Goal: Task Accomplishment & Management: Manage account settings

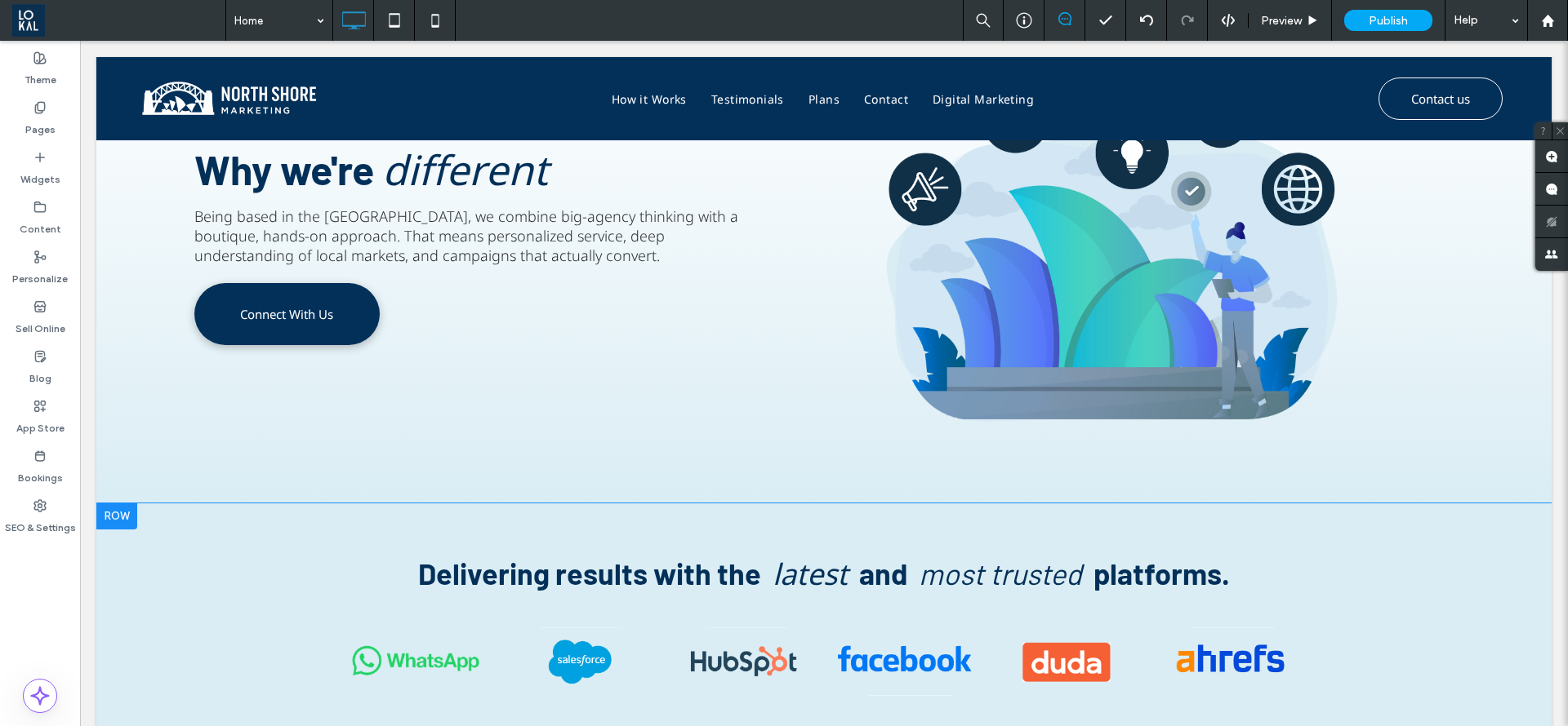
scroll to position [1347, 0]
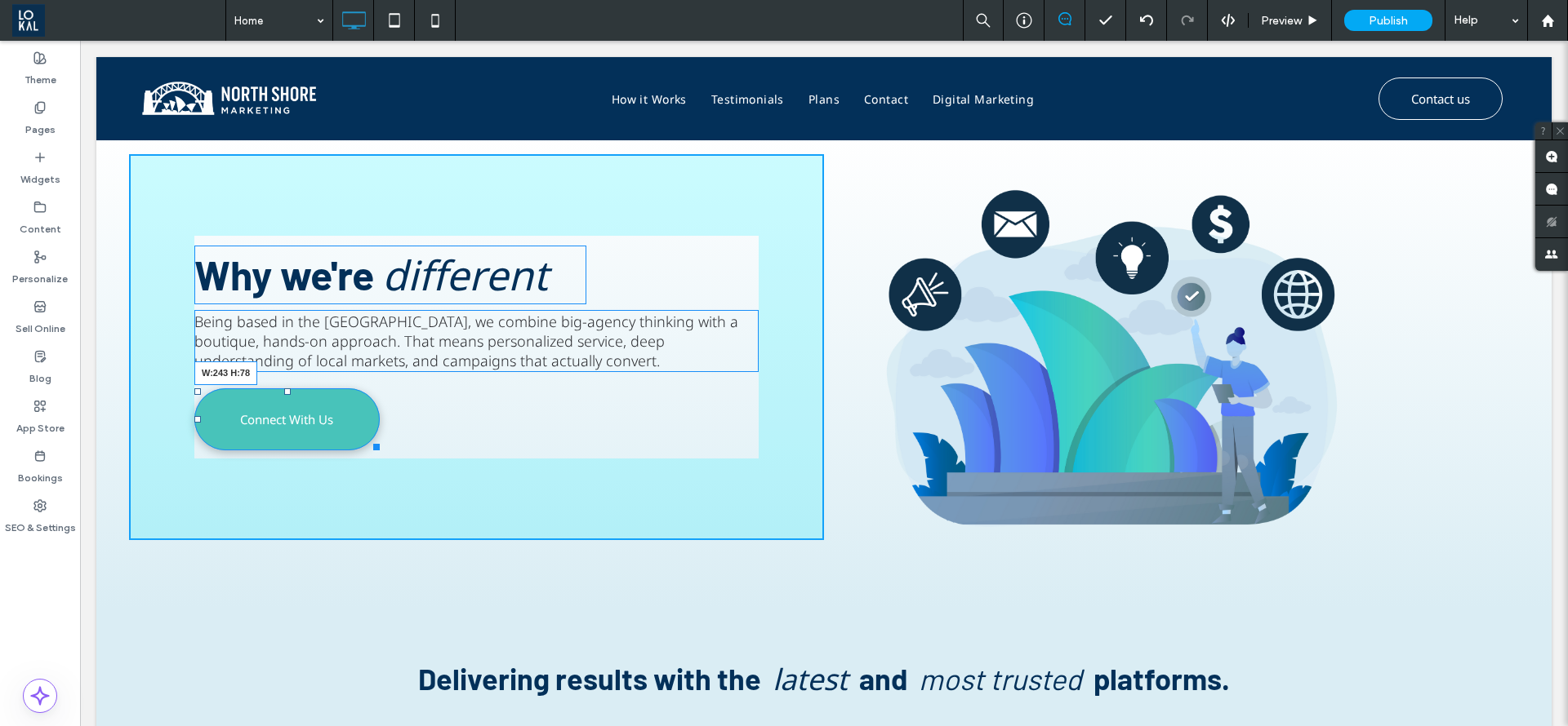
drag, startPoint x: 370, startPoint y: 439, endPoint x: 463, endPoint y: 479, distance: 101.2
click at [379, 441] on div at bounding box center [373, 443] width 12 height 12
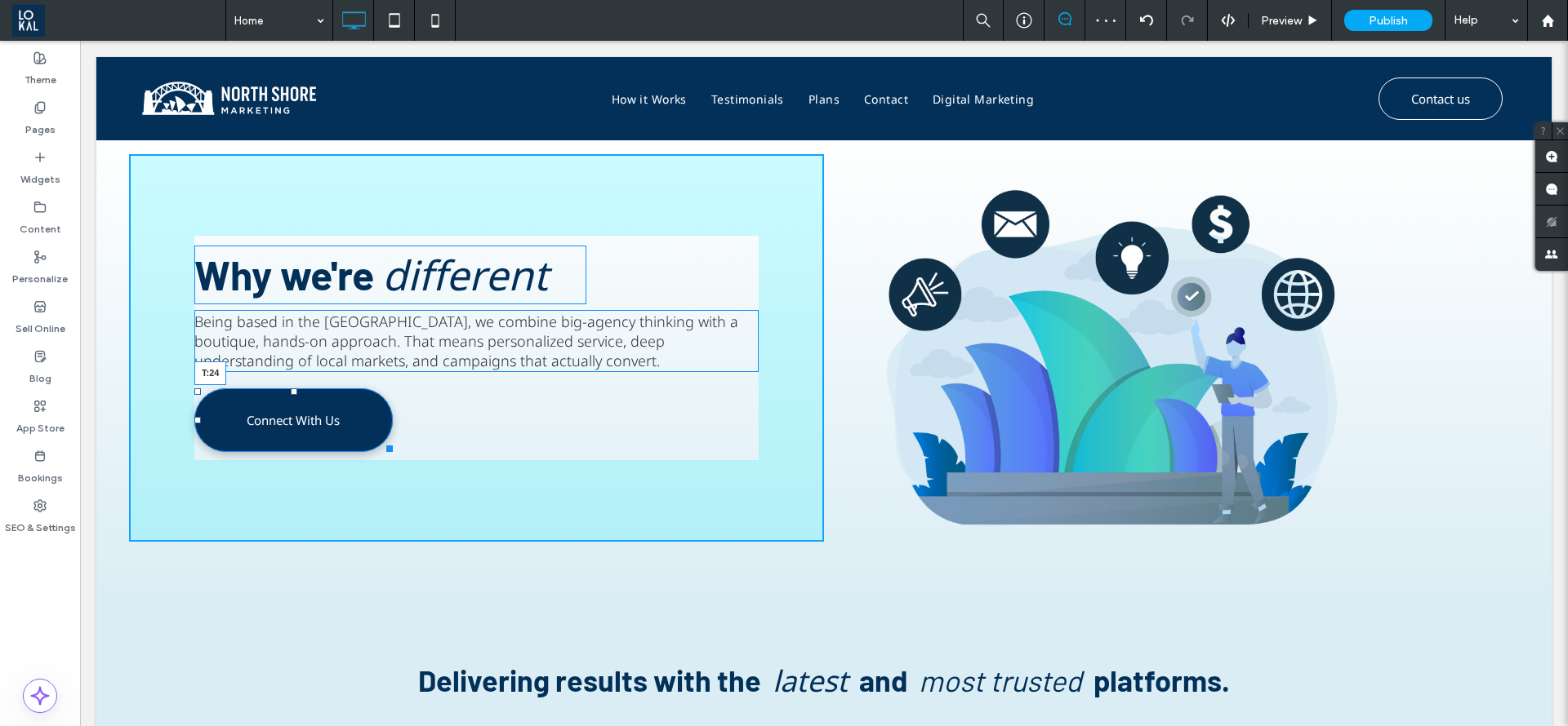
drag, startPoint x: 294, startPoint y: 386, endPoint x: 379, endPoint y: 430, distance: 95.7
click at [299, 389] on div "Why we're different Being based in the North Shore, we combine big-agency think…" at bounding box center [476, 348] width 695 height 388
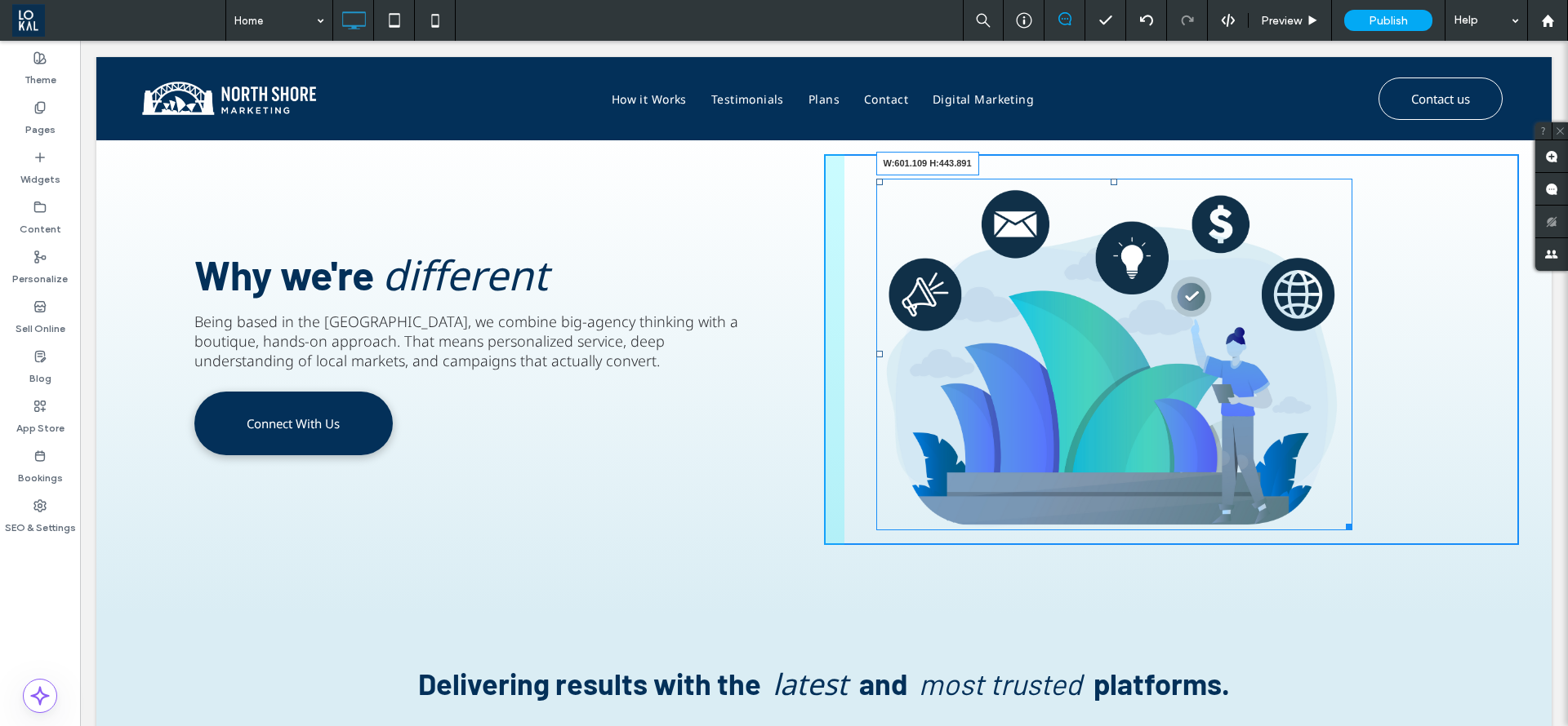
drag, startPoint x: 1335, startPoint y: 518, endPoint x: 1354, endPoint y: 528, distance: 21.5
click at [1352, 528] on div at bounding box center [1346, 524] width 12 height 12
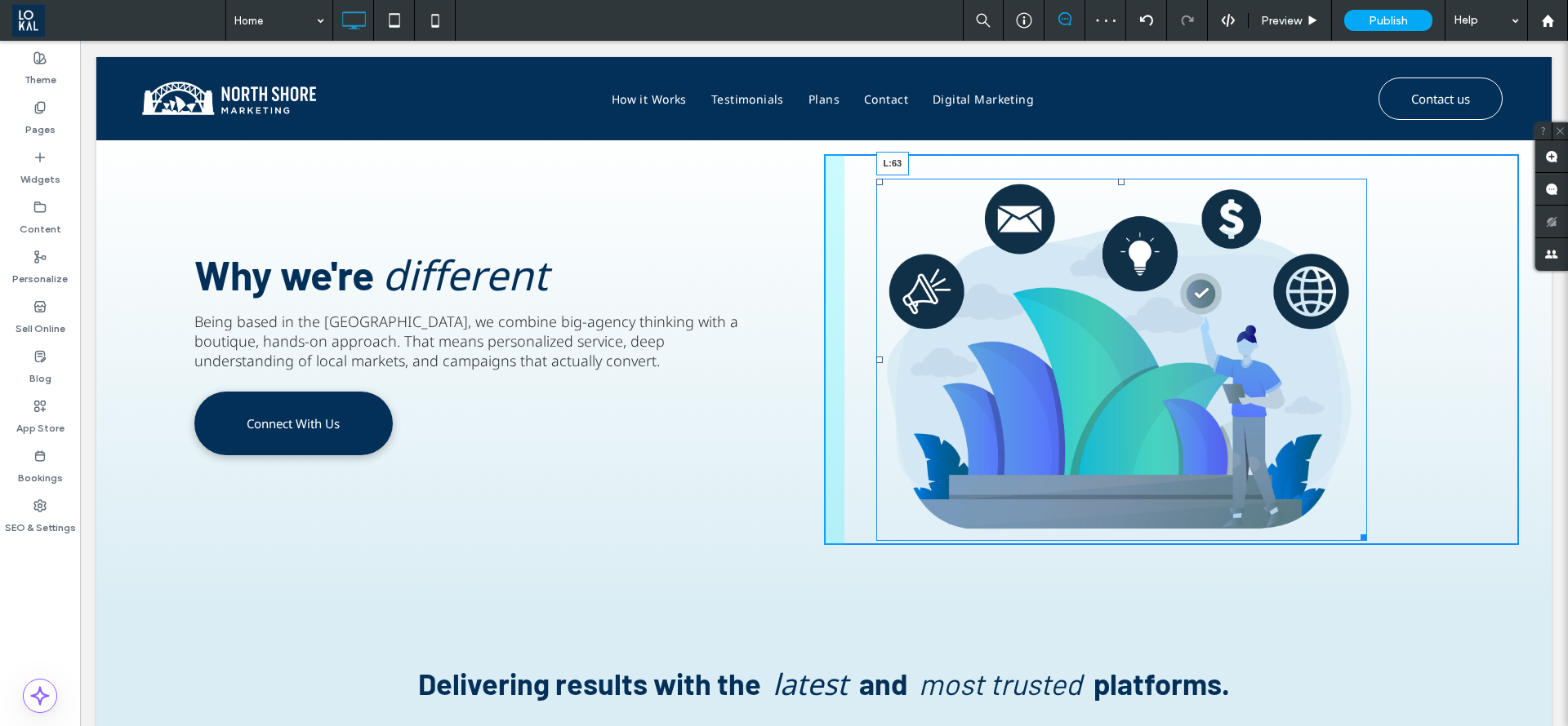
drag, startPoint x: 867, startPoint y: 357, endPoint x: 887, endPoint y: 367, distance: 22.4
click at [887, 367] on div "L:63" at bounding box center [1122, 360] width 491 height 363
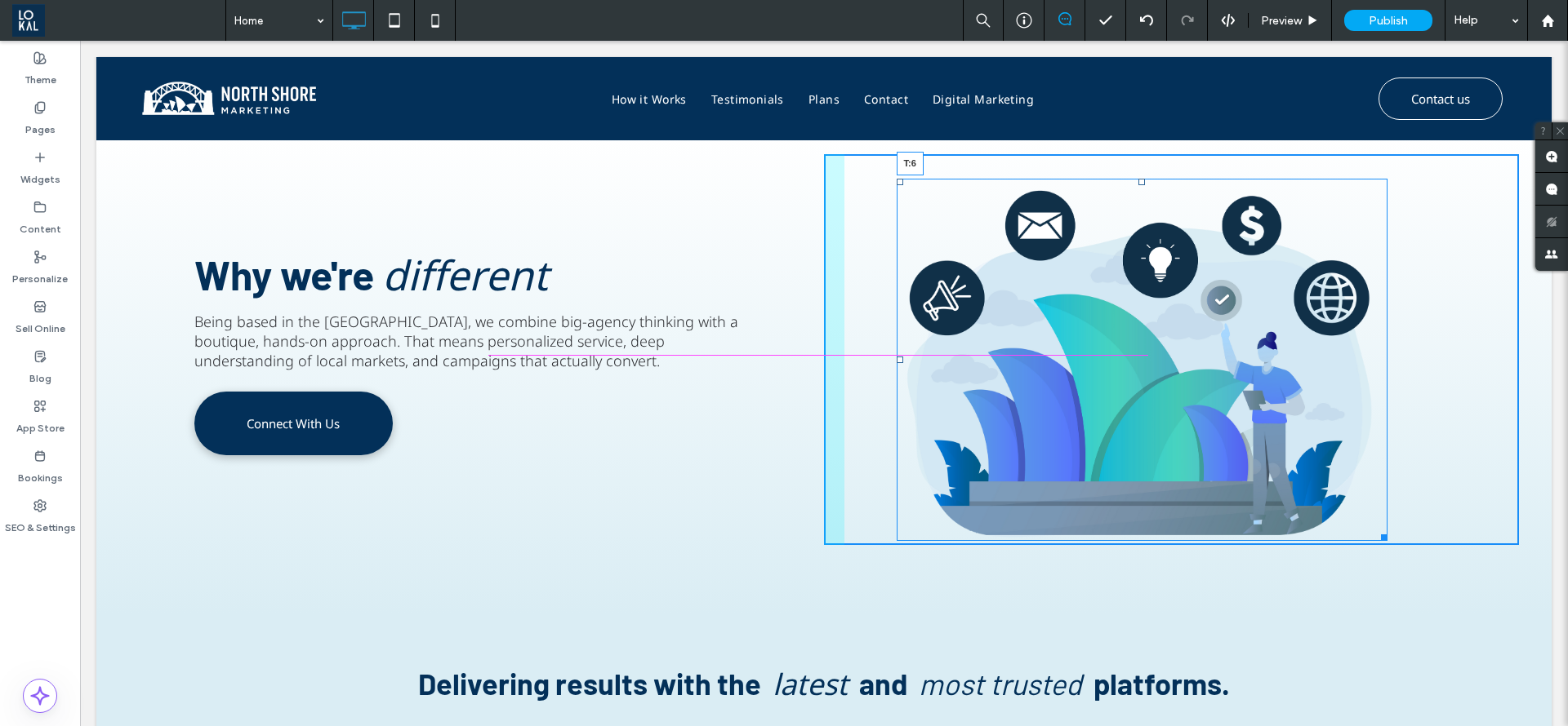
drag, startPoint x: 1131, startPoint y: 178, endPoint x: 1215, endPoint y: 200, distance: 86.8
click at [1138, 178] on div at bounding box center [1141, 181] width 7 height 7
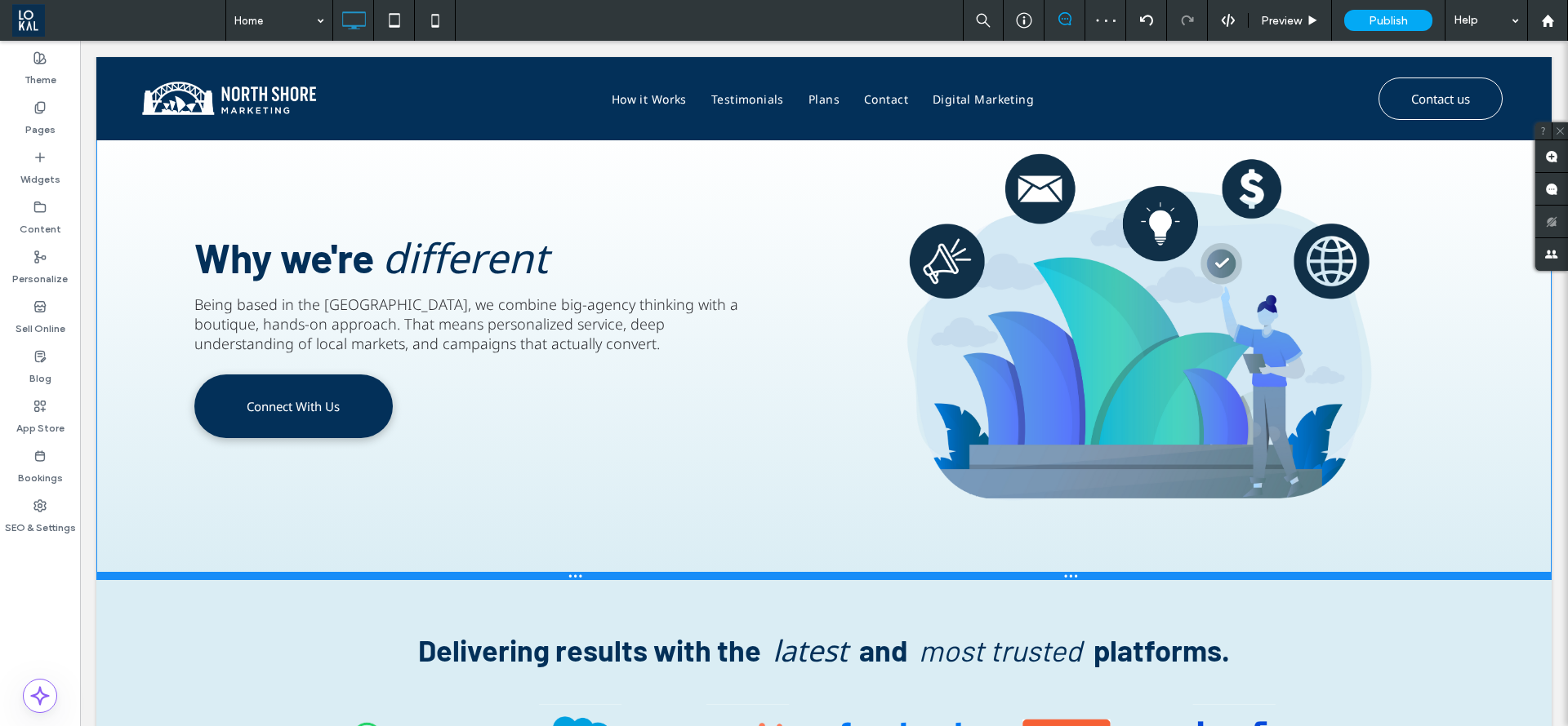
drag, startPoint x: 658, startPoint y: 607, endPoint x: 730, endPoint y: 614, distance: 72.3
click at [650, 574] on div at bounding box center [824, 575] width 1455 height 8
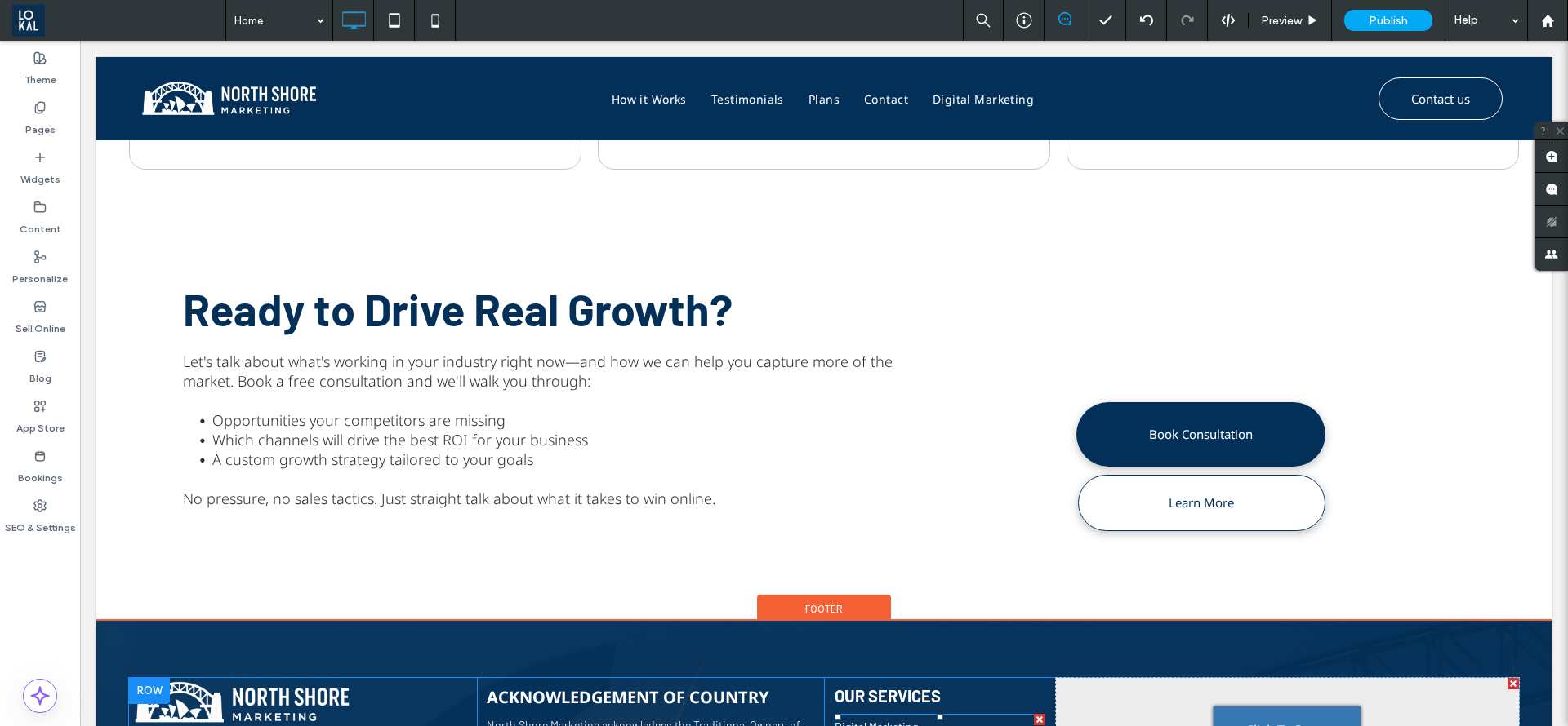
scroll to position [2246, 0]
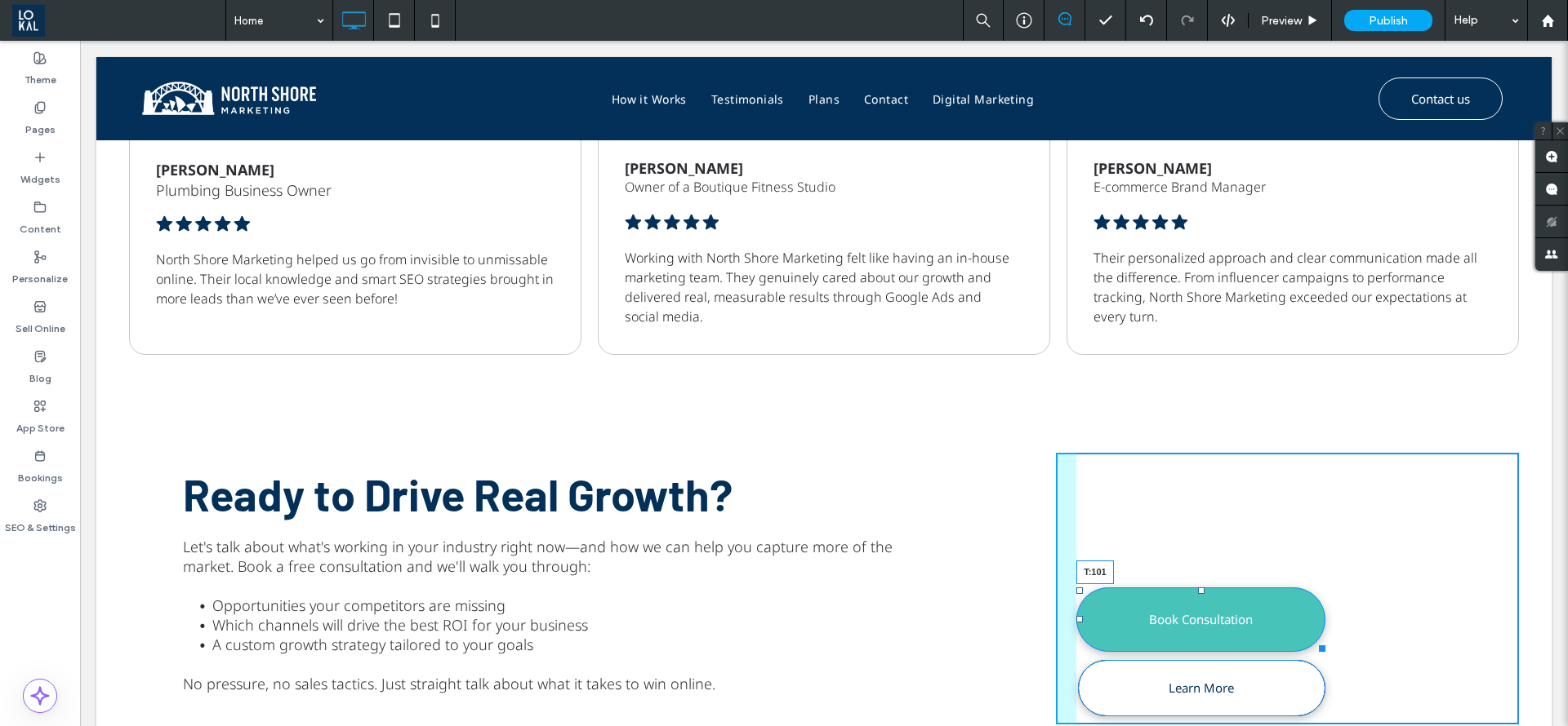
drag, startPoint x: 1190, startPoint y: 591, endPoint x: 1375, endPoint y: 639, distance: 191.1
click at [1198, 587] on div at bounding box center [1201, 590] width 7 height 7
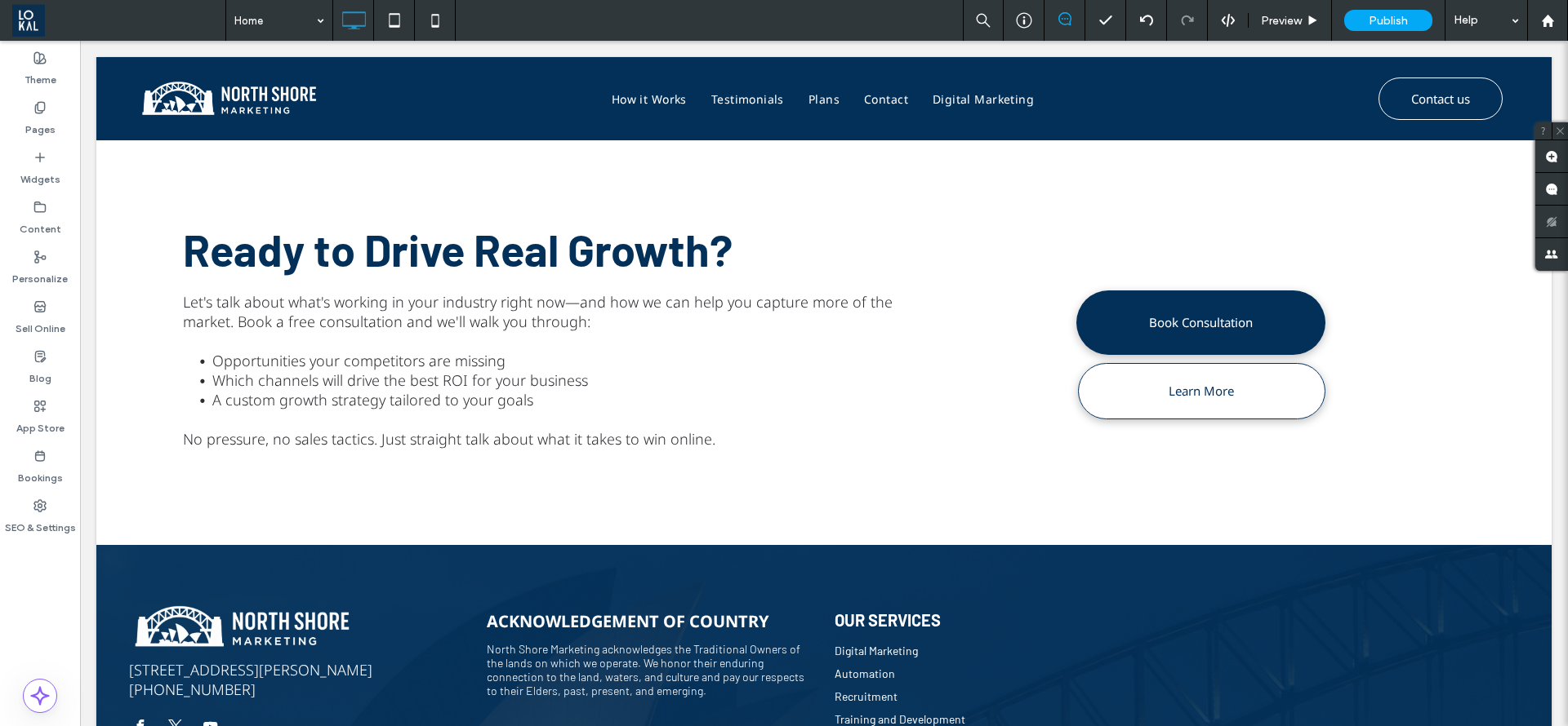
scroll to position [2369, 0]
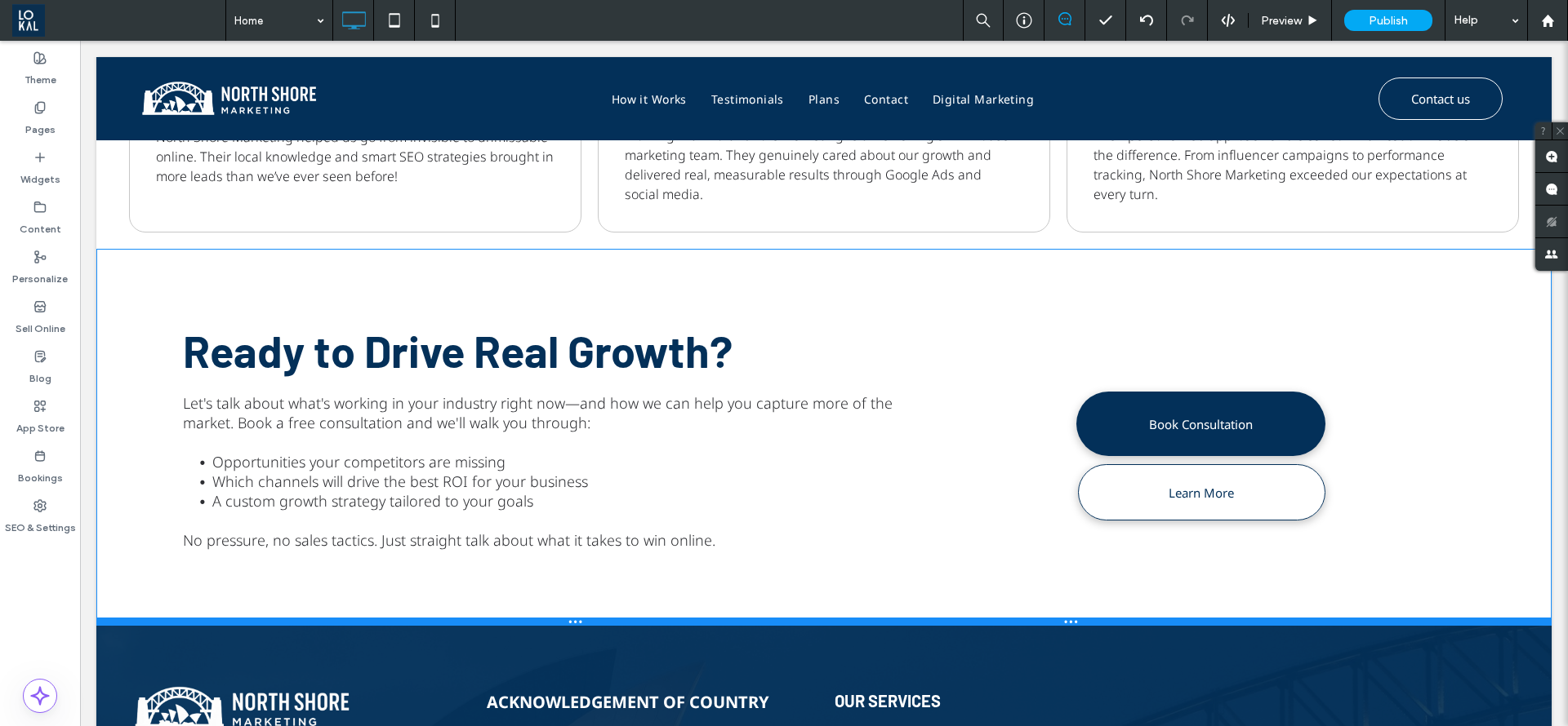
drag, startPoint x: 993, startPoint y: 664, endPoint x: 1076, endPoint y: 663, distance: 83.0
click at [996, 622] on div at bounding box center [824, 622] width 1455 height 8
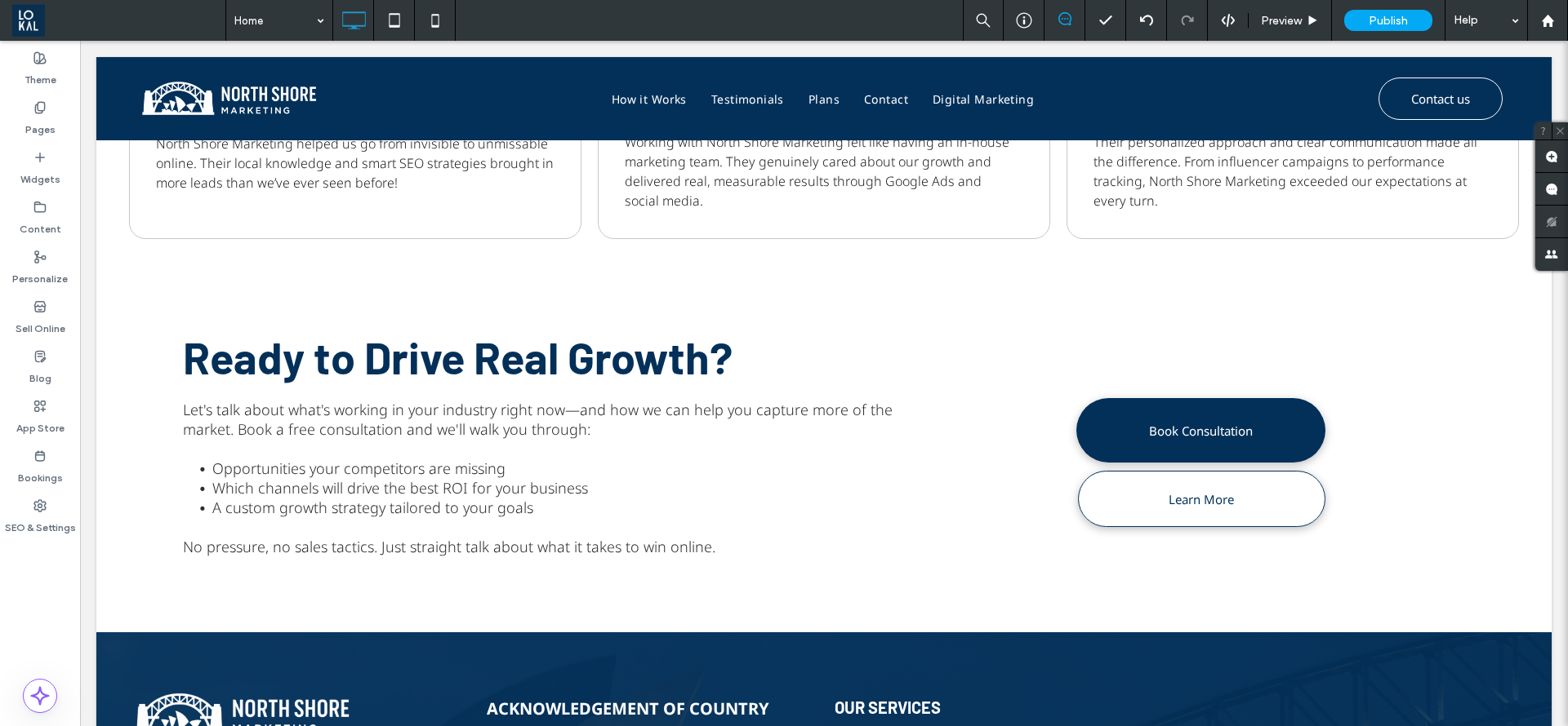
scroll to position [2536, 0]
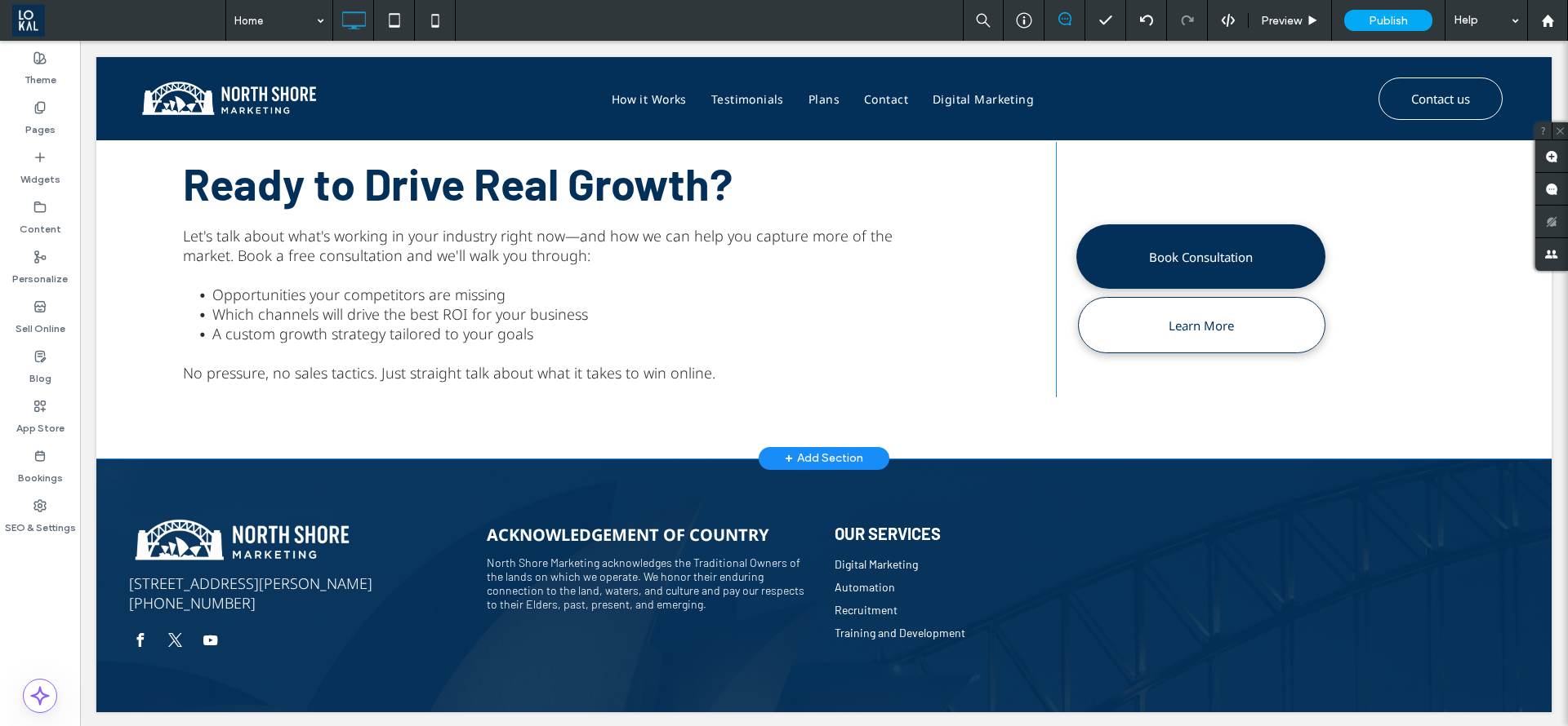
click at [928, 430] on div "Ready to Drive Real Growth? Let's talk about what's working in your industry ri…" at bounding box center [824, 271] width 1455 height 377
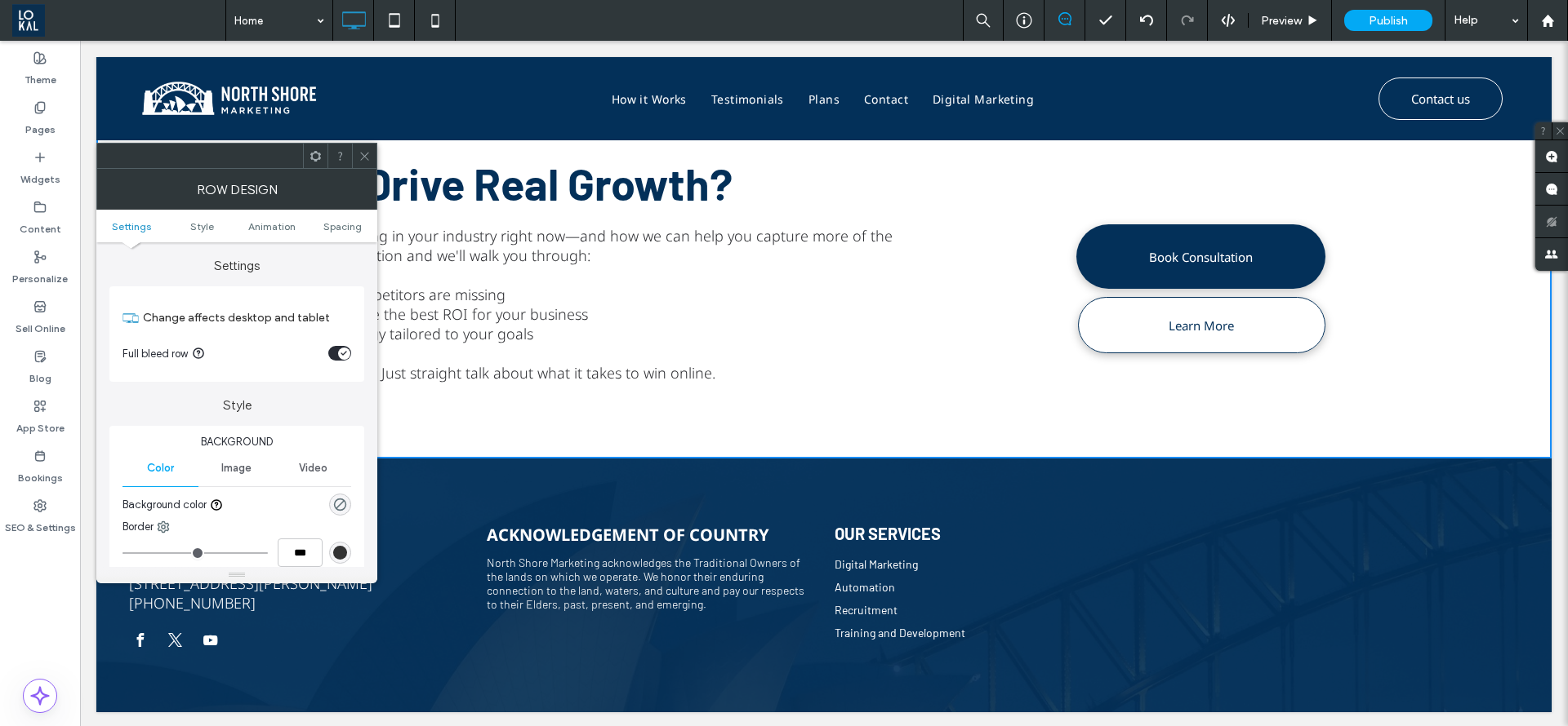
scroll to position [244, 0]
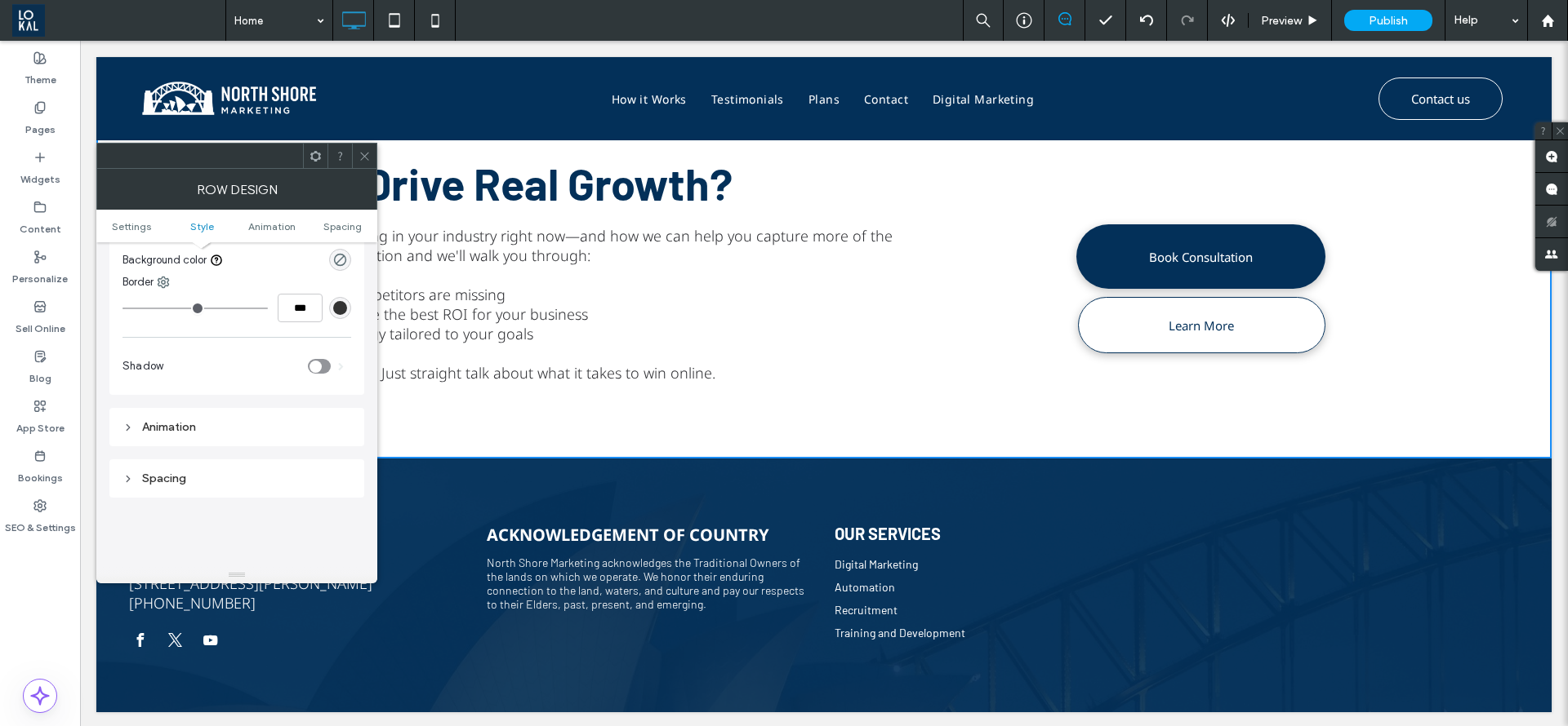
click at [345, 268] on div "rgba(0, 0, 0, 0)" at bounding box center [340, 260] width 22 height 22
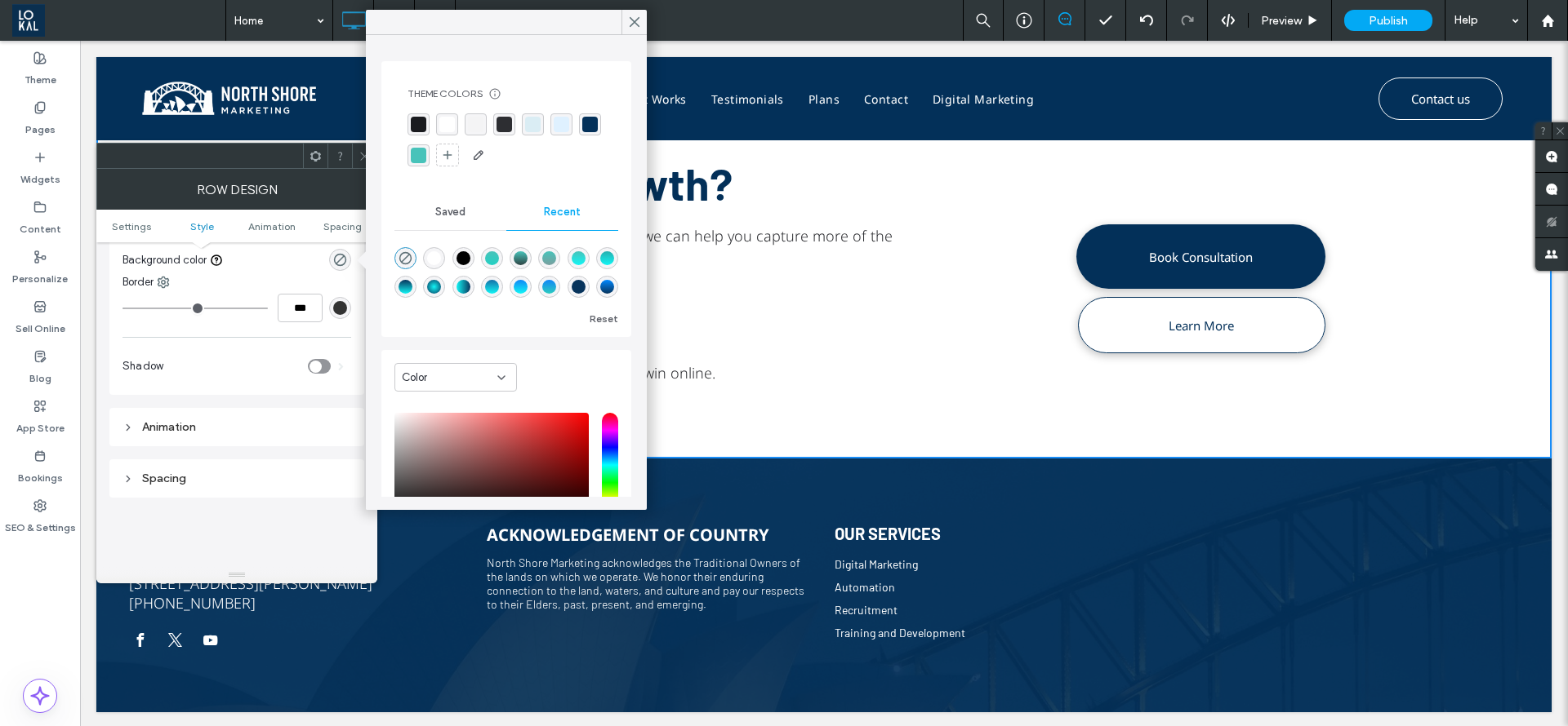
click at [358, 159] on icon at bounding box center [364, 156] width 12 height 12
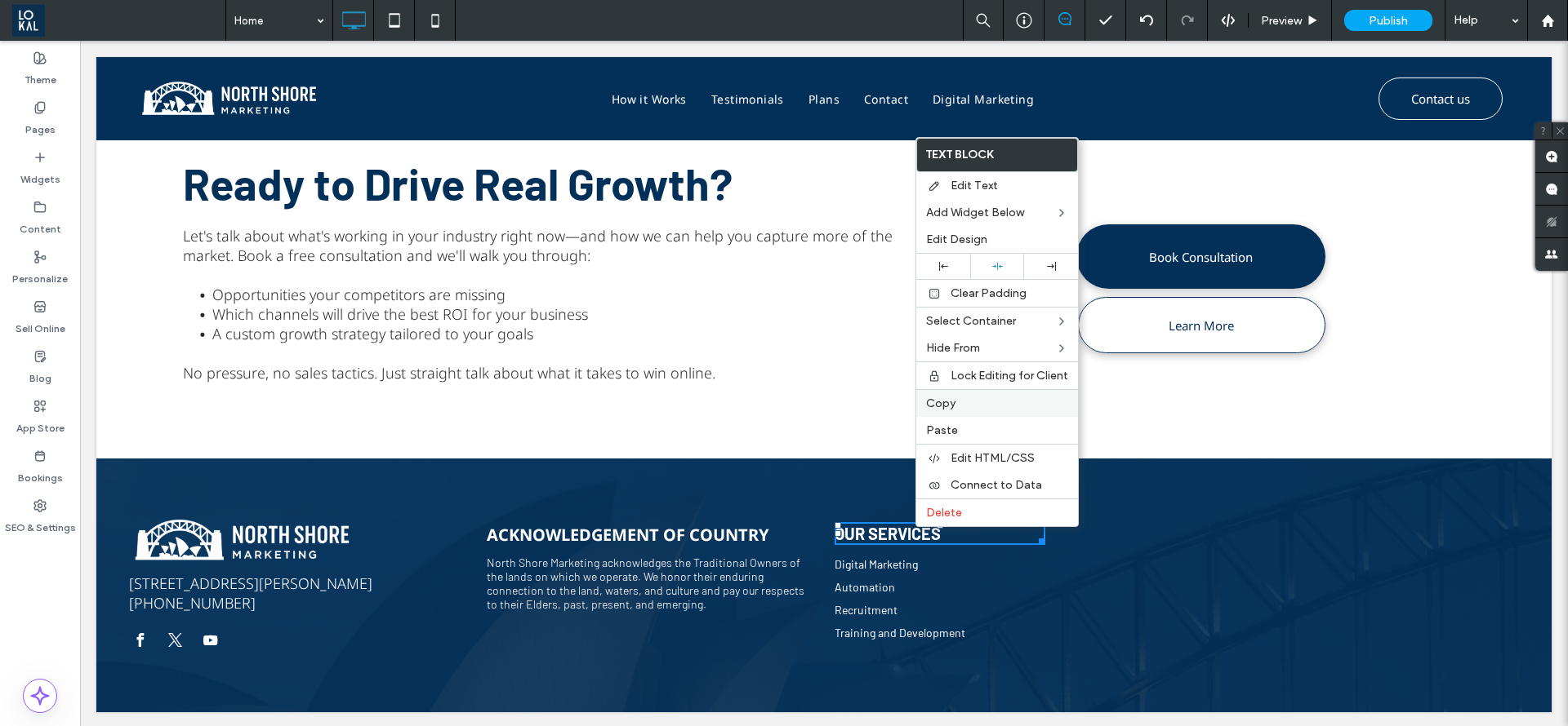
click at [947, 398] on span "Copy" at bounding box center [941, 403] width 30 height 14
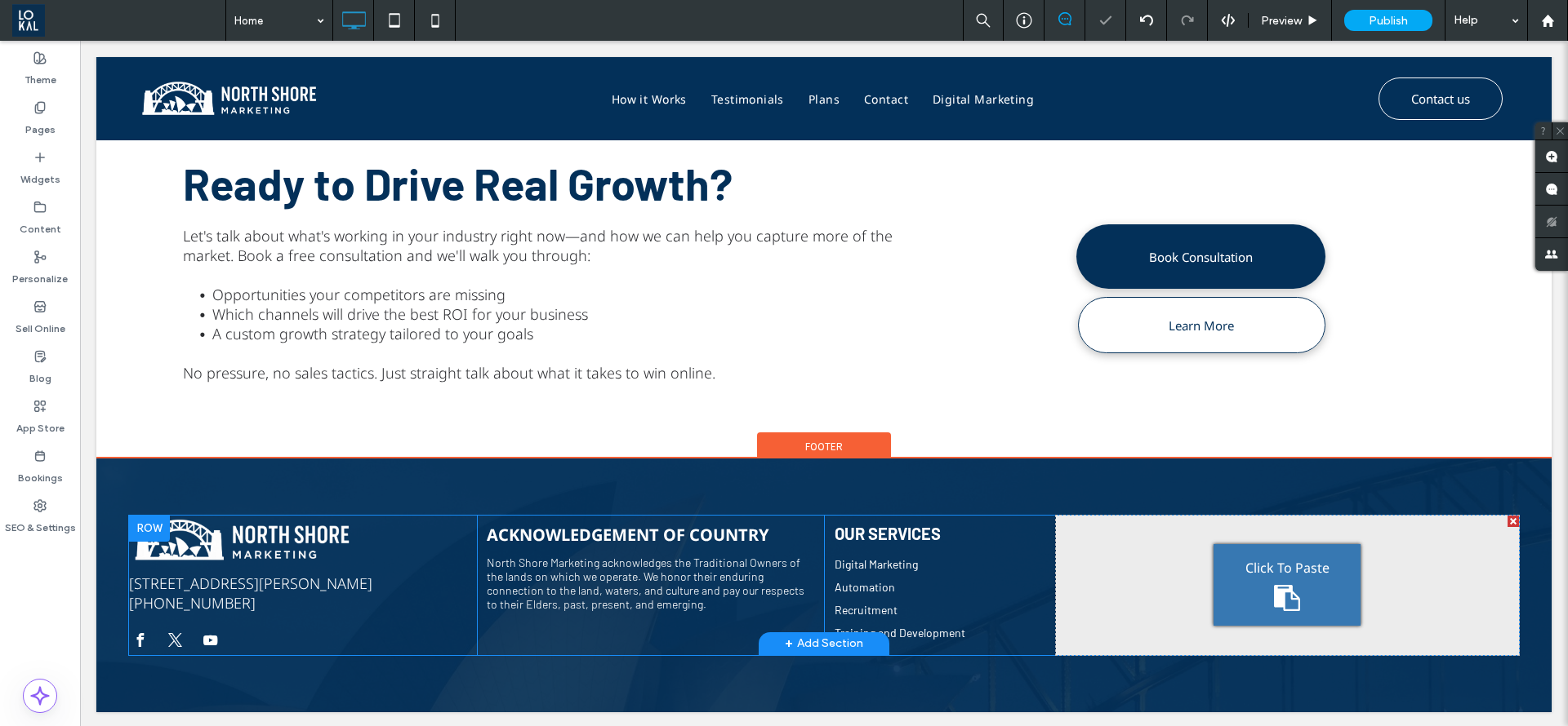
drag, startPoint x: 1269, startPoint y: 579, endPoint x: 1346, endPoint y: 619, distance: 86.8
click at [1269, 577] on span "Click To Paste" at bounding box center [1287, 567] width 84 height 18
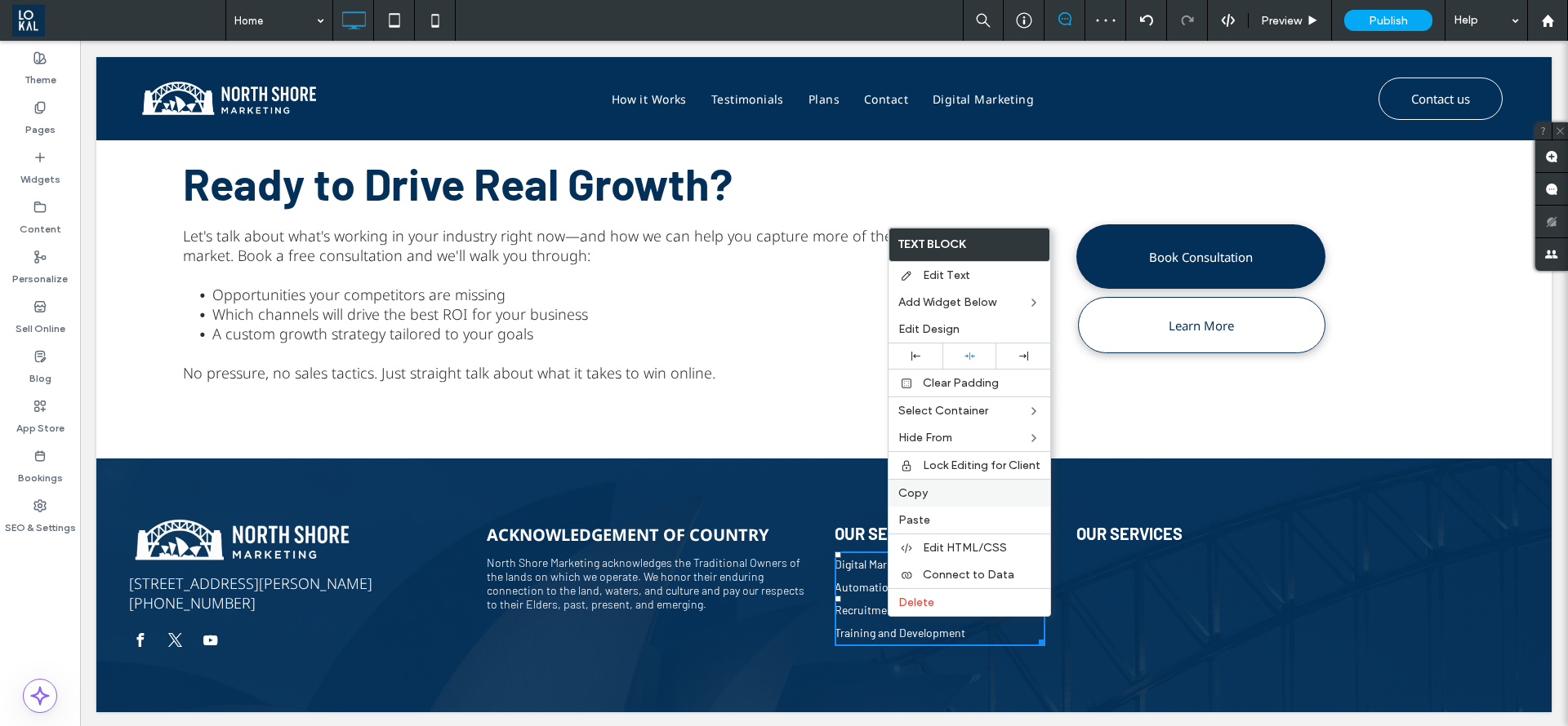
click at [891, 492] on div "Copy" at bounding box center [969, 493] width 162 height 28
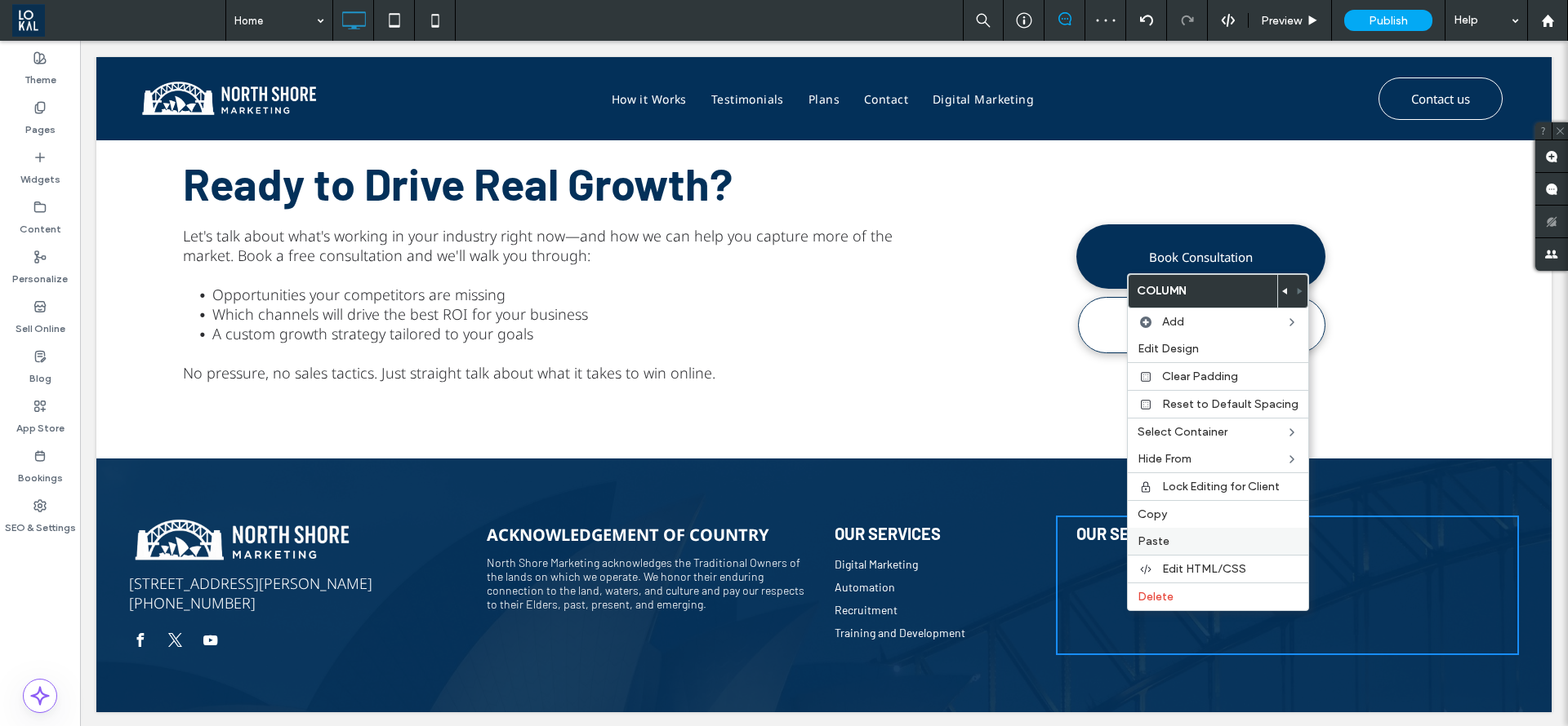
click at [1149, 540] on span "Paste" at bounding box center [1153, 541] width 32 height 14
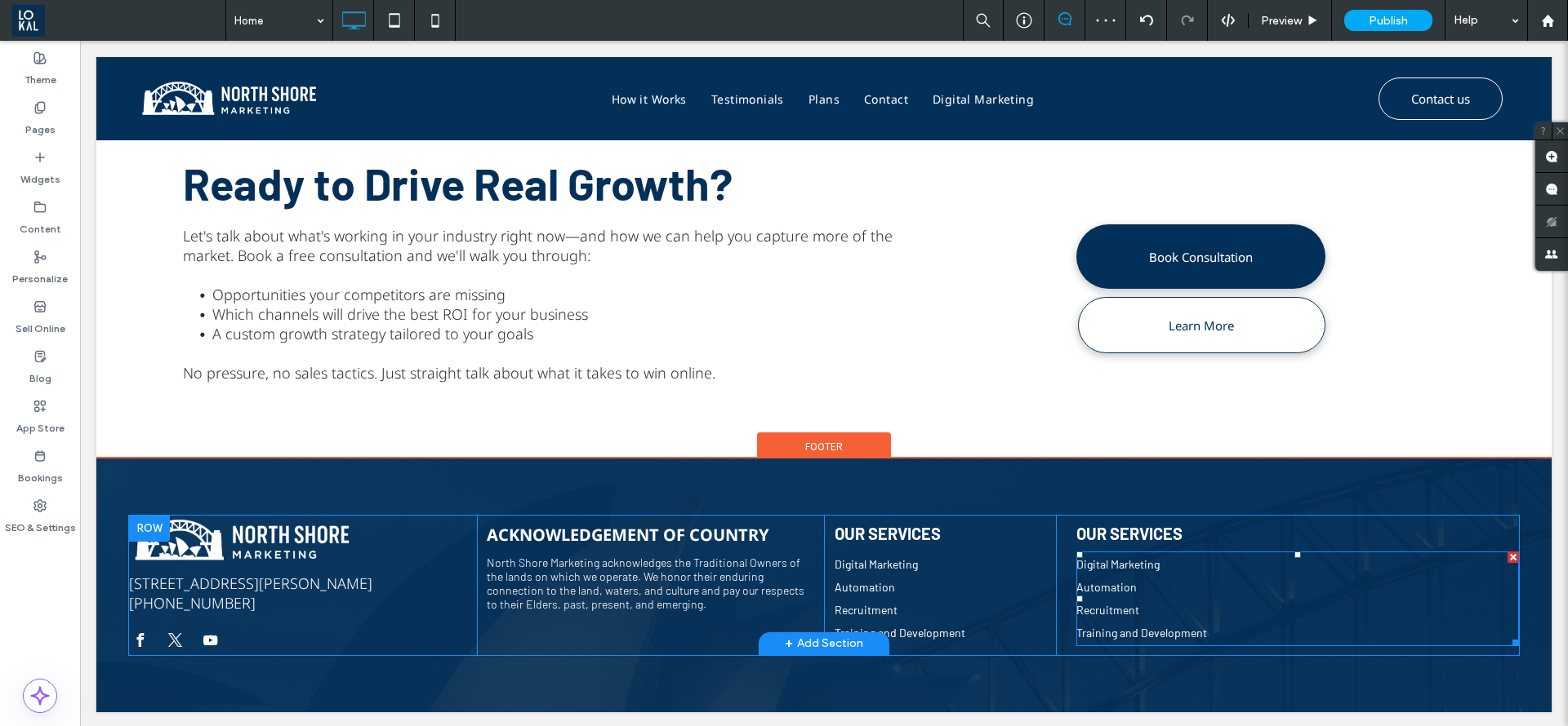
drag, startPoint x: 1490, startPoint y: 560, endPoint x: 1570, endPoint y: 599, distance: 89.0
click at [1508, 560] on div at bounding box center [1513, 558] width 11 height 11
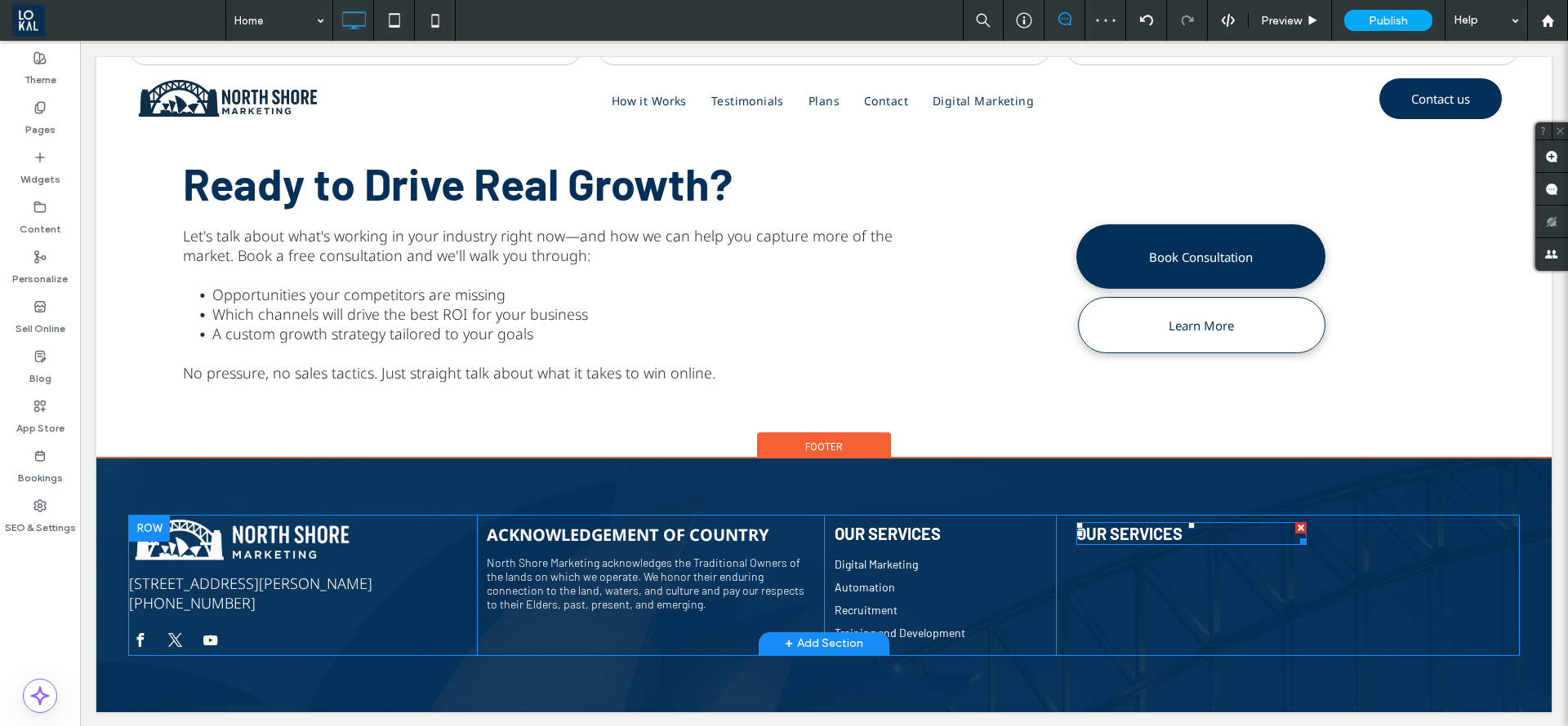
click at [1296, 527] on div at bounding box center [1301, 528] width 11 height 11
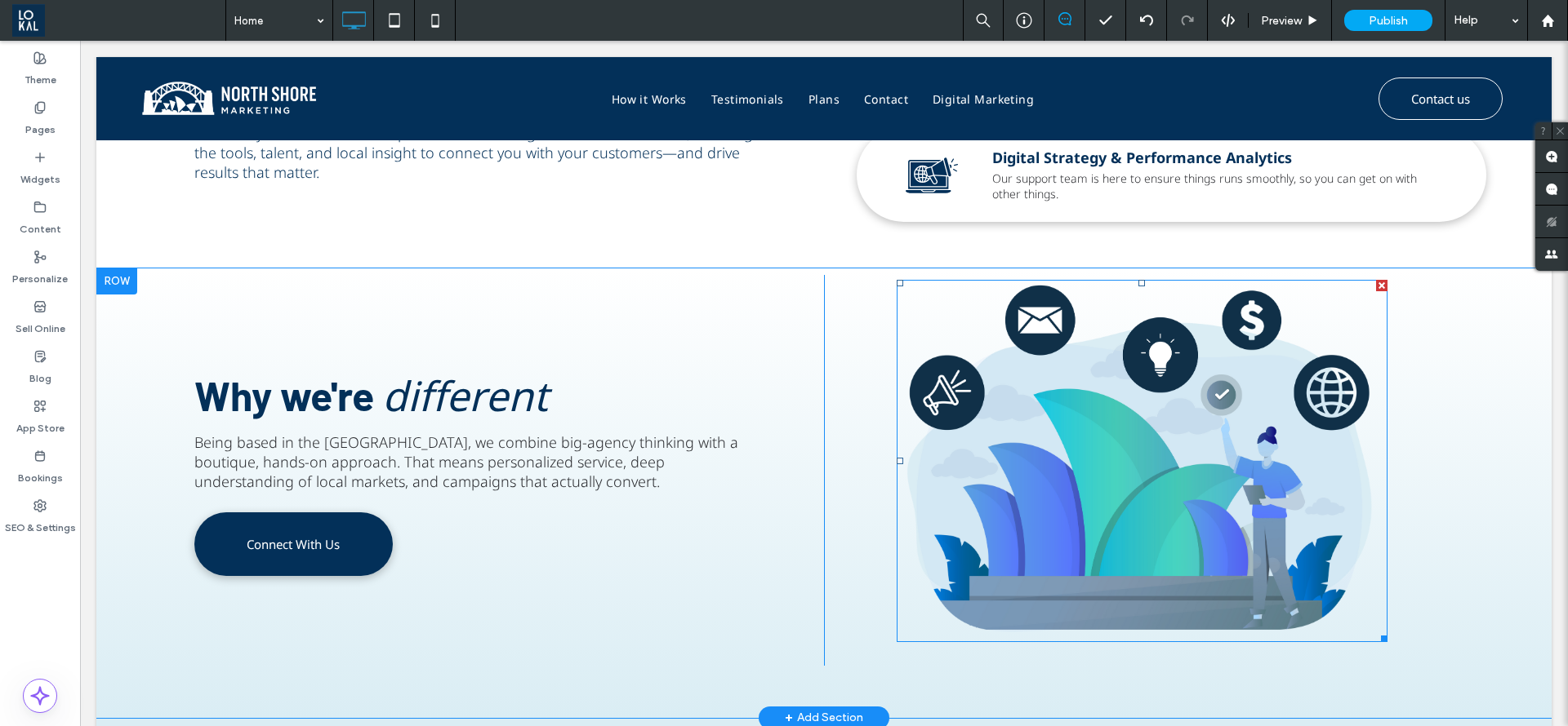
scroll to position [1576, 0]
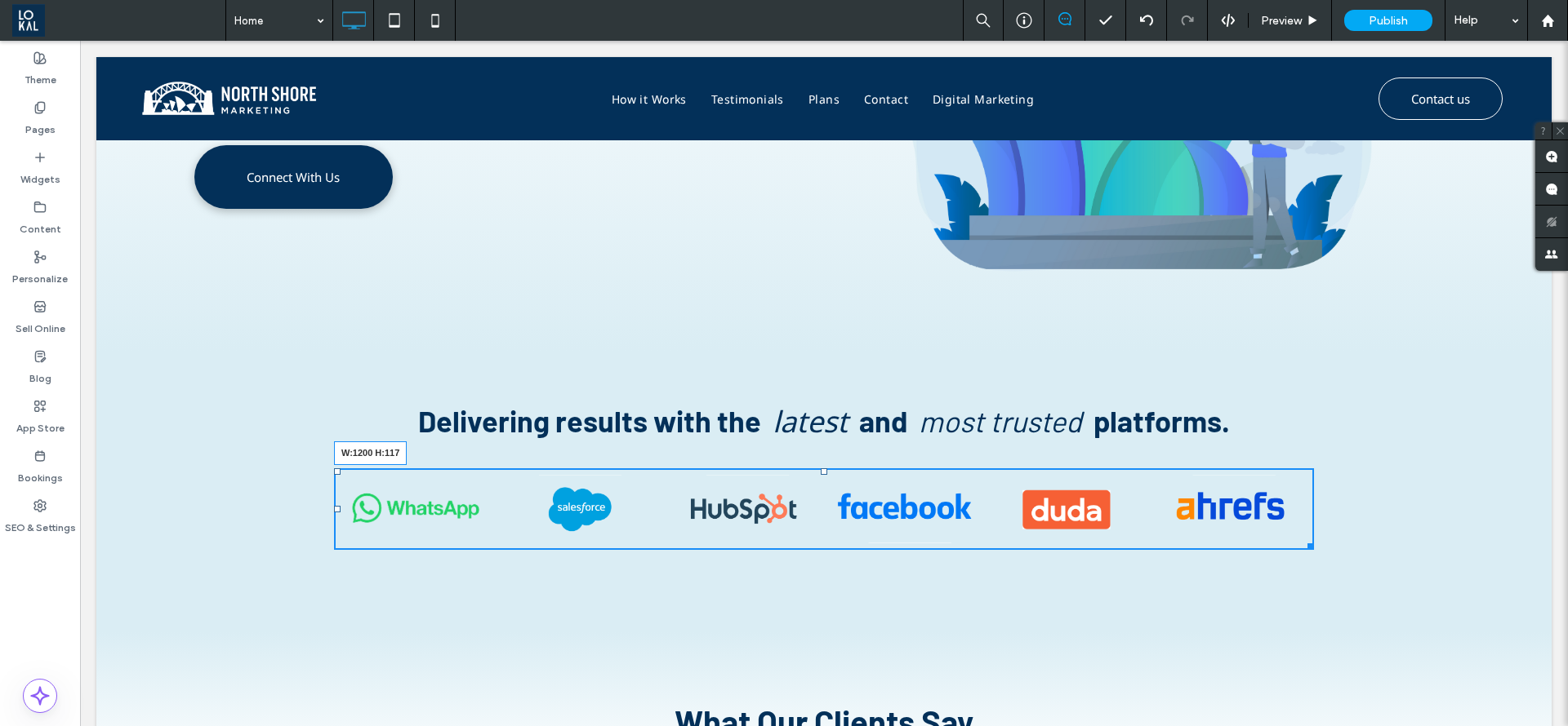
drag, startPoint x: 1296, startPoint y: 542, endPoint x: 1012, endPoint y: 561, distance: 284.6
click at [1335, 551] on div "W:1200 H:117 Click To Paste Click To Paste" at bounding box center [824, 509] width 1389 height 84
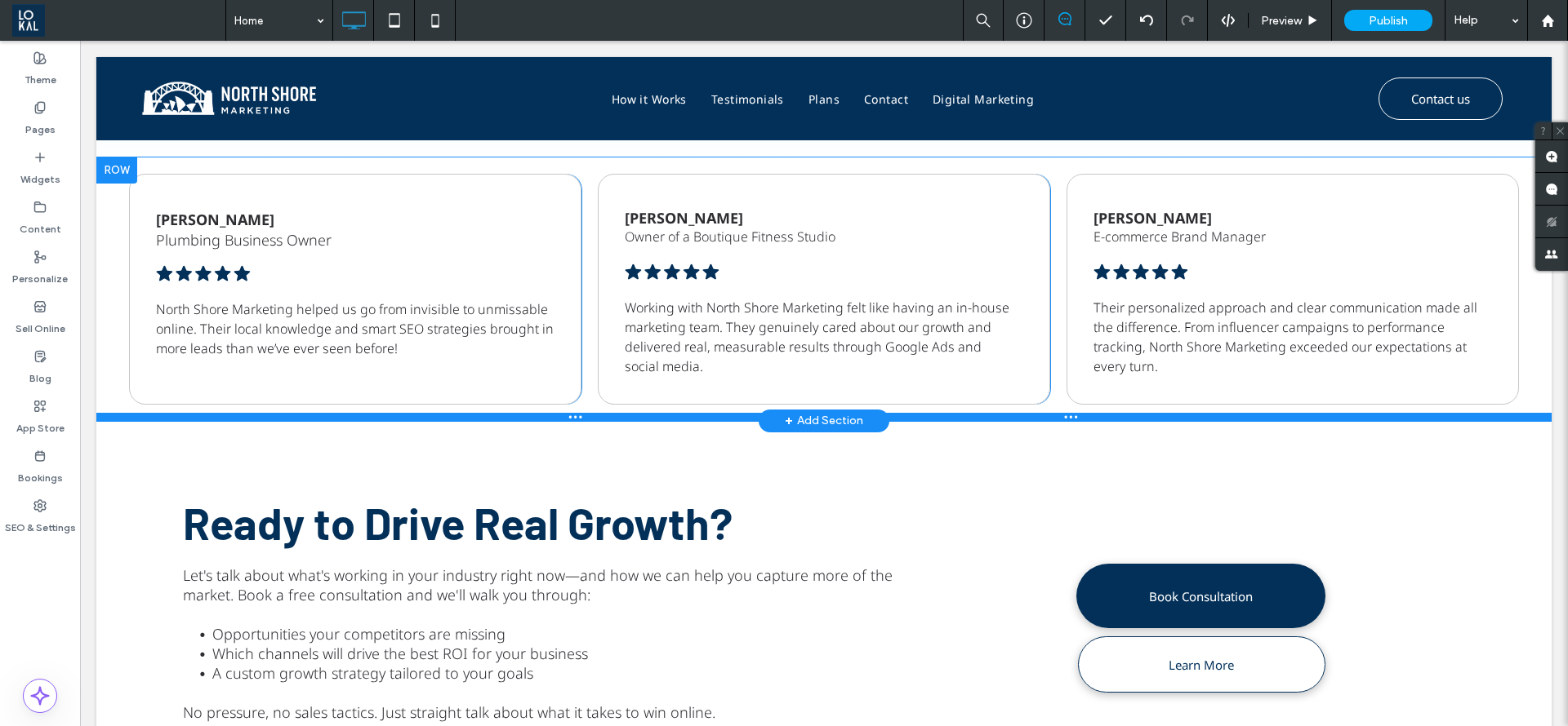
scroll to position [2447, 0]
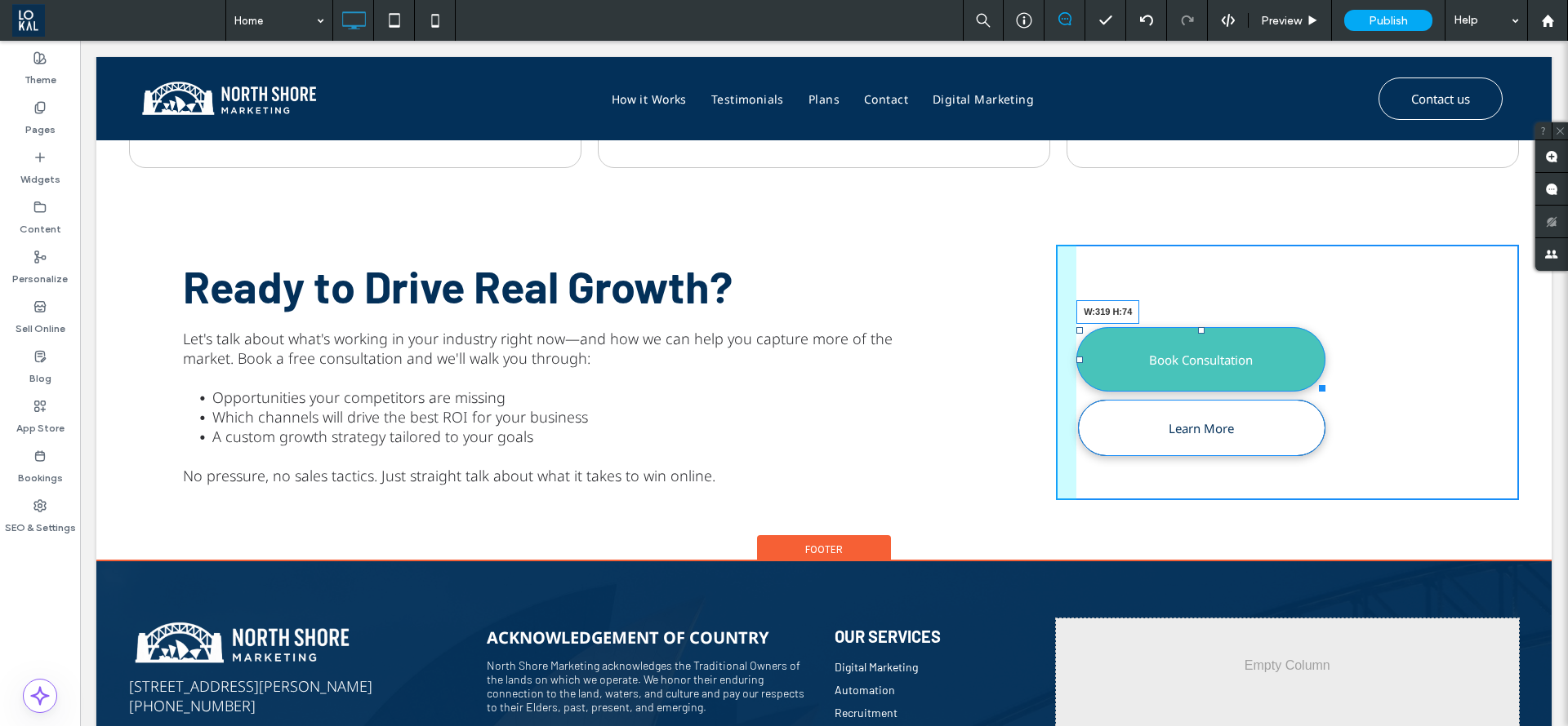
drag, startPoint x: 1302, startPoint y: 381, endPoint x: 1313, endPoint y: 377, distance: 11.7
click at [1313, 379] on div at bounding box center [1319, 385] width 12 height 12
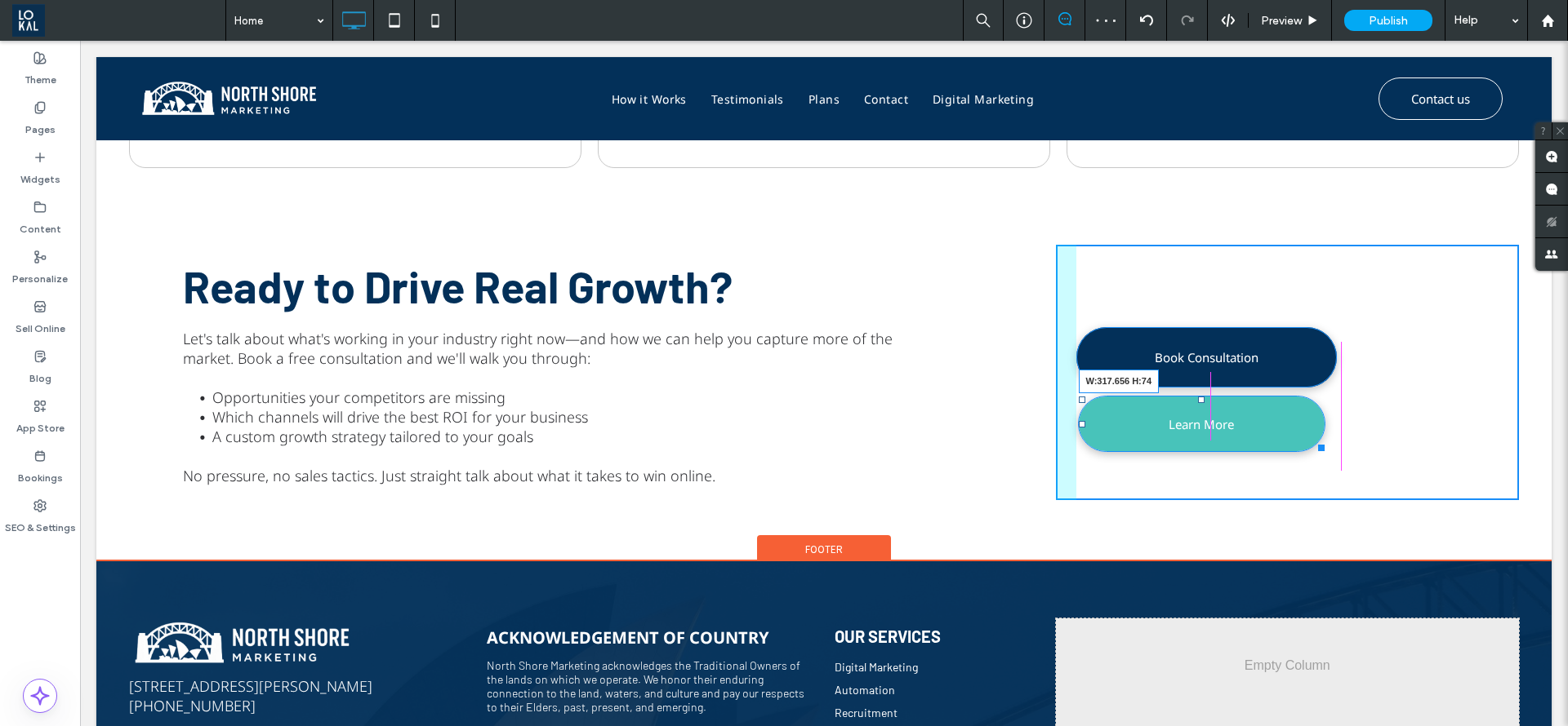
drag, startPoint x: 1382, startPoint y: 482, endPoint x: 1318, endPoint y: 445, distance: 73.9
click at [1318, 445] on div at bounding box center [1318, 444] width 12 height 12
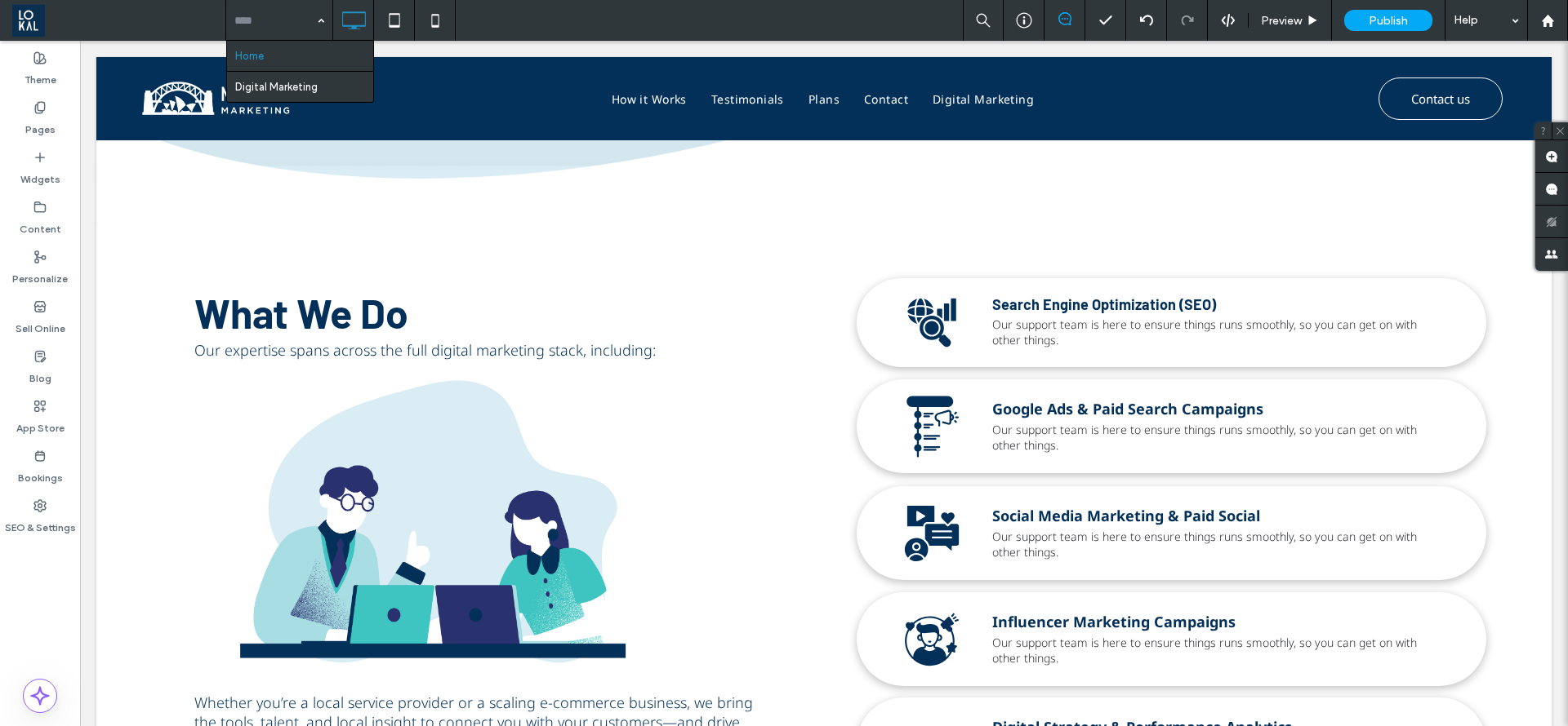
scroll to position [1224, 0]
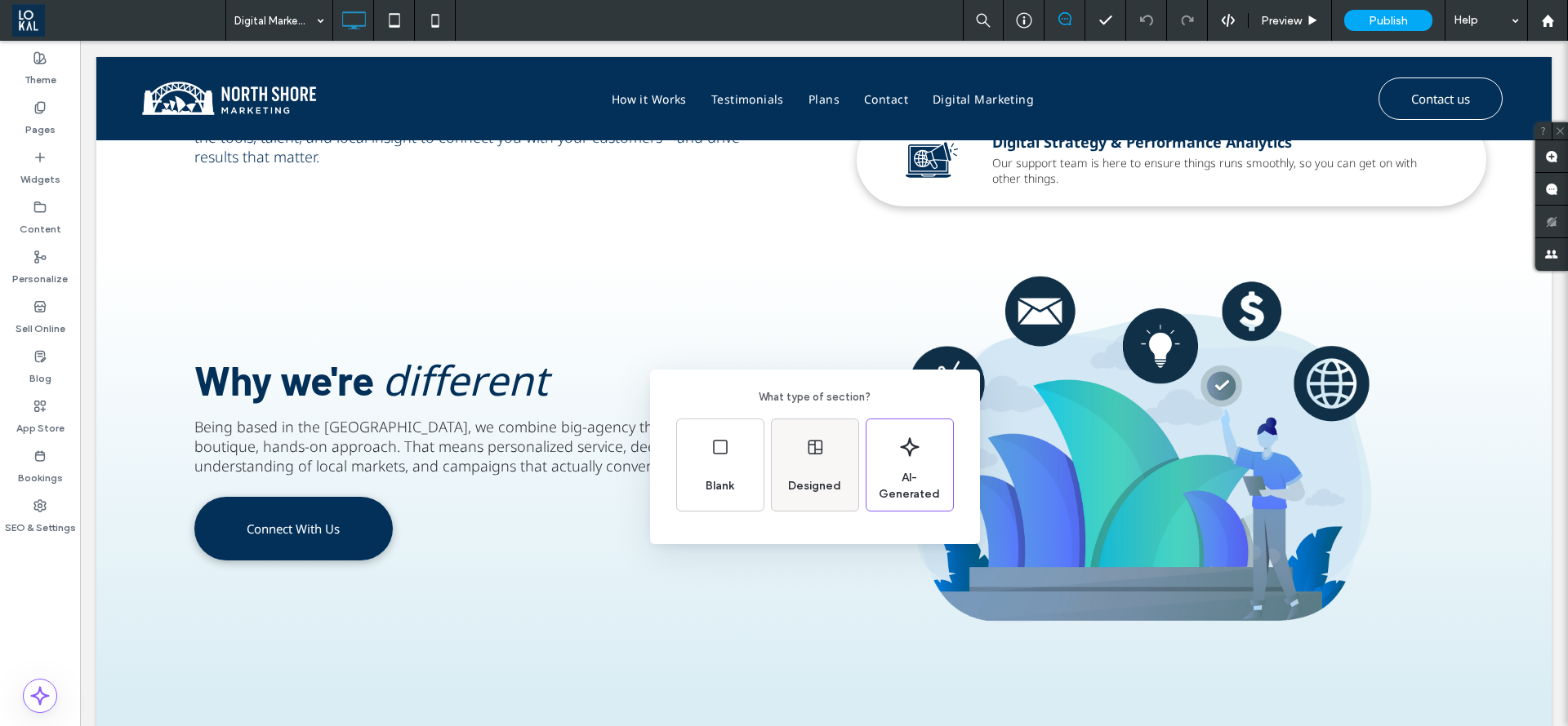
click at [841, 496] on div "Designed" at bounding box center [814, 486] width 66 height 36
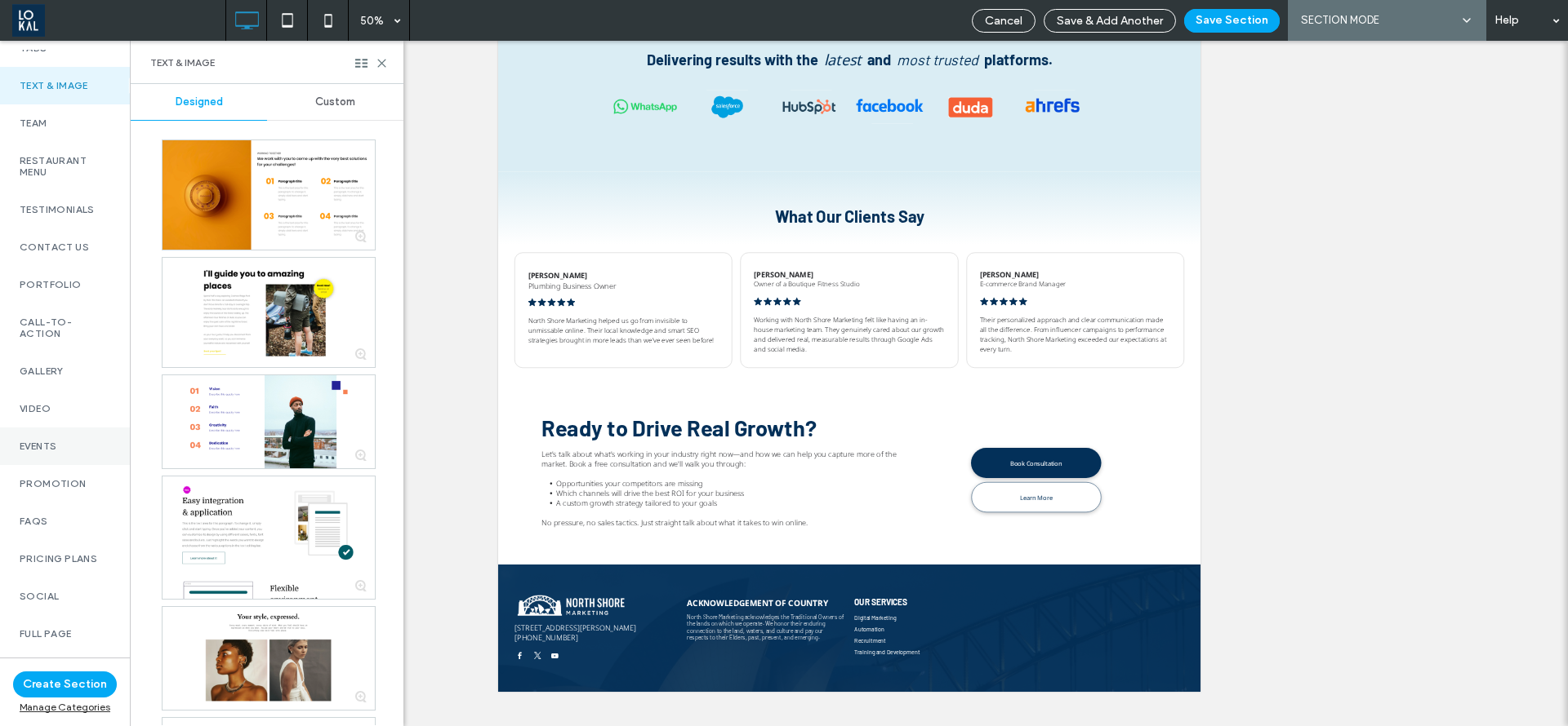
scroll to position [490, 0]
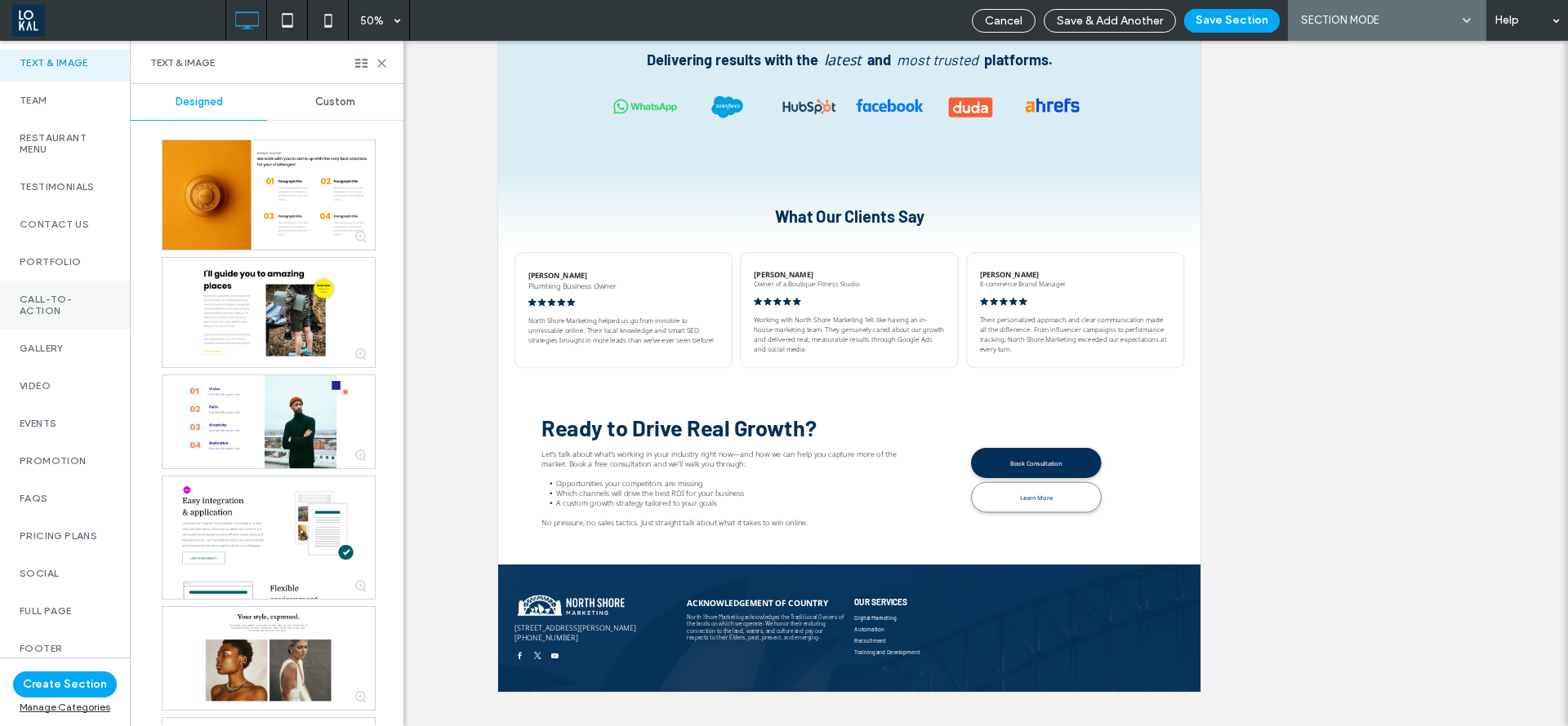
click at [63, 313] on label "Call-To-Action" at bounding box center [64, 305] width 90 height 23
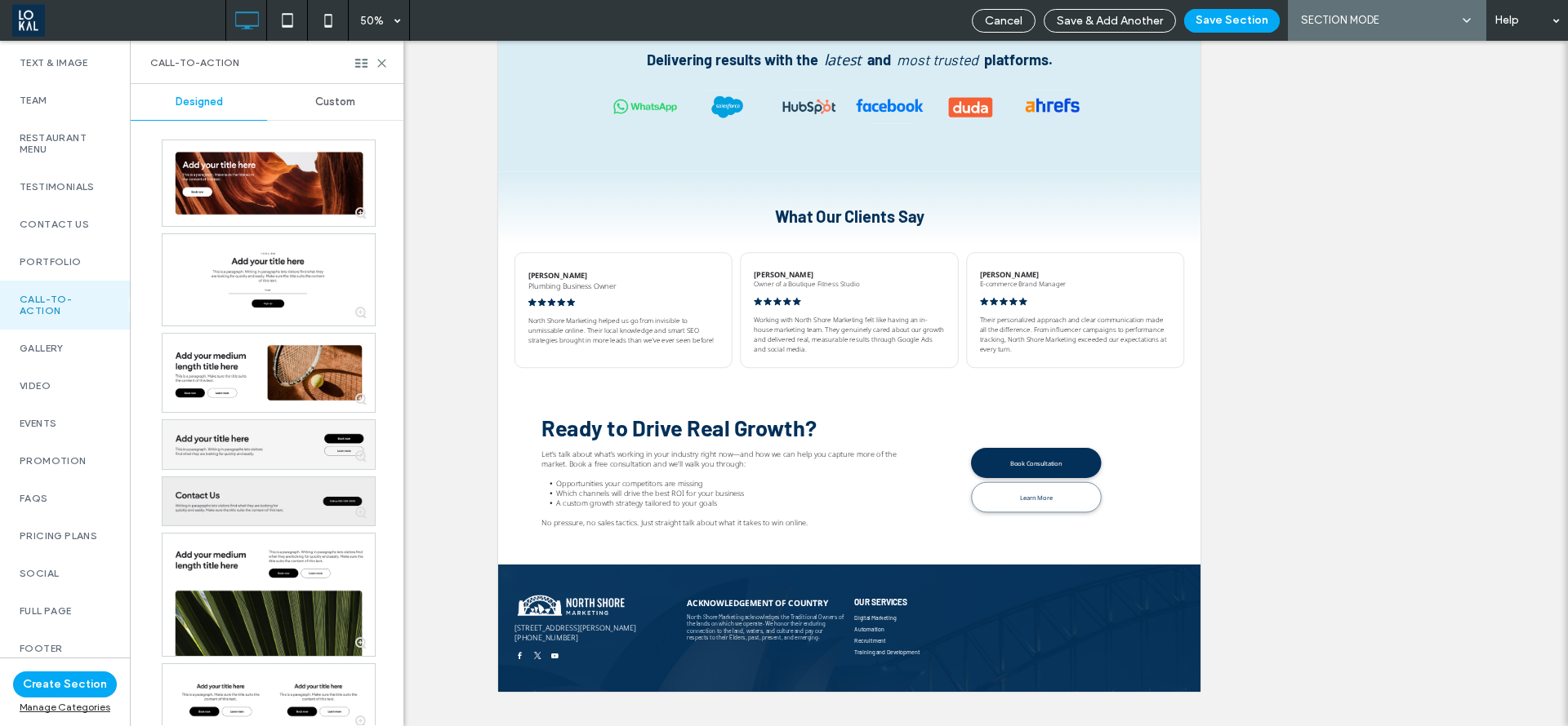
scroll to position [20, 0]
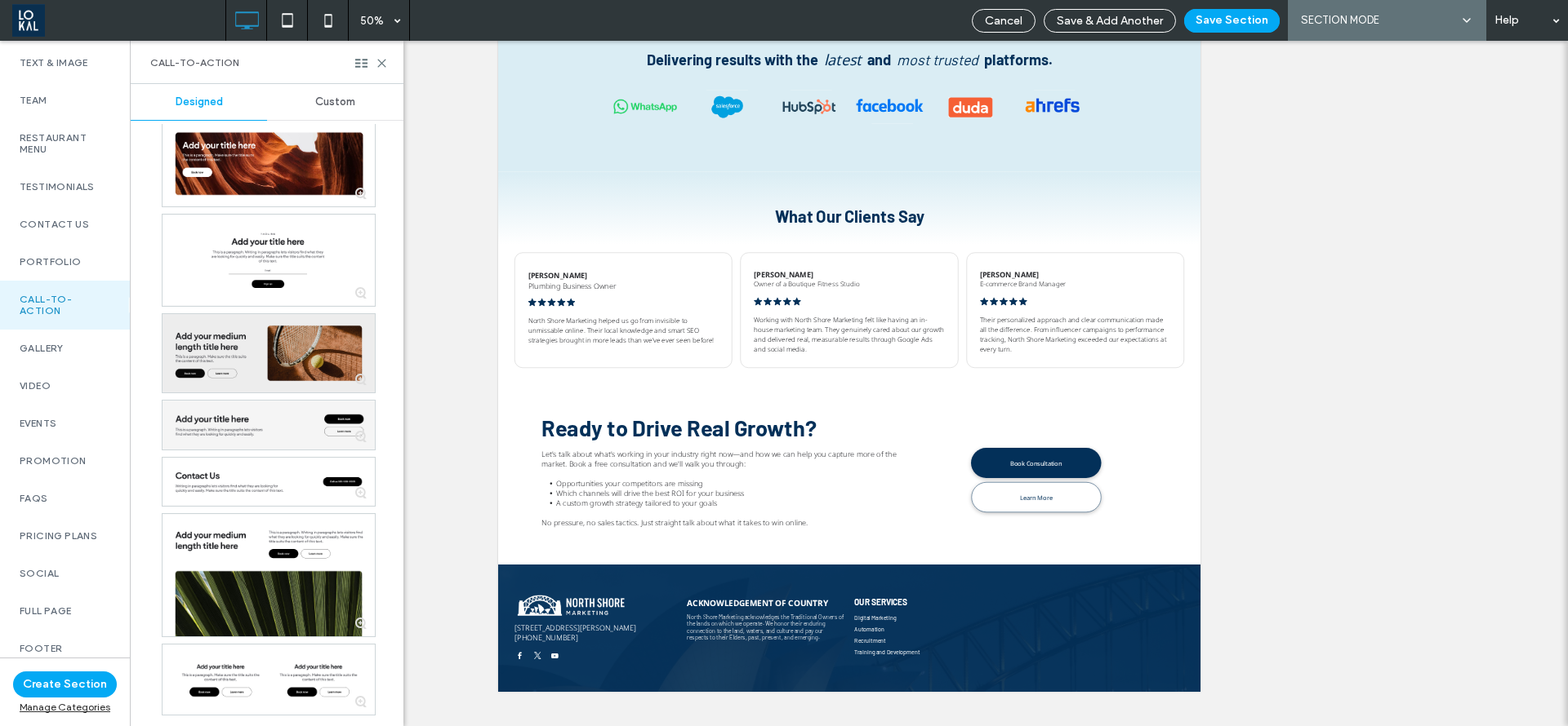
click at [299, 364] on div at bounding box center [269, 353] width 212 height 79
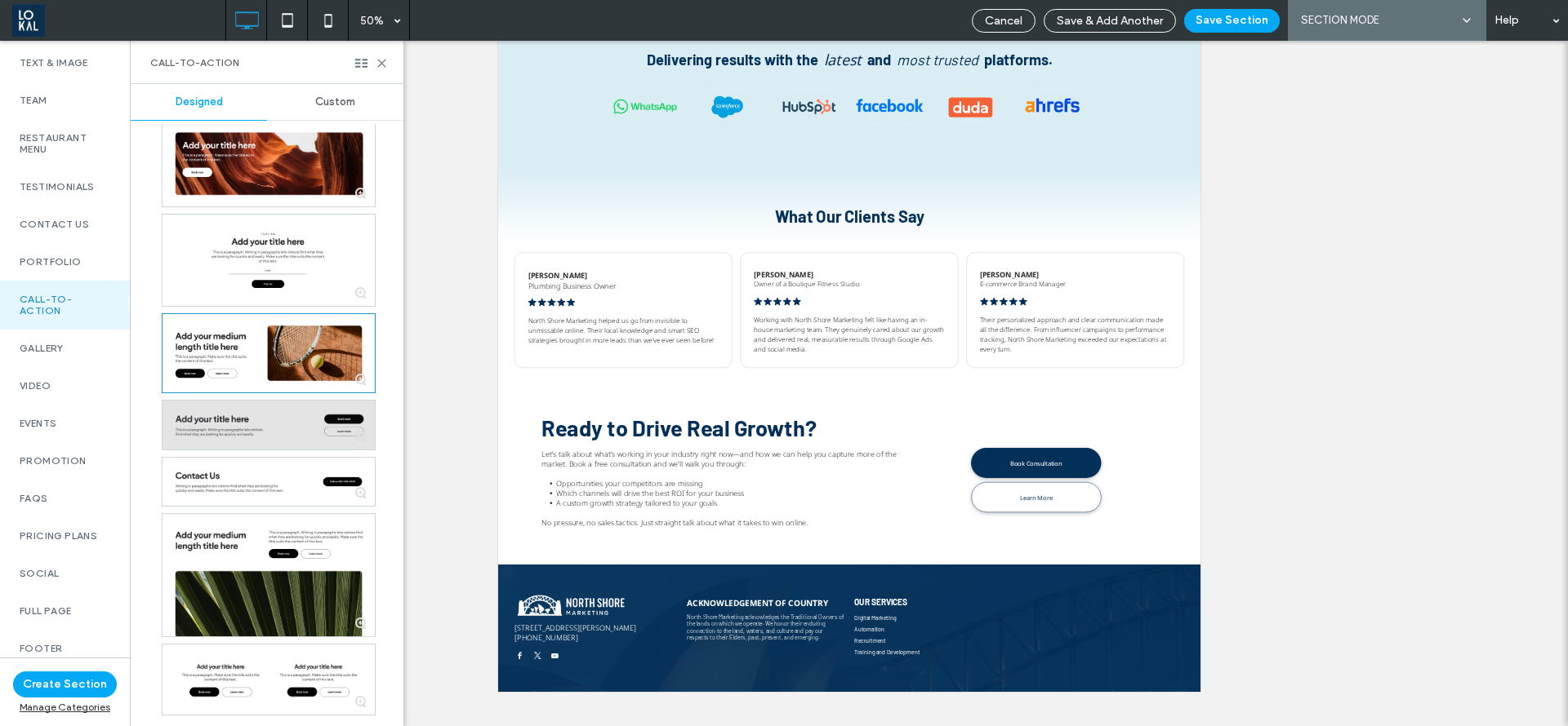
scroll to position [0, 0]
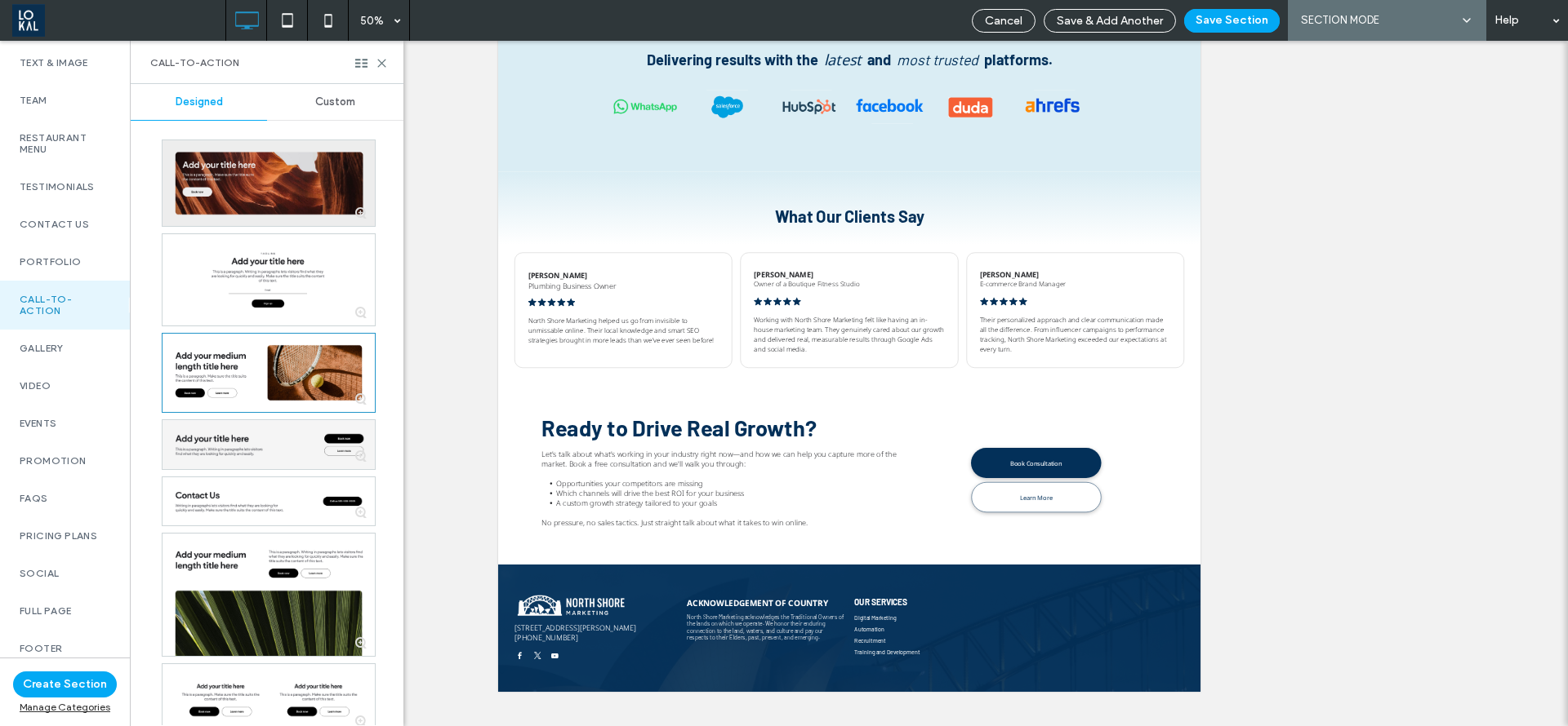
click at [311, 191] on div at bounding box center [269, 183] width 212 height 86
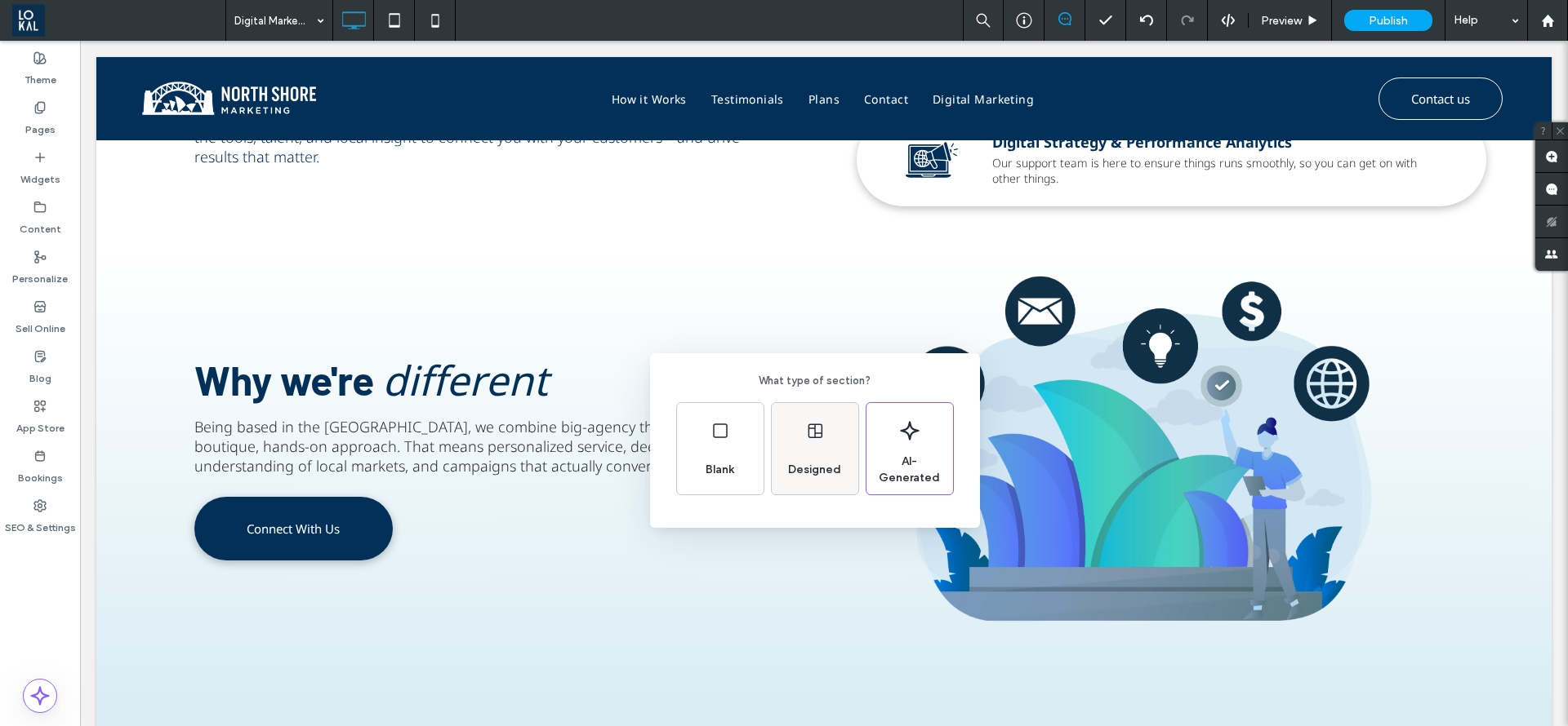
click at [807, 474] on span "Designed" at bounding box center [814, 470] width 66 height 17
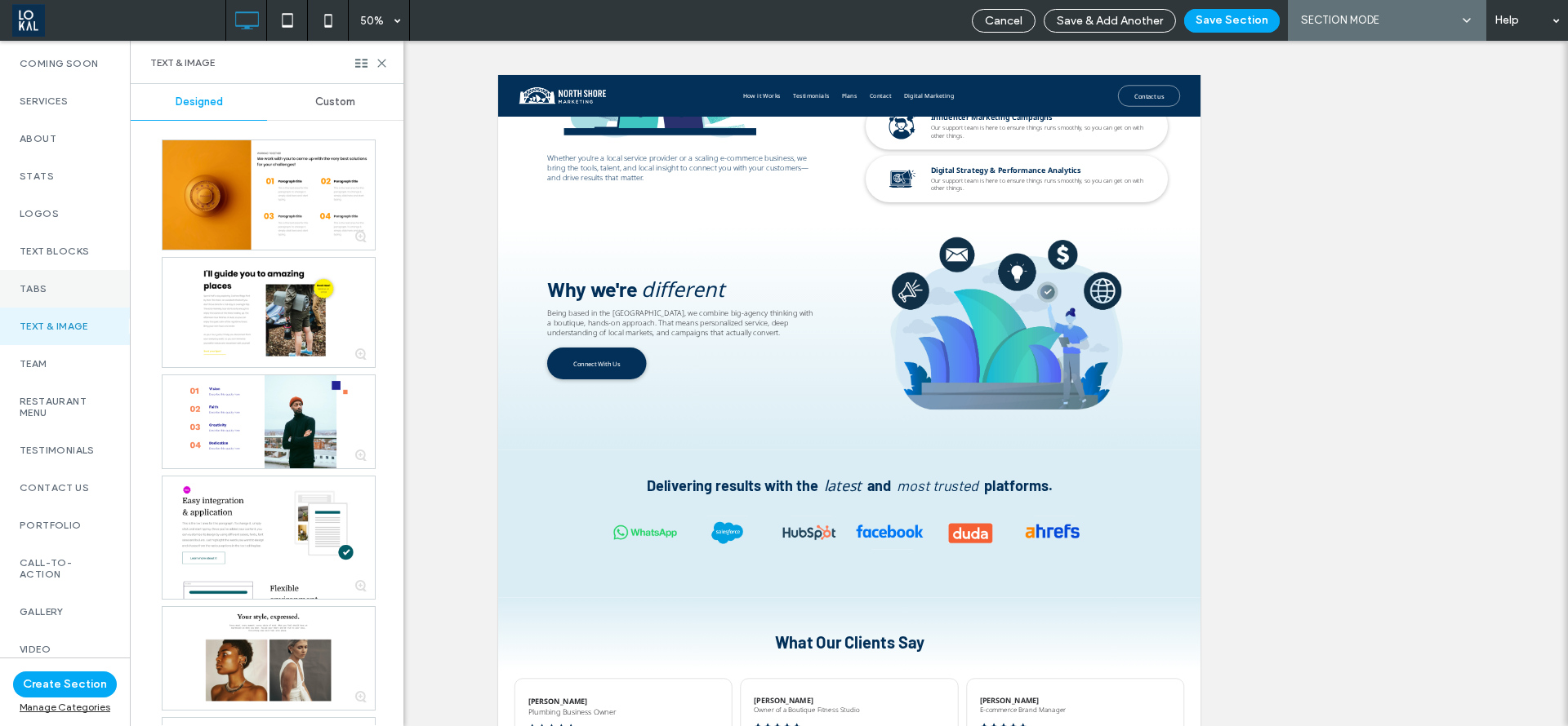
scroll to position [244, 0]
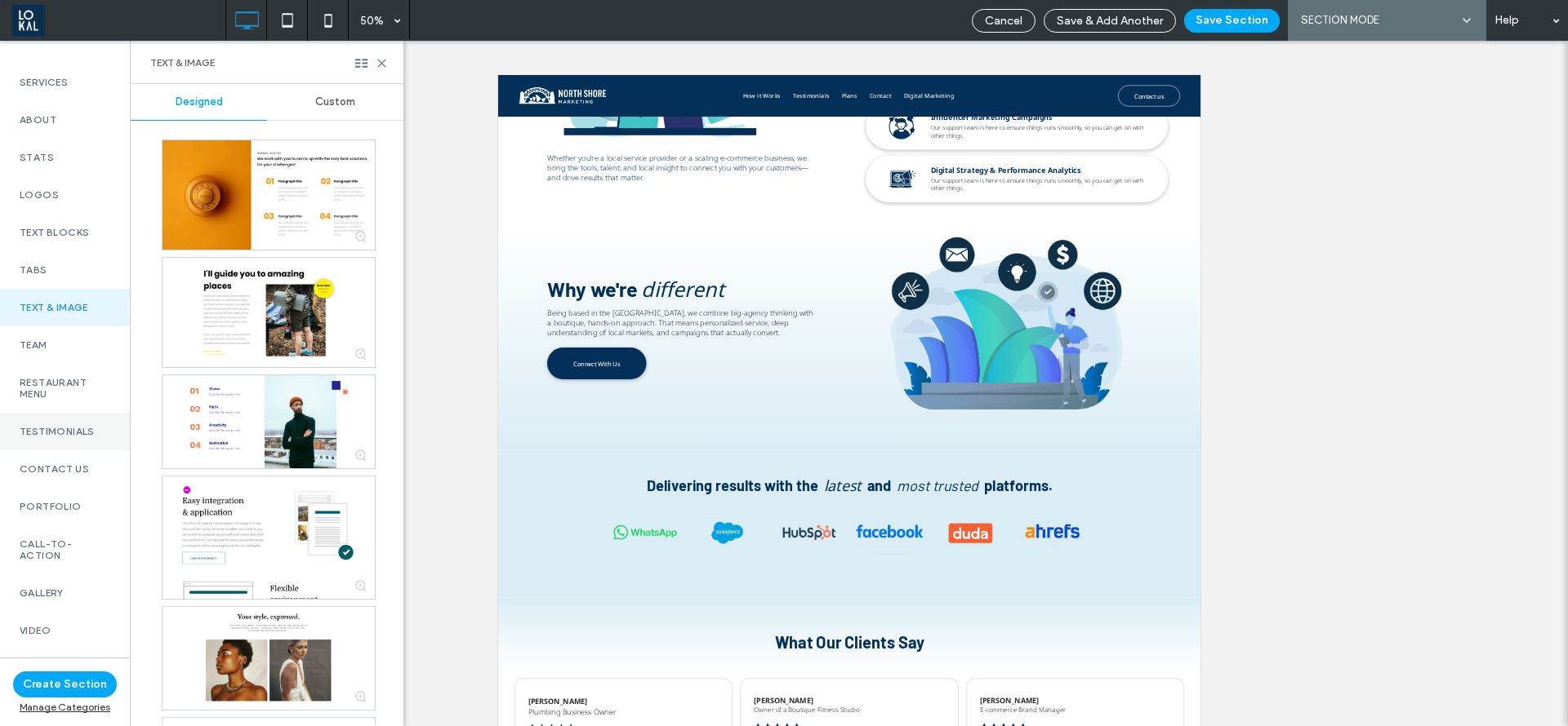
click at [68, 438] on div "Testimonials" at bounding box center [65, 431] width 130 height 37
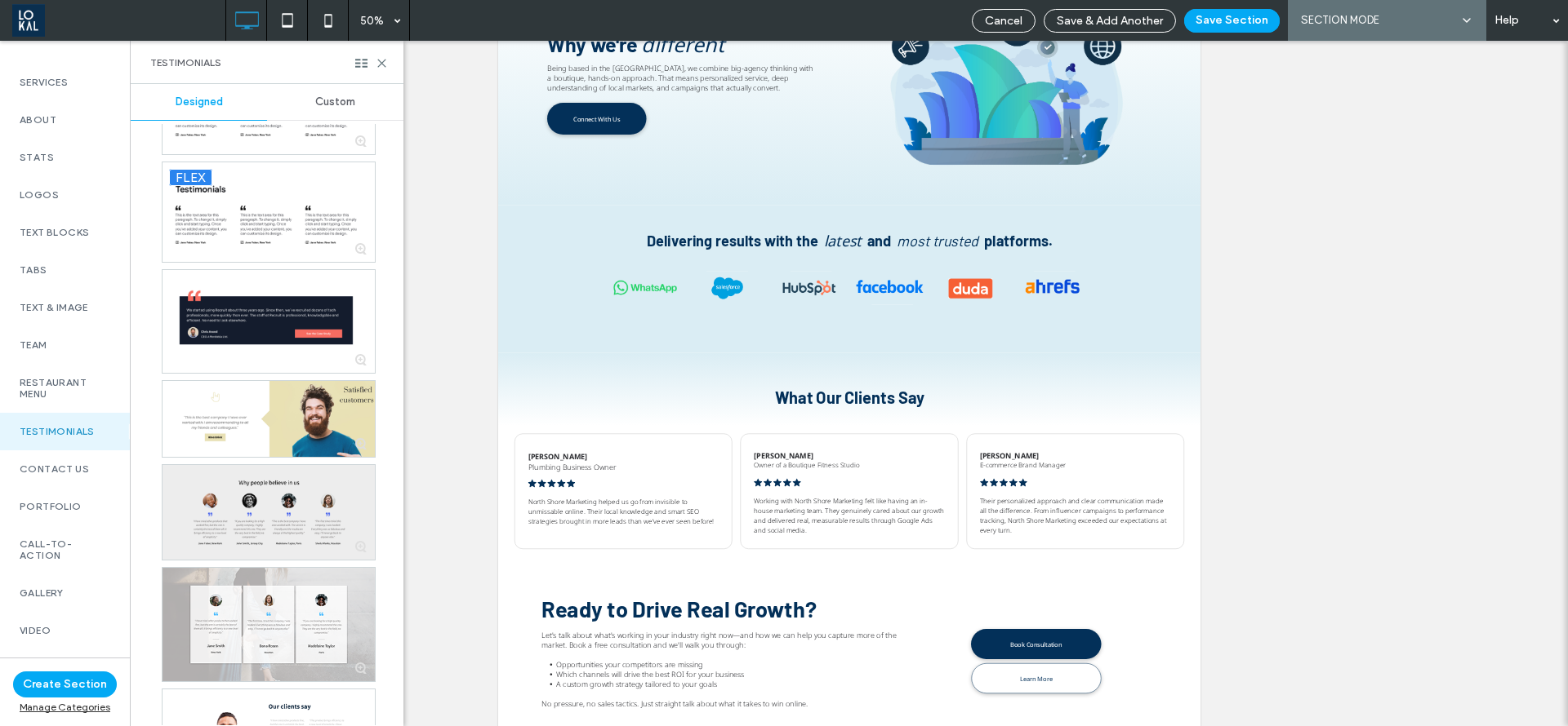
scroll to position [1469, 0]
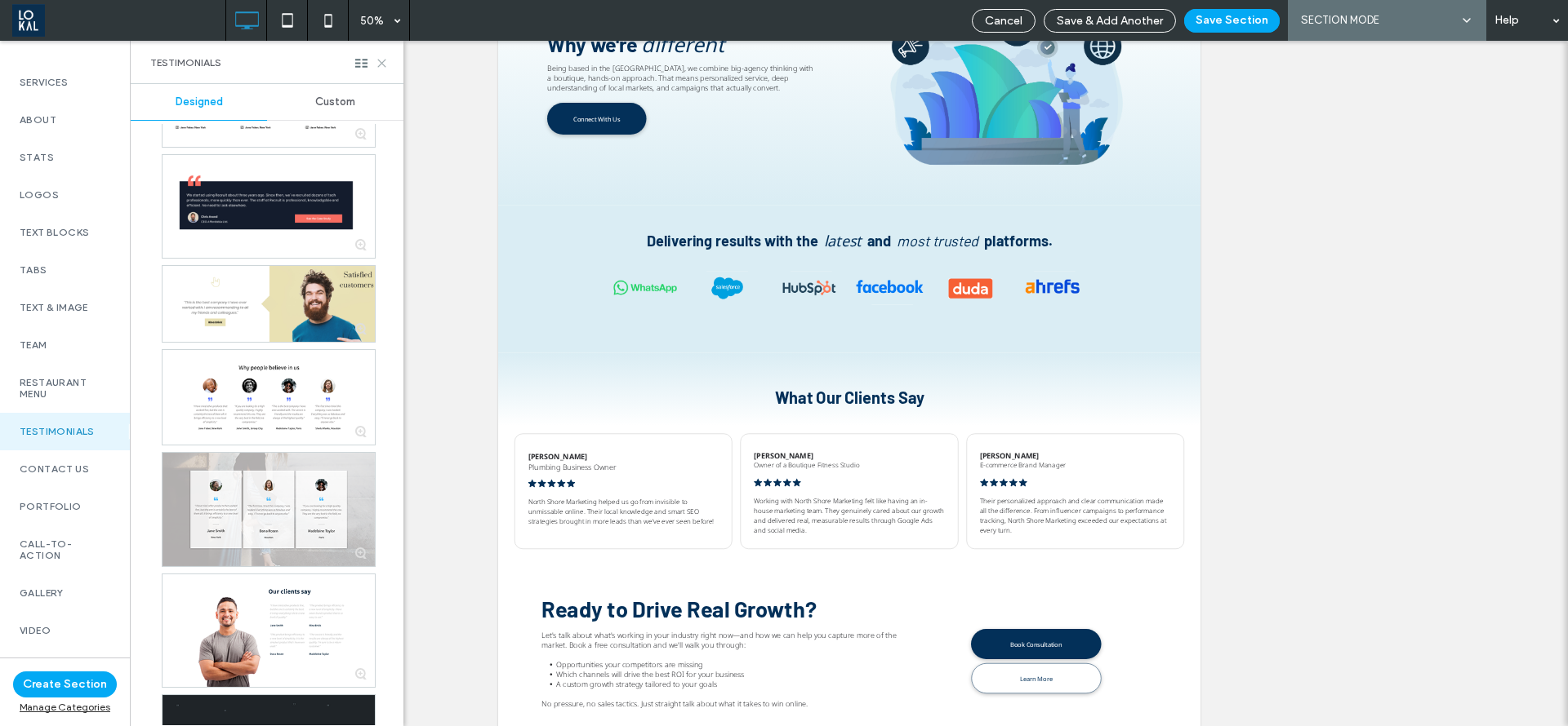
click at [382, 63] on icon at bounding box center [381, 62] width 12 height 12
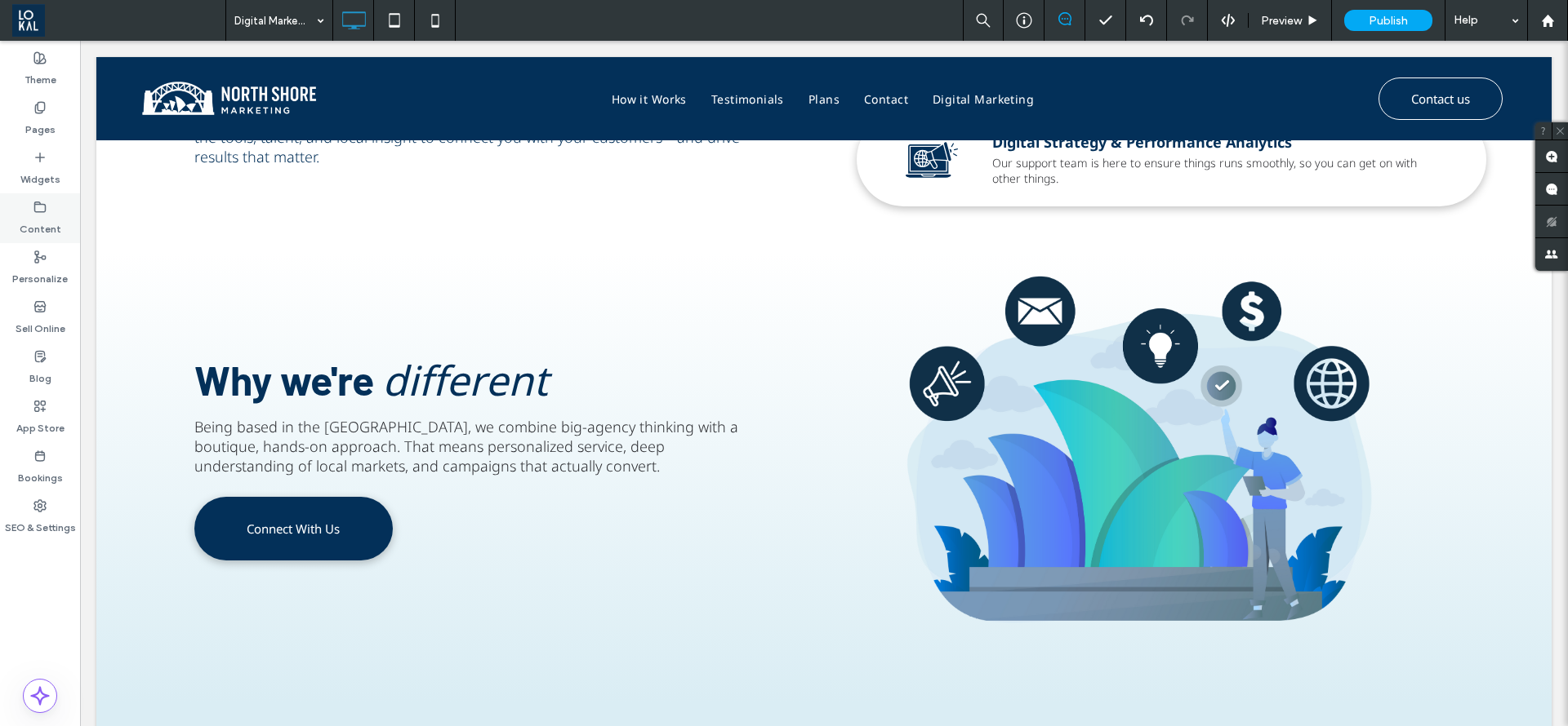
scroll to position [0, 0]
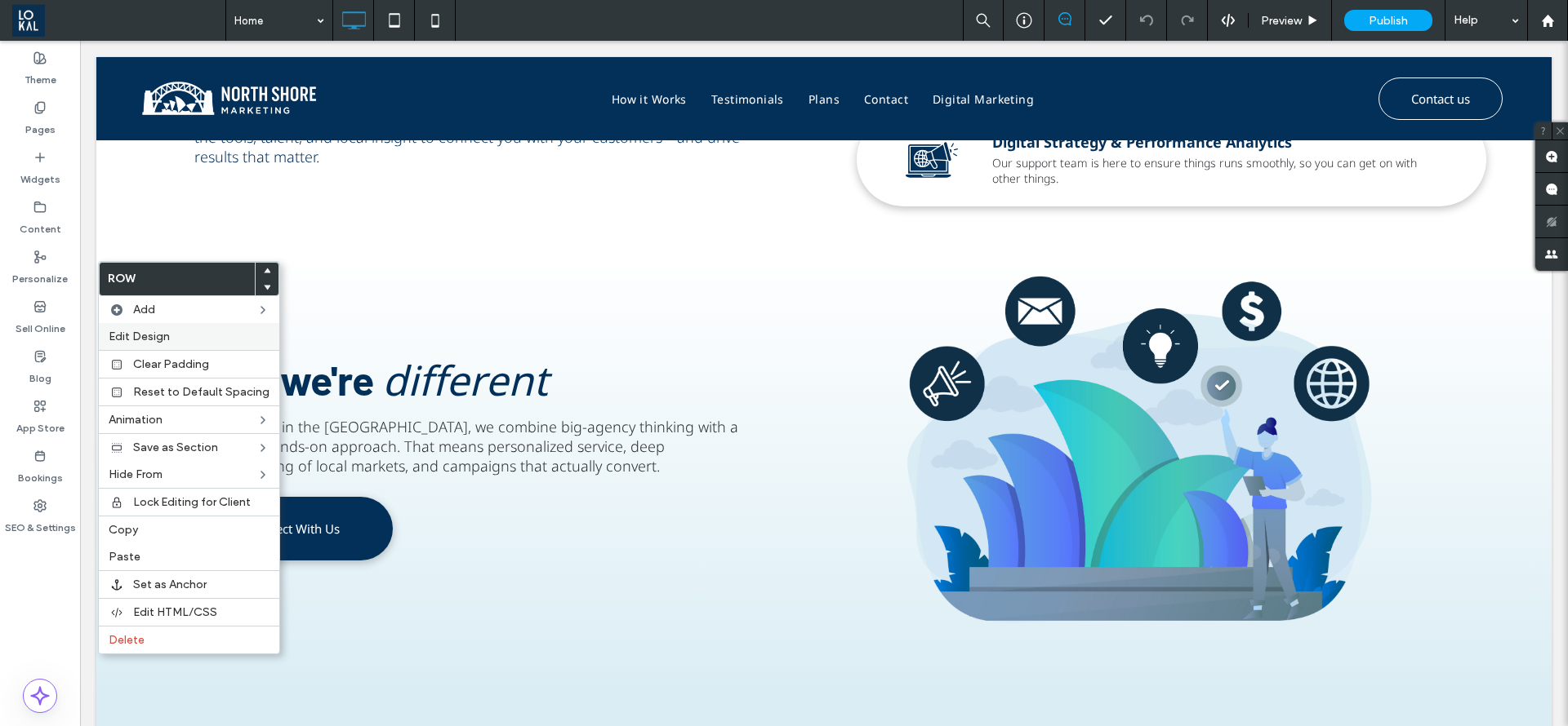
click at [119, 344] on div "Edit Design" at bounding box center [189, 337] width 180 height 27
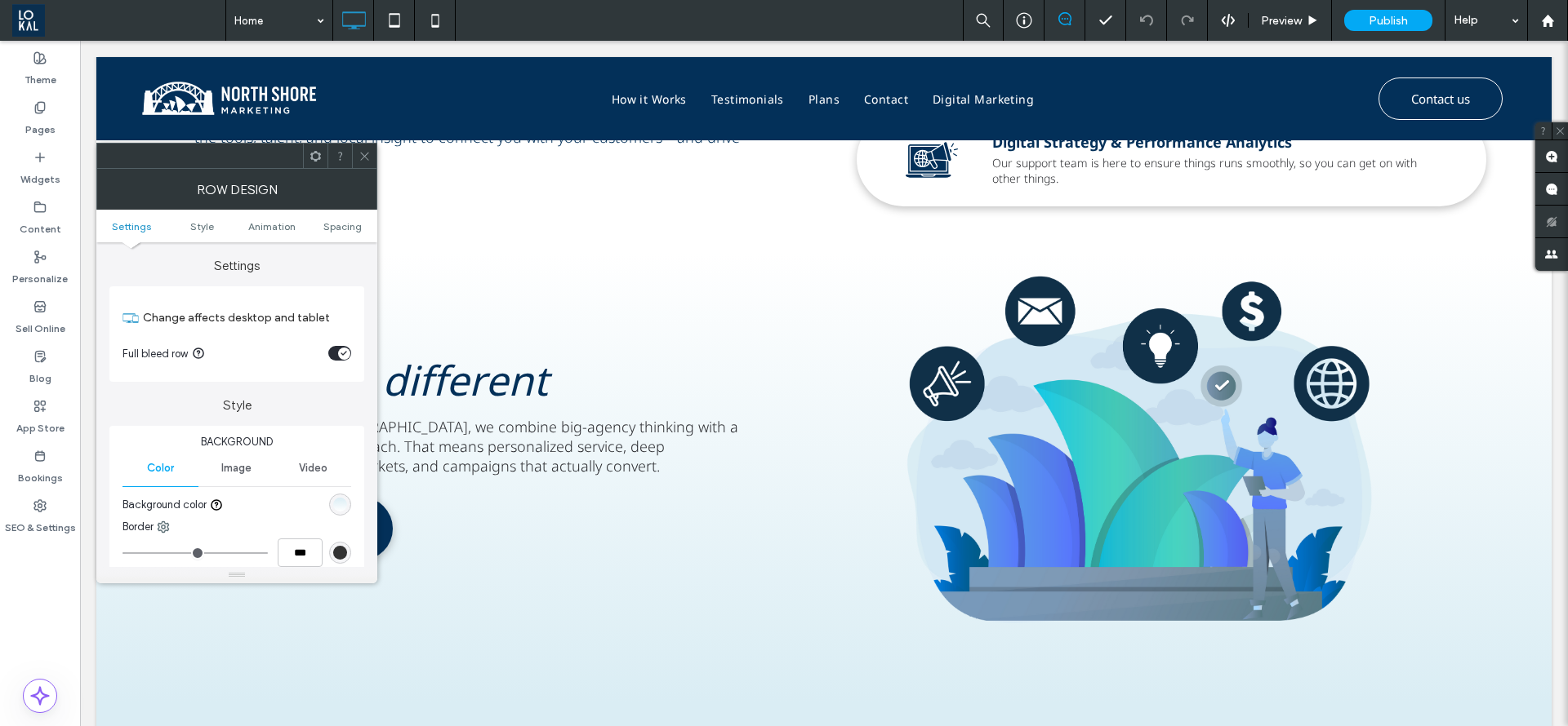
click at [361, 146] on span at bounding box center [364, 156] width 12 height 24
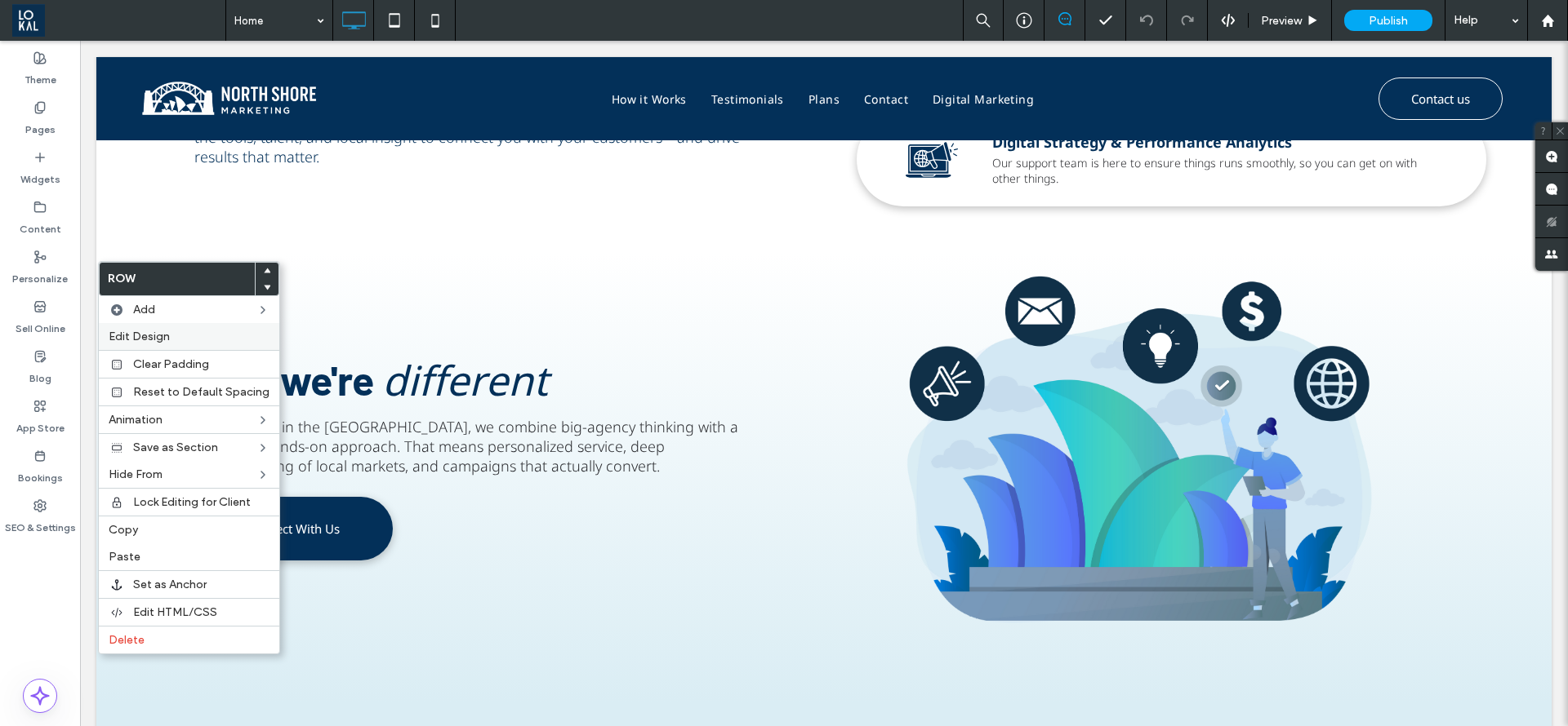
click at [130, 337] on span "Edit Design" at bounding box center [140, 337] width 61 height 14
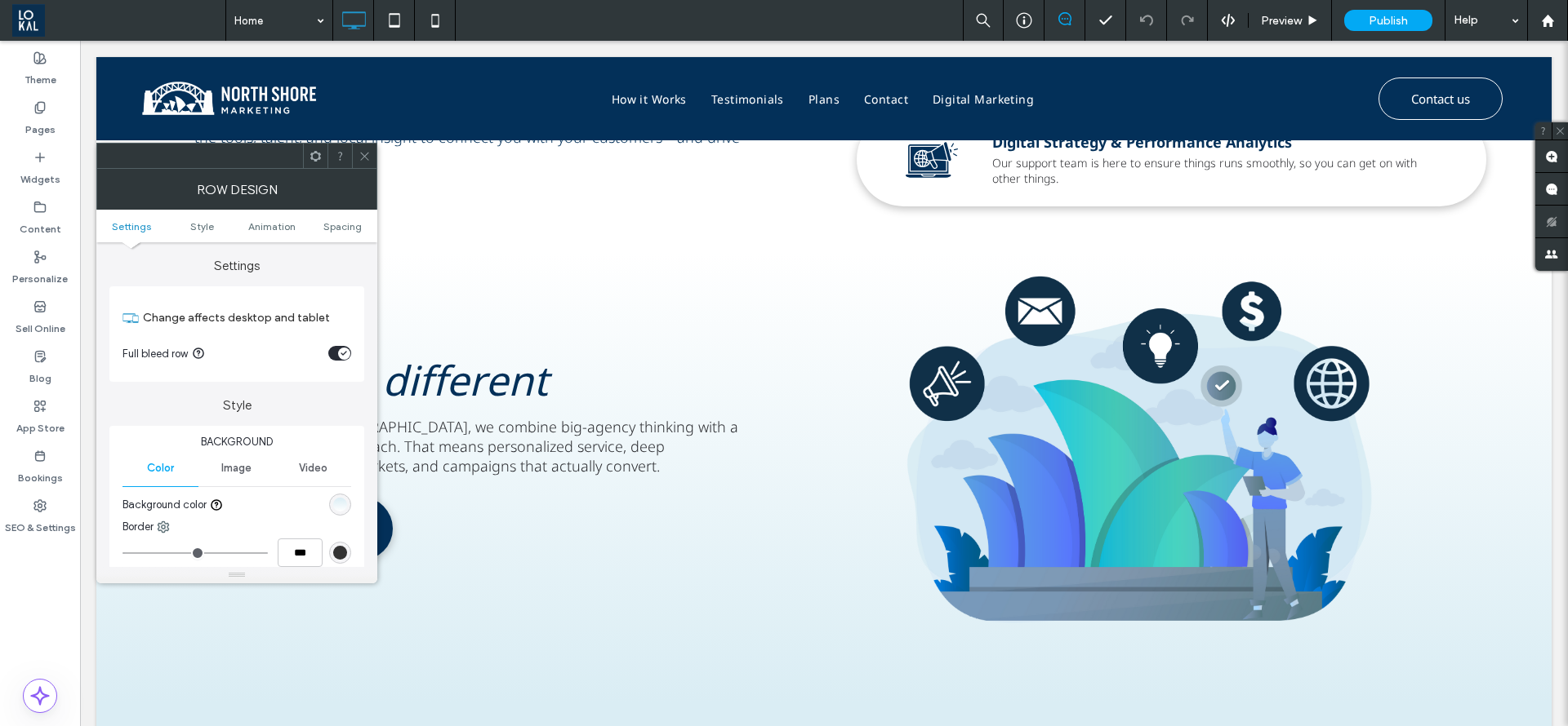
drag, startPoint x: 375, startPoint y: 161, endPoint x: 361, endPoint y: 164, distance: 14.3
click at [374, 161] on div at bounding box center [364, 156] width 24 height 24
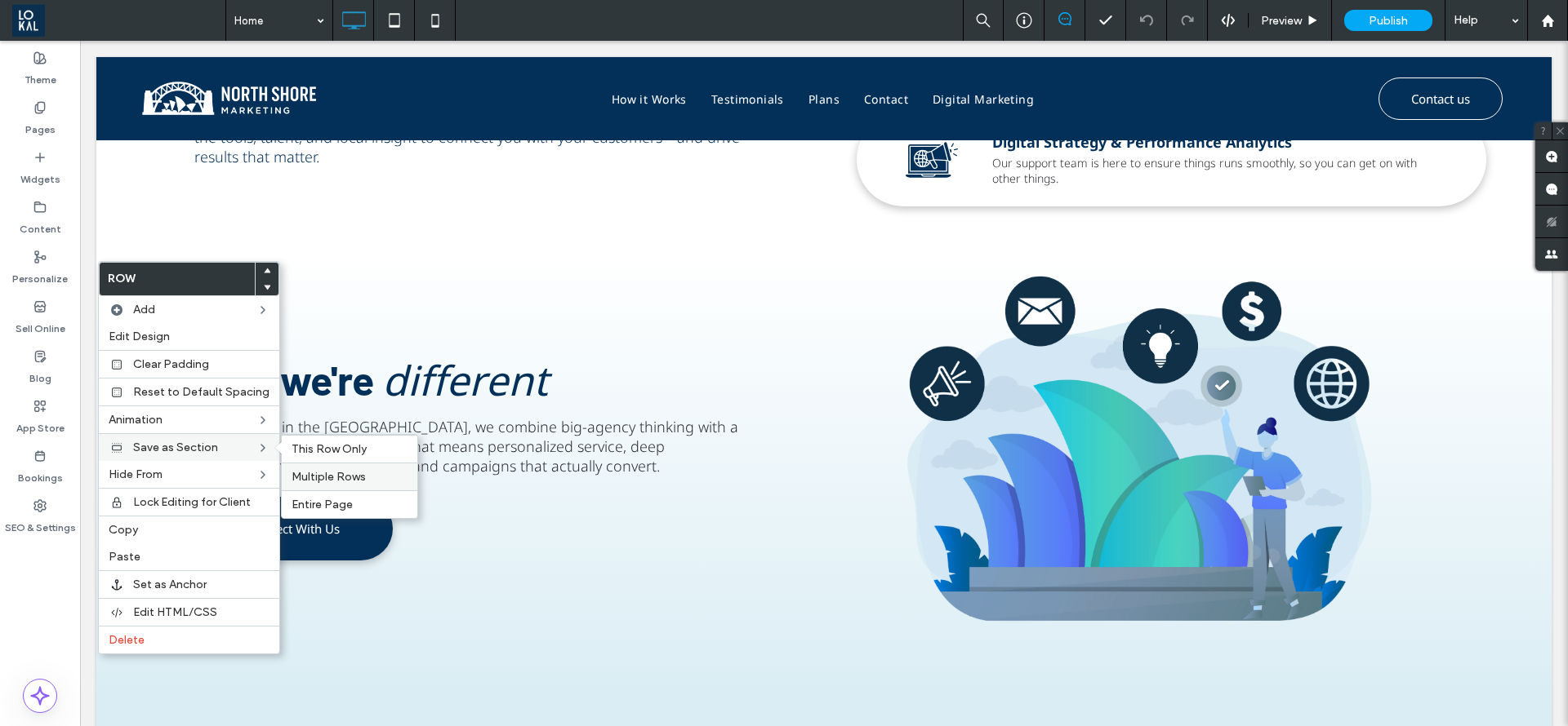
click at [306, 471] on span "Multiple Rows" at bounding box center [328, 477] width 74 height 14
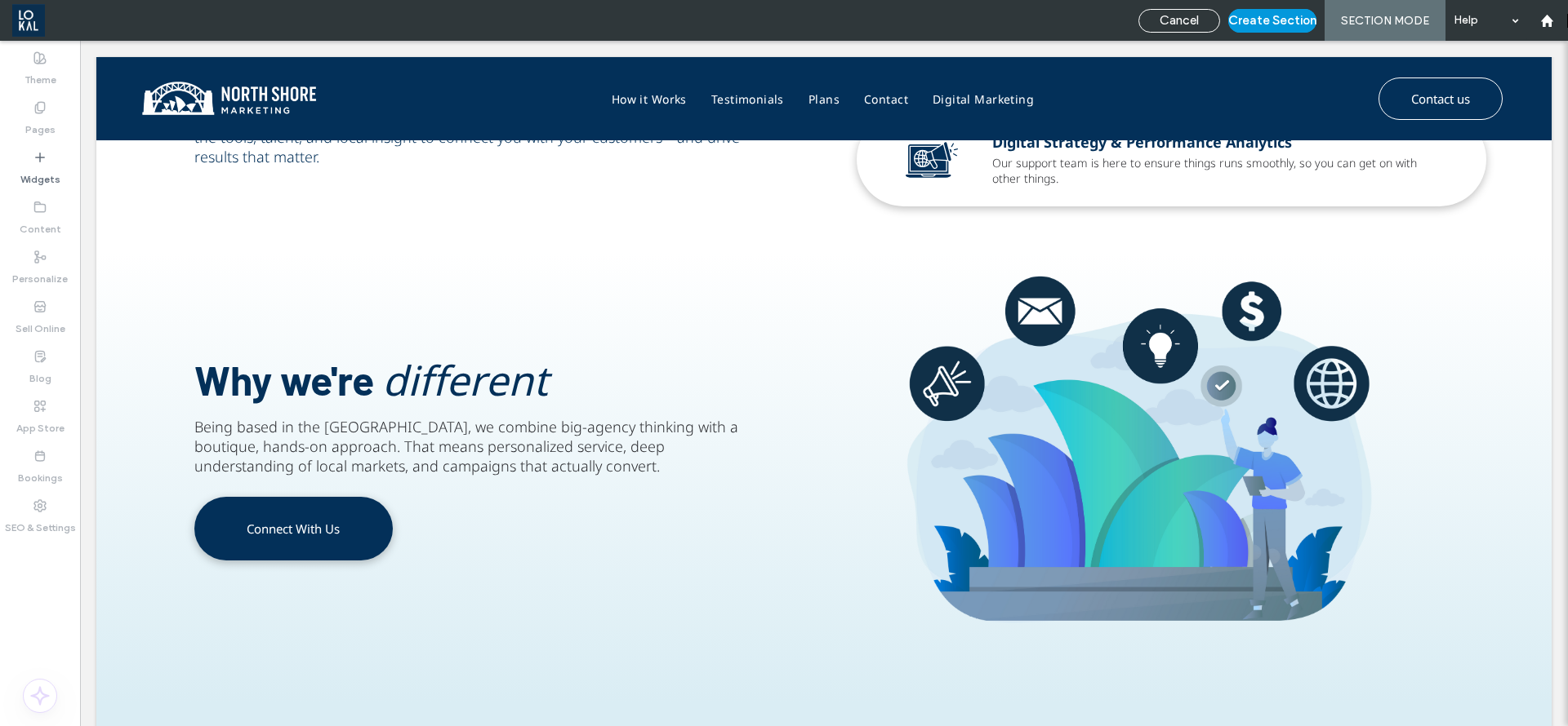
click at [1259, 20] on button "Create Section" at bounding box center [1272, 20] width 88 height 23
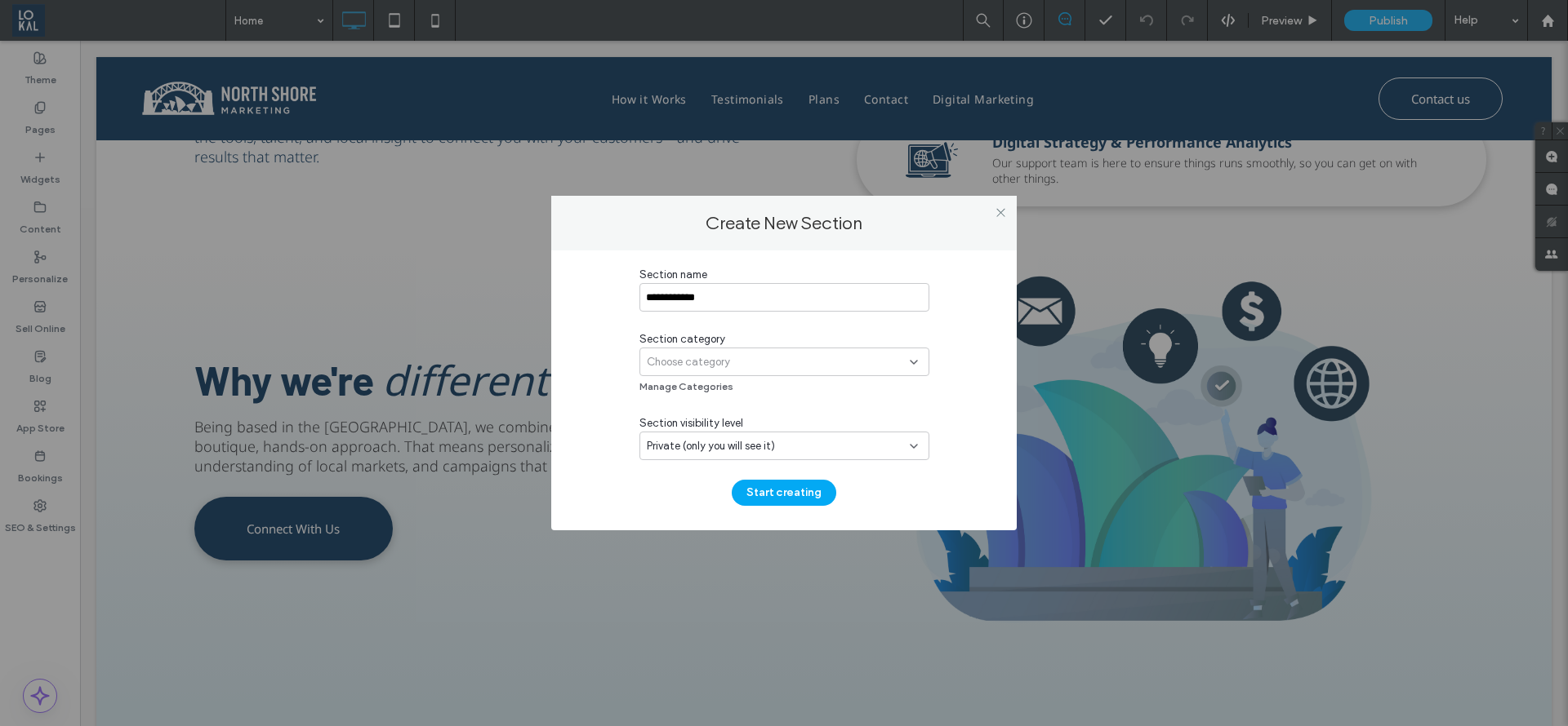
type input "**********"
click at [725, 376] on div "Section category Choose category Manage Categories" at bounding box center [784, 363] width 290 height 64
click at [721, 370] on div "Choose category" at bounding box center [784, 362] width 290 height 29
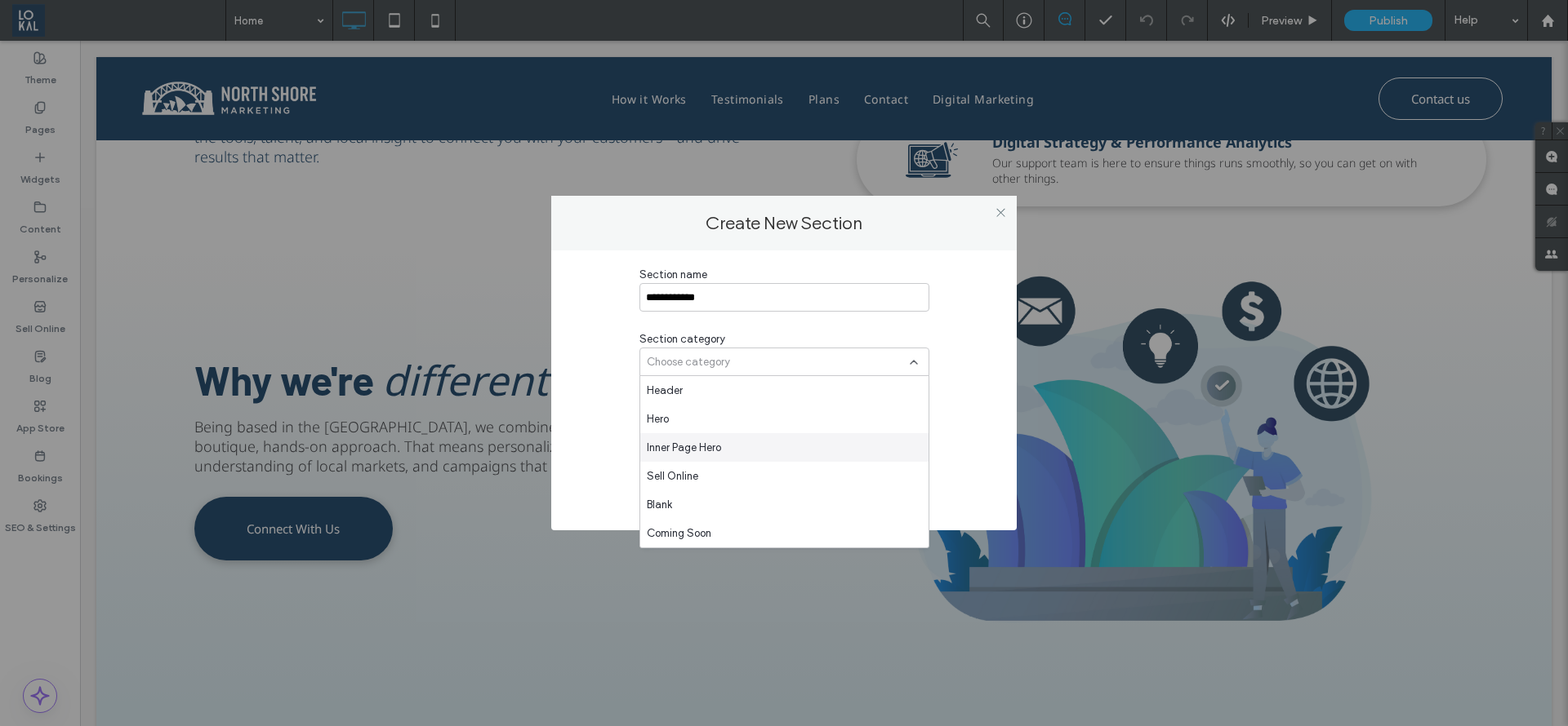
click at [592, 417] on div "**********" at bounding box center [784, 386] width 417 height 239
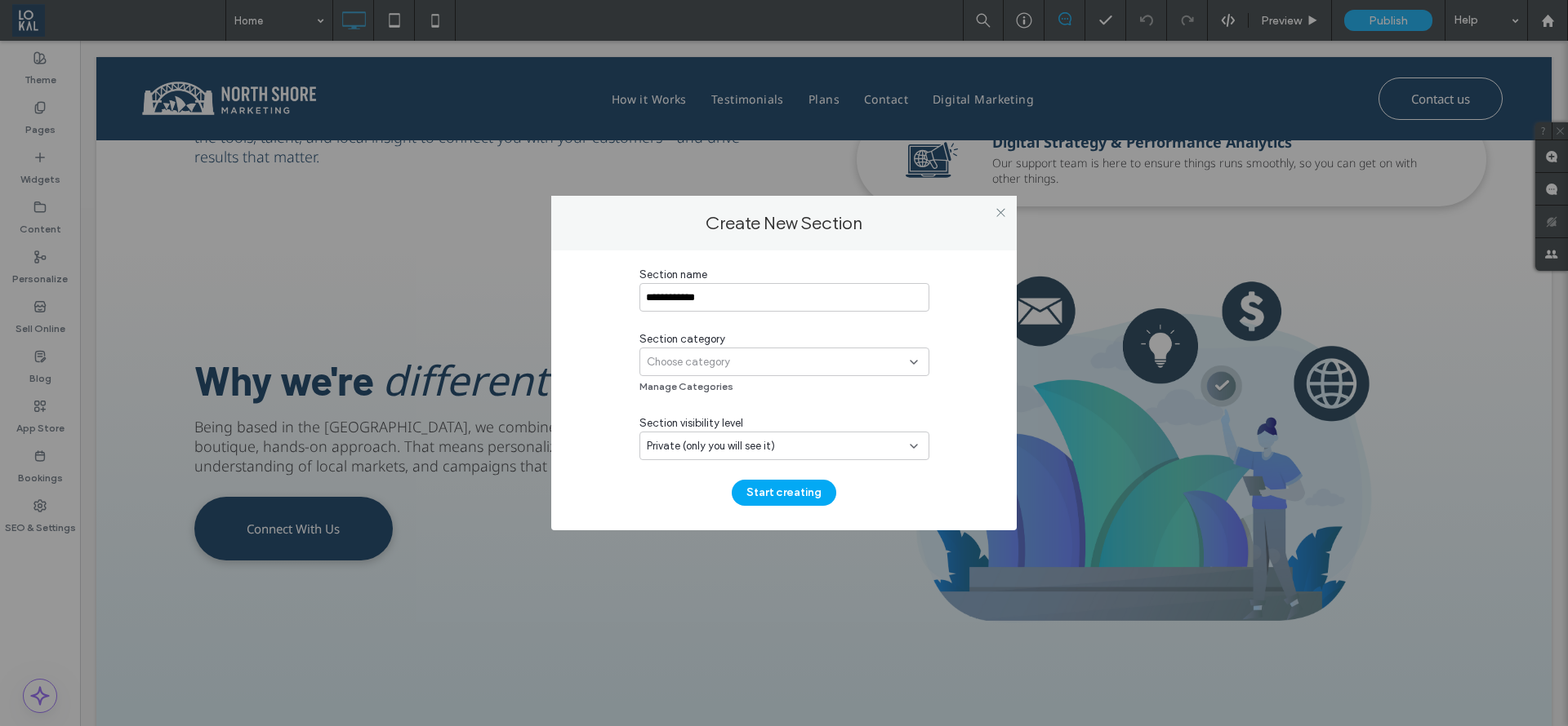
click at [728, 443] on span "Private (only you will see it)" at bounding box center [711, 446] width 128 height 17
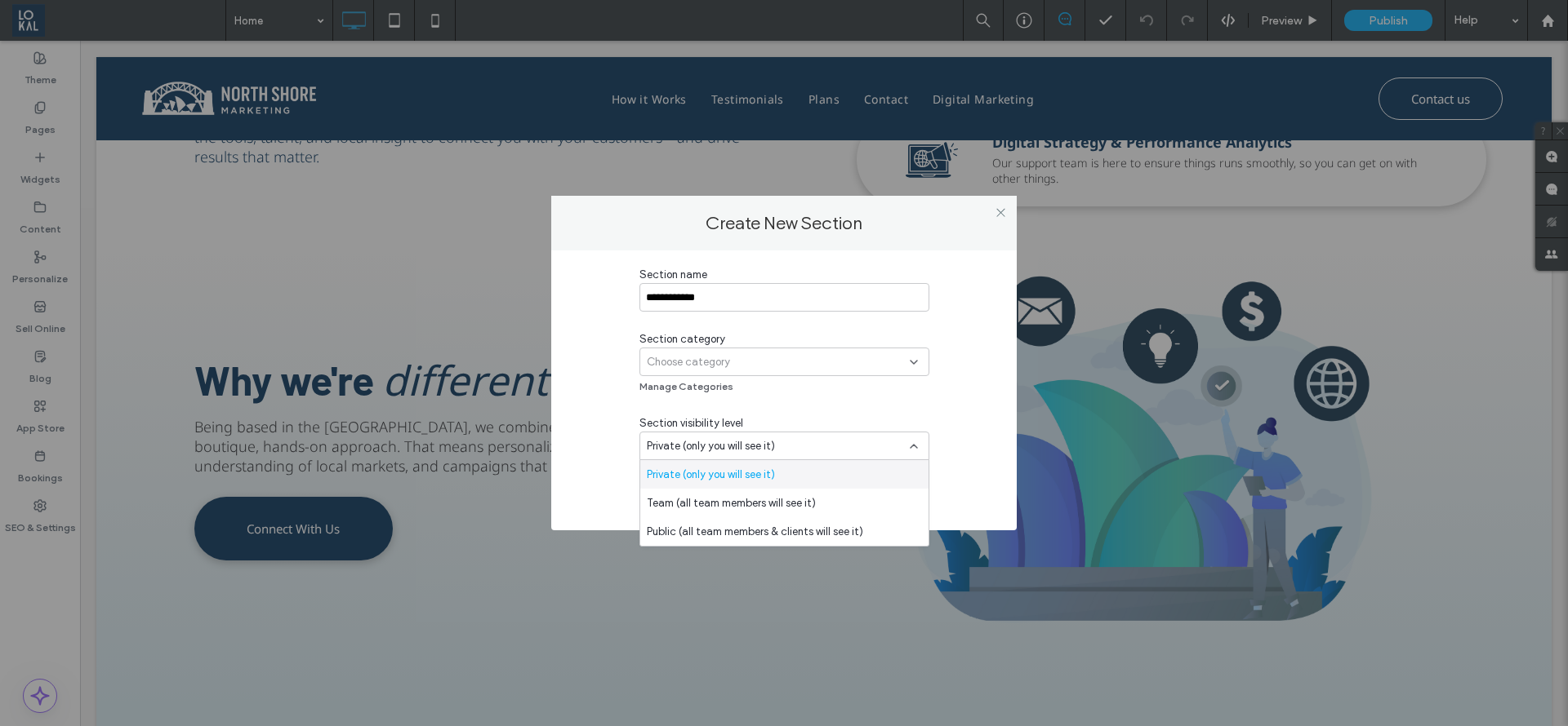
click at [731, 444] on span "Private (only you will see it)" at bounding box center [711, 446] width 128 height 17
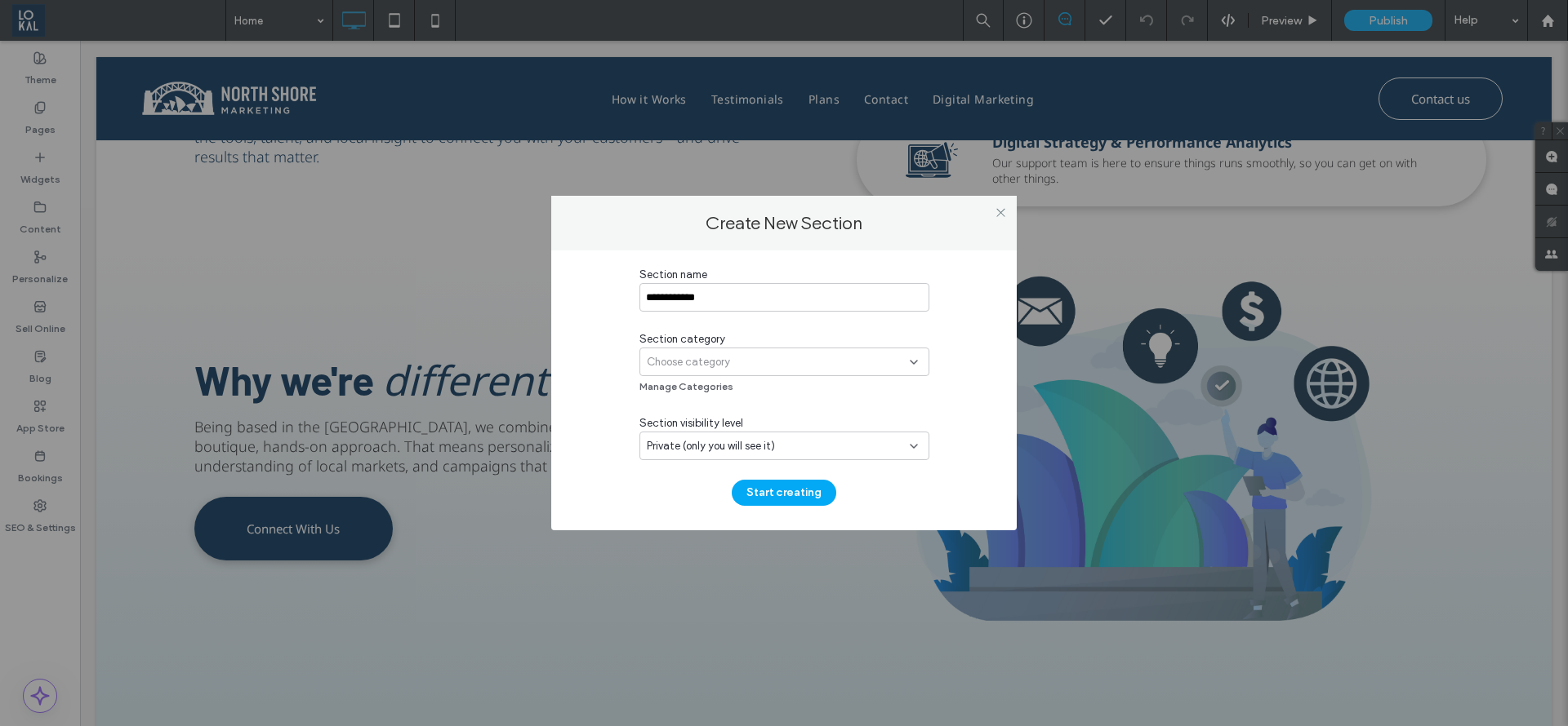
click at [751, 345] on div "Section category" at bounding box center [784, 339] width 290 height 17
click at [699, 384] on button "Manage Categories" at bounding box center [685, 386] width 94 height 20
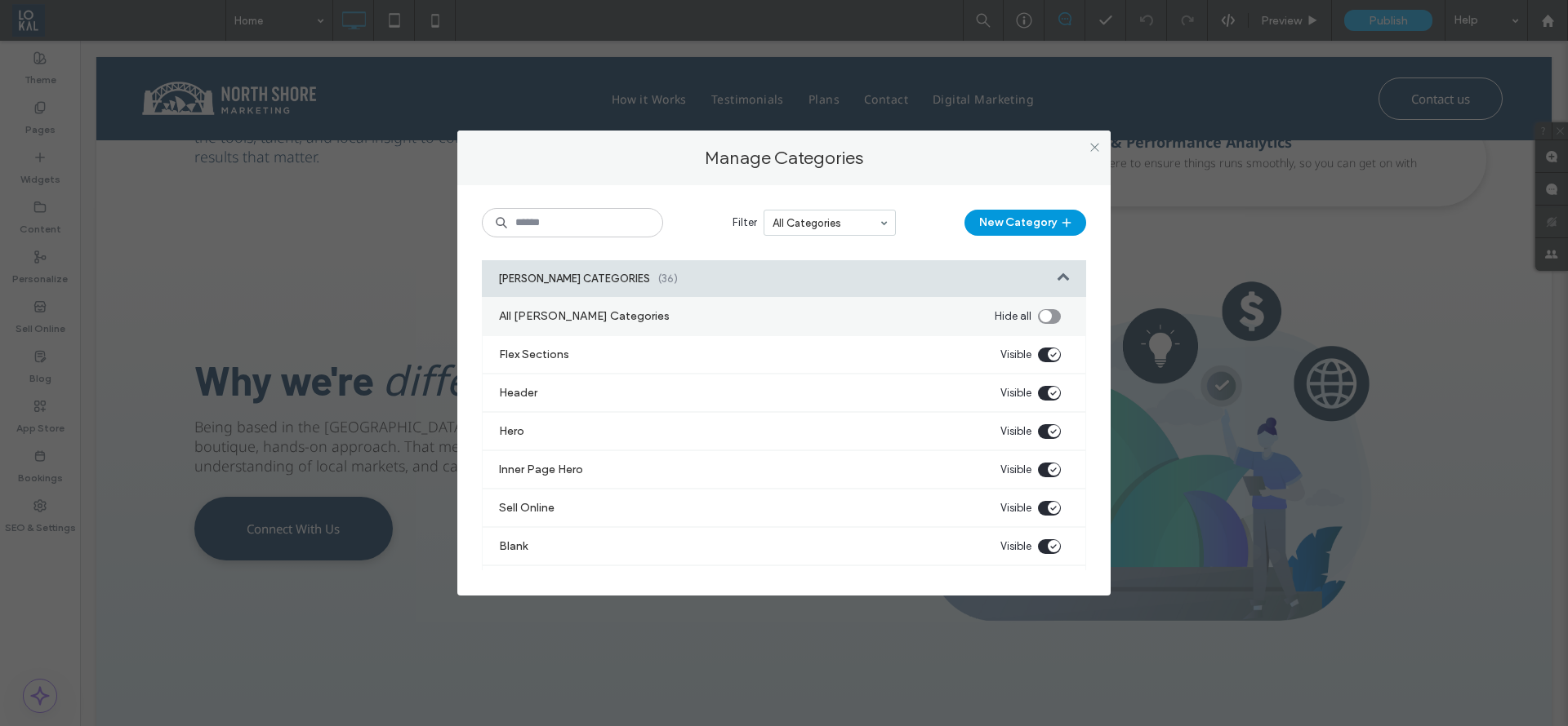
click at [991, 228] on button "New Category" at bounding box center [1025, 223] width 122 height 26
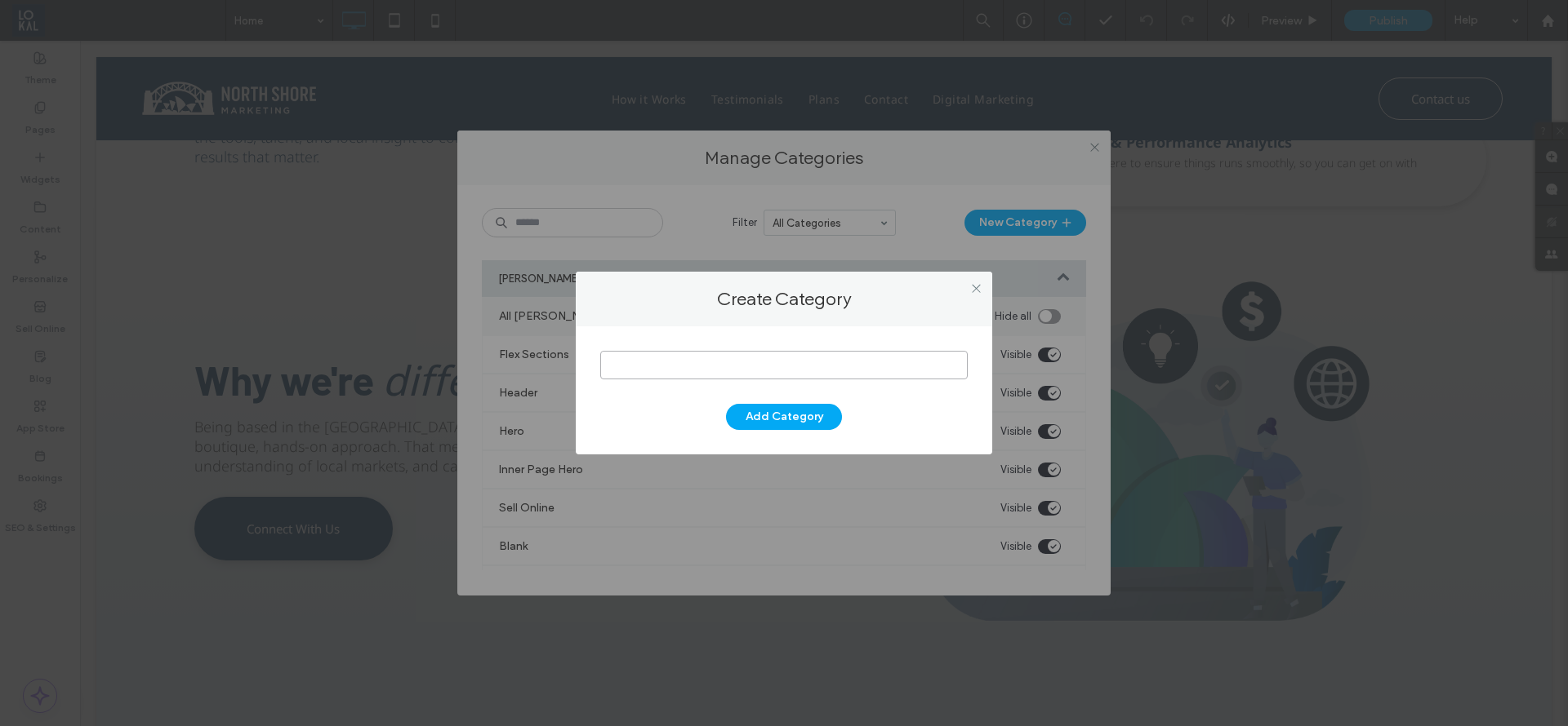
click at [827, 364] on input at bounding box center [783, 365] width 367 height 29
type input "*"
type input "**********"
click at [827, 410] on button "Add Category" at bounding box center [784, 417] width 116 height 26
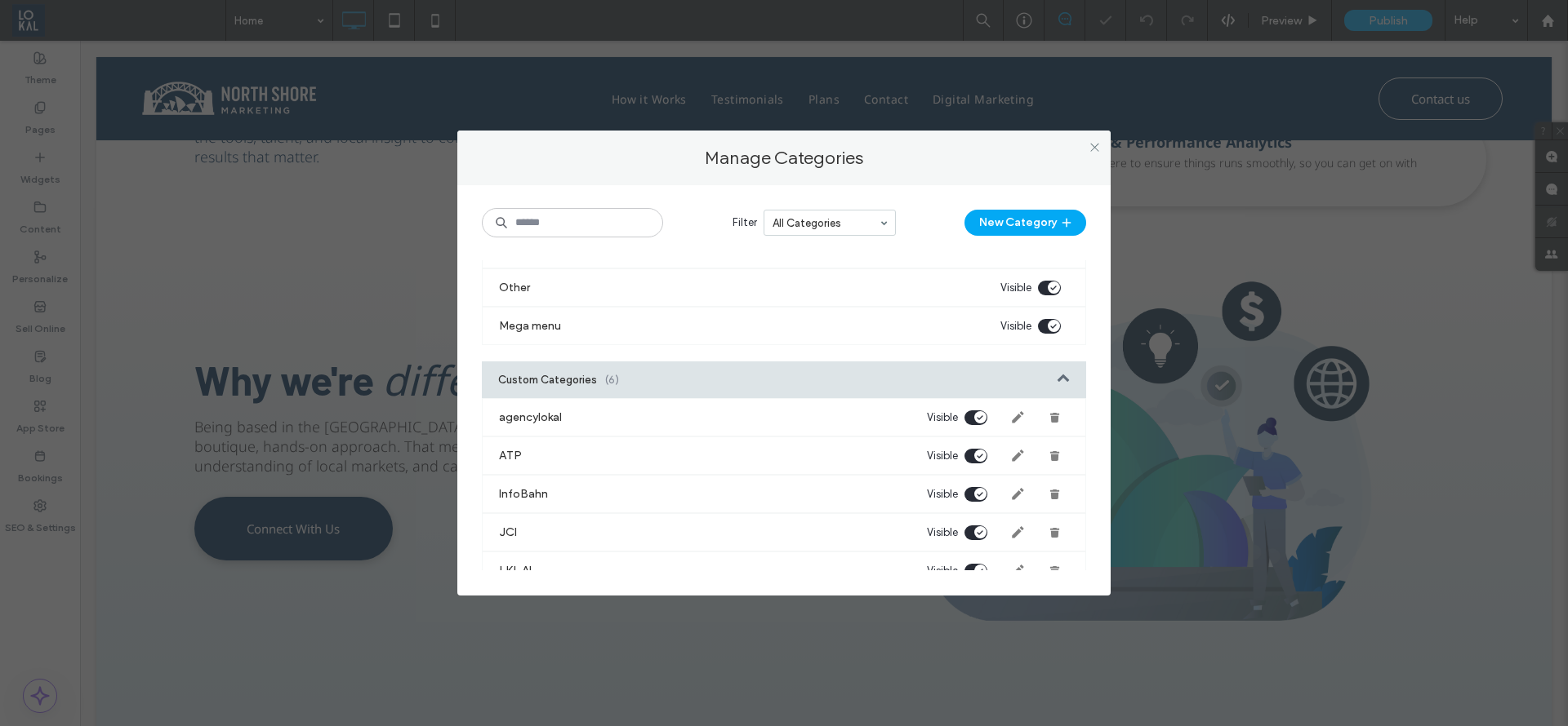
scroll to position [1431, 0]
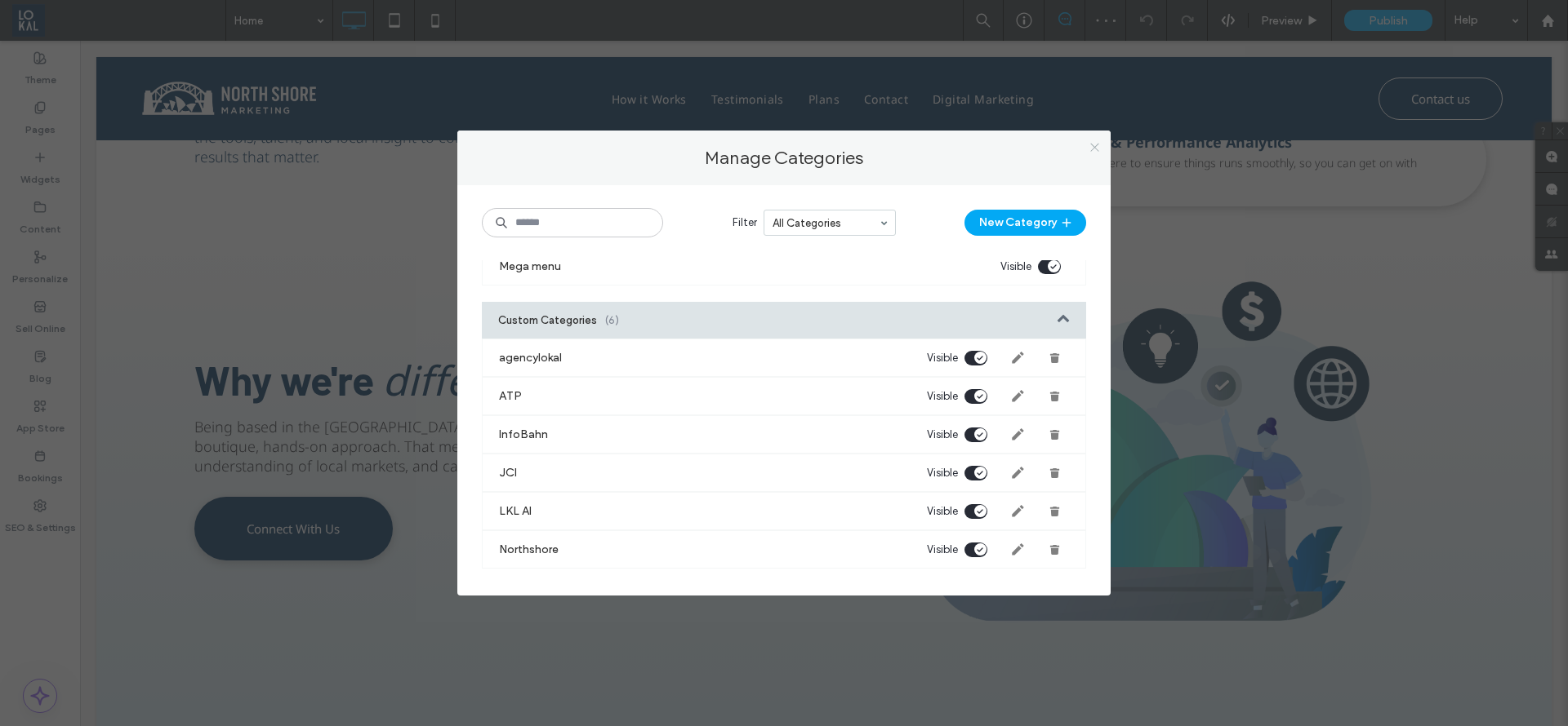
click at [1089, 139] on span at bounding box center [1094, 147] width 12 height 24
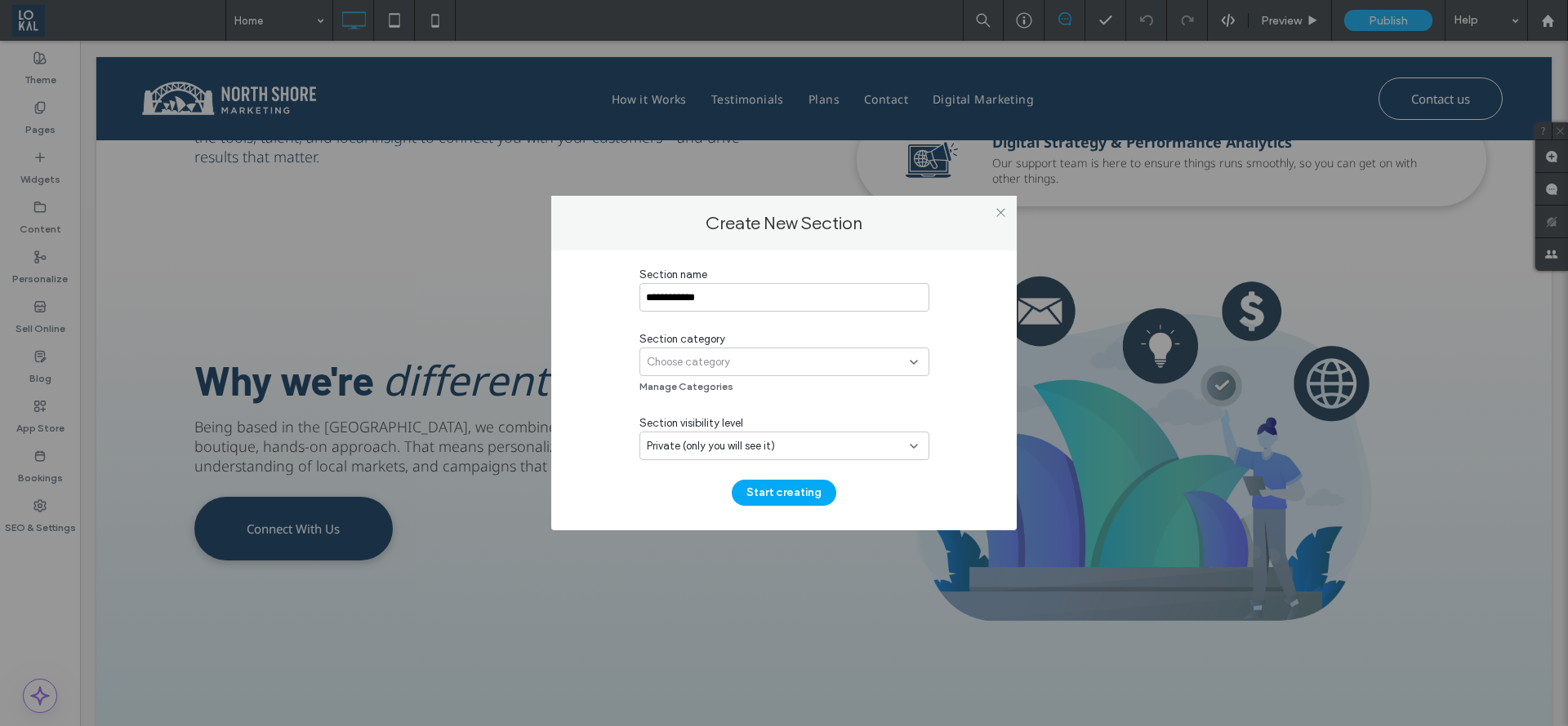
click at [748, 361] on div "Choose category" at bounding box center [777, 363] width 263 height 17
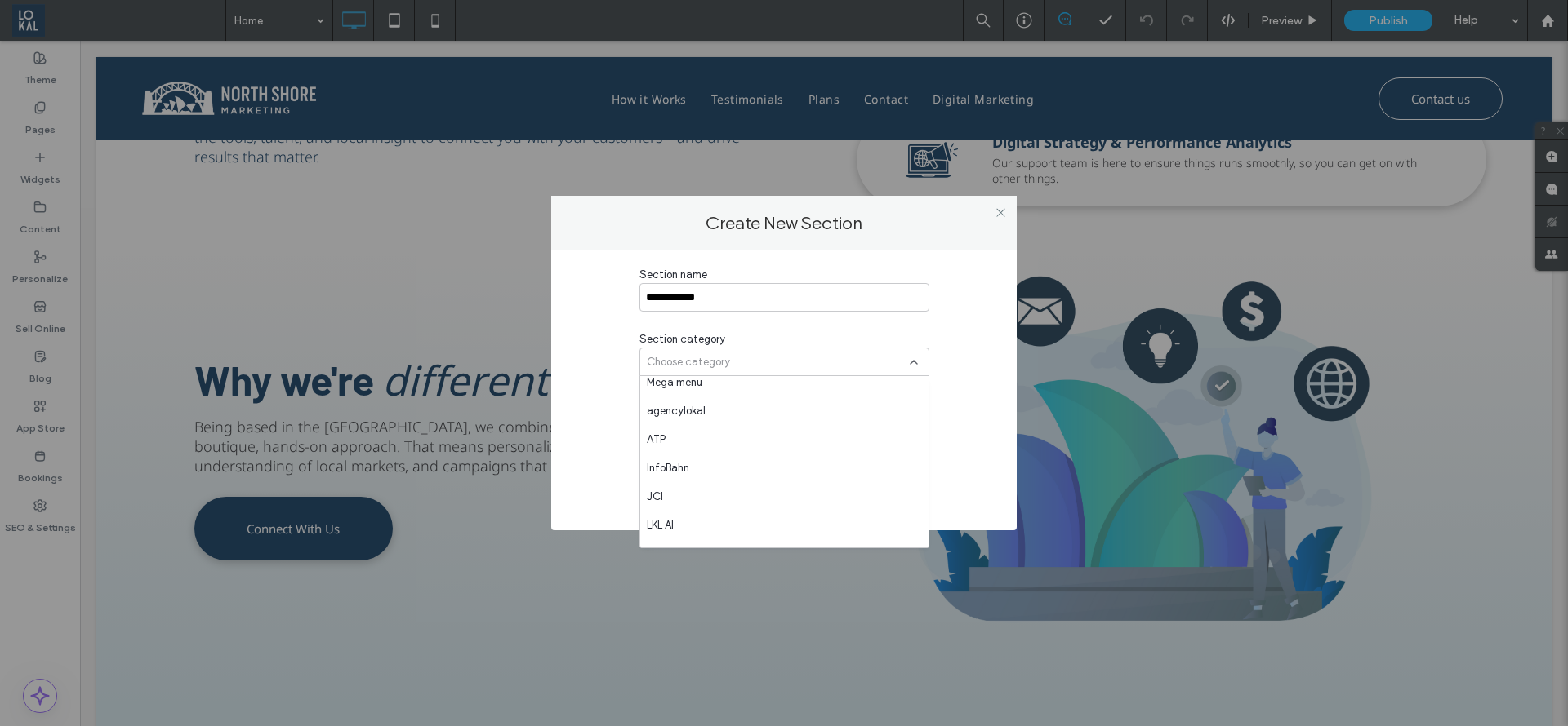
scroll to position [1000, 0]
click at [780, 537] on div "Northshore" at bounding box center [784, 533] width 288 height 29
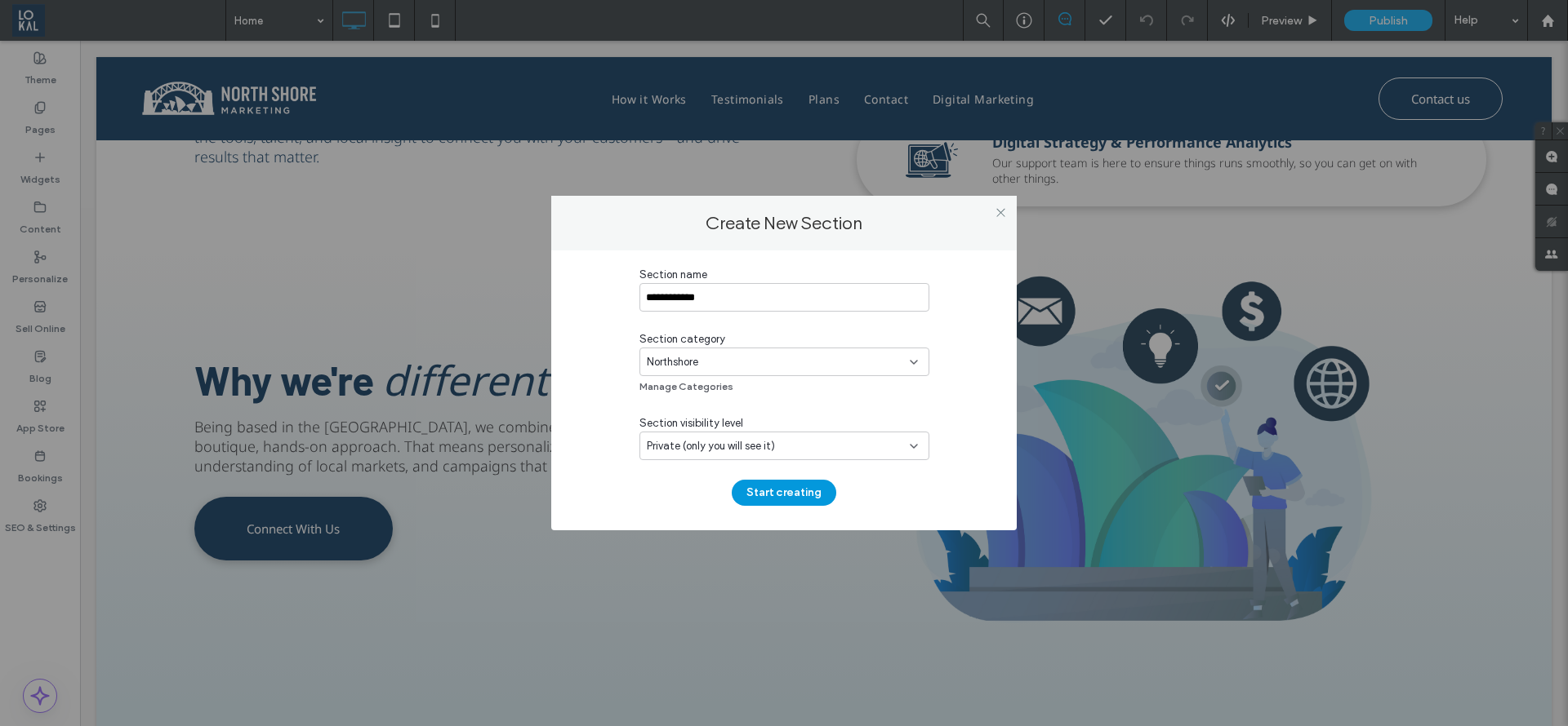
click at [760, 486] on button "Start creating" at bounding box center [784, 493] width 104 height 26
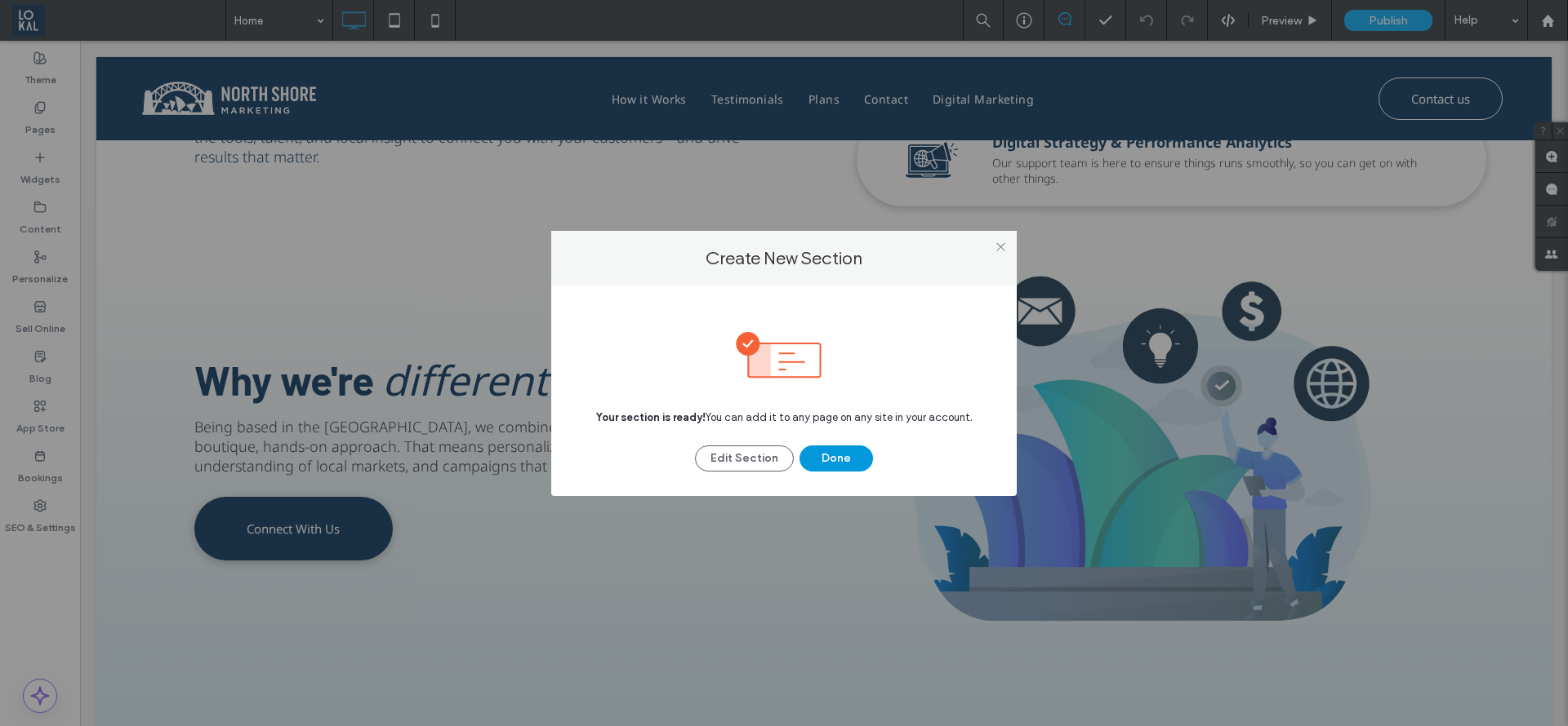
click at [823, 466] on button "Done" at bounding box center [836, 458] width 73 height 26
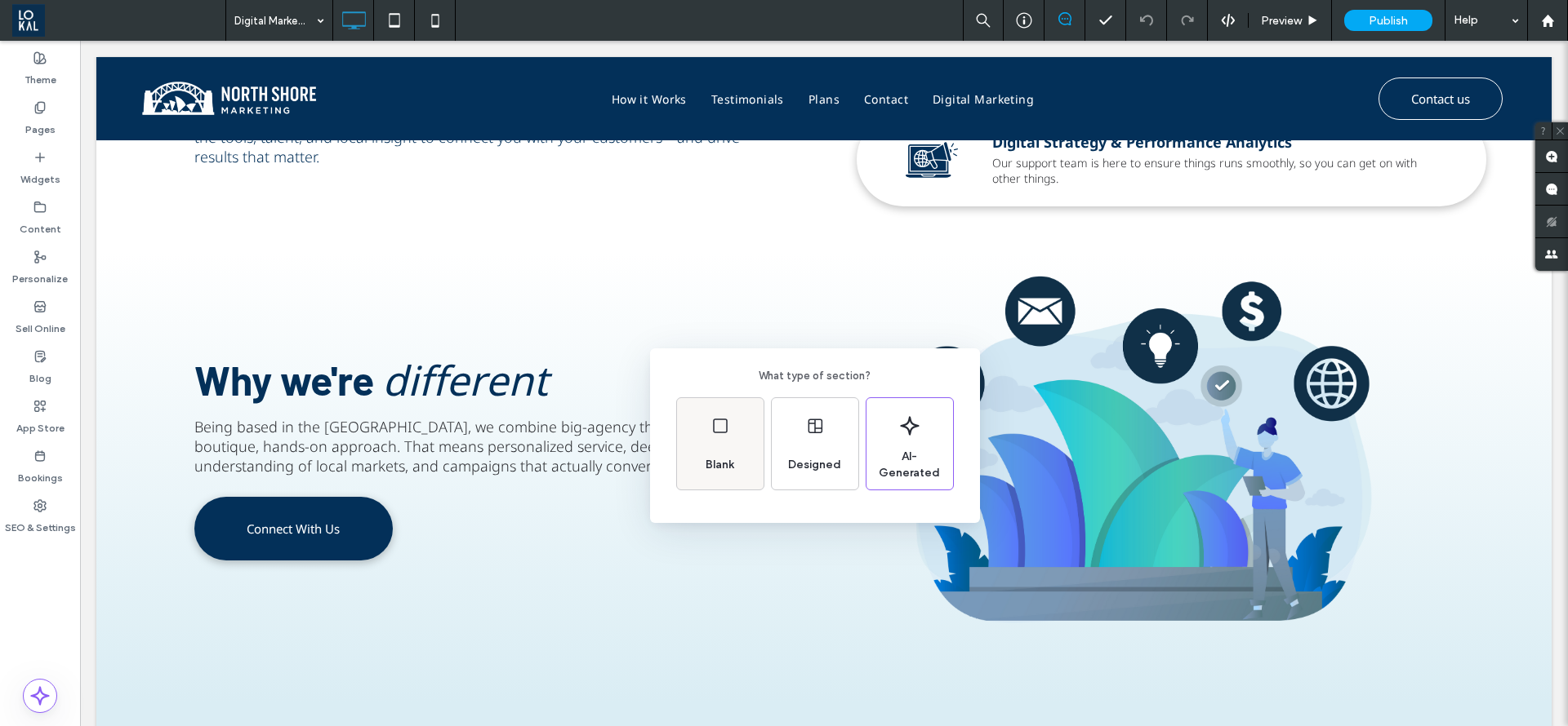
click at [737, 431] on div "Blank" at bounding box center [720, 443] width 86 height 91
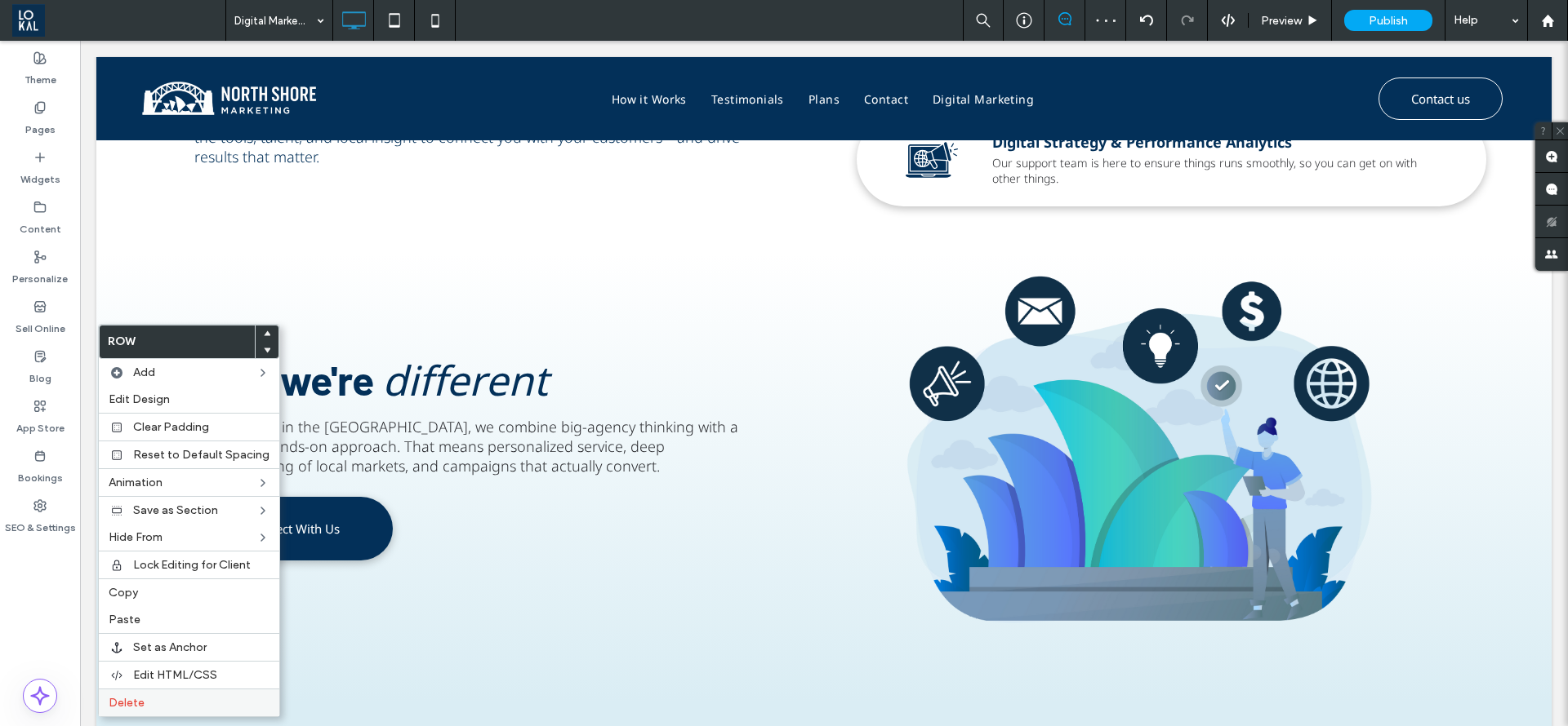
click at [152, 699] on label "Delete" at bounding box center [189, 703] width 161 height 14
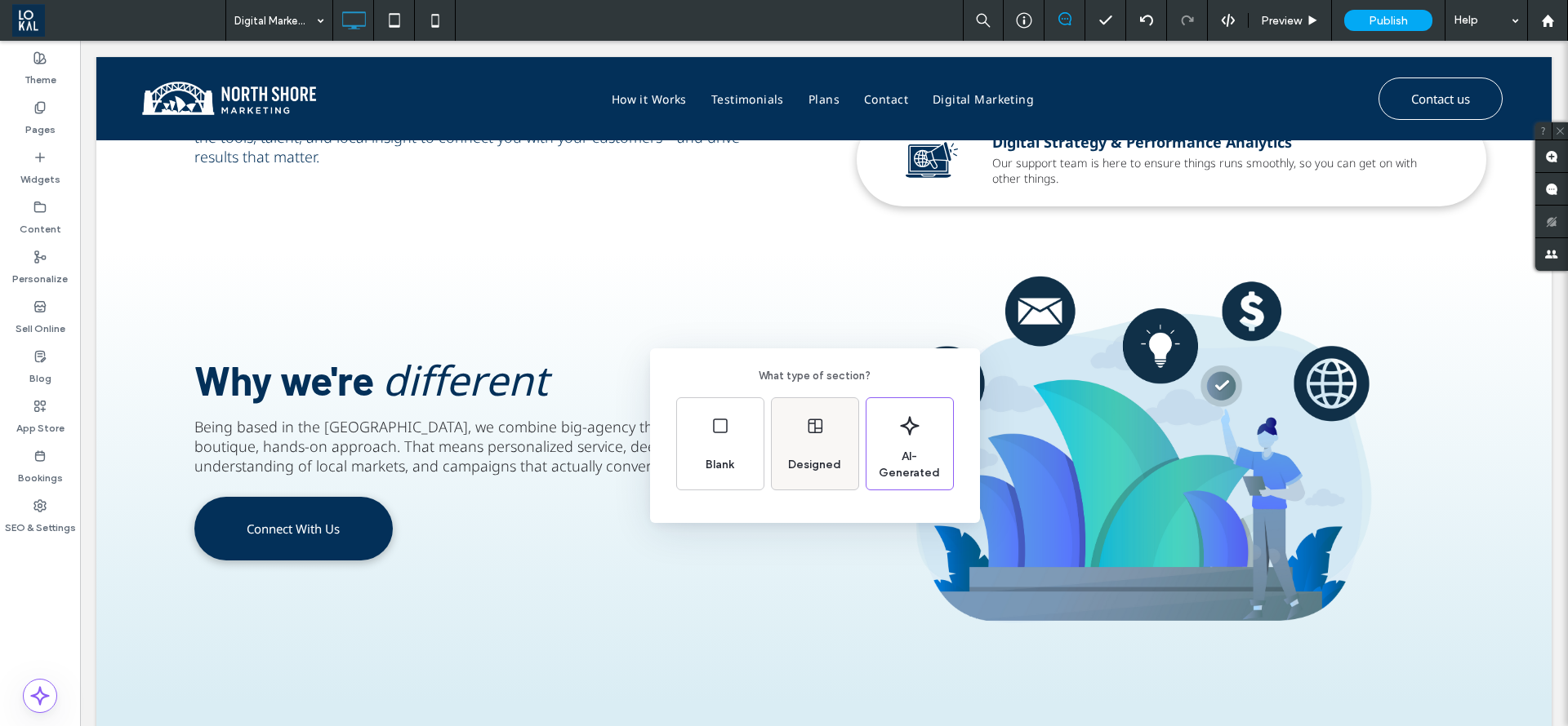
click at [821, 431] on use at bounding box center [814, 427] width 14 height 15
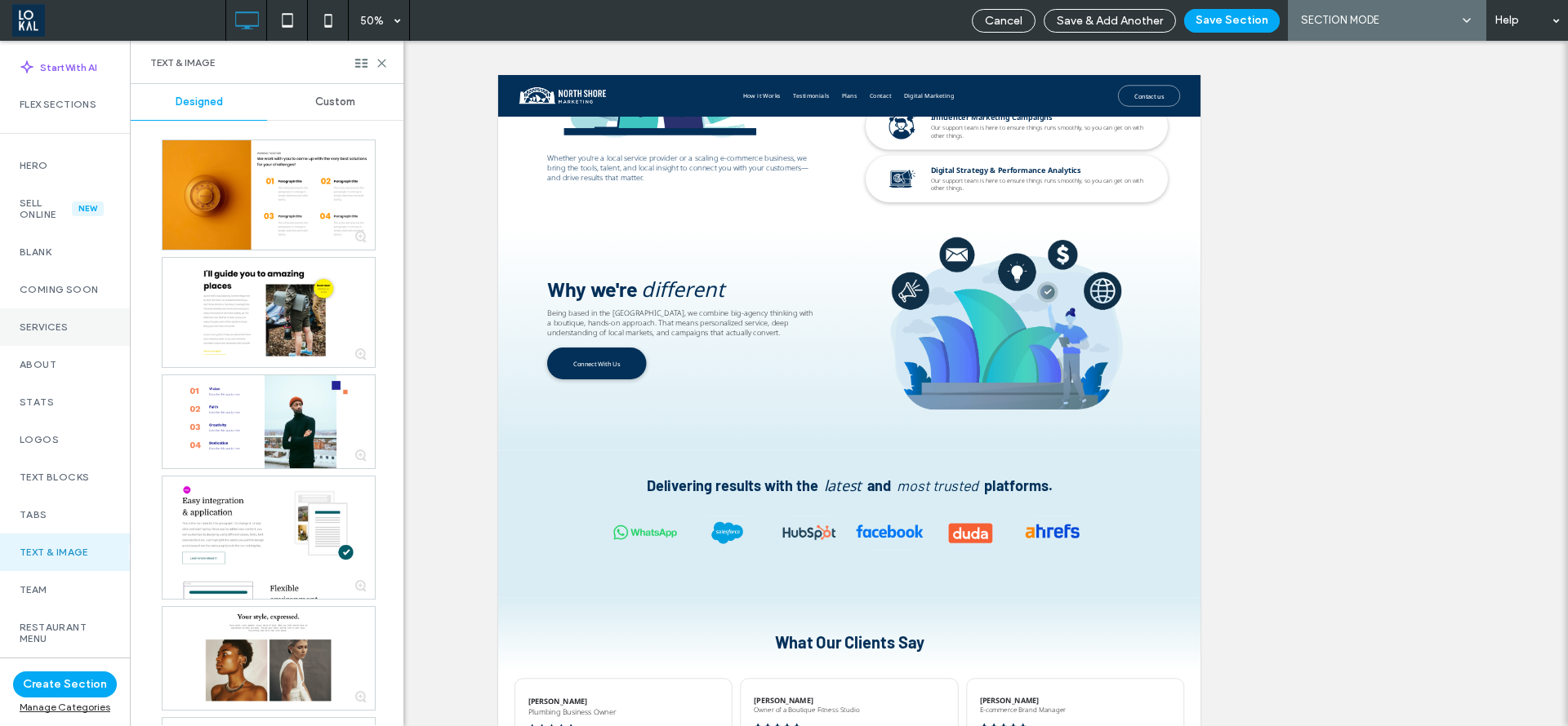
click at [90, 324] on label "Services" at bounding box center [64, 327] width 90 height 11
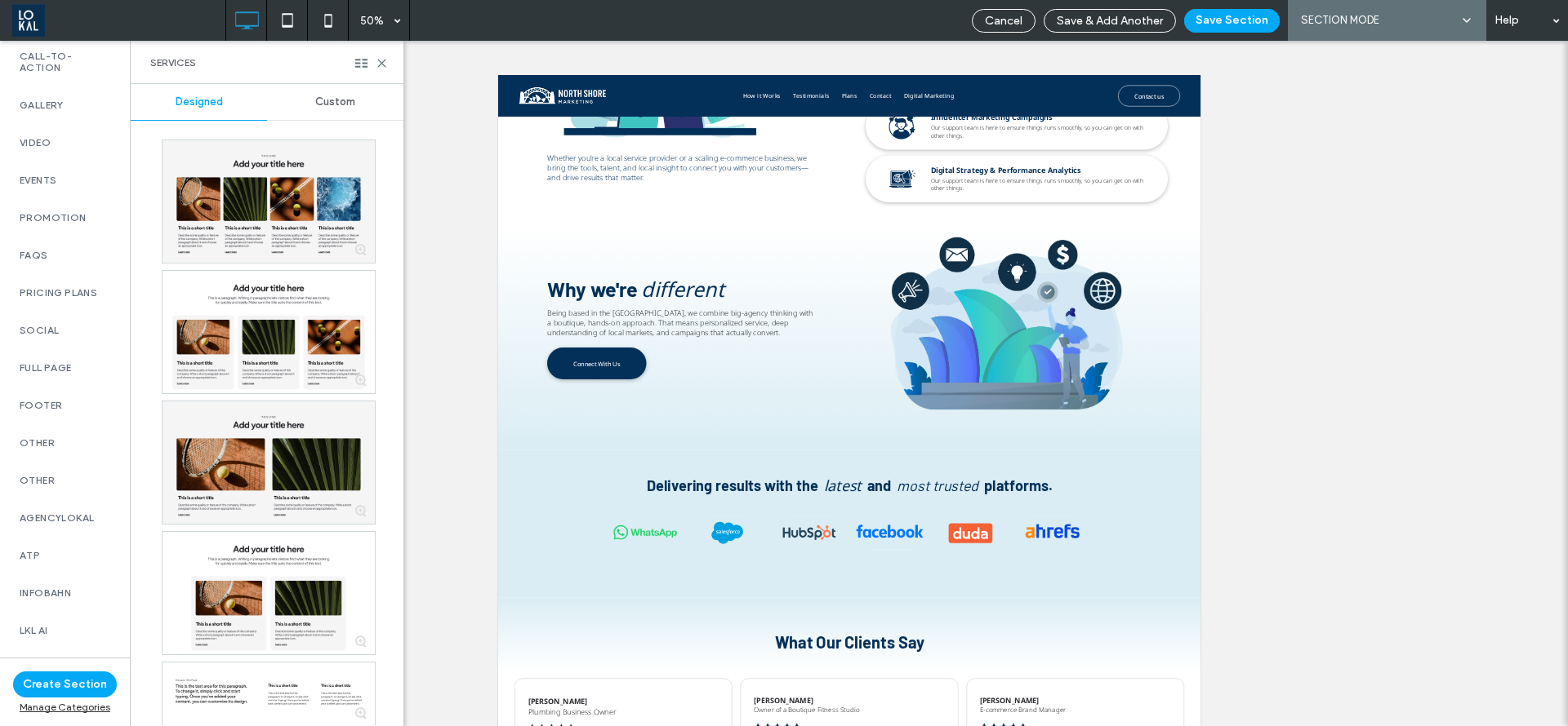
scroll to position [758, 0]
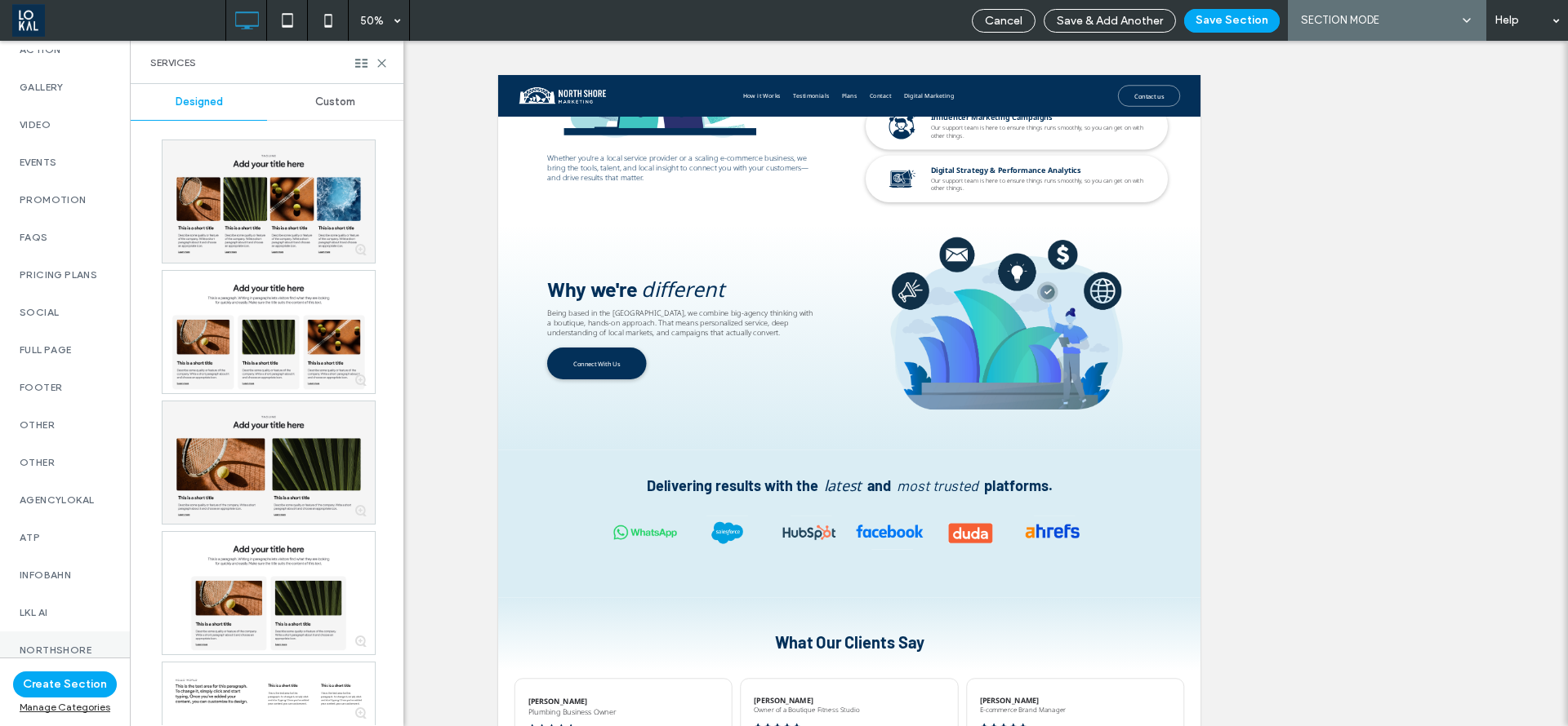
click at [35, 632] on div "Northshore" at bounding box center [65, 651] width 130 height 37
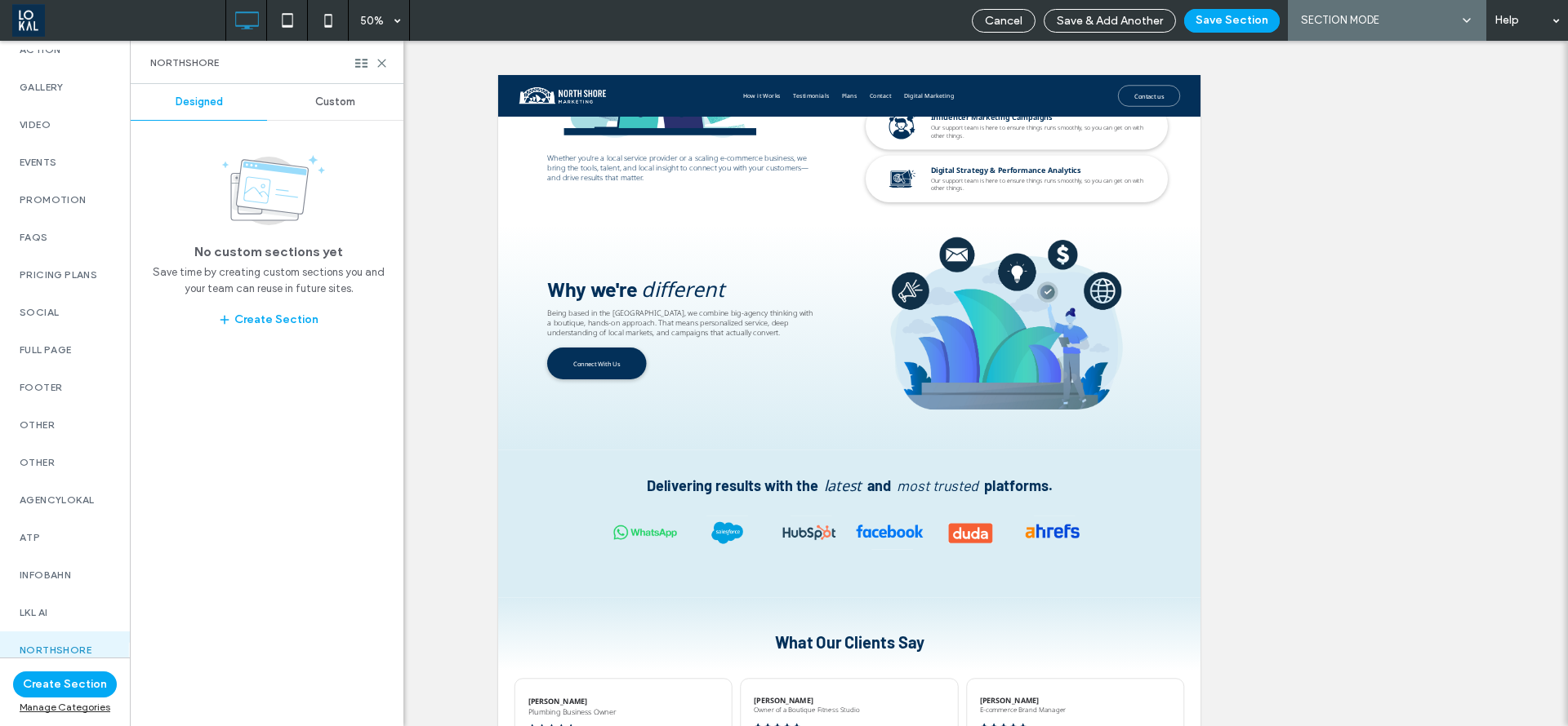
click at [333, 90] on div "Custom" at bounding box center [335, 101] width 137 height 36
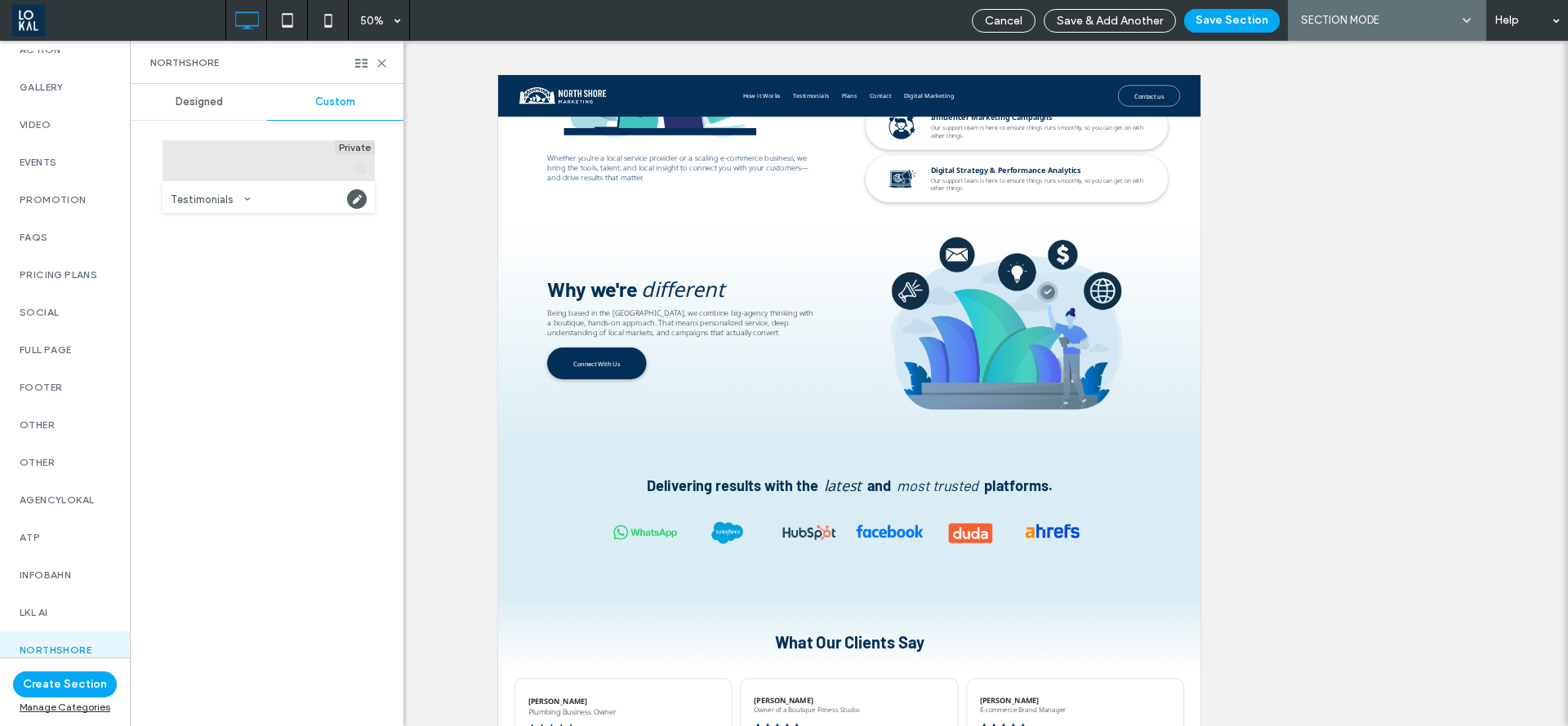
click at [295, 166] on div at bounding box center [269, 161] width 212 height 41
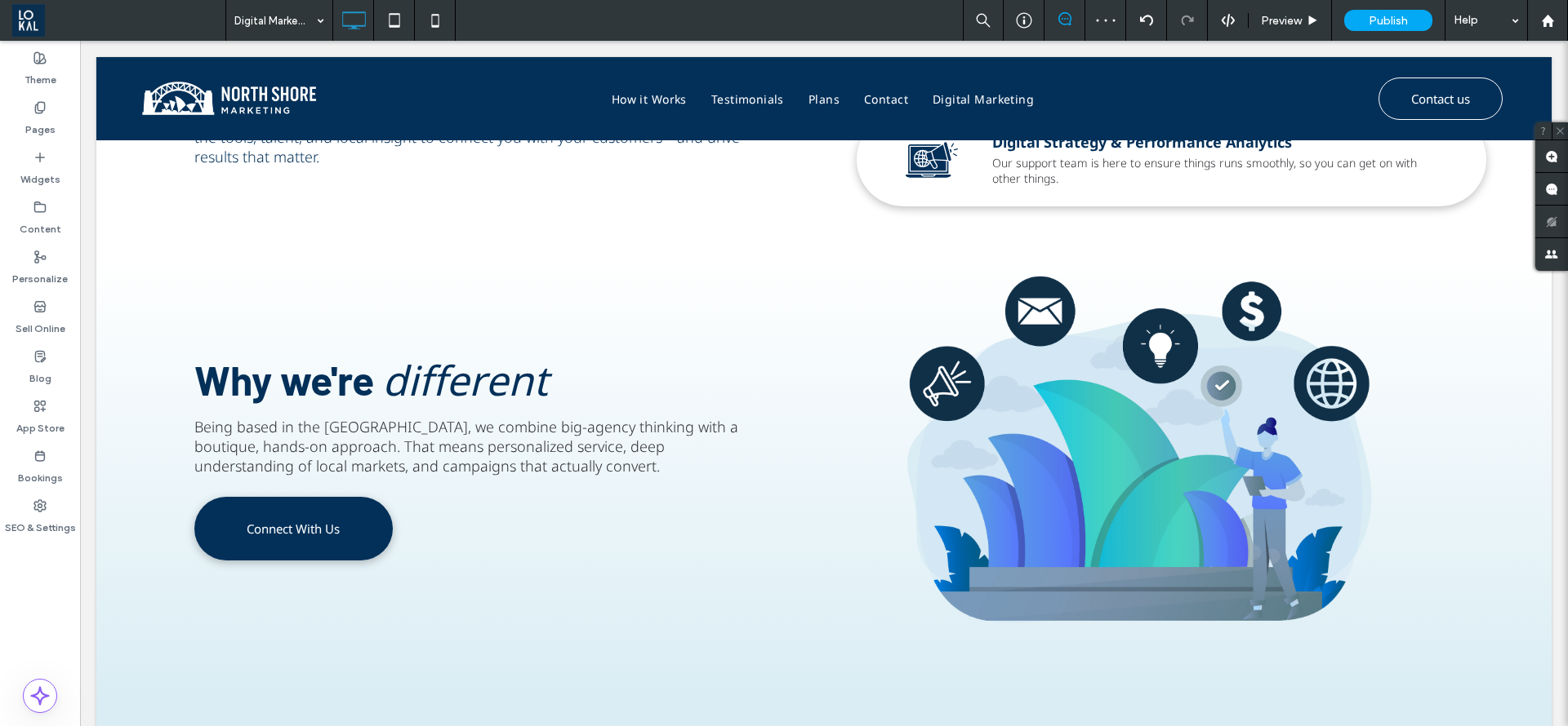
scroll to position [0, 0]
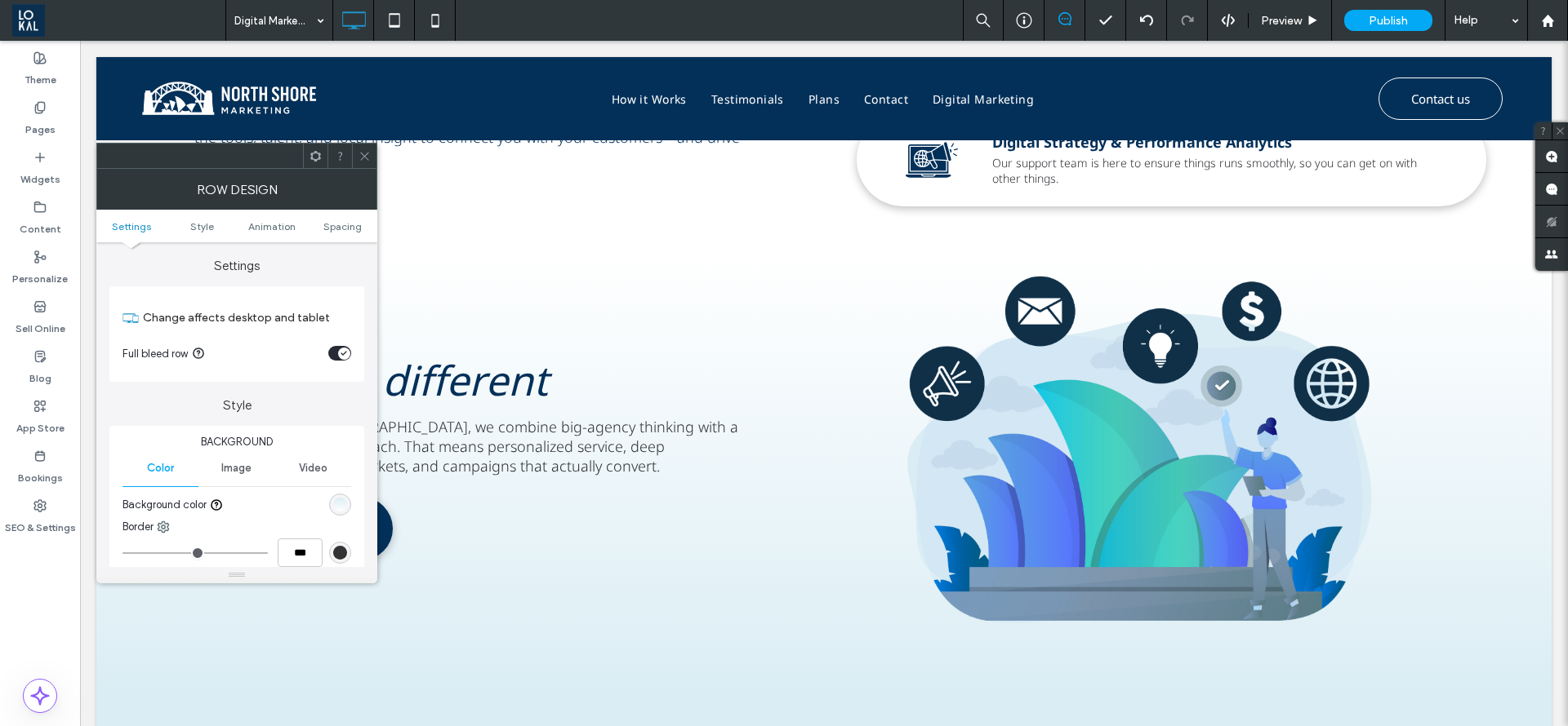
click at [344, 508] on div "linear-gradient(0deg, rgb(255, 255, 255) 0%, rgb(218, 237, 244) 100%)" at bounding box center [339, 505] width 14 height 14
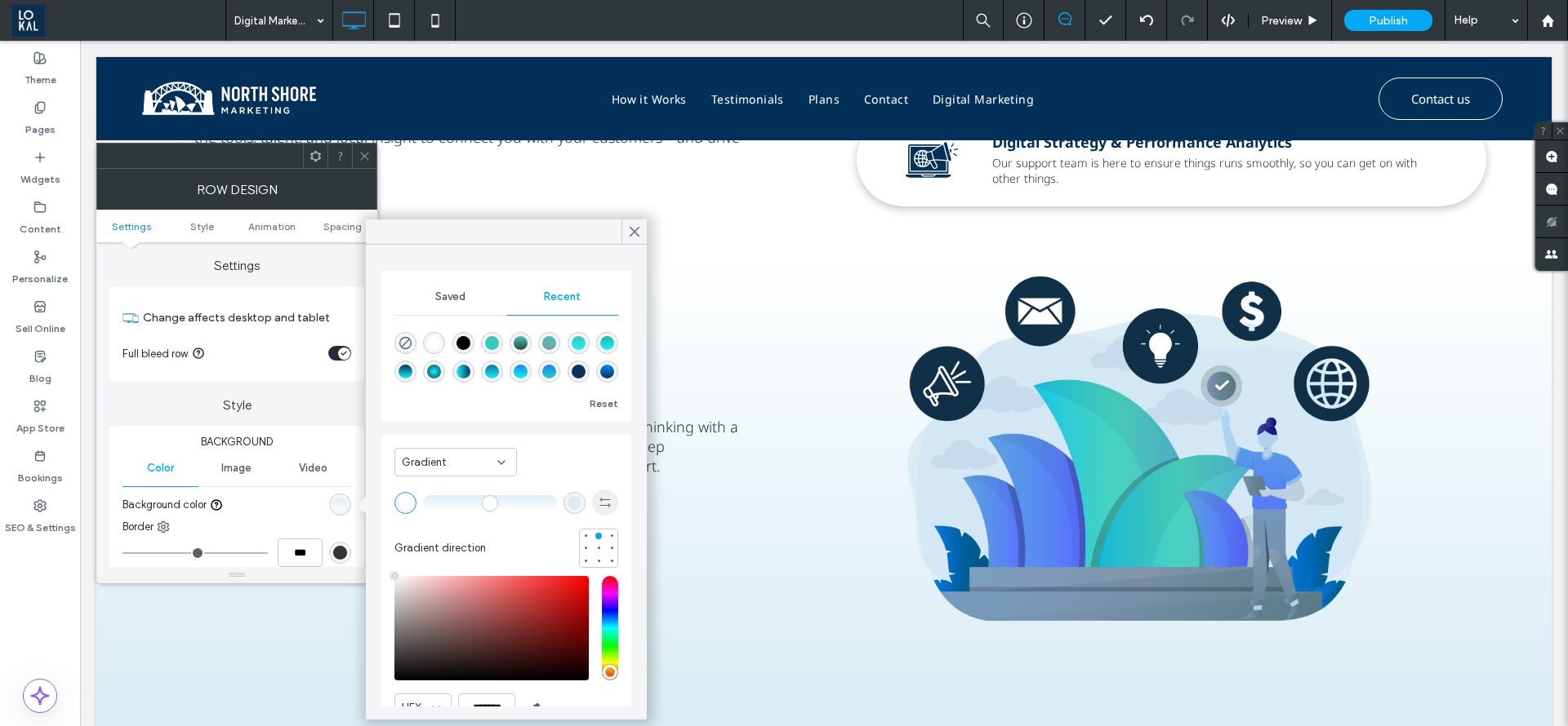
click at [599, 506] on icon "button" at bounding box center [605, 503] width 13 height 13
type input "*******"
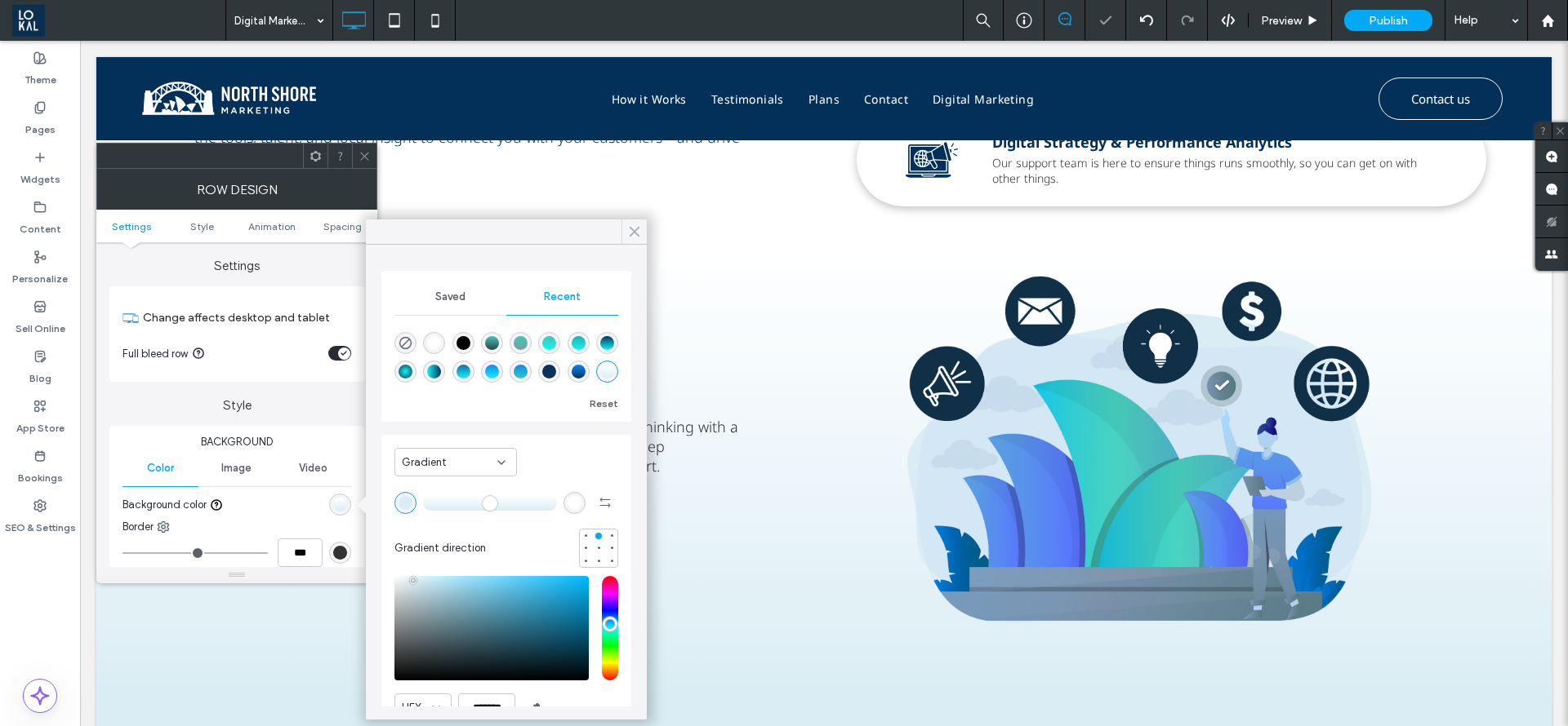
click at [630, 237] on icon at bounding box center [634, 231] width 15 height 15
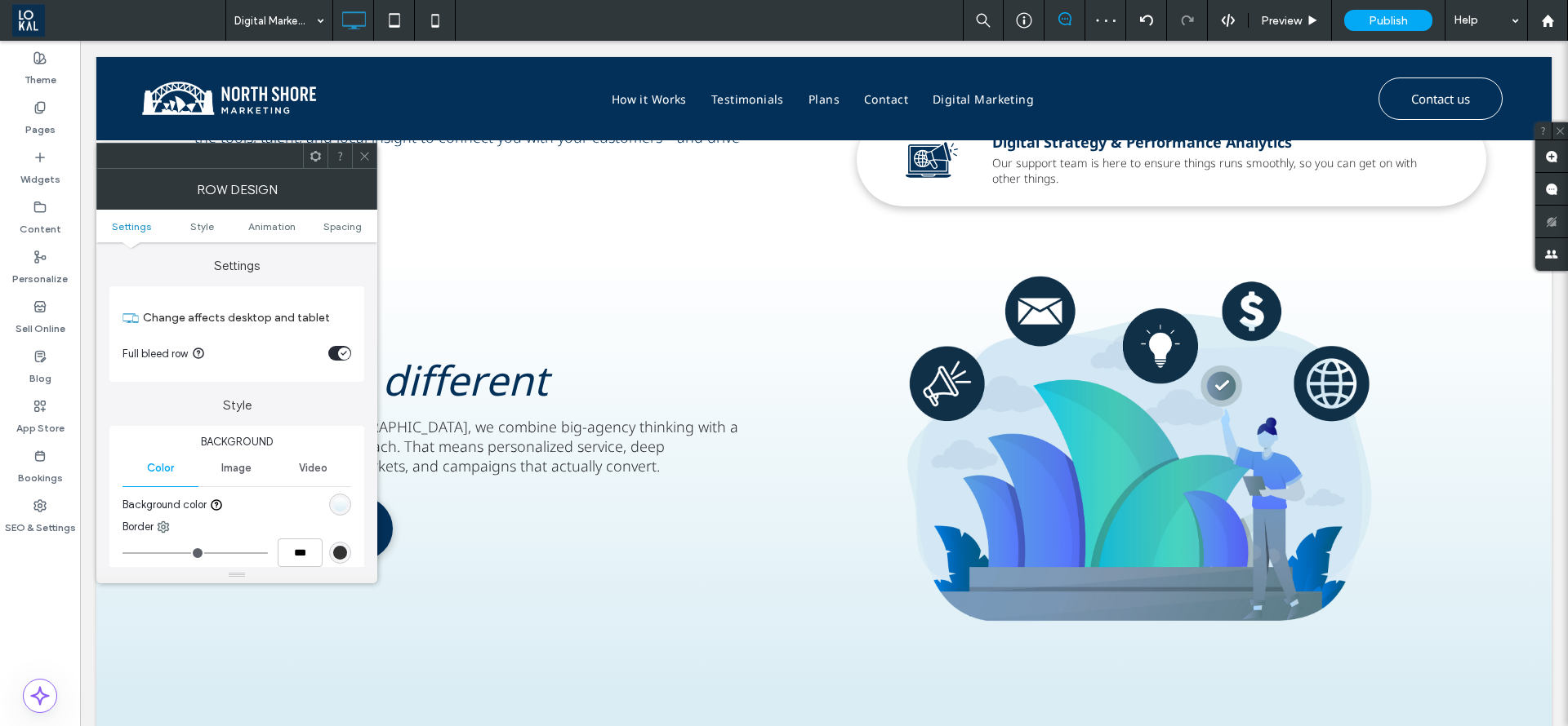
click at [364, 144] on span at bounding box center [364, 156] width 12 height 24
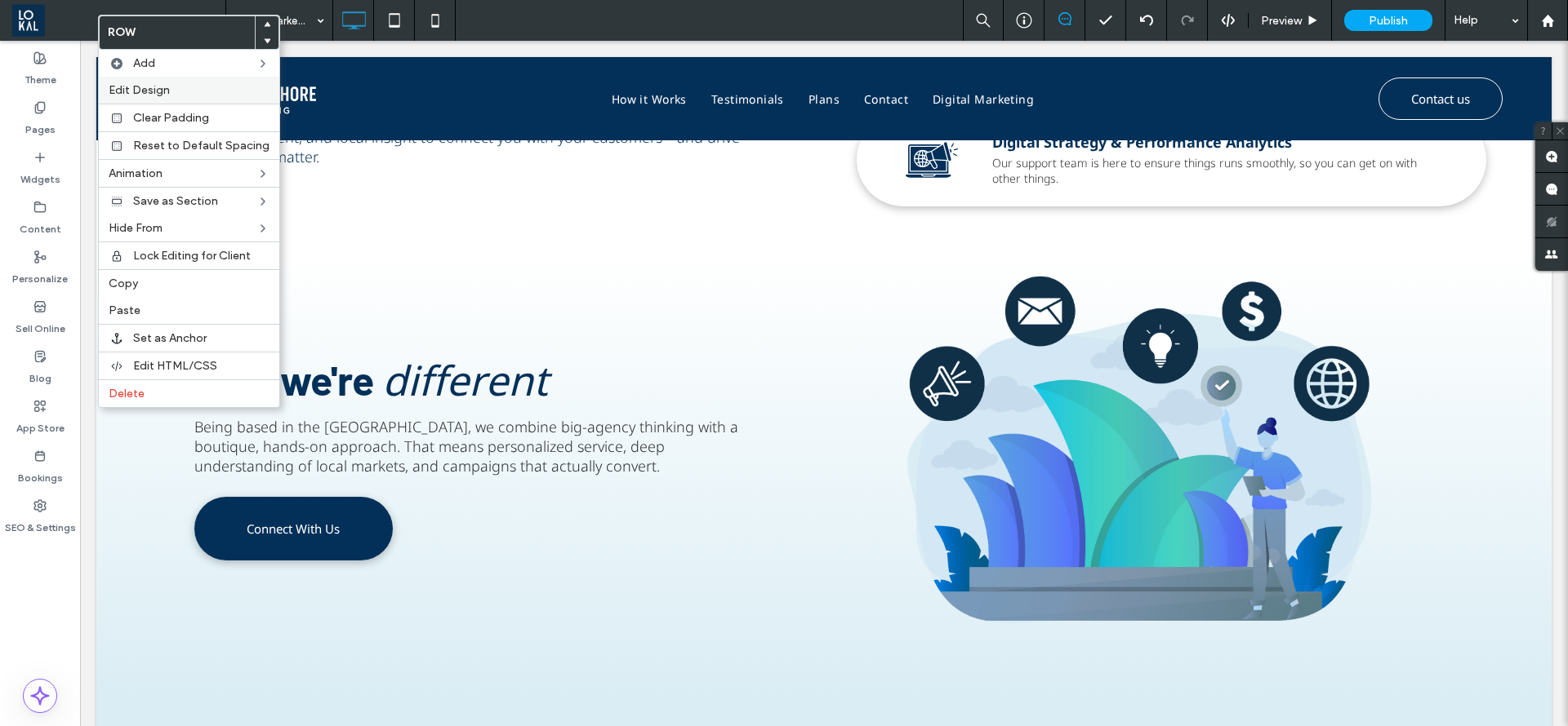
click at [185, 96] on label "Edit Design" at bounding box center [189, 90] width 161 height 14
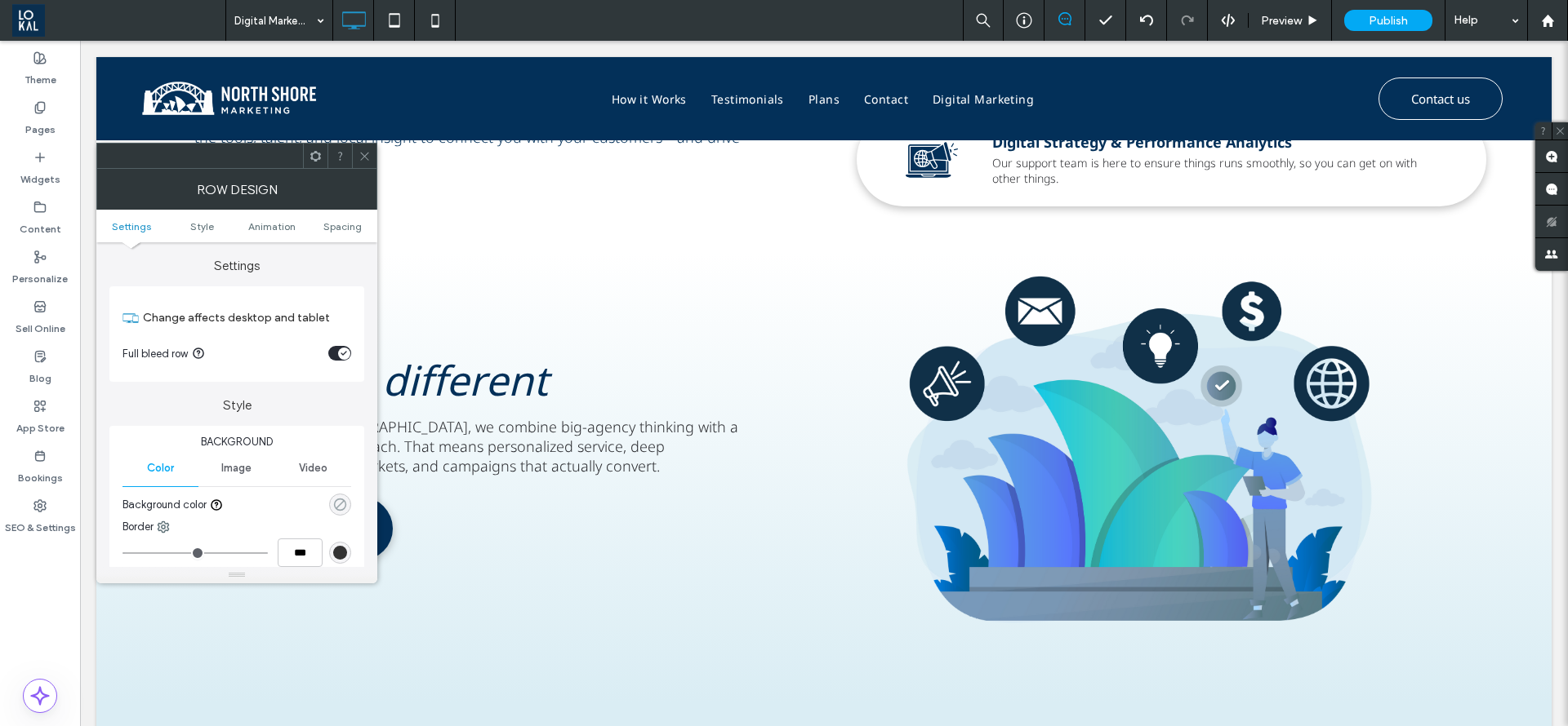
click at [342, 501] on icon "rgba(0, 0, 0, 0)" at bounding box center [339, 505] width 14 height 14
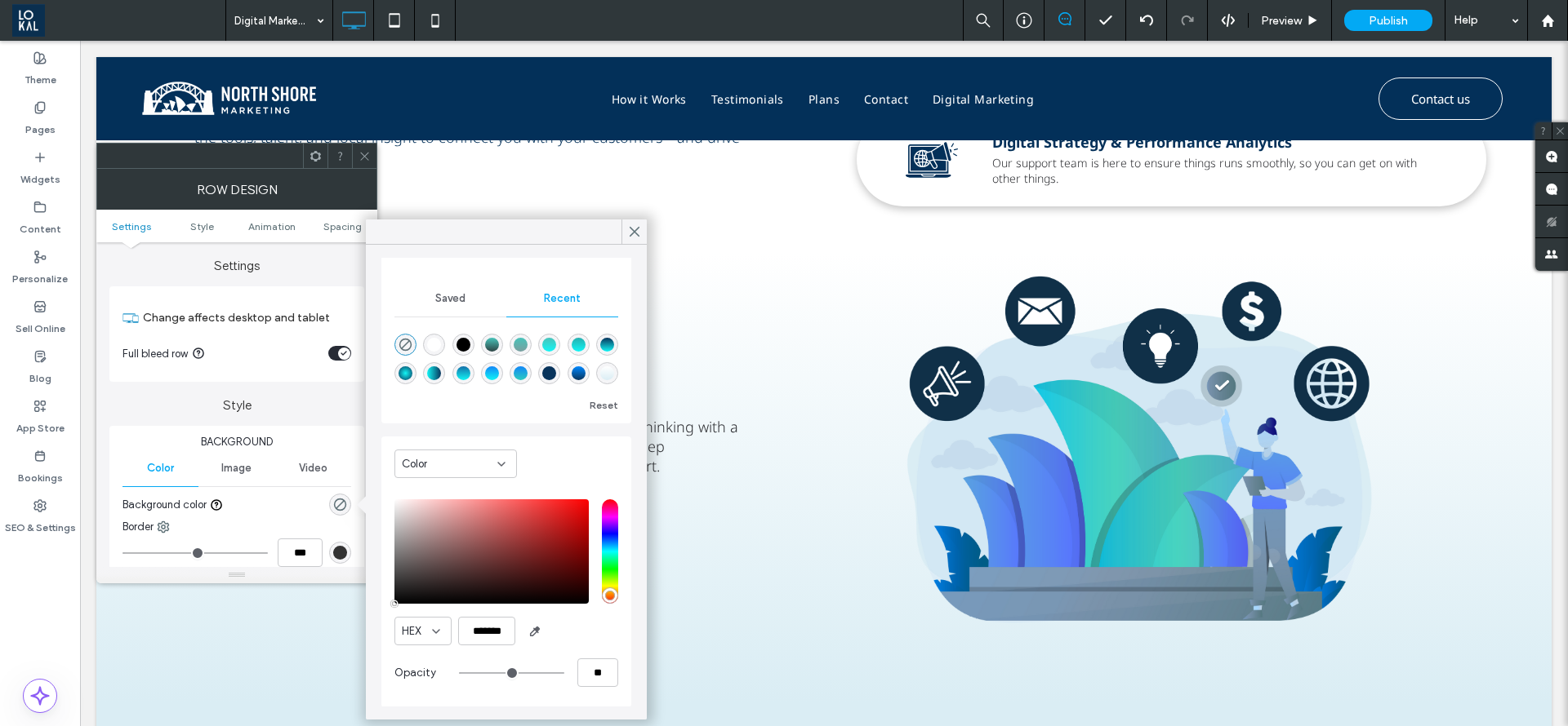
scroll to position [124, 0]
click at [435, 303] on span "Saved" at bounding box center [450, 297] width 30 height 13
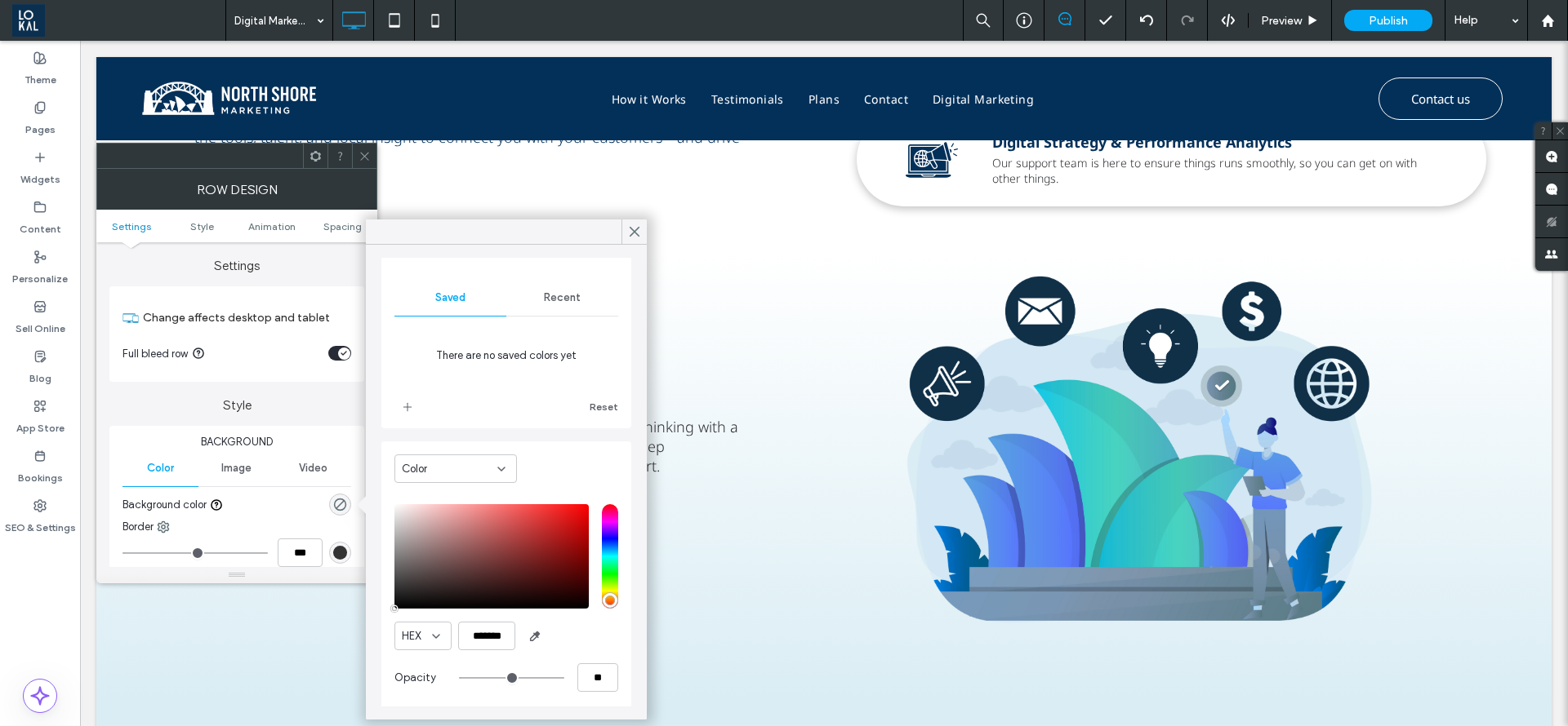
click at [544, 301] on span "Recent" at bounding box center [563, 297] width 37 height 13
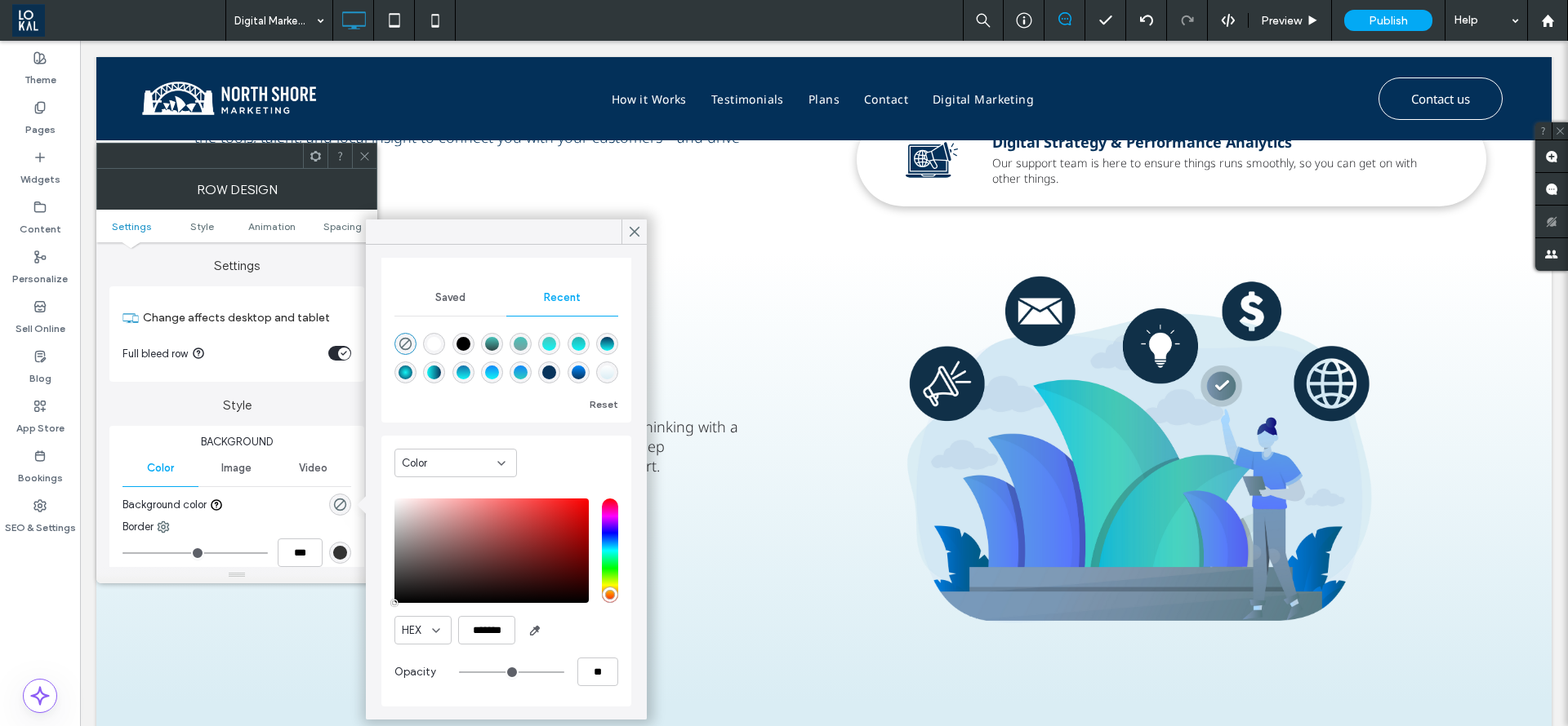
click at [484, 456] on div "Color" at bounding box center [449, 464] width 96 height 17
click at [430, 512] on span "Gradient" at bounding box center [424, 521] width 45 height 17
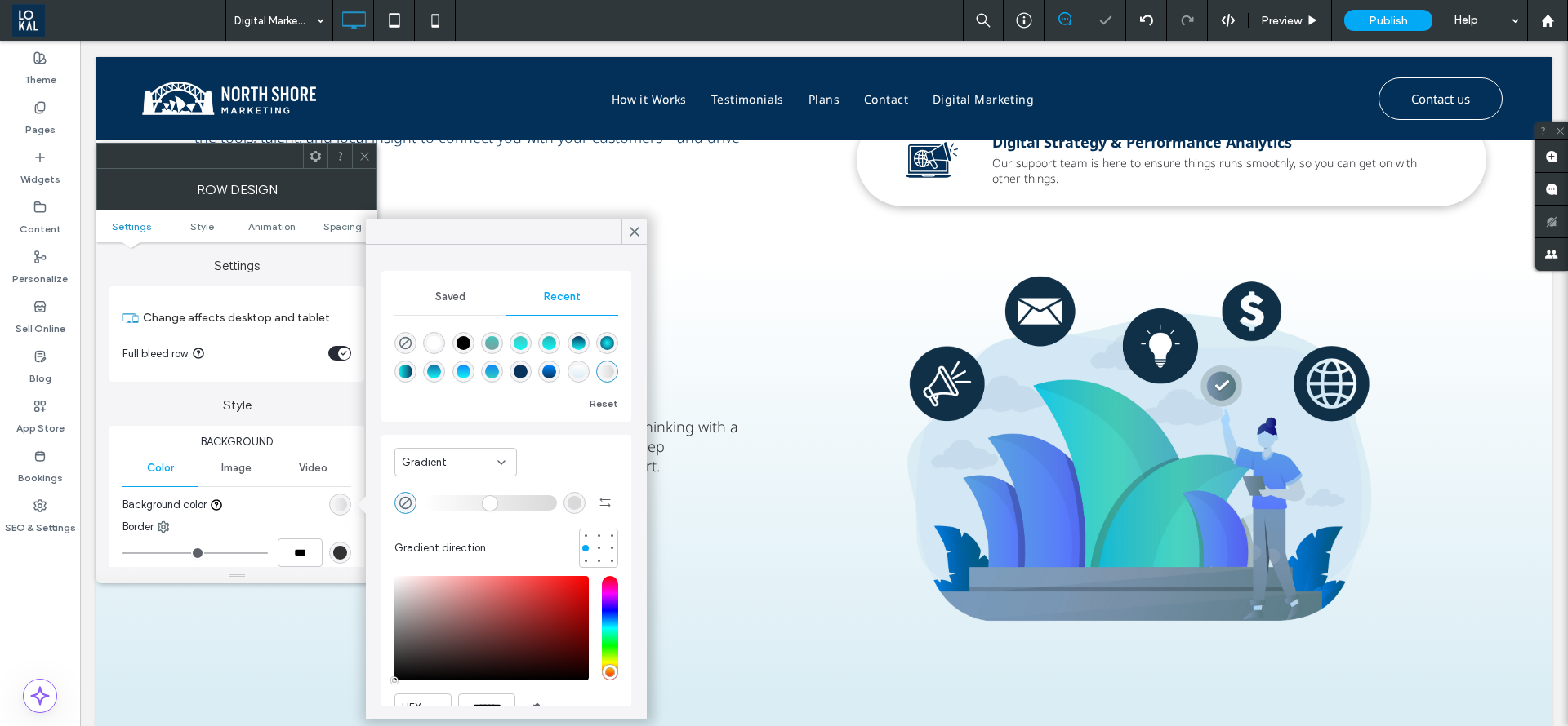
scroll to position [26, 0]
click at [572, 374] on div "linear-gradient(0deg, rgba(218, 237, 244, 1) 0%, rgba(255, 255, 255, 1) 100%)" at bounding box center [578, 371] width 14 height 14
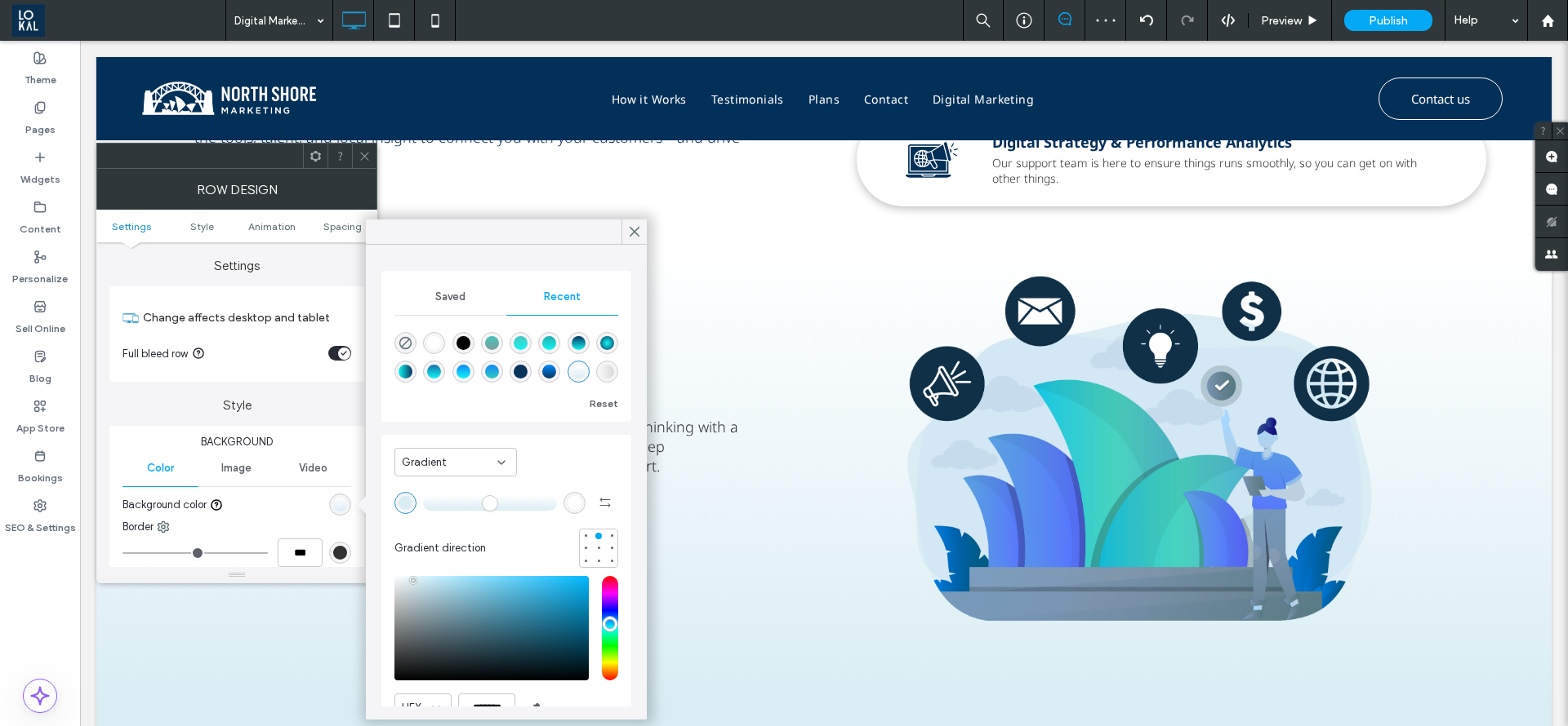
type input "*******"
type input "***"
type input "****"
click at [599, 505] on use "button" at bounding box center [604, 503] width 10 height 10
type input "*******"
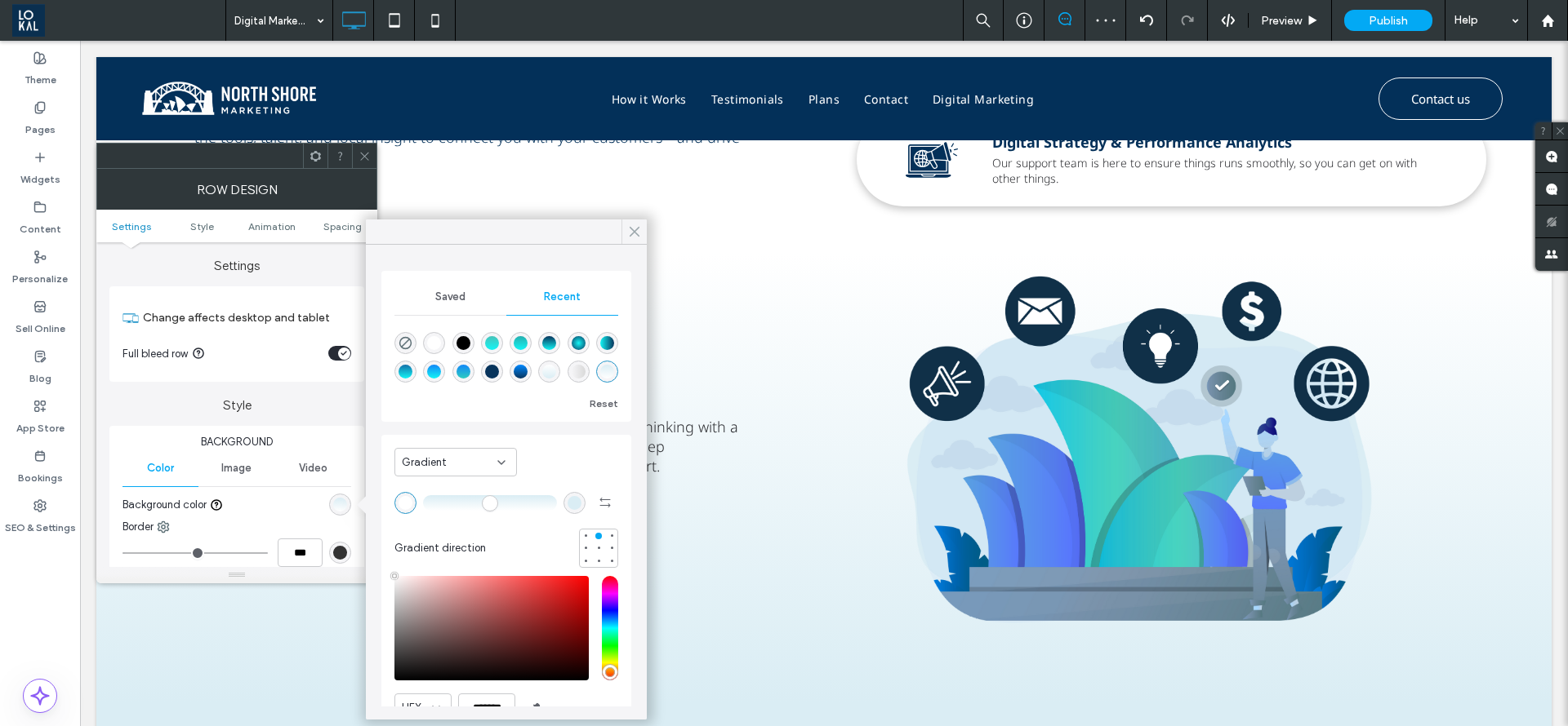
click at [624, 232] on div at bounding box center [633, 231] width 25 height 24
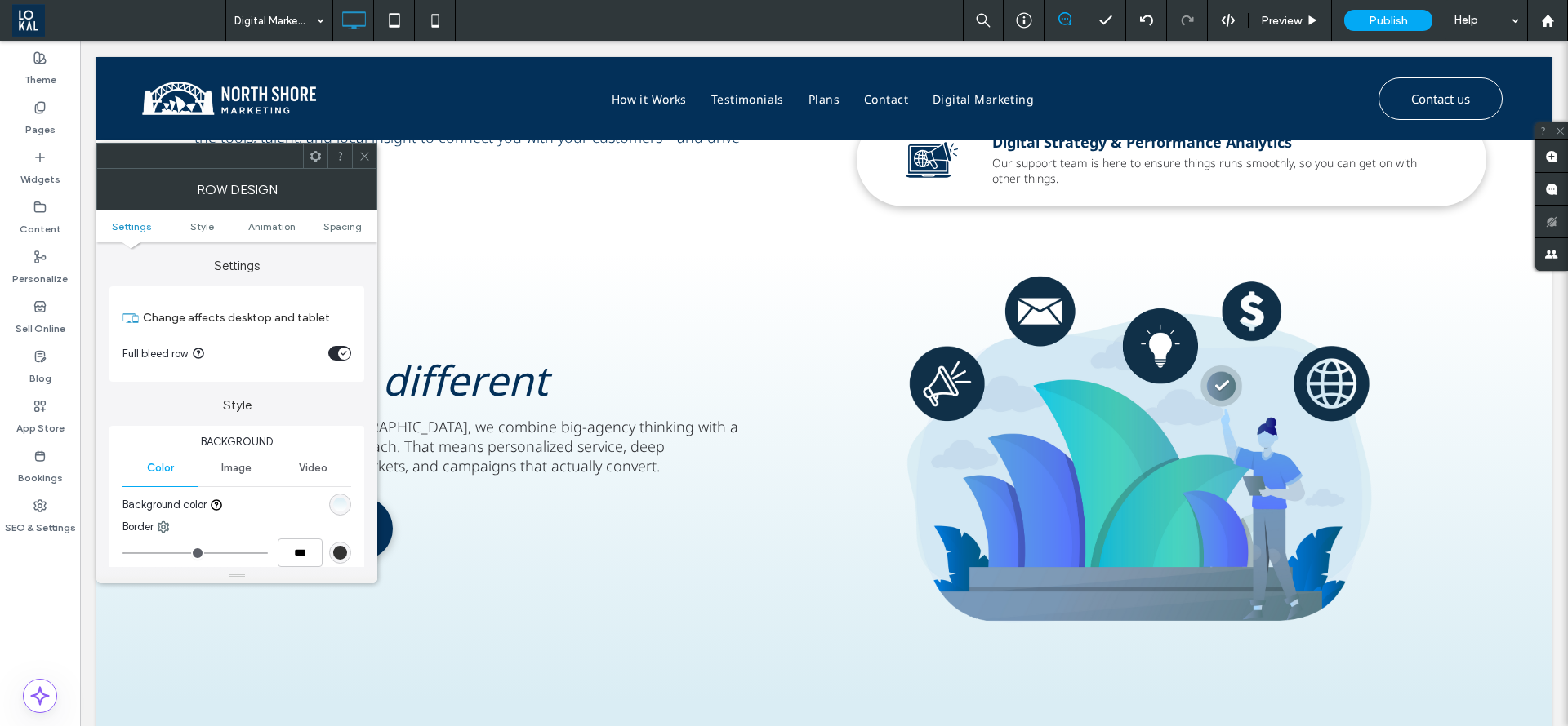
click at [362, 165] on span at bounding box center [364, 156] width 12 height 24
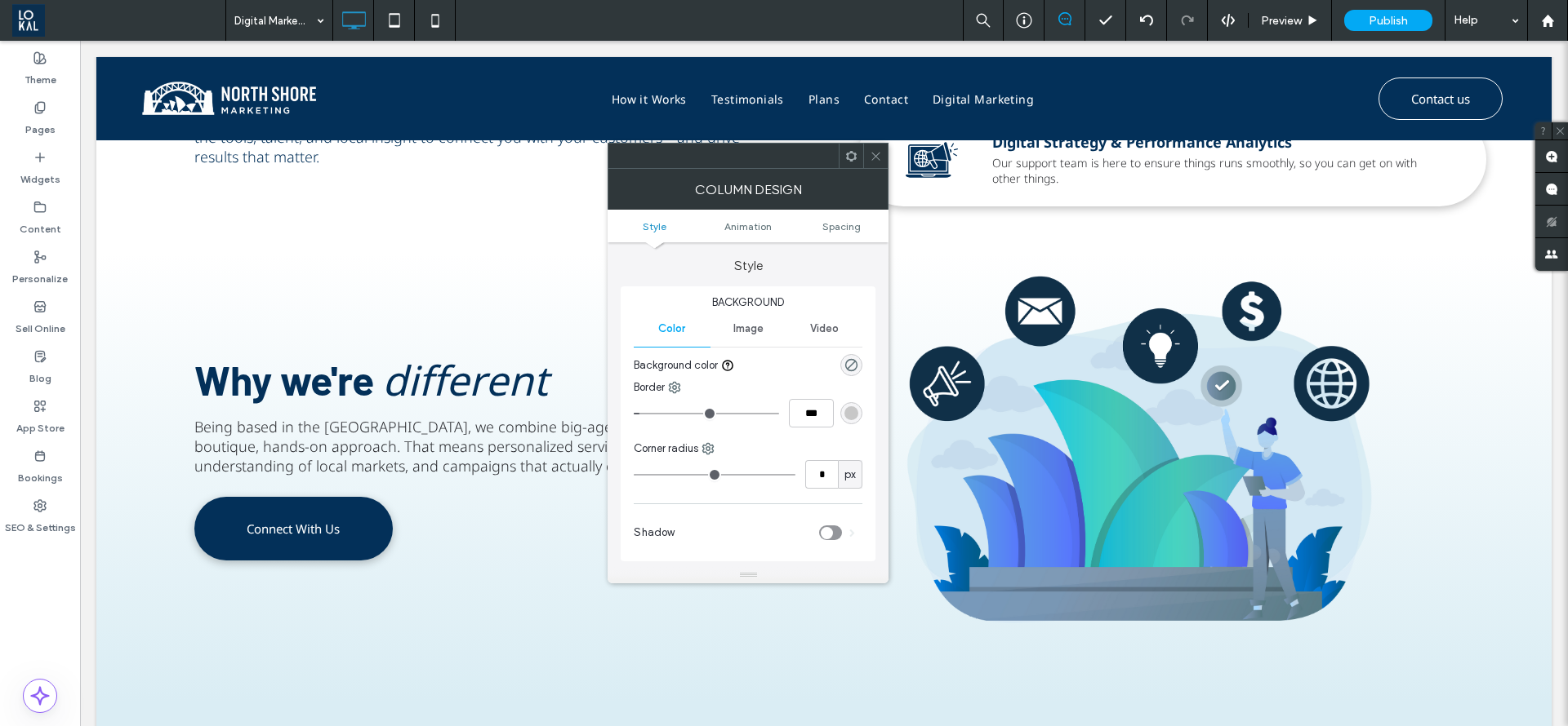
type input "**"
click at [857, 409] on div "rgb(199, 199, 199)" at bounding box center [851, 413] width 14 height 14
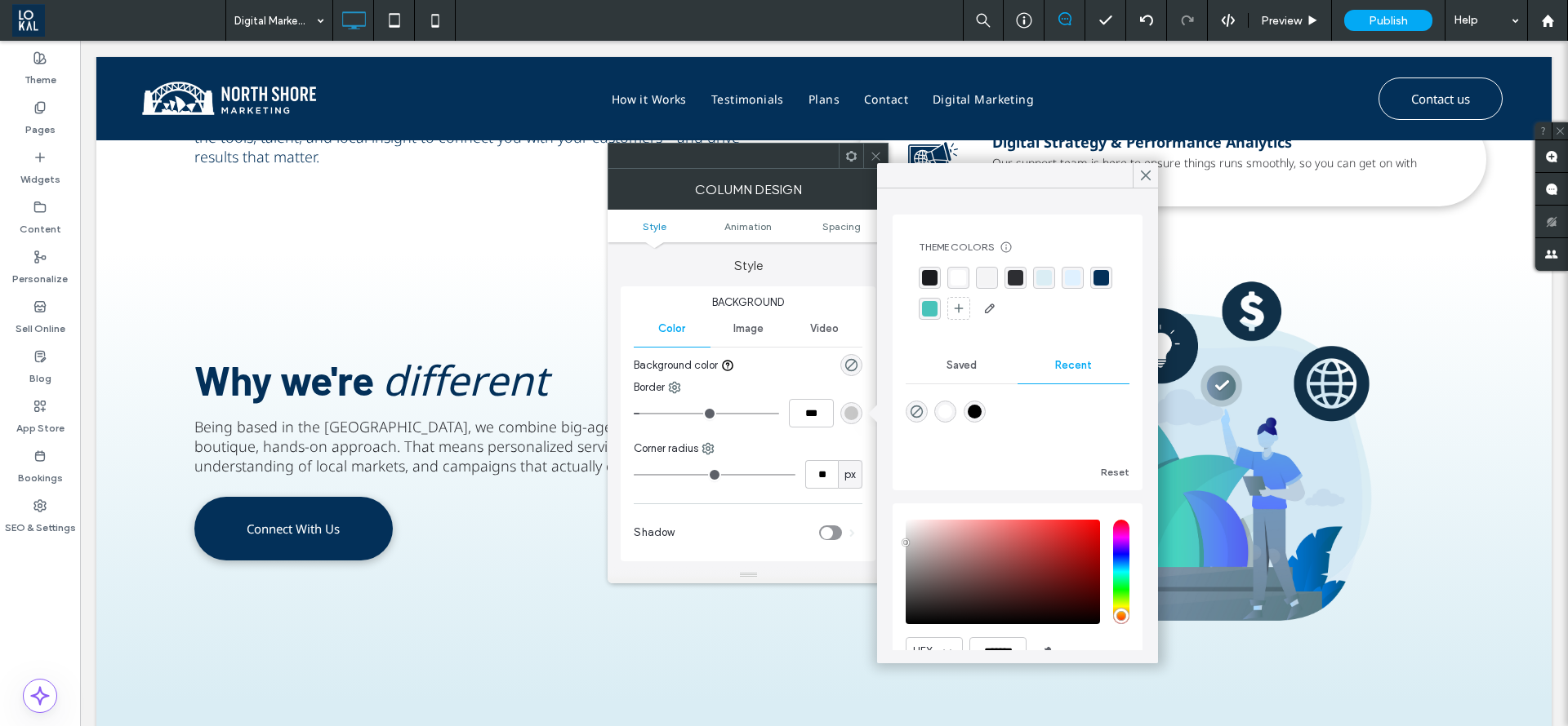
click at [1094, 285] on div "rgba(3, 48, 89, 1)" at bounding box center [1101, 278] width 16 height 16
click at [937, 303] on div "rgba(72, 195, 186, 1)" at bounding box center [929, 310] width 16 height 16
click at [1094, 285] on div "rgba(3, 48, 89, 1)" at bounding box center [1101, 278] width 16 height 16
click at [881, 148] on span at bounding box center [875, 156] width 12 height 24
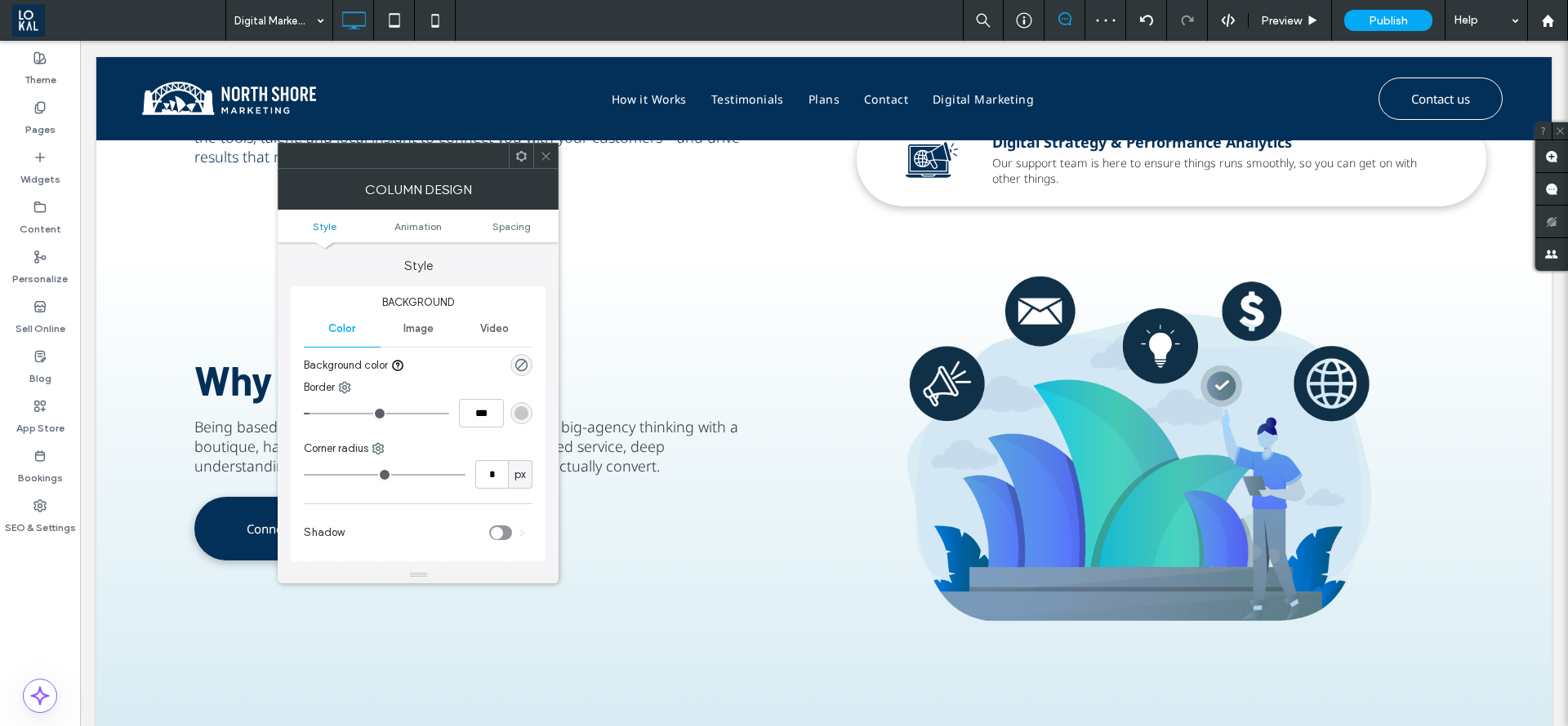
type input "**"
click at [519, 418] on div "rgb(199, 199, 199)" at bounding box center [521, 413] width 14 height 14
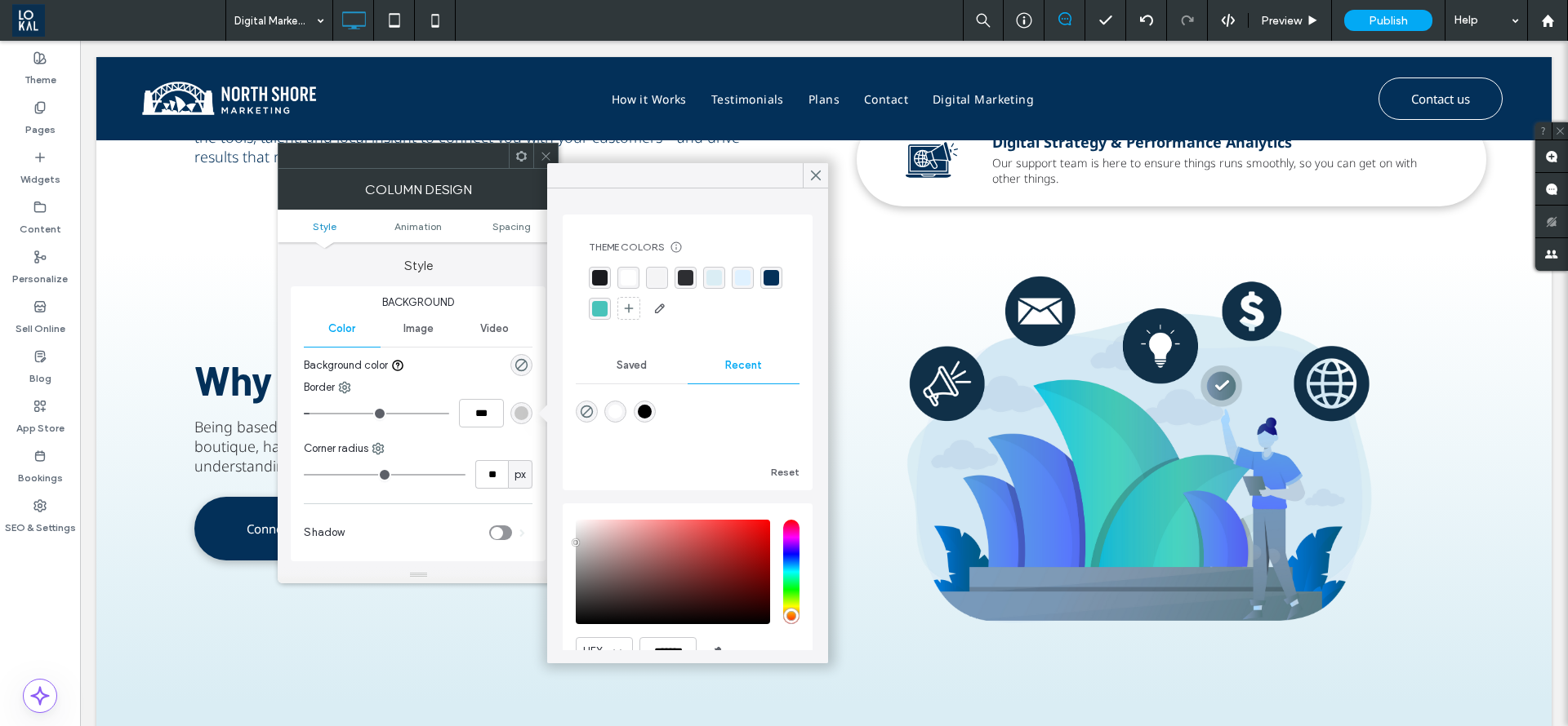
click at [760, 289] on div "rgba(3, 48, 89, 1)" at bounding box center [771, 278] width 22 height 22
click at [820, 178] on icon at bounding box center [816, 176] width 15 height 15
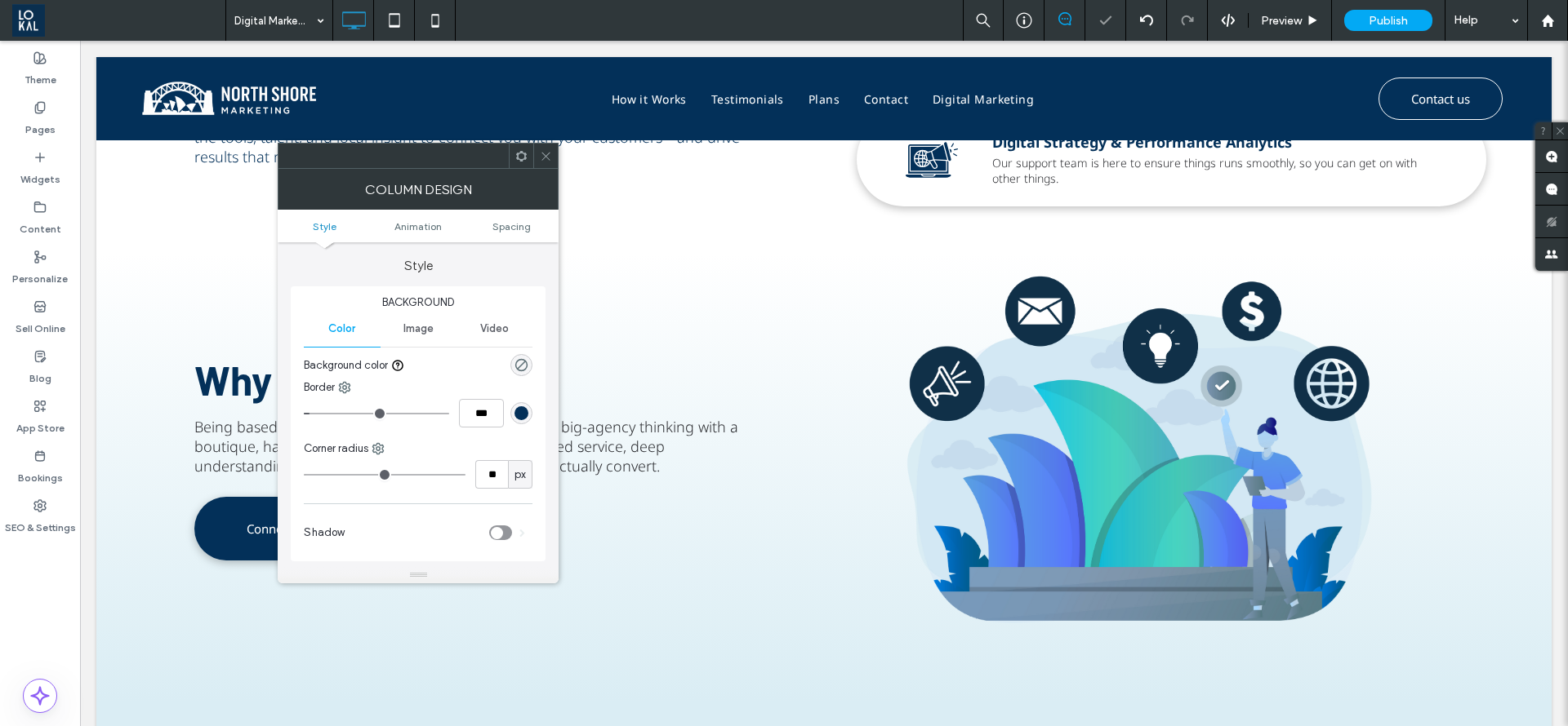
click at [544, 157] on icon at bounding box center [545, 156] width 12 height 12
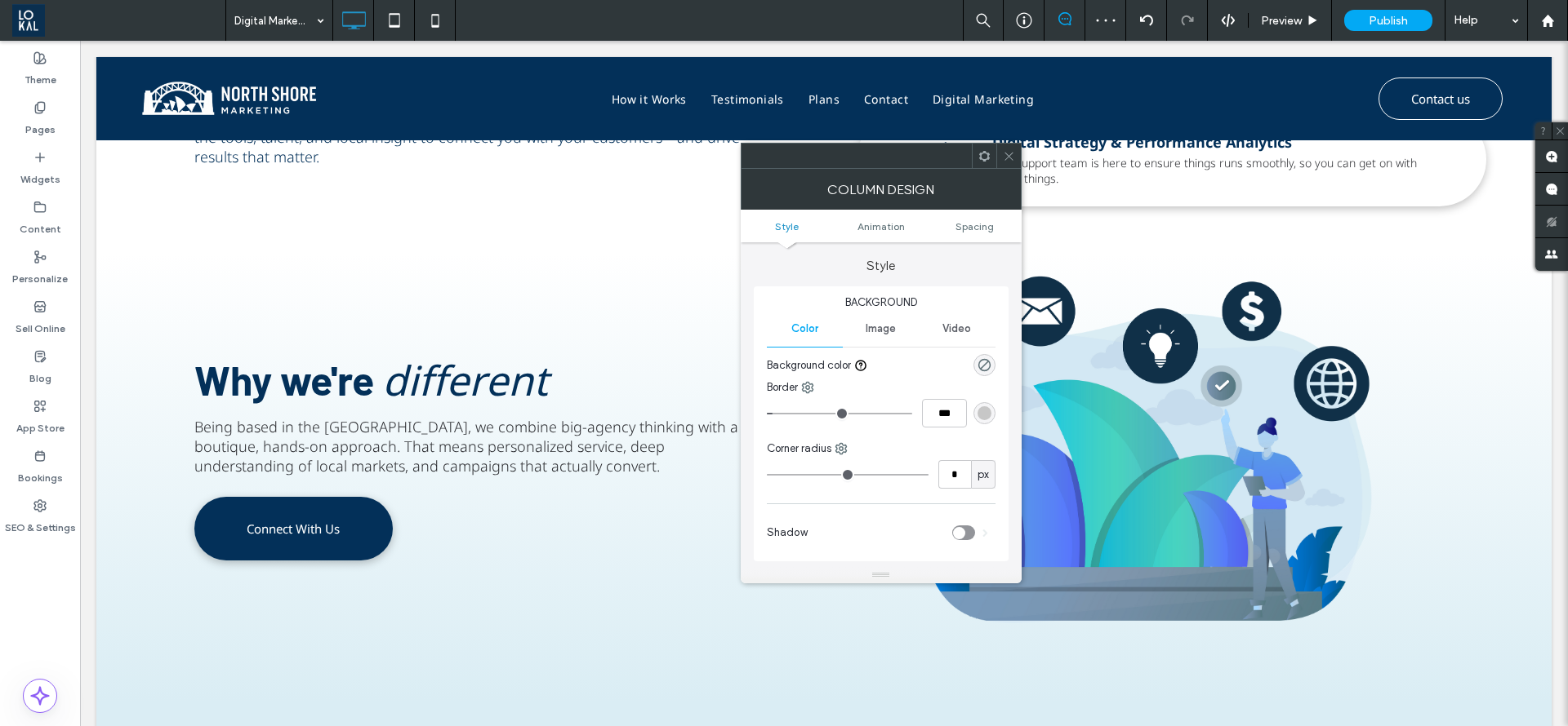
type input "**"
click at [980, 412] on div "rgb(199, 199, 199)" at bounding box center [984, 413] width 14 height 14
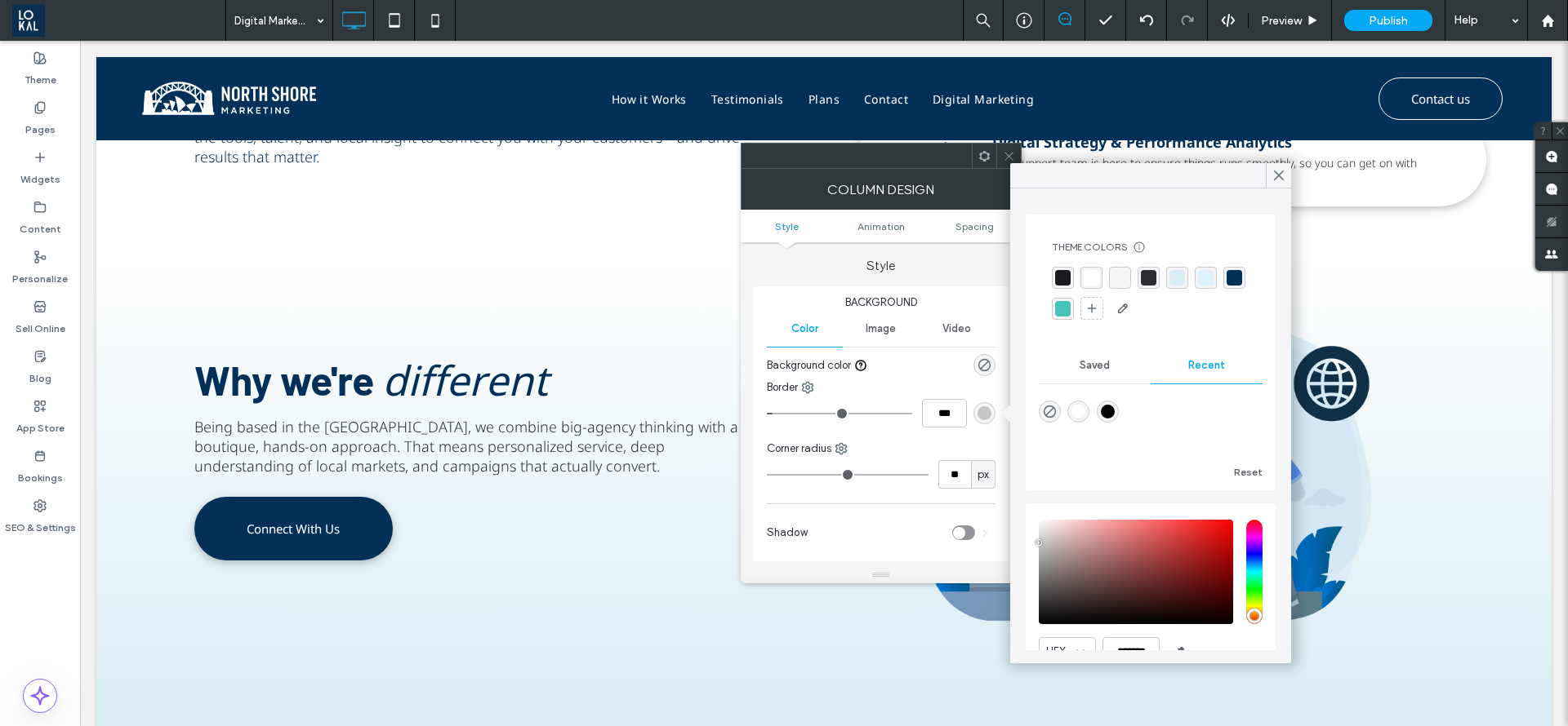
click at [1227, 285] on div "rgba(3, 48, 89, 1)" at bounding box center [1234, 278] width 16 height 16
click at [1277, 175] on icon at bounding box center [1279, 176] width 15 height 15
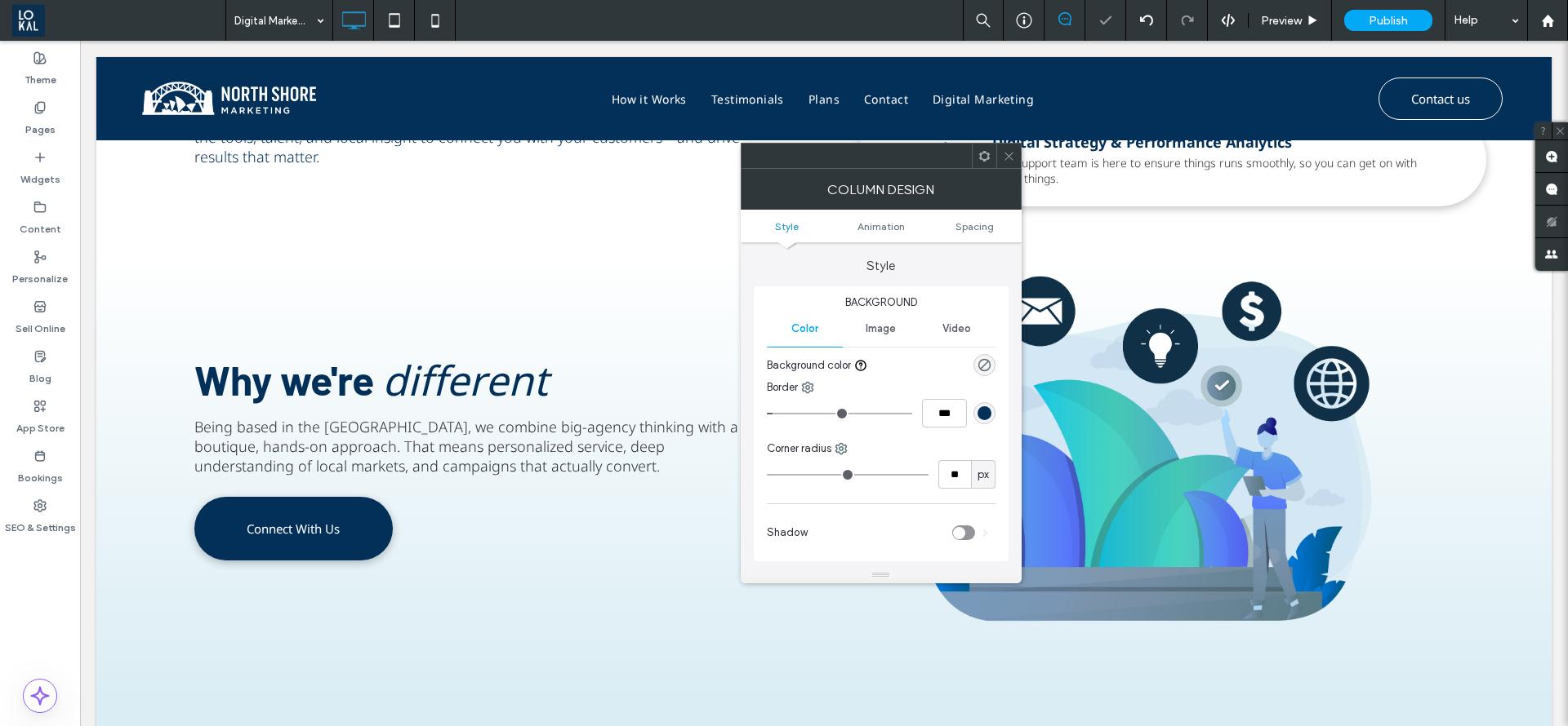
click at [1008, 158] on icon at bounding box center [1008, 156] width 12 height 12
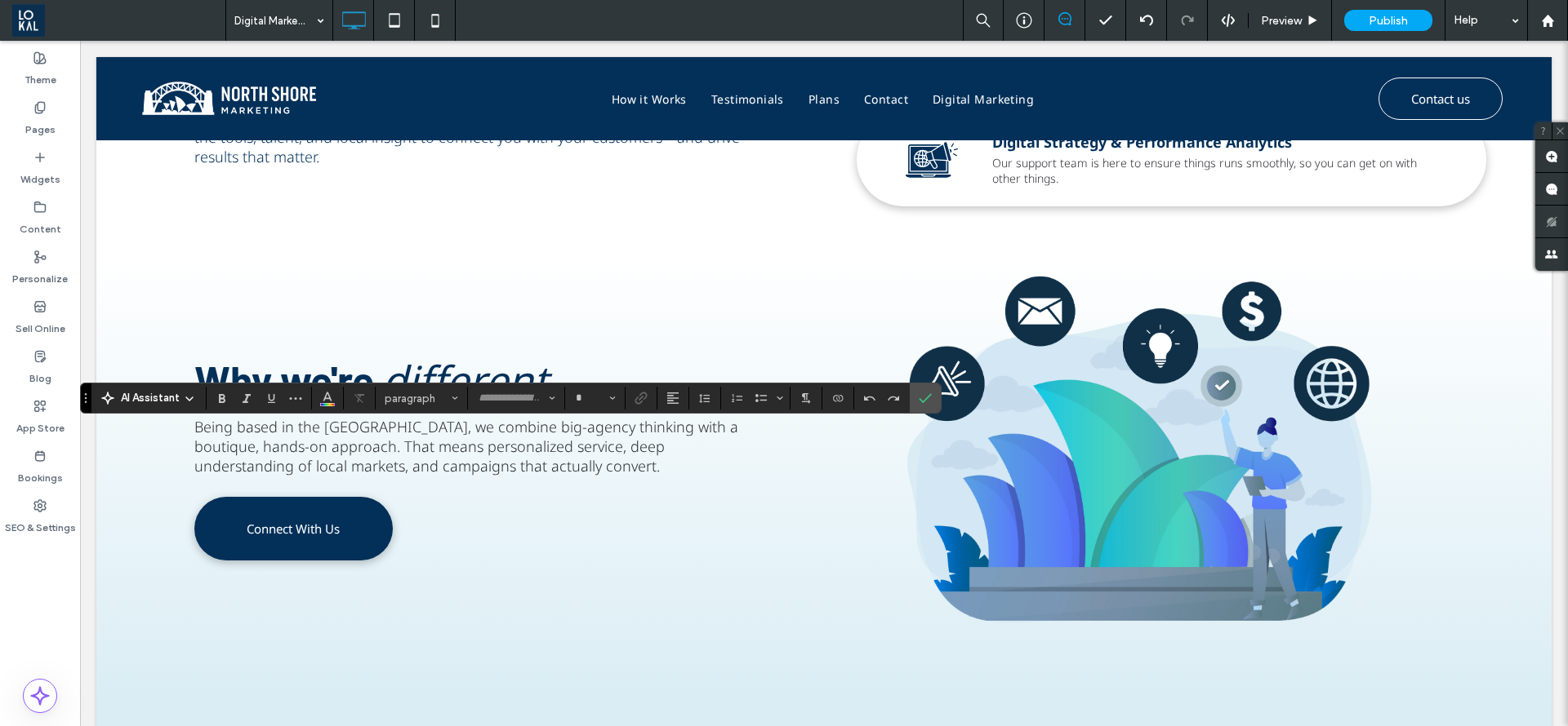
type input "*********"
type input "**"
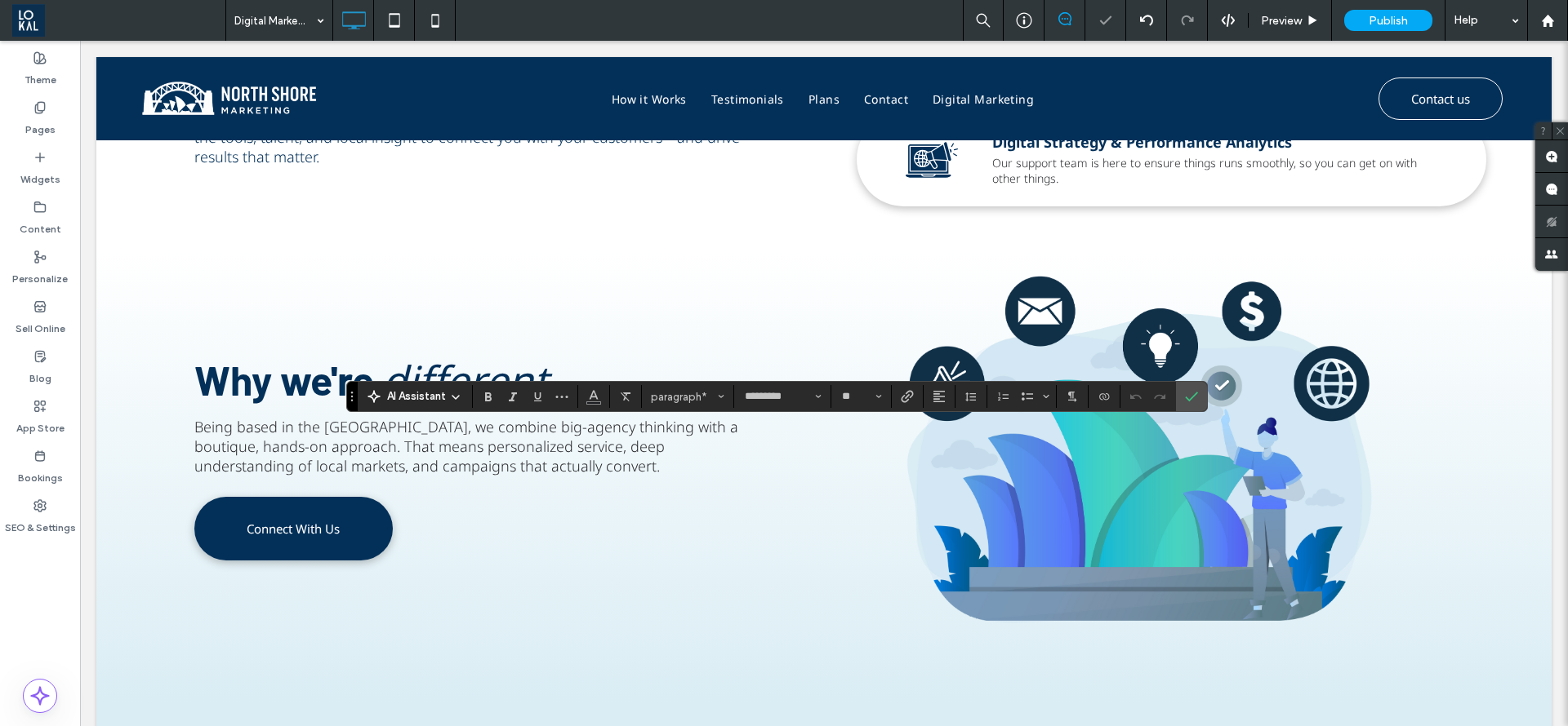
type input "**"
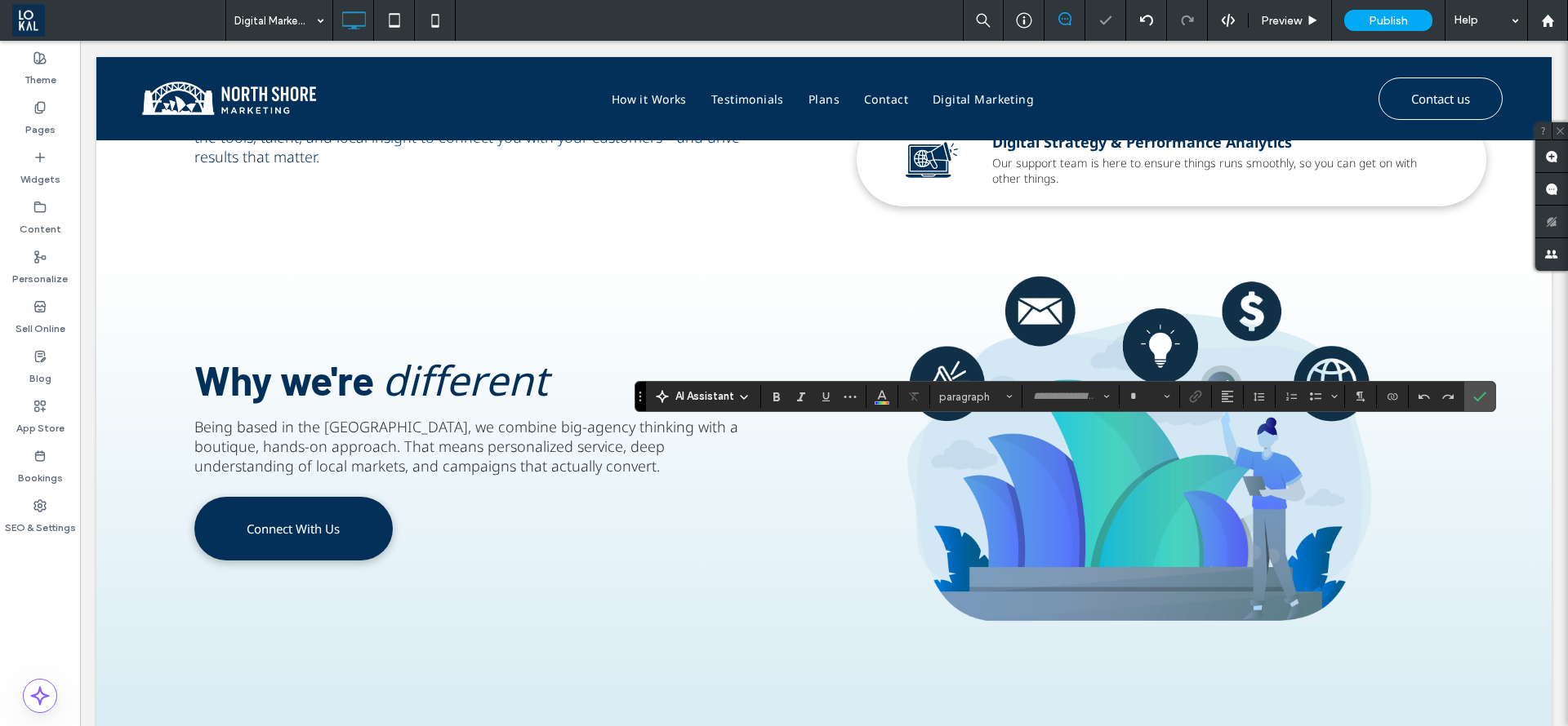
type input "*********"
type input "**"
click at [1489, 398] on label "Confirm" at bounding box center [1480, 397] width 24 height 30
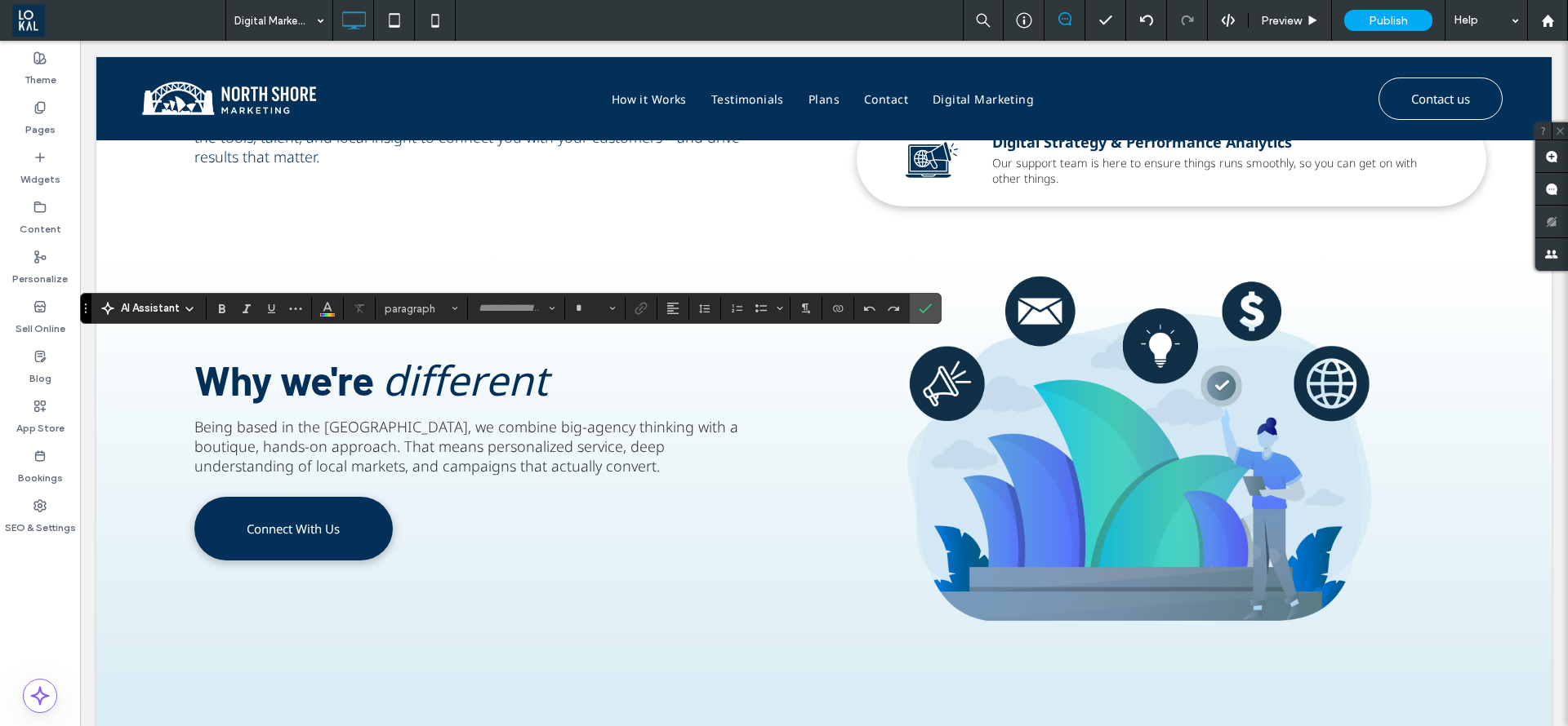
type input "*********"
type input "**"
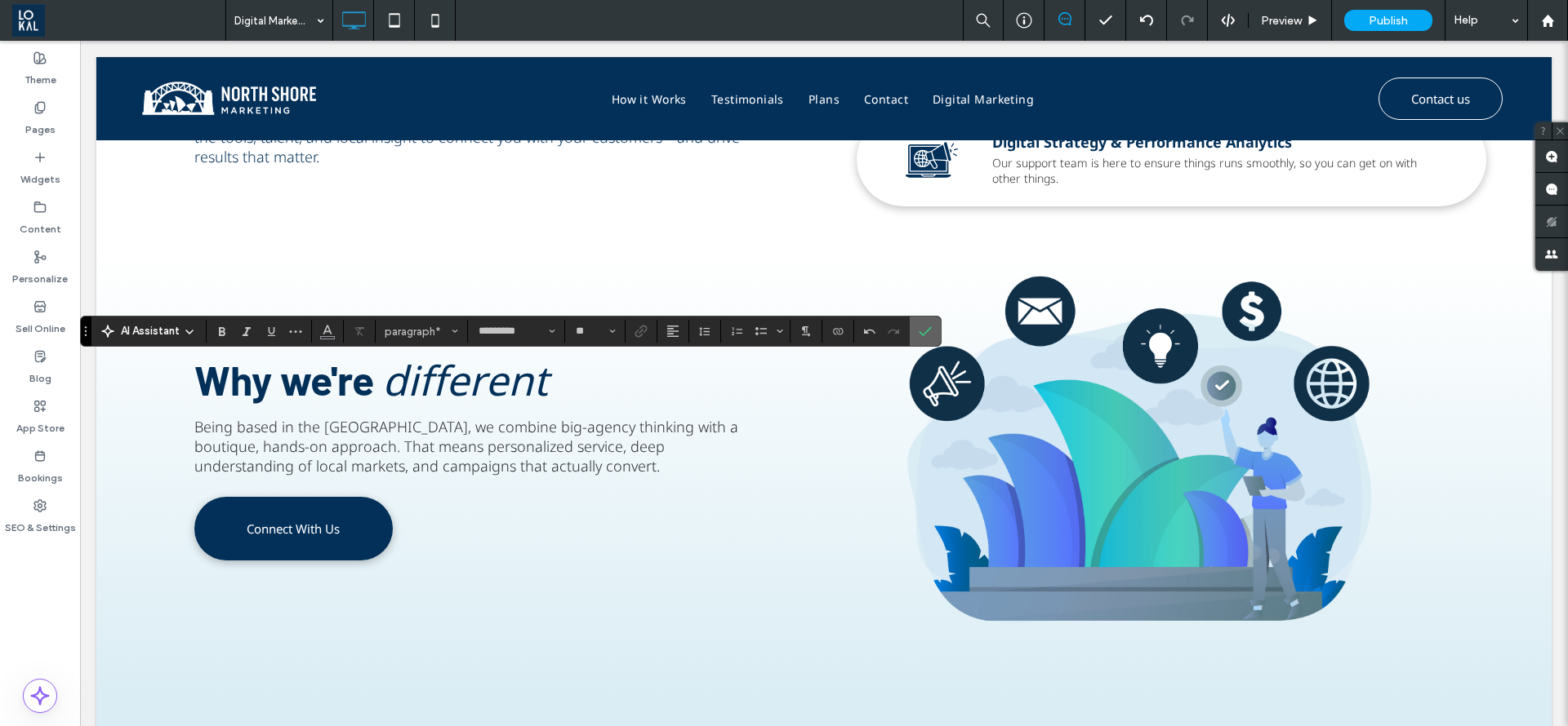
click at [925, 340] on span "Confirm" at bounding box center [923, 332] width 7 height 30
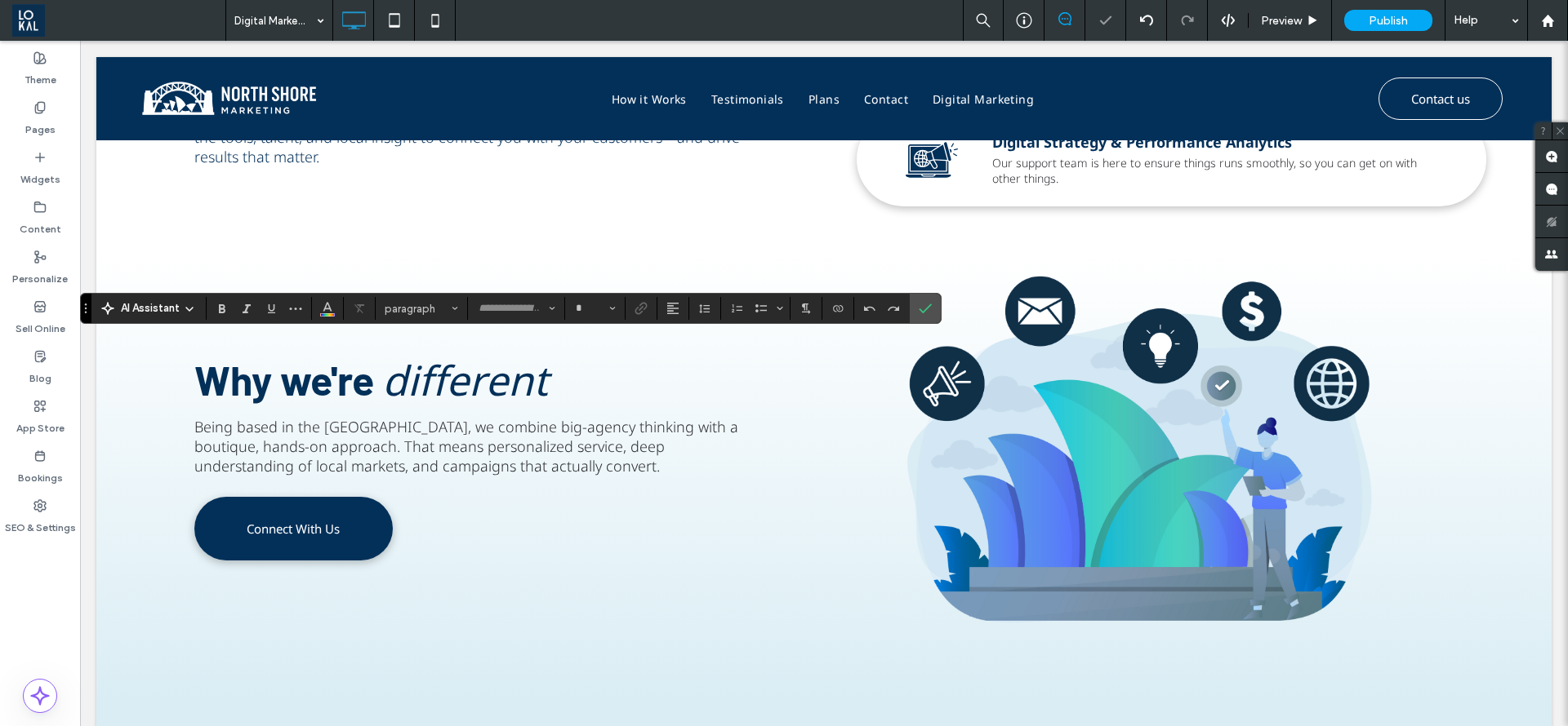
type input "*********"
type input "**"
click at [213, 320] on div "AI Assistant paragraph ********* **" at bounding box center [511, 308] width 861 height 31
click at [213, 311] on label "Bold" at bounding box center [222, 309] width 24 height 23
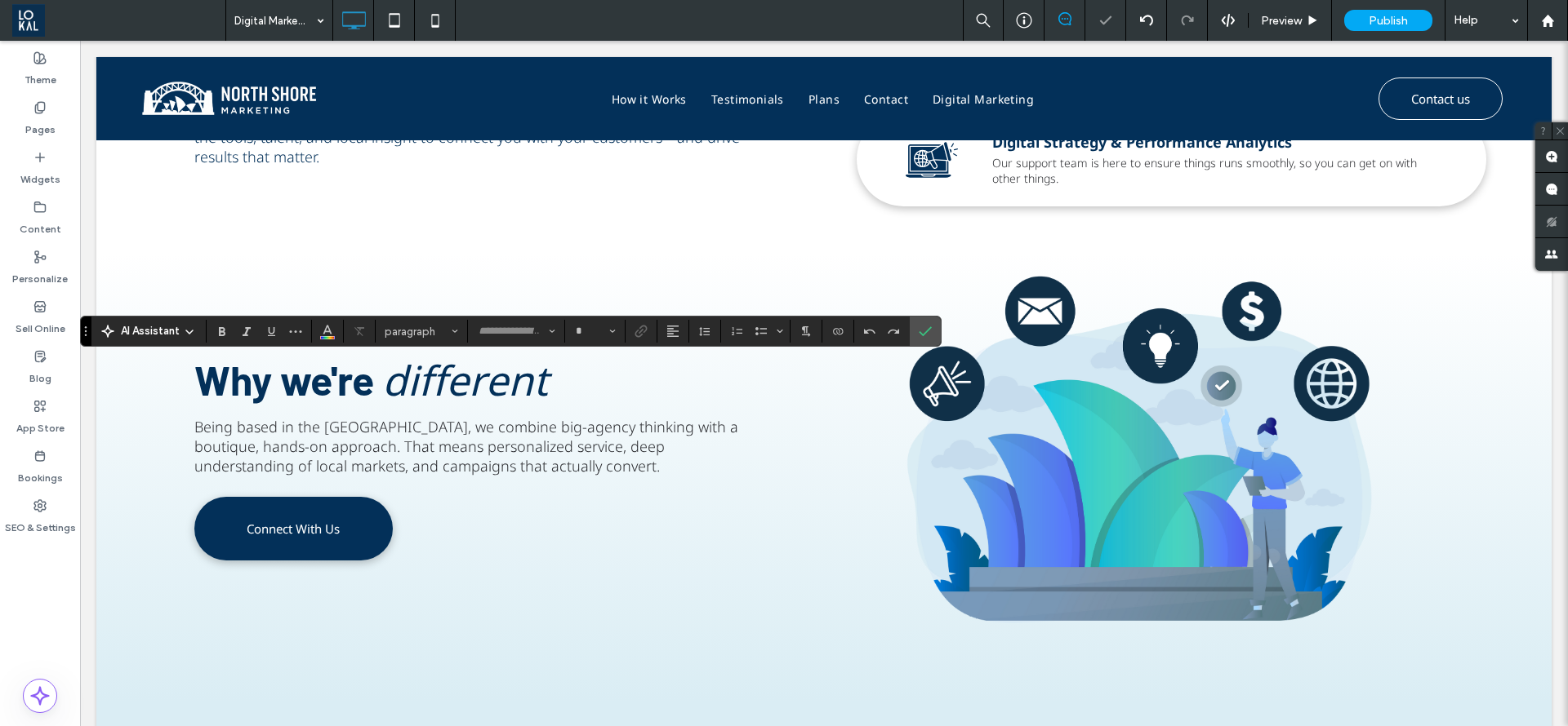
type input "*********"
type input "**"
click at [927, 330] on icon "Confirm" at bounding box center [925, 331] width 13 height 13
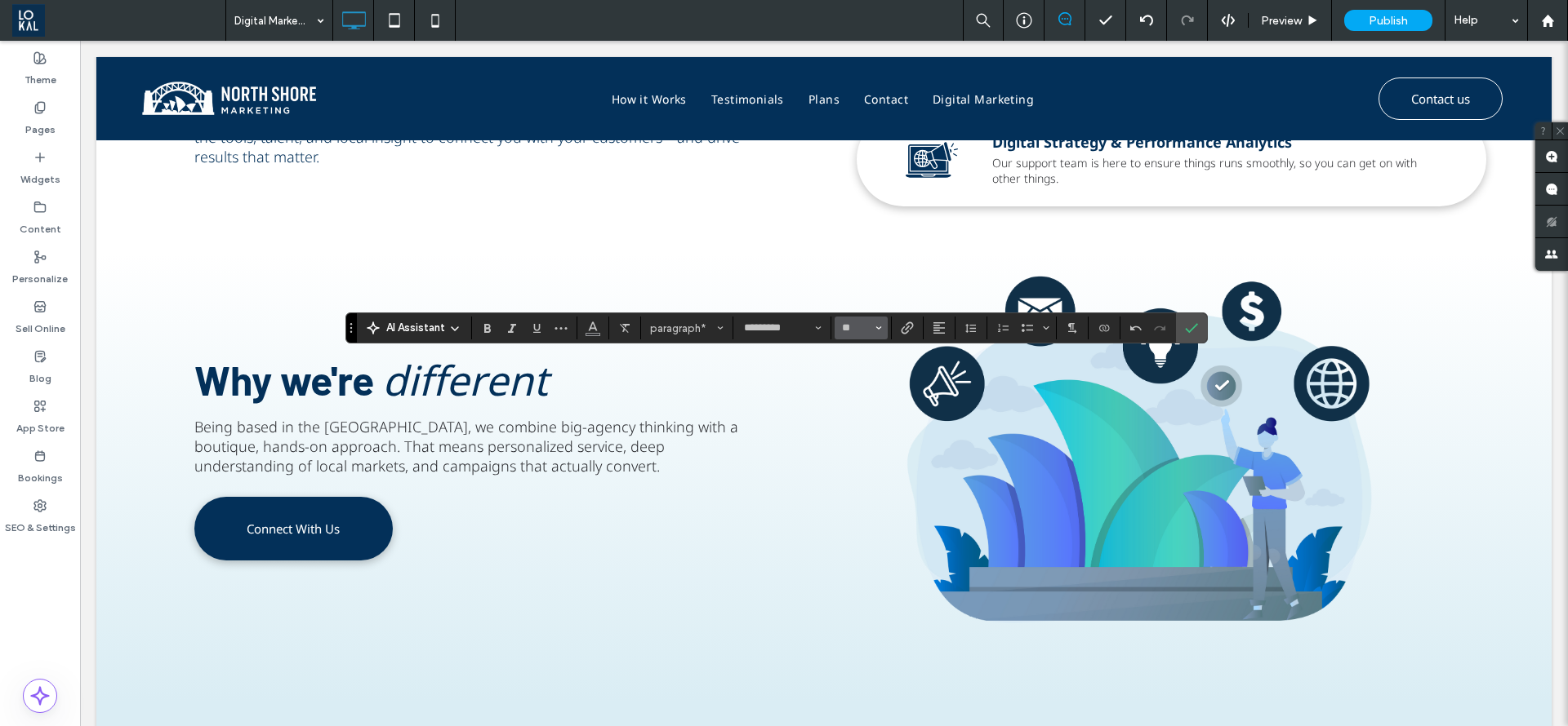
click at [867, 337] on button "**" at bounding box center [860, 328] width 53 height 23
click at [865, 386] on label "18" at bounding box center [860, 391] width 52 height 23
type input "**"
click at [1185, 333] on icon "Confirm" at bounding box center [1191, 328] width 13 height 13
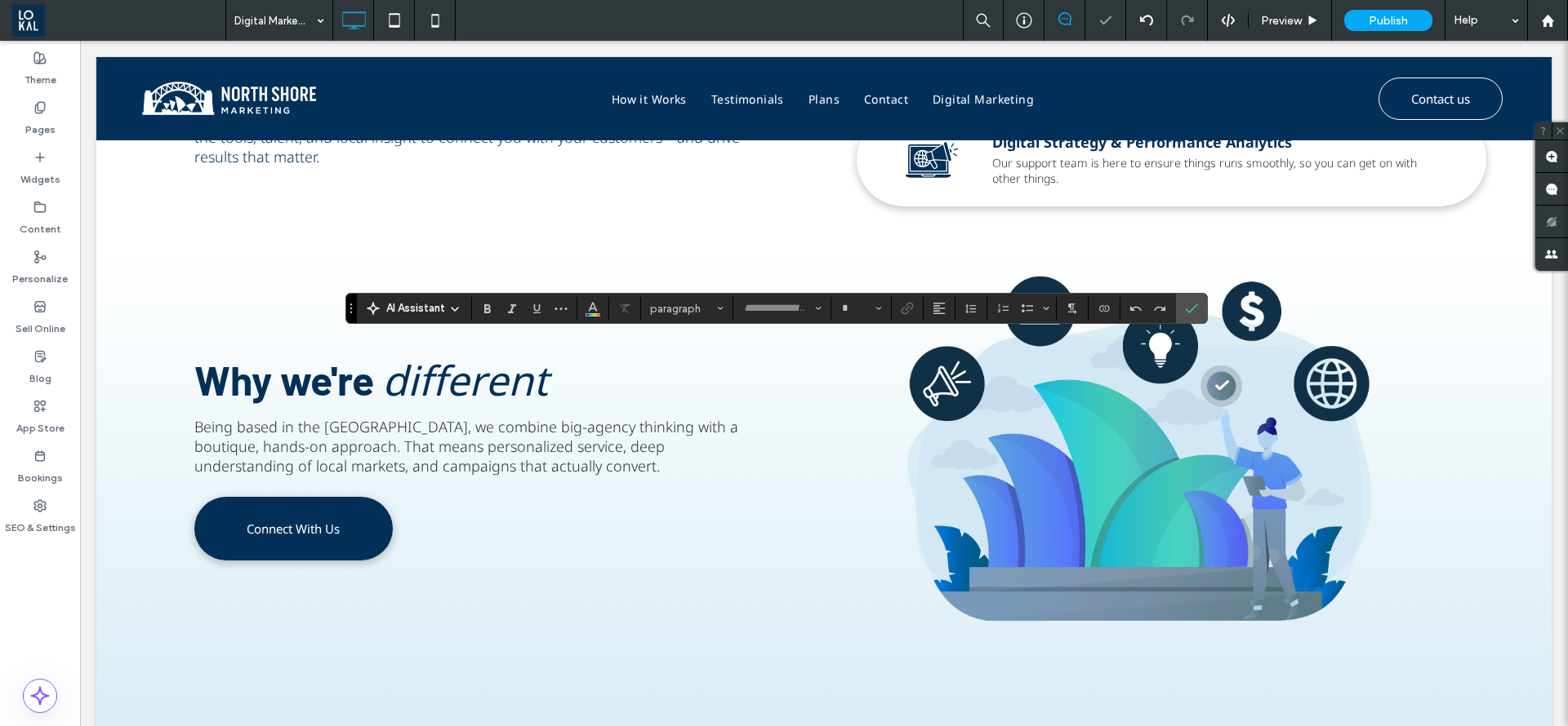
type input "*********"
type input "**"
click at [1196, 305] on use "Confirm" at bounding box center [1191, 309] width 13 height 10
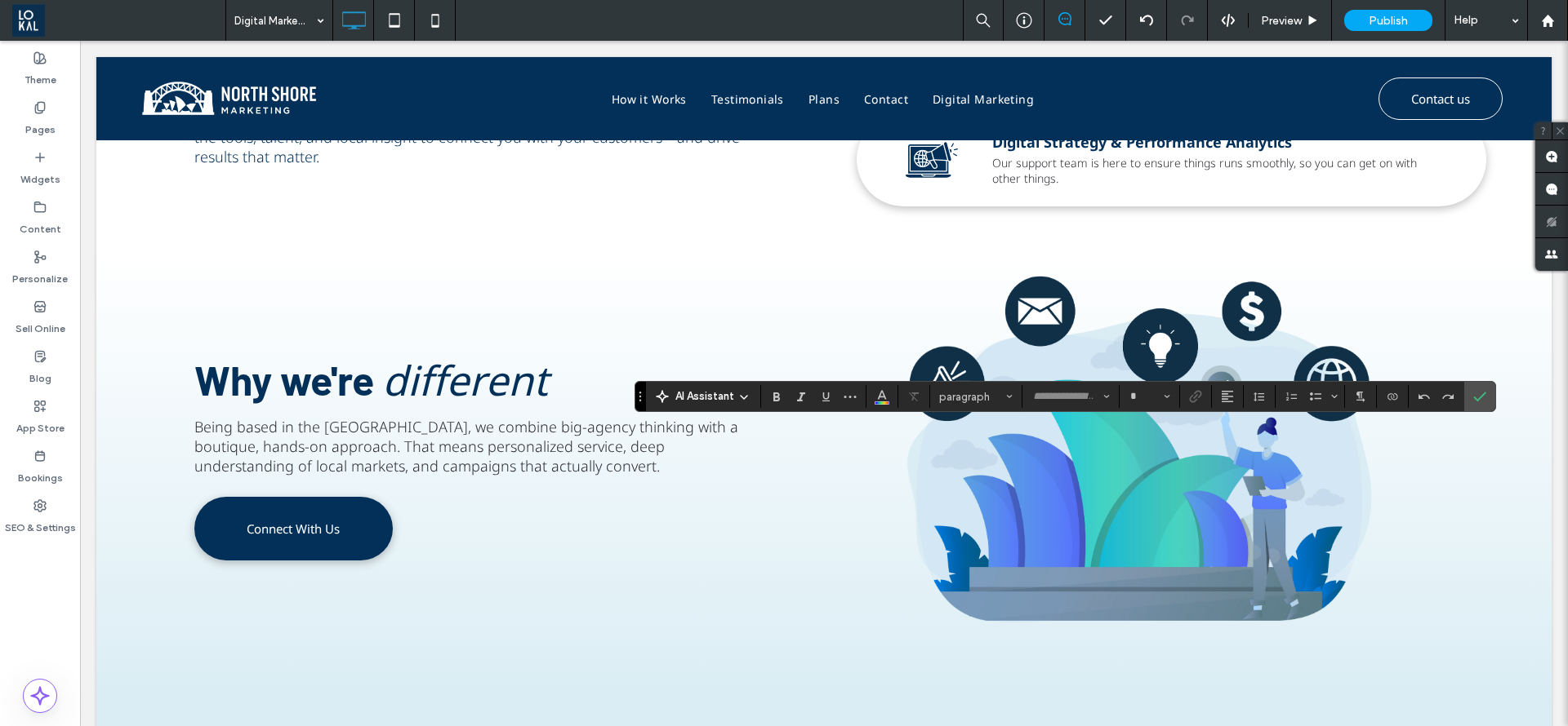
type input "*********"
type input "**"
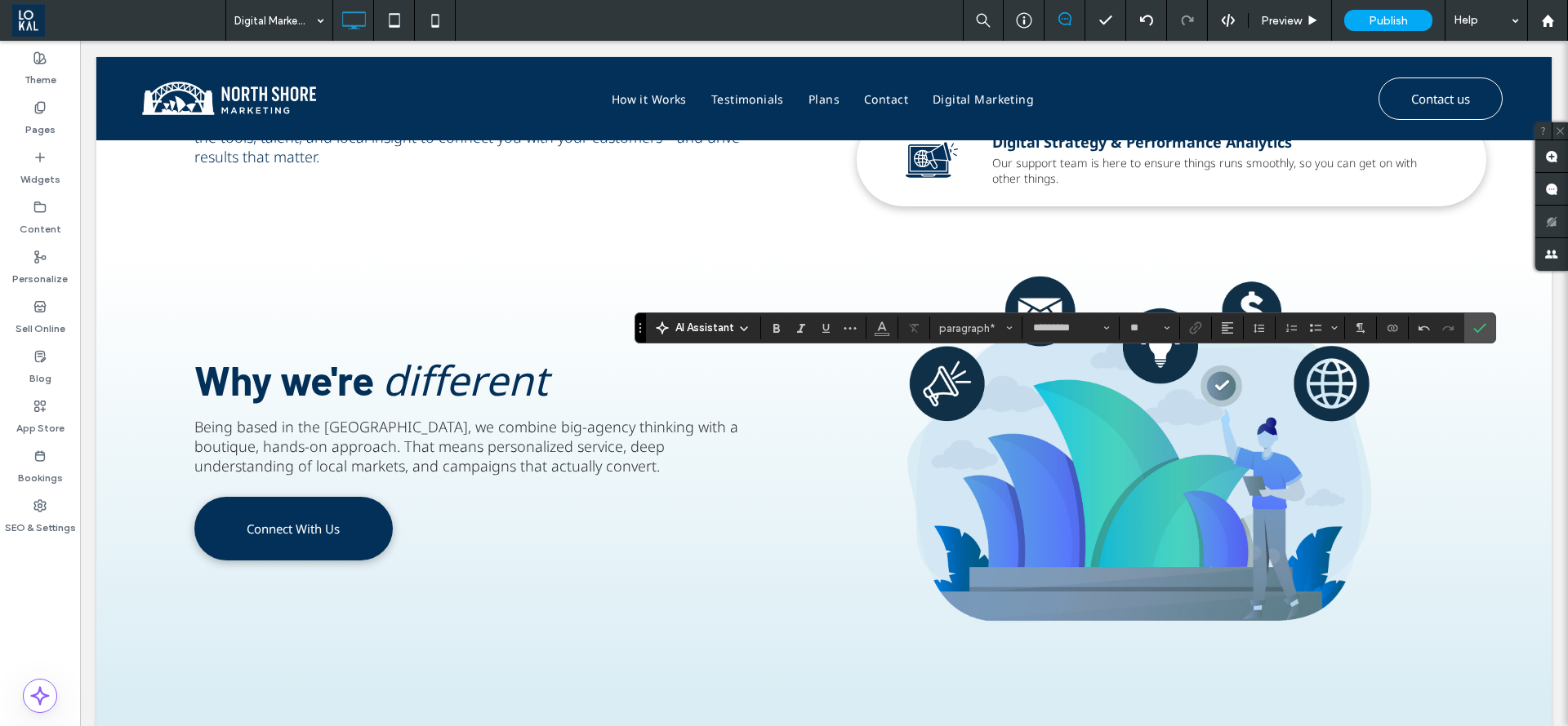
type input "**"
click at [1482, 324] on icon "Confirm" at bounding box center [1480, 328] width 13 height 13
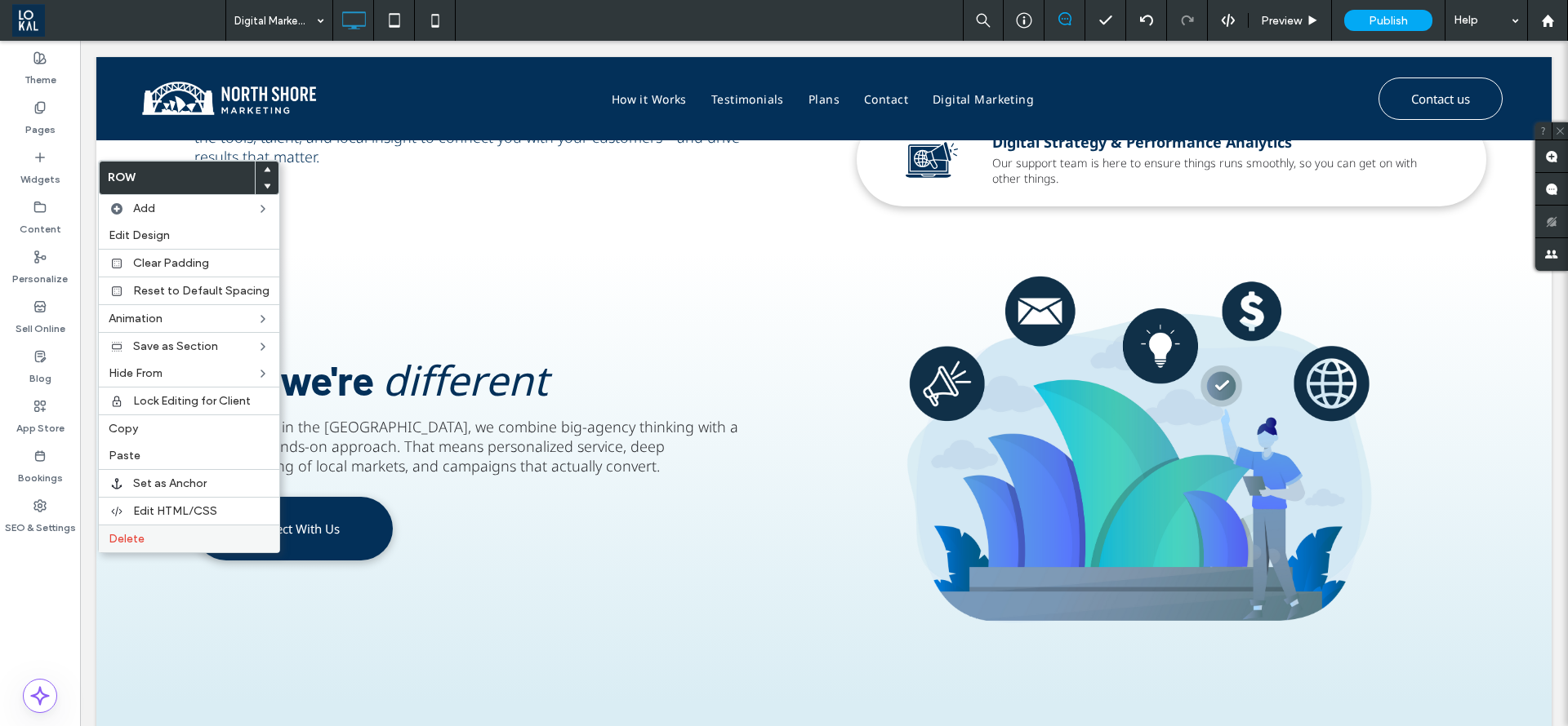
click at [147, 546] on label "Delete" at bounding box center [189, 538] width 161 height 14
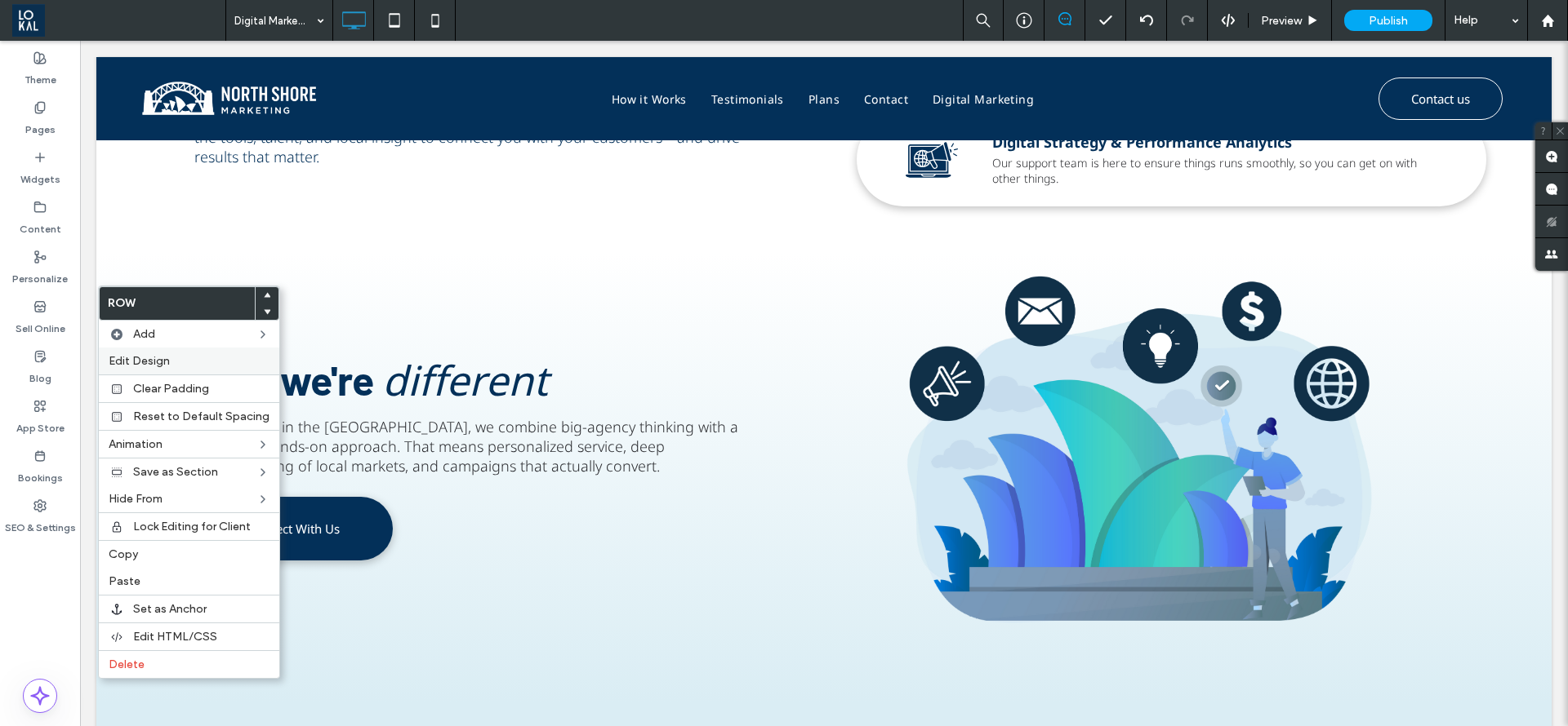
click at [206, 363] on label "Edit Design" at bounding box center [189, 361] width 161 height 14
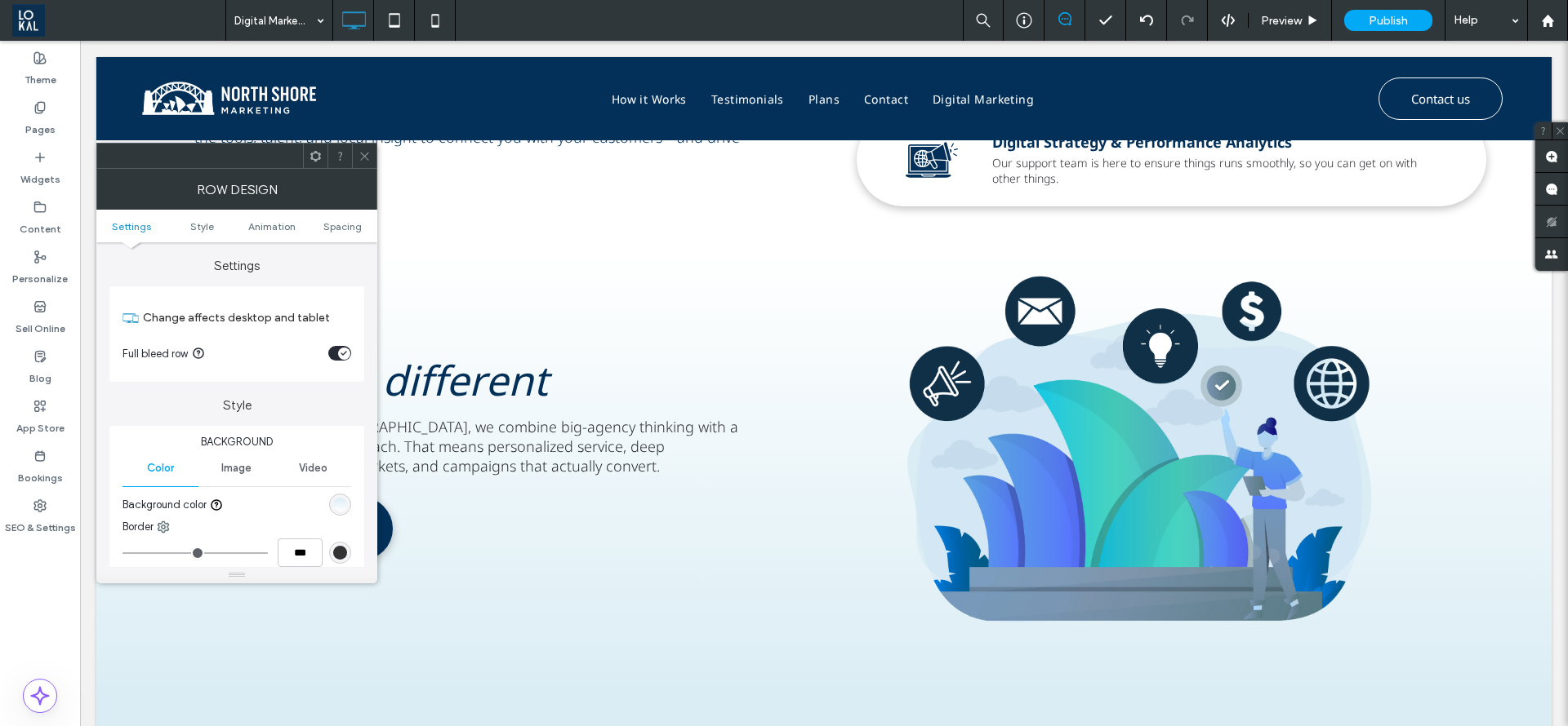
click at [339, 350] on div "toggle" at bounding box center [343, 353] width 12 height 12
click at [358, 162] on div at bounding box center [364, 156] width 24 height 24
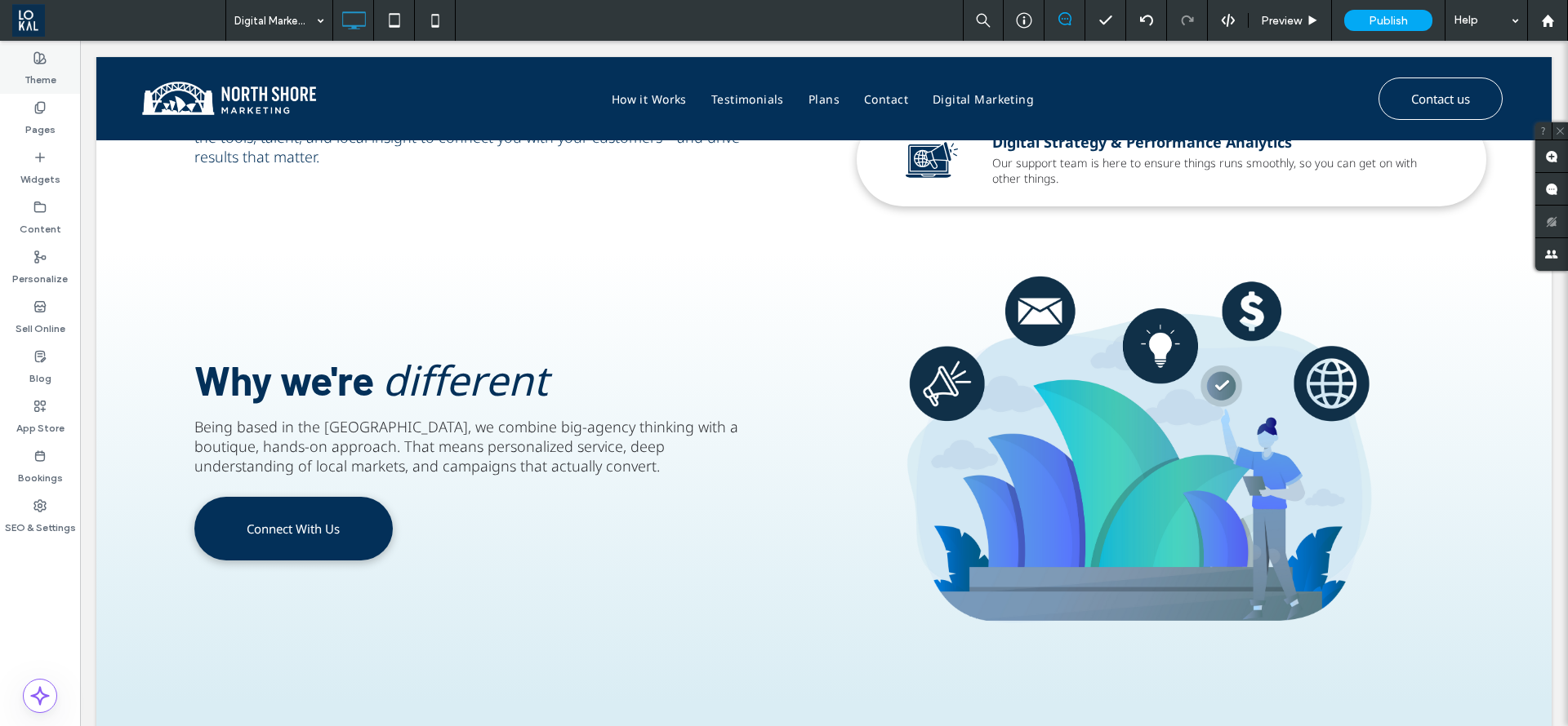
click at [37, 71] on label "Theme" at bounding box center [40, 75] width 32 height 23
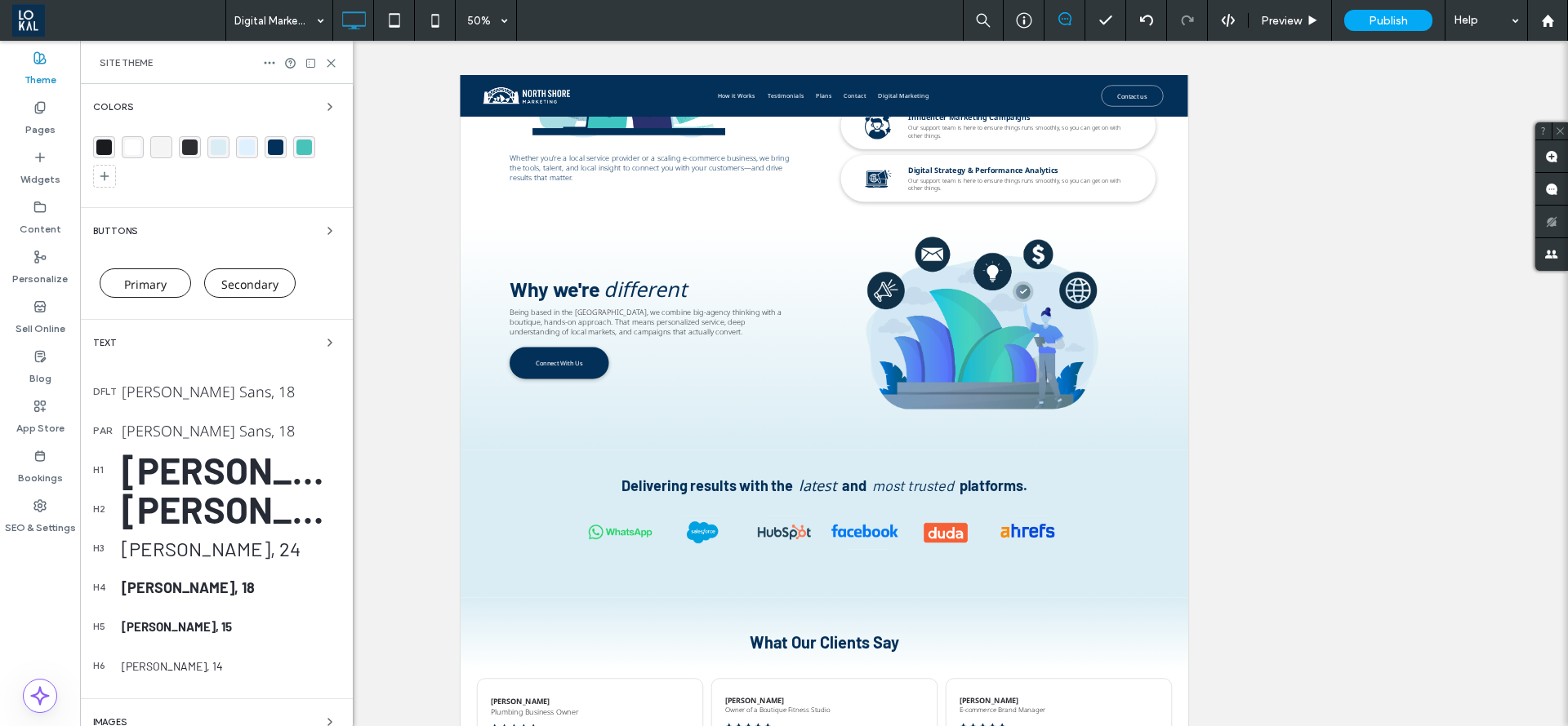
click at [240, 223] on div "Buttons" at bounding box center [216, 231] width 246 height 20
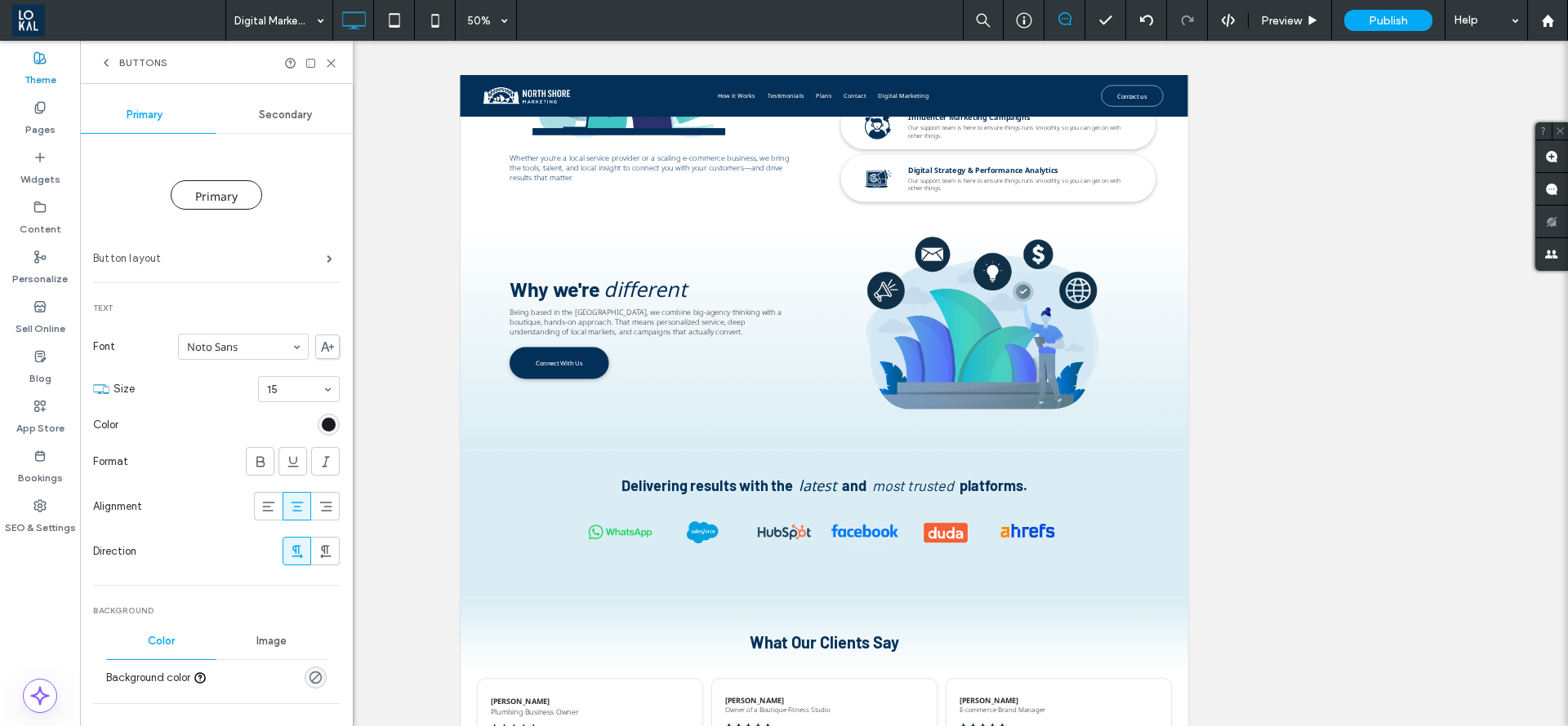
click at [282, 262] on label "Button layout" at bounding box center [209, 258] width 233 height 33
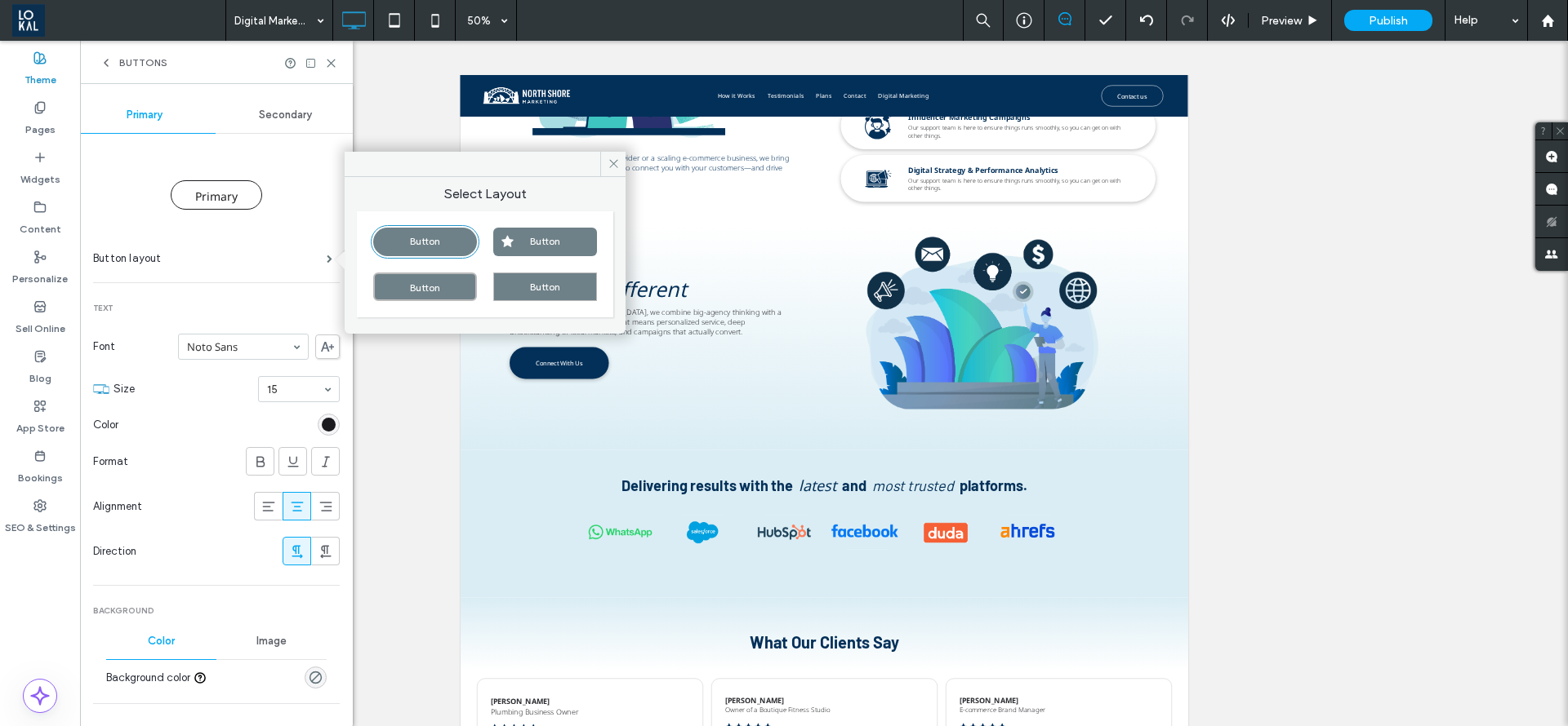
click at [241, 413] on div at bounding box center [232, 425] width 215 height 29
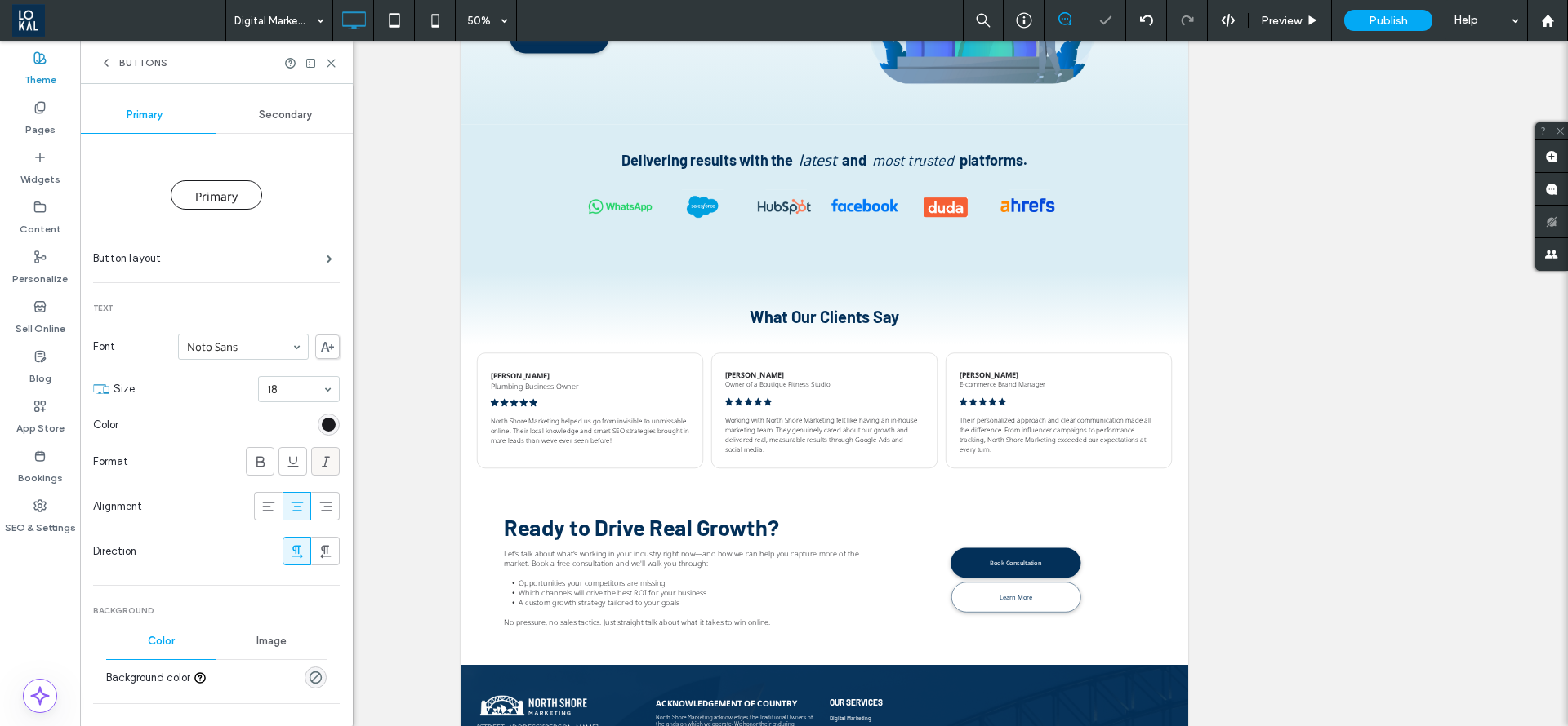
scroll to position [367, 0]
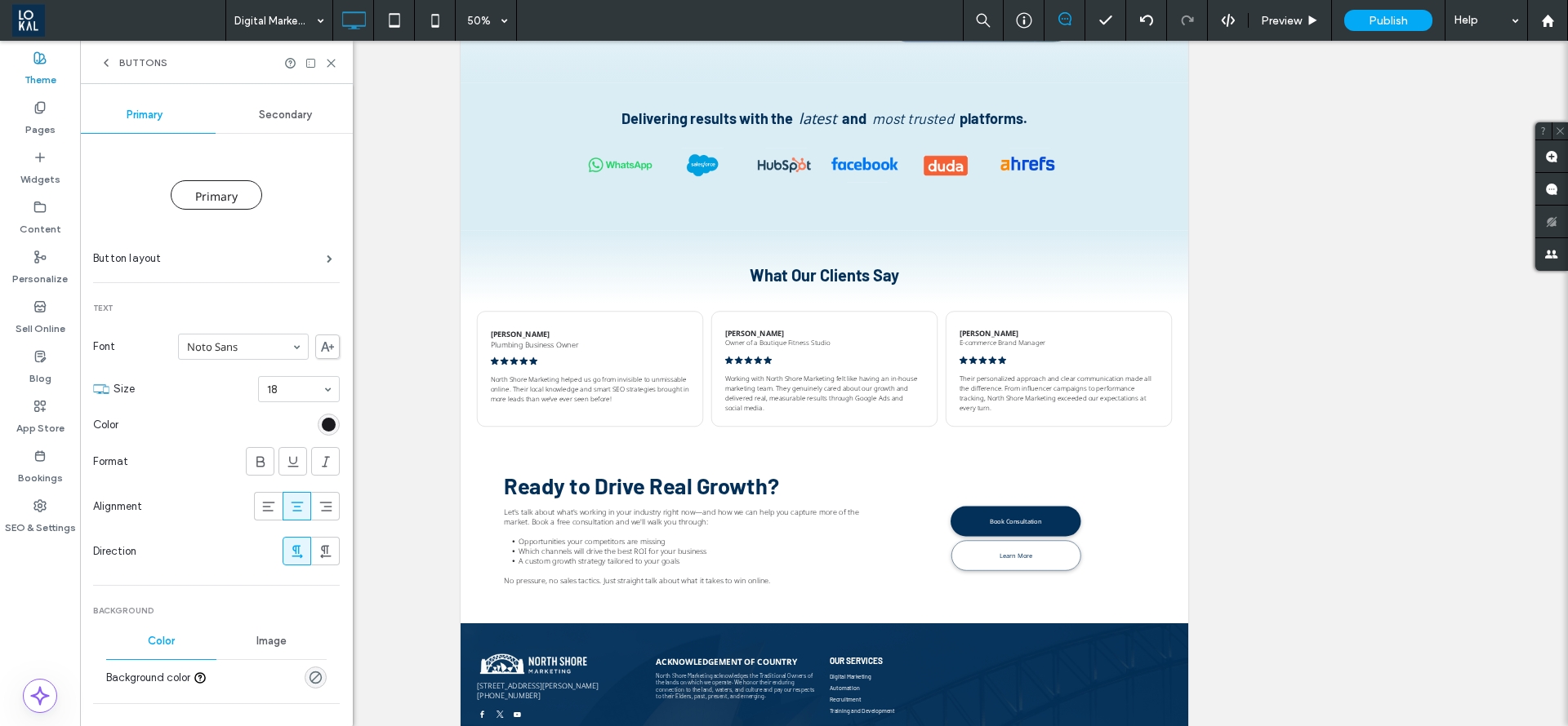
click at [323, 430] on div "rgb(27, 27, 31)" at bounding box center [328, 425] width 14 height 14
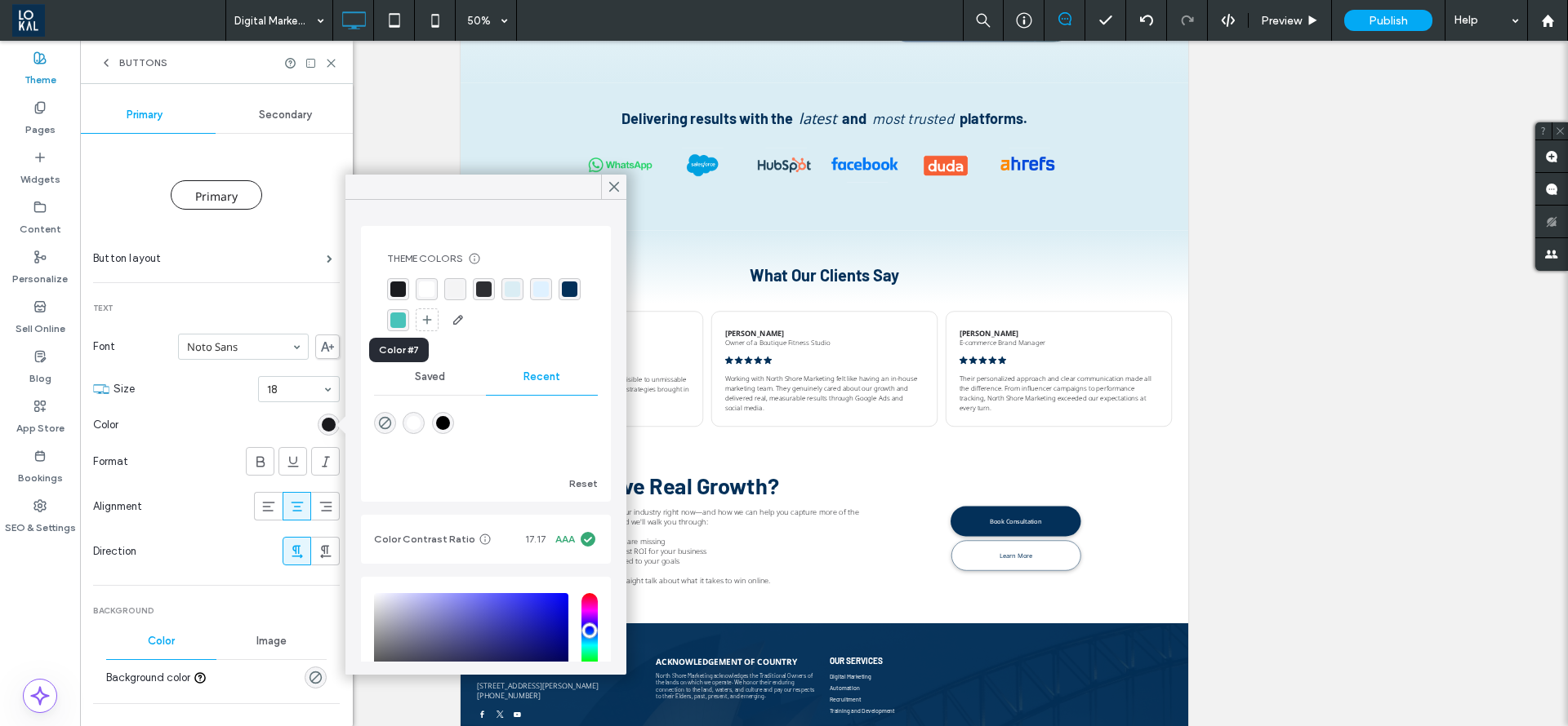
click at [562, 297] on div "rgba(3, 48, 89, 1)" at bounding box center [569, 289] width 16 height 16
click at [188, 498] on div "Alignment" at bounding box center [170, 507] width 154 height 17
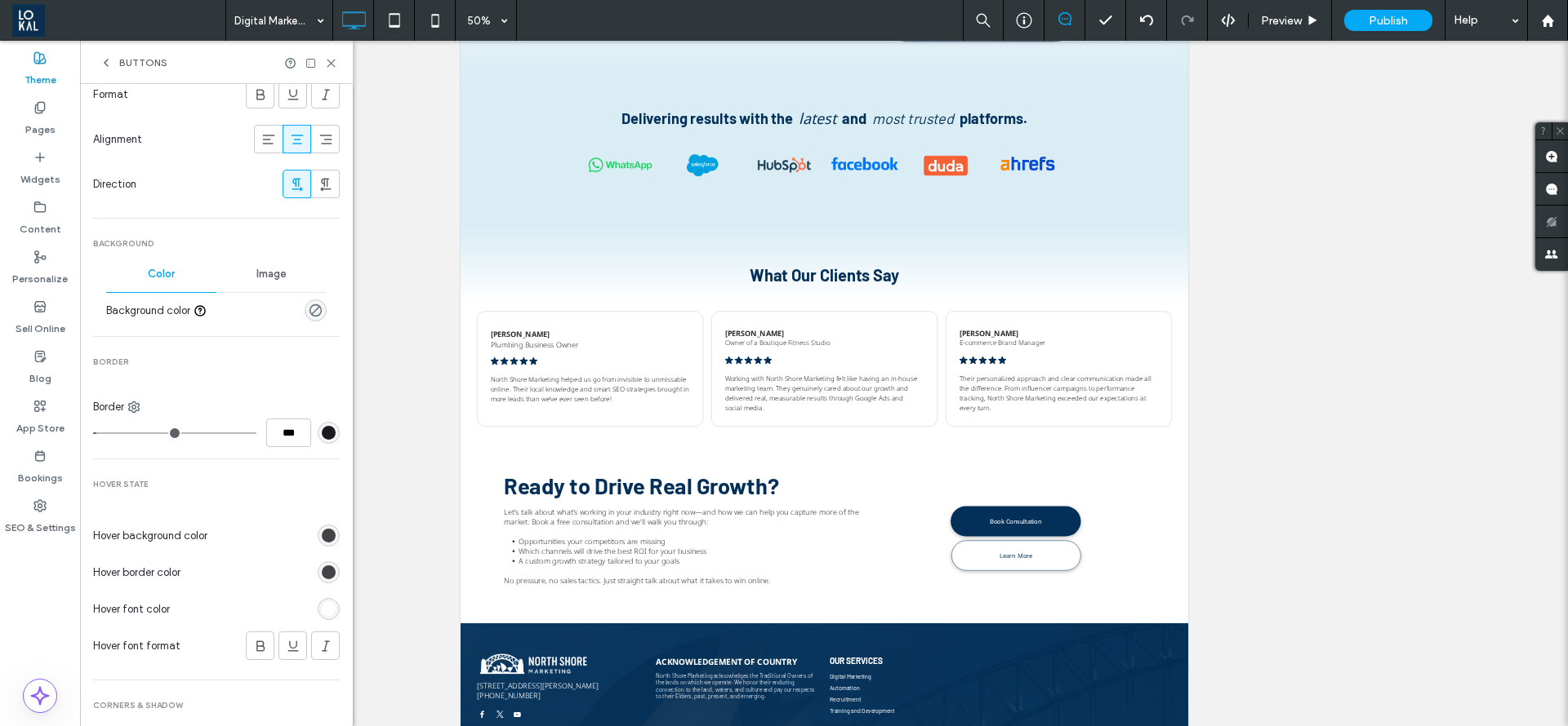
click at [327, 535] on div "rgb(65, 67, 69)" at bounding box center [329, 536] width 22 height 22
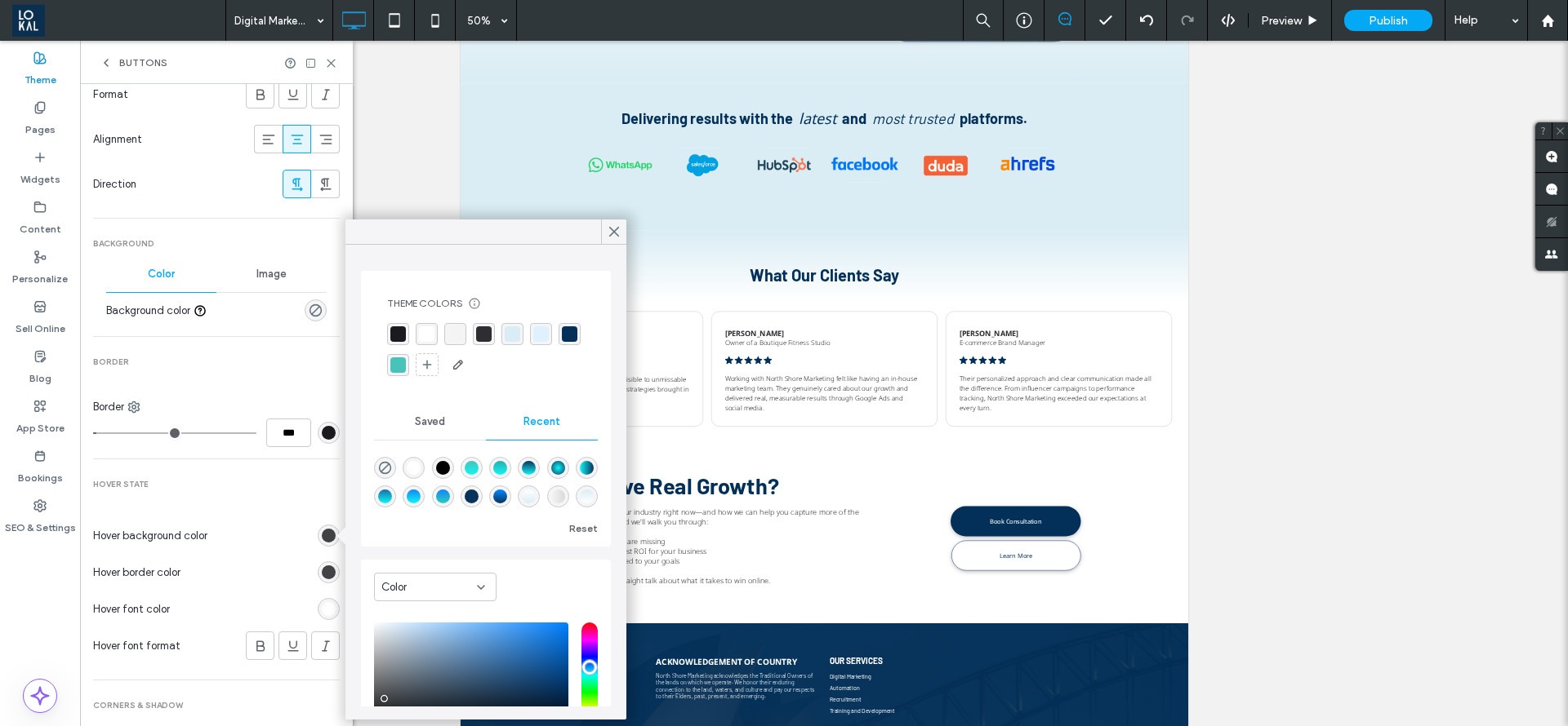
click at [405, 369] on div "rgba(72, 195, 186, 1)" at bounding box center [398, 365] width 16 height 16
click at [322, 576] on div "rgb(65, 67, 69)" at bounding box center [328, 572] width 14 height 14
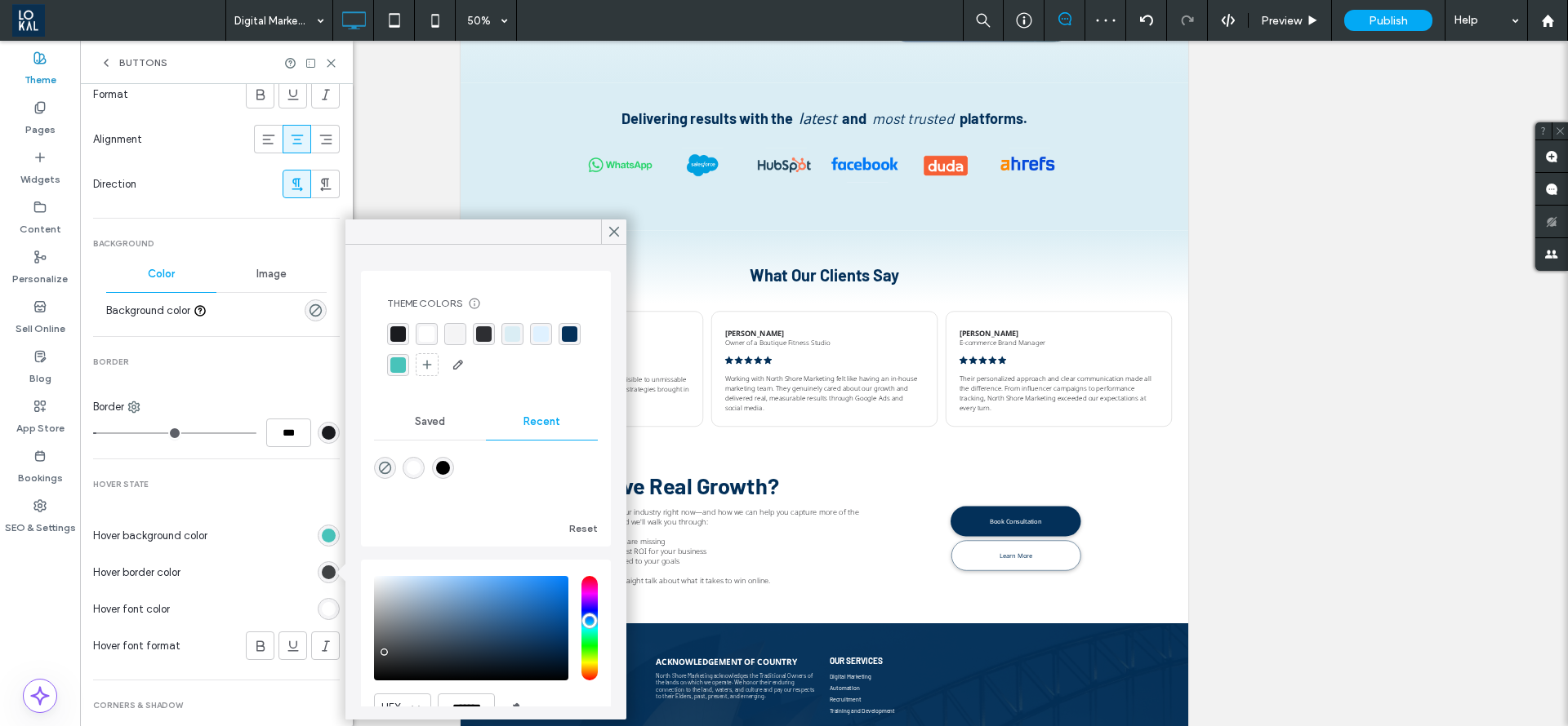
drag, startPoint x: 432, startPoint y: 370, endPoint x: 422, endPoint y: 412, distance: 43.2
click at [405, 371] on div "rgba(72, 195, 186, 1)" at bounding box center [398, 365] width 16 height 16
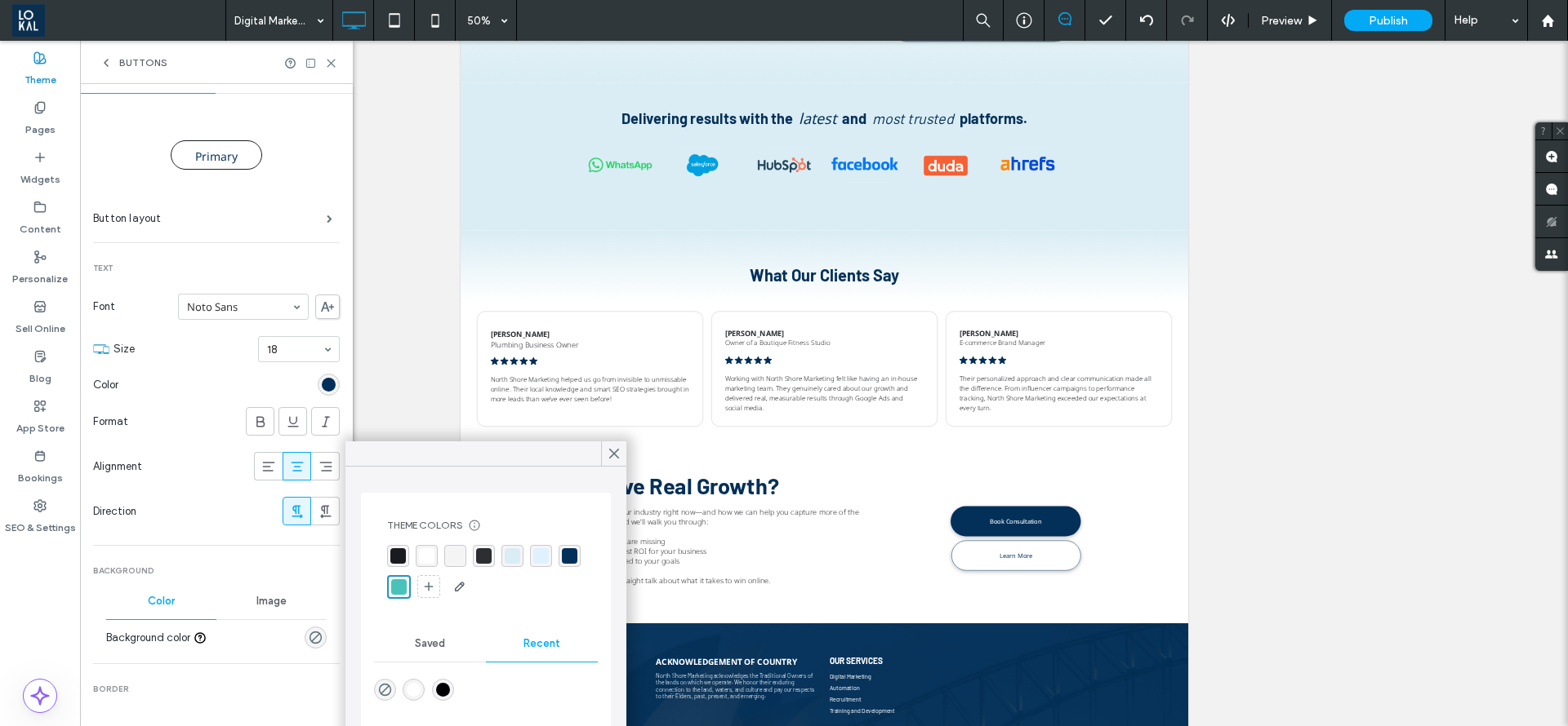
scroll to position [0, 0]
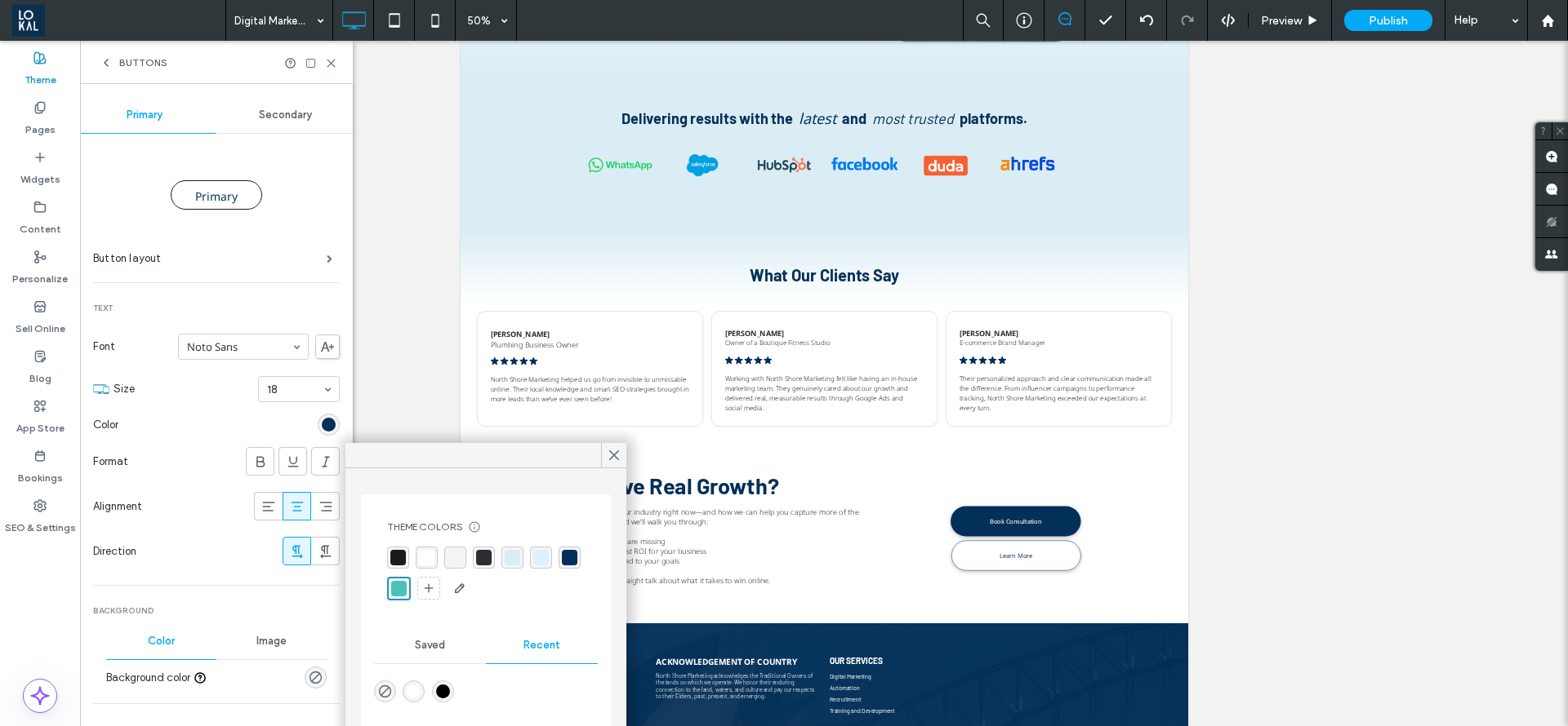
click at [222, 493] on section "Alignment" at bounding box center [216, 507] width 246 height 45
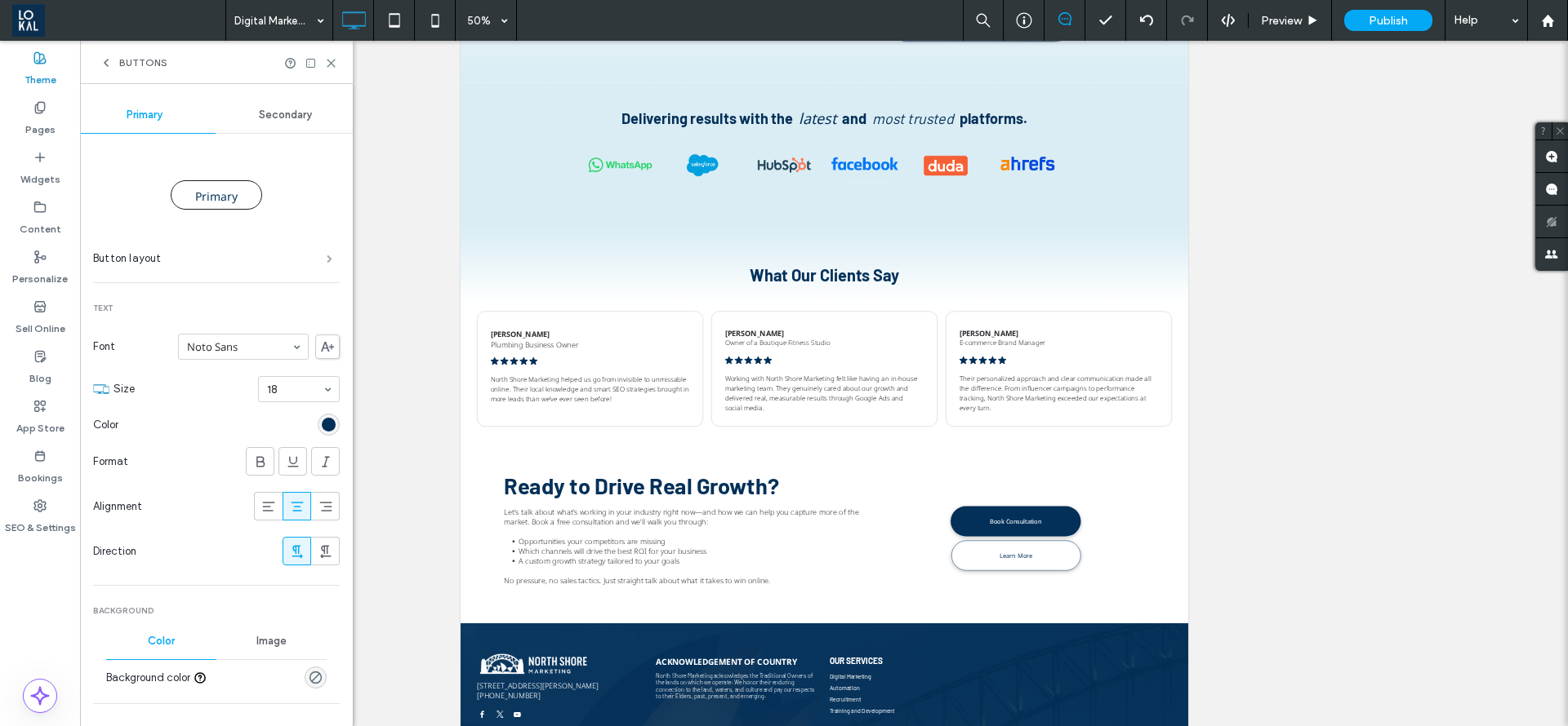
click at [326, 262] on span at bounding box center [329, 258] width 6 height 8
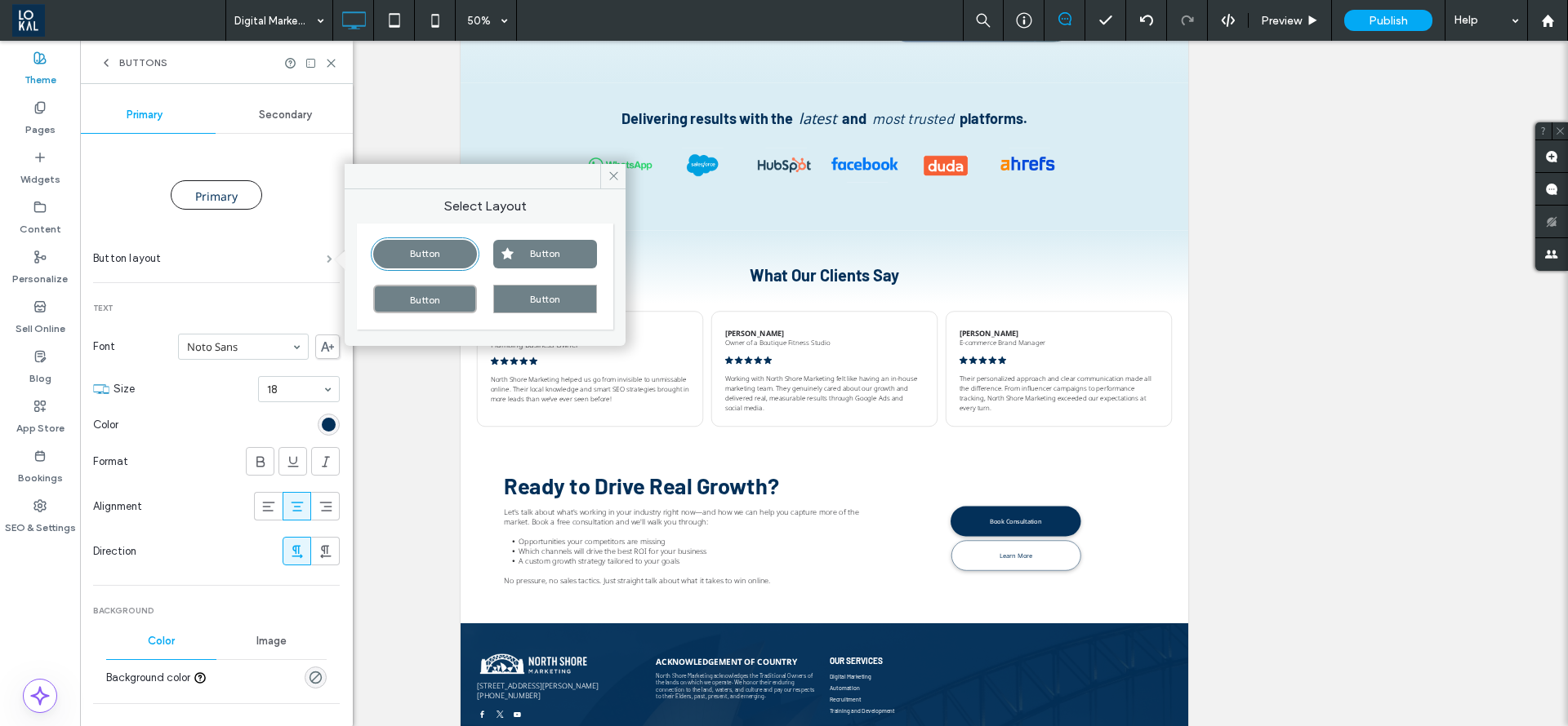
click at [326, 259] on span at bounding box center [329, 258] width 6 height 8
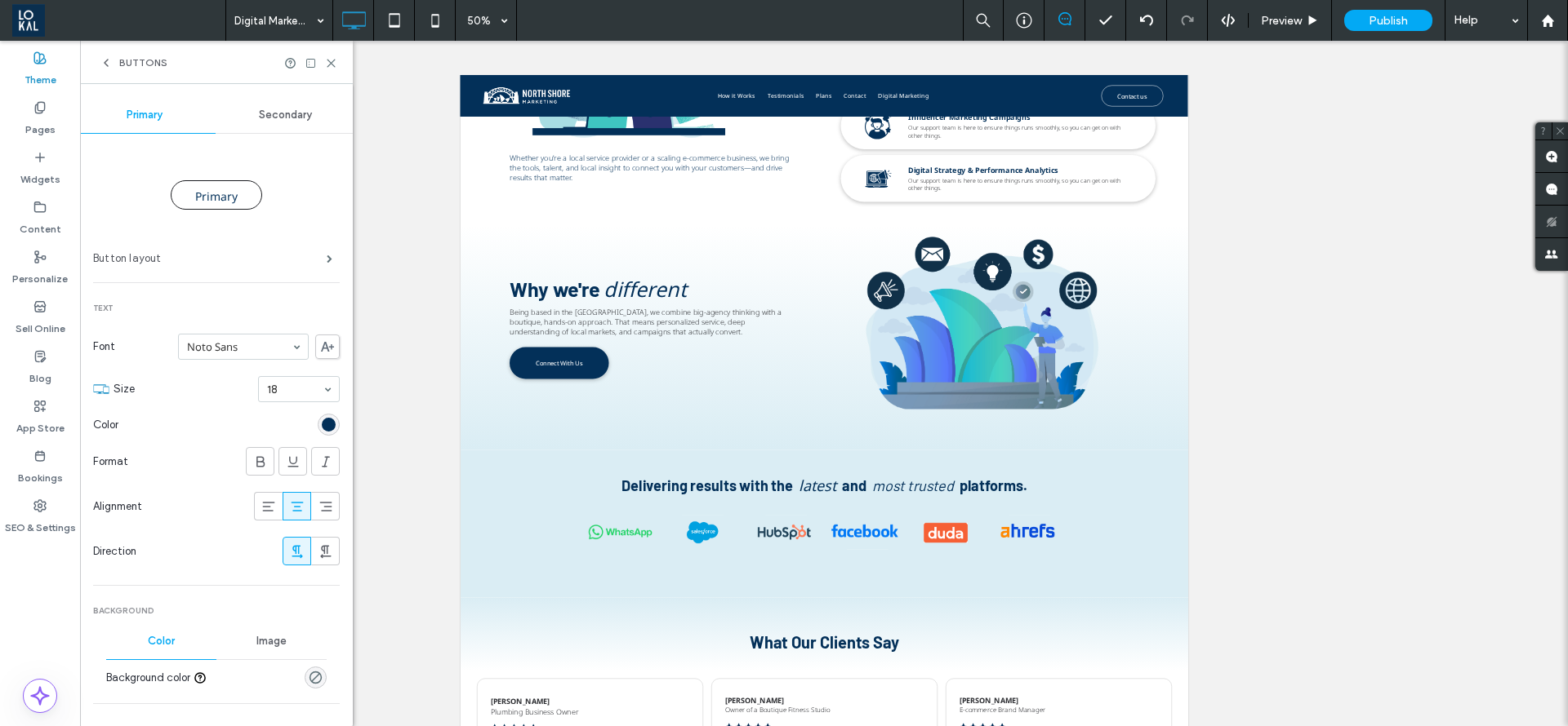
click at [297, 269] on label "Button layout" at bounding box center [209, 258] width 233 height 33
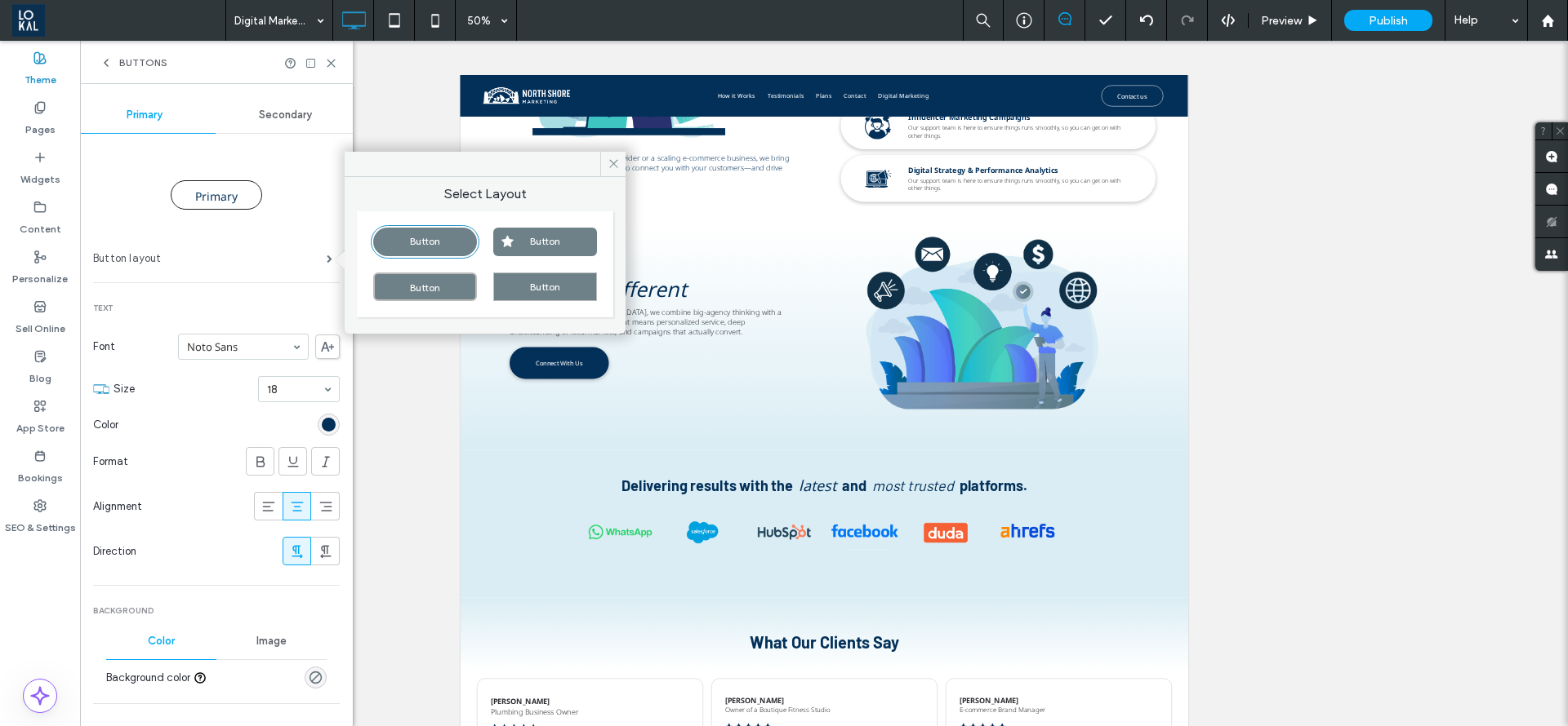
click at [299, 268] on label "Button layout" at bounding box center [209, 258] width 233 height 33
click at [293, 115] on span "Secondary" at bounding box center [285, 115] width 53 height 13
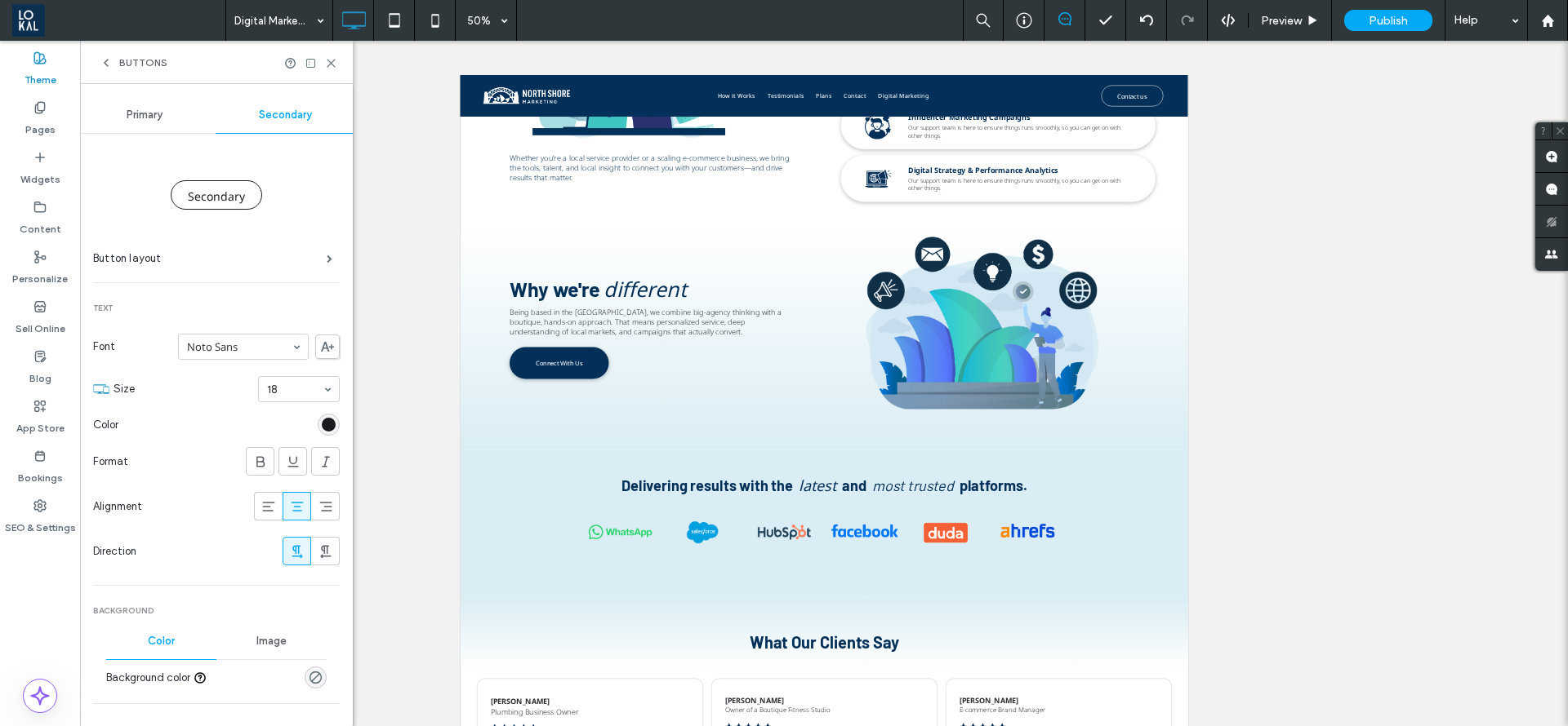
drag, startPoint x: 148, startPoint y: 93, endPoint x: 144, endPoint y: 117, distance: 24.3
click at [146, 114] on div "Primary Secondary Secondary Button layout Text Font Noto Sans Size 18 Color For…" at bounding box center [216, 650] width 272 height 1132
click at [144, 117] on span "Primary" at bounding box center [144, 115] width 36 height 13
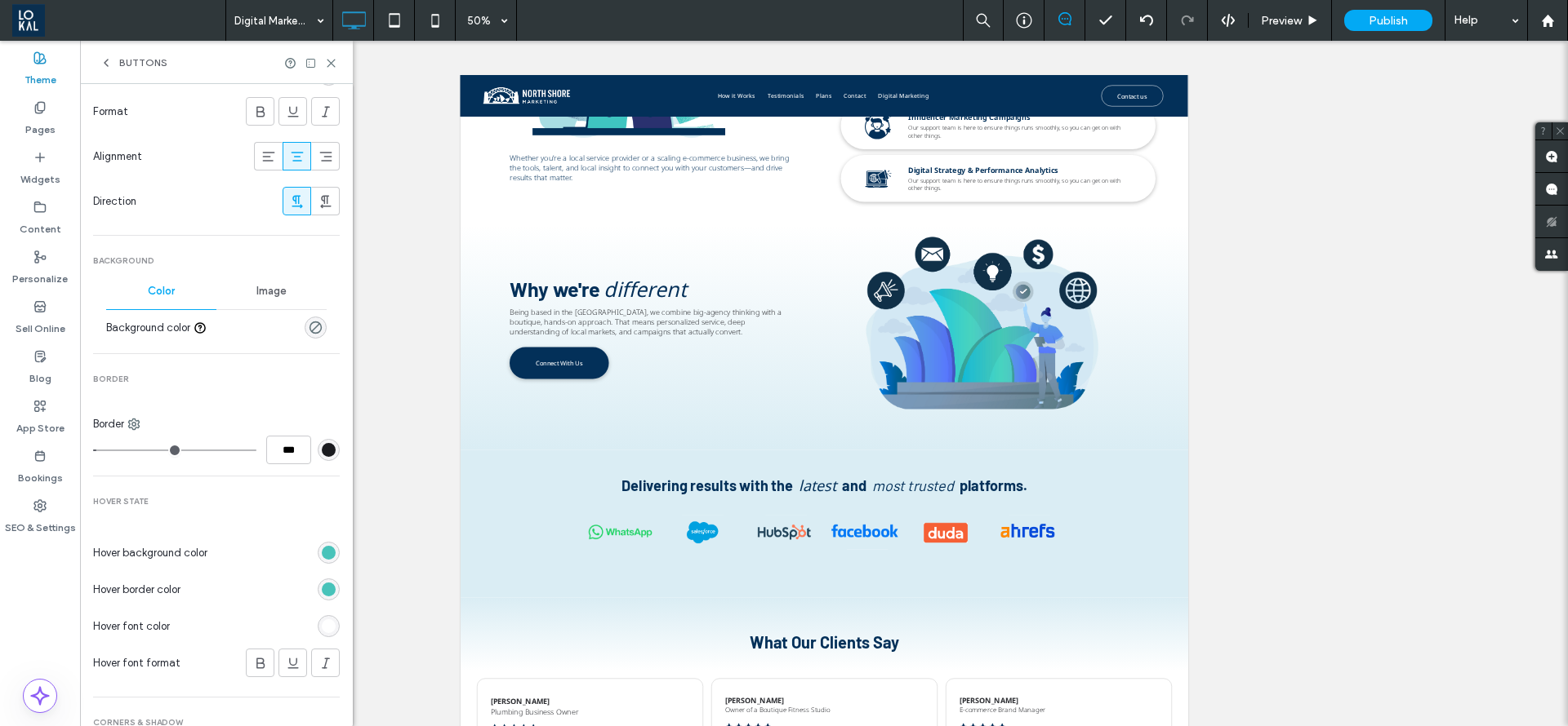
scroll to position [367, 0]
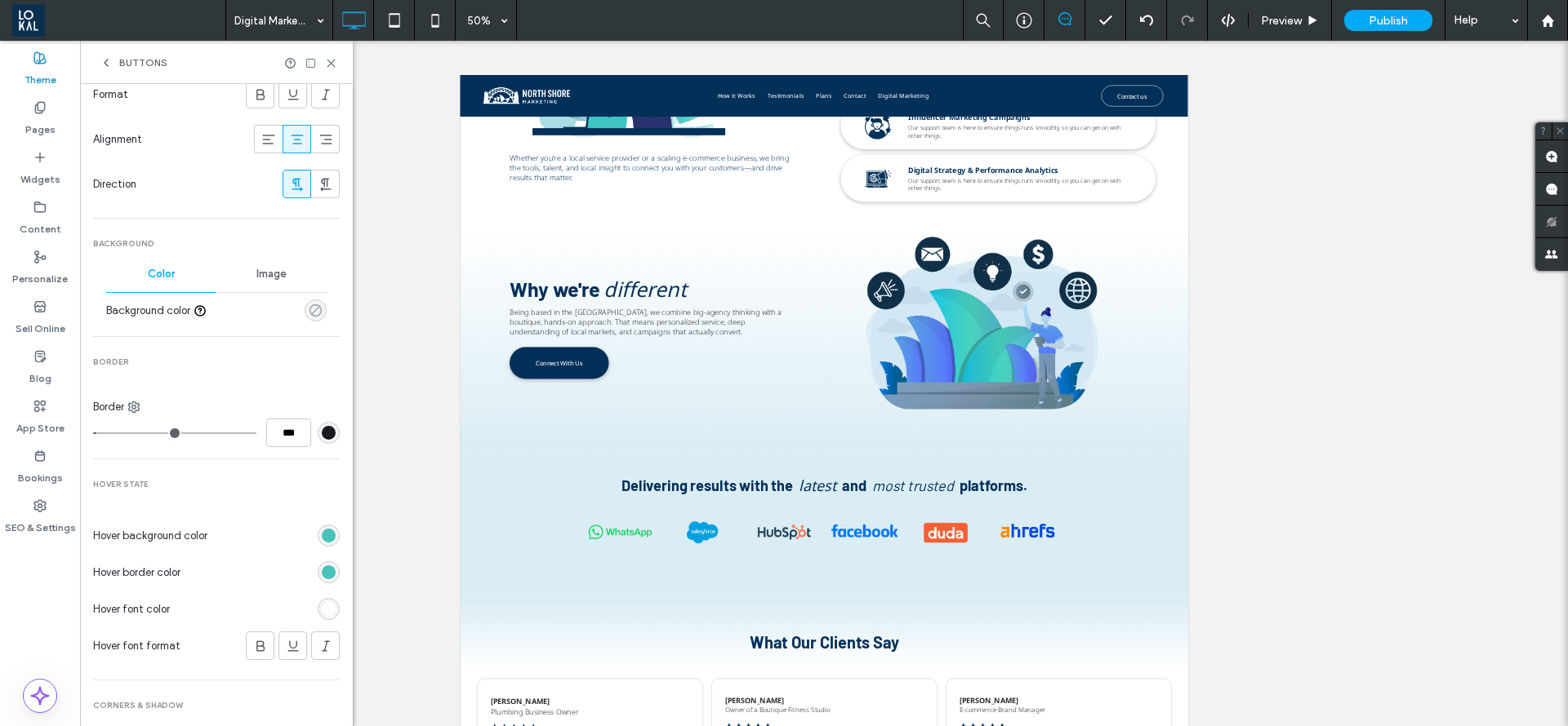
click at [310, 304] on use "rgba(0, 0, 0, 0)" at bounding box center [315, 310] width 12 height 12
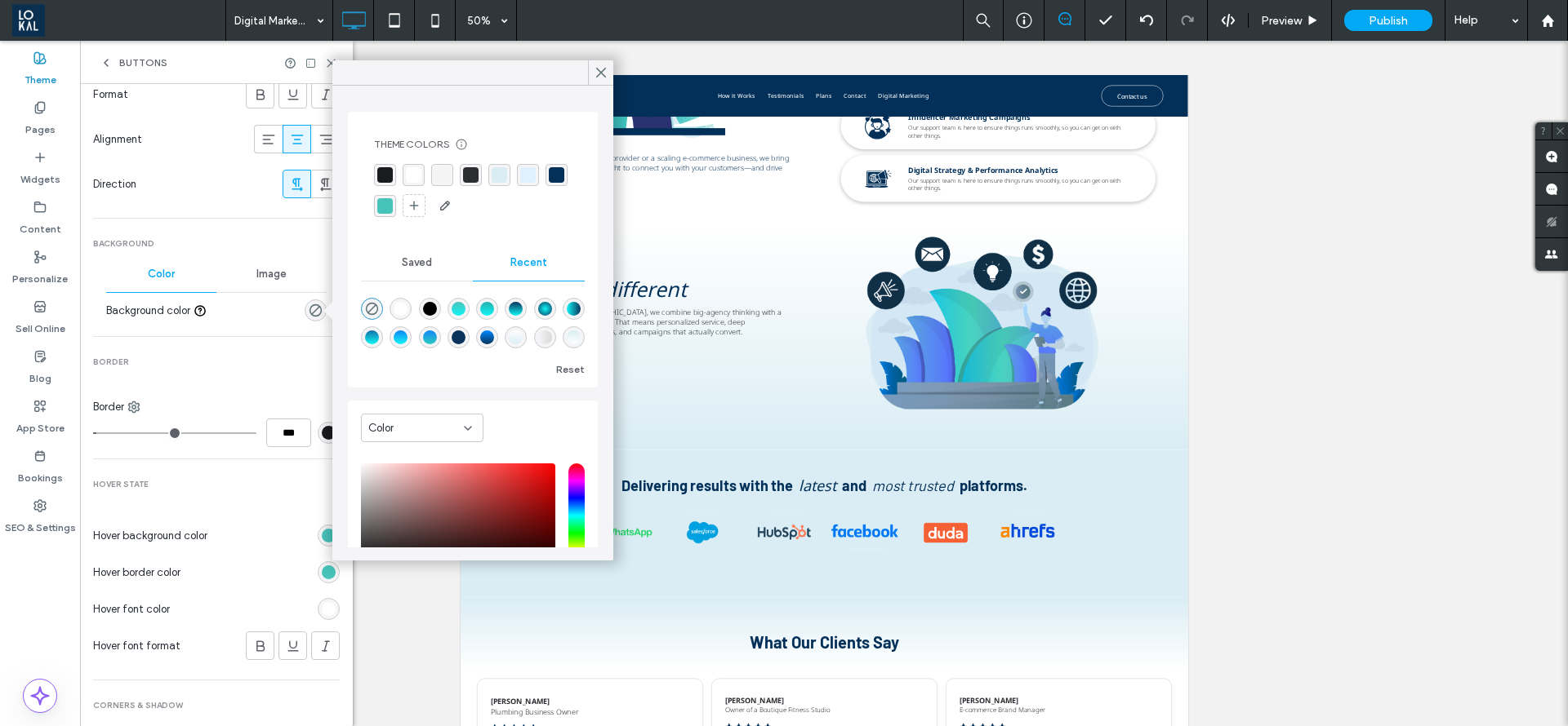
click at [474, 172] on div "rgba(45,46,50,1)" at bounding box center [471, 175] width 16 height 16
click at [551, 184] on div "rgba(3, 48, 89, 1)" at bounding box center [558, 176] width 16 height 16
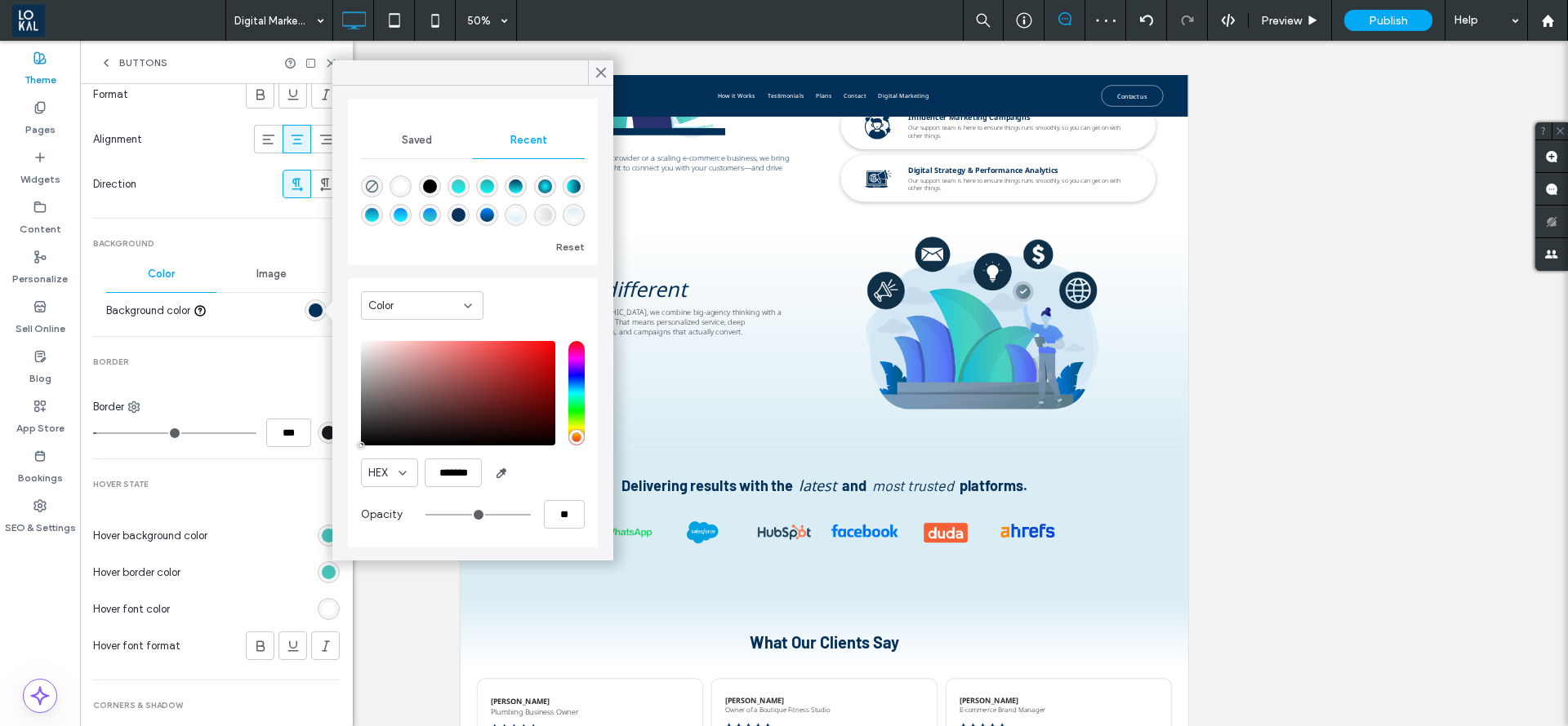
scroll to position [426, 0]
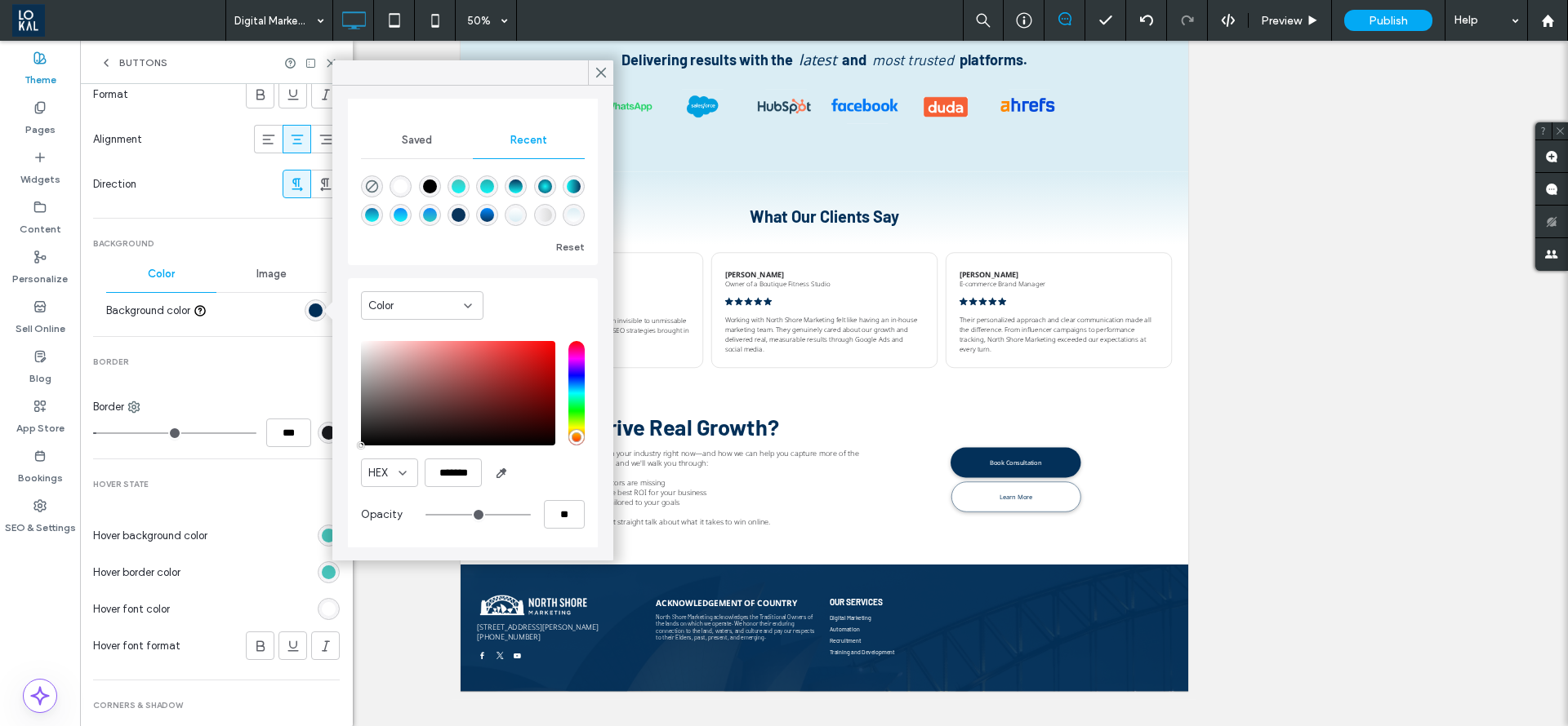
click at [219, 481] on span "Hover State" at bounding box center [216, 484] width 246 height 11
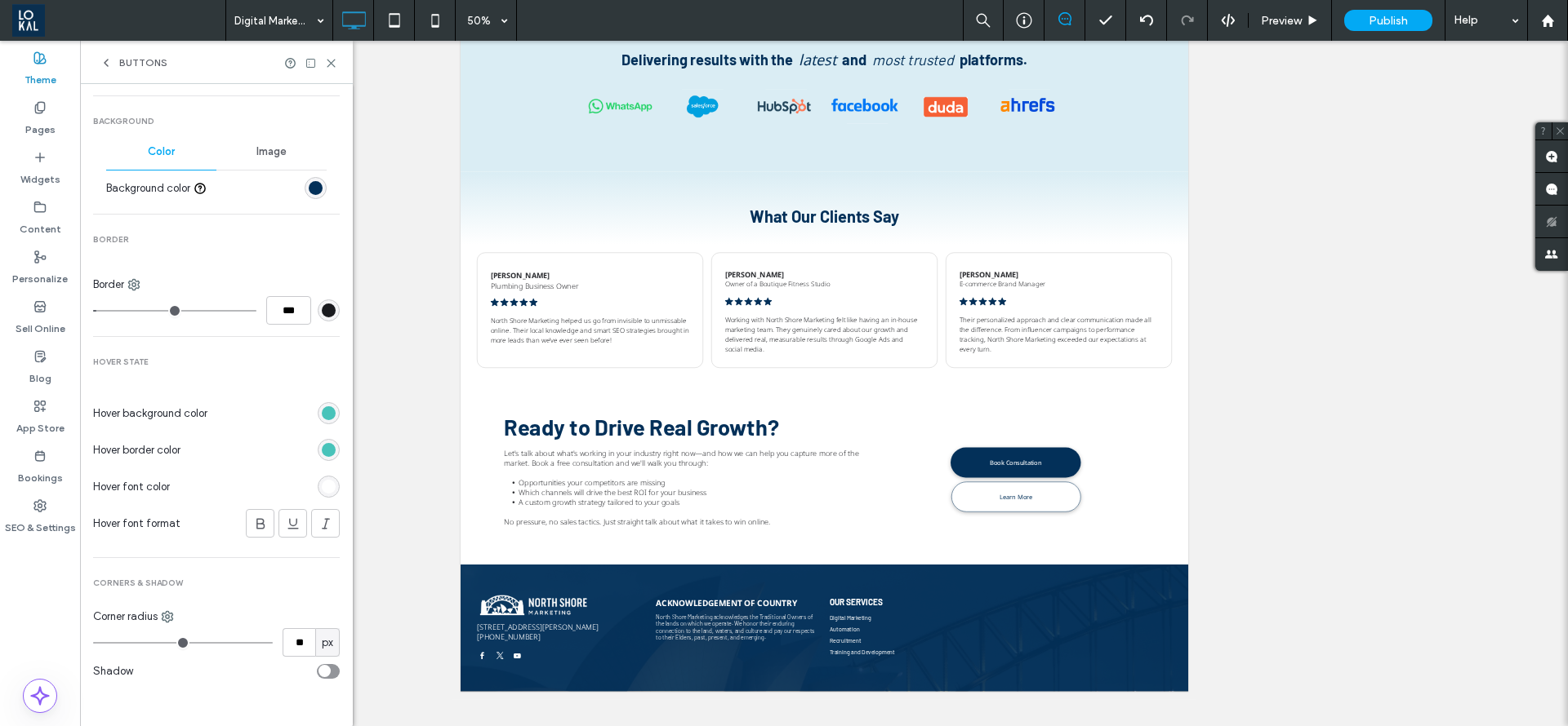
scroll to position [123, 0]
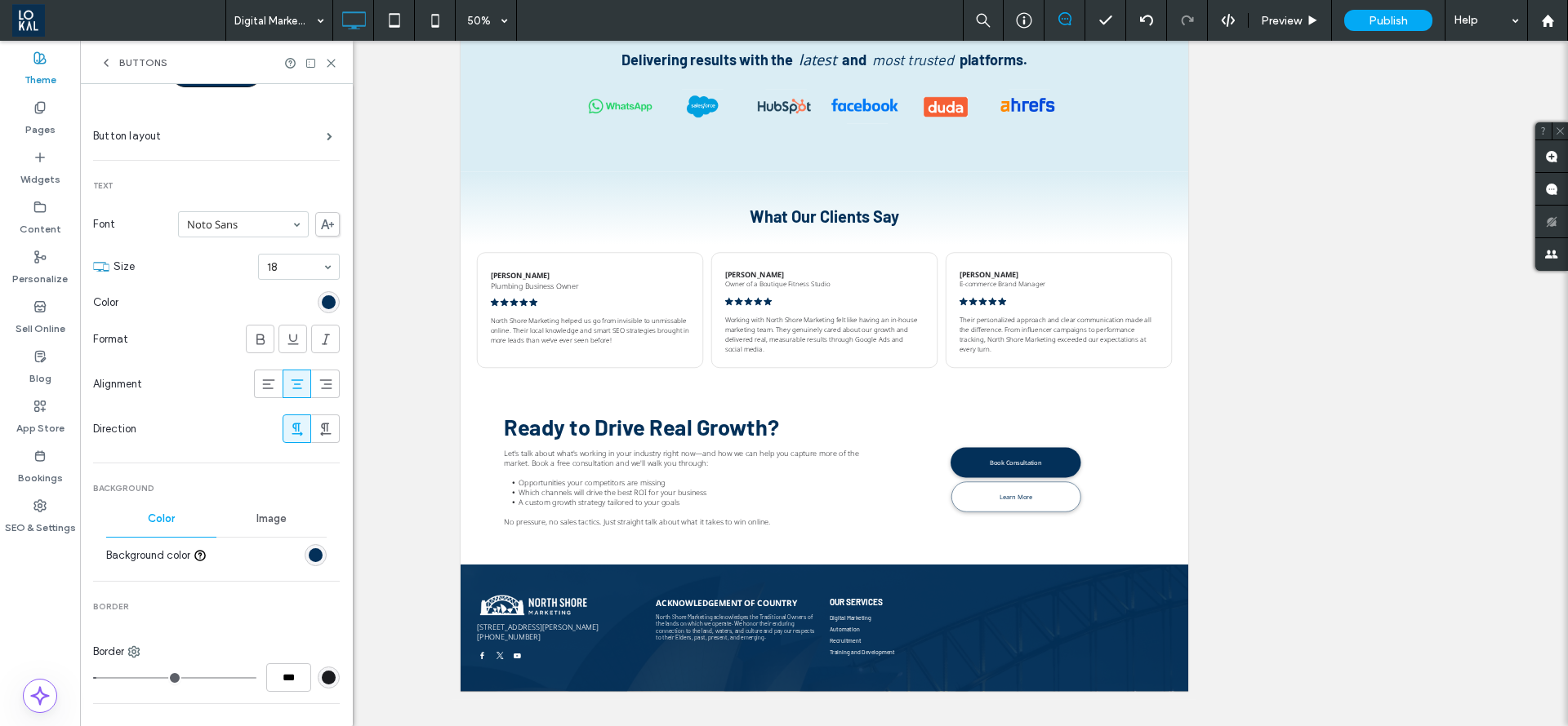
click at [322, 305] on div "rgb(3, 48, 89)" at bounding box center [328, 302] width 14 height 14
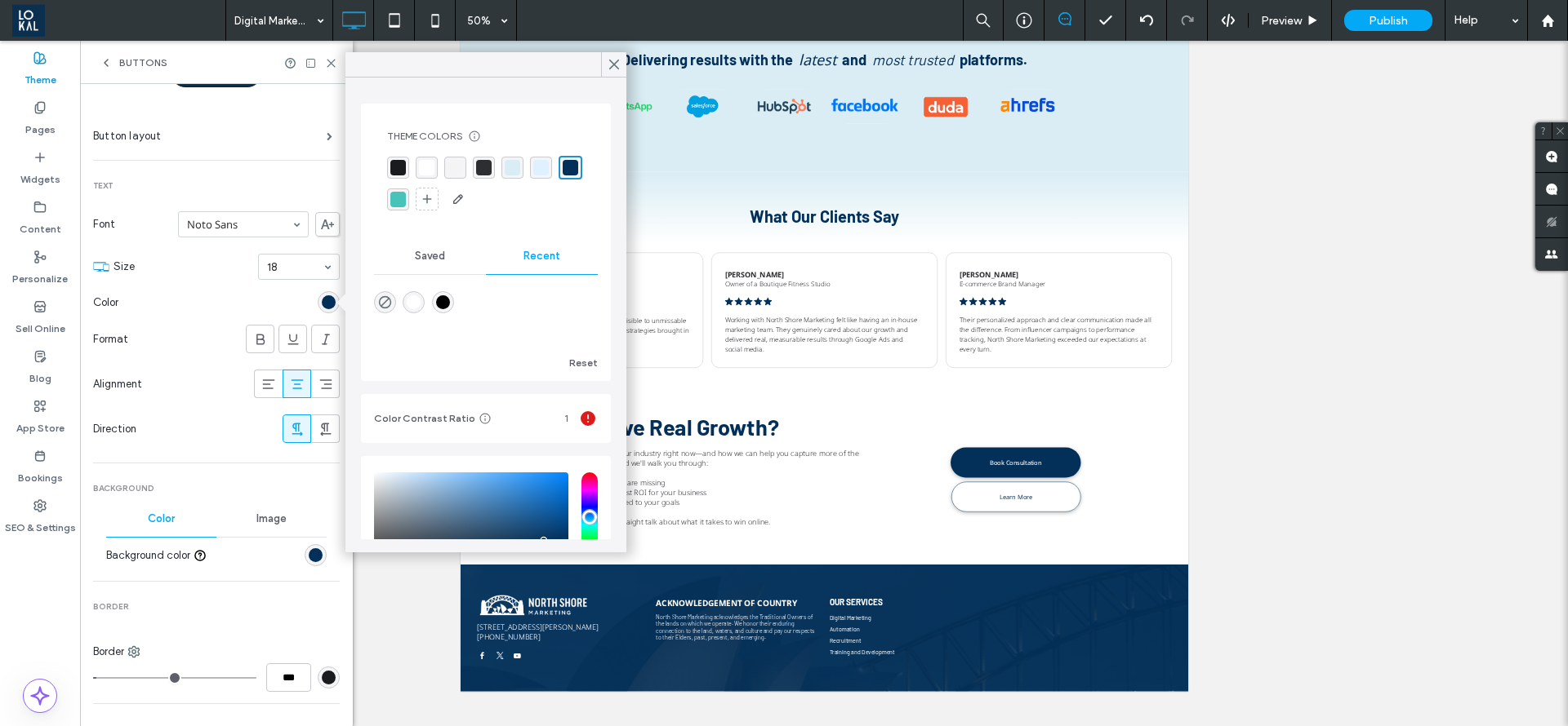
click at [427, 169] on div "rgba(255,255,255,1)" at bounding box center [426, 167] width 16 height 16
click at [609, 65] on icon at bounding box center [614, 64] width 15 height 15
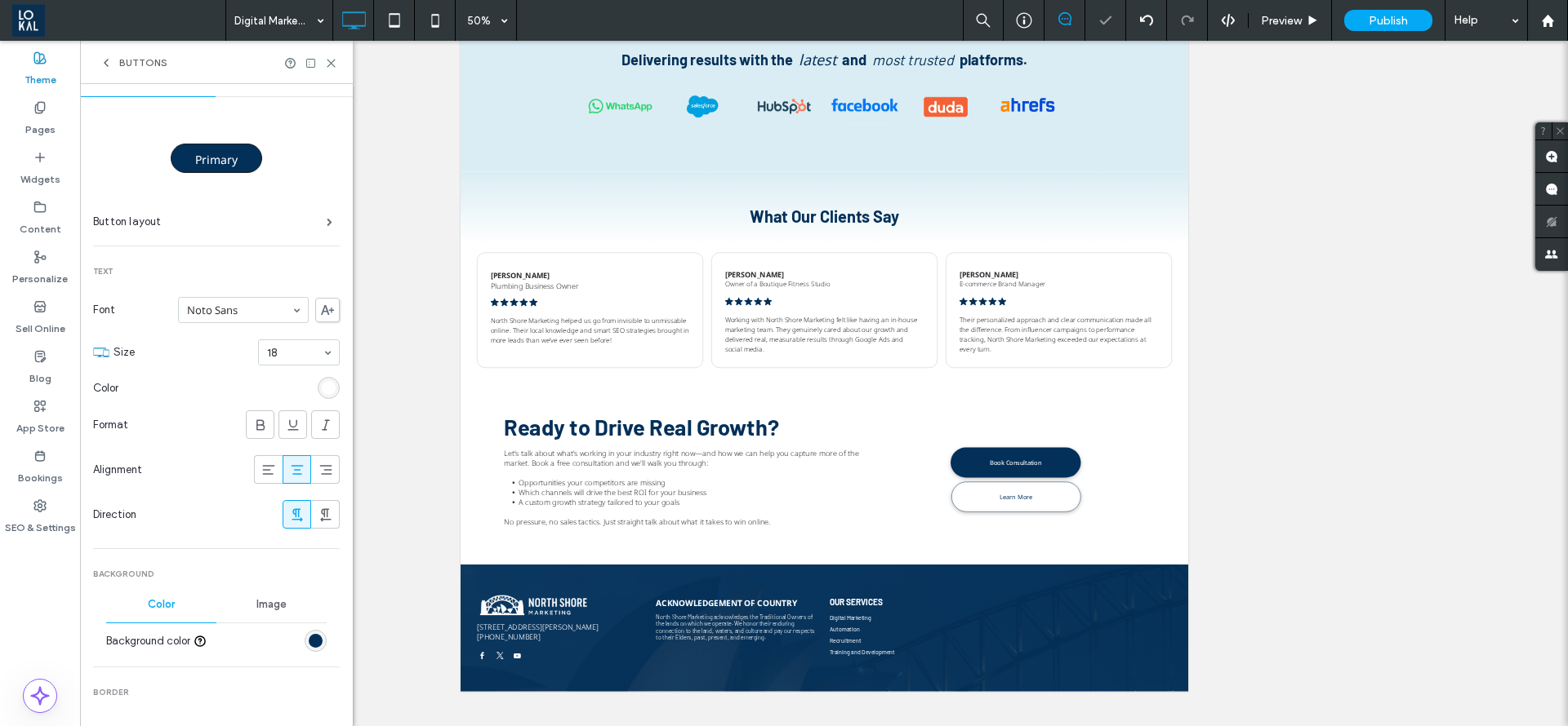
scroll to position [0, 0]
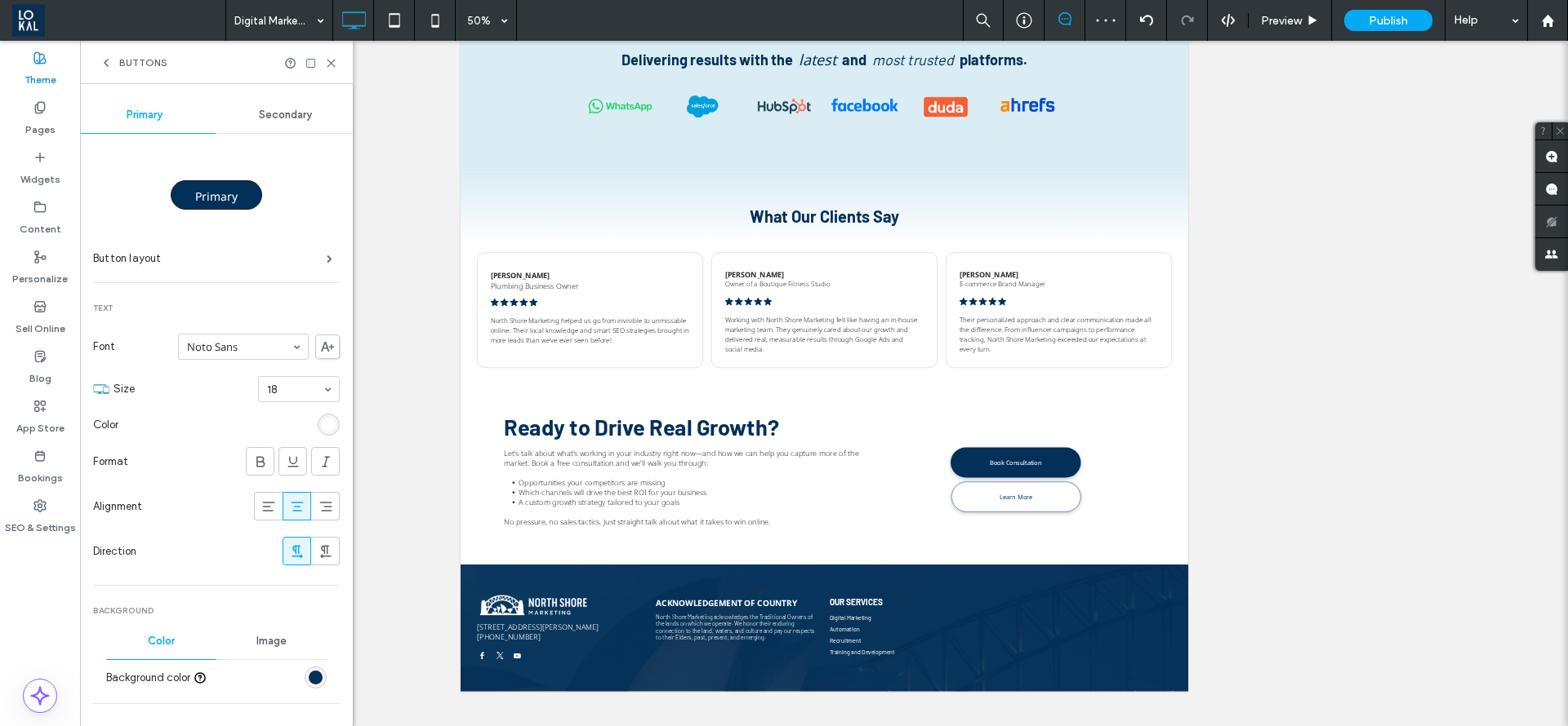
click at [292, 107] on div "Secondary" at bounding box center [286, 114] width 141 height 36
click at [322, 426] on div "rgb(27, 27, 31)" at bounding box center [328, 425] width 14 height 14
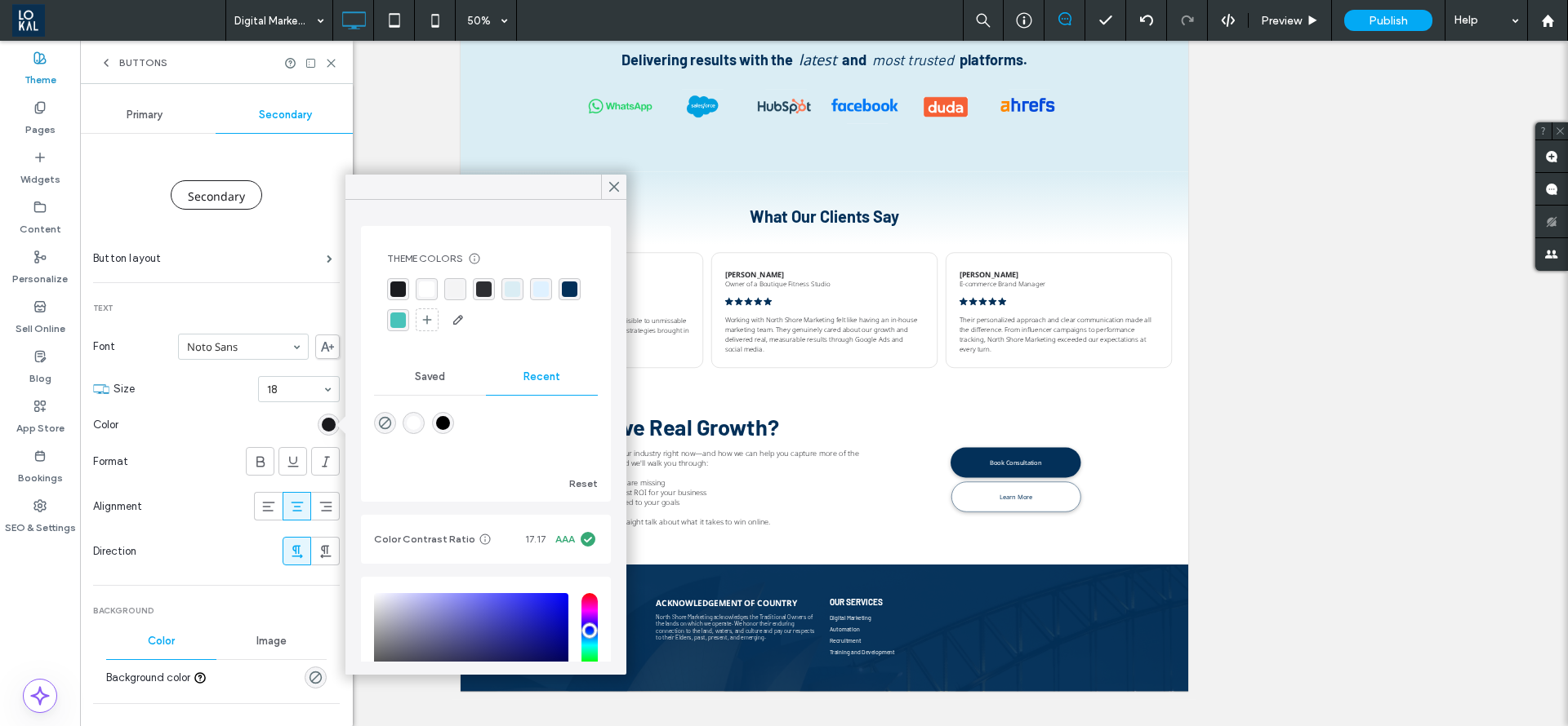
click at [398, 288] on div "rgba(26,27,31,1)" at bounding box center [398, 289] width 16 height 16
click at [564, 297] on div "rgba(3, 48, 89, 1)" at bounding box center [571, 290] width 16 height 16
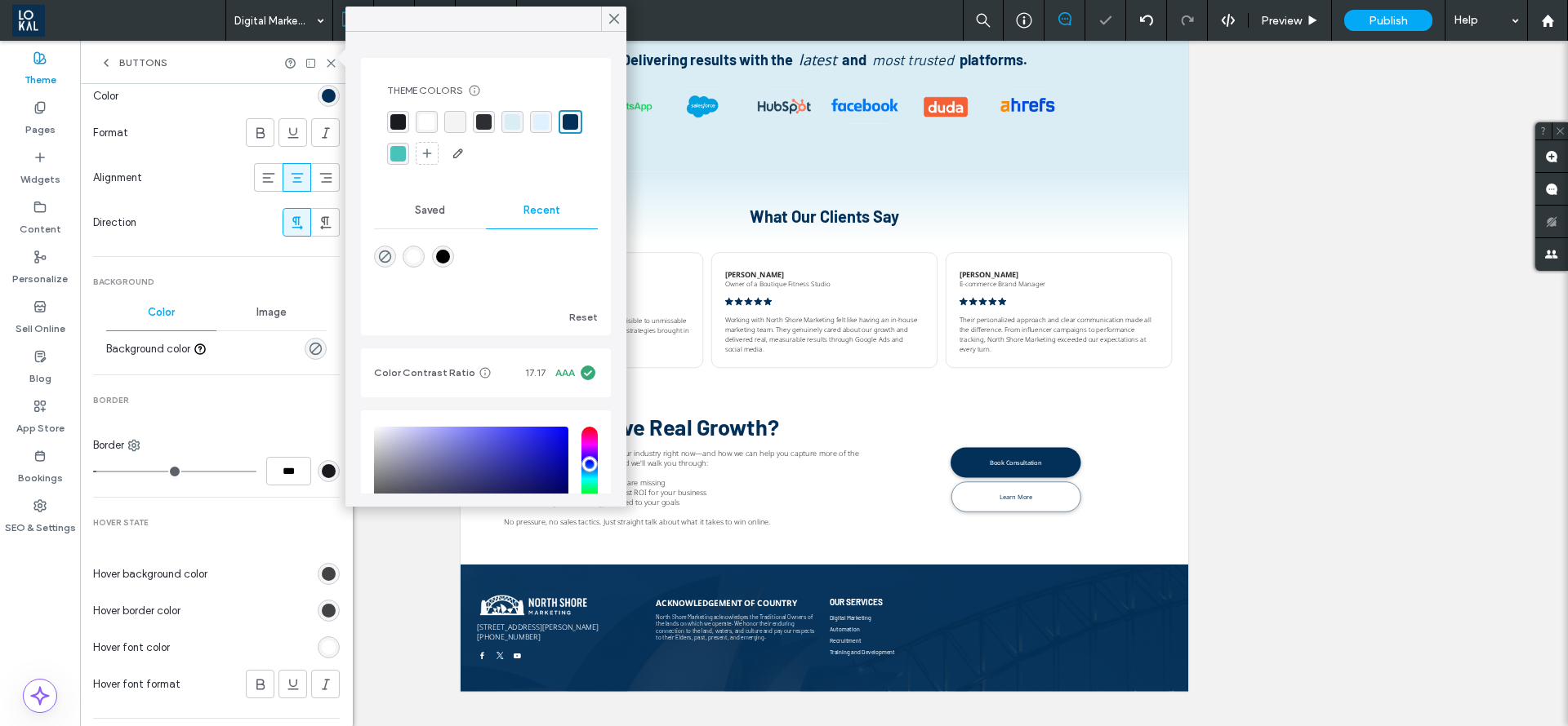
scroll to position [367, 0]
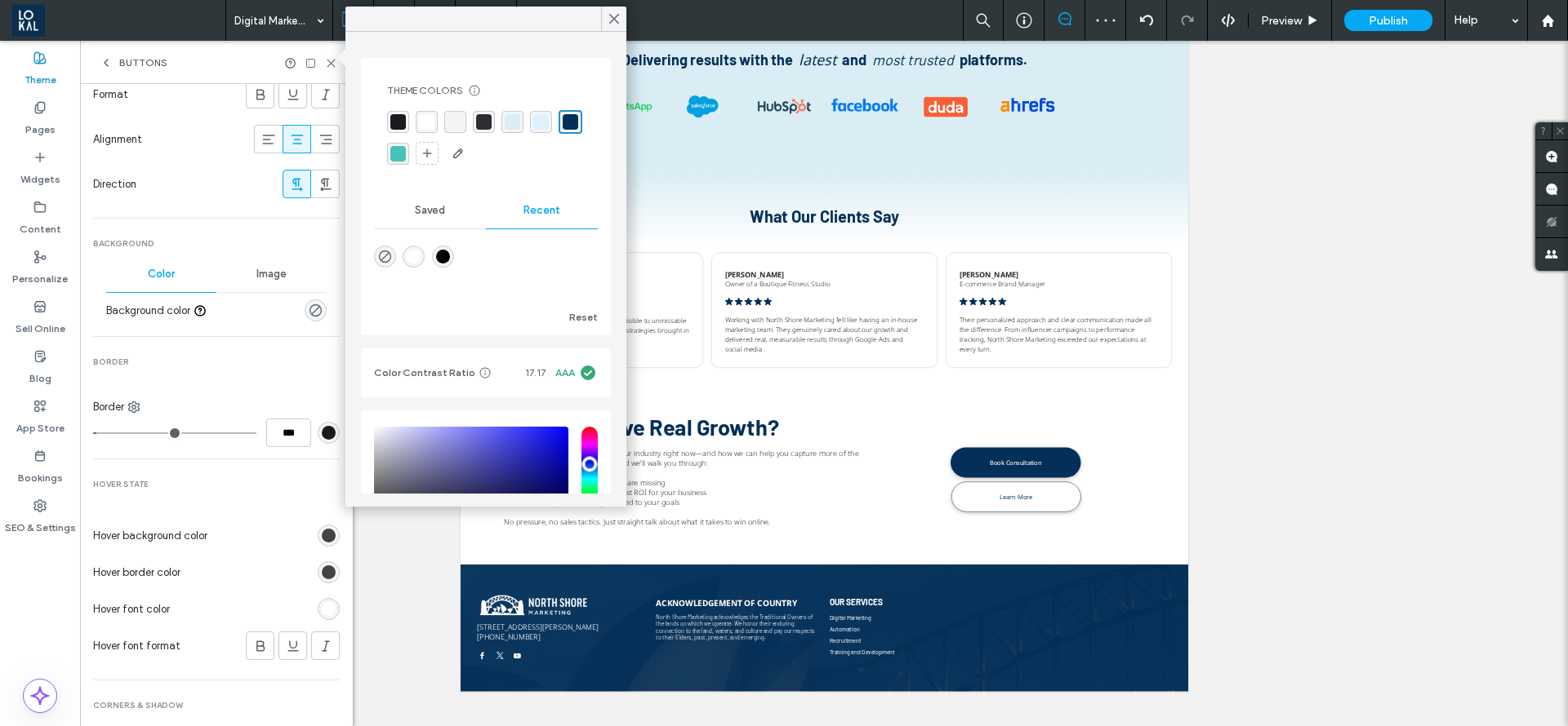
click at [322, 538] on div "rgb(65, 67, 69)" at bounding box center [328, 535] width 14 height 14
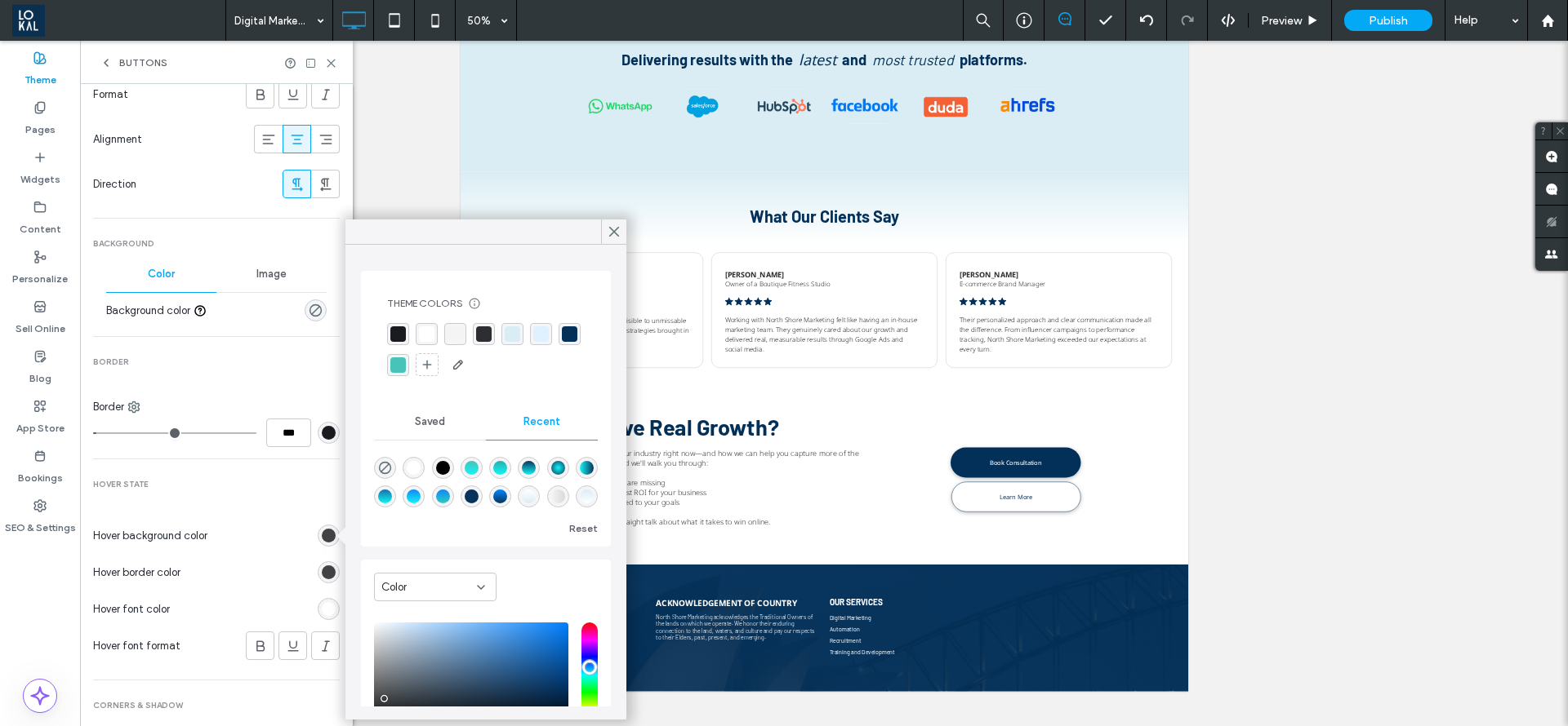
click at [405, 370] on div "rgba(72, 195, 186, 1)" at bounding box center [398, 365] width 16 height 16
click at [325, 568] on div "rgb(65, 67, 69)" at bounding box center [328, 572] width 14 height 14
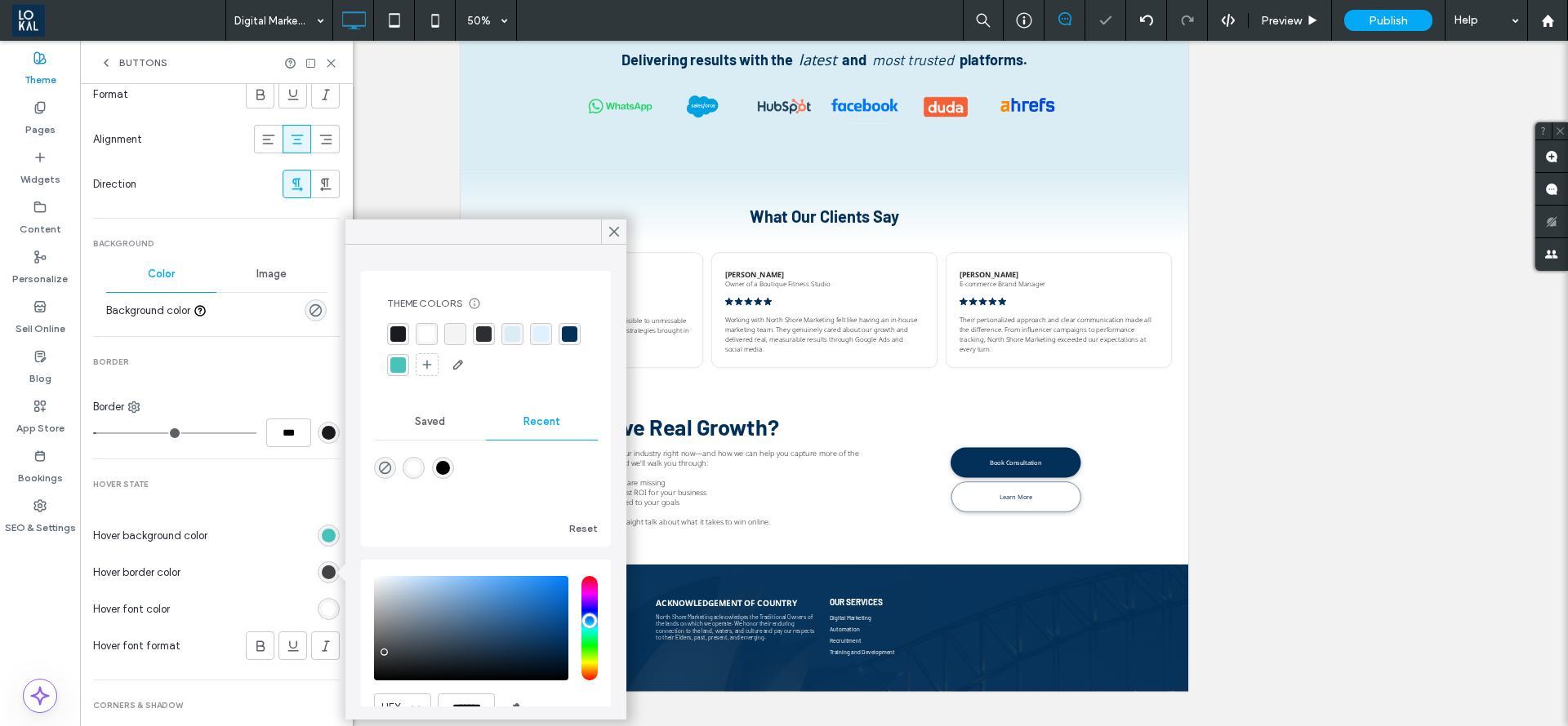
click at [409, 359] on div "rgba(72, 195, 186, 1)" at bounding box center [398, 365] width 22 height 22
click at [245, 494] on div "Hover State Hover background color Hover border color Hover font color Hover fo…" at bounding box center [216, 589] width 246 height 221
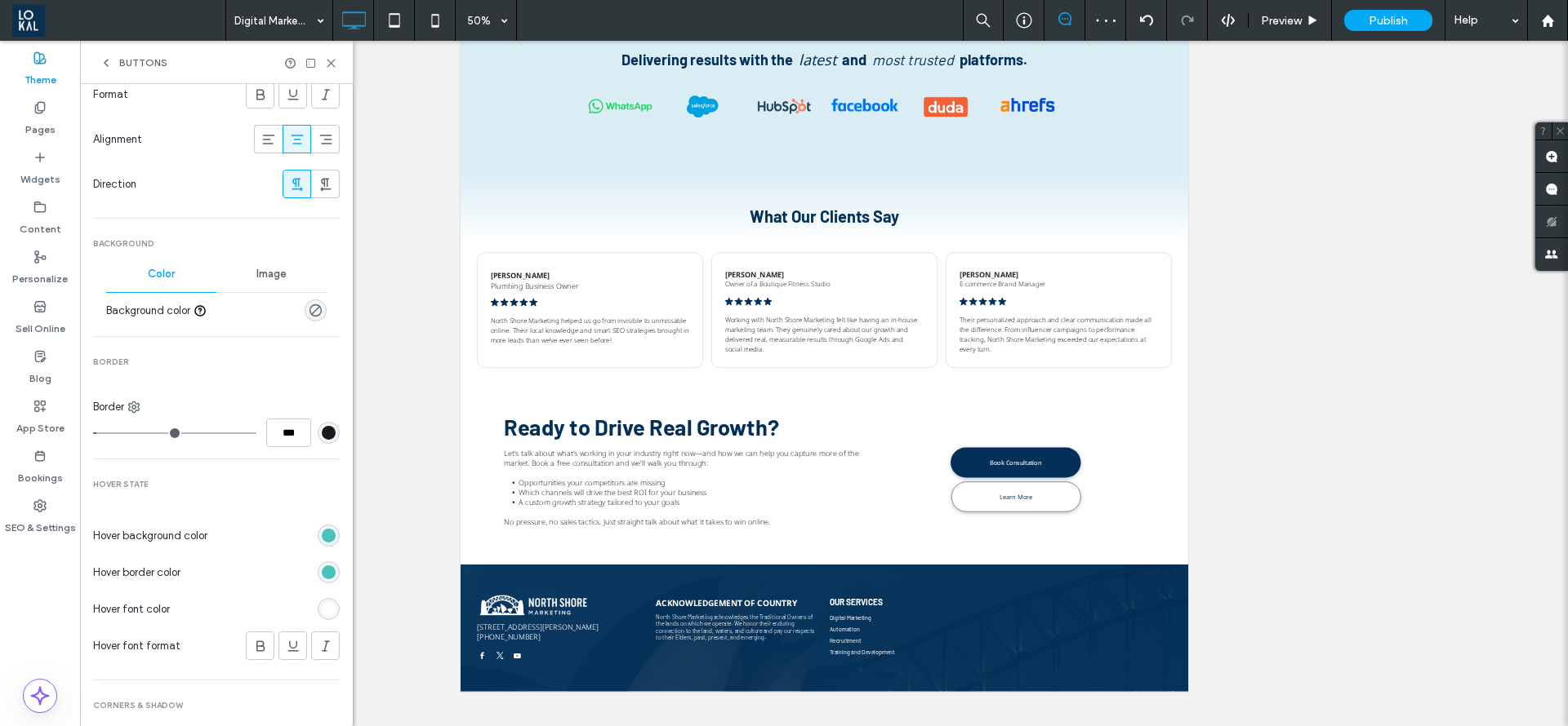
click at [325, 425] on div "rgb(26, 27, 31)" at bounding box center [329, 433] width 22 height 22
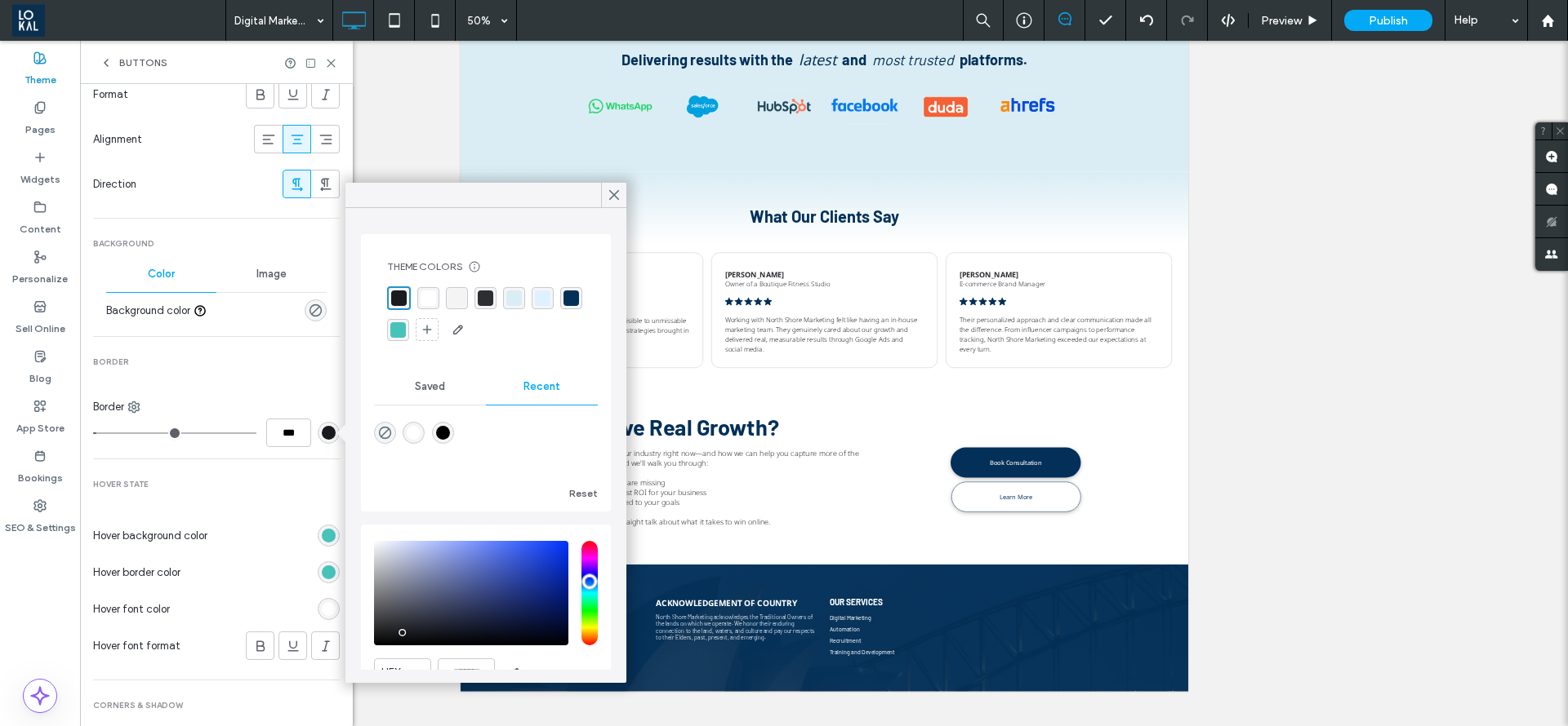
click at [405, 333] on div "rgba(72, 195, 186, 1)" at bounding box center [398, 330] width 16 height 16
click at [405, 301] on div "rgba(26,27,31,1)" at bounding box center [398, 297] width 22 height 22
click at [560, 310] on div "rgba(3, 48, 89, 1)" at bounding box center [571, 298] width 22 height 22
click at [563, 306] on div "rgba(3, 48, 89, 1)" at bounding box center [570, 298] width 16 height 16
drag, startPoint x: 100, startPoint y: 441, endPoint x: 80, endPoint y: 444, distance: 20.2
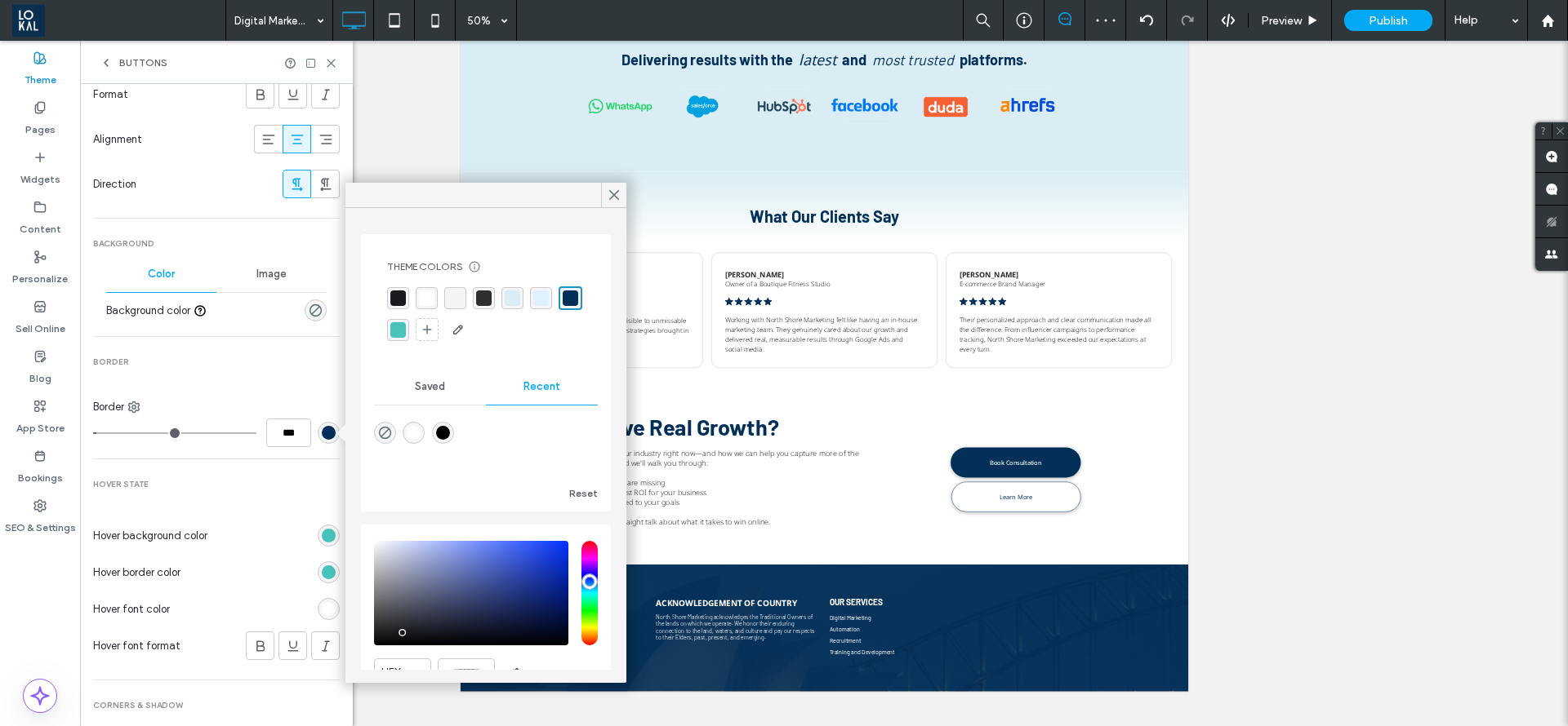
click at [80, 444] on div "Theme Pages Widgets Content Personalize Sell Online Blog App Store Bookings SEO…" at bounding box center [176, 384] width 352 height 686
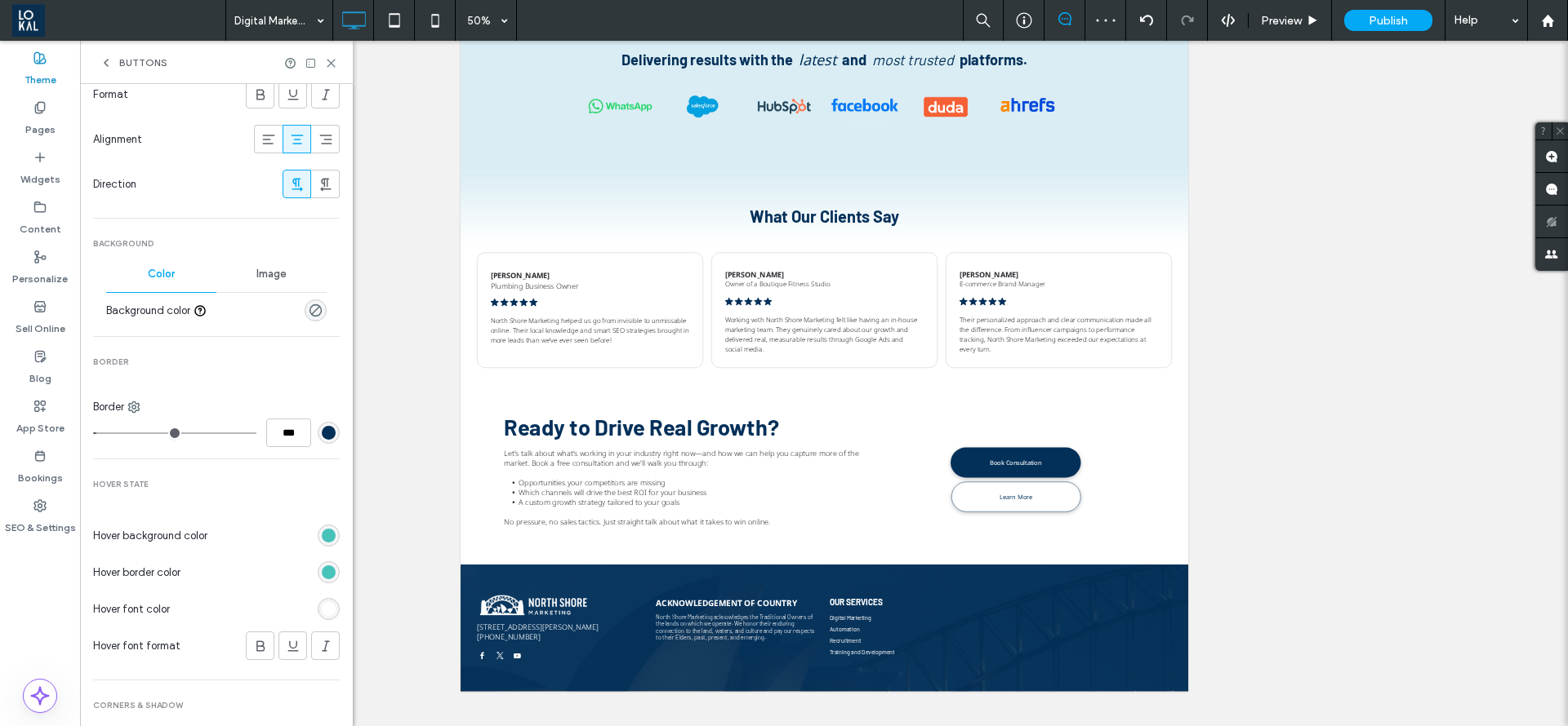
type input "*"
type input "***"
drag, startPoint x: 97, startPoint y: 433, endPoint x: 82, endPoint y: 438, distance: 15.8
type input "*"
click at [93, 434] on input "range" at bounding box center [175, 433] width 164 height 2
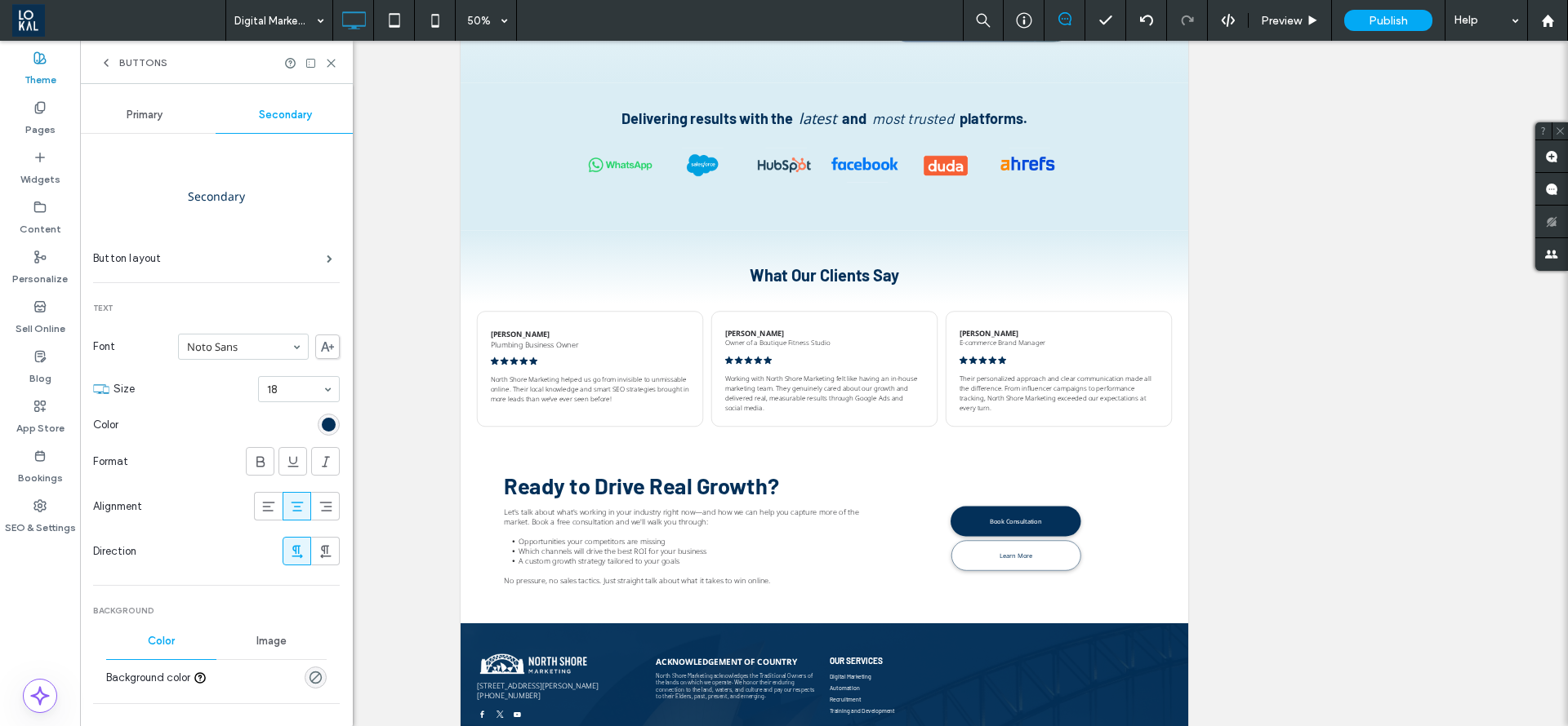
scroll to position [244, 0]
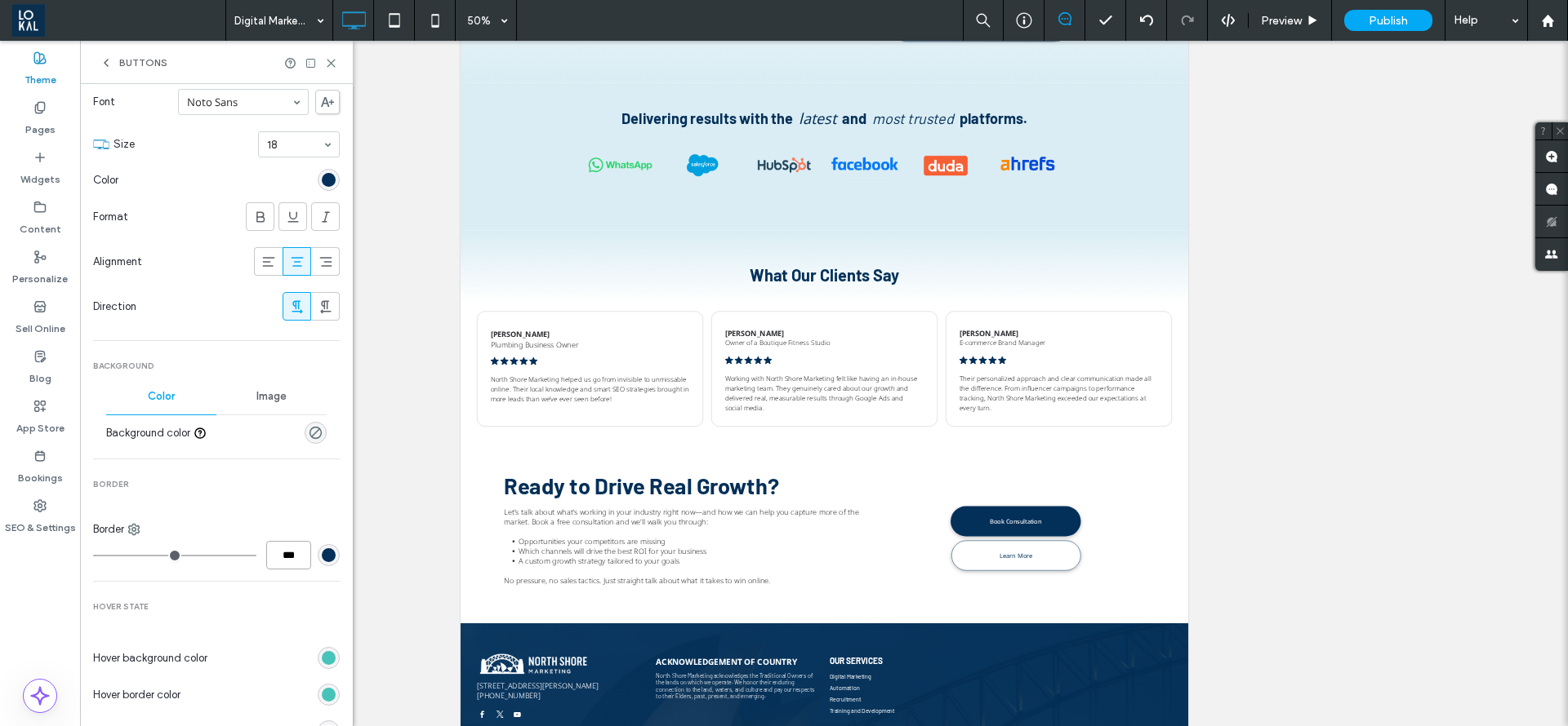
click at [274, 552] on input "***" at bounding box center [288, 555] width 45 height 29
type input "***"
type input "*"
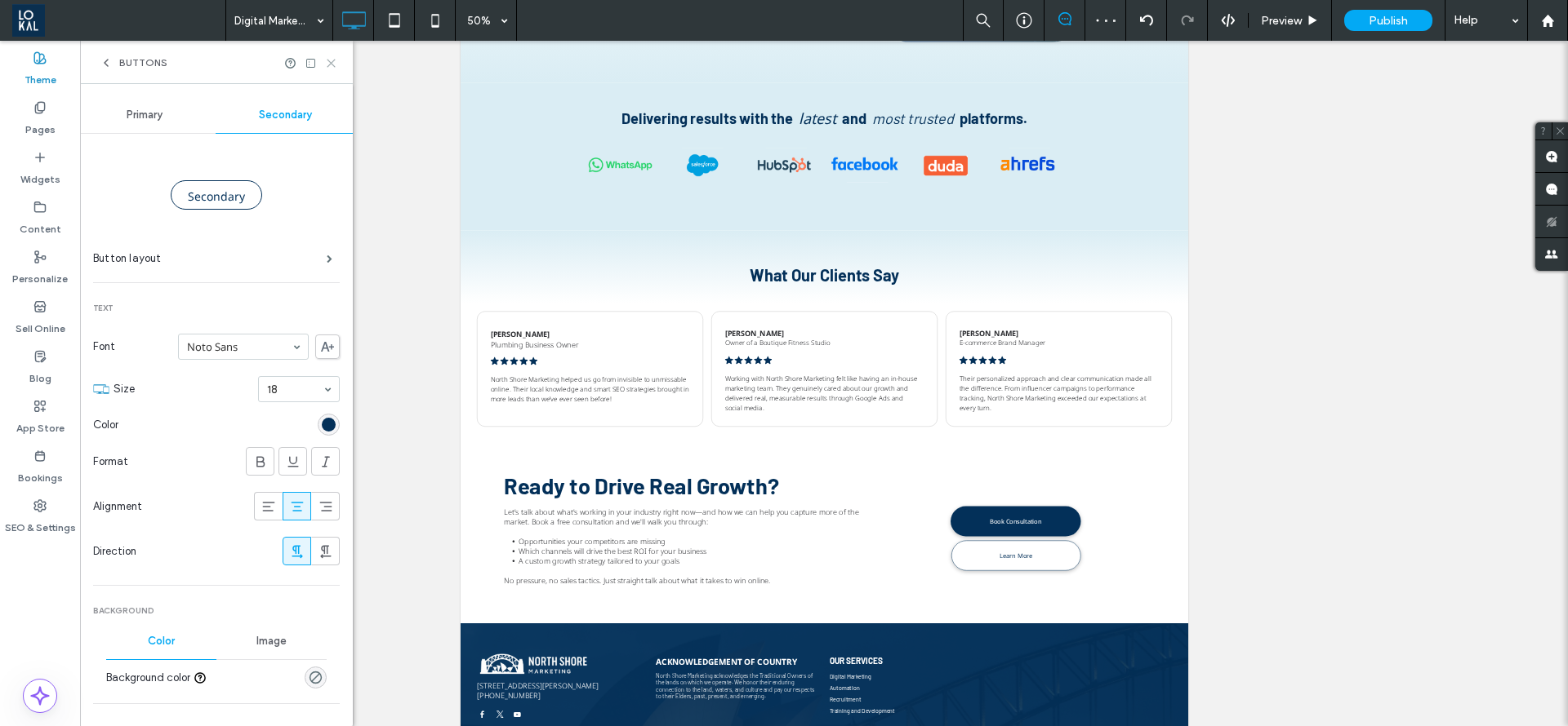
click at [327, 63] on icon at bounding box center [330, 62] width 12 height 12
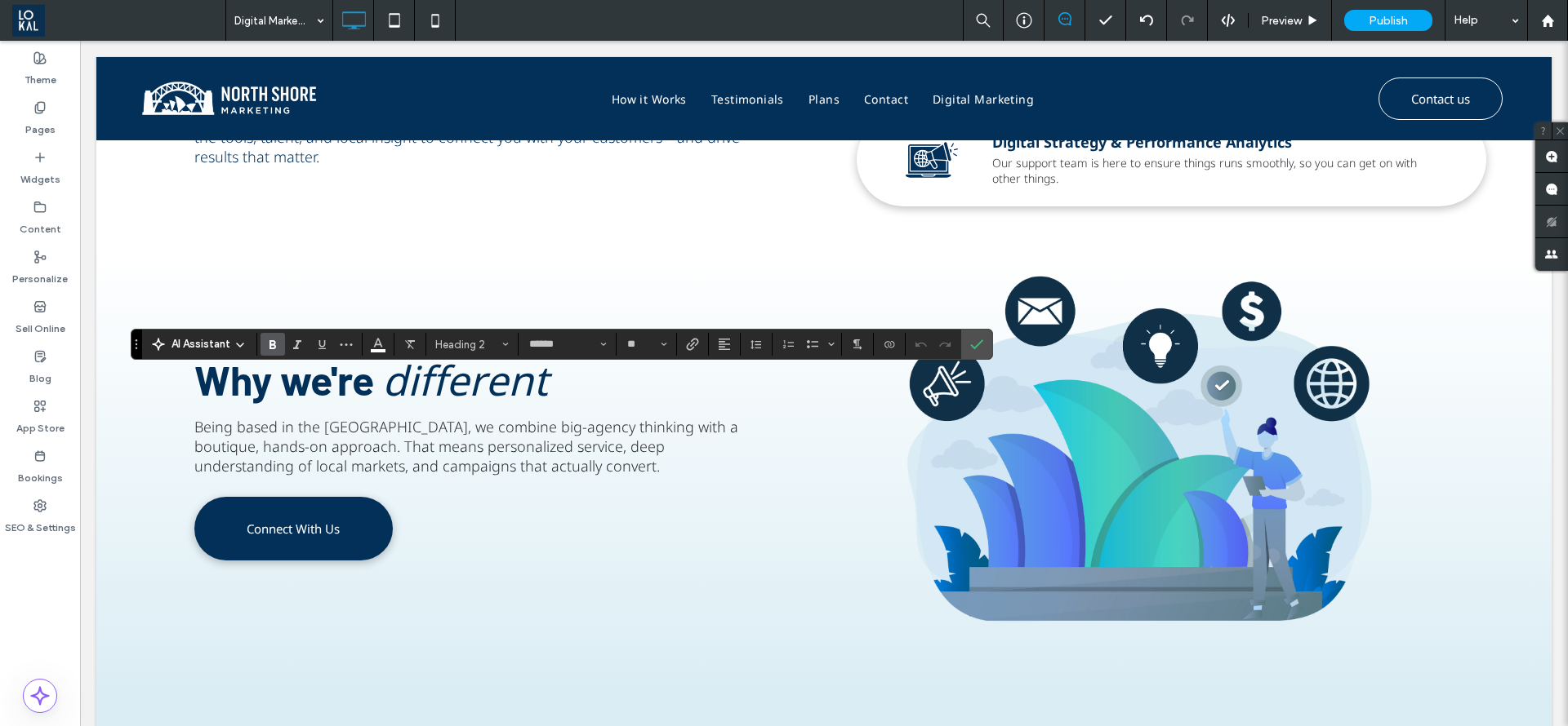
type input "******"
type input "**"
type input "*********"
type input "**"
click at [980, 346] on icon "Confirm" at bounding box center [977, 344] width 13 height 13
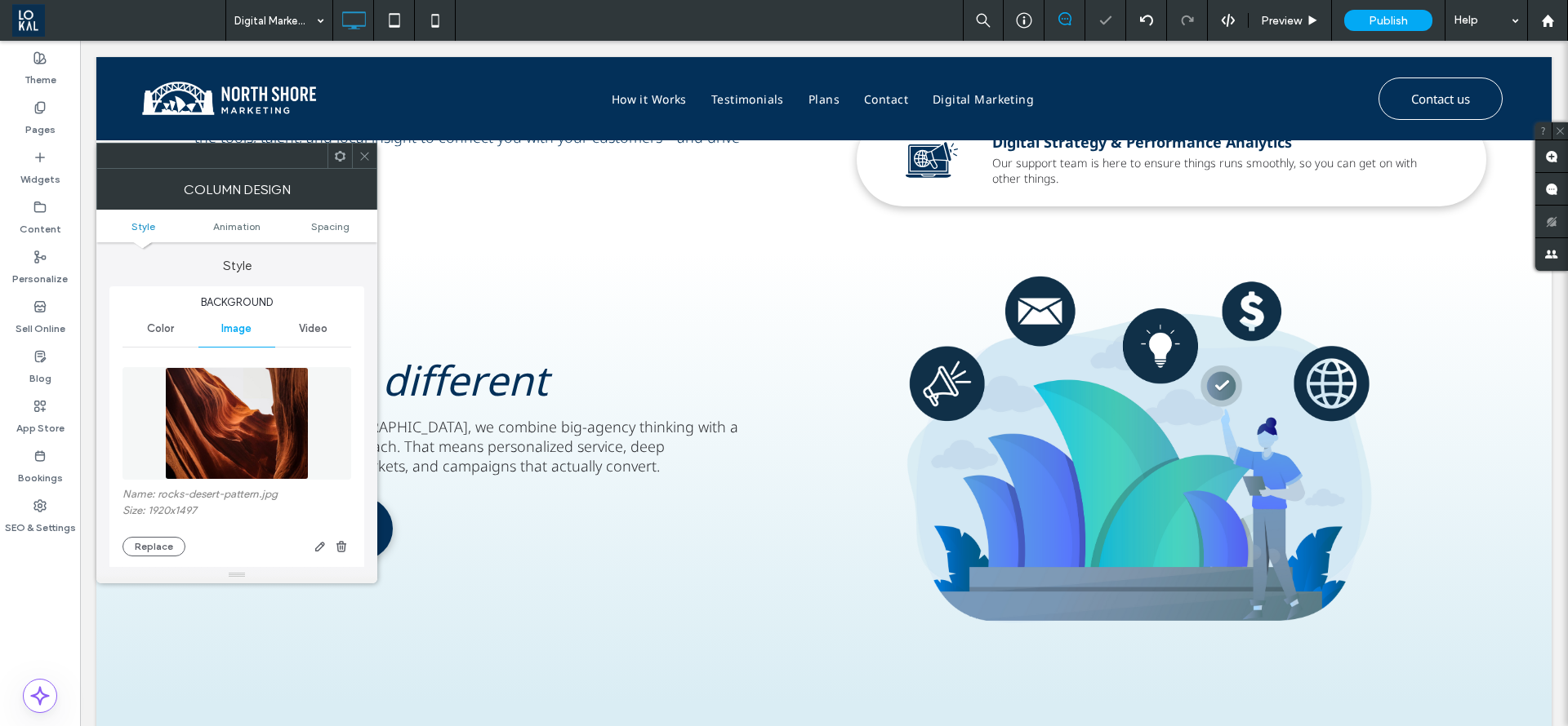
type input "**"
click at [359, 158] on icon at bounding box center [364, 156] width 12 height 12
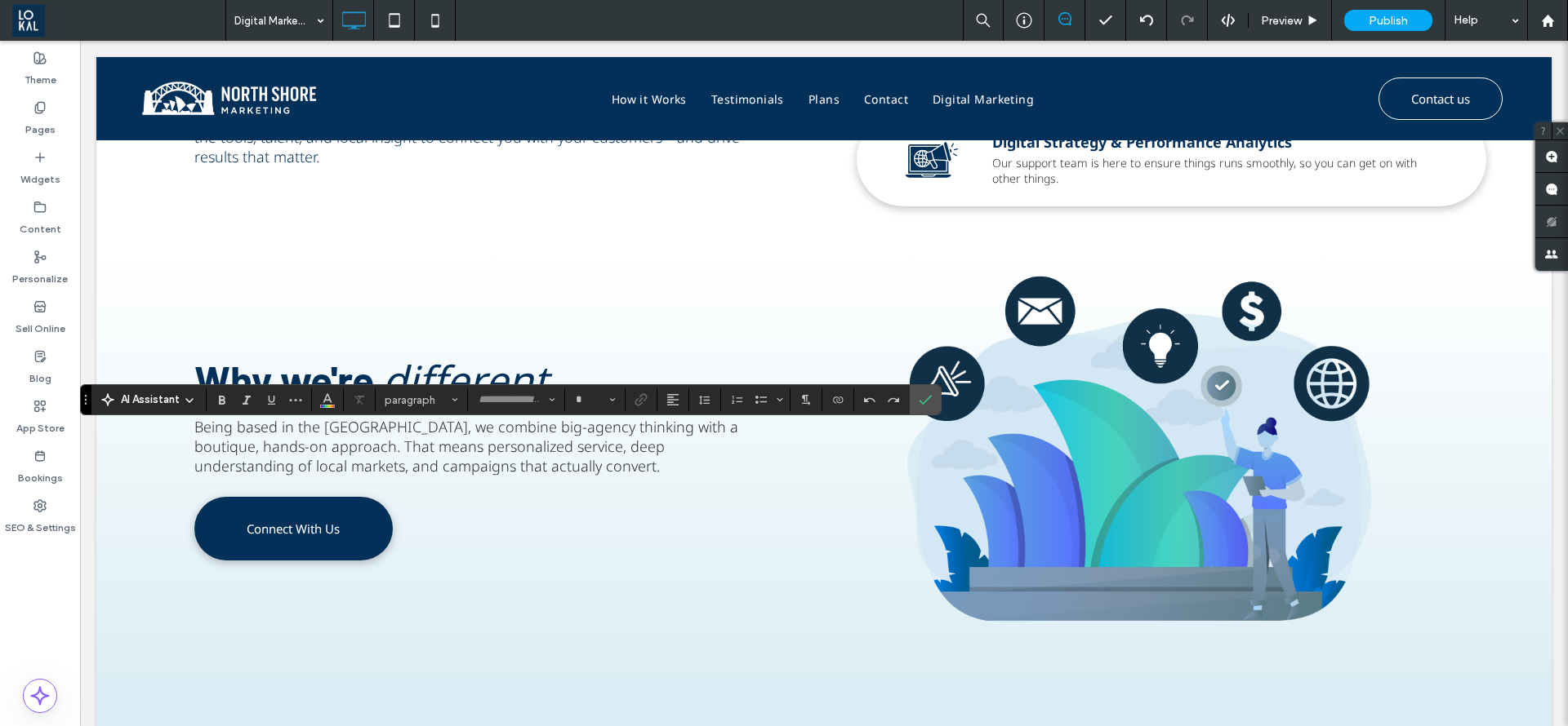
type input "*********"
type input "**"
click at [937, 396] on label "Confirm" at bounding box center [925, 400] width 24 height 30
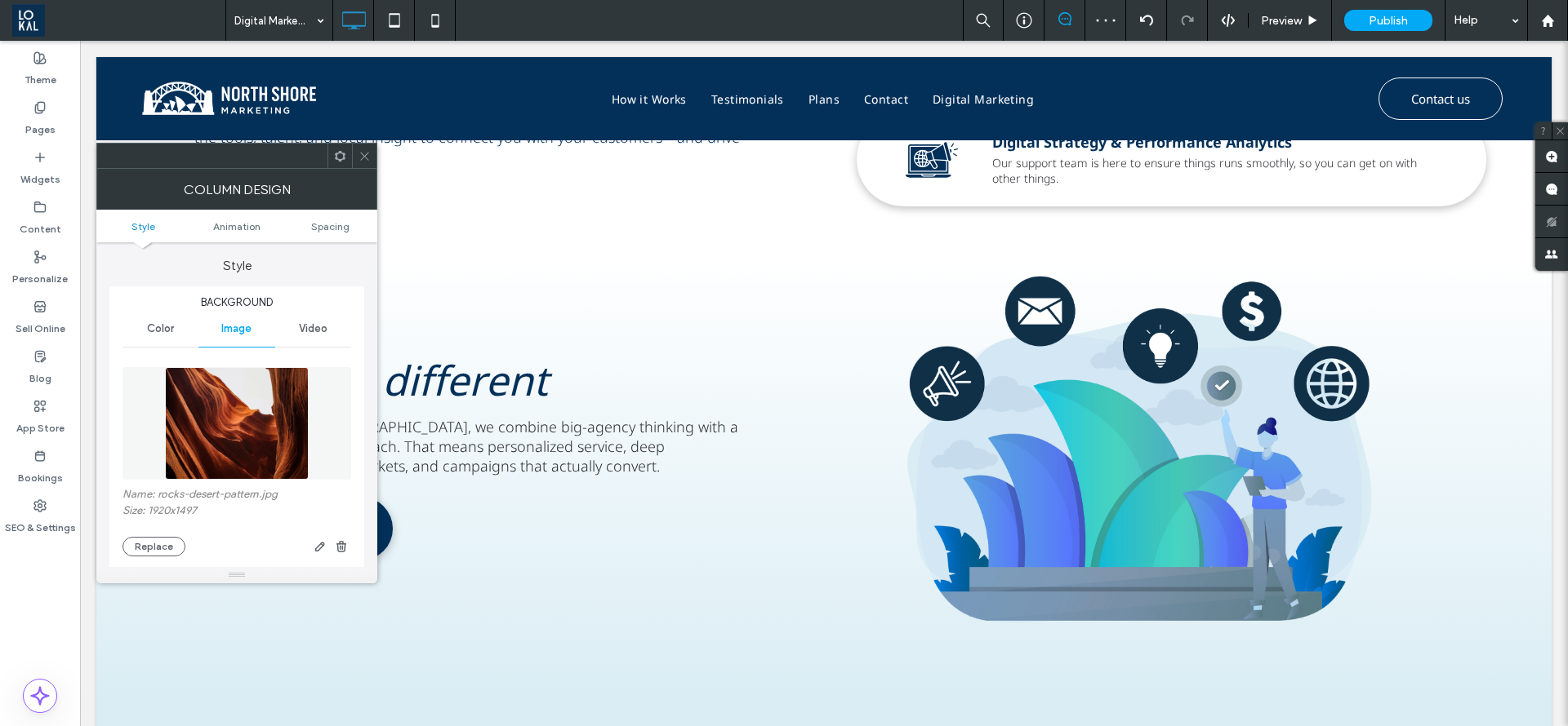
type input "**"
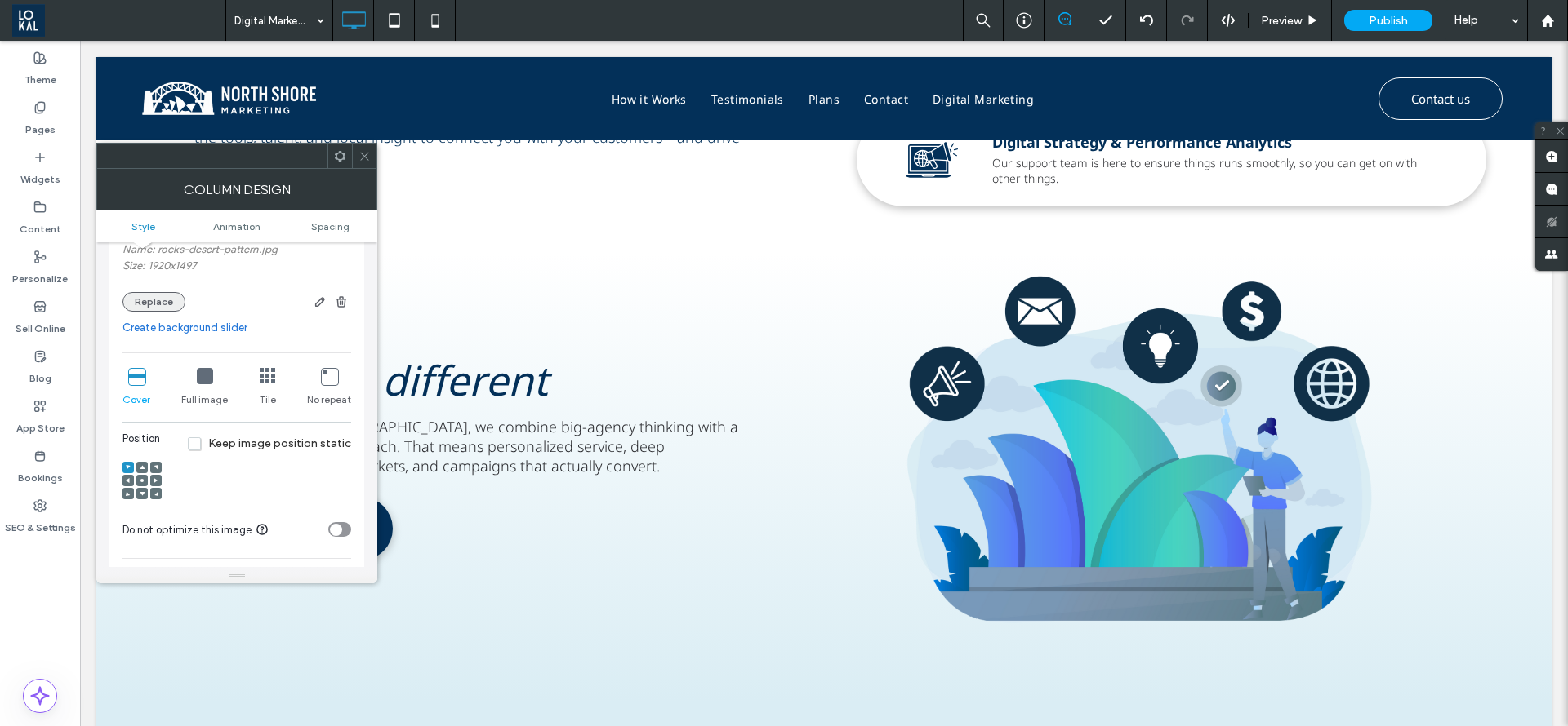
click at [149, 304] on button "Replace" at bounding box center [154, 301] width 63 height 20
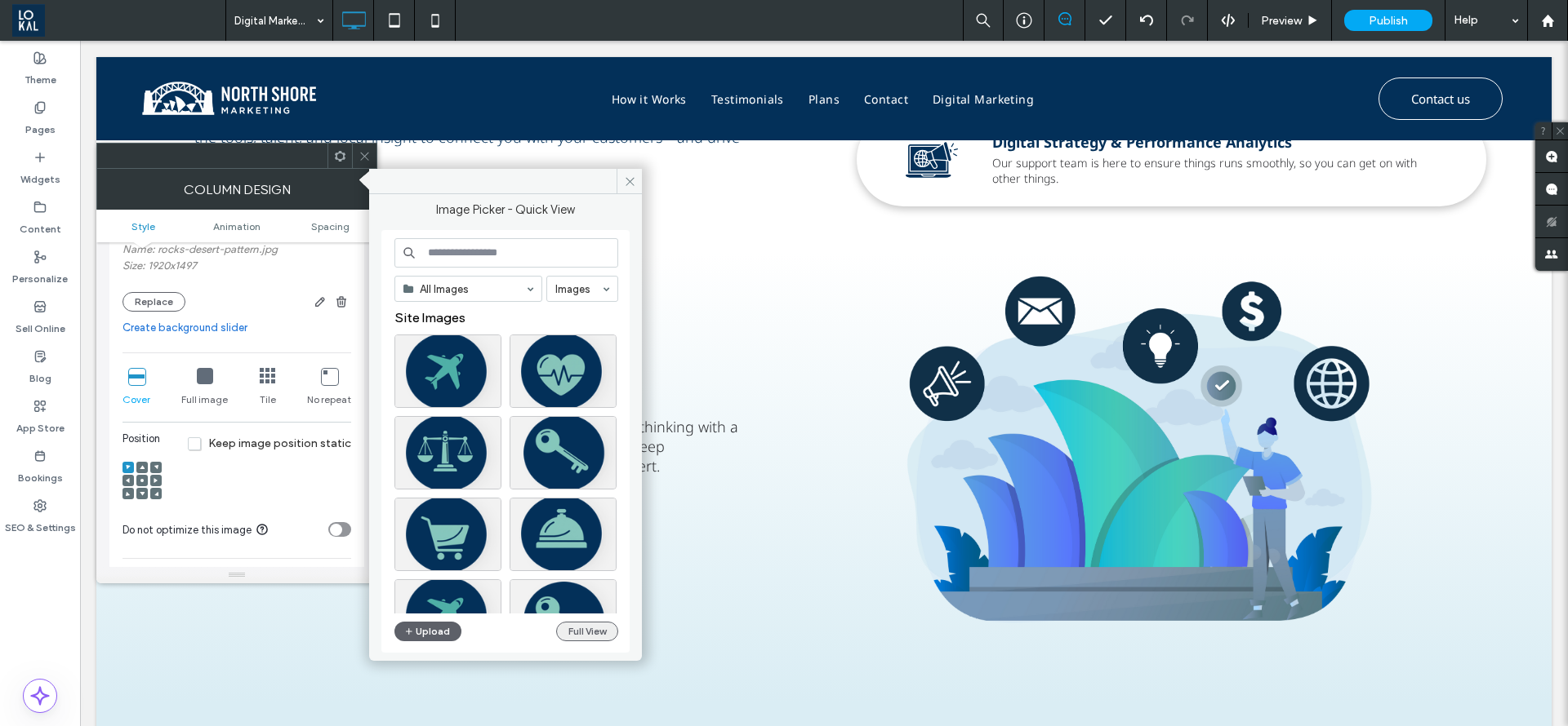
click at [572, 631] on button "Full View" at bounding box center [587, 631] width 62 height 20
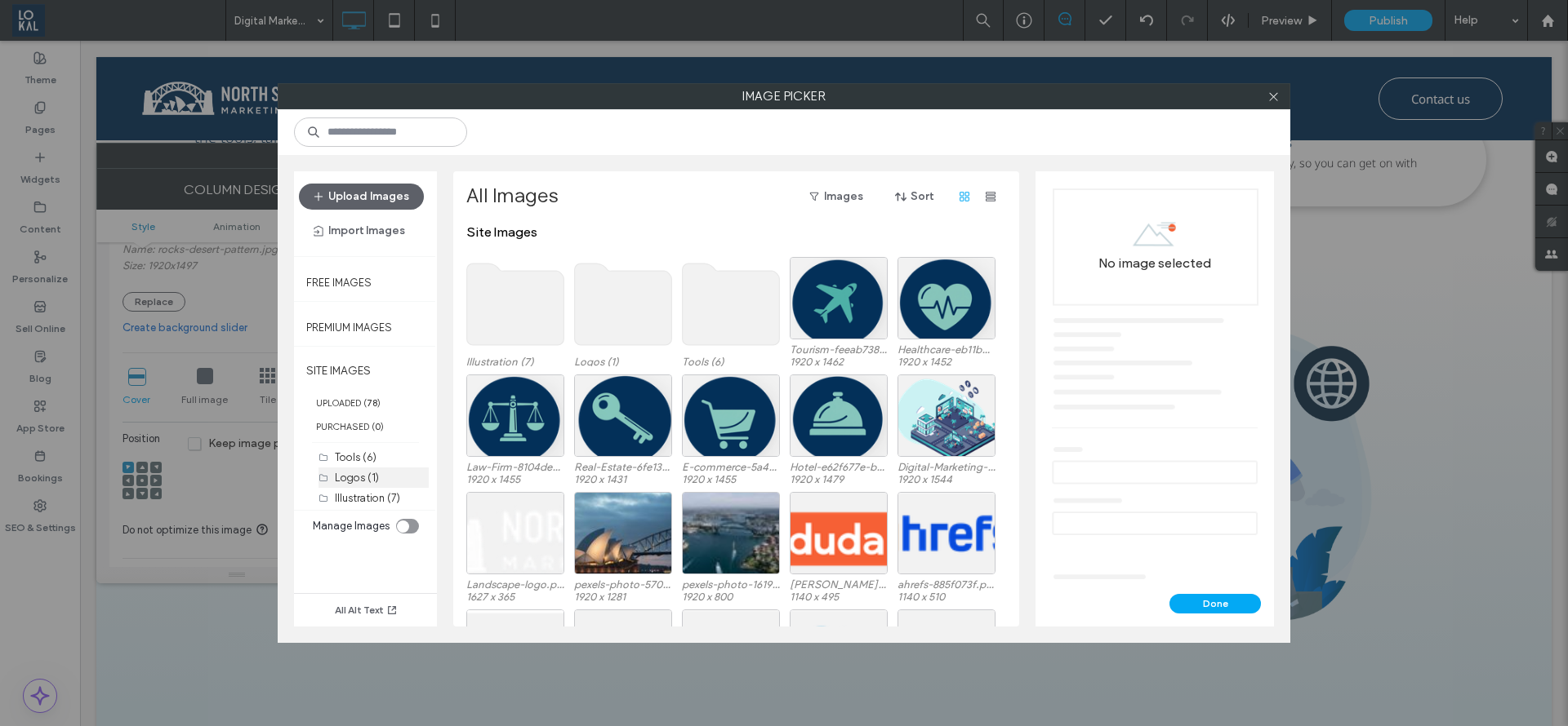
click at [355, 469] on div "Logos (1)" at bounding box center [381, 478] width 94 height 17
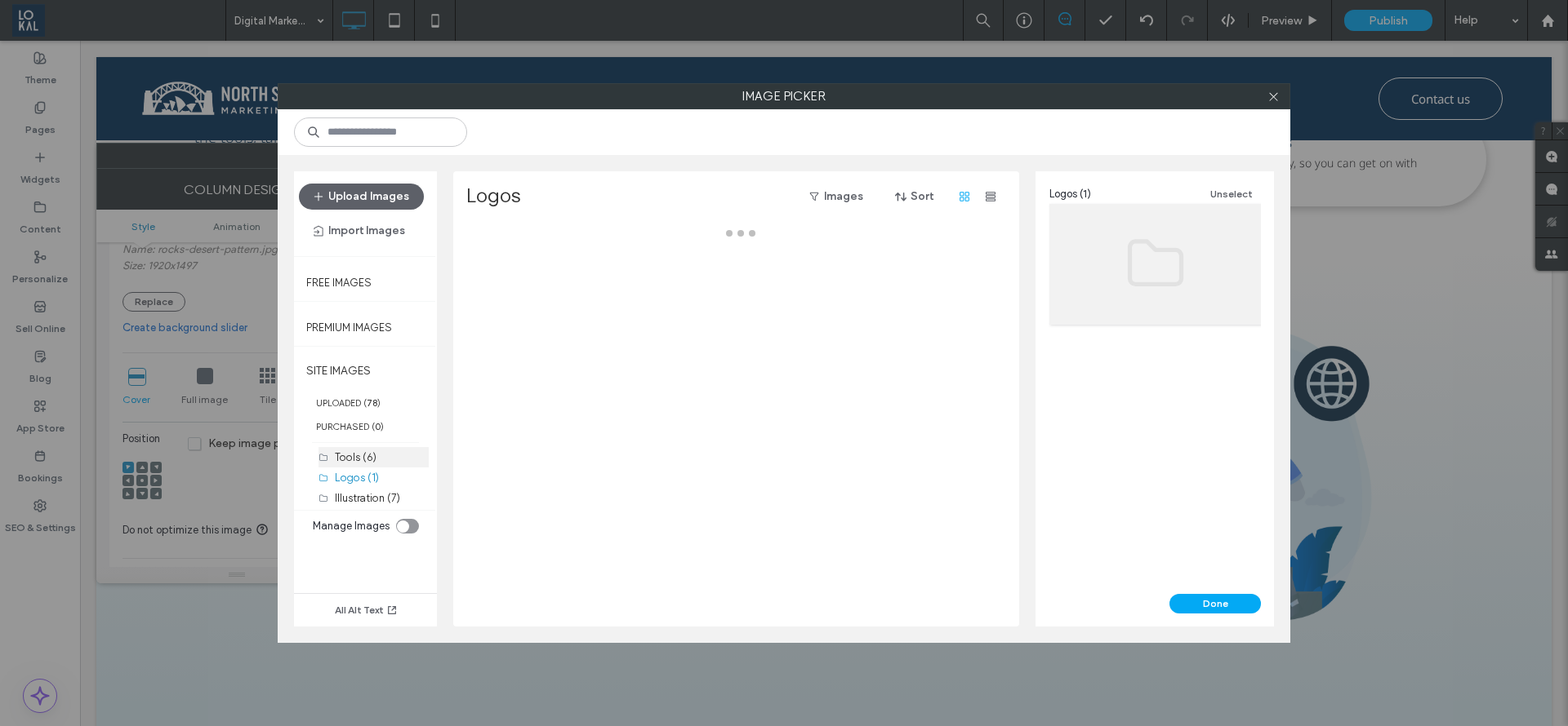
click at [350, 461] on label "Tools (6)" at bounding box center [355, 457] width 42 height 12
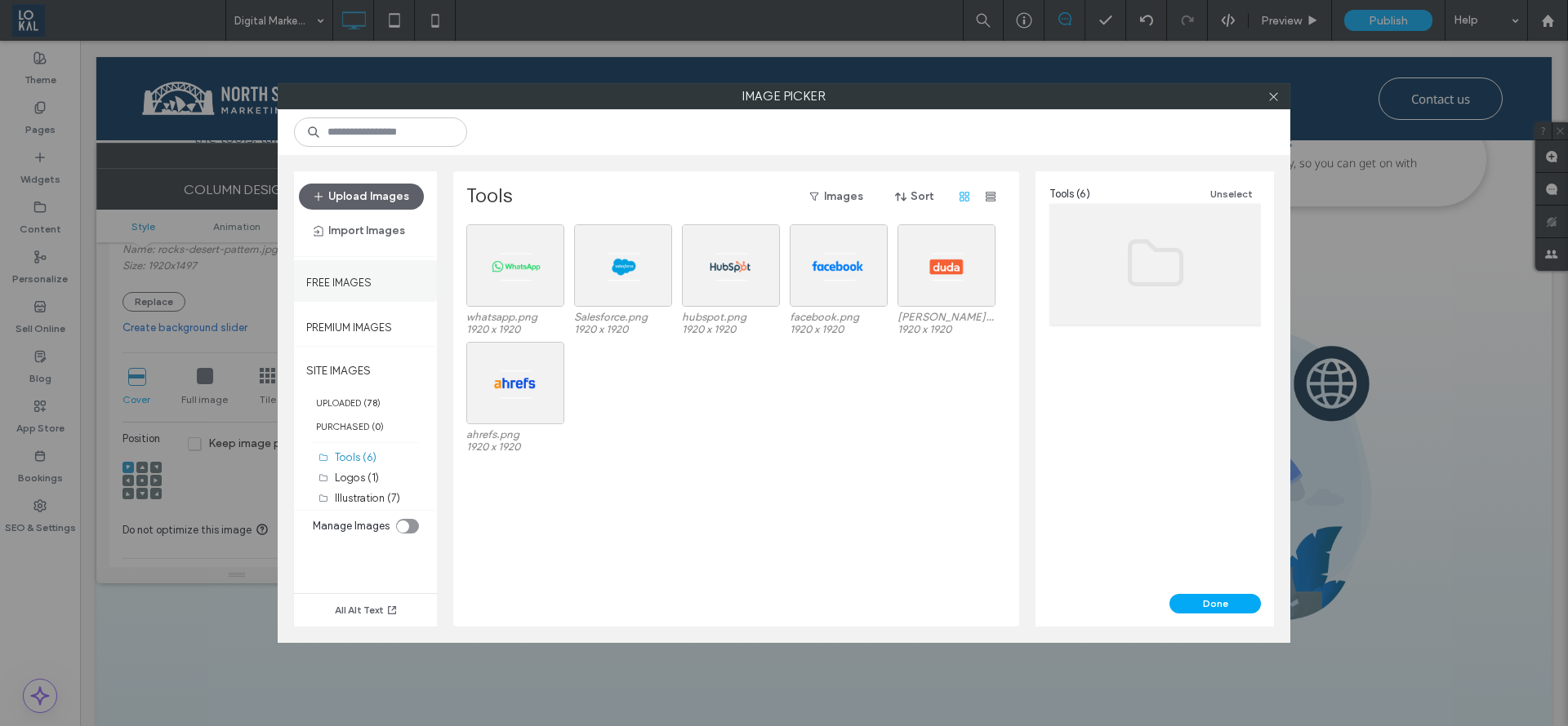
click at [342, 297] on div "Free Images" at bounding box center [365, 281] width 143 height 41
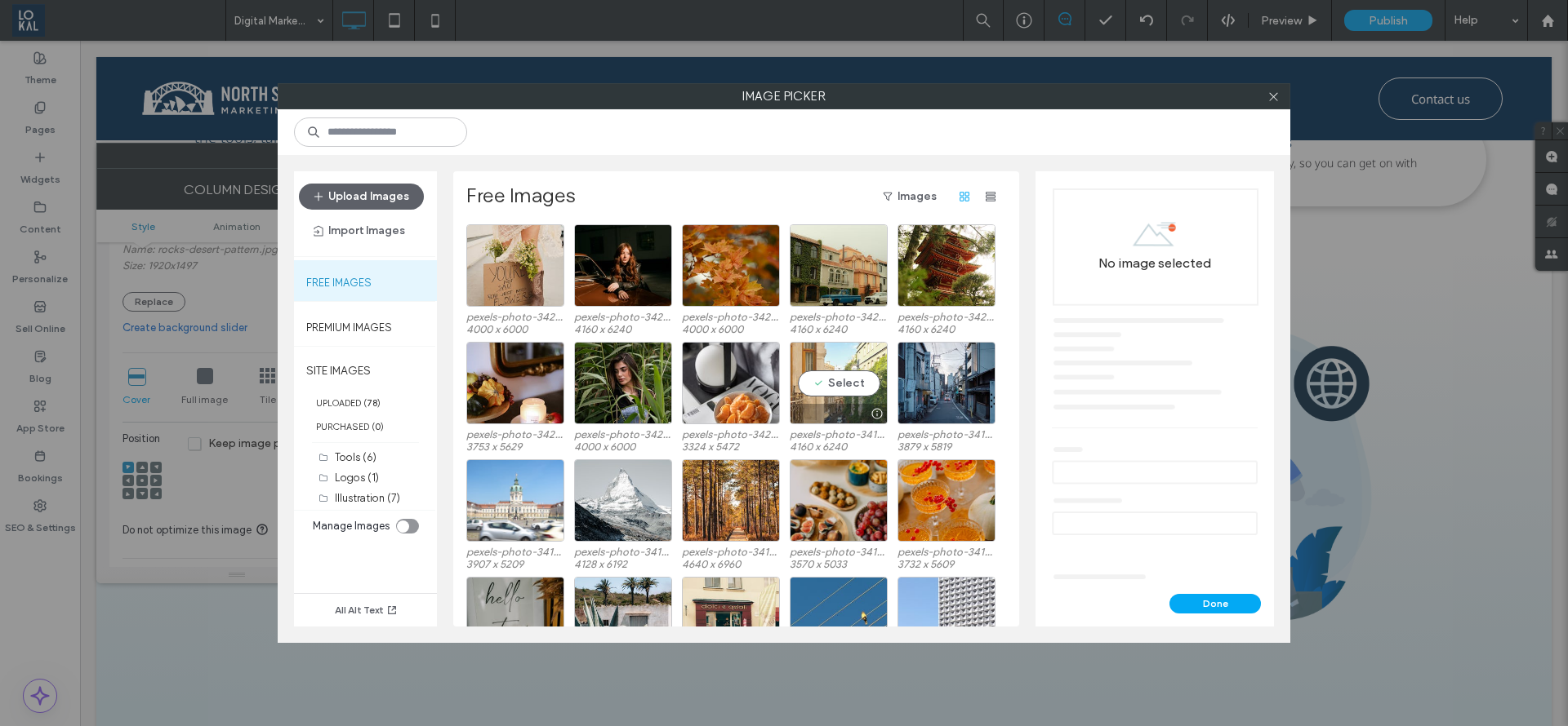
scroll to position [68, 0]
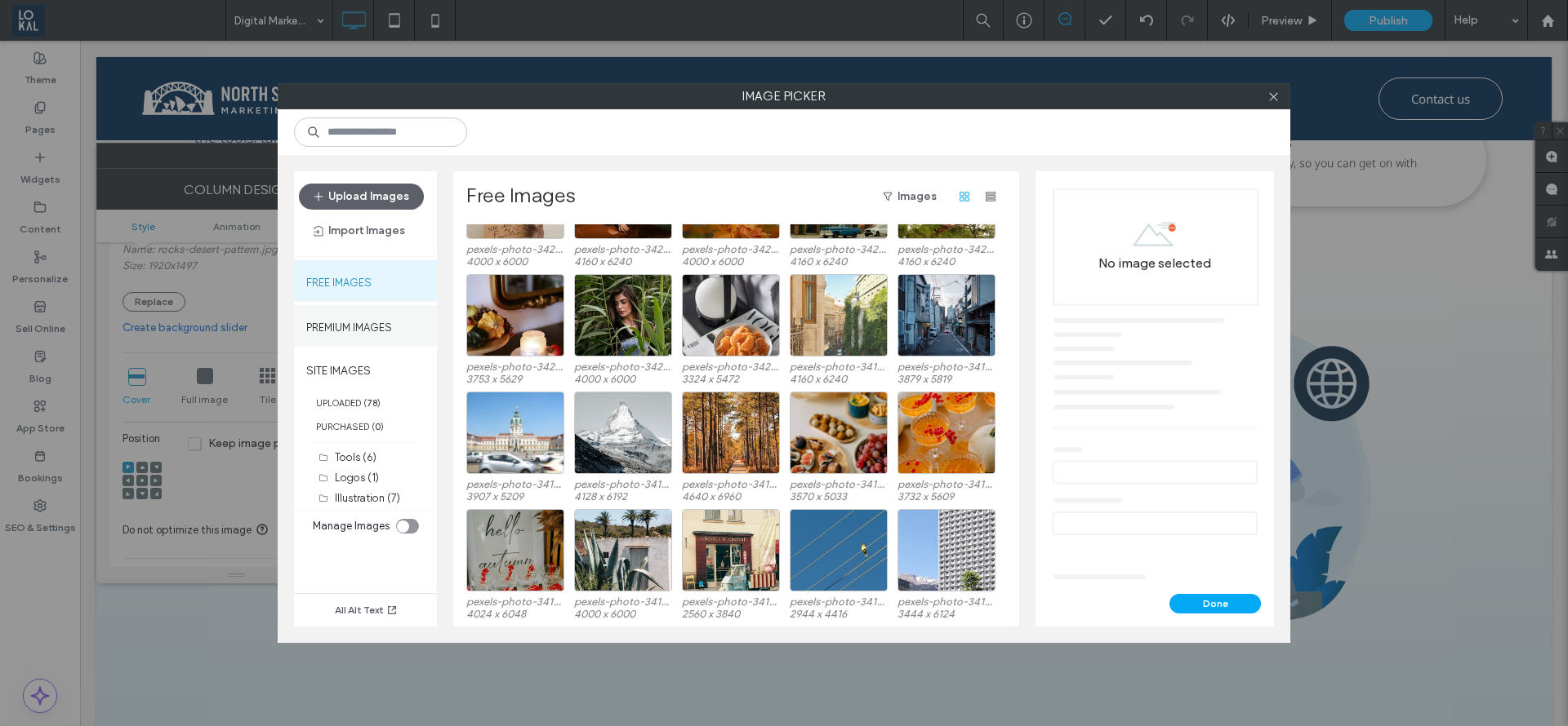
click at [341, 316] on label "Premium Images" at bounding box center [349, 323] width 86 height 20
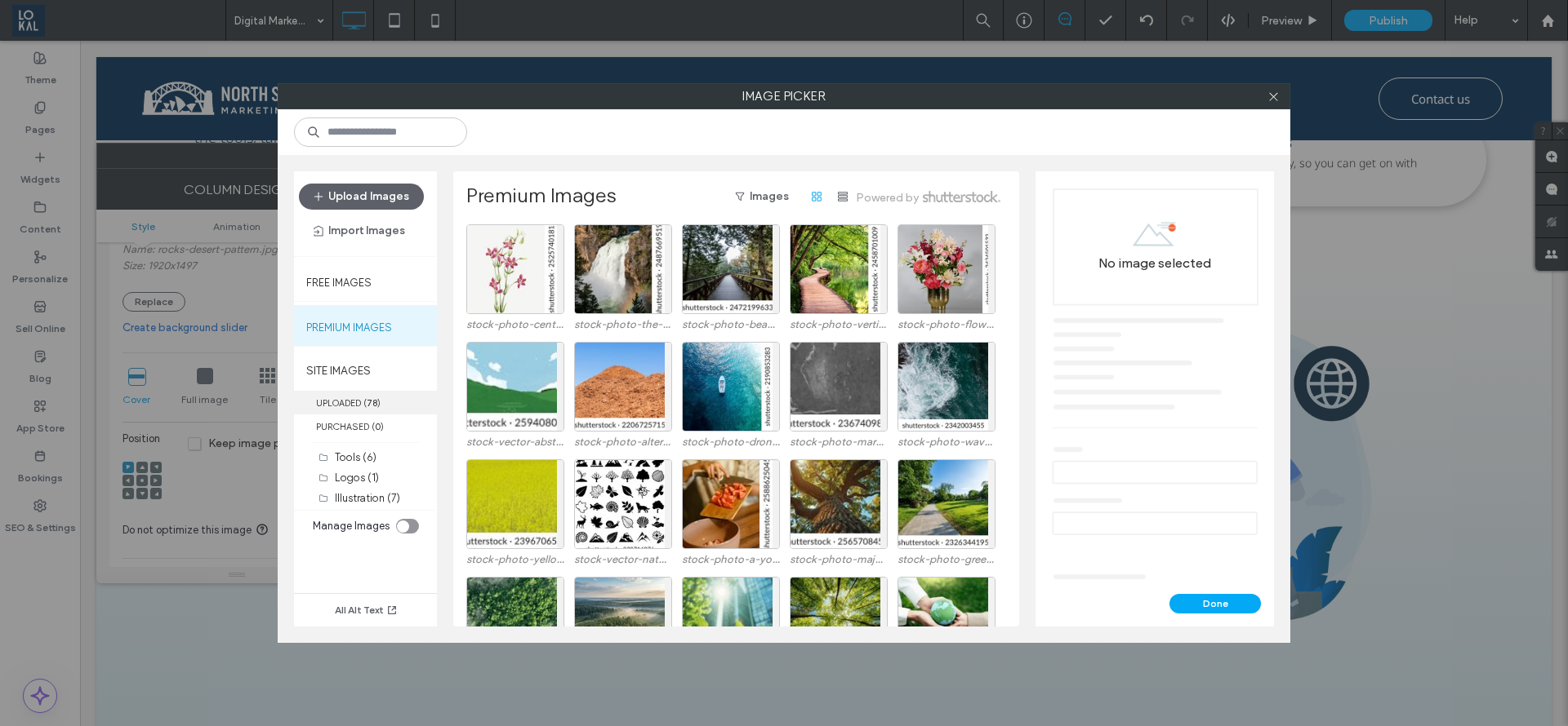
click at [345, 404] on label "UPLOADED ( 78 )" at bounding box center [365, 403] width 143 height 23
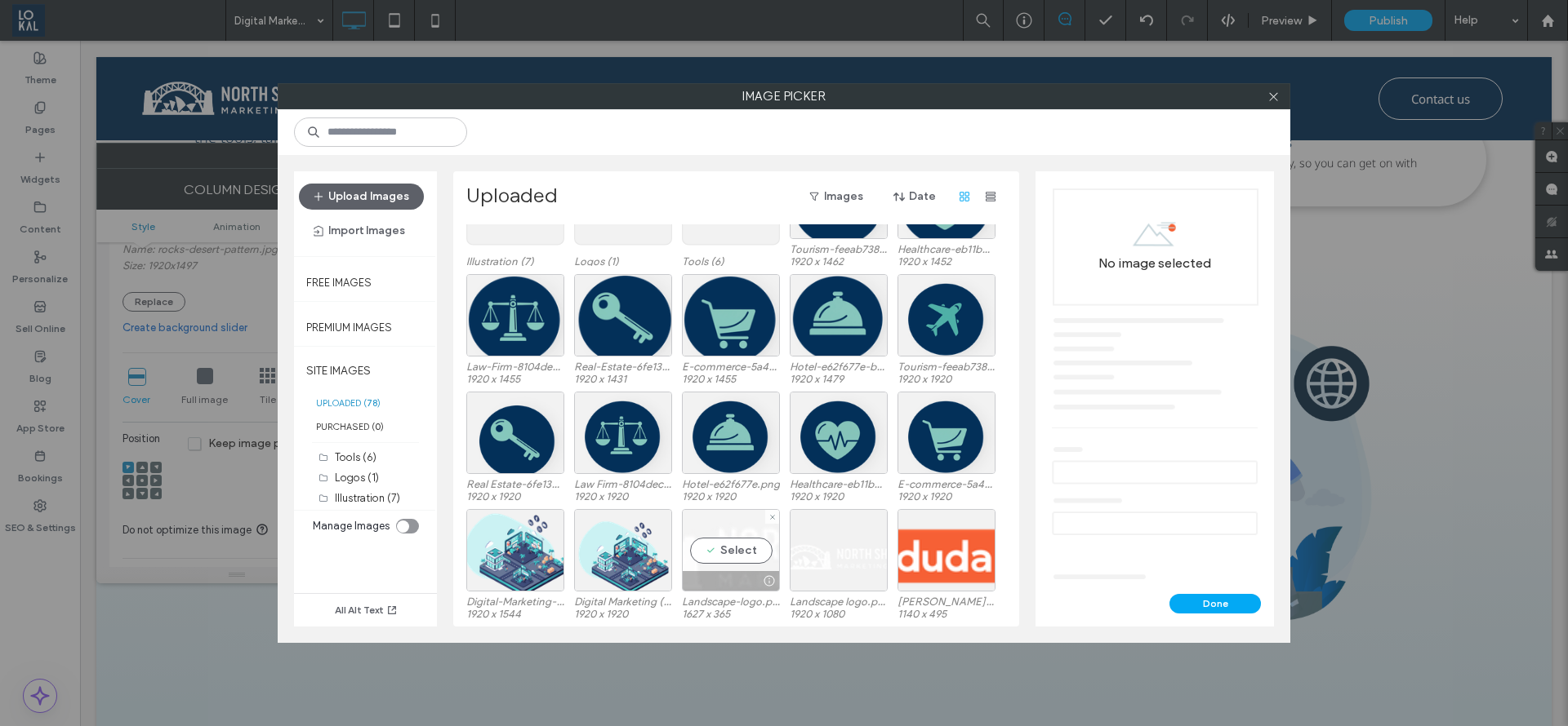
scroll to position [0, 0]
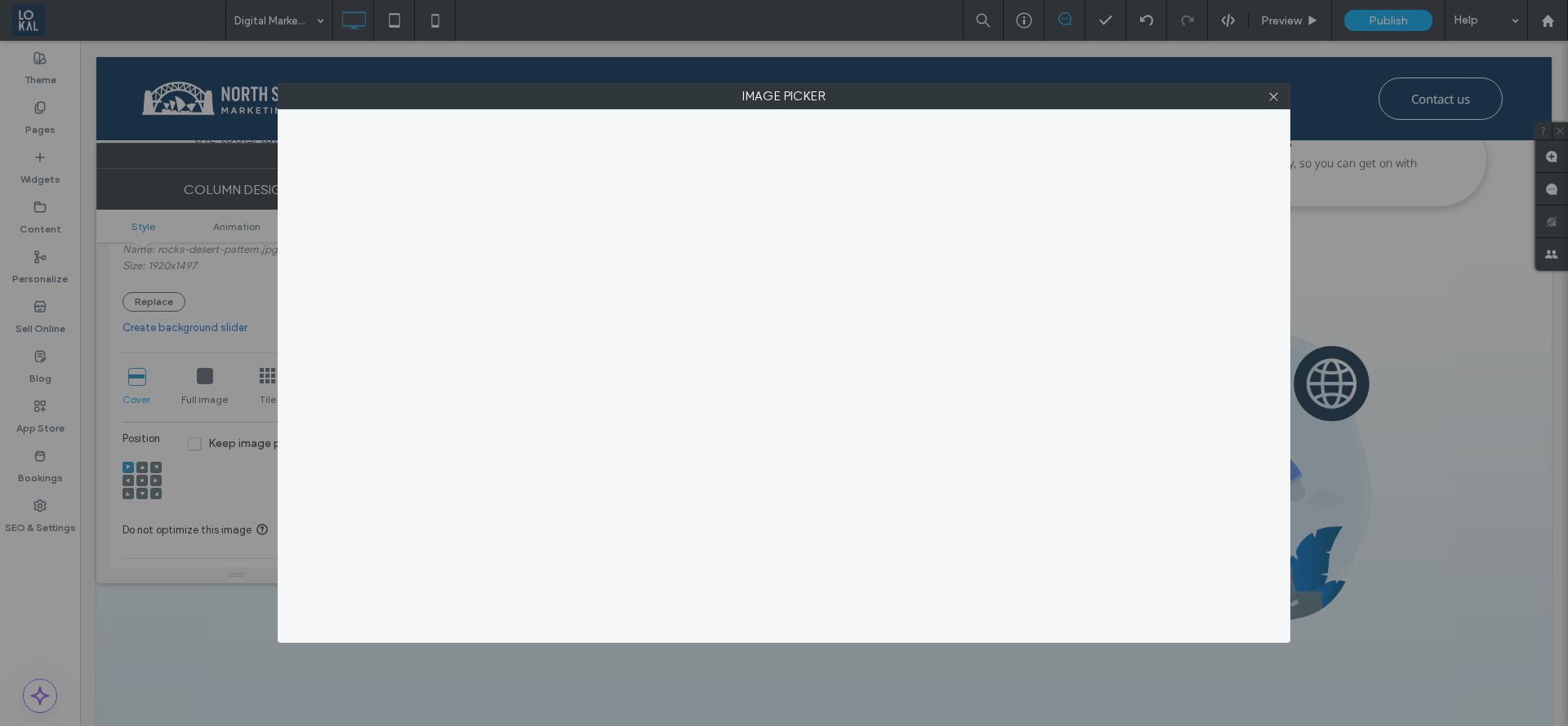
click at [1282, 100] on div at bounding box center [1273, 96] width 24 height 24
click at [1278, 101] on icon at bounding box center [1273, 96] width 12 height 12
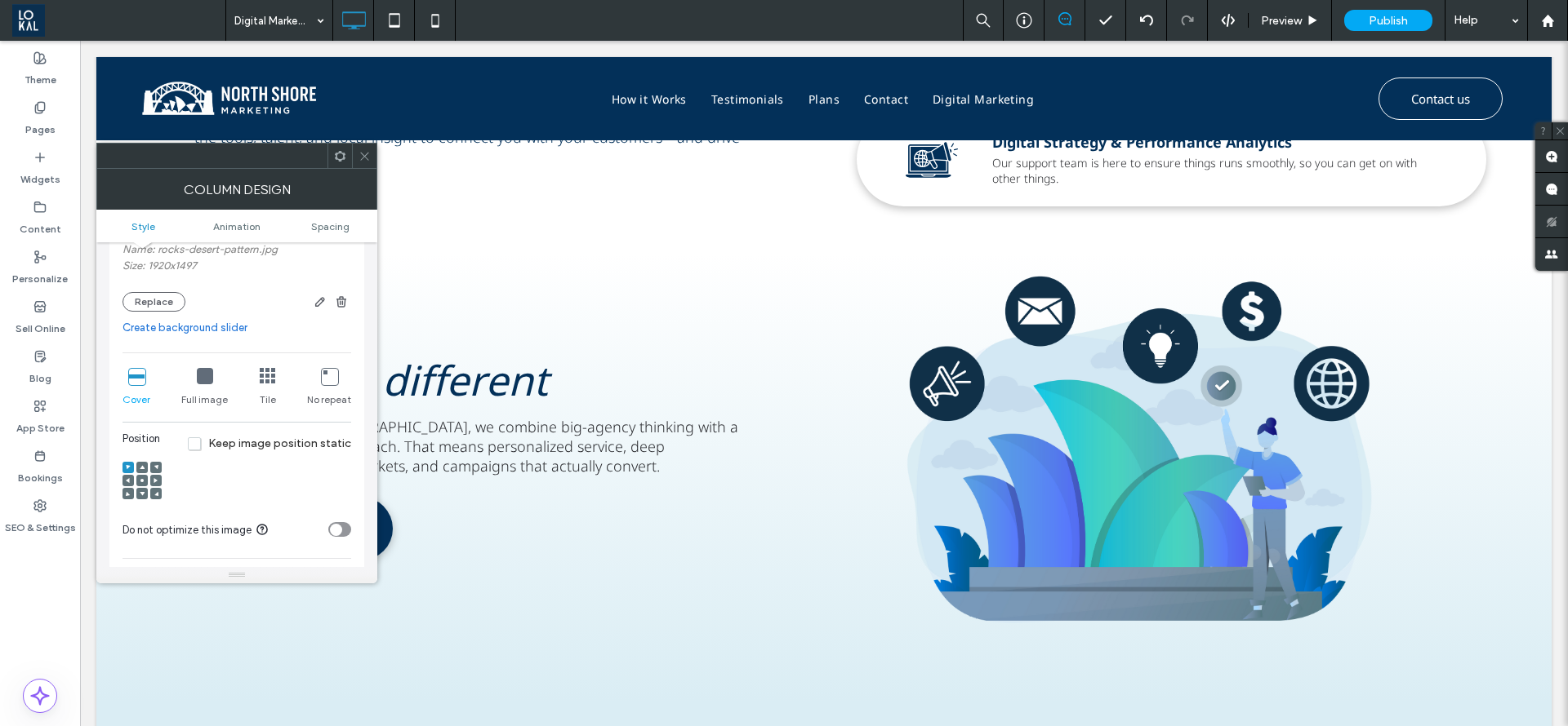
click at [360, 160] on icon at bounding box center [364, 156] width 12 height 12
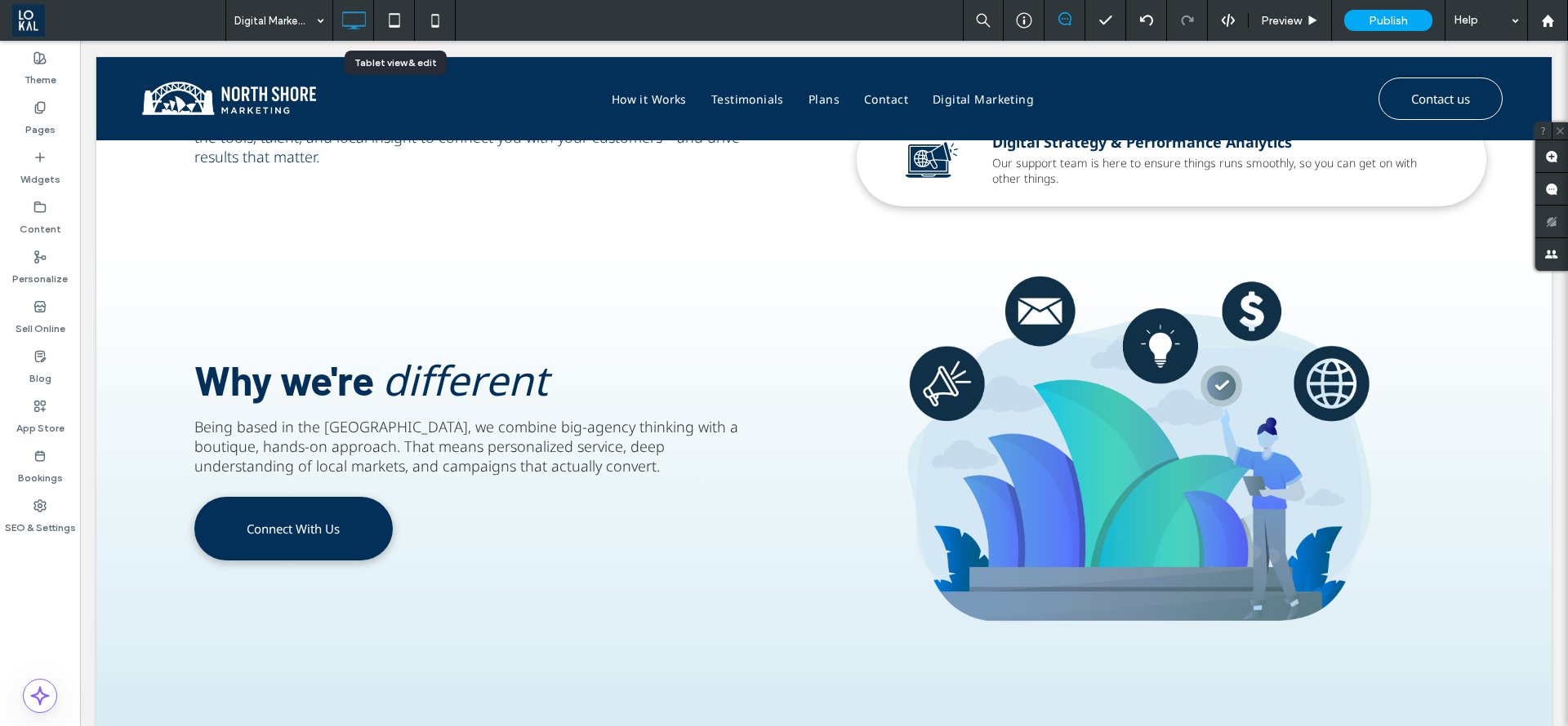
click at [398, 18] on icon at bounding box center [394, 20] width 33 height 33
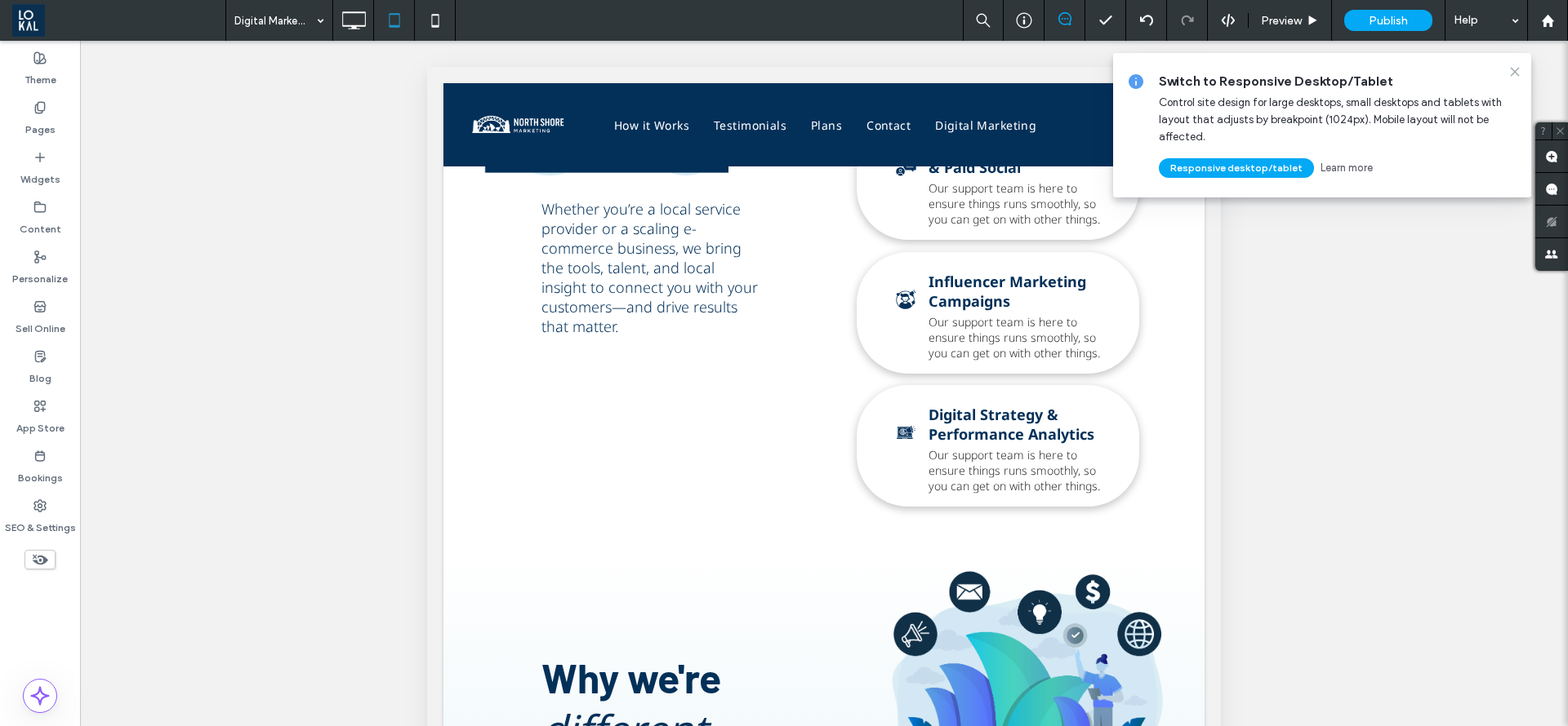
click at [1515, 72] on use at bounding box center [1514, 72] width 7 height 7
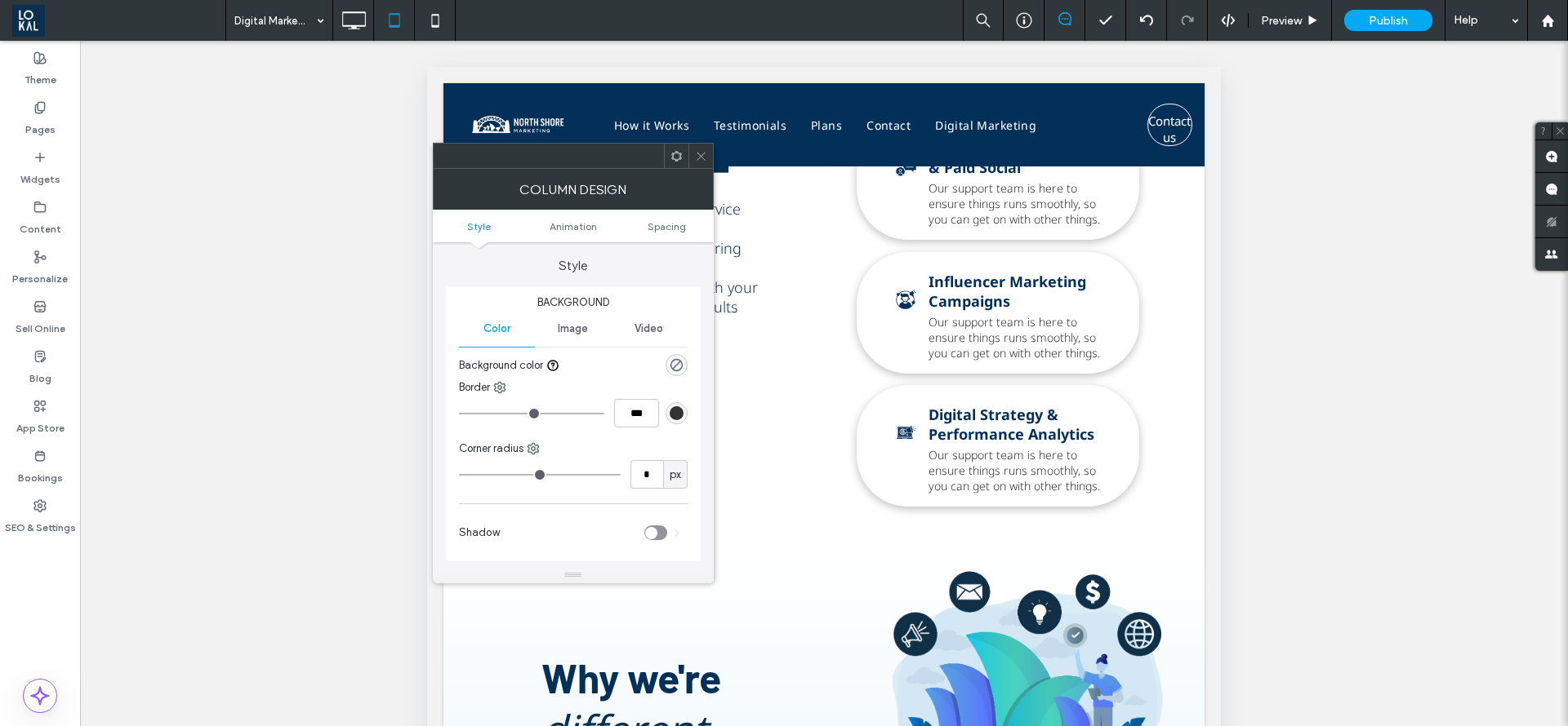
click at [696, 158] on icon at bounding box center [700, 156] width 12 height 12
click at [666, 228] on span "Spacing" at bounding box center [666, 226] width 38 height 12
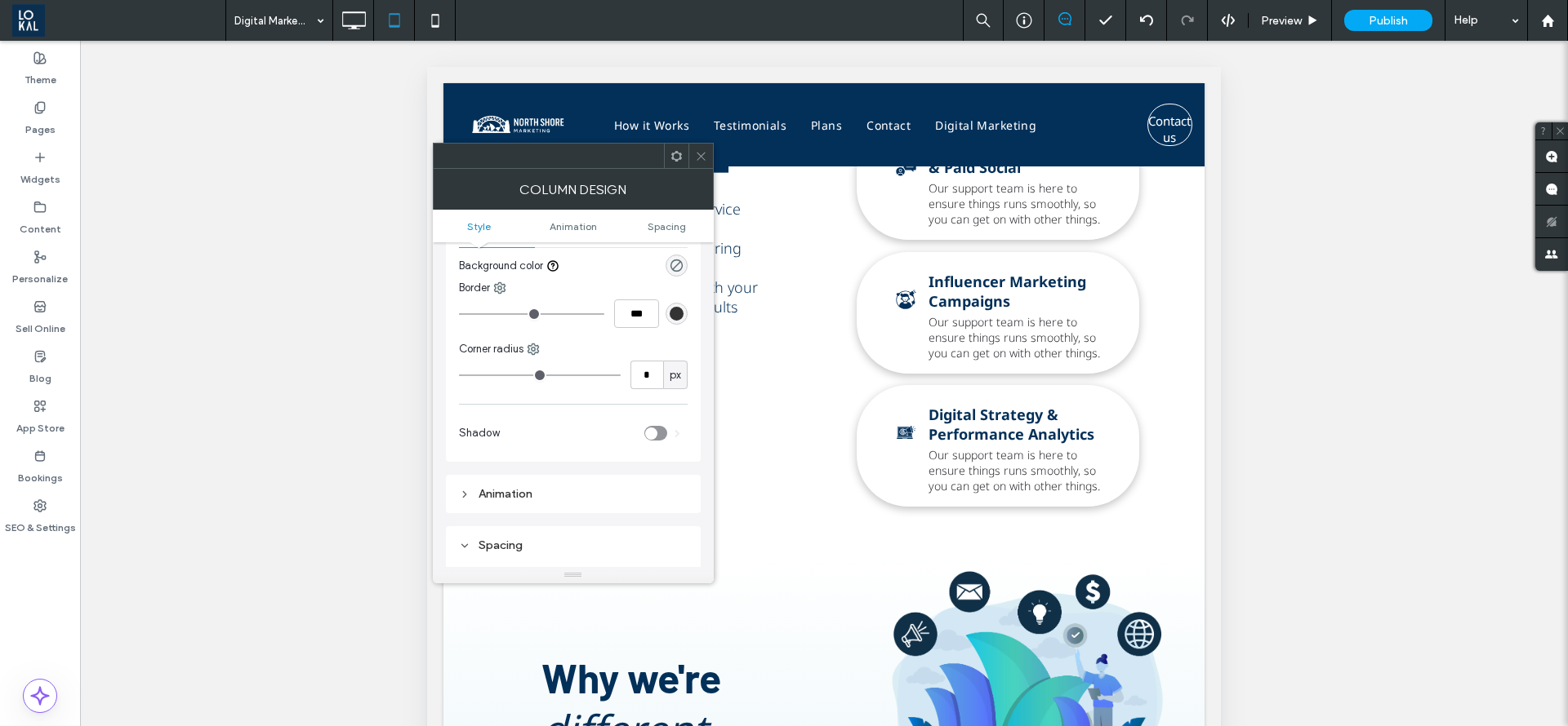
scroll to position [371, 0]
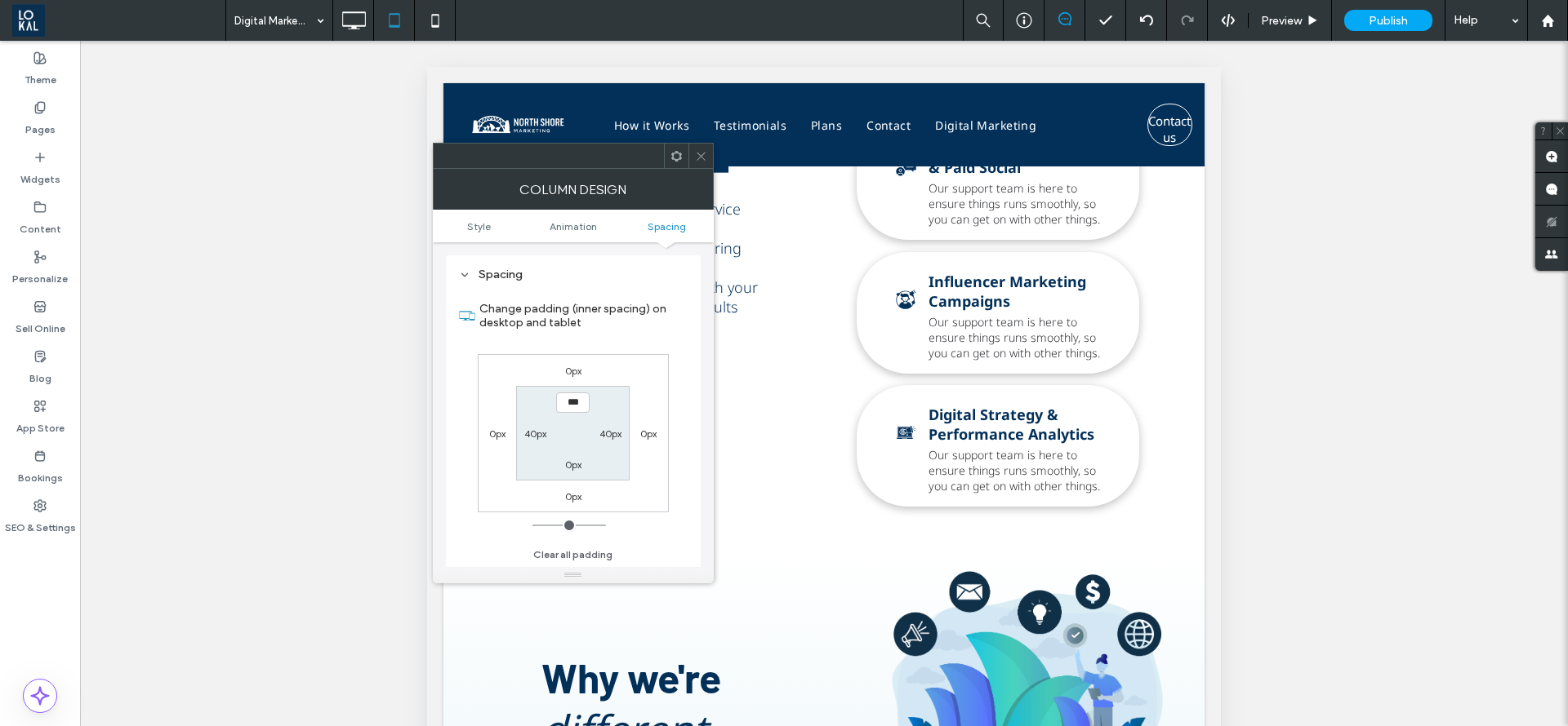
click at [702, 152] on icon at bounding box center [700, 156] width 12 height 12
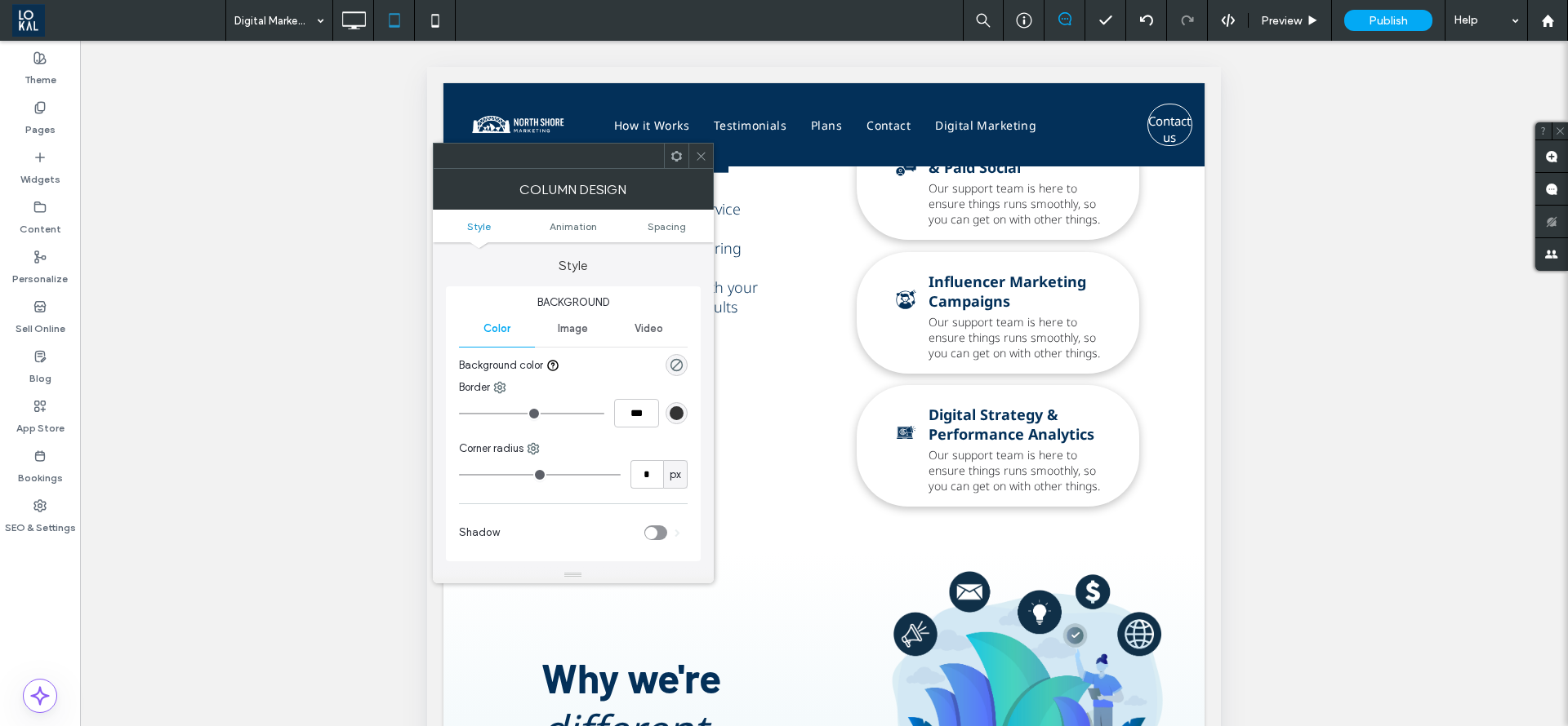
click at [703, 151] on icon at bounding box center [700, 156] width 12 height 12
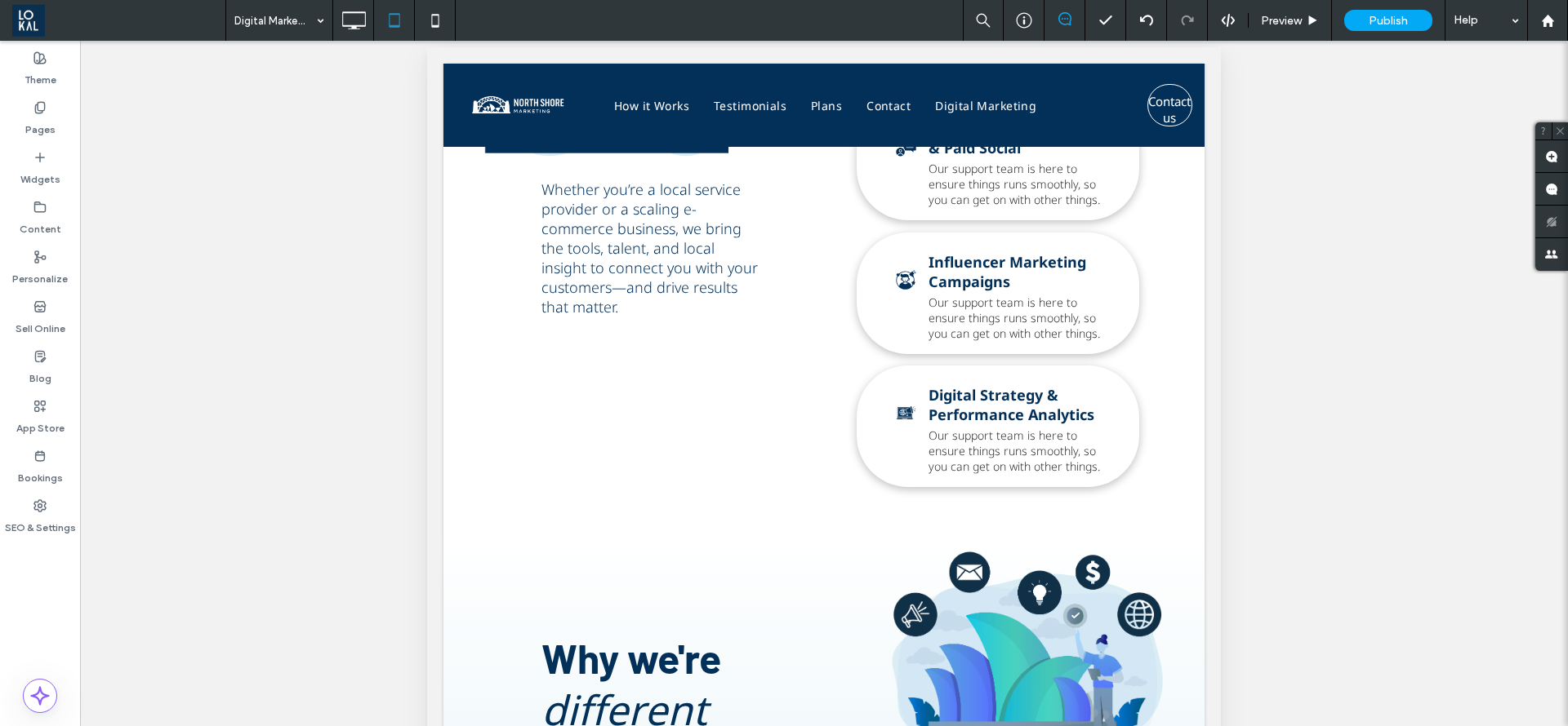
scroll to position [0, 0]
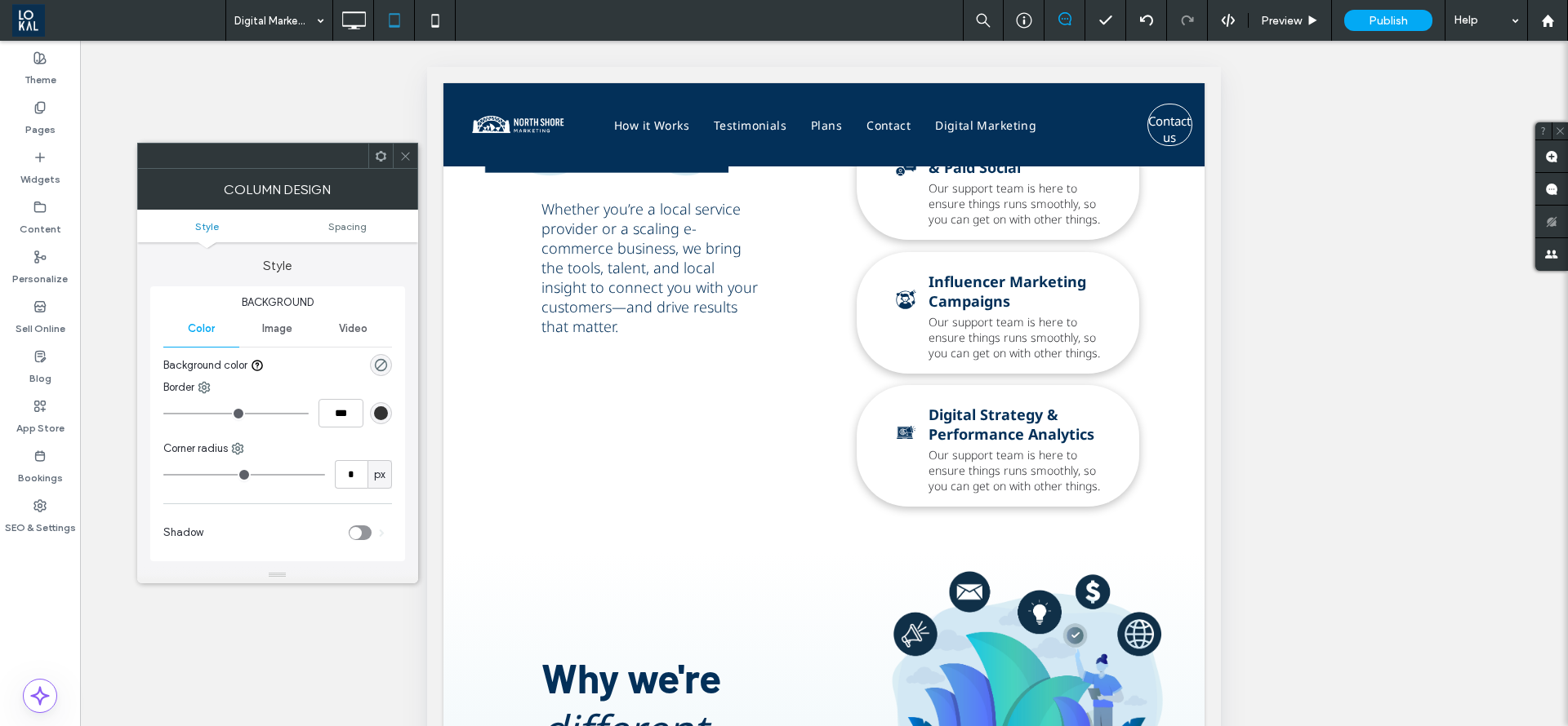
click at [403, 163] on span at bounding box center [405, 156] width 12 height 24
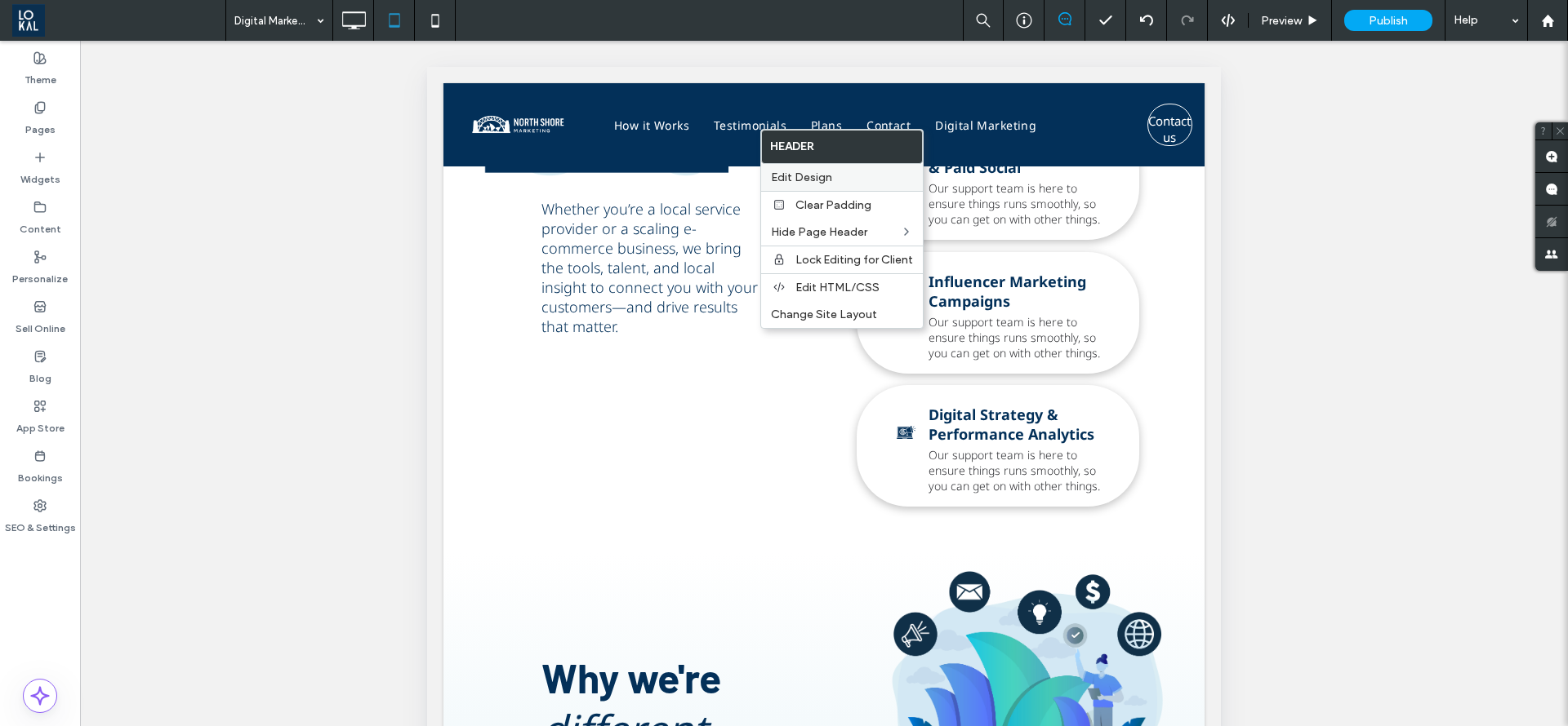
click at [827, 181] on span "Edit Design" at bounding box center [802, 178] width 61 height 14
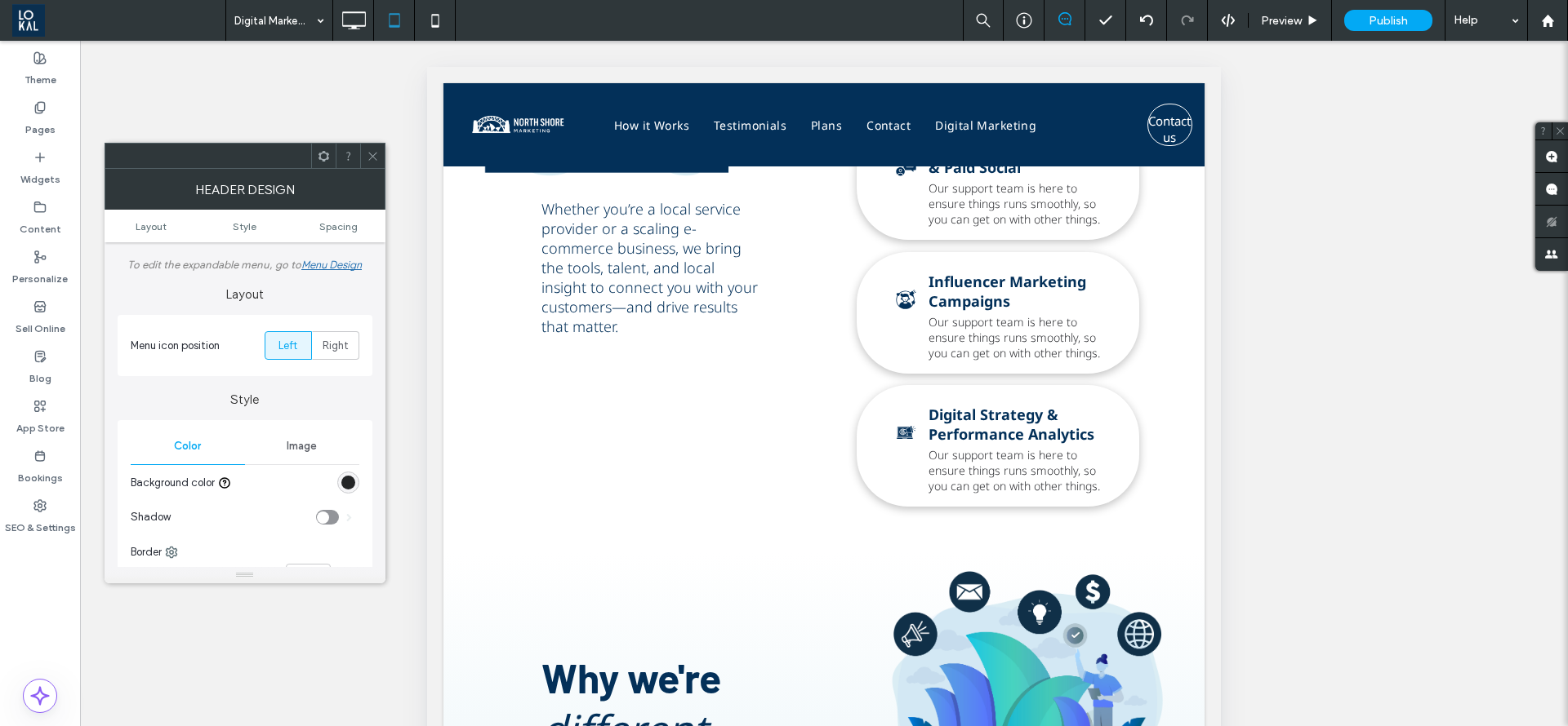
click at [345, 480] on div "rgb(35, 37, 38)" at bounding box center [348, 482] width 14 height 14
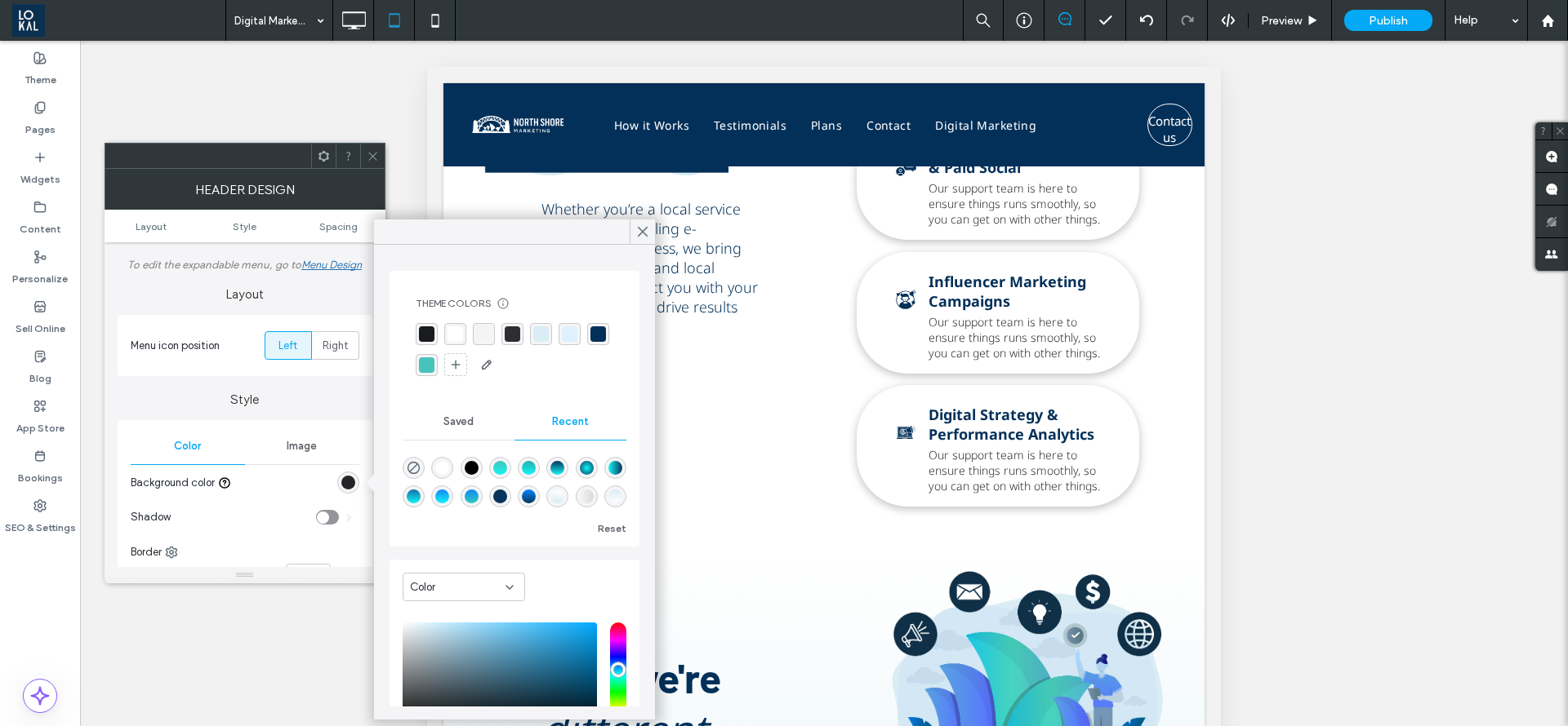
click at [591, 342] on div "rgba(3, 48, 89, 1)" at bounding box center [598, 334] width 16 height 16
click at [507, 495] on div "linear-gradient(0deg, rgba(8, 52, 92, 1) 0%, rgba(8, 52, 92, 1) 100%)" at bounding box center [499, 498] width 14 height 14
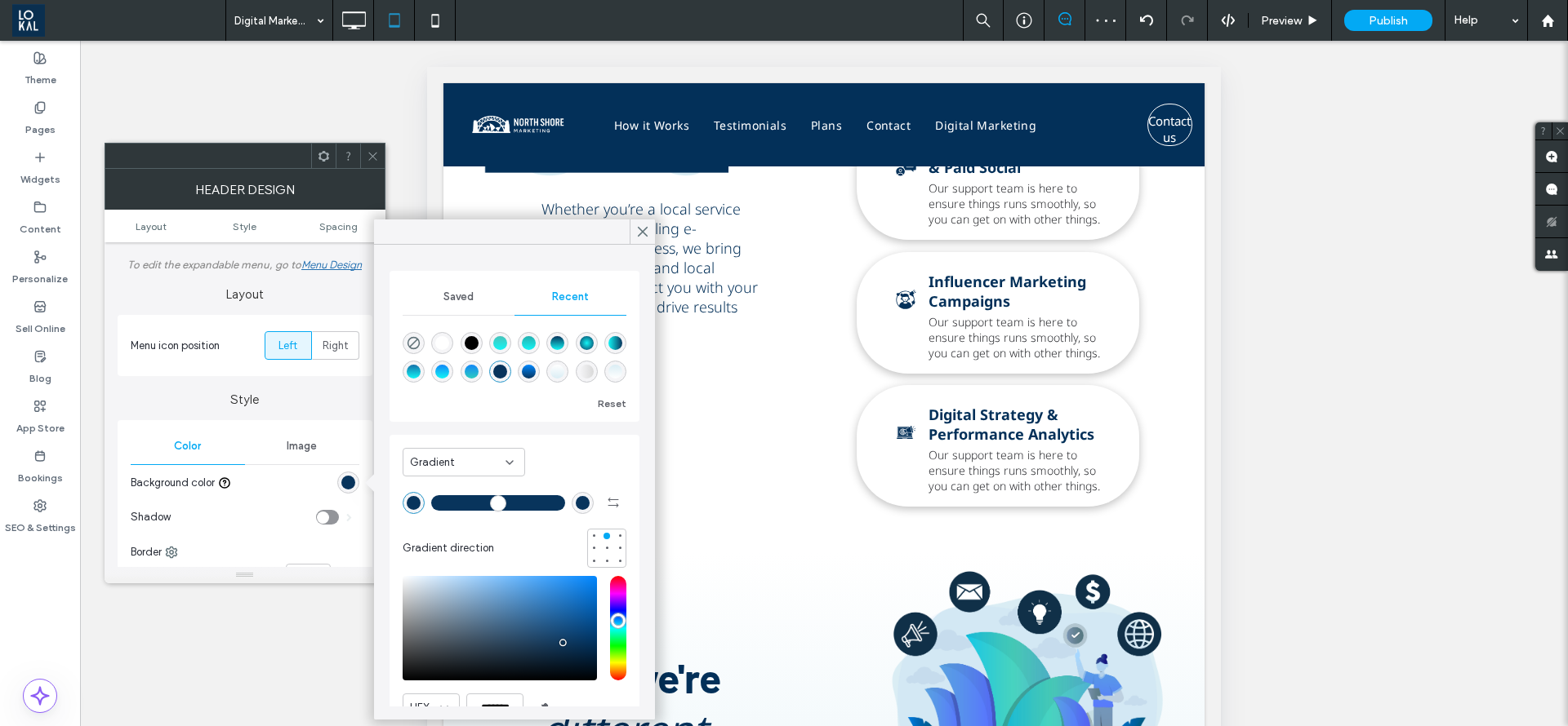
type input "*******"
click at [274, 514] on label "Shadow" at bounding box center [222, 517] width 185 height 33
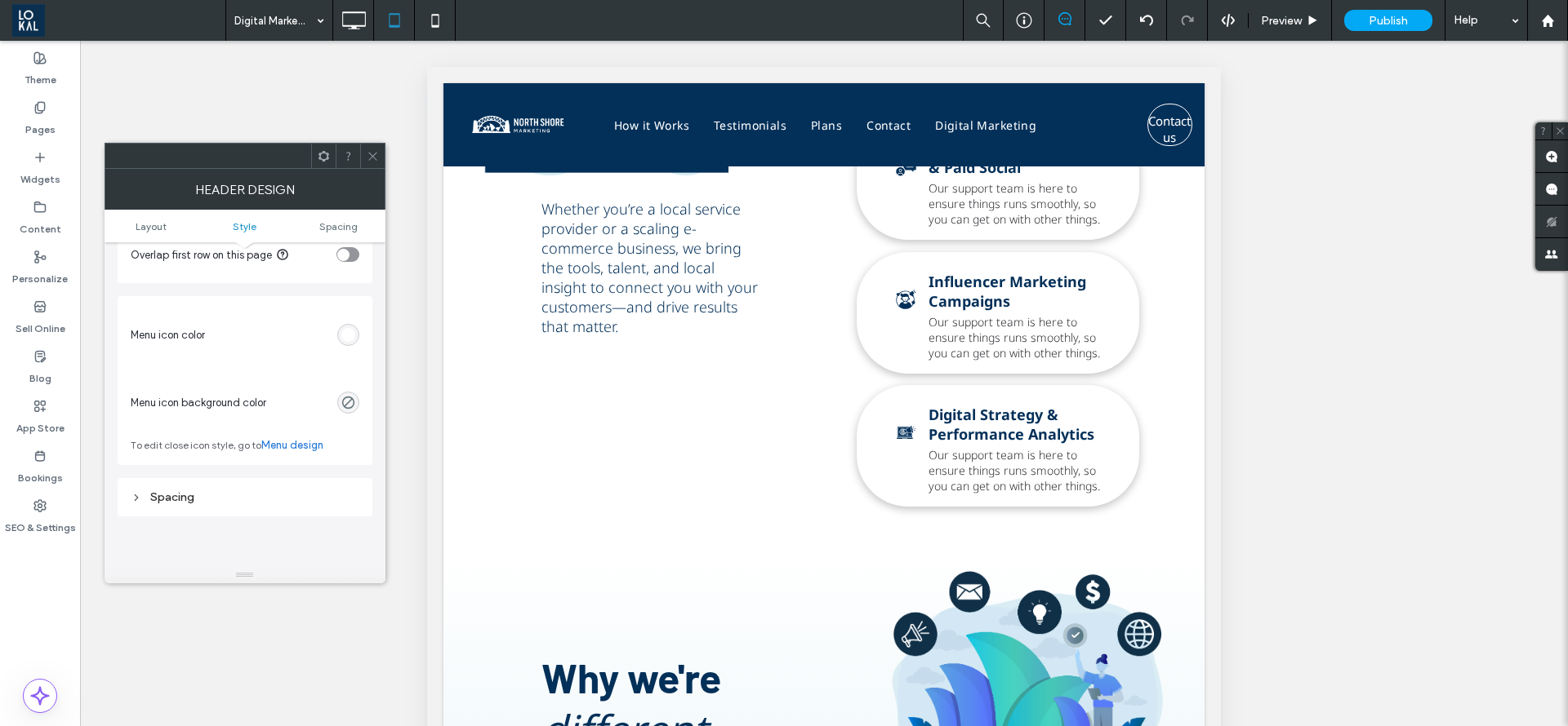
scroll to position [490, 0]
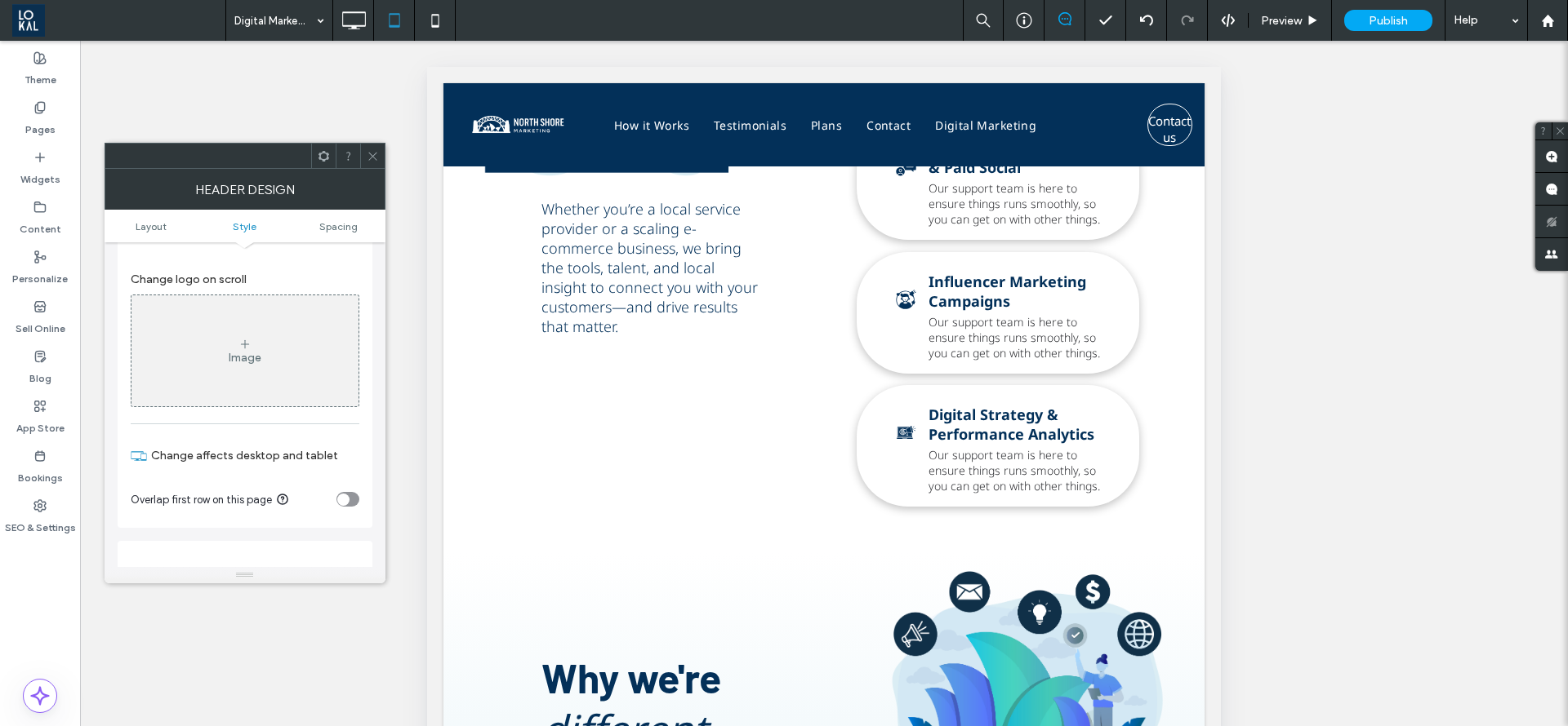
click at [271, 336] on div "Image" at bounding box center [245, 351] width 227 height 108
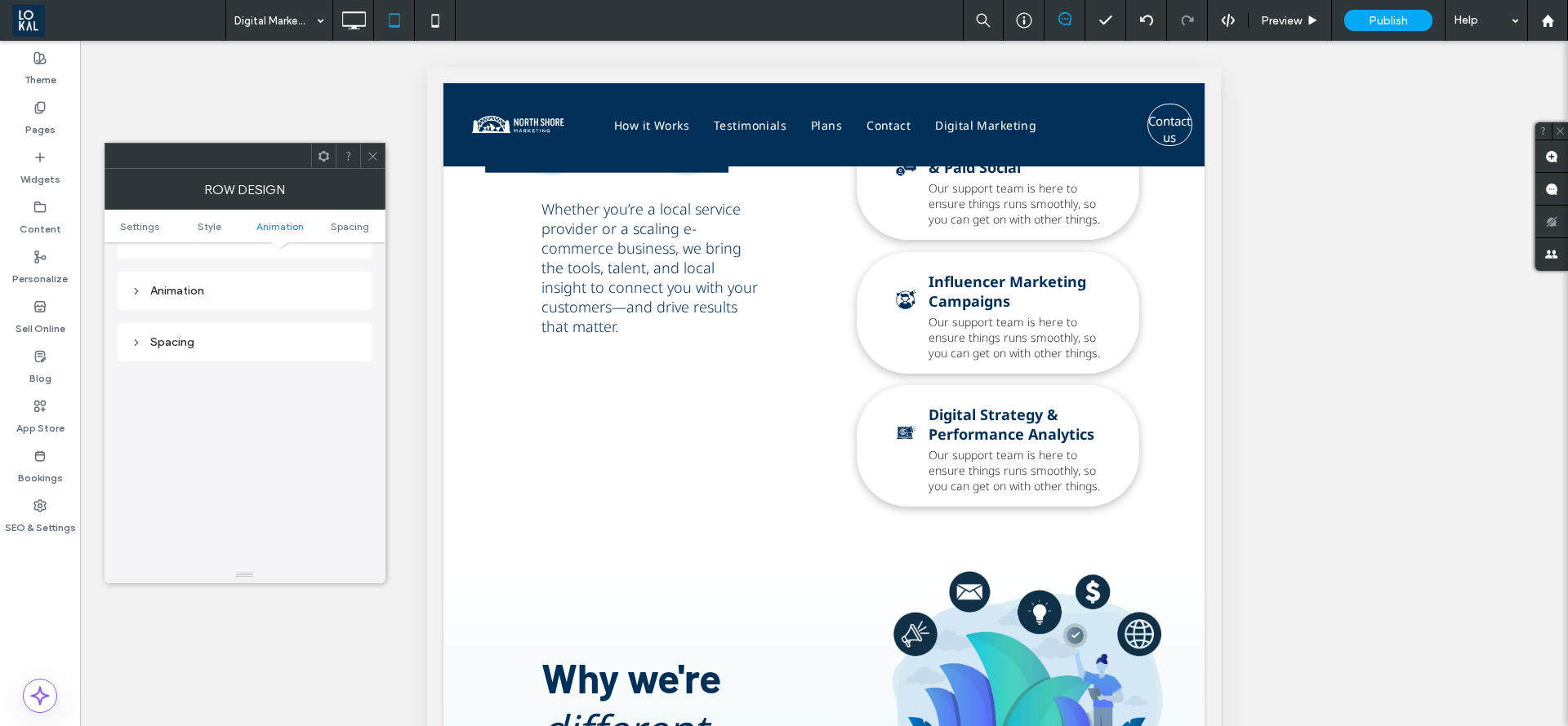
scroll to position [449, 0]
click at [373, 157] on use at bounding box center [372, 155] width 8 height 8
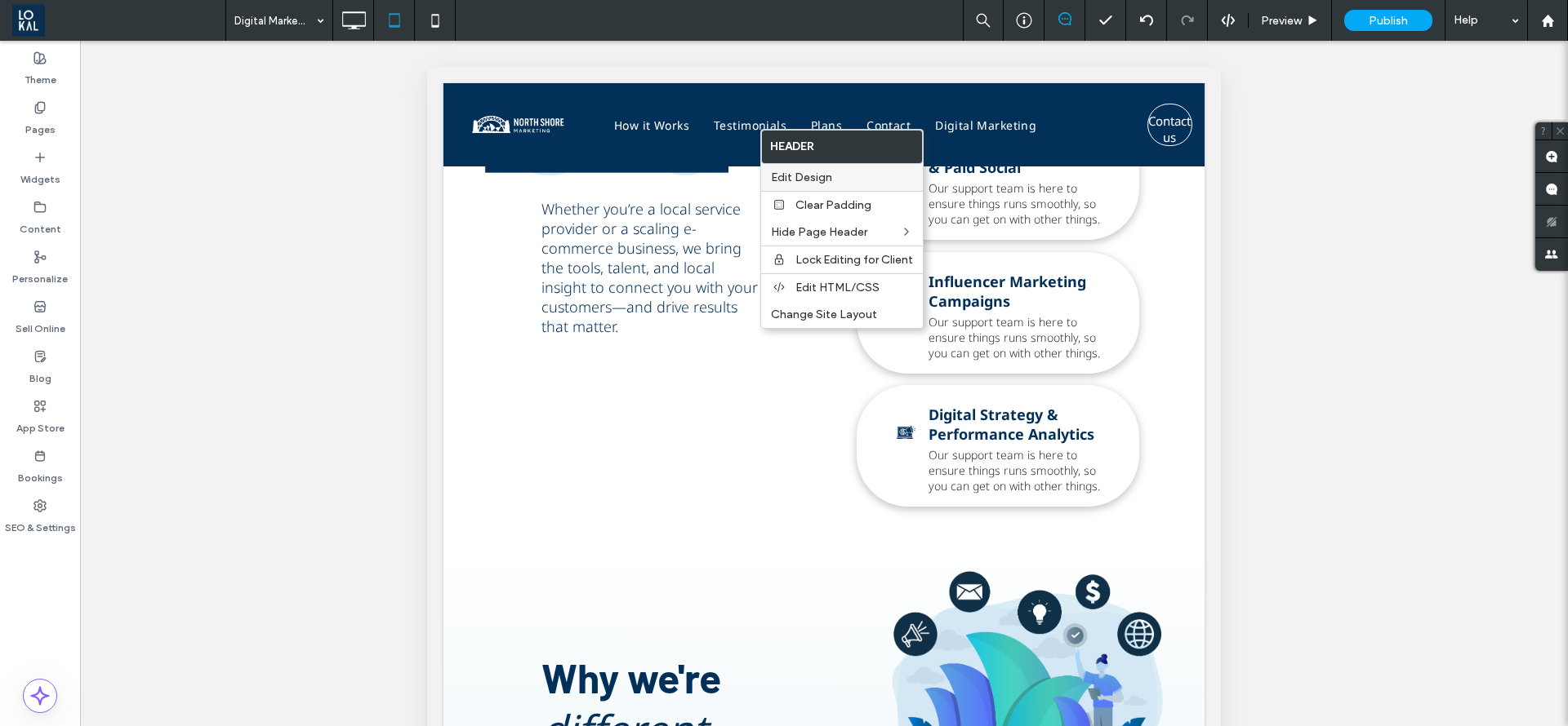
click at [831, 171] on span "Edit Design" at bounding box center [802, 178] width 61 height 14
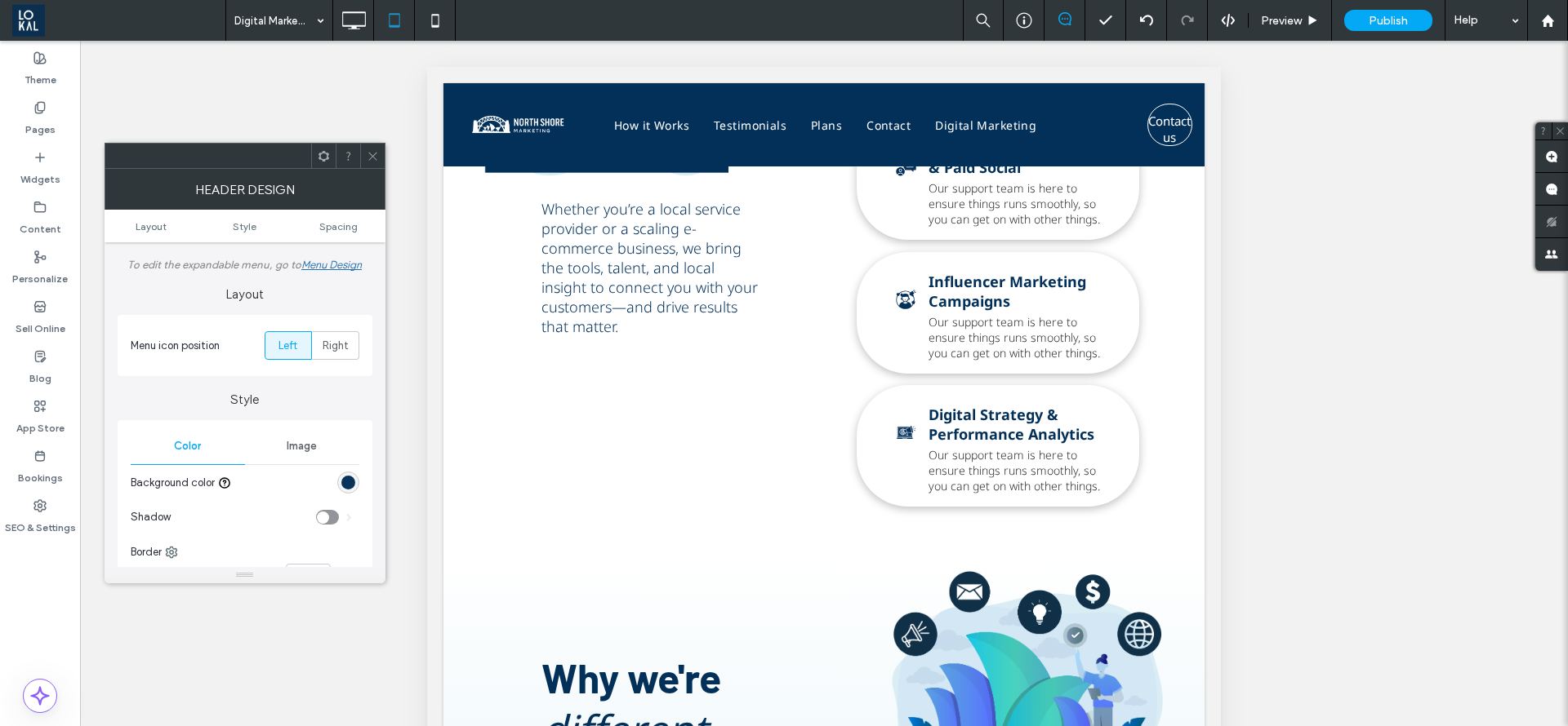
click at [350, 486] on div "linear-gradient(0deg, rgb(8, 52, 92) 0%, rgb(8, 52, 92) 100%)" at bounding box center [348, 482] width 14 height 14
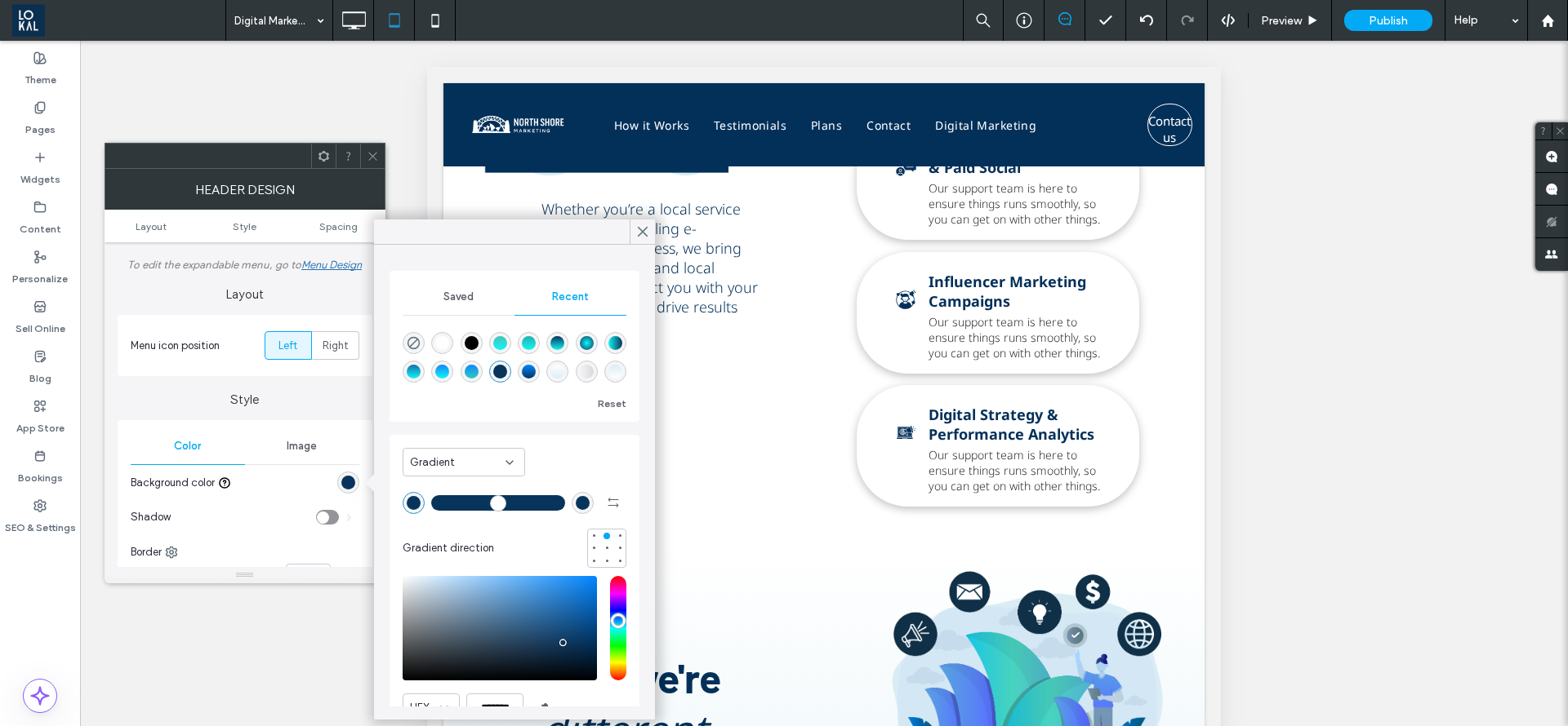
click at [536, 371] on div "linear-gradient(0deg, rgba(8, 52, 92, 1) 0%, rgba(0, 136, 255, 1) 100%)" at bounding box center [528, 371] width 14 height 14
click at [512, 364] on div "linear-gradient(0deg, rgba(8, 52, 92, 1) 0%, rgba(8, 52, 92, 1) 100%)" at bounding box center [500, 372] width 22 height 22
click at [565, 364] on div "linear-gradient(0deg, rgba(218, 237, 244, 1) 0%, rgba(255, 255, 255, 1) 100%)" at bounding box center [557, 371] width 14 height 14
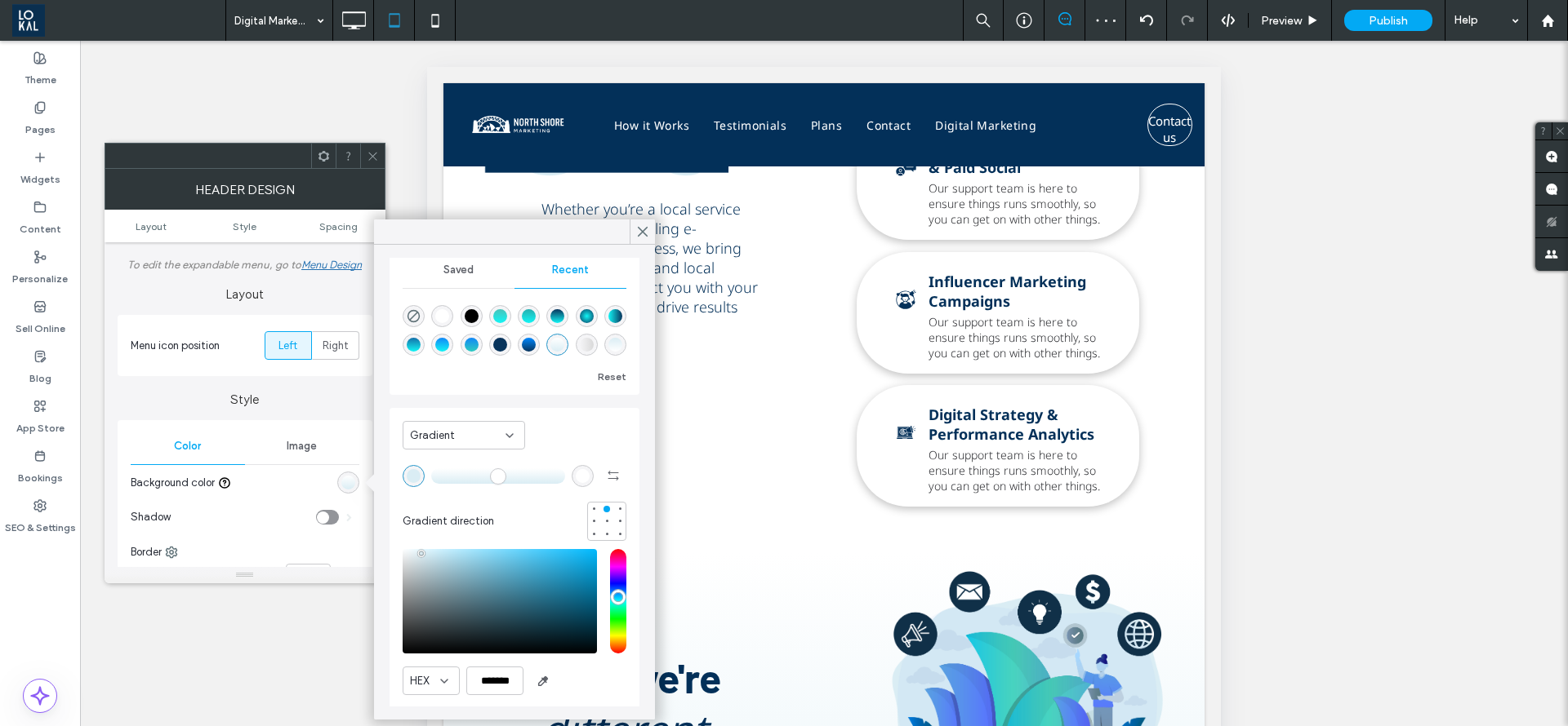
scroll to position [0, 0]
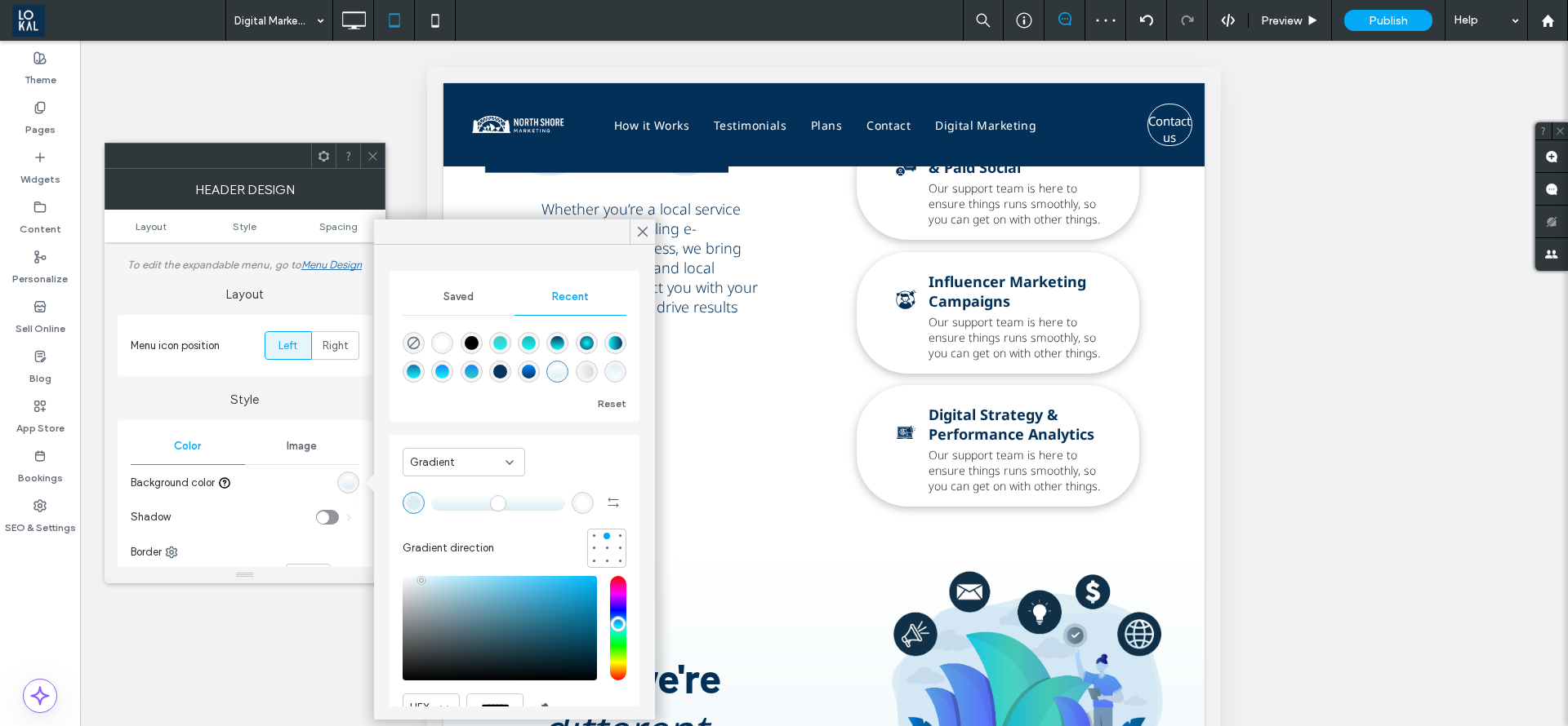
click at [450, 297] on span "Saved" at bounding box center [458, 297] width 30 height 13
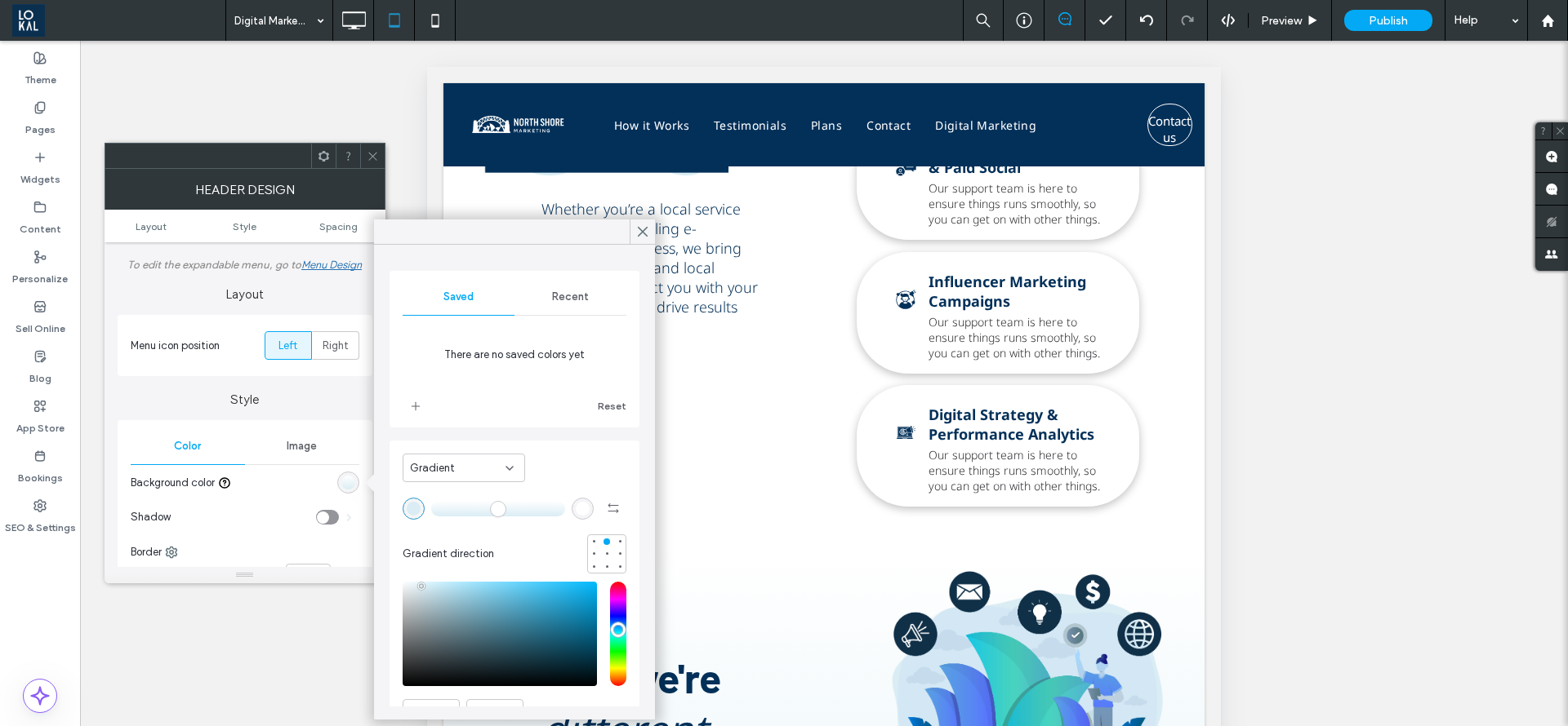
click at [572, 279] on div "Recent" at bounding box center [570, 297] width 112 height 36
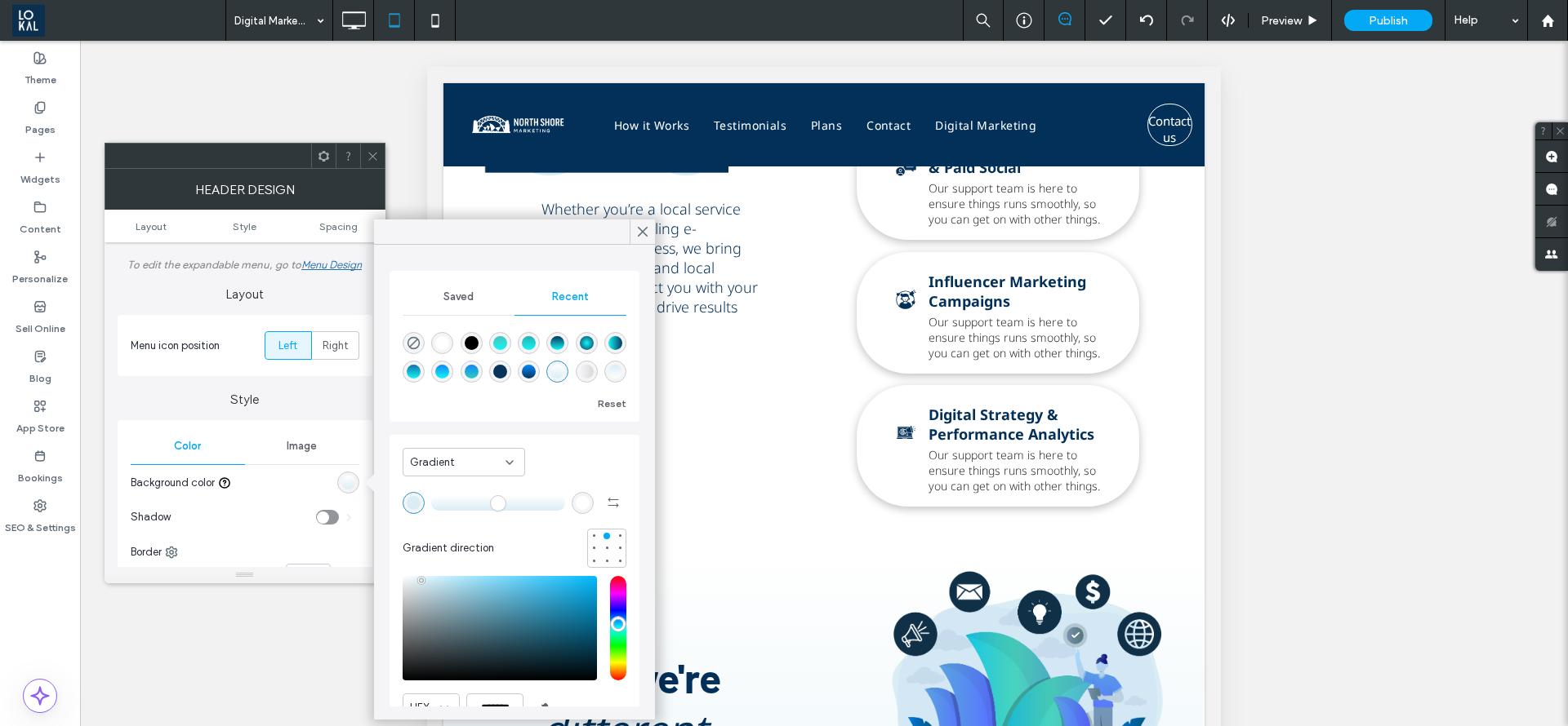
click at [438, 466] on span "Gradient" at bounding box center [432, 463] width 45 height 17
click at [435, 487] on span "Color" at bounding box center [422, 492] width 25 height 17
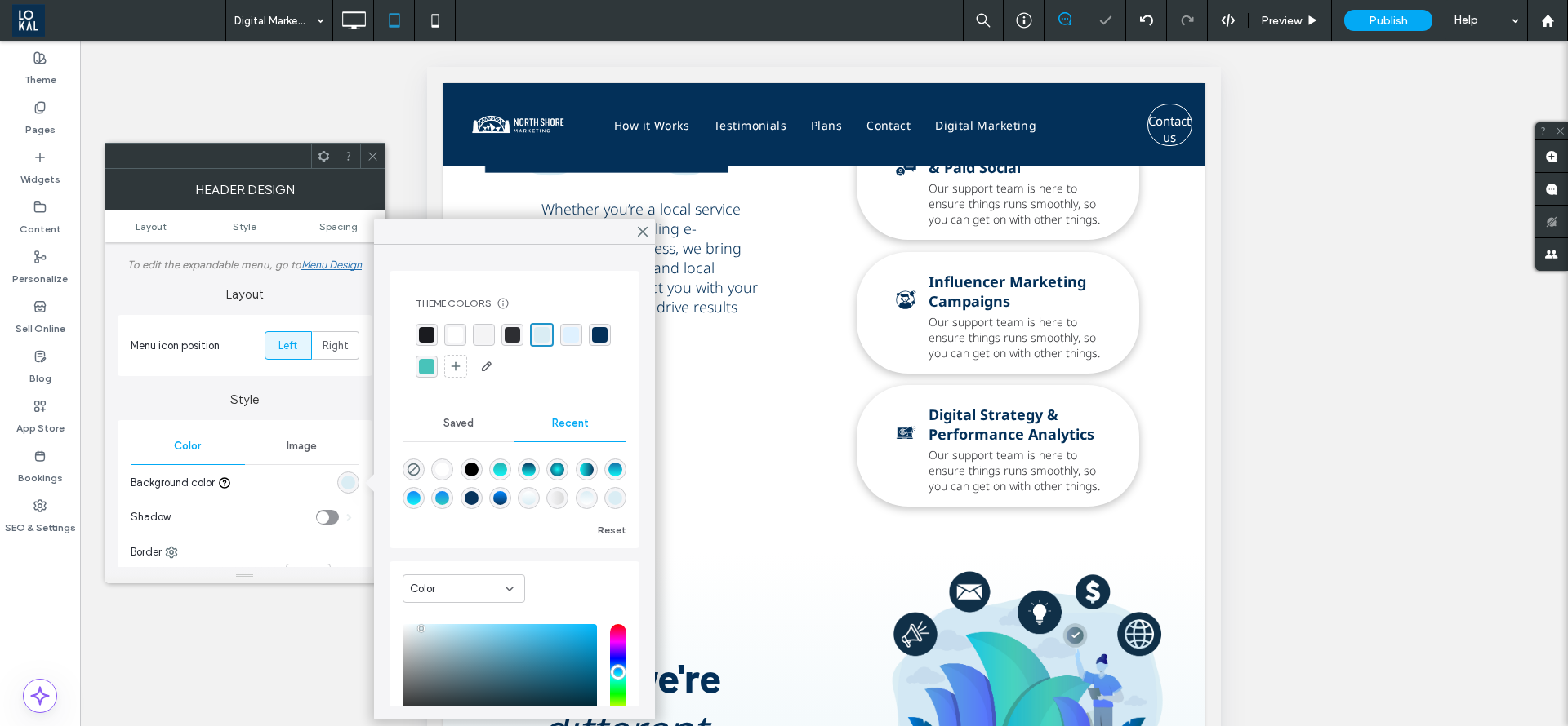
click at [589, 346] on div "rgba(3, 48, 89, 1)" at bounding box center [600, 336] width 22 height 22
click at [551, 498] on div "linear-gradient(90deg, rgba(0, 0, 0, 0) 0%, rgba(217, 217, 217, 1) 100%)" at bounding box center [557, 498] width 14 height 14
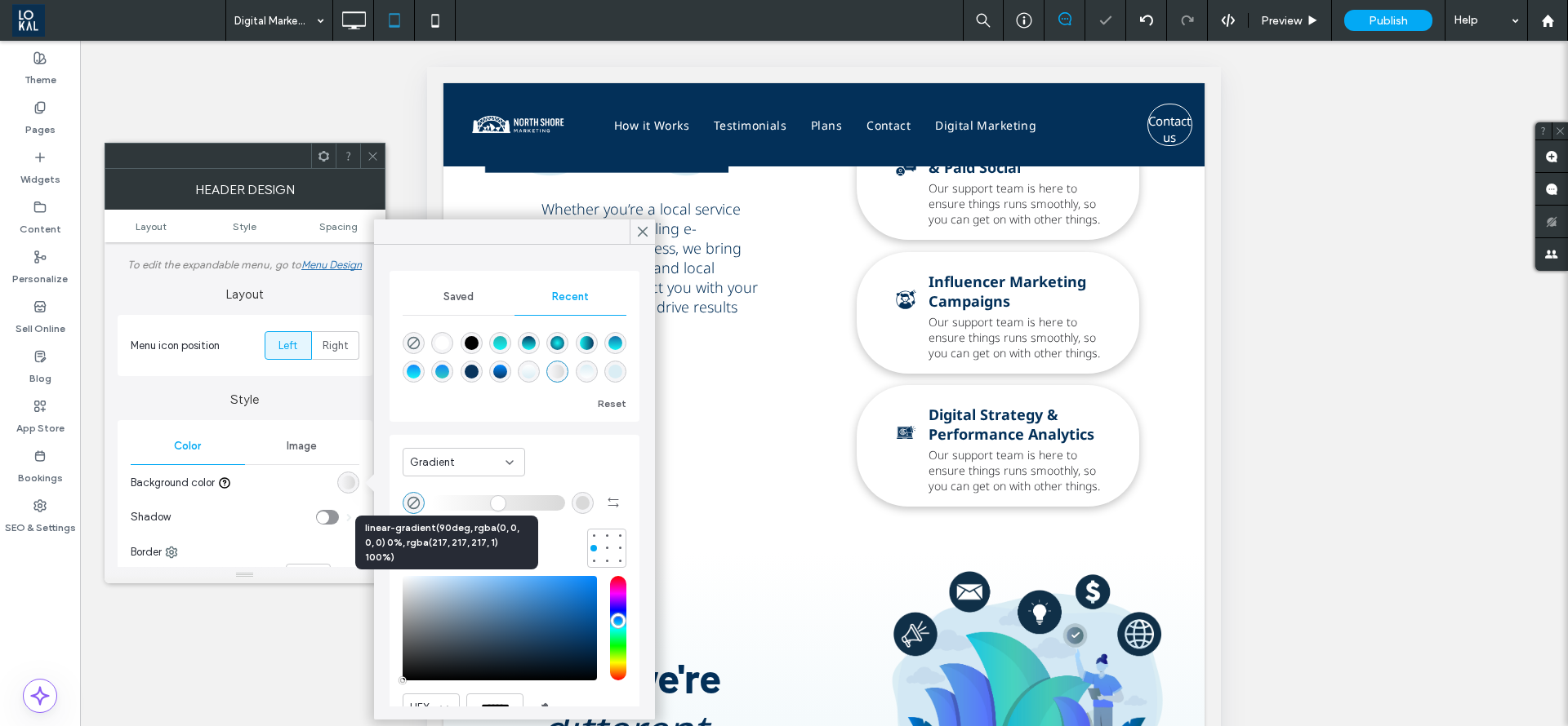
type input "*******"
type input "*"
type input "**"
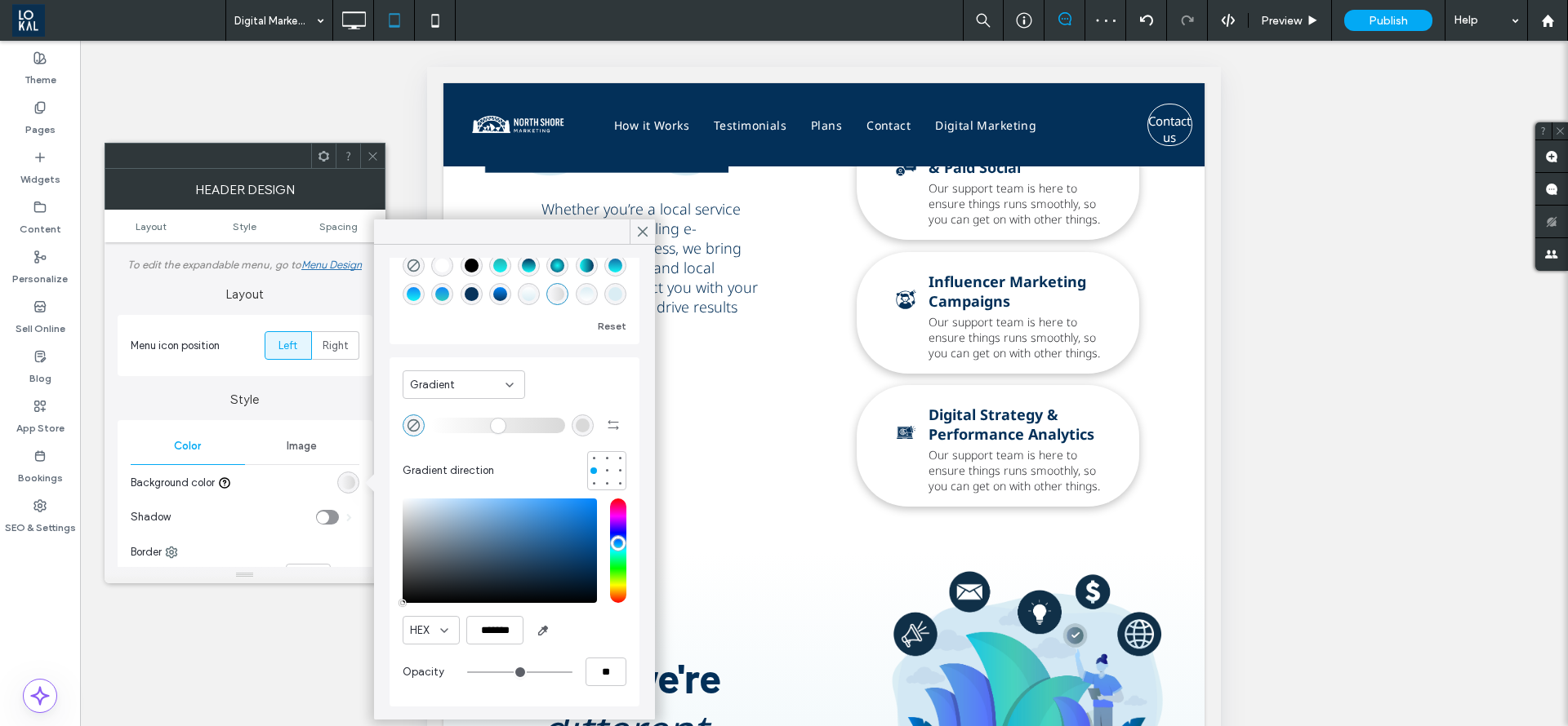
scroll to position [0, 0]
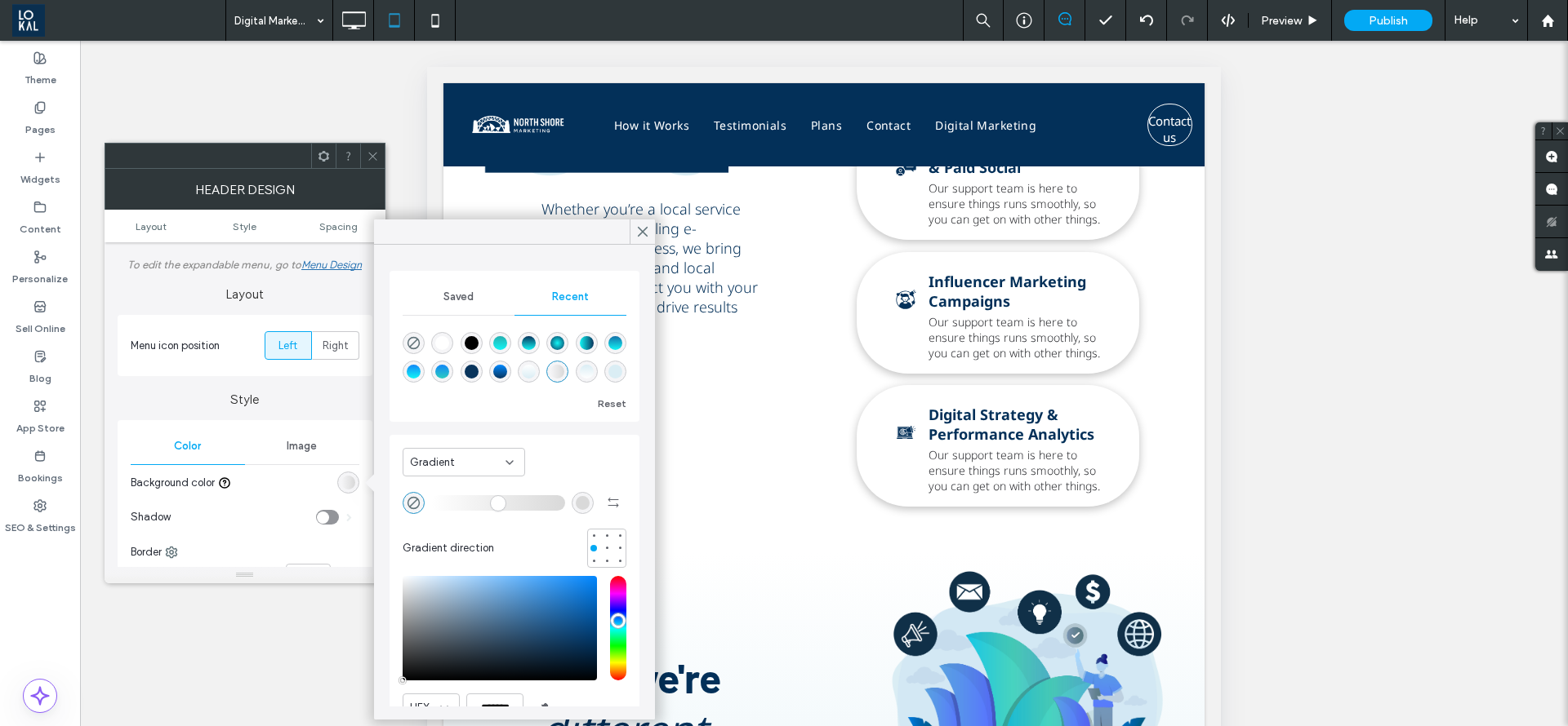
click at [576, 381] on div "linear-gradient(0deg, rgba(255, 255, 255, 1) 0%, rgba(218, 237, 244, 1) 100%)" at bounding box center [587, 372] width 22 height 22
type input "*******"
type input "***"
type input "****"
click at [608, 369] on div "rgba(218, 237, 244, 1)" at bounding box center [615, 371] width 14 height 14
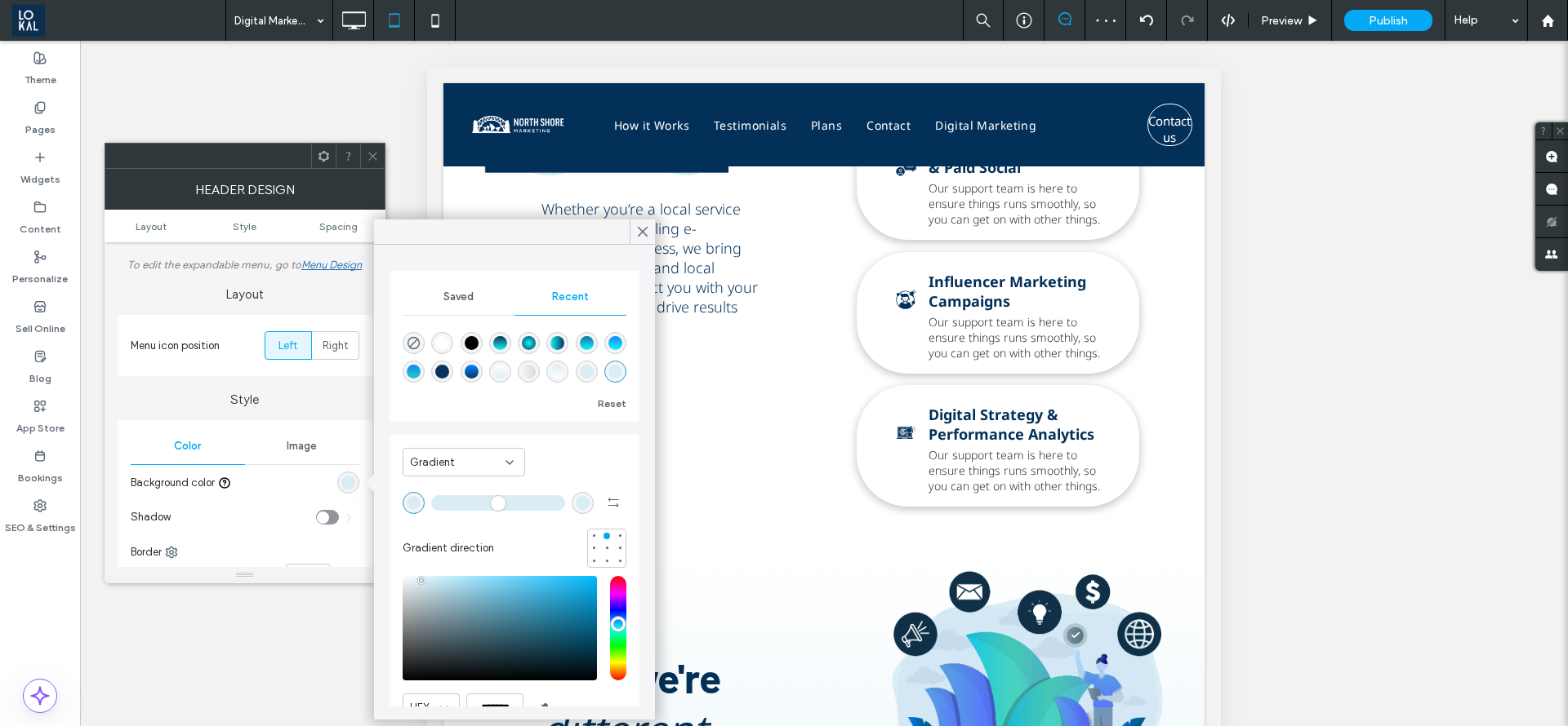
click at [608, 348] on div "linear-gradient(0deg, rgba(18, 245, 245, 1) 0%, rgba(17, 135, 247, 1) 100%)" at bounding box center [615, 343] width 14 height 14
type input "*******"
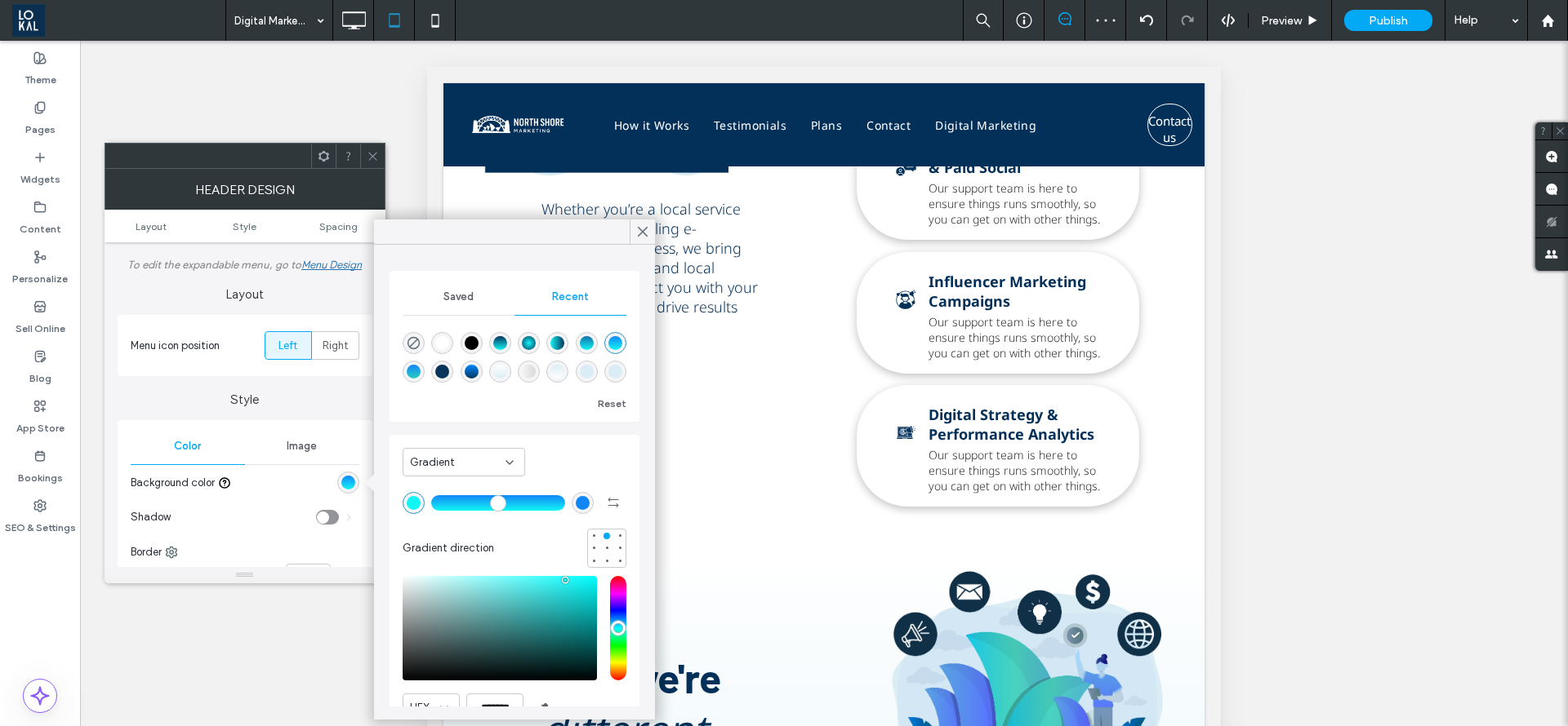
click at [487, 442] on div "Gradient Gradient direction HEX ******* Opacity ****" at bounding box center [514, 610] width 250 height 350
click at [487, 471] on div "Gradient" at bounding box center [464, 462] width 123 height 29
click at [486, 491] on div "Color" at bounding box center [464, 491] width 121 height 29
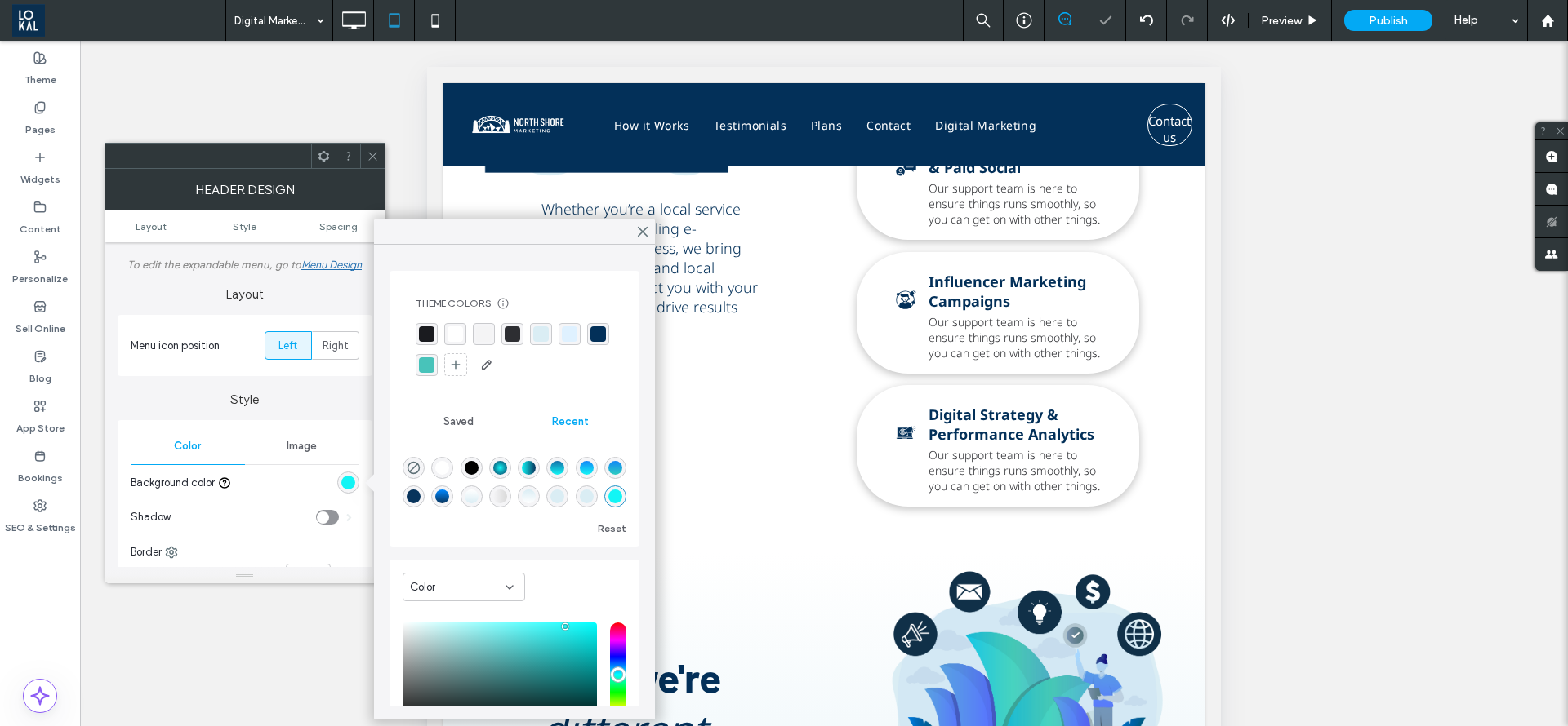
click at [591, 342] on div "rgba(3, 48, 89, 1)" at bounding box center [598, 334] width 16 height 16
click at [642, 232] on use at bounding box center [643, 232] width 8 height 9
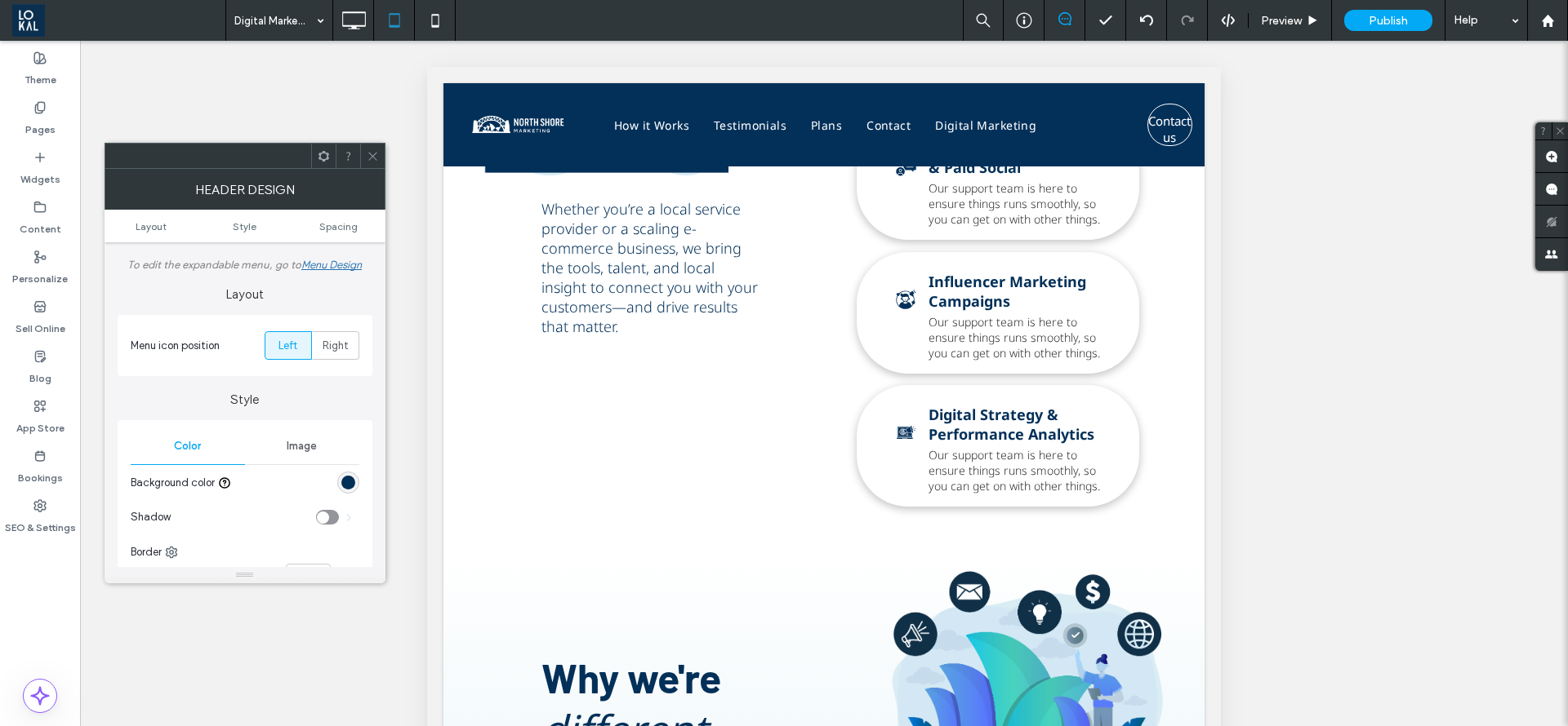
click at [368, 158] on icon at bounding box center [372, 156] width 12 height 12
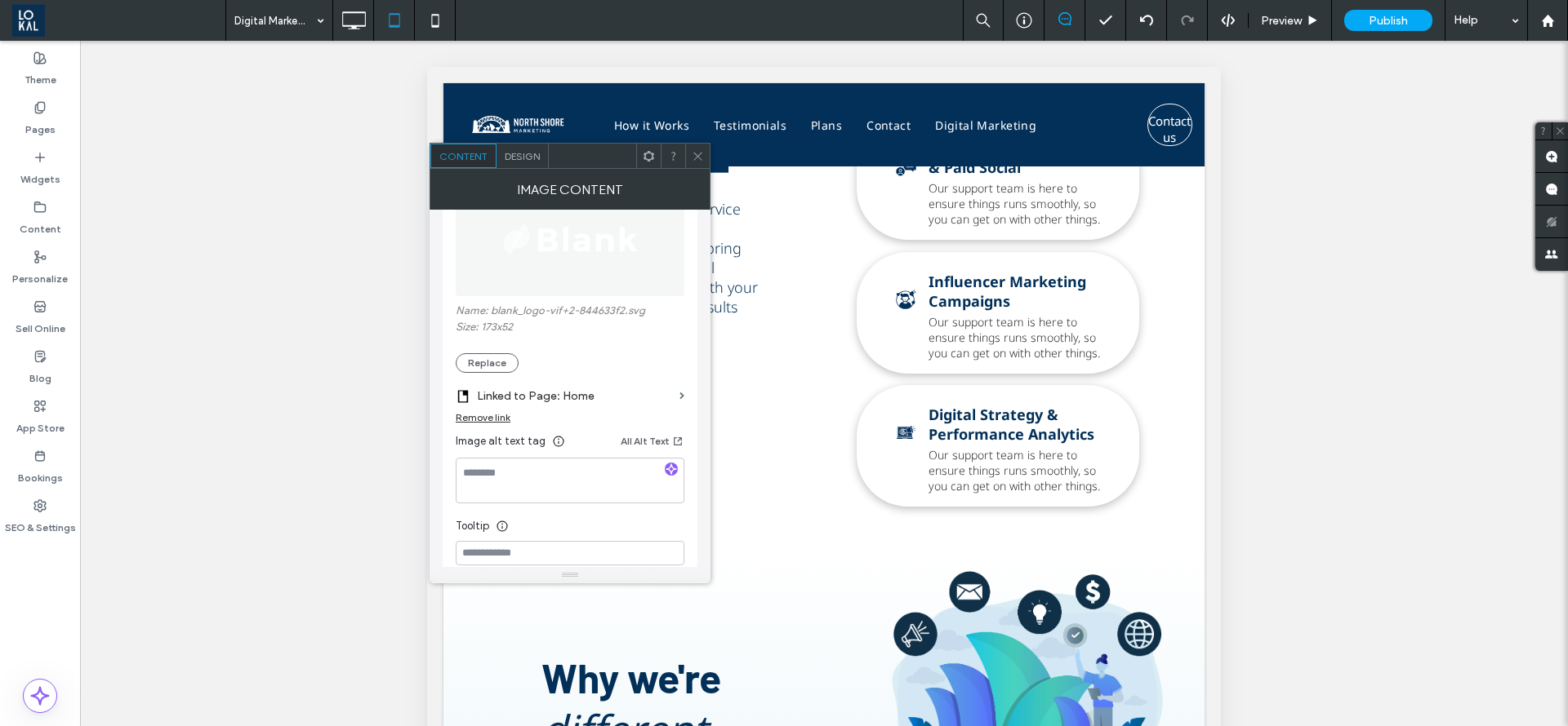
scroll to position [244, 0]
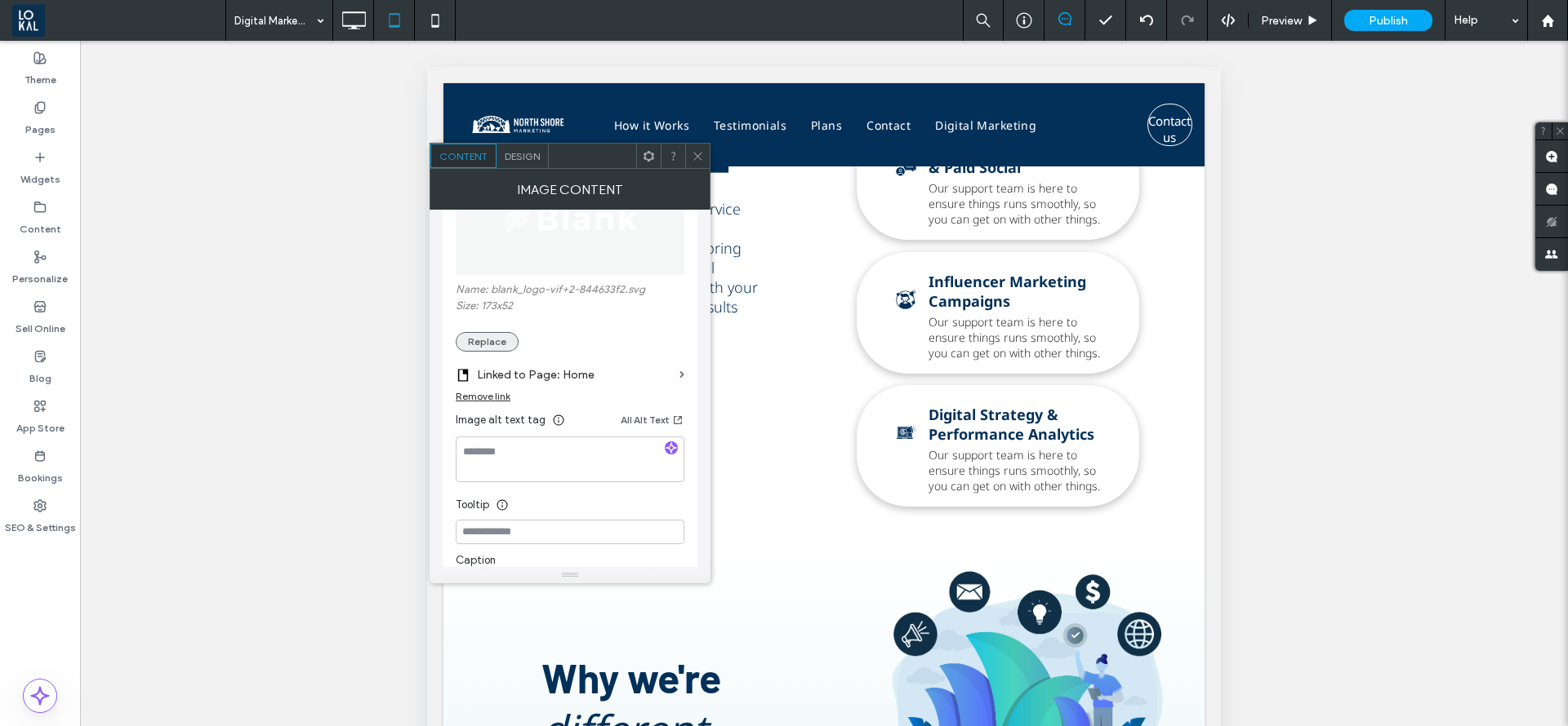
click at [508, 339] on button "Replace" at bounding box center [487, 341] width 63 height 20
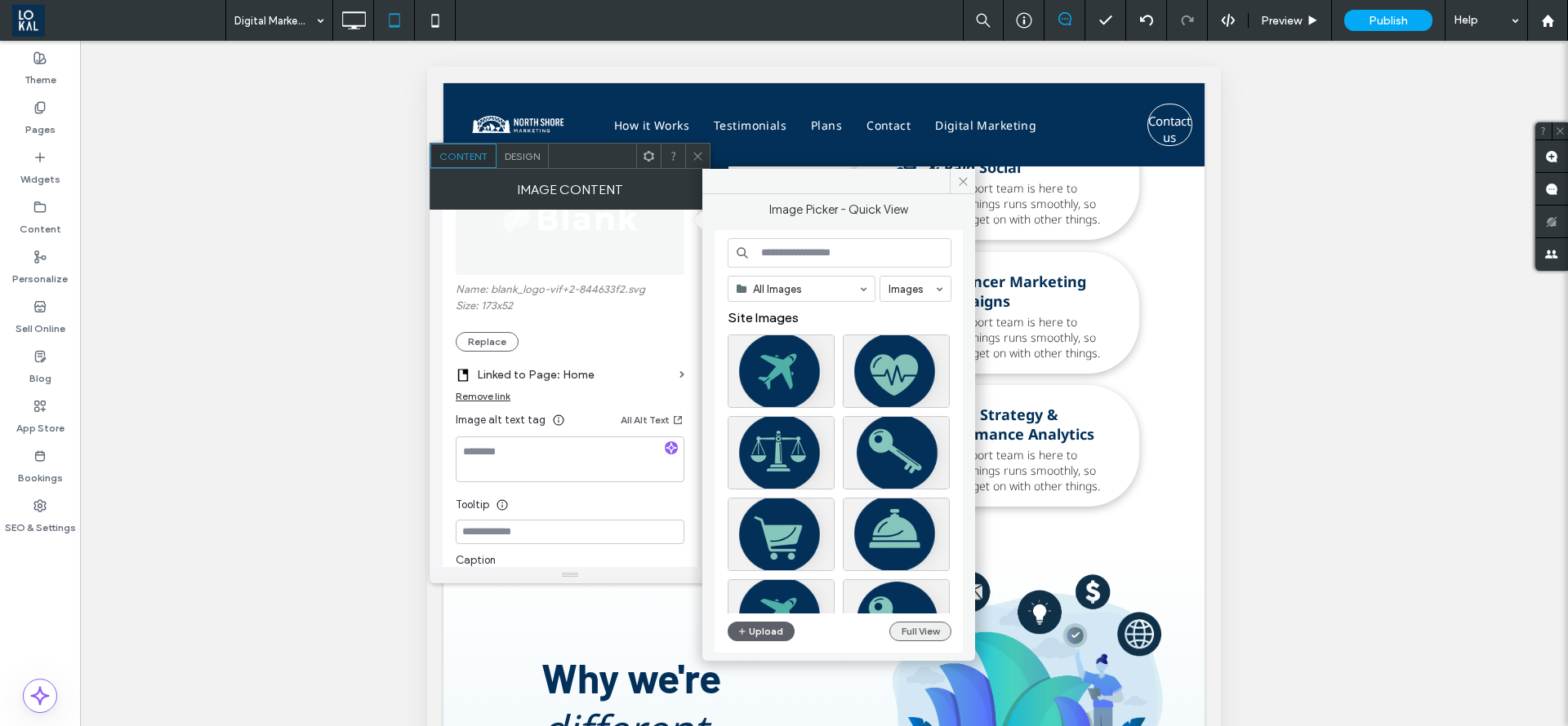
click at [906, 623] on button "Full View" at bounding box center [920, 631] width 62 height 20
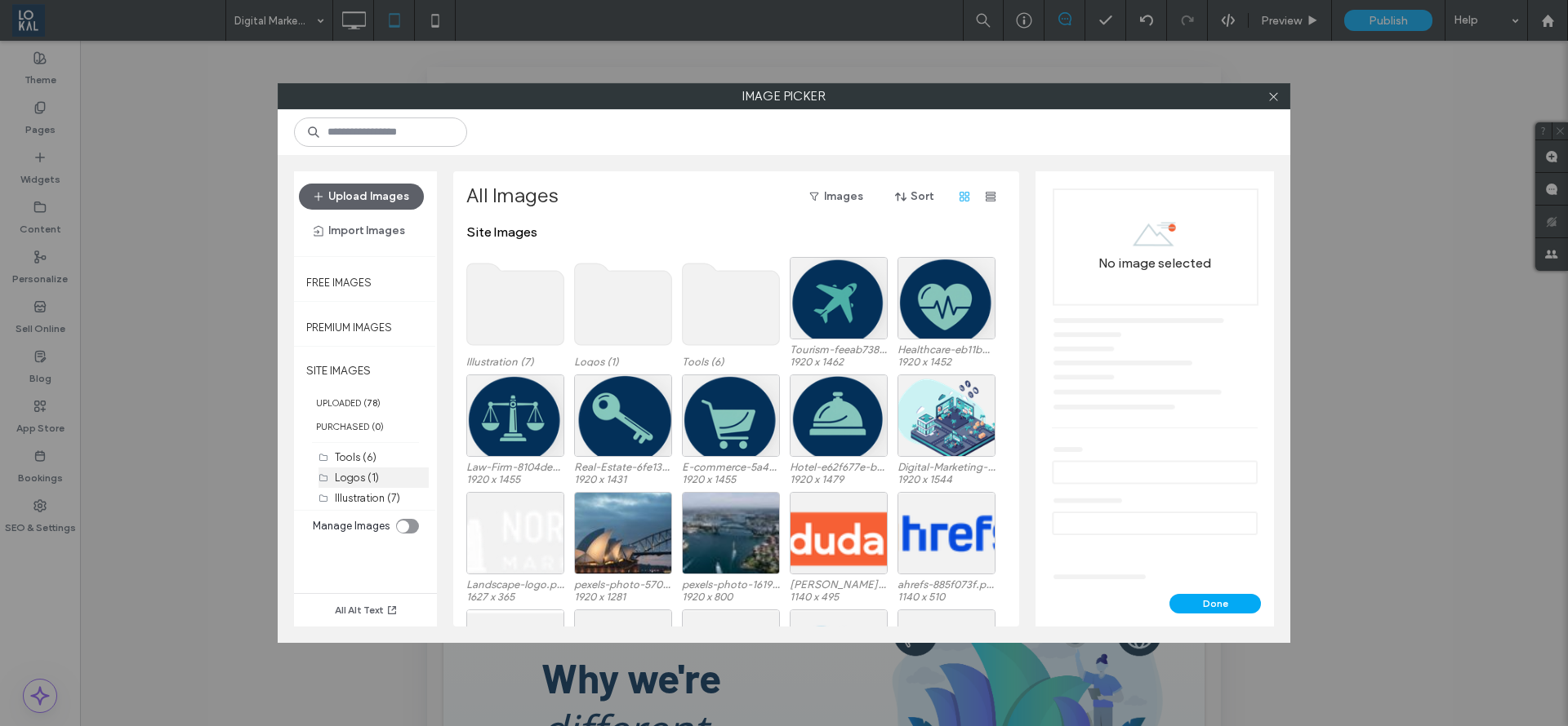
click at [347, 483] on label "Logos (1)" at bounding box center [356, 477] width 44 height 12
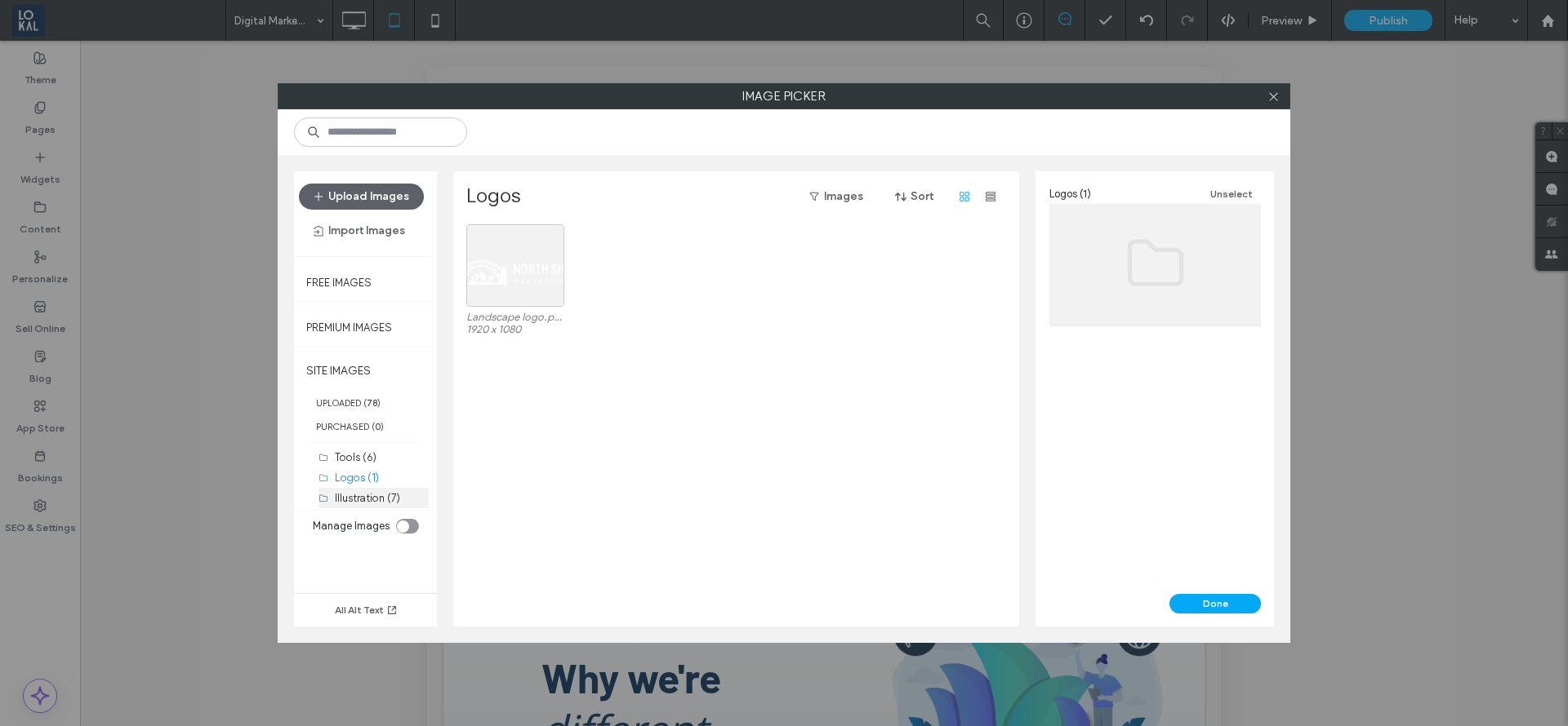
click at [353, 492] on label "Illustration (7)" at bounding box center [367, 497] width 65 height 12
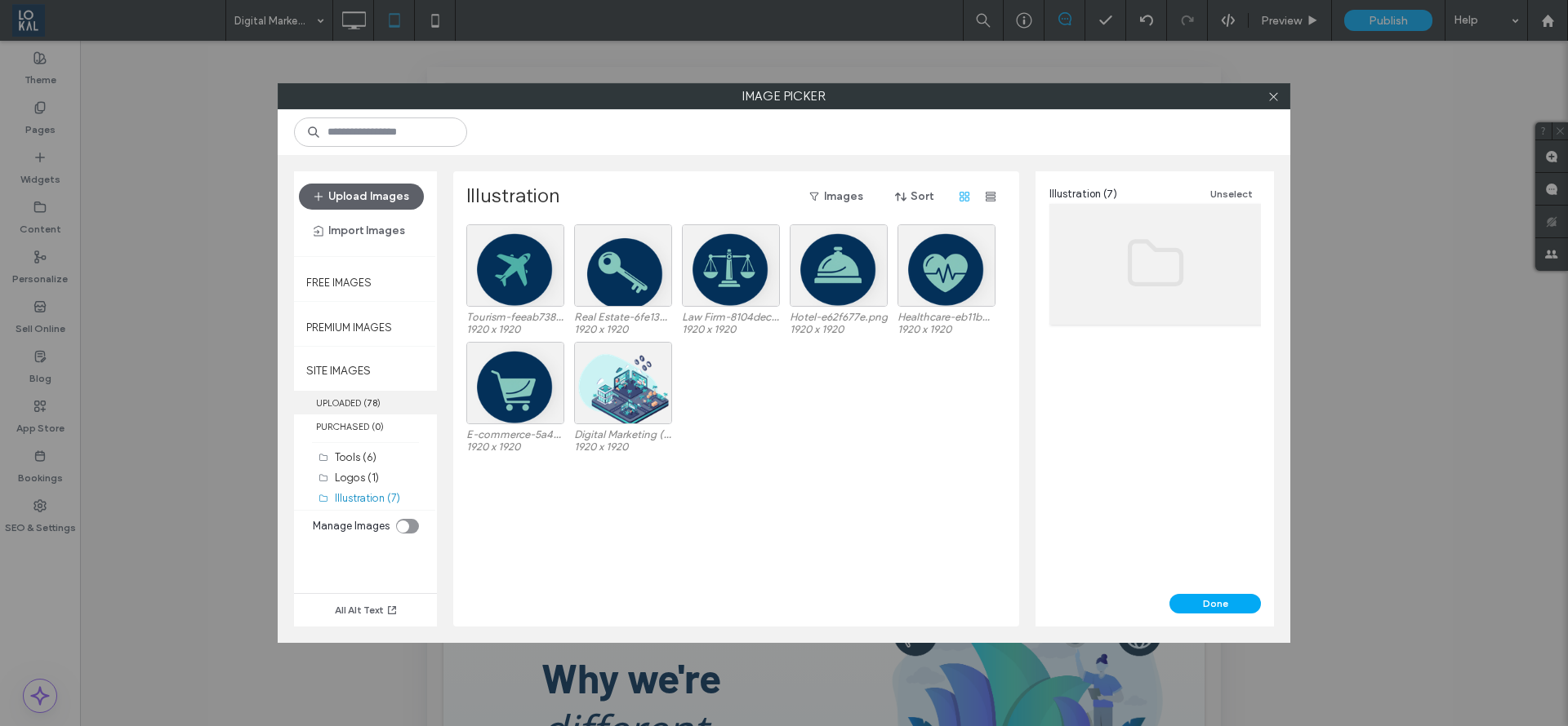
click at [350, 398] on label "UPLOADED ( 78 )" at bounding box center [365, 403] width 143 height 23
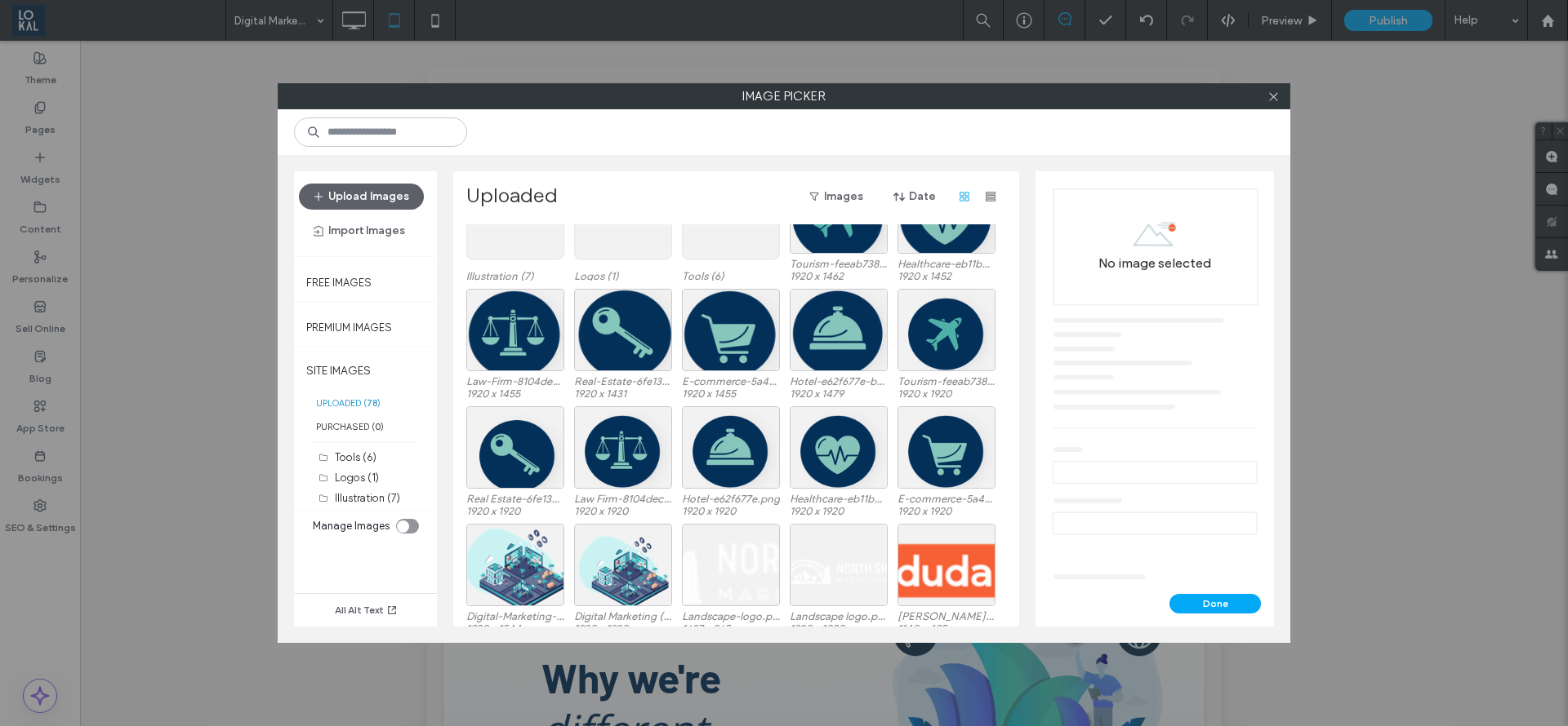
scroll to position [68, 0]
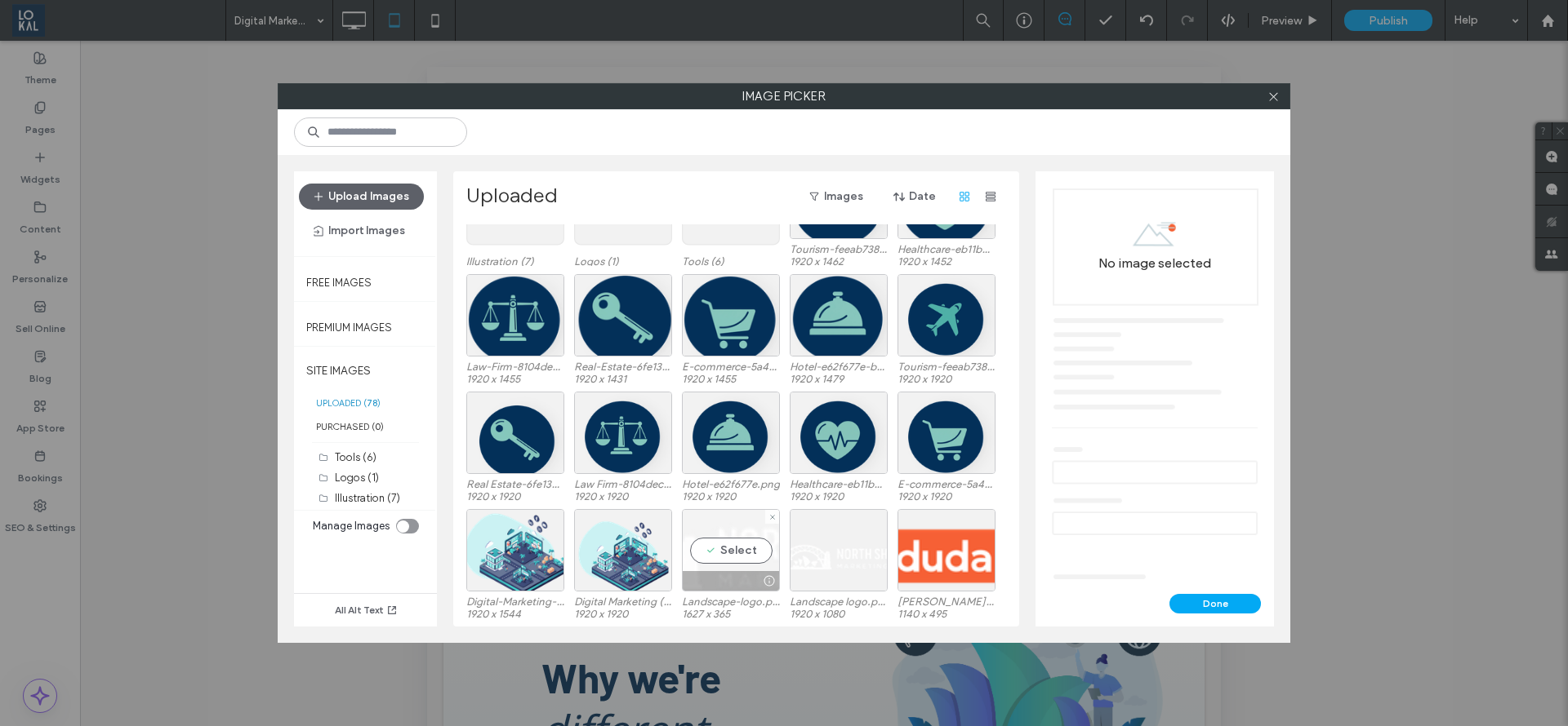
click at [733, 543] on div "Select" at bounding box center [730, 550] width 98 height 83
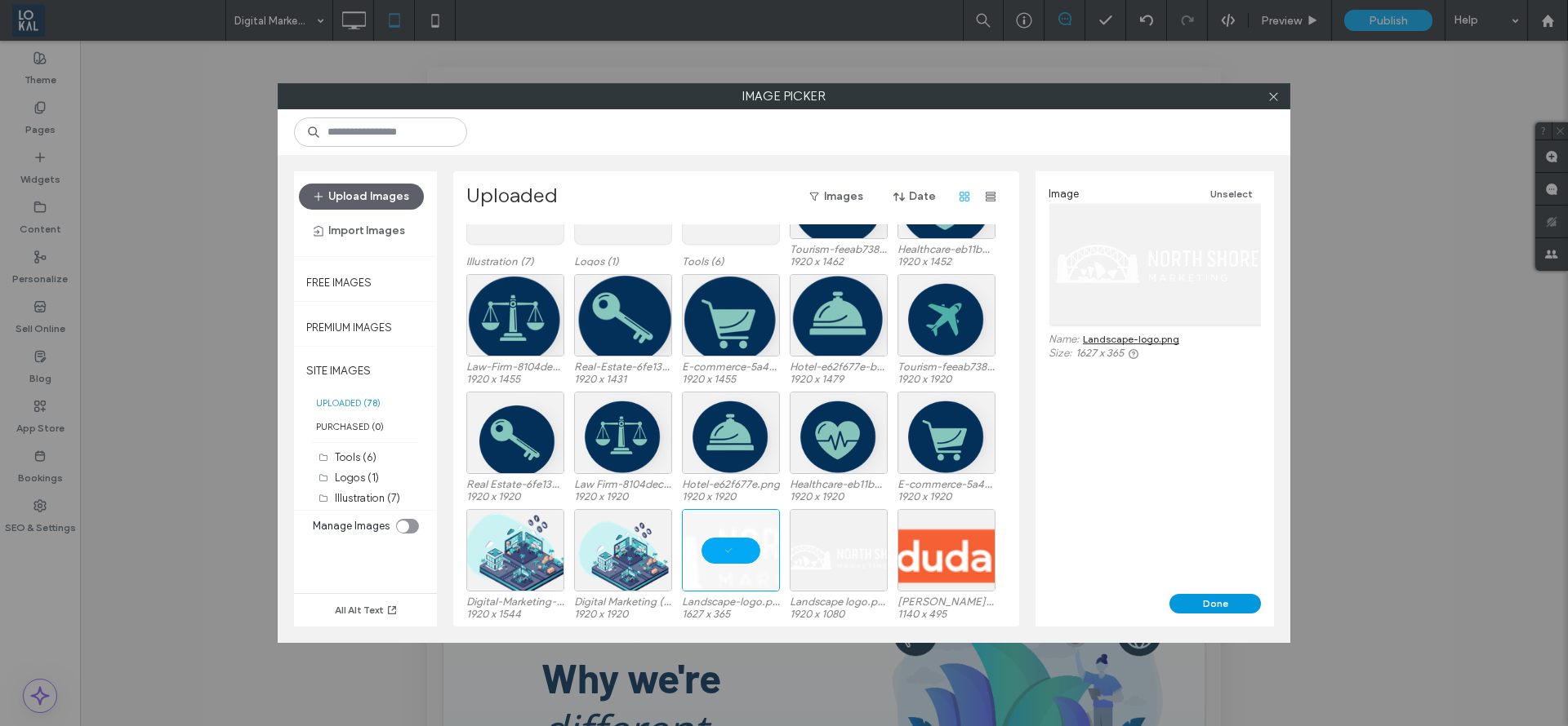
click at [1210, 604] on button "Done" at bounding box center [1215, 603] width 91 height 20
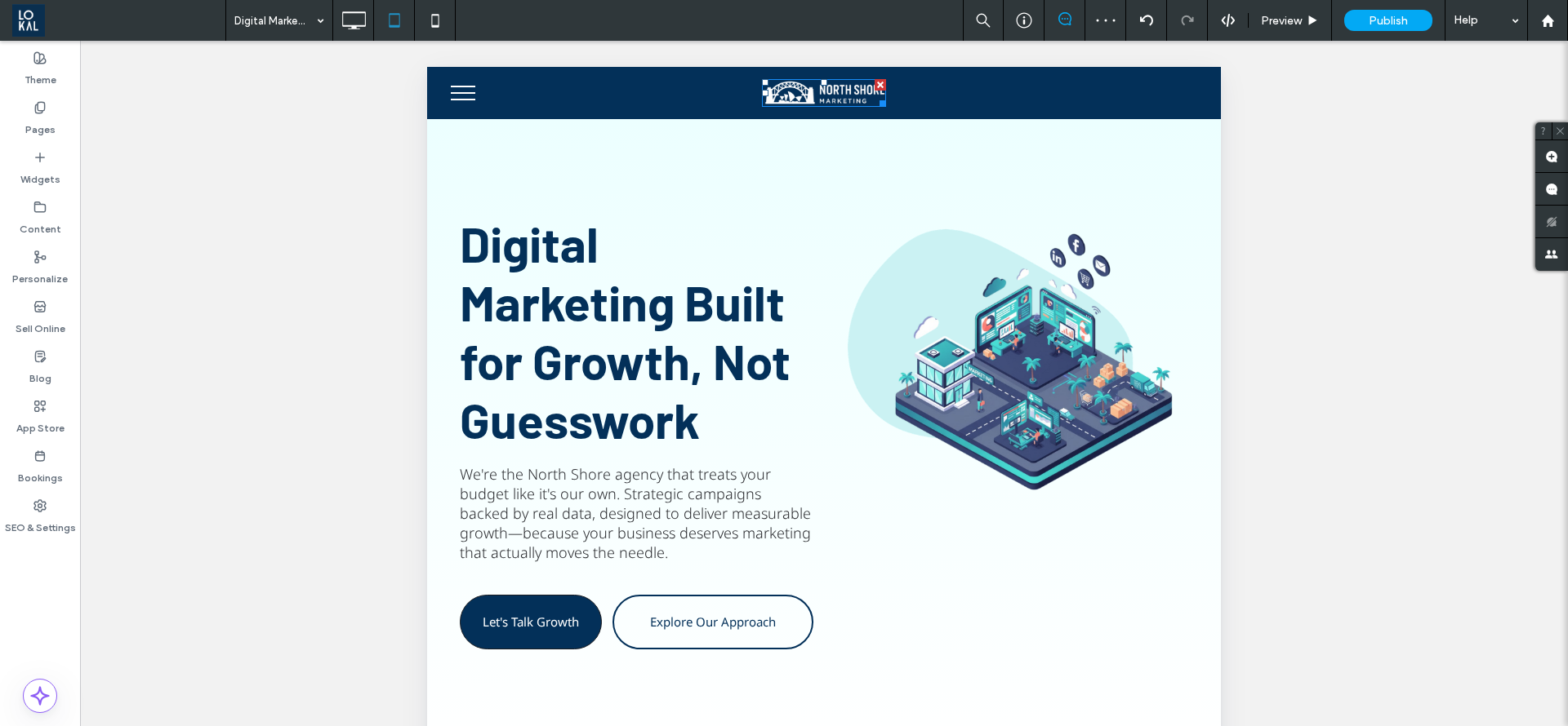
click at [833, 97] on img at bounding box center [823, 93] width 124 height 28
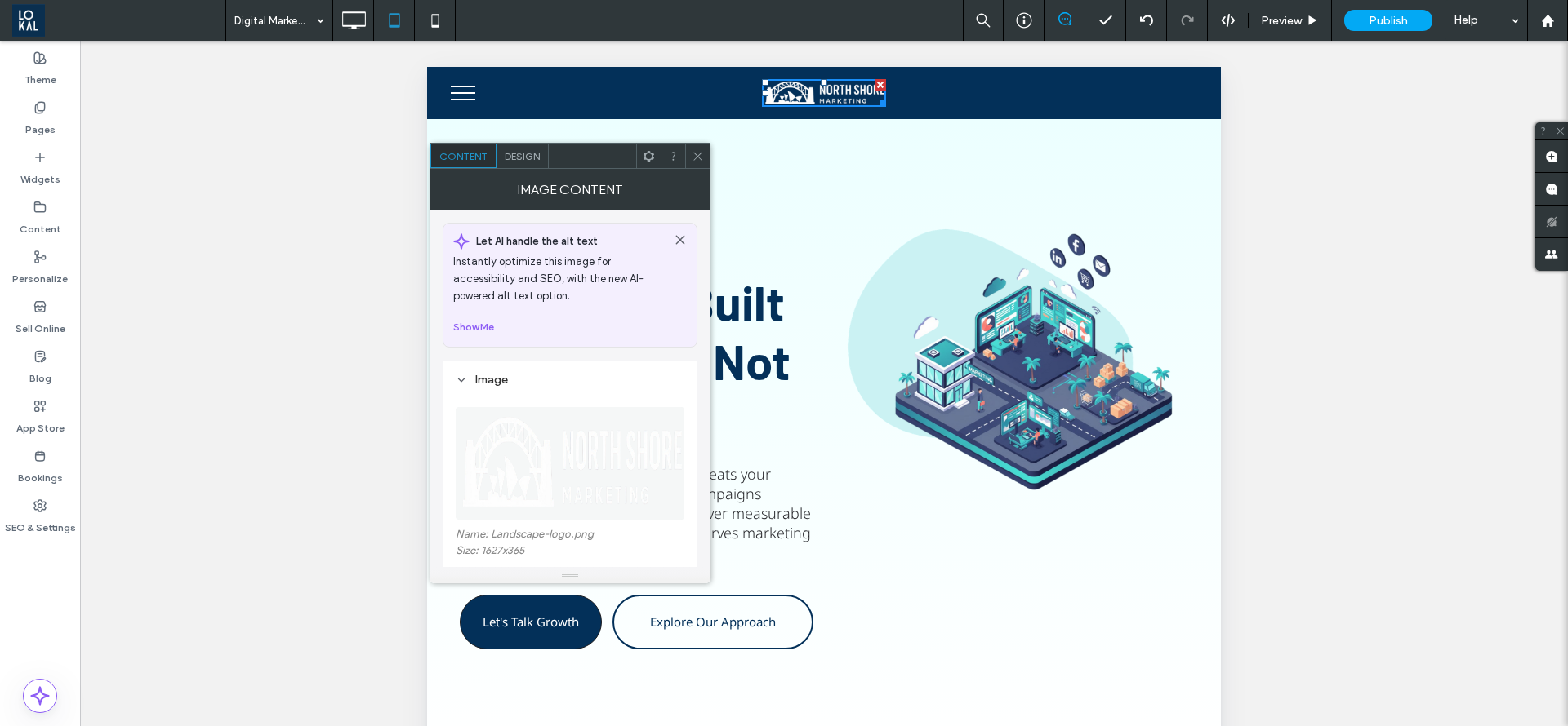
click at [688, 152] on div at bounding box center [698, 156] width 24 height 24
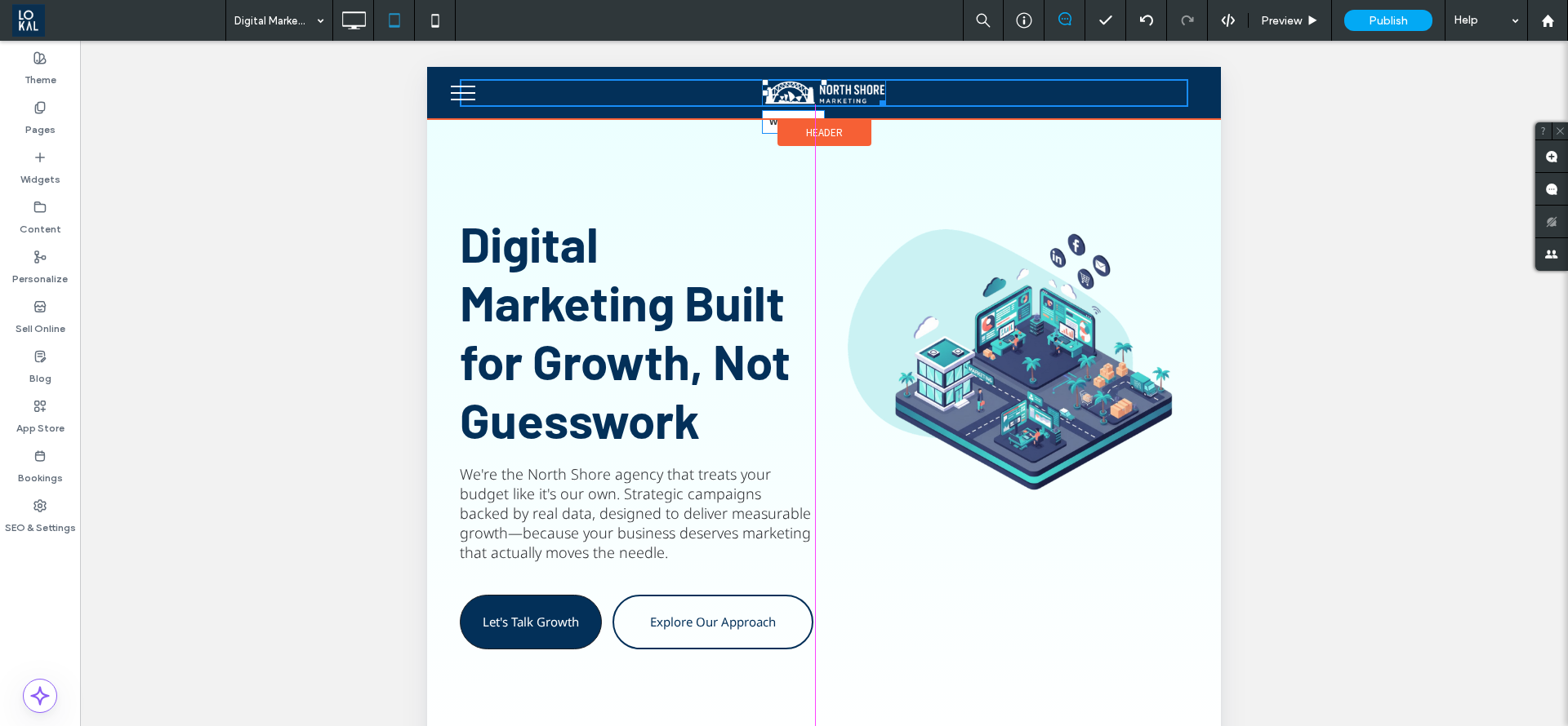
drag, startPoint x: 880, startPoint y: 106, endPoint x: 1324, endPoint y: 189, distance: 451.7
click at [907, 119] on div "W:238 H:53 Click To Paste" at bounding box center [823, 93] width 793 height 52
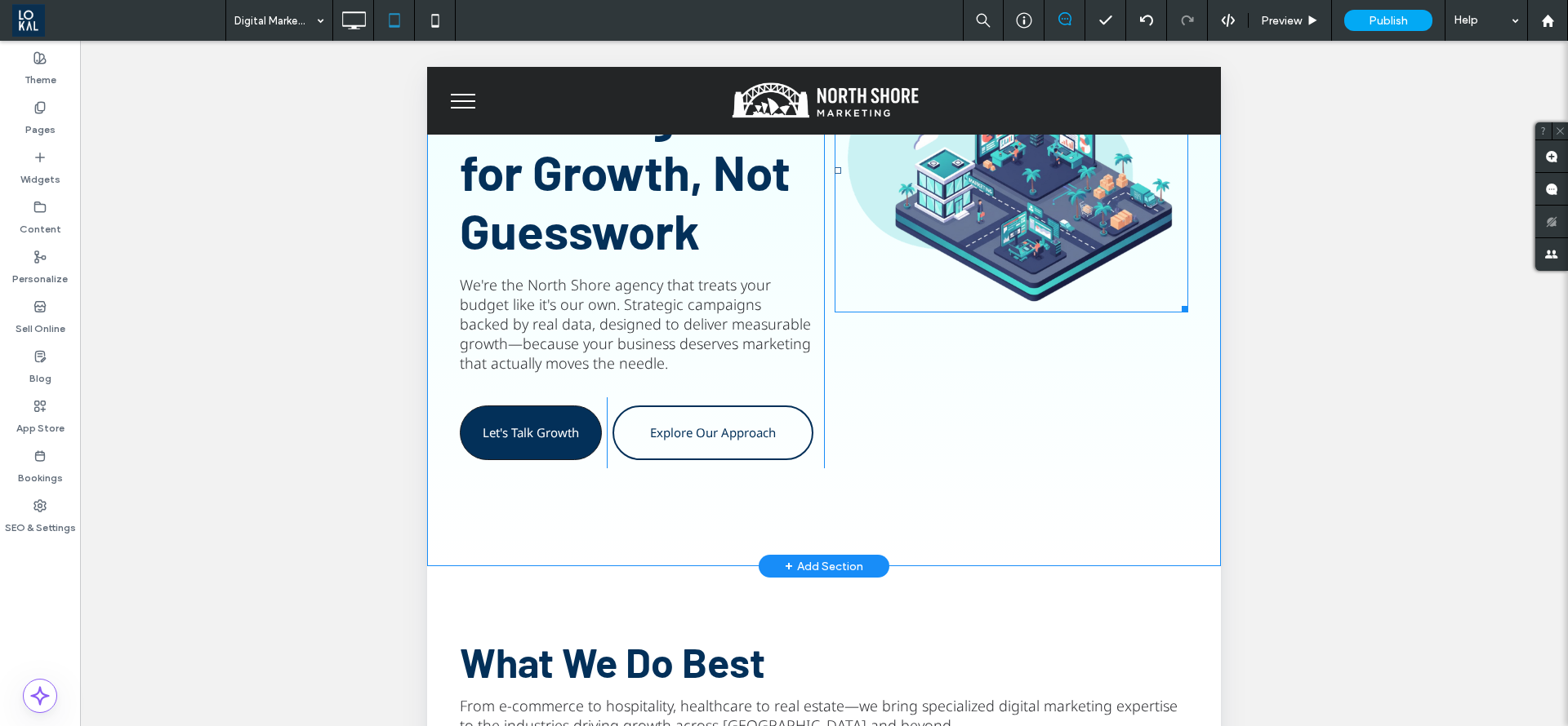
scroll to position [490, 0]
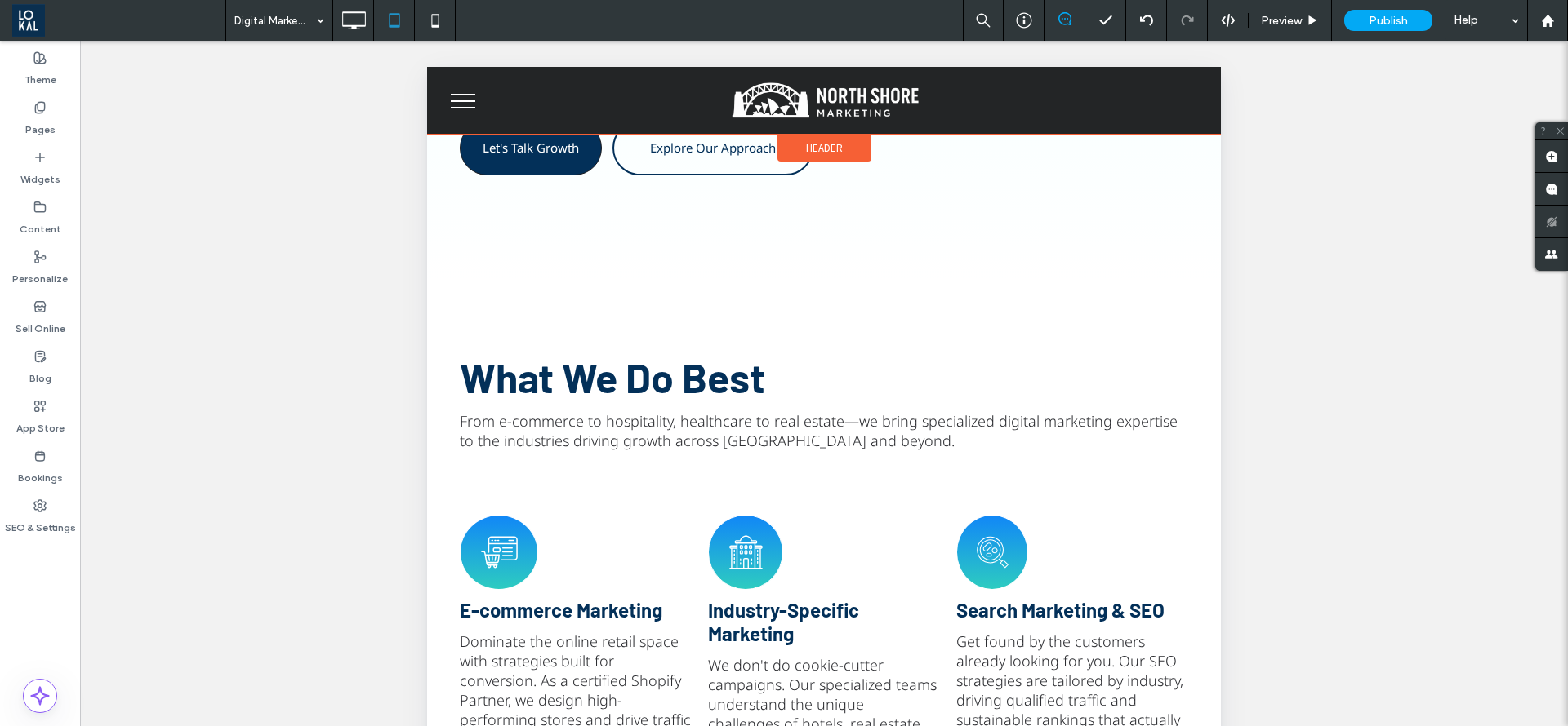
click at [842, 139] on div "Header" at bounding box center [824, 148] width 94 height 27
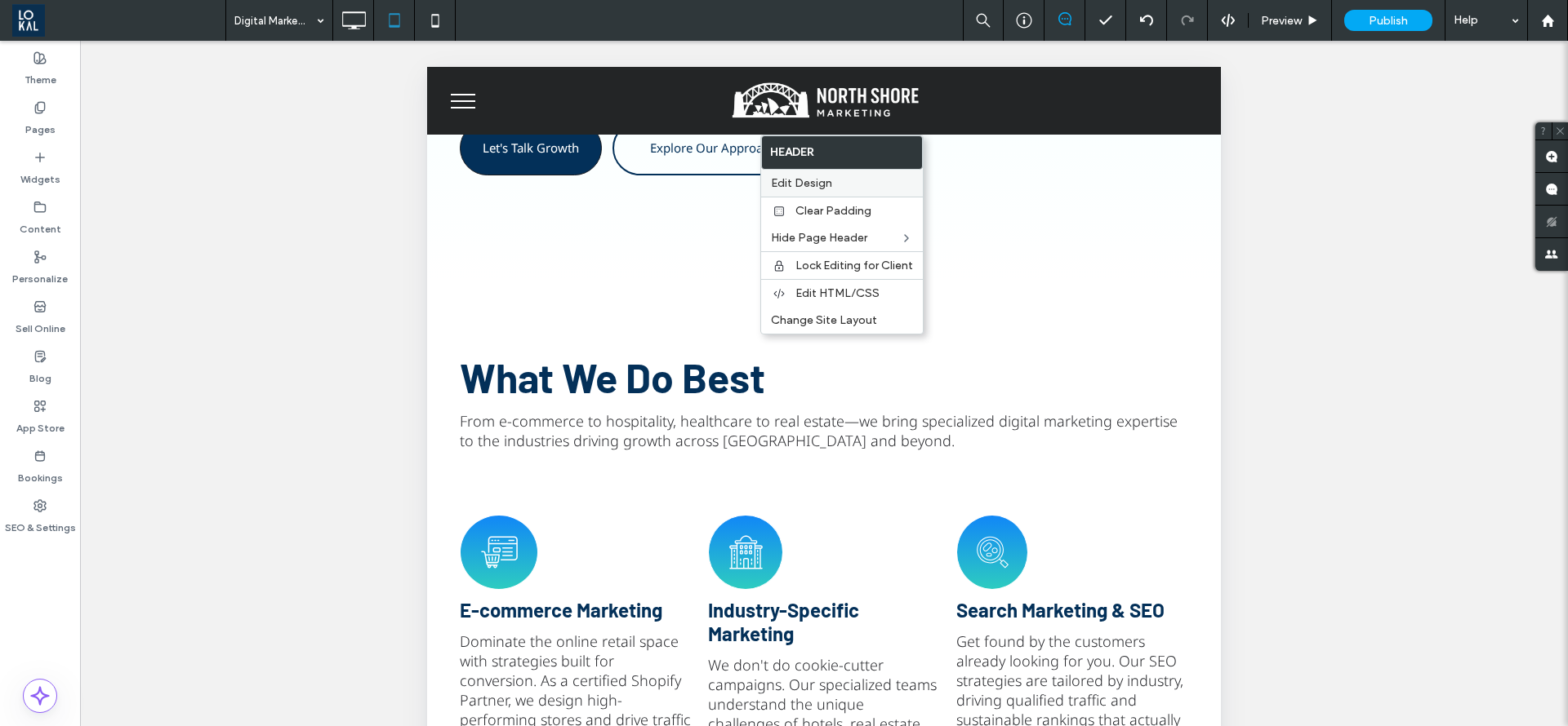
click at [820, 188] on span "Edit Design" at bounding box center [802, 183] width 61 height 14
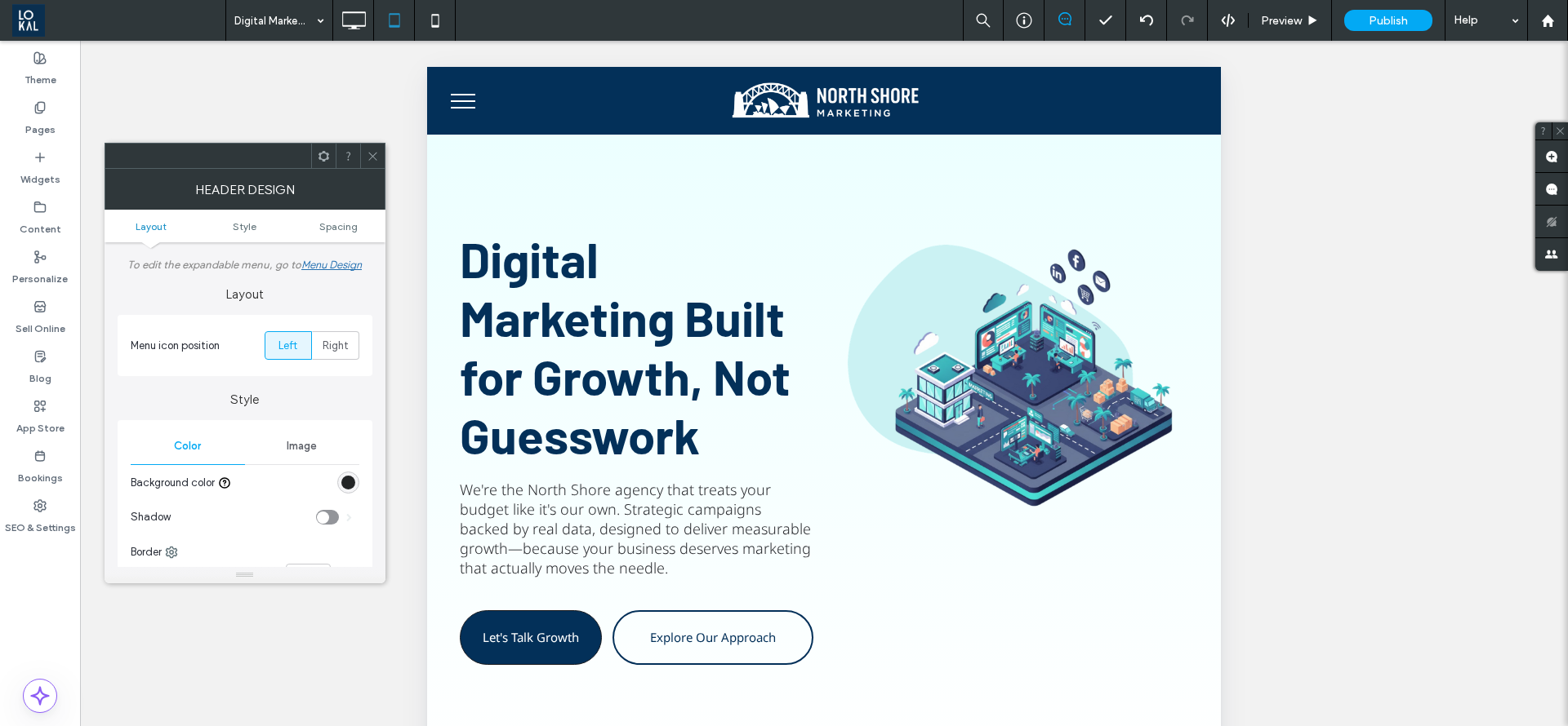
scroll to position [244, 0]
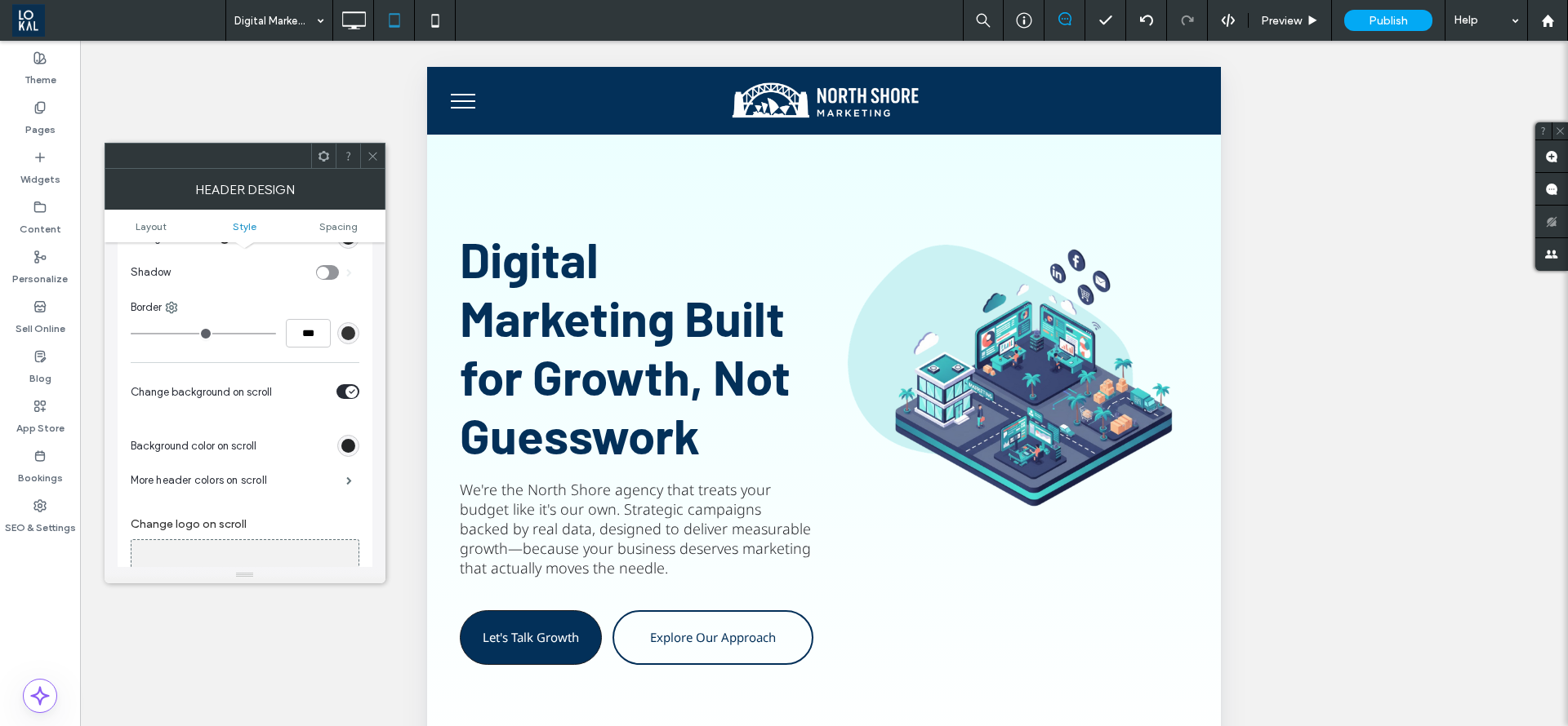
click at [350, 451] on div "rgb(35, 37, 38)" at bounding box center [348, 445] width 14 height 14
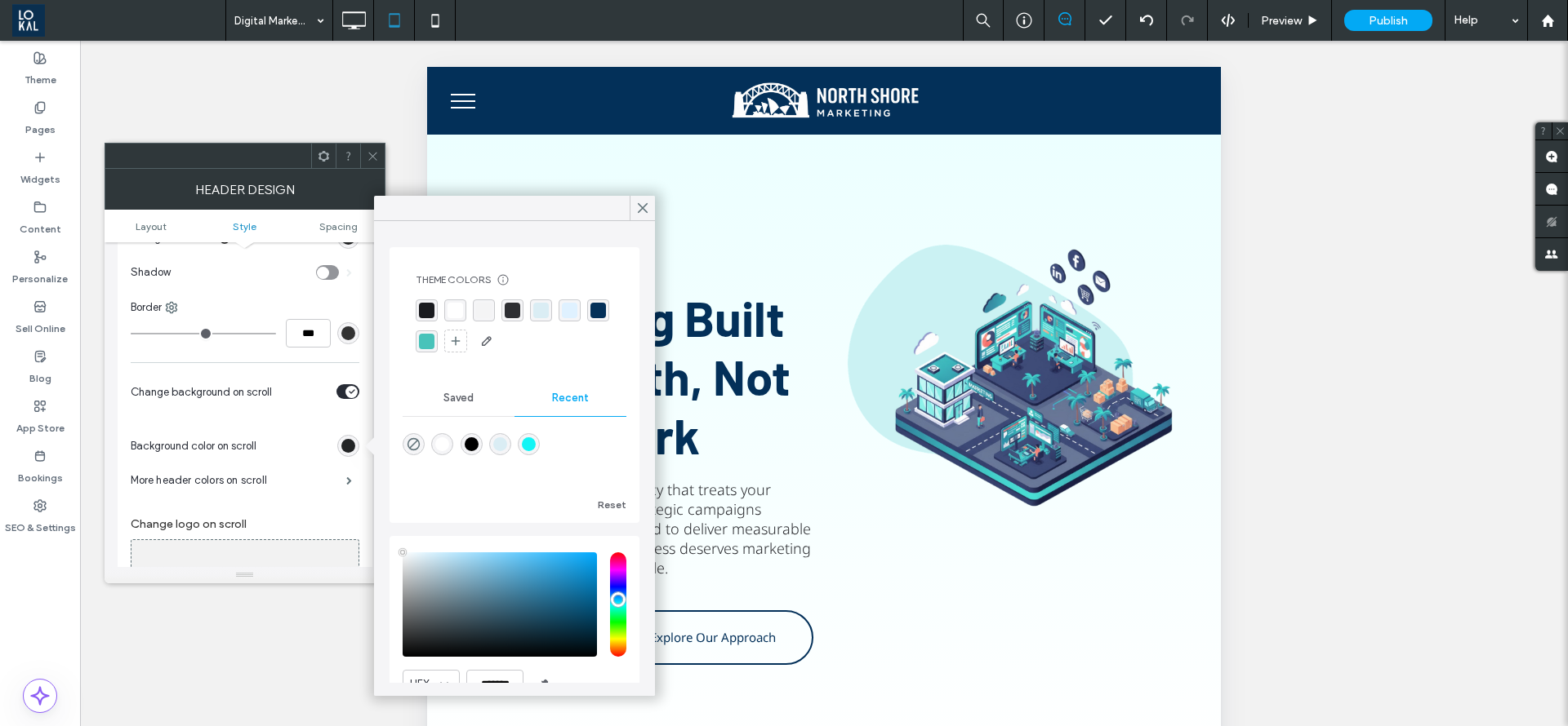
type input "****"
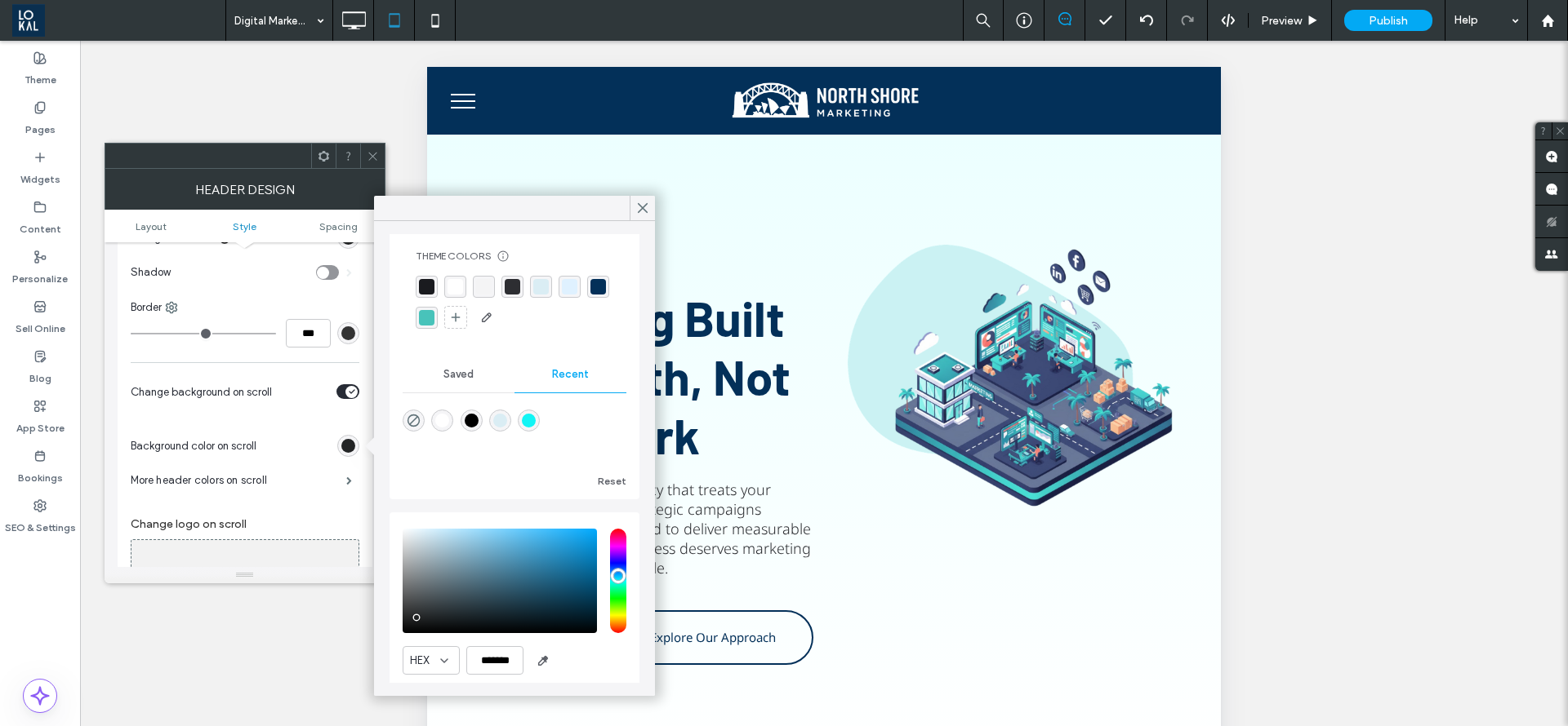
scroll to position [0, 0]
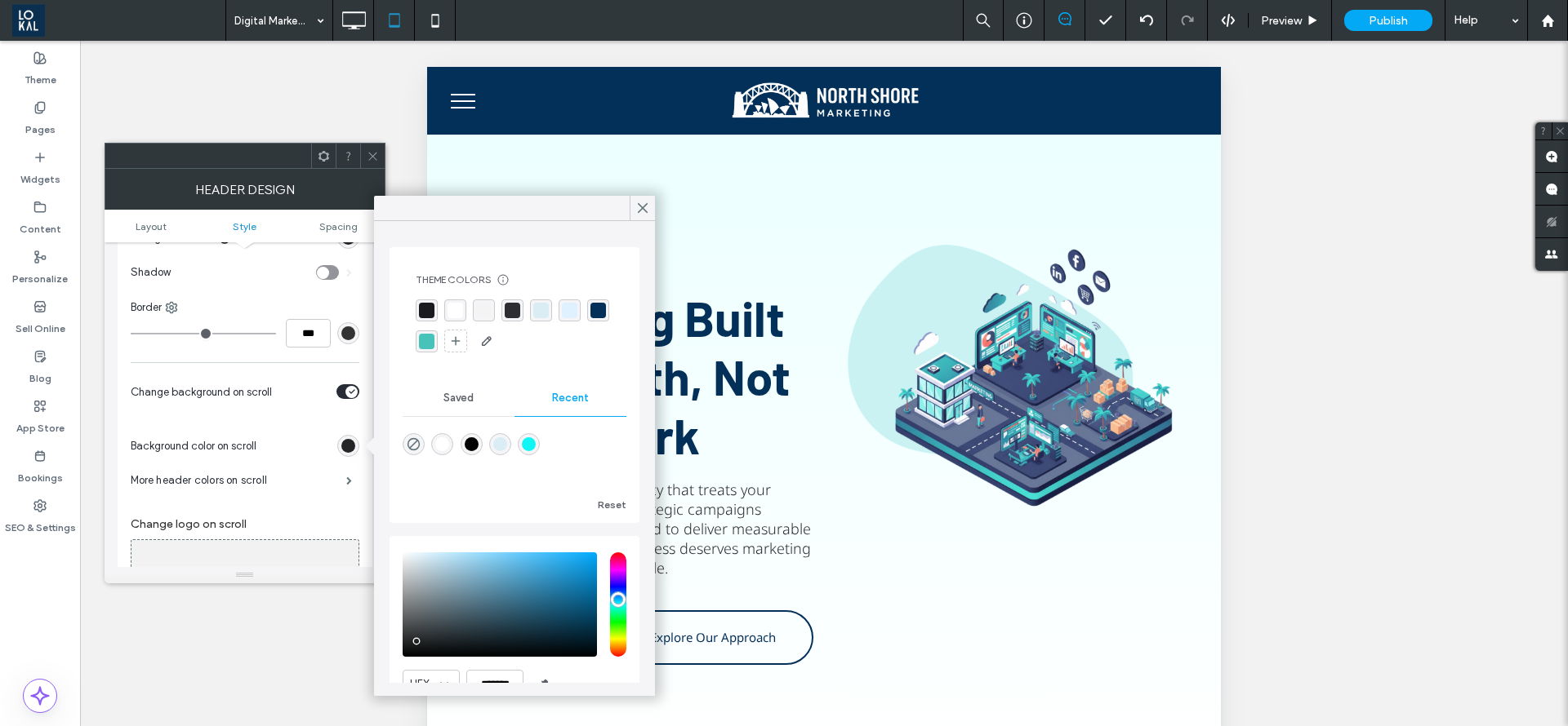
click at [445, 396] on span "Saved" at bounding box center [458, 398] width 30 height 13
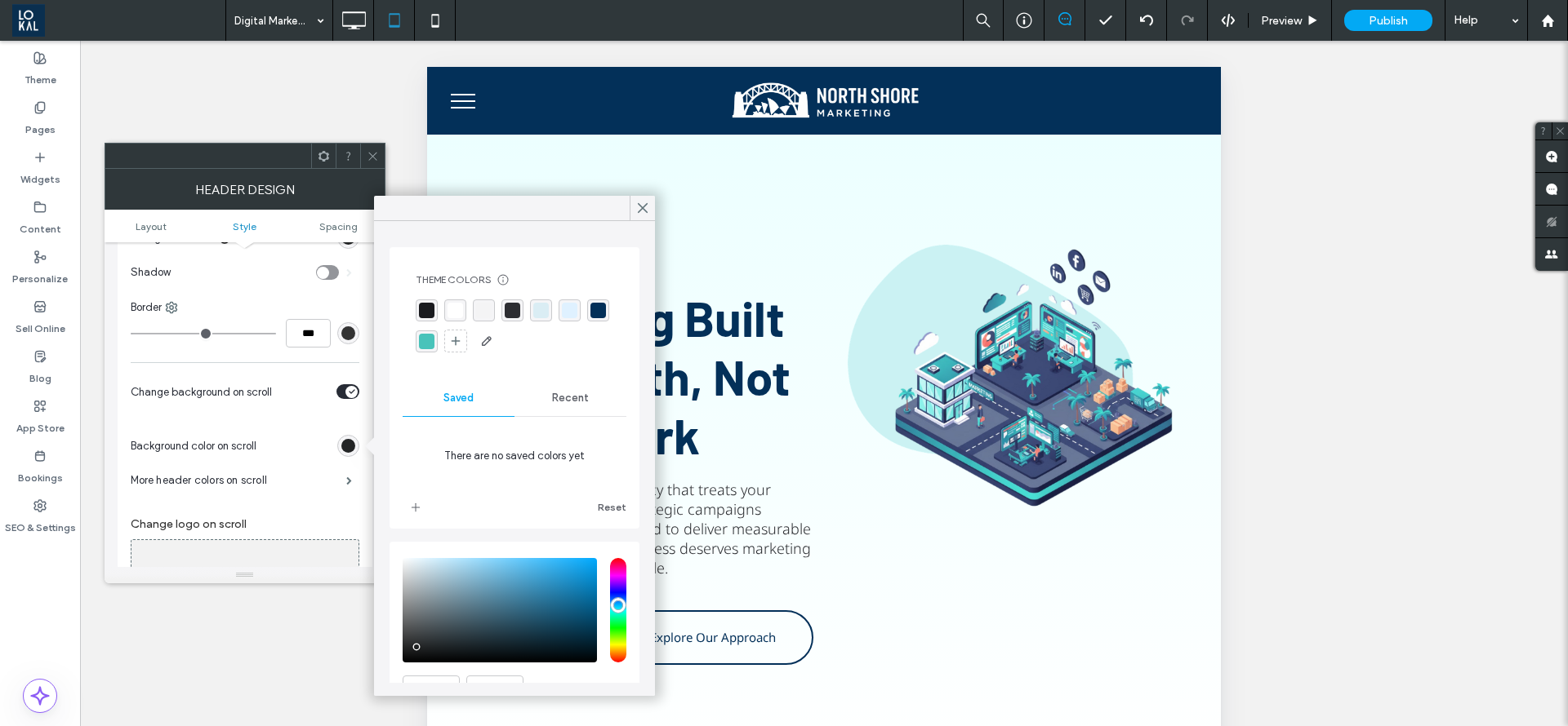
click at [567, 398] on span "Recent" at bounding box center [571, 398] width 37 height 13
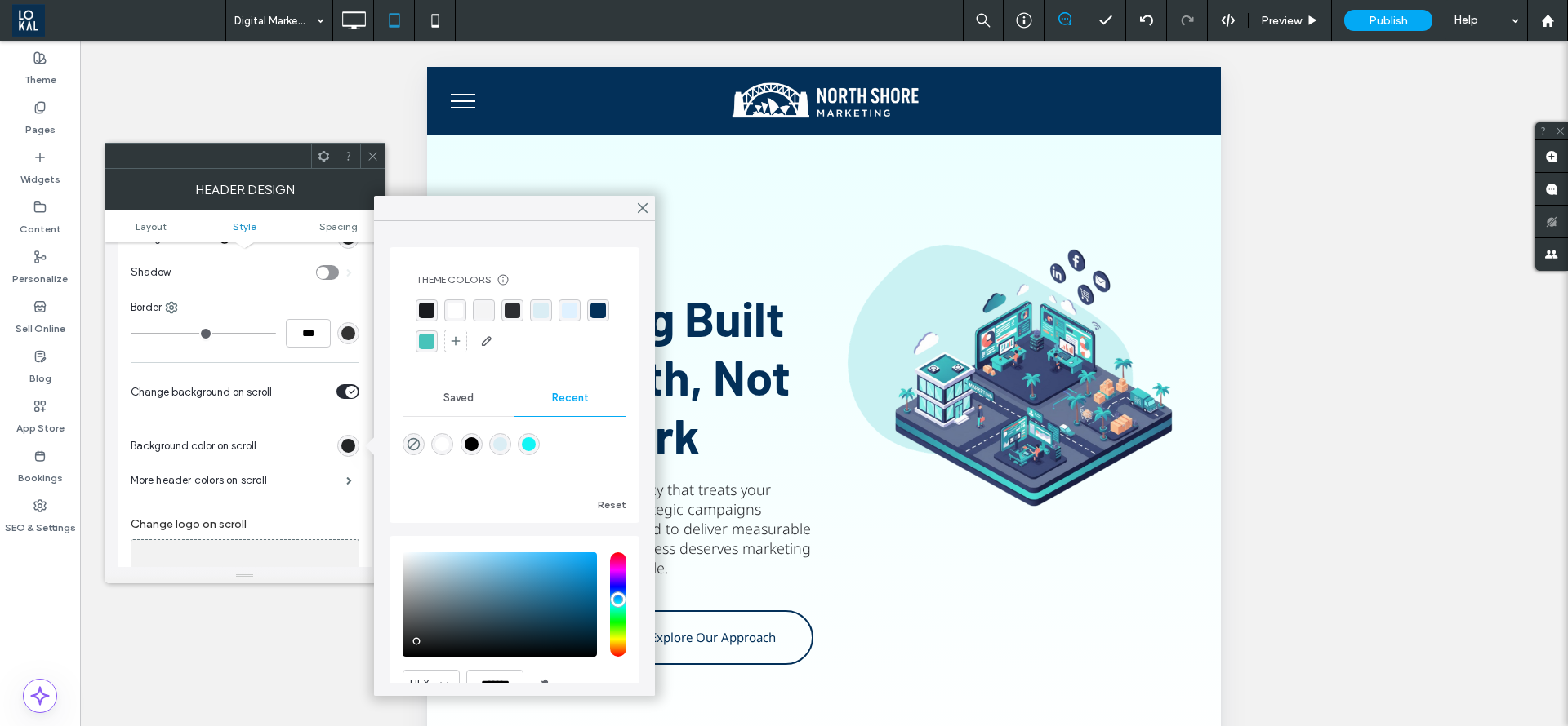
click at [504, 445] on div "rgba(218, 237, 244, 1)" at bounding box center [499, 444] width 14 height 14
type input "*******"
click at [578, 311] on div "rgba(223, 241, 255, 1)" at bounding box center [570, 310] width 22 height 22
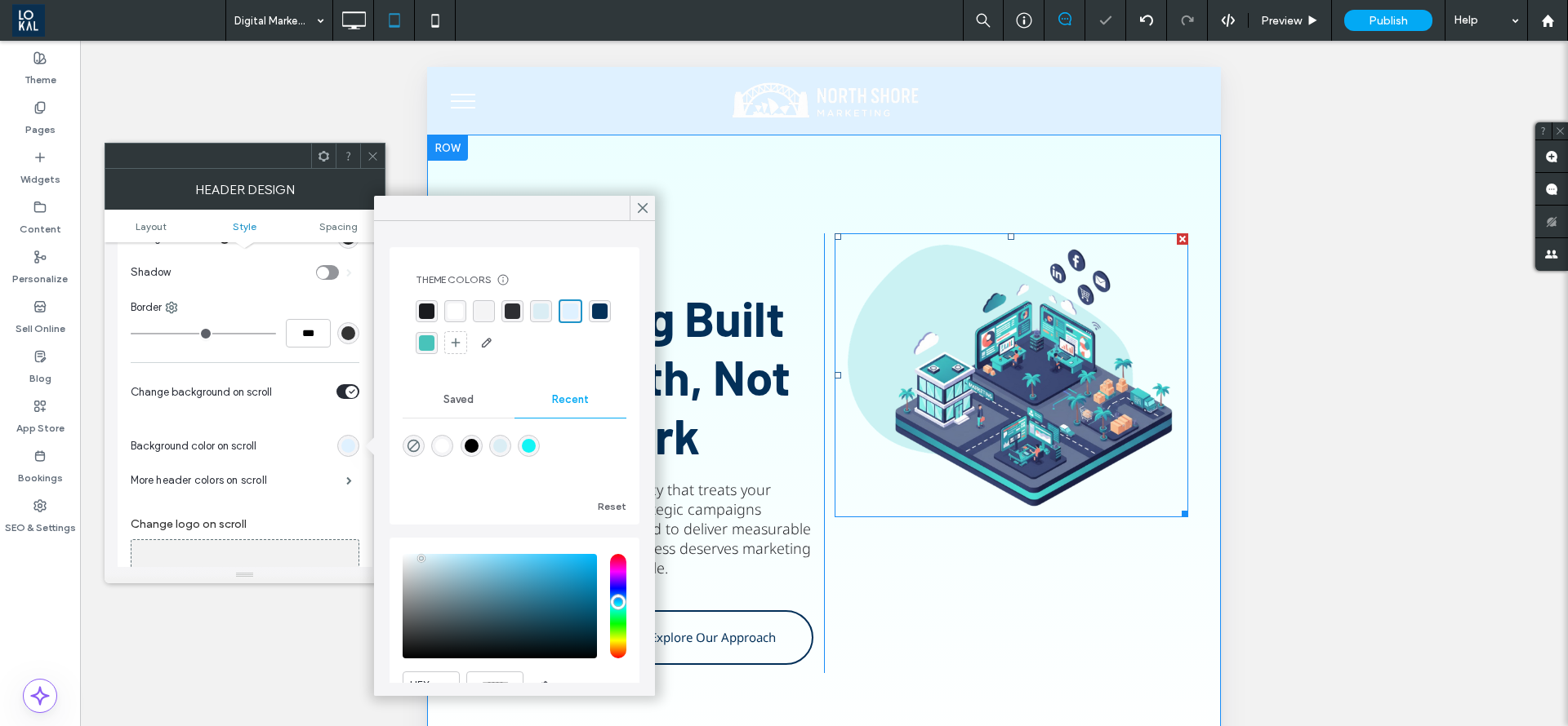
scroll to position [244, 0]
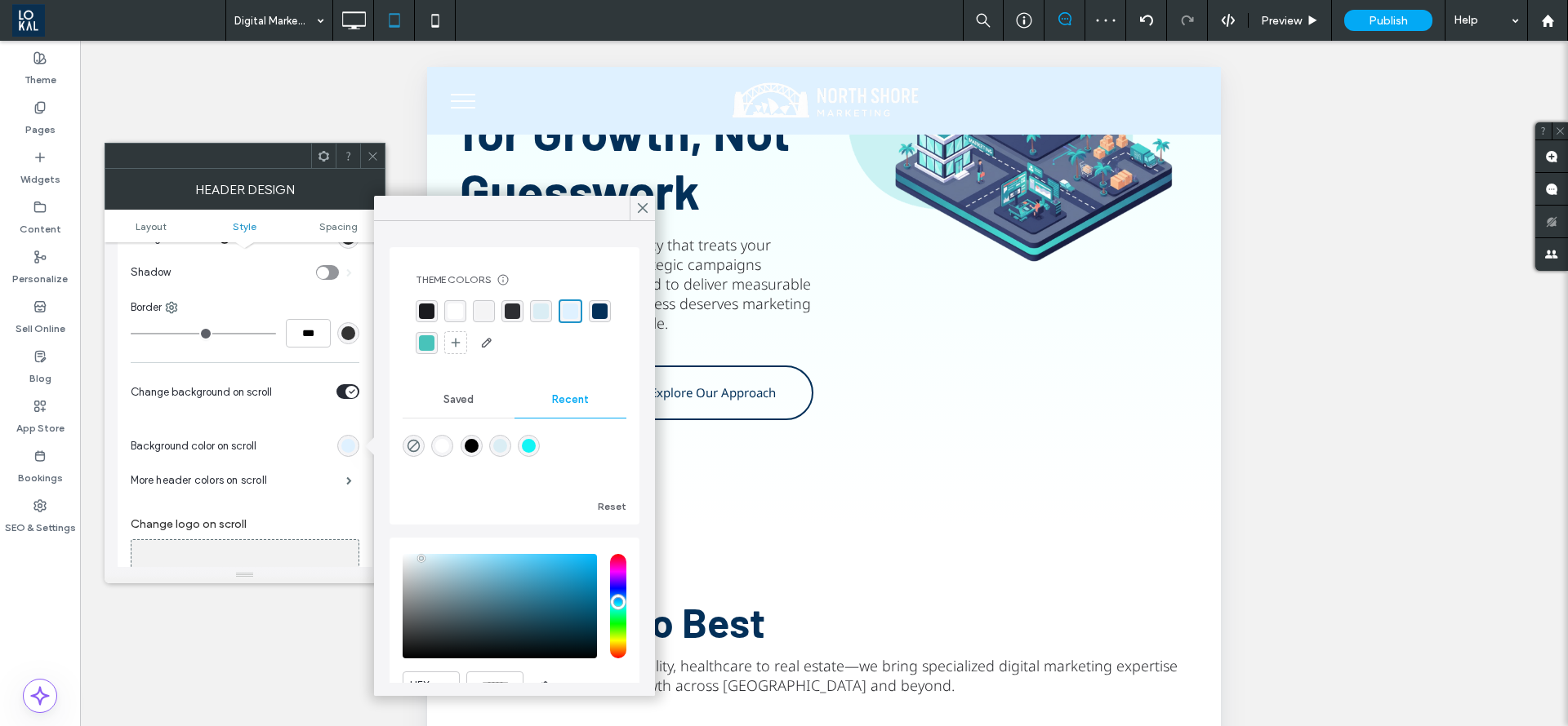
click at [265, 460] on div "More header colors on scroll" at bounding box center [245, 481] width 229 height 41
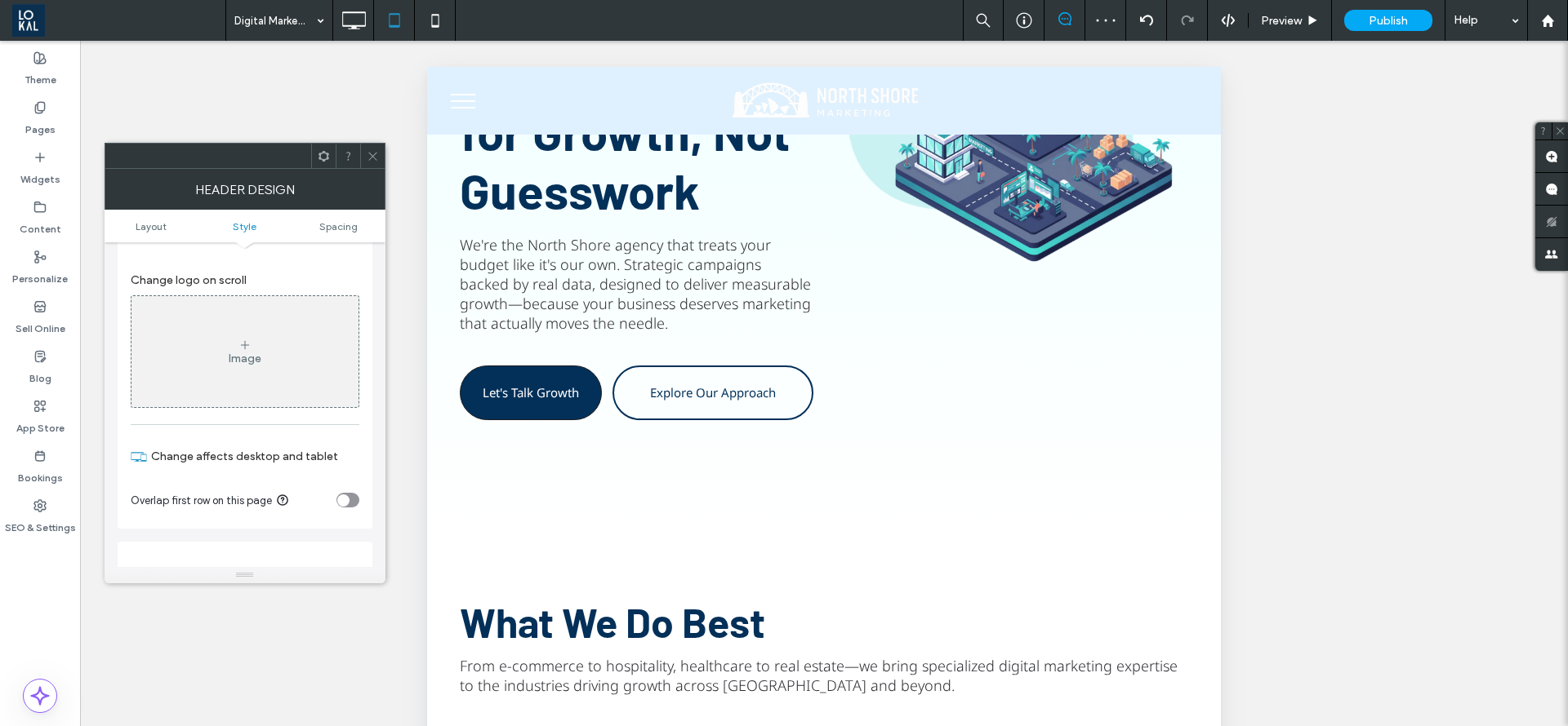
scroll to position [490, 0]
click at [248, 358] on div "Image" at bounding box center [245, 358] width 33 height 14
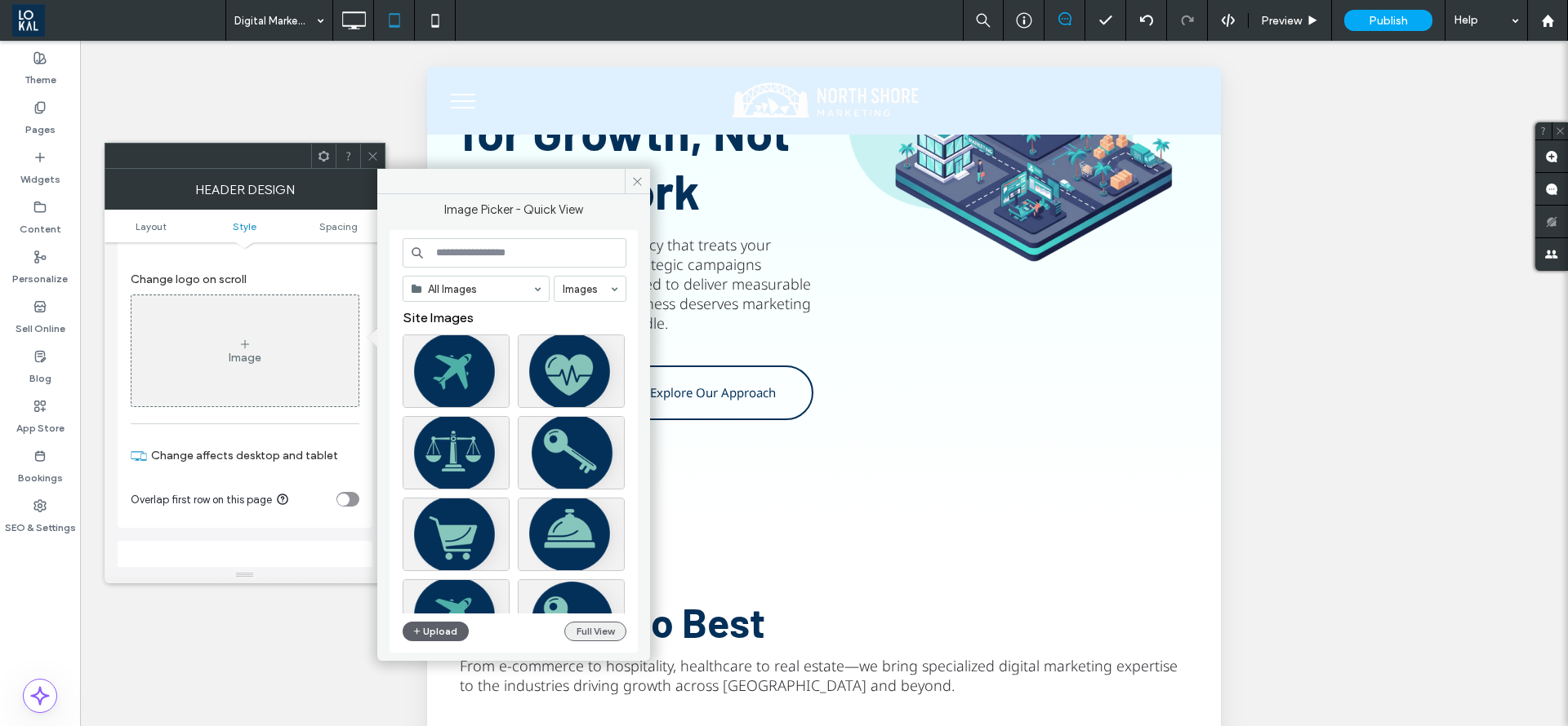
click at [586, 628] on button "Full View" at bounding box center [595, 631] width 62 height 20
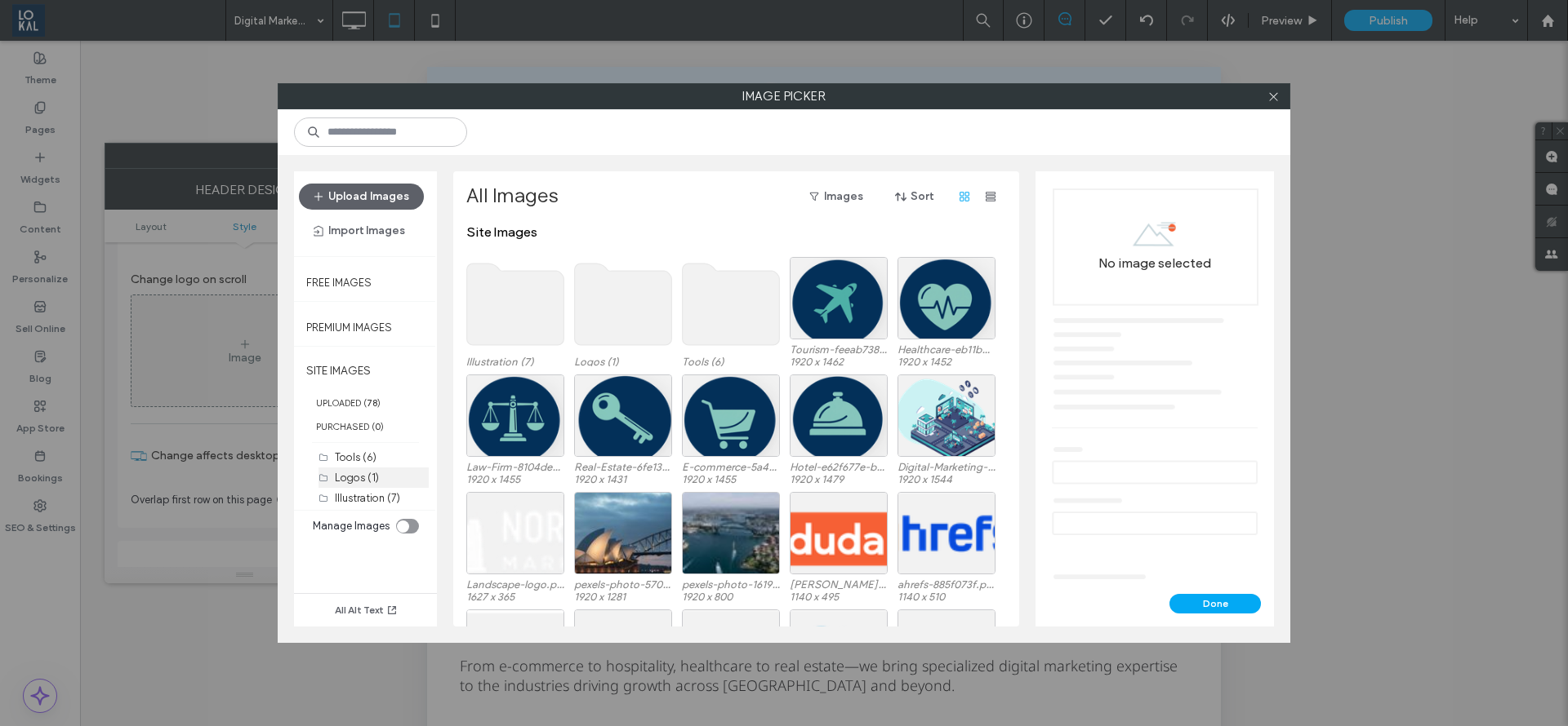
click at [347, 475] on label "Logos (1)" at bounding box center [356, 477] width 44 height 12
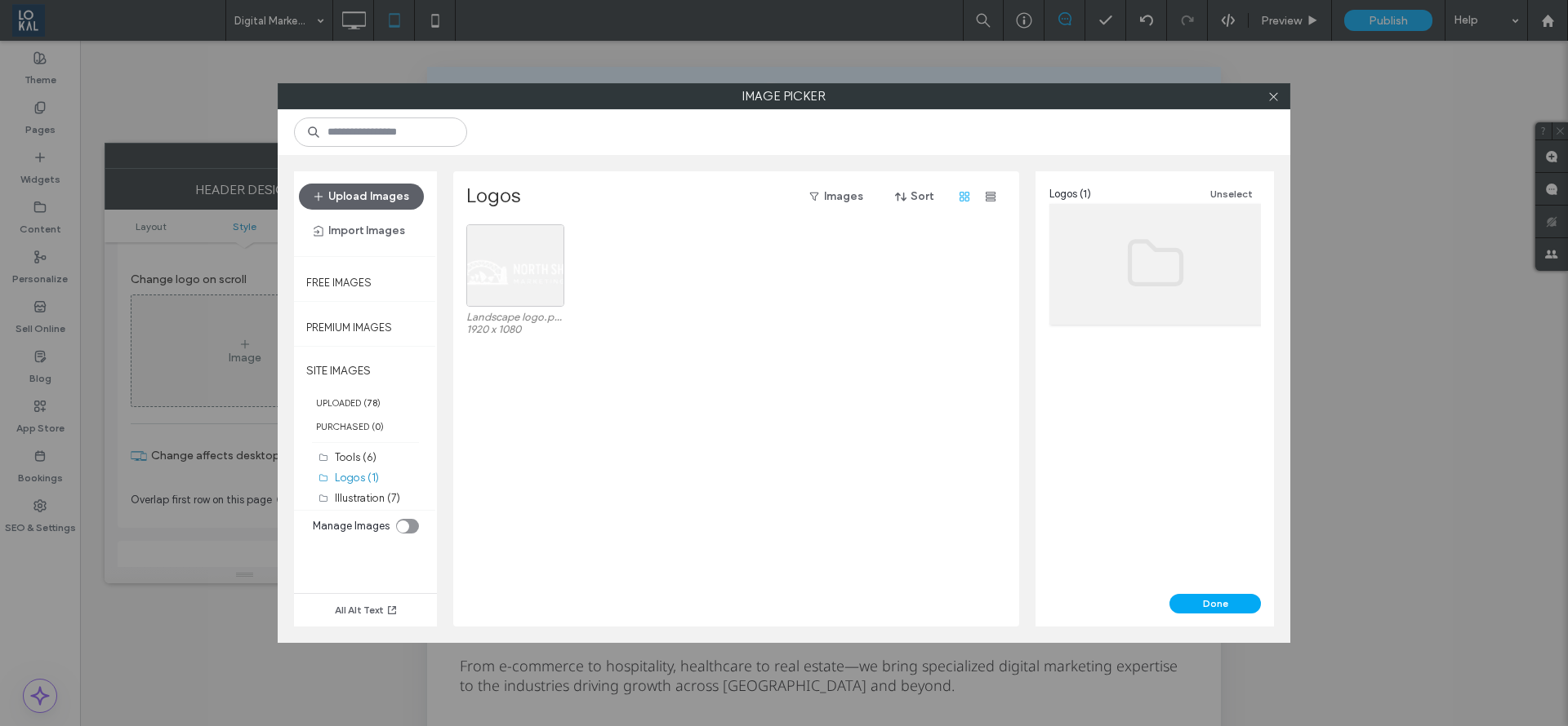
click at [341, 445] on div "SITE IMAGES UPLOADED ( 78 ) PURCHASED ( 0 ) Tools (6) Logos (1) Illustration (7)" at bounding box center [365, 430] width 143 height 160
click at [341, 456] on label "Tools (6)" at bounding box center [355, 457] width 42 height 12
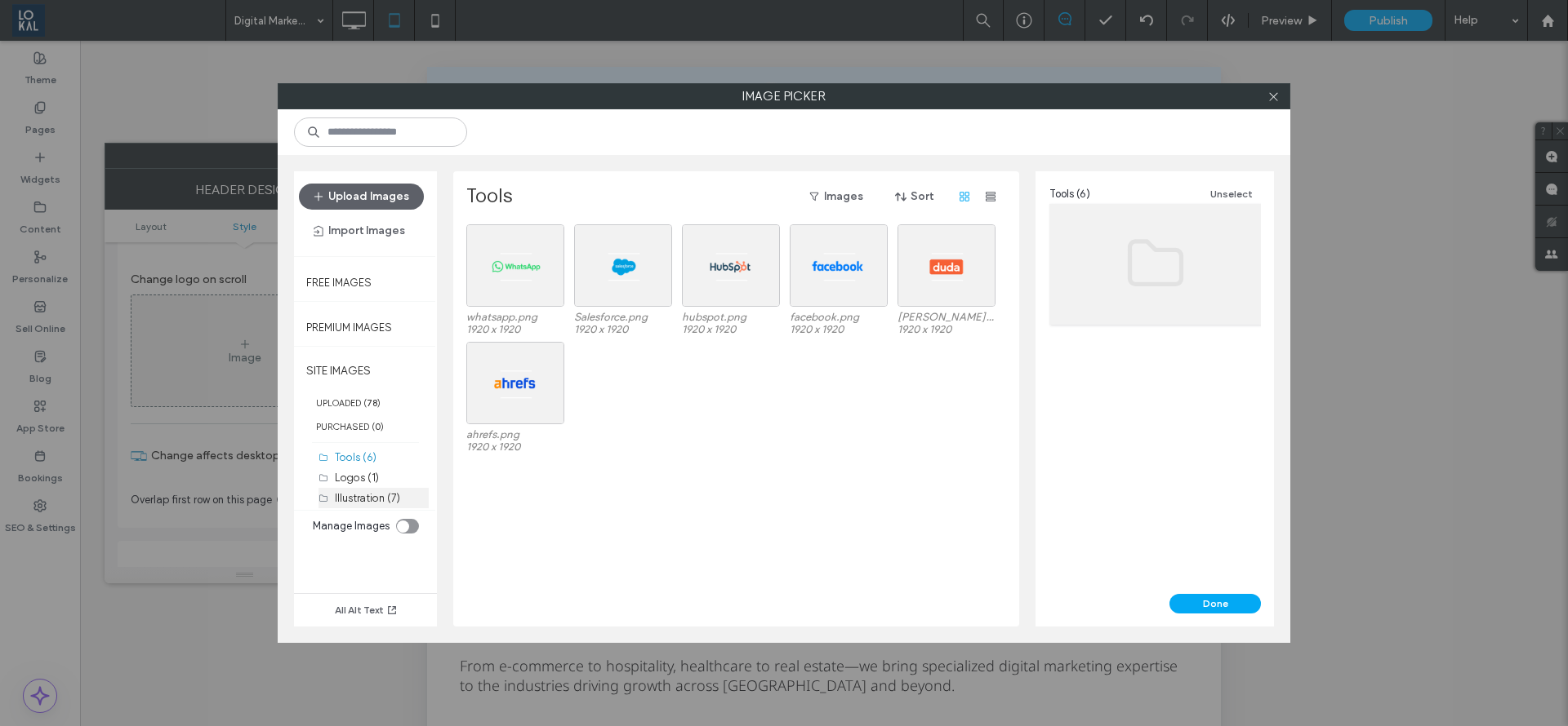
click at [358, 497] on label "Illustration (7)" at bounding box center [367, 497] width 65 height 12
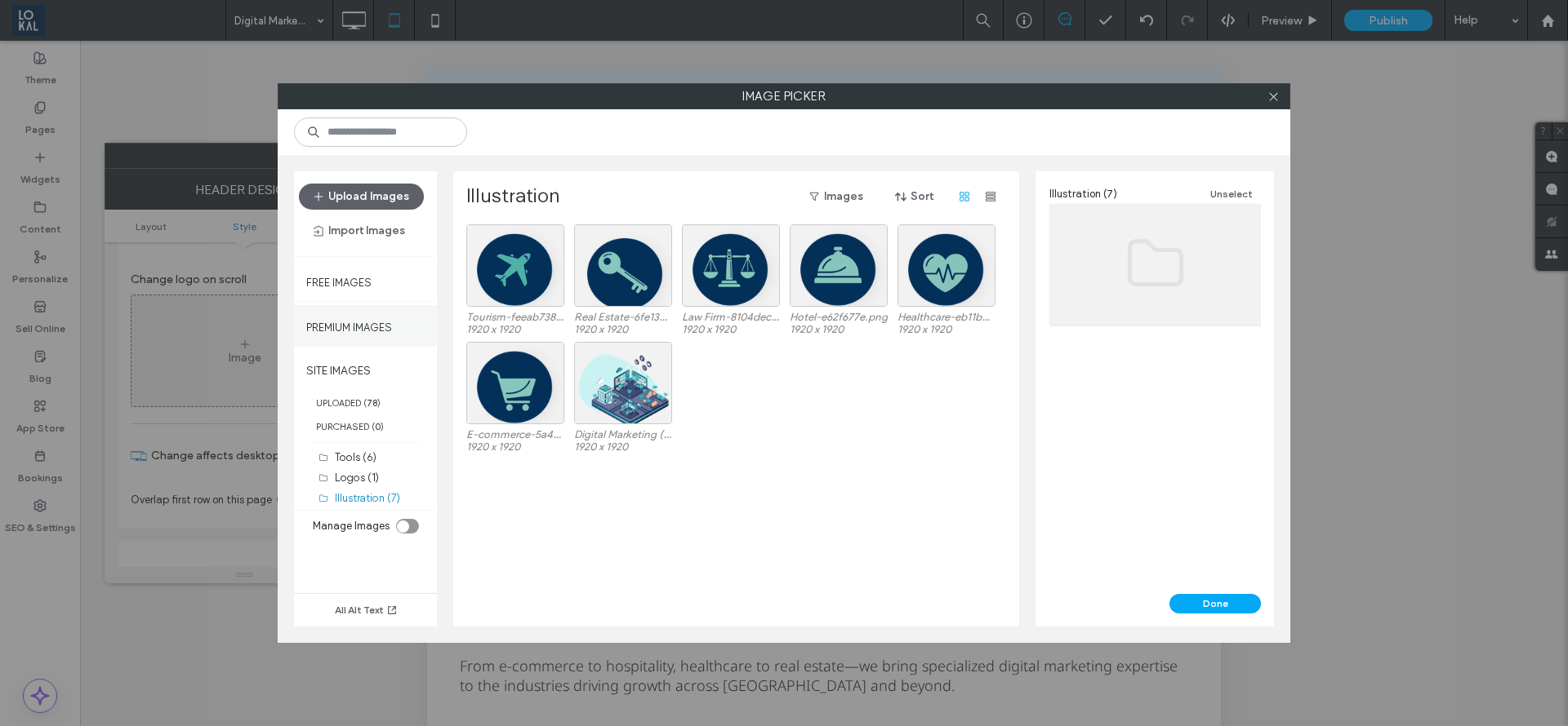
click at [364, 315] on label "Premium Images" at bounding box center [349, 323] width 86 height 20
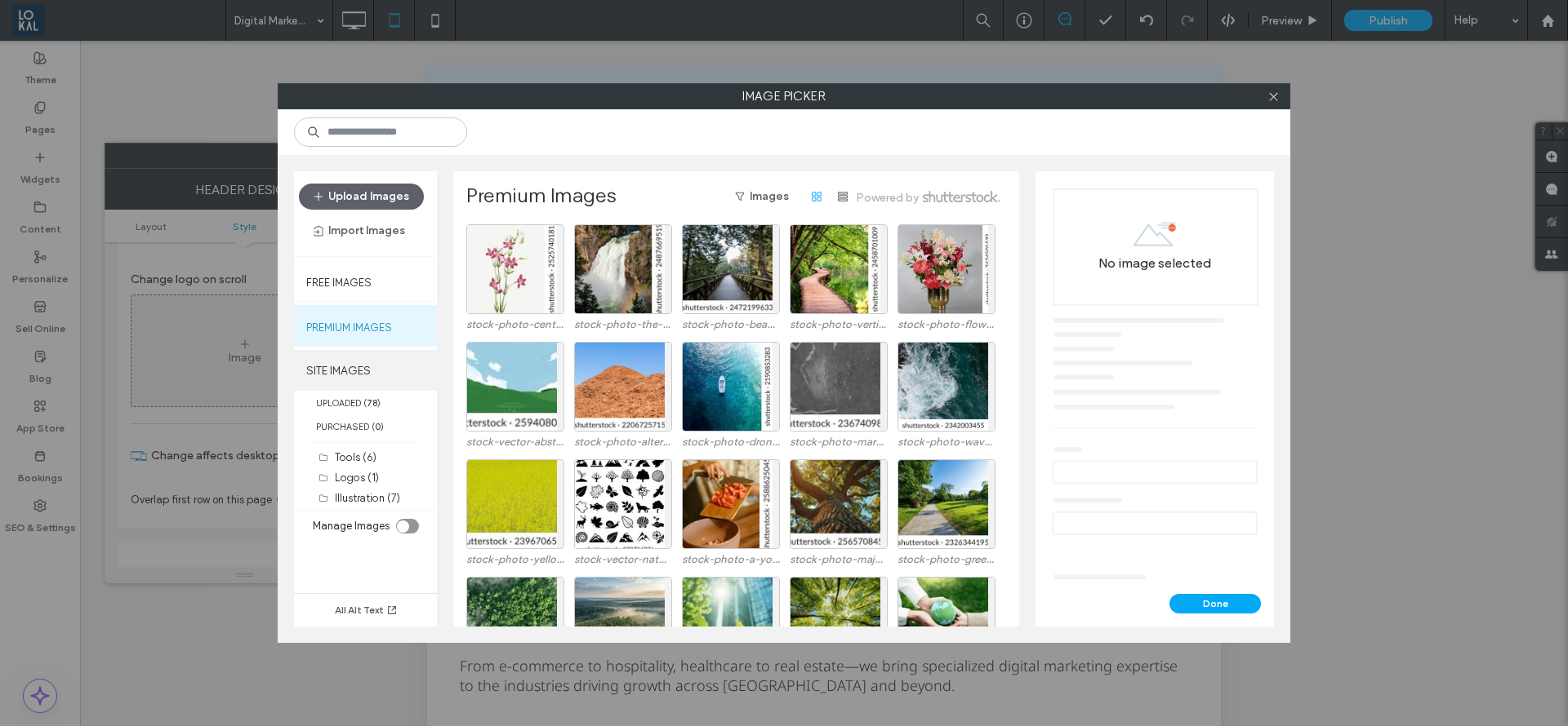
click at [379, 379] on label "SITE IMAGES" at bounding box center [365, 371] width 143 height 41
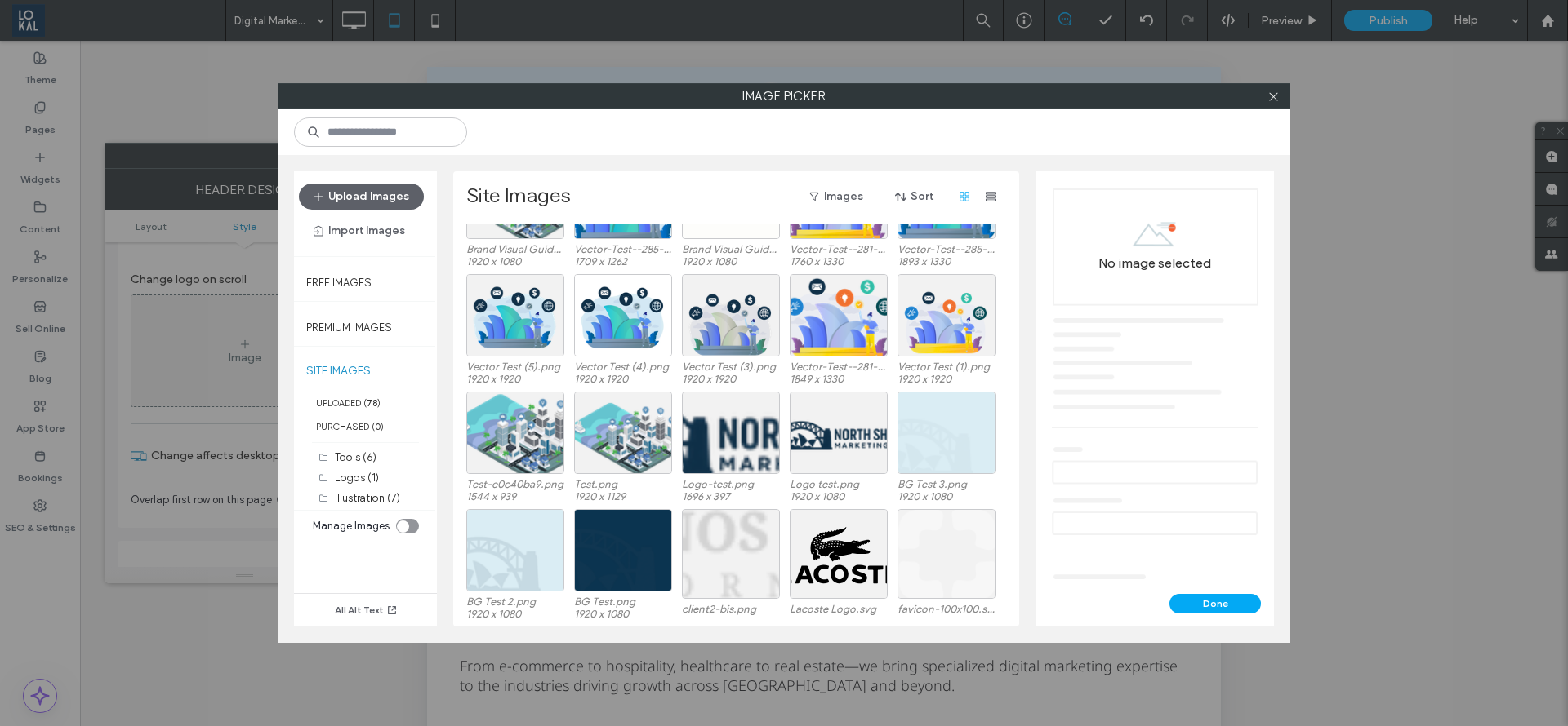
scroll to position [778, 0]
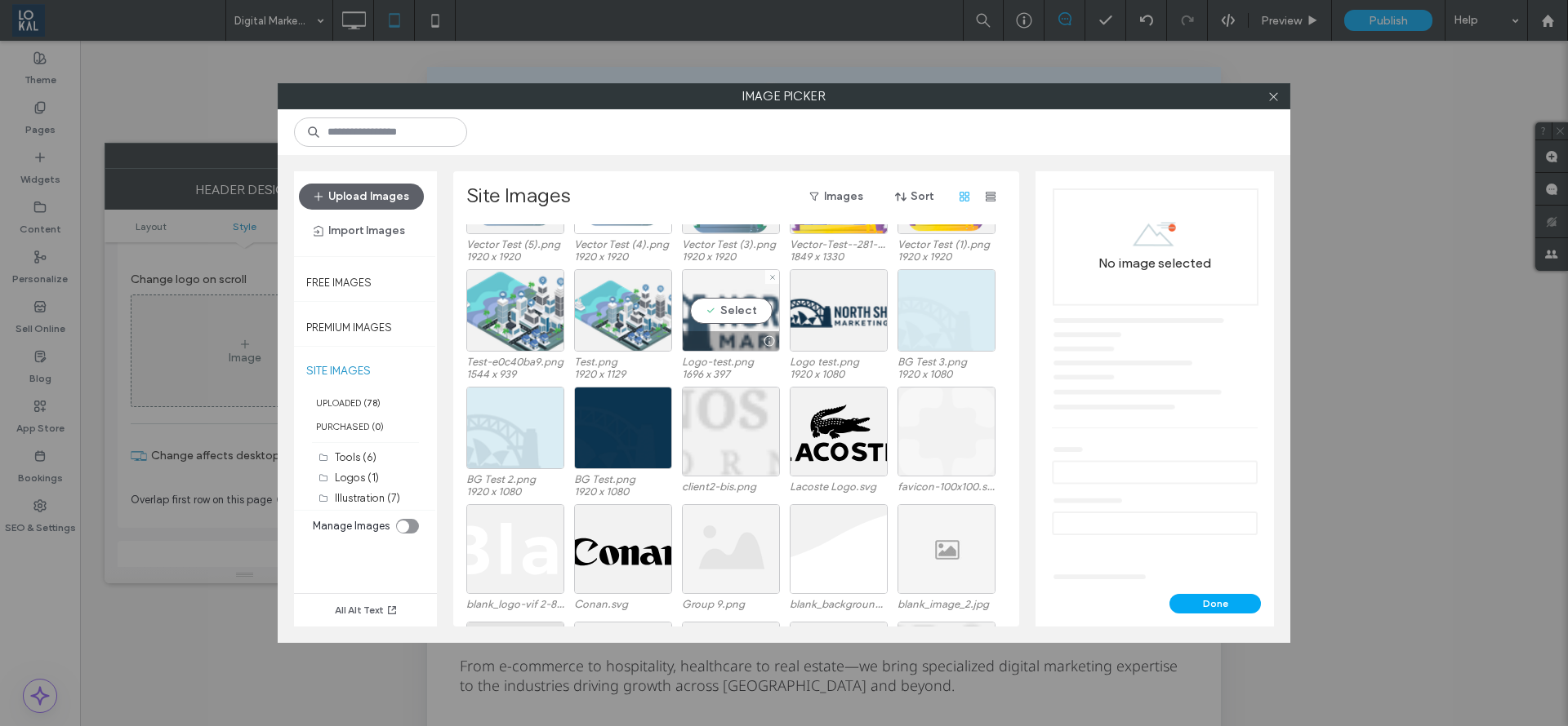
click at [727, 320] on div "Select" at bounding box center [730, 310] width 98 height 83
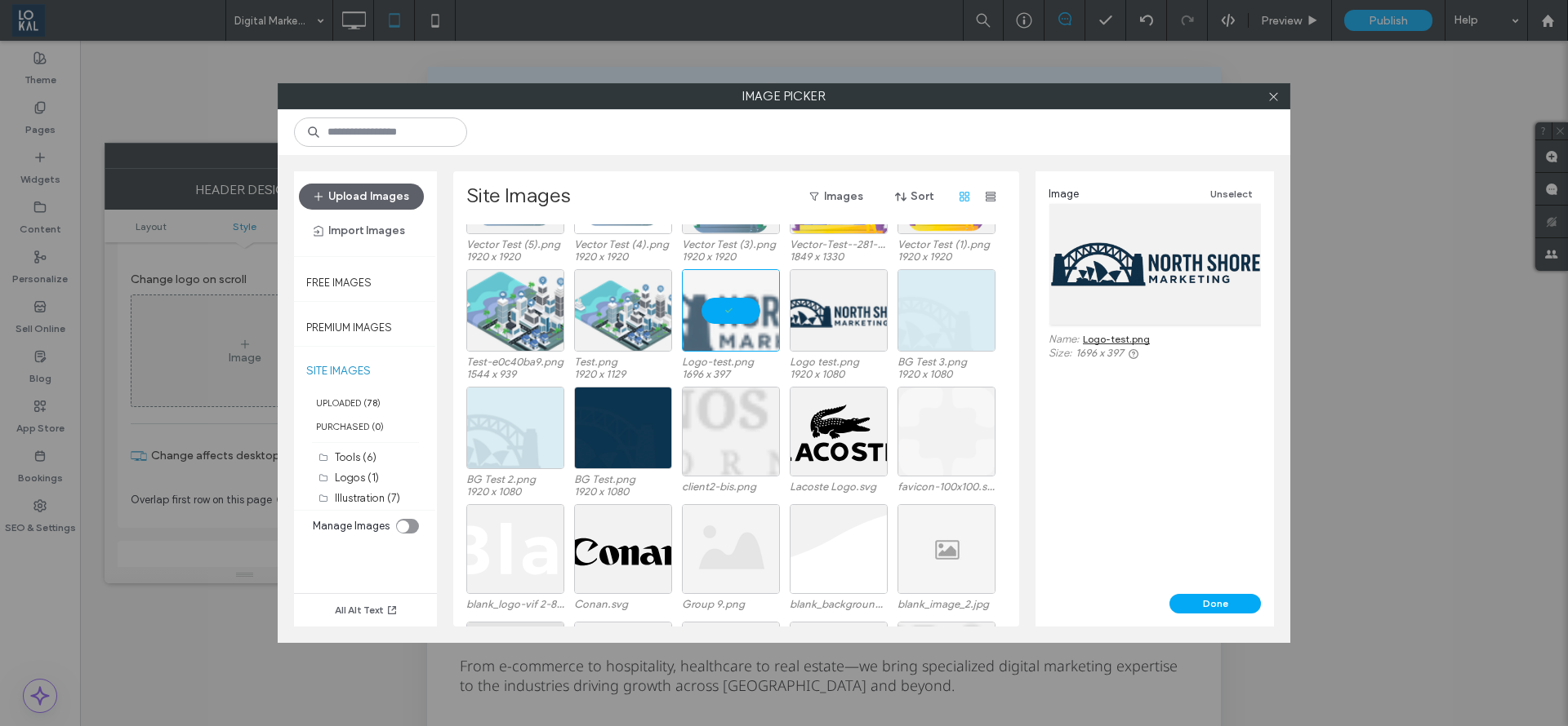
click at [1210, 617] on div "Done" at bounding box center [1154, 610] width 238 height 33
click at [1189, 605] on button "Done" at bounding box center [1215, 603] width 91 height 20
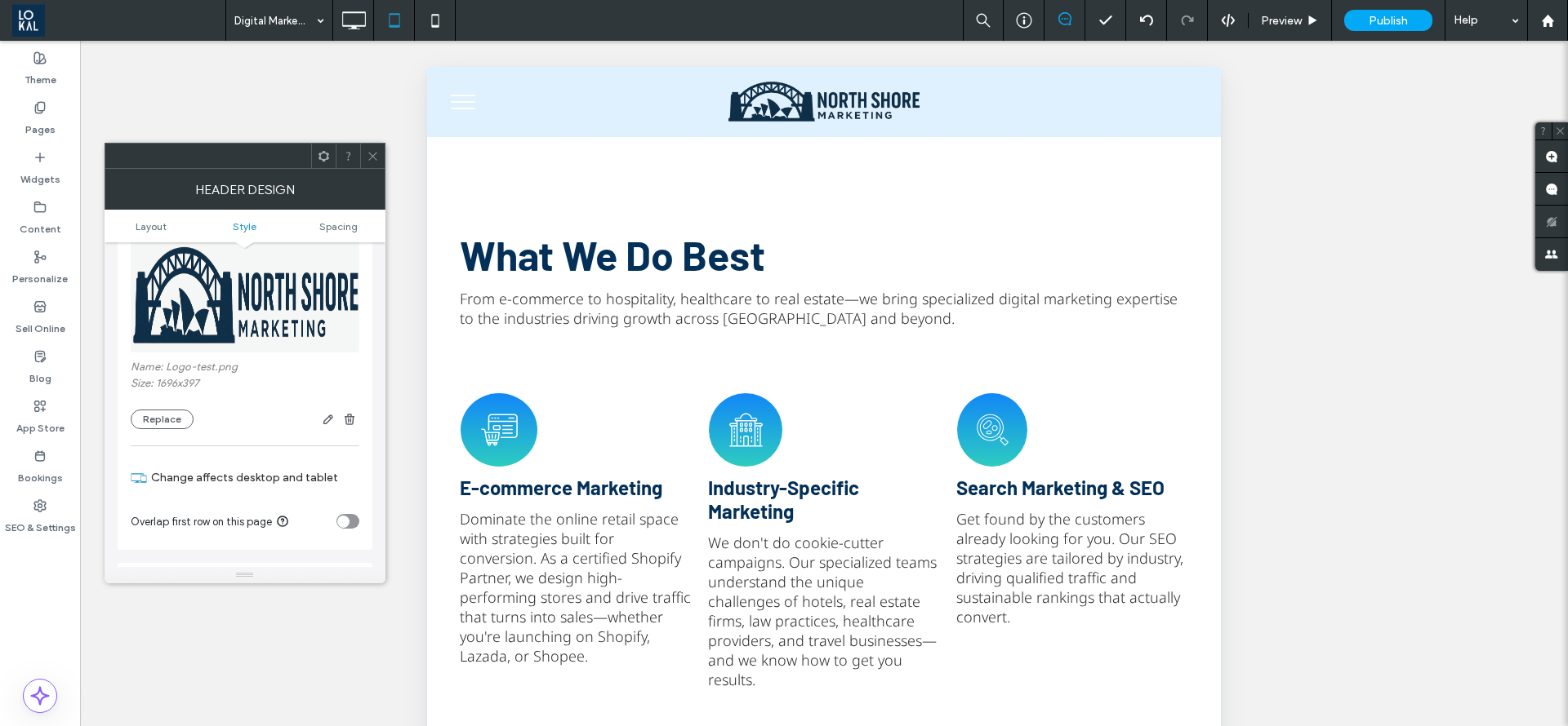
scroll to position [0, 0]
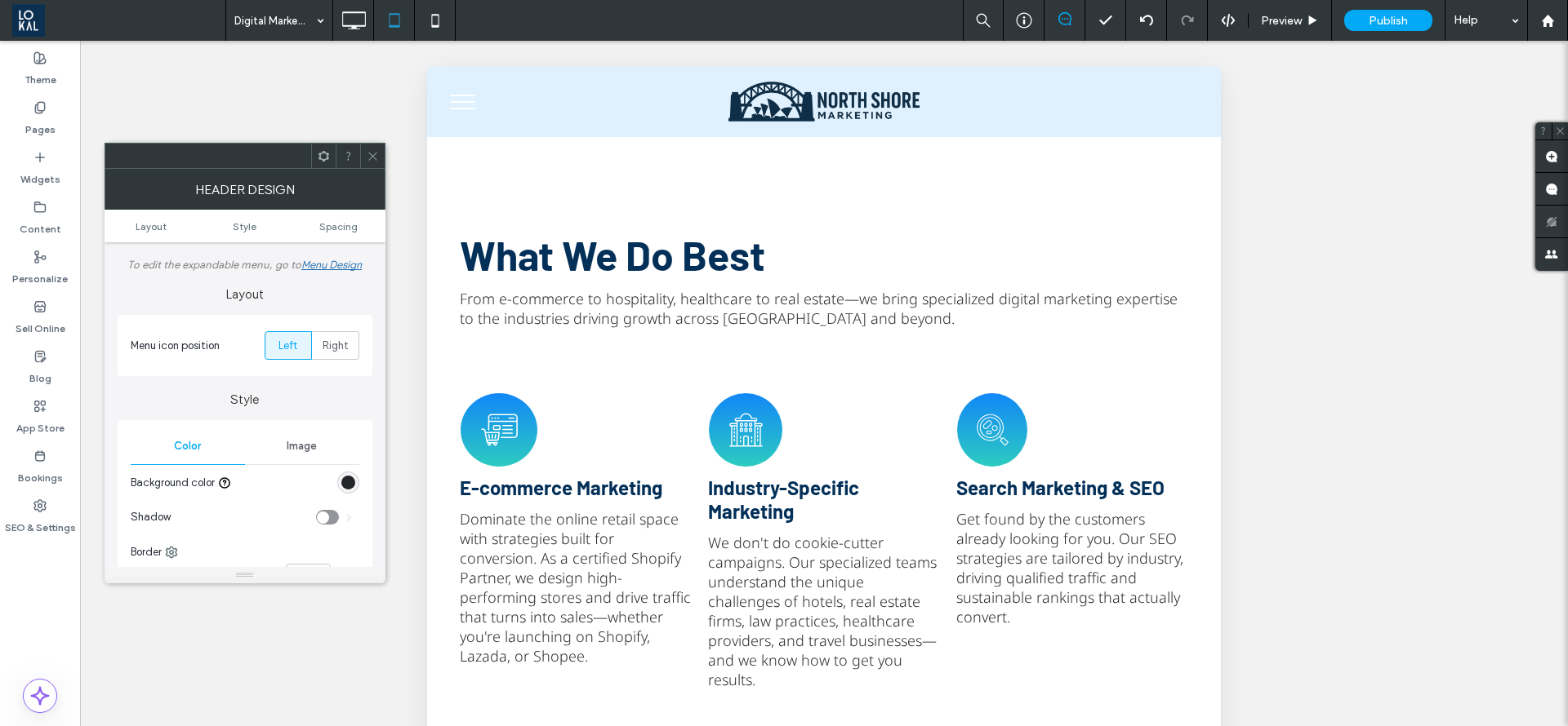
click at [367, 159] on icon at bounding box center [372, 156] width 12 height 12
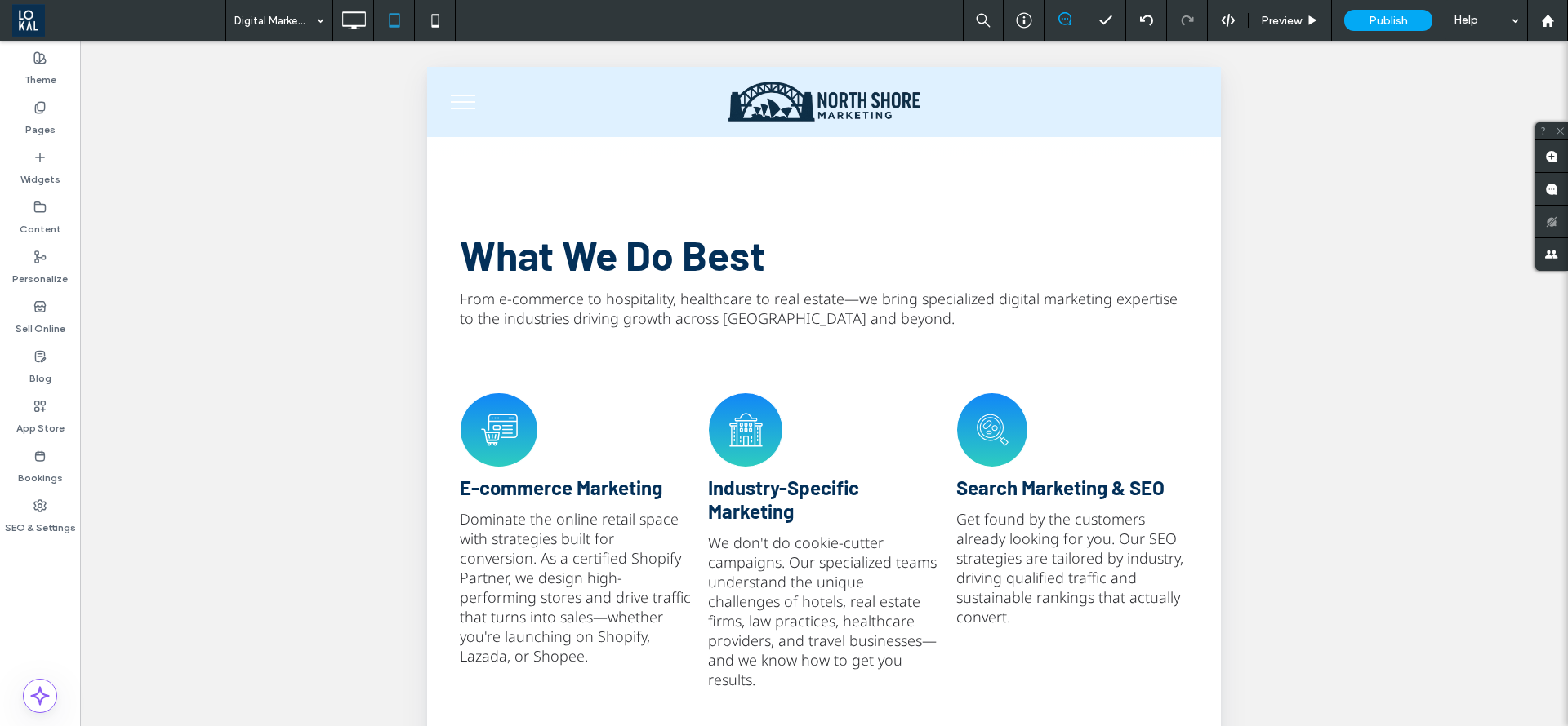
click at [459, 108] on span "menu" at bounding box center [463, 109] width 24 height 2
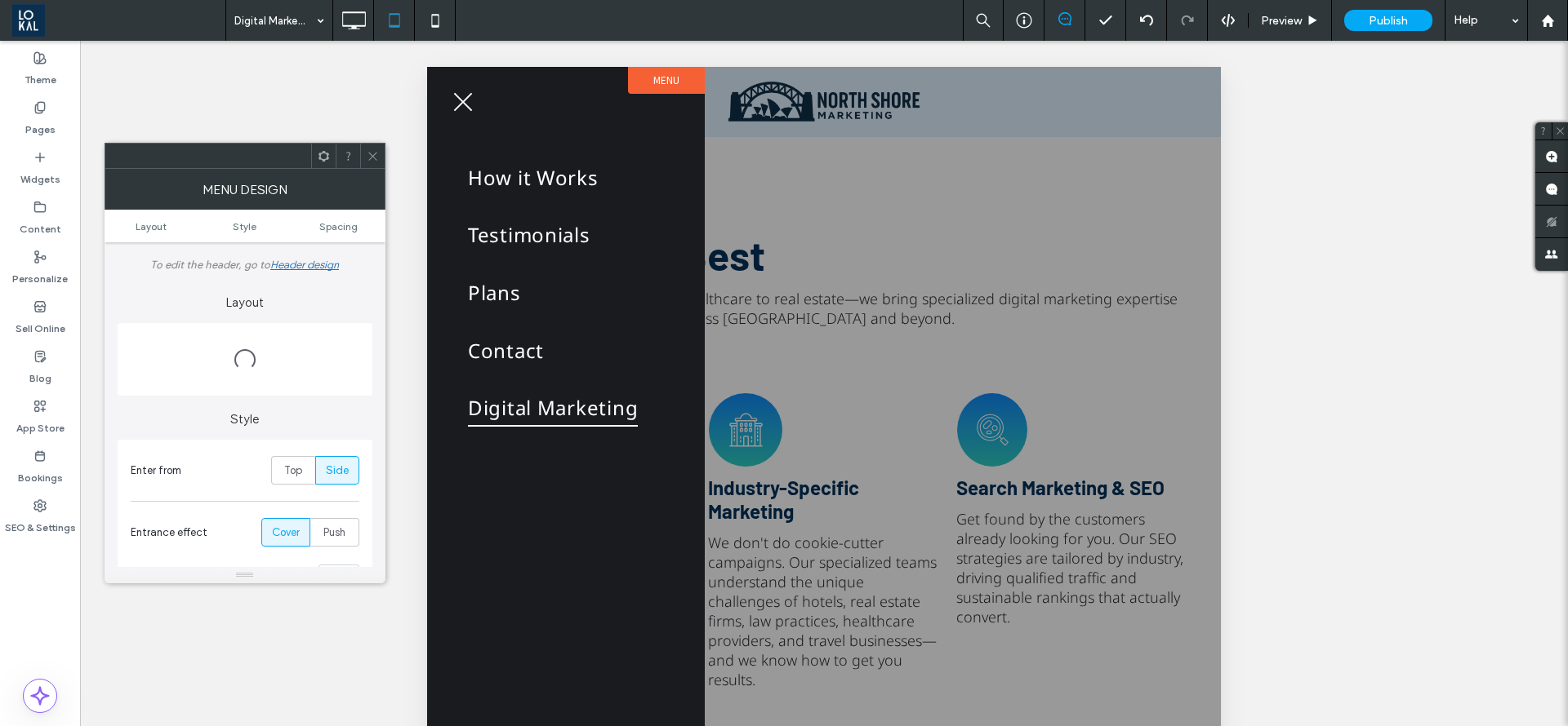
click at [459, 108] on button "menu" at bounding box center [463, 102] width 43 height 43
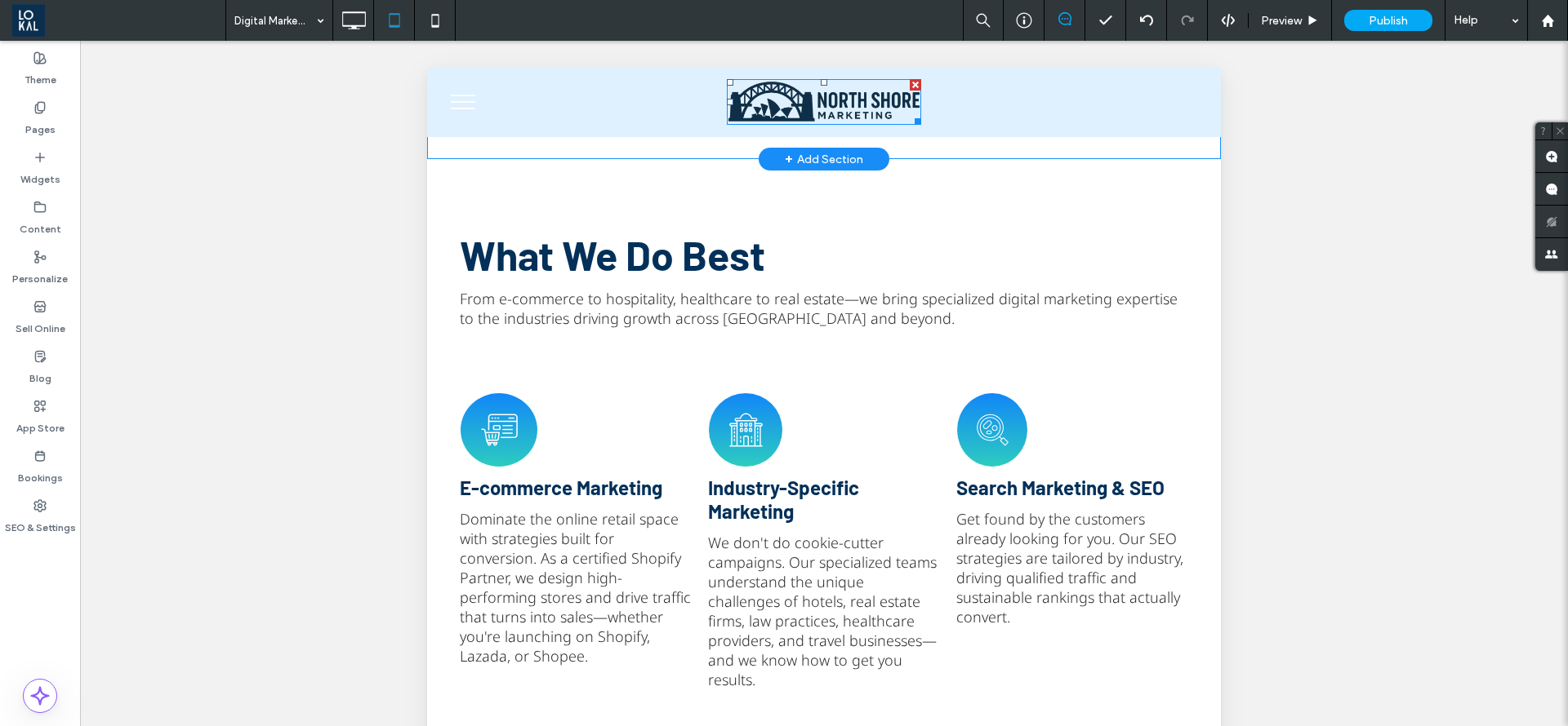
drag, startPoint x: 459, startPoint y: 108, endPoint x: 862, endPoint y: 139, distance: 404.2
click at [877, 116] on img at bounding box center [823, 101] width 194 height 46
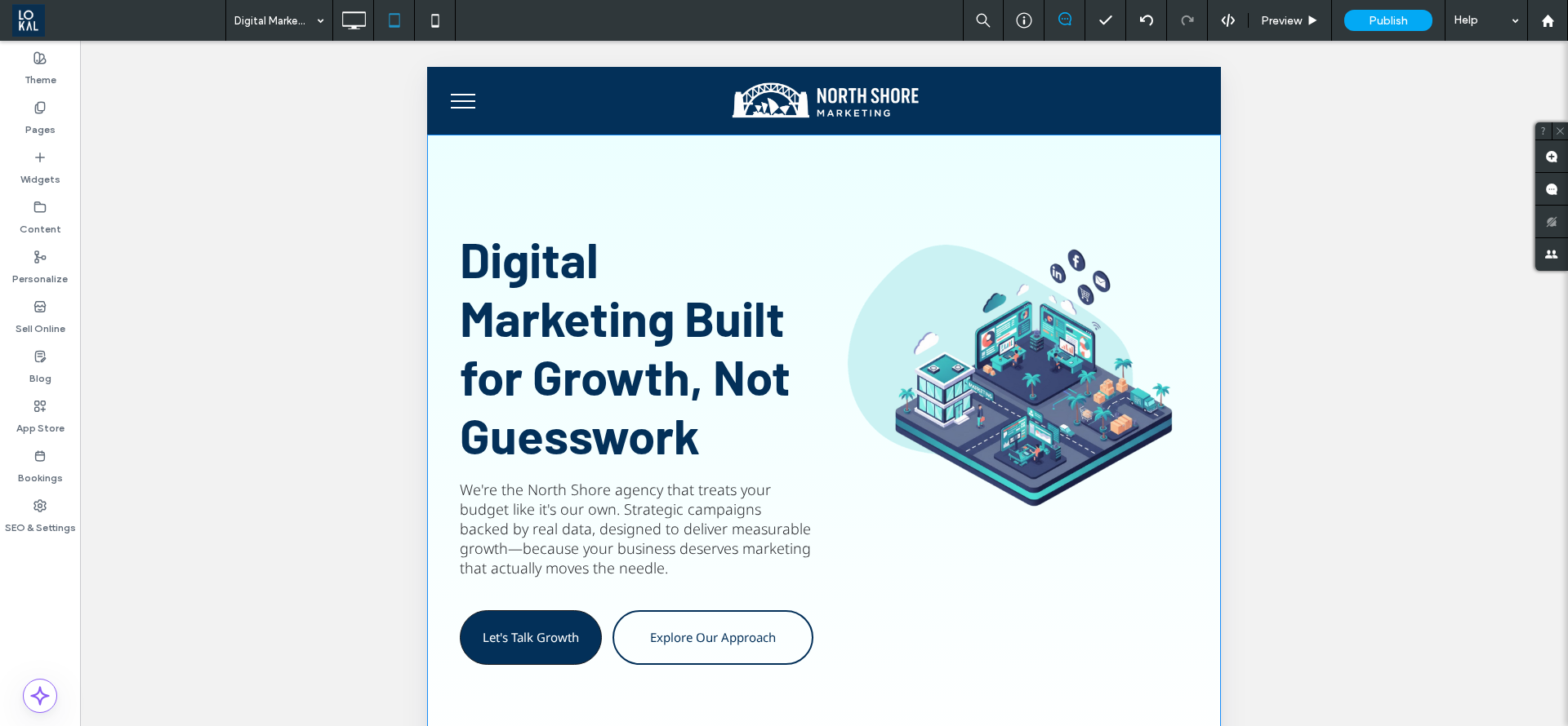
click at [666, 156] on div "Digital Marketing Built for Growth, Not Guesswork We're the North Shore agency …" at bounding box center [823, 453] width 793 height 637
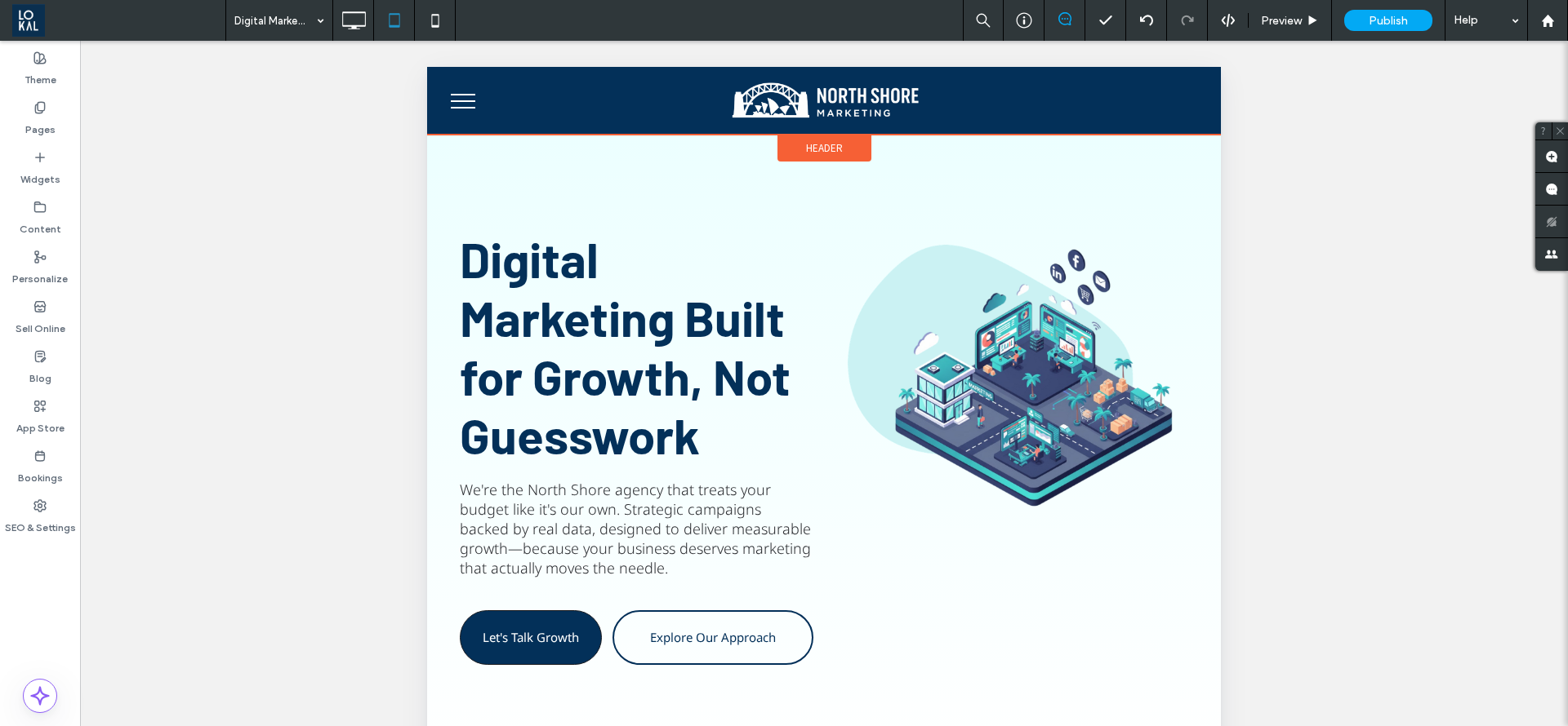
click at [813, 152] on span "Header" at bounding box center [825, 148] width 37 height 14
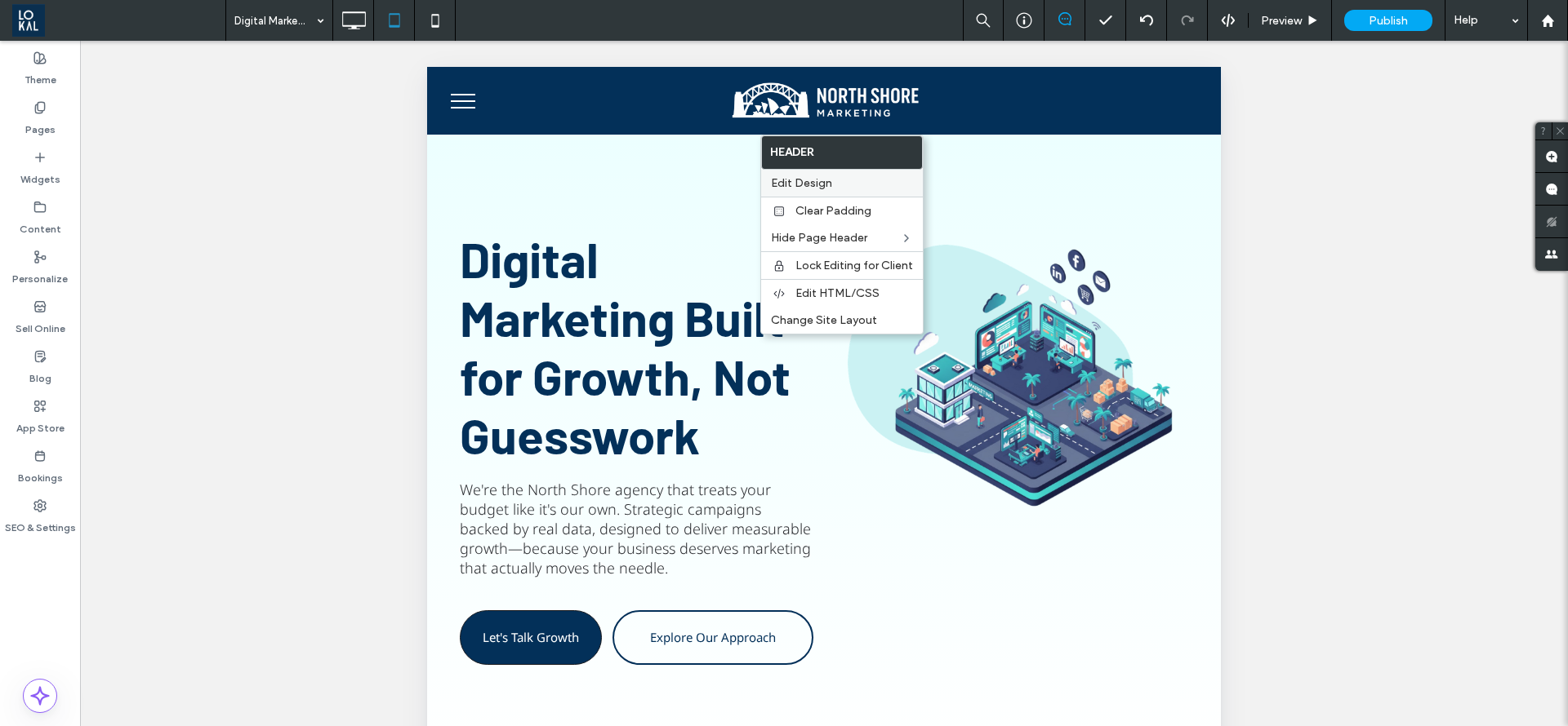
click at [807, 178] on span "Edit Design" at bounding box center [802, 183] width 61 height 14
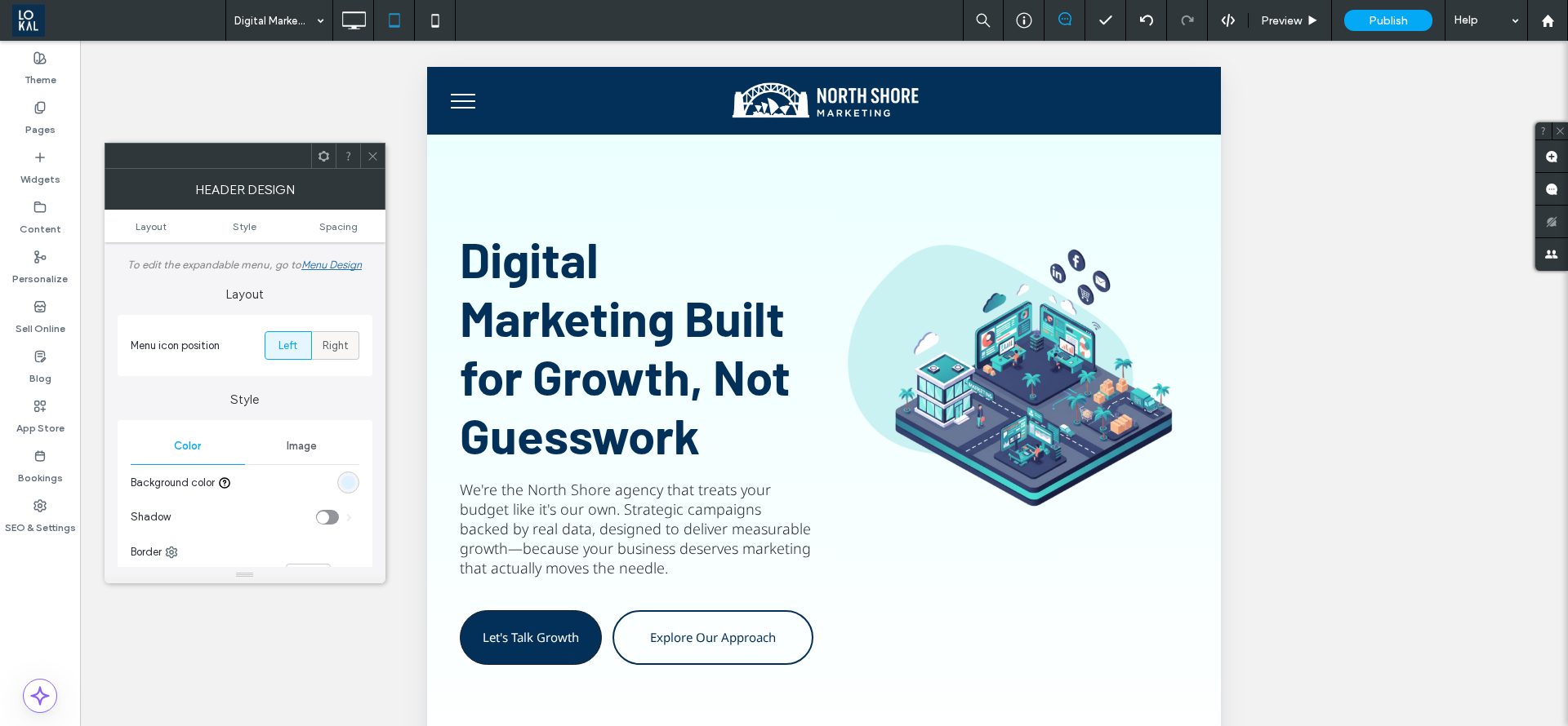
click at [342, 350] on span "Right" at bounding box center [336, 346] width 26 height 17
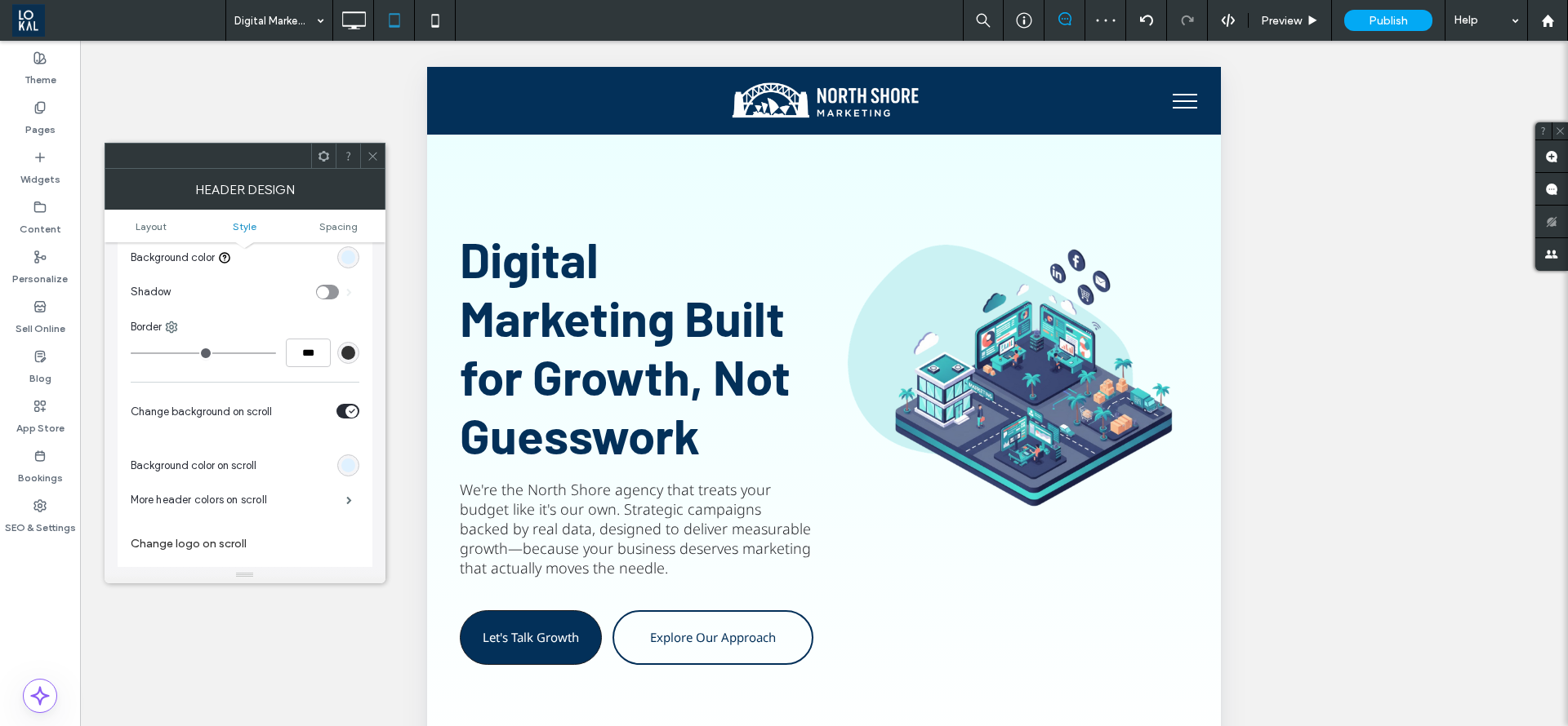
scroll to position [244, 0]
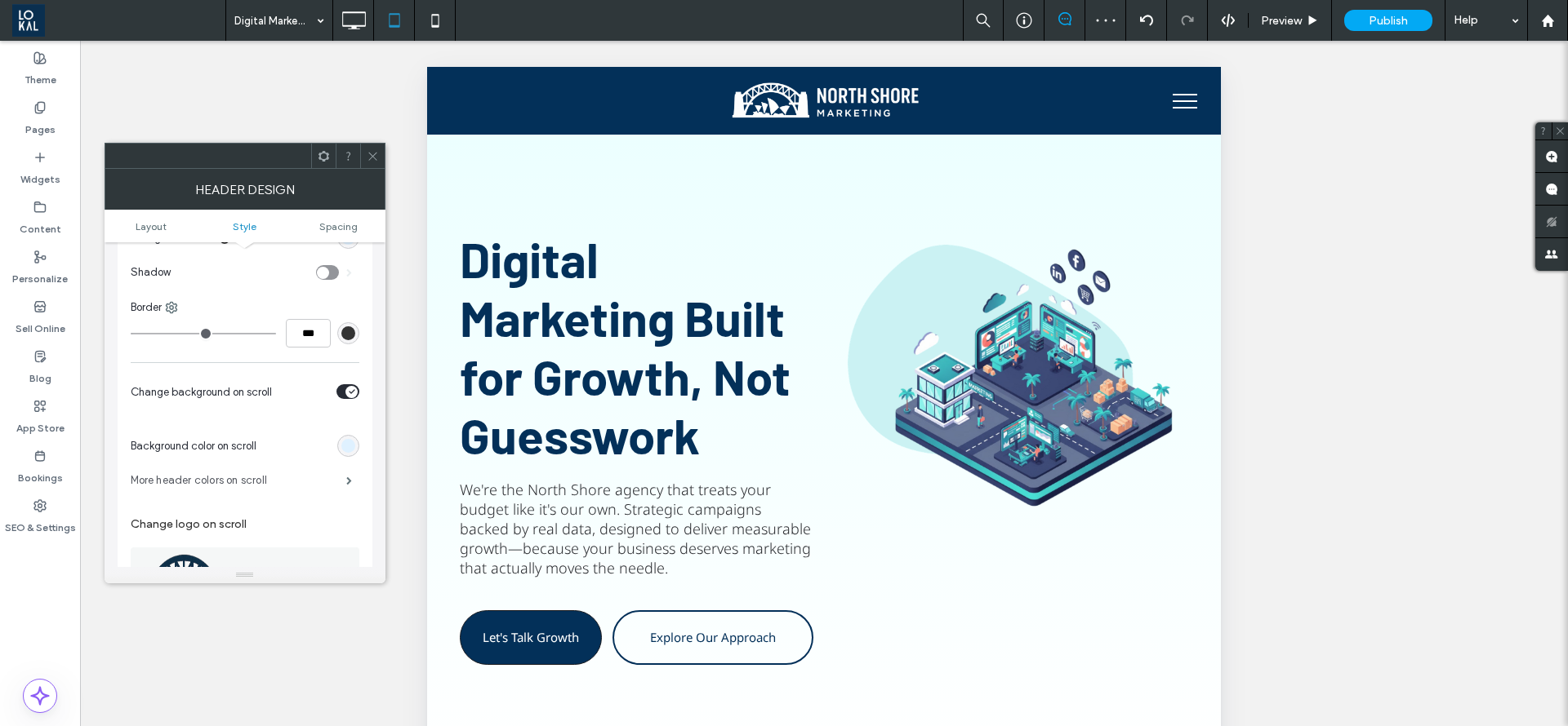
click at [335, 482] on label "More header colors on scroll" at bounding box center [238, 481] width 216 height 33
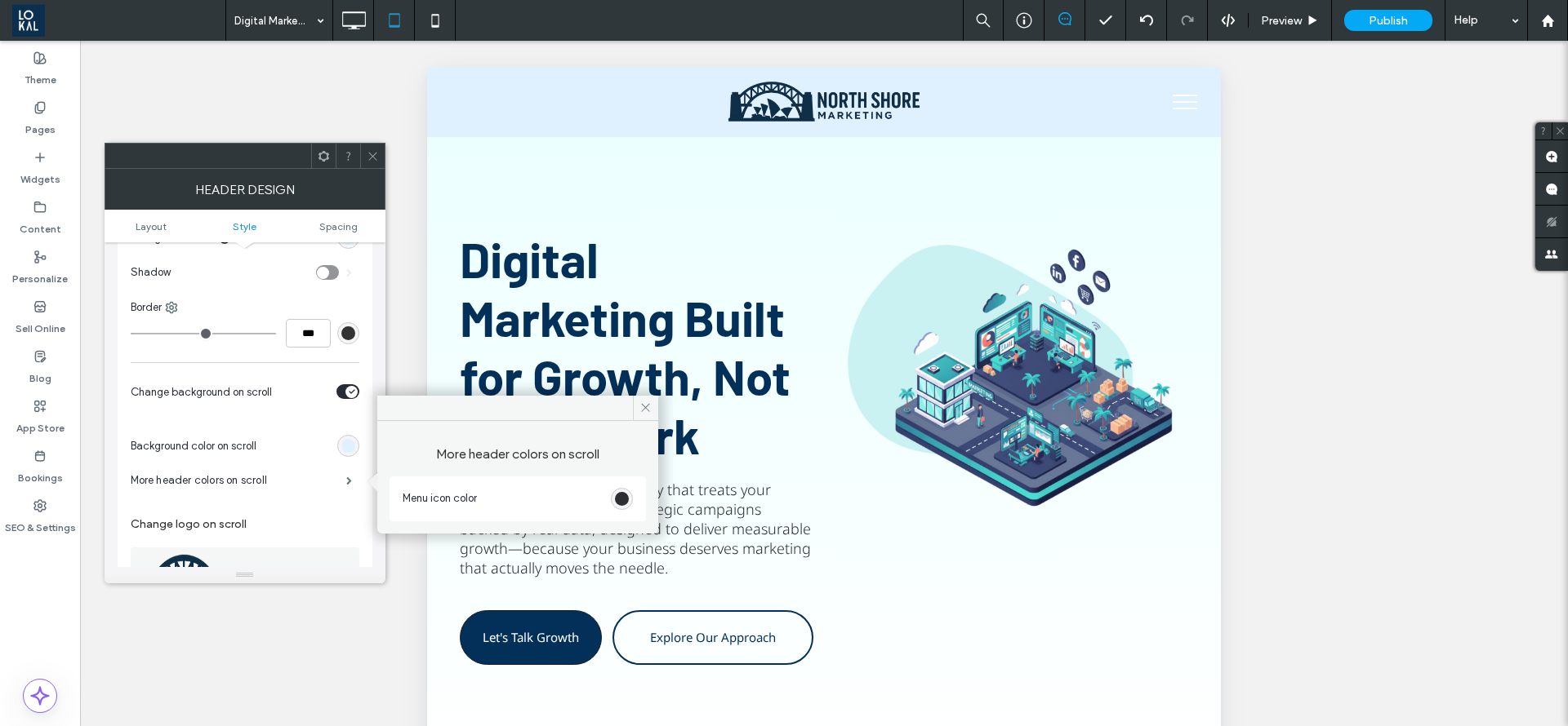
click at [628, 505] on div "rgb(45, 46, 50)" at bounding box center [622, 499] width 22 height 22
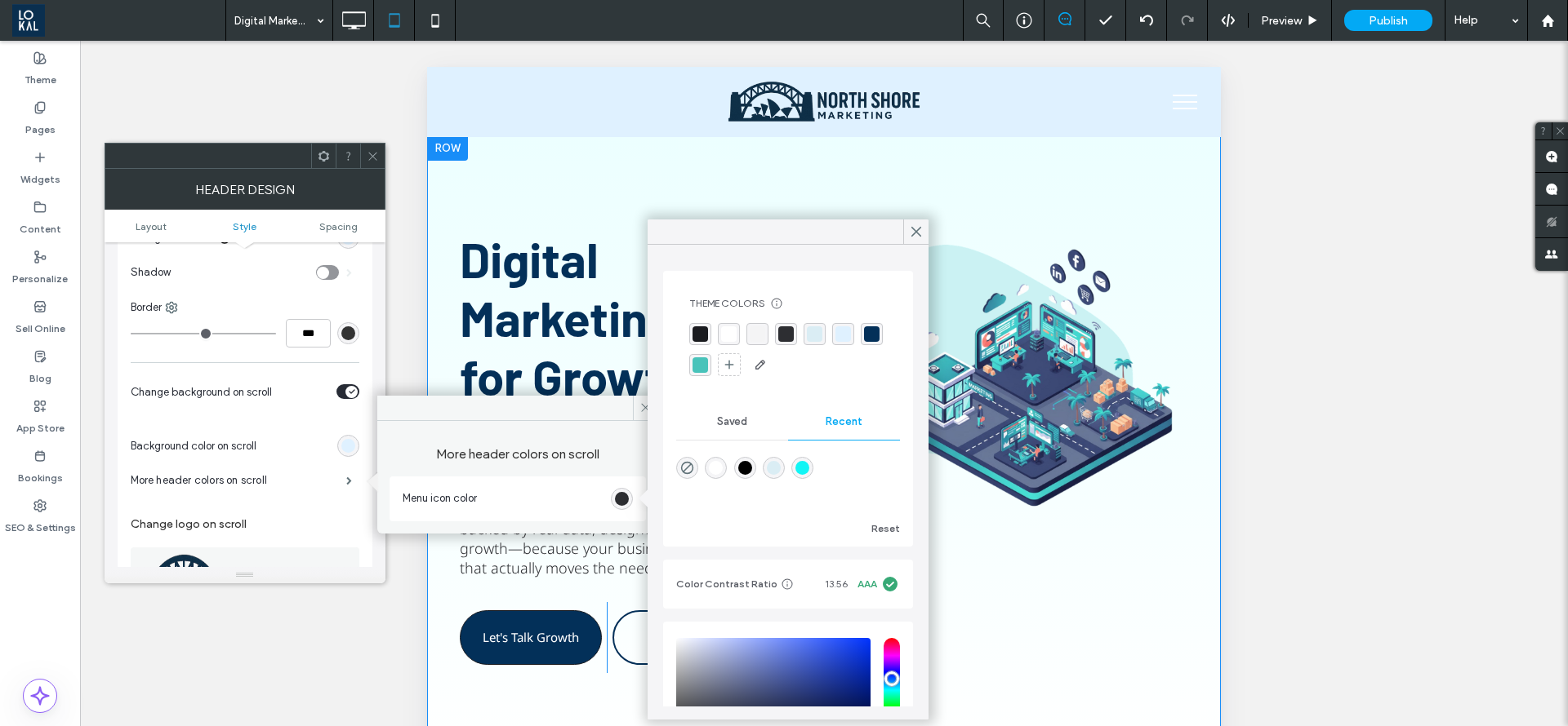
scroll to position [734, 0]
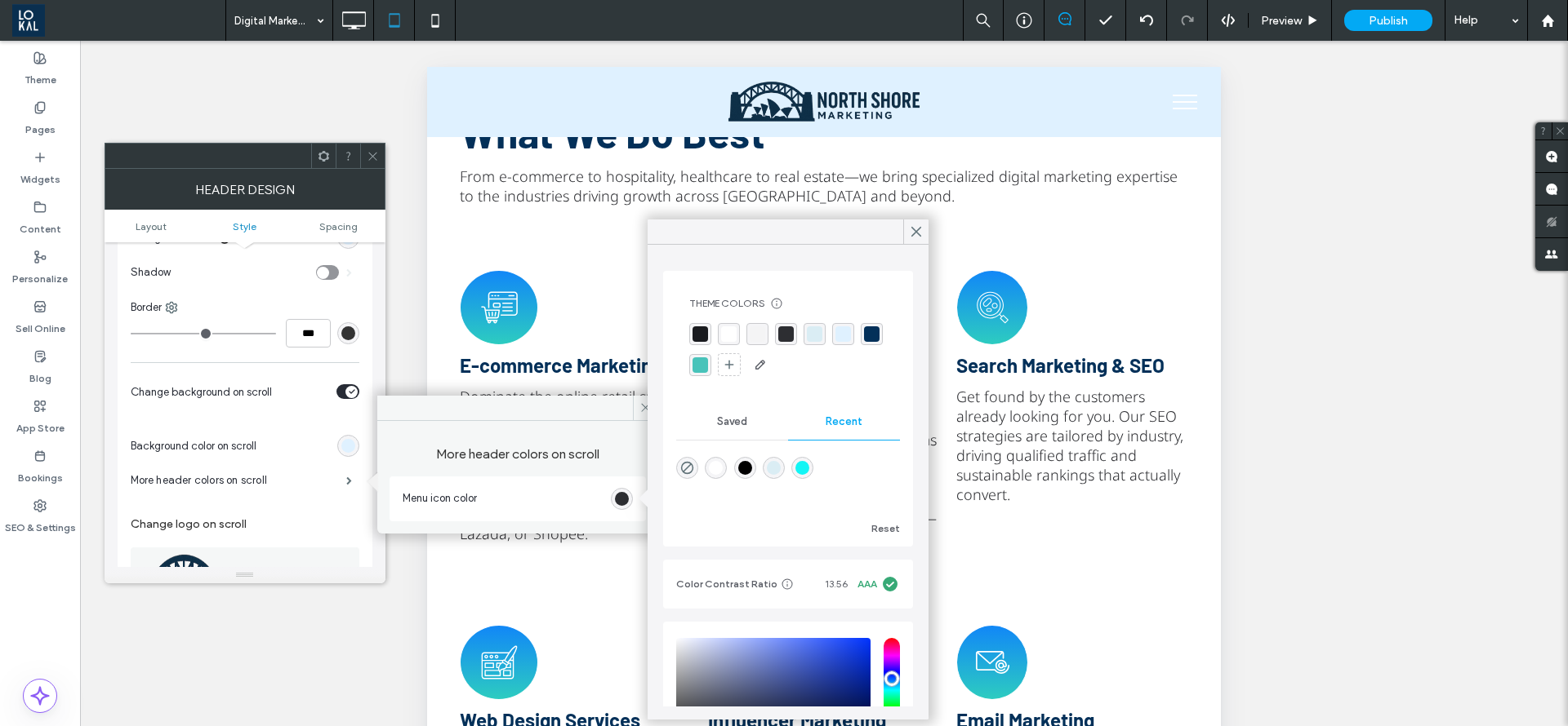
click at [268, 517] on label "Change logo on scroll" at bounding box center [245, 524] width 229 height 30
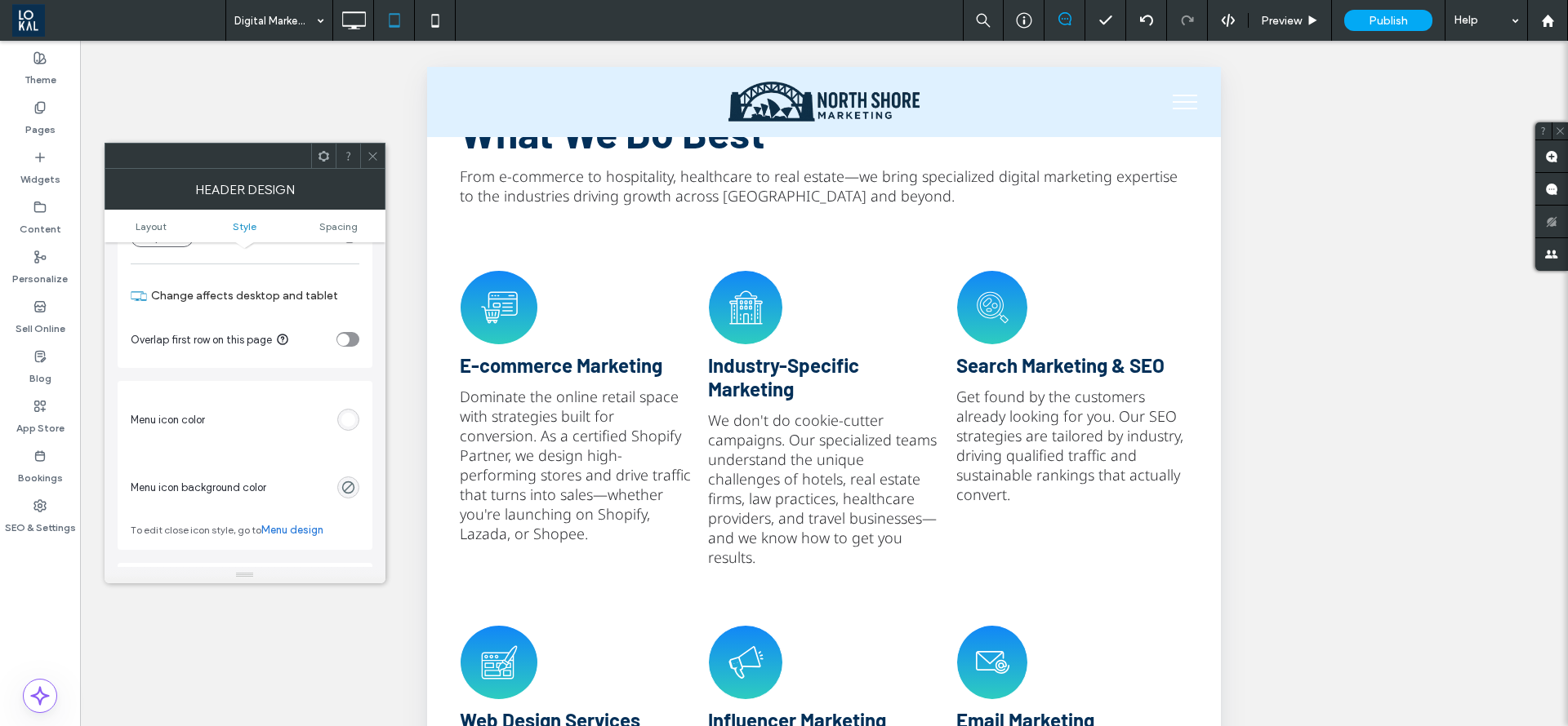
click at [347, 428] on div "rgb(255, 255, 255)" at bounding box center [349, 420] width 22 height 22
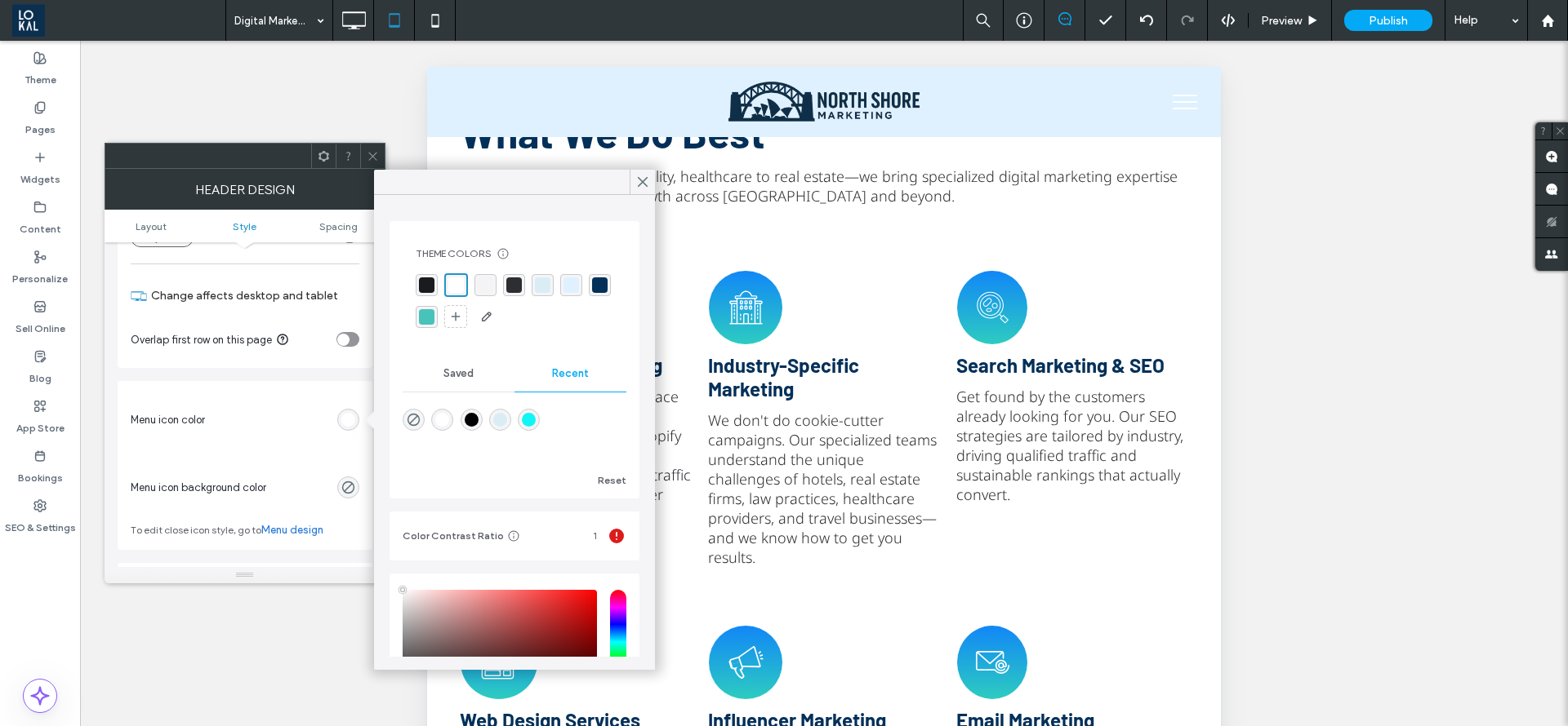
click at [347, 428] on div "rgb(255, 255, 255)" at bounding box center [349, 420] width 22 height 22
click at [347, 489] on use "rgba(0, 0, 0, 0)" at bounding box center [347, 487] width 12 height 12
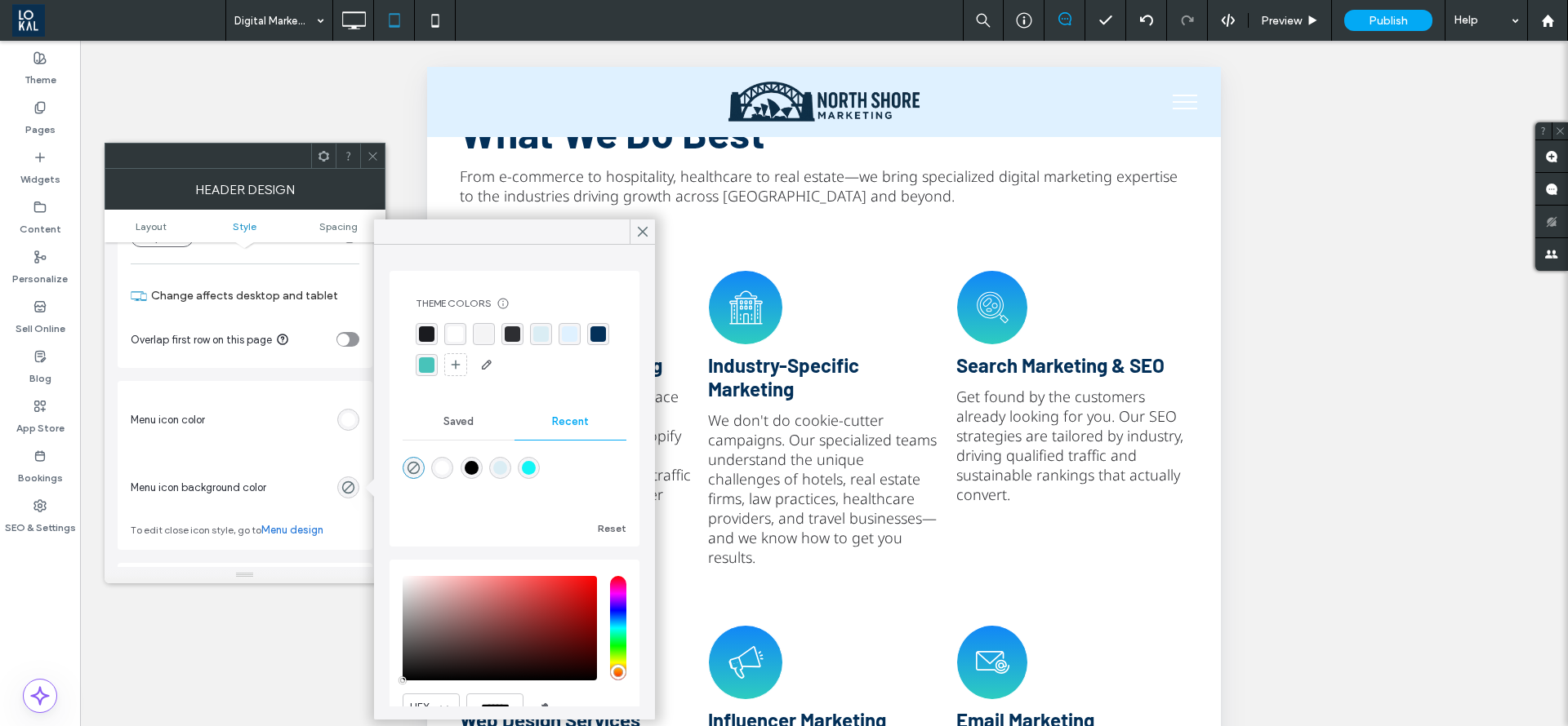
click at [314, 458] on div "Menu icon color Menu icon background color To edit close icon style, go to Menu…" at bounding box center [245, 466] width 255 height 169
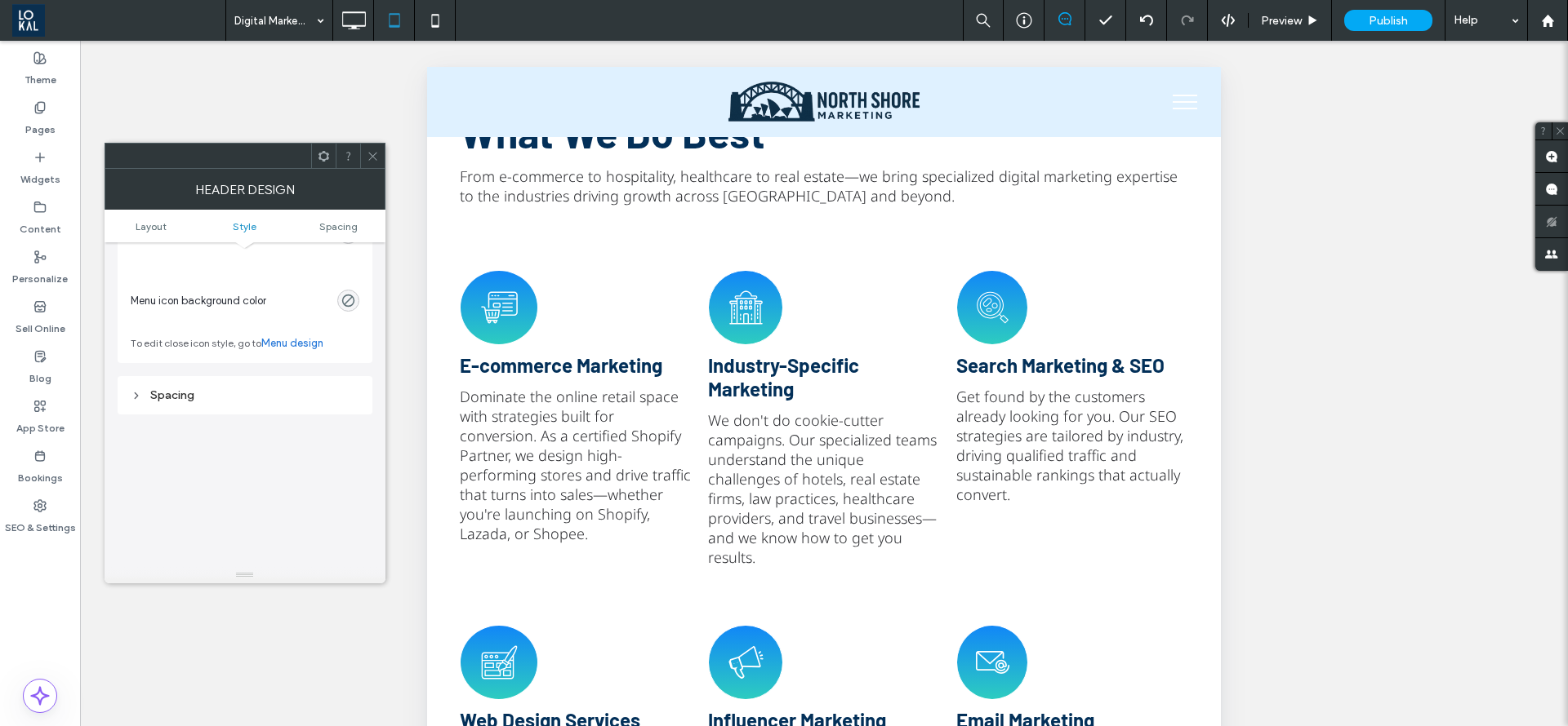
scroll to position [980, 0]
click at [272, 286] on link "Menu design" at bounding box center [292, 286] width 62 height 17
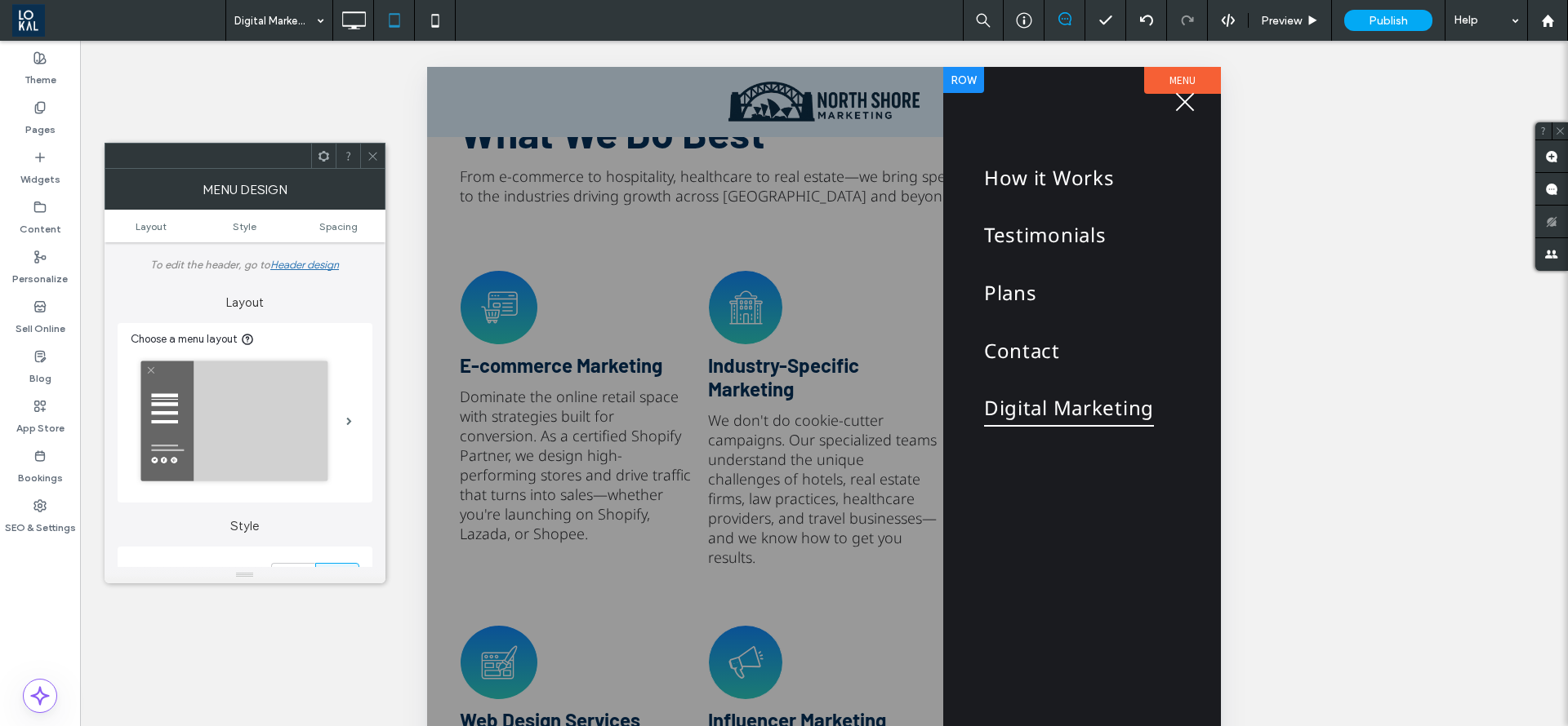
drag, startPoint x: 1070, startPoint y: 591, endPoint x: 1076, endPoint y: 559, distance: 32.6
click at [1071, 591] on div "How it Works Testimonials Plans Contact Digital Marketing Click To Paste Row" at bounding box center [1082, 464] width 278 height 794
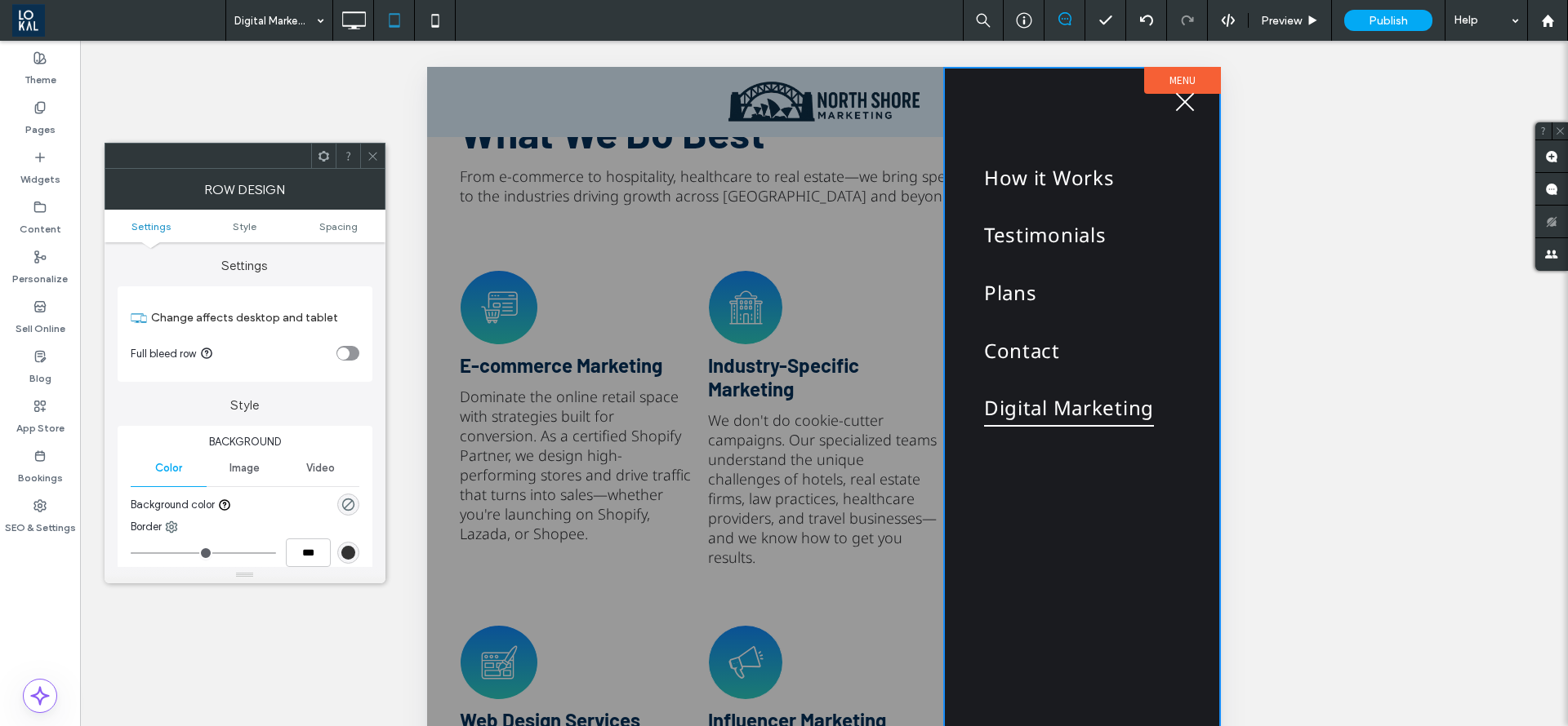
click at [961, 592] on div "How it Works Testimonials Plans Contact Digital Marketing Click To Paste Row" at bounding box center [1082, 464] width 278 height 794
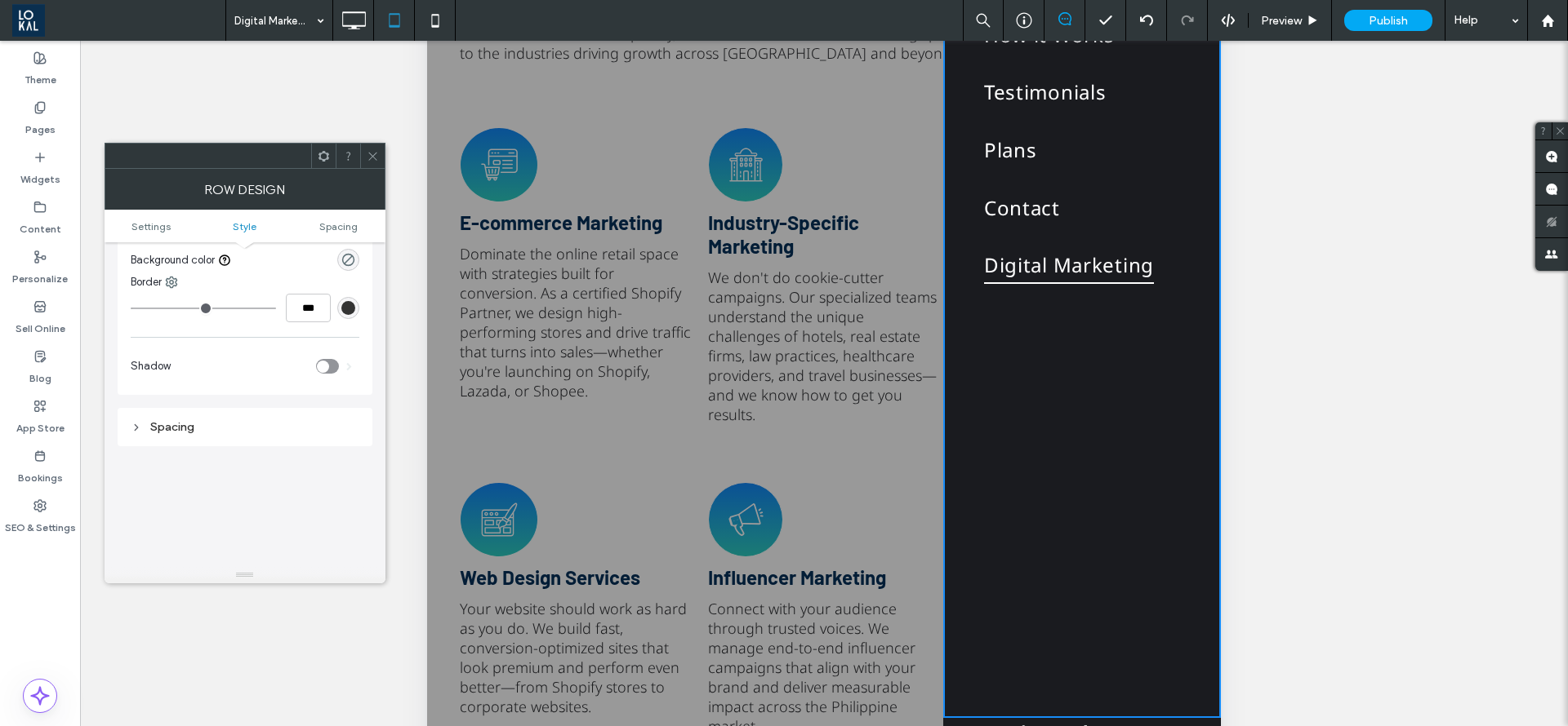
scroll to position [0, 0]
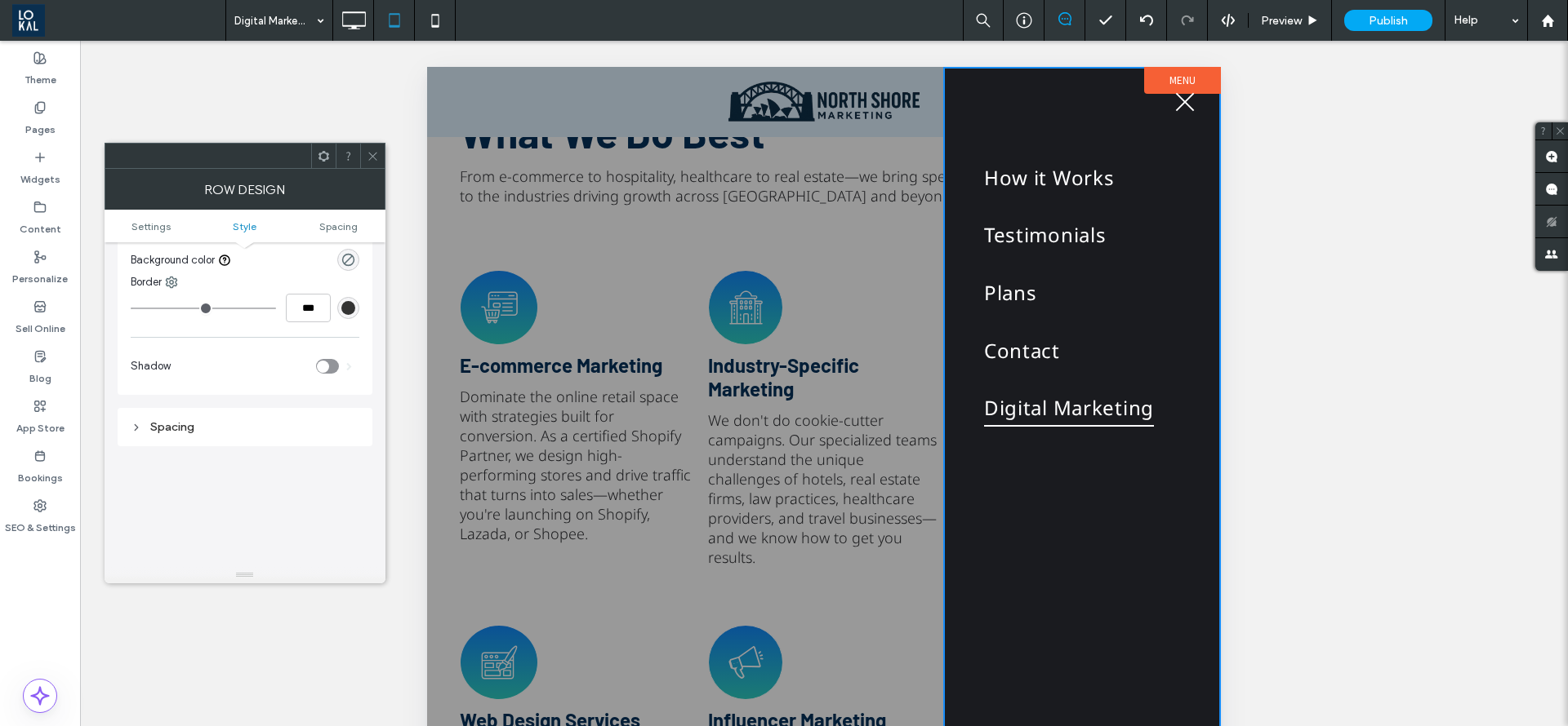
click at [348, 308] on div "rgb(51, 51, 51)" at bounding box center [348, 308] width 14 height 14
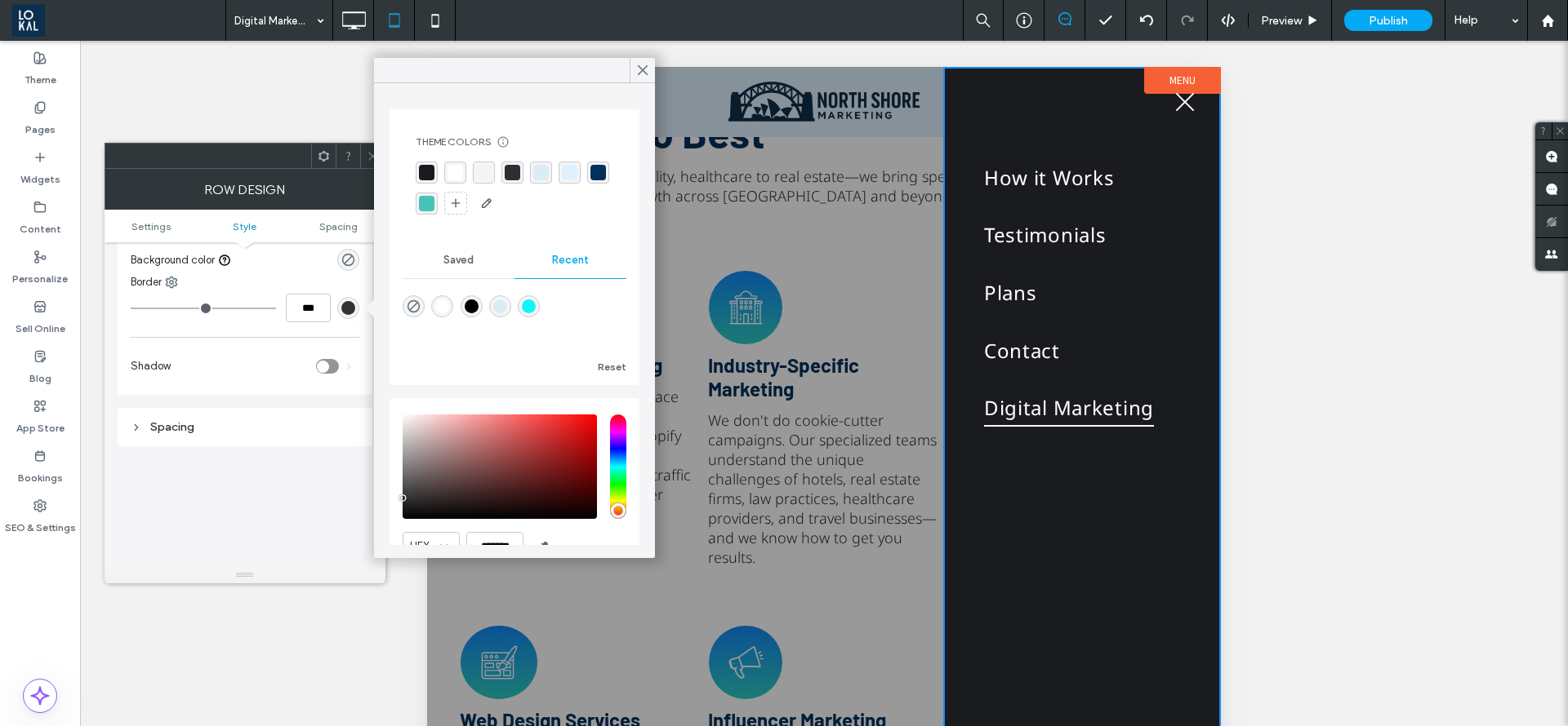
click at [591, 180] on div "rgba(3, 48, 89, 1)" at bounding box center [598, 172] width 16 height 16
type input "*"
type input "***"
click at [591, 181] on div "rgba(3, 48, 89, 1)" at bounding box center [599, 173] width 16 height 16
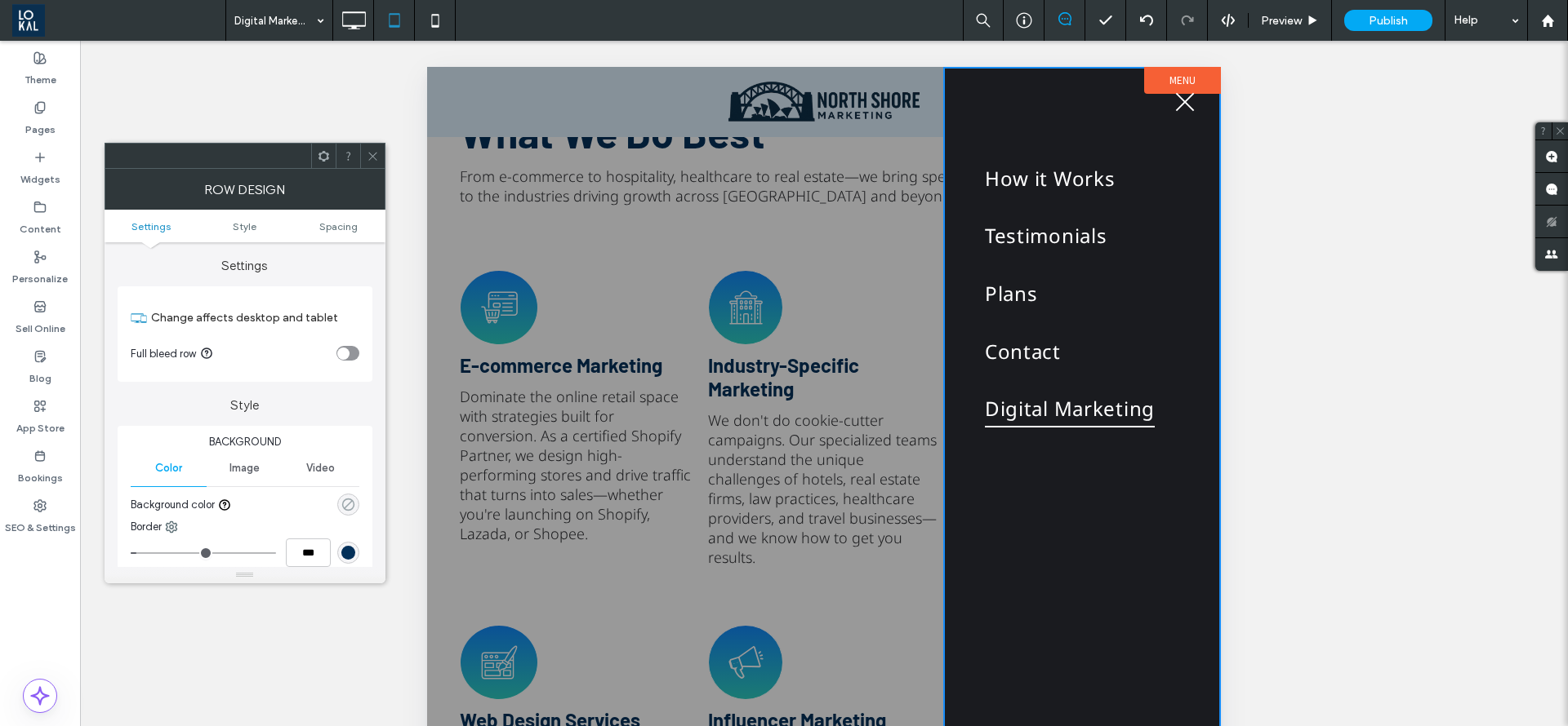
click at [345, 502] on icon "rgba(0, 0, 0, 0)" at bounding box center [348, 505] width 14 height 14
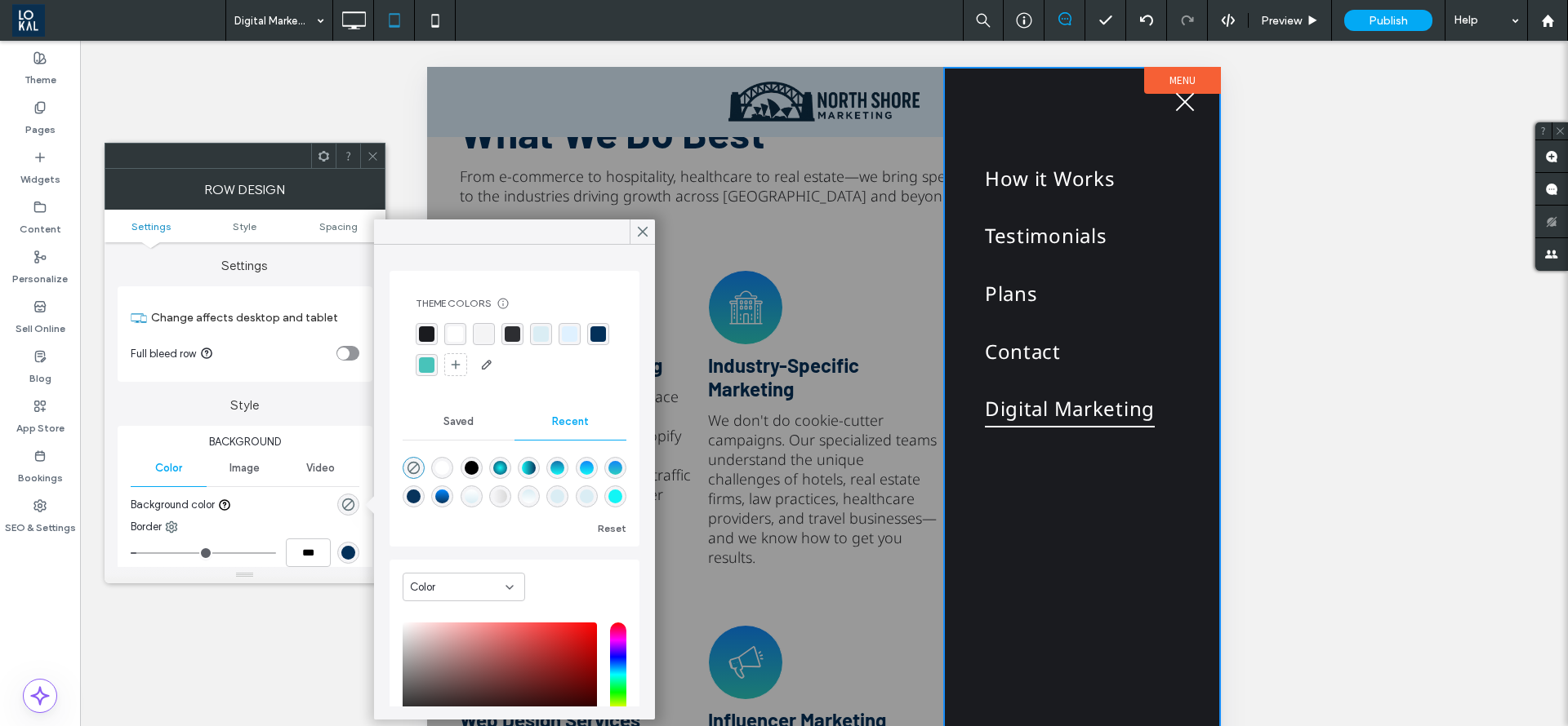
click at [591, 342] on div "rgba(3, 48, 89, 1)" at bounding box center [598, 334] width 16 height 16
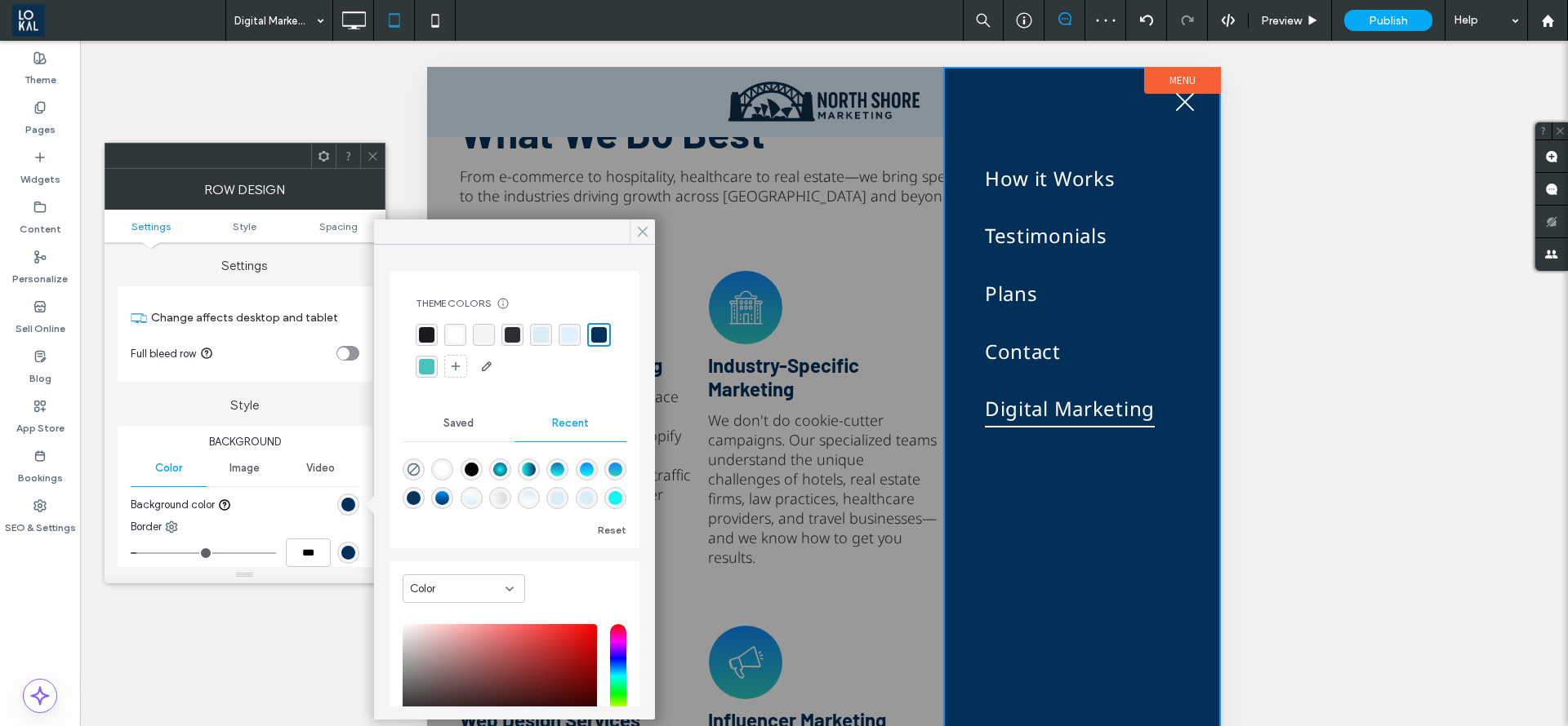
click at [639, 234] on use at bounding box center [643, 232] width 8 height 9
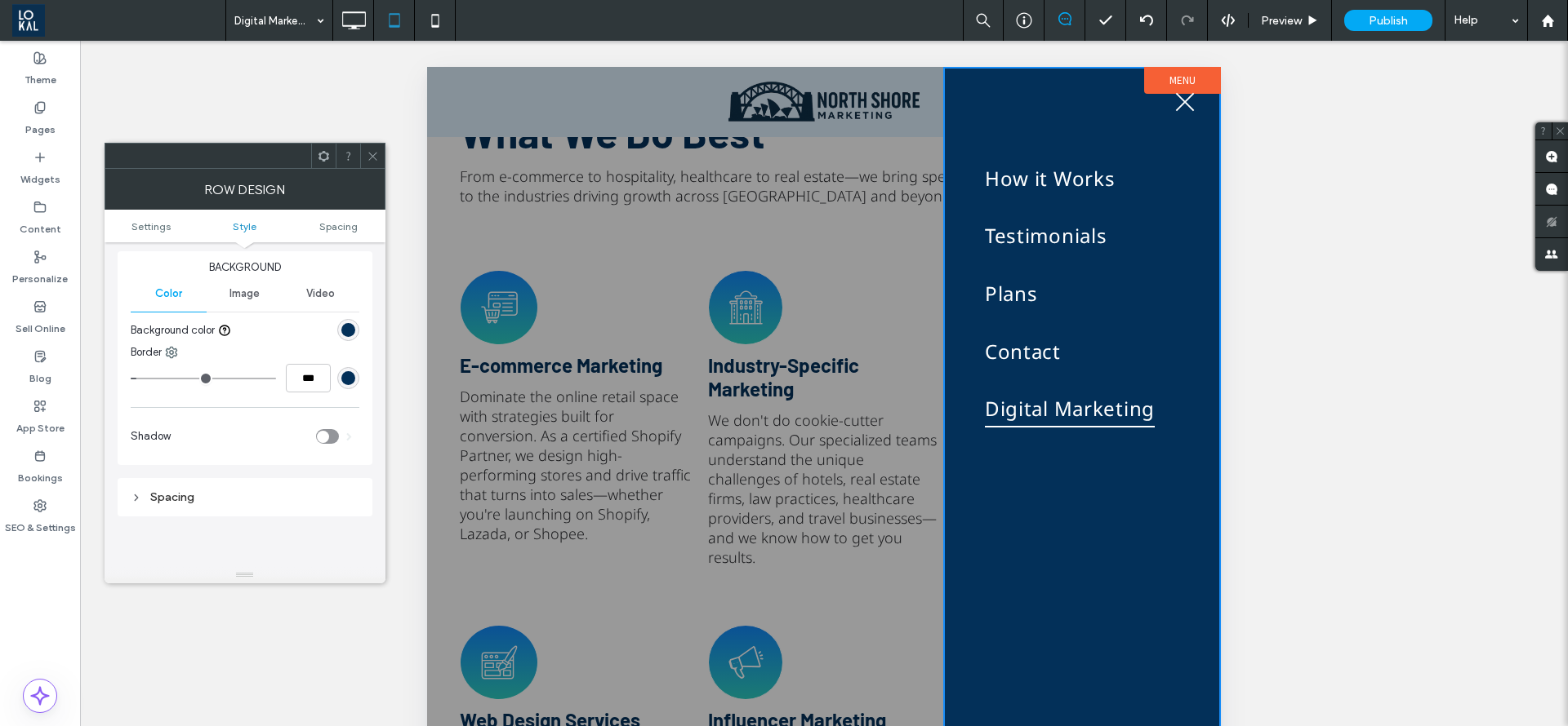
scroll to position [123, 0]
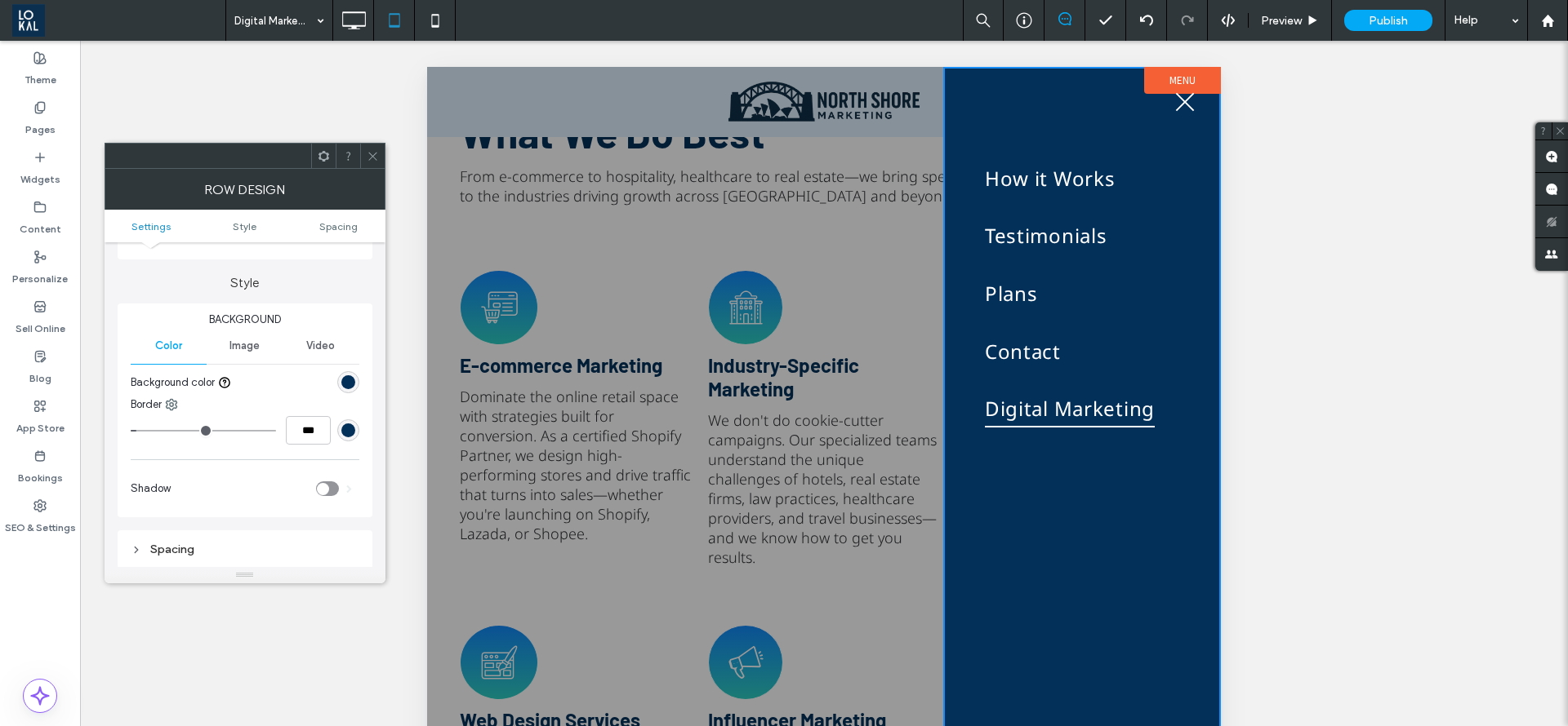
click at [235, 358] on div "Image" at bounding box center [245, 346] width 76 height 36
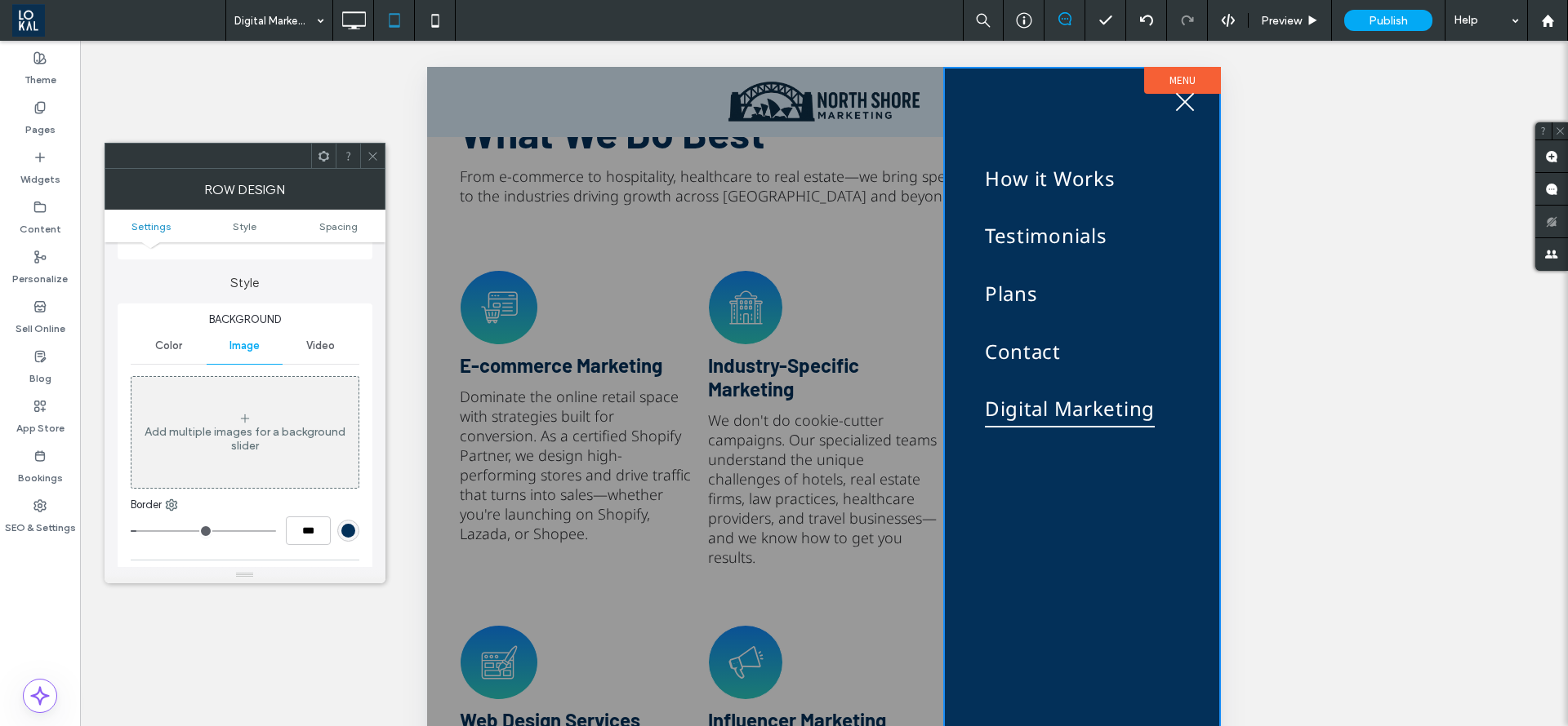
click at [307, 344] on span "Video" at bounding box center [320, 346] width 29 height 13
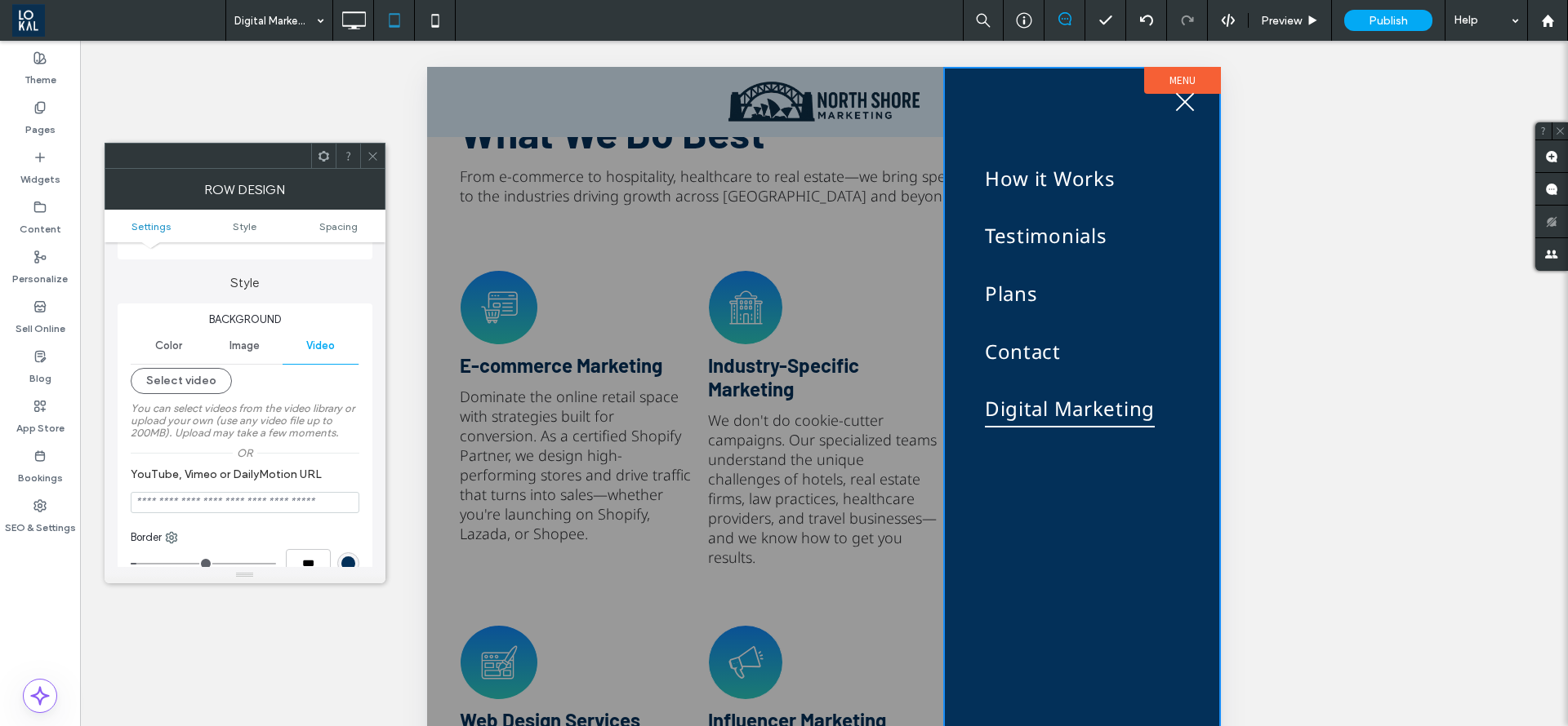
click at [250, 356] on div "Image" at bounding box center [245, 346] width 76 height 36
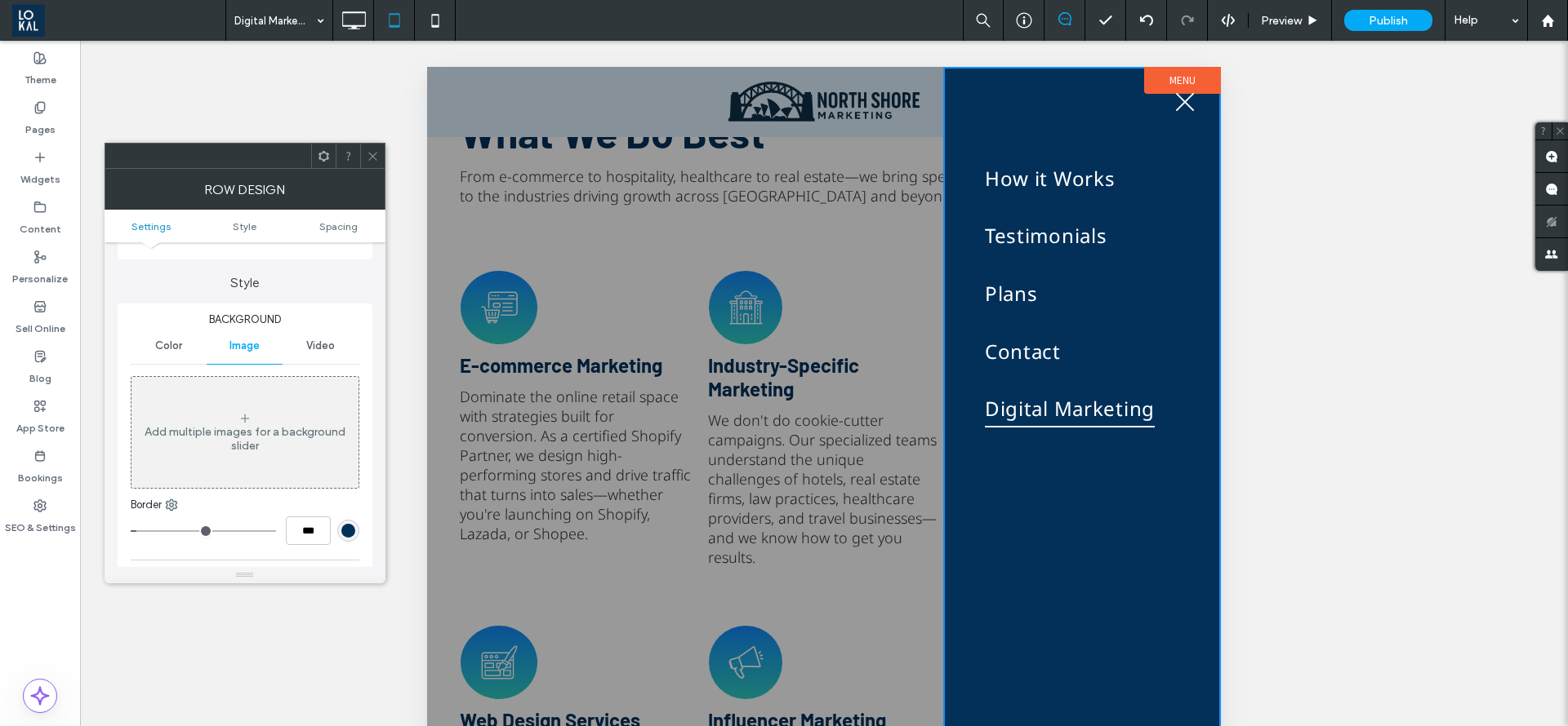
click at [237, 469] on div "Add multiple images for a background slider" at bounding box center [245, 432] width 227 height 108
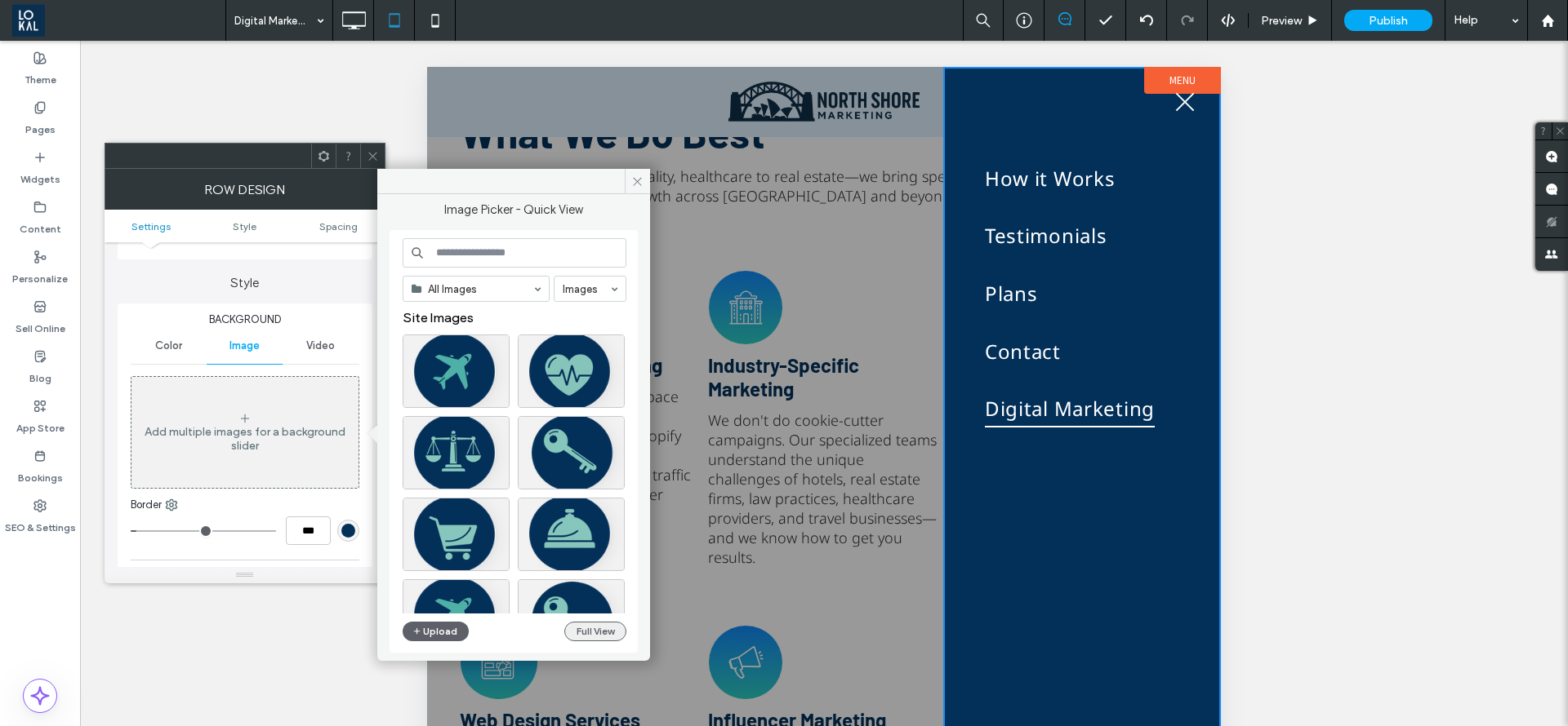
click at [583, 633] on button "Full View" at bounding box center [595, 631] width 62 height 20
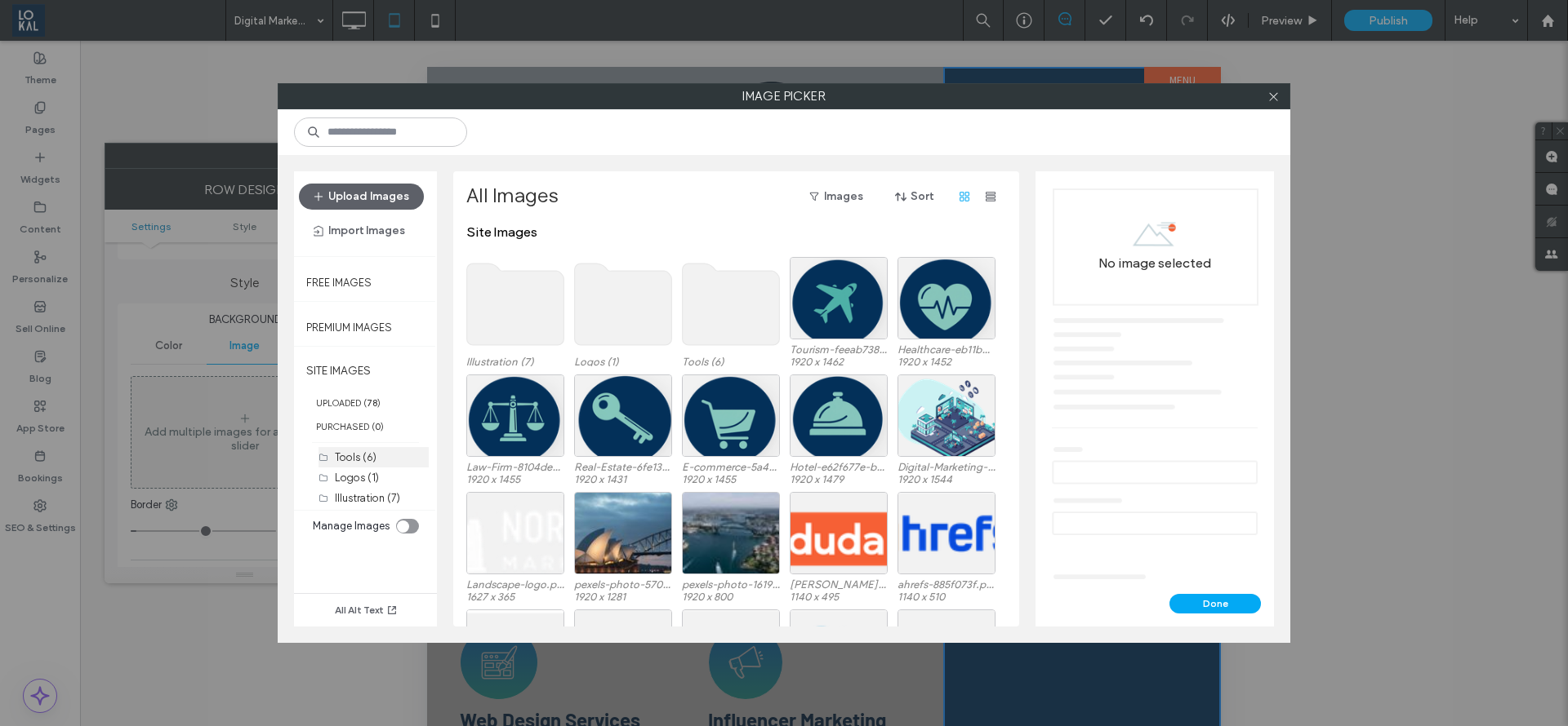
click at [389, 459] on div "Tools (6)" at bounding box center [381, 457] width 94 height 17
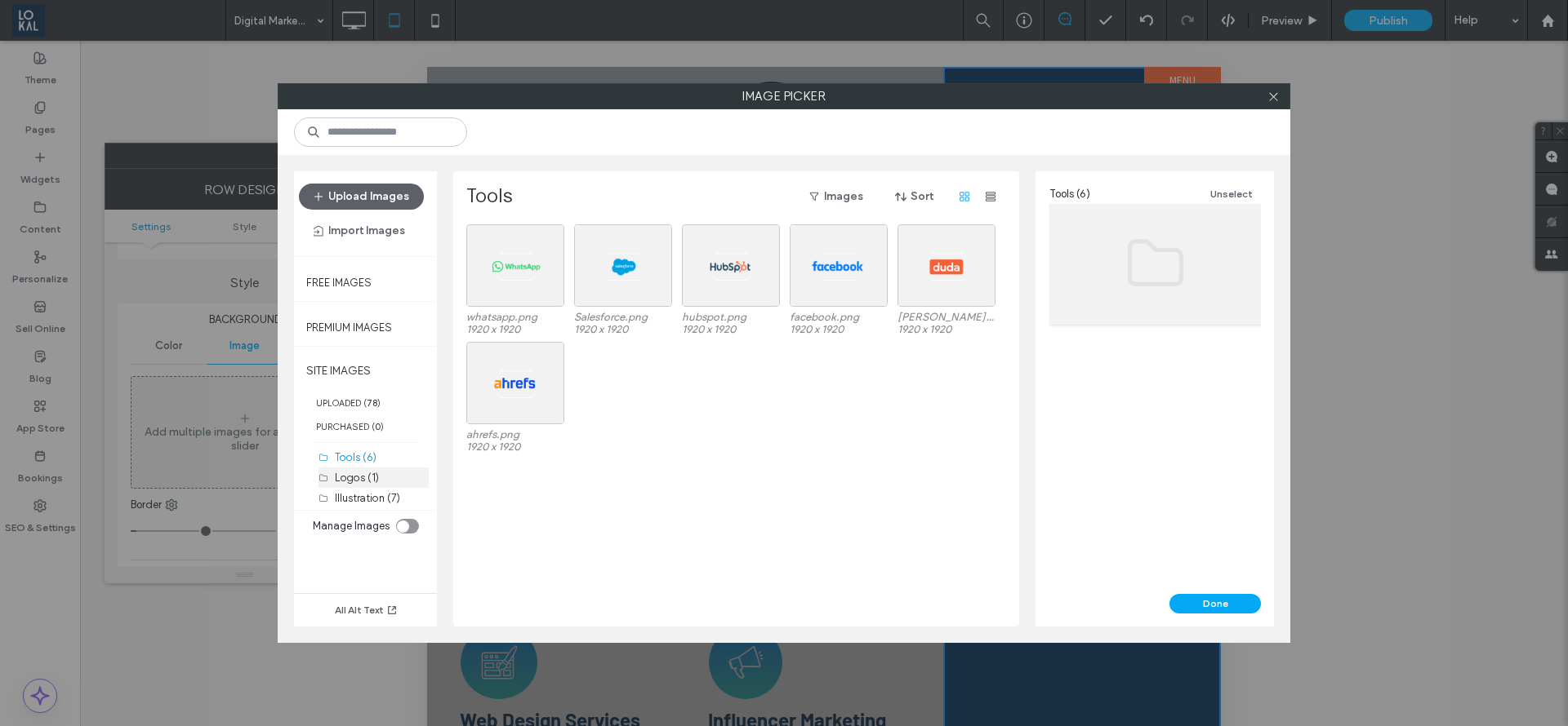
click at [381, 479] on div "Logos (1)" at bounding box center [381, 478] width 94 height 17
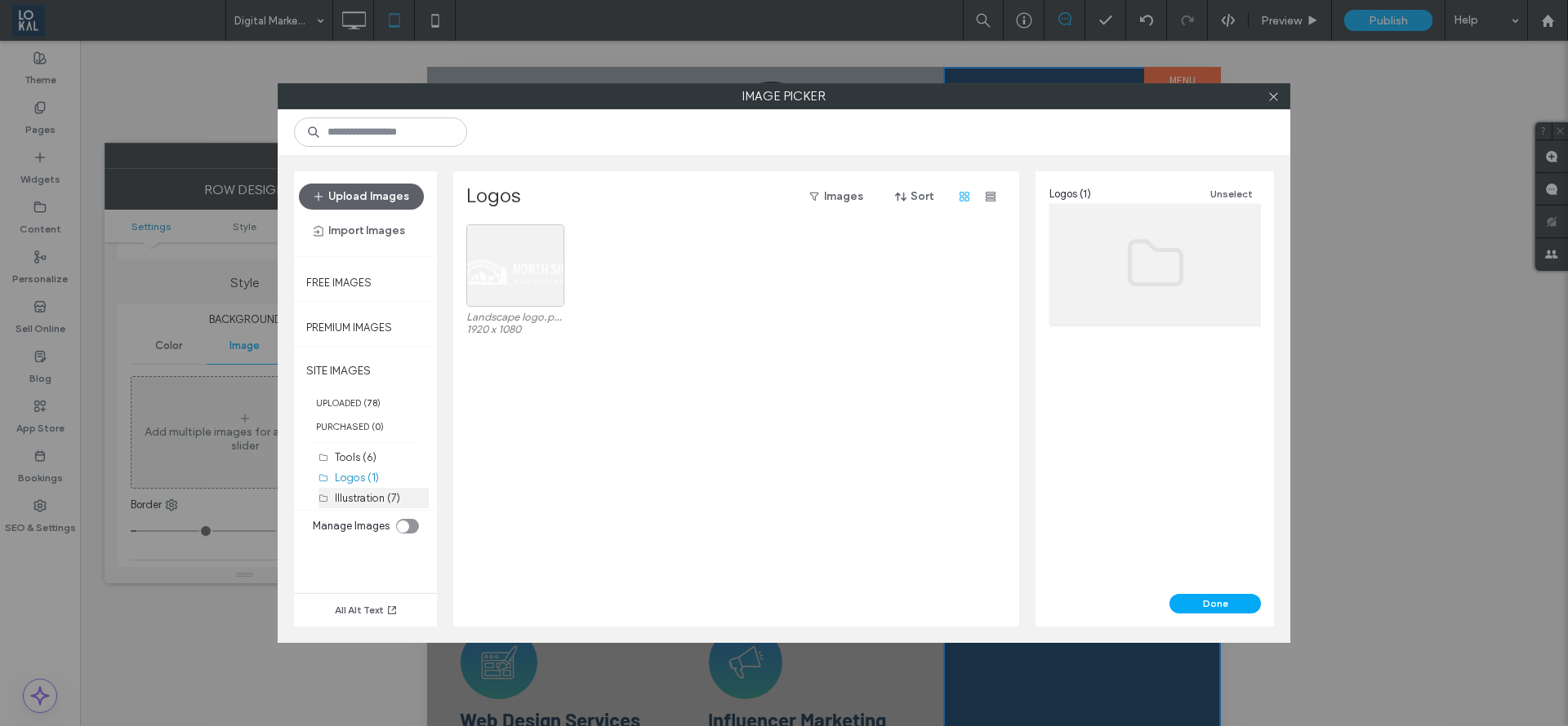
click at [379, 508] on div "Illustration (7)" at bounding box center [381, 498] width 94 height 20
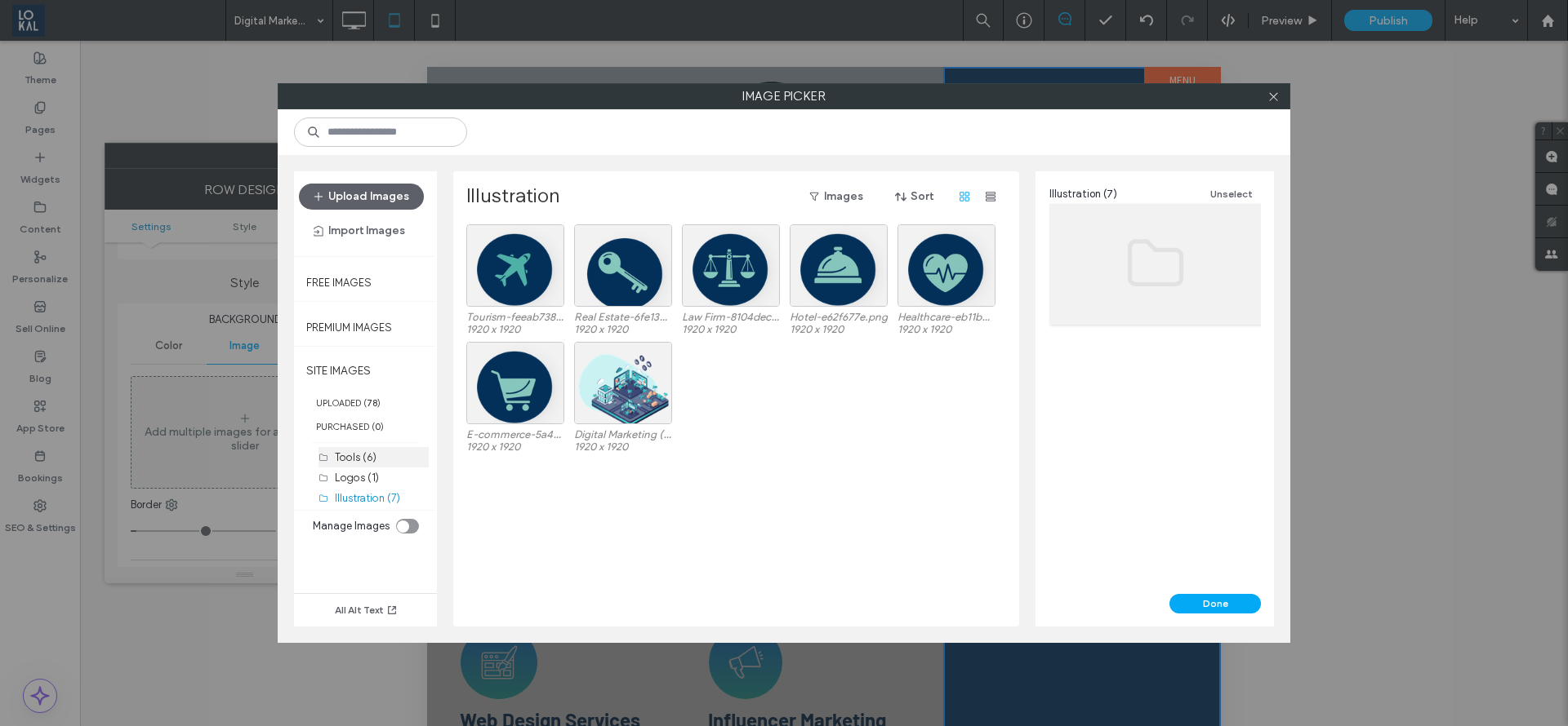
click at [373, 453] on label "Tools (6)" at bounding box center [355, 457] width 42 height 12
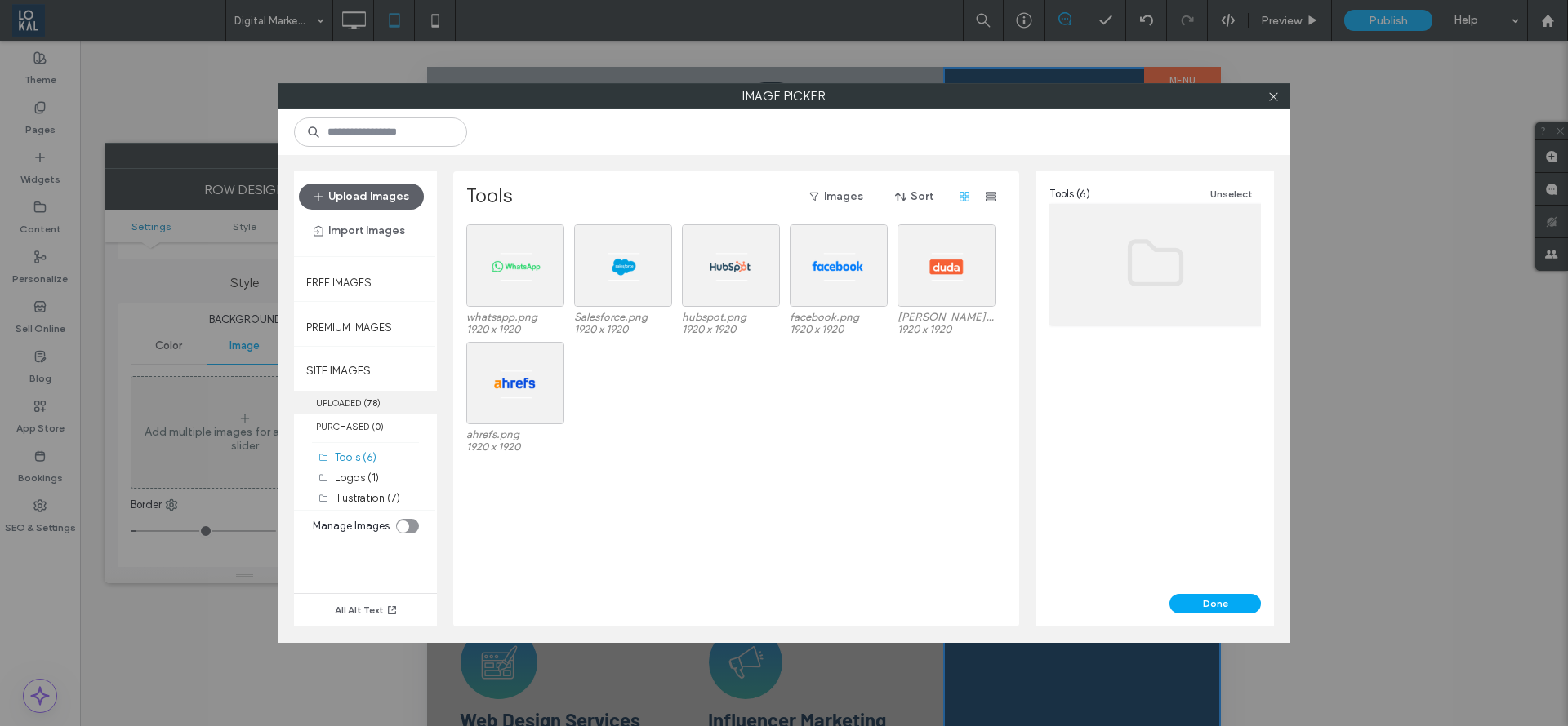
click at [366, 403] on span "( 78 )" at bounding box center [372, 403] width 17 height 11
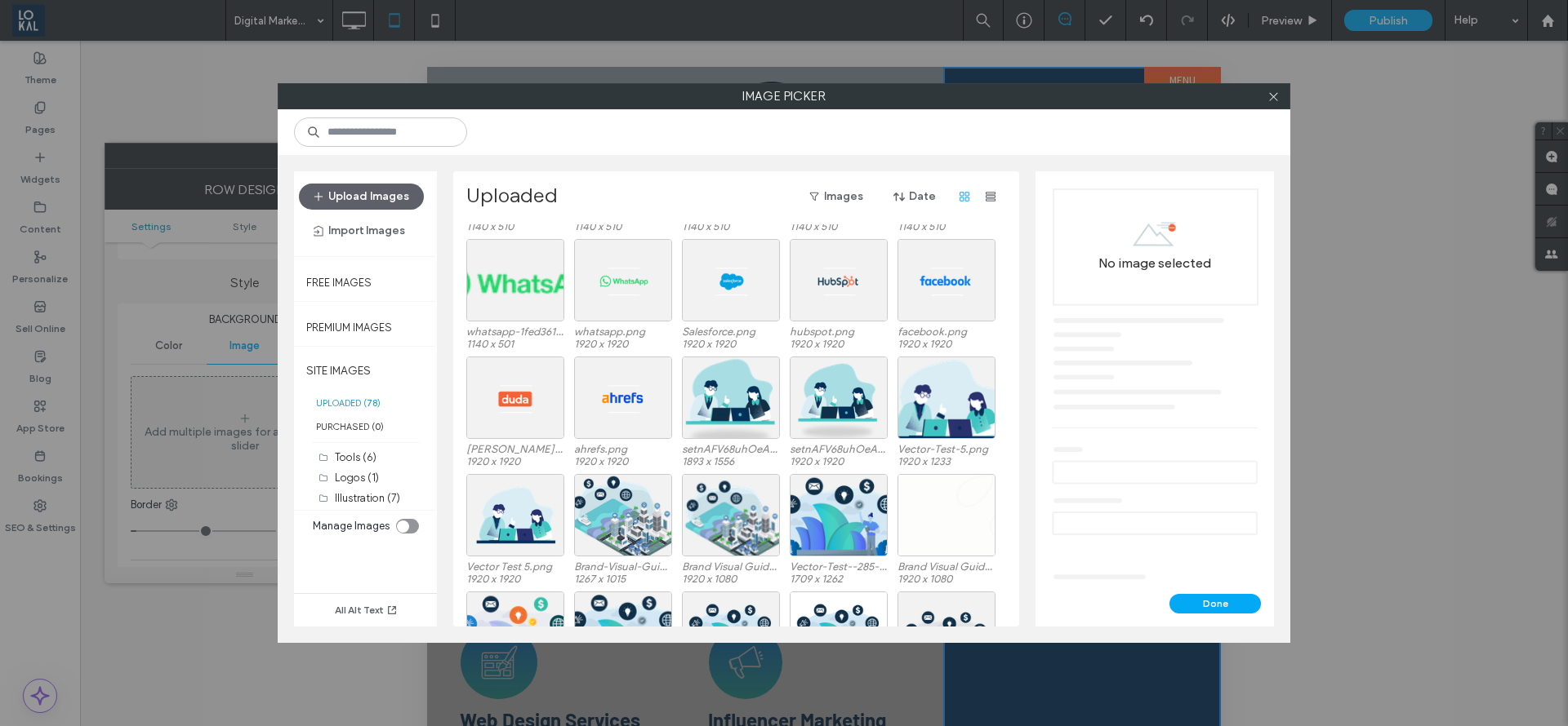
scroll to position [655, 0]
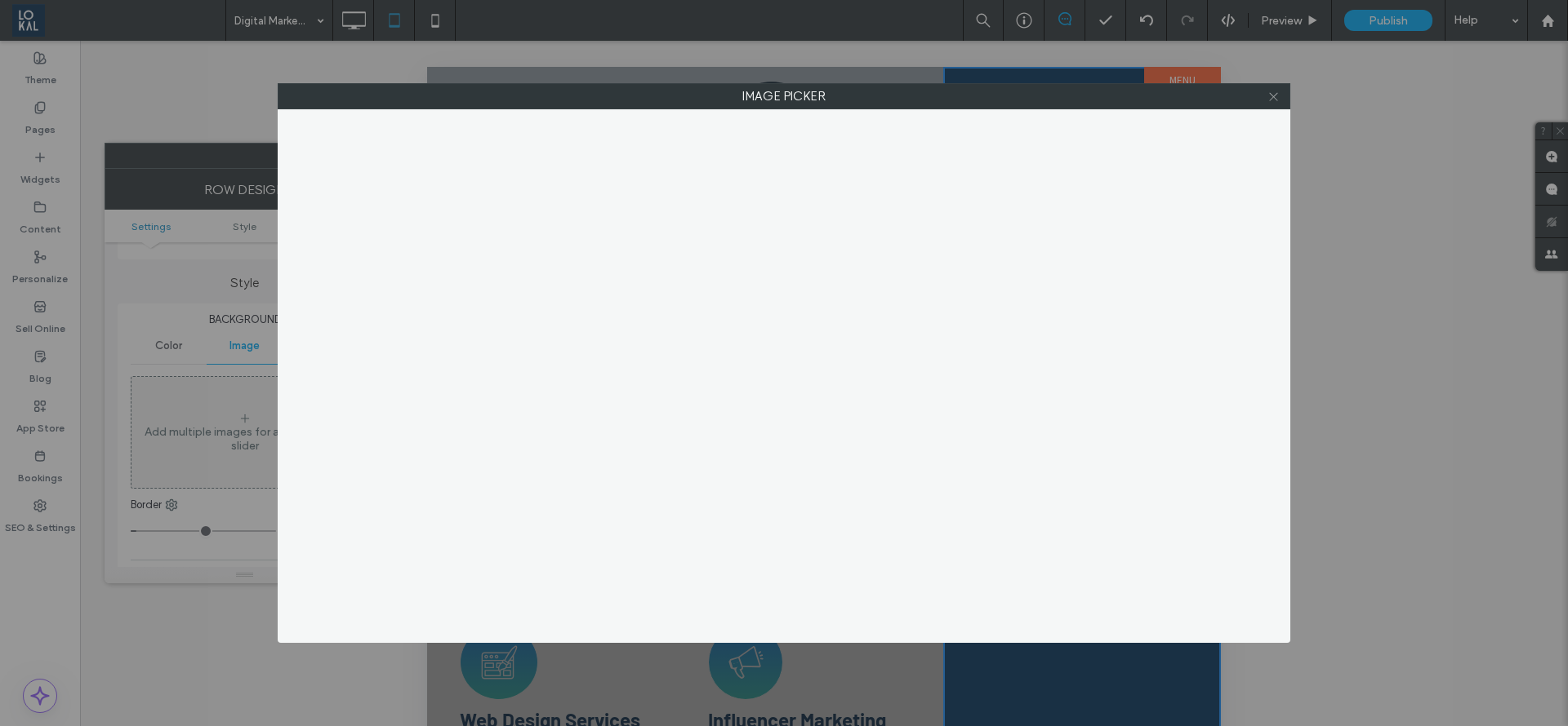
click at [1269, 105] on span at bounding box center [1273, 96] width 12 height 24
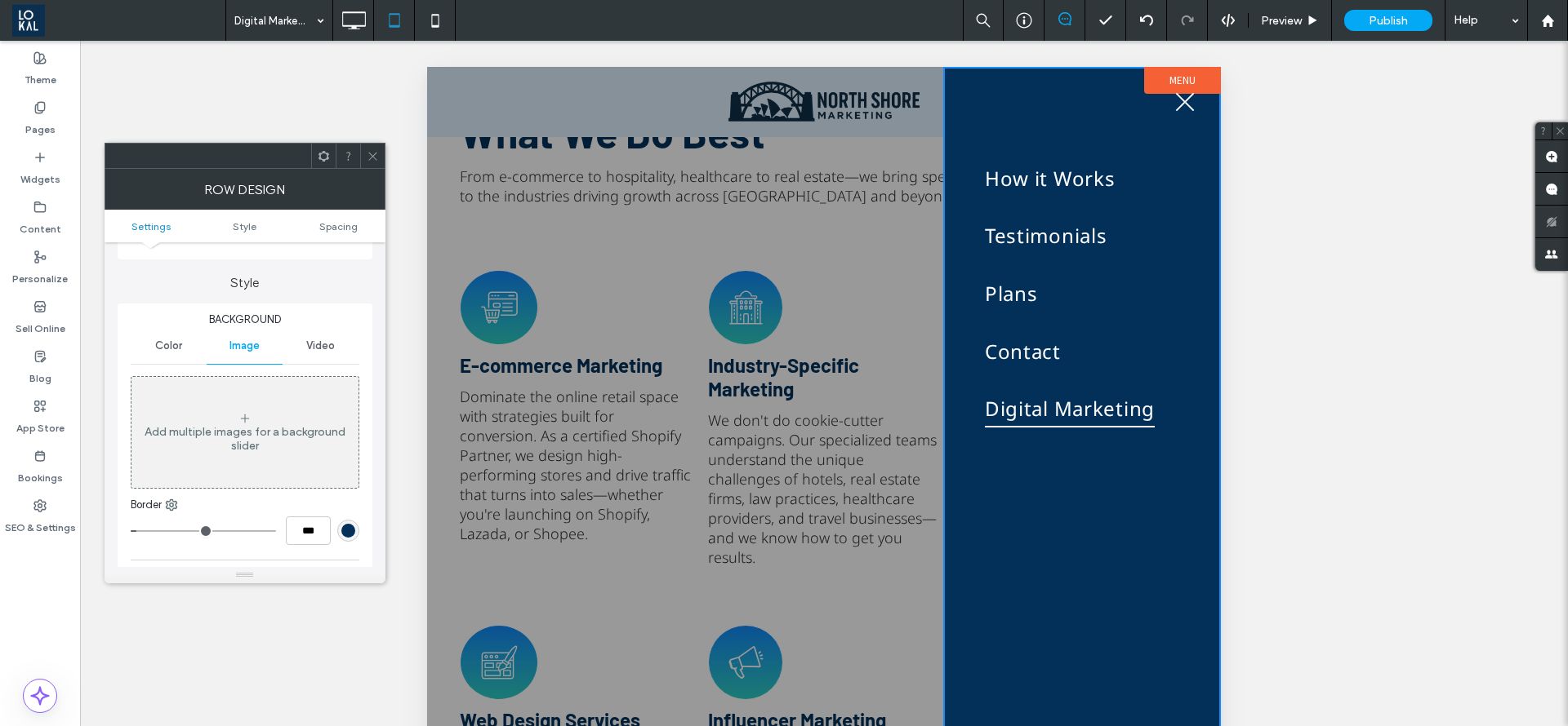
click at [207, 410] on div "Add multiple images for a background slider" at bounding box center [245, 432] width 227 height 108
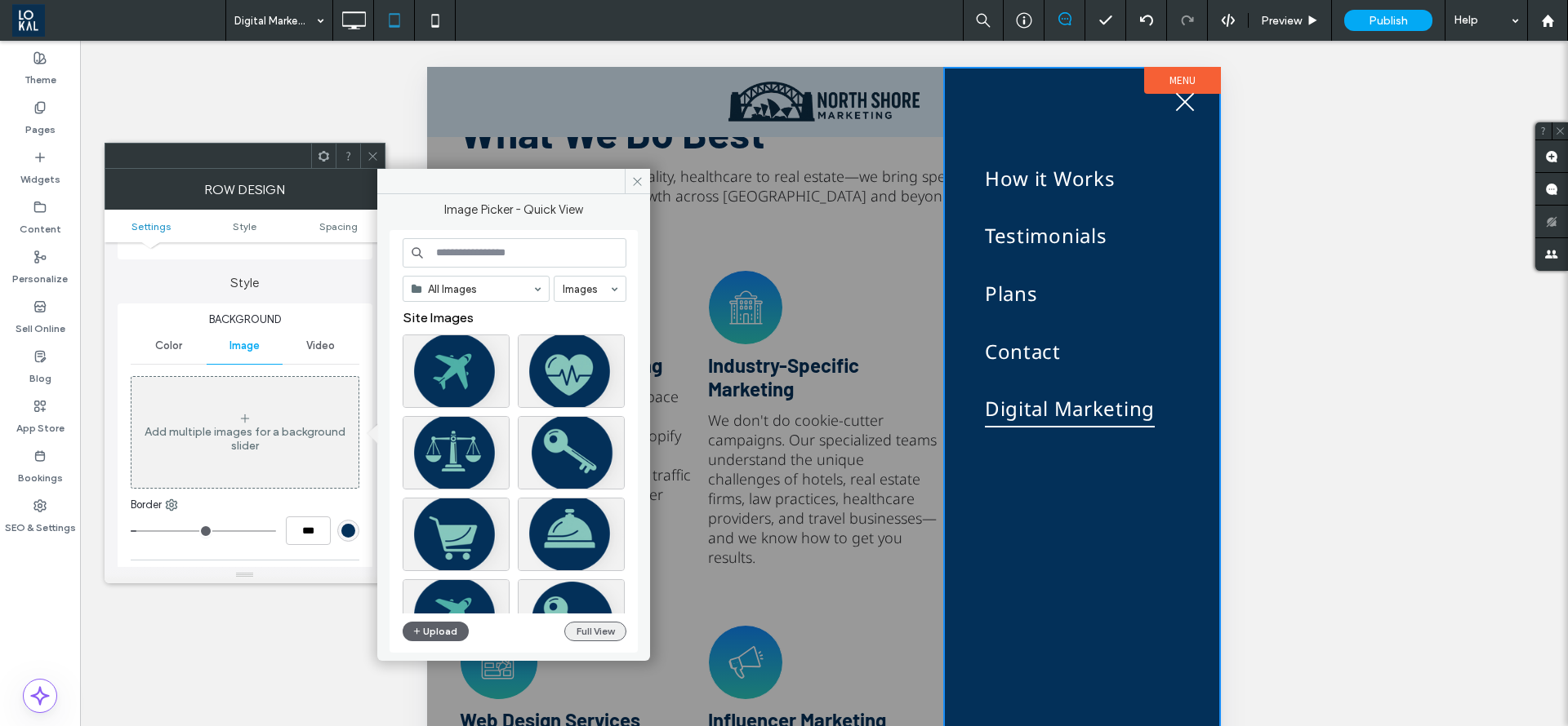
click at [590, 624] on button "Full View" at bounding box center [595, 631] width 62 height 20
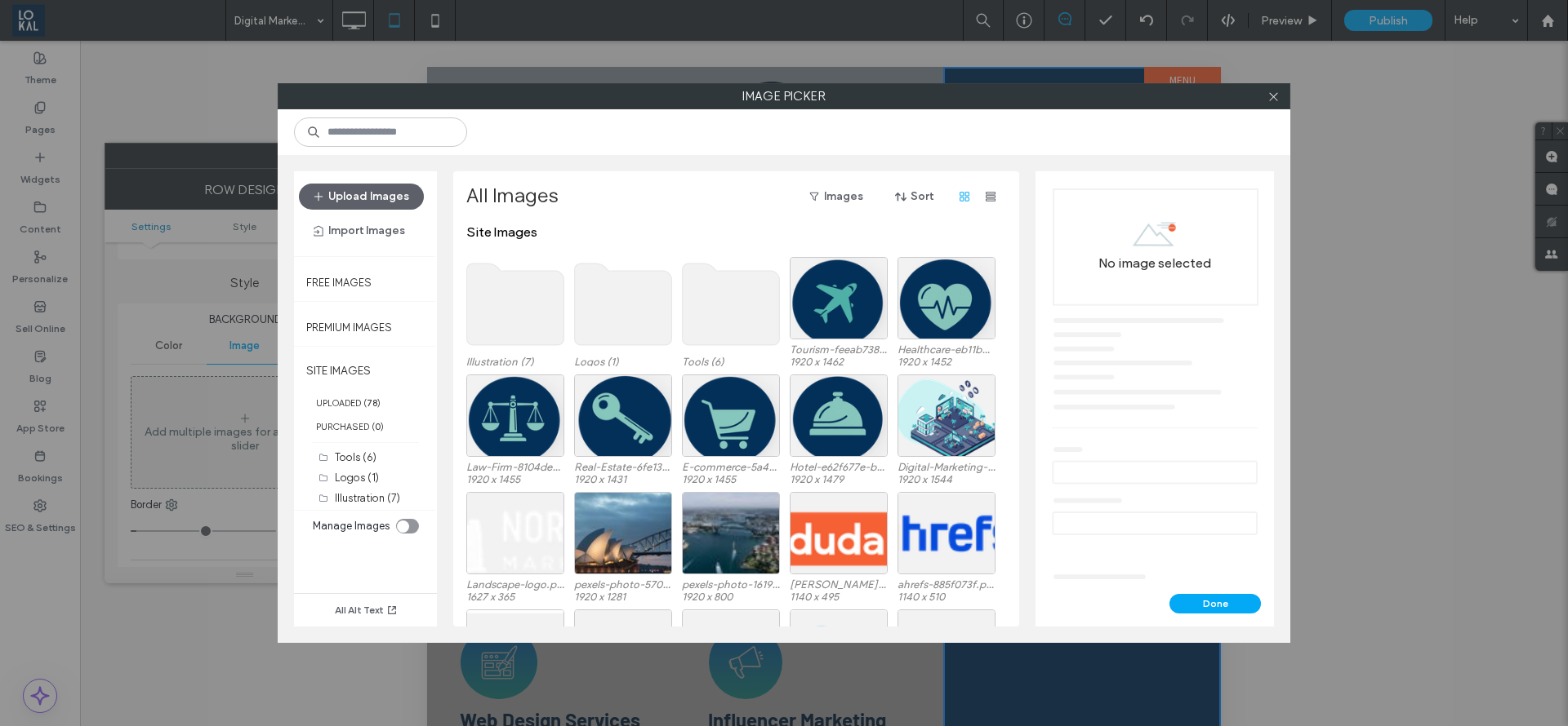
click at [382, 508] on div "Tools (6) Logos (1) Illustration (7)" at bounding box center [373, 479] width 111 height 63
click at [380, 500] on label "Illustration (7)" at bounding box center [367, 497] width 65 height 12
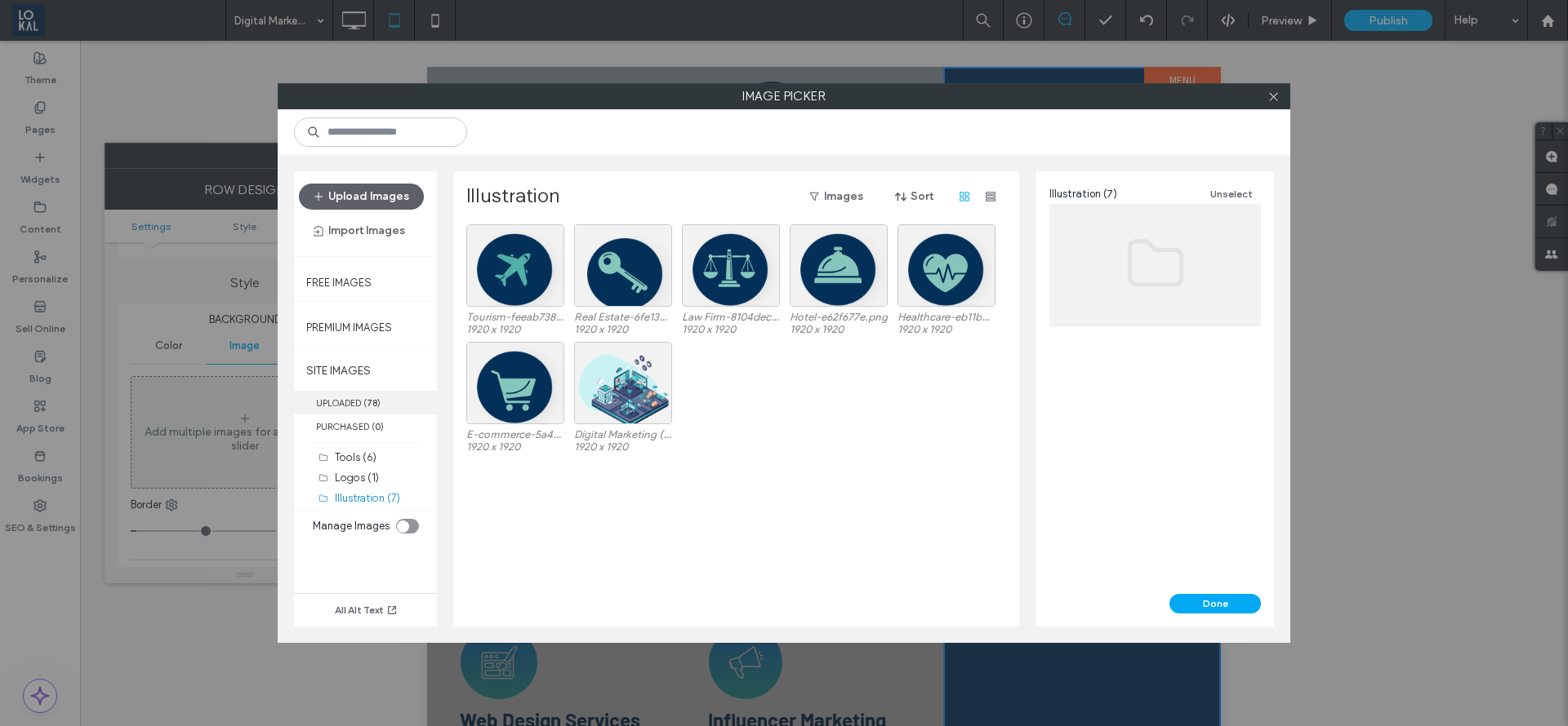
click at [377, 391] on label "UPLOADED ( 78 )" at bounding box center [365, 403] width 143 height 23
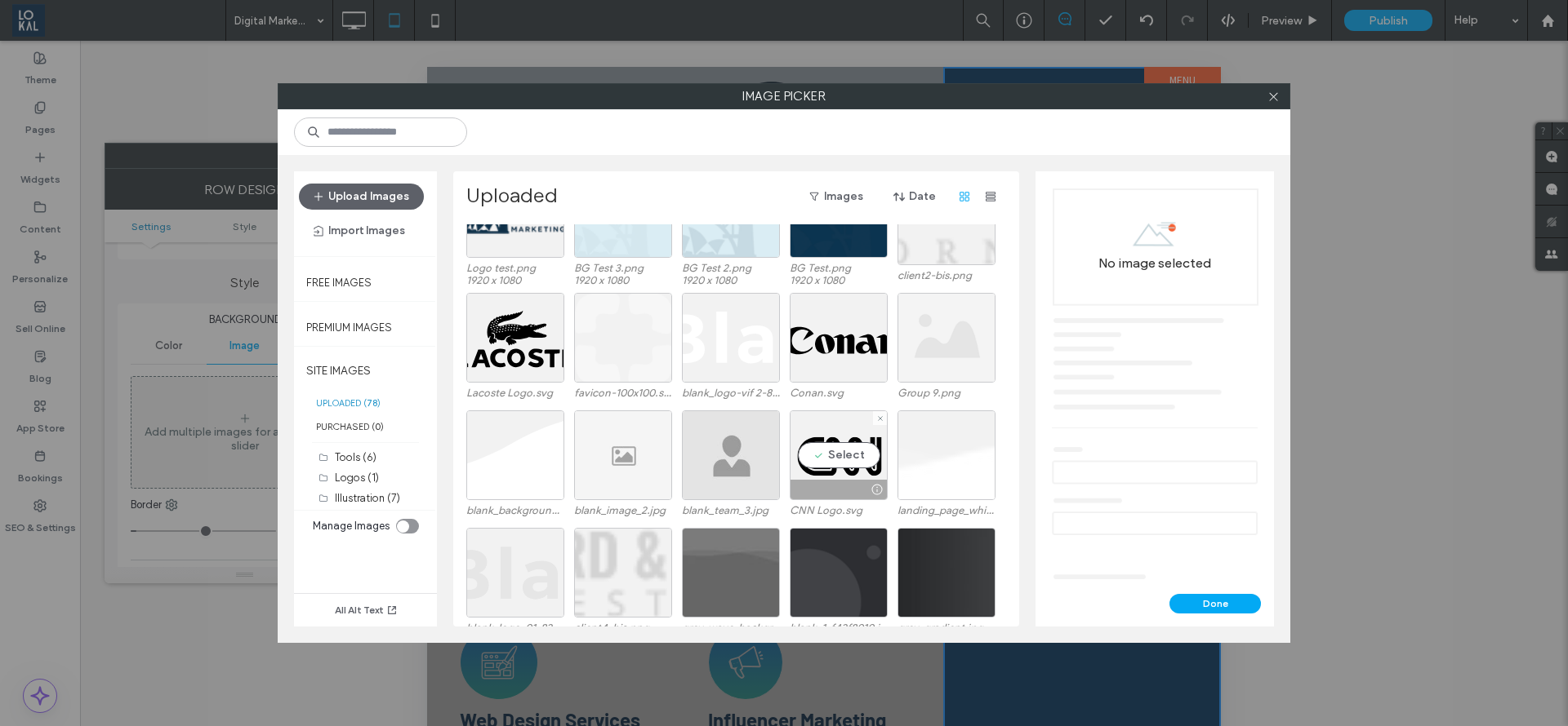
scroll to position [1102, 0]
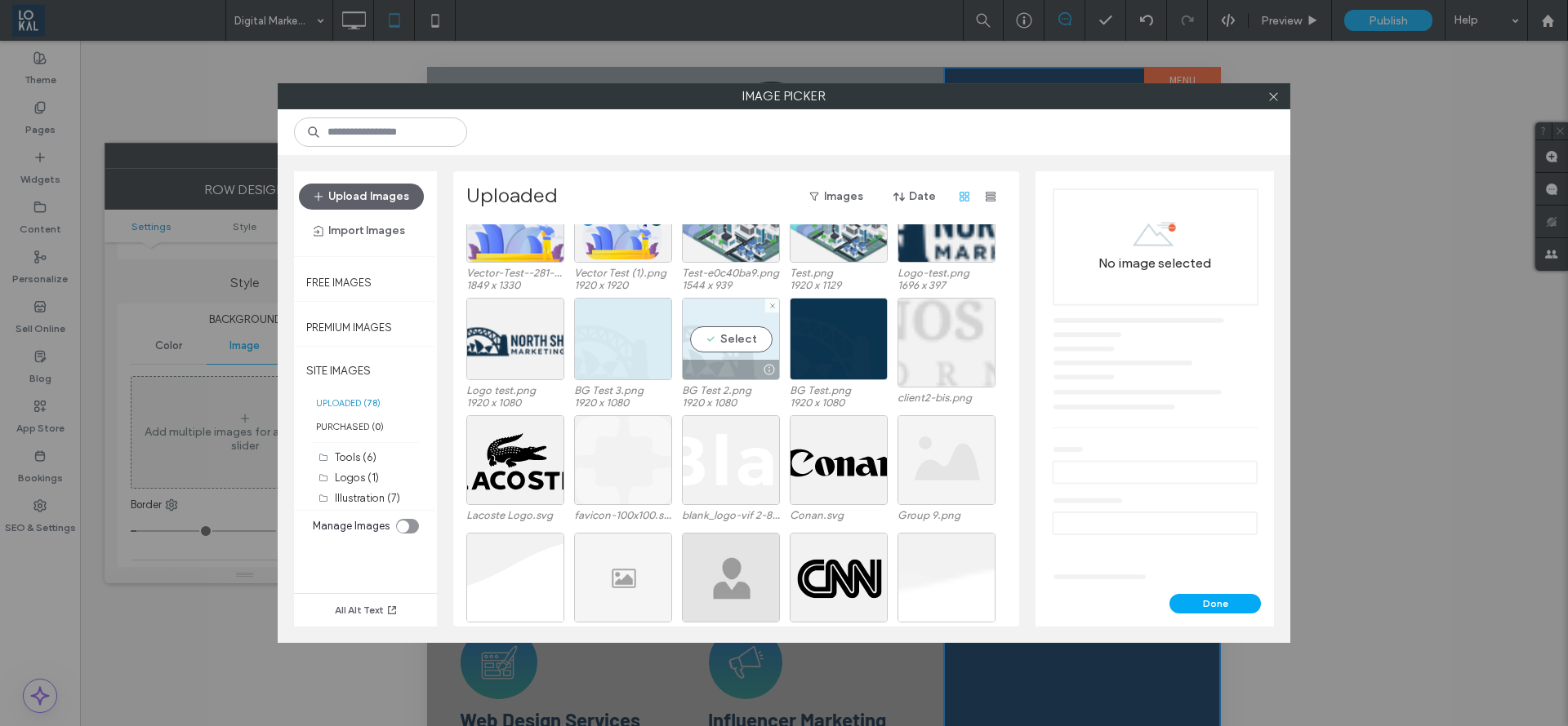
click at [720, 319] on div "Select" at bounding box center [730, 338] width 98 height 83
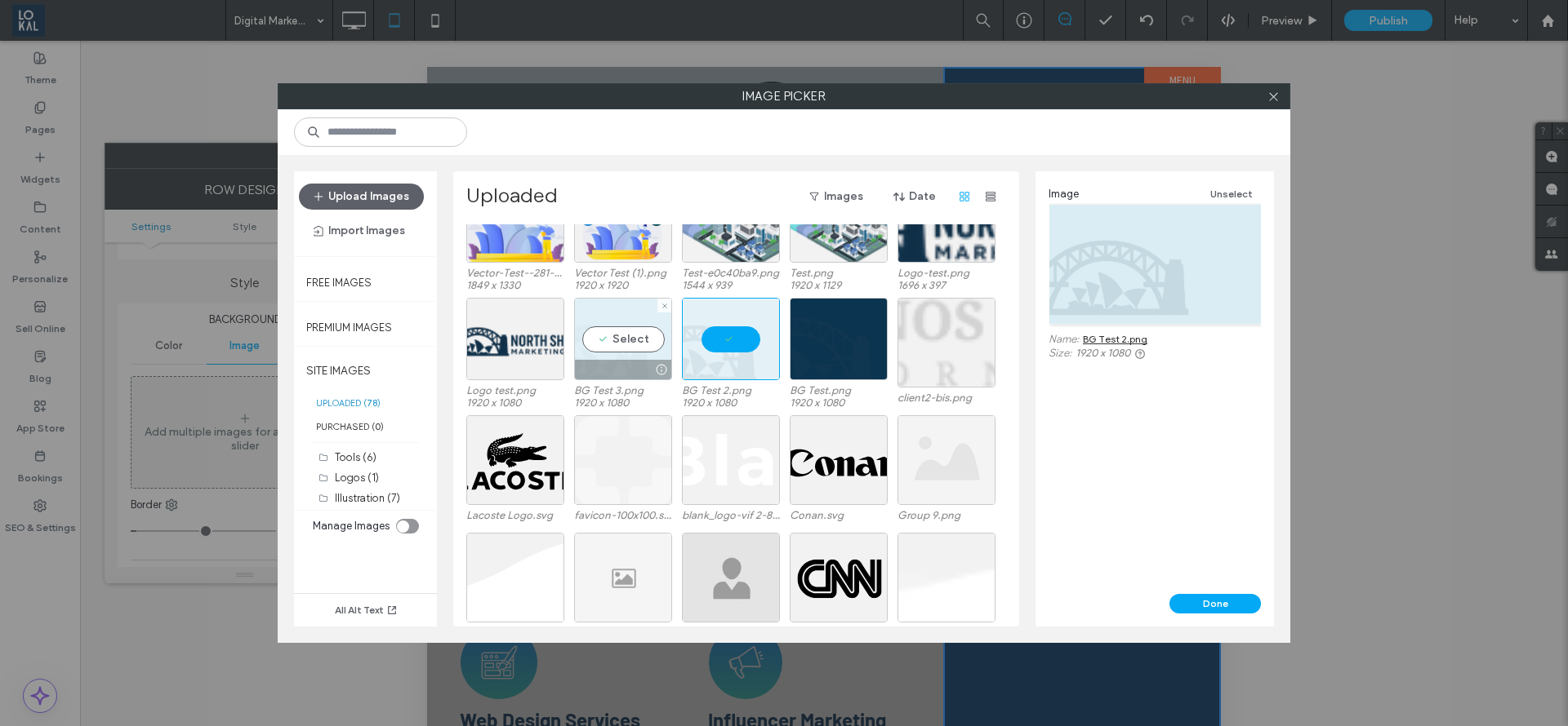
click at [623, 348] on div "Select" at bounding box center [622, 338] width 98 height 83
drag, startPoint x: 1175, startPoint y: 599, endPoint x: 756, endPoint y: 529, distance: 424.8
click at [1175, 599] on button "Done" at bounding box center [1215, 603] width 91 height 20
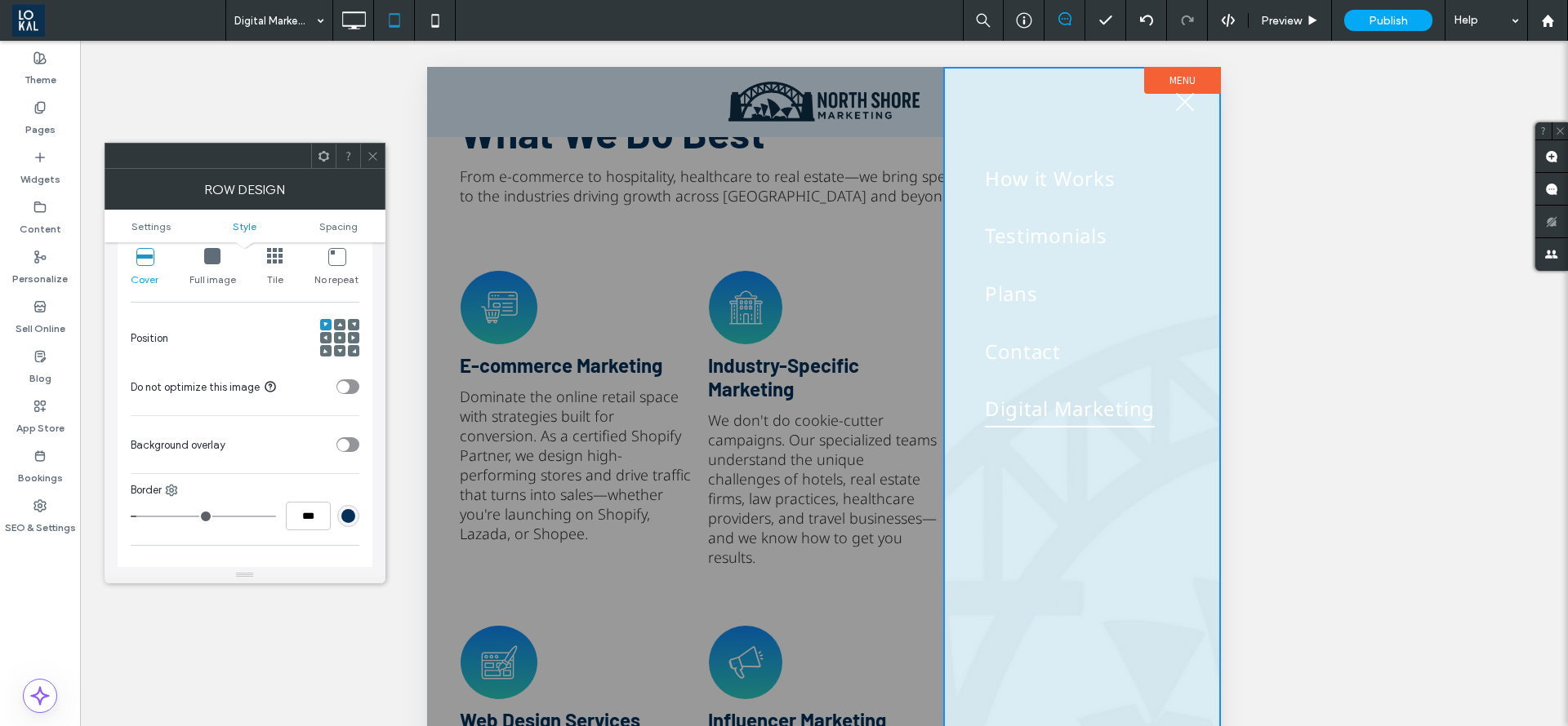
scroll to position [123, 0]
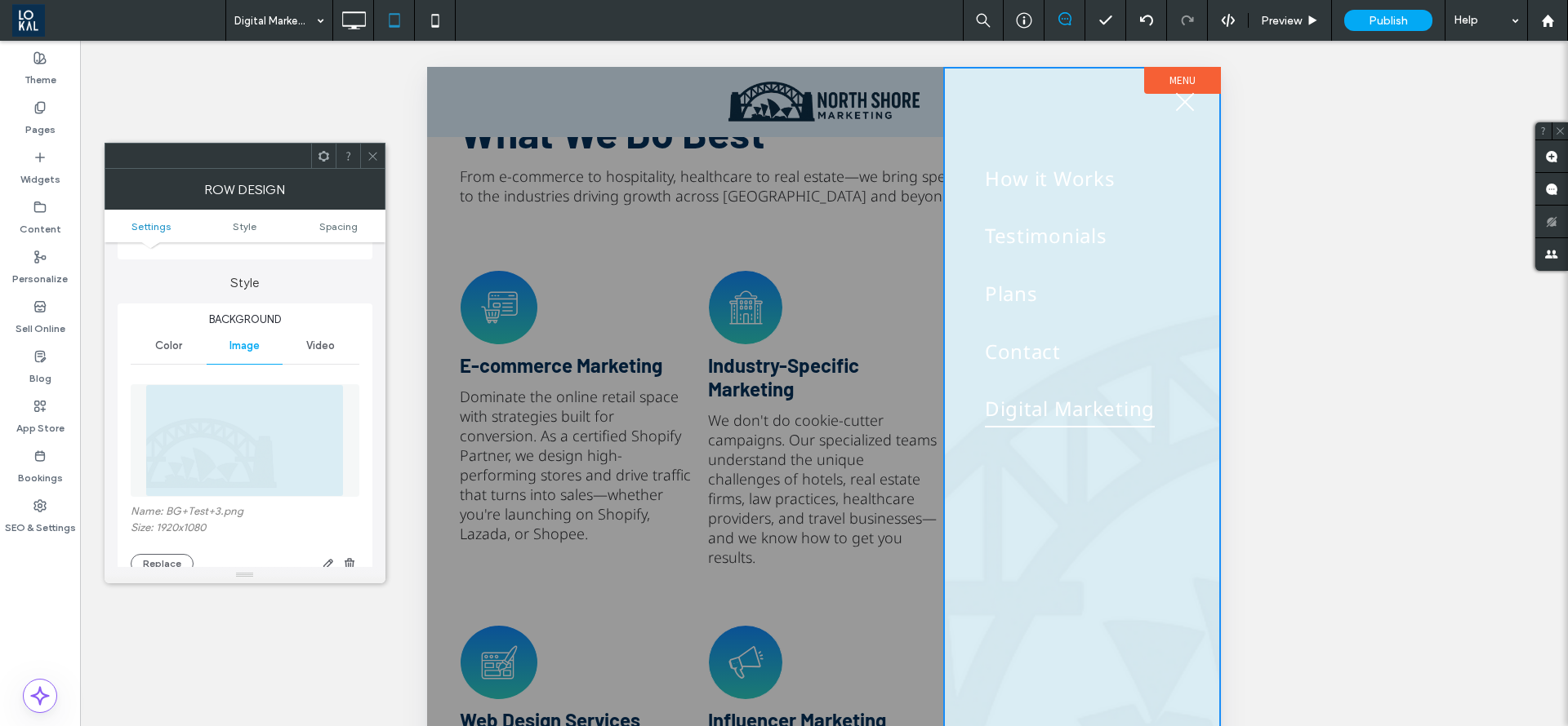
click at [164, 343] on span "Color" at bounding box center [168, 346] width 27 height 13
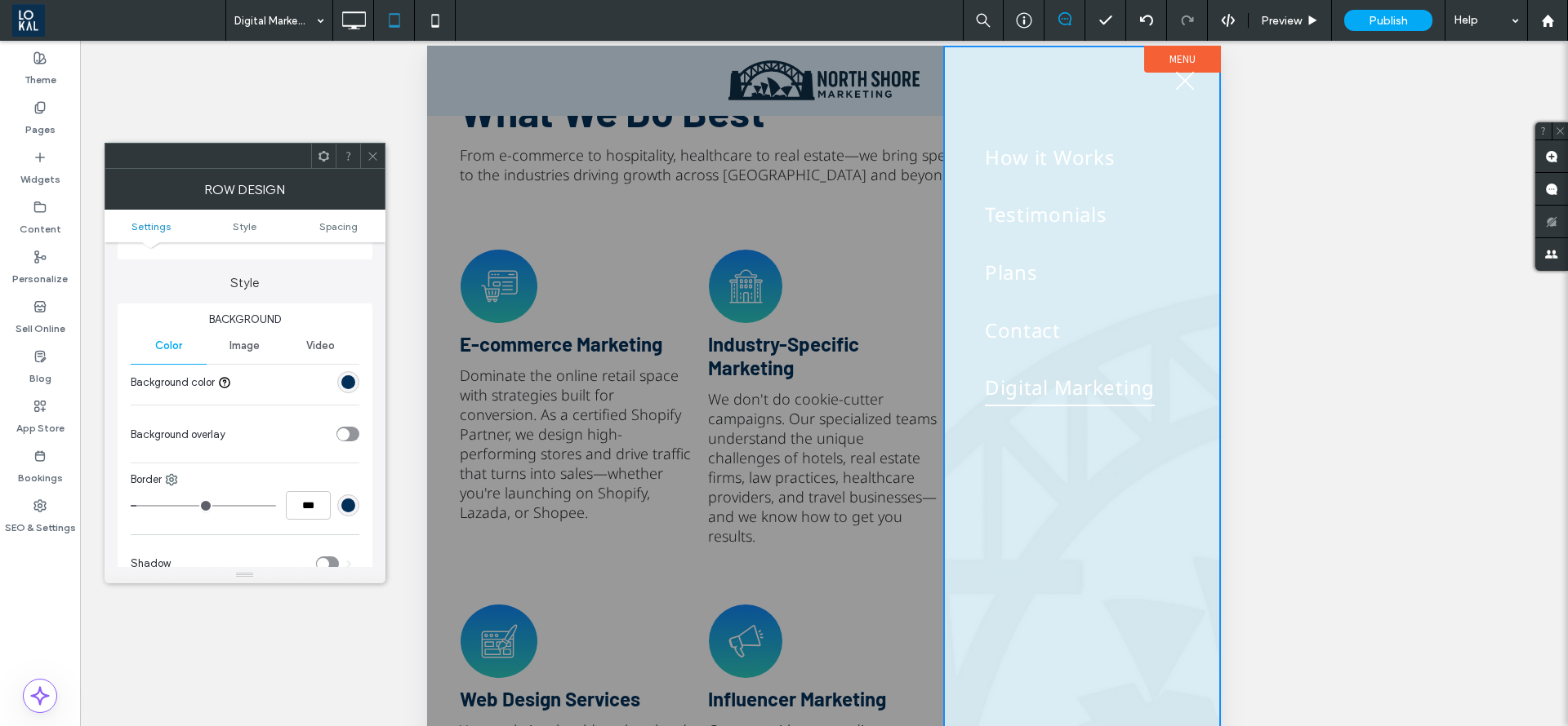
scroll to position [0, 0]
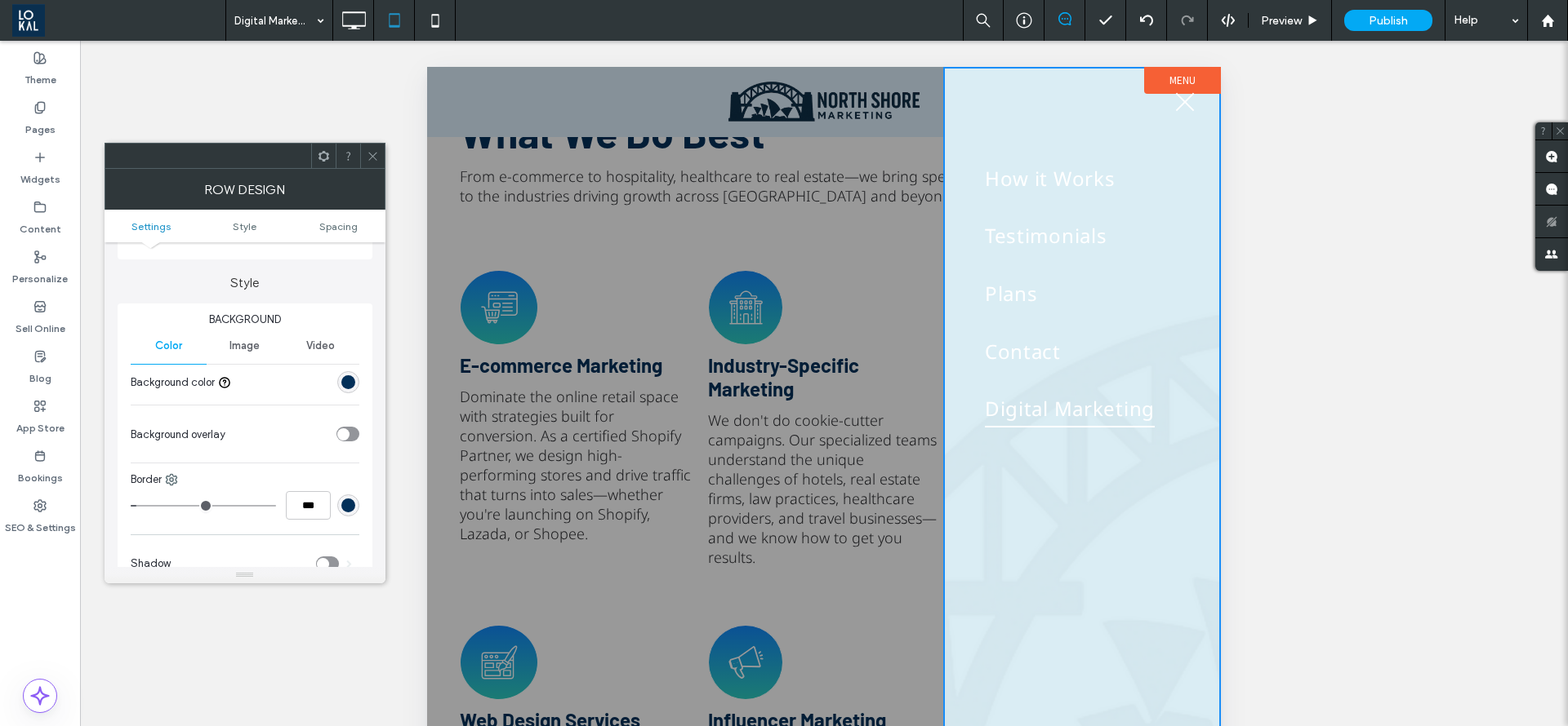
click at [363, 162] on div at bounding box center [372, 156] width 24 height 24
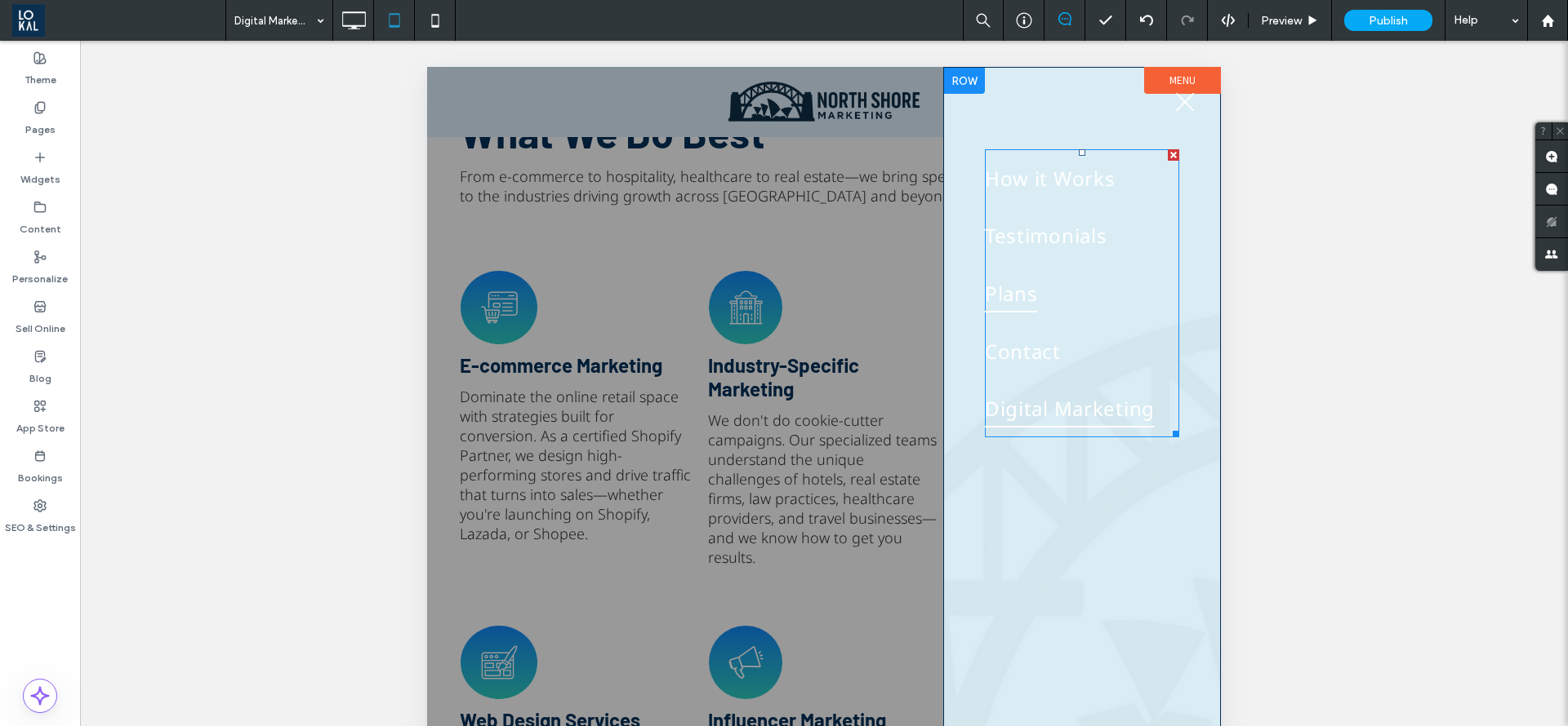
click at [1041, 311] on link "Plans" at bounding box center [1082, 293] width 194 height 58
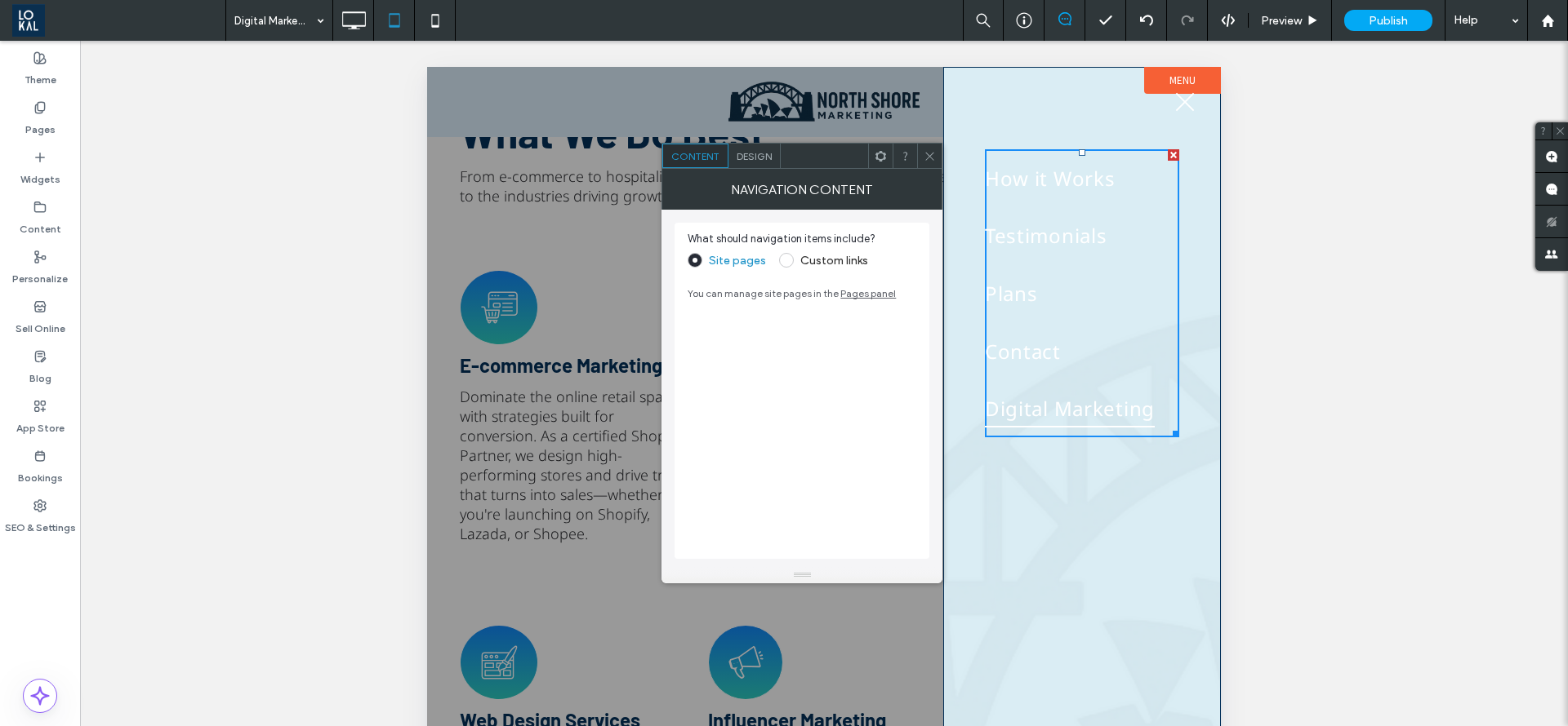
click at [752, 157] on span "Design" at bounding box center [754, 156] width 35 height 12
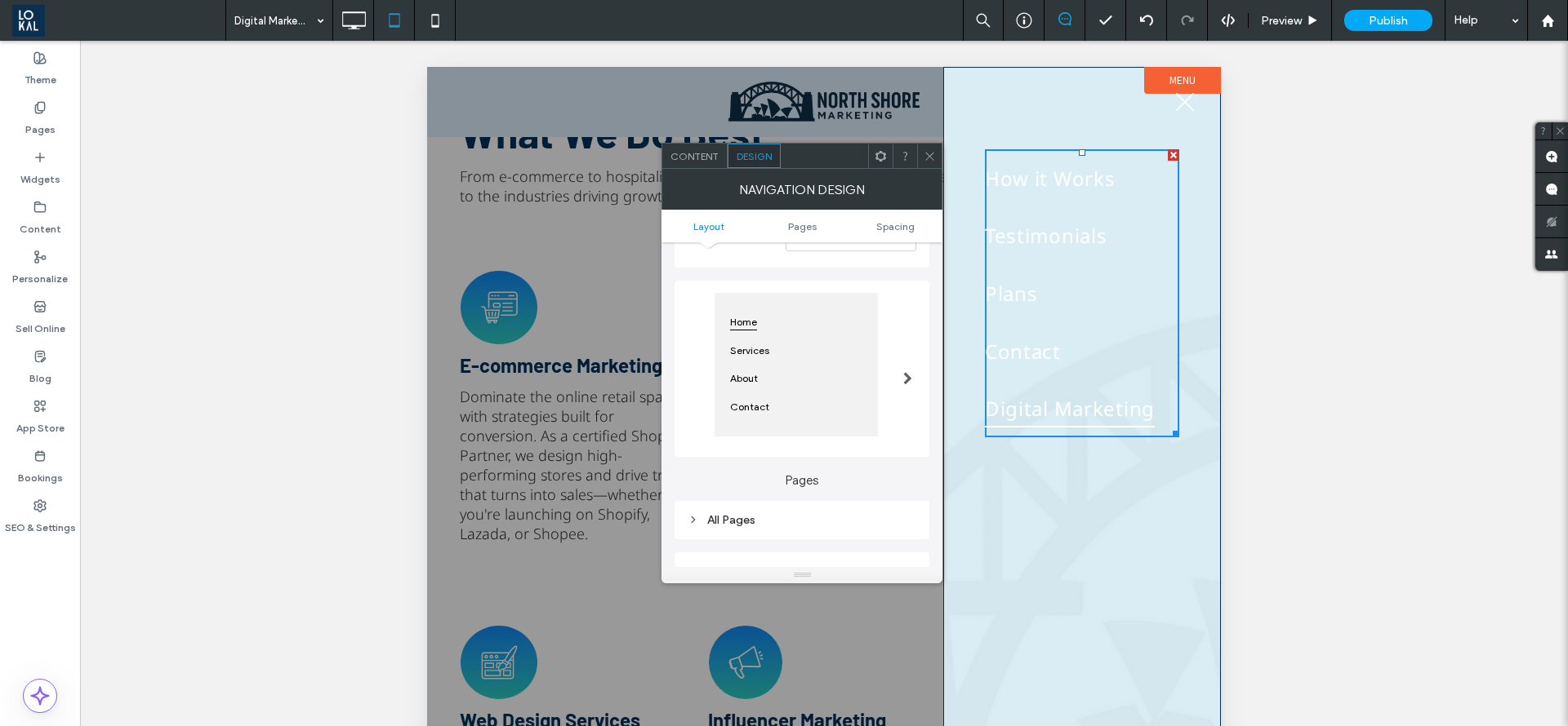
scroll to position [244, 0]
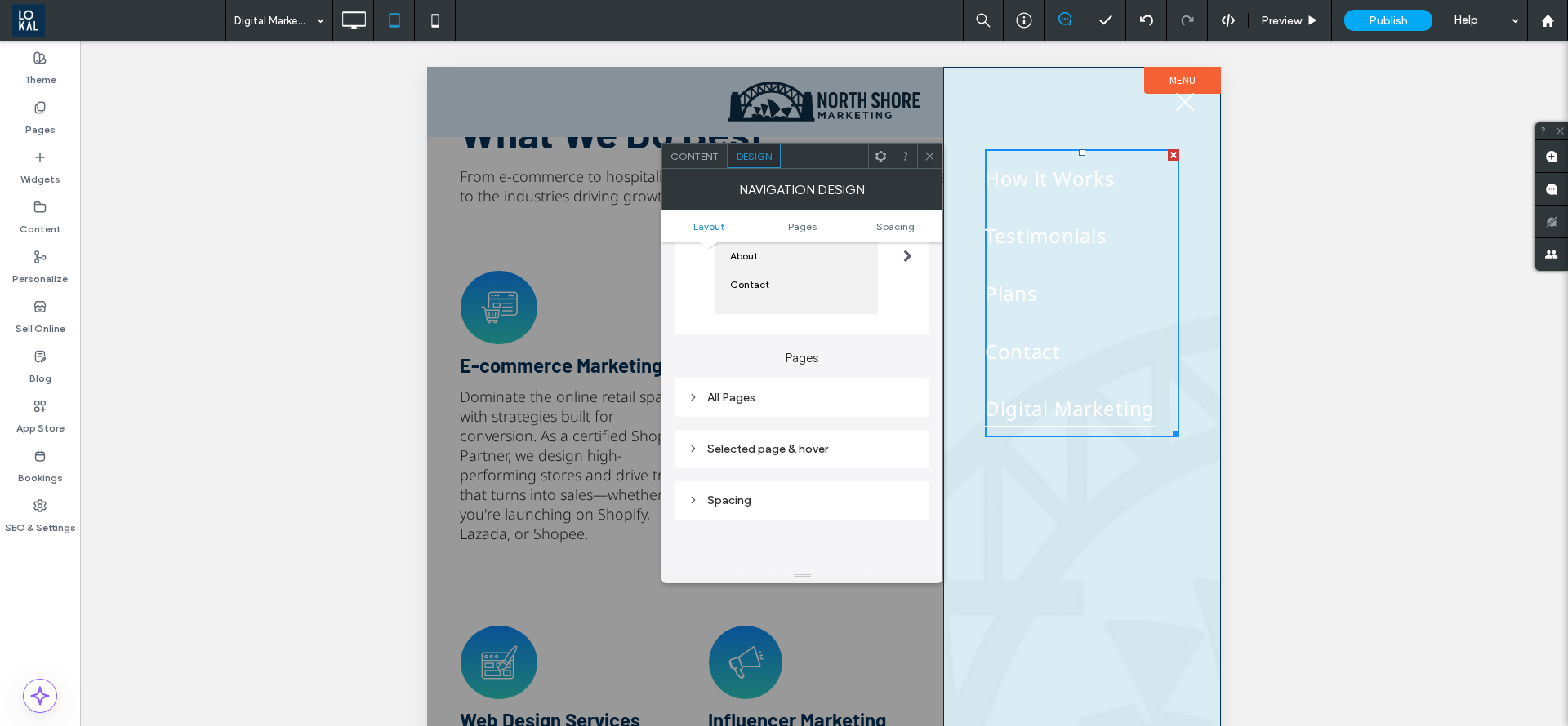
click at [803, 389] on div "All Pages" at bounding box center [802, 398] width 229 height 22
click at [869, 439] on div "Link text" at bounding box center [858, 427] width 114 height 36
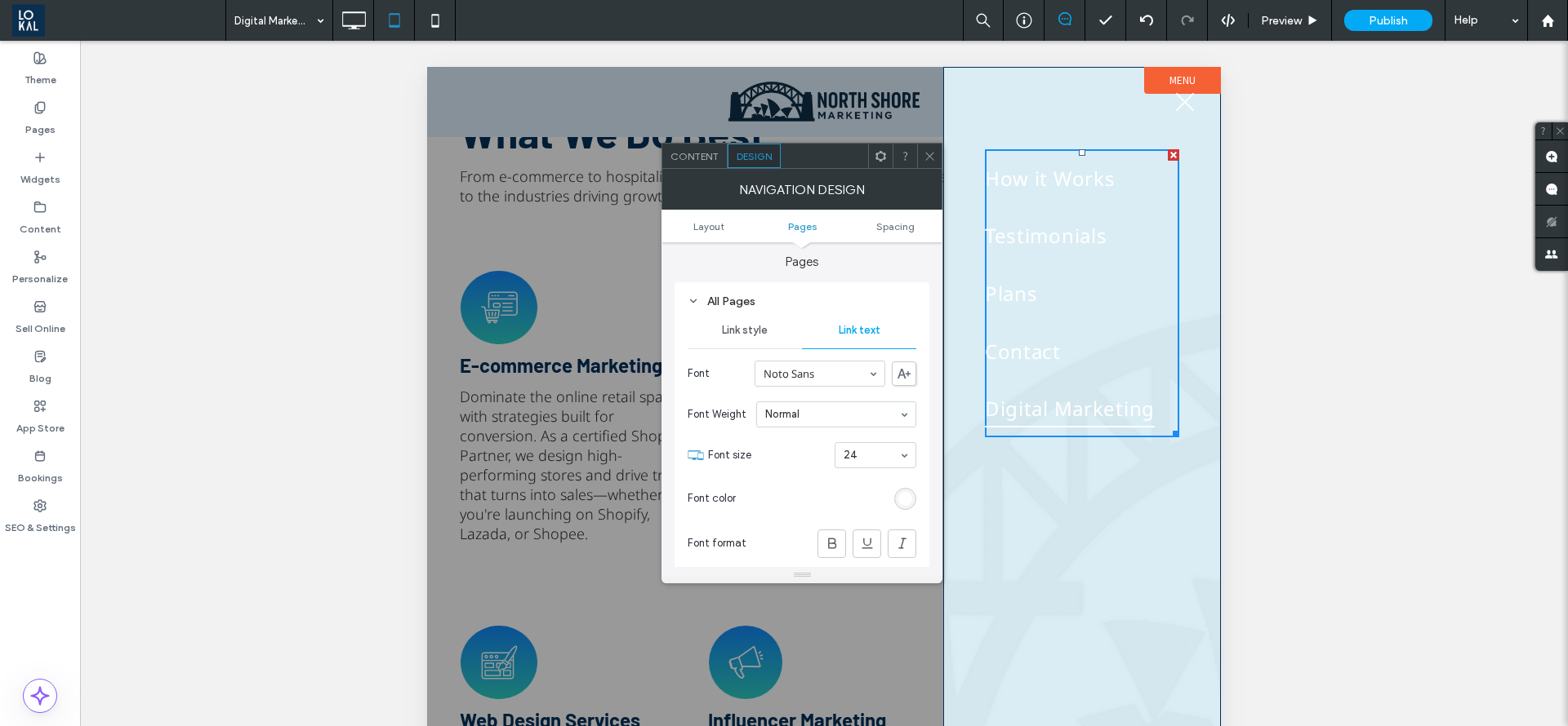
scroll to position [367, 0]
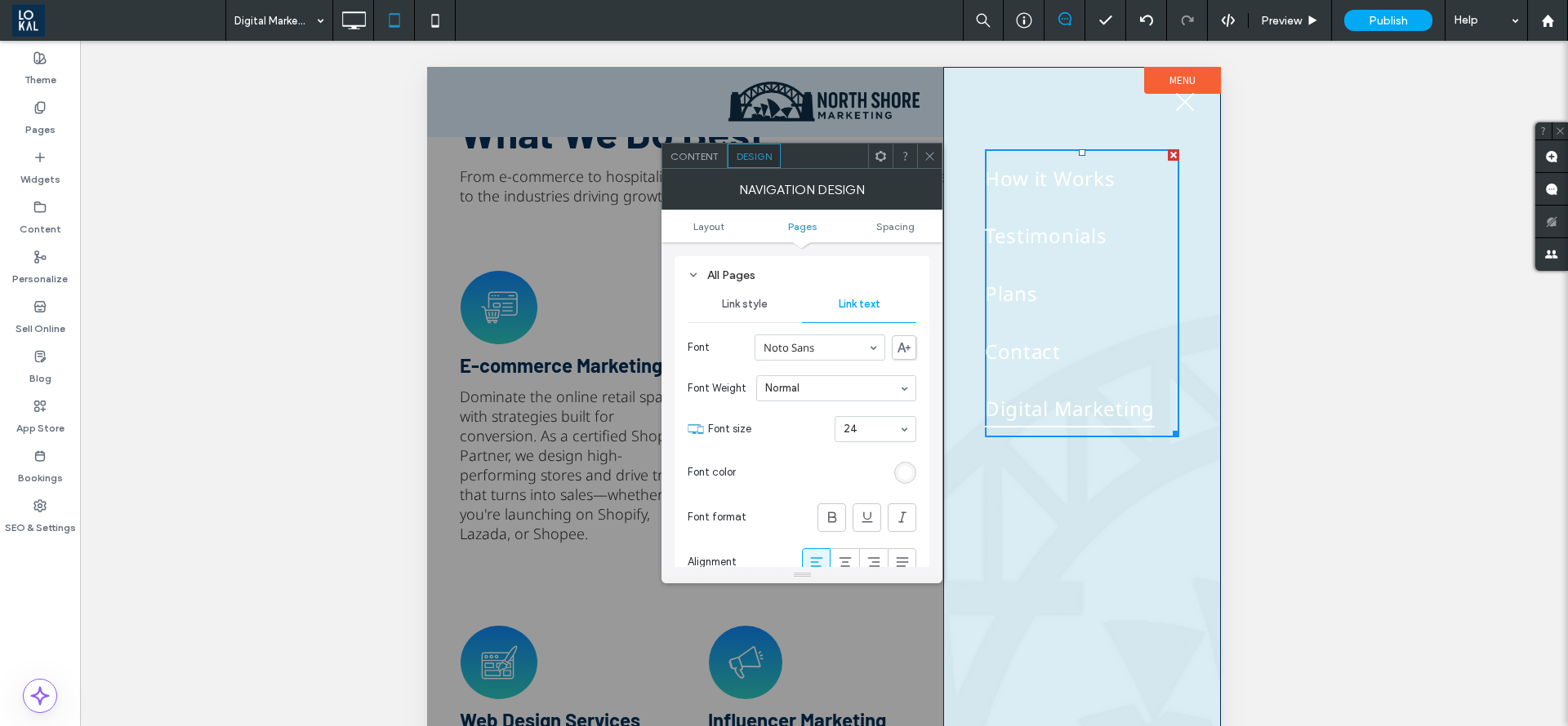
click at [913, 475] on div "rgb(255, 255, 255)" at bounding box center [905, 473] width 22 height 22
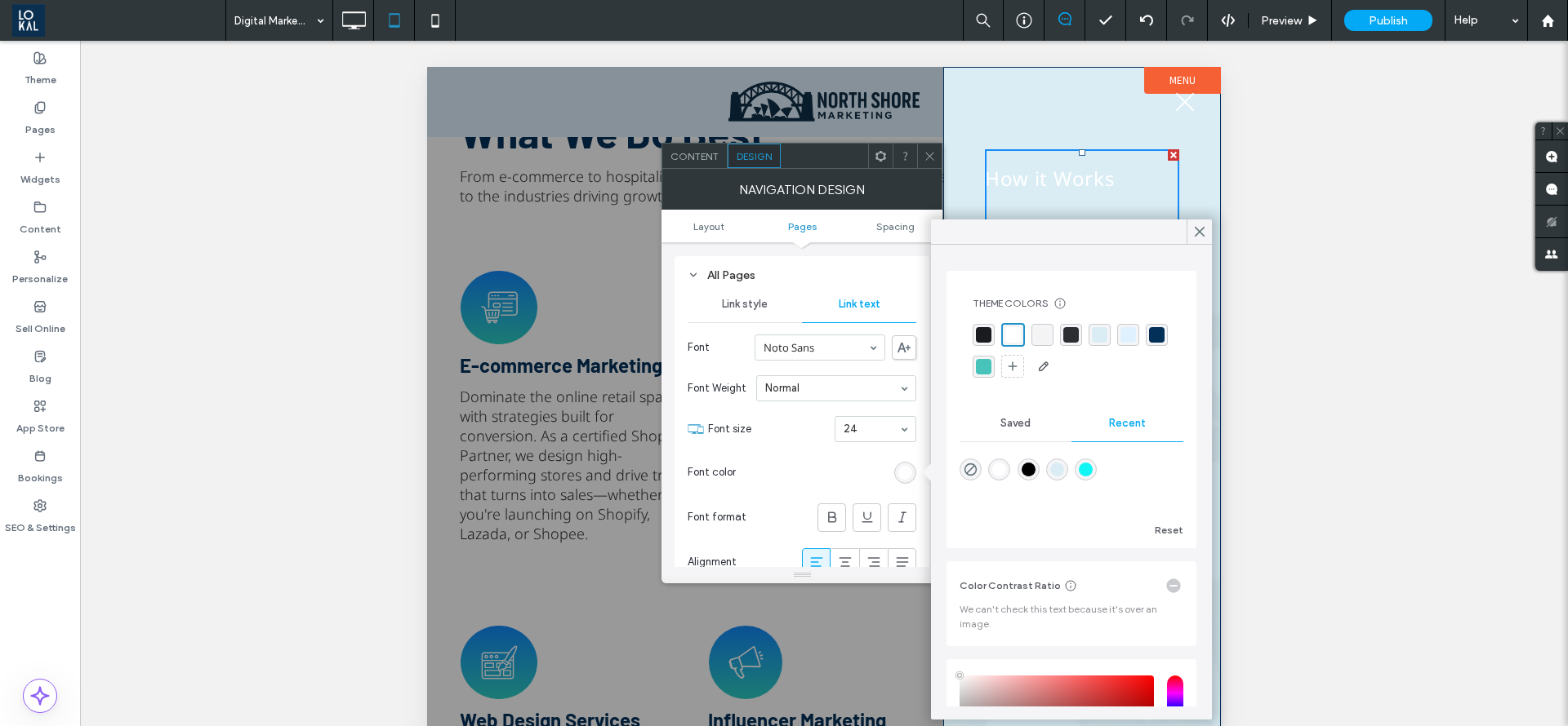
click at [1070, 337] on div "rgba(45,46,50,1)" at bounding box center [1070, 335] width 16 height 16
click at [1149, 343] on div "rgba(3, 48, 89, 1)" at bounding box center [1156, 335] width 16 height 16
click at [777, 461] on div at bounding box center [829, 472] width 174 height 29
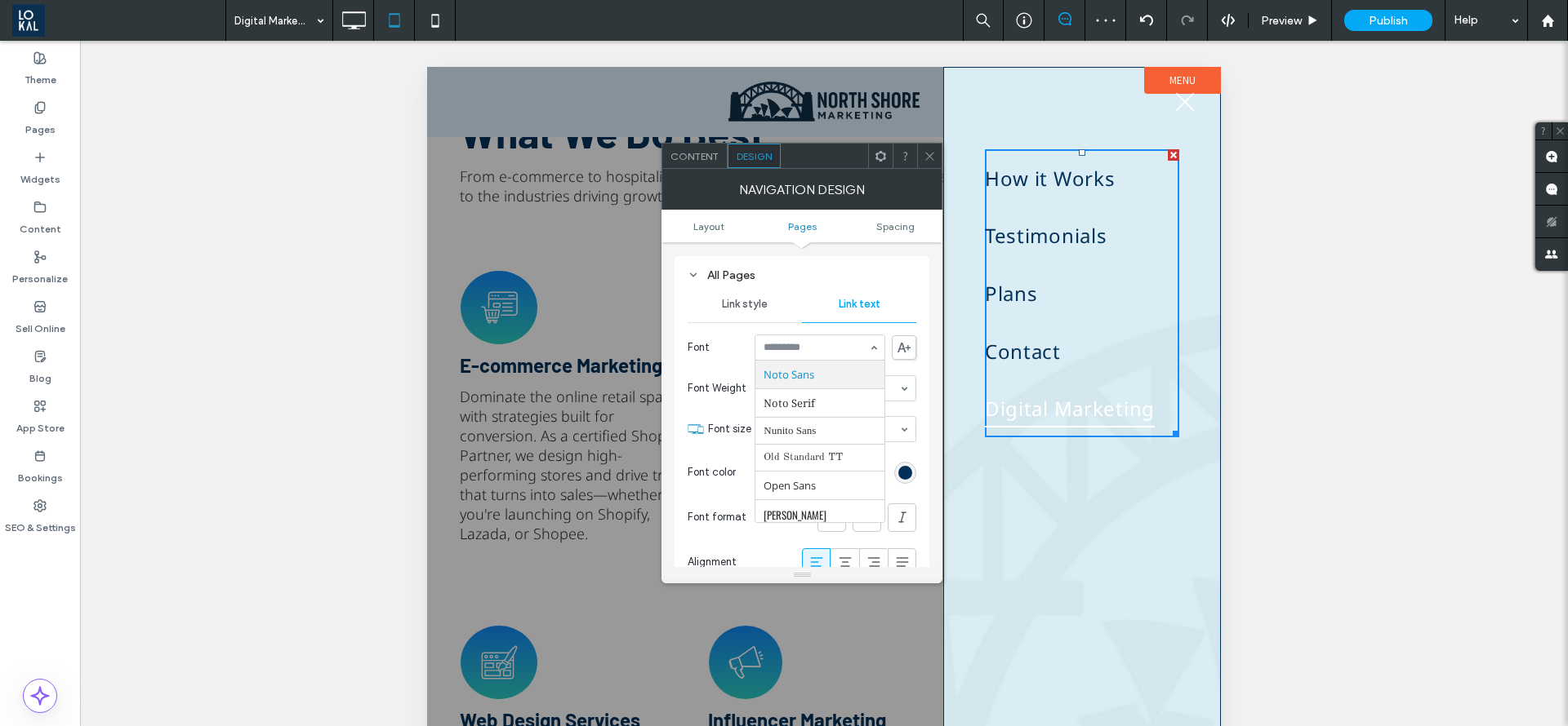
scroll to position [928, 0]
click at [828, 344] on input at bounding box center [816, 348] width 104 height 11
click at [828, 345] on input at bounding box center [816, 348] width 104 height 11
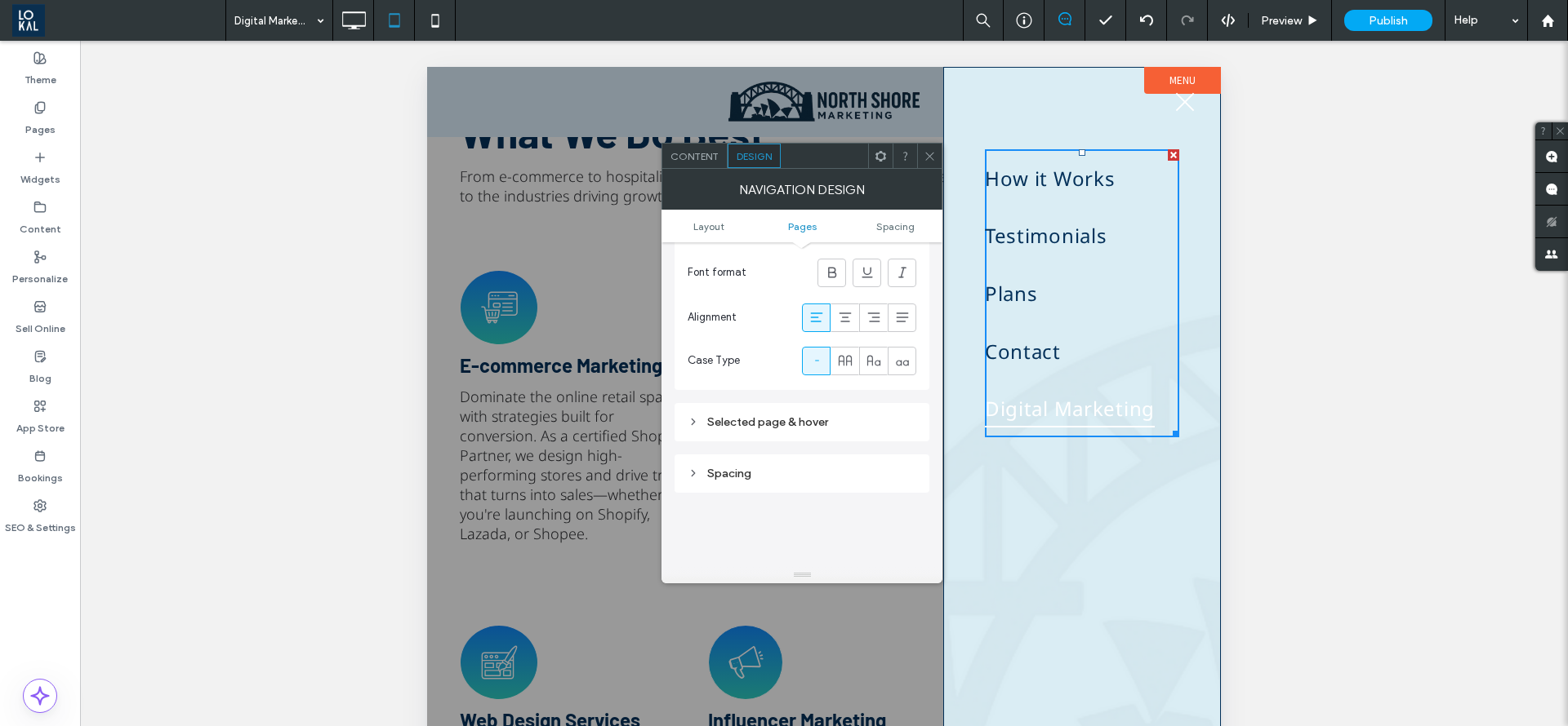
click at [773, 416] on div "Selected page & hover" at bounding box center [802, 422] width 229 height 14
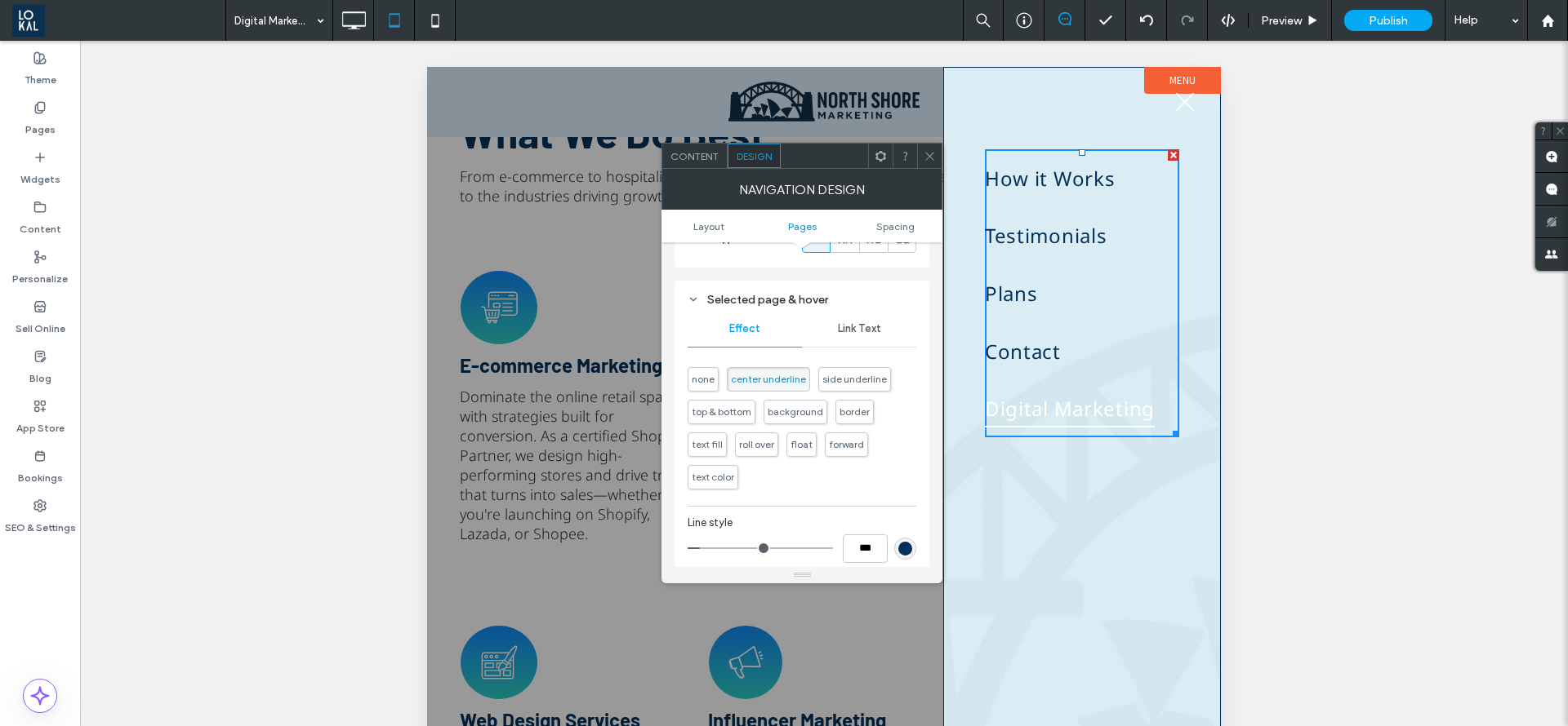
scroll to position [613, 0]
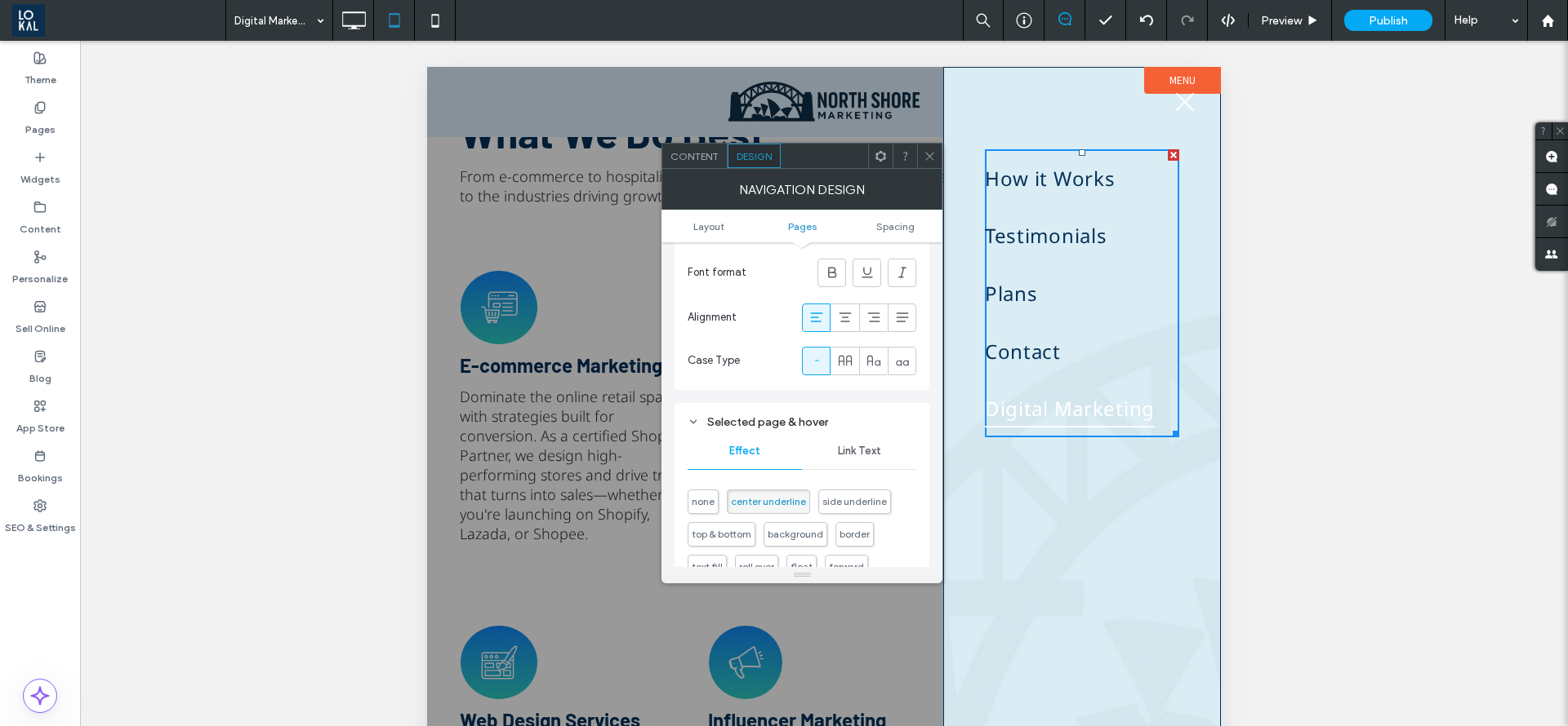
click at [875, 450] on span "Link Text" at bounding box center [859, 452] width 44 height 13
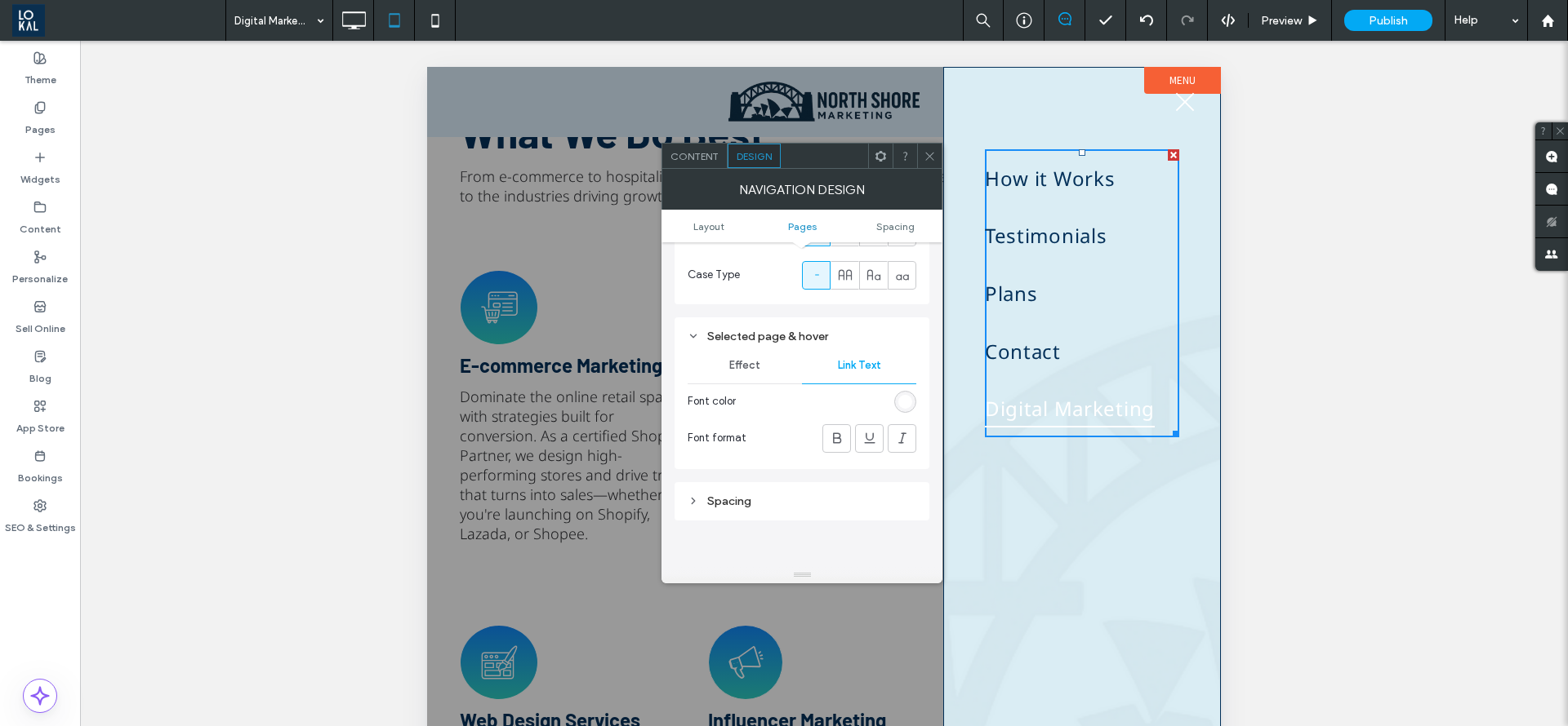
scroll to position [734, 0]
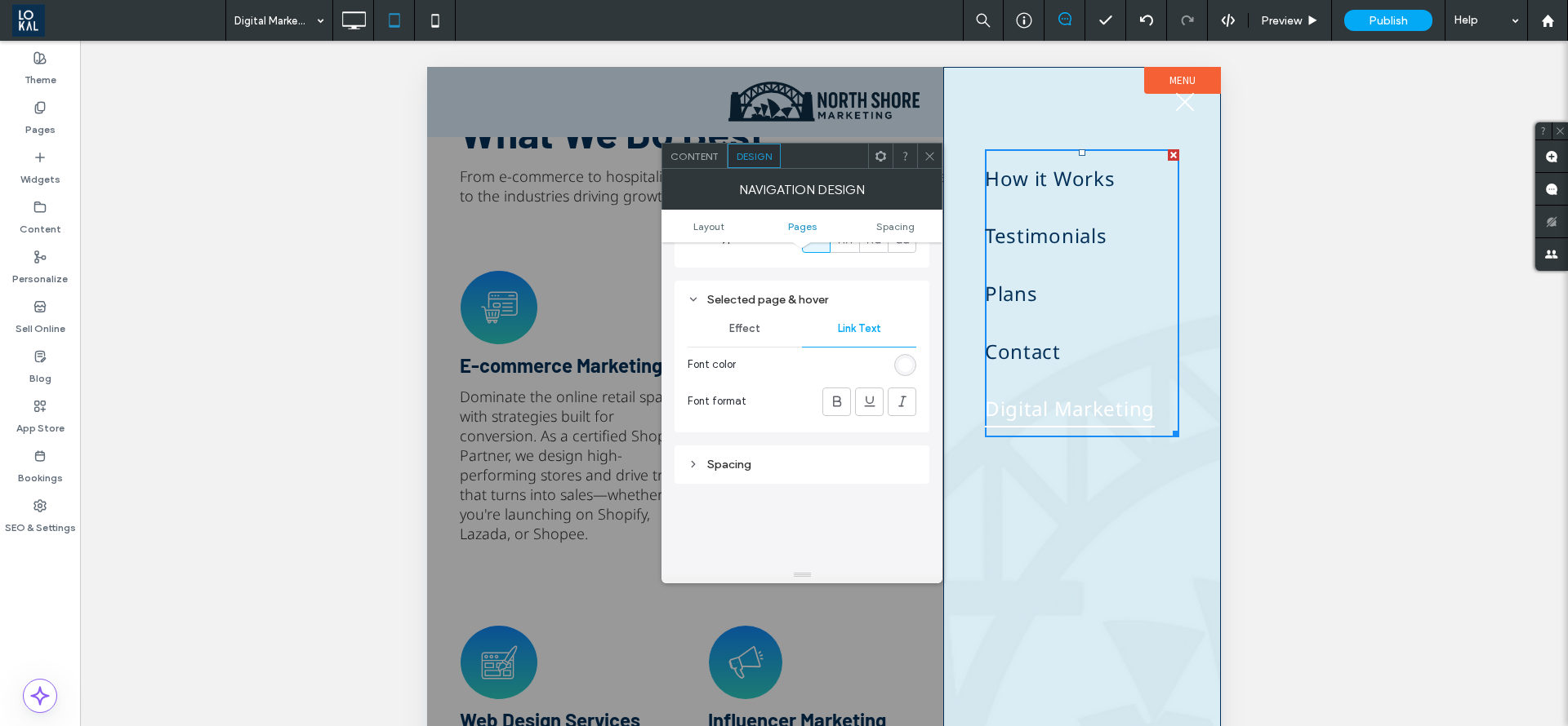
click at [903, 364] on div "rgb(255, 255, 255)" at bounding box center [905, 364] width 14 height 14
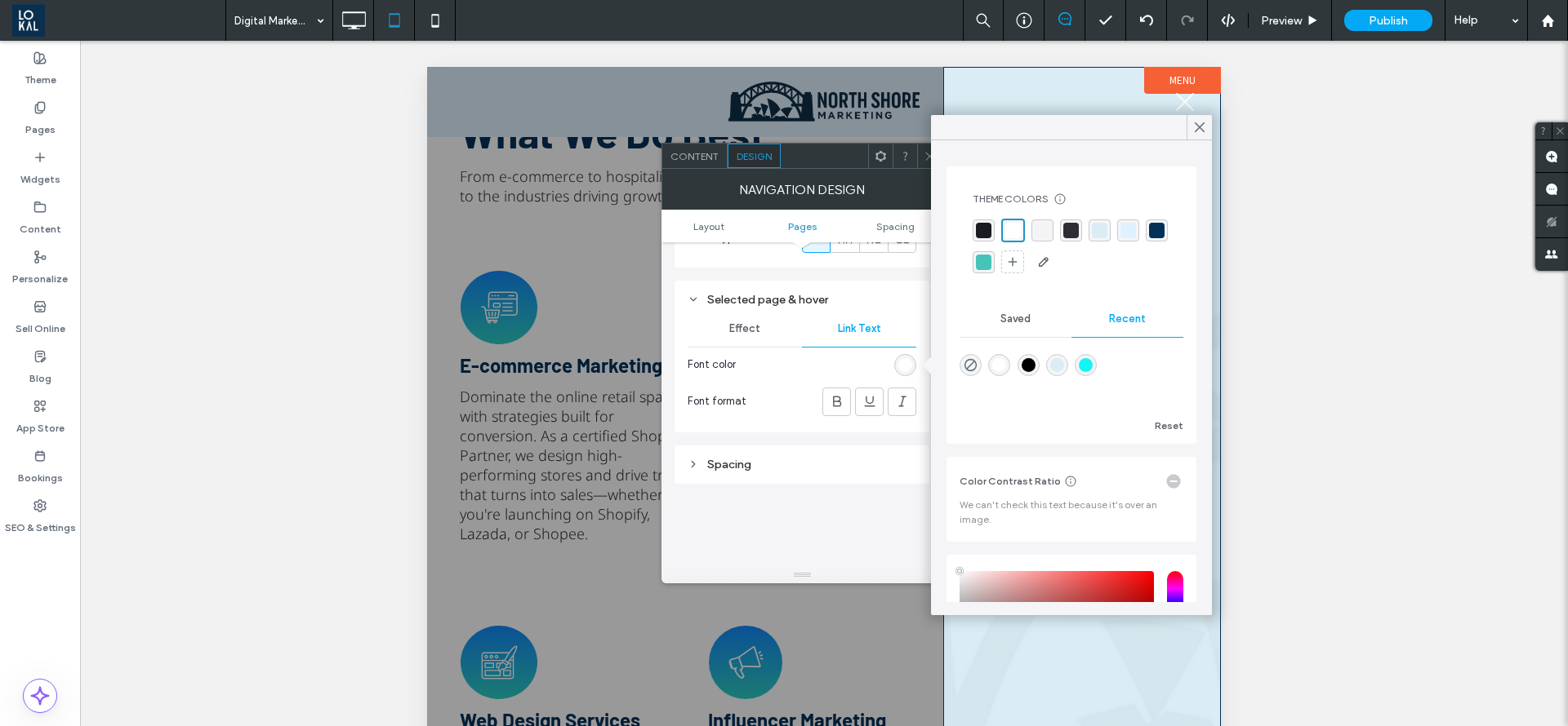
click at [991, 261] on div "rgba(72, 195, 186, 1)" at bounding box center [983, 262] width 16 height 16
click at [1205, 122] on icon at bounding box center [1200, 127] width 15 height 15
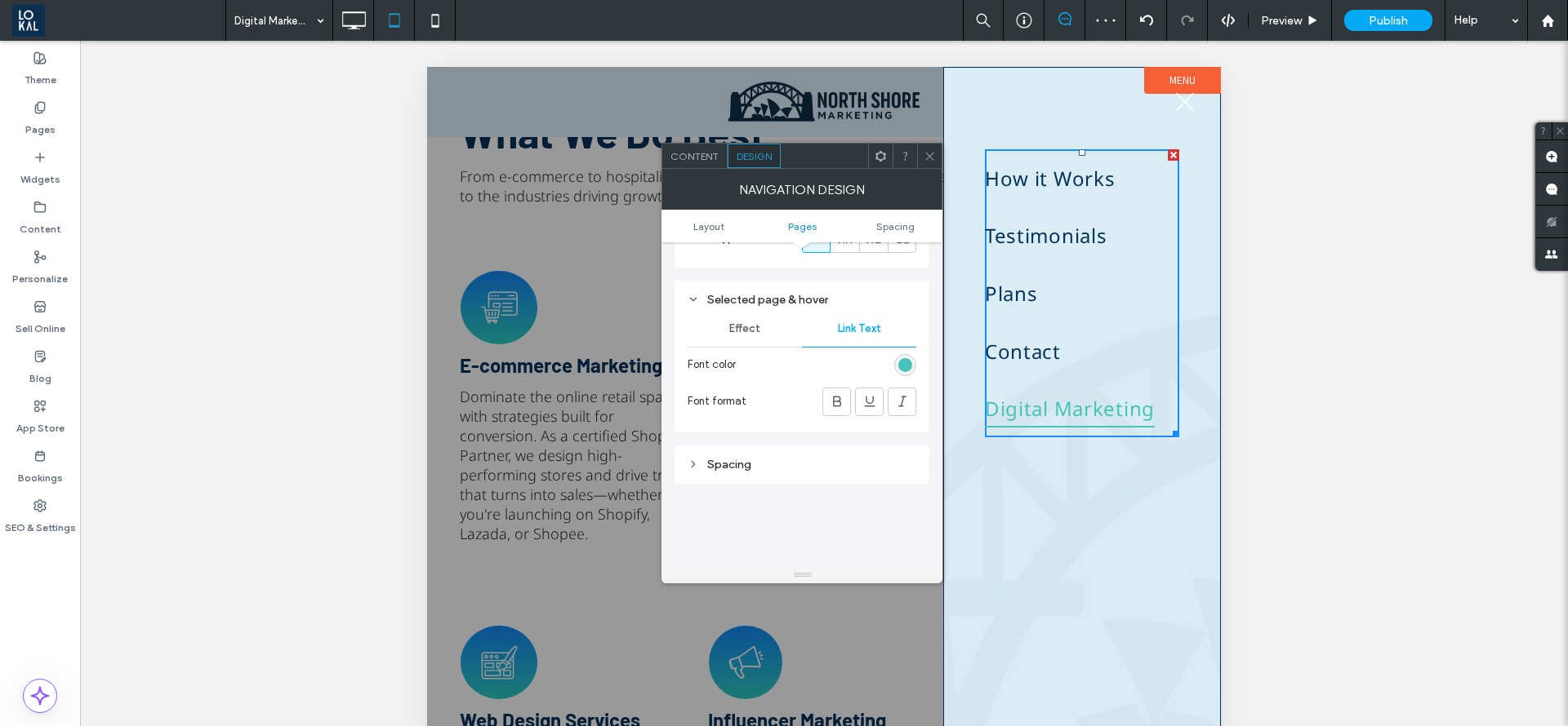
click at [1192, 97] on button "menu" at bounding box center [1185, 102] width 43 height 43
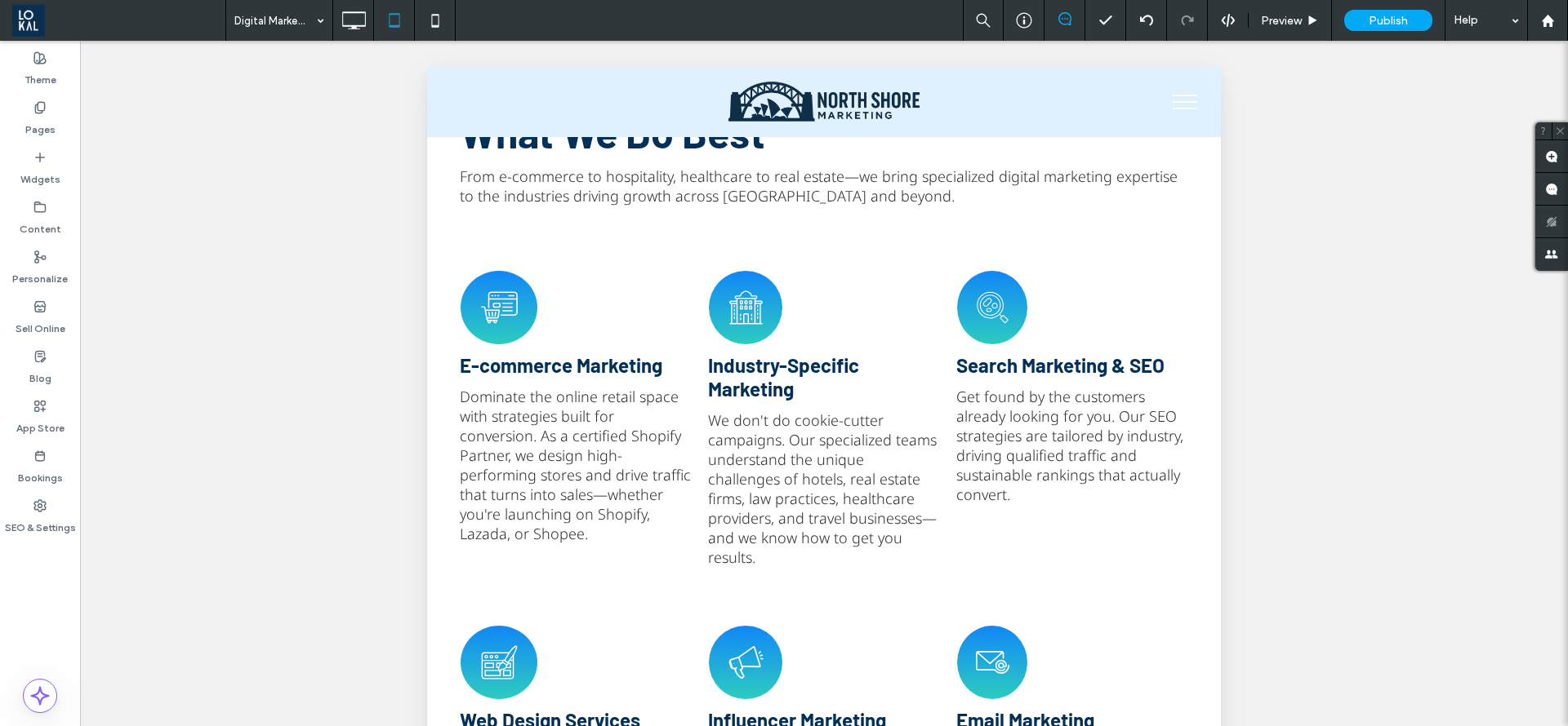
click at [1168, 92] on button "menu" at bounding box center [1185, 102] width 43 height 43
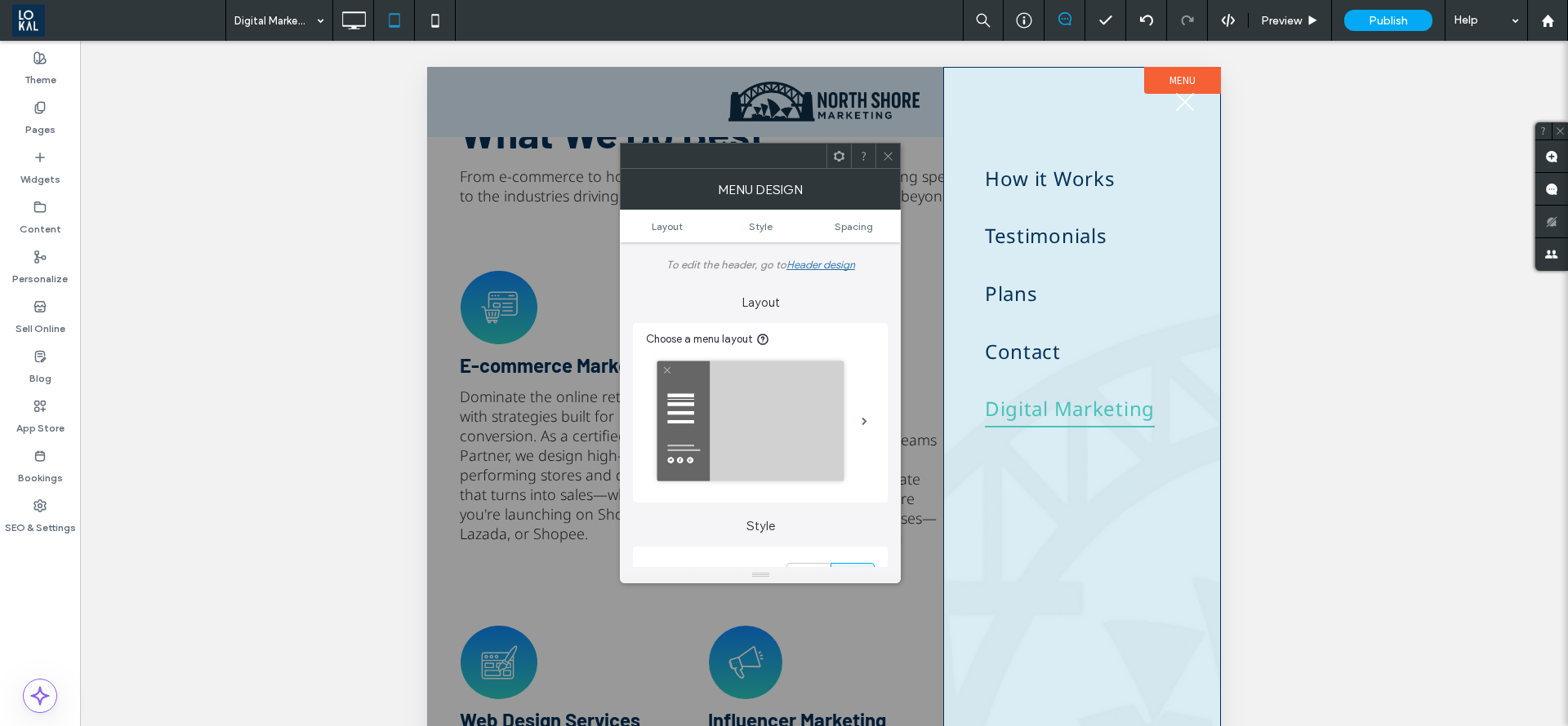
drag, startPoint x: 740, startPoint y: 23, endPoint x: 792, endPoint y: 286, distance: 268.1
click at [792, 286] on label "Layout" at bounding box center [760, 294] width 255 height 31
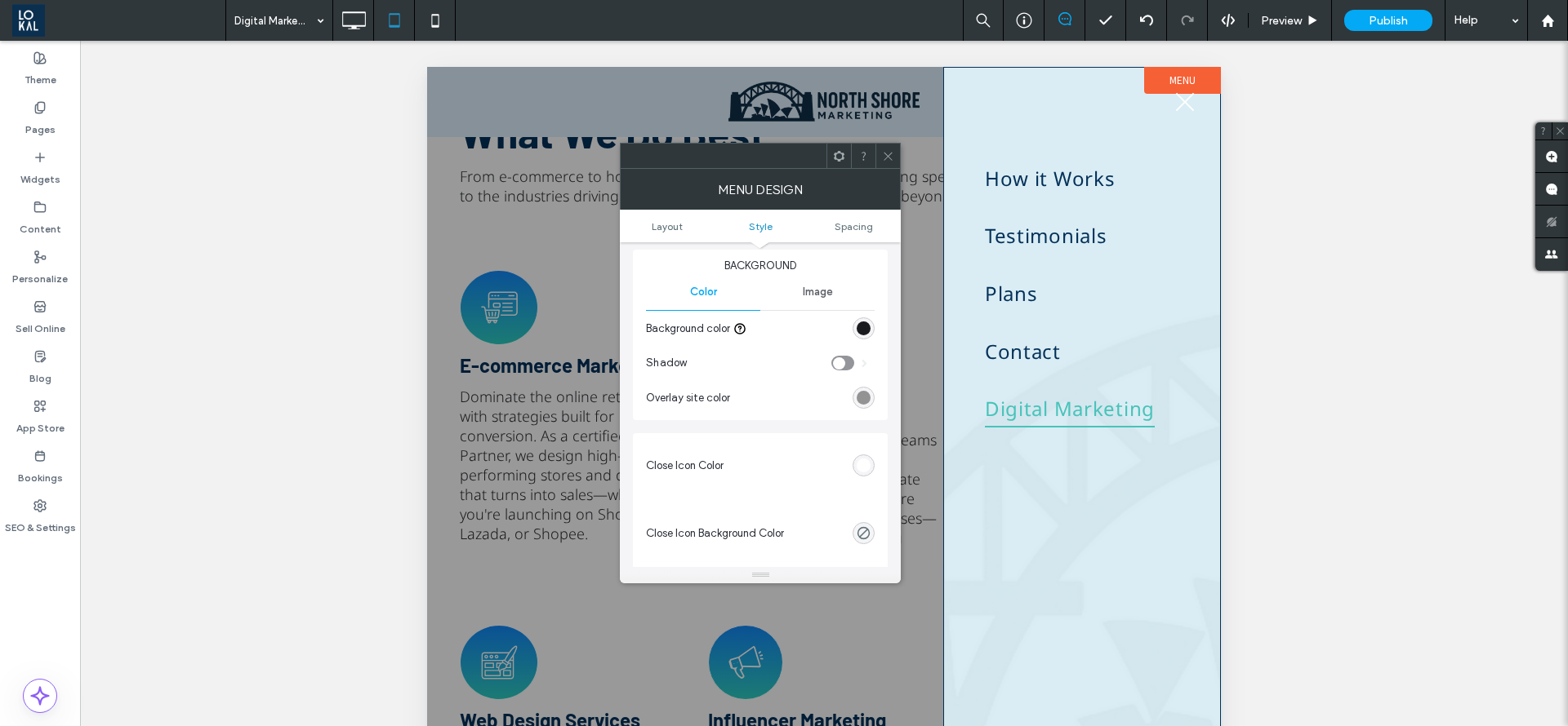
scroll to position [613, 0]
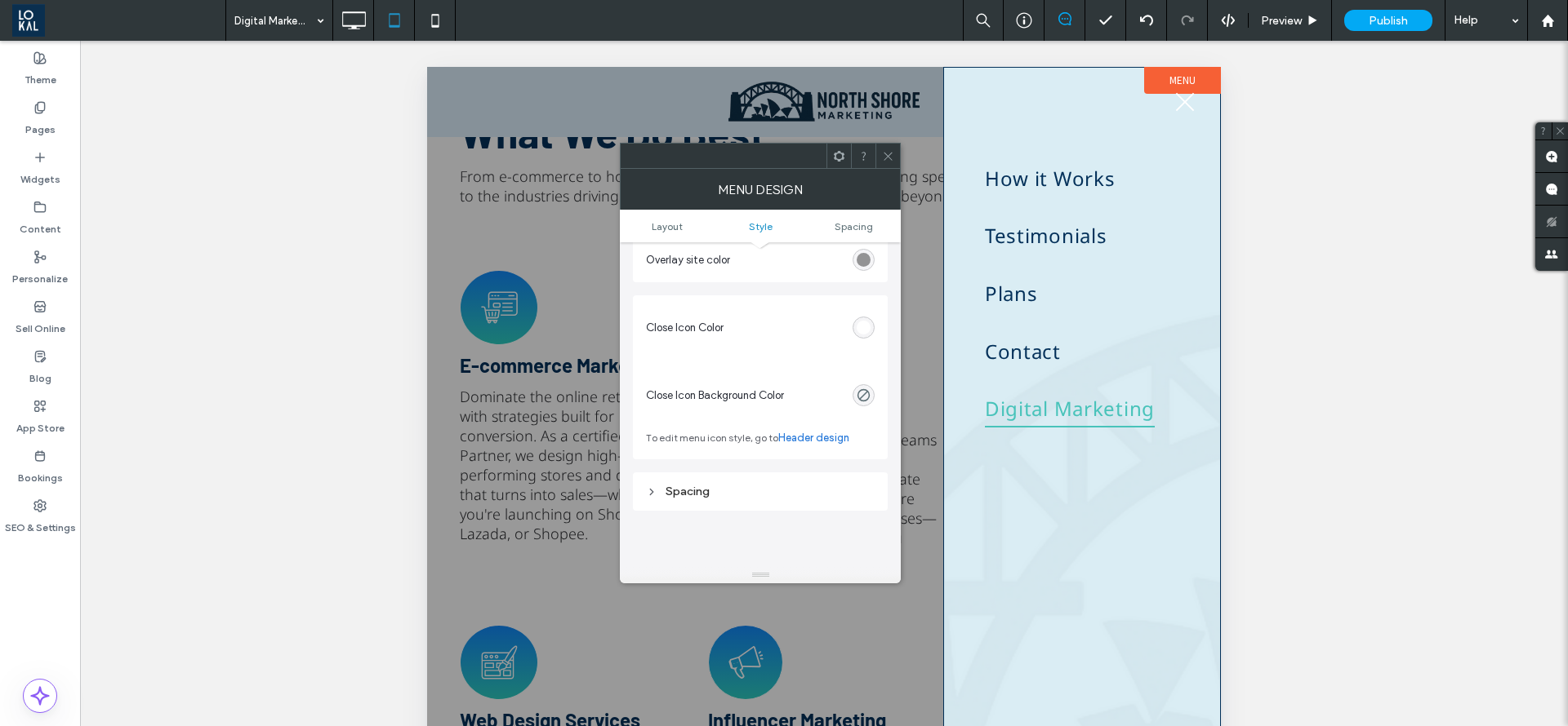
click at [872, 339] on div at bounding box center [802, 327] width 144 height 29
click at [868, 340] on div at bounding box center [802, 327] width 144 height 29
click at [867, 334] on div "rgb(255, 255, 255)" at bounding box center [863, 327] width 14 height 14
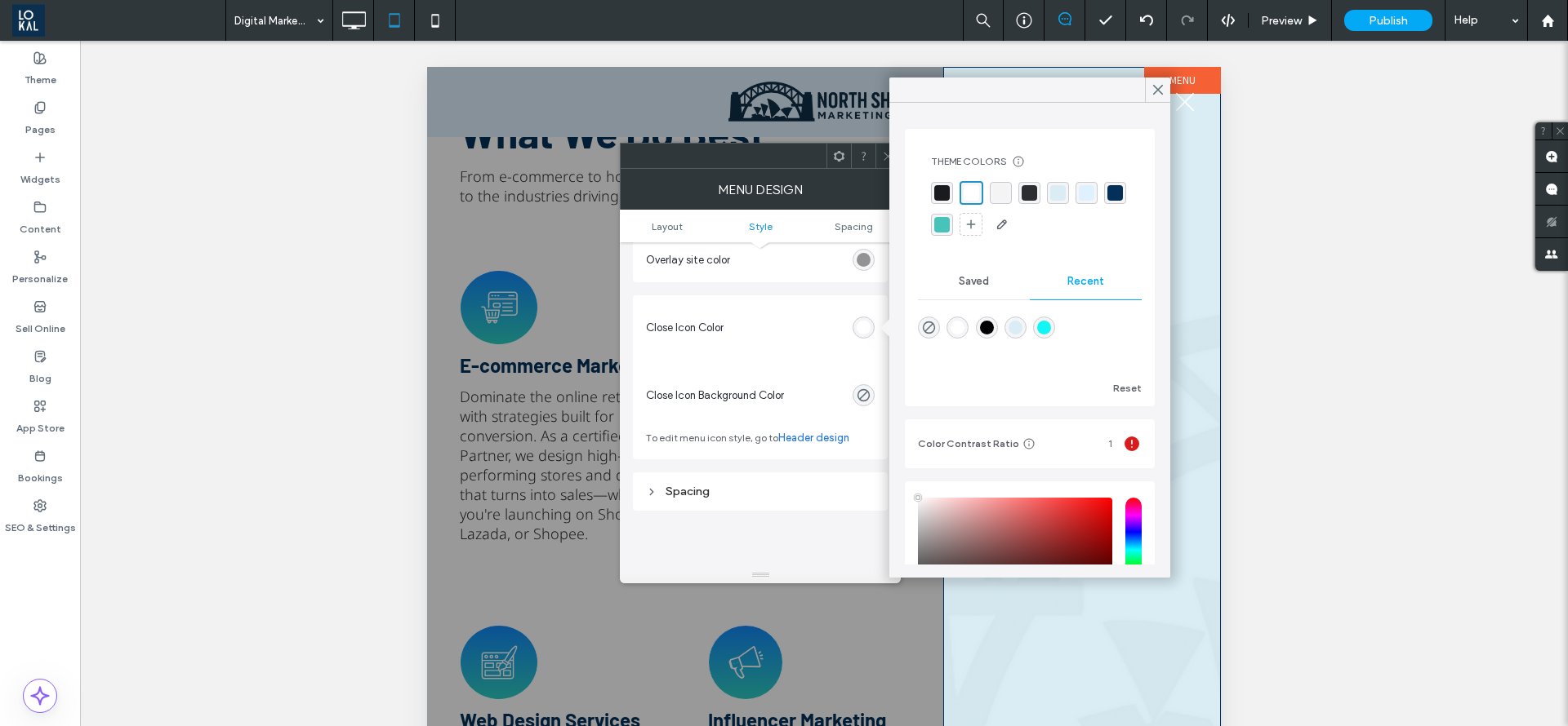
click at [954, 224] on div at bounding box center [1030, 209] width 197 height 57
click at [1108, 201] on div "rgba(3, 48, 89, 1)" at bounding box center [1115, 192] width 16 height 16
click at [1154, 97] on span at bounding box center [1158, 89] width 15 height 24
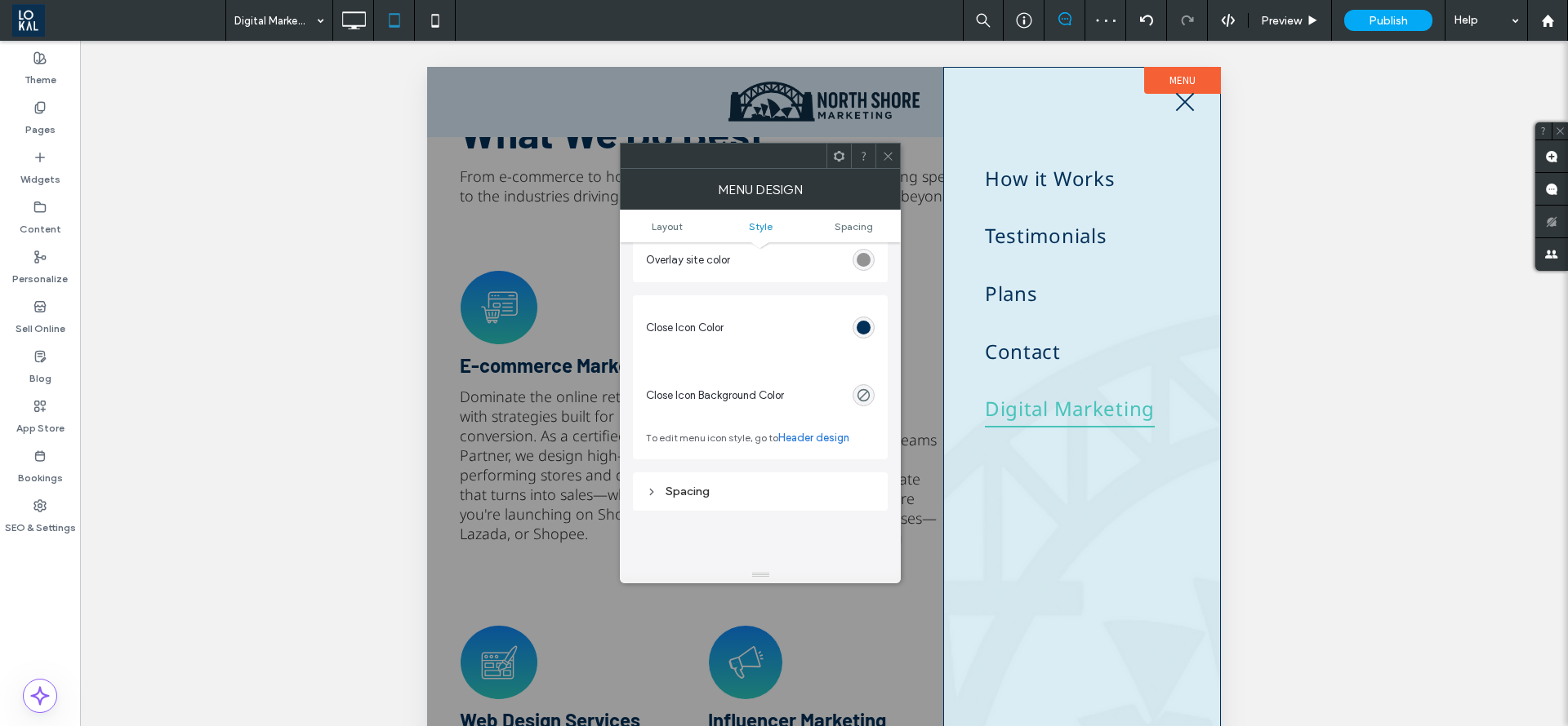
click at [888, 147] on span at bounding box center [887, 156] width 12 height 24
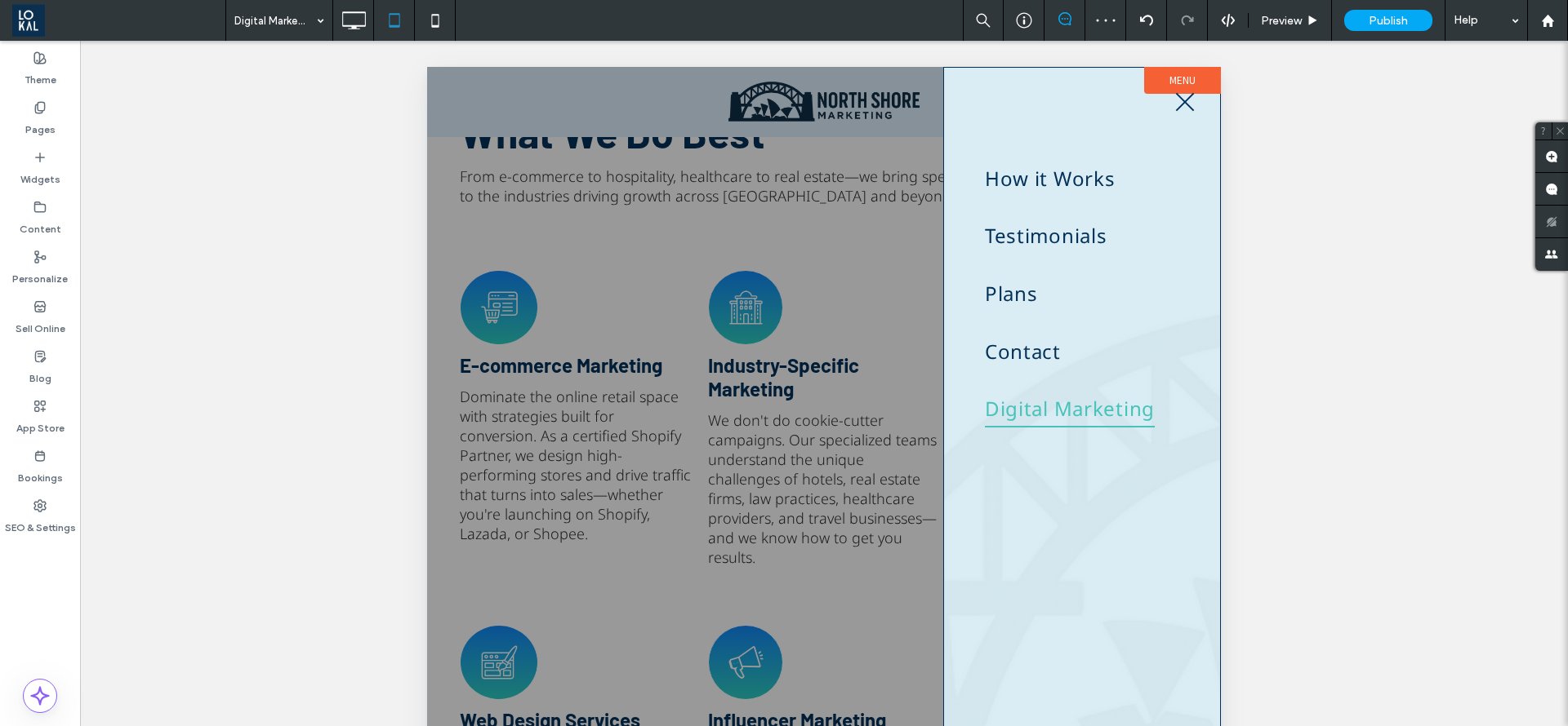
click at [873, 316] on div at bounding box center [823, 589] width 793 height 1045
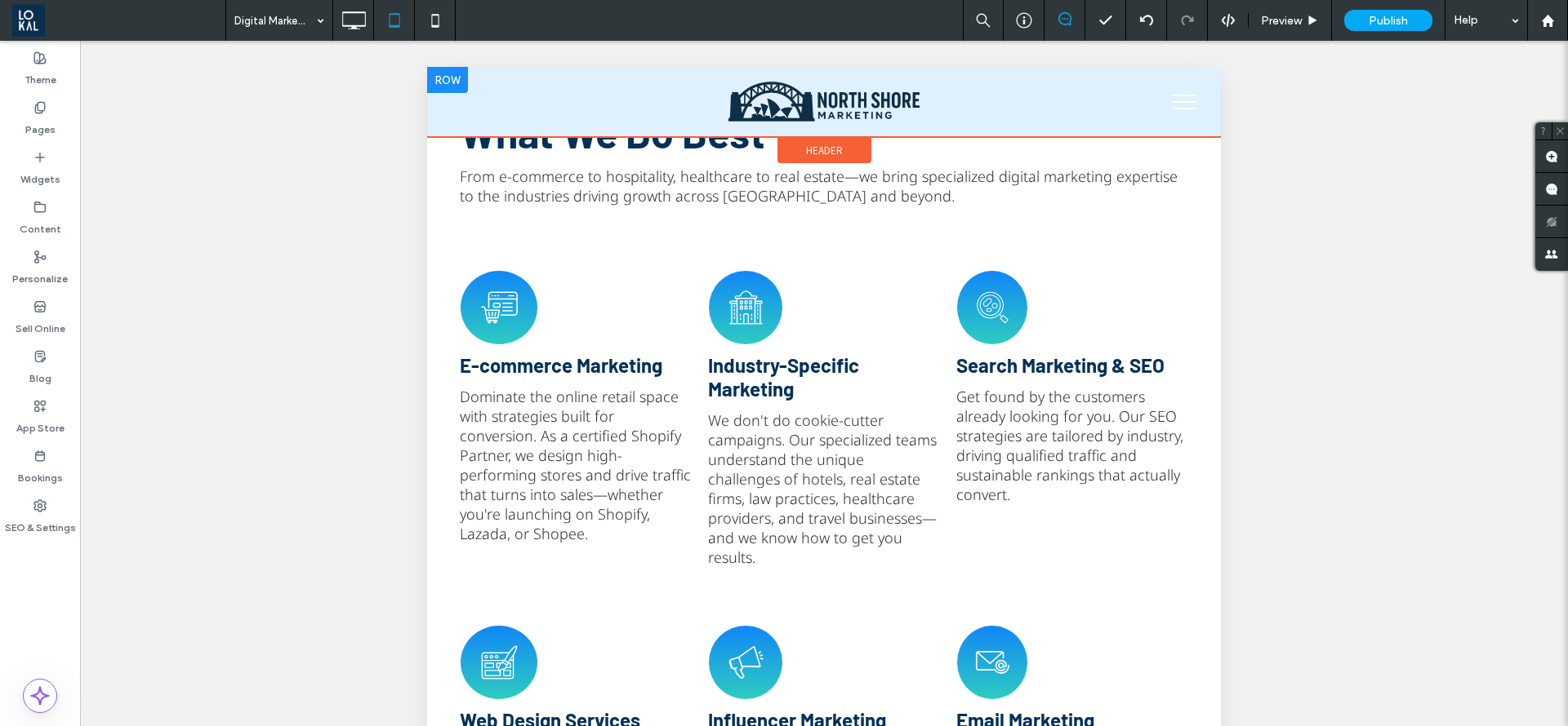
drag, startPoint x: 1168, startPoint y: 107, endPoint x: 1110, endPoint y: 106, distance: 58.0
click at [1110, 106] on div "Click To Paste" at bounding box center [823, 101] width 728 height 46
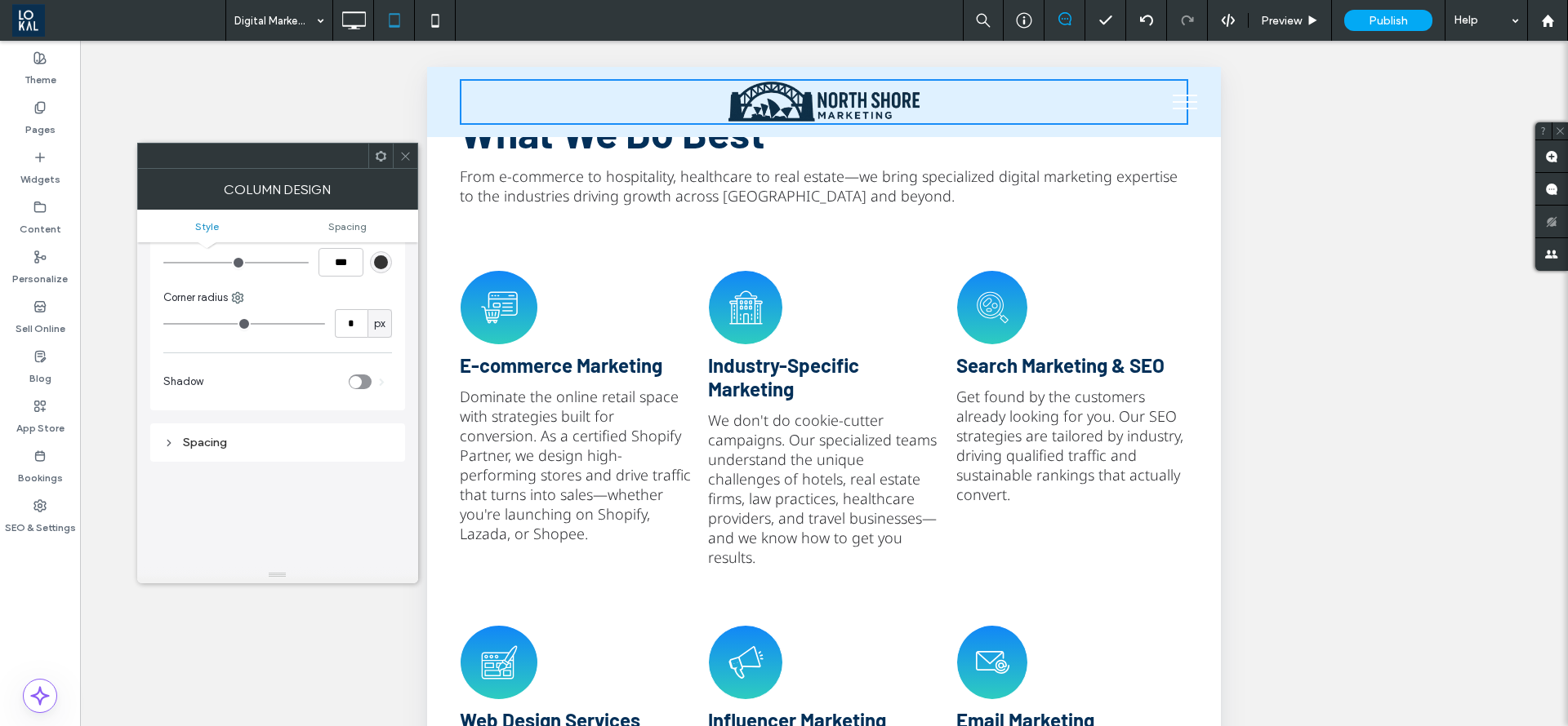
scroll to position [0, 0]
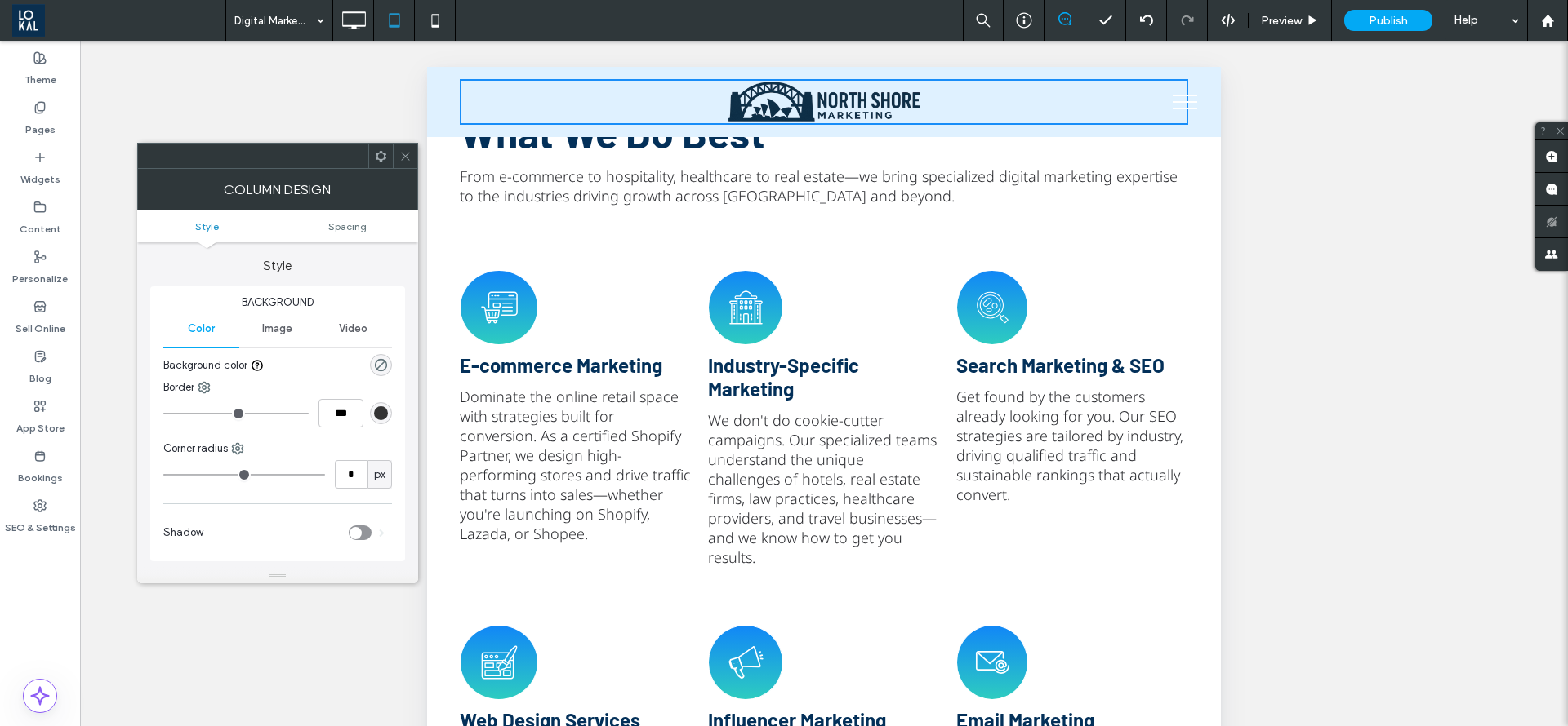
click at [405, 159] on icon at bounding box center [405, 156] width 12 height 12
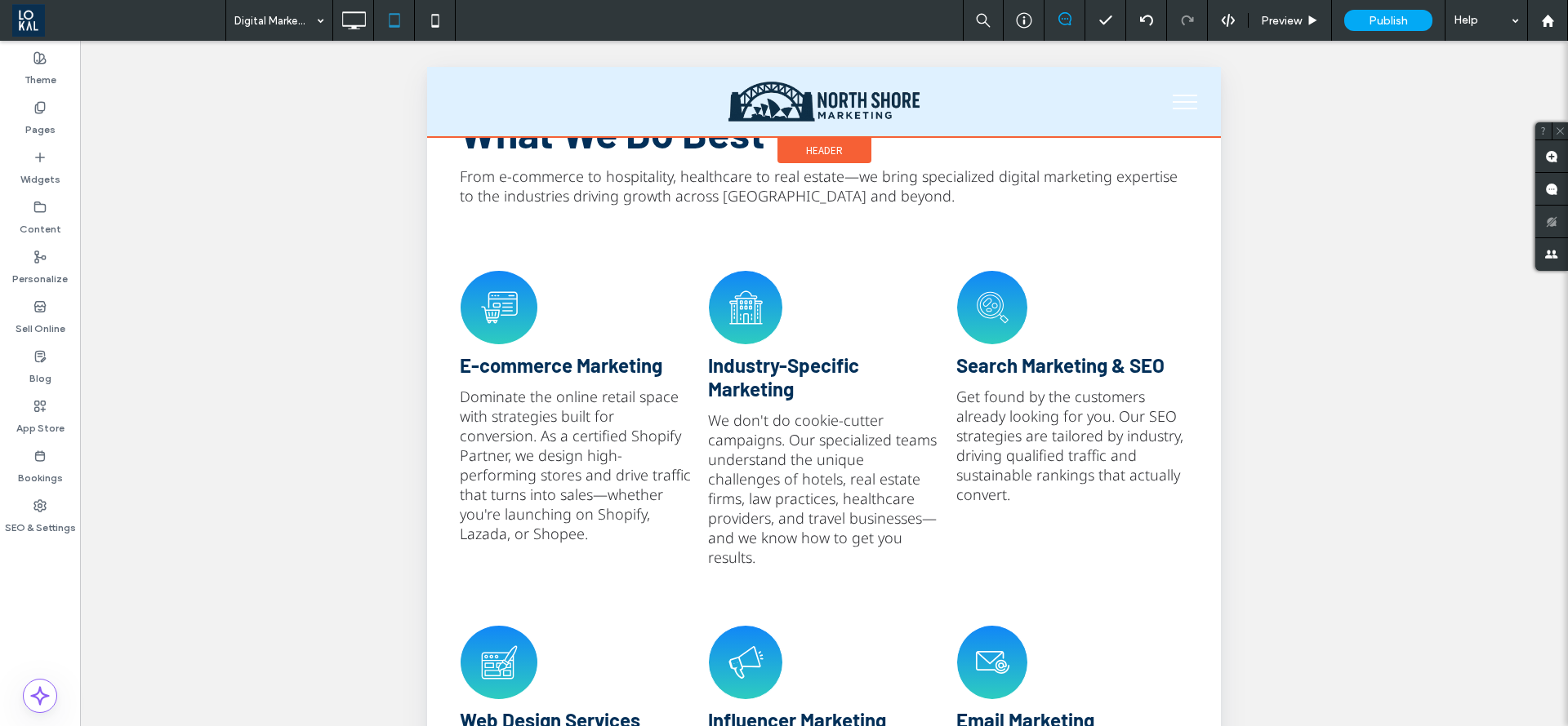
click at [845, 140] on div "Header" at bounding box center [824, 151] width 94 height 27
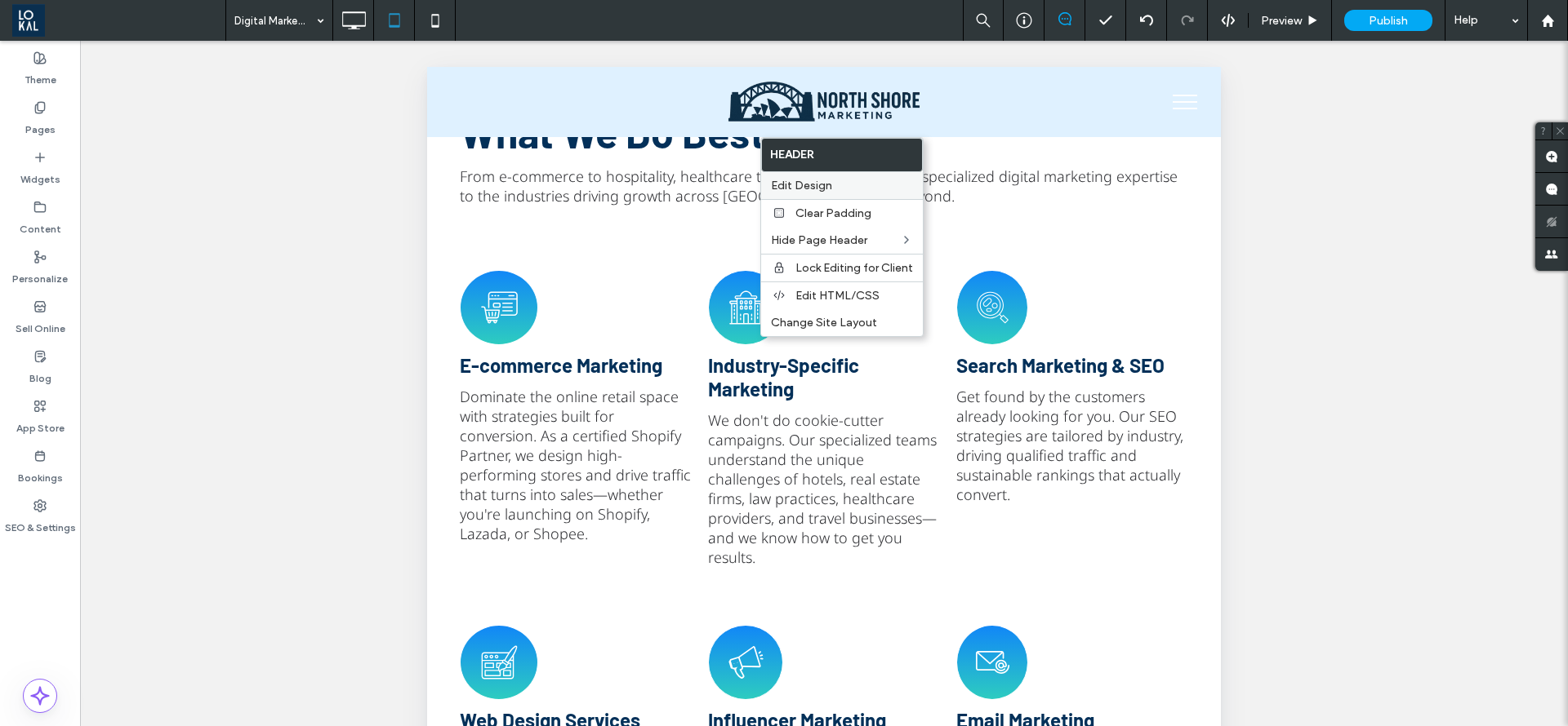
click at [835, 188] on label "Edit Design" at bounding box center [842, 185] width 142 height 14
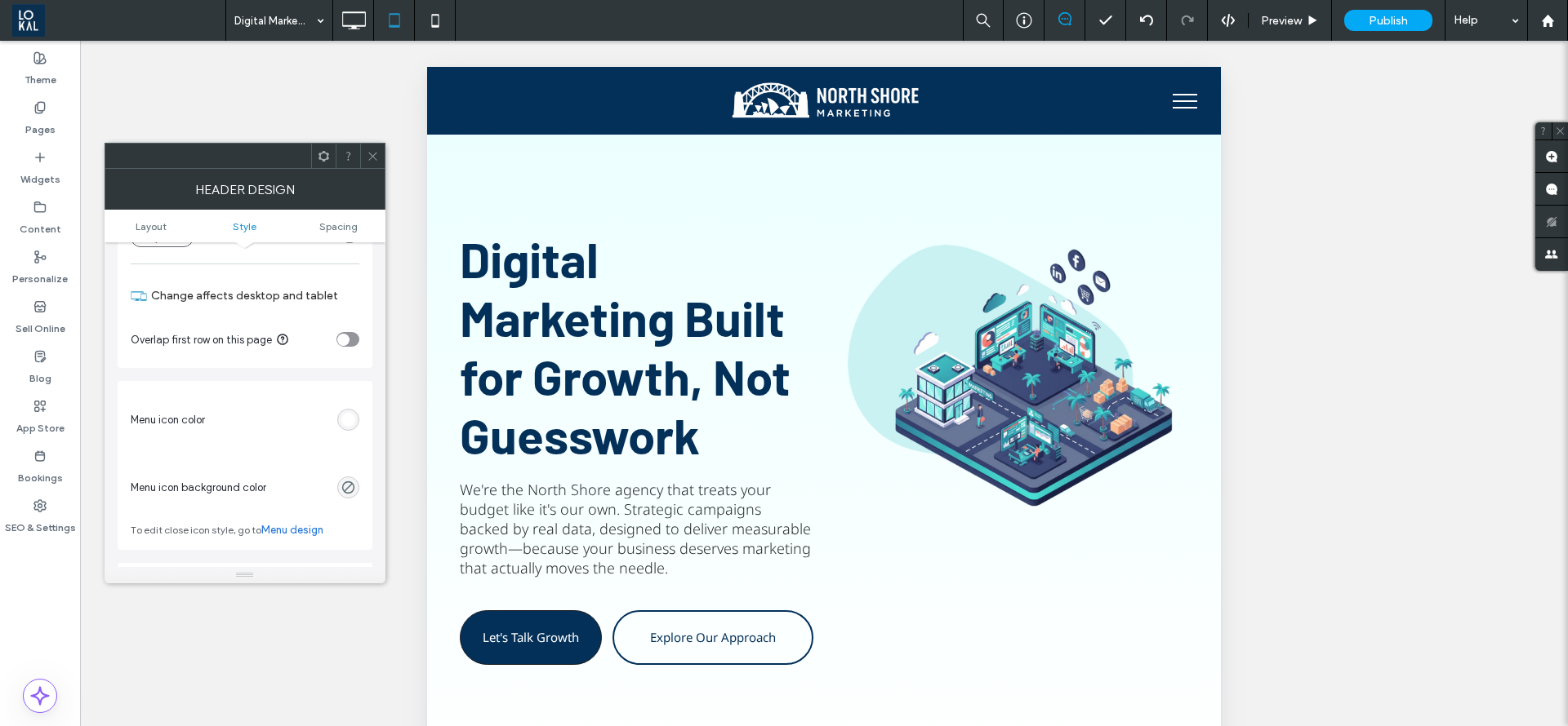
scroll to position [857, 0]
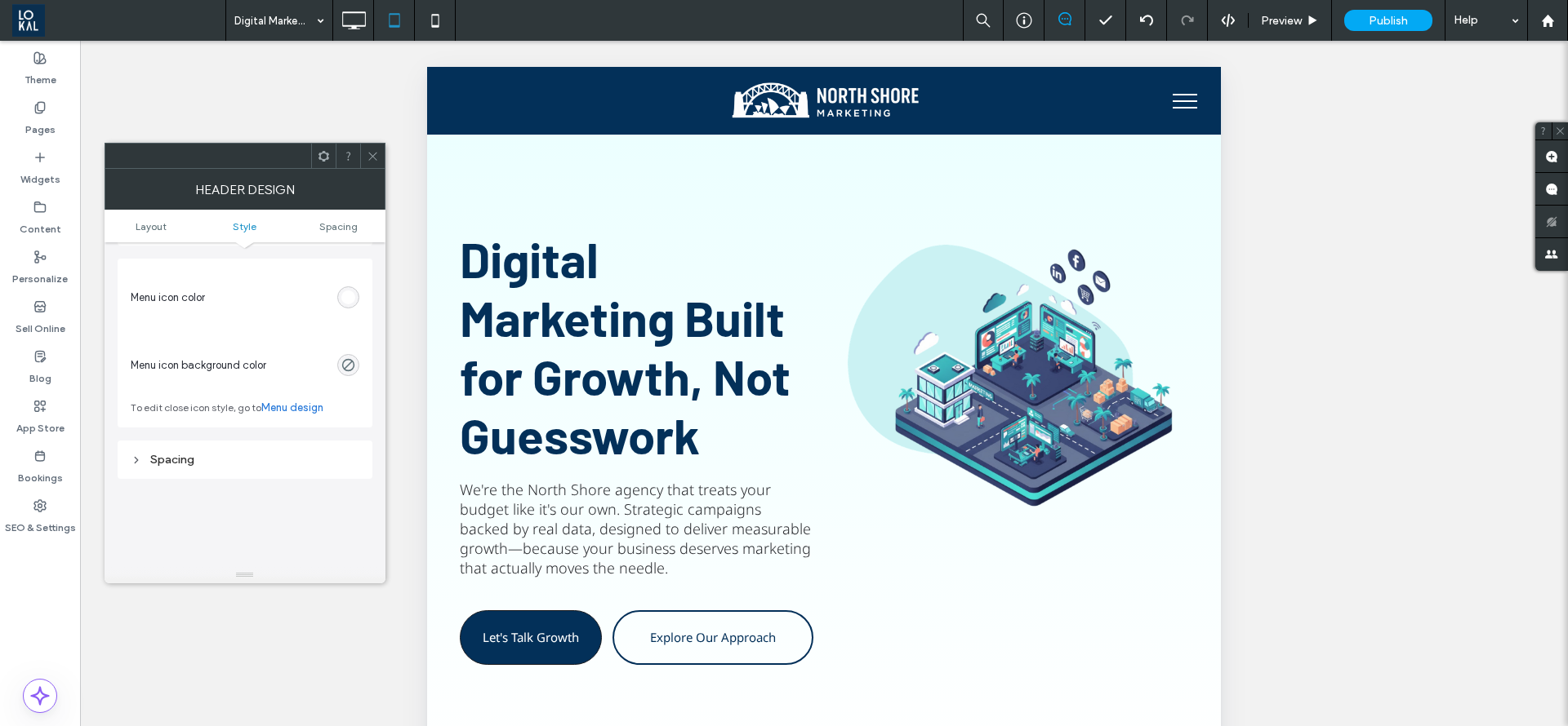
click at [347, 297] on div "rgb(255, 255, 255)" at bounding box center [348, 297] width 14 height 14
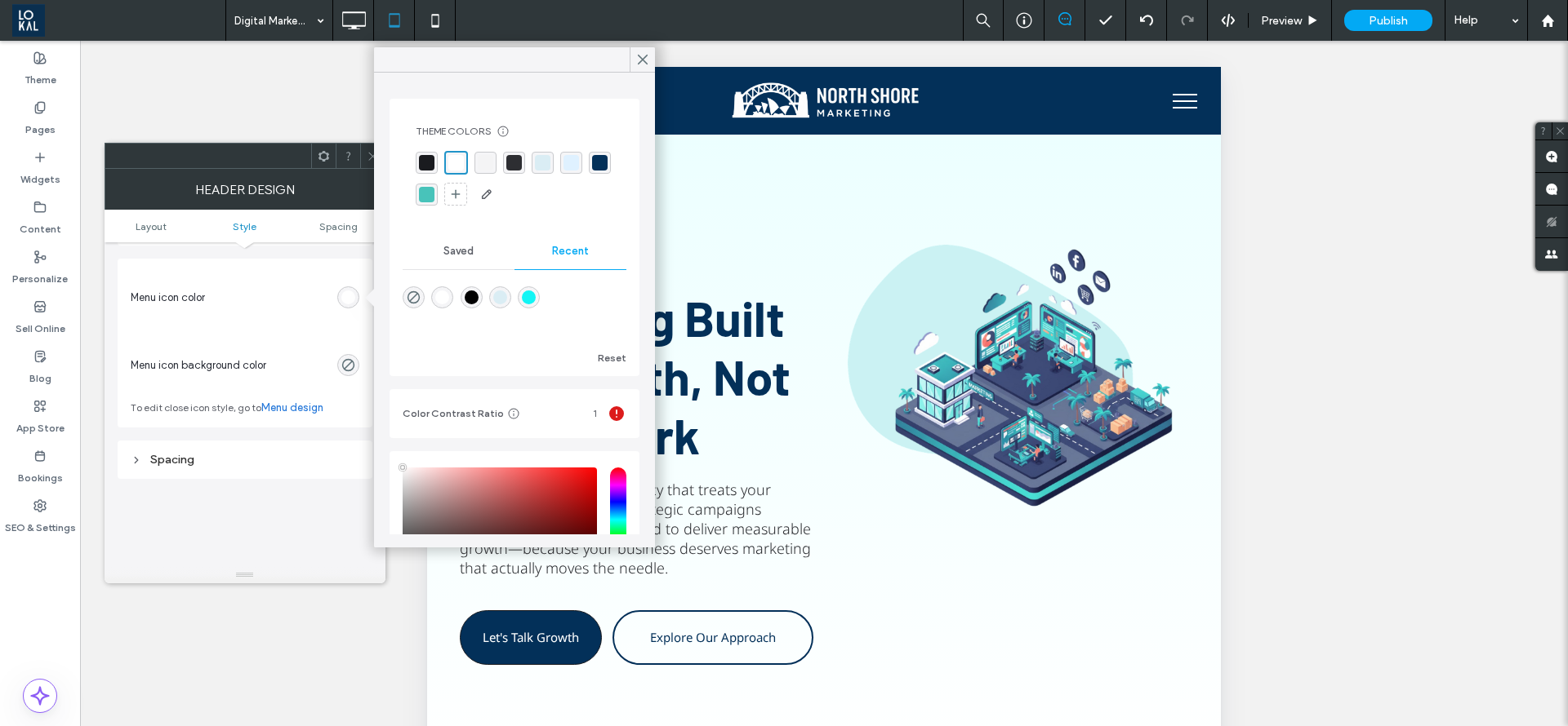
click at [592, 171] on div "rgba(3, 48, 89, 1)" at bounding box center [600, 163] width 16 height 16
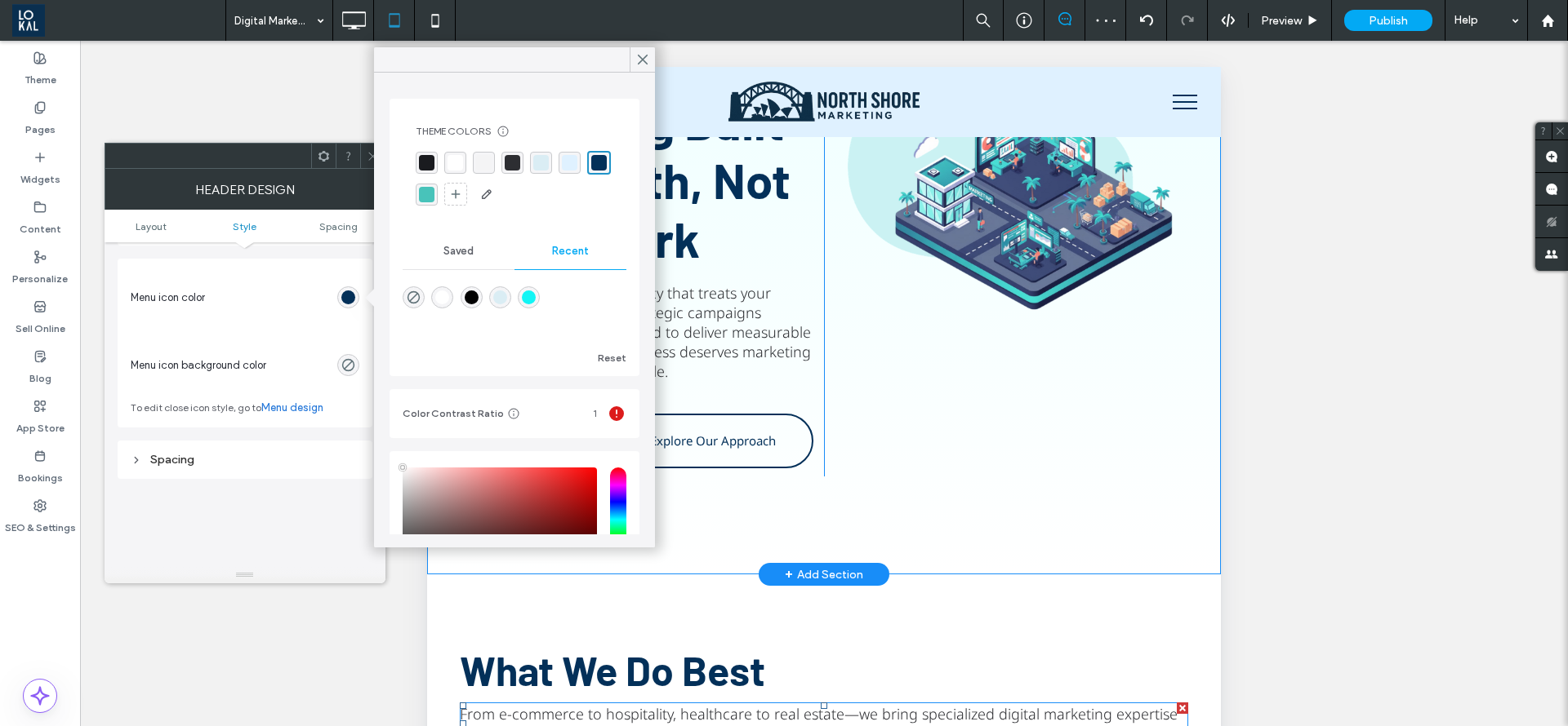
scroll to position [123, 0]
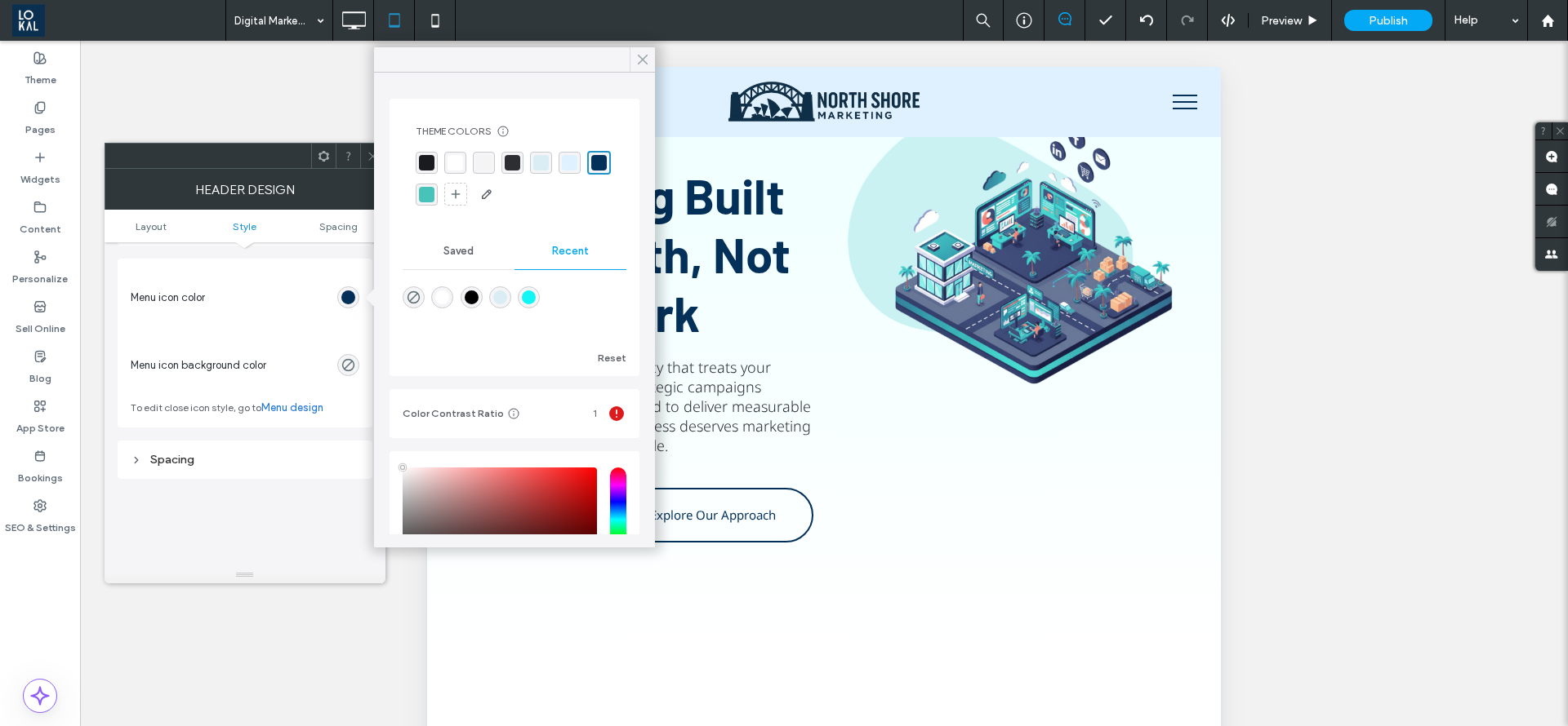
click at [644, 50] on span at bounding box center [643, 59] width 15 height 24
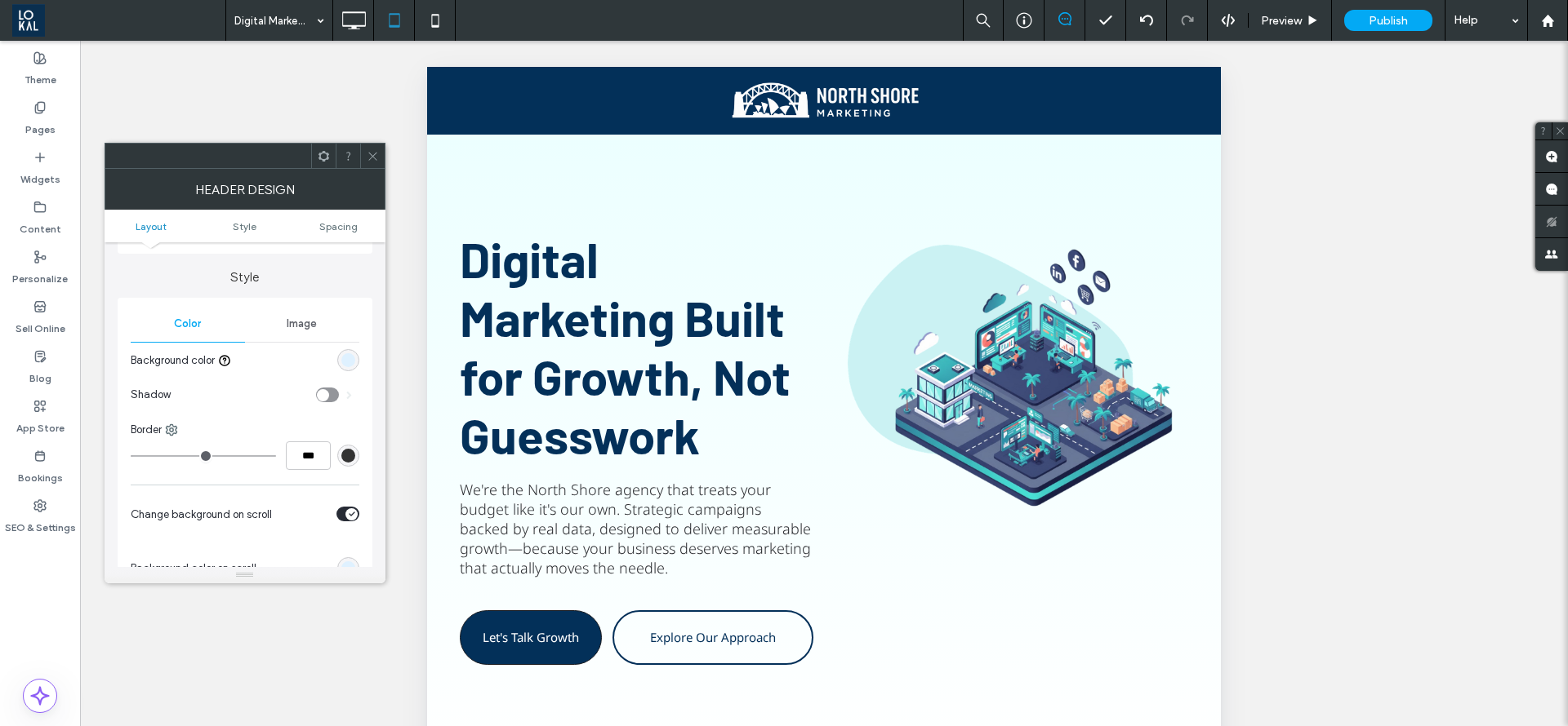
click at [278, 325] on div "Image" at bounding box center [301, 323] width 114 height 36
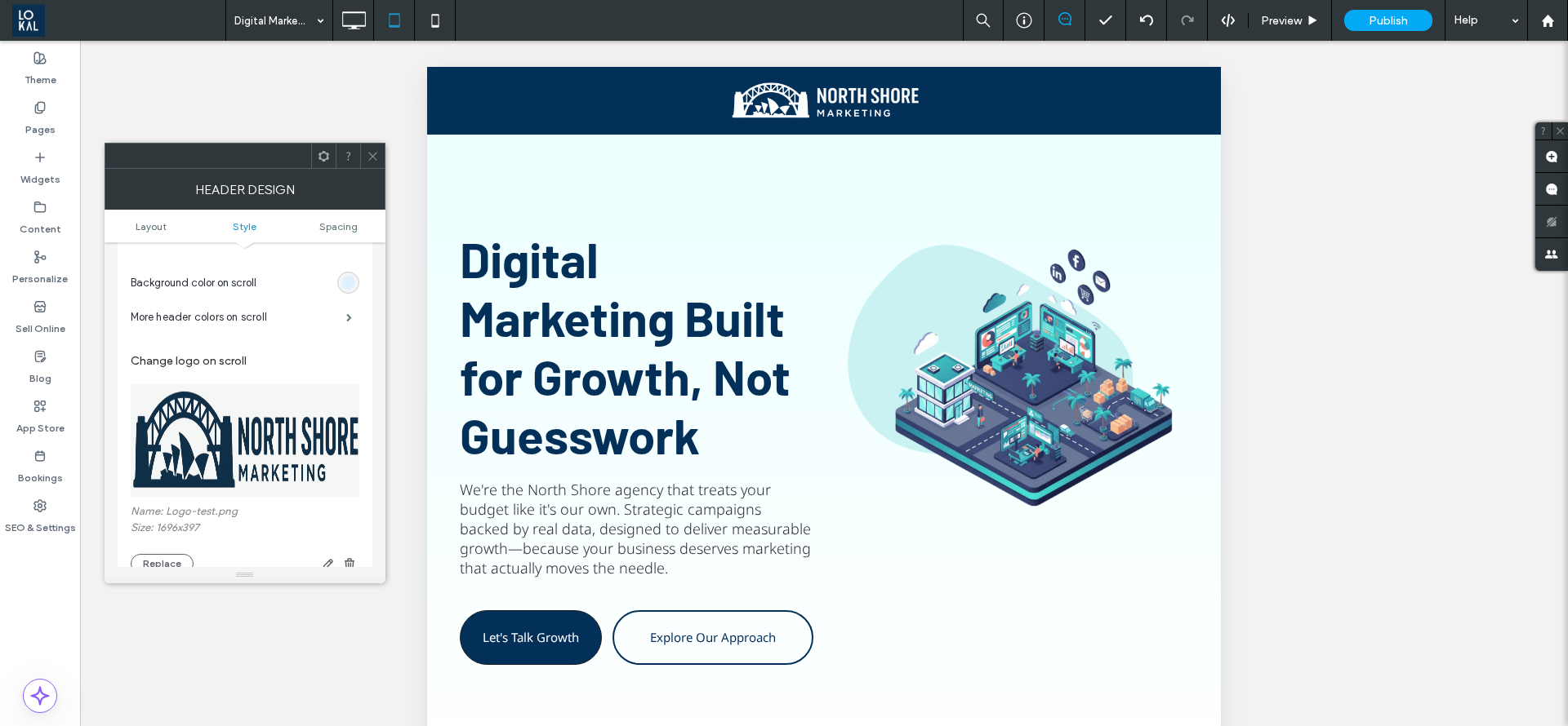
scroll to position [367, 0]
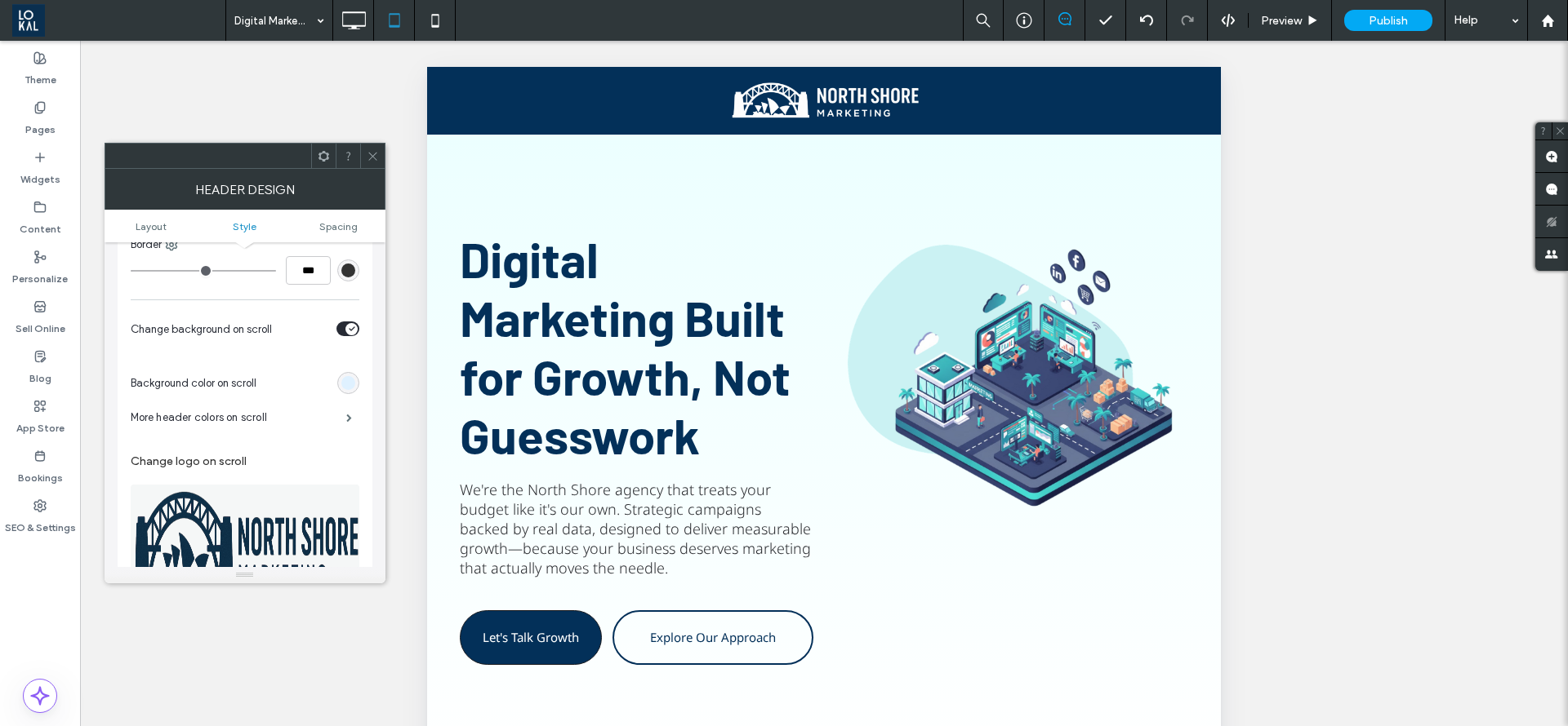
click at [338, 384] on div "rgb(223, 241, 255)" at bounding box center [349, 383] width 22 height 22
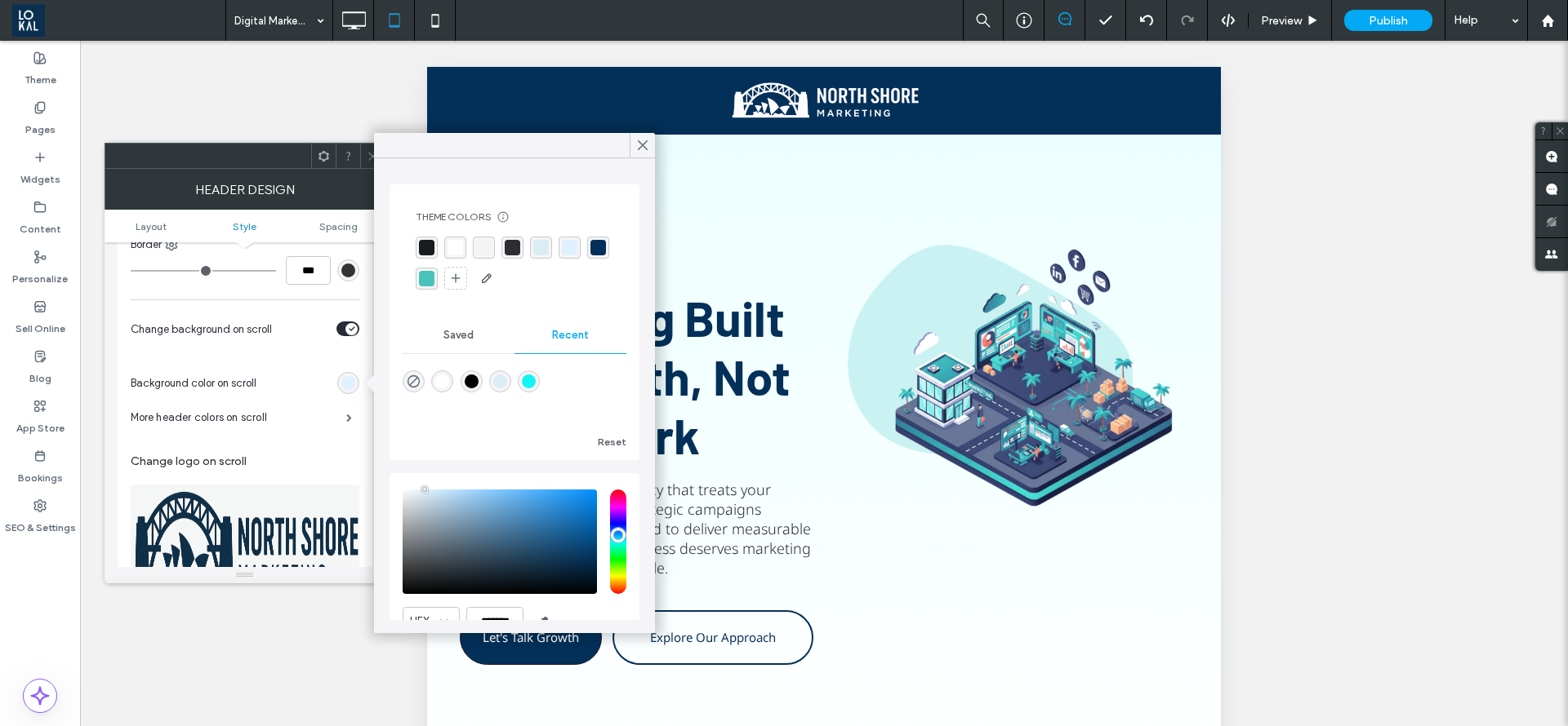
click at [338, 383] on div "rgb(223, 241, 255)" at bounding box center [349, 383] width 22 height 22
click at [329, 393] on div at bounding box center [312, 383] width 97 height 29
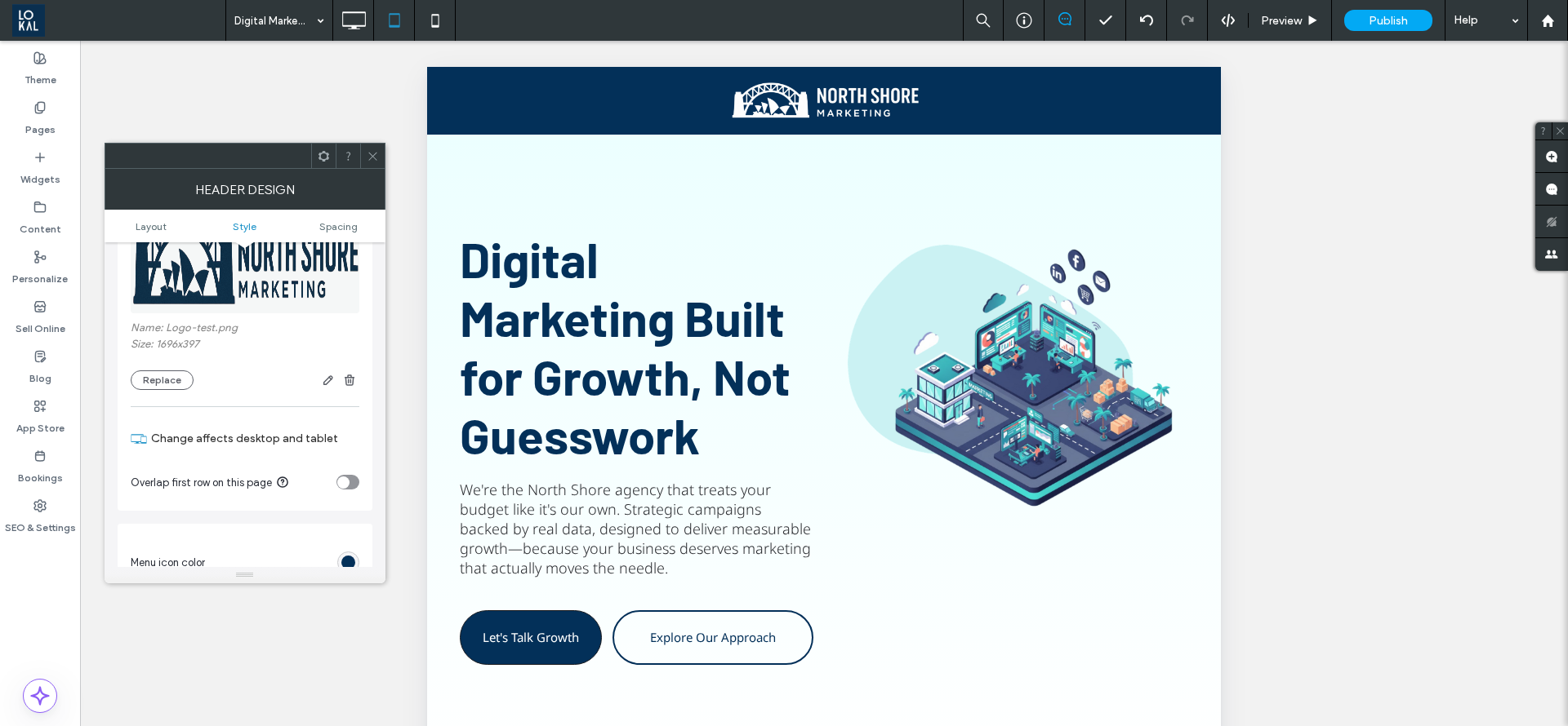
scroll to position [857, 0]
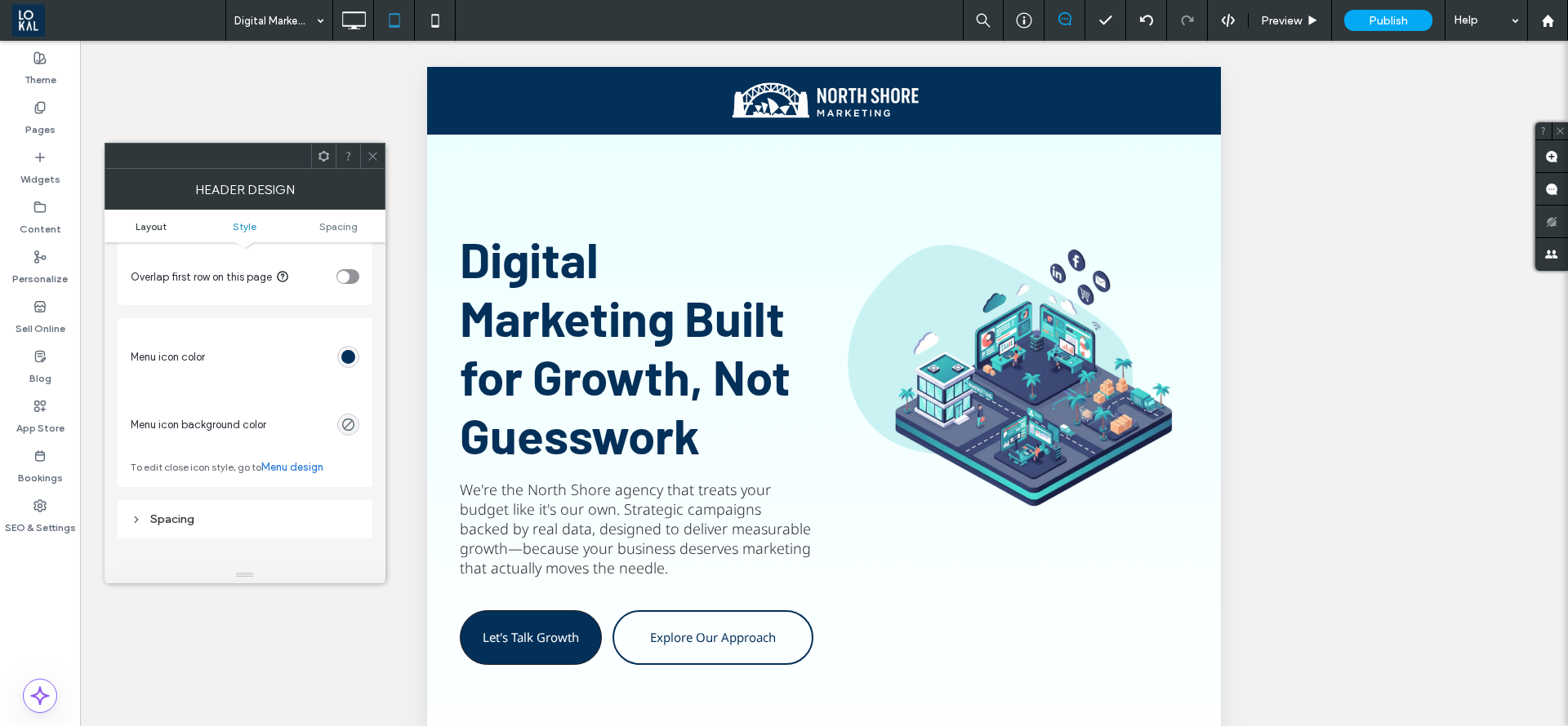
click at [160, 227] on span "Layout" at bounding box center [151, 226] width 31 height 12
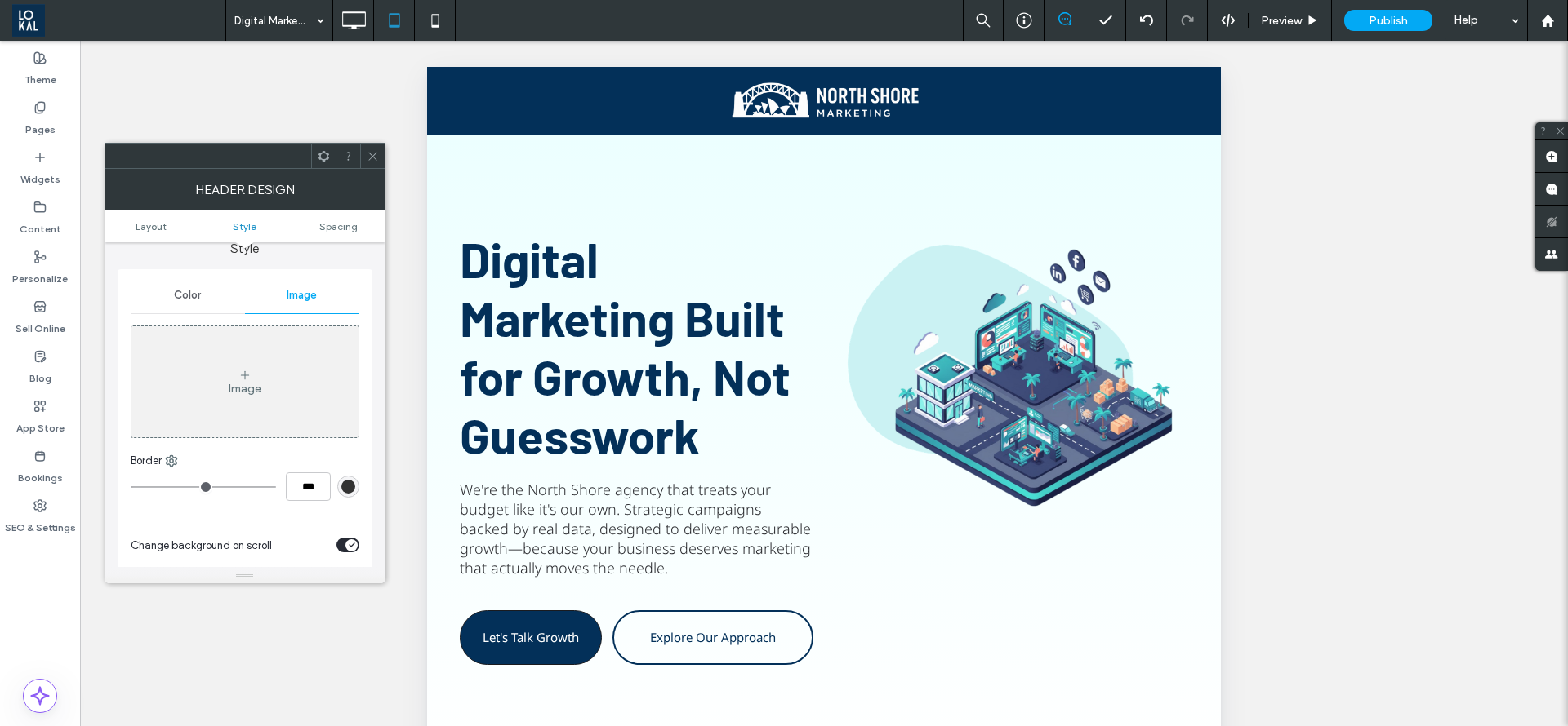
scroll to position [273, 0]
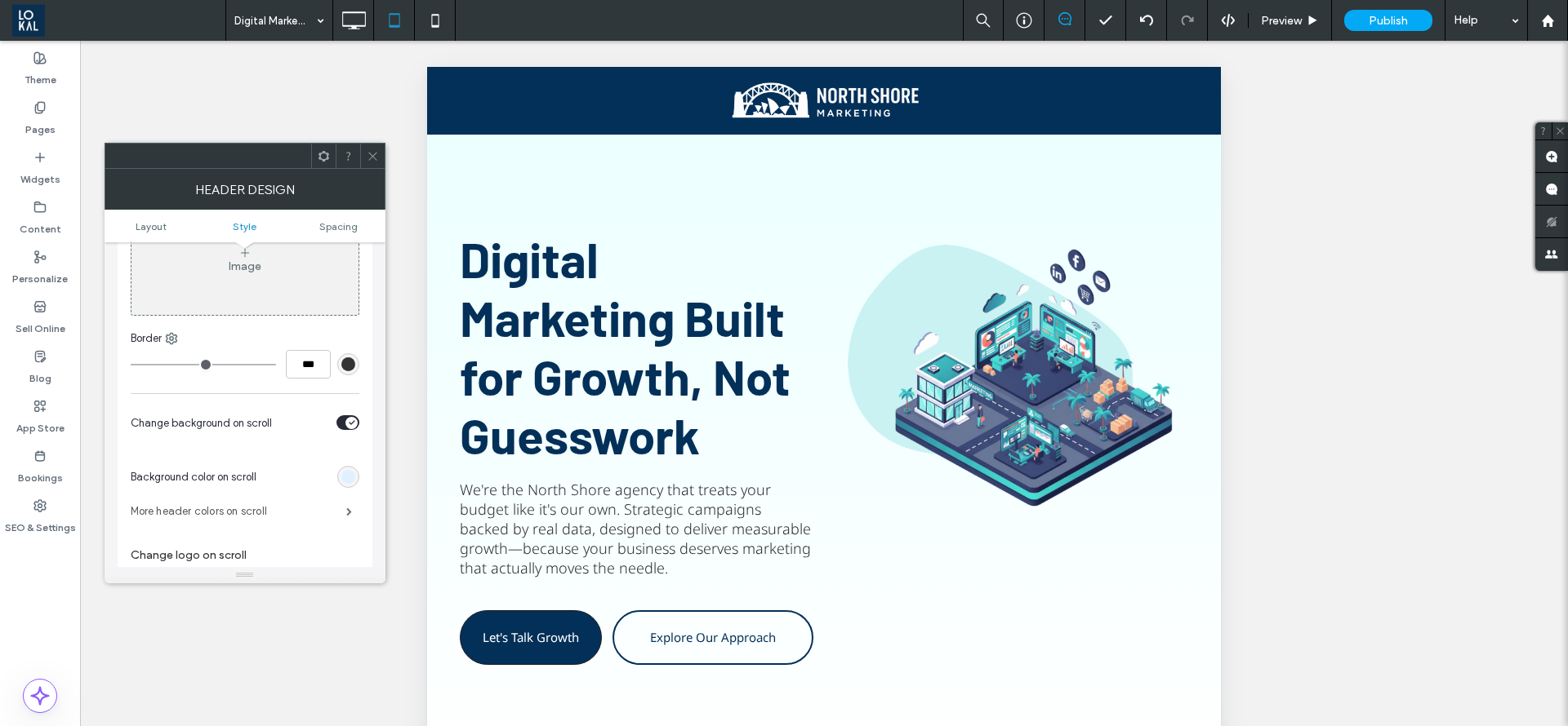
click at [332, 521] on label "More header colors on scroll" at bounding box center [238, 511] width 216 height 33
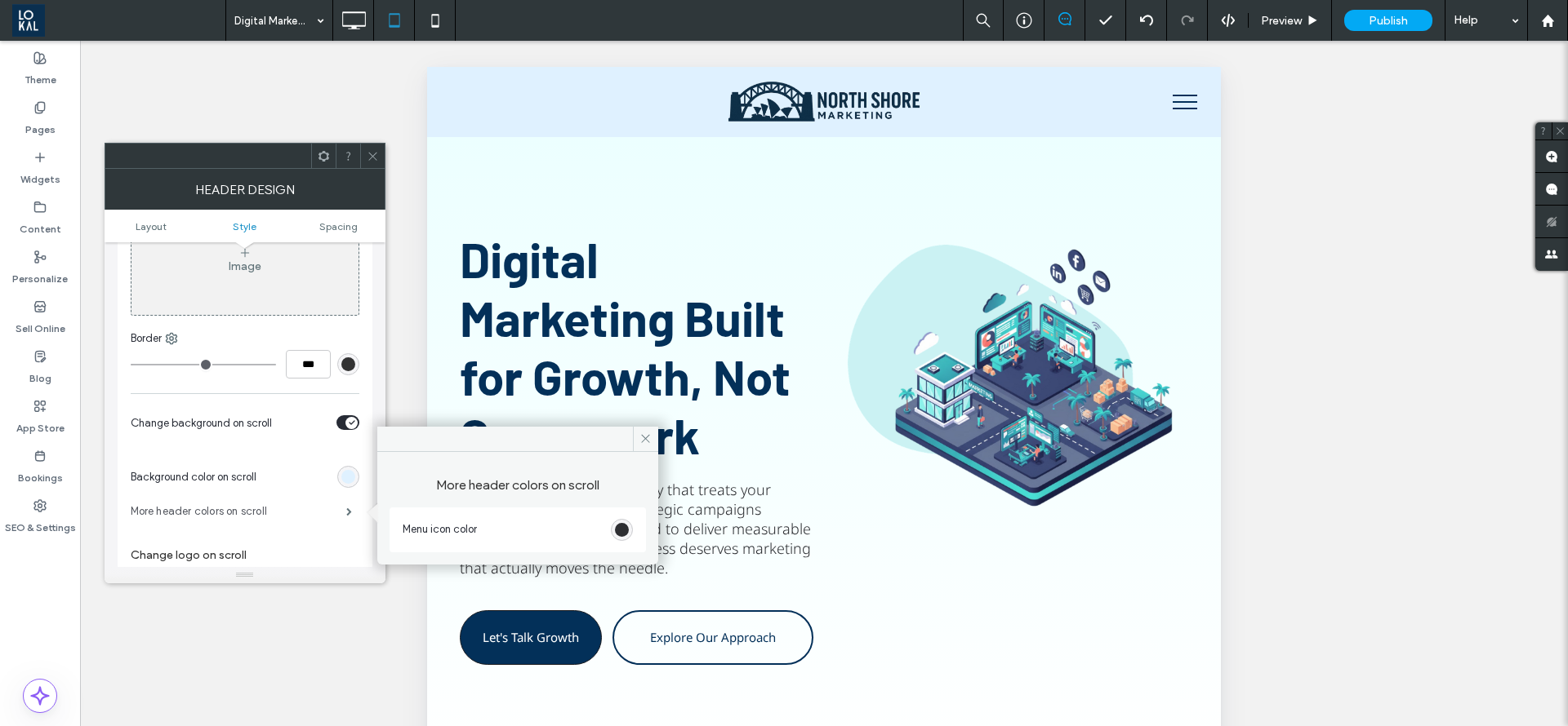
click at [329, 517] on label "More header colors on scroll" at bounding box center [238, 511] width 216 height 33
click at [472, 541] on div "Menu icon color" at bounding box center [518, 530] width 231 height 29
click at [622, 533] on div "rgb(3, 48, 89)" at bounding box center [621, 530] width 14 height 14
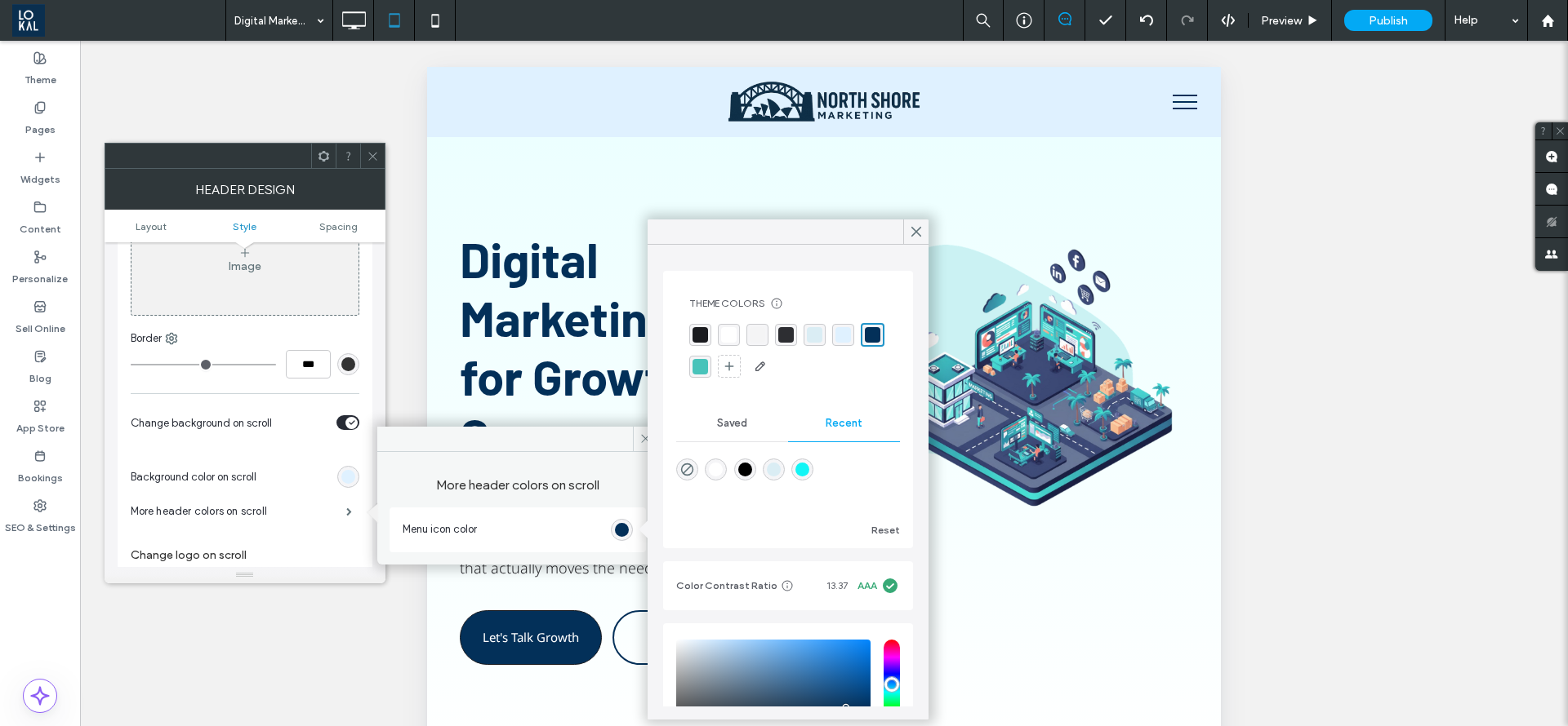
click at [730, 338] on div "rgba(255,255,255,1)" at bounding box center [728, 335] width 16 height 16
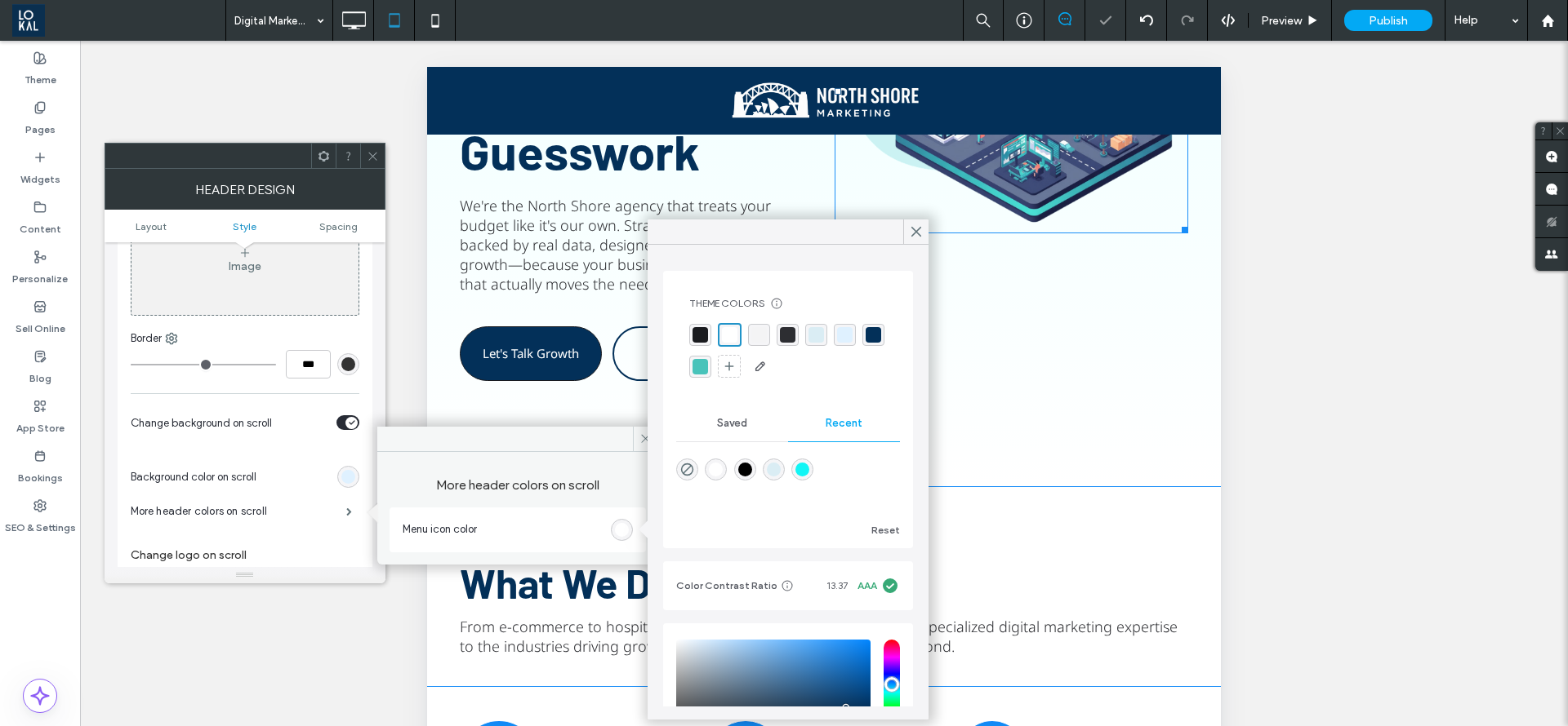
scroll to position [0, 0]
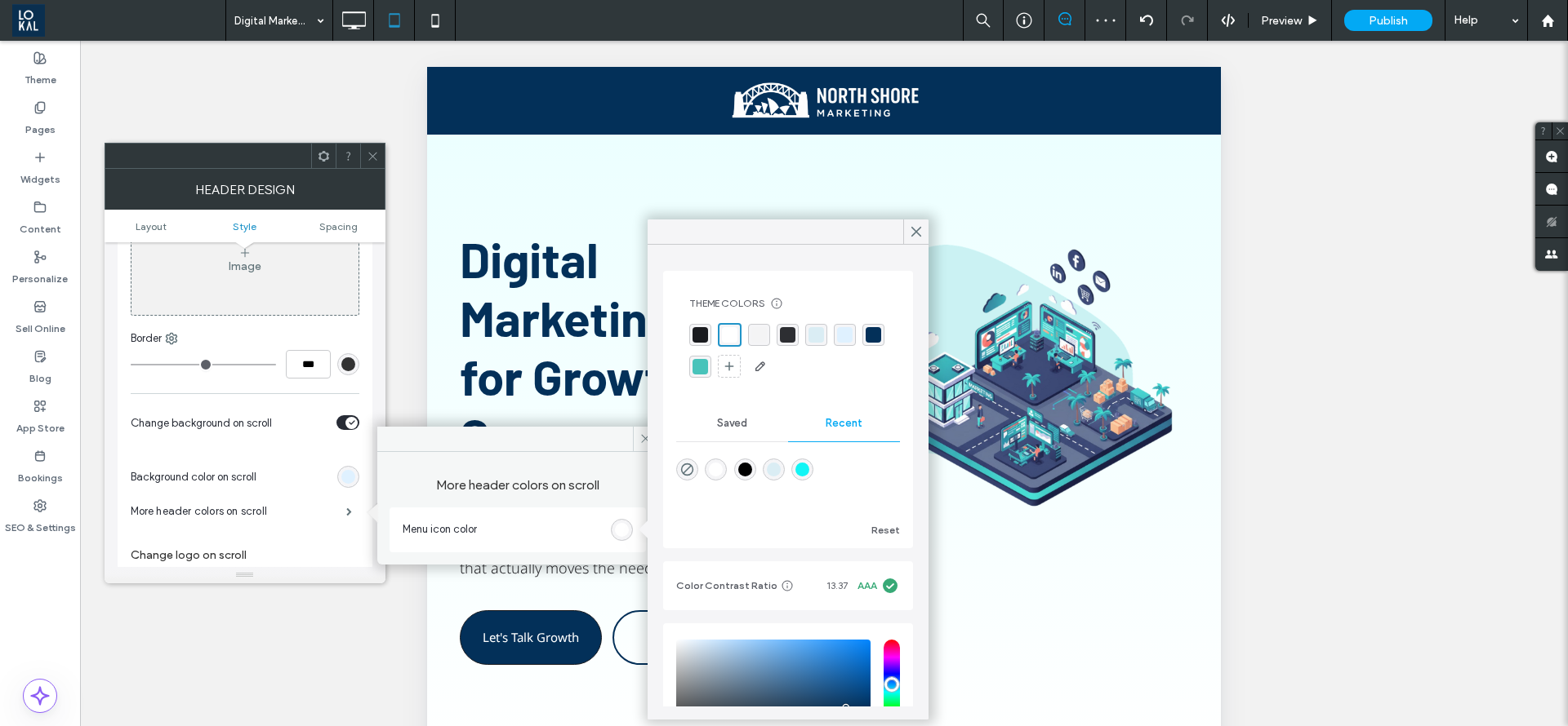
click at [866, 343] on div "rgba(3, 48, 89, 1)" at bounding box center [873, 335] width 16 height 16
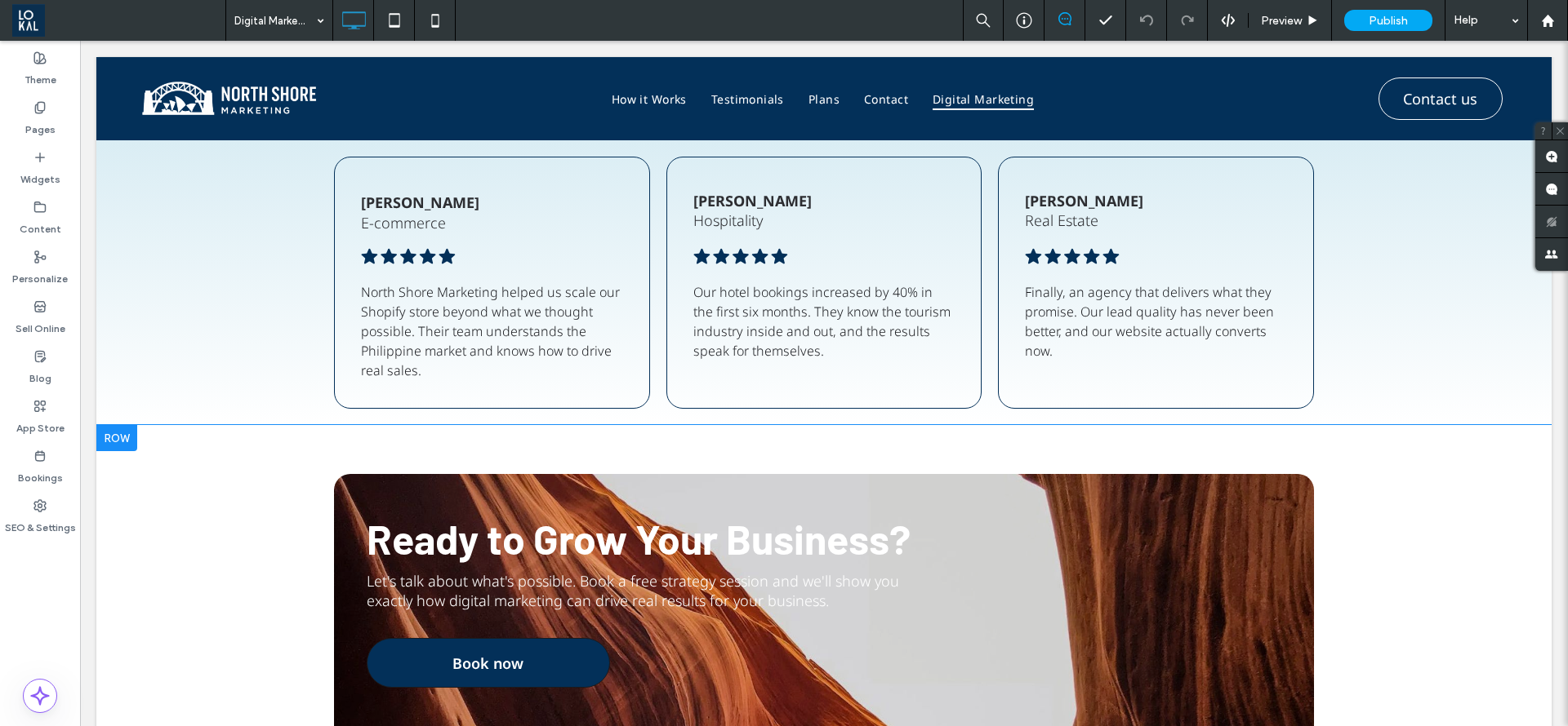
scroll to position [3791, 0]
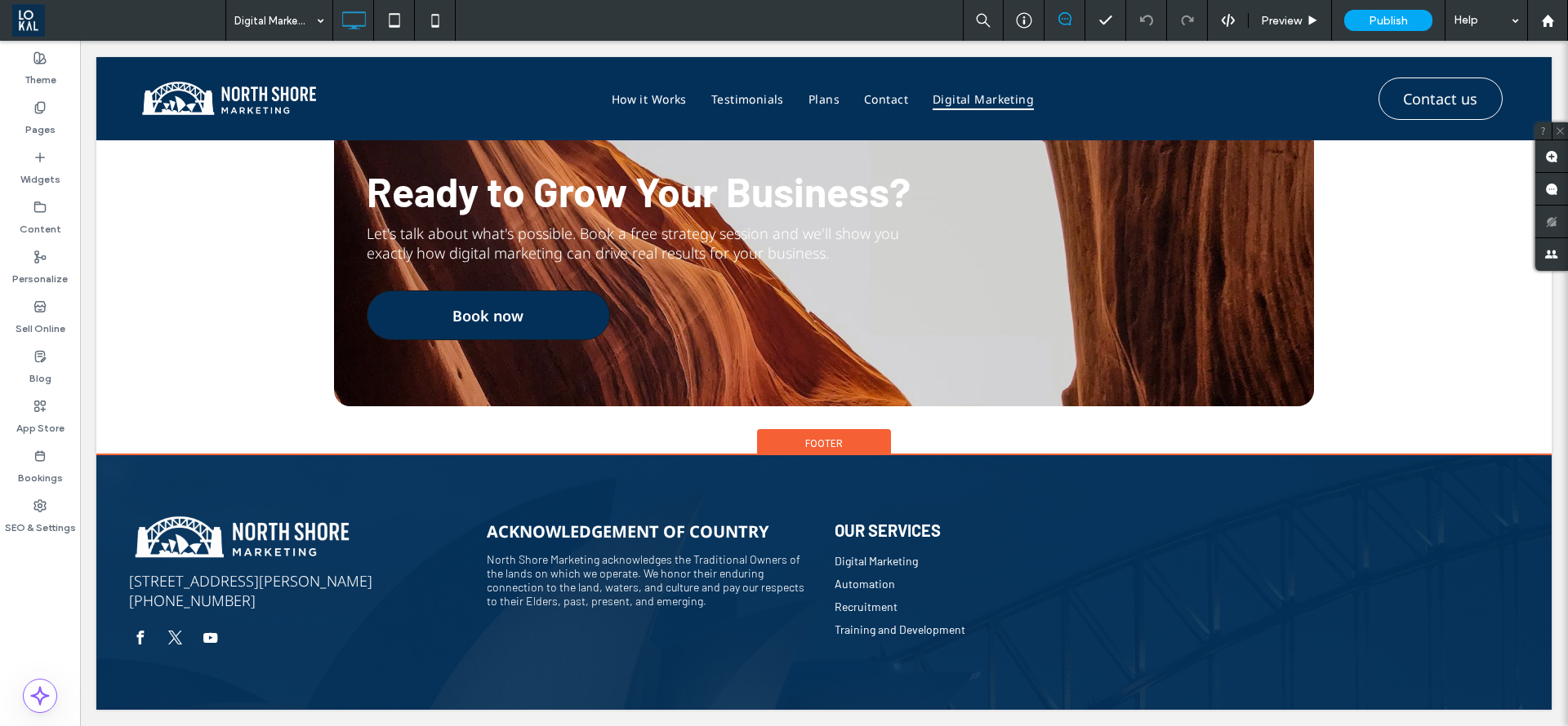
click at [1503, 599] on div "LOKAL, SPACES Level 16 & 17 1 Denison Street North Sydney 2060 +61 029 145 8605…" at bounding box center [824, 582] width 1455 height 254
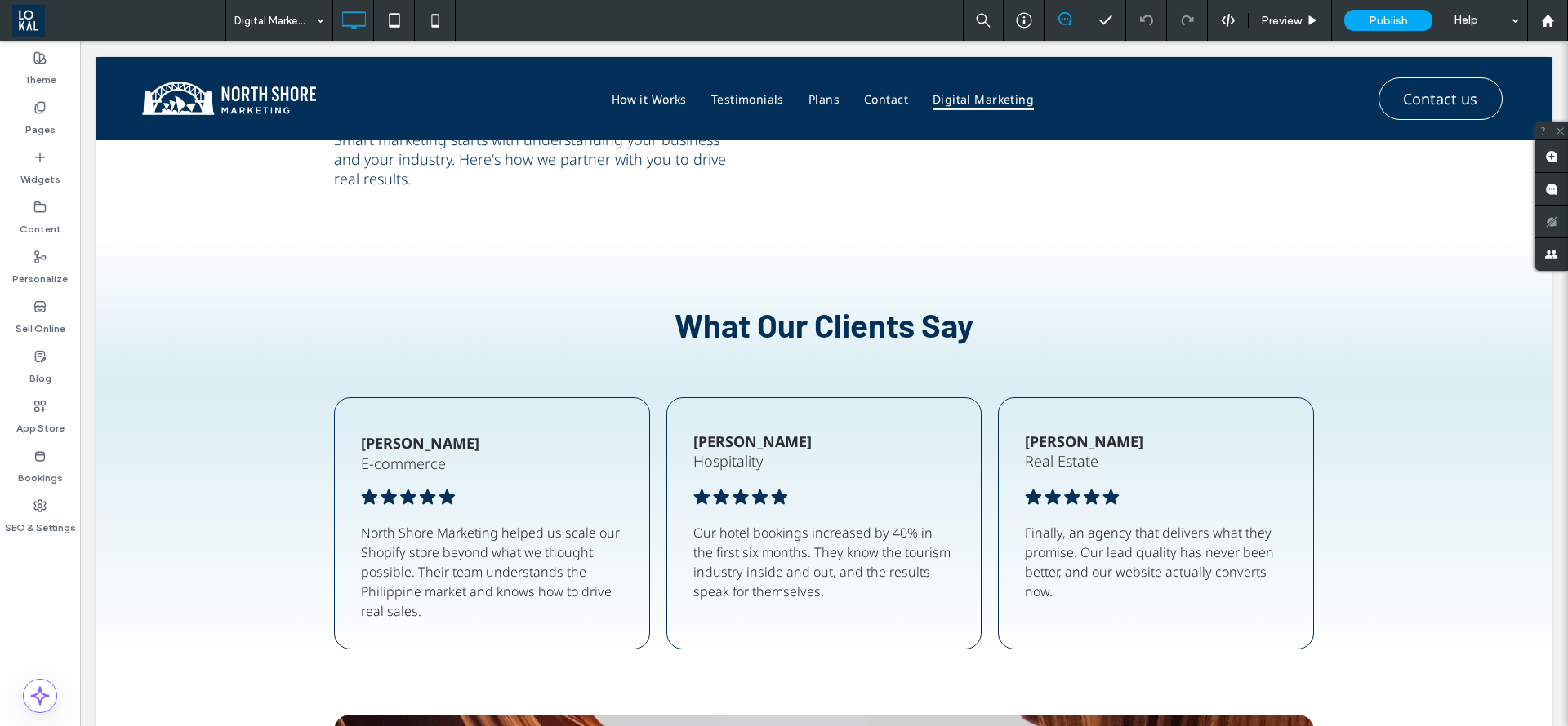
scroll to position [3673, 0]
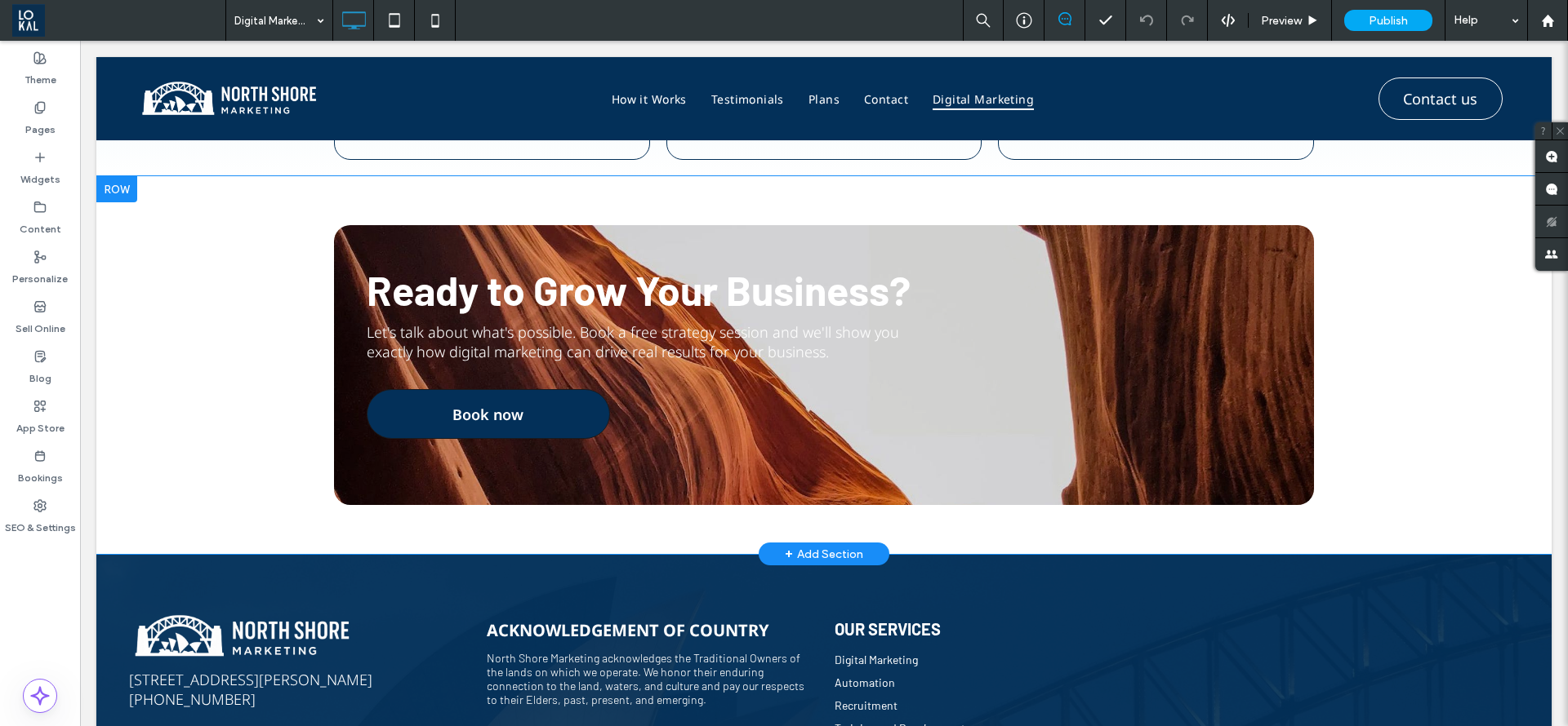
click at [1479, 532] on div "Ready to Grow Your Business? Let's talk about what's possible. Book a free stra…" at bounding box center [824, 365] width 1455 height 378
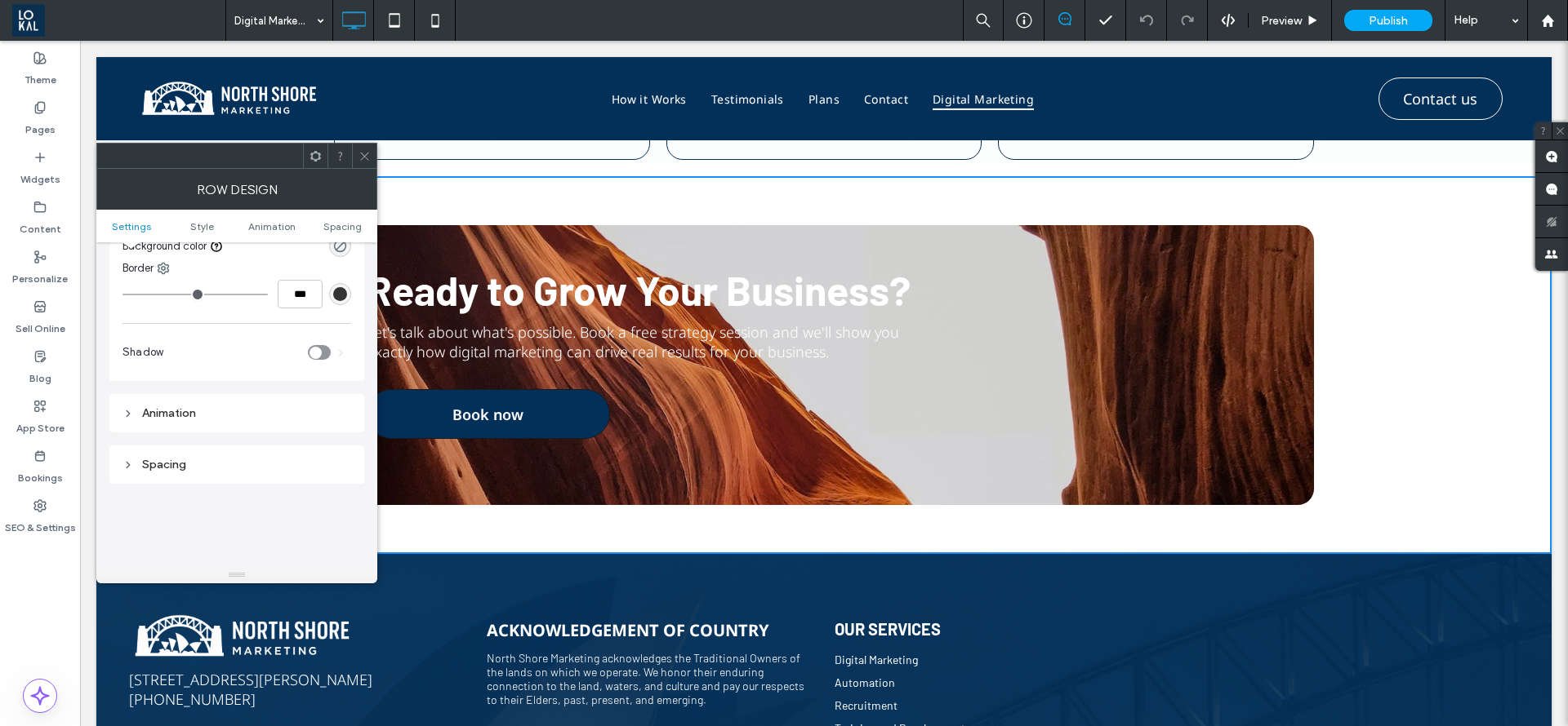
scroll to position [123, 0]
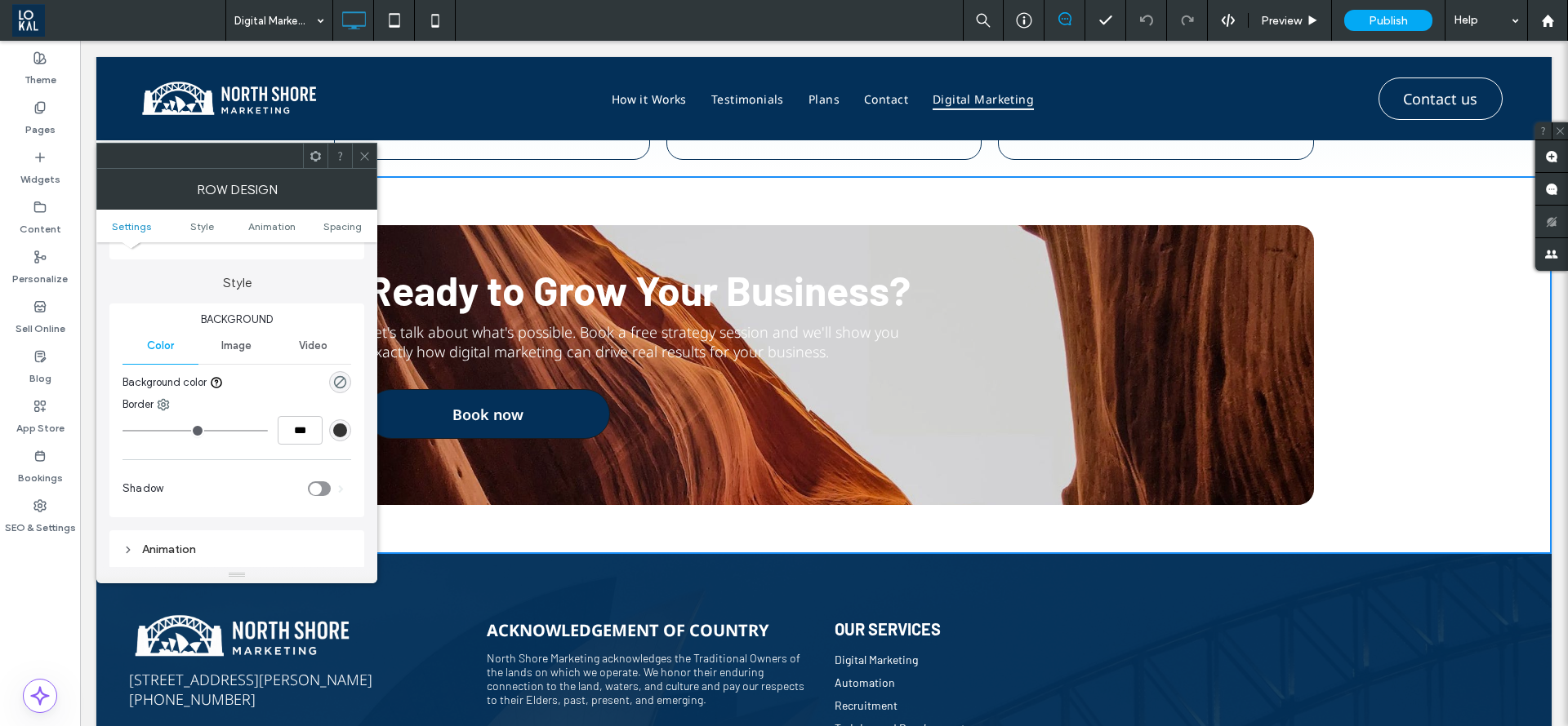
click at [364, 149] on span at bounding box center [364, 156] width 12 height 24
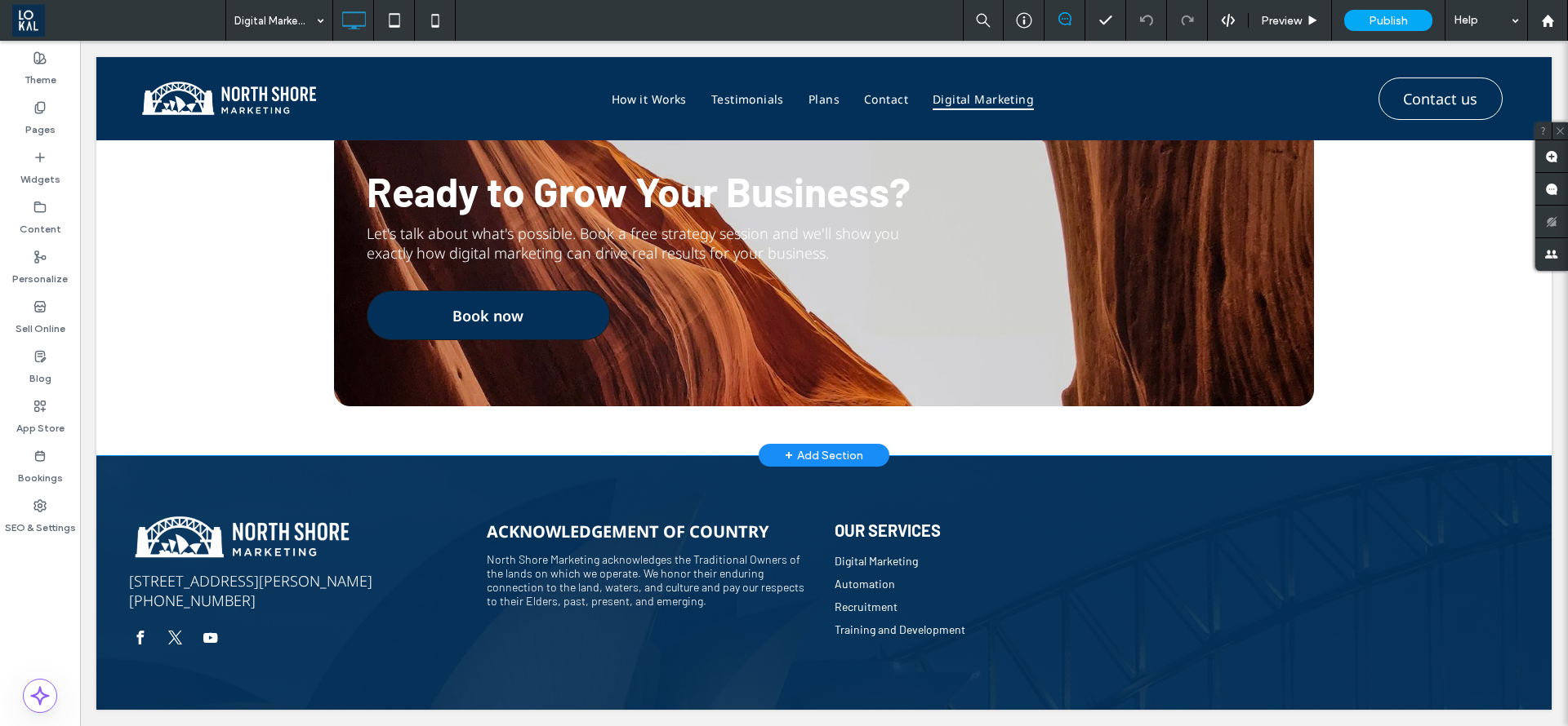
scroll to position [3791, 0]
click at [764, 353] on div "Ready to Grow Your Business? Let's talk about what's possible. Book a free stra…" at bounding box center [824, 266] width 980 height 280
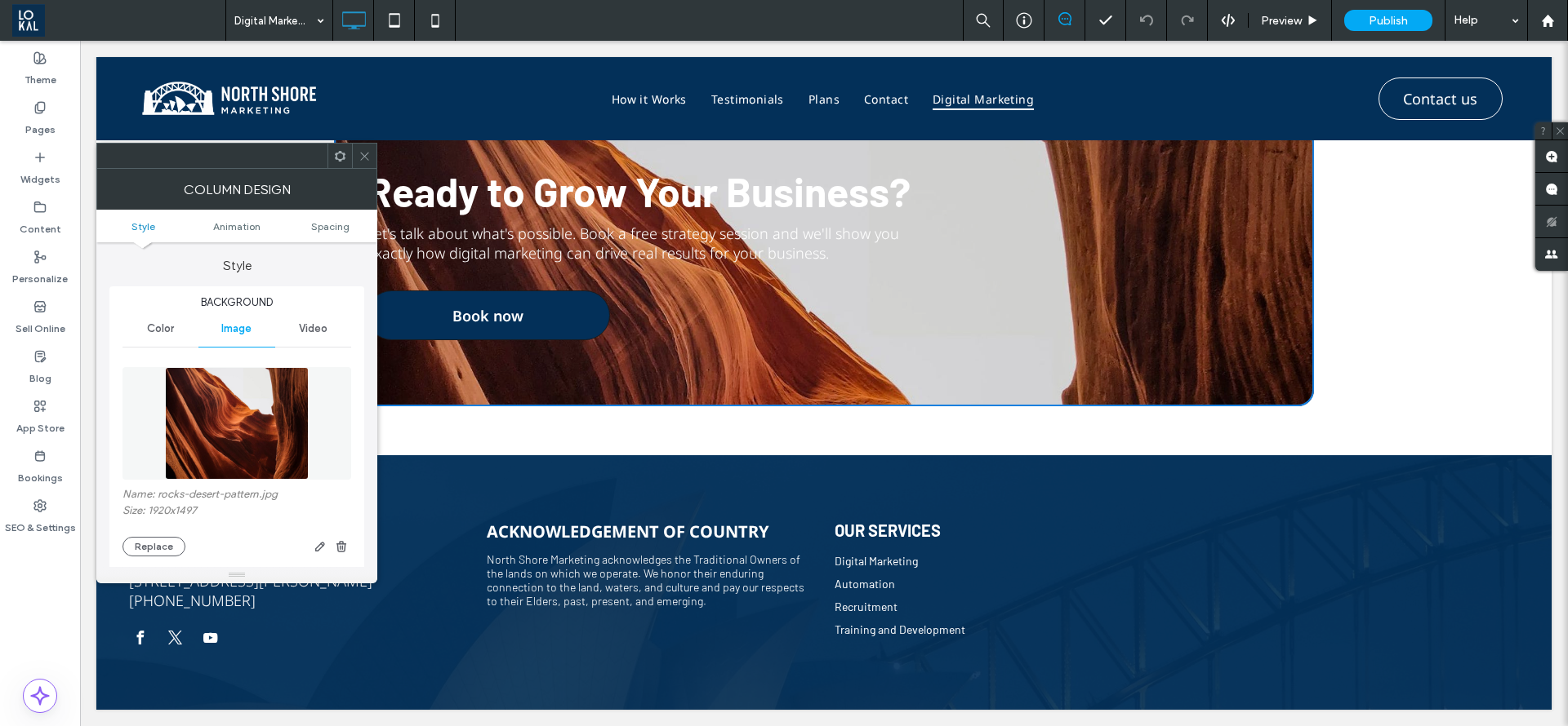
type input "**"
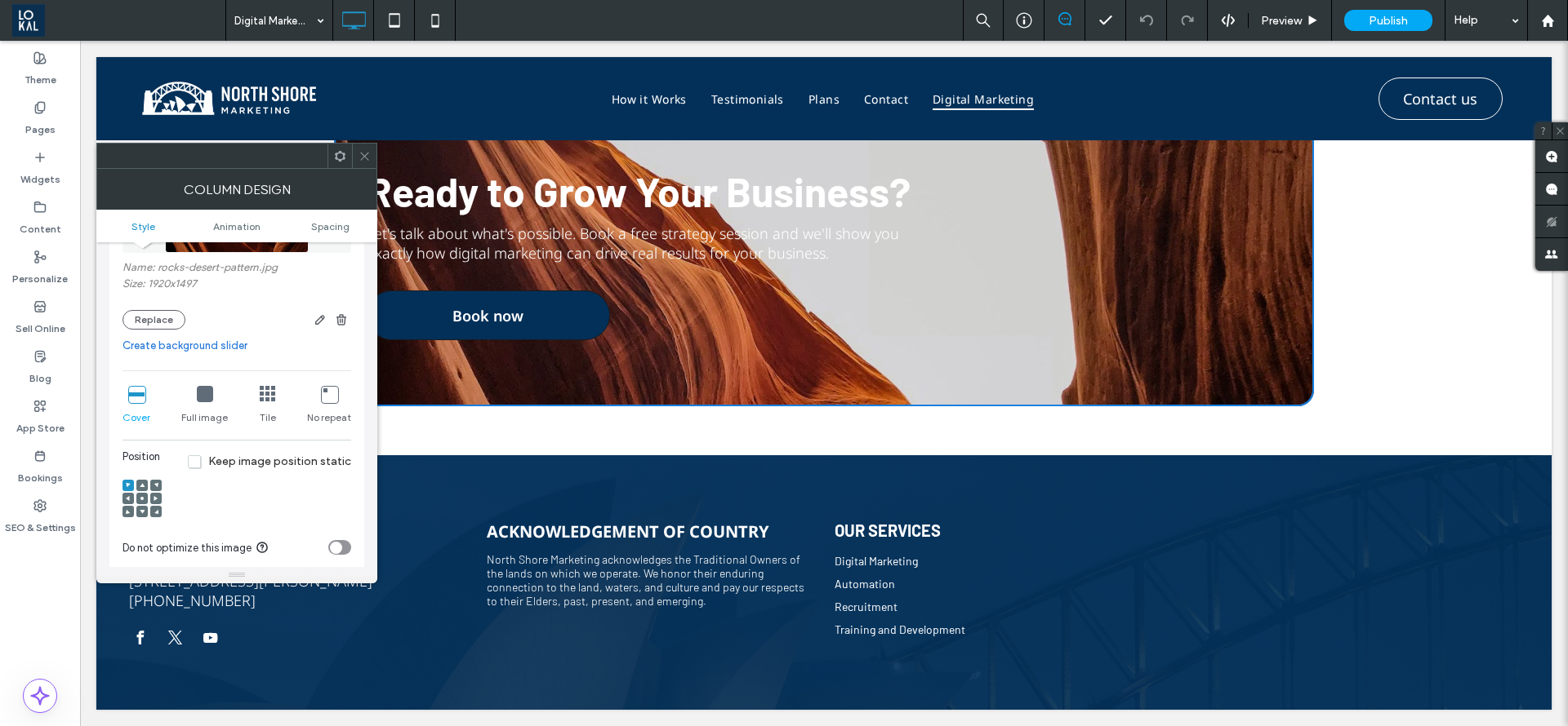
scroll to position [104, 0]
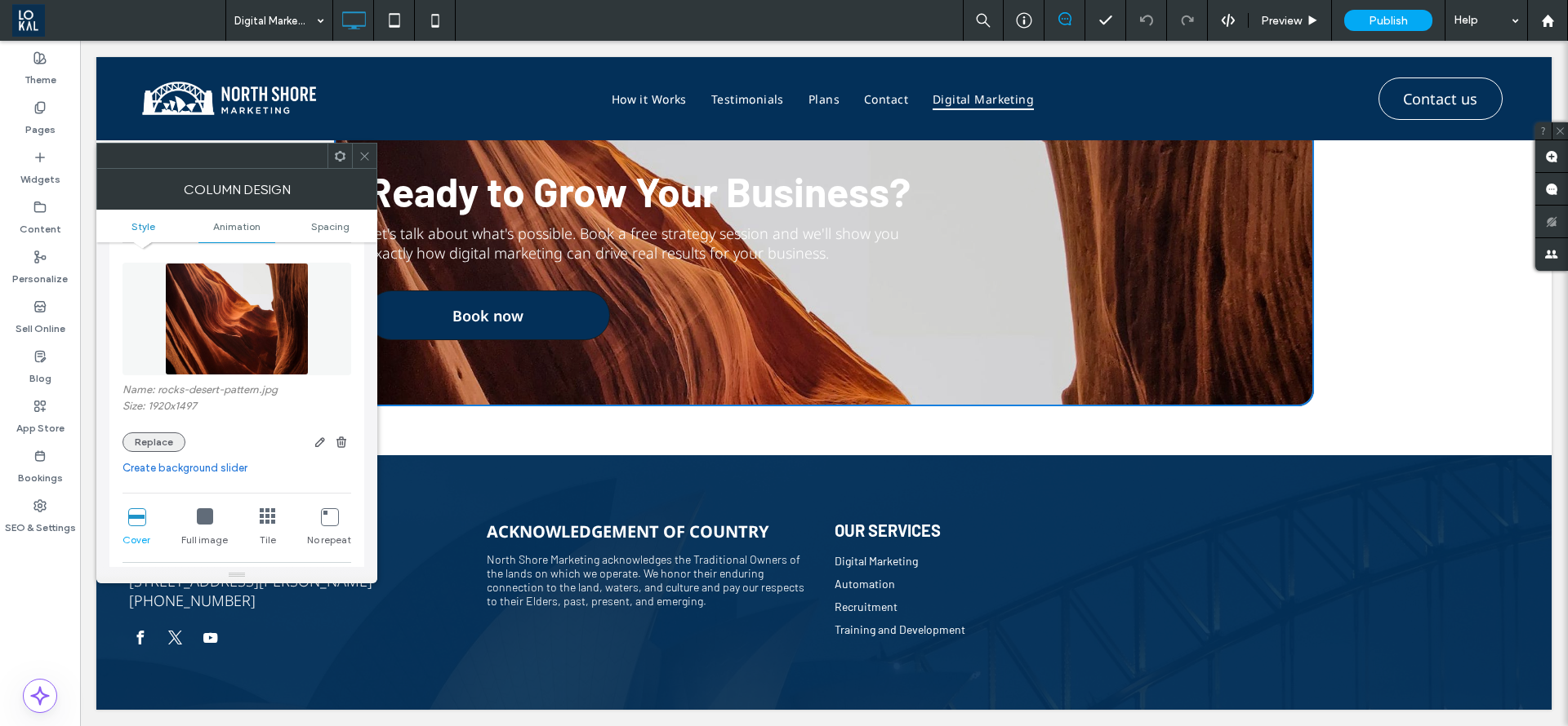
click at [157, 440] on button "Replace" at bounding box center [154, 442] width 63 height 20
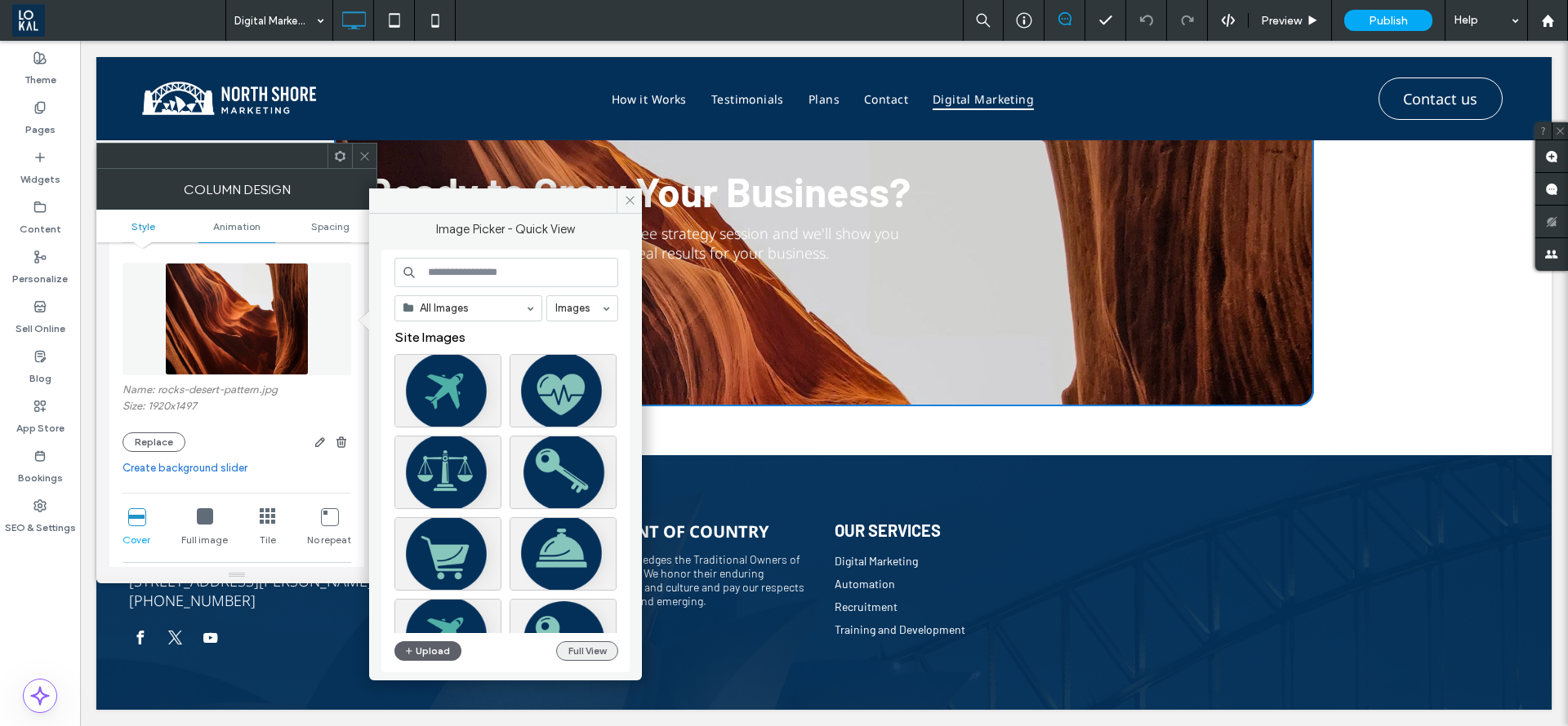
click at [584, 650] on button "Full View" at bounding box center [587, 651] width 62 height 20
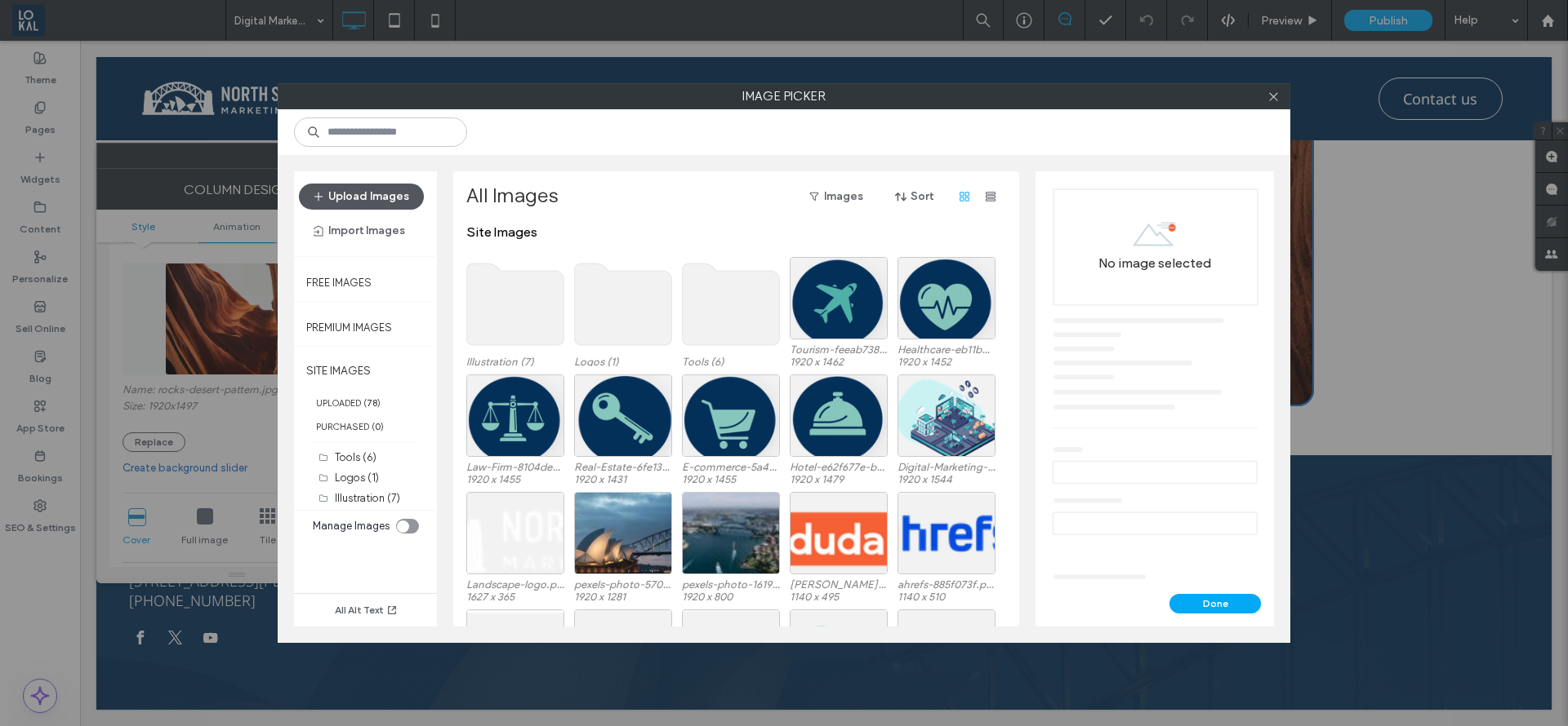
click at [357, 186] on button "Upload Images" at bounding box center [361, 197] width 125 height 26
click at [388, 203] on button "Upload Images" at bounding box center [361, 197] width 125 height 26
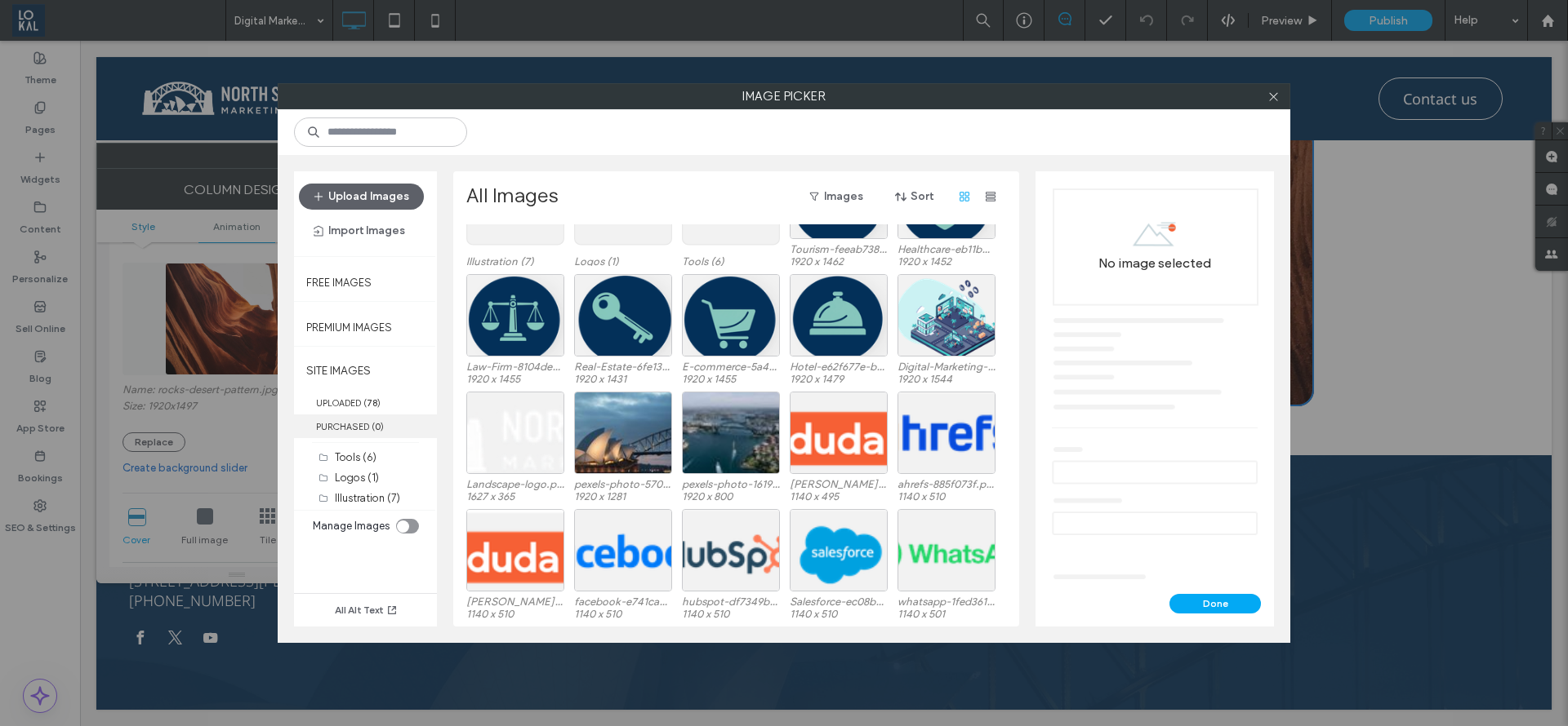
scroll to position [116, 0]
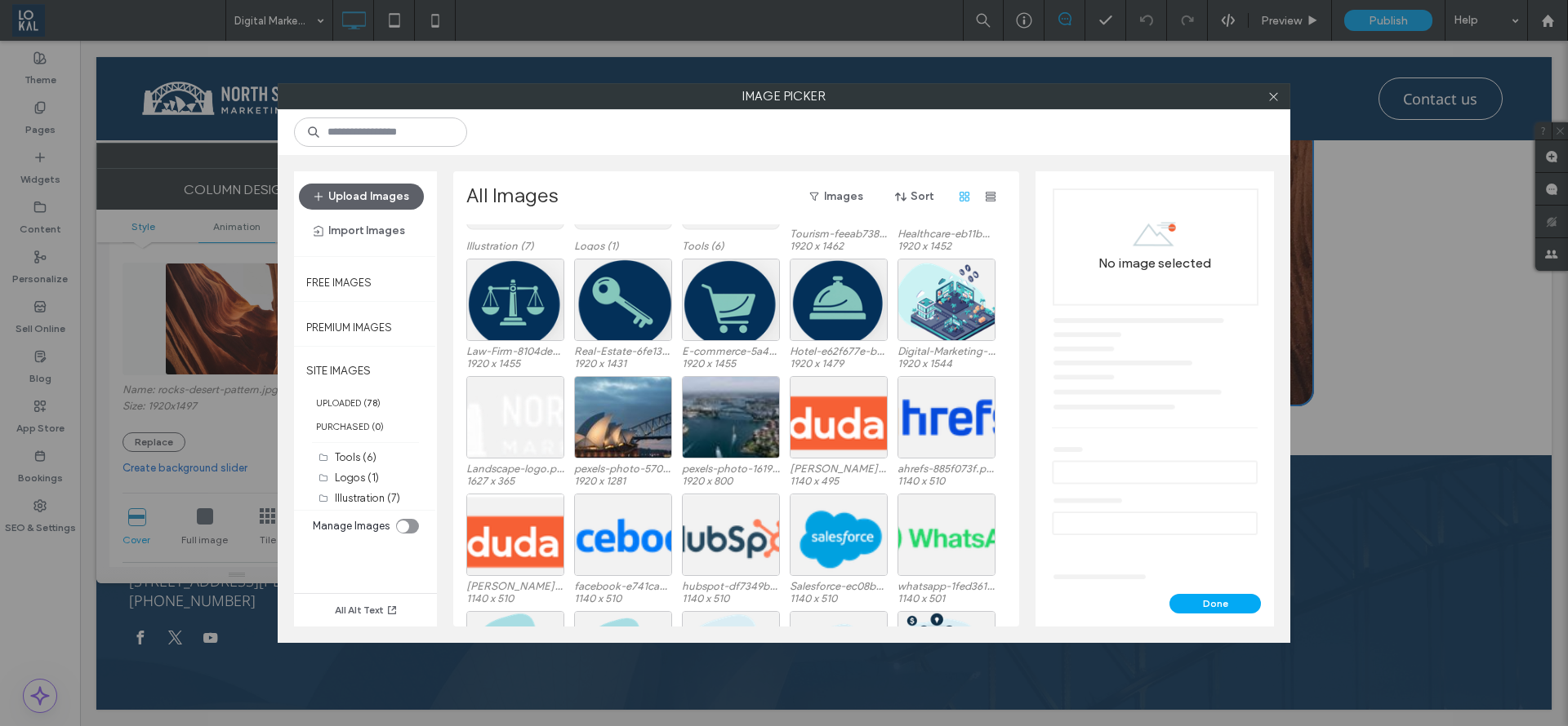
click at [401, 521] on div "toggle" at bounding box center [403, 526] width 12 height 12
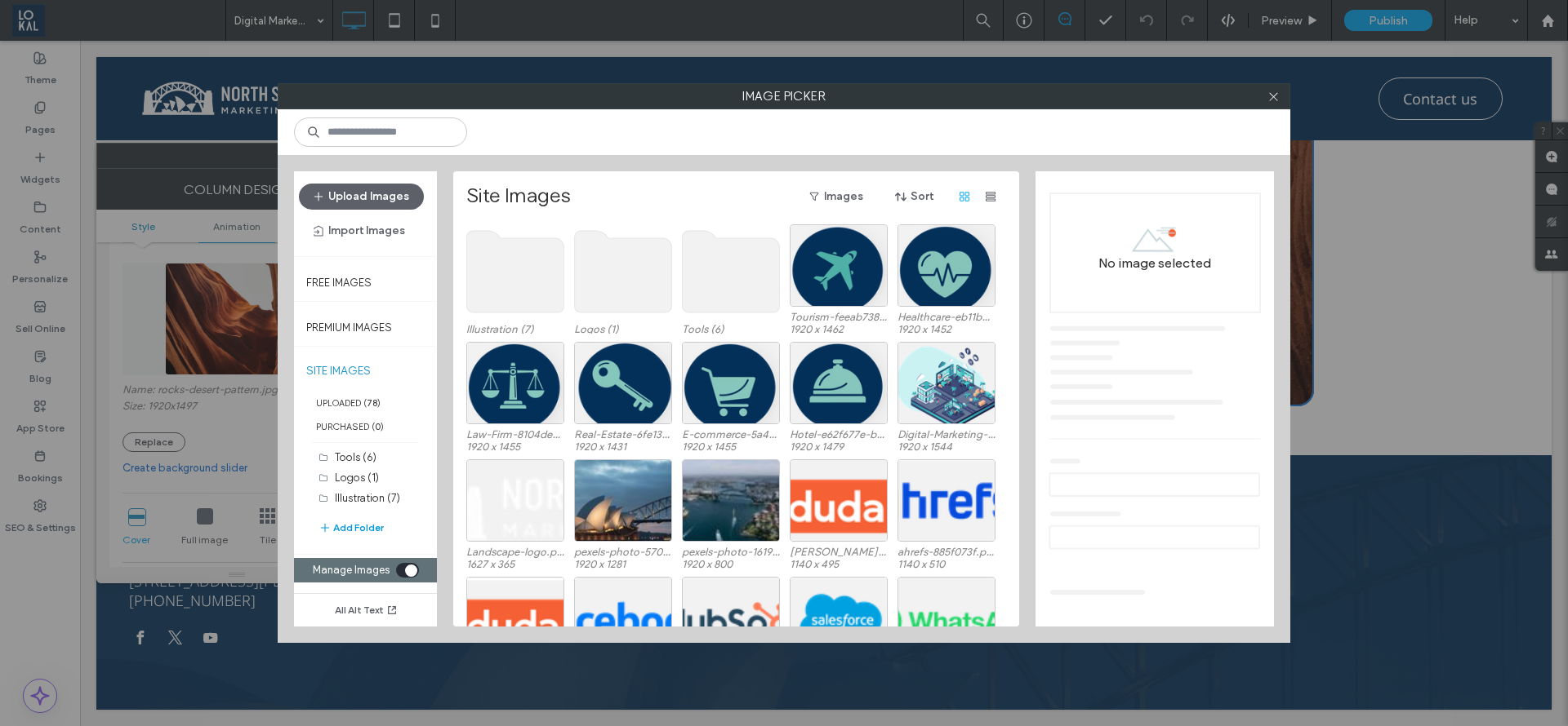
click at [360, 525] on button "Add Folder" at bounding box center [351, 528] width 65 height 20
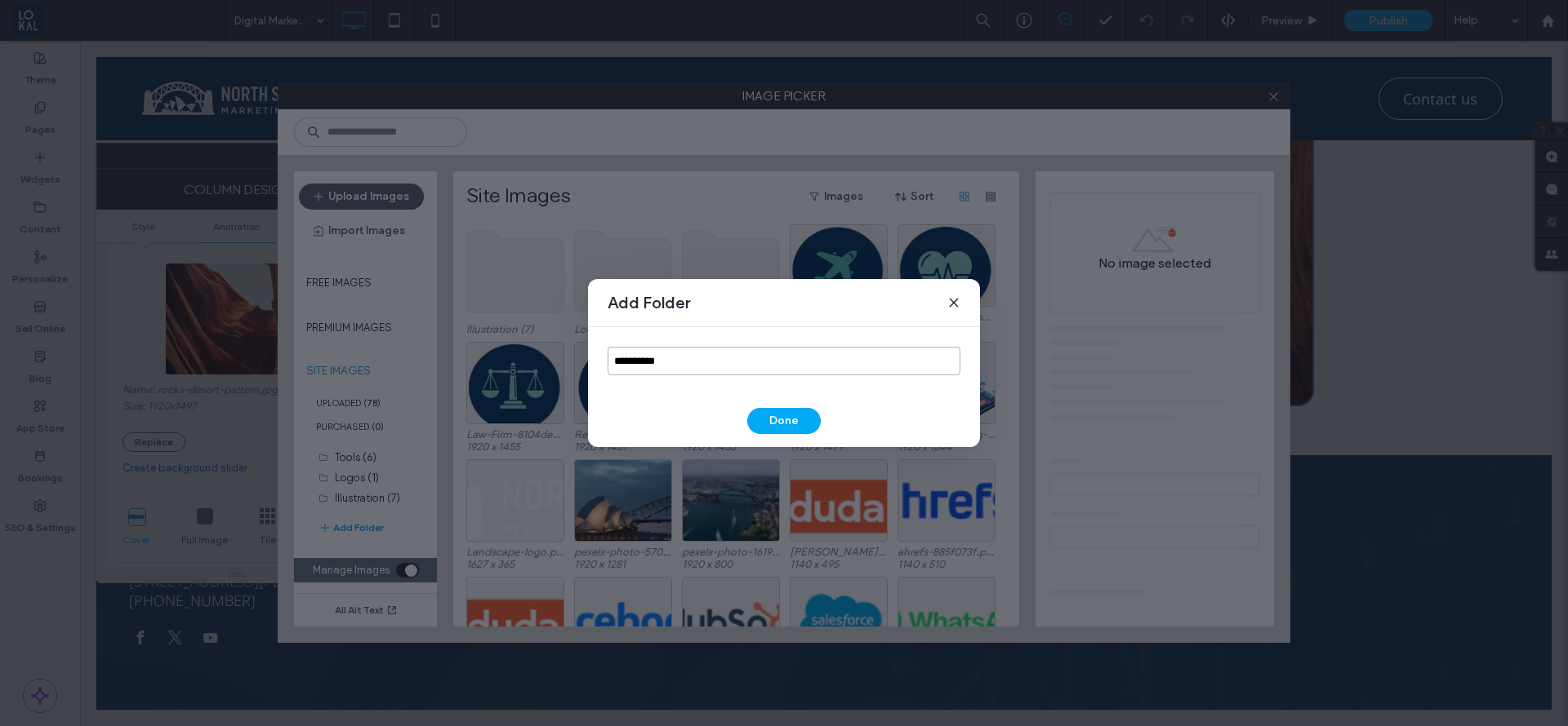
drag, startPoint x: 697, startPoint y: 352, endPoint x: 538, endPoint y: 370, distance: 160.0
click at [538, 370] on div "**********" at bounding box center [784, 363] width 1568 height 726
type input "**********"
click at [791, 431] on button "Done" at bounding box center [783, 421] width 73 height 26
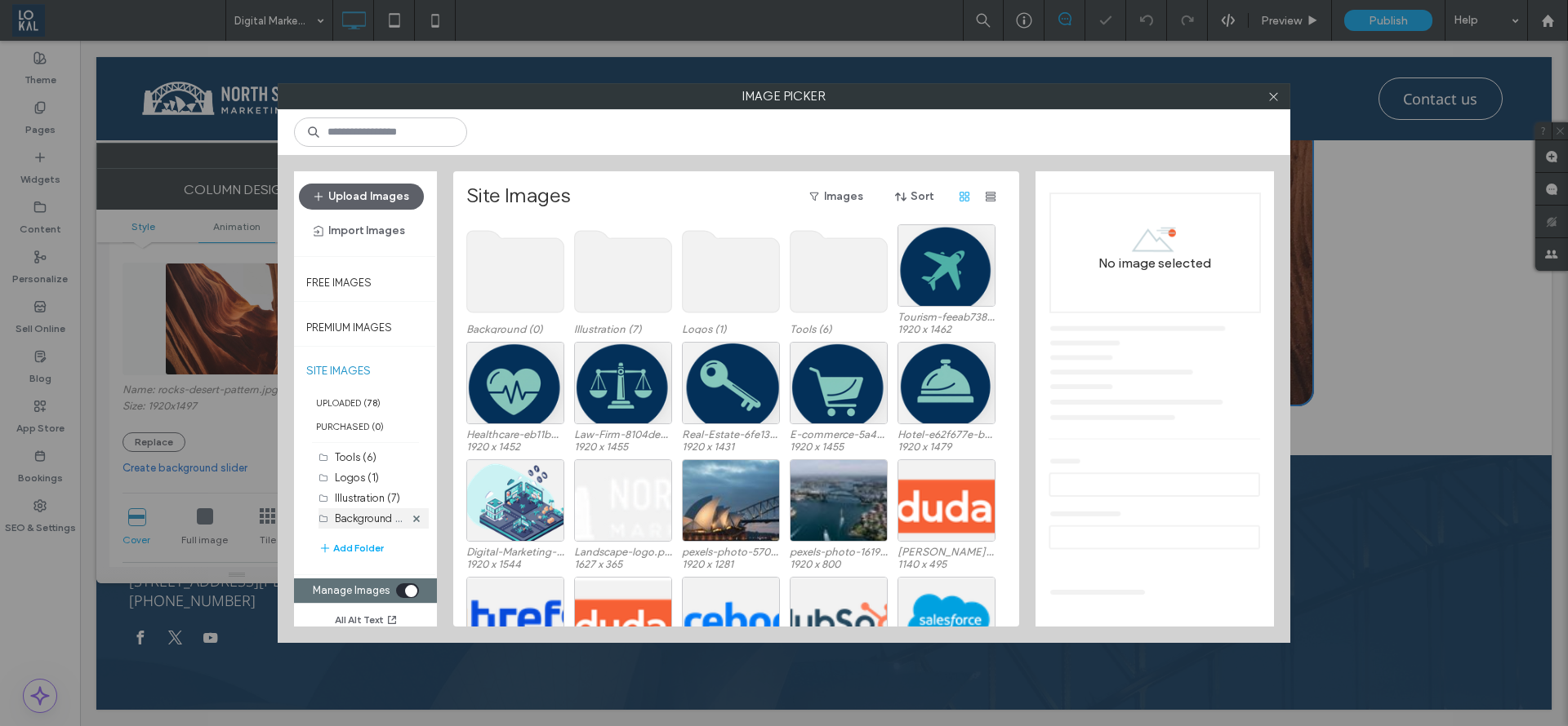
click at [336, 519] on label "Background (0)" at bounding box center [372, 518] width 74 height 16
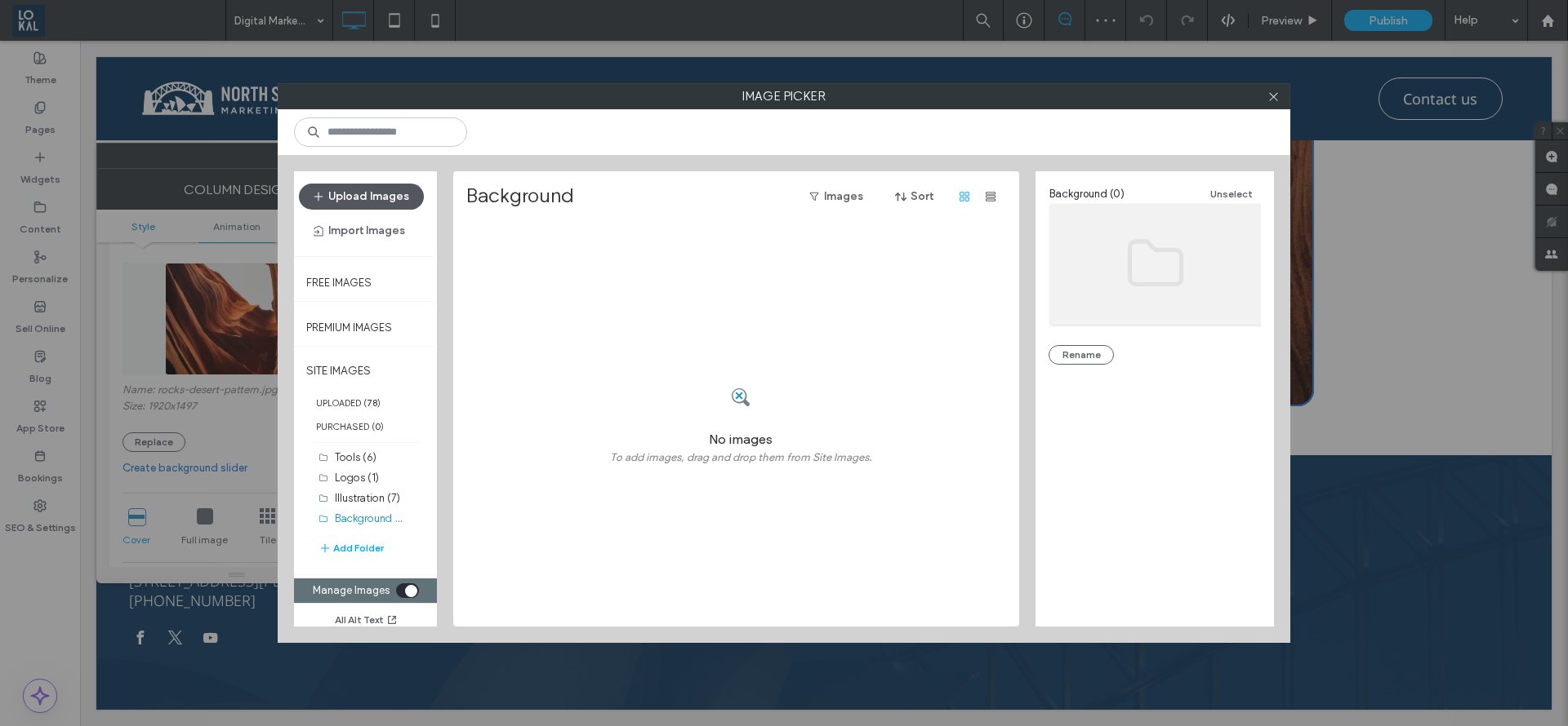
click at [379, 194] on button "Upload Images" at bounding box center [361, 197] width 125 height 26
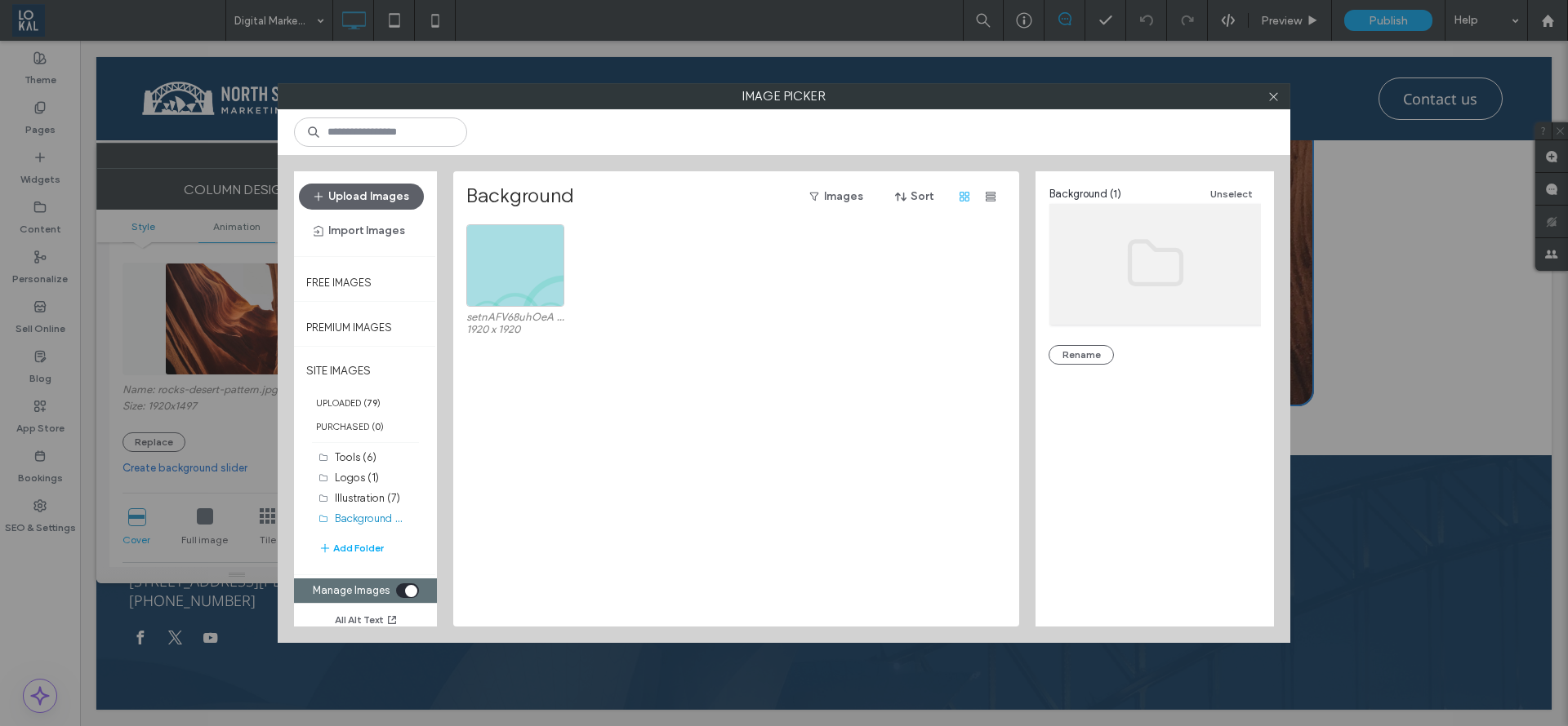
click at [1281, 95] on div at bounding box center [1273, 96] width 24 height 24
click at [1262, 95] on div at bounding box center [1273, 96] width 24 height 24
click at [1268, 99] on icon at bounding box center [1273, 96] width 12 height 12
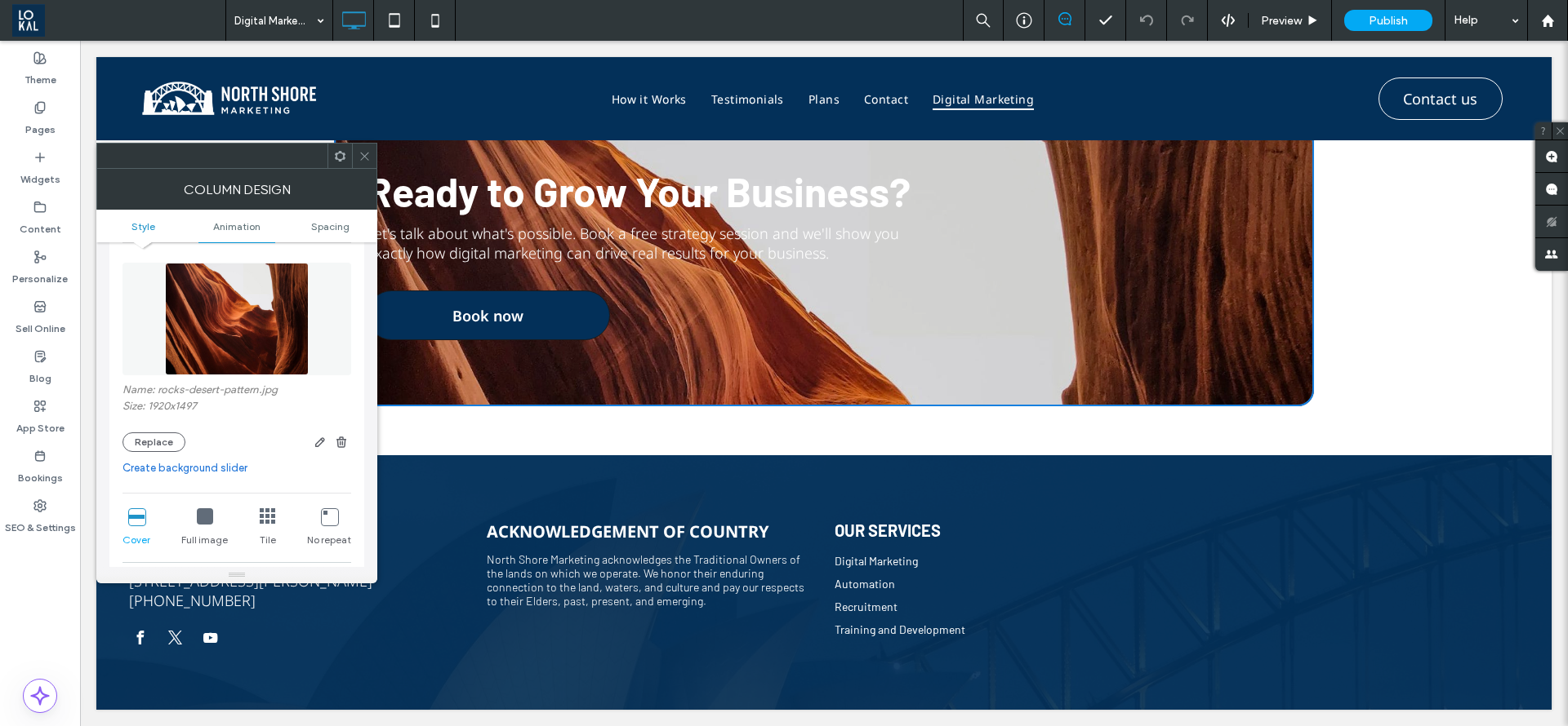
drag, startPoint x: 352, startPoint y: 160, endPoint x: 365, endPoint y: 157, distance: 13.3
click at [352, 160] on div at bounding box center [237, 156] width 281 height 26
click at [1029, 305] on div "Ready to Grow Your Business? Let's talk about what's possible. Book a free stra…" at bounding box center [824, 266] width 980 height 280
drag, startPoint x: 367, startPoint y: 160, endPoint x: 976, endPoint y: 351, distance: 638.2
click at [367, 160] on icon at bounding box center [364, 156] width 12 height 12
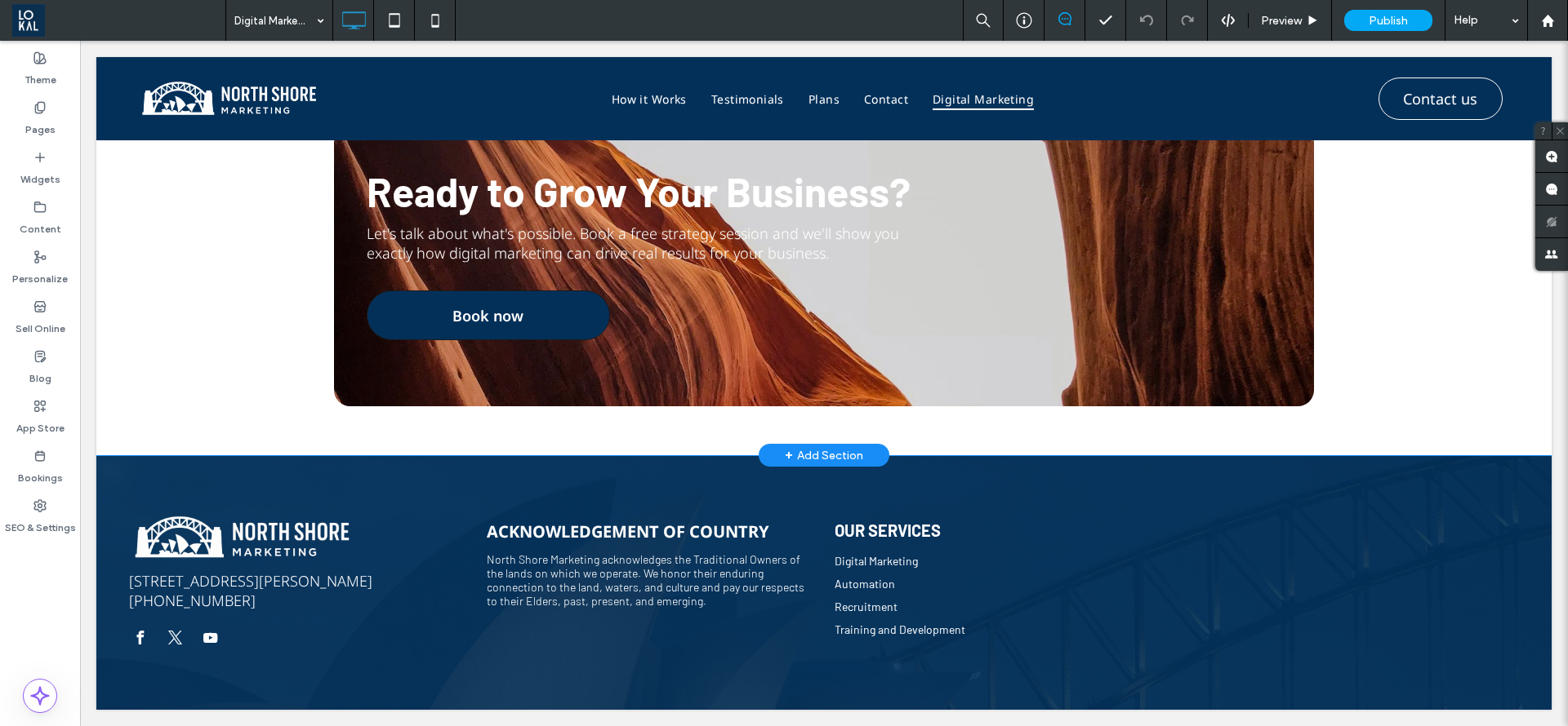
scroll to position [3546, 0]
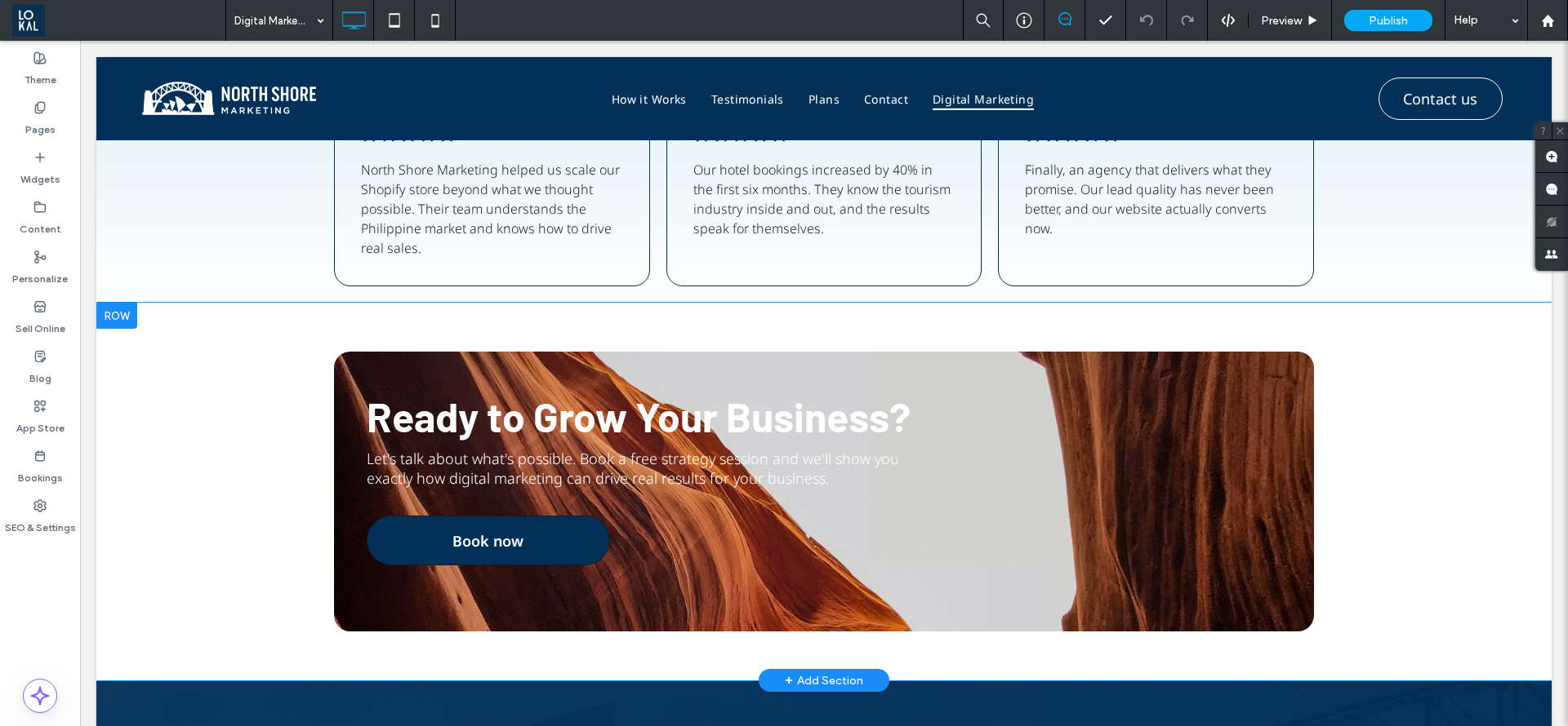
click at [1237, 411] on div "Ready to Grow Your Business? Let's talk about what's possible. Book a free stra…" at bounding box center [824, 491] width 980 height 280
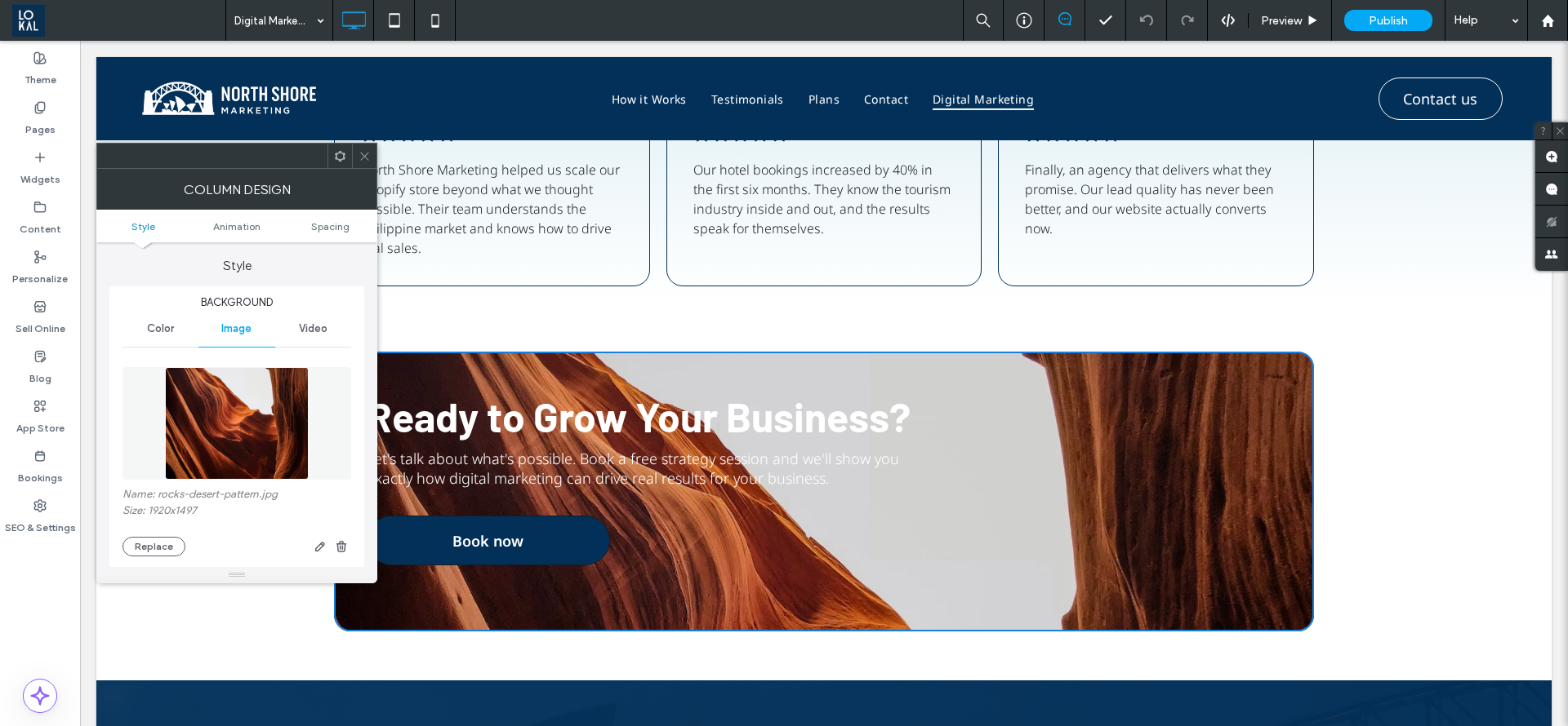
type input "**"
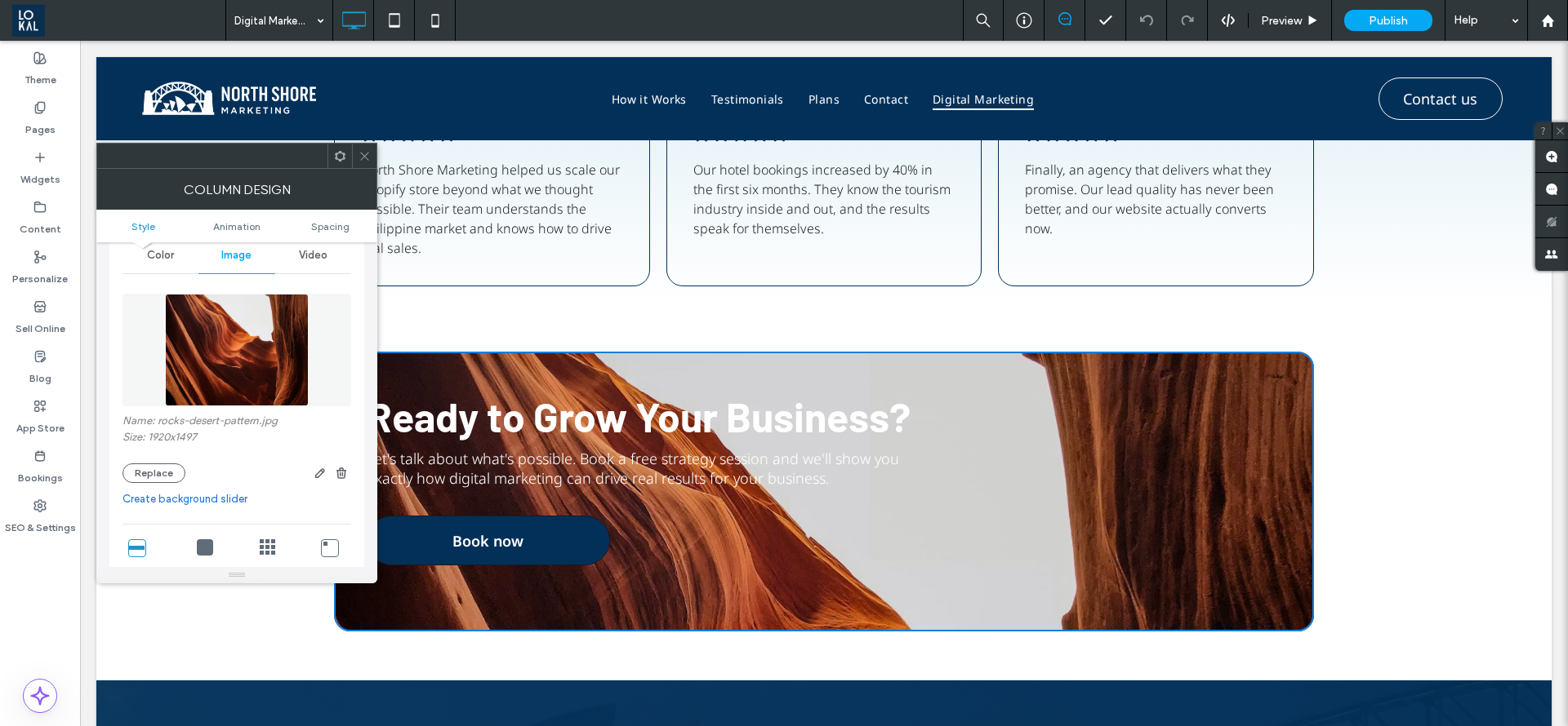
scroll to position [123, 0]
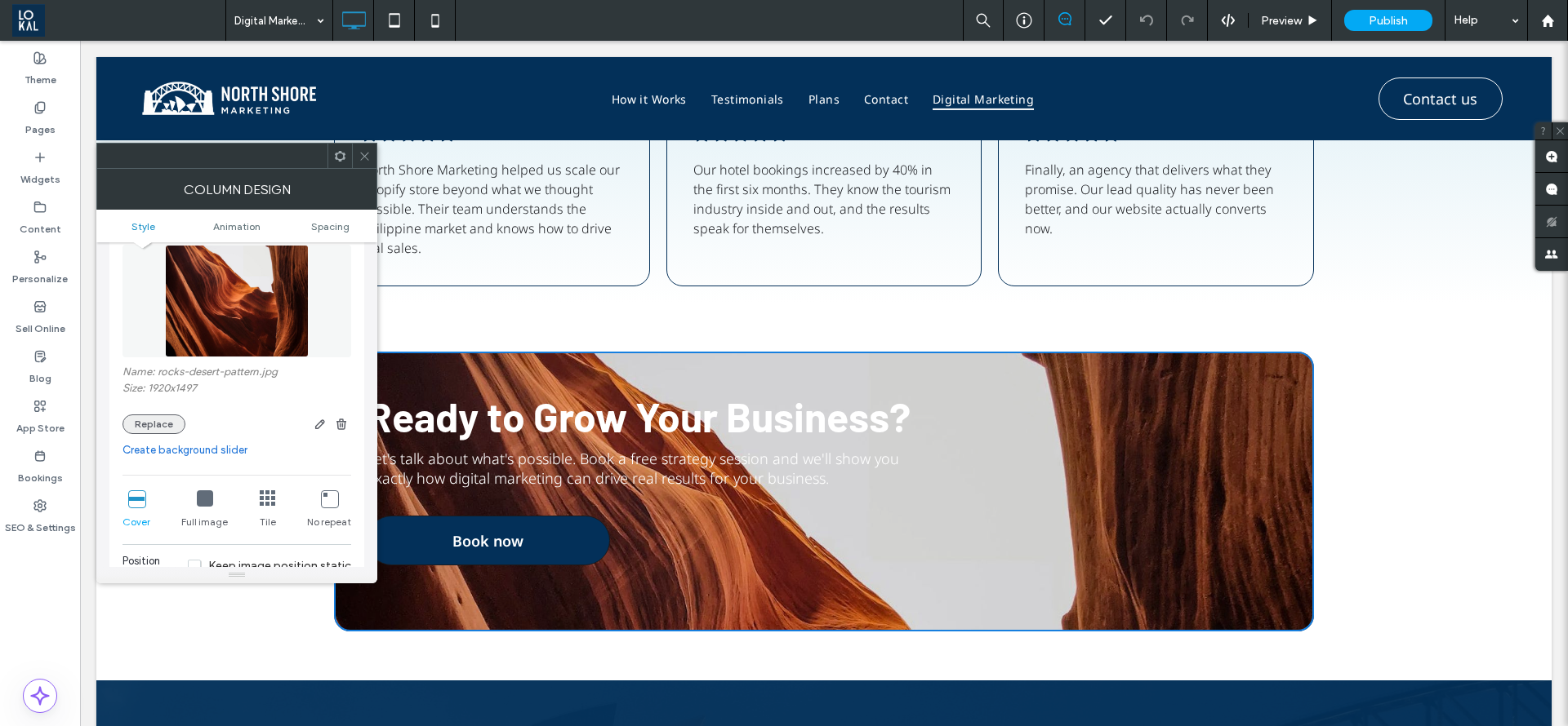
click at [171, 422] on button "Replace" at bounding box center [154, 424] width 63 height 20
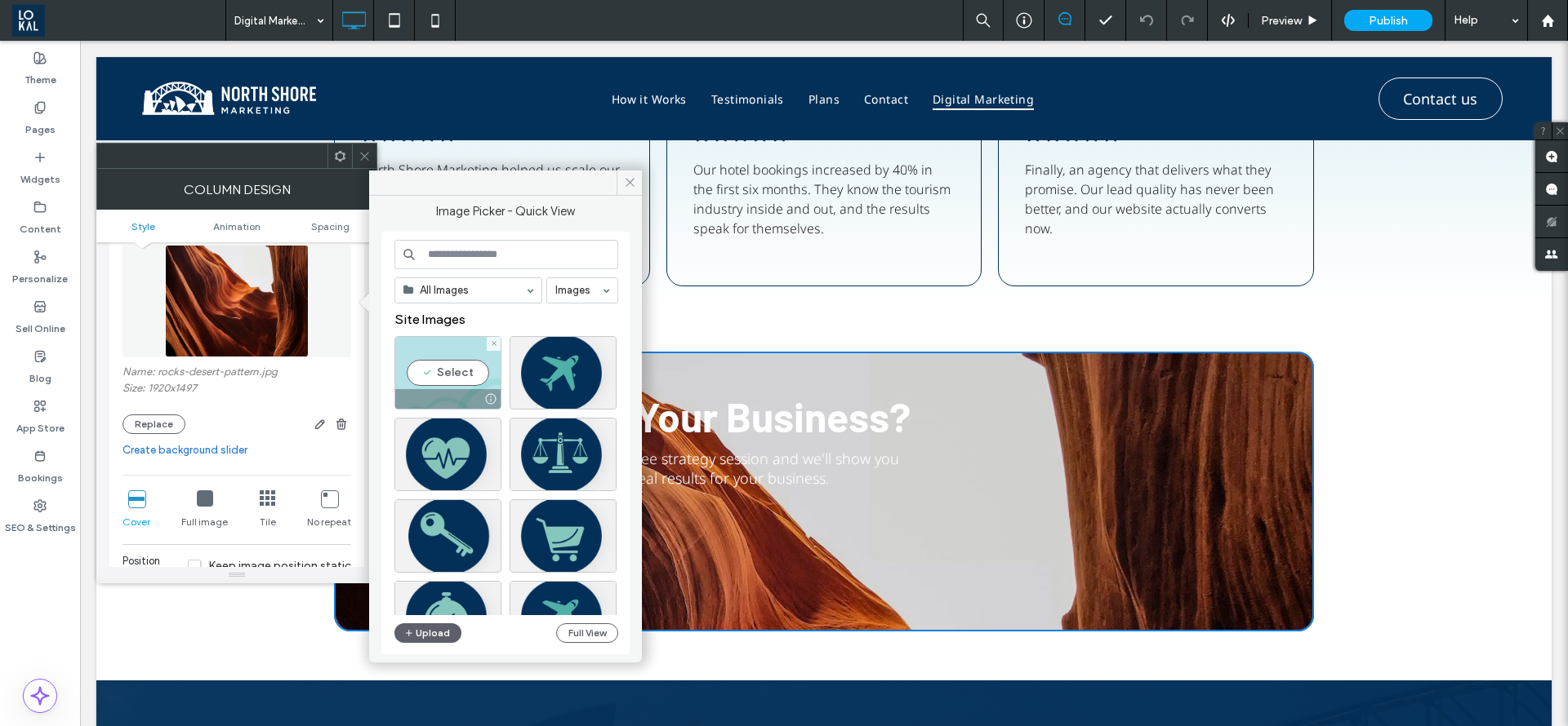
click at [445, 376] on div "Select" at bounding box center [447, 373] width 107 height 73
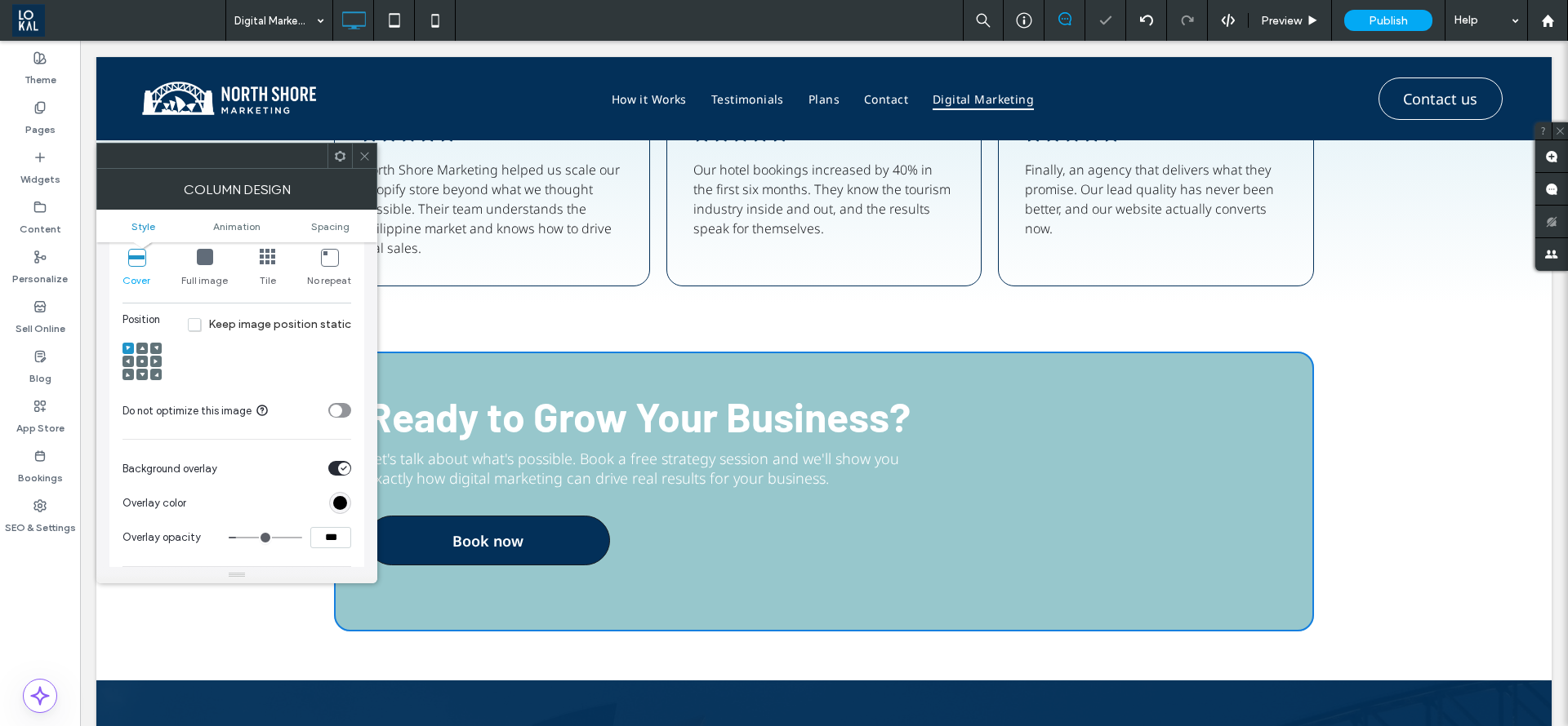
scroll to position [367, 0]
click at [137, 371] on div at bounding box center [142, 371] width 11 height 11
click at [142, 370] on use at bounding box center [141, 372] width 5 height 4
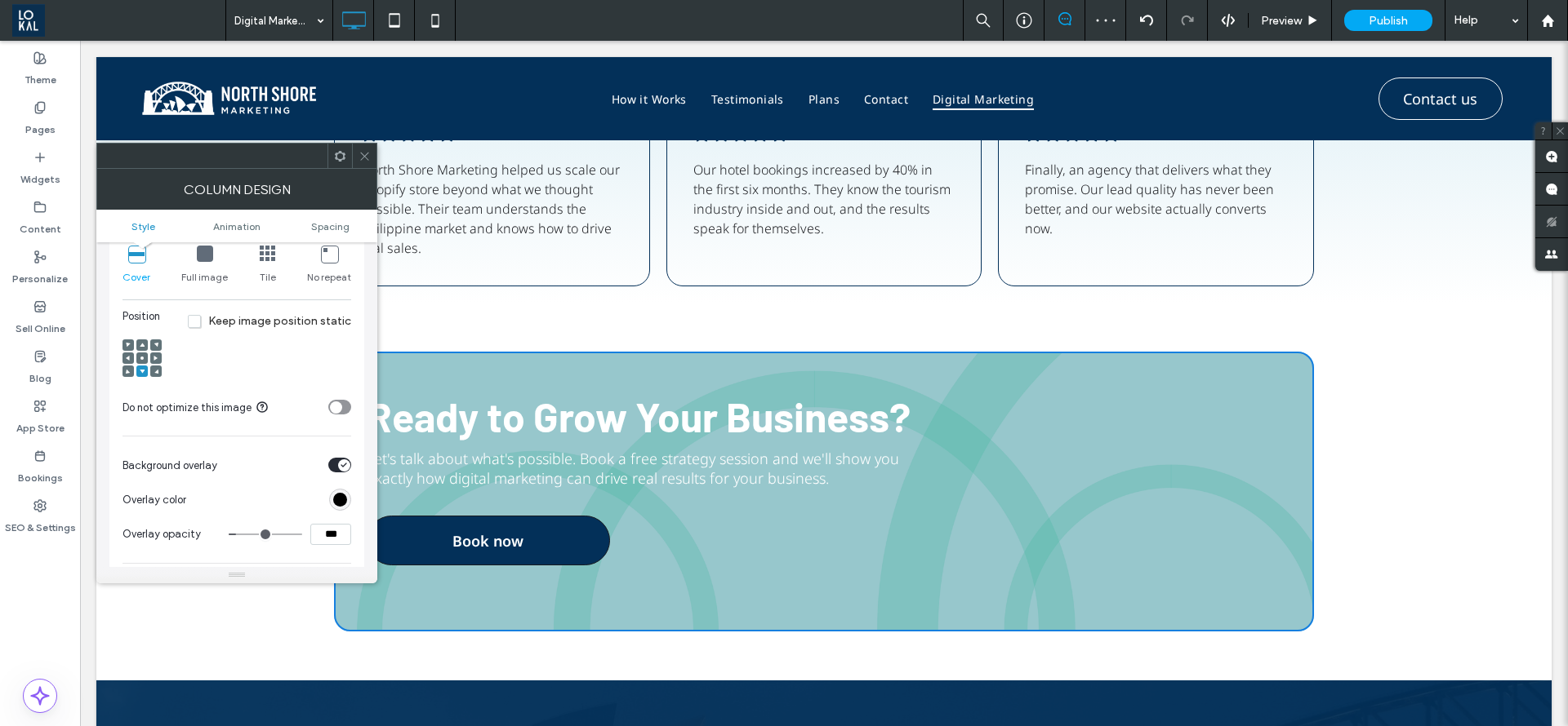
click at [339, 471] on div "toggle" at bounding box center [339, 466] width 23 height 15
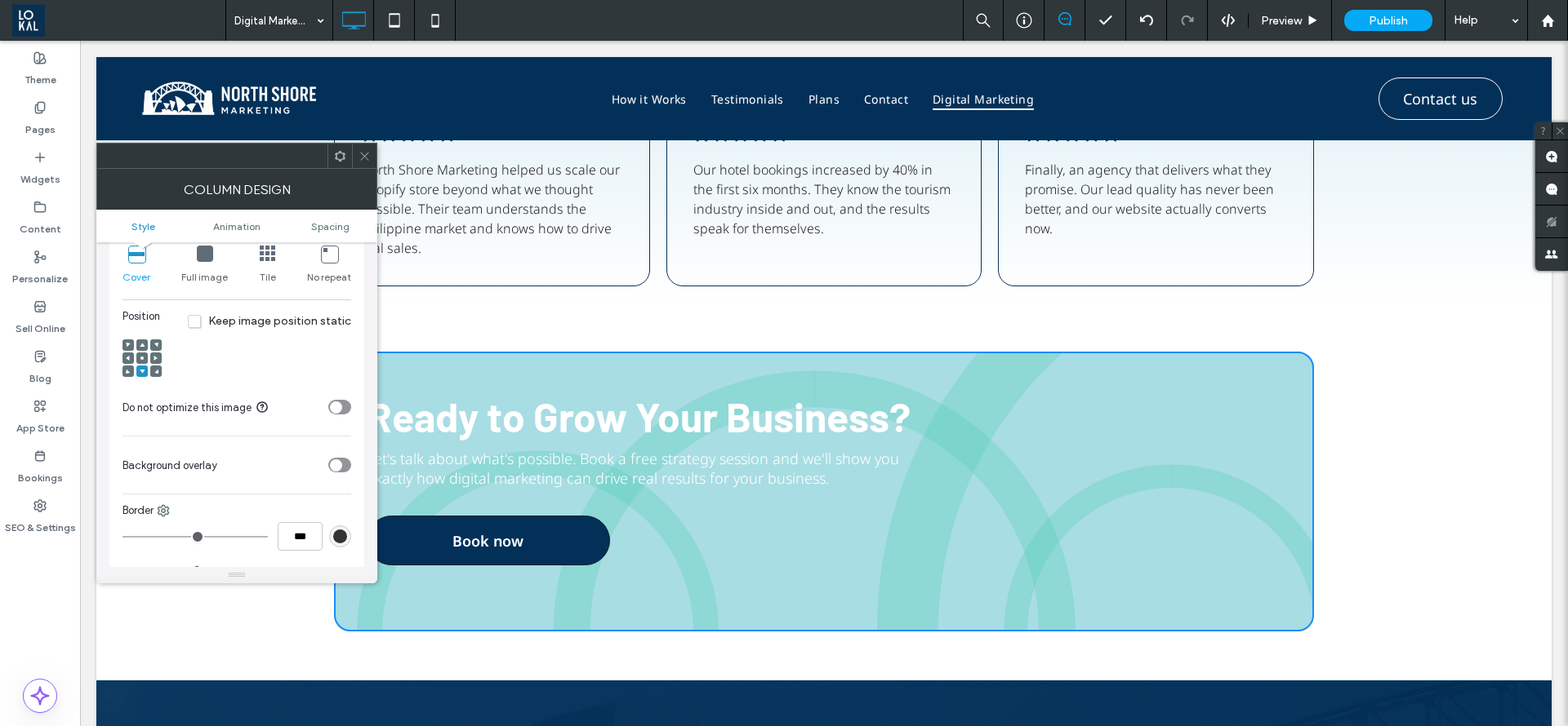
click at [372, 153] on div at bounding box center [364, 156] width 24 height 24
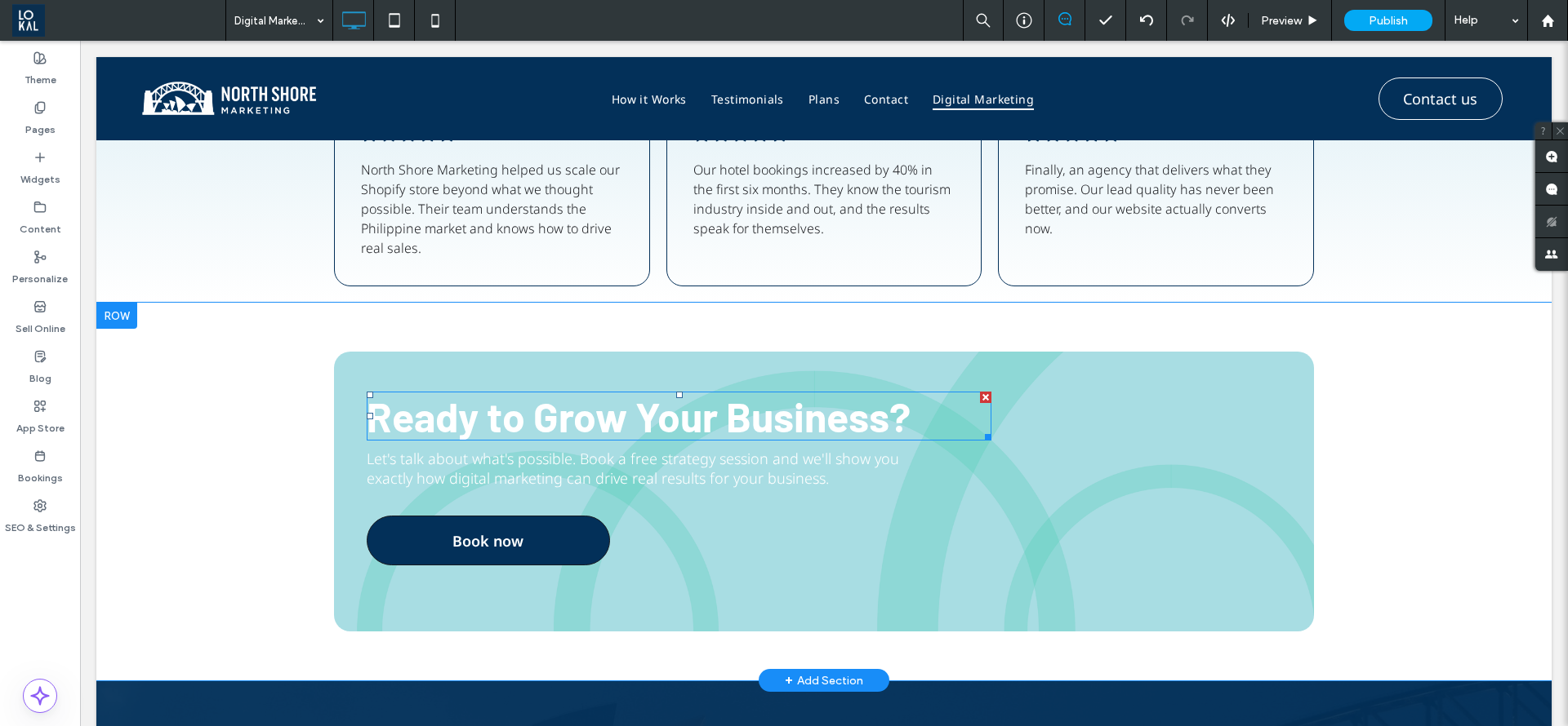
click at [676, 417] on span "Ready to Grow Your Business?" at bounding box center [638, 416] width 544 height 49
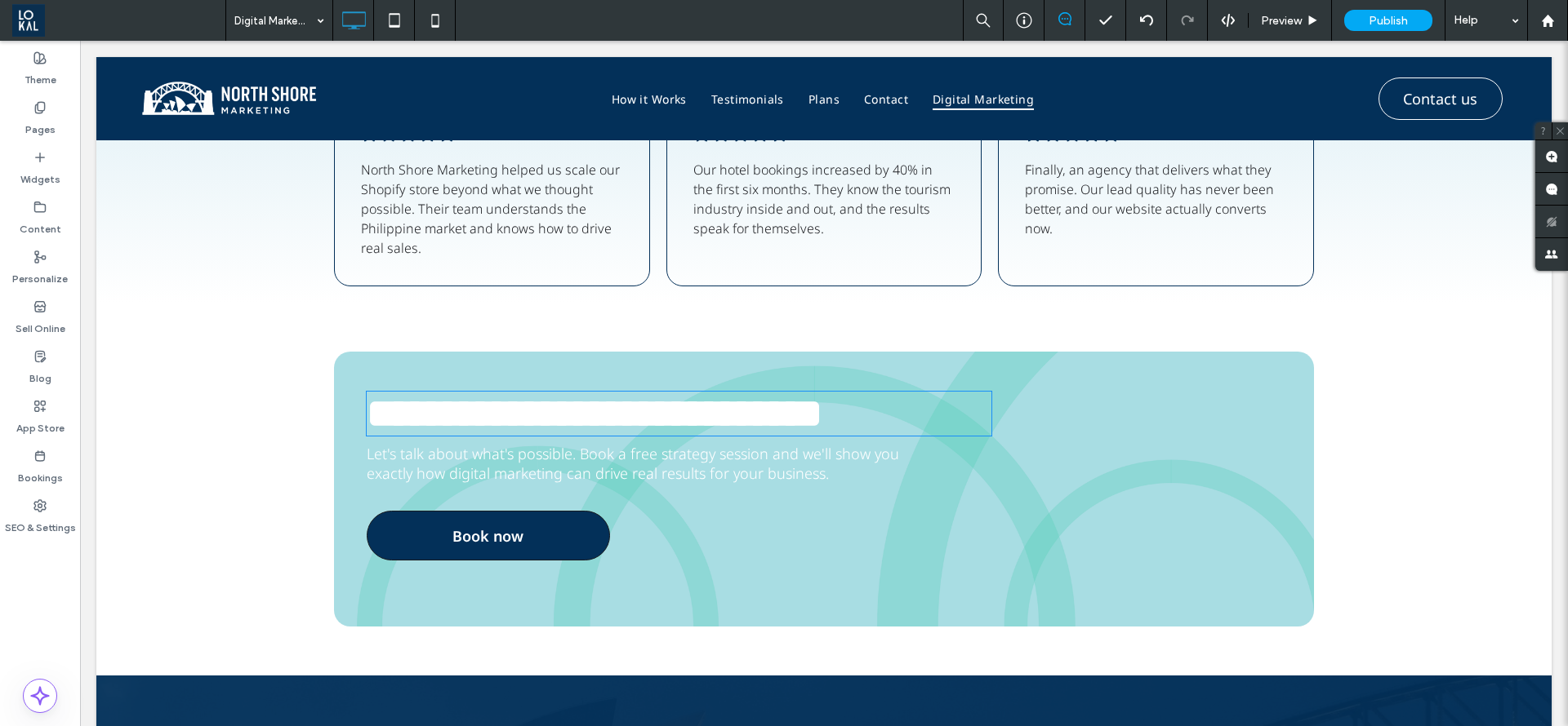
type input "******"
type input "**"
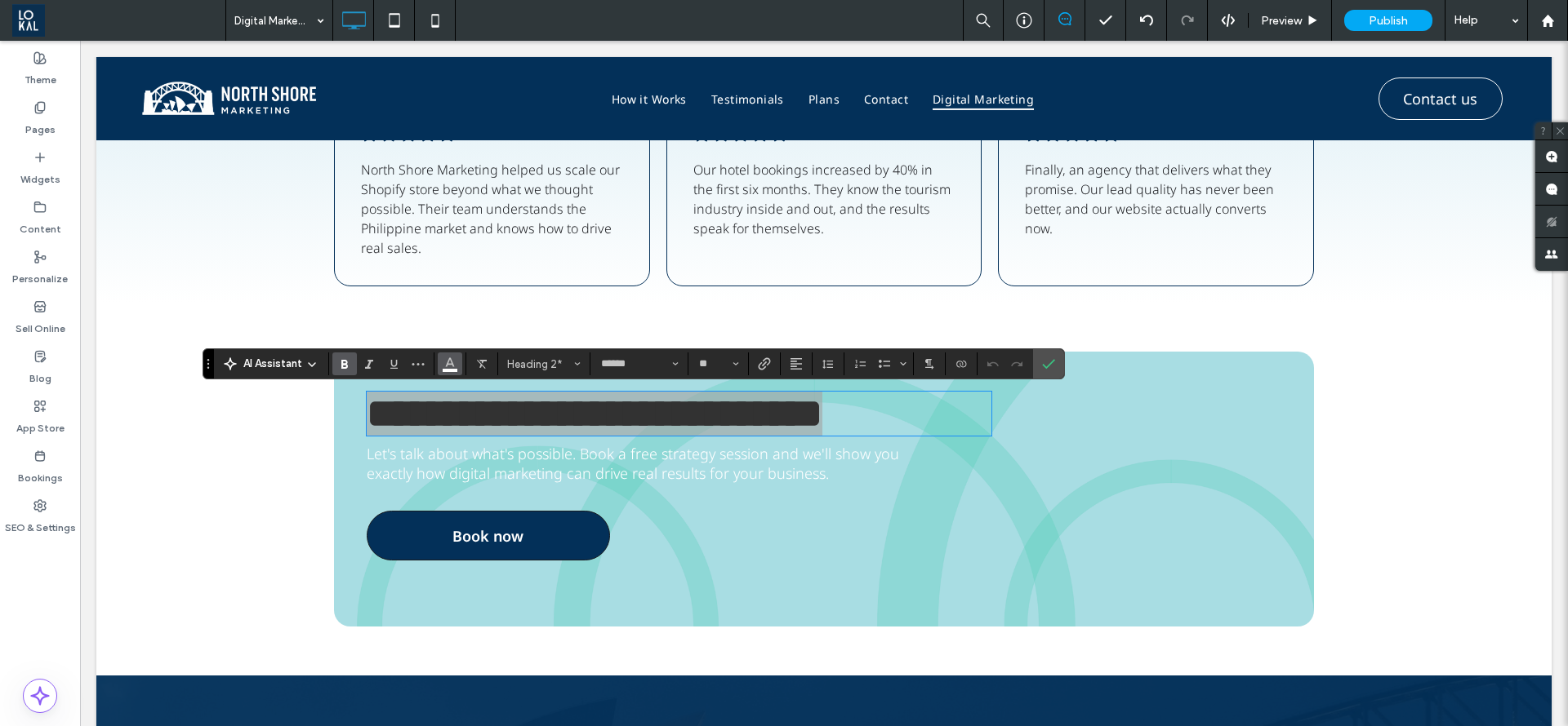
click at [455, 367] on icon "Color" at bounding box center [450, 363] width 13 height 13
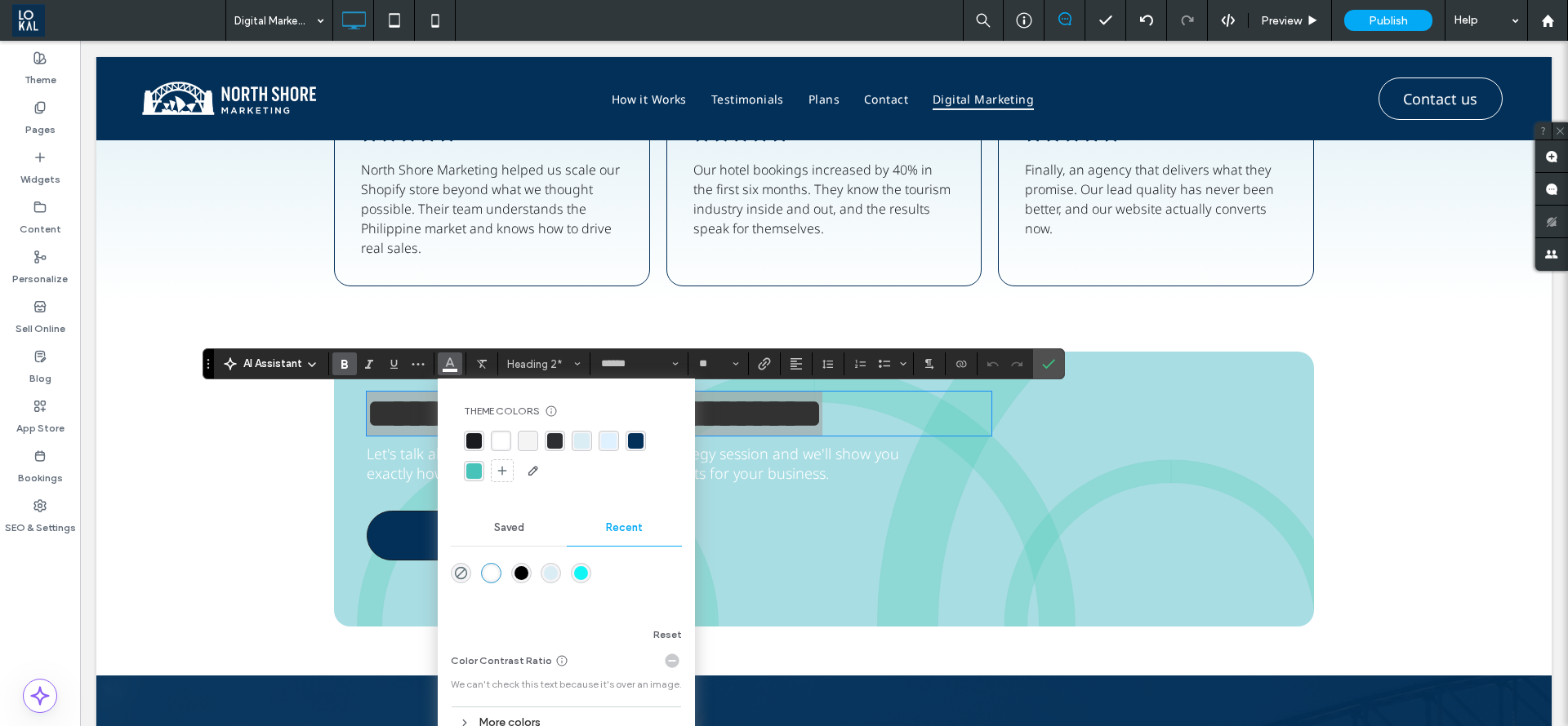
click at [640, 439] on div "rgba(3, 48, 89, 1)" at bounding box center [635, 441] width 16 height 16
click at [1055, 357] on label "Confirm" at bounding box center [1048, 364] width 24 height 30
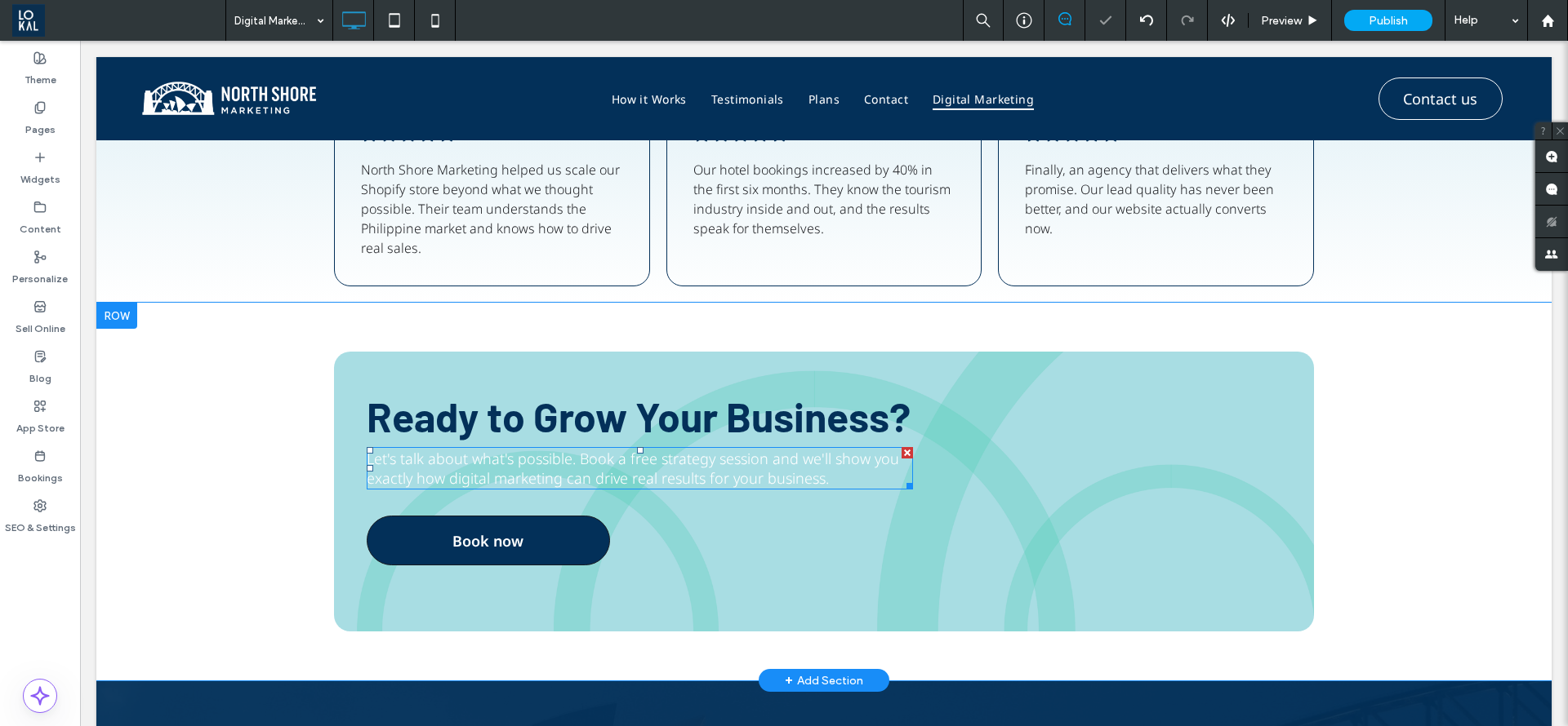
click at [765, 480] on span "Let's talk about what's possible. Book a free strategy session and we'll show y…" at bounding box center [632, 469] width 532 height 39
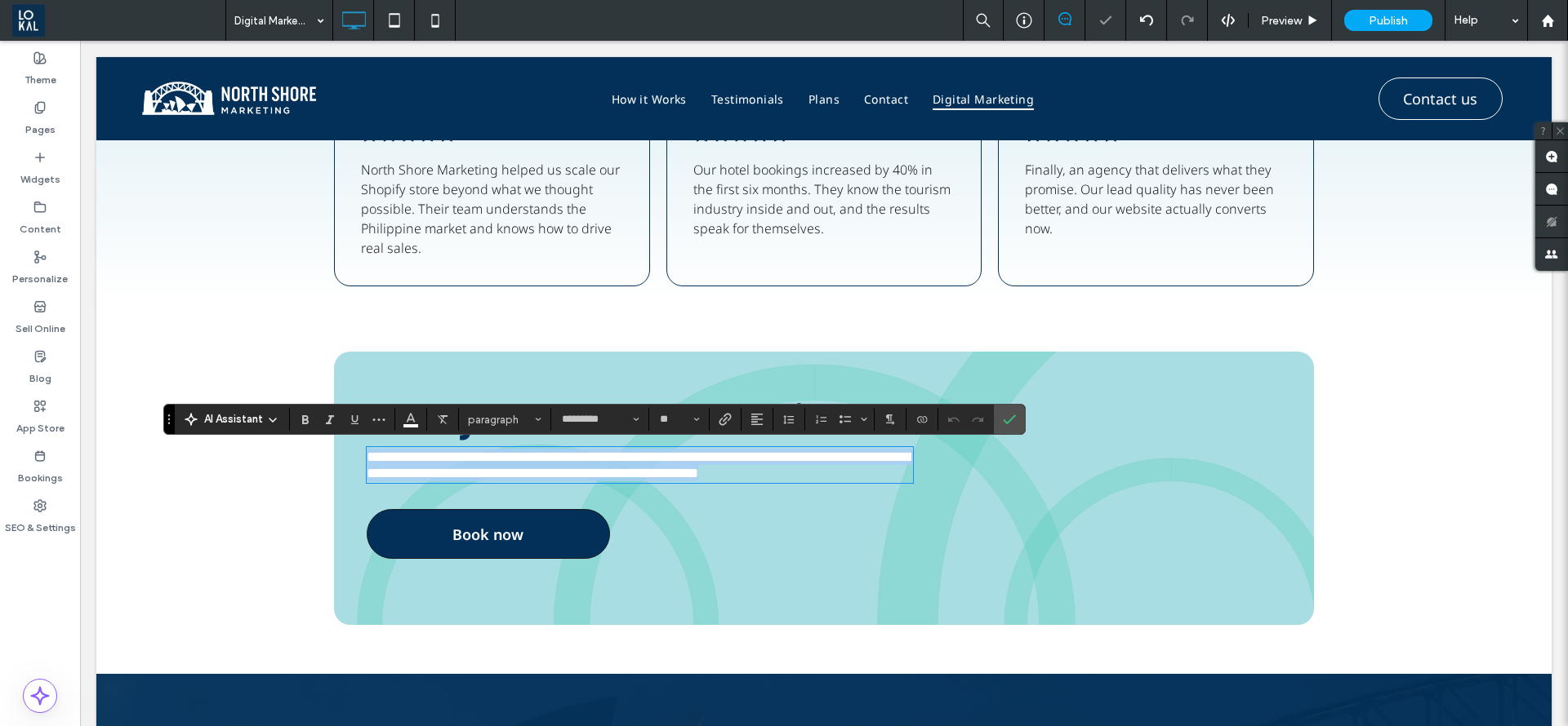
type input "*********"
type input "**"
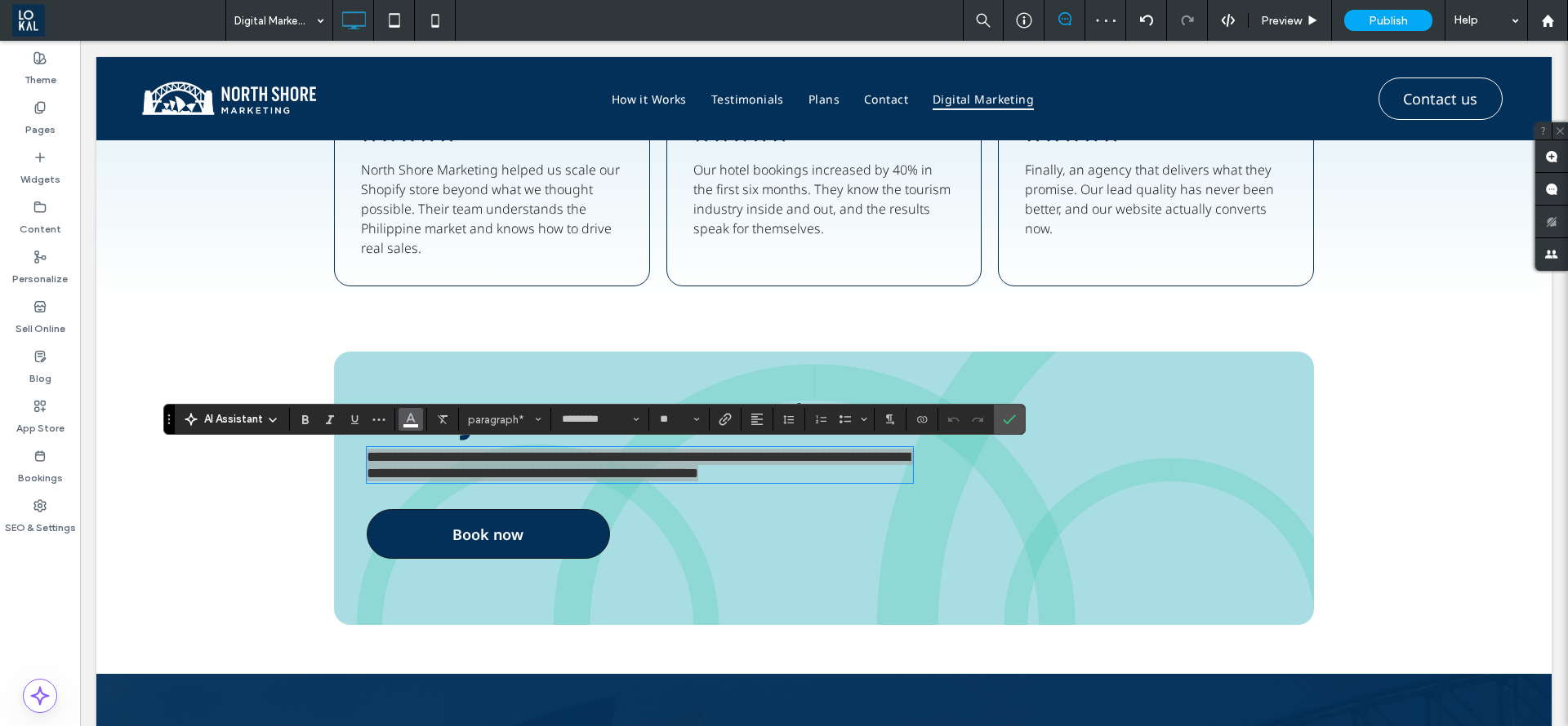
click at [419, 417] on button "Color" at bounding box center [410, 419] width 24 height 23
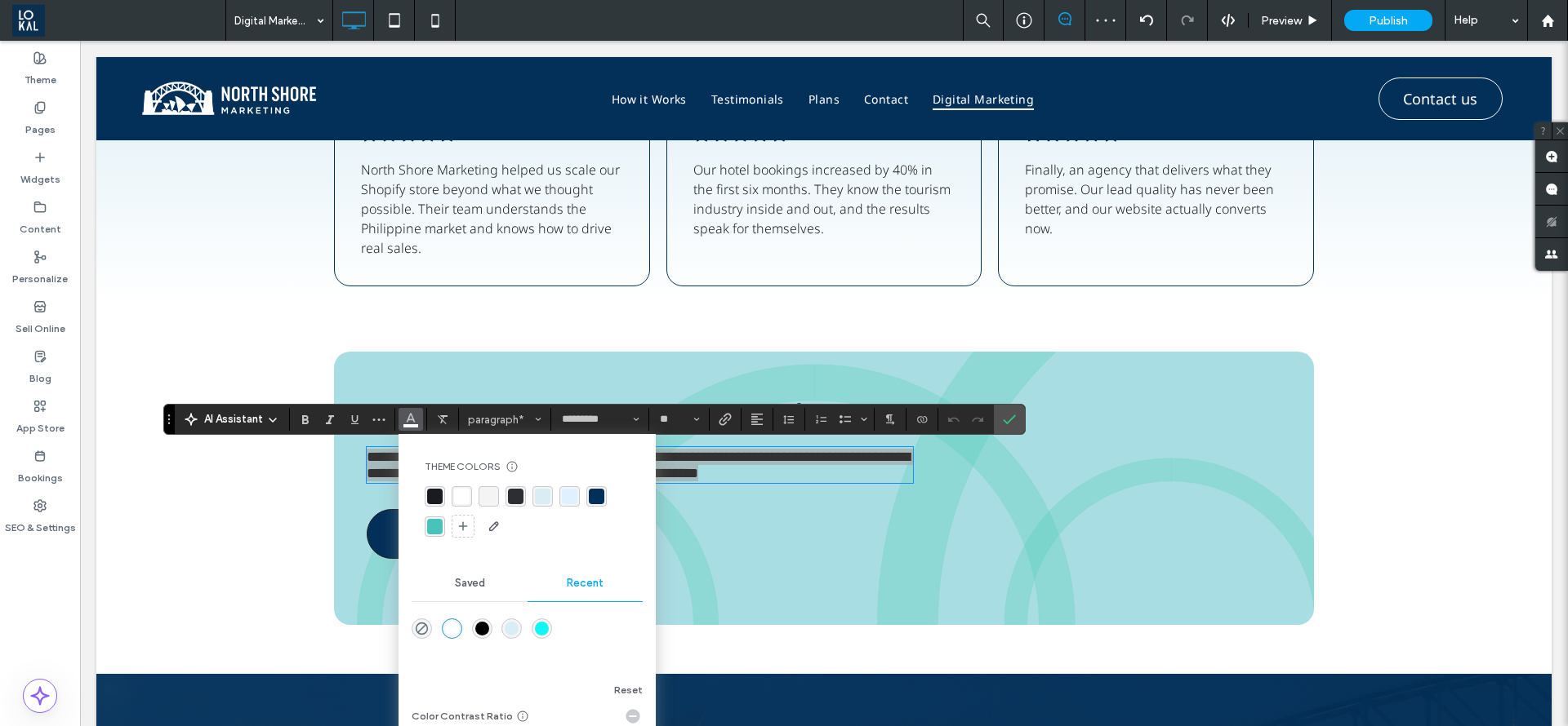
click at [601, 498] on div "rgba(3, 48, 89, 1)" at bounding box center [596, 496] width 16 height 16
click at [1003, 411] on span "Confirm" at bounding box center [1006, 419] width 7 height 30
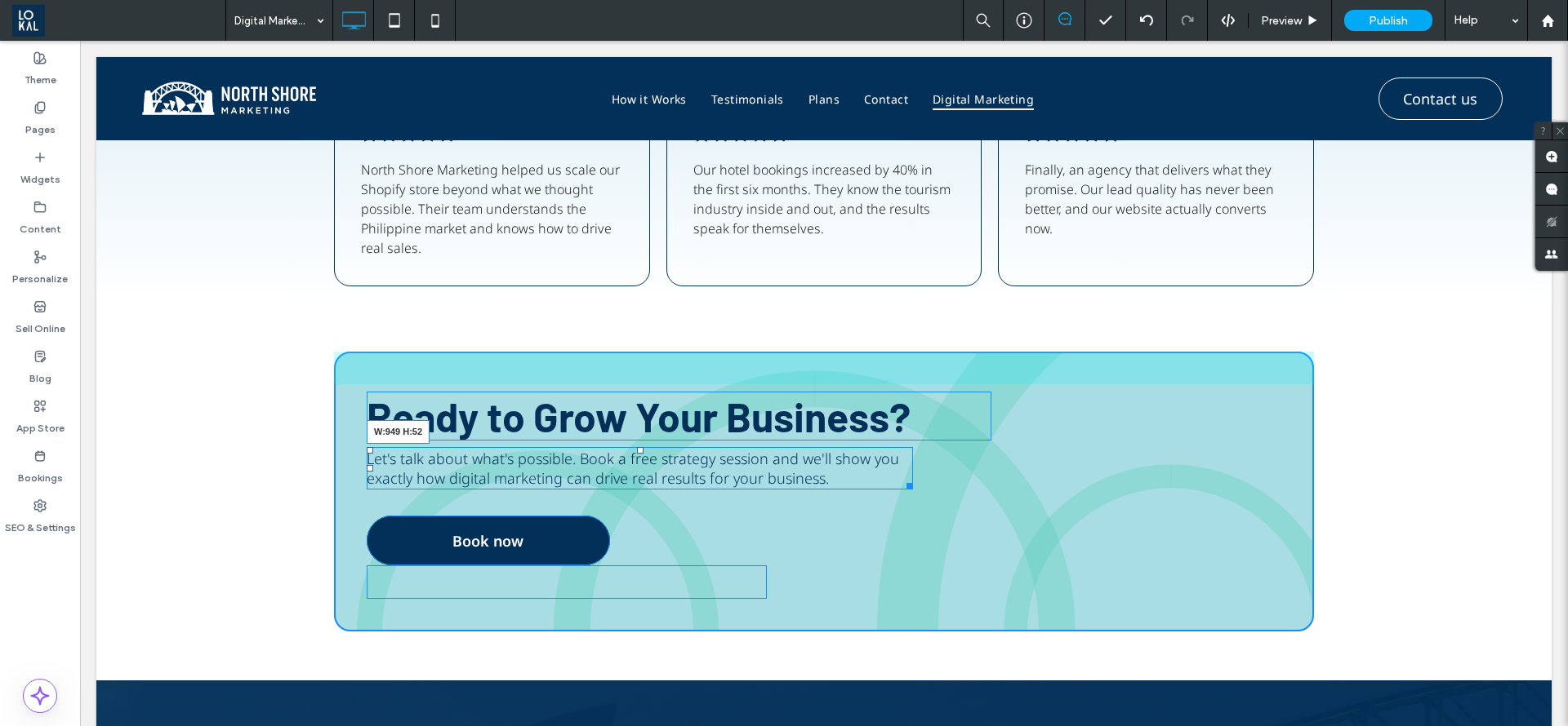
drag, startPoint x: 900, startPoint y: 483, endPoint x: 1408, endPoint y: 567, distance: 514.9
click at [1128, 505] on div "Ready to Grow Your Business? Let's talk about what's possible. Book a free stra…" at bounding box center [824, 491] width 980 height 280
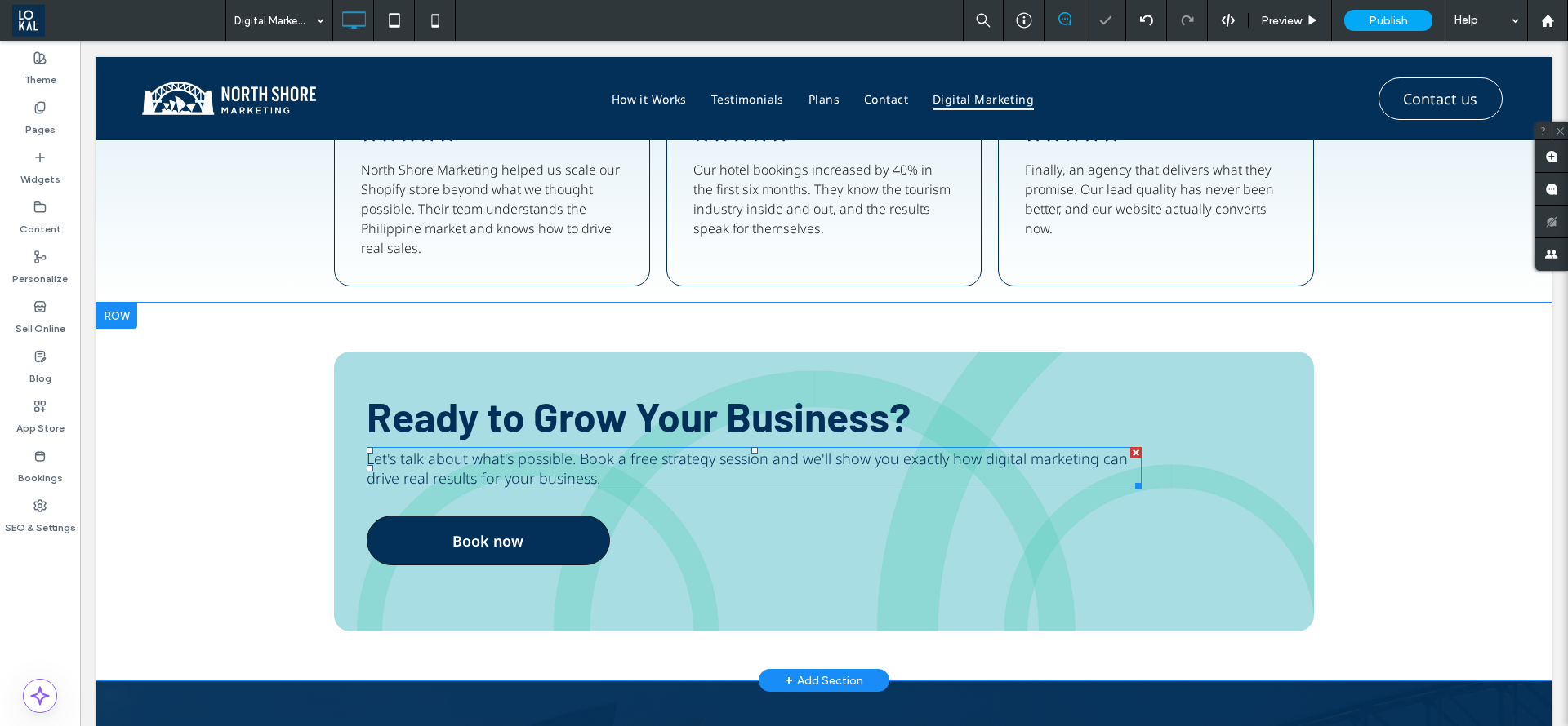
click at [1269, 585] on div "Ready to Grow Your Business? Let's talk about what's possible. Book a free stra…" at bounding box center [824, 491] width 980 height 280
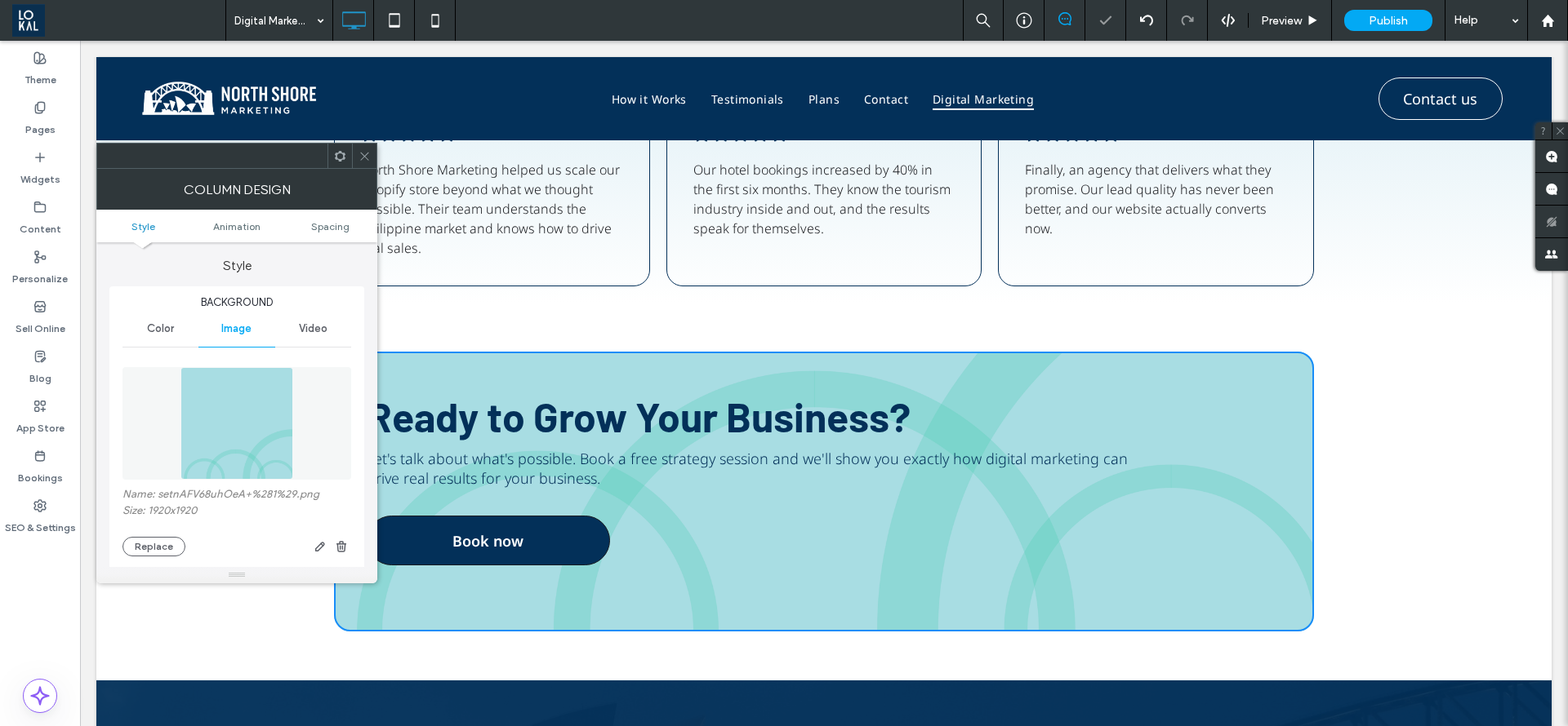
type input "**"
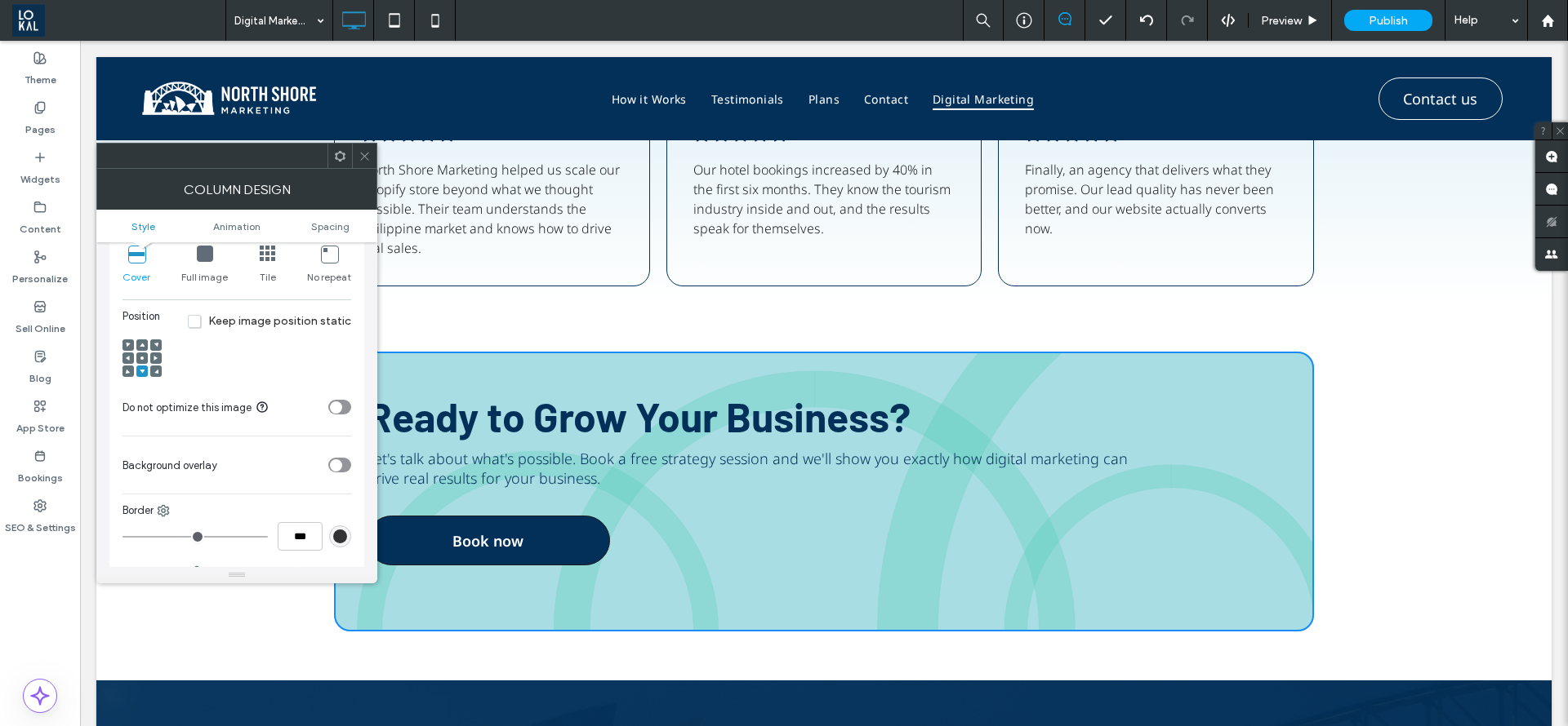
click at [343, 460] on div "toggle" at bounding box center [339, 466] width 23 height 15
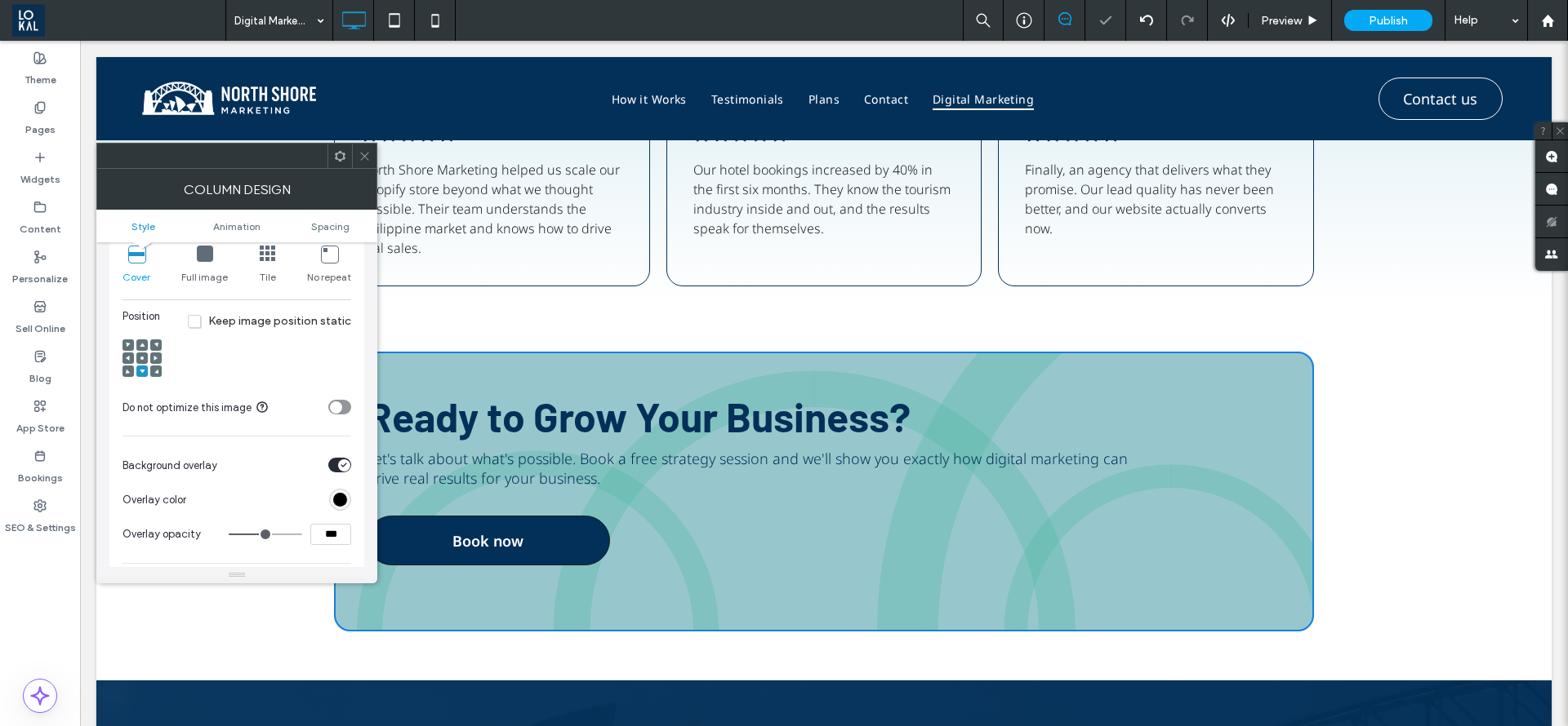
click at [339, 499] on div "rgb(0, 0, 0)" at bounding box center [339, 499] width 14 height 14
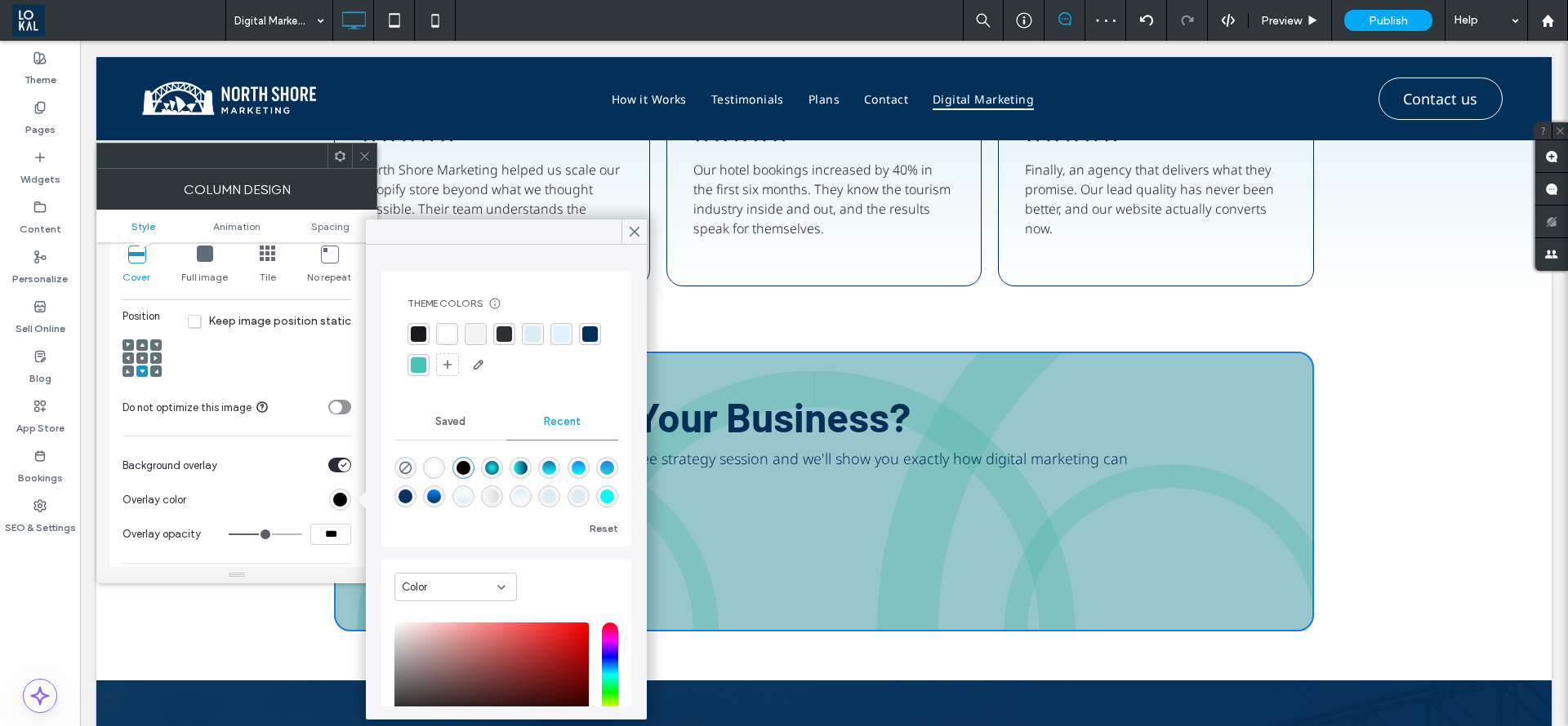
click at [426, 369] on div "rgba(72, 195, 186, 1)" at bounding box center [419, 365] width 16 height 16
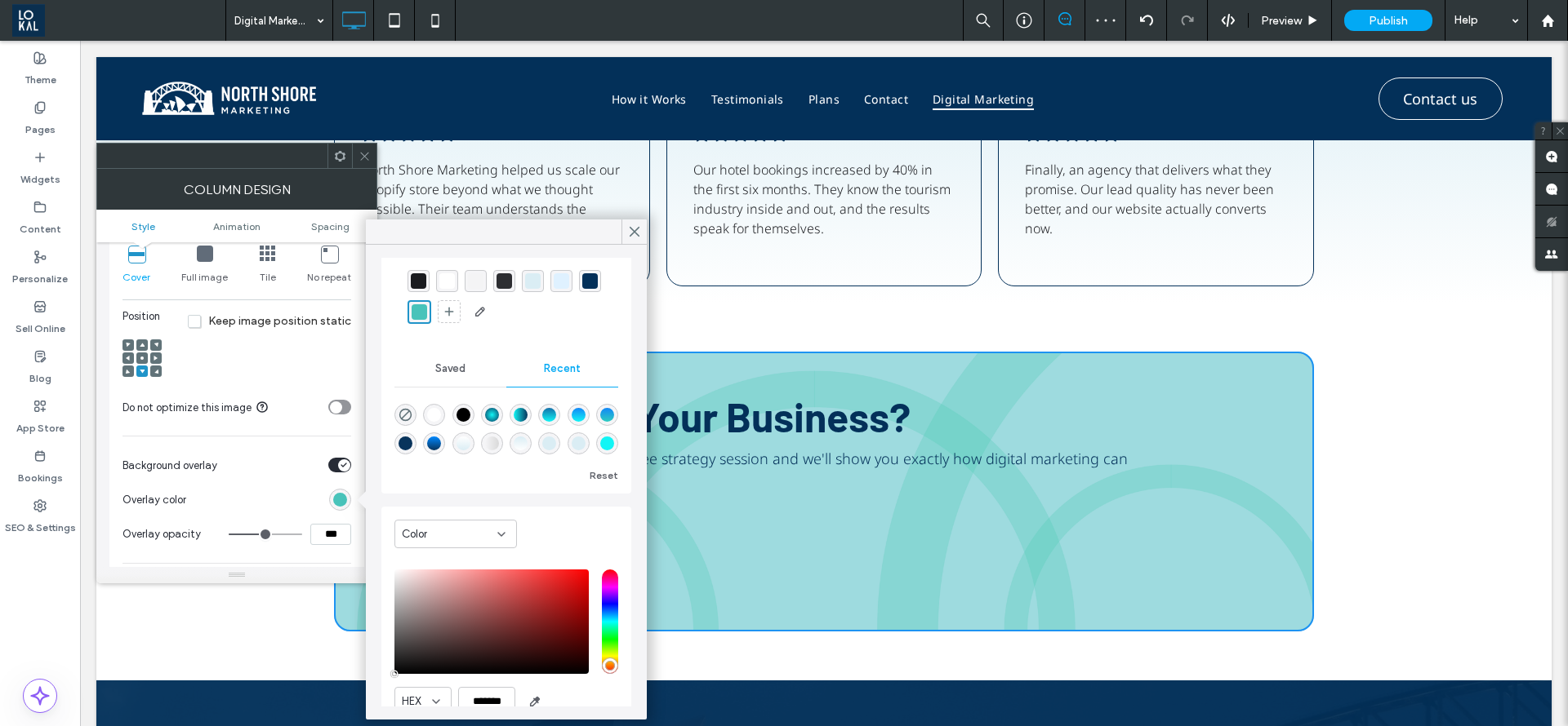
scroll to position [83, 0]
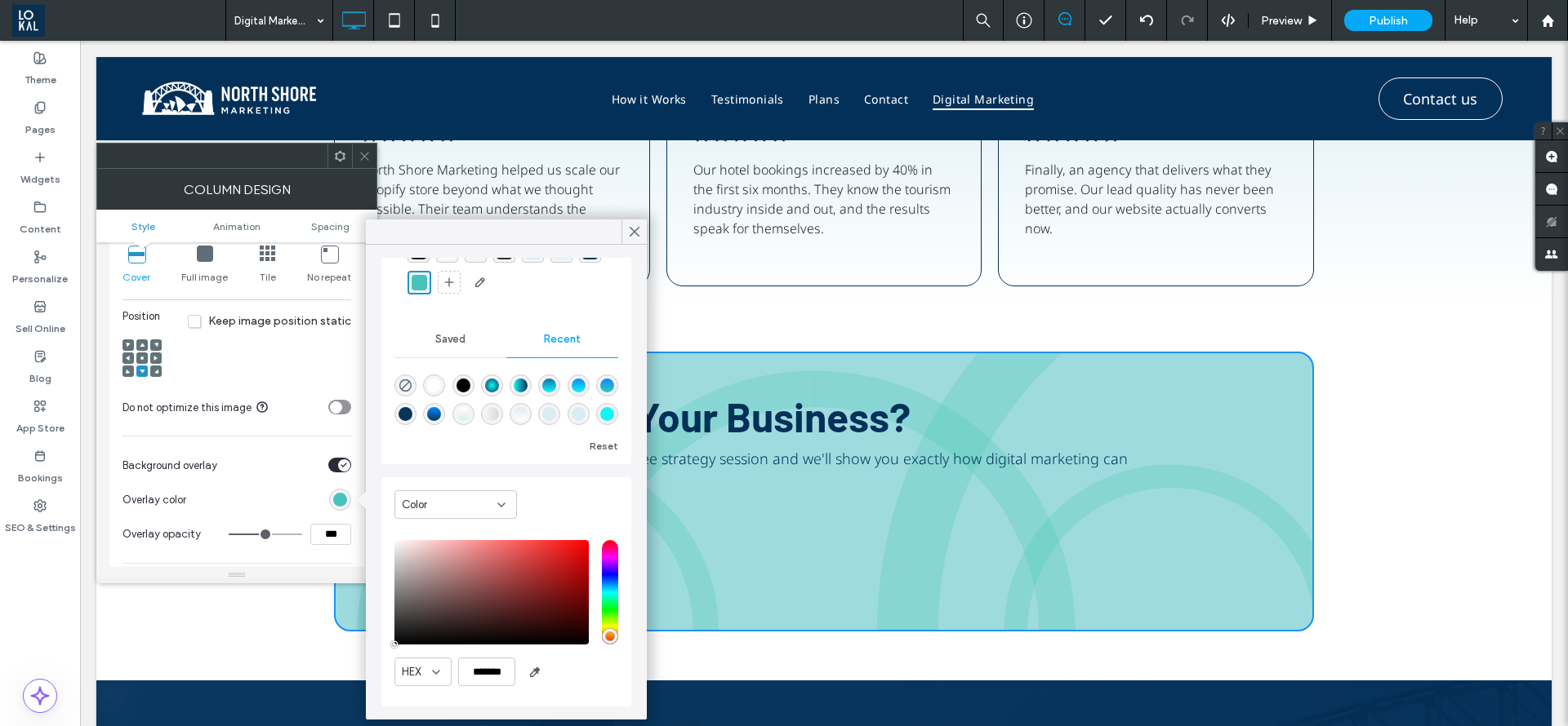
type input "**"
type input "***"
click at [284, 535] on input "range" at bounding box center [265, 535] width 73 height 2
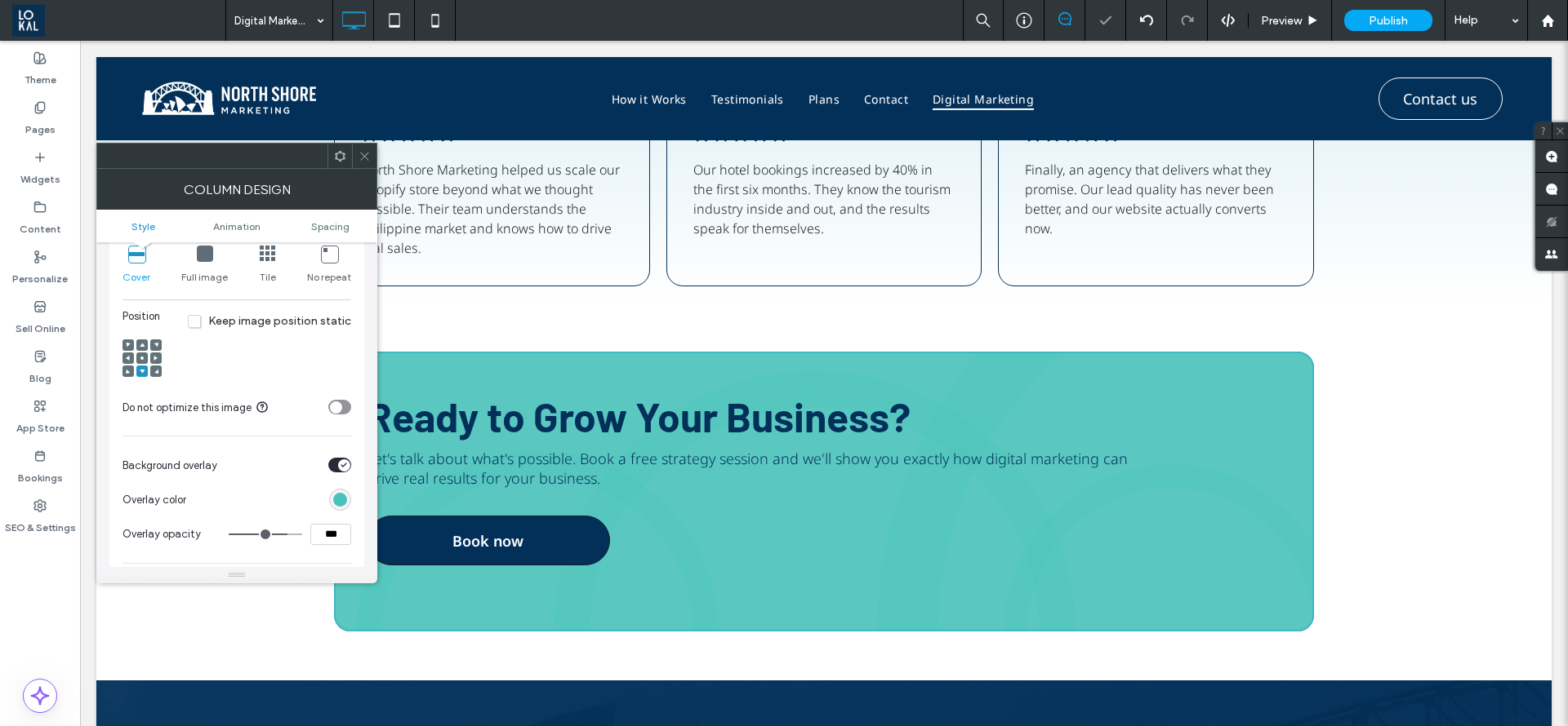
type input "**"
type input "***"
drag, startPoint x: 285, startPoint y: 532, endPoint x: 276, endPoint y: 531, distance: 9.1
click at [276, 534] on input "range" at bounding box center [265, 535] width 73 height 2
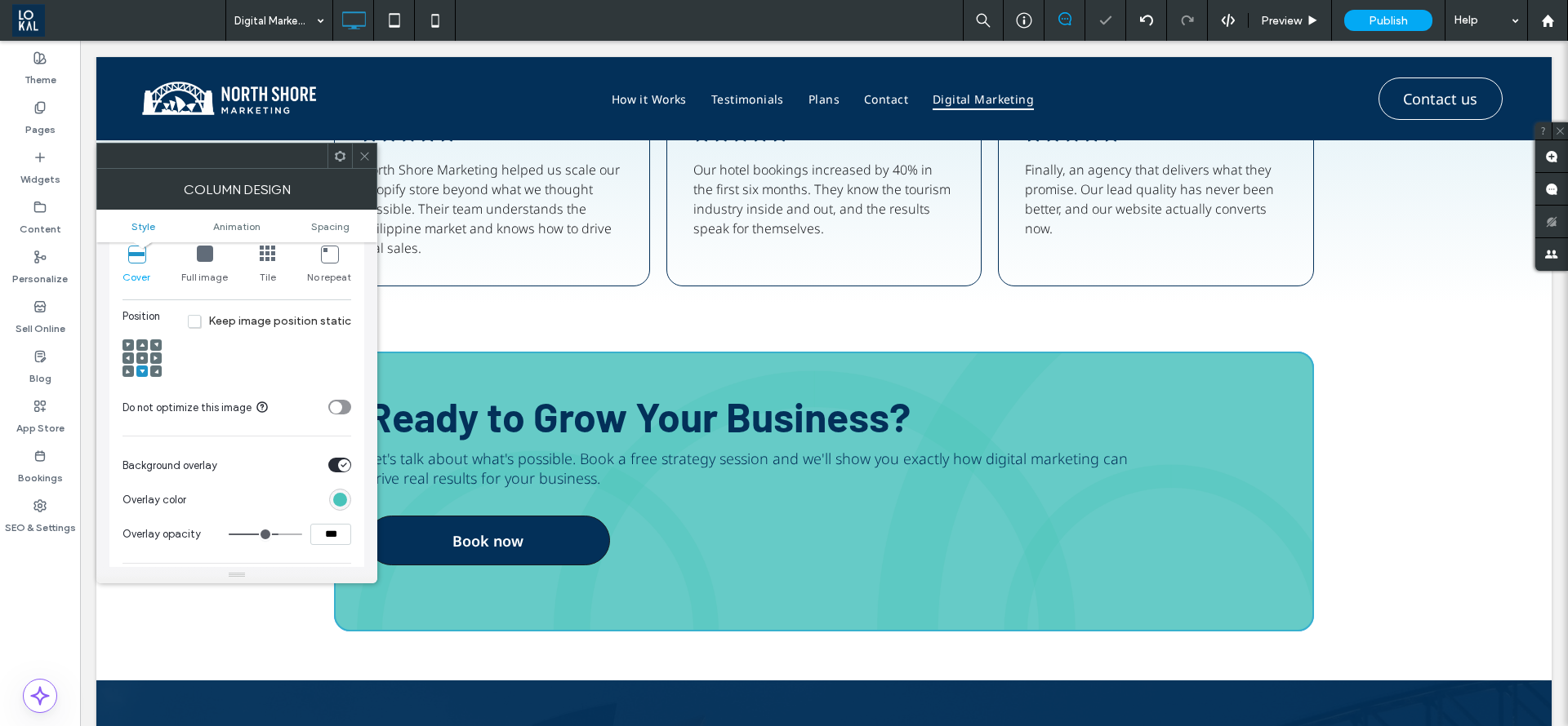
type input "**"
type input "***"
type input "**"
type input "***"
type input "**"
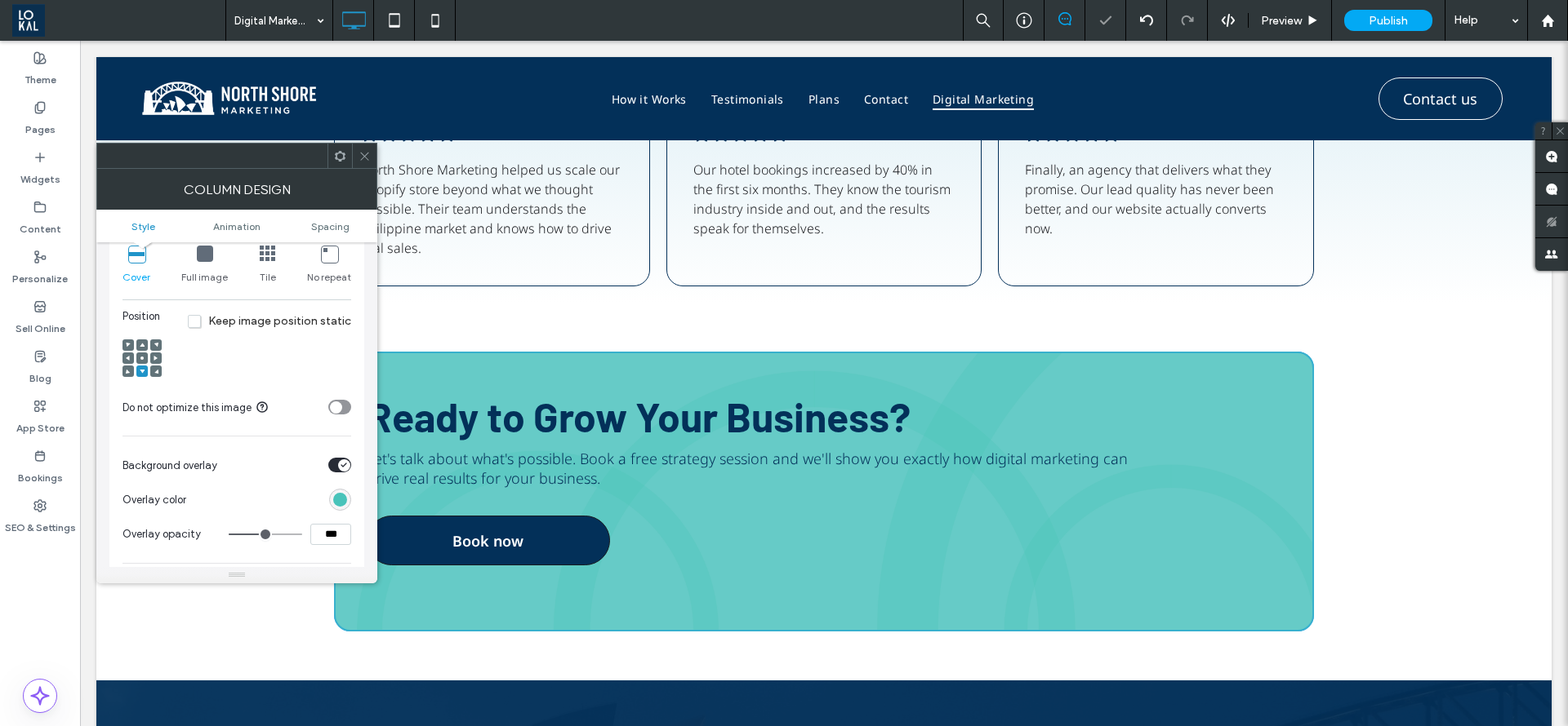
type input "***"
click at [270, 534] on input "range" at bounding box center [265, 535] width 73 height 2
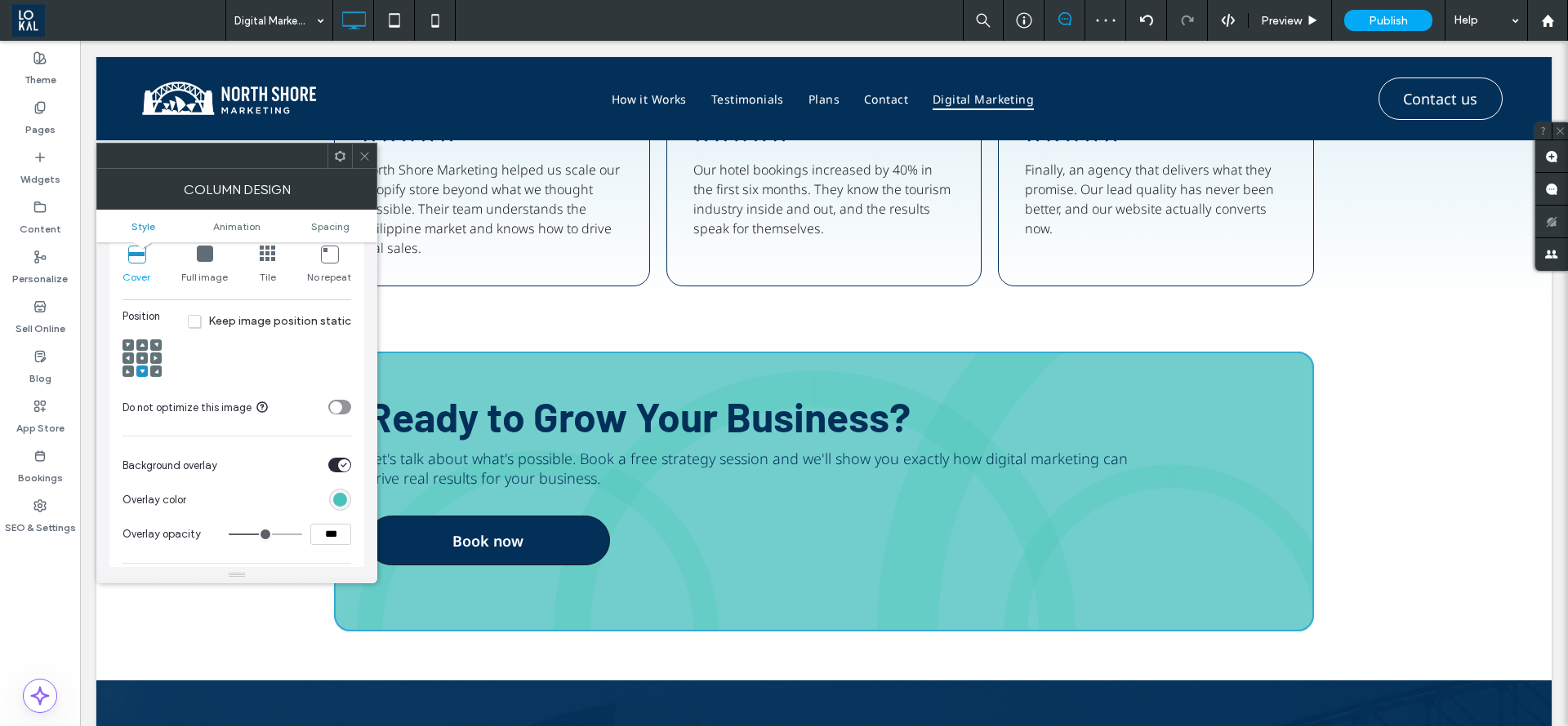
type input "**"
type input "***"
type input "**"
type input "***"
type input "**"
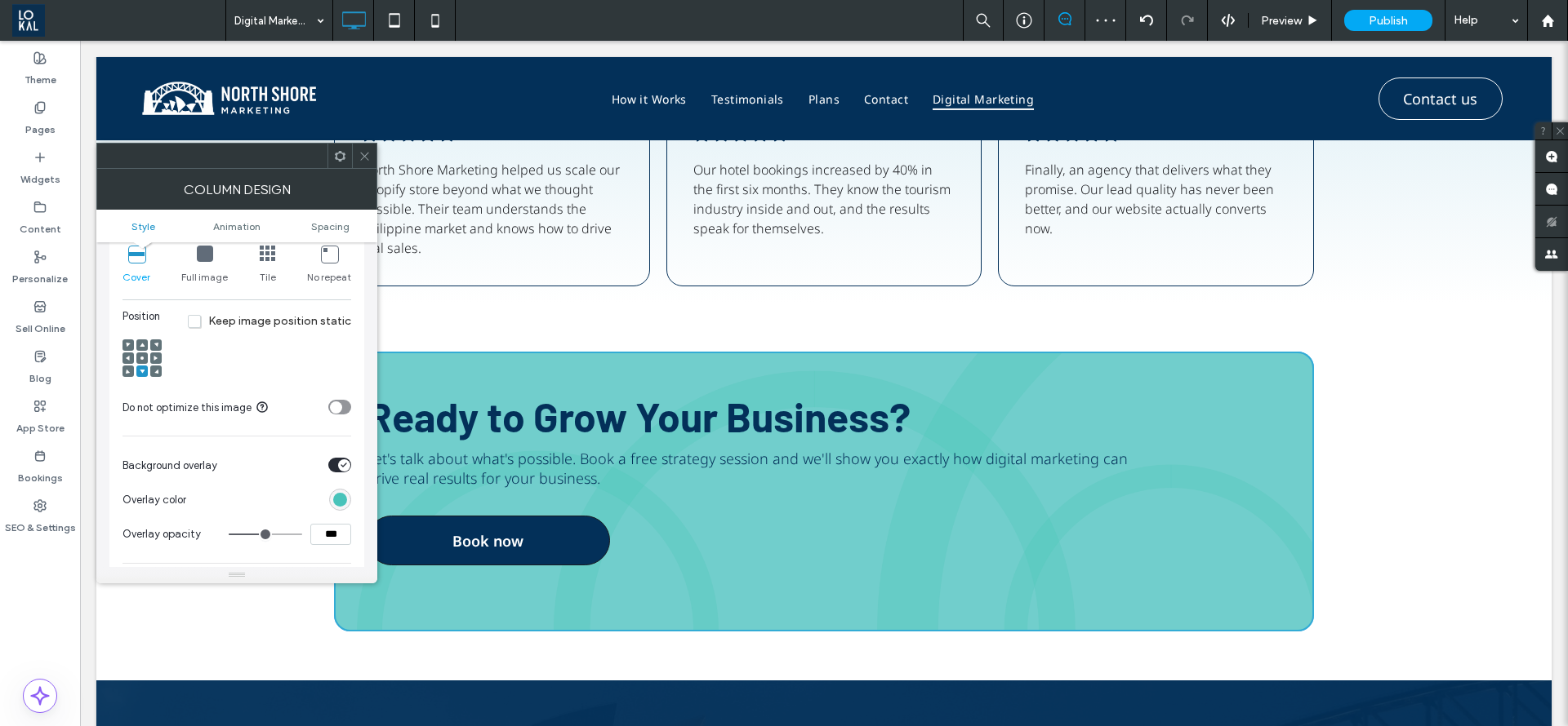
type input "***"
type input "**"
type input "***"
type input "**"
type input "***"
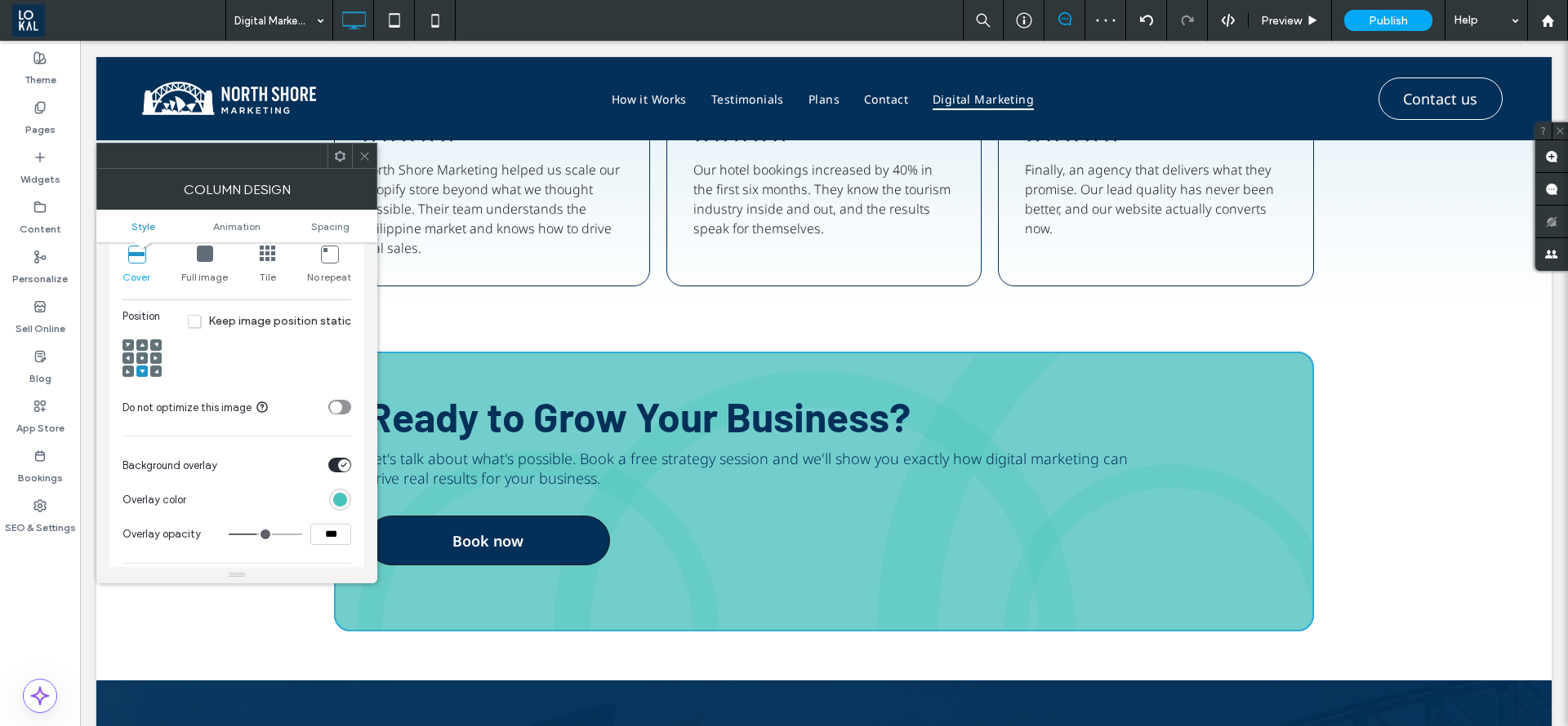
type input "**"
type input "***"
type input "**"
type input "***"
type input "**"
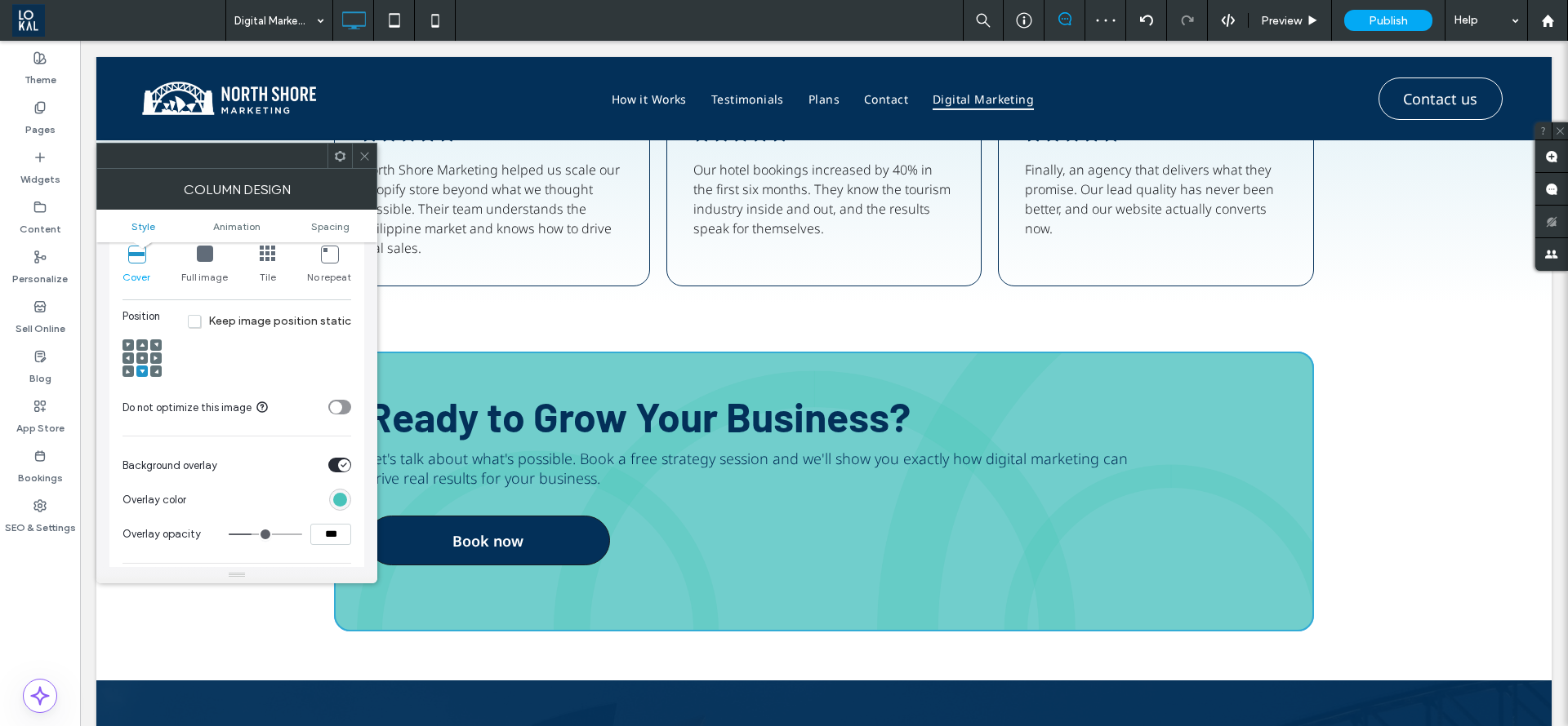
type input "***"
type input "**"
type input "***"
drag, startPoint x: 270, startPoint y: 530, endPoint x: 252, endPoint y: 527, distance: 18.2
click at [252, 534] on input "range" at bounding box center [265, 535] width 73 height 2
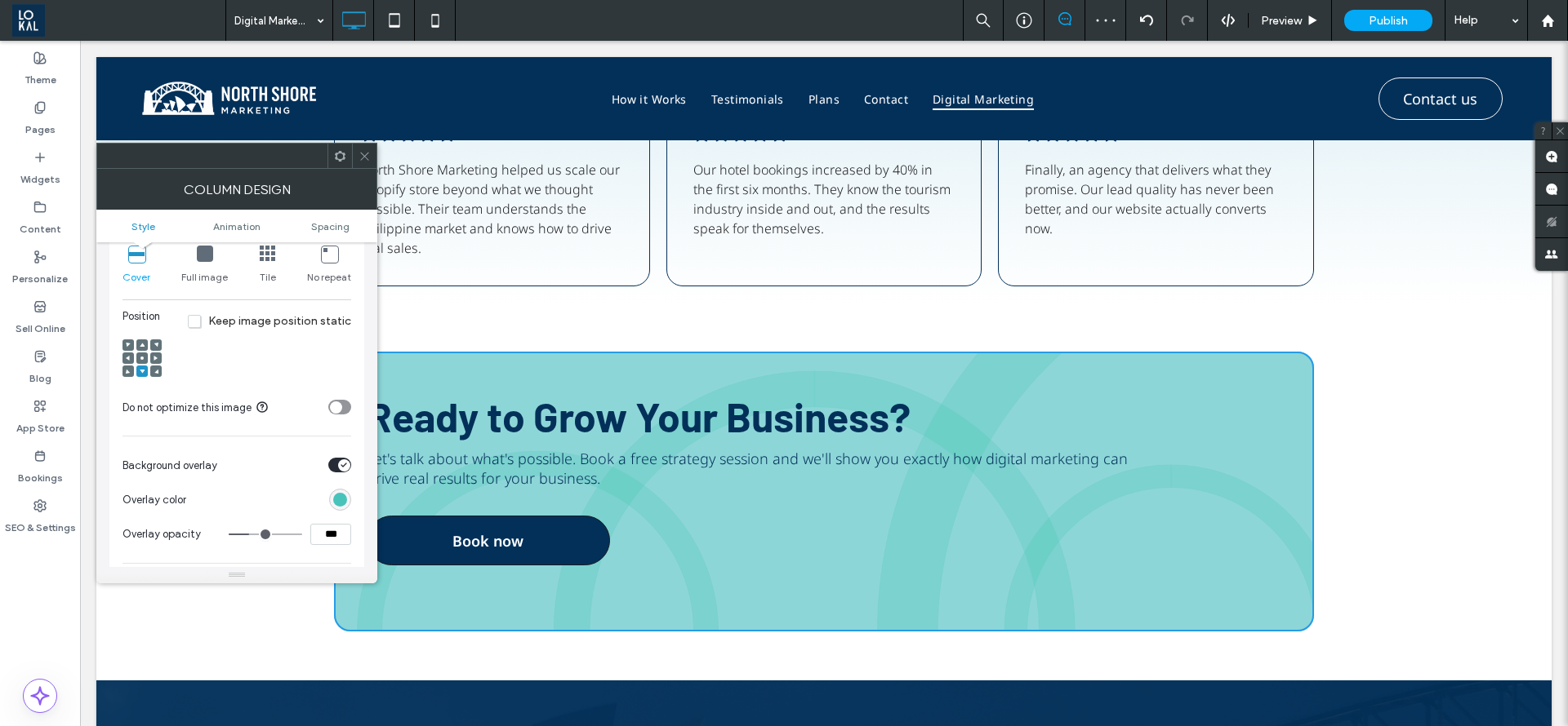
type input "**"
type input "***"
type input "**"
type input "***"
type input "**"
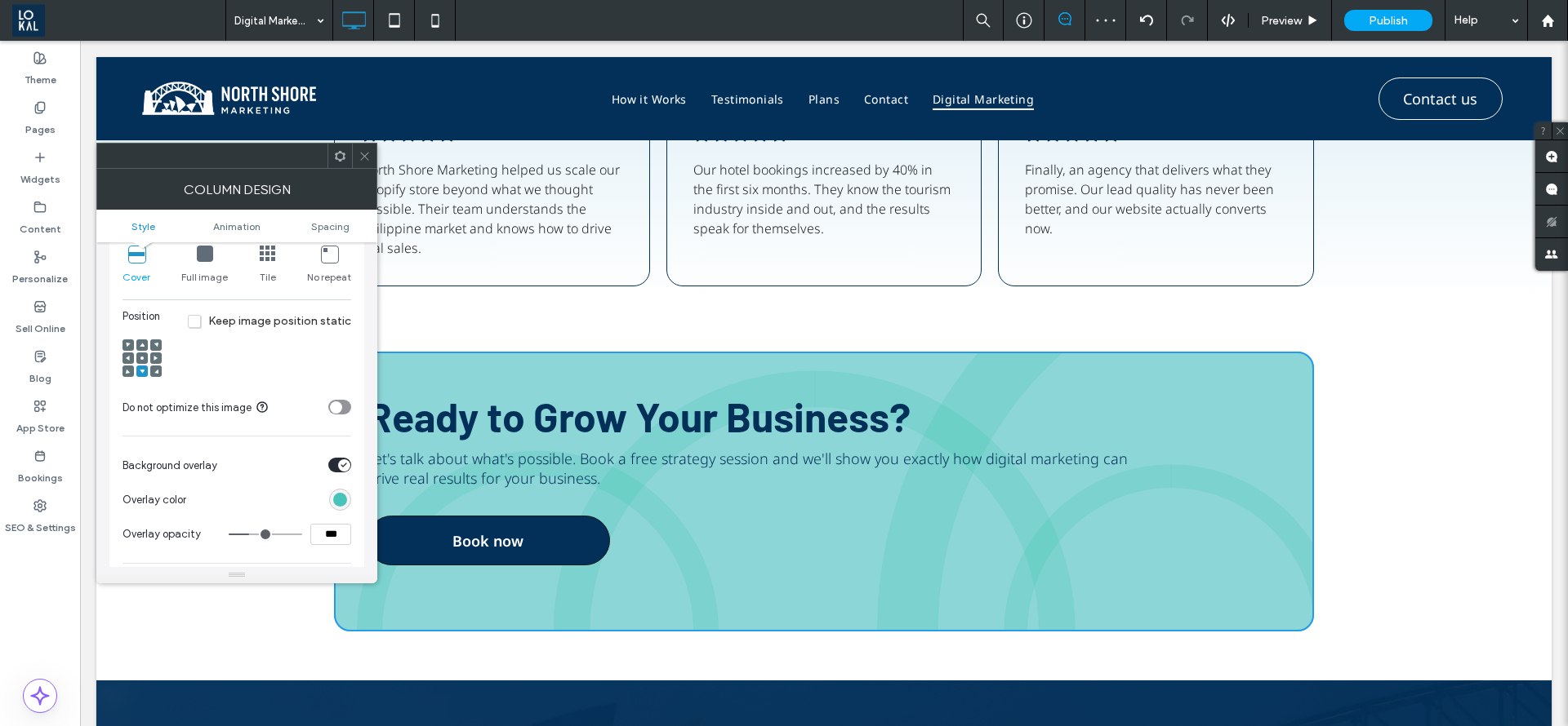
type input "***"
type input "**"
type input "***"
type input "*"
type input "**"
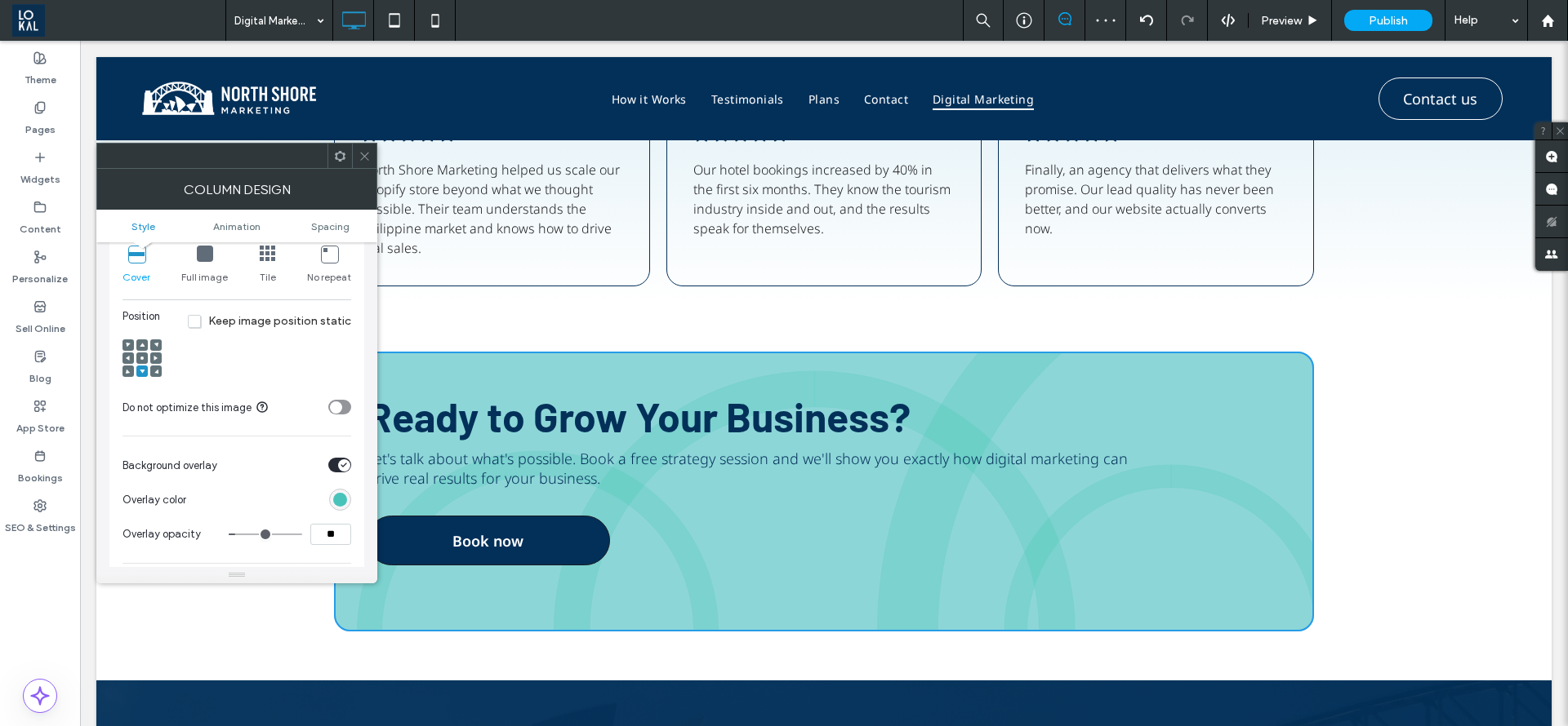
drag, startPoint x: 252, startPoint y: 527, endPoint x: 241, endPoint y: 521, distance: 12.5
type input "*"
click at [241, 534] on input "range" at bounding box center [265, 535] width 73 height 2
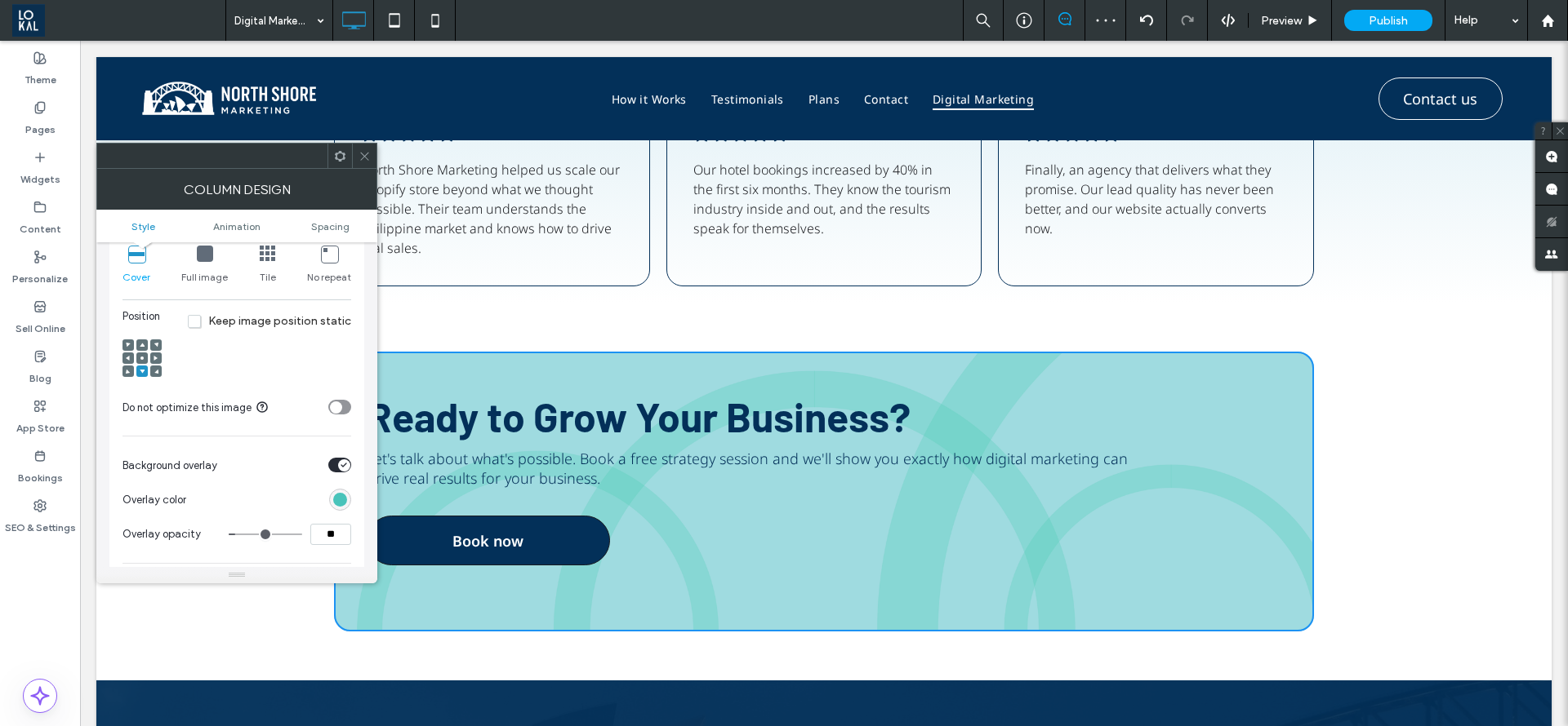
drag, startPoint x: 371, startPoint y: 163, endPoint x: 379, endPoint y: 153, distance: 12.8
click at [371, 163] on div at bounding box center [364, 156] width 24 height 24
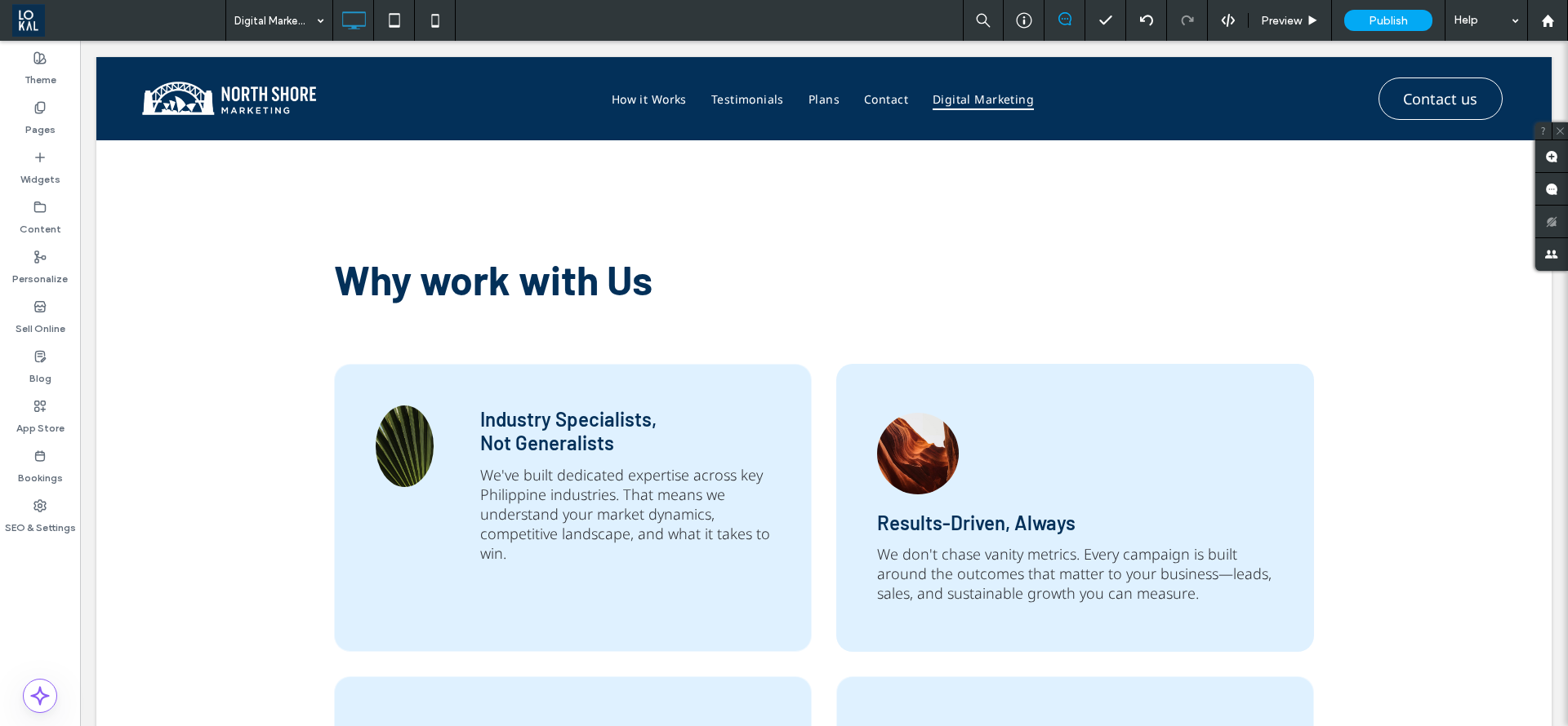
scroll to position [1955, 0]
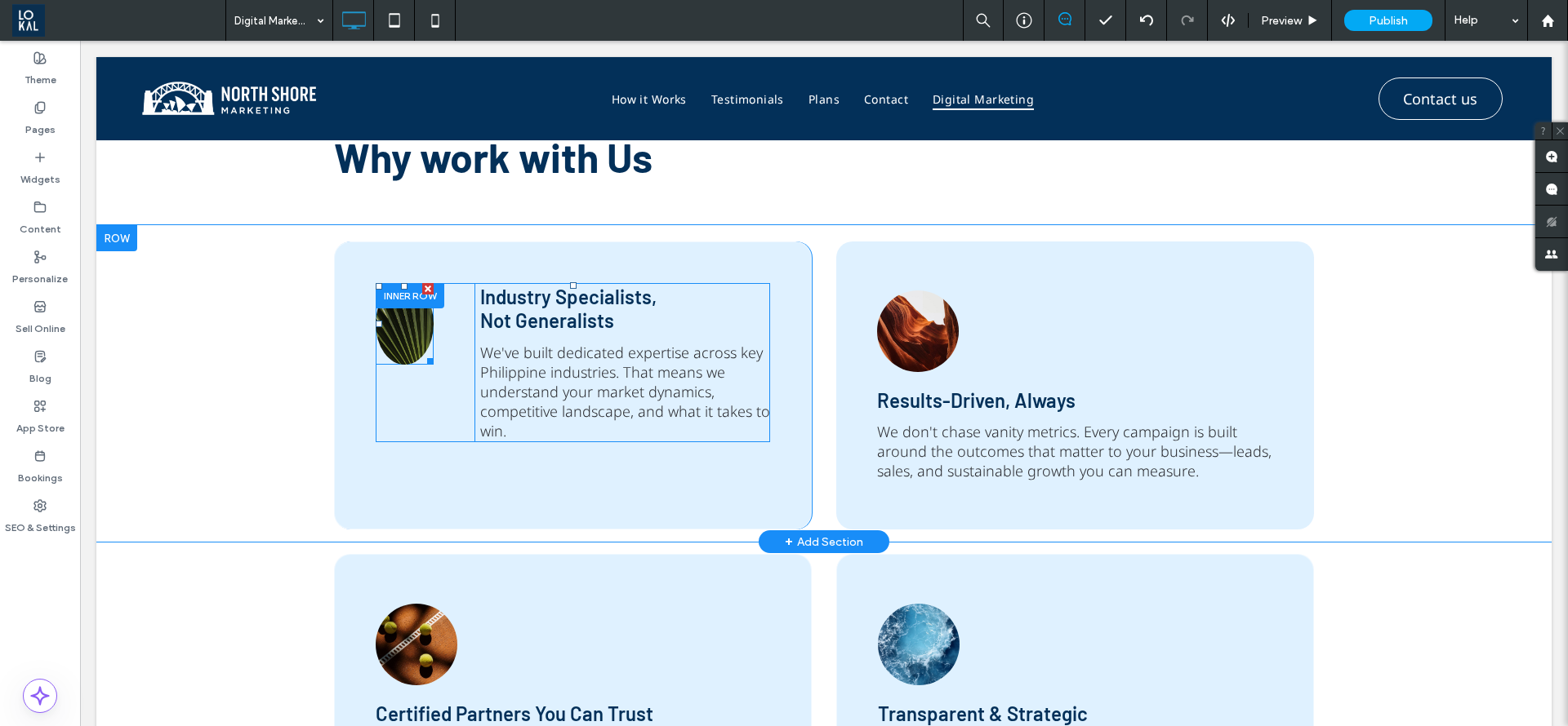
click at [421, 360] on div at bounding box center [427, 358] width 12 height 12
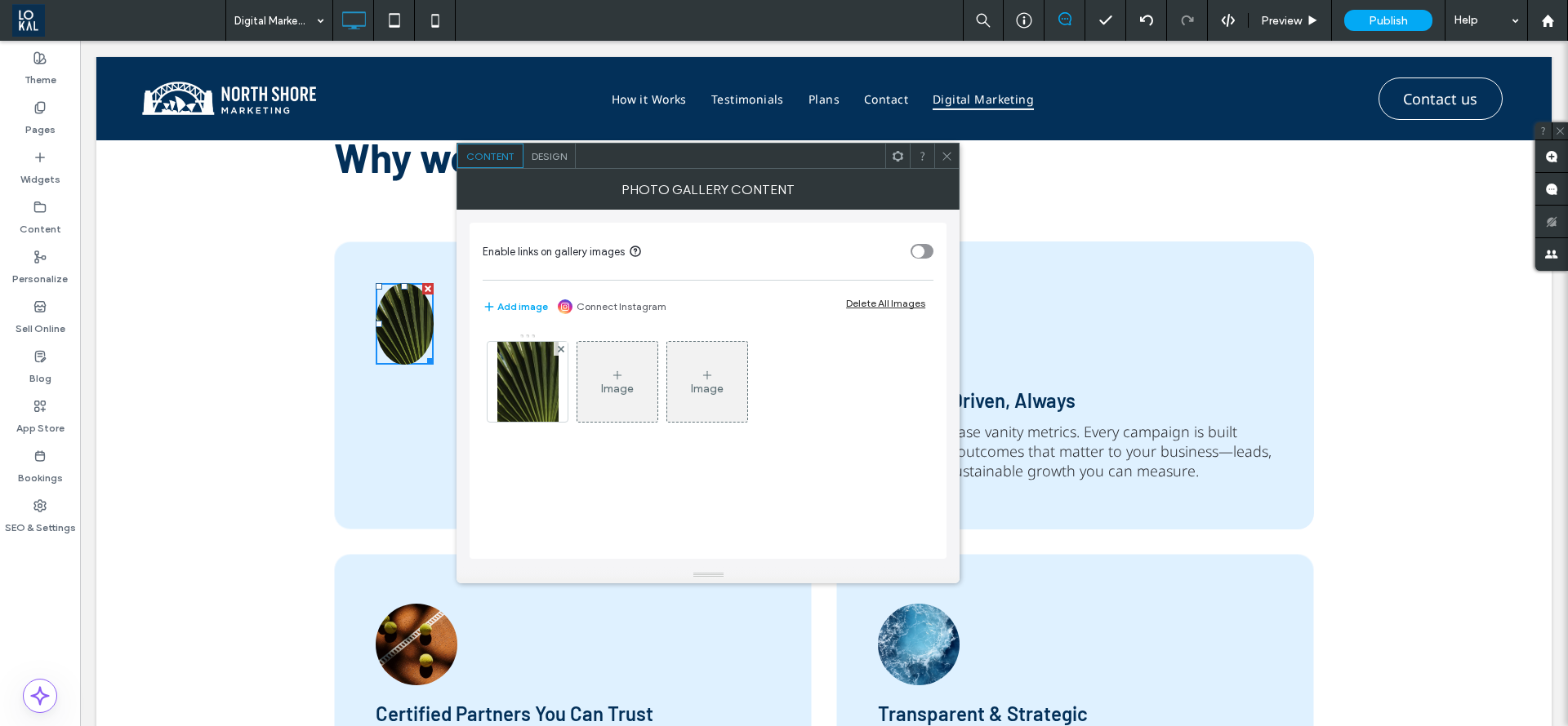
click at [946, 162] on span at bounding box center [946, 156] width 12 height 24
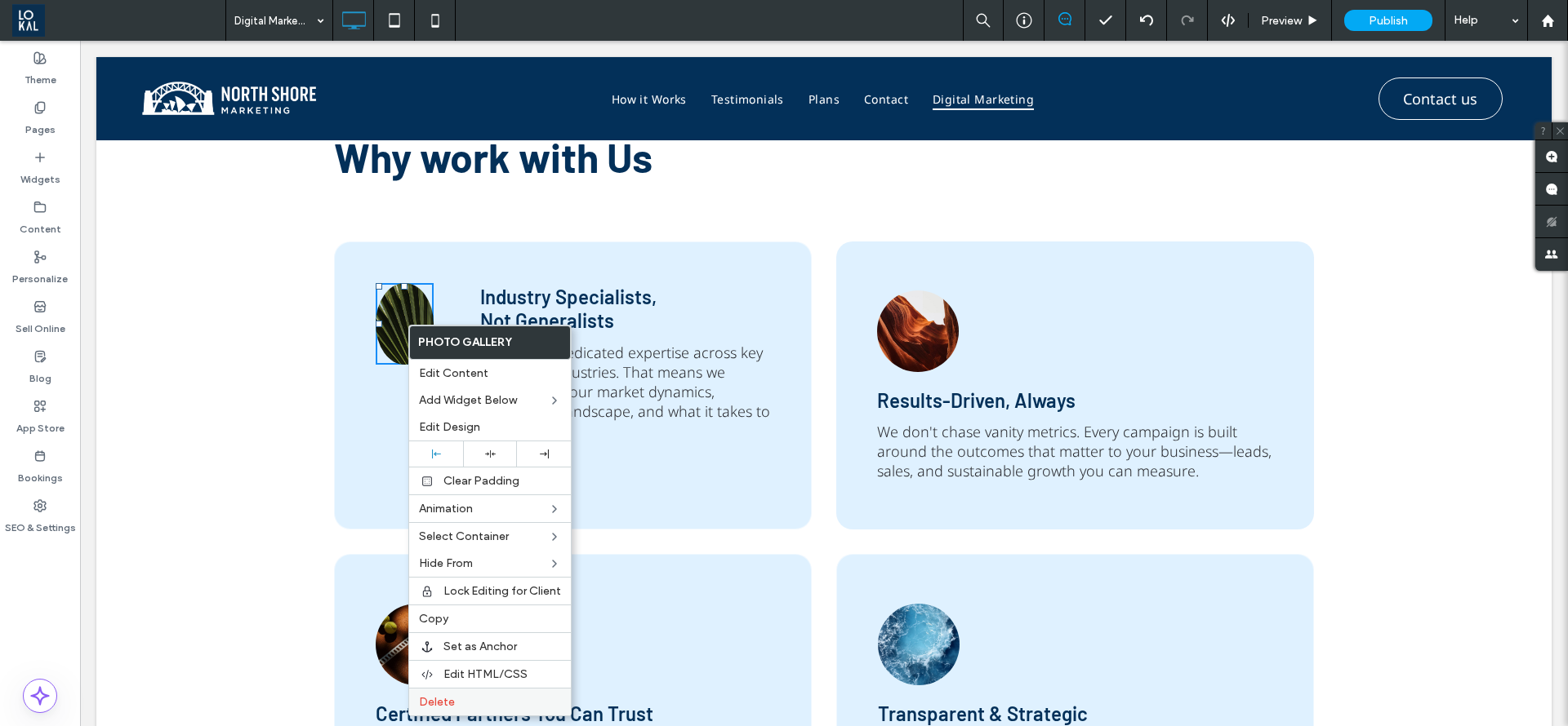
click at [472, 693] on div "Delete" at bounding box center [490, 702] width 162 height 28
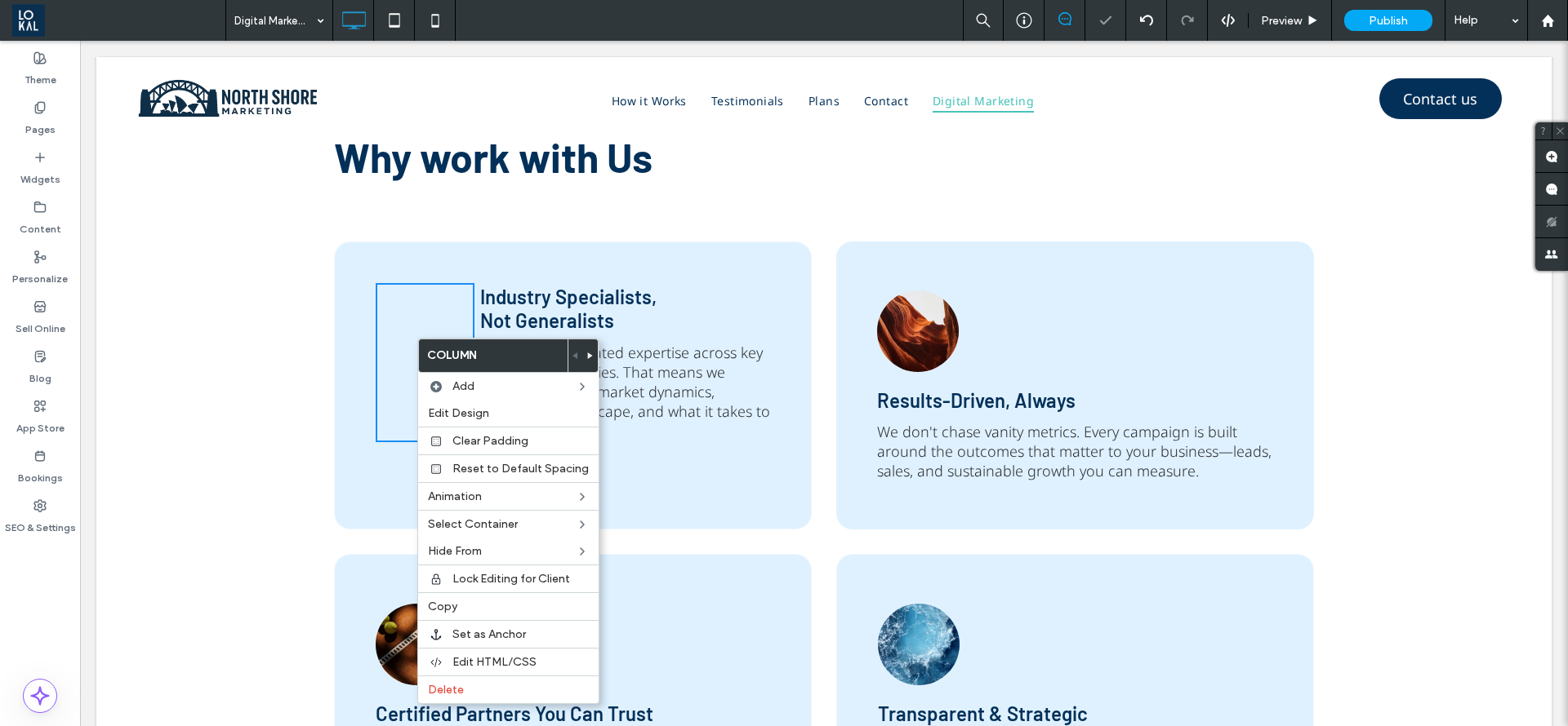
click at [428, 319] on div "Click To Paste" at bounding box center [425, 363] width 99 height 159
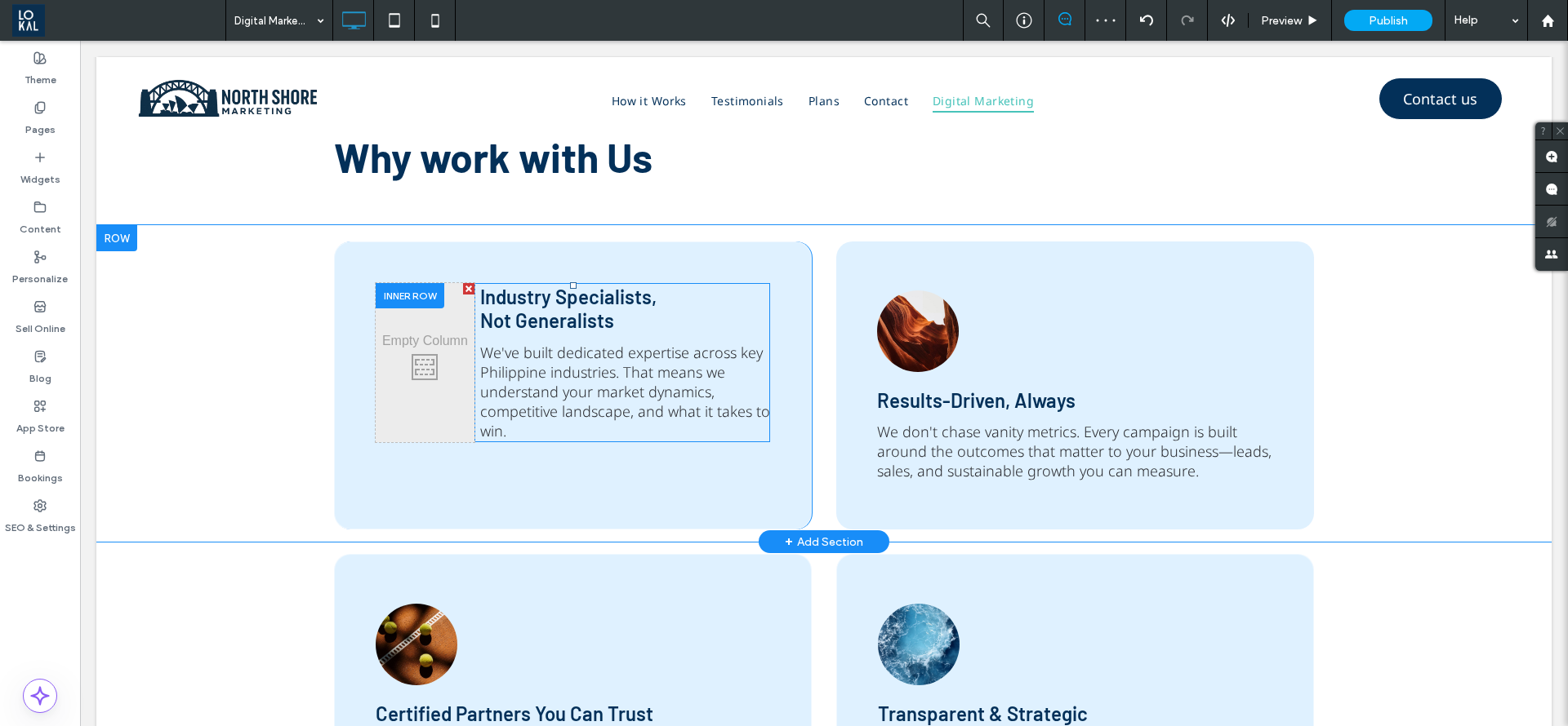
click at [463, 290] on div at bounding box center [469, 289] width 11 height 11
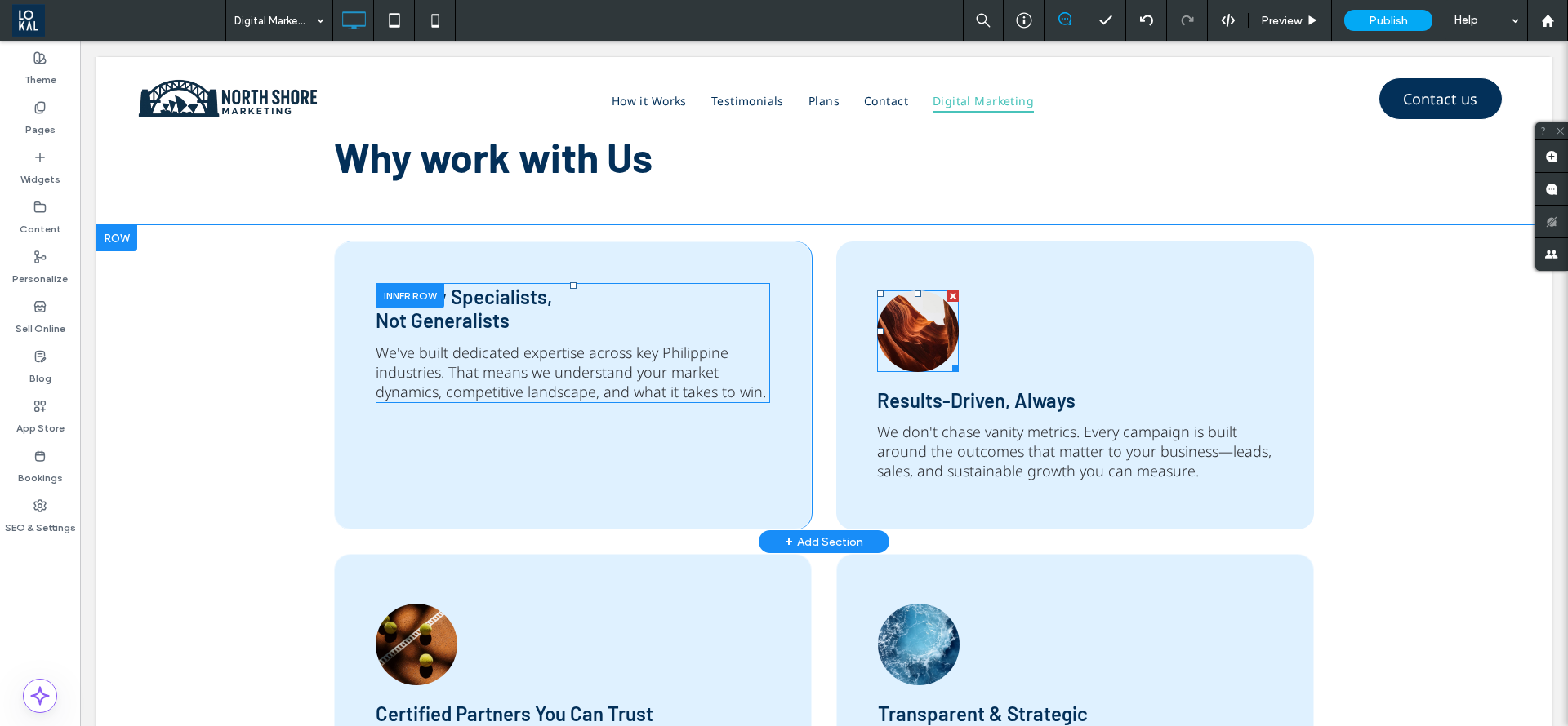
click at [947, 295] on div at bounding box center [952, 297] width 11 height 11
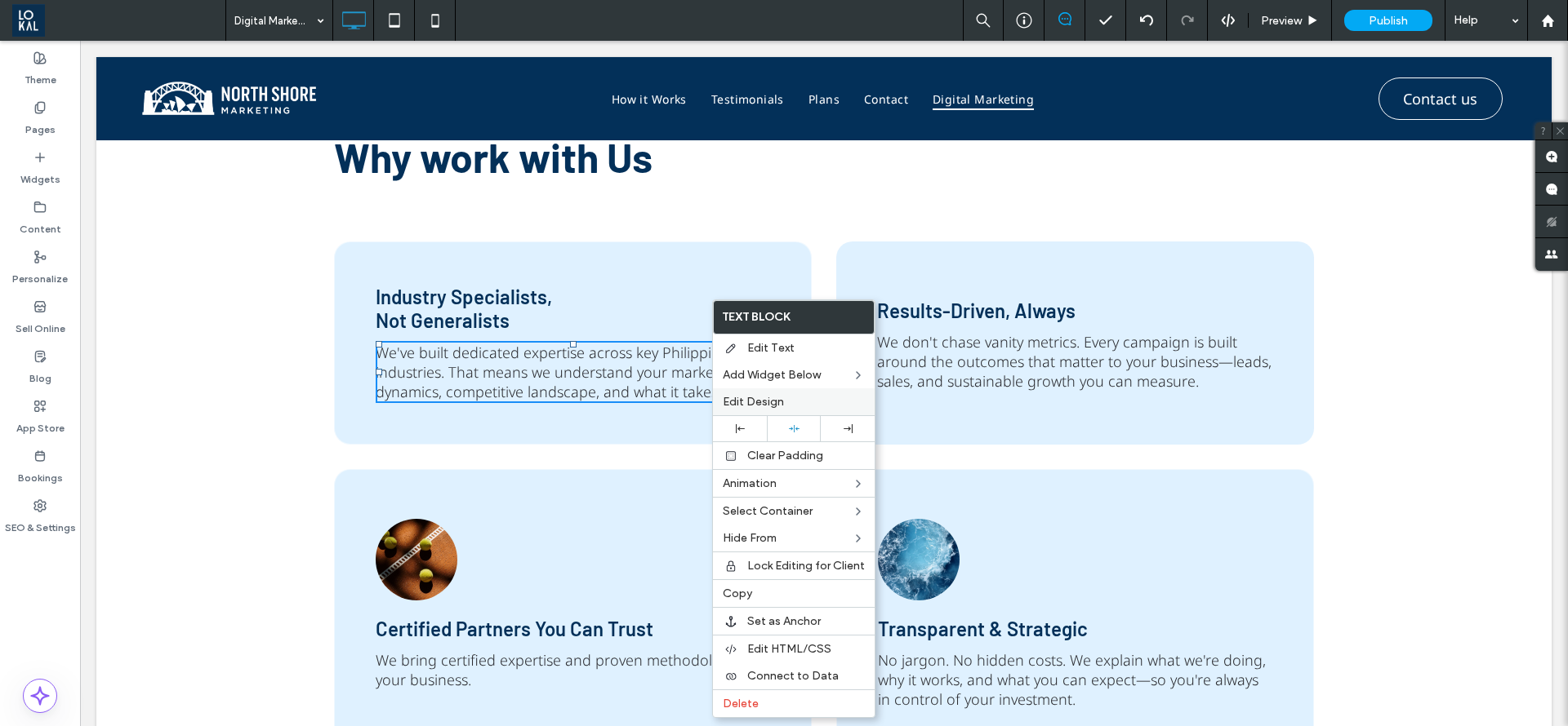
click at [759, 399] on span "Edit Design" at bounding box center [753, 402] width 61 height 14
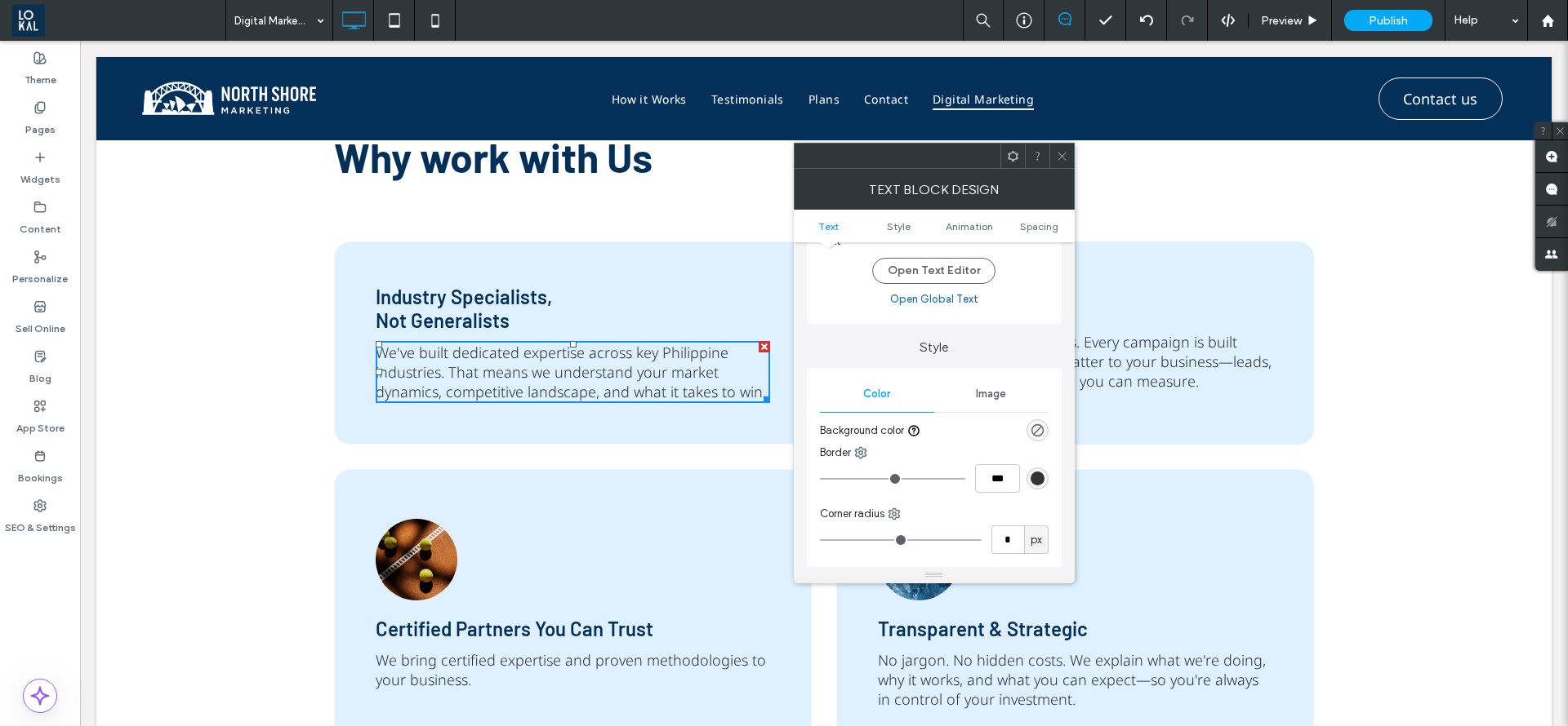
scroll to position [244, 0]
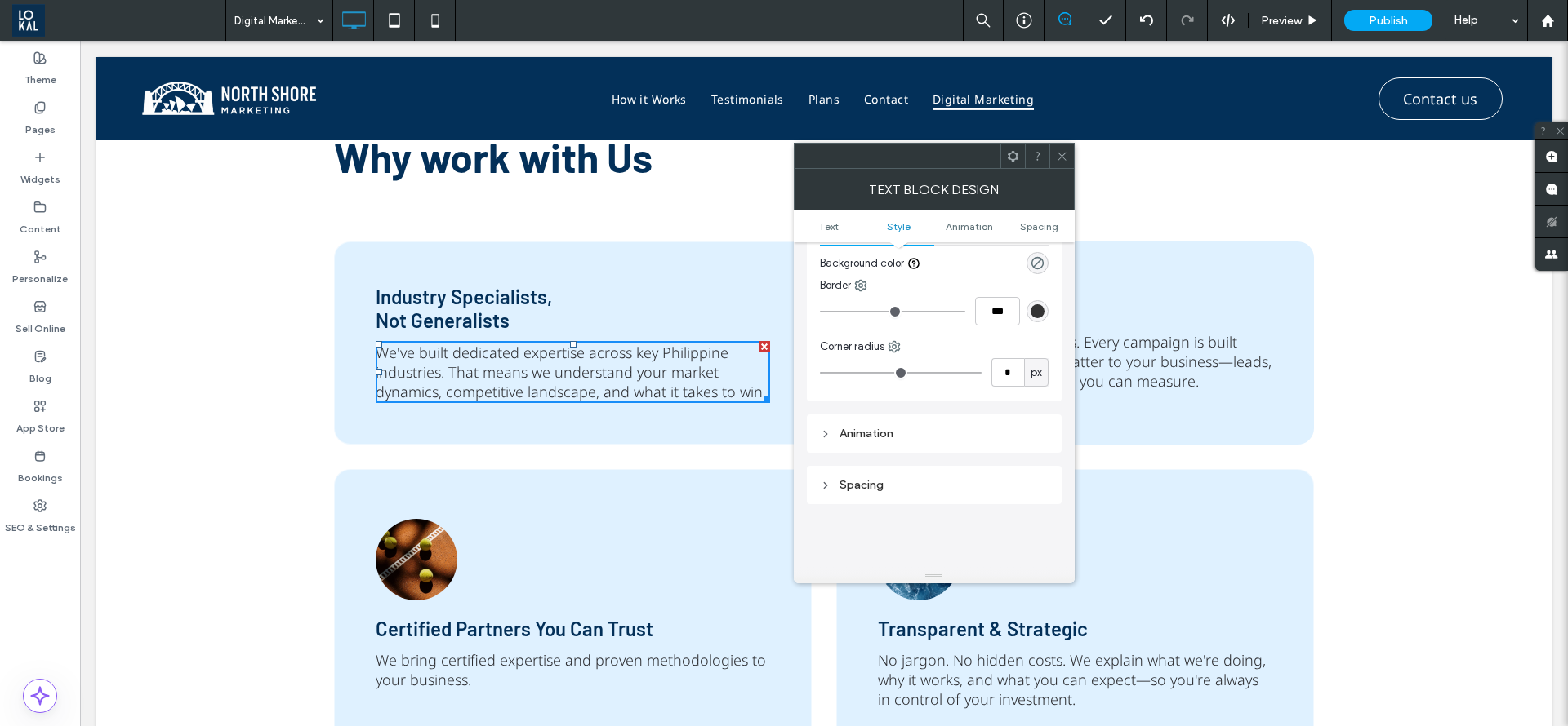
click at [1061, 158] on icon at bounding box center [1061, 156] width 12 height 12
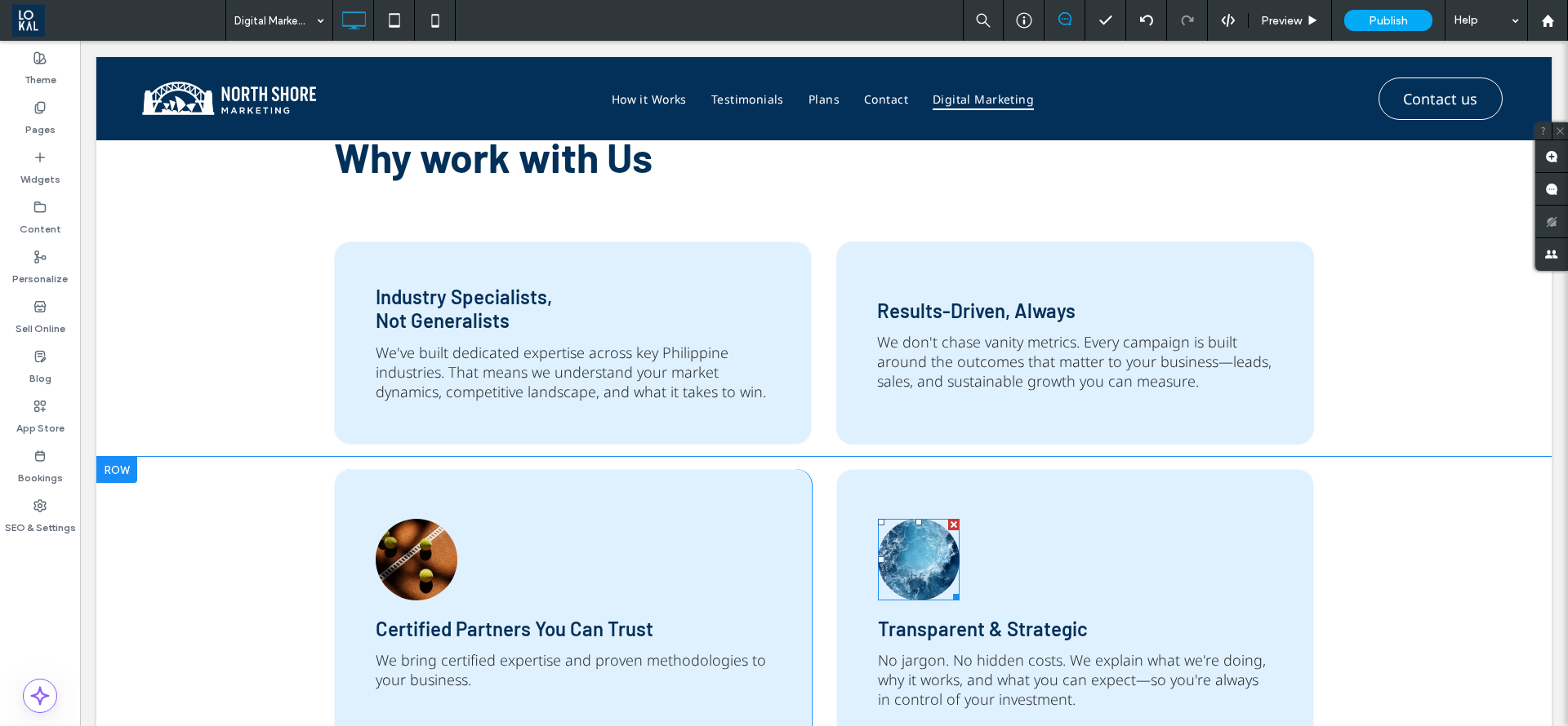
scroll to position [1832, 0]
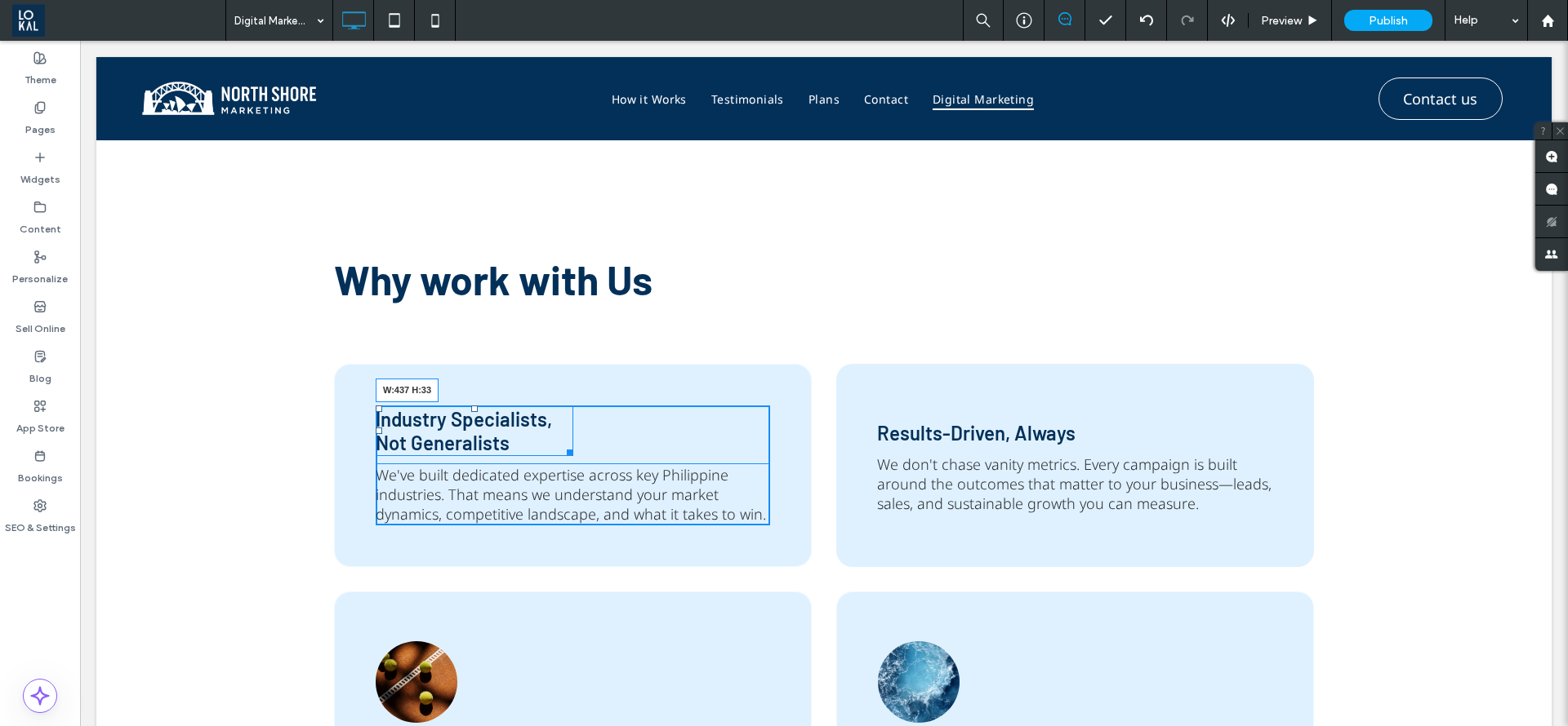
drag, startPoint x: 557, startPoint y: 448, endPoint x: 1415, endPoint y: 639, distance: 879.0
click at [716, 478] on div "Industry Specialists, Not Generalists W:437 H:33 We've built dedicated expertis…" at bounding box center [573, 465] width 394 height 120
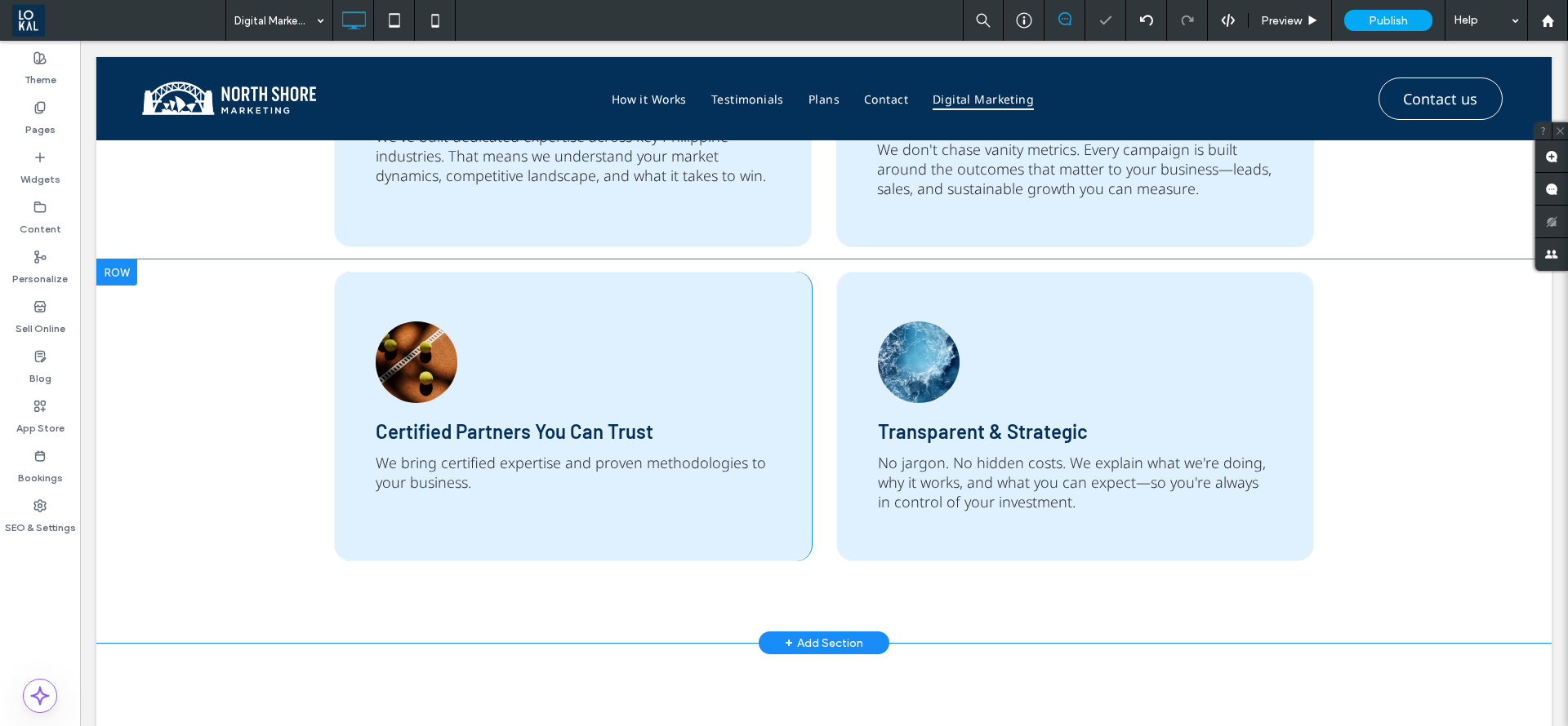
scroll to position [2199, 0]
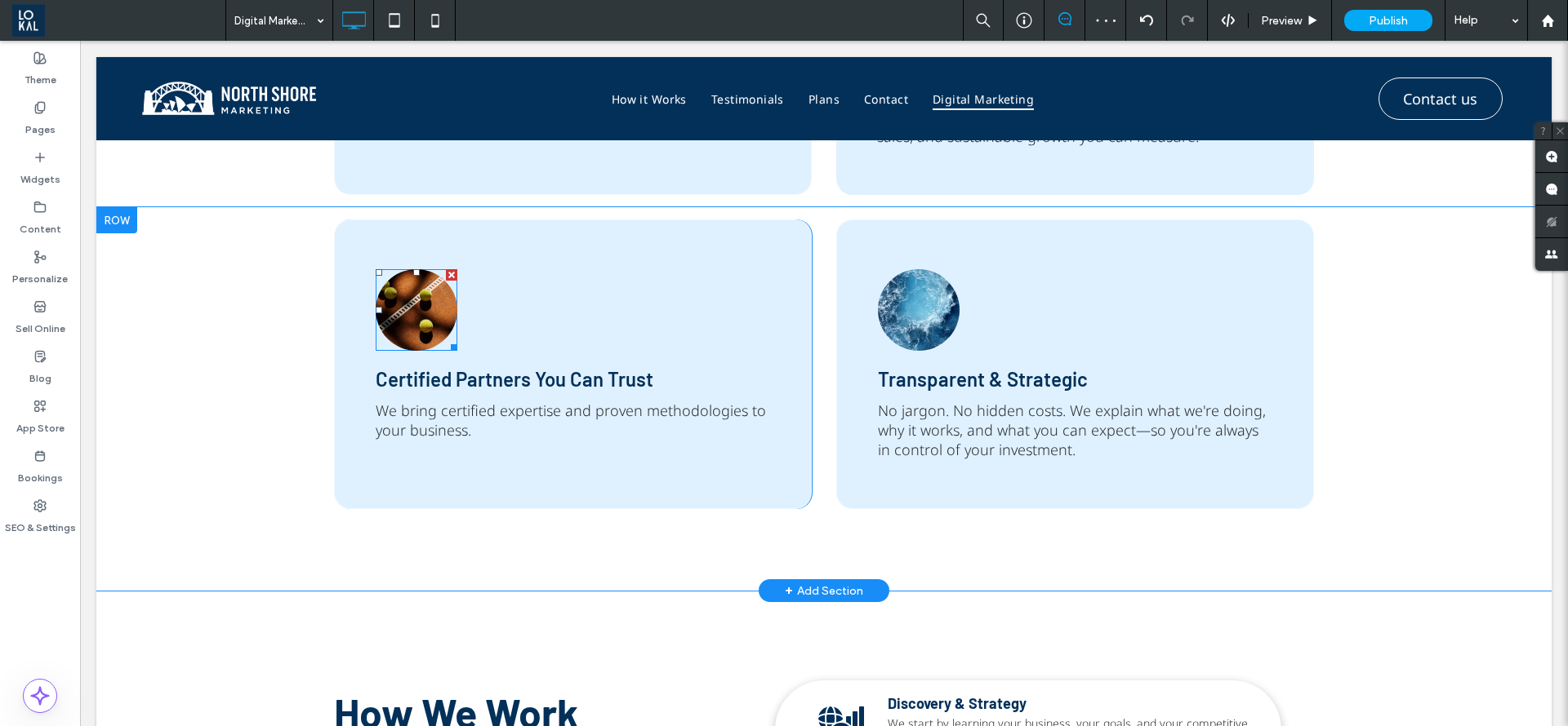
click at [445, 270] on div at bounding box center [451, 275] width 11 height 11
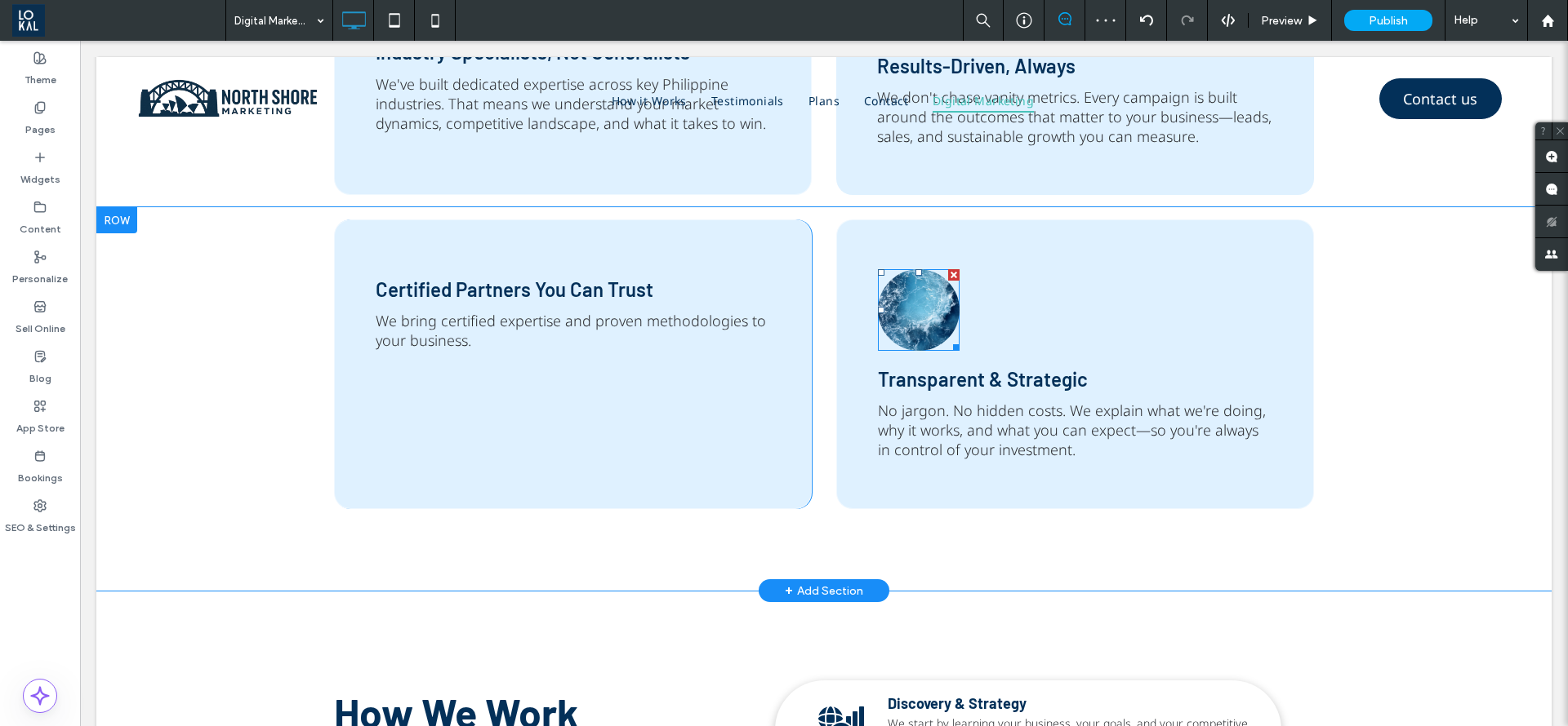
click at [948, 272] on div at bounding box center [953, 275] width 11 height 11
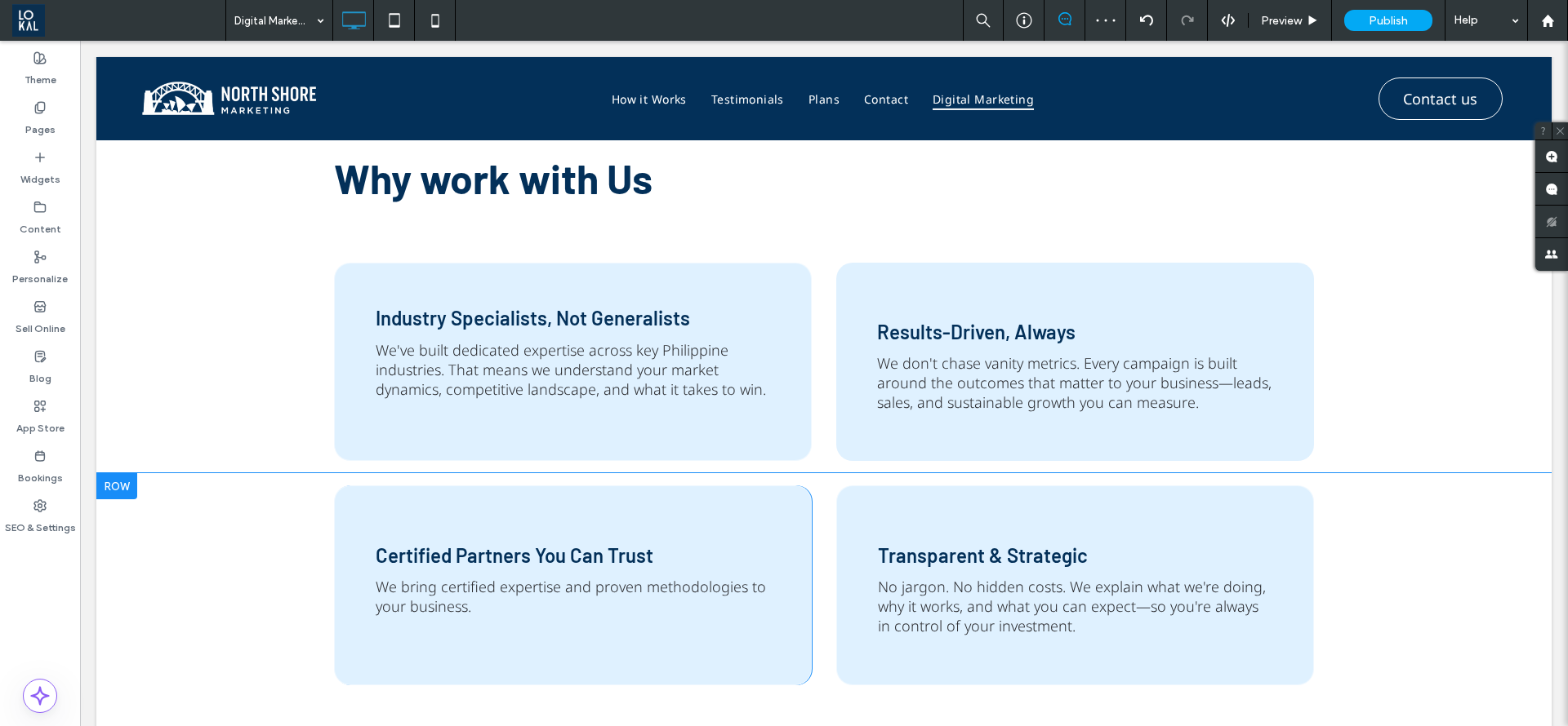
scroll to position [1955, 0]
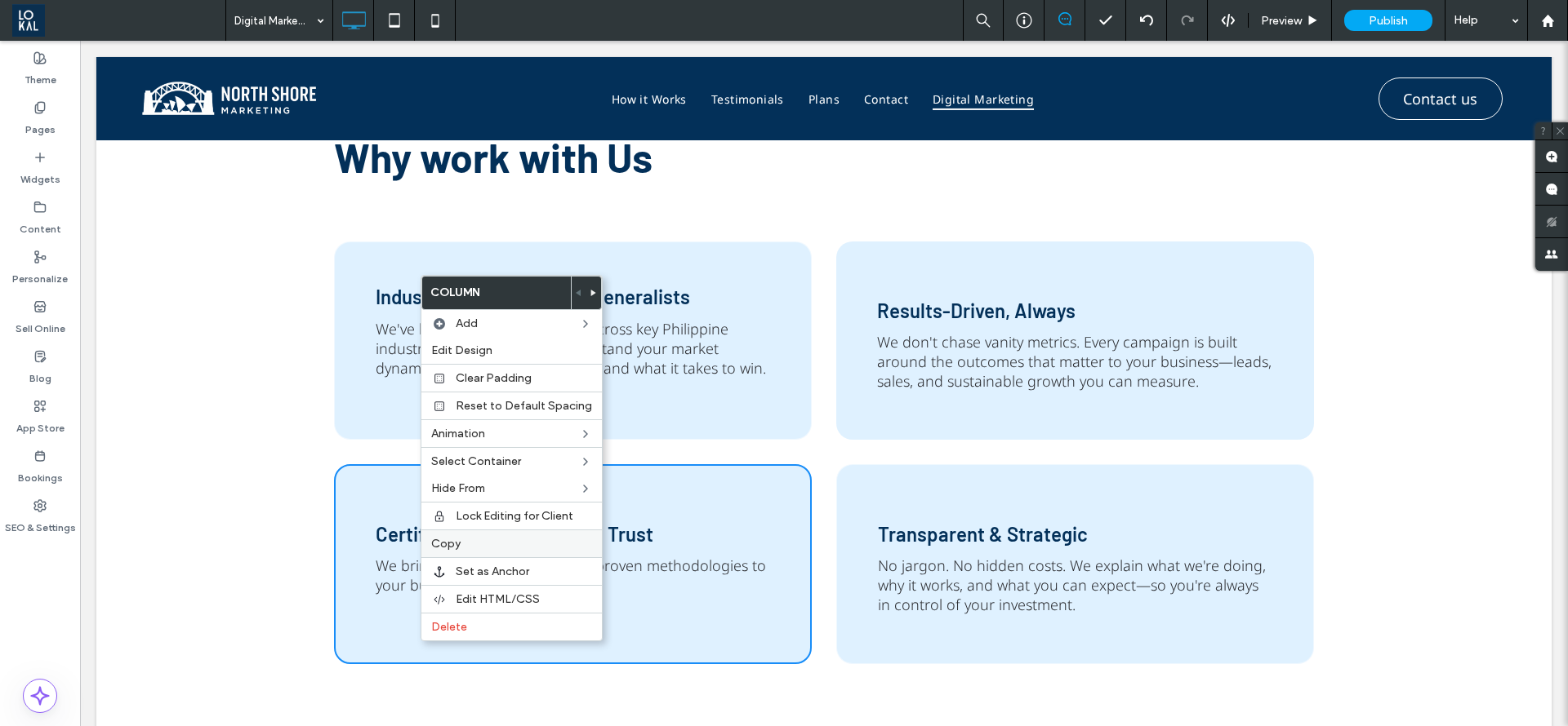
click at [474, 547] on label "Copy" at bounding box center [512, 544] width 161 height 14
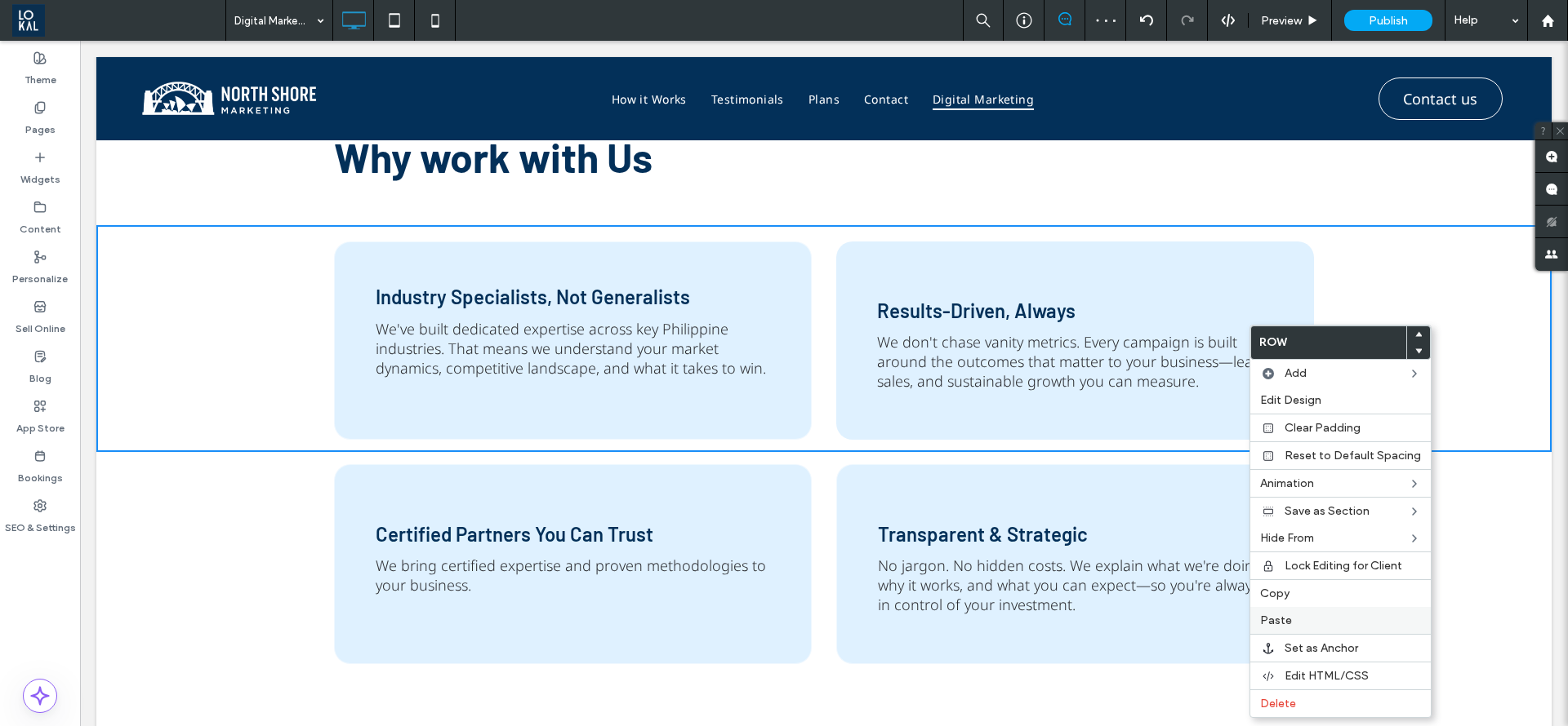
click at [1353, 626] on label "Paste" at bounding box center [1340, 620] width 161 height 14
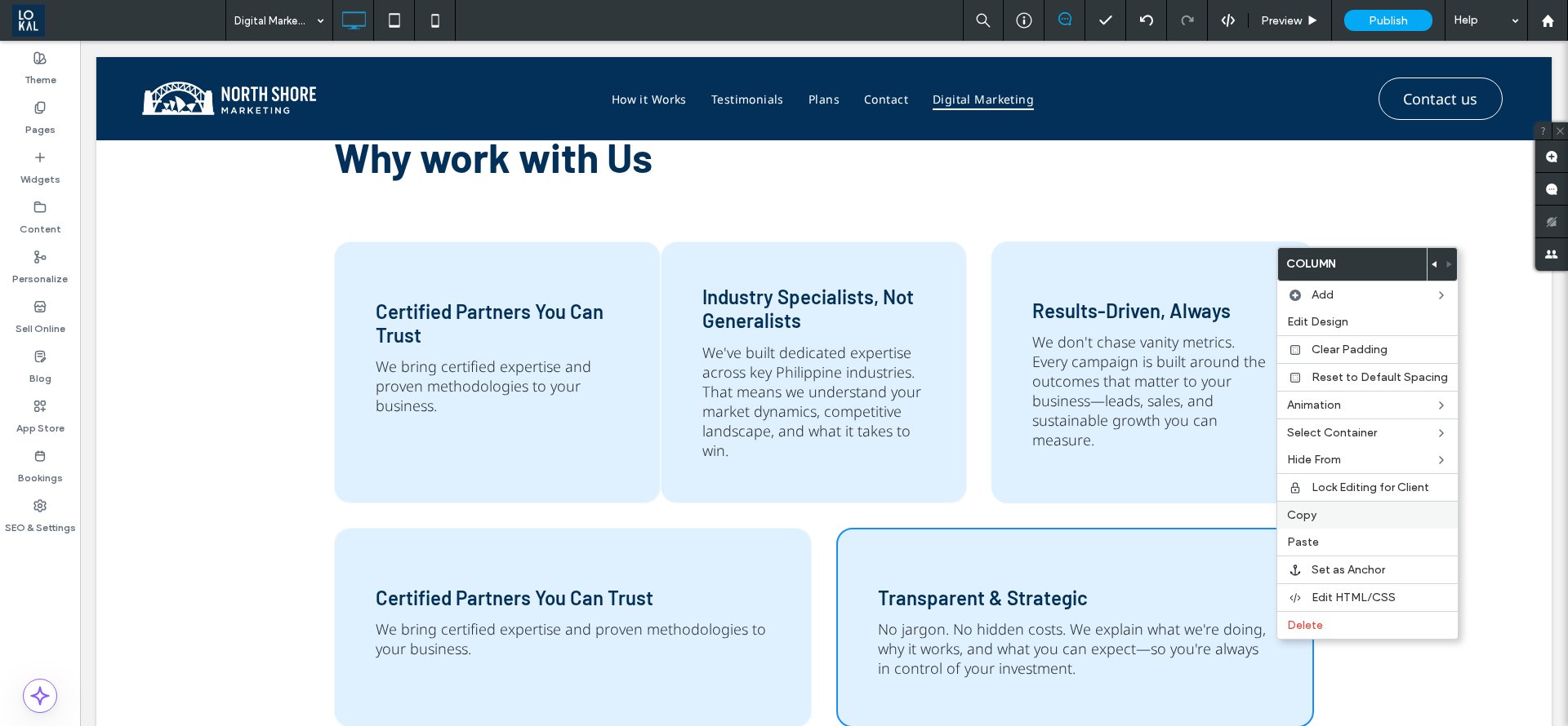
click at [1310, 522] on div "Copy" at bounding box center [1367, 515] width 180 height 28
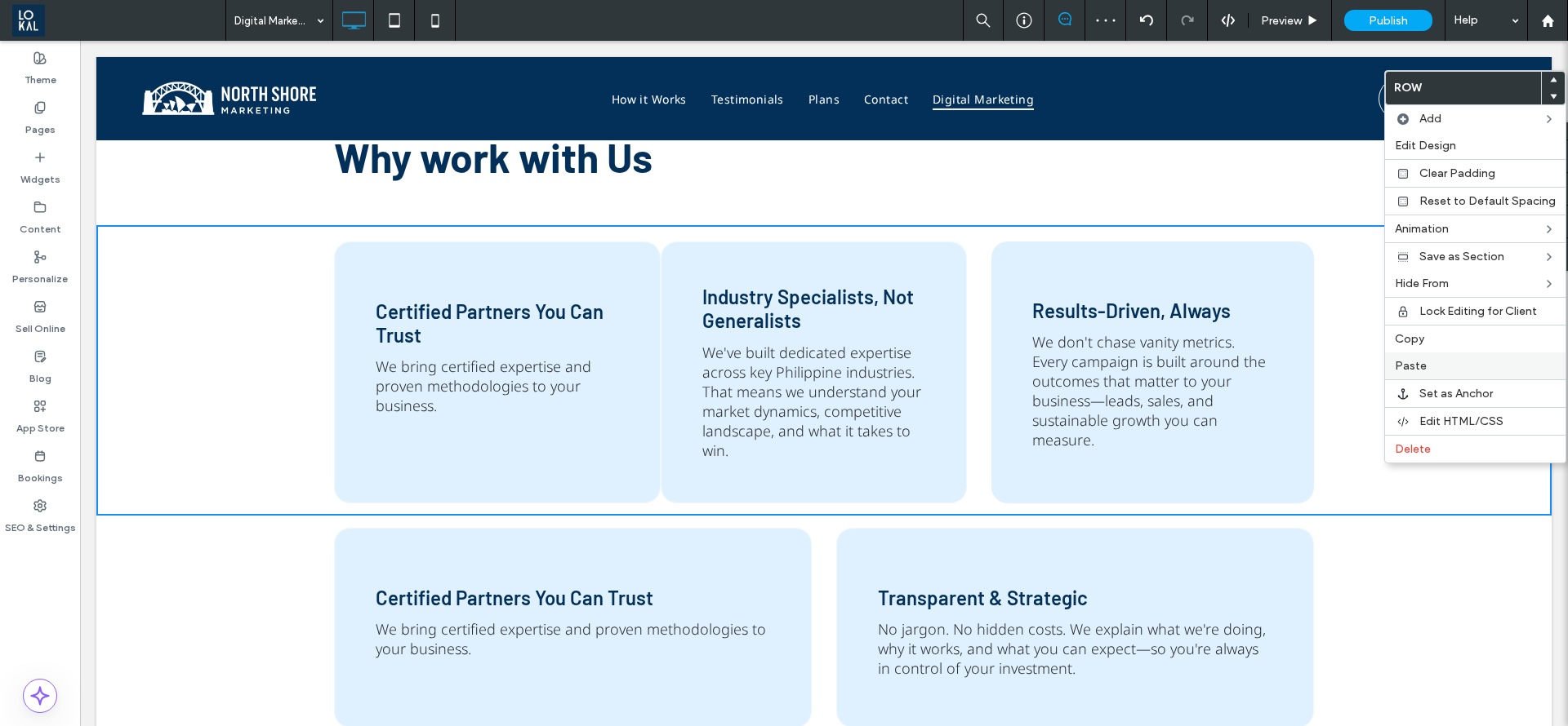
click at [1407, 364] on span "Paste" at bounding box center [1411, 365] width 32 height 14
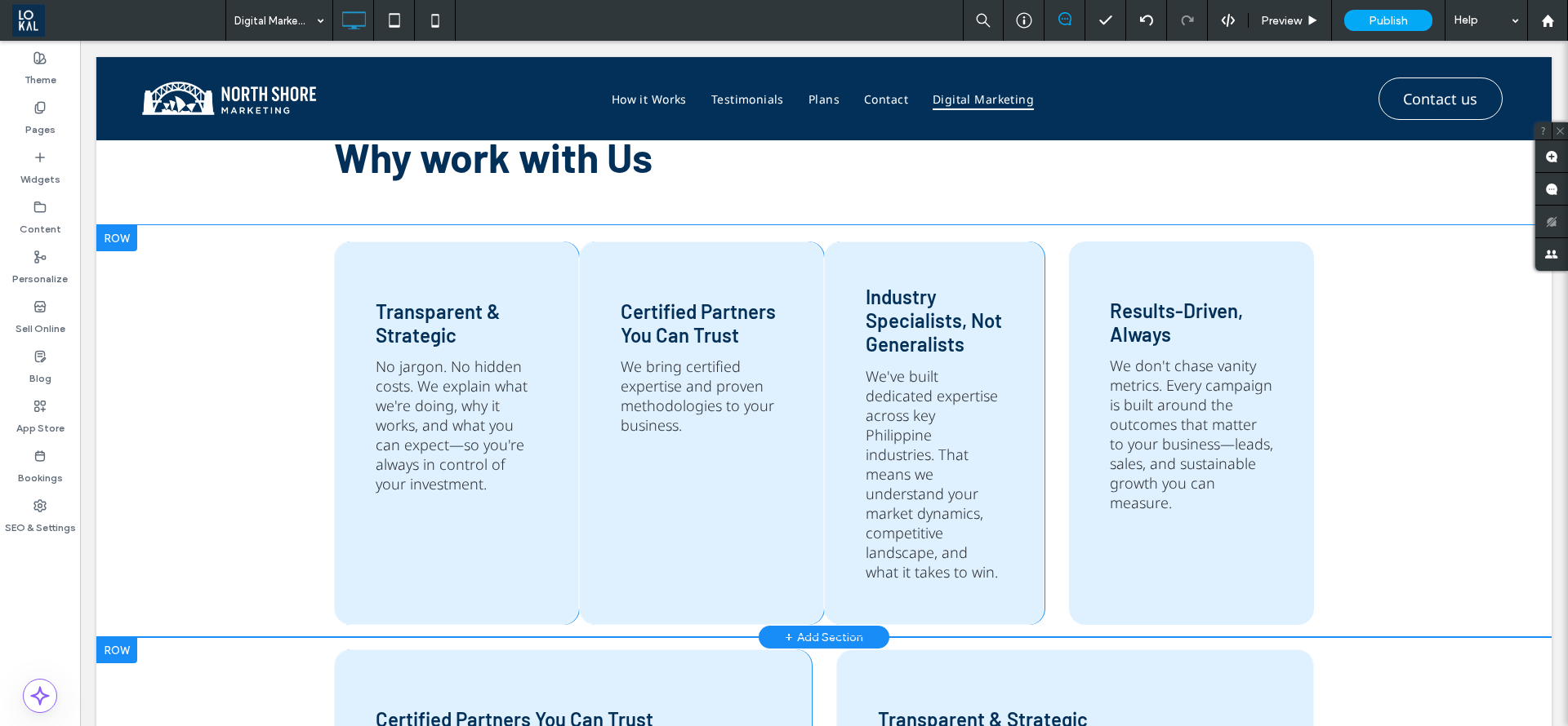
click at [412, 558] on div "Transparent & Strategic No jargon. No hidden costs. We explain what we're doing…" at bounding box center [456, 433] width 245 height 384
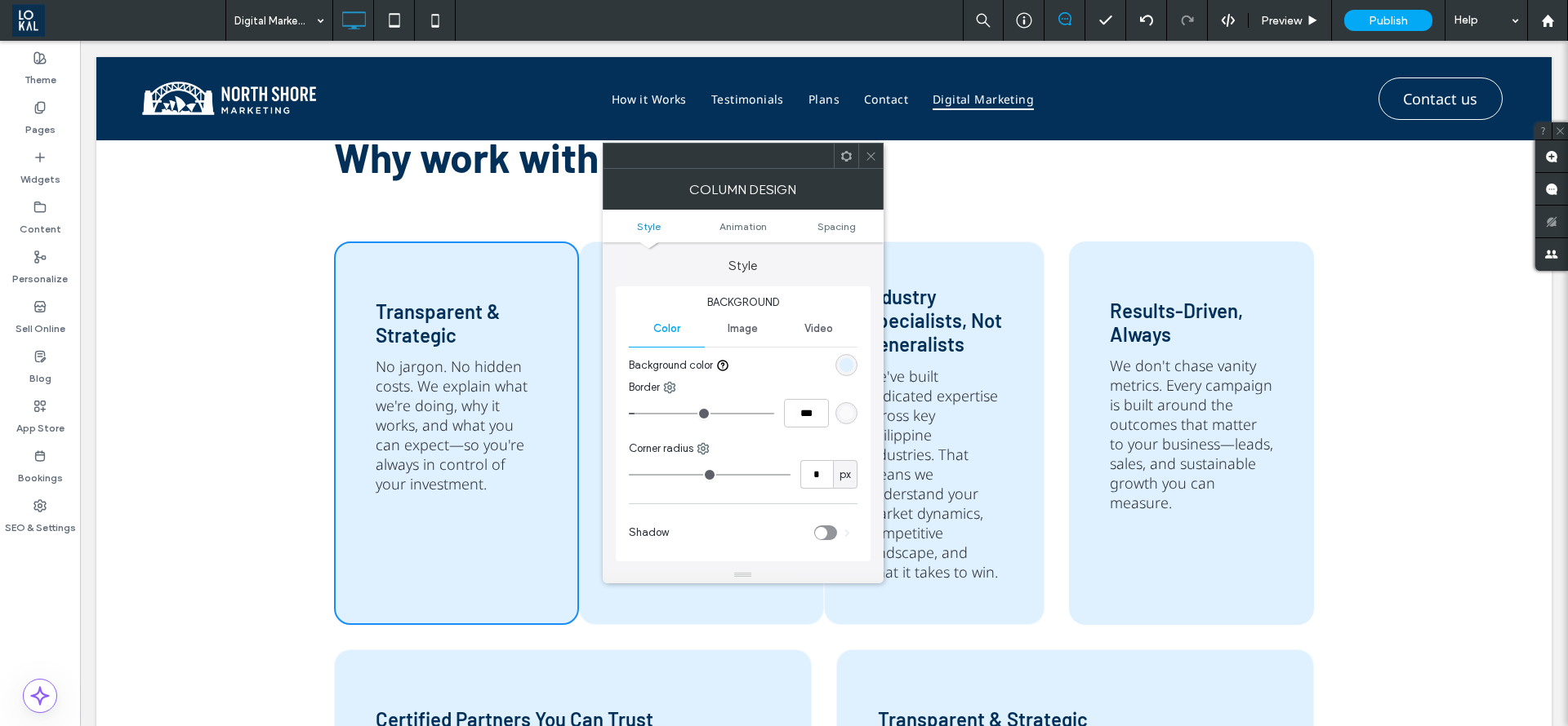
type input "**"
click at [868, 157] on icon at bounding box center [870, 156] width 12 height 12
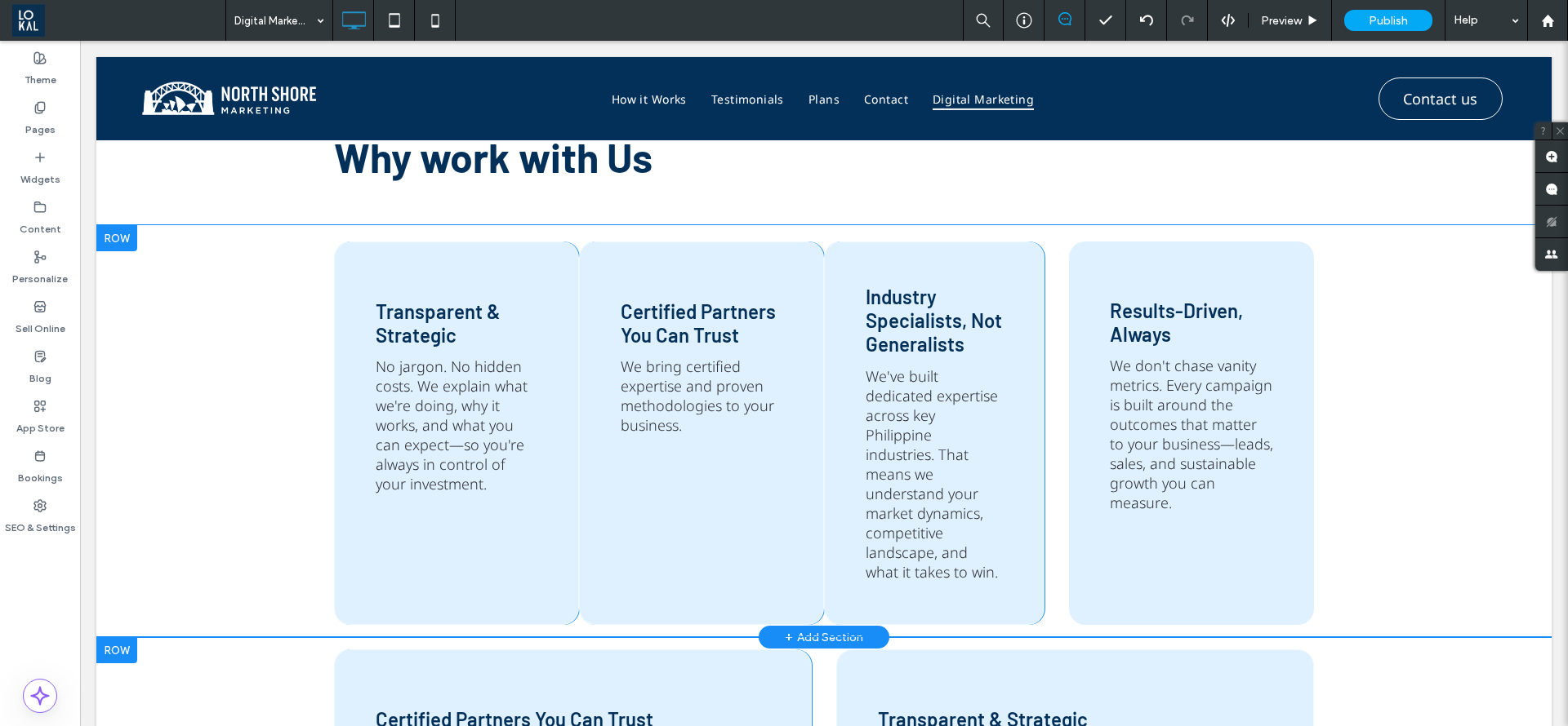
click at [511, 579] on div "Transparent & Strategic No jargon. No hidden costs. We explain what we're doing…" at bounding box center [456, 433] width 245 height 384
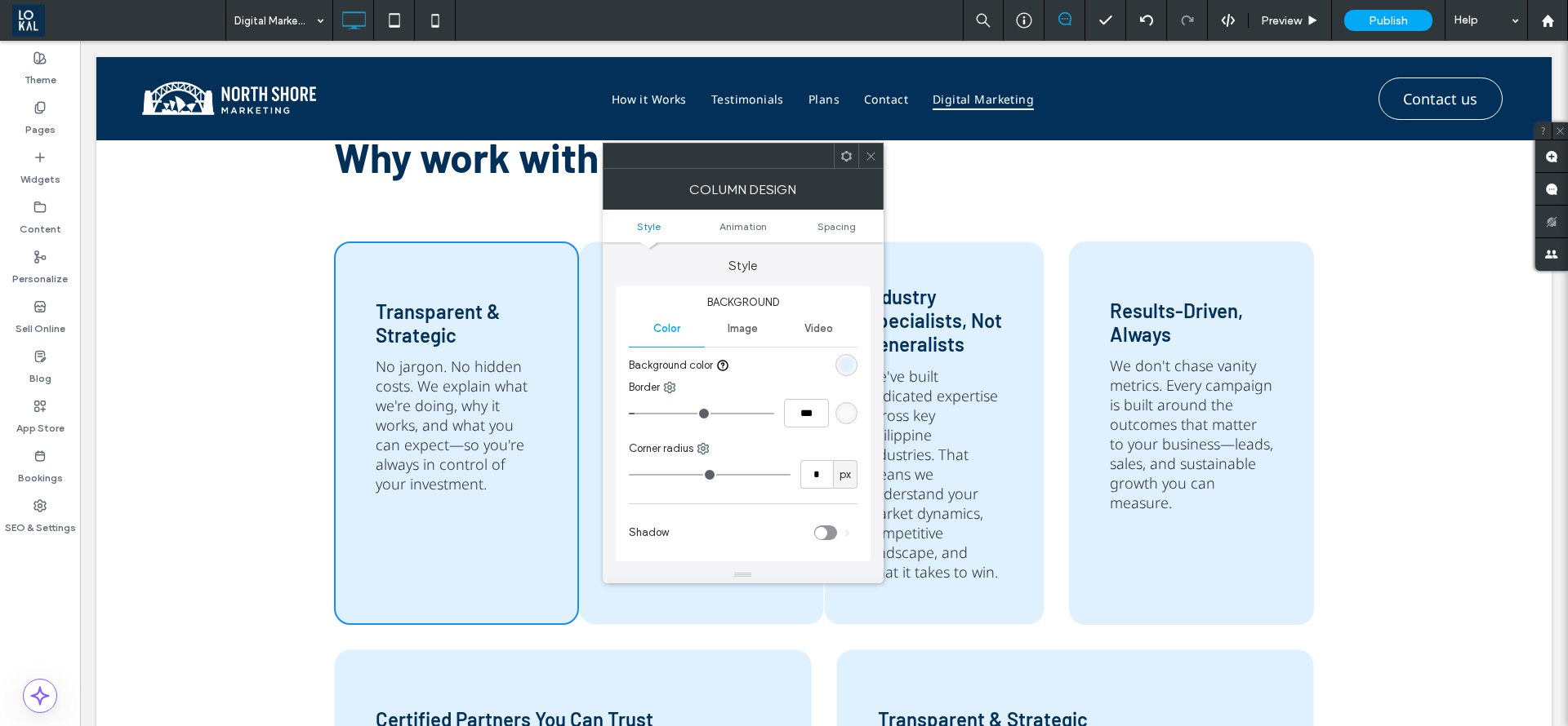
type input "**"
click at [832, 224] on span "Spacing" at bounding box center [836, 226] width 38 height 12
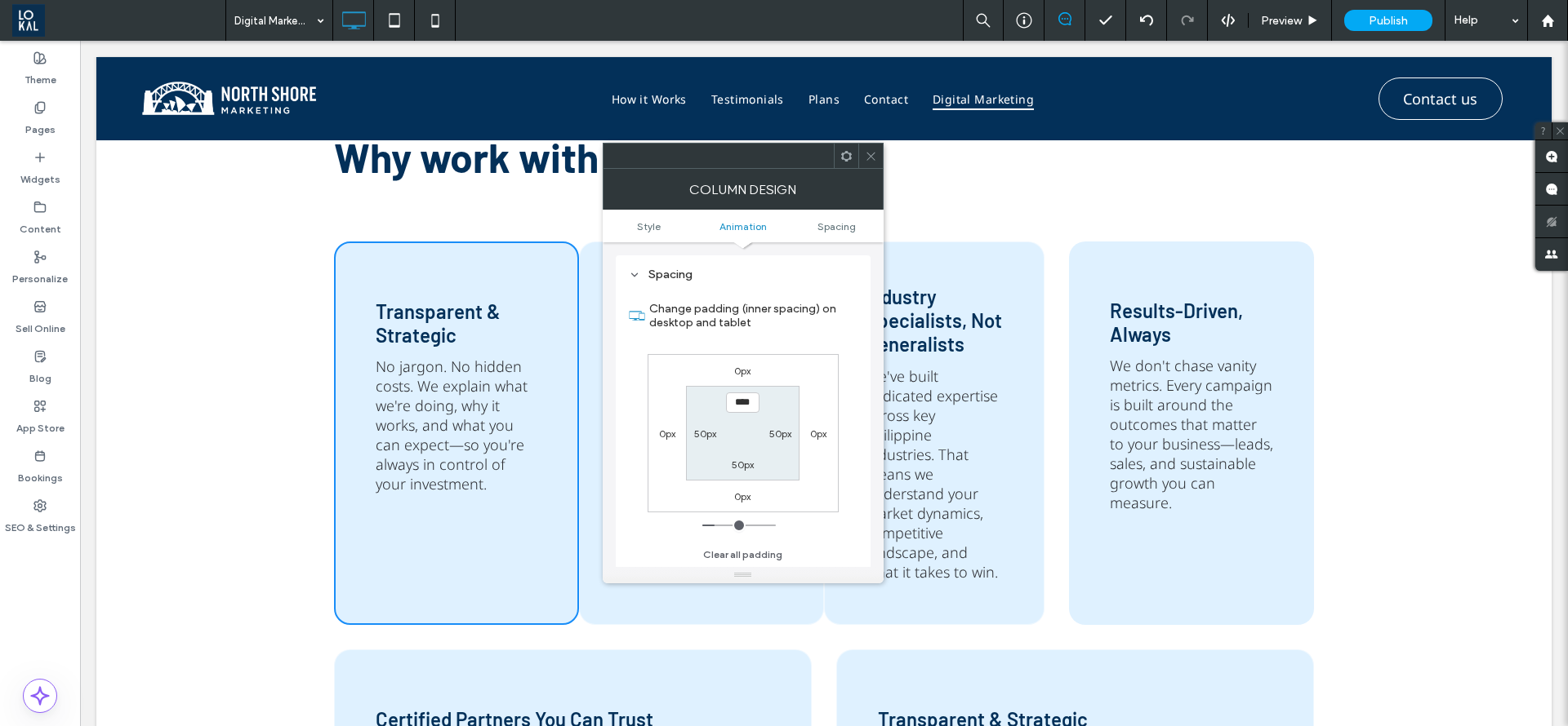
scroll to position [371, 0]
click at [775, 435] on label "50px" at bounding box center [780, 433] width 22 height 12
type input "****"
click at [705, 430] on label "50px" at bounding box center [705, 433] width 22 height 12
type input "**"
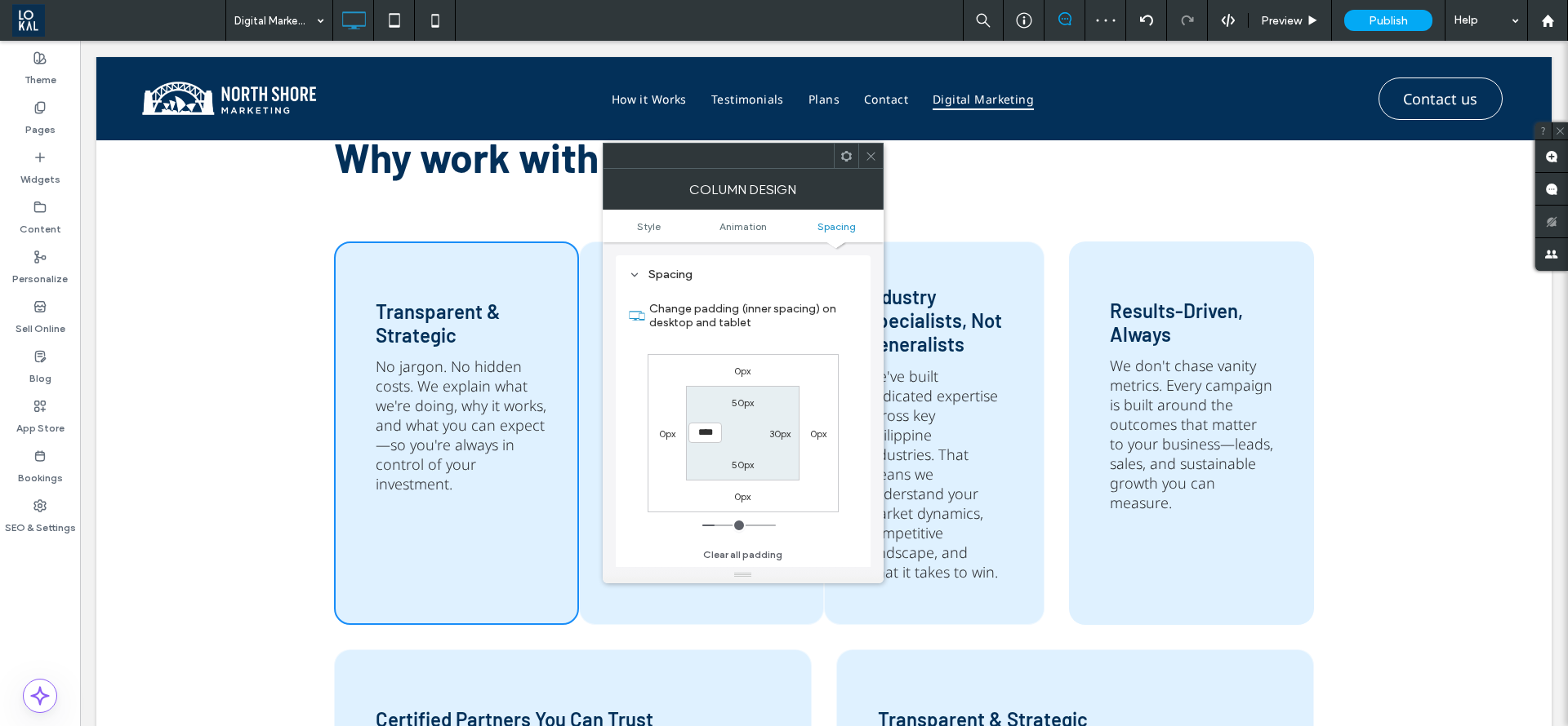
type input "****"
type input "**"
click at [868, 149] on span at bounding box center [870, 156] width 12 height 24
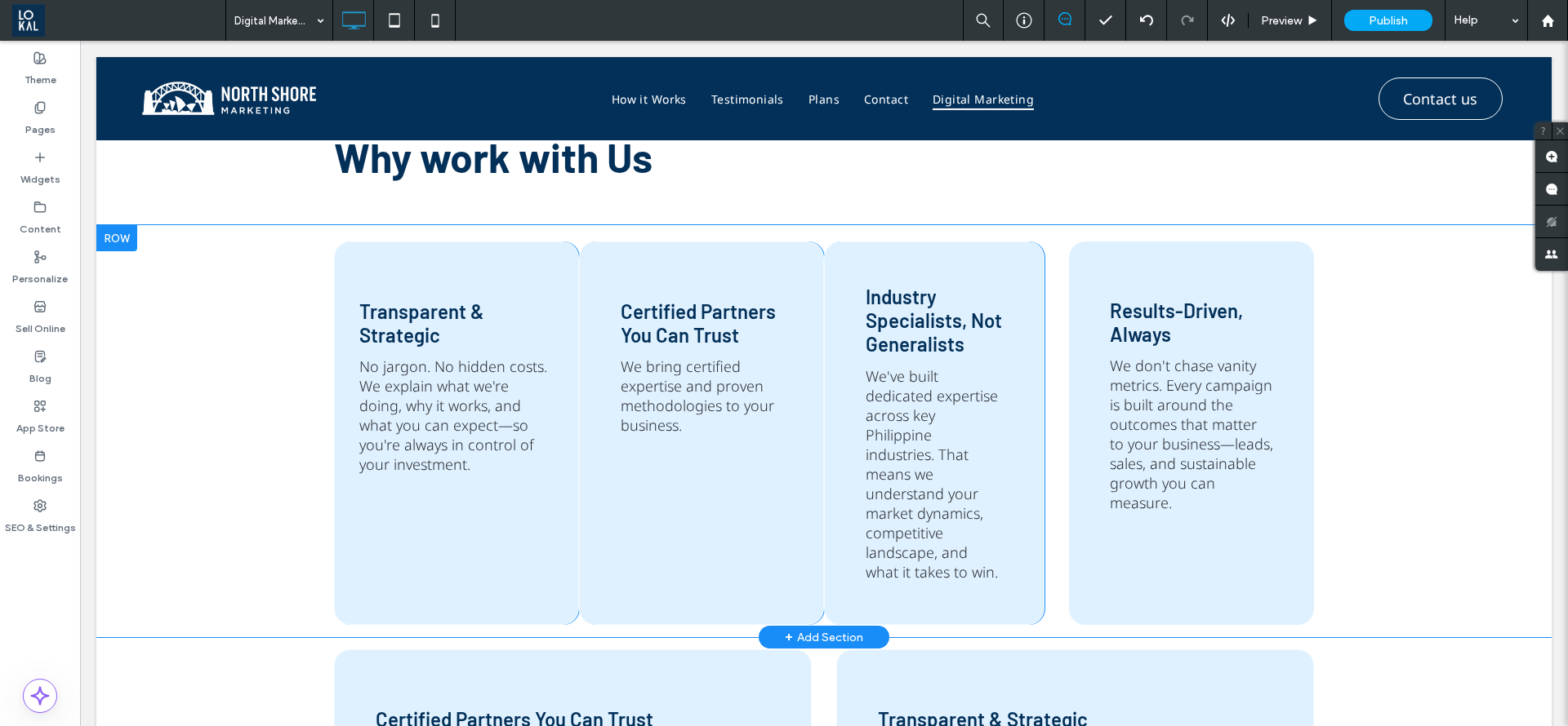
click at [552, 579] on div "Transparent & Strategic No jargon. No hidden costs. We explain what we're doing…" at bounding box center [456, 433] width 245 height 384
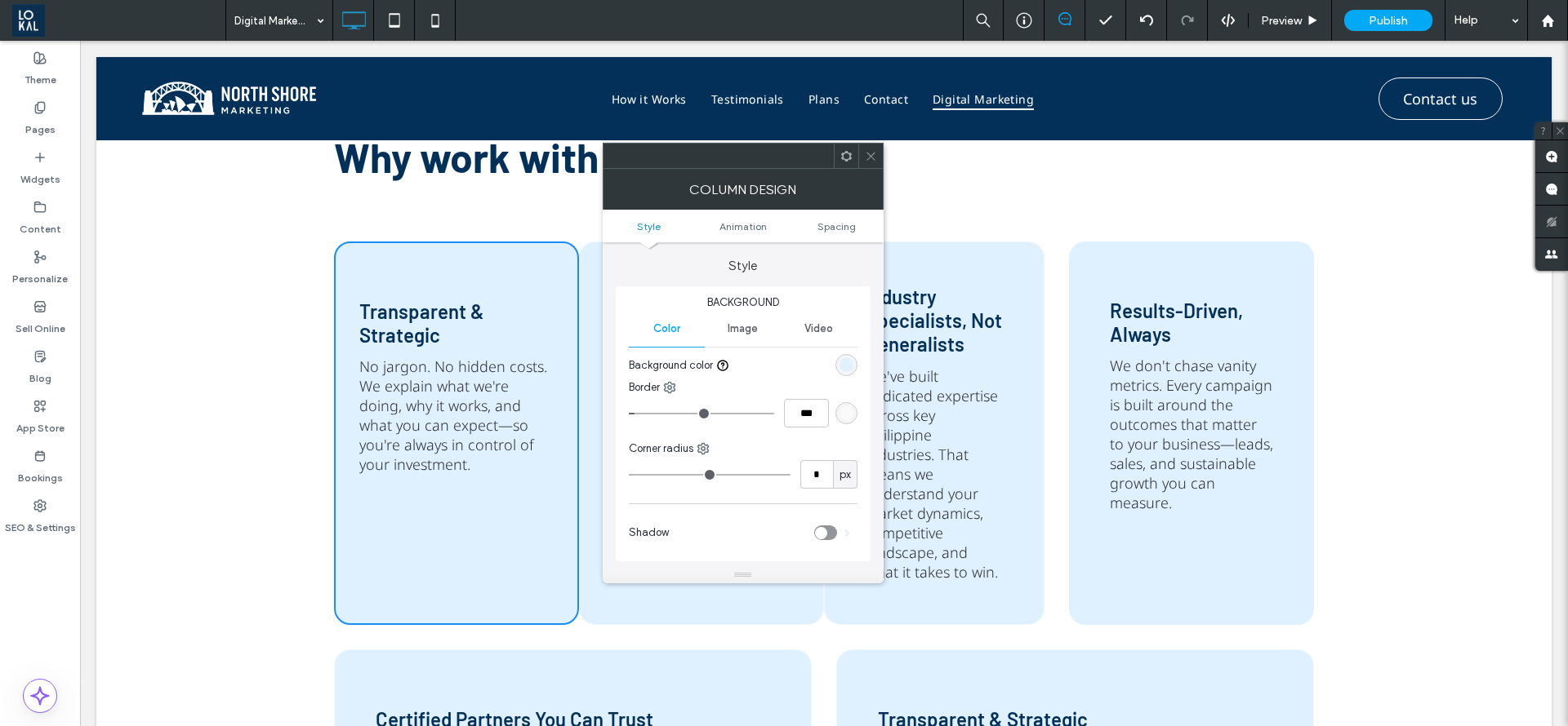
type input "**"
click at [831, 223] on span "Spacing" at bounding box center [836, 226] width 38 height 12
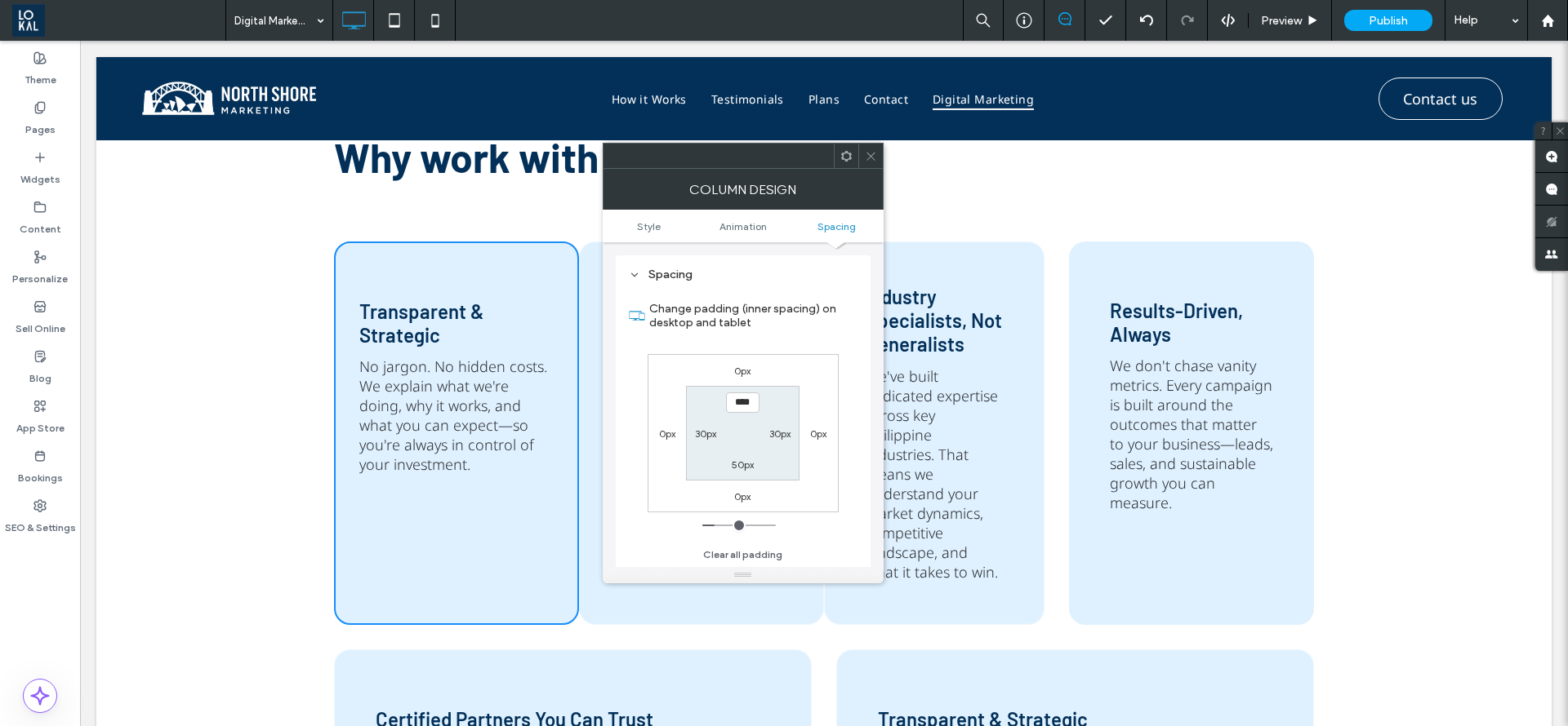
click at [817, 434] on label "0px" at bounding box center [818, 433] width 17 height 12
type input "*"
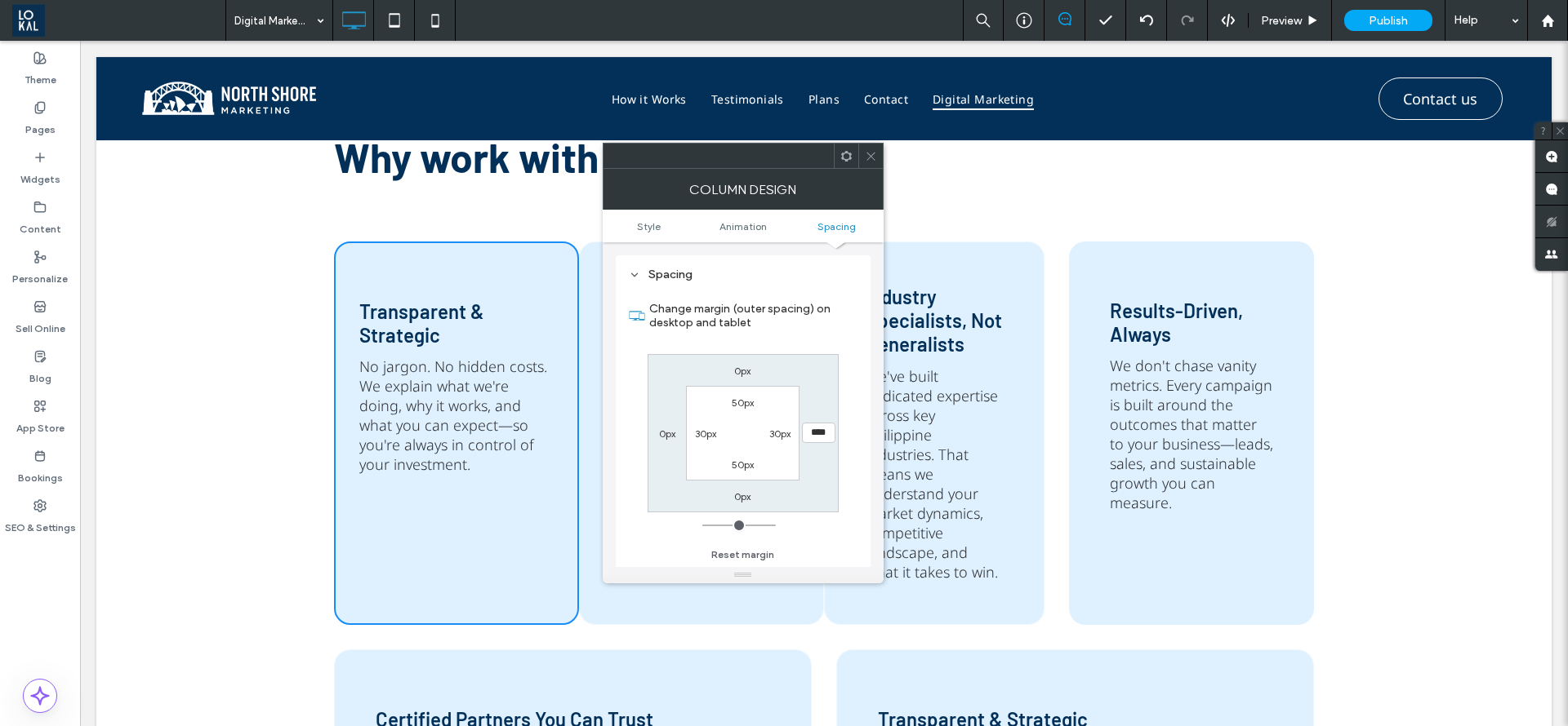
type input "****"
type input "**"
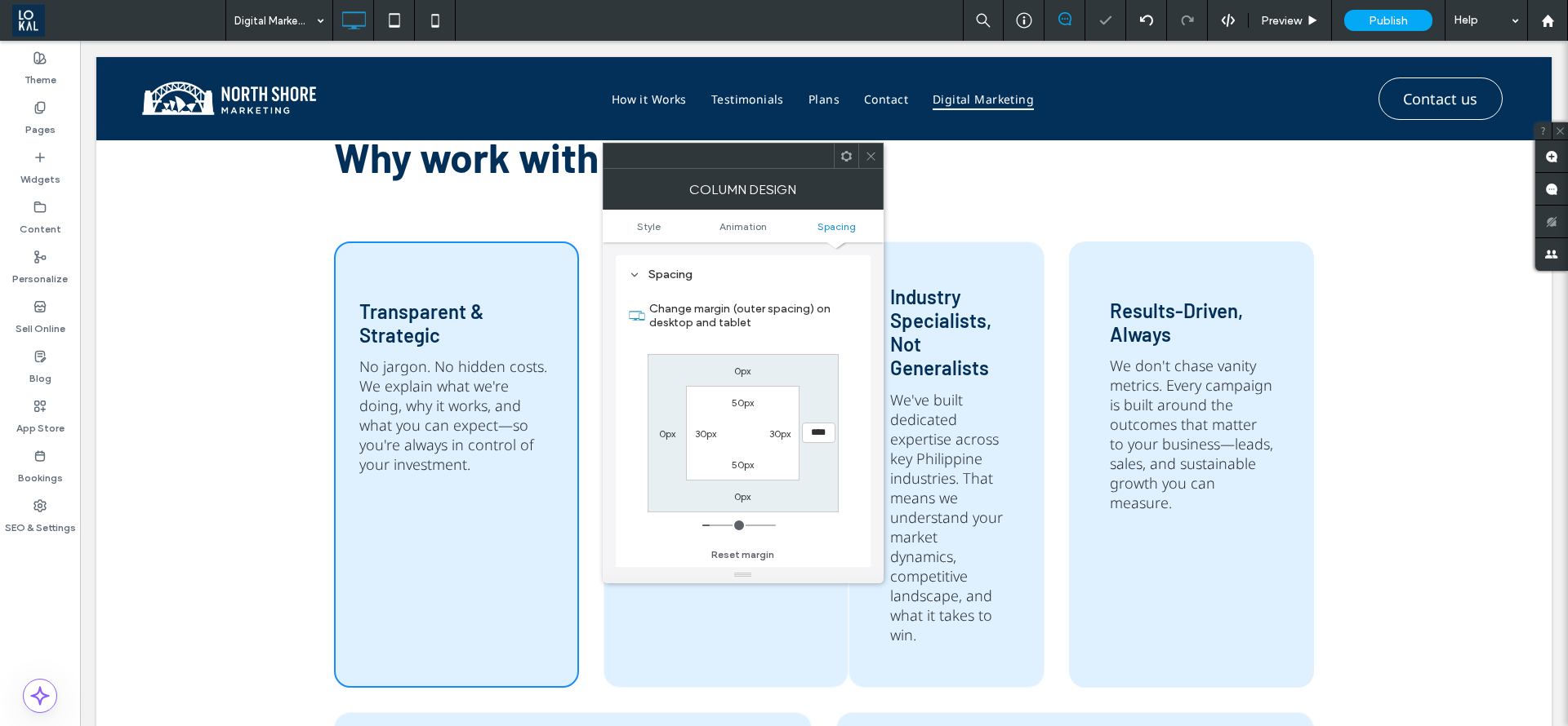
type input "****"
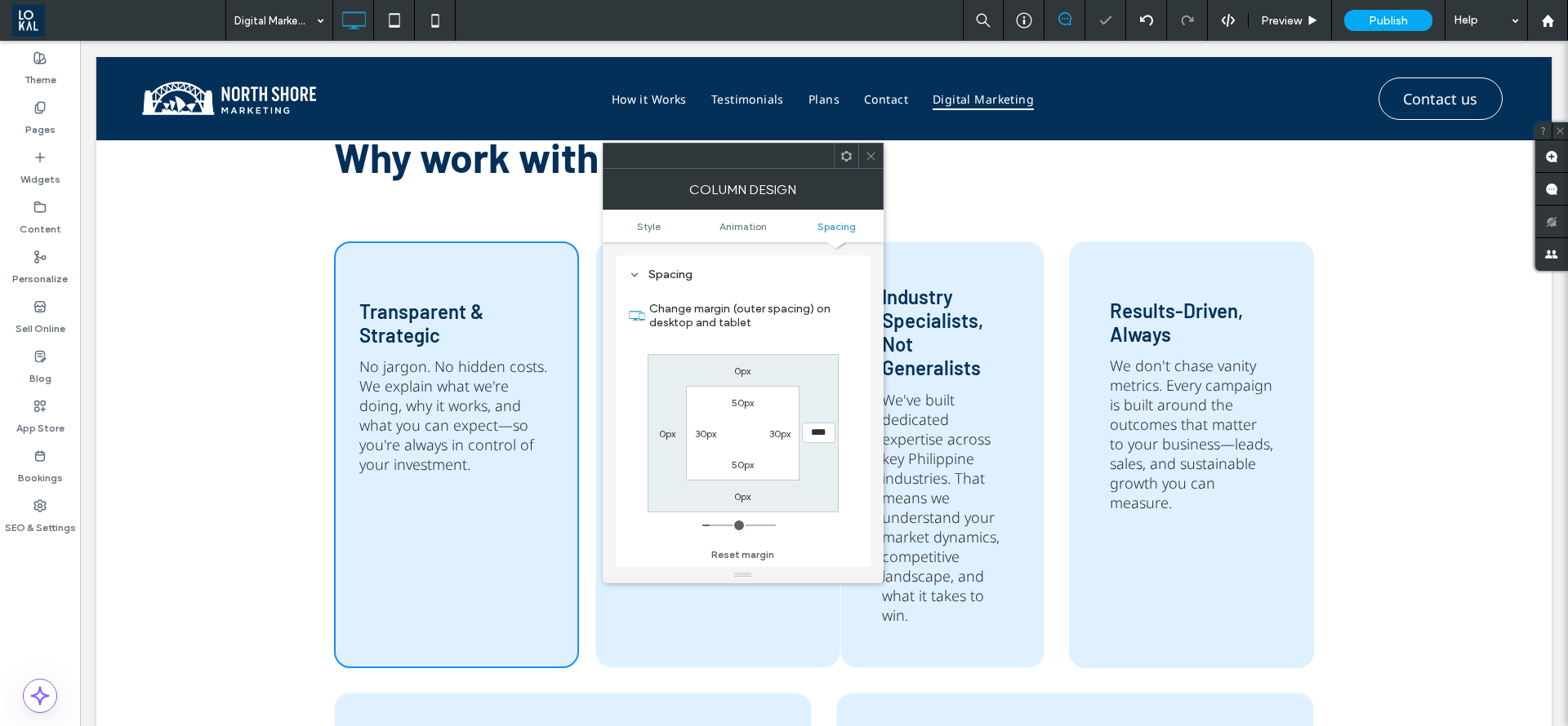
type input "**"
click at [873, 151] on icon at bounding box center [870, 156] width 12 height 12
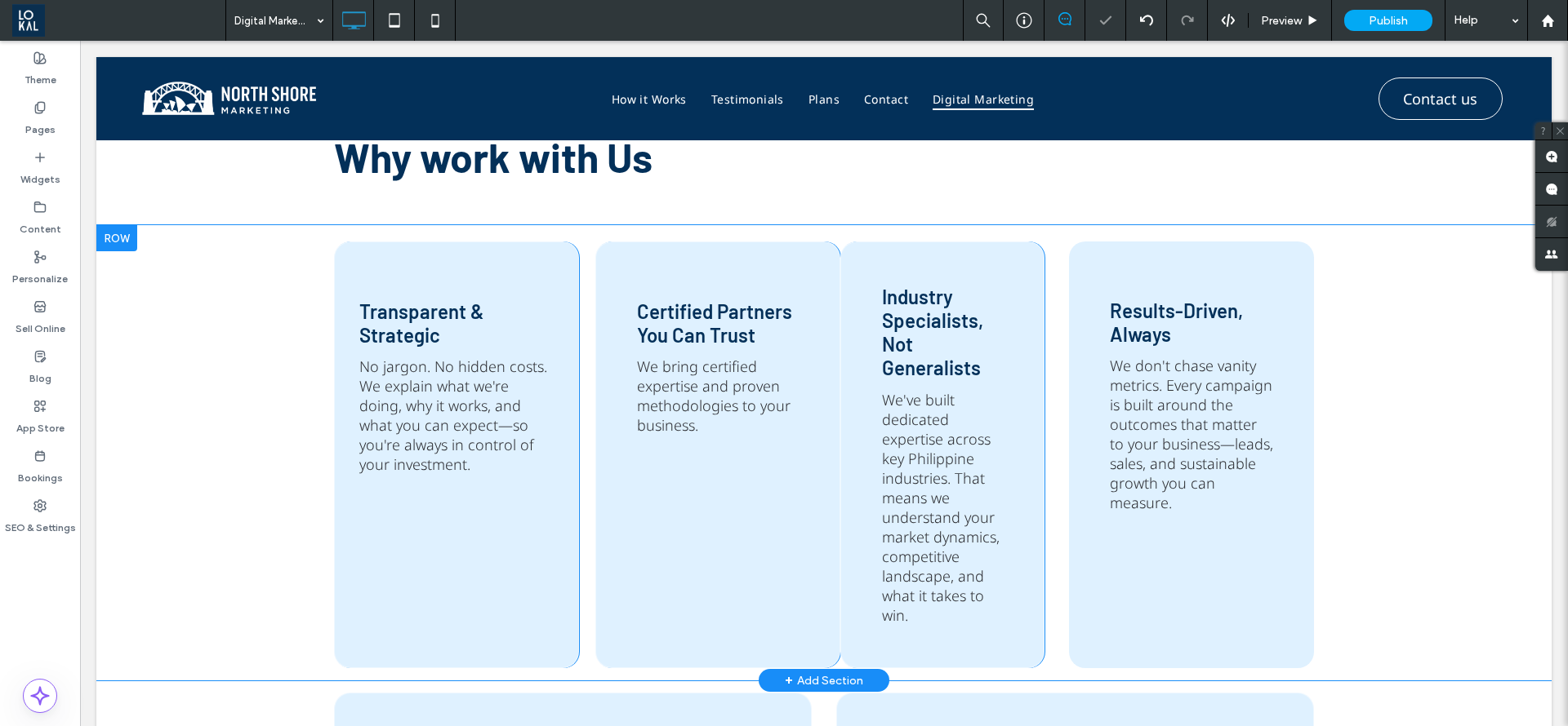
click at [723, 623] on div "Certified Partners You Can Trust We bring certified expertise and proven method…" at bounding box center [717, 455] width 245 height 427
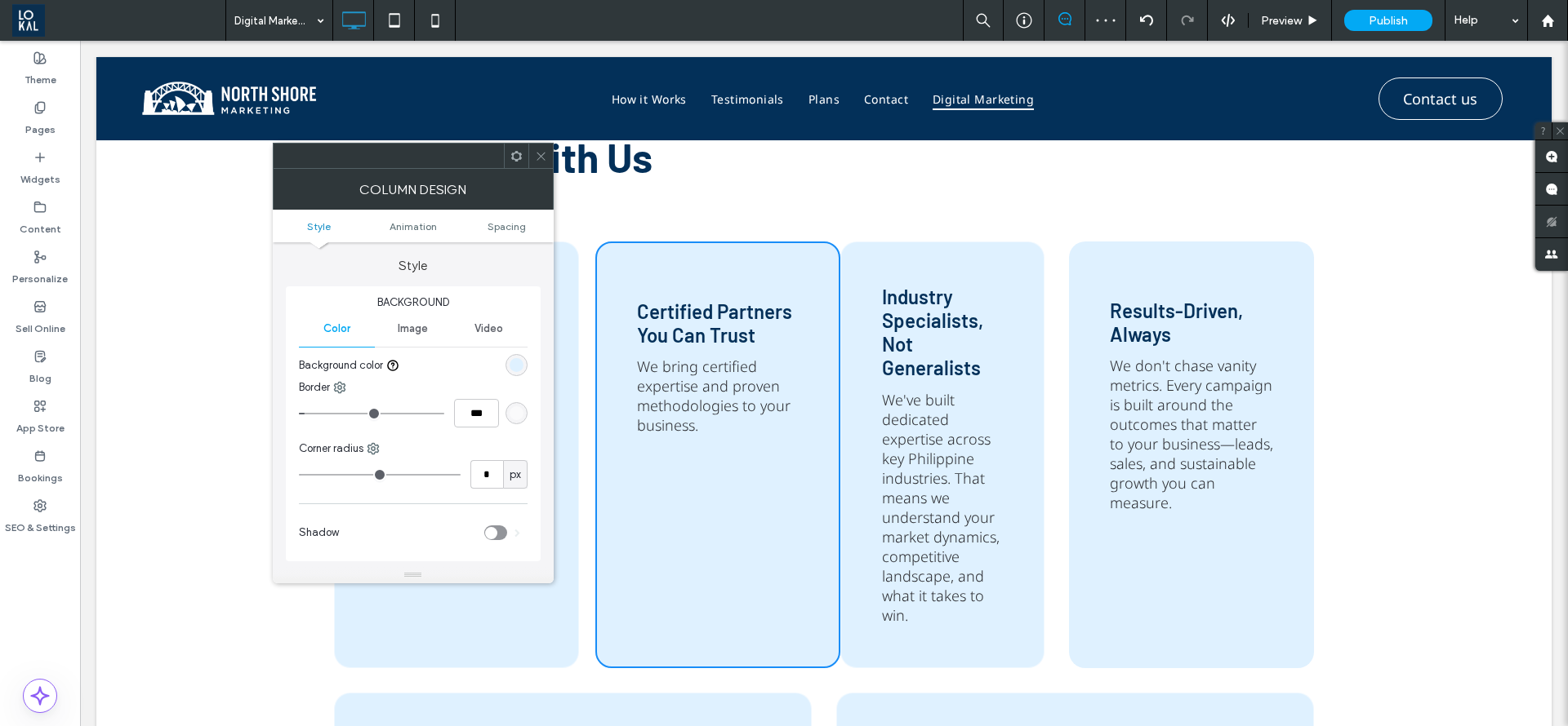
type input "**"
click at [500, 229] on span "Spacing" at bounding box center [506, 226] width 38 height 12
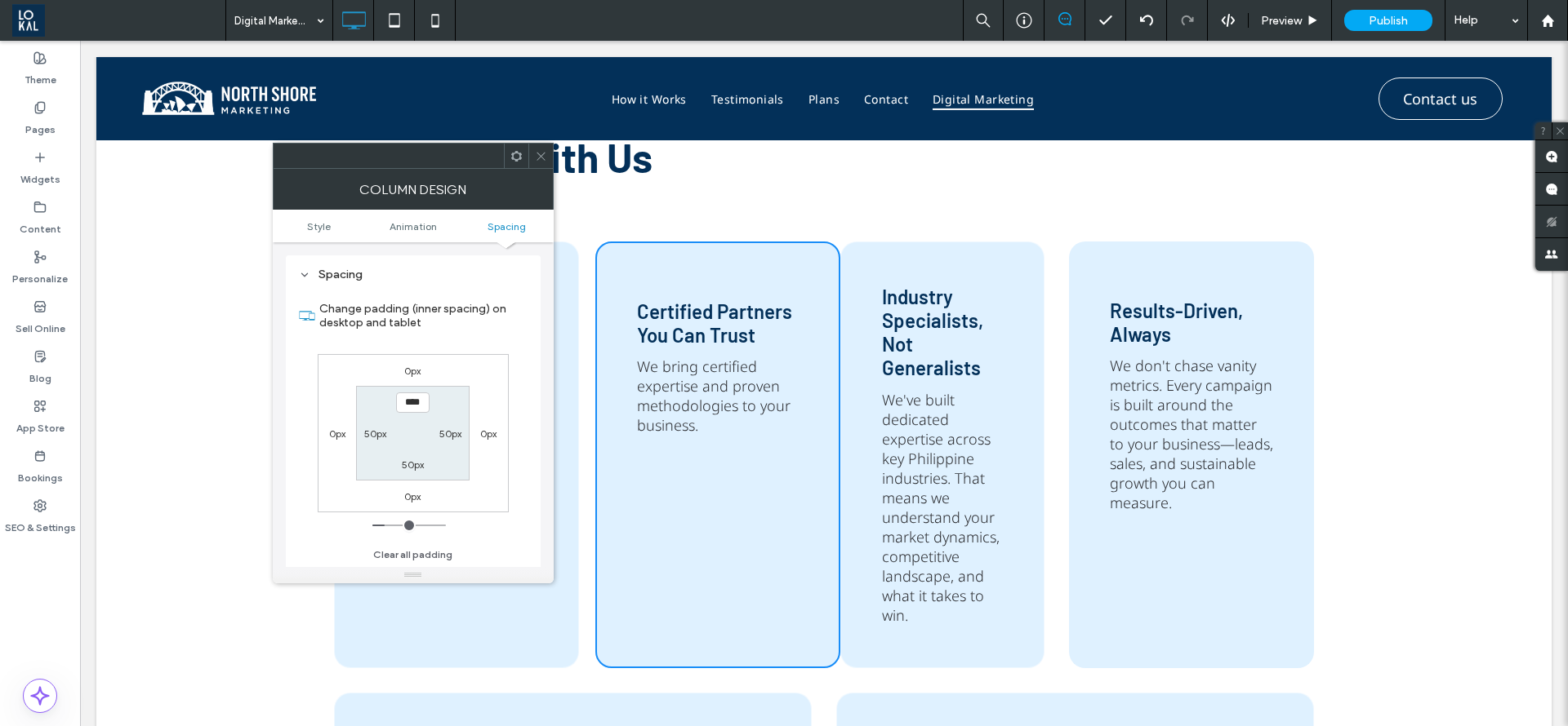
click at [451, 437] on label "50px" at bounding box center [450, 433] width 22 height 12
type input "****"
click at [374, 430] on label "50px" at bounding box center [376, 433] width 22 height 12
type input "**"
type input "****"
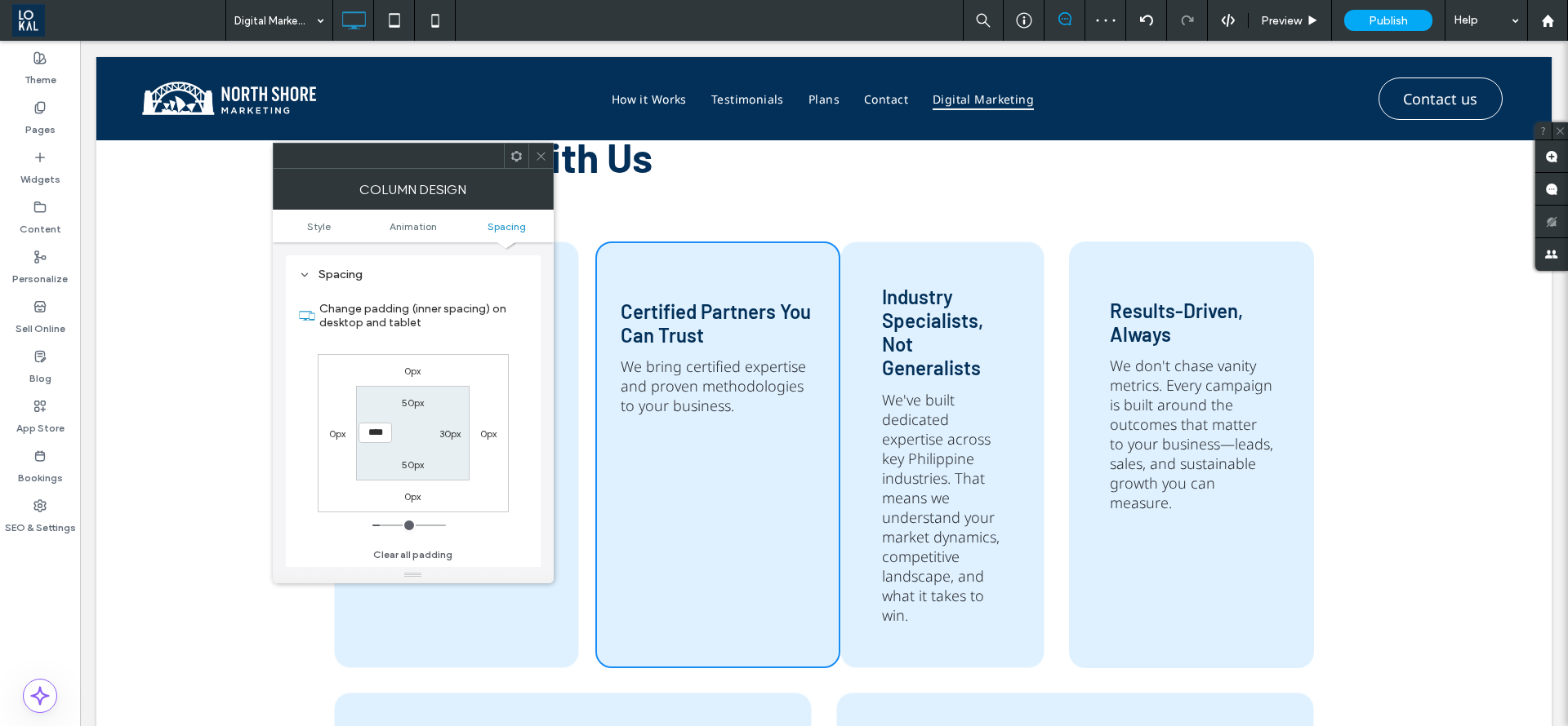
click at [483, 436] on label "0px" at bounding box center [488, 433] width 17 height 12
type input "*"
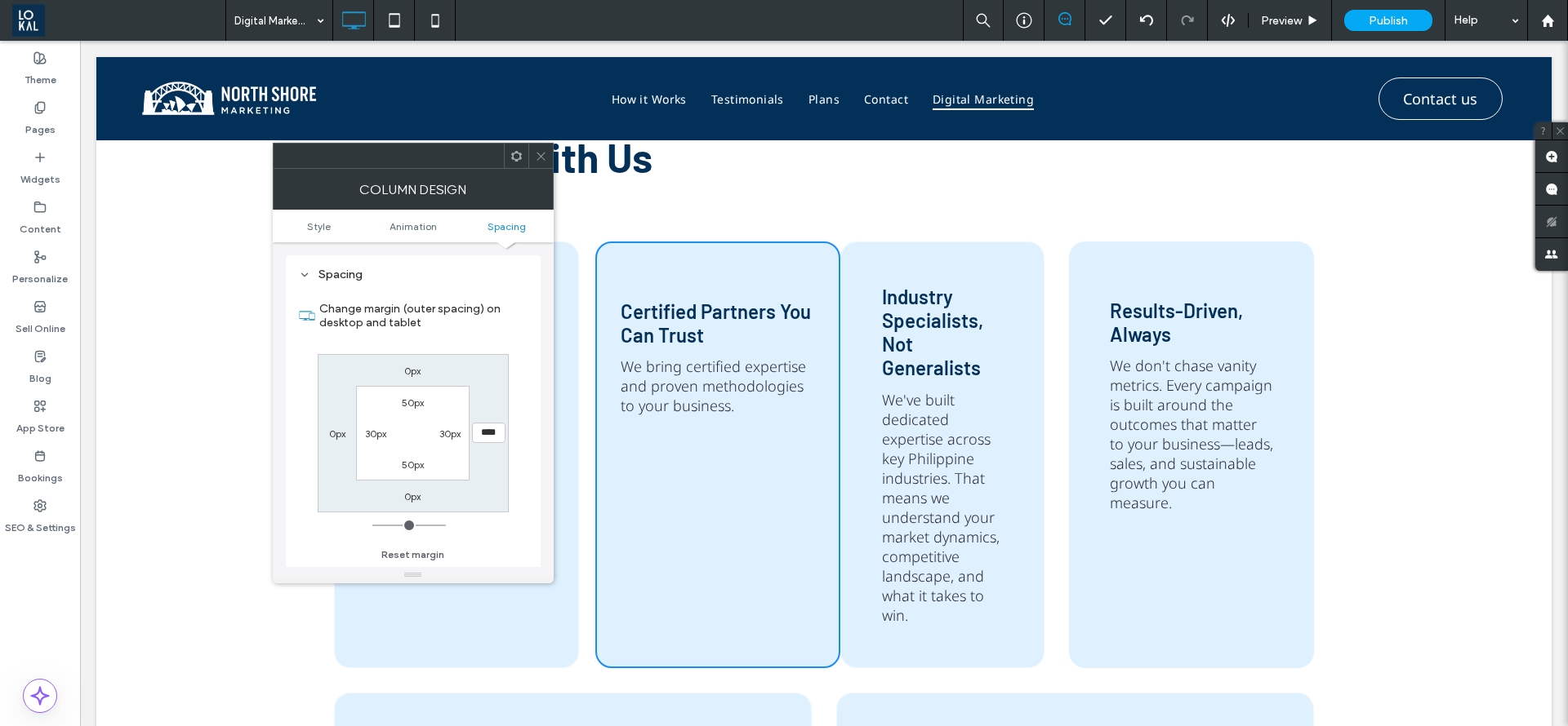
type input "****"
type input "**"
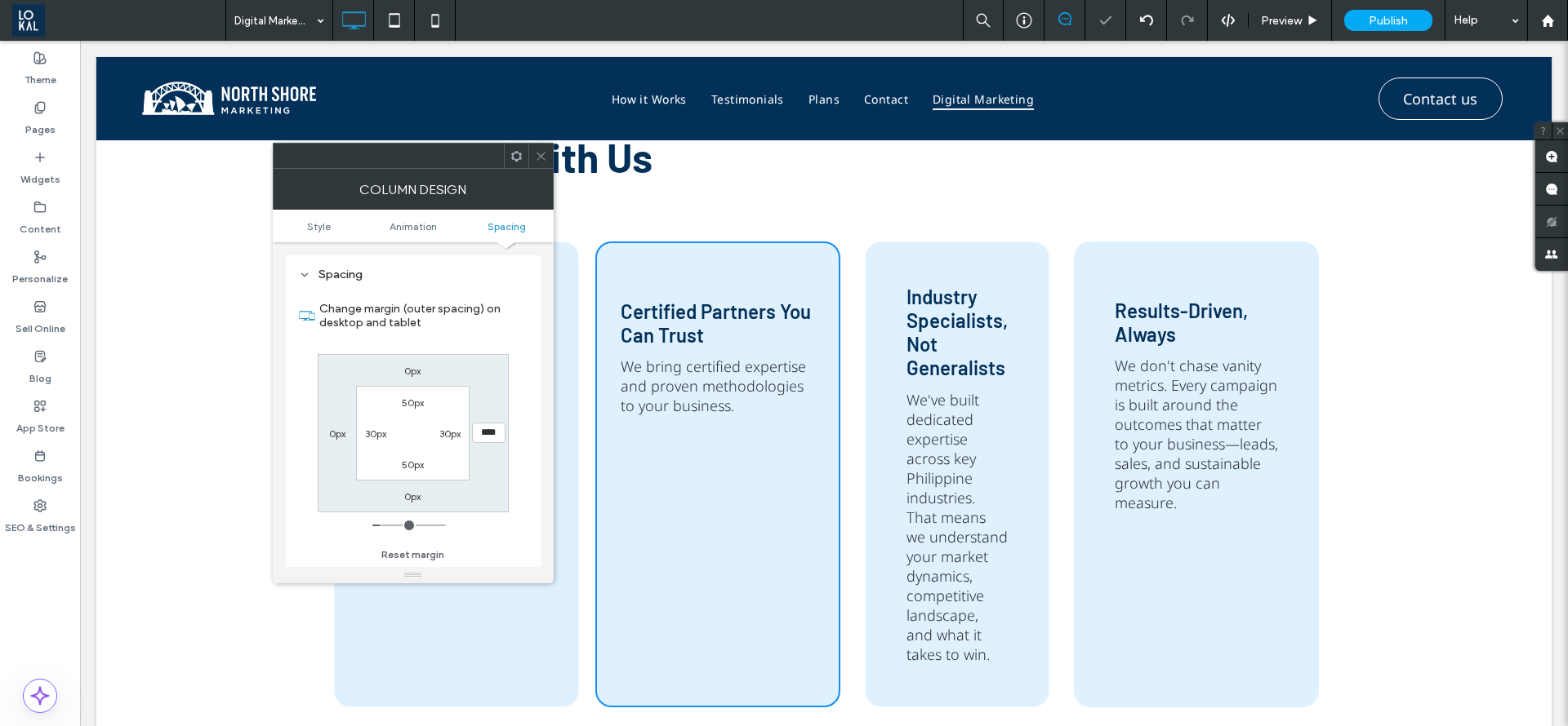
drag, startPoint x: 537, startPoint y: 151, endPoint x: 654, endPoint y: 551, distance: 416.8
click at [537, 151] on icon at bounding box center [540, 156] width 12 height 12
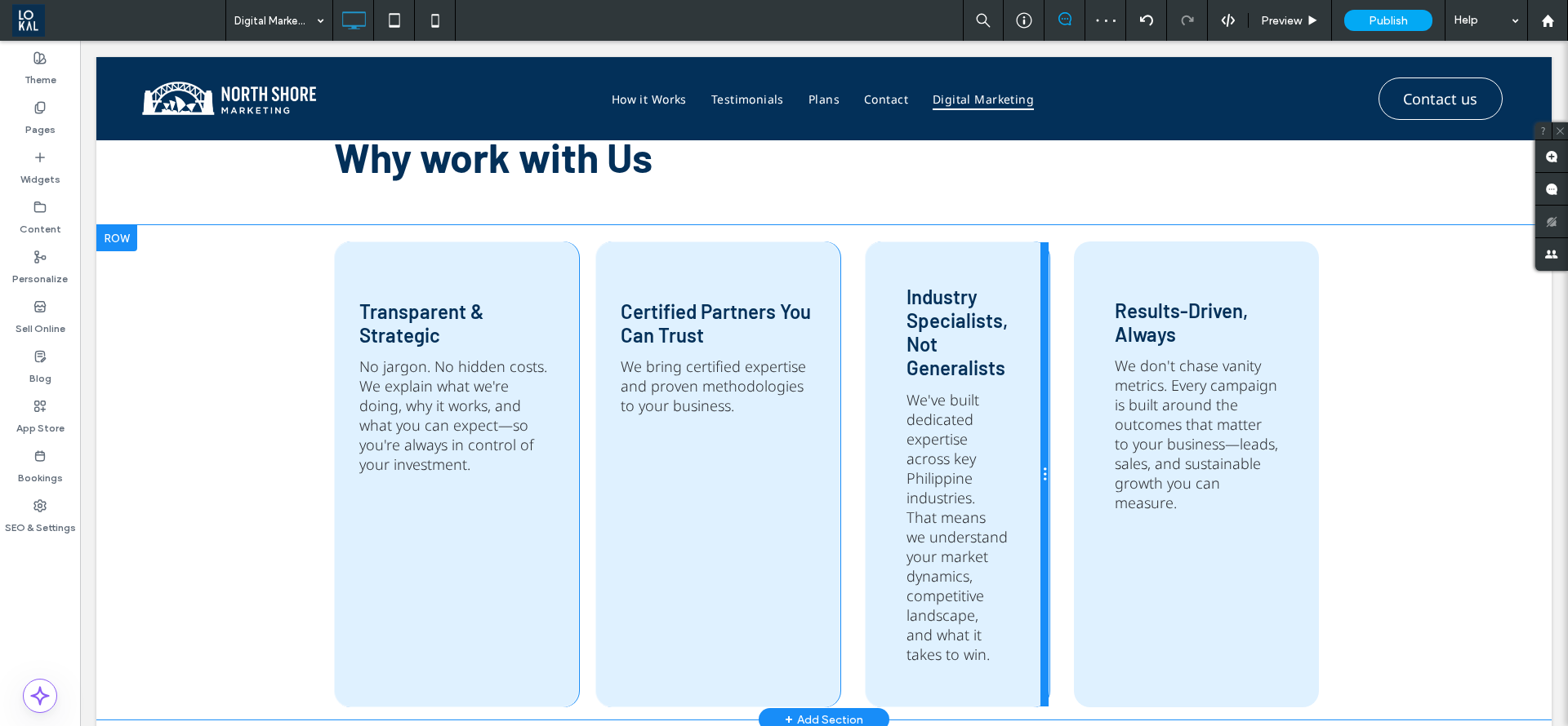
click at [1041, 638] on div at bounding box center [1044, 475] width 8 height 465
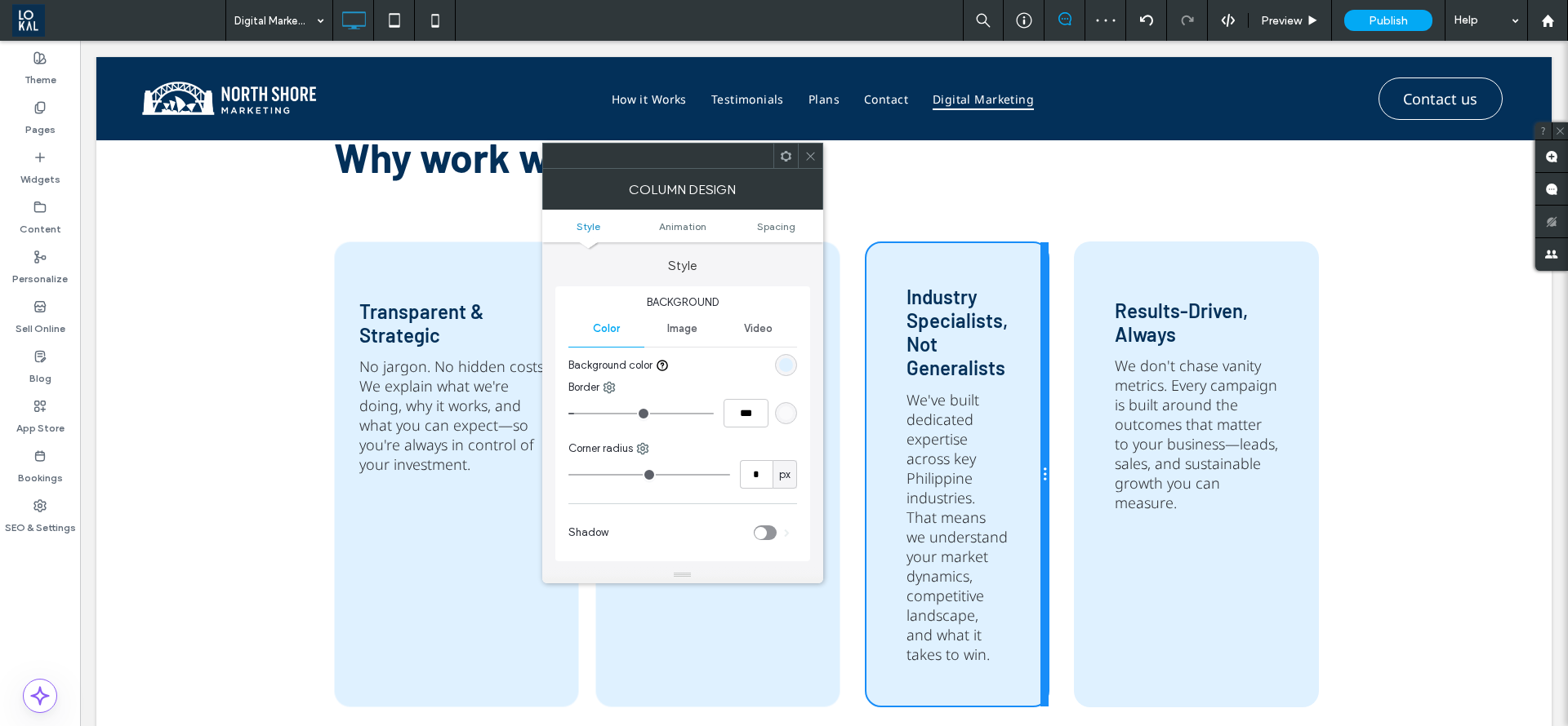
type input "**"
click at [813, 153] on icon at bounding box center [810, 156] width 12 height 12
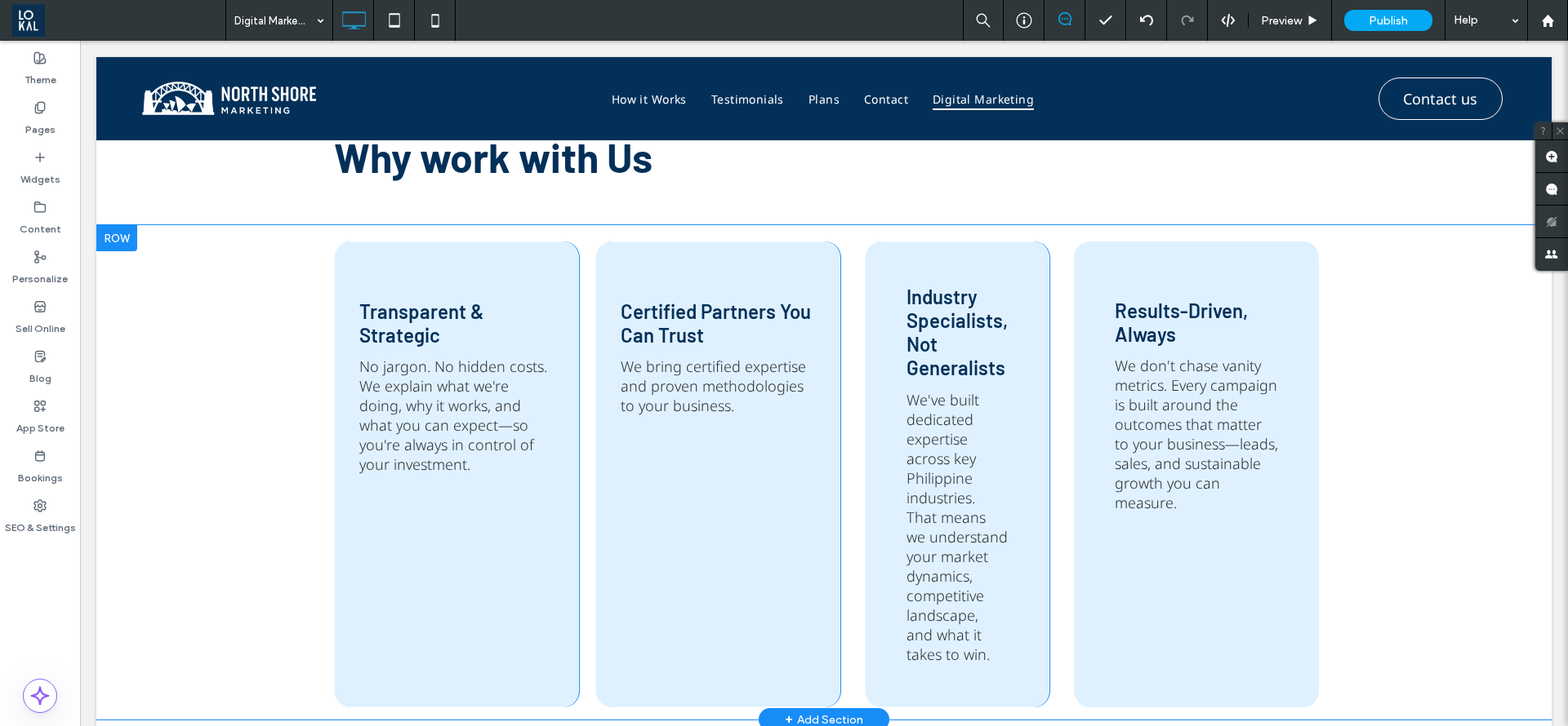
click at [918, 267] on div "Industry Specialists, Not Generalists We've built dedicated expertise across ke…" at bounding box center [957, 474] width 184 height 466
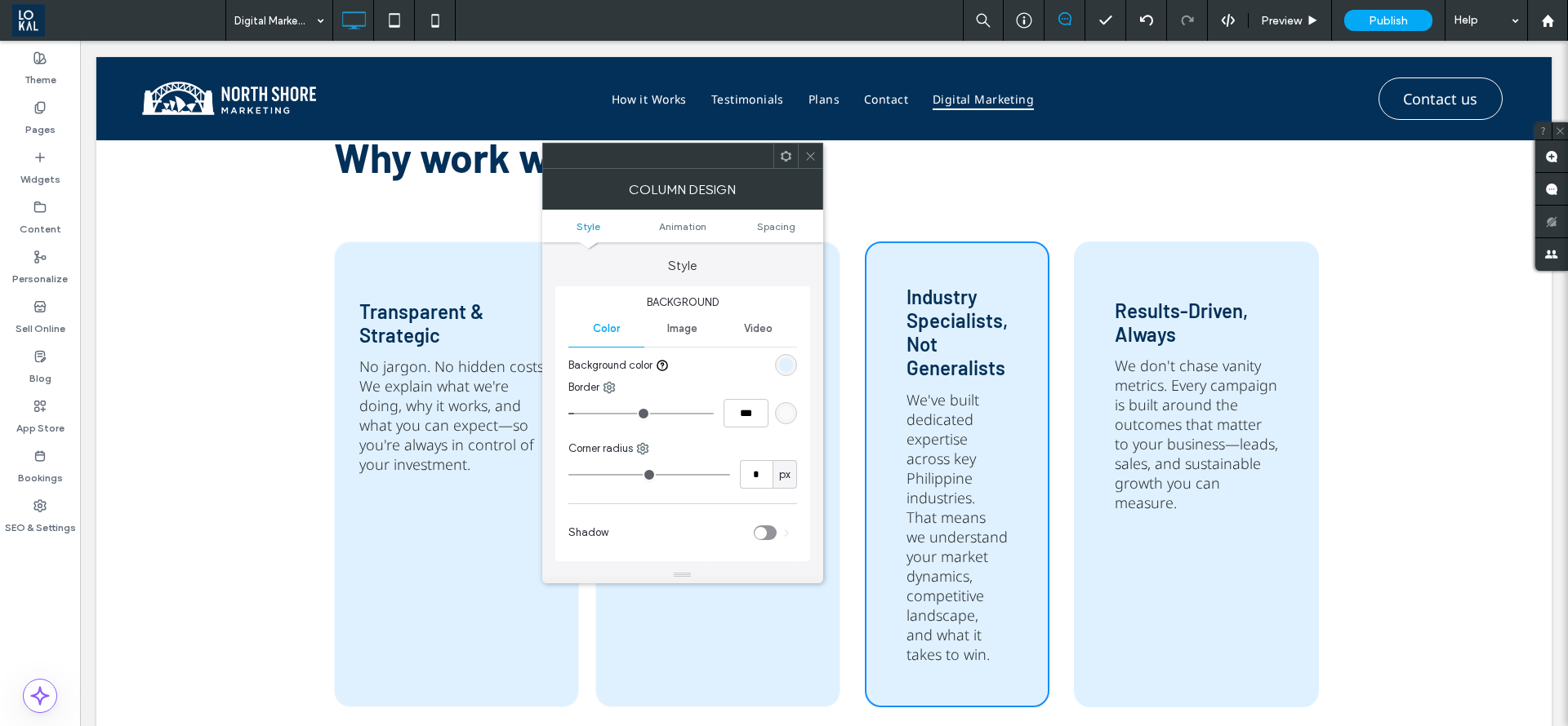
type input "**"
click at [779, 224] on span "Spacing" at bounding box center [776, 226] width 38 height 12
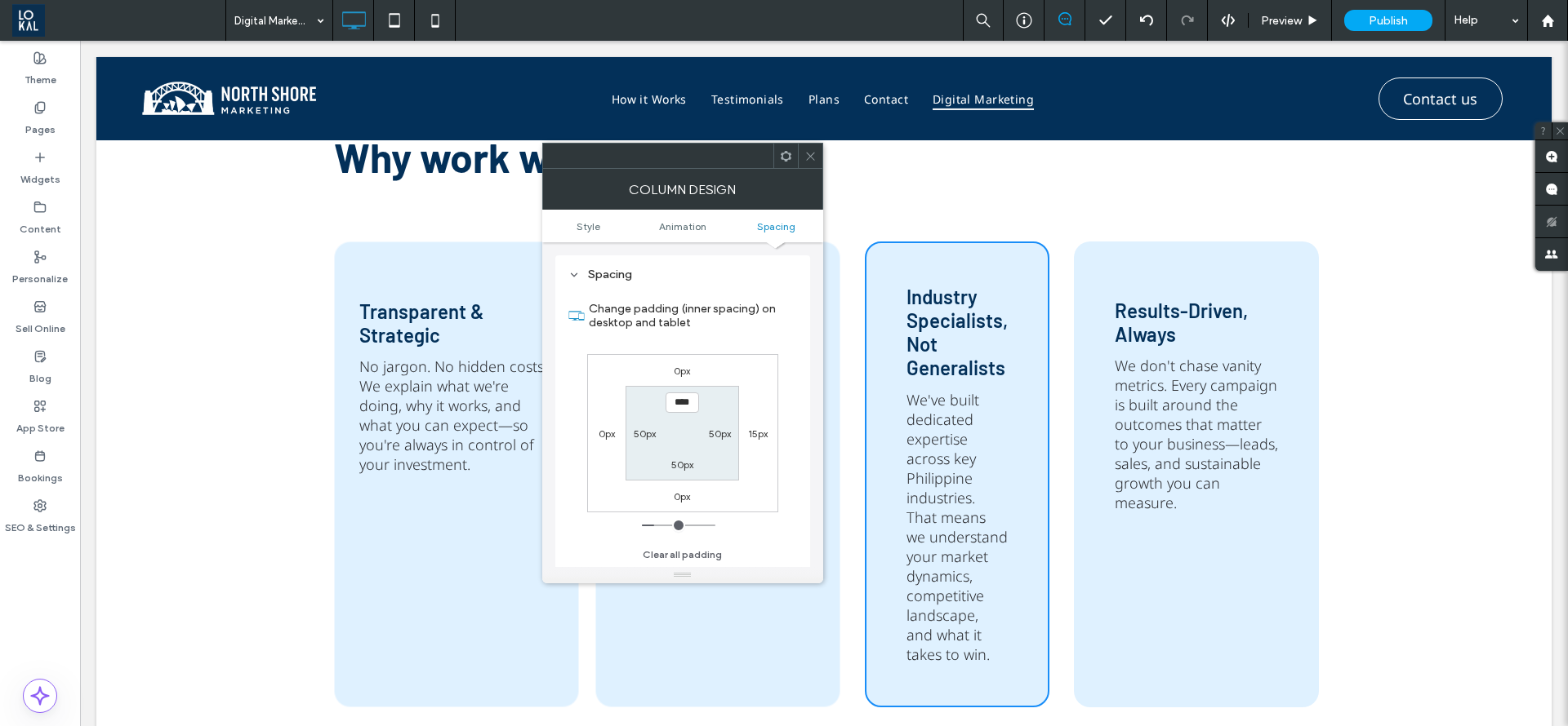
click at [722, 433] on label "50px" at bounding box center [720, 433] width 22 height 12
click at [722, 433] on input "****" at bounding box center [720, 433] width 33 height 20
type input "****"
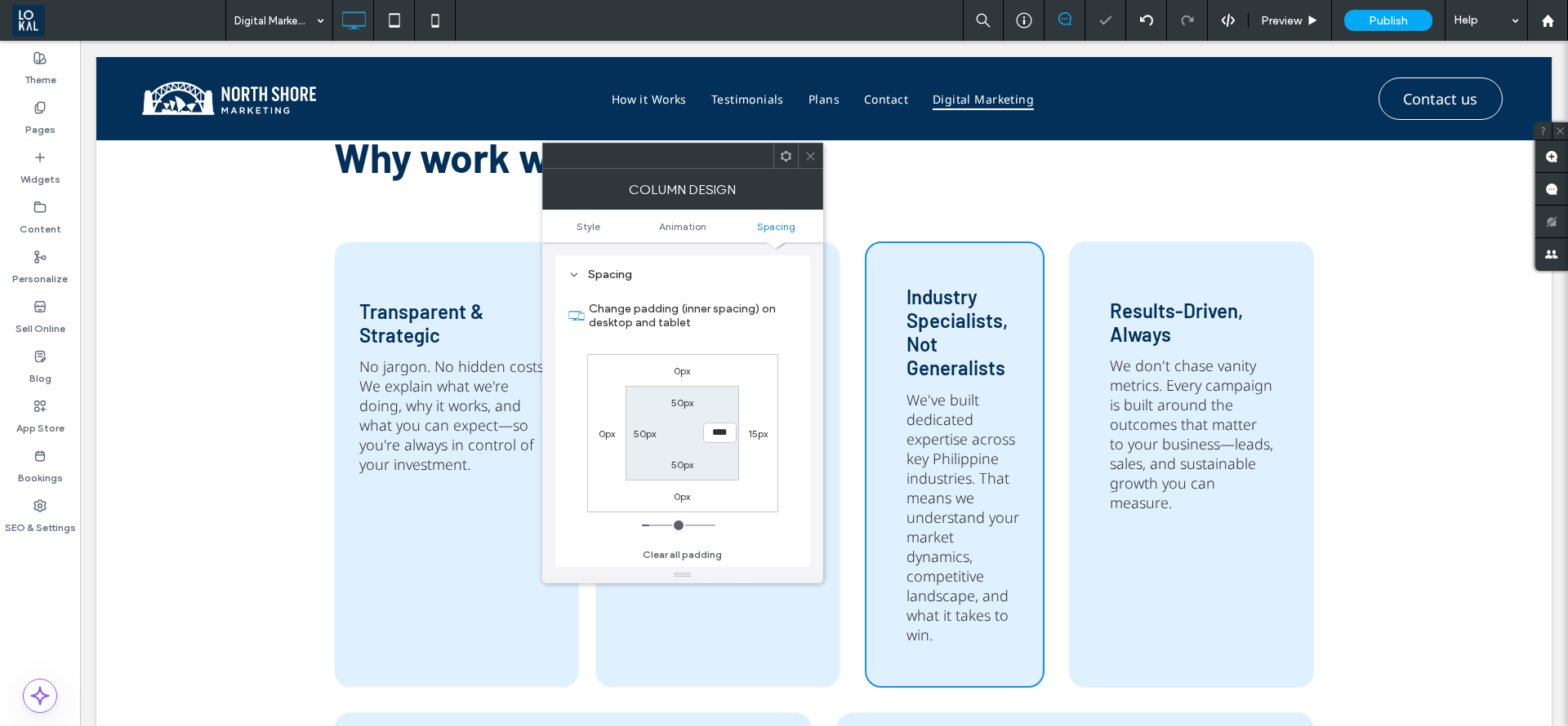
click at [645, 438] on label "50px" at bounding box center [644, 433] width 22 height 12
type input "**"
type input "****"
type input "**"
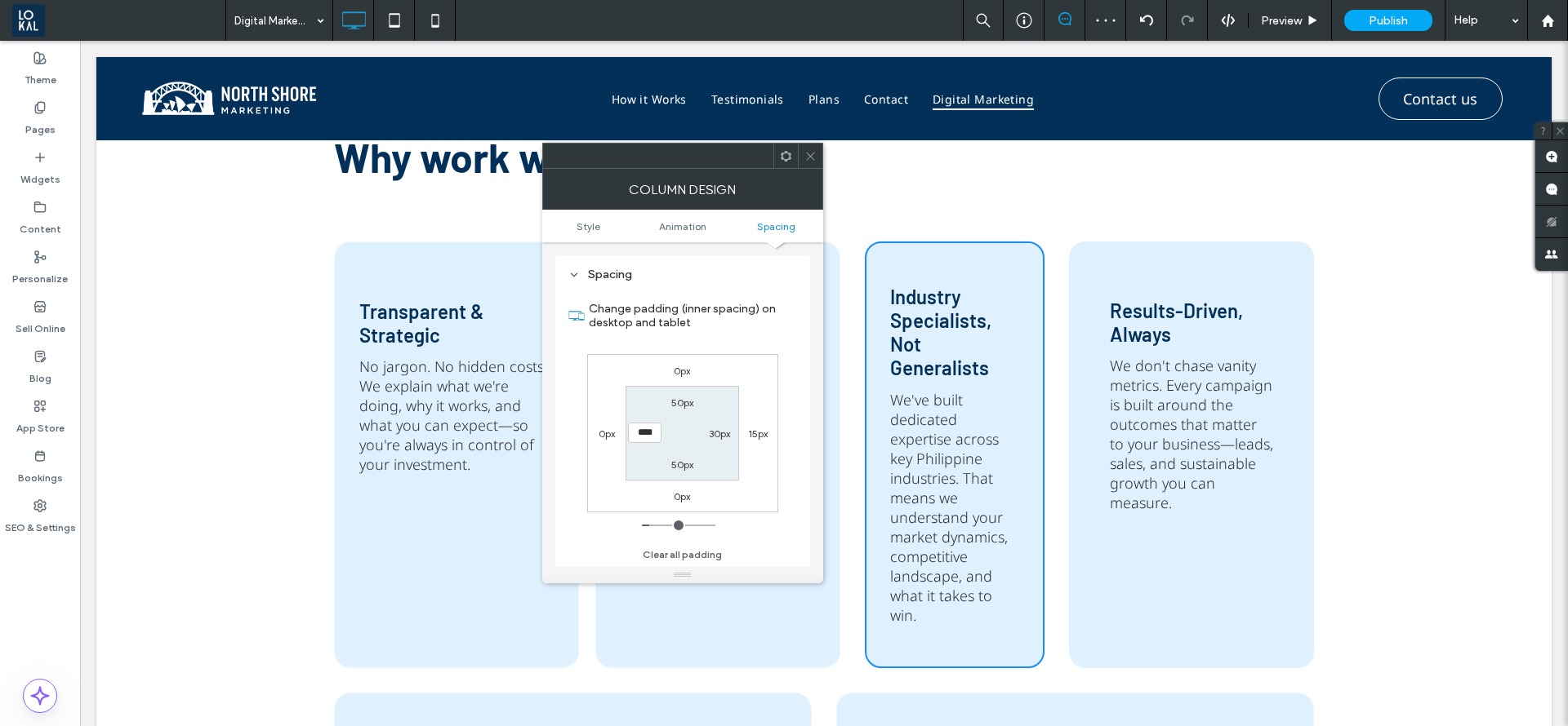
drag, startPoint x: 807, startPoint y: 150, endPoint x: 812, endPoint y: 171, distance: 21.6
click at [808, 151] on icon at bounding box center [810, 156] width 12 height 12
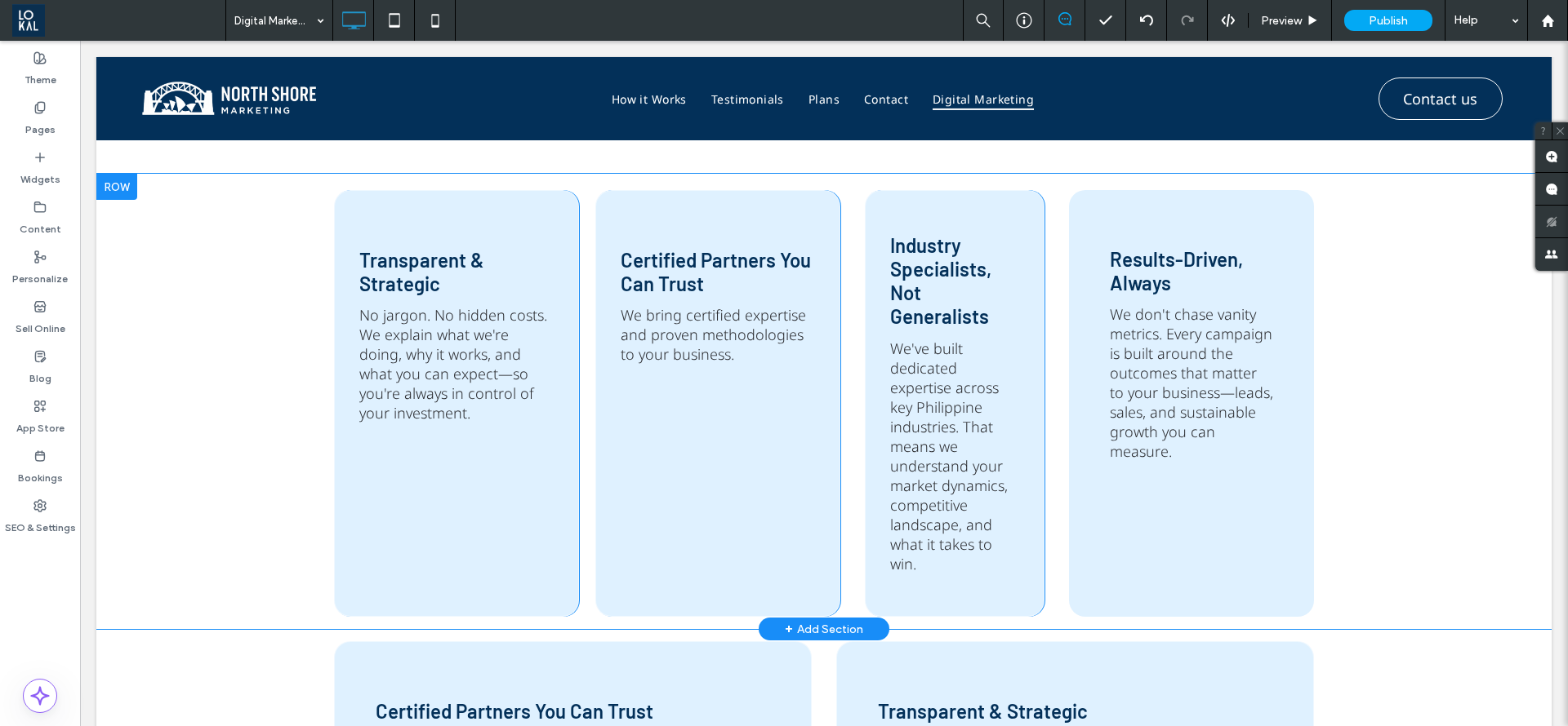
scroll to position [1955, 0]
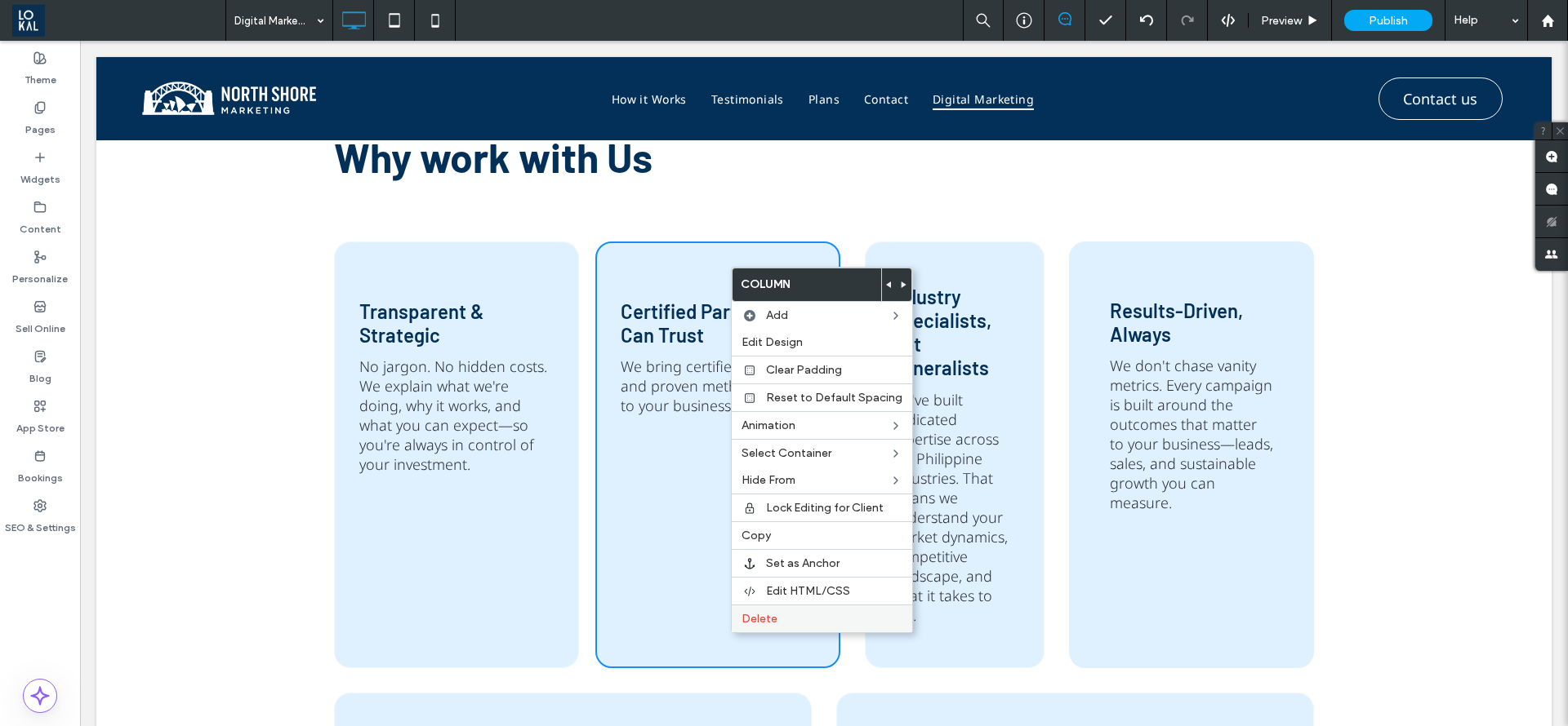
click at [767, 628] on div "Delete" at bounding box center [822, 619] width 180 height 28
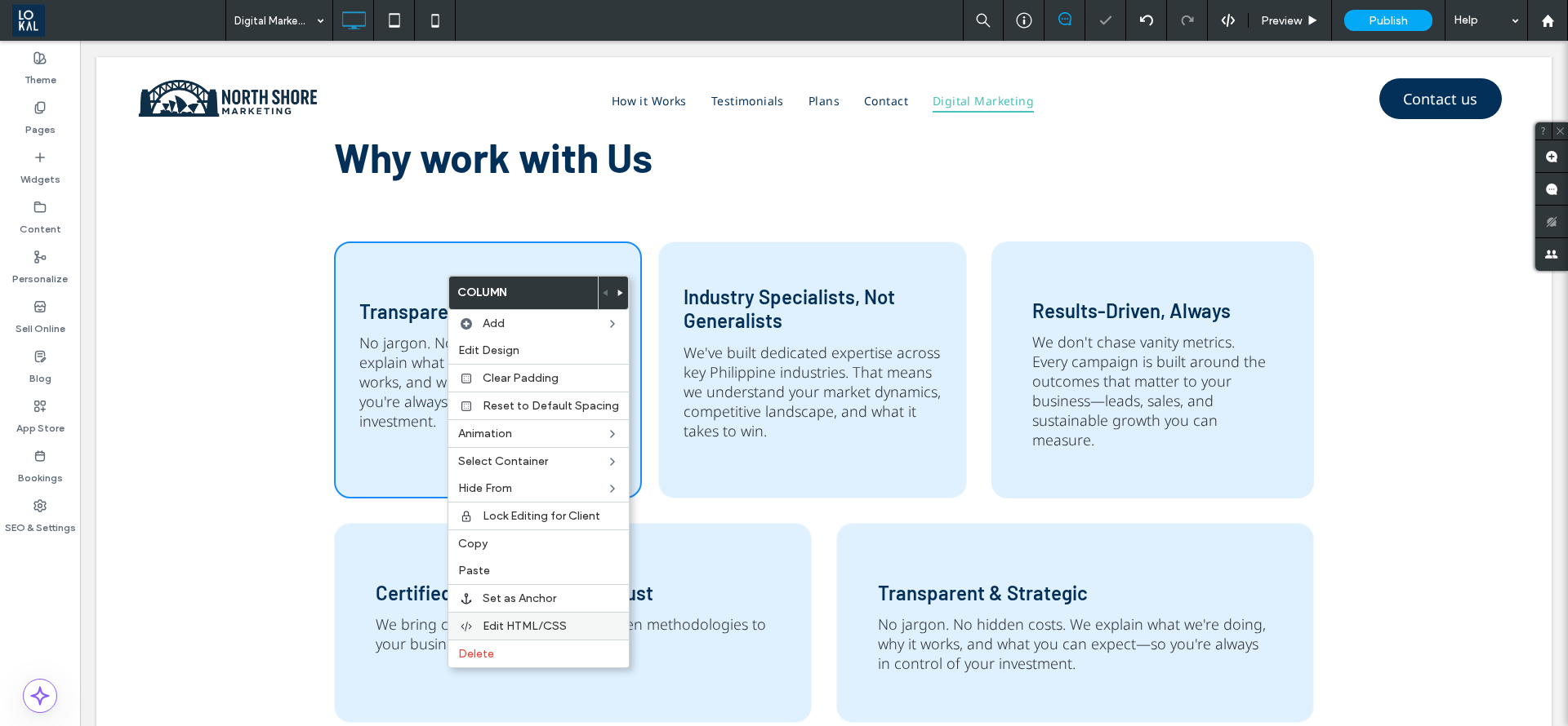
click at [525, 653] on label "Delete" at bounding box center [538, 653] width 161 height 14
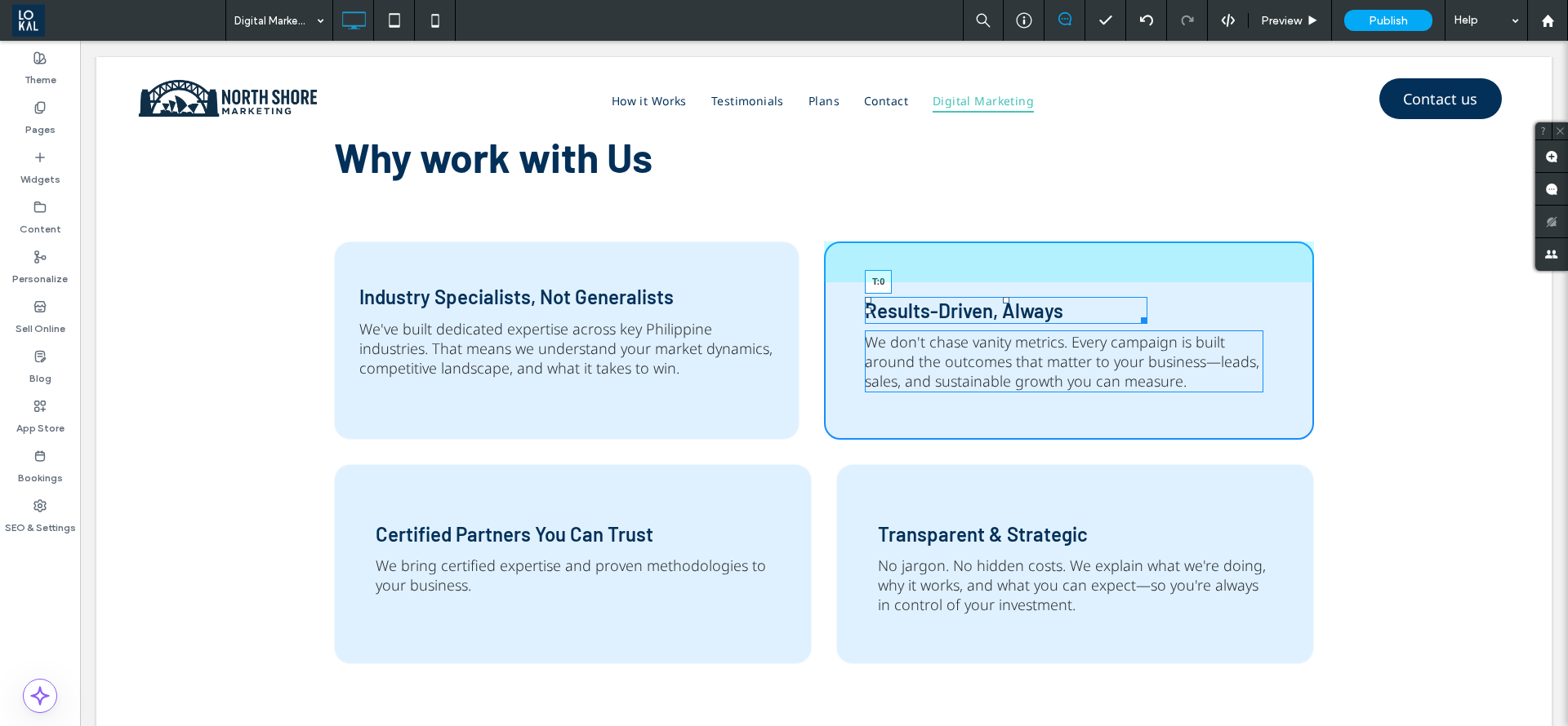
drag, startPoint x: 1010, startPoint y: 297, endPoint x: 1012, endPoint y: 287, distance: 10.2
click at [1012, 297] on div "Results-Driven, Always T:0" at bounding box center [1006, 310] width 283 height 27
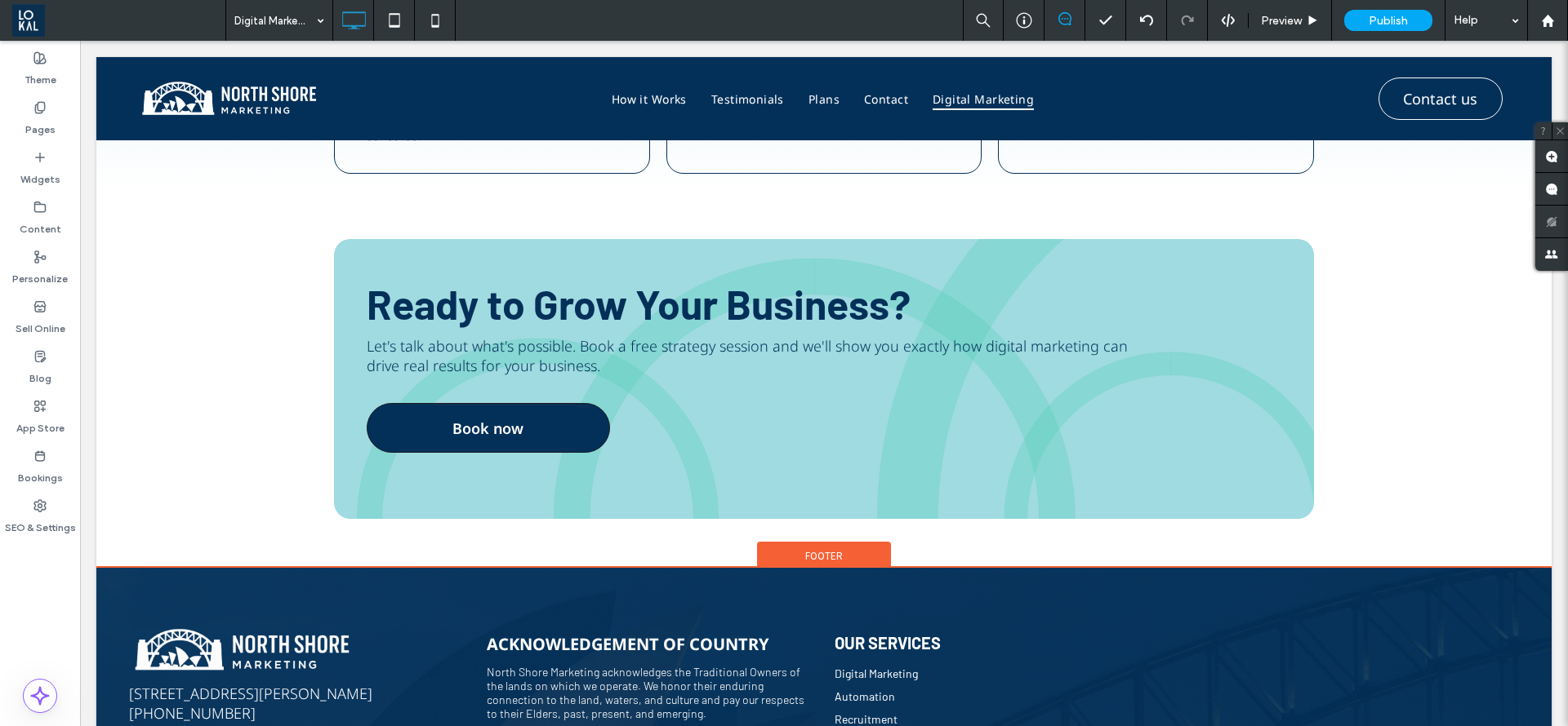
scroll to position [3480, 0]
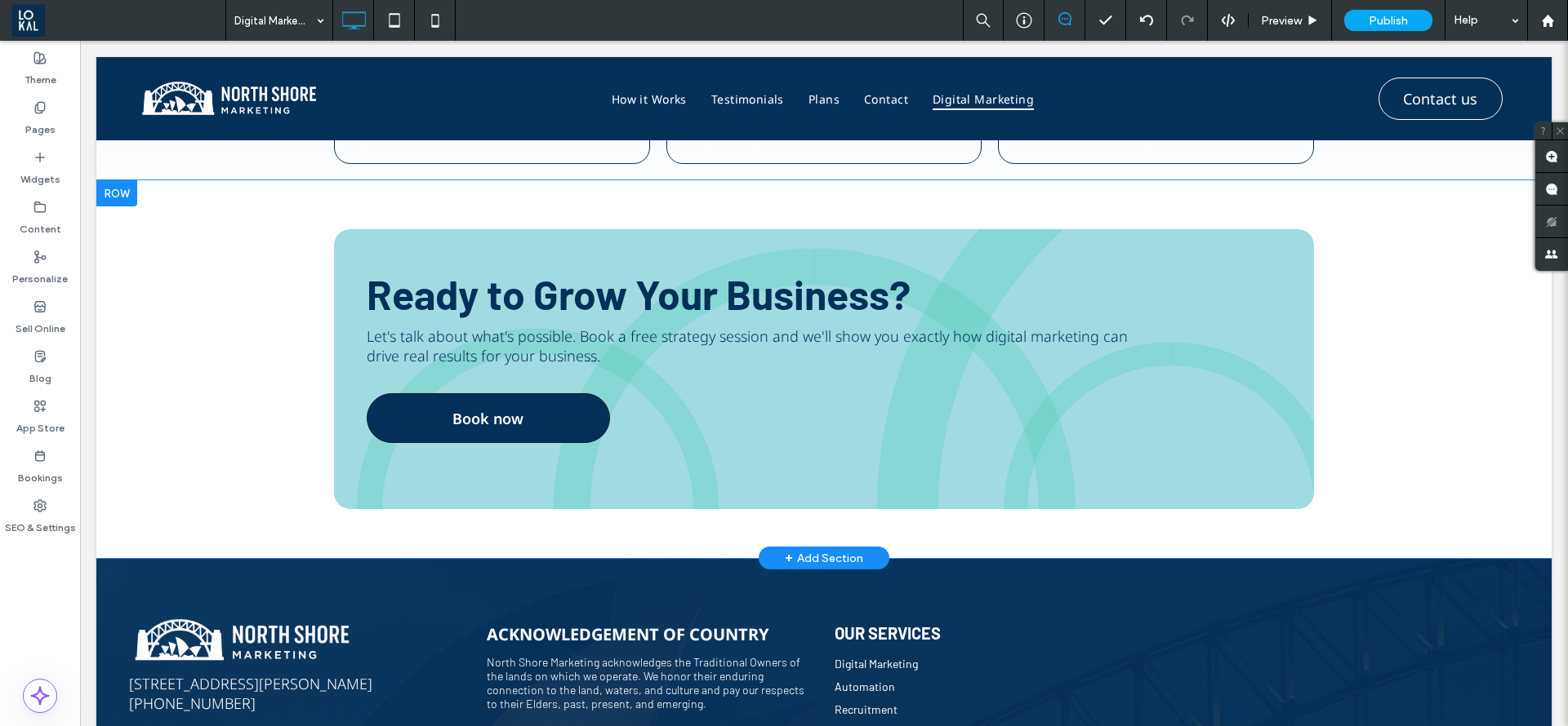
click at [789, 433] on div "Ready to Grow Your Business? Let's talk about what's possible. Book a free stra…" at bounding box center [824, 369] width 980 height 280
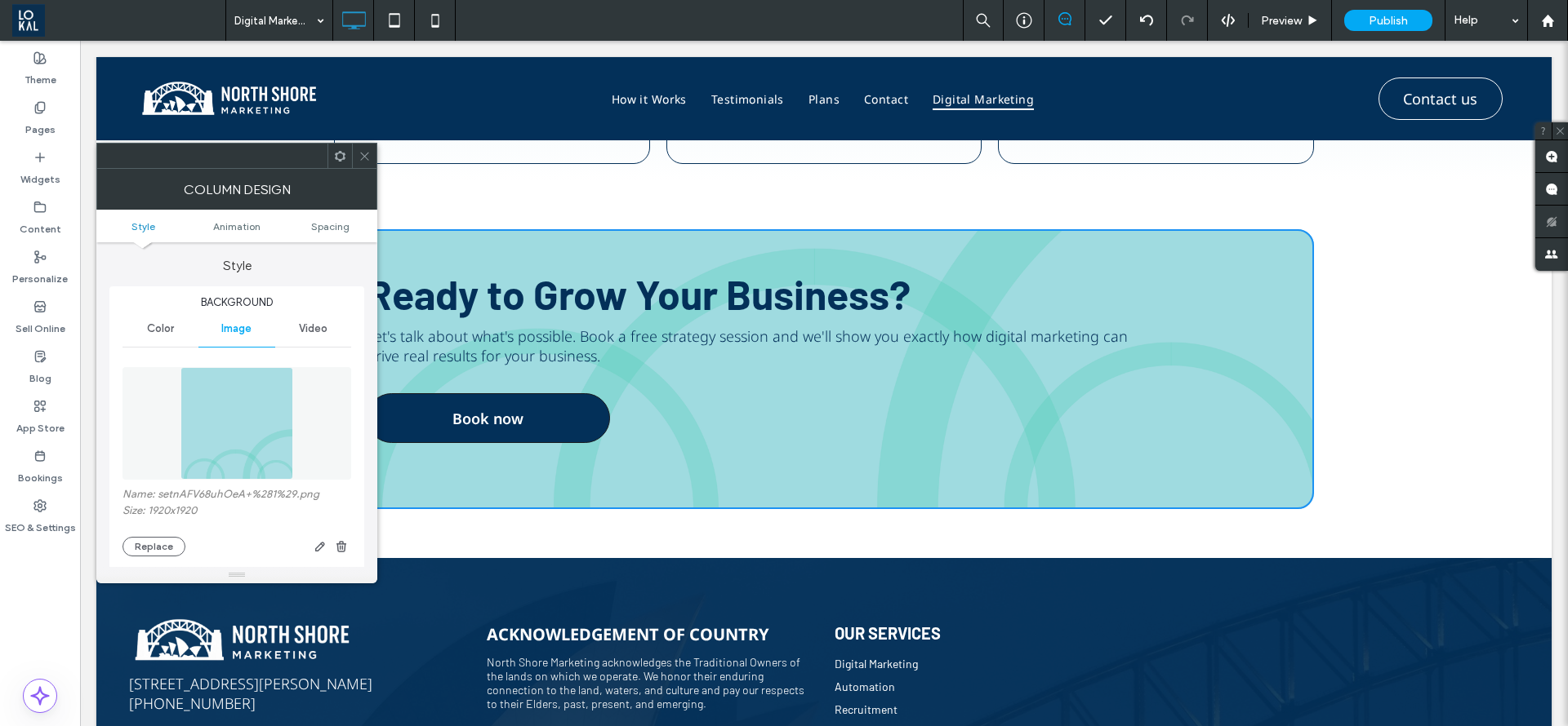
type input "**"
click at [932, 412] on div "Ready to Grow Your Business? Let's talk about what's possible. Book a free stra…" at bounding box center [824, 369] width 980 height 280
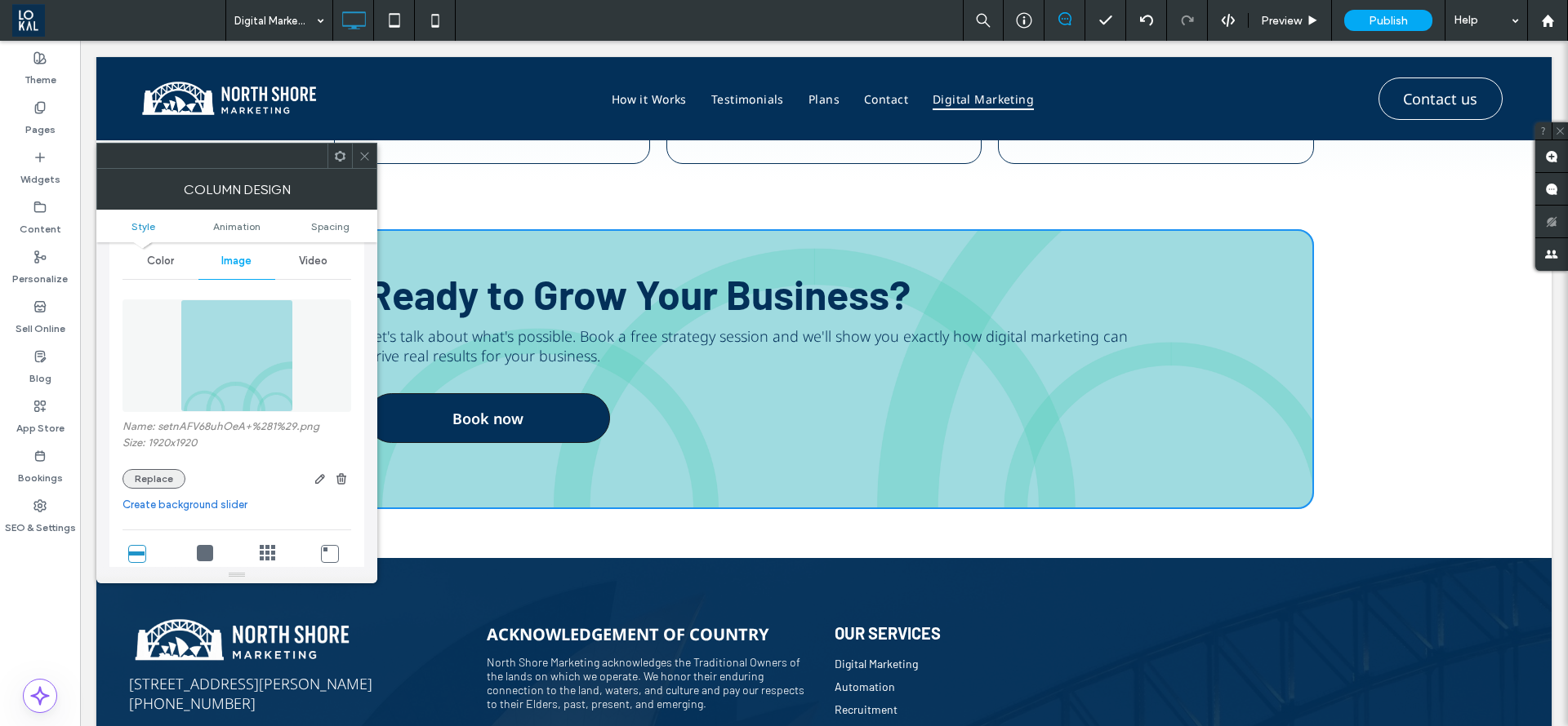
scroll to position [123, 0]
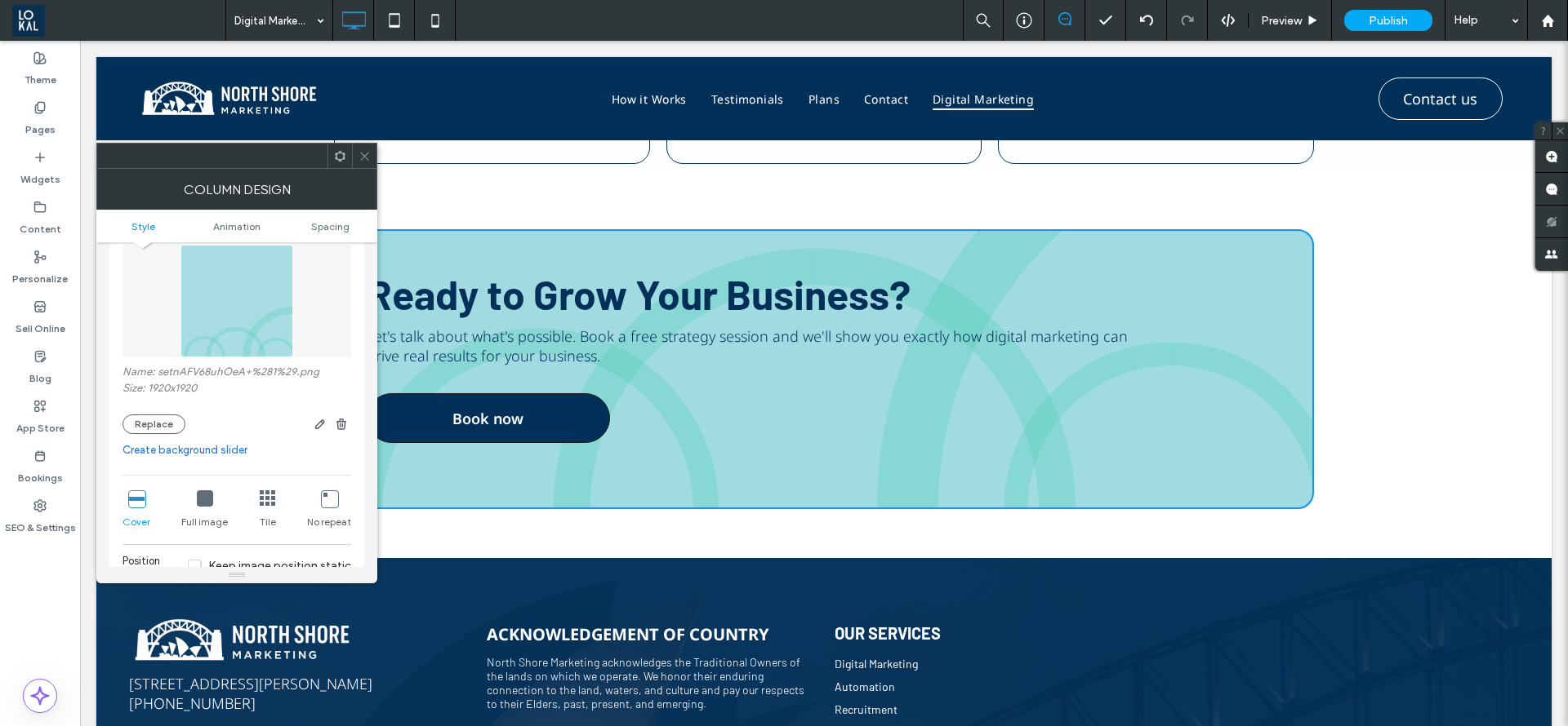
click at [149, 412] on div "Name: setnAFV68uhOeA+%281%29.png Size: 1920x1920 Replace" at bounding box center [237, 400] width 229 height 69
click at [148, 417] on button "Replace" at bounding box center [154, 424] width 63 height 20
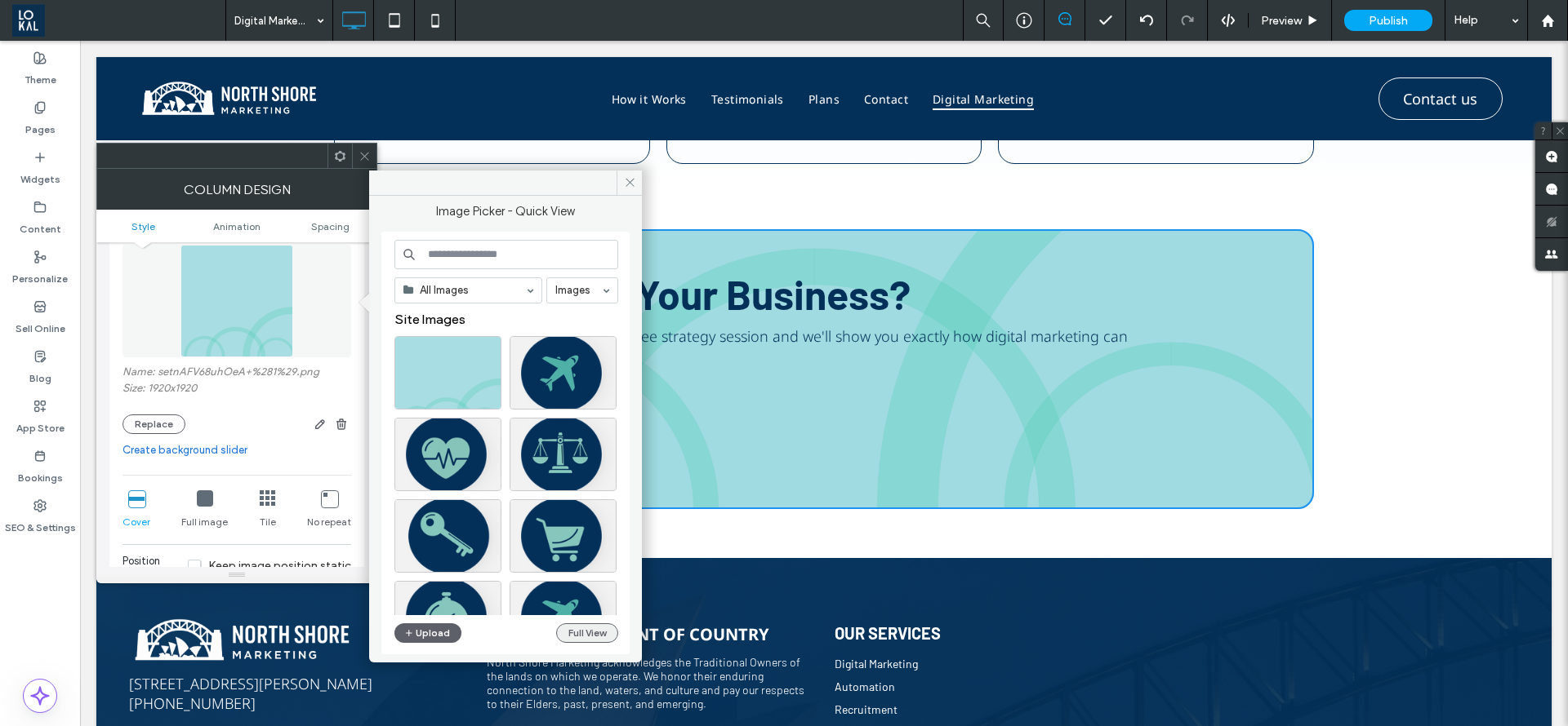
click at [589, 638] on button "Full View" at bounding box center [587, 633] width 62 height 20
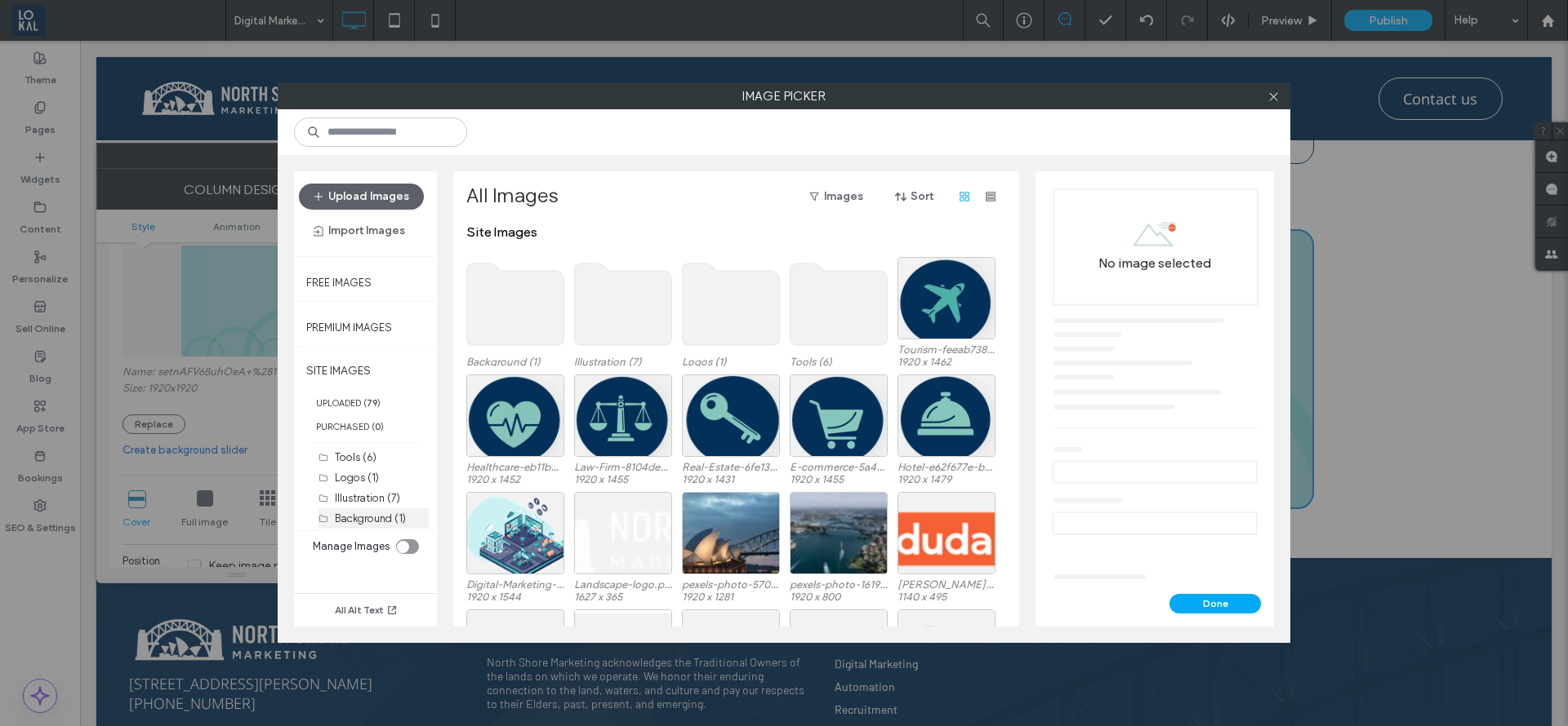
click at [352, 522] on label "Background (1)" at bounding box center [370, 518] width 71 height 12
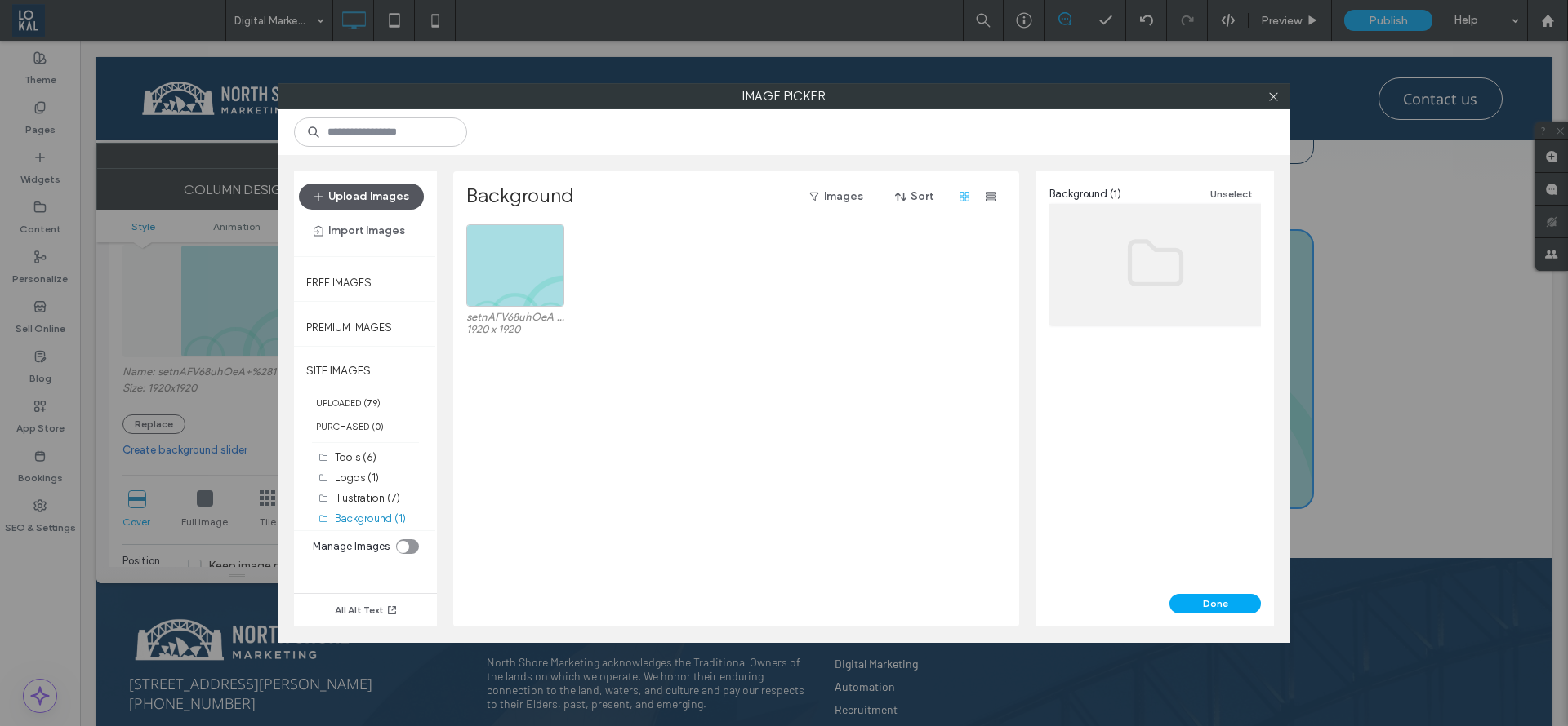
click at [382, 194] on button "Upload Images" at bounding box center [361, 197] width 125 height 26
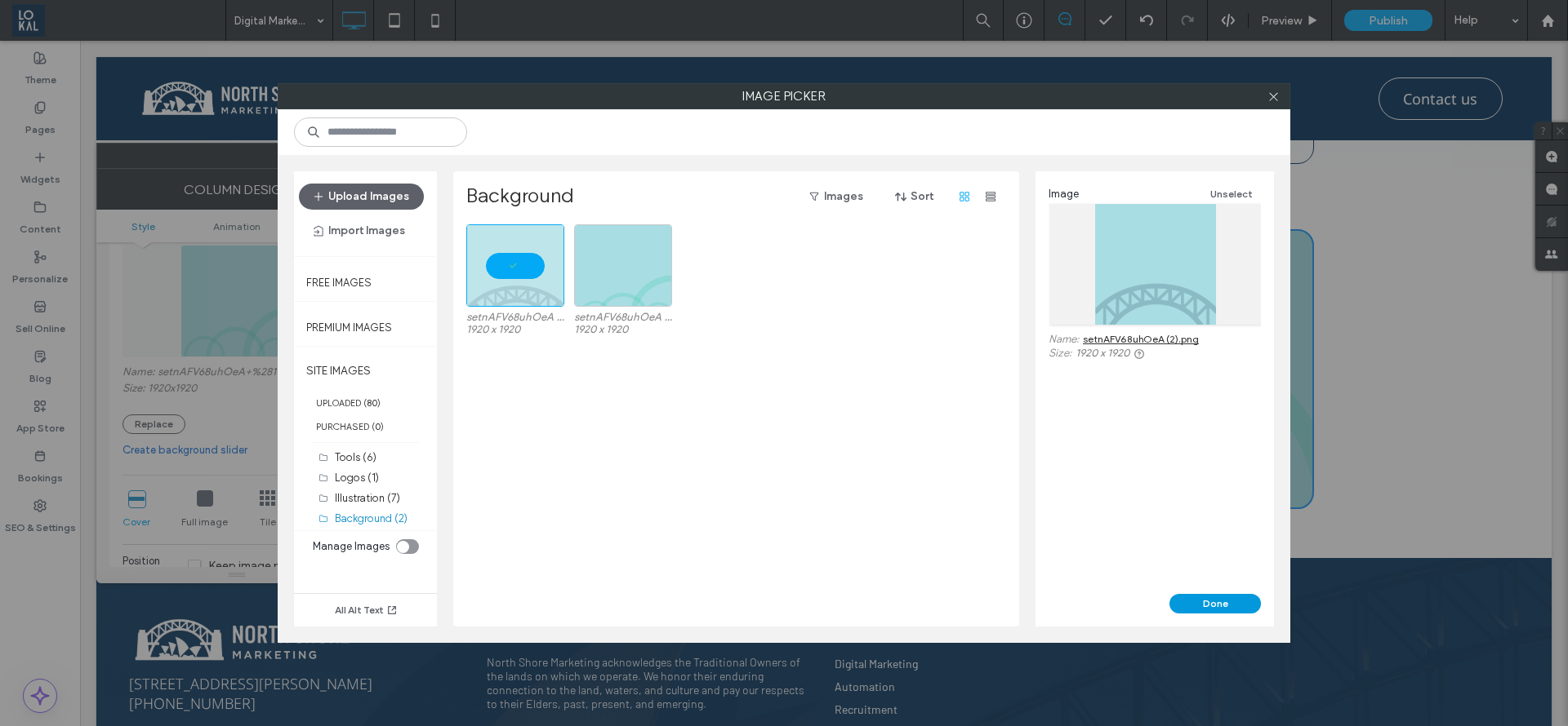
click at [1226, 602] on button "Done" at bounding box center [1215, 603] width 91 height 20
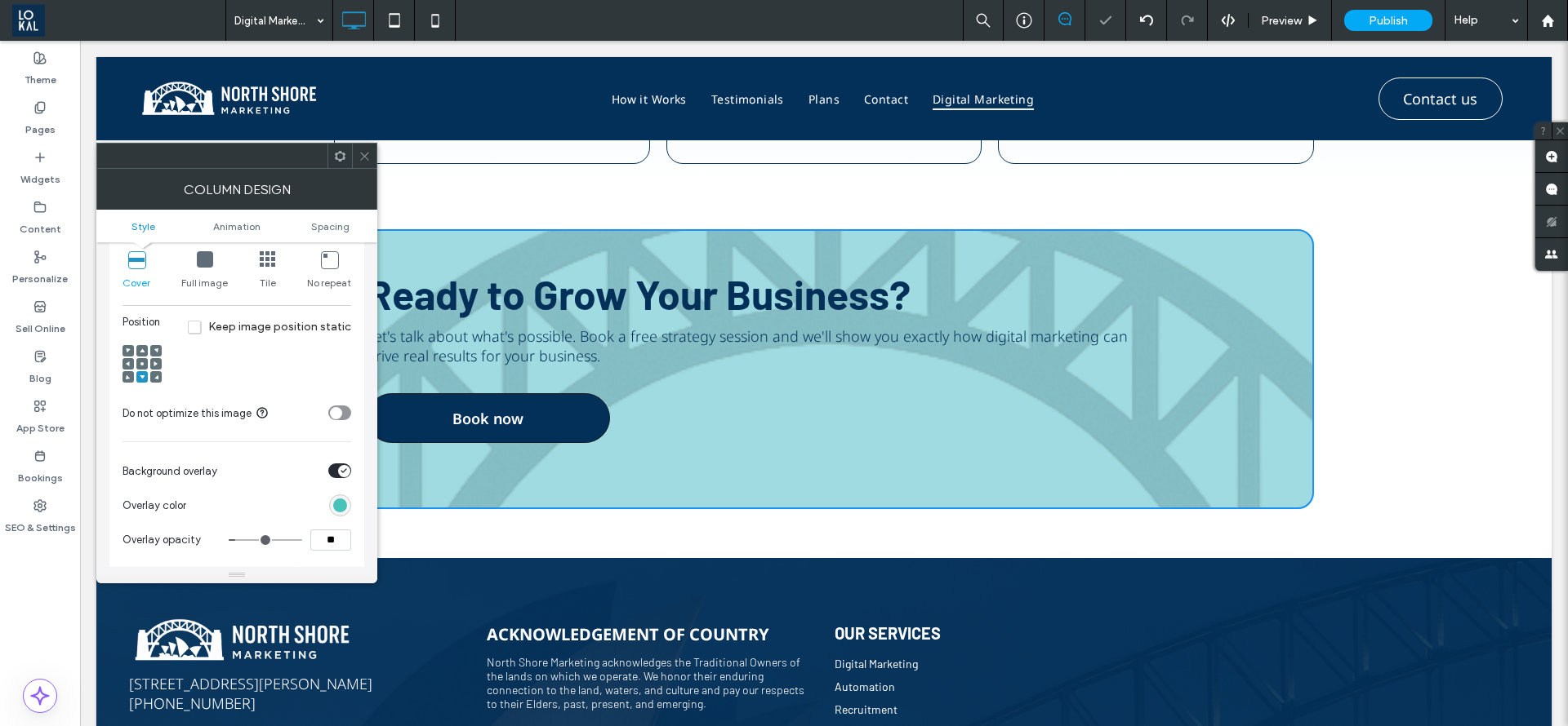
scroll to position [367, 0]
click at [138, 358] on div at bounding box center [142, 358] width 11 height 11
click at [142, 345] on use at bounding box center [141, 345] width 5 height 4
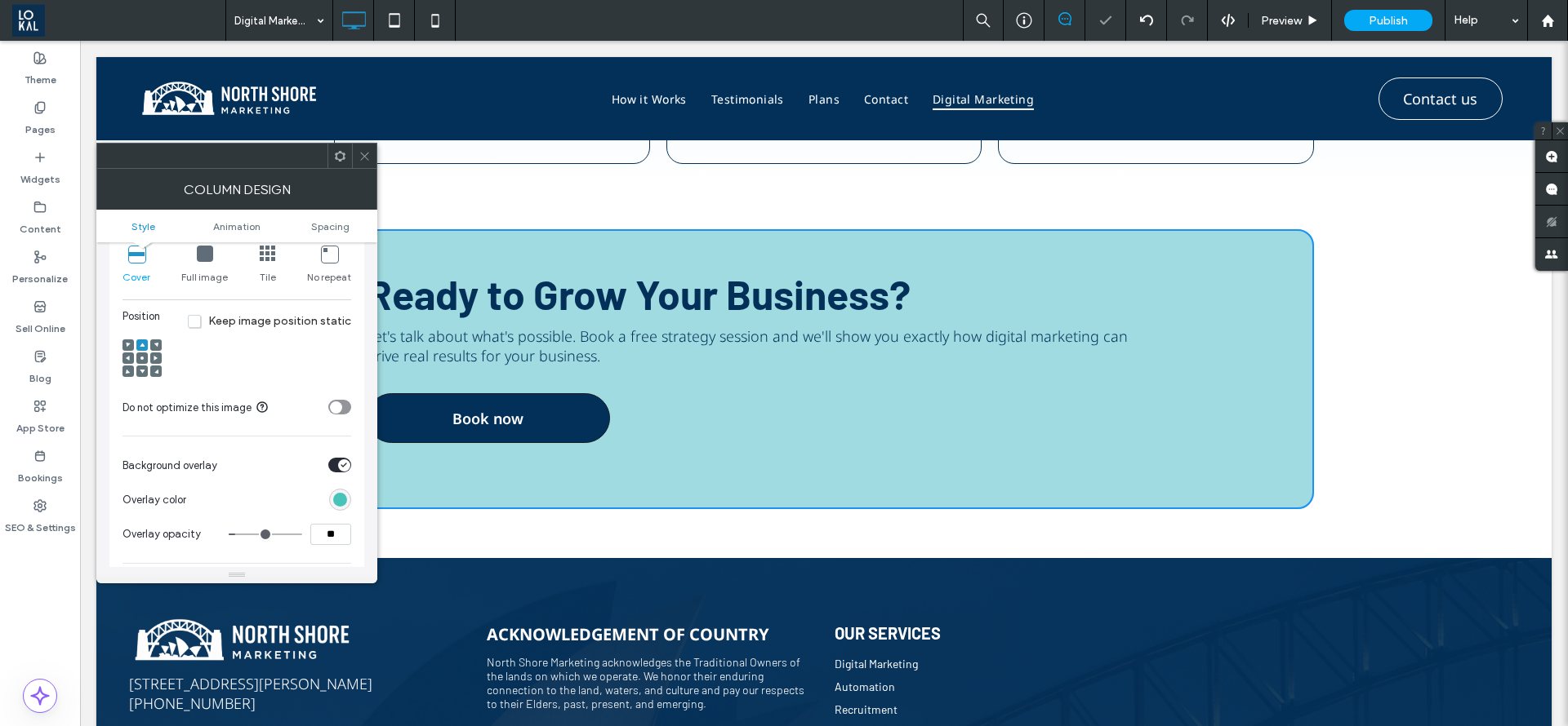
click at [144, 354] on div at bounding box center [142, 358] width 11 height 11
click at [143, 354] on span at bounding box center [141, 358] width 5 height 11
click at [144, 368] on div at bounding box center [142, 371] width 11 height 11
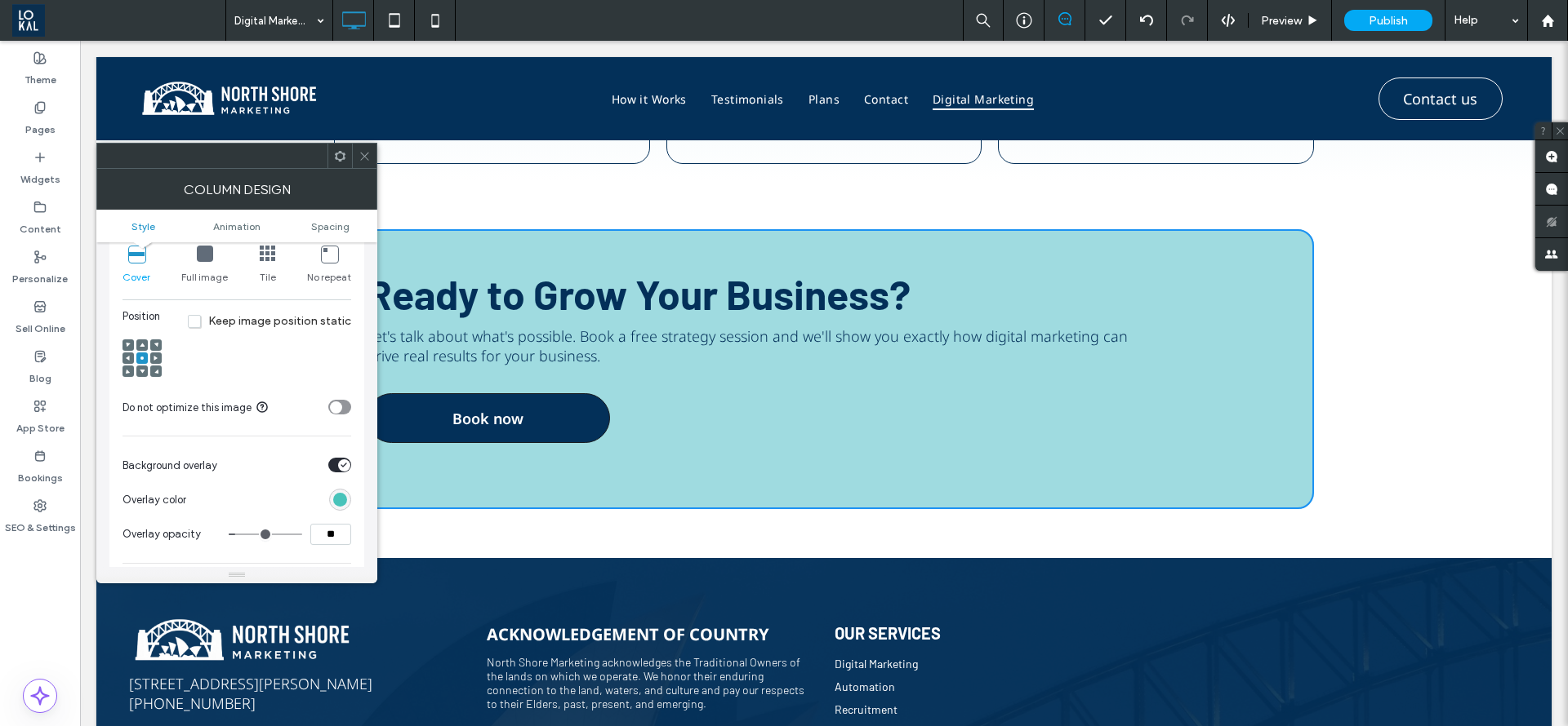
click at [144, 368] on div at bounding box center [142, 371] width 11 height 11
click at [144, 376] on div at bounding box center [142, 371] width 11 height 11
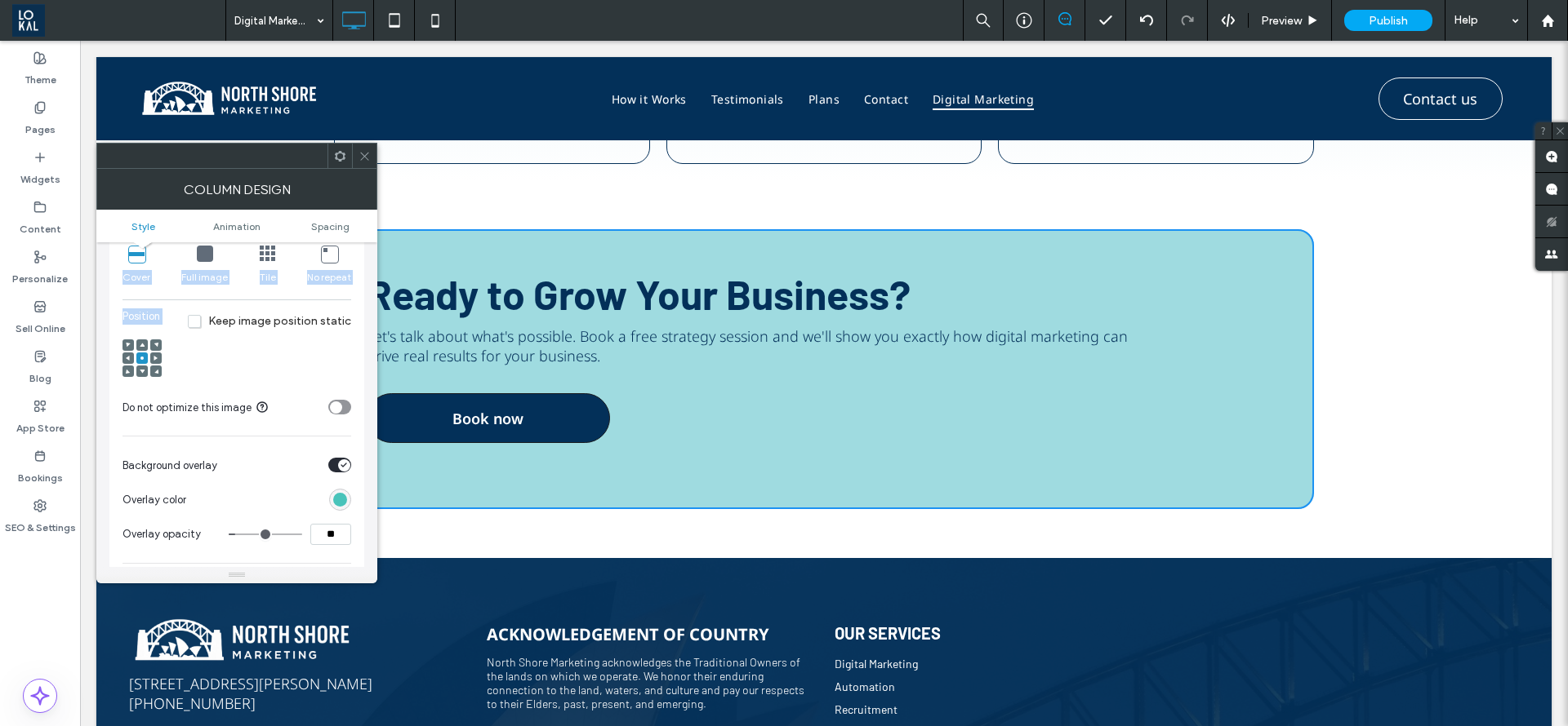
click at [144, 376] on span at bounding box center [141, 371] width 5 height 11
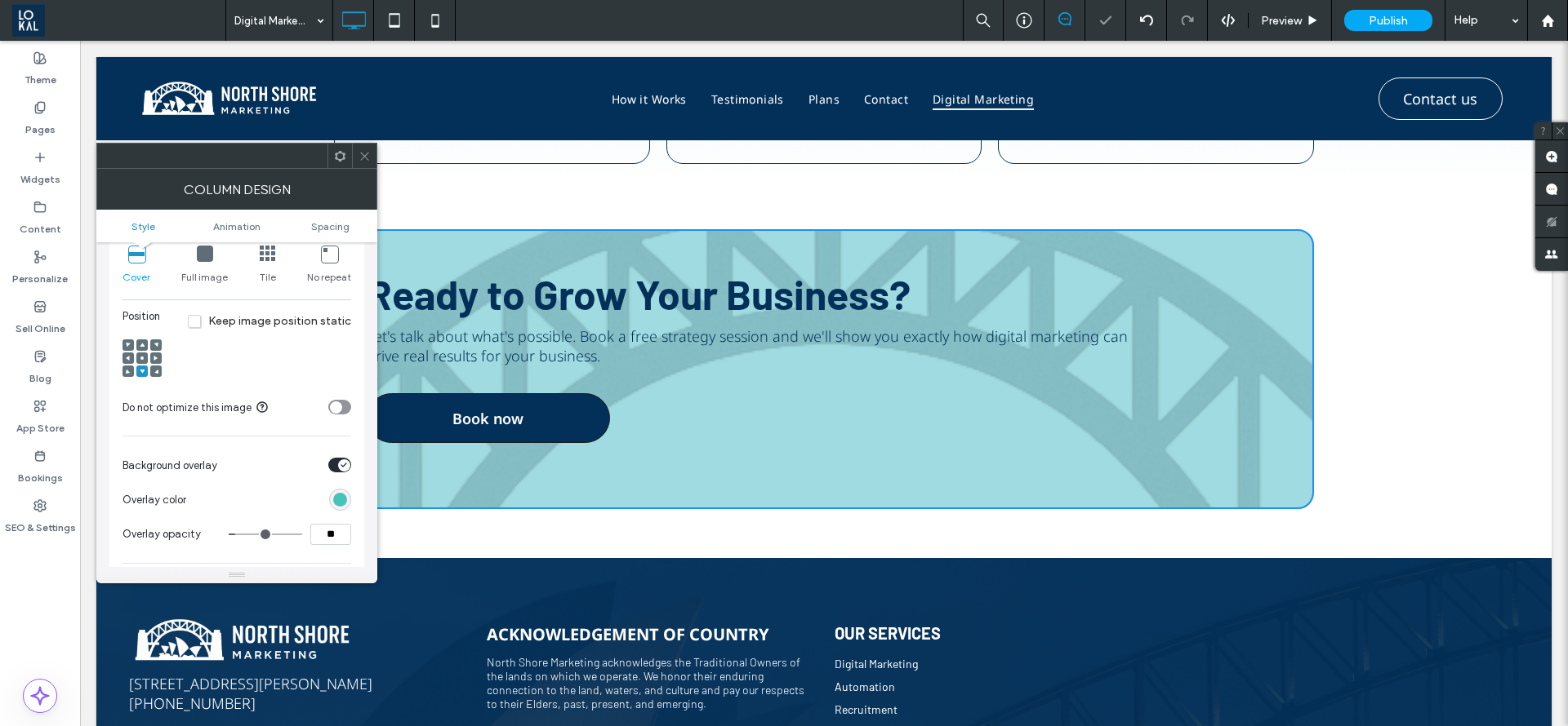
click at [365, 156] on icon at bounding box center [364, 156] width 12 height 12
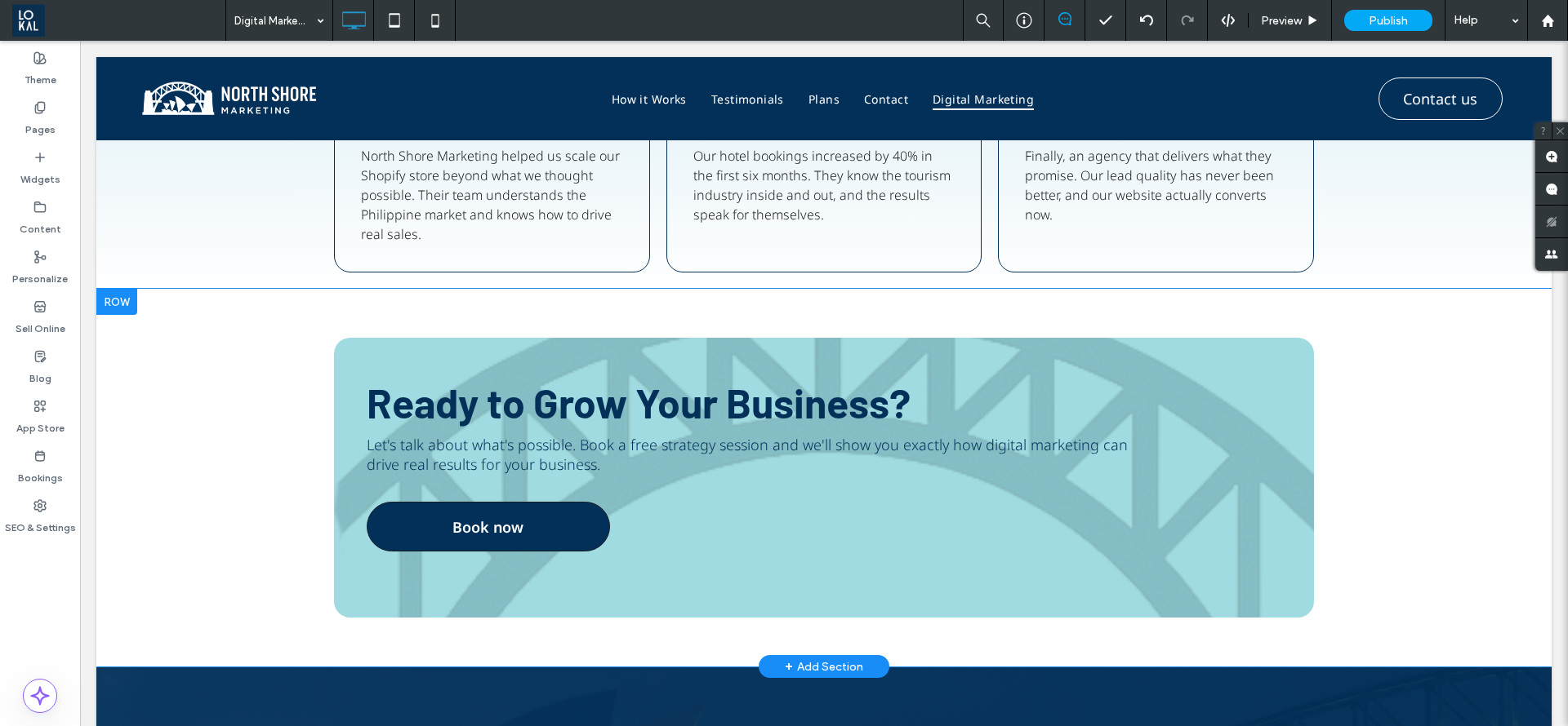
scroll to position [3550, 0]
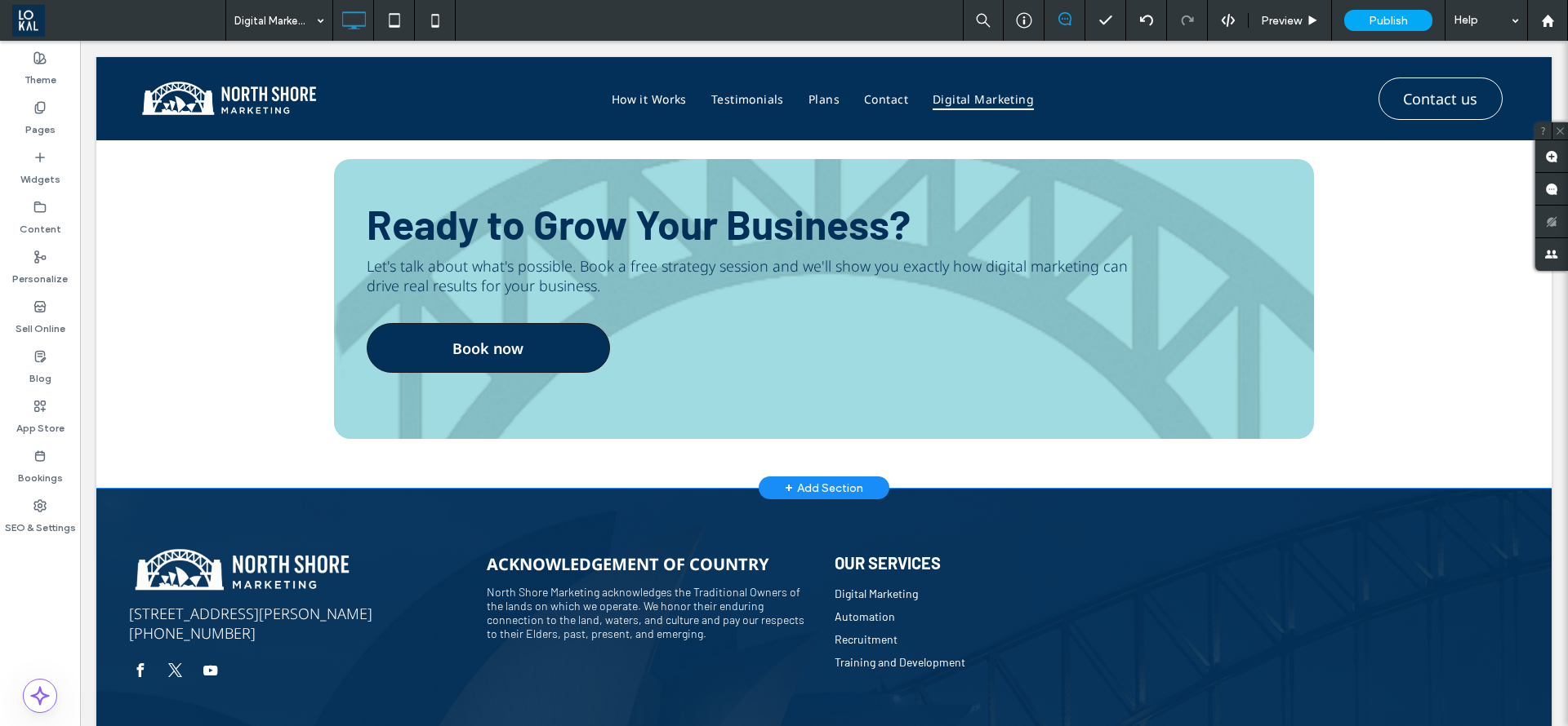
click at [1037, 355] on div "Ready to Grow Your Business? Let's talk about what's possible. Book a free stra…" at bounding box center [824, 298] width 980 height 280
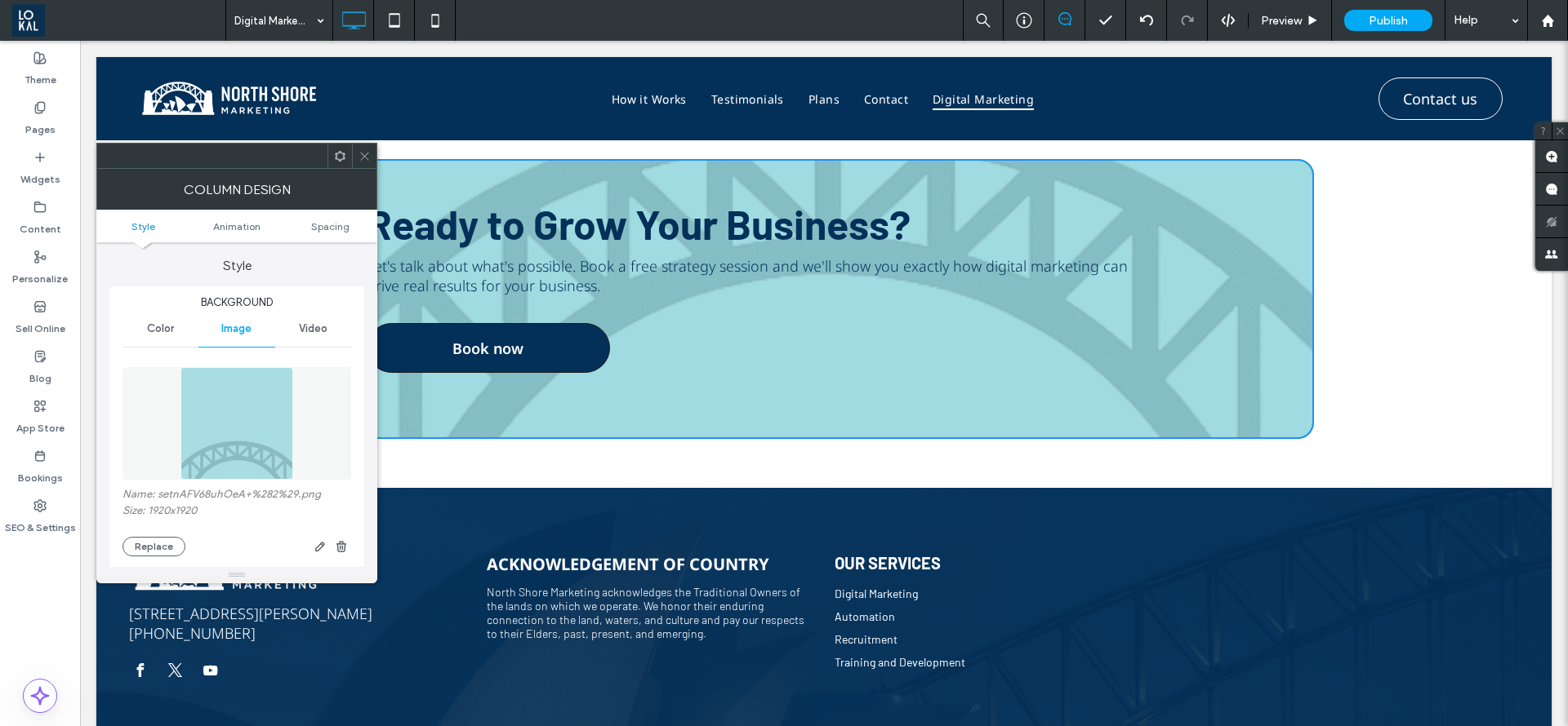
type input "**"
click at [365, 155] on use at bounding box center [364, 155] width 8 height 8
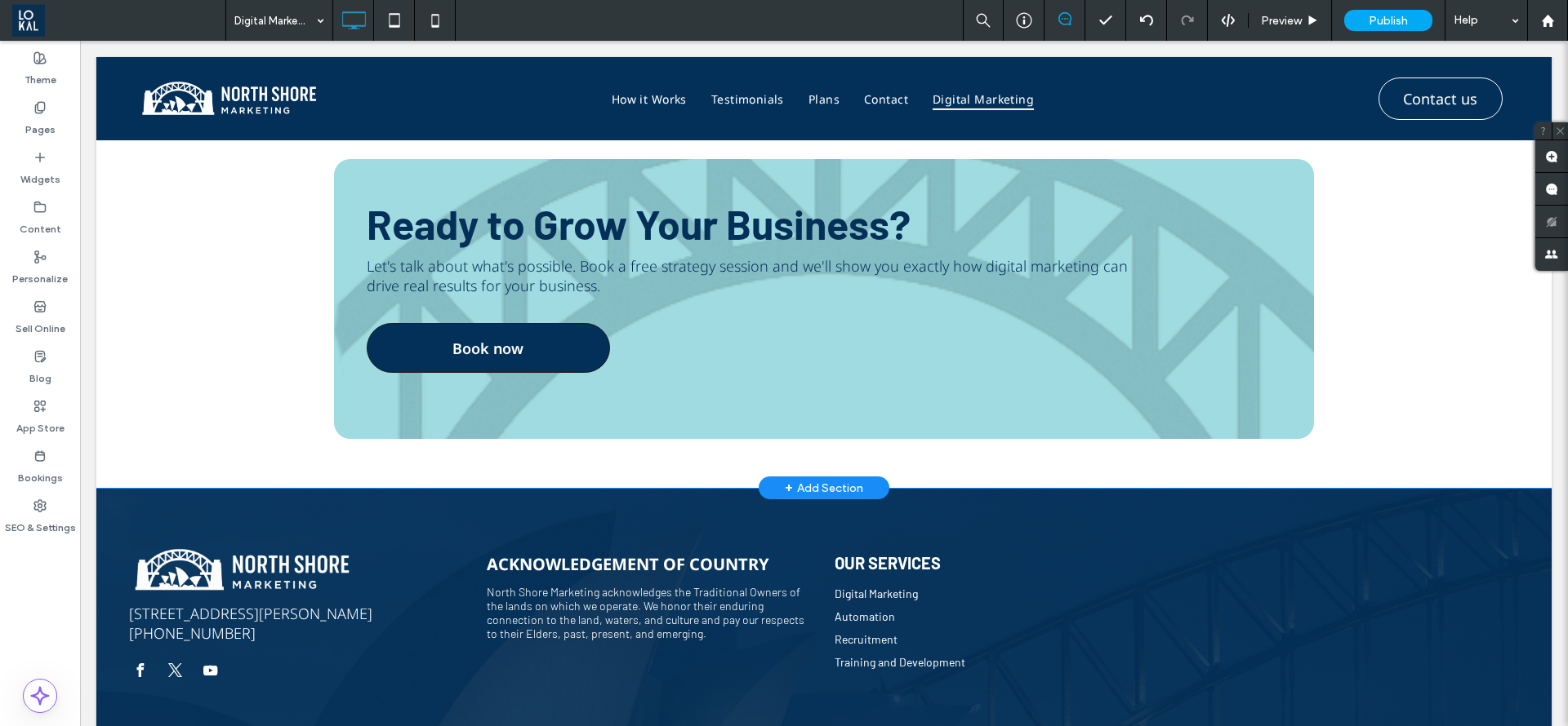
click at [797, 393] on div "Ready to Grow Your Business? Let's talk about what's possible. Book a free stra…" at bounding box center [824, 298] width 980 height 280
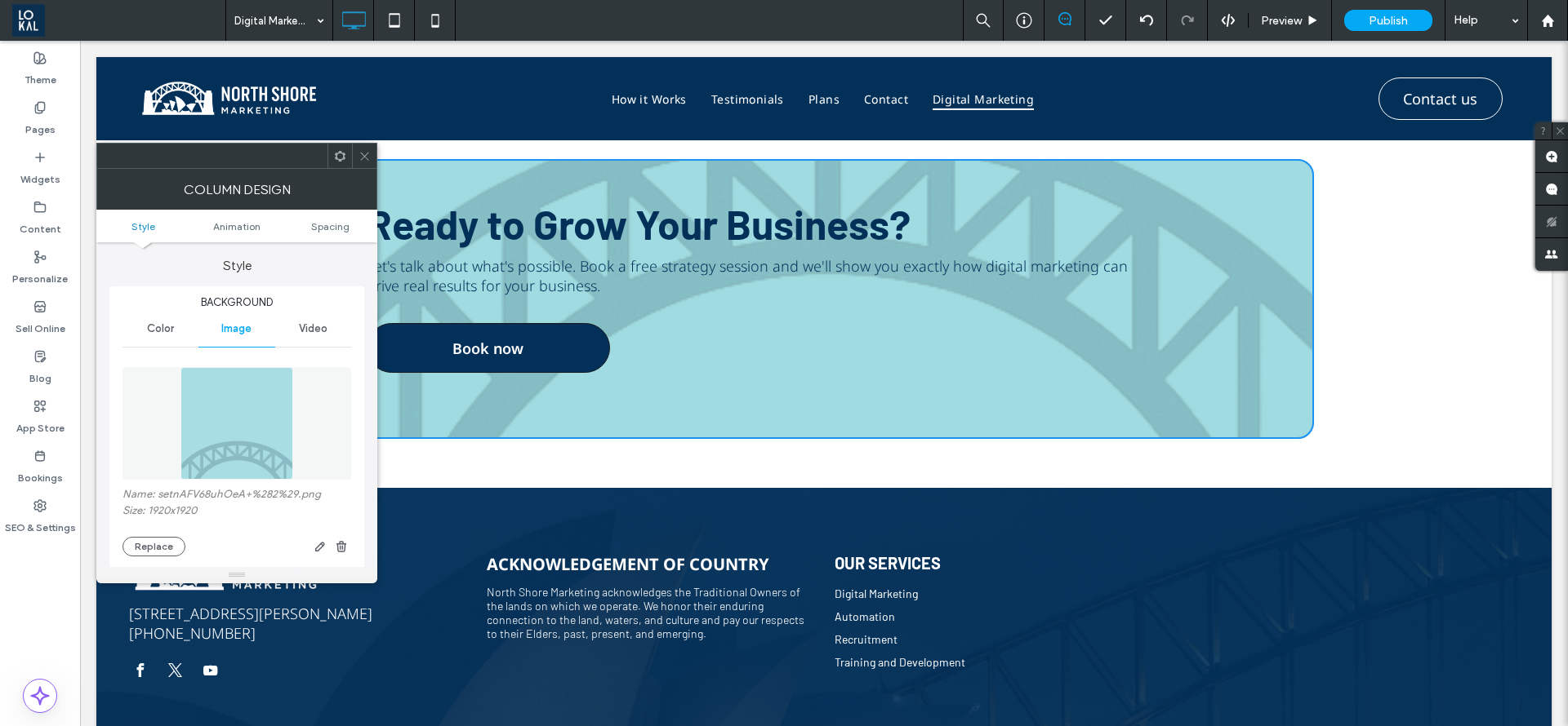
type input "**"
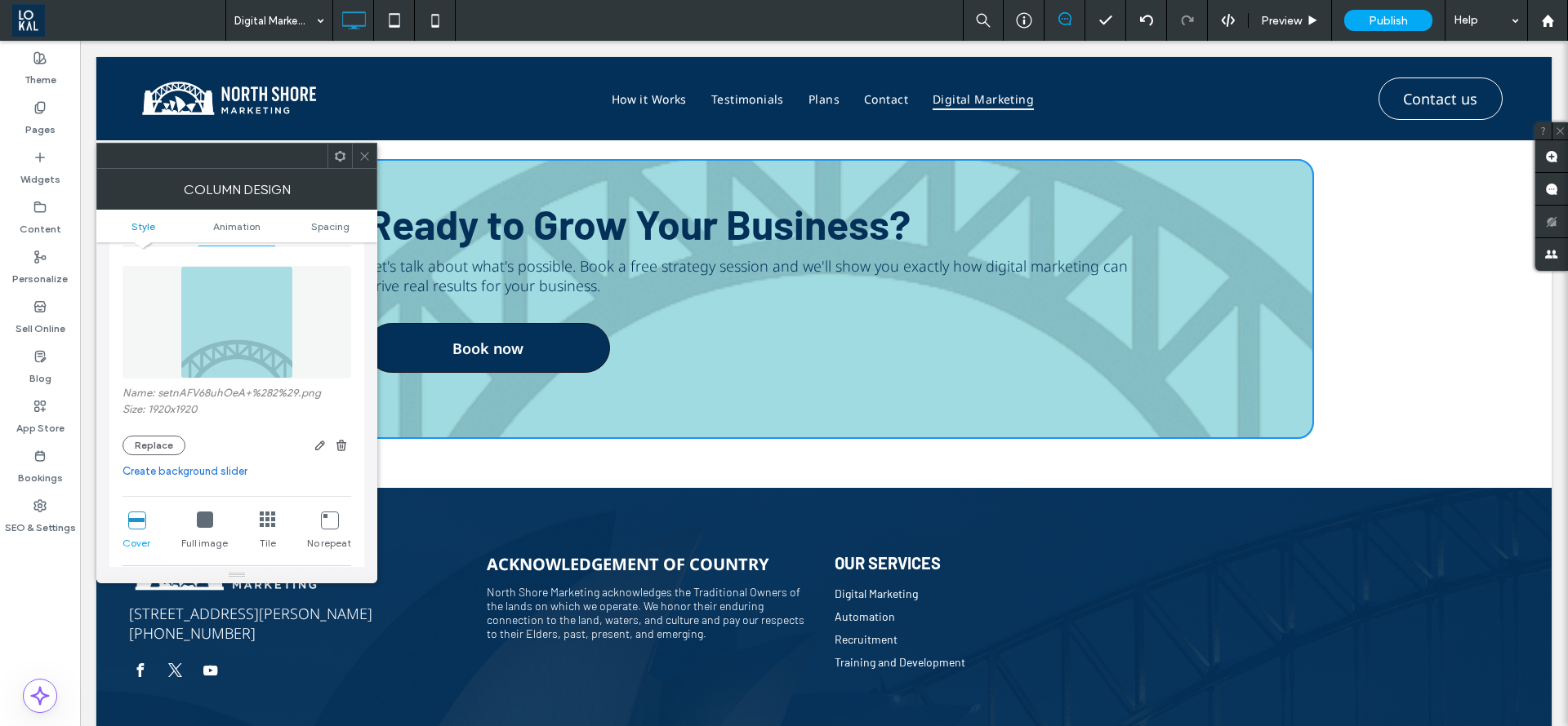
scroll to position [123, 0]
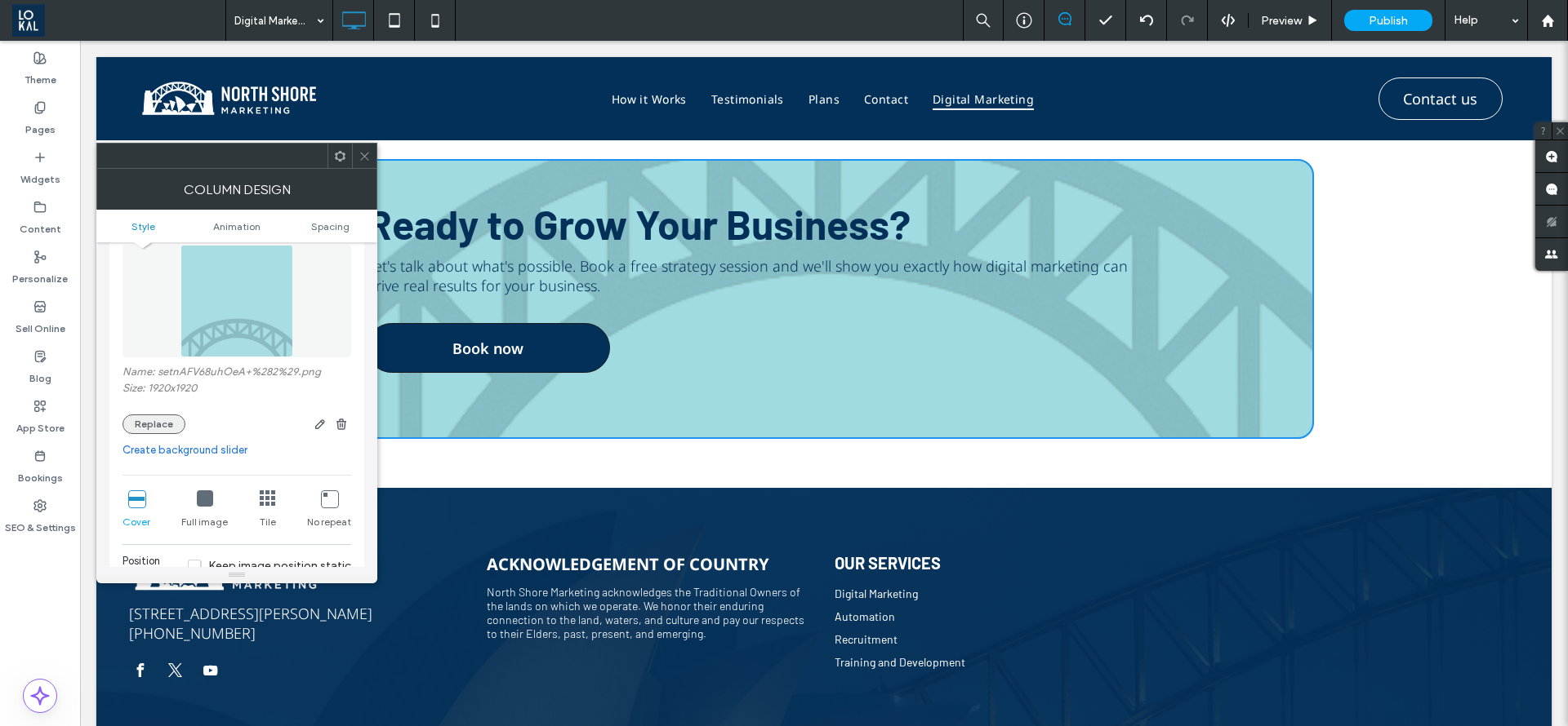
click at [152, 428] on button "Replace" at bounding box center [154, 424] width 63 height 20
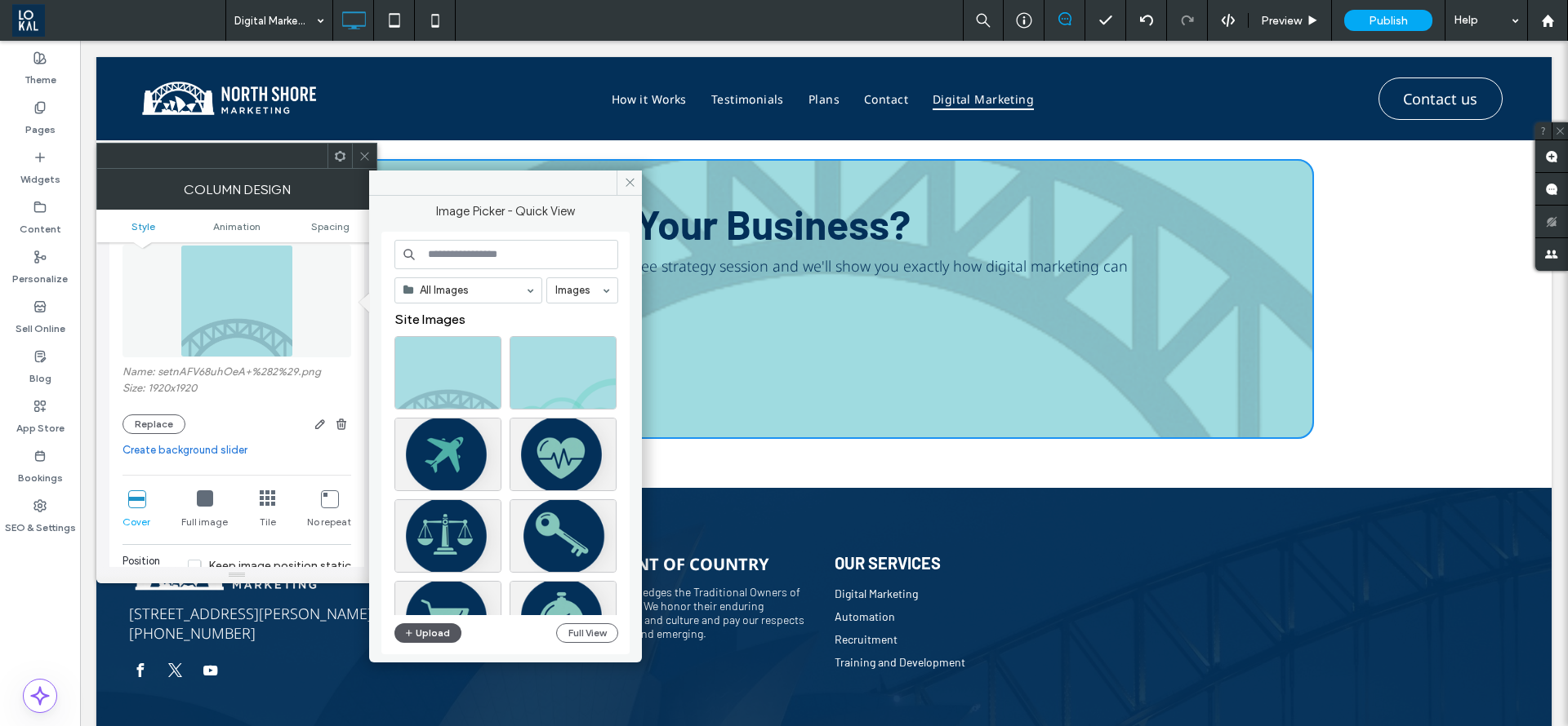
click at [432, 633] on button "Upload" at bounding box center [428, 633] width 67 height 20
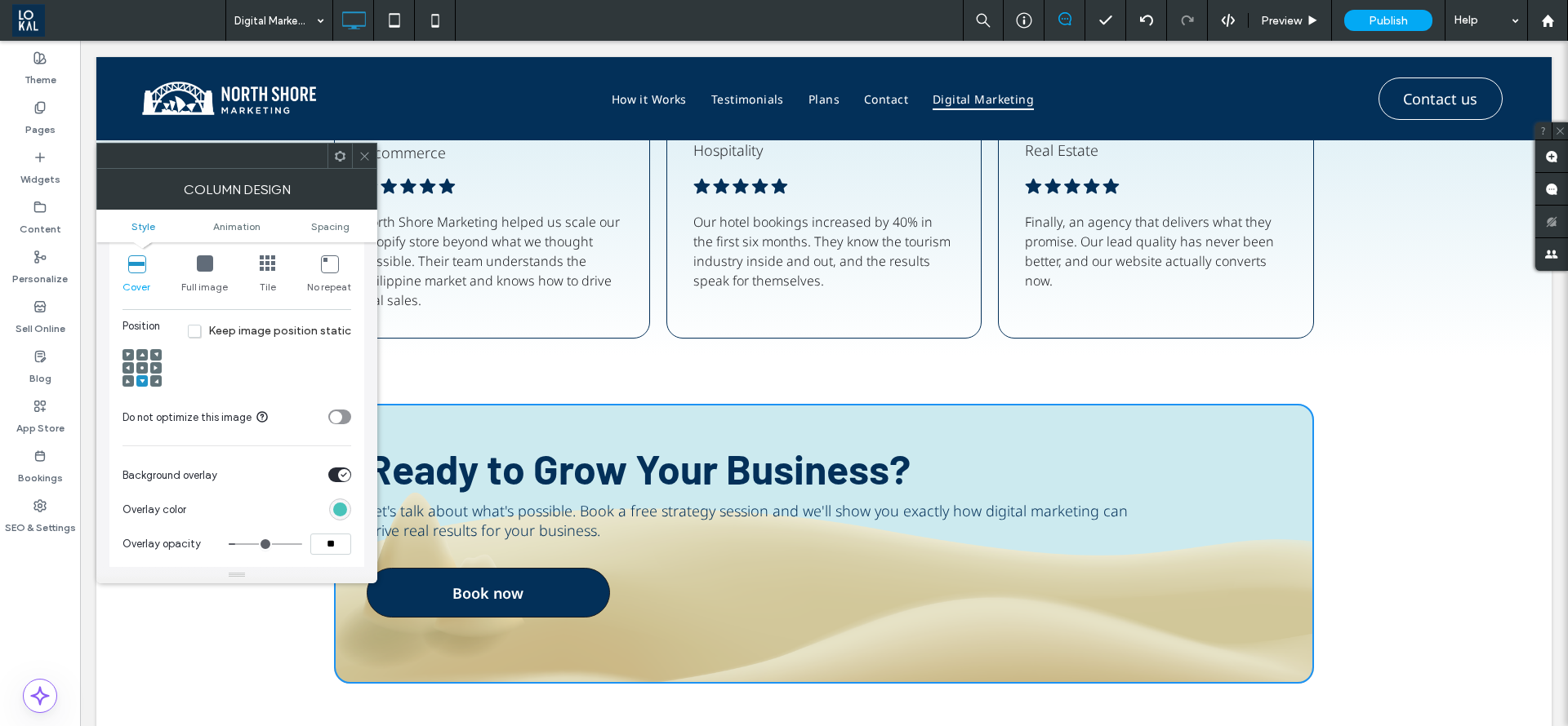
scroll to position [367, 0]
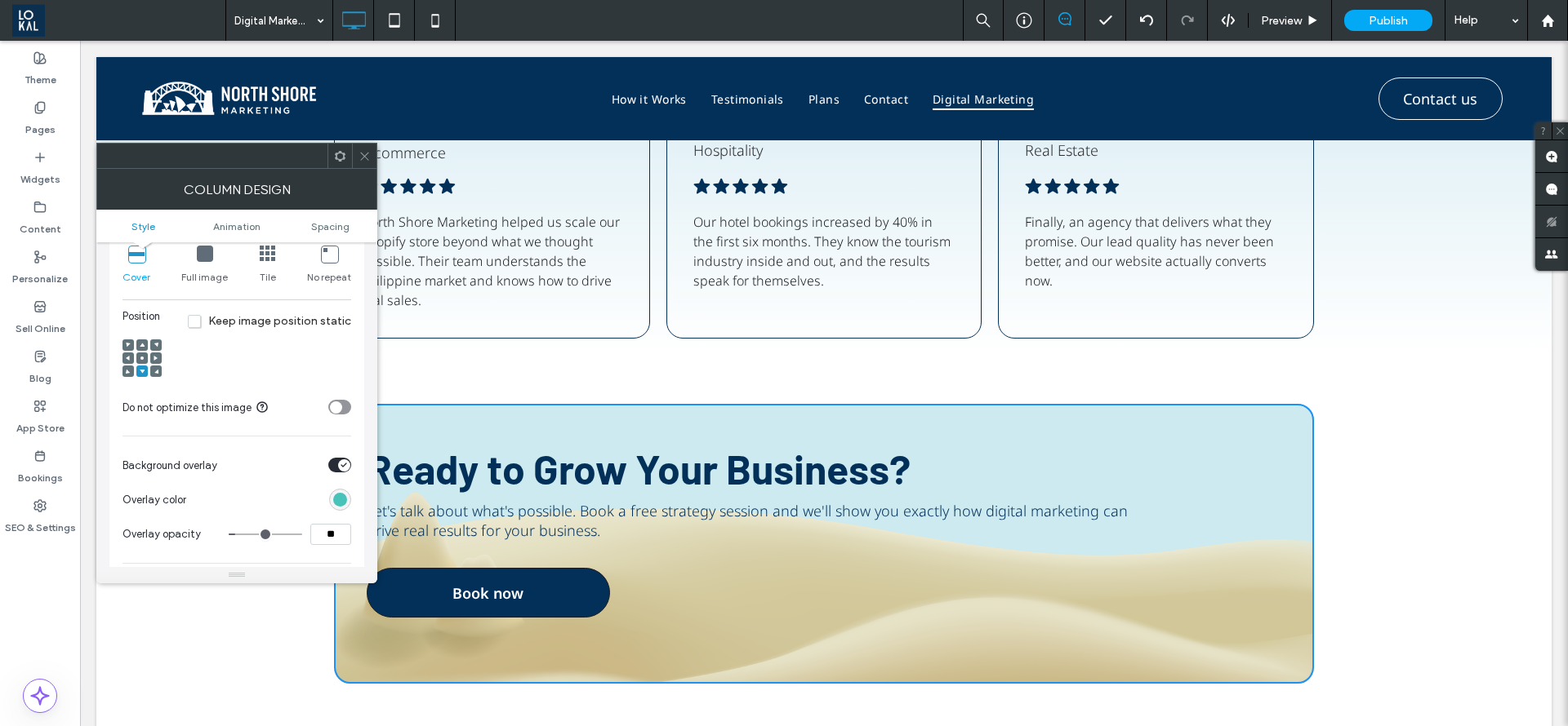
click at [143, 367] on span at bounding box center [141, 371] width 5 height 11
click at [347, 460] on div "toggle" at bounding box center [343, 465] width 12 height 12
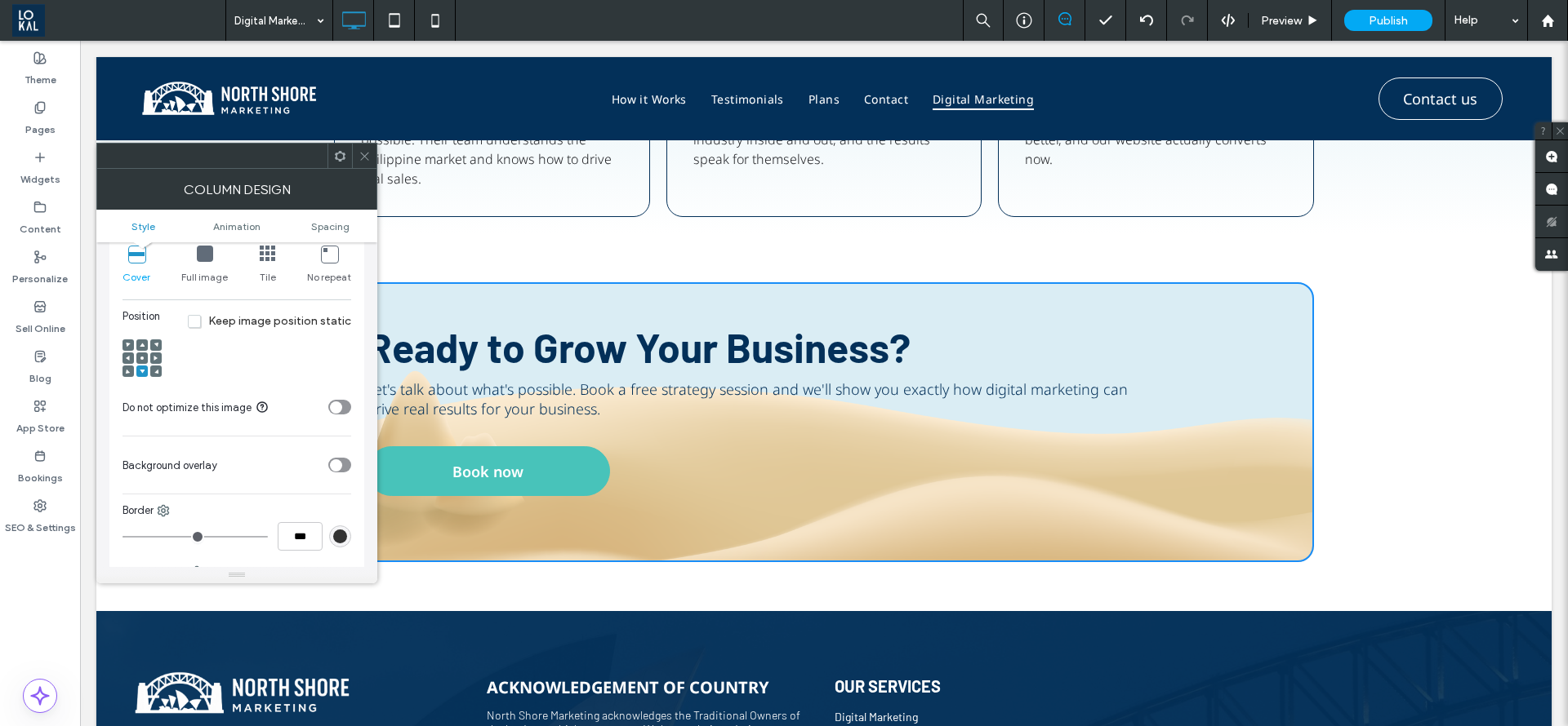
scroll to position [3428, 0]
click at [345, 465] on div "toggle" at bounding box center [339, 466] width 23 height 15
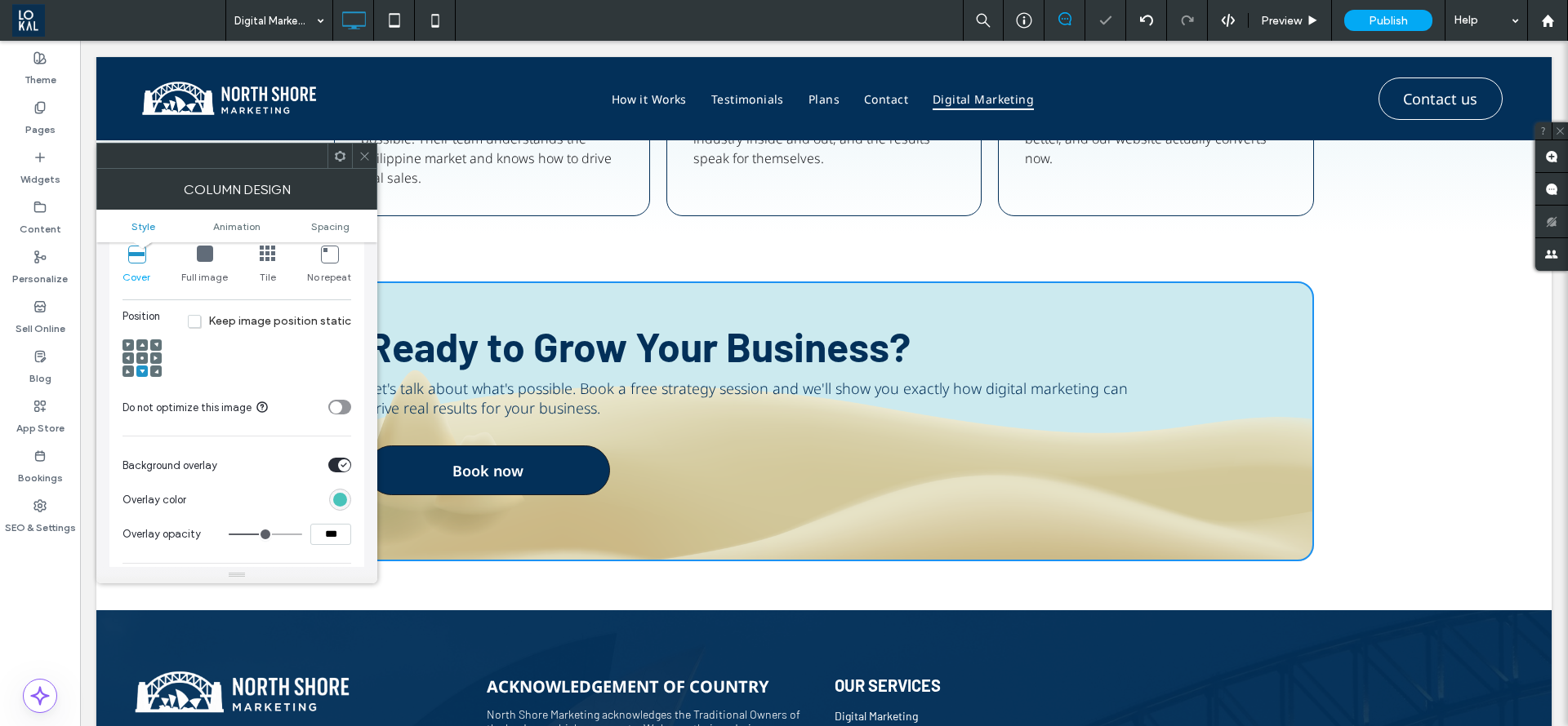
click at [336, 500] on div "rgb(72, 195, 186)" at bounding box center [339, 499] width 14 height 14
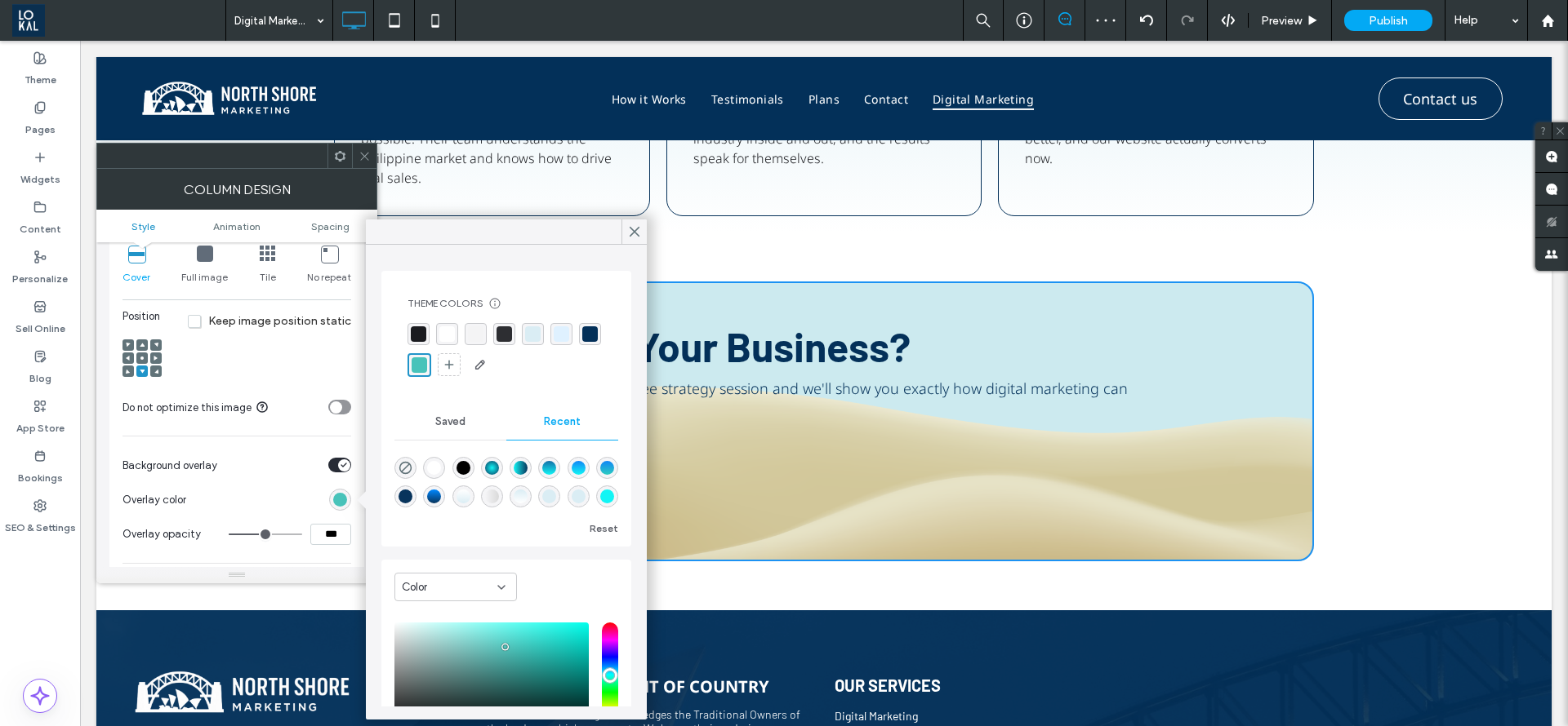
click at [558, 340] on div "rgba(223, 241, 255, 1)" at bounding box center [561, 334] width 16 height 16
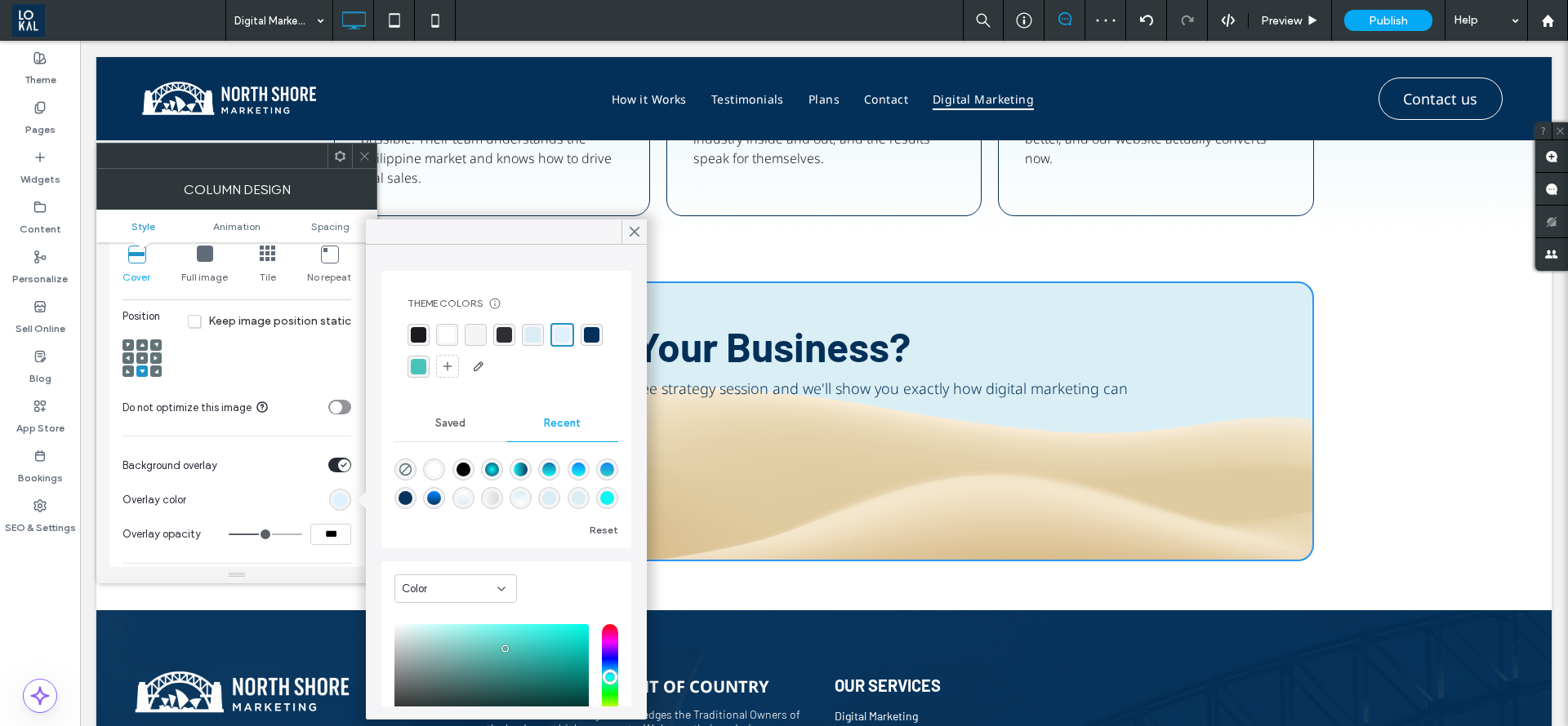
scroll to position [84, 0]
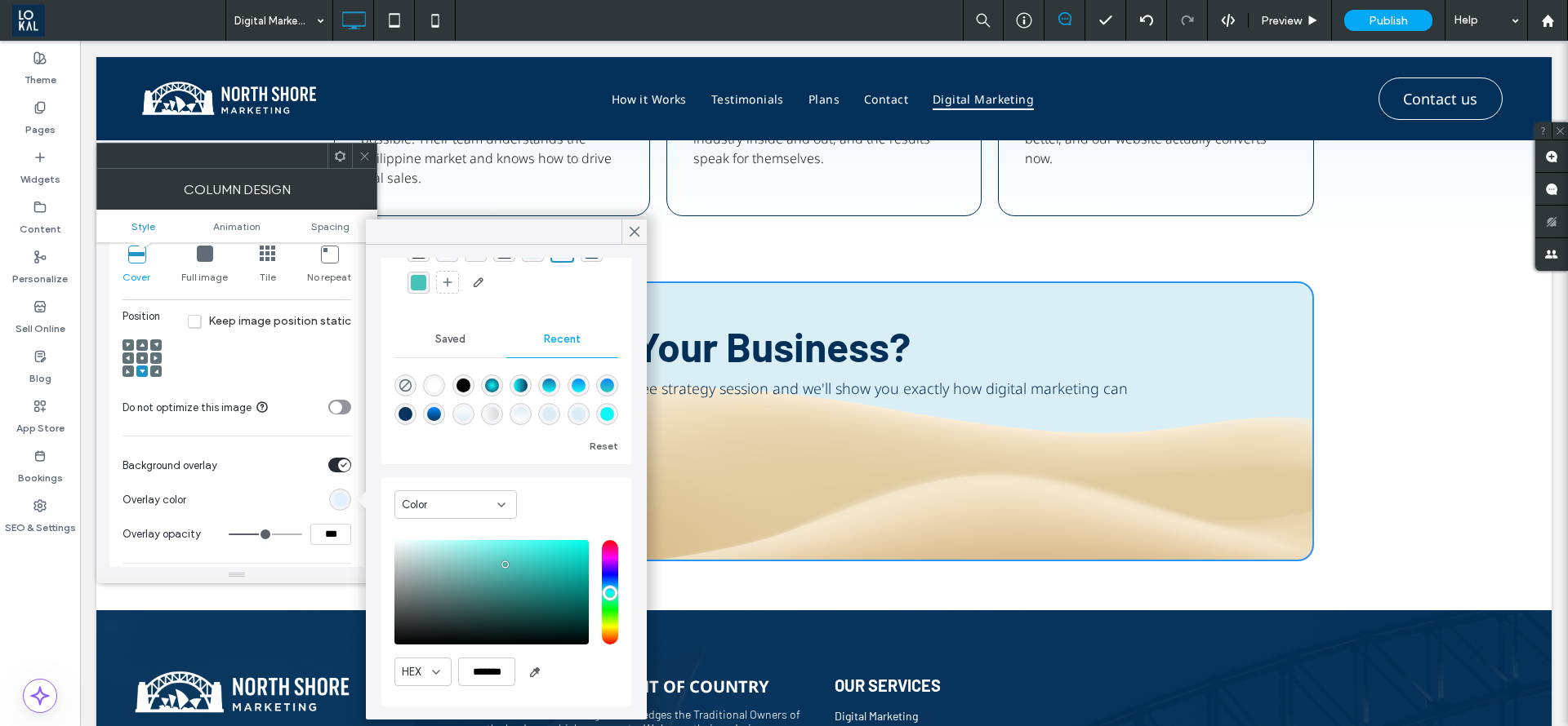
type input "**"
type input "***"
click at [281, 534] on input "range" at bounding box center [265, 535] width 73 height 2
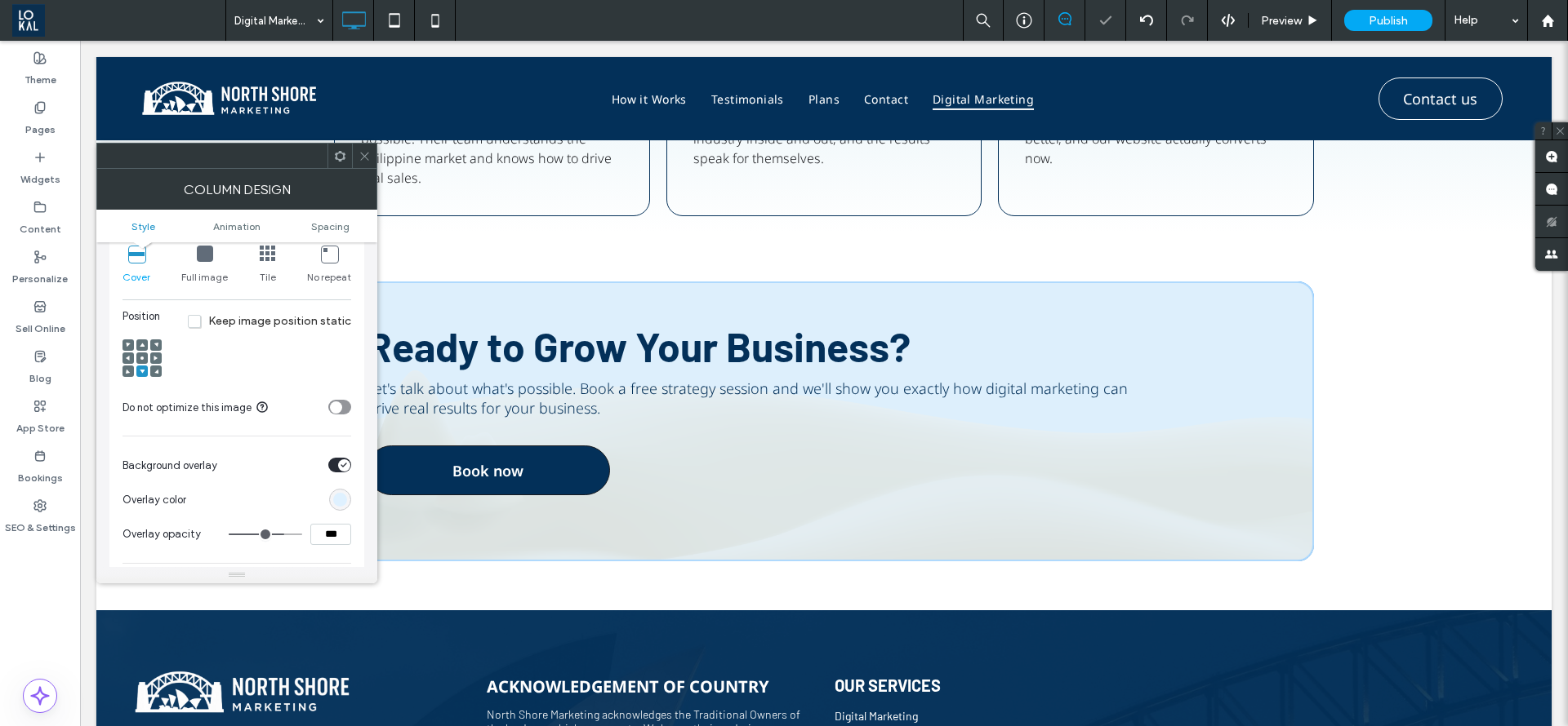
type input "**"
type input "***"
type input "**"
type input "***"
type input "**"
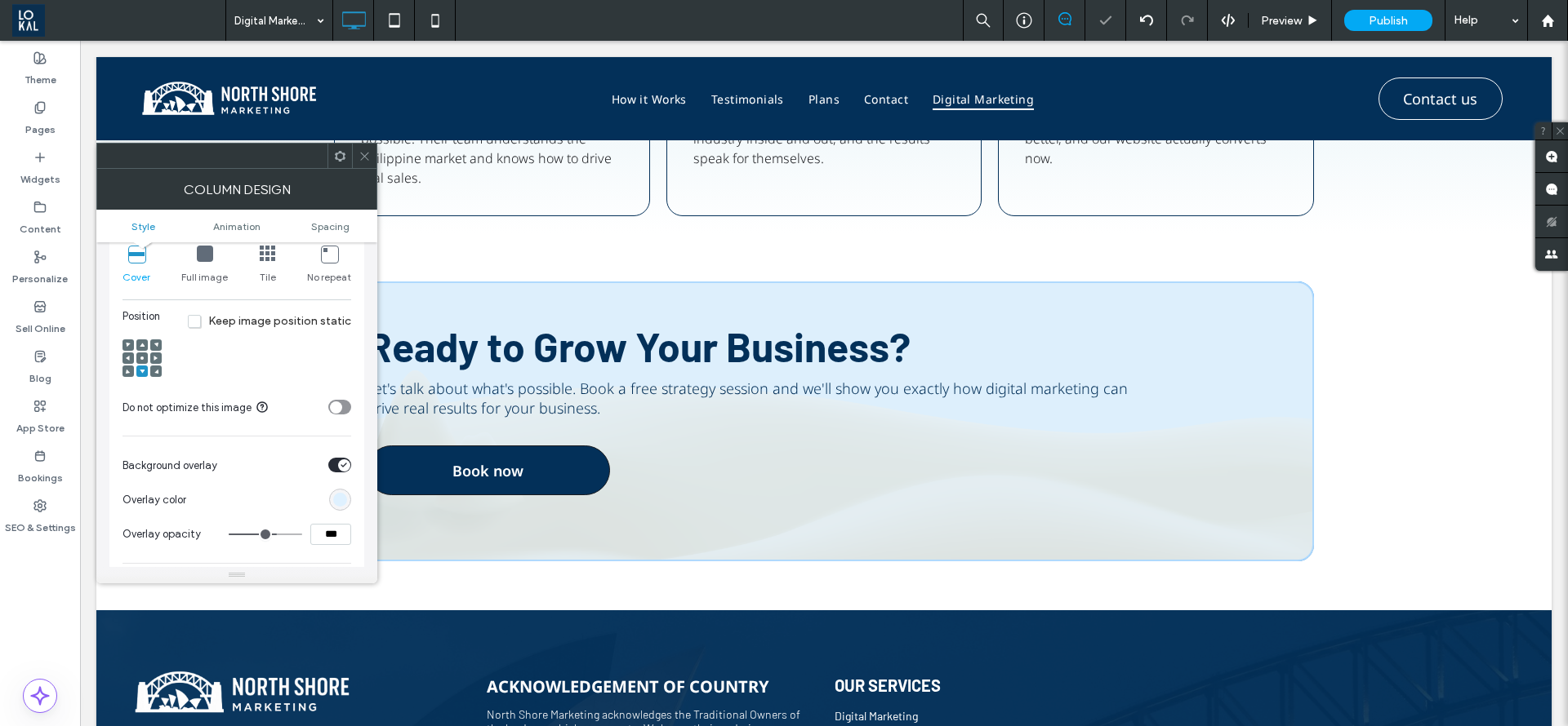
click at [274, 534] on input "range" at bounding box center [265, 535] width 73 height 2
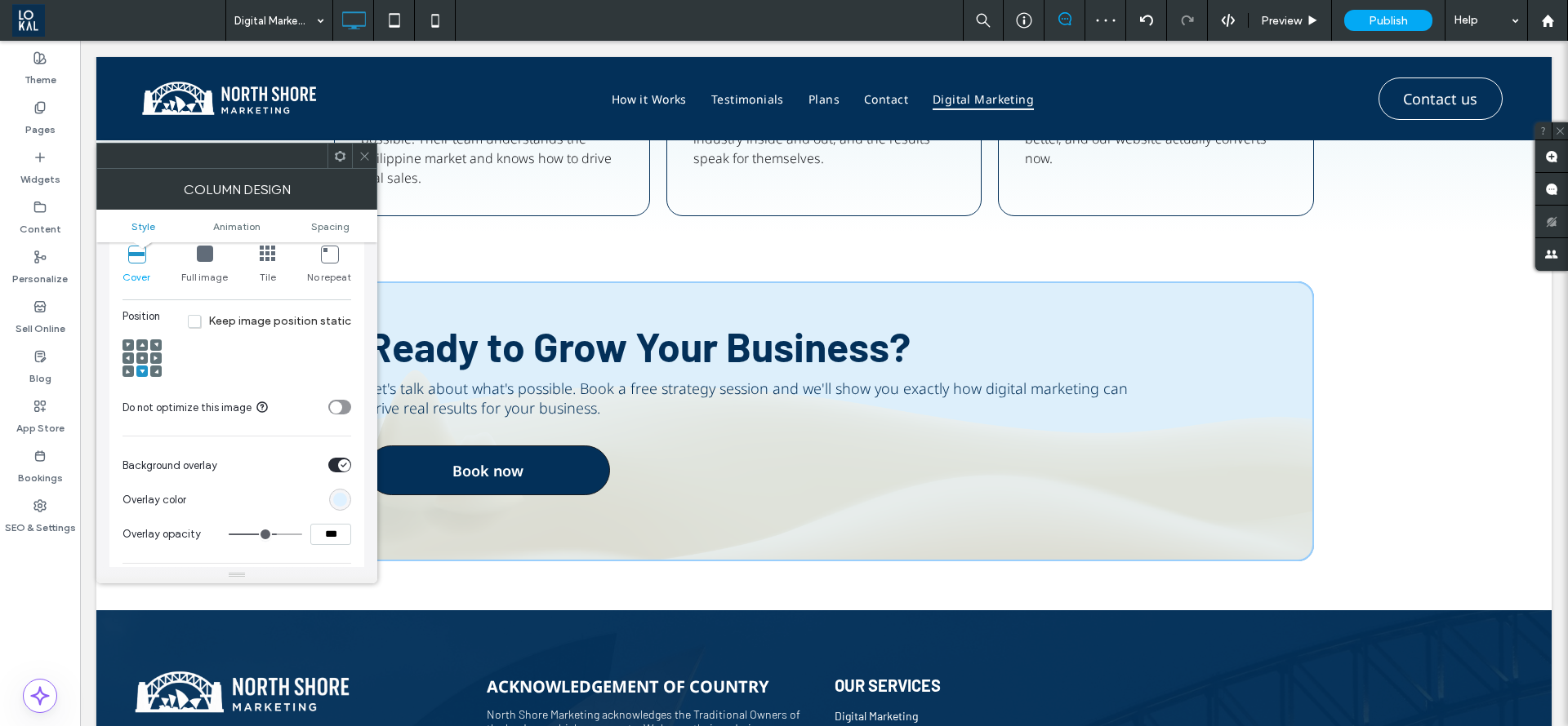
drag, startPoint x: 365, startPoint y: 154, endPoint x: 1021, endPoint y: 309, distance: 674.1
click at [365, 154] on icon at bounding box center [364, 156] width 12 height 12
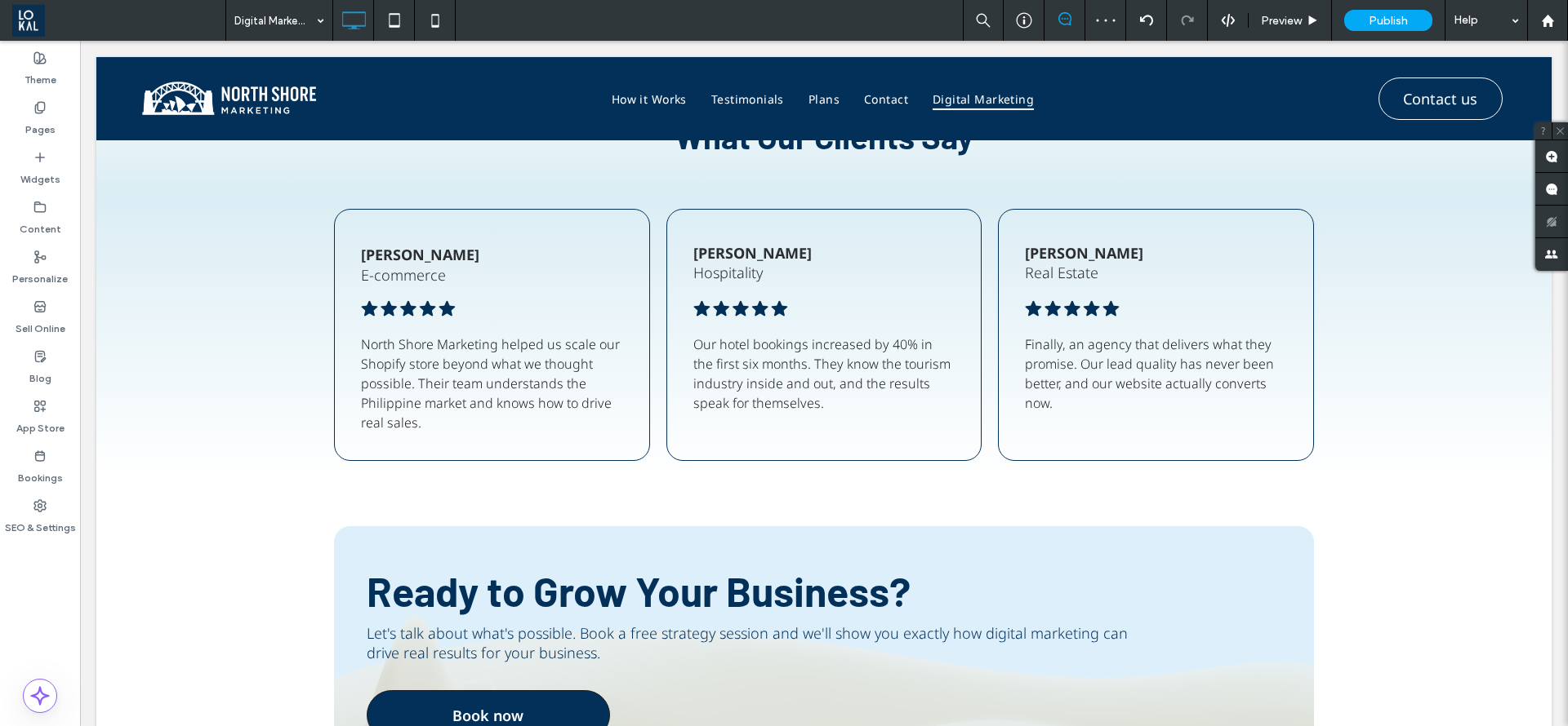
scroll to position [3428, 0]
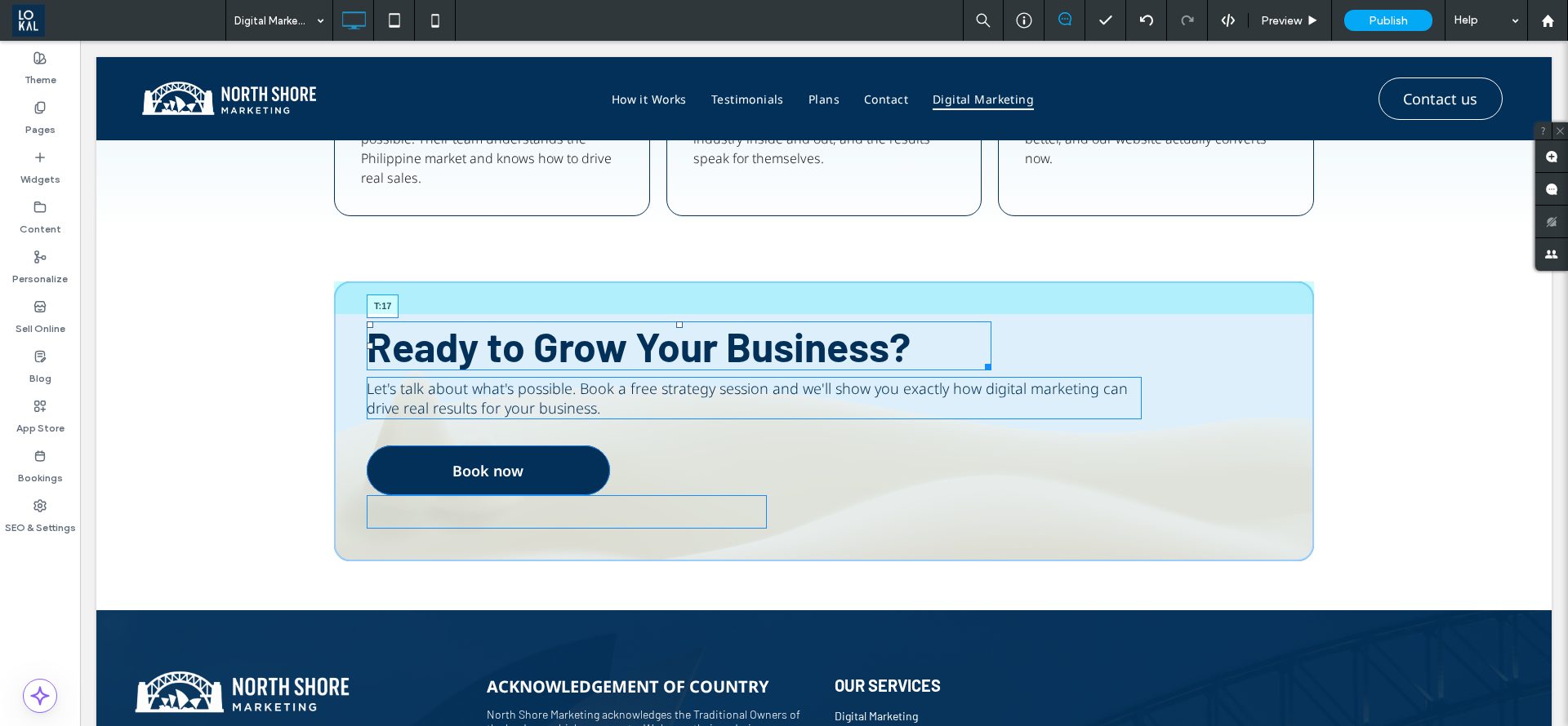
drag, startPoint x: 669, startPoint y: 322, endPoint x: 1212, endPoint y: 657, distance: 638.0
click at [680, 328] on div "Ready to Grow Your Business? T:17" at bounding box center [679, 346] width 625 height 49
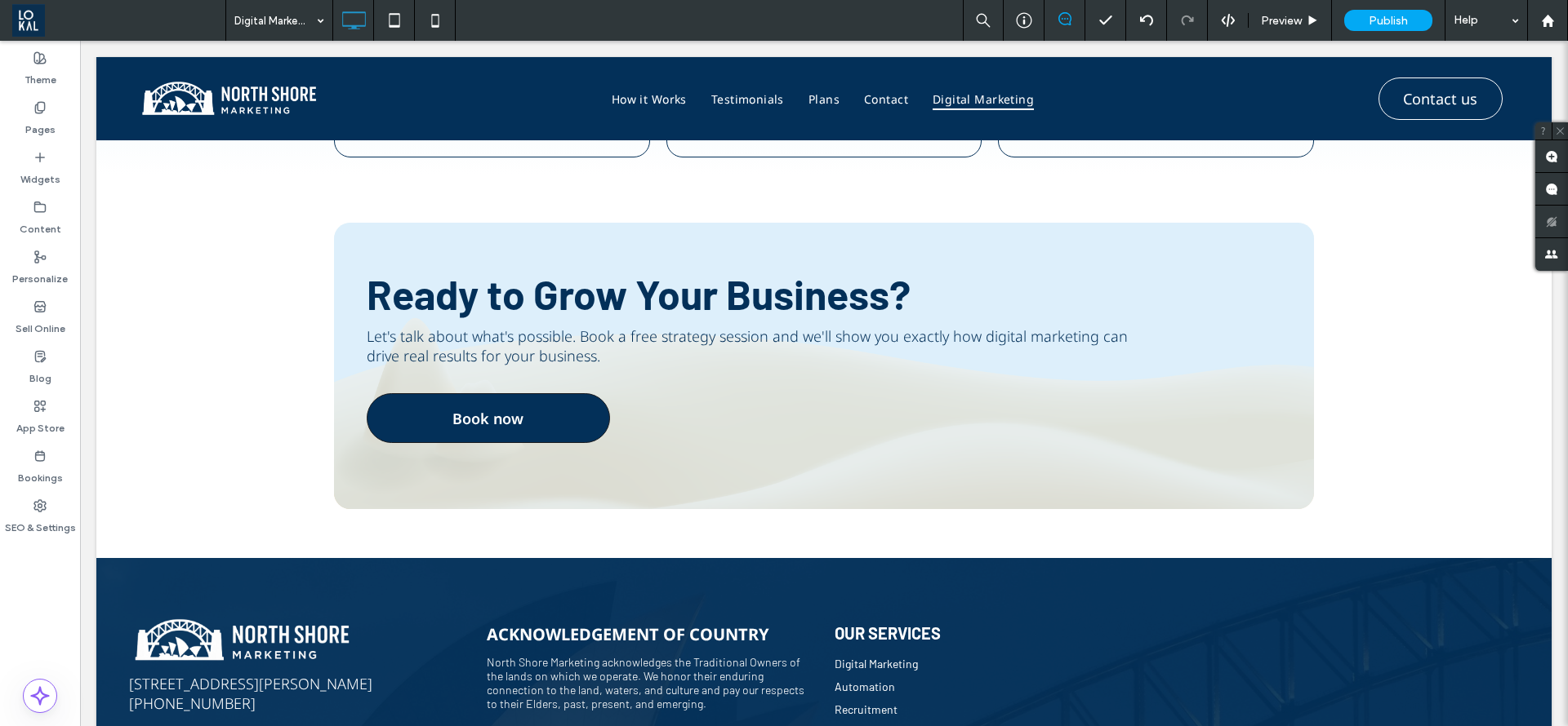
scroll to position [3364, 0]
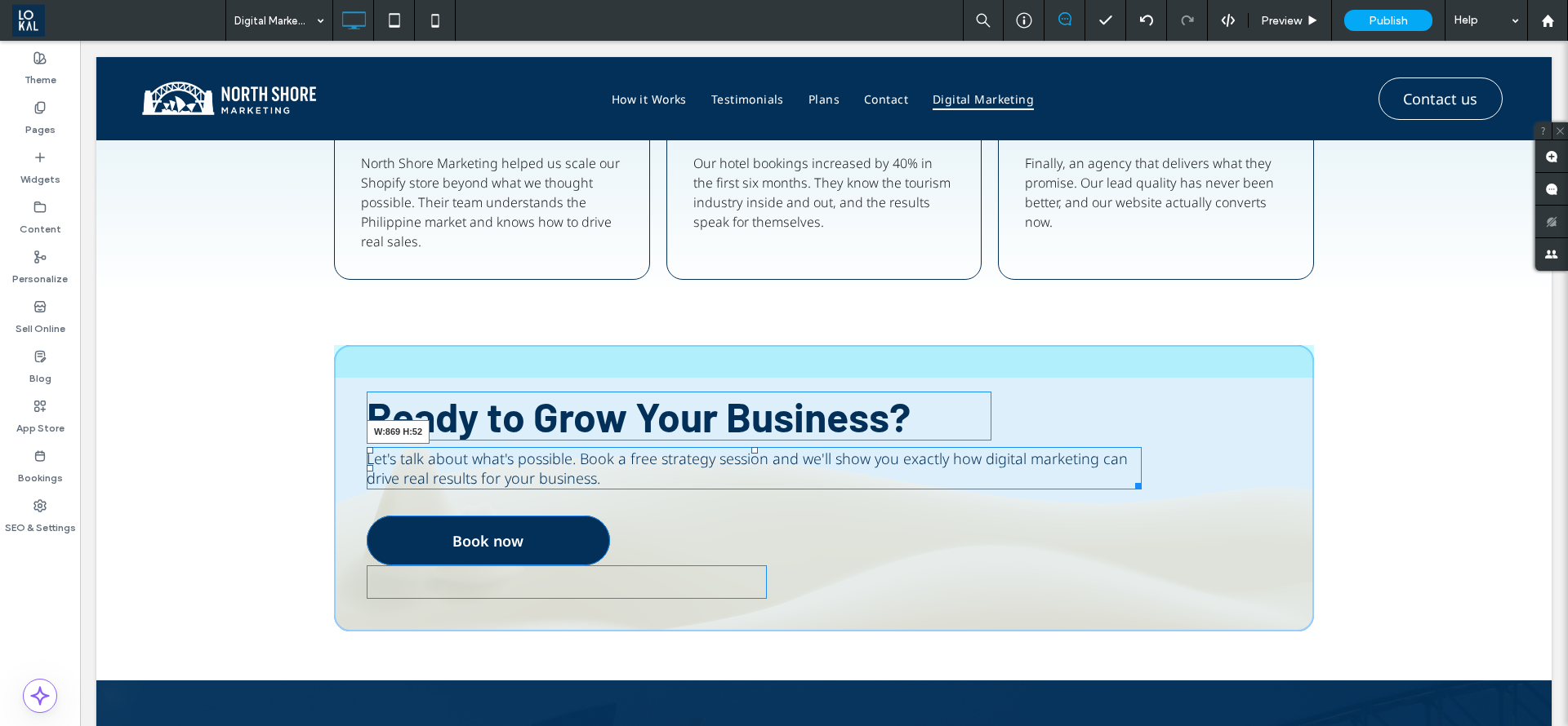
drag, startPoint x: 1122, startPoint y: 480, endPoint x: 1332, endPoint y: 636, distance: 261.6
click at [1056, 498] on div "Ready to Grow Your Business? Let's talk about what's possible. Book a free stra…" at bounding box center [824, 488] width 980 height 286
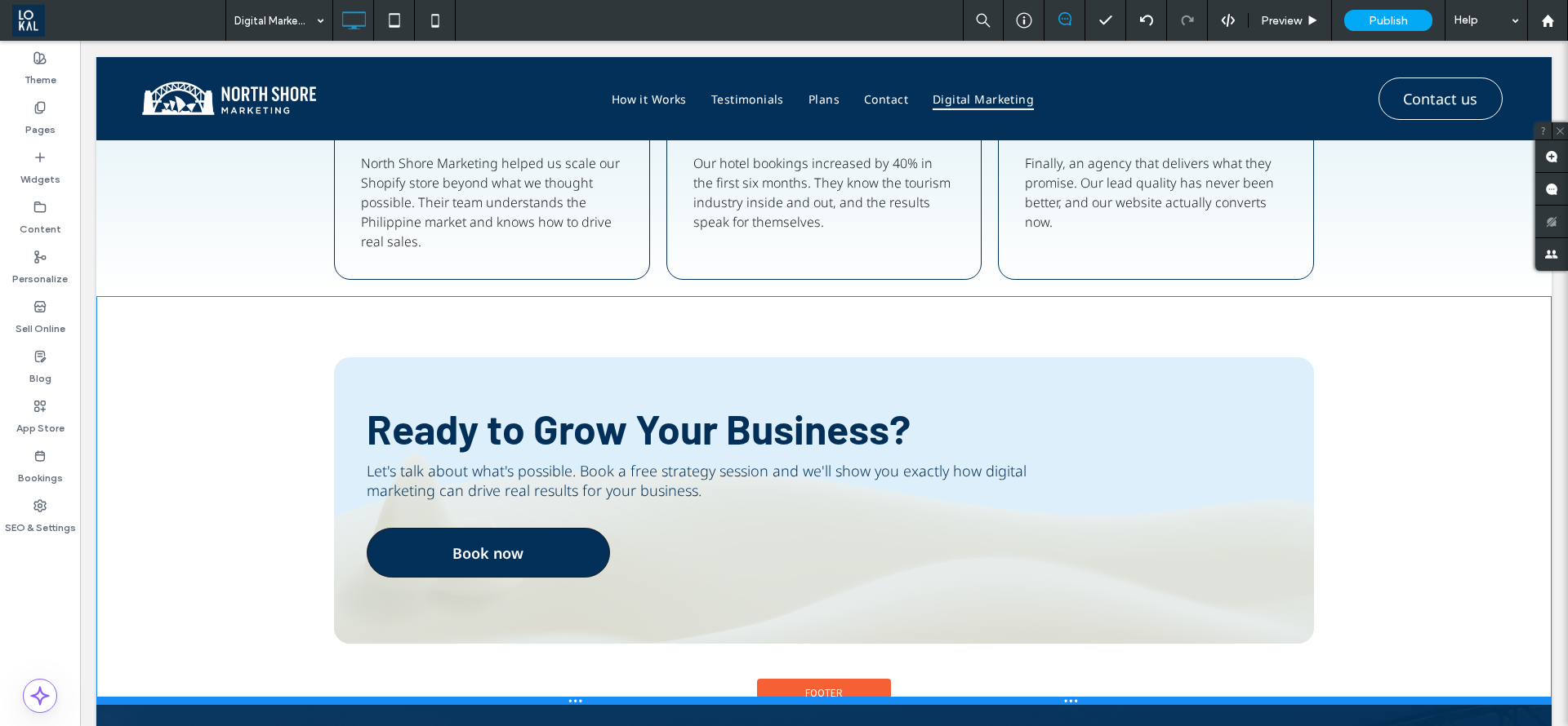
drag, startPoint x: 615, startPoint y: 679, endPoint x: 622, endPoint y: 703, distance: 25.0
click at [622, 703] on div at bounding box center [824, 701] width 1455 height 8
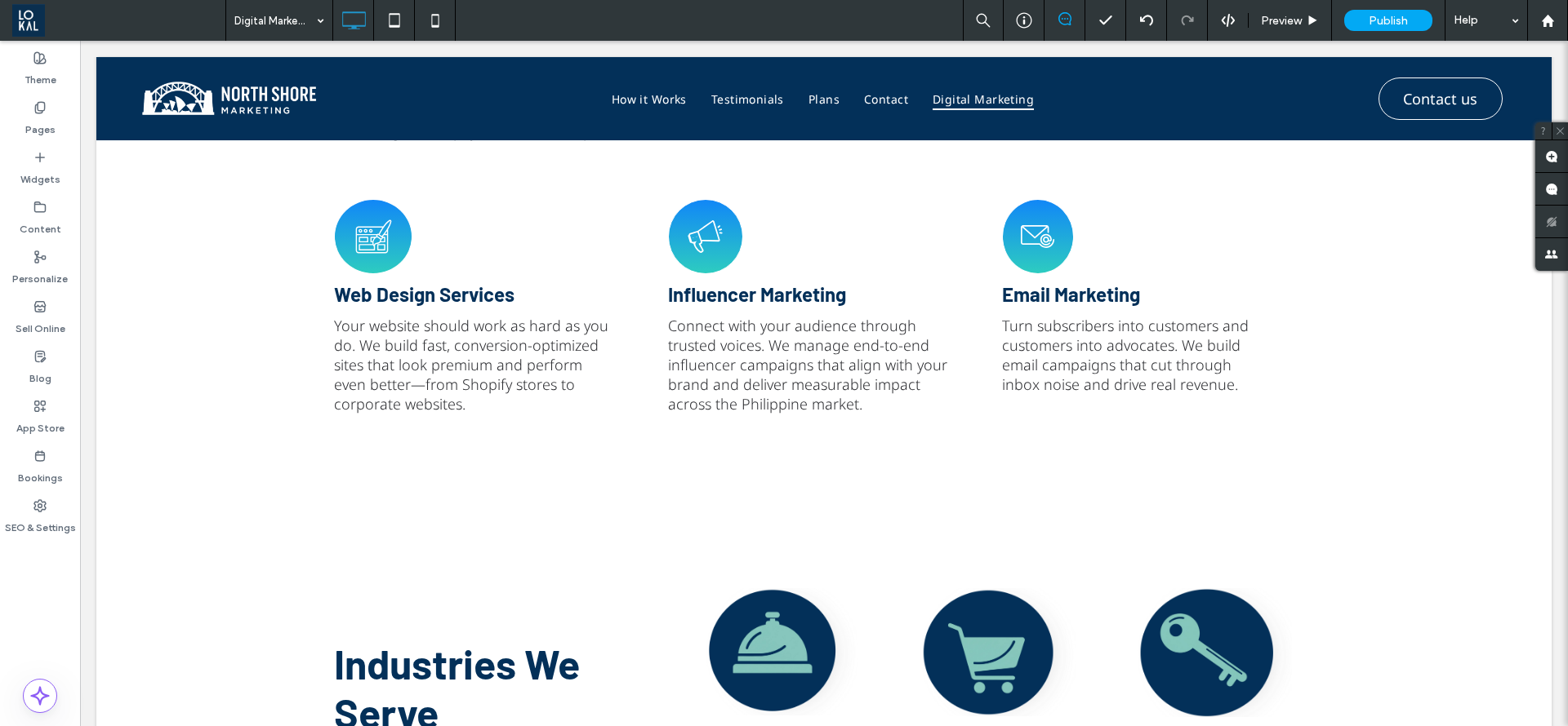
scroll to position [1102, 0]
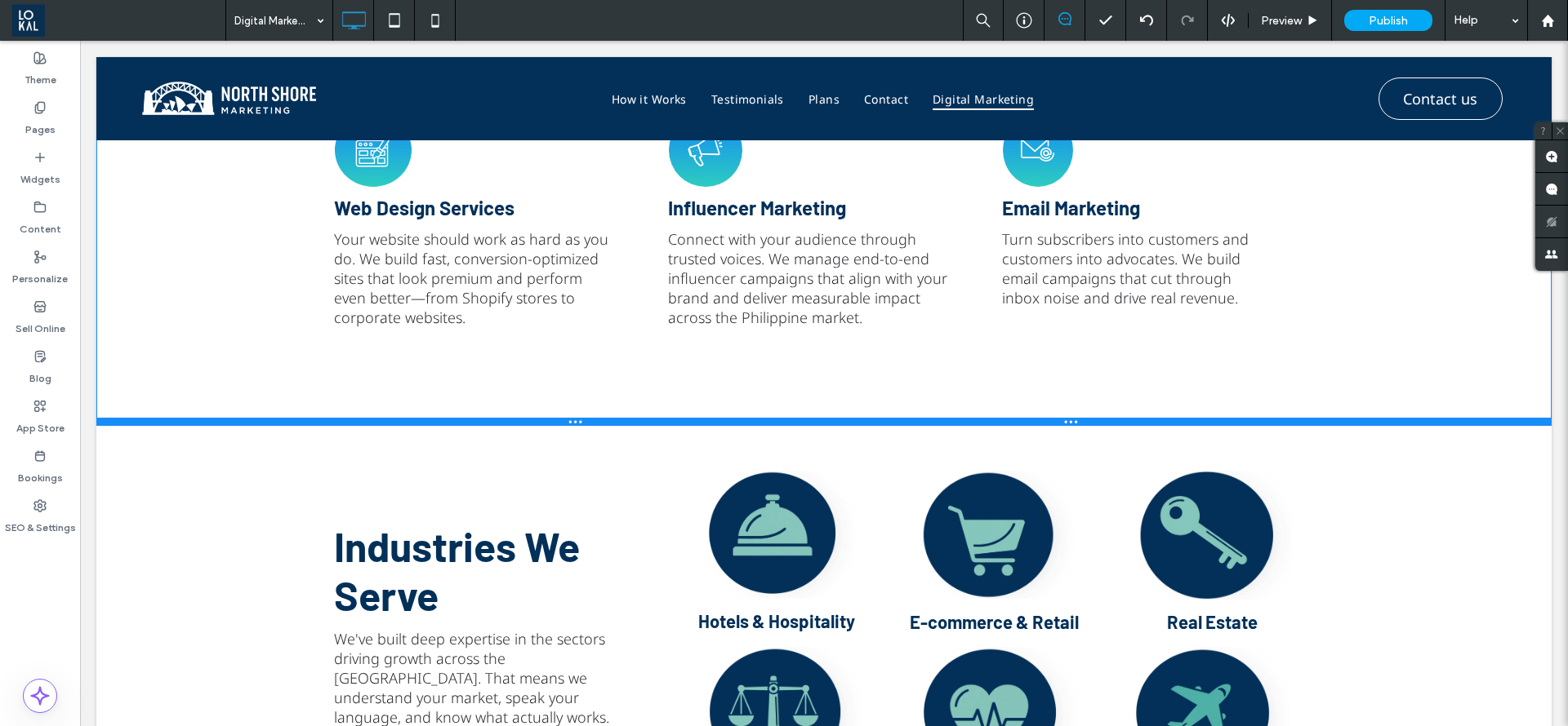
drag, startPoint x: 1345, startPoint y: 484, endPoint x: 1340, endPoint y: 422, distance: 62.2
click at [1340, 422] on div at bounding box center [824, 422] width 1455 height 8
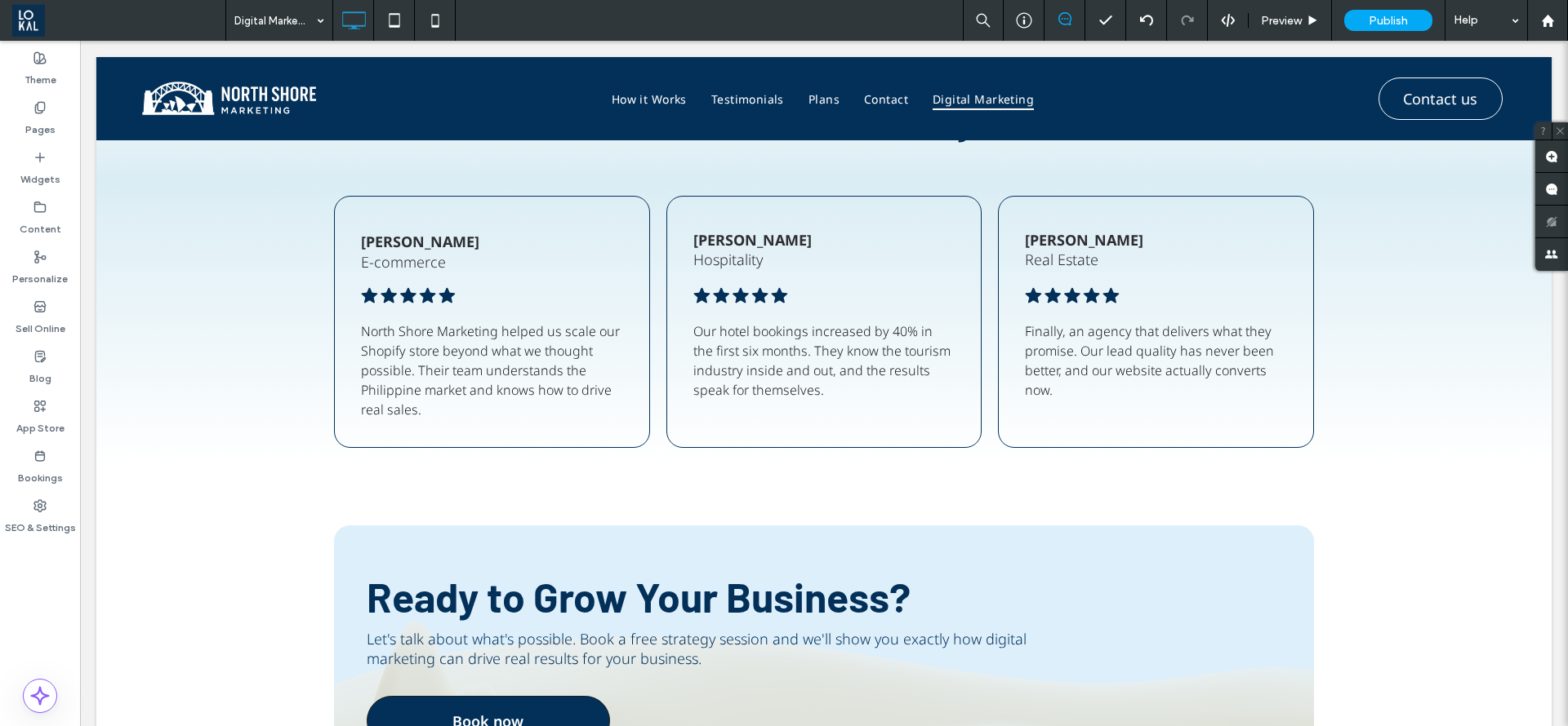
scroll to position [2816, 0]
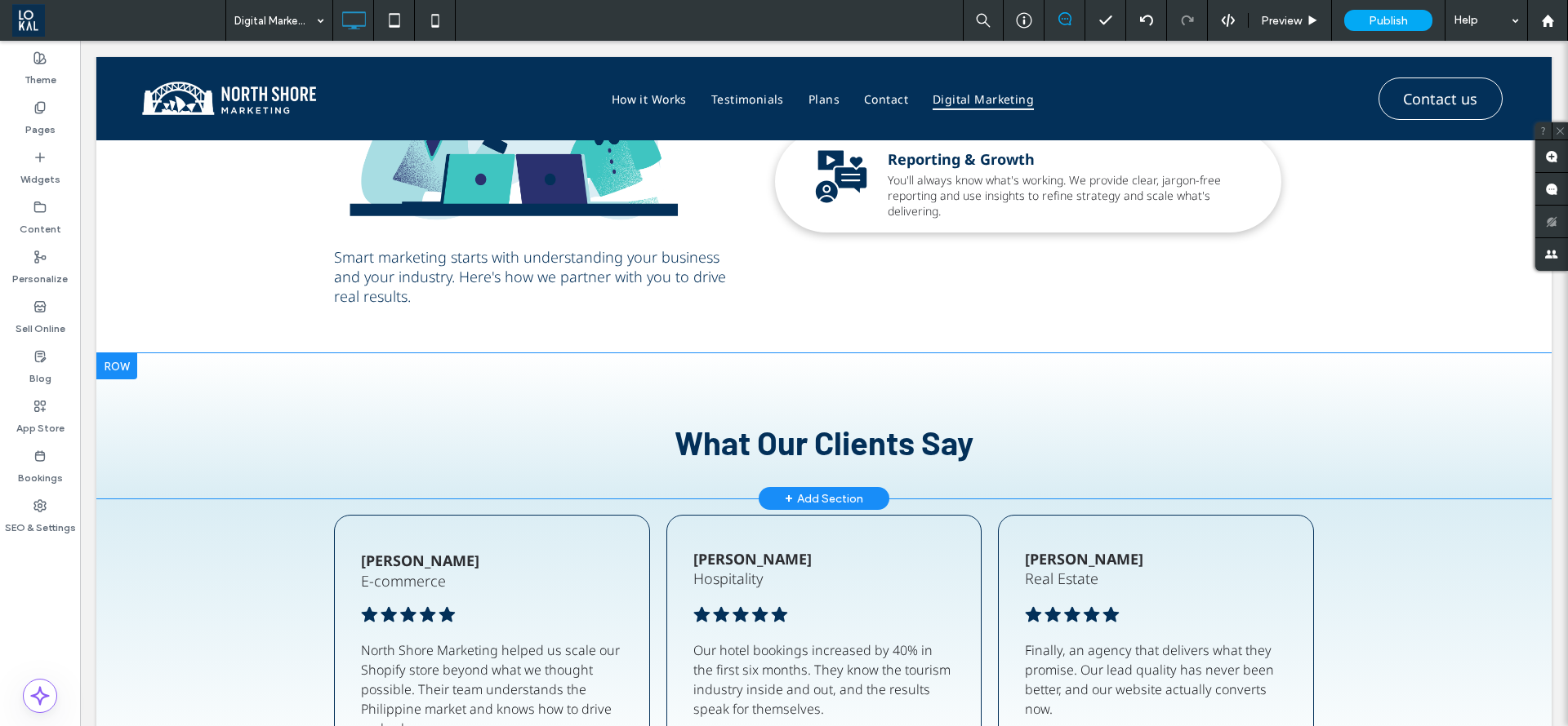
click at [1512, 455] on div "What Our Clients Say Click To Paste Click To Paste Row + Add Section" at bounding box center [824, 426] width 1455 height 145
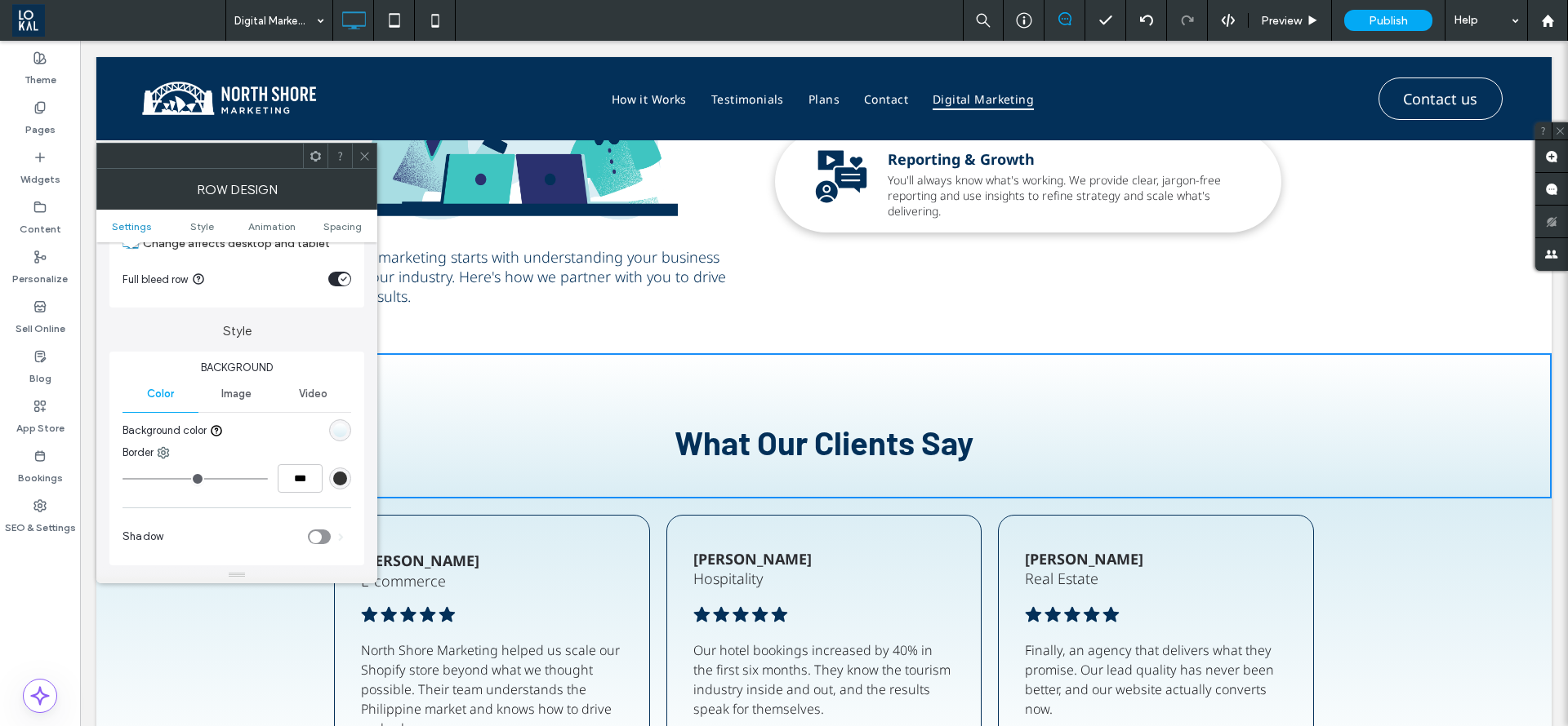
scroll to position [244, 0]
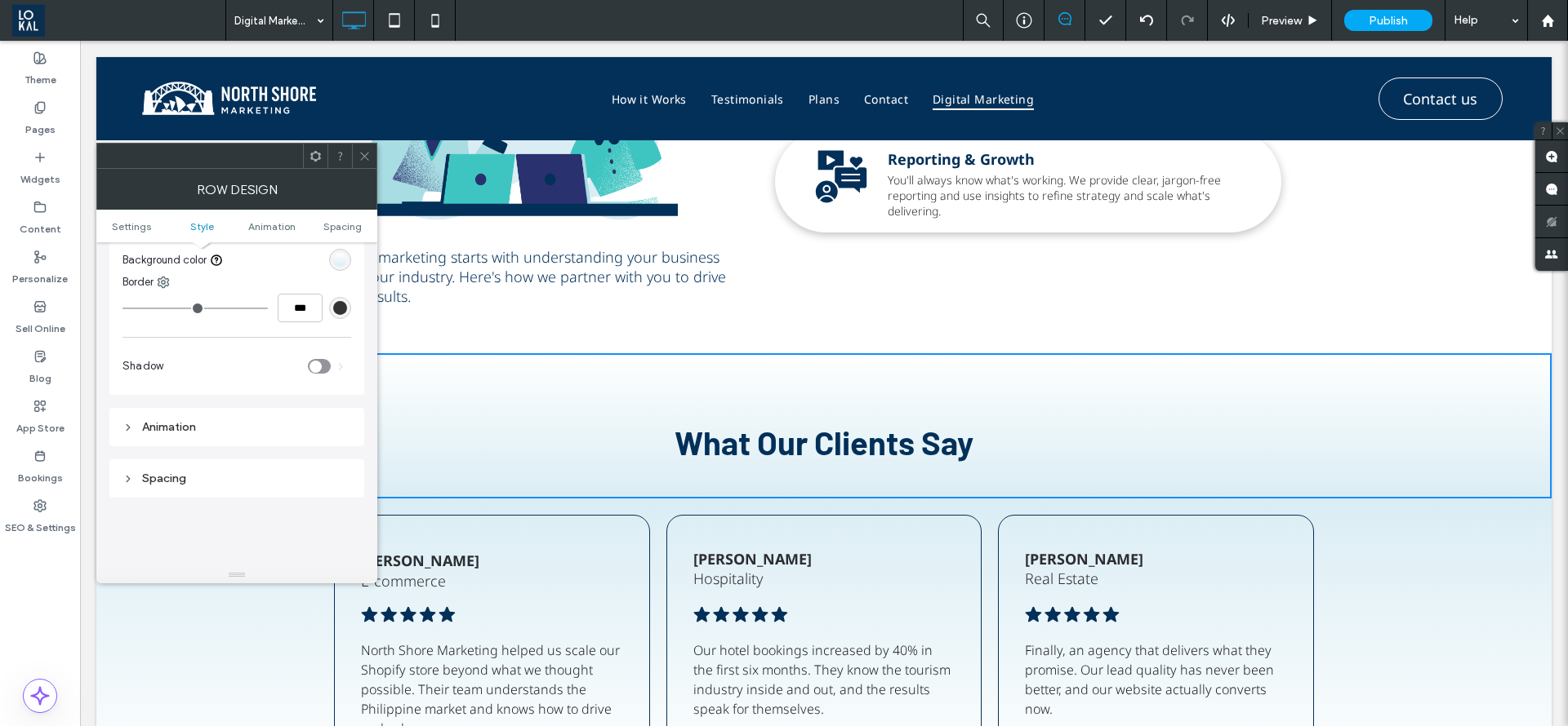
click at [339, 270] on div "linear-gradient(0deg, rgb(218, 237, 244) 0%, rgb(255, 255, 255) 100%)" at bounding box center [340, 260] width 22 height 22
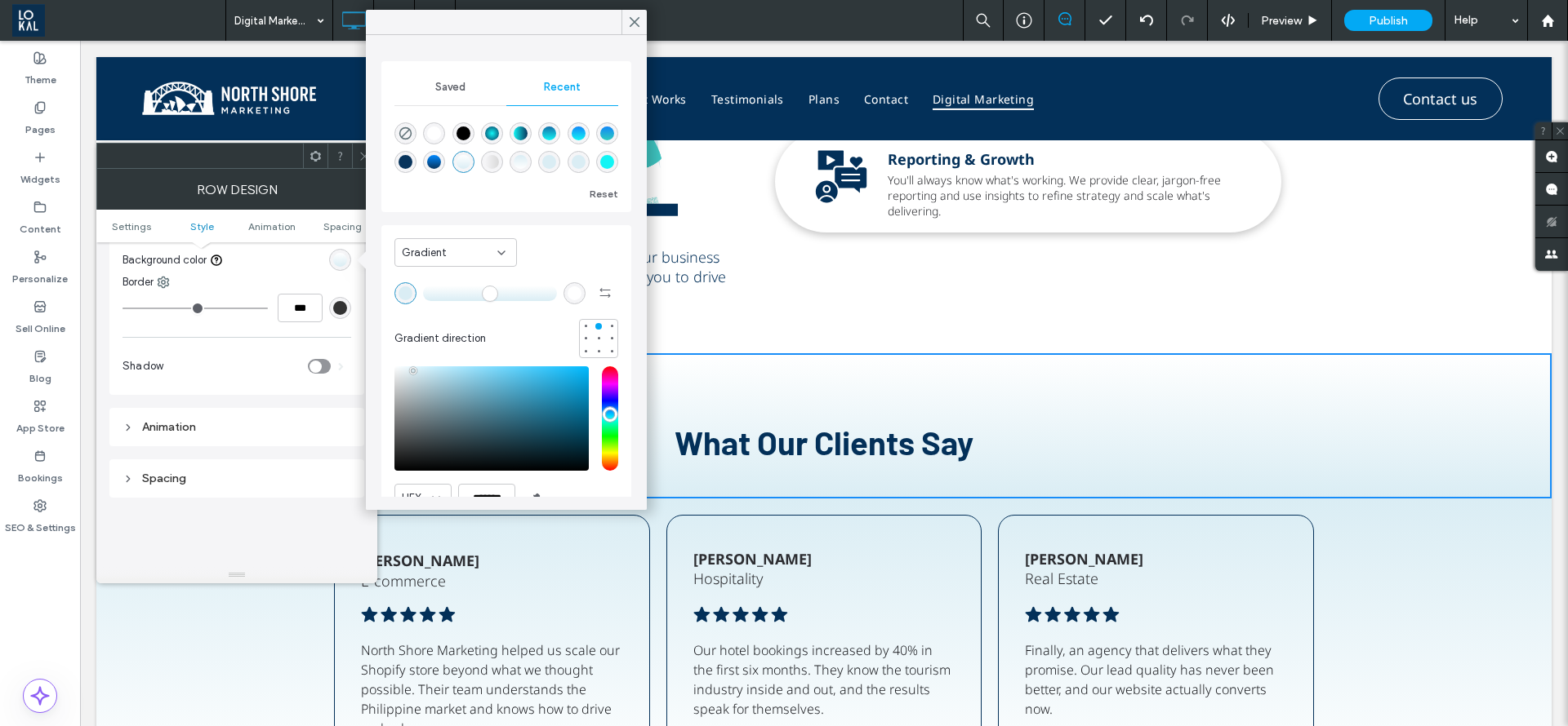
click at [434, 138] on div "rgba(255, 255, 255, 1)" at bounding box center [433, 133] width 14 height 14
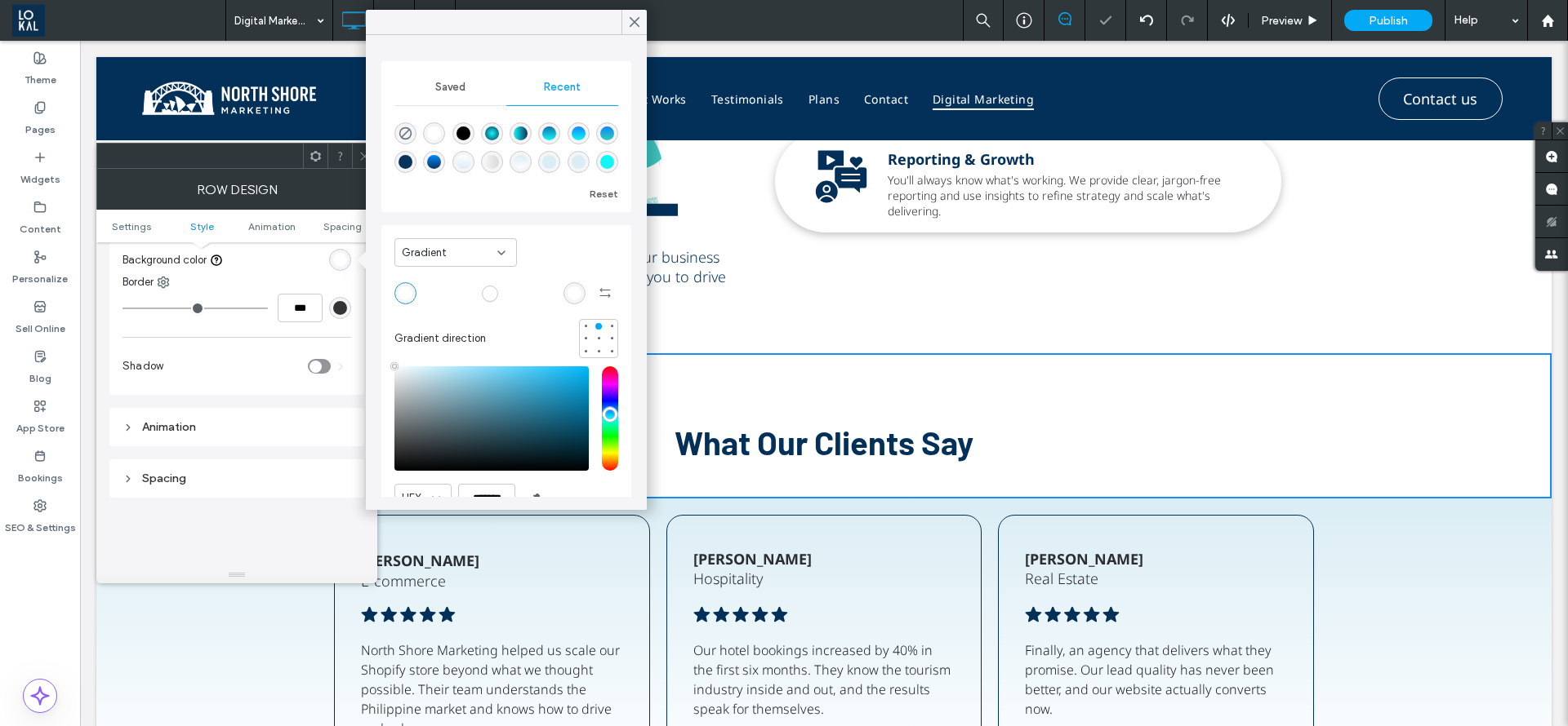
type input "*******"
click at [636, 12] on span at bounding box center [634, 22] width 15 height 24
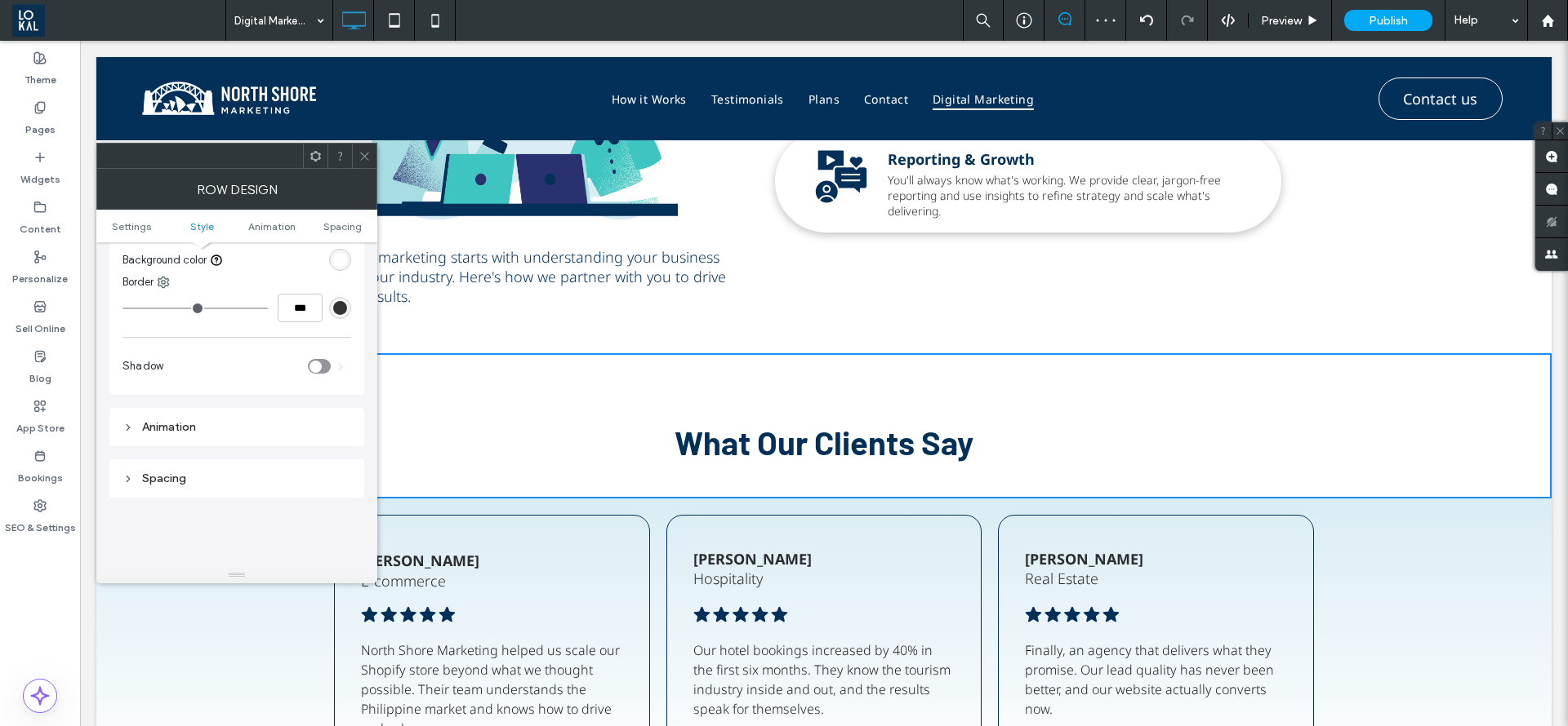
scroll to position [123, 0]
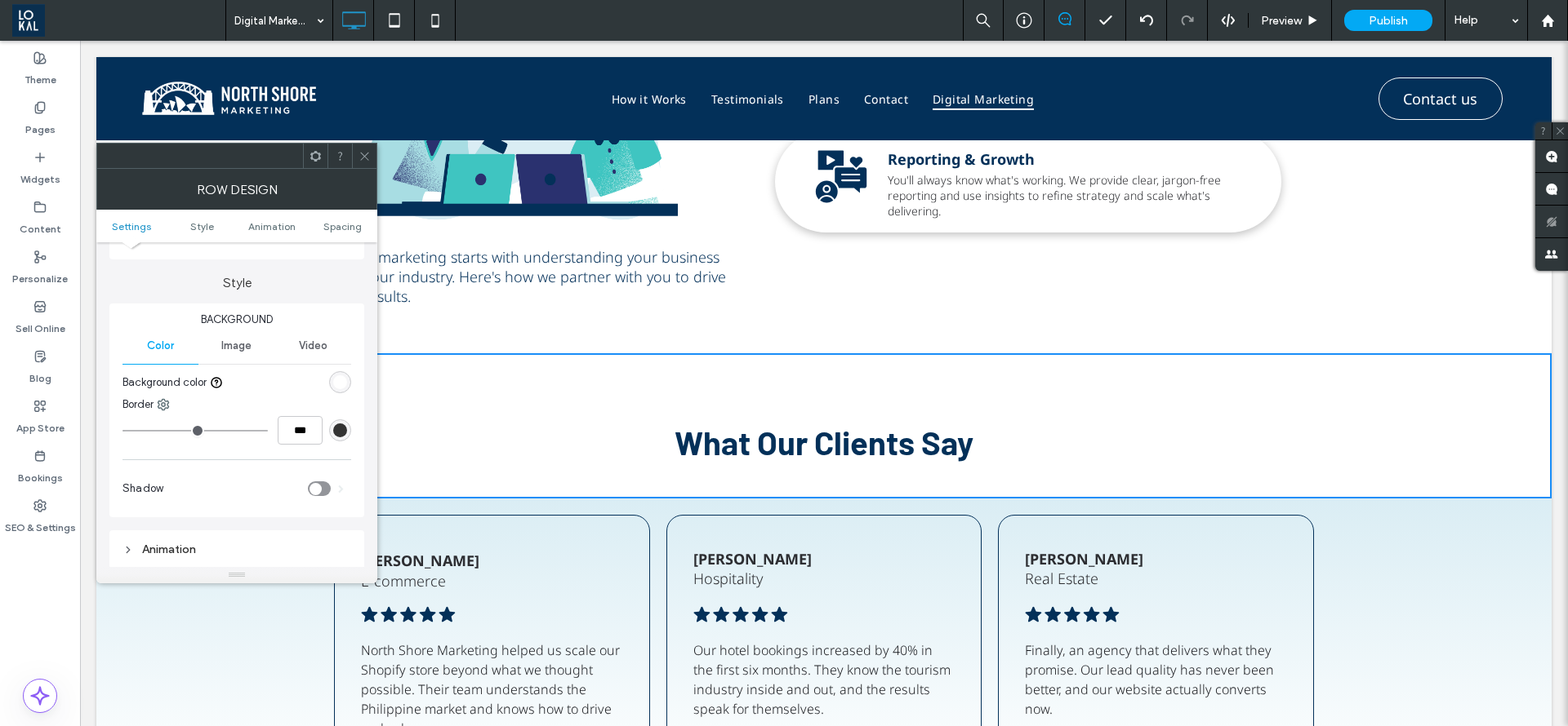
drag, startPoint x: 357, startPoint y: 156, endPoint x: 312, endPoint y: 119, distance: 58.3
click at [357, 156] on div at bounding box center [364, 156] width 24 height 24
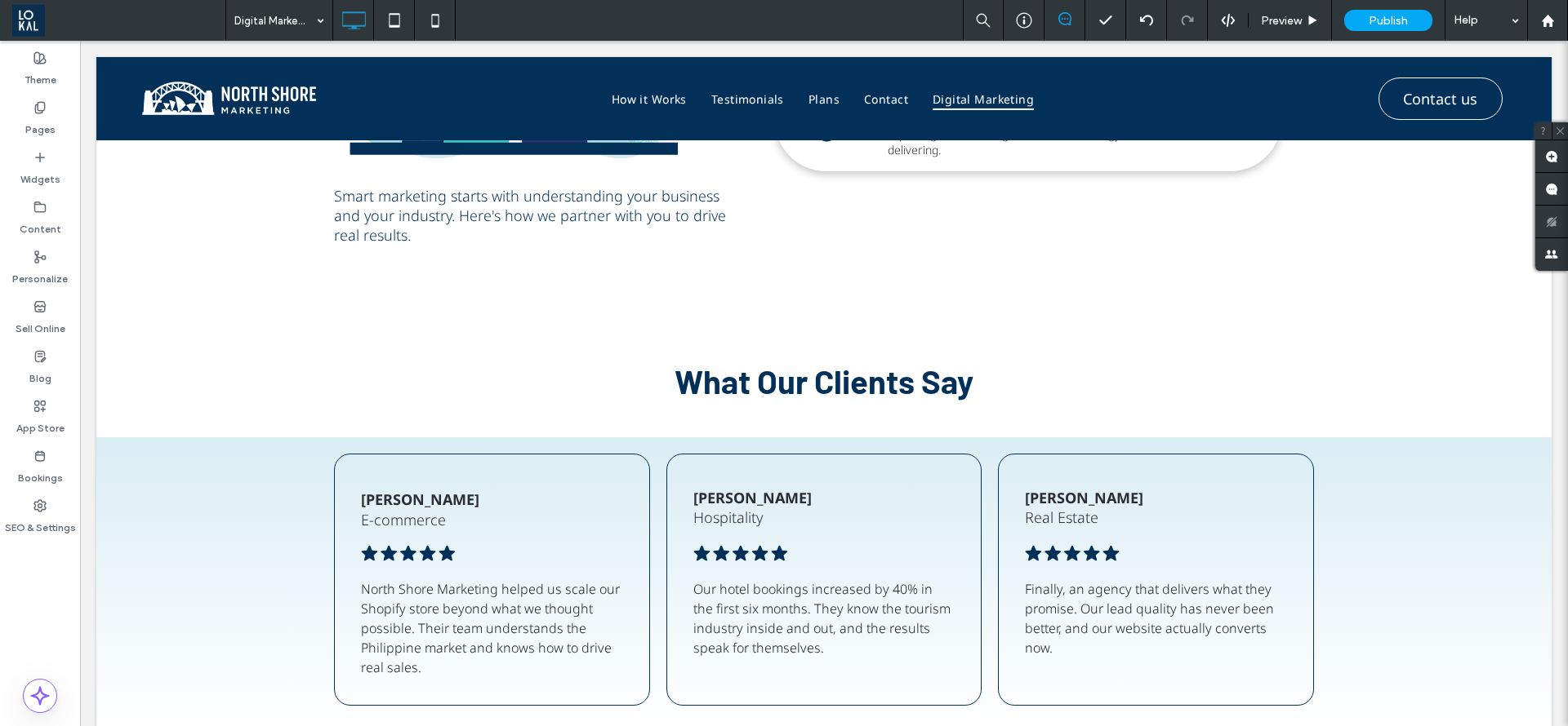
scroll to position [3061, 0]
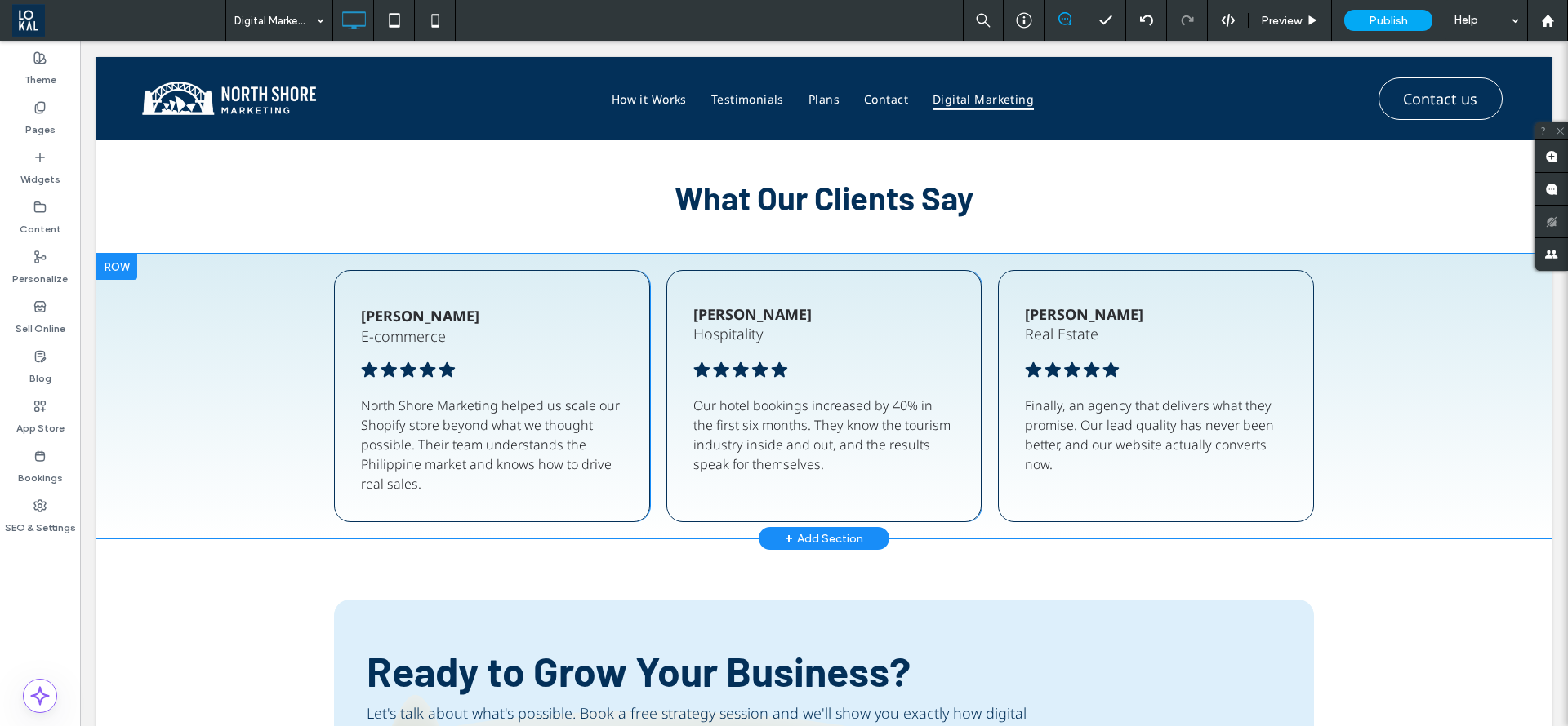
click at [1471, 462] on div "Jean H. E-commerce Click To Paste .cls-1-1670365560-1670365560 { fill: #00000; …" at bounding box center [824, 396] width 1455 height 284
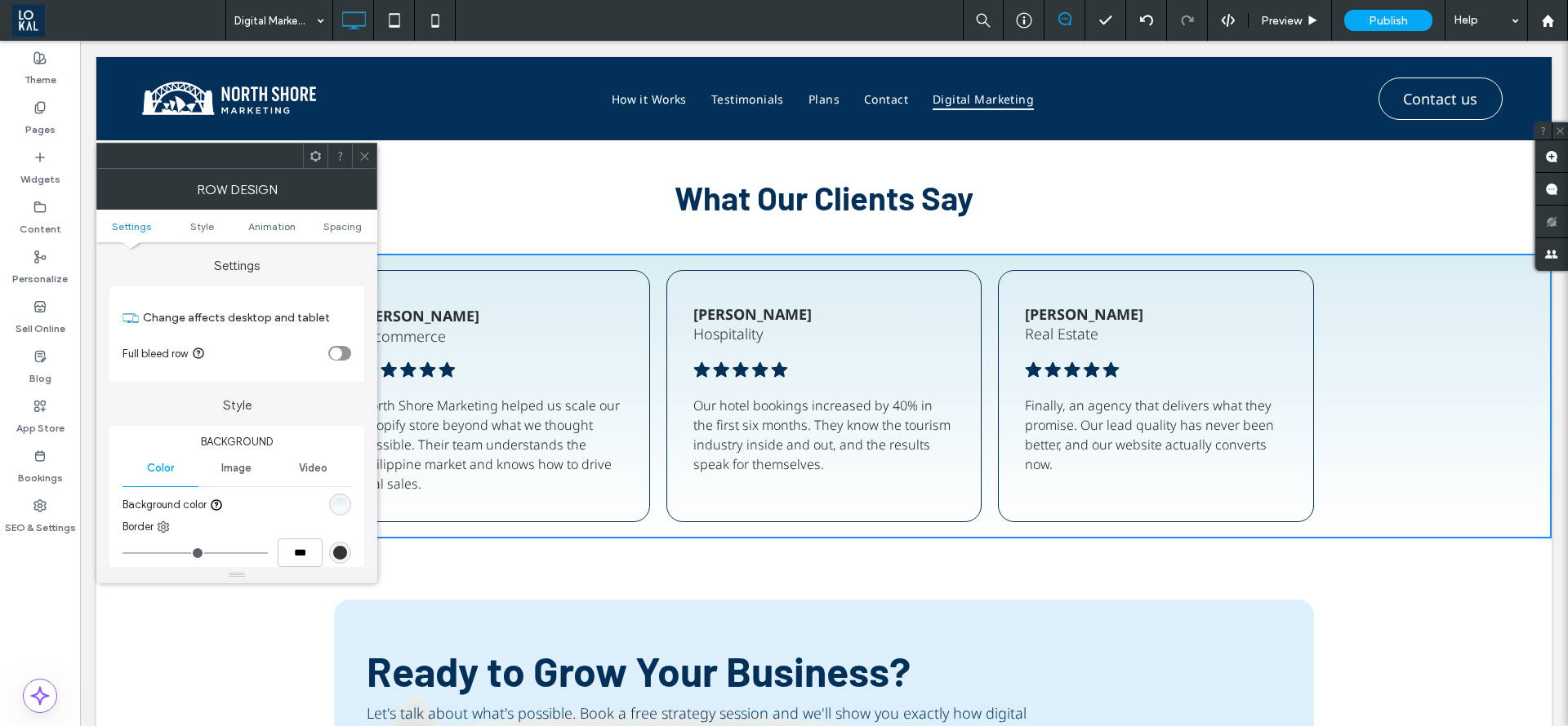
scroll to position [123, 0]
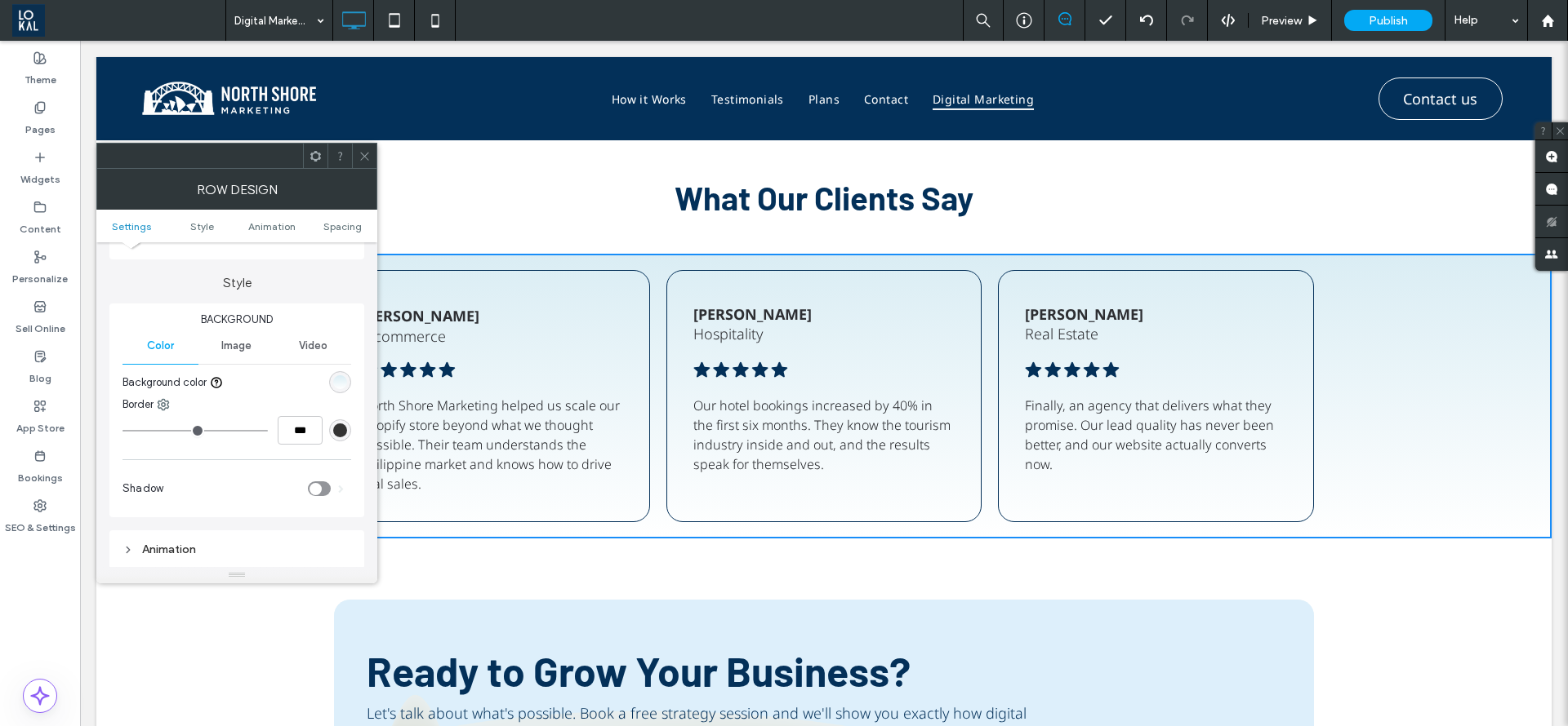
click at [339, 376] on div "linear-gradient(0deg, rgb(255, 255, 255) 0%, rgb(218, 237, 244) 100%)" at bounding box center [339, 382] width 14 height 14
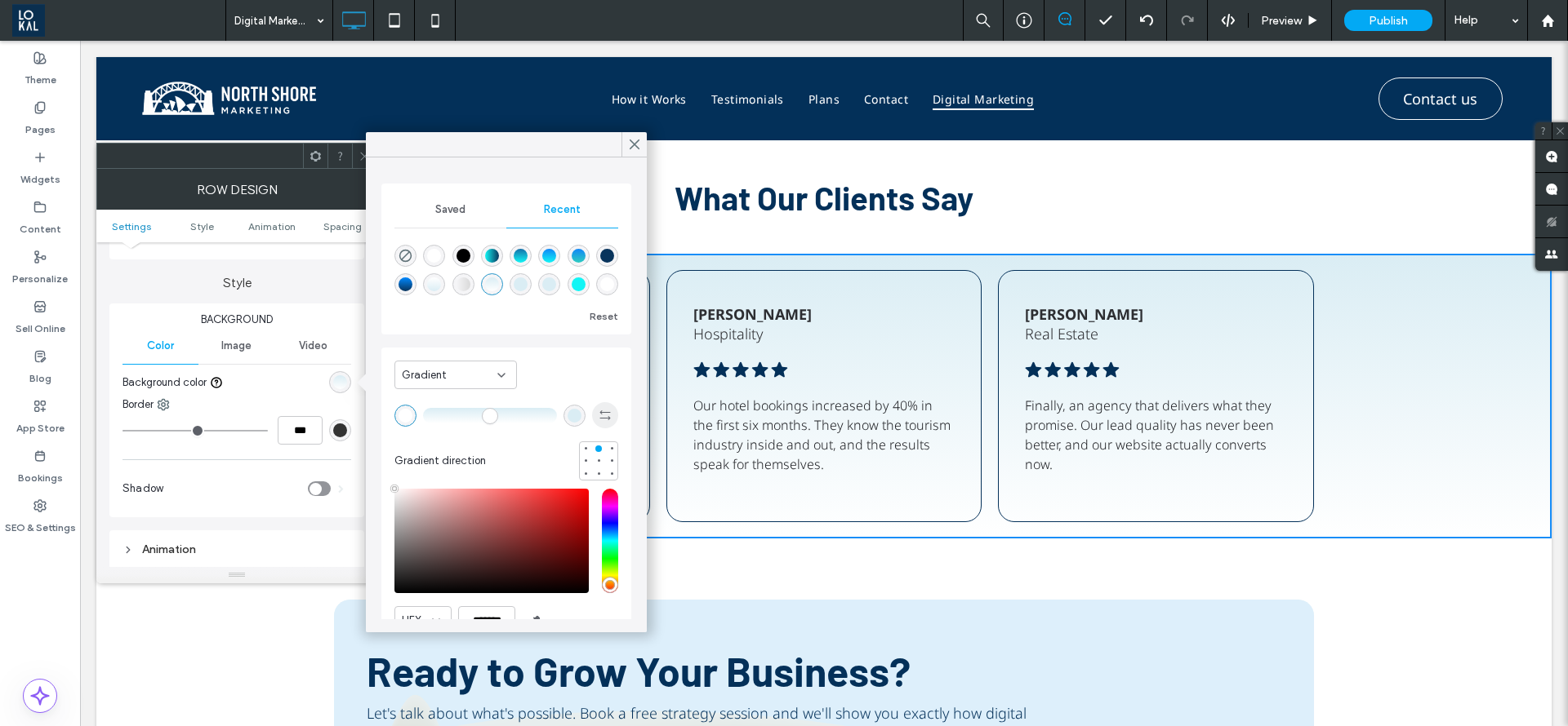
click at [599, 416] on icon "button" at bounding box center [605, 416] width 13 height 13
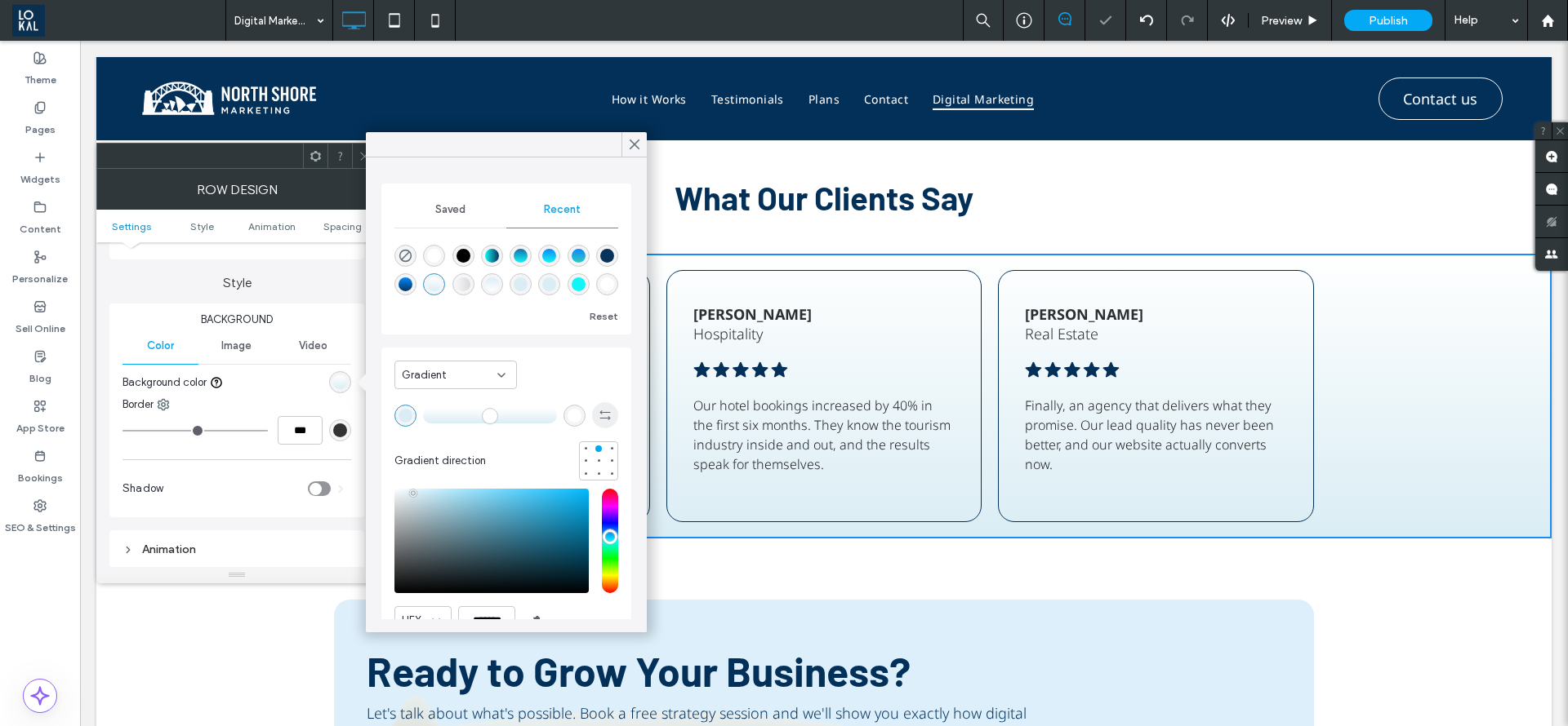
type input "*******"
drag, startPoint x: 633, startPoint y: 148, endPoint x: 498, endPoint y: 107, distance: 141.1
click at [633, 148] on icon at bounding box center [634, 145] width 15 height 15
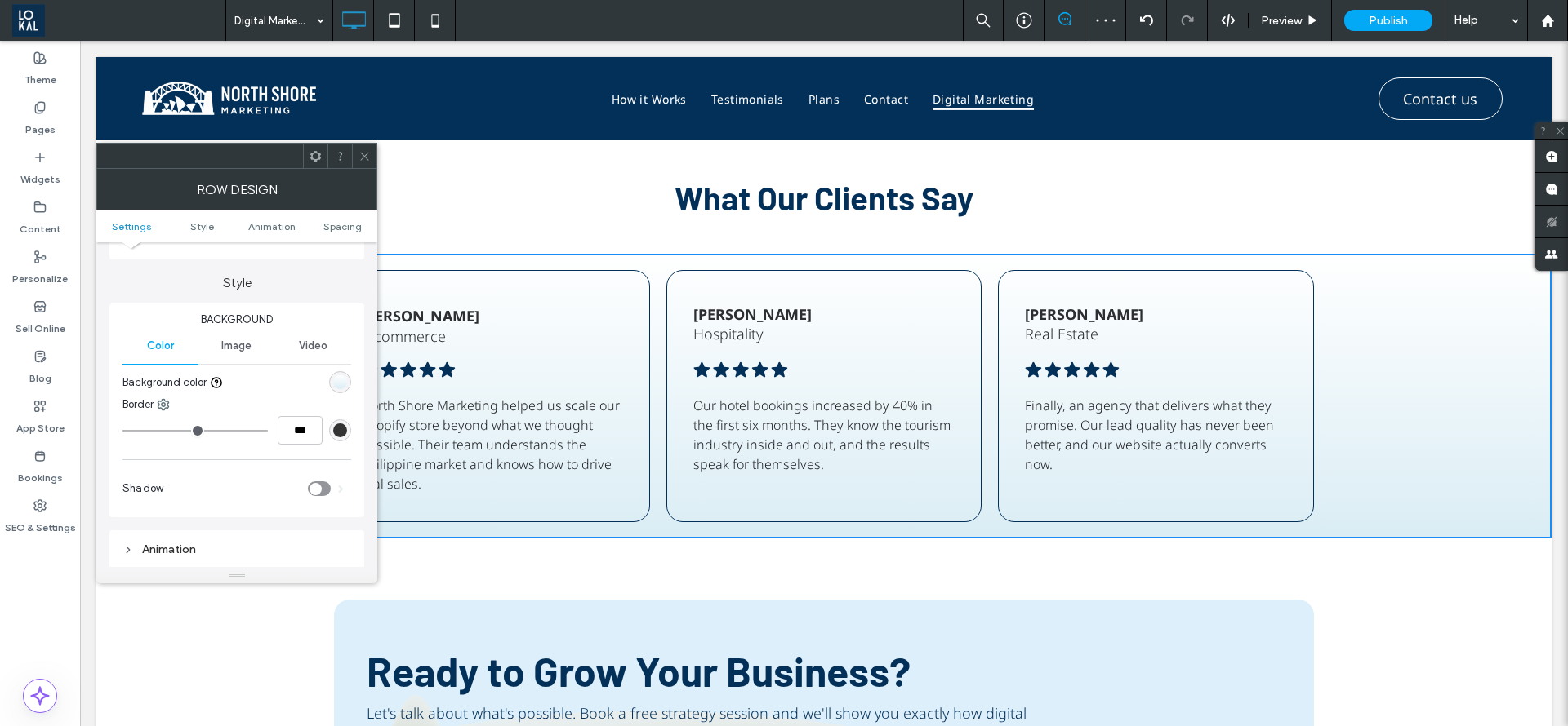
drag, startPoint x: 362, startPoint y: 154, endPoint x: 373, endPoint y: 195, distance: 42.4
click at [365, 157] on icon at bounding box center [364, 156] width 12 height 12
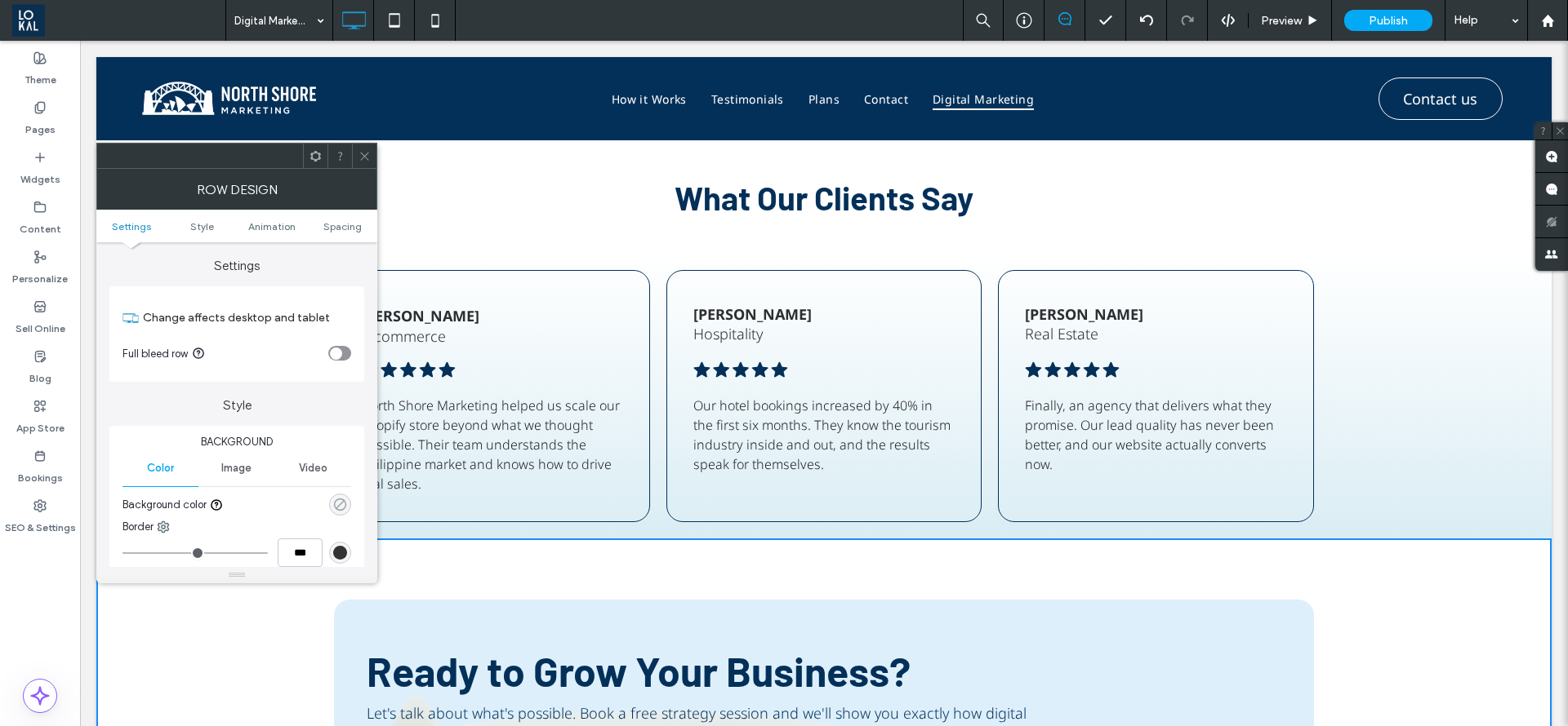
click at [345, 503] on use "rgba(0, 0, 0, 0)" at bounding box center [339, 504] width 12 height 12
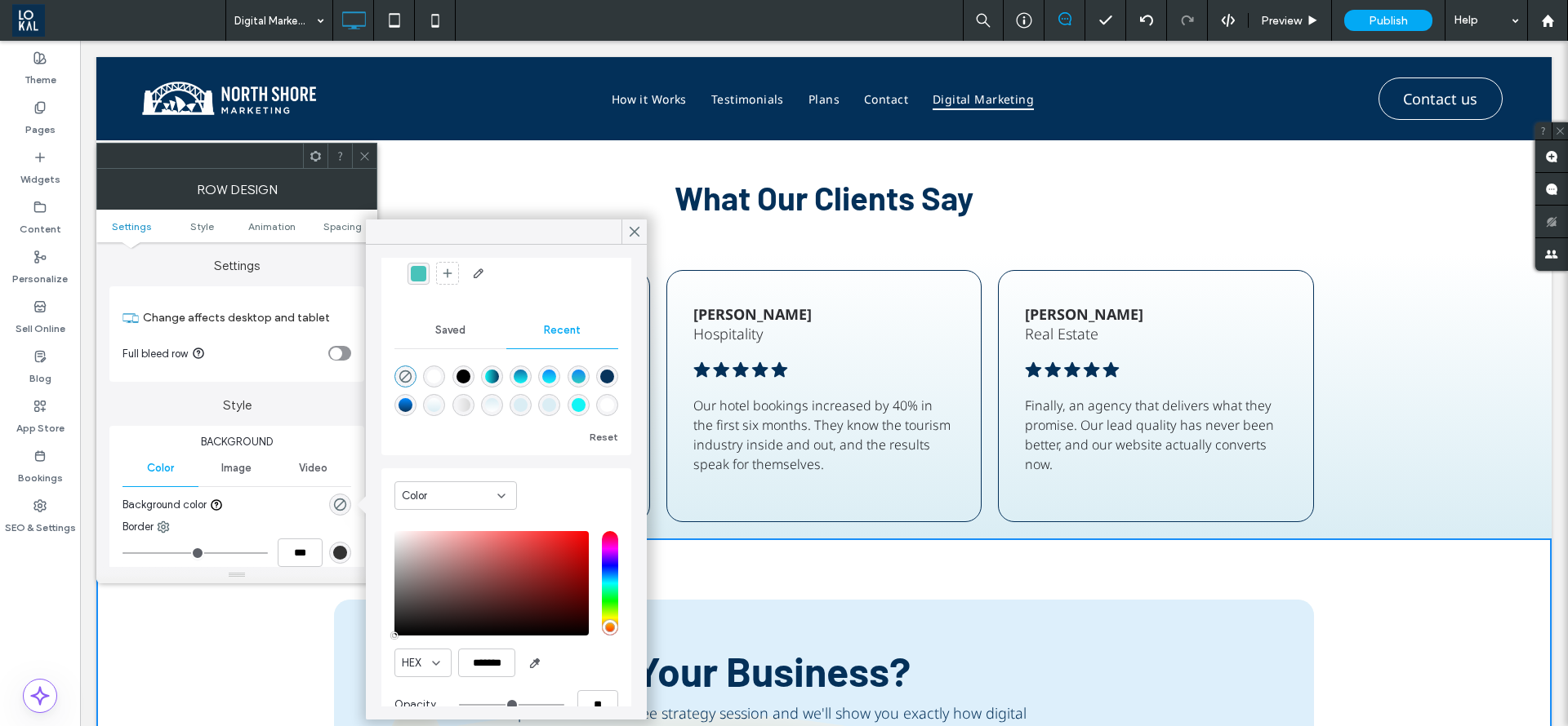
scroll to position [124, 0]
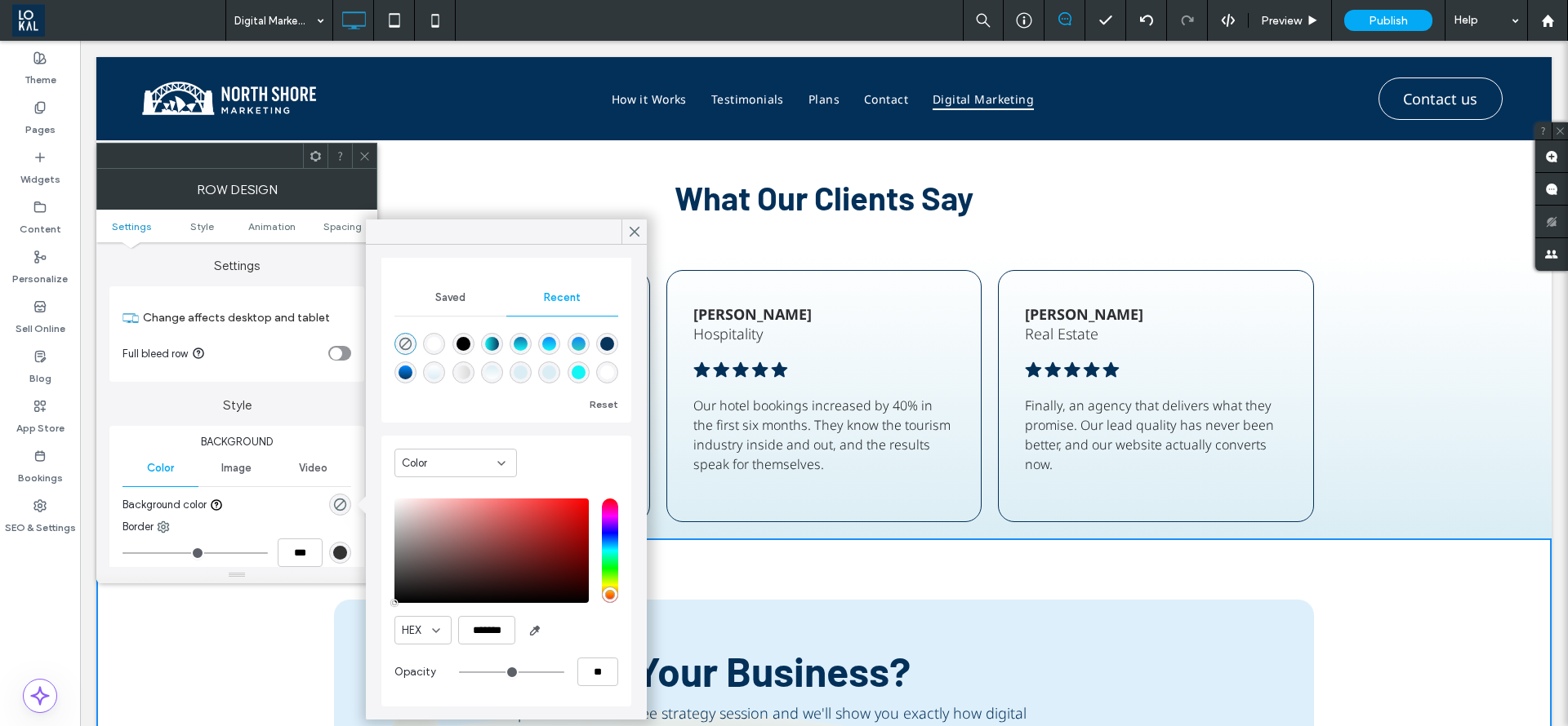
click at [483, 468] on div "Color" at bounding box center [449, 464] width 96 height 17
click at [476, 515] on div "Gradient" at bounding box center [456, 520] width 121 height 29
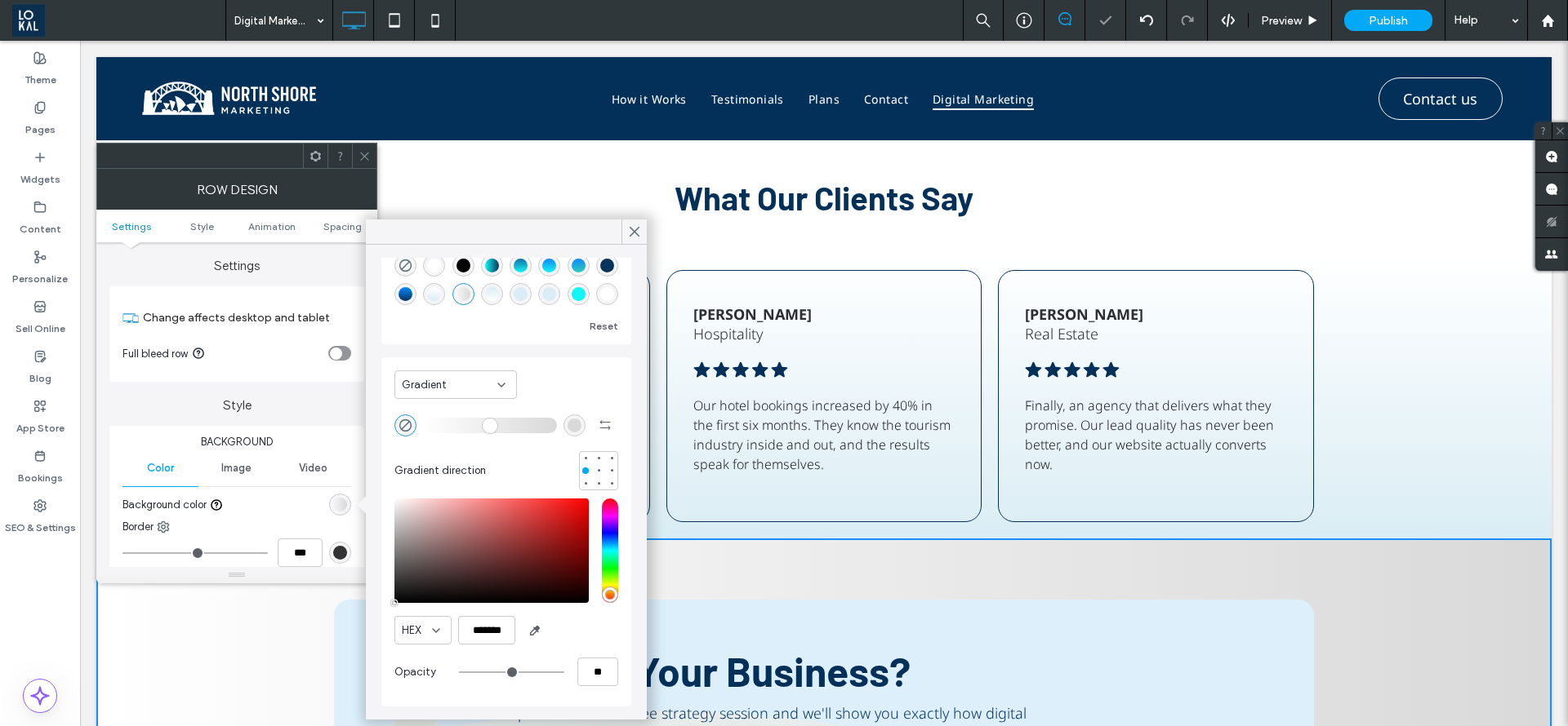
scroll to position [0, 0]
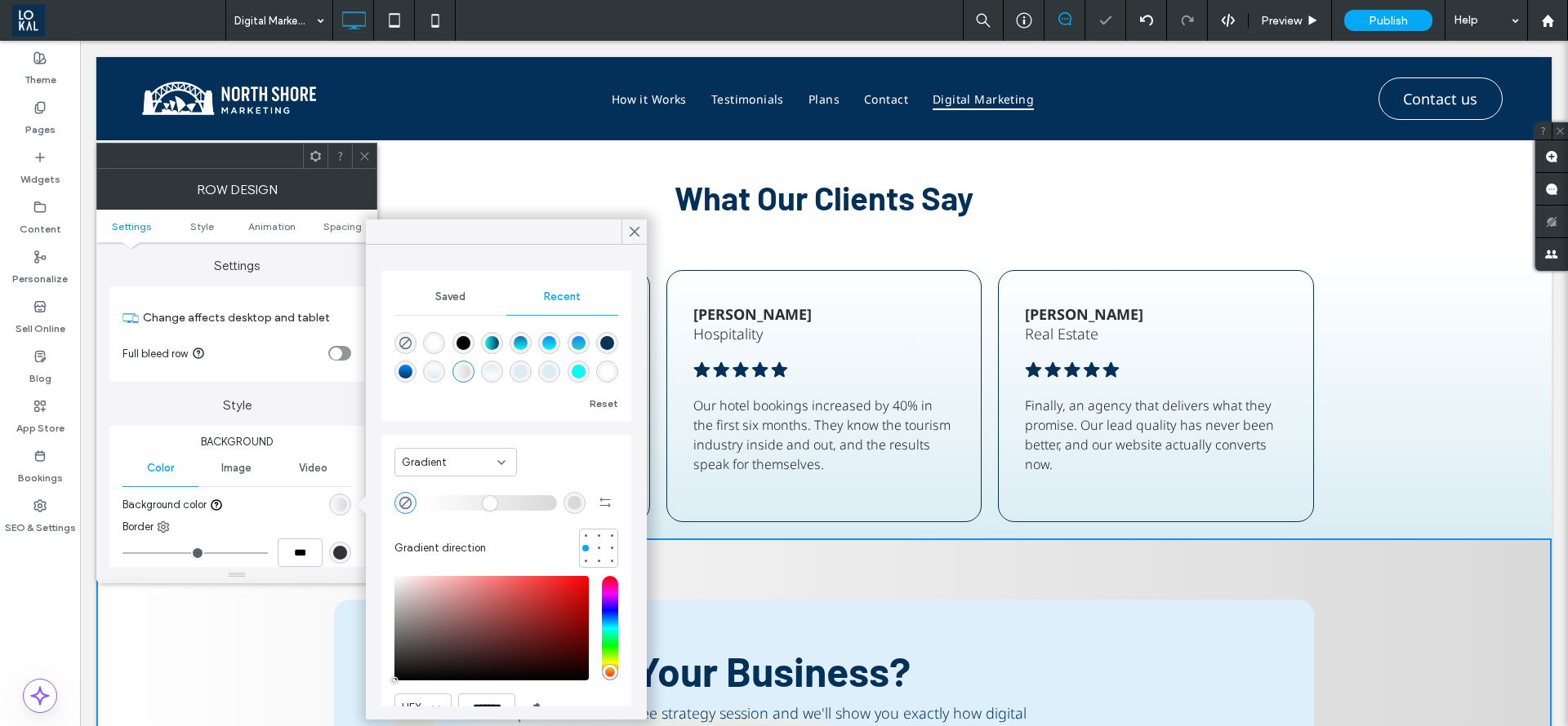
click at [441, 377] on div "linear-gradient(0deg, rgba(218, 237, 244, 1) 0%, rgba(255, 255, 255, 1) 100%)" at bounding box center [433, 371] width 14 height 14
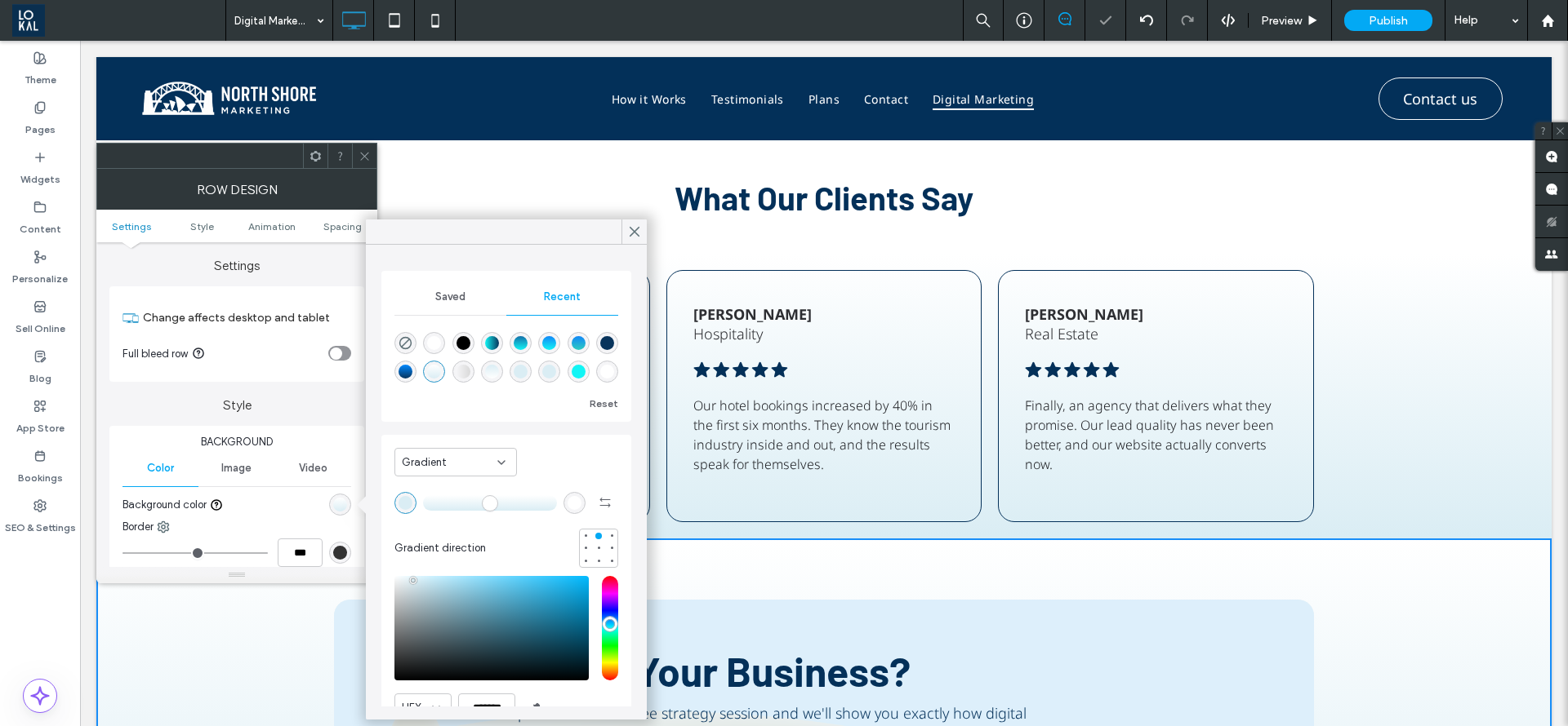
type input "*******"
type input "***"
type input "****"
click at [599, 496] on icon "button" at bounding box center [605, 503] width 13 height 13
type input "*******"
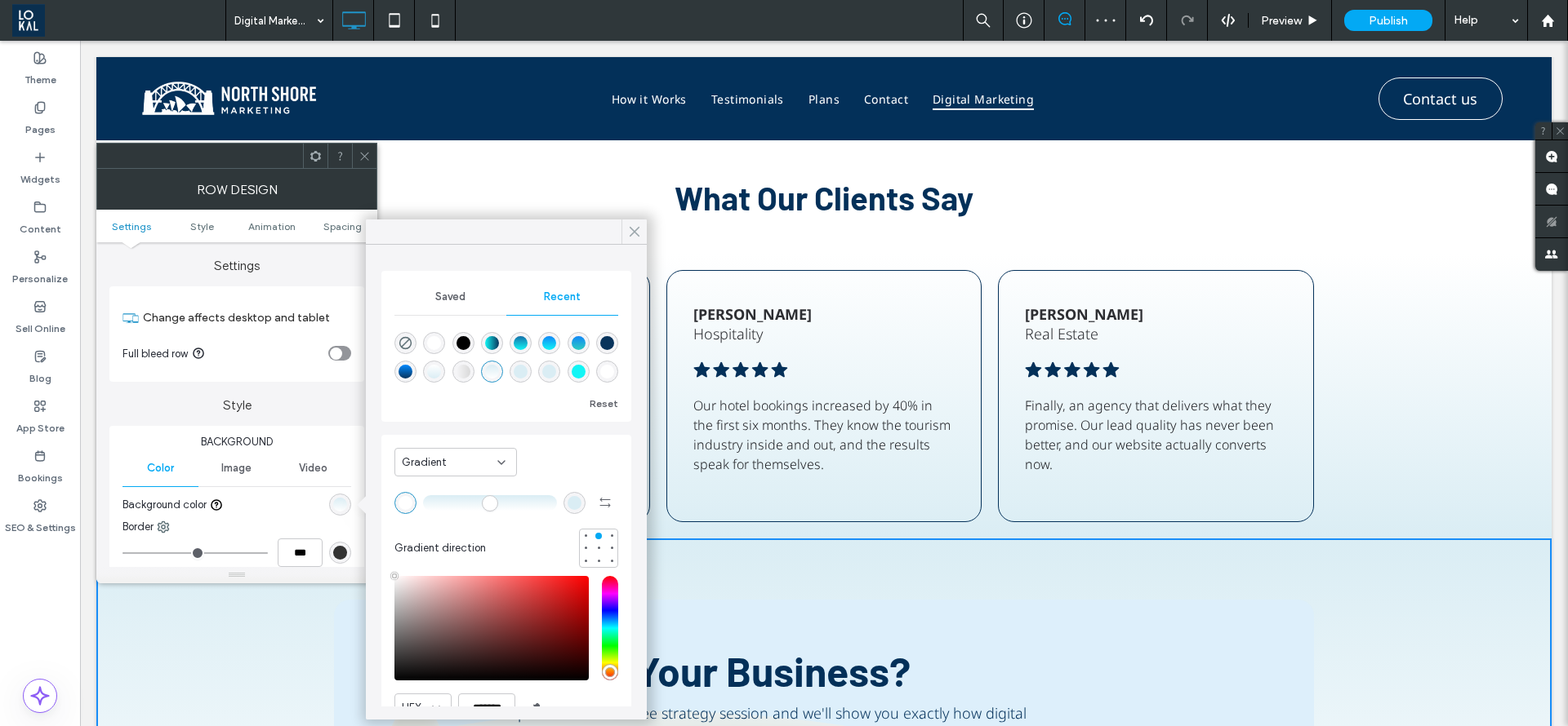
click at [629, 237] on icon at bounding box center [634, 231] width 15 height 15
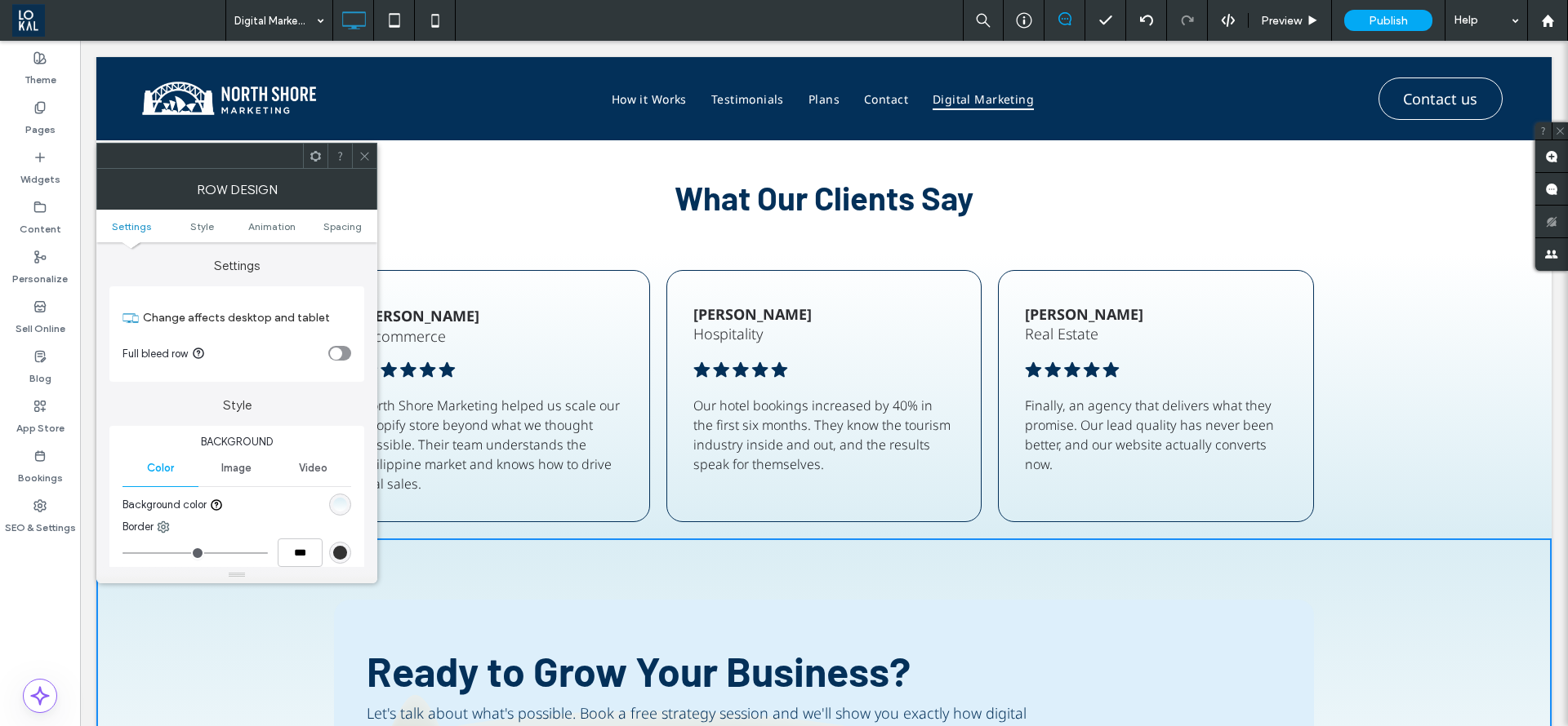
click at [371, 152] on div at bounding box center [364, 156] width 24 height 24
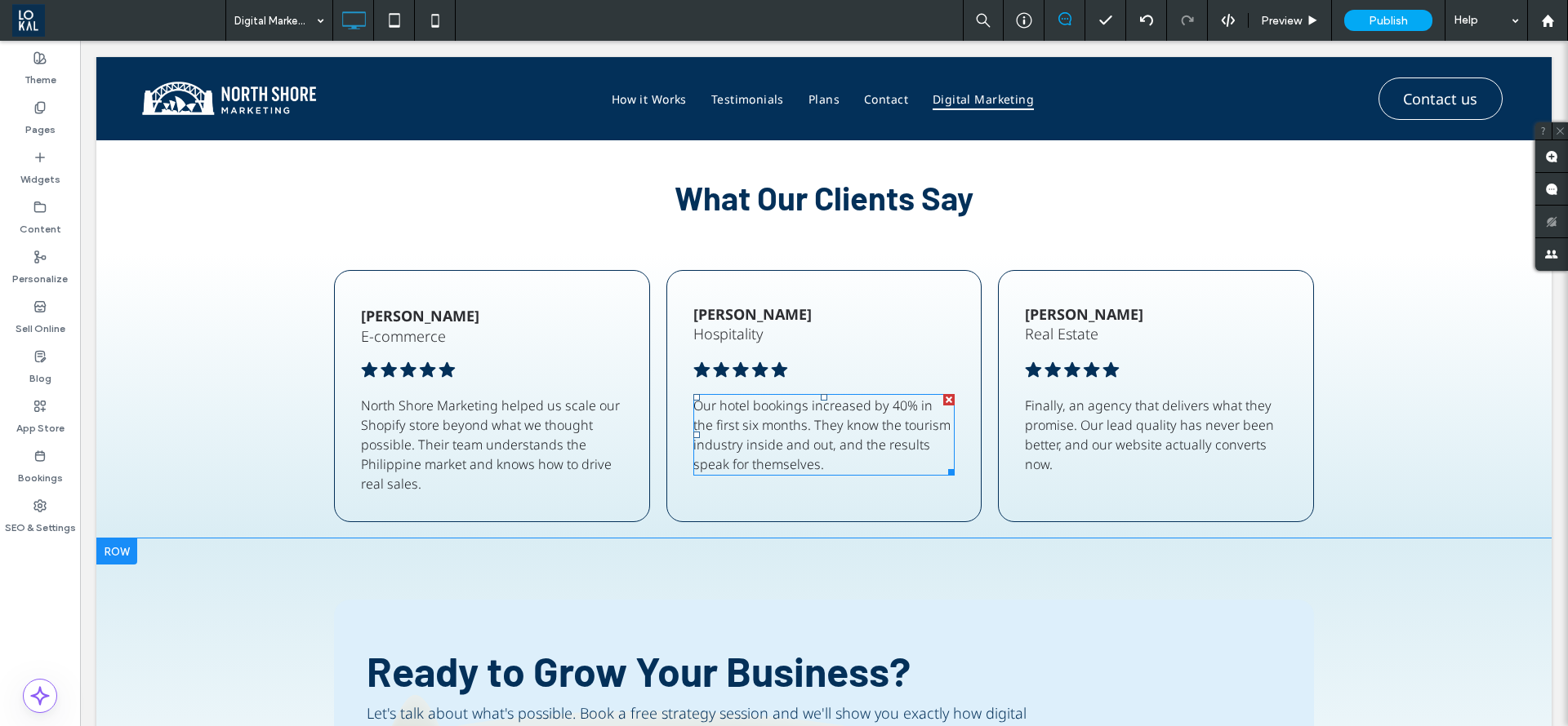
scroll to position [3306, 0]
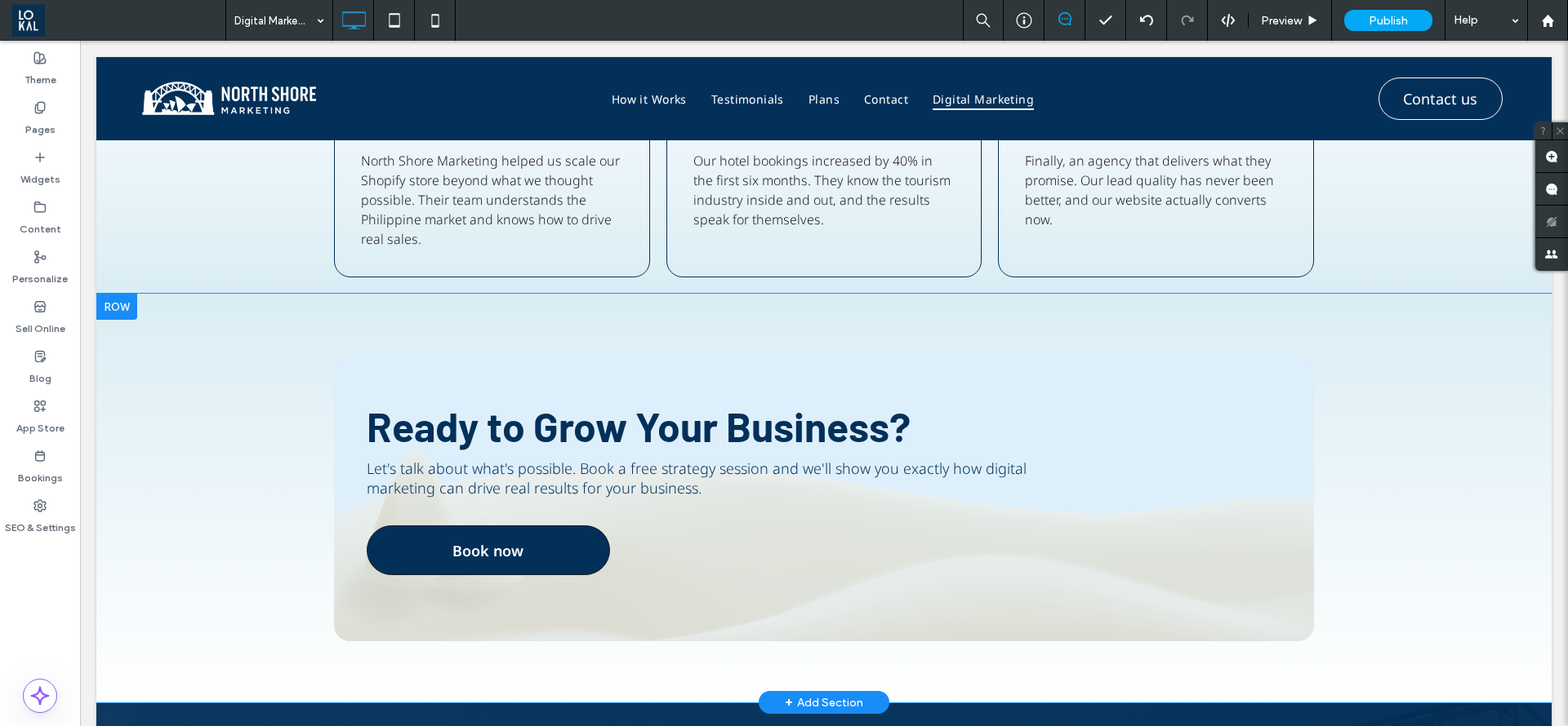
click at [1233, 485] on div "Ready to Grow Your Business? Let's talk about what's possible. Book a free stra…" at bounding box center [824, 498] width 980 height 286
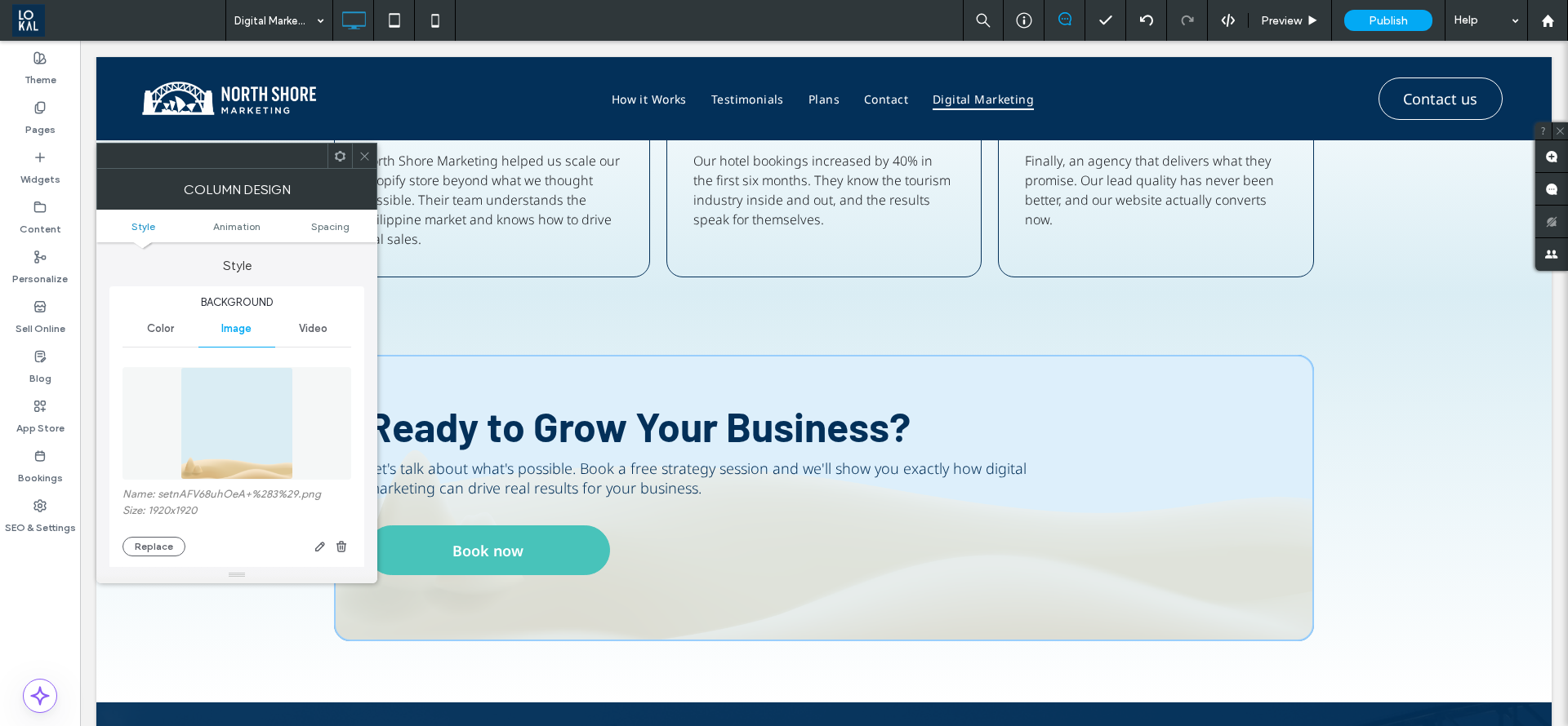
type input "**"
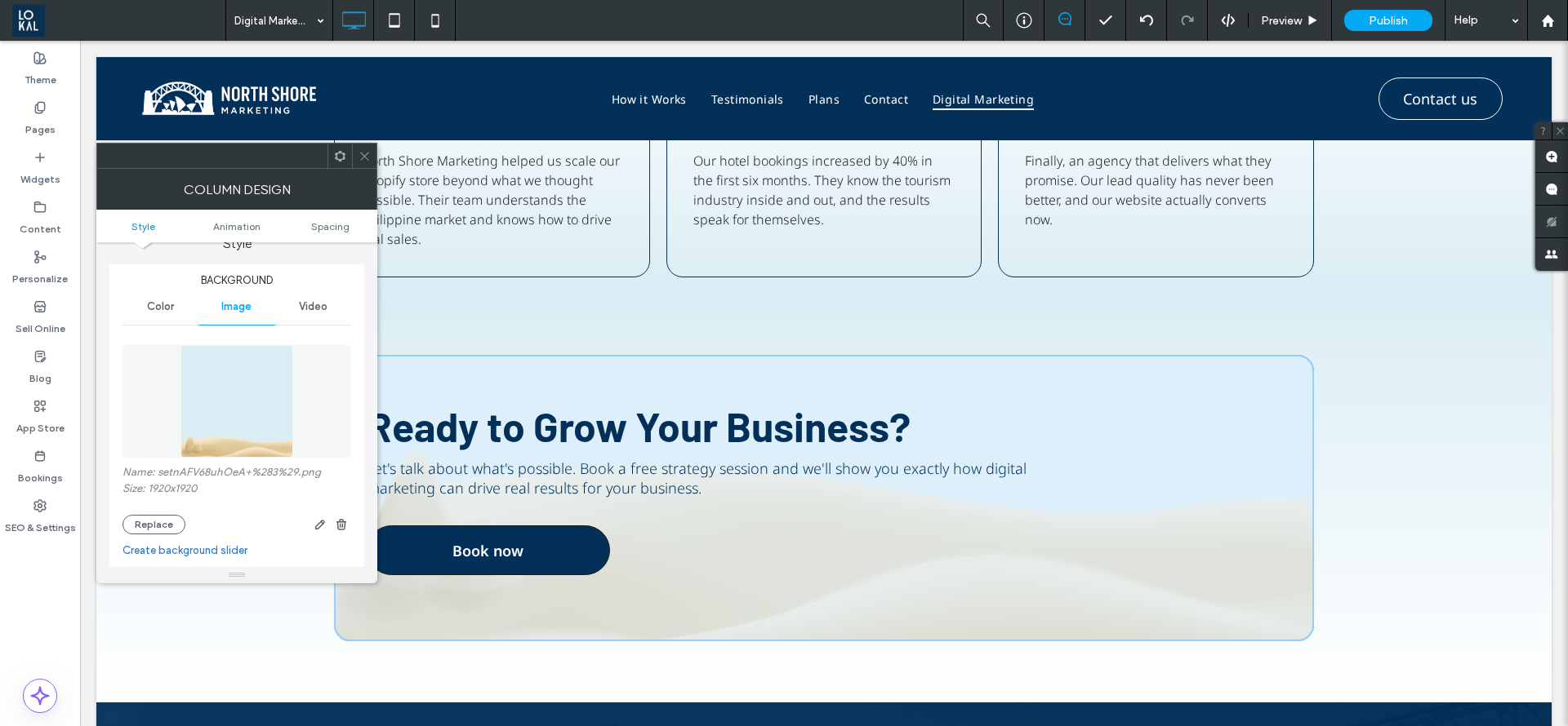
scroll to position [0, 0]
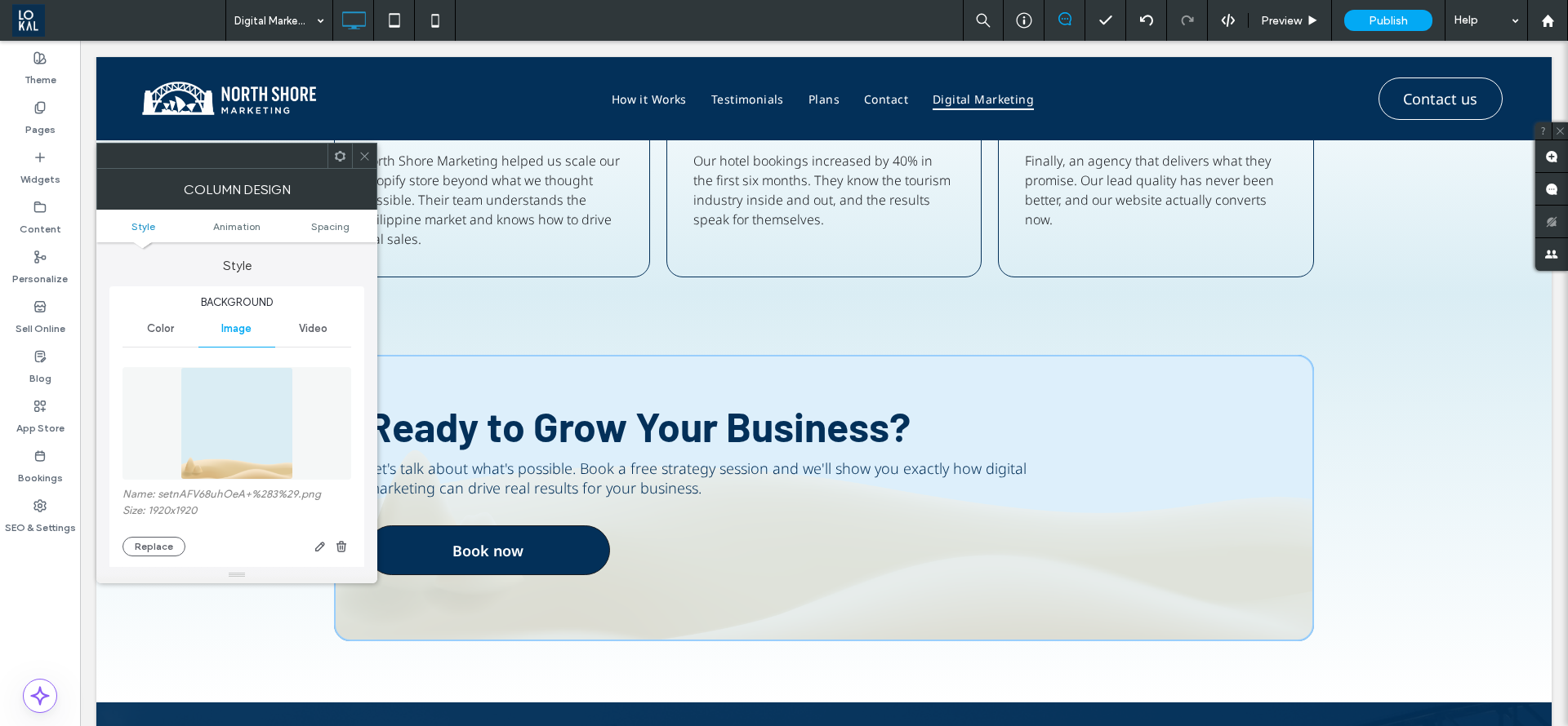
click at [157, 324] on span "Color" at bounding box center [160, 329] width 27 height 13
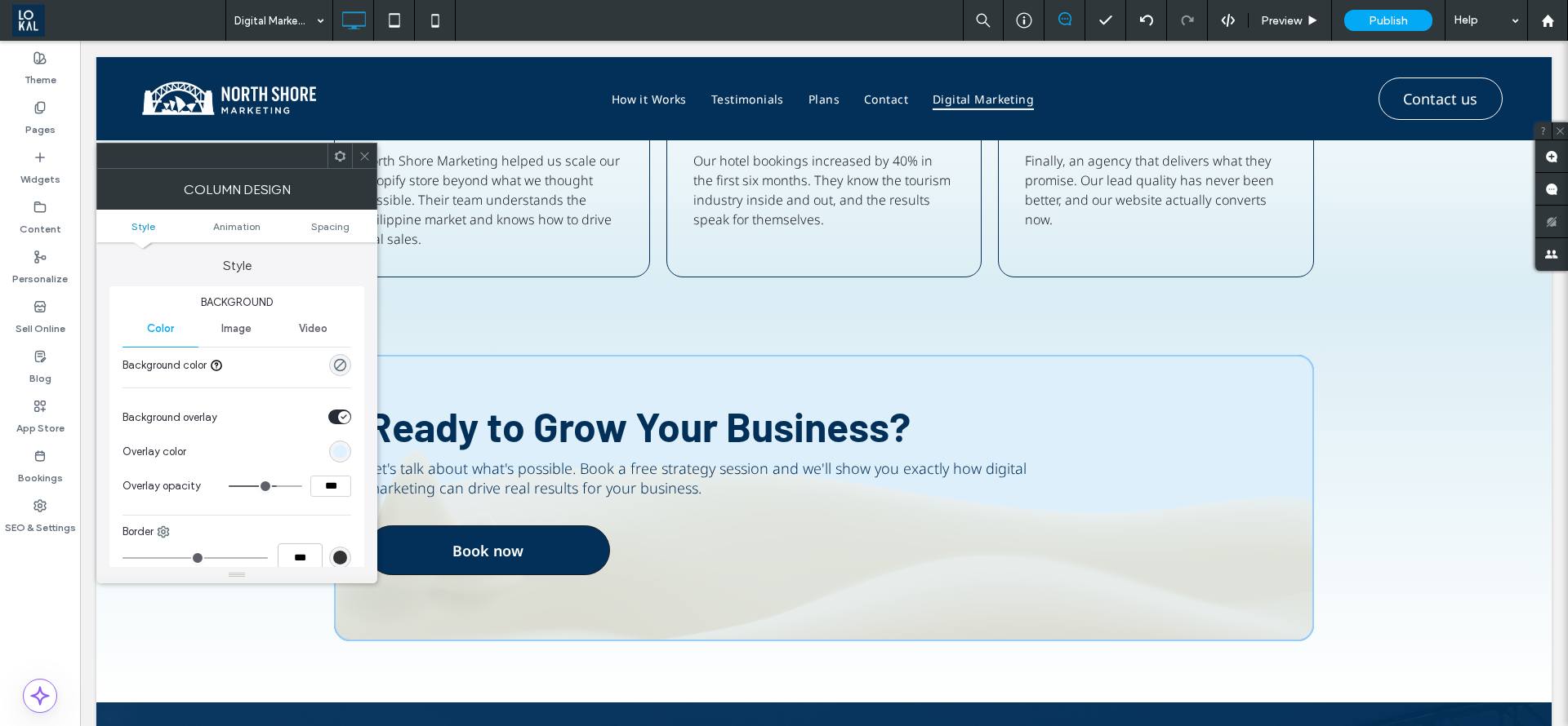
click at [227, 331] on span "Image" at bounding box center [236, 329] width 30 height 13
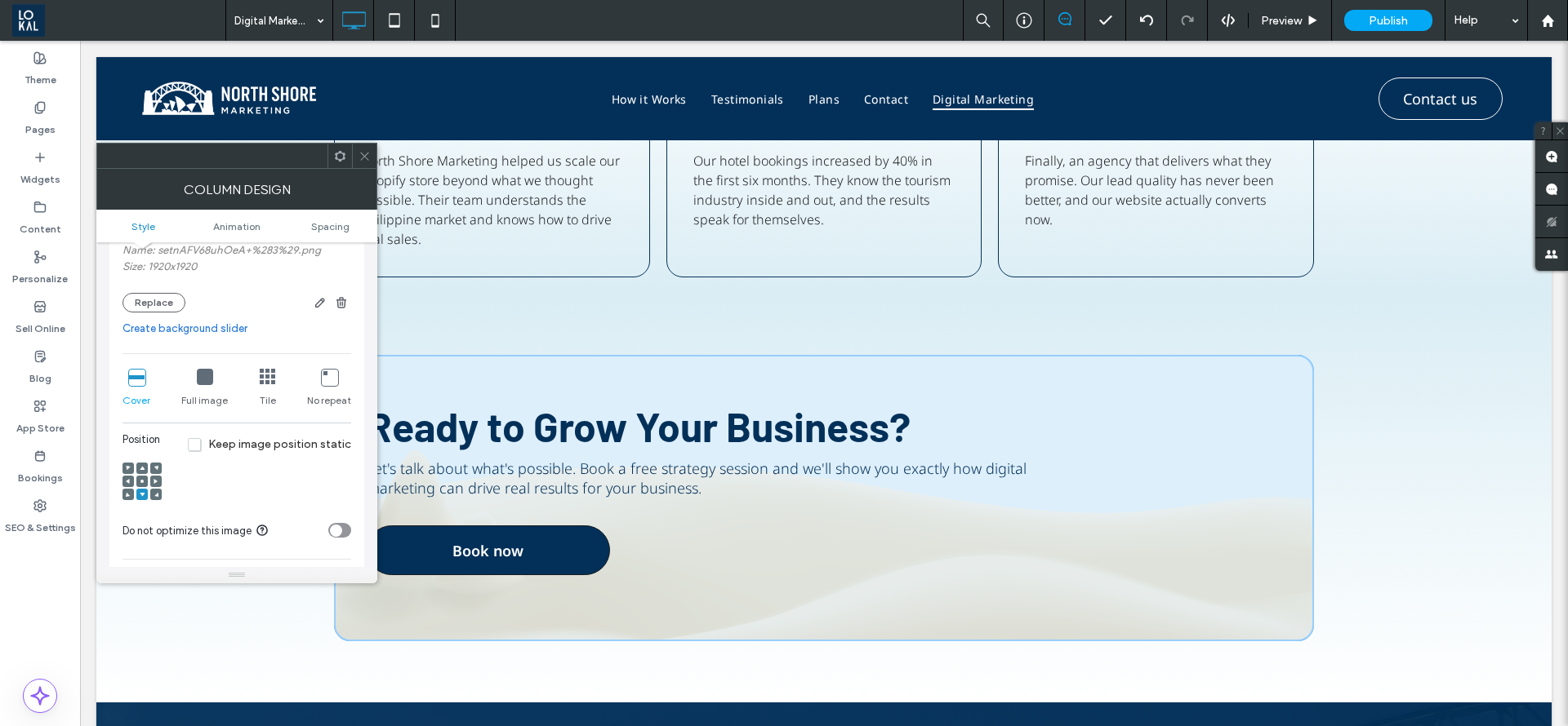
scroll to position [244, 0]
click at [197, 384] on icon at bounding box center [206, 376] width 17 height 17
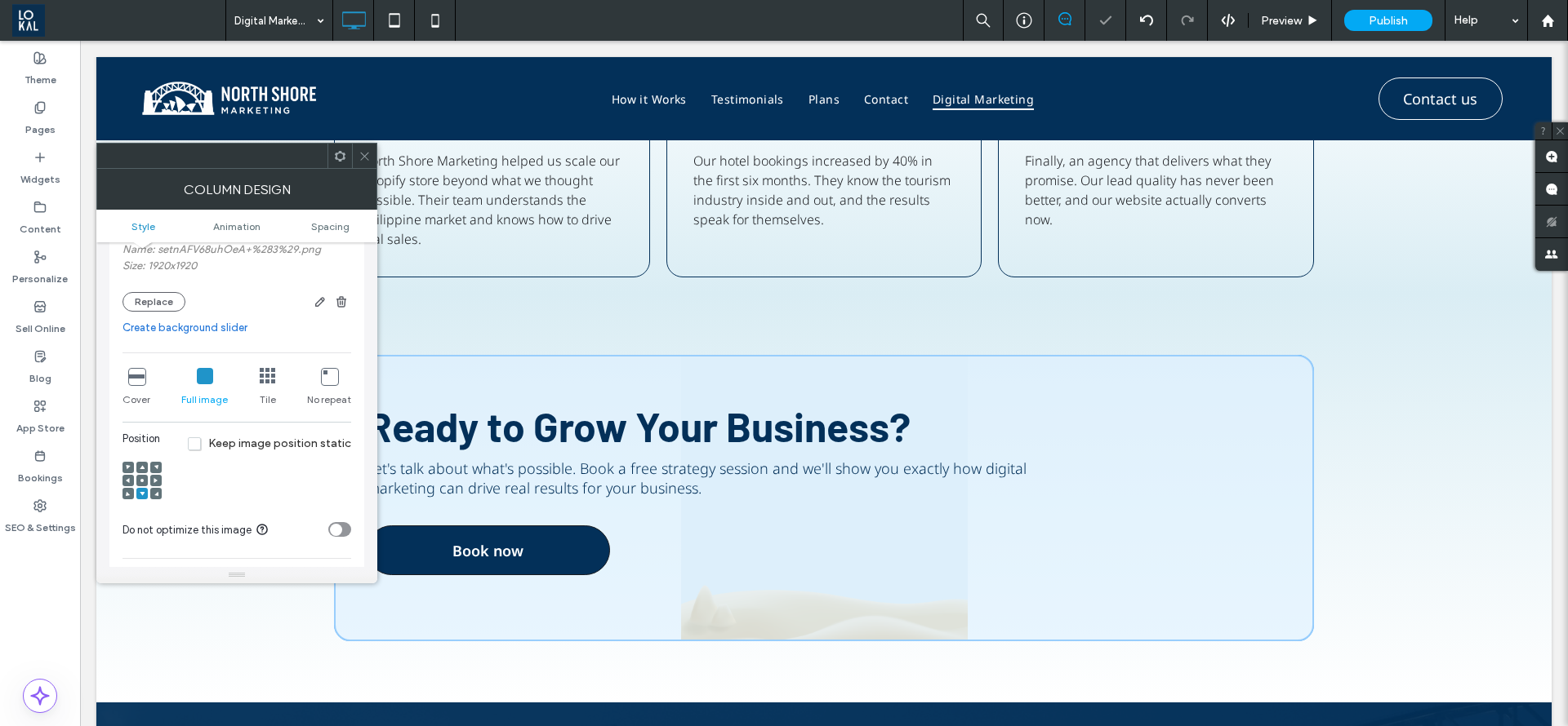
click at [259, 375] on icon at bounding box center [268, 376] width 17 height 17
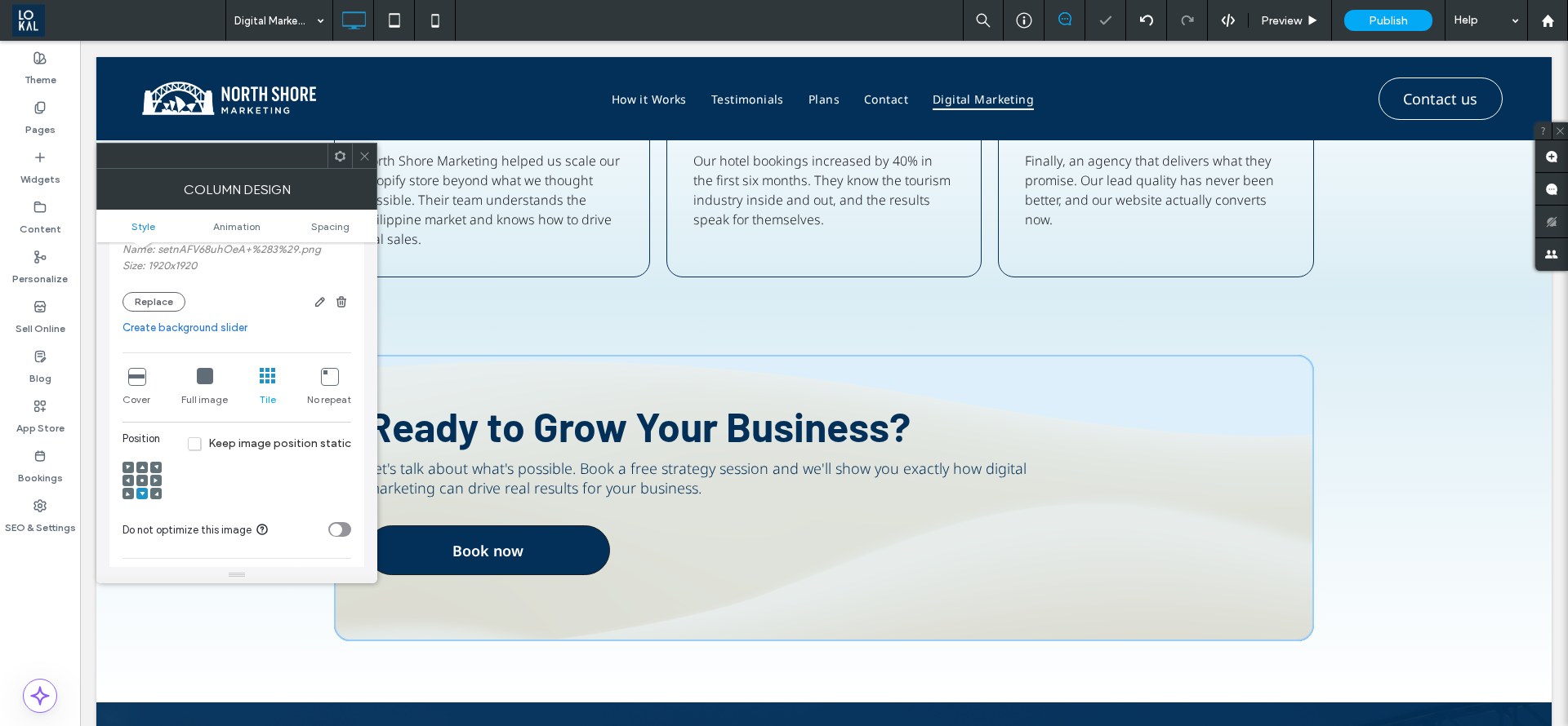
click at [144, 382] on icon at bounding box center [137, 376] width 17 height 17
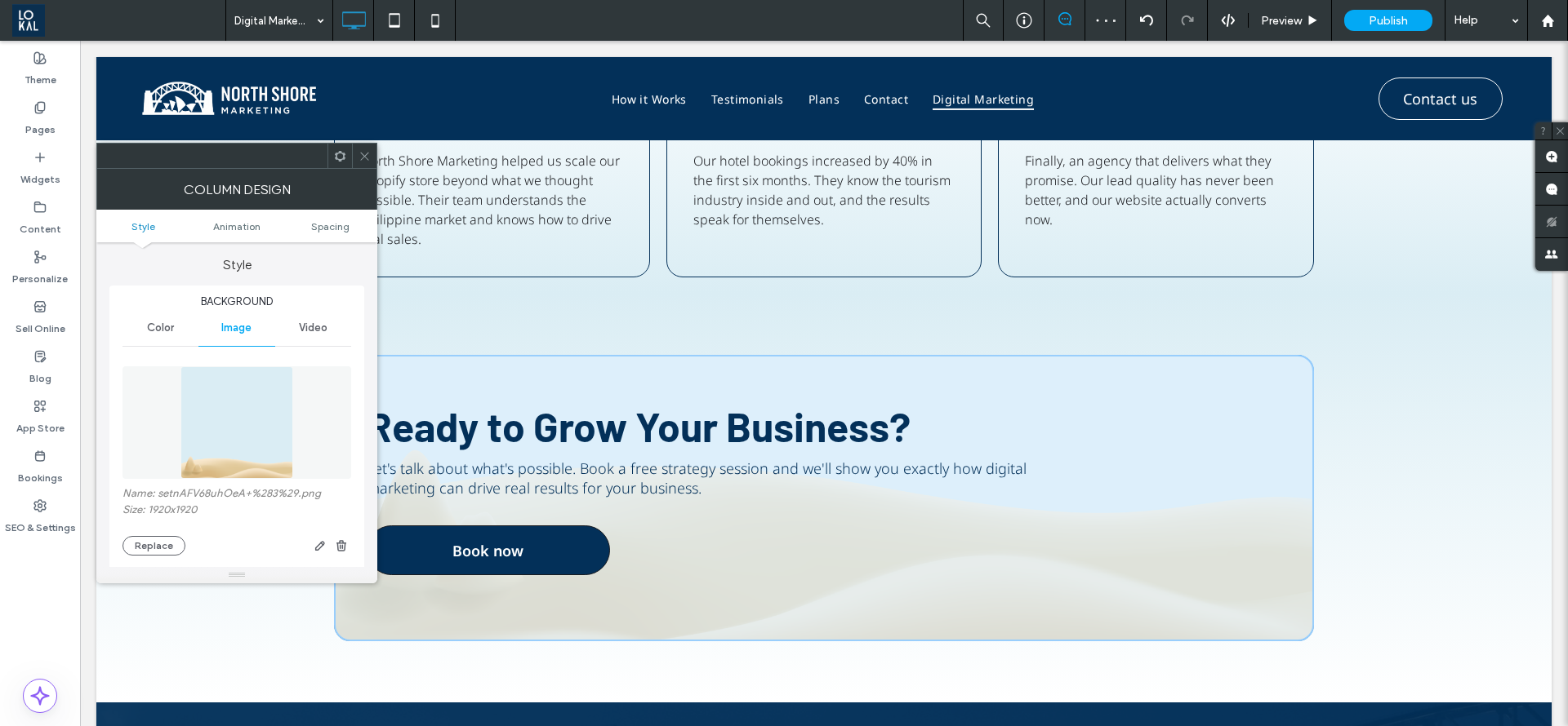
scroll to position [0, 0]
click at [169, 329] on span "Color" at bounding box center [160, 329] width 27 height 13
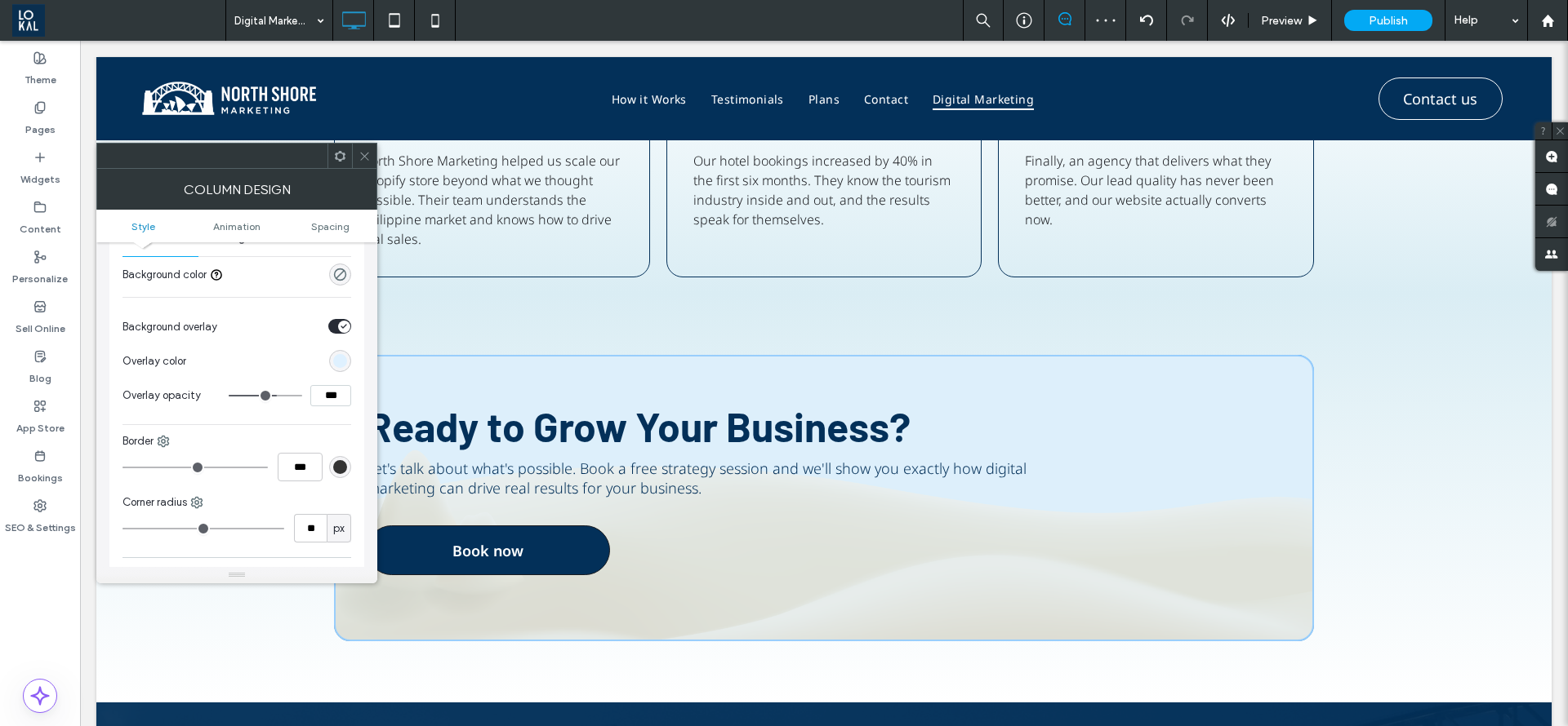
scroll to position [123, 0]
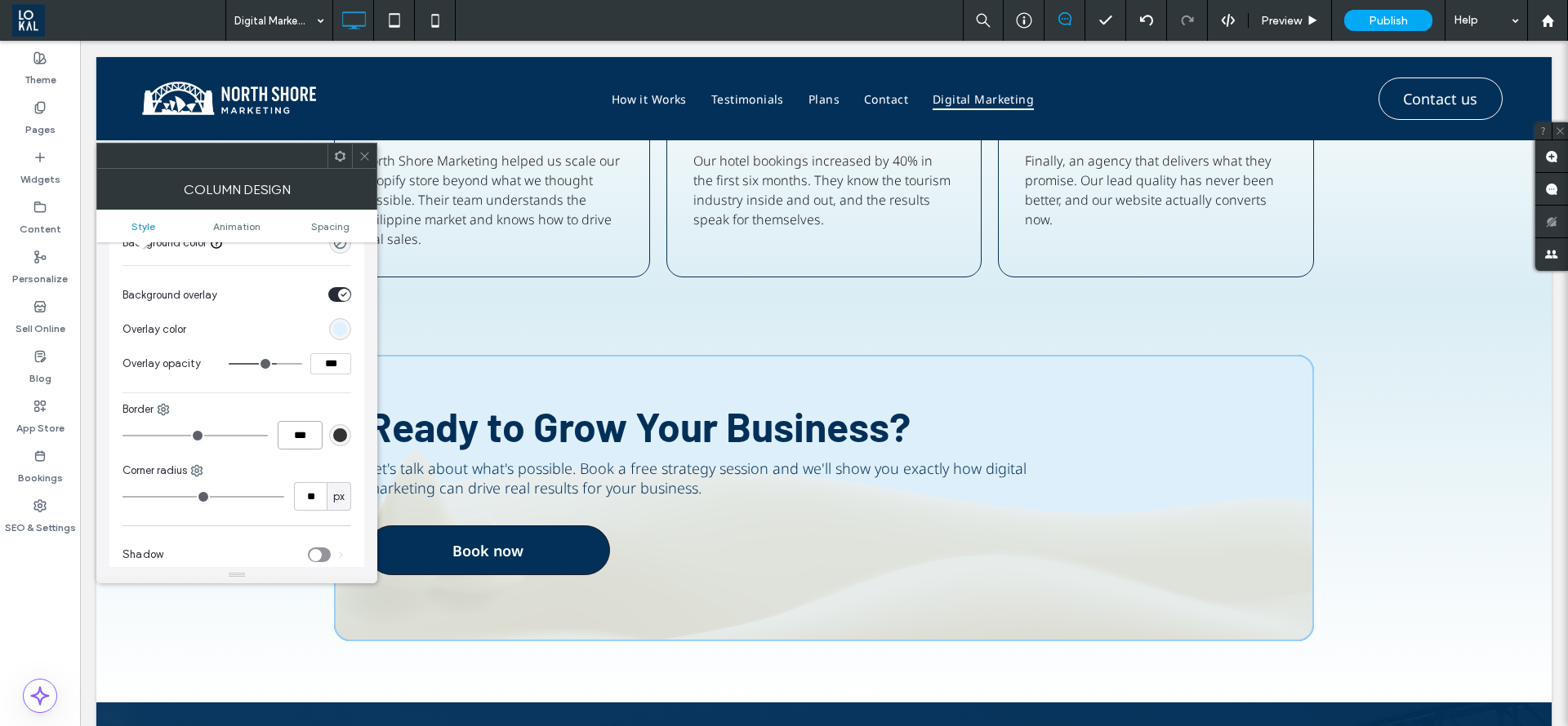
click at [297, 438] on input "***" at bounding box center [300, 435] width 45 height 29
type input "*"
type input "***"
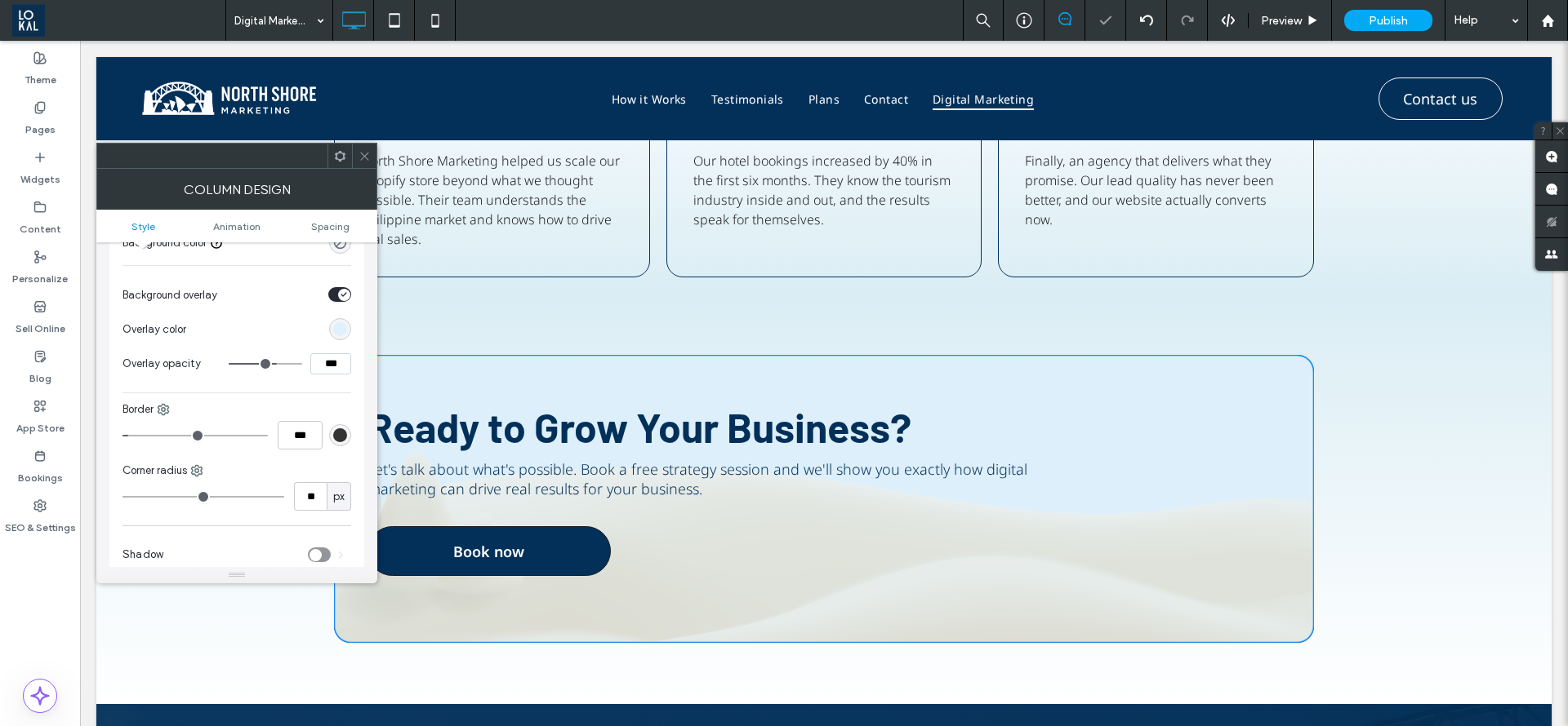
click at [1335, 485] on div "Ready to Grow Your Business? Let's talk about what's possible. Book a free stra…" at bounding box center [824, 499] width 1455 height 411
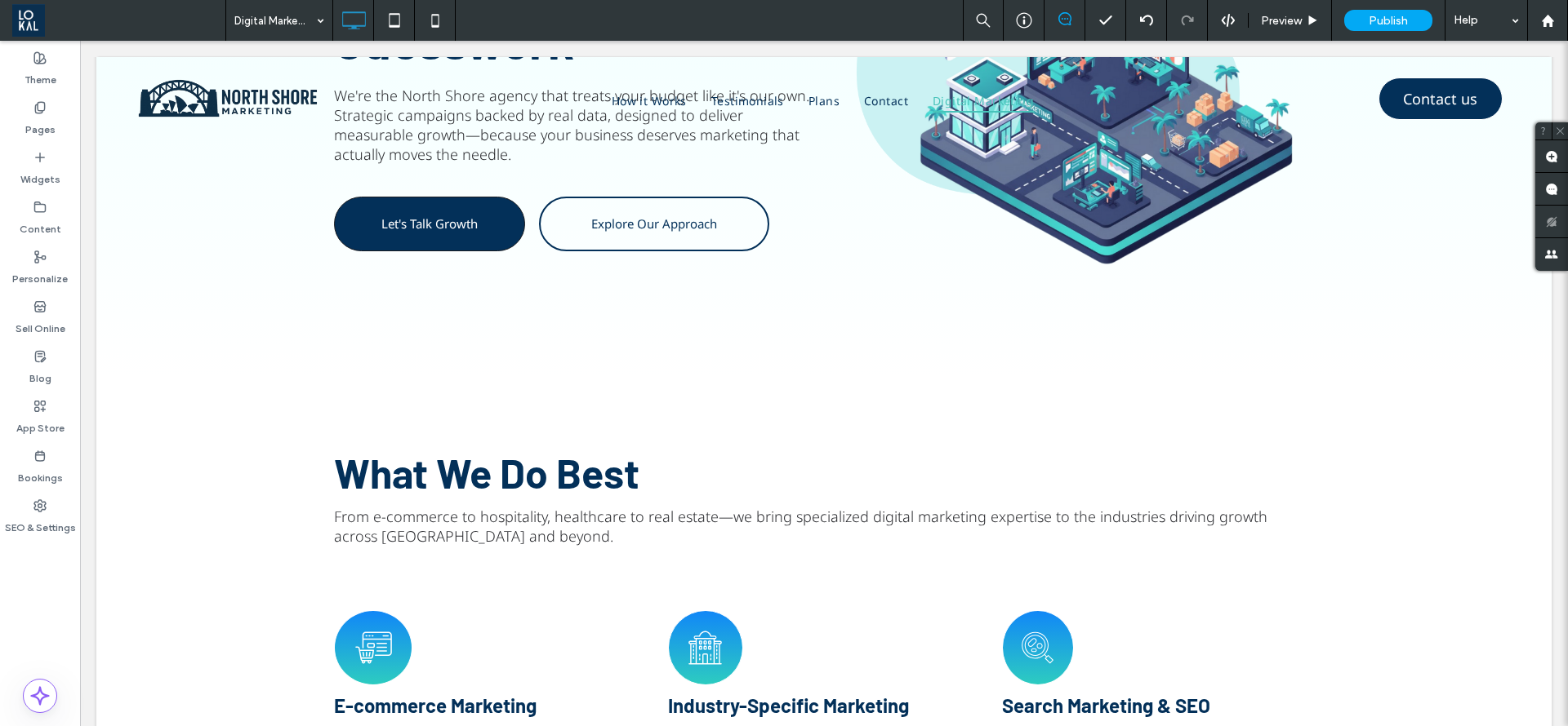
scroll to position [0, 0]
